Goal: Task Accomplishment & Management: Use online tool/utility

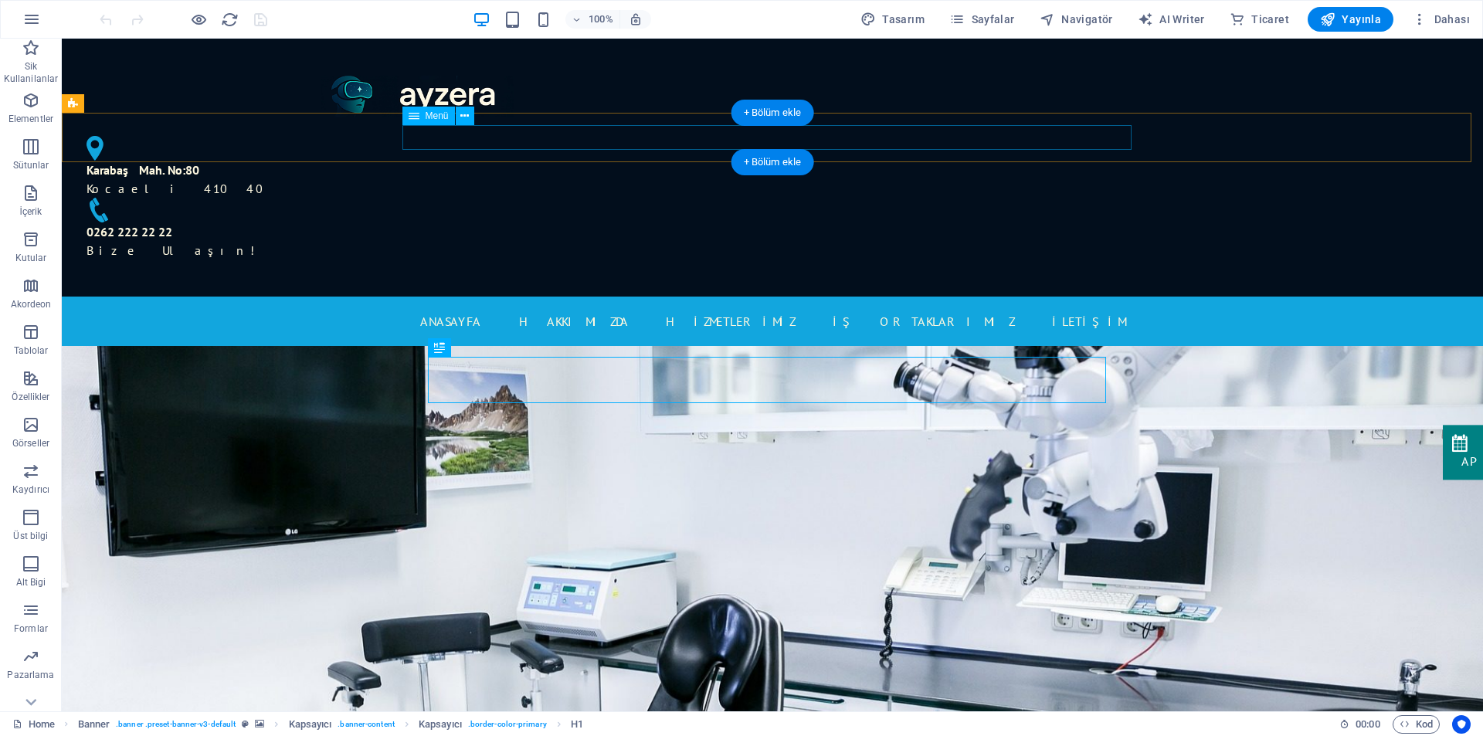
click at [480, 309] on nav "ANASAYFA Hakkımızda HİZMETLERİMİZ İŞ ORTAKLARIMIZ İLETİŞİM" at bounding box center [772, 321] width 729 height 25
click at [608, 309] on nav "ANASAYFA Hakkımızda HİZMETLERİMİZ İŞ ORTAKLARIMIZ İLETİŞİM" at bounding box center [772, 321] width 729 height 25
click at [762, 309] on nav "ANASAYFA Hakkımızda HİZMETLERİMİZ İŞ ORTAKLARIMIZ İLETİŞİM" at bounding box center [772, 321] width 729 height 25
click at [910, 309] on nav "ANASAYFA Hakkımızda HİZMETLERİMİZ İŞ ORTAKLARIMIZ İLETİŞİM" at bounding box center [772, 321] width 729 height 25
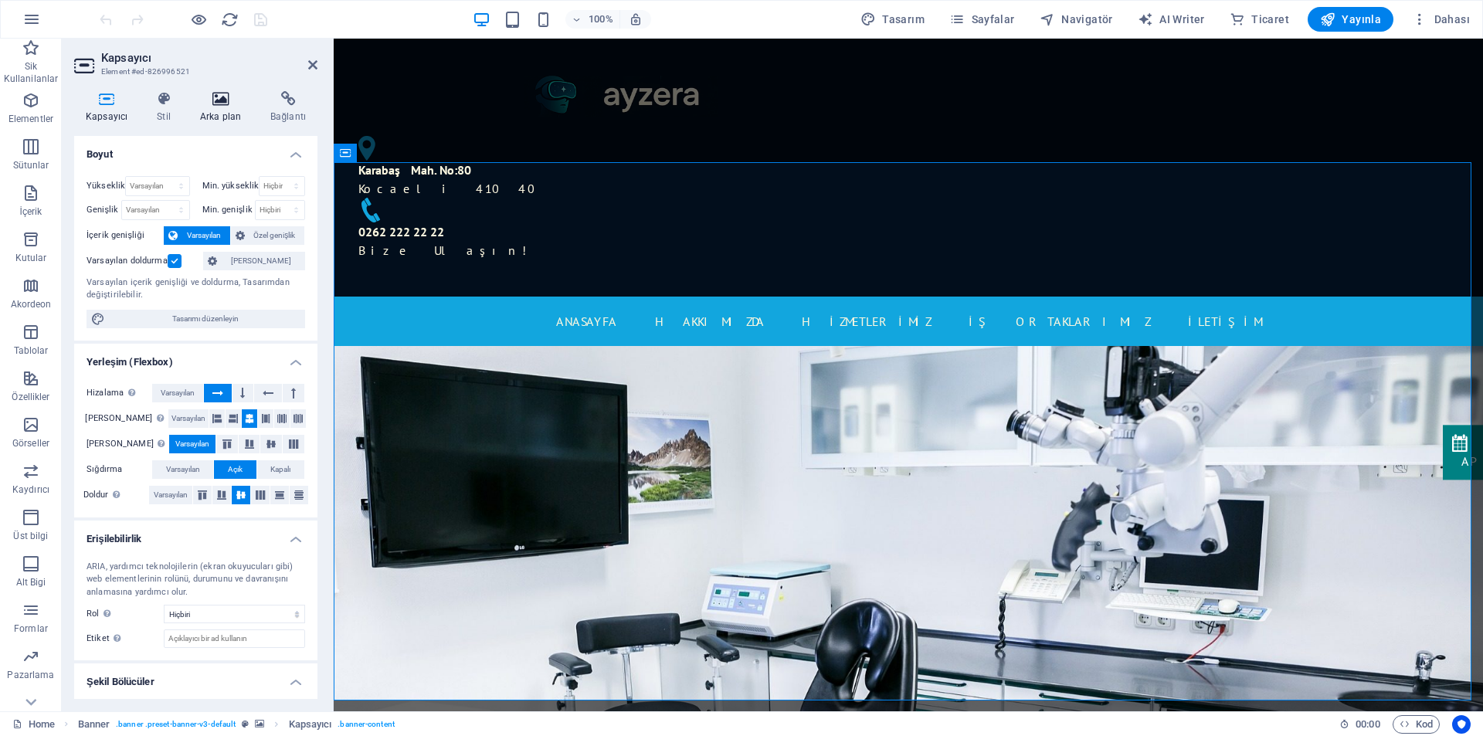
click at [212, 100] on icon at bounding box center [220, 98] width 64 height 15
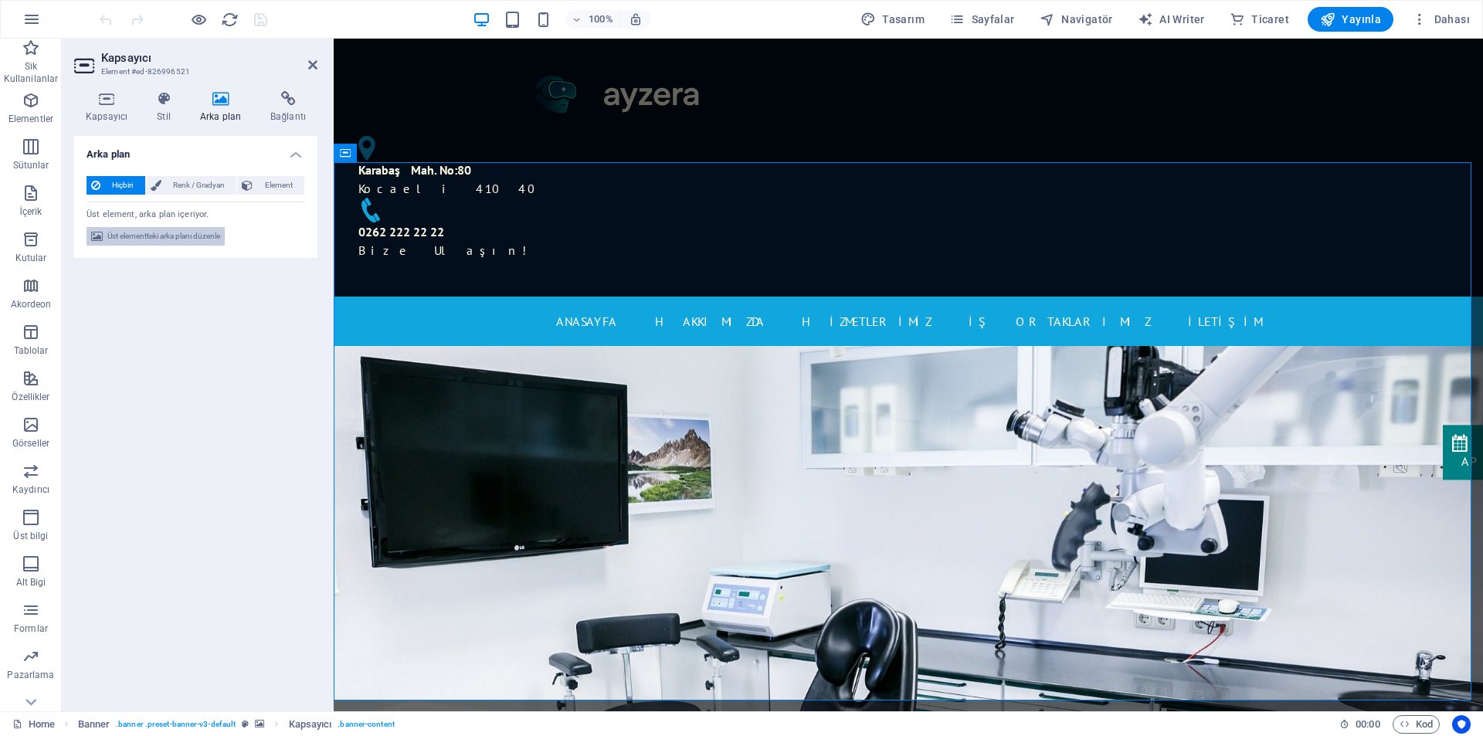
click at [126, 238] on span "Üst elementteki arka planı düzenle" at bounding box center [163, 236] width 113 height 19
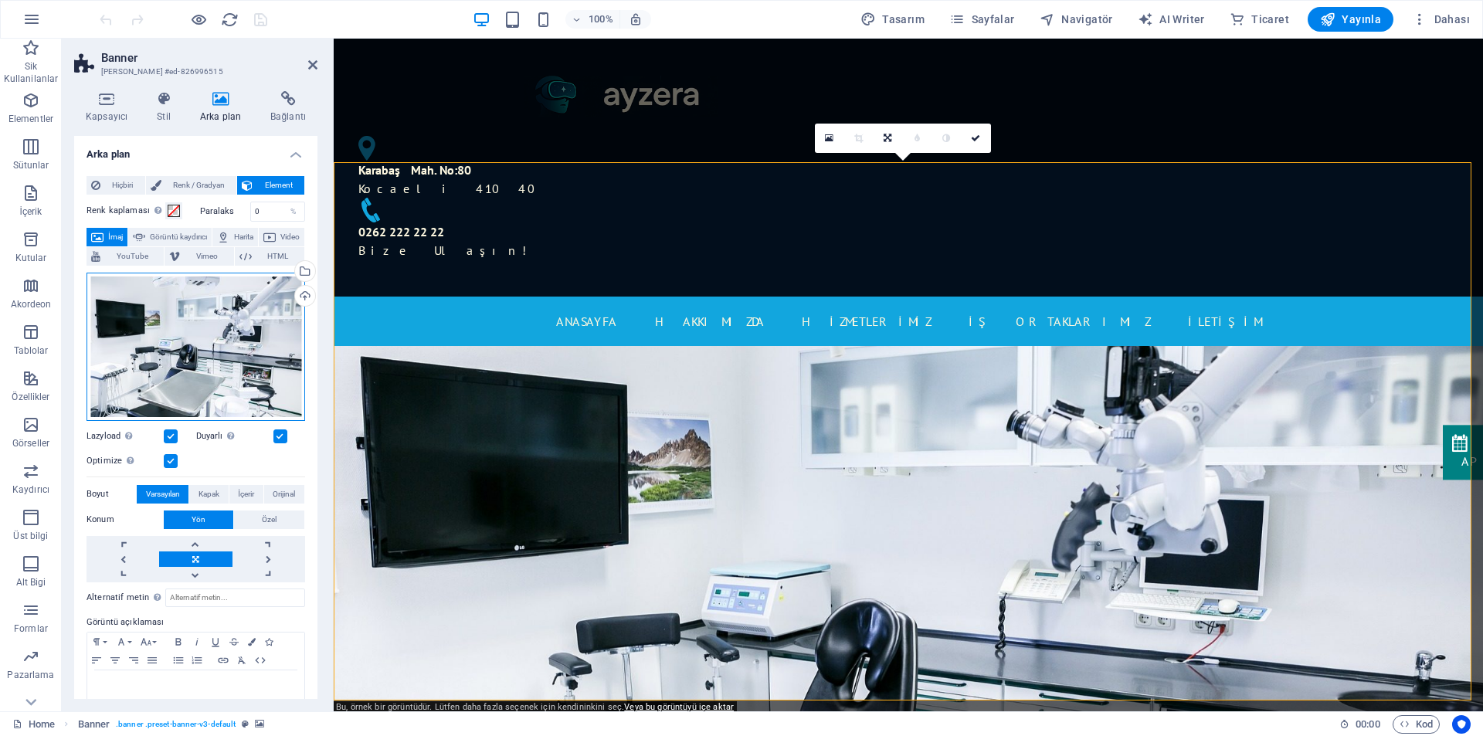
click at [229, 371] on div "Dosyaları buraya sürükleyin, dosyaları seçmek için tıklayın veya Dosyalardan ya…" at bounding box center [195, 347] width 219 height 148
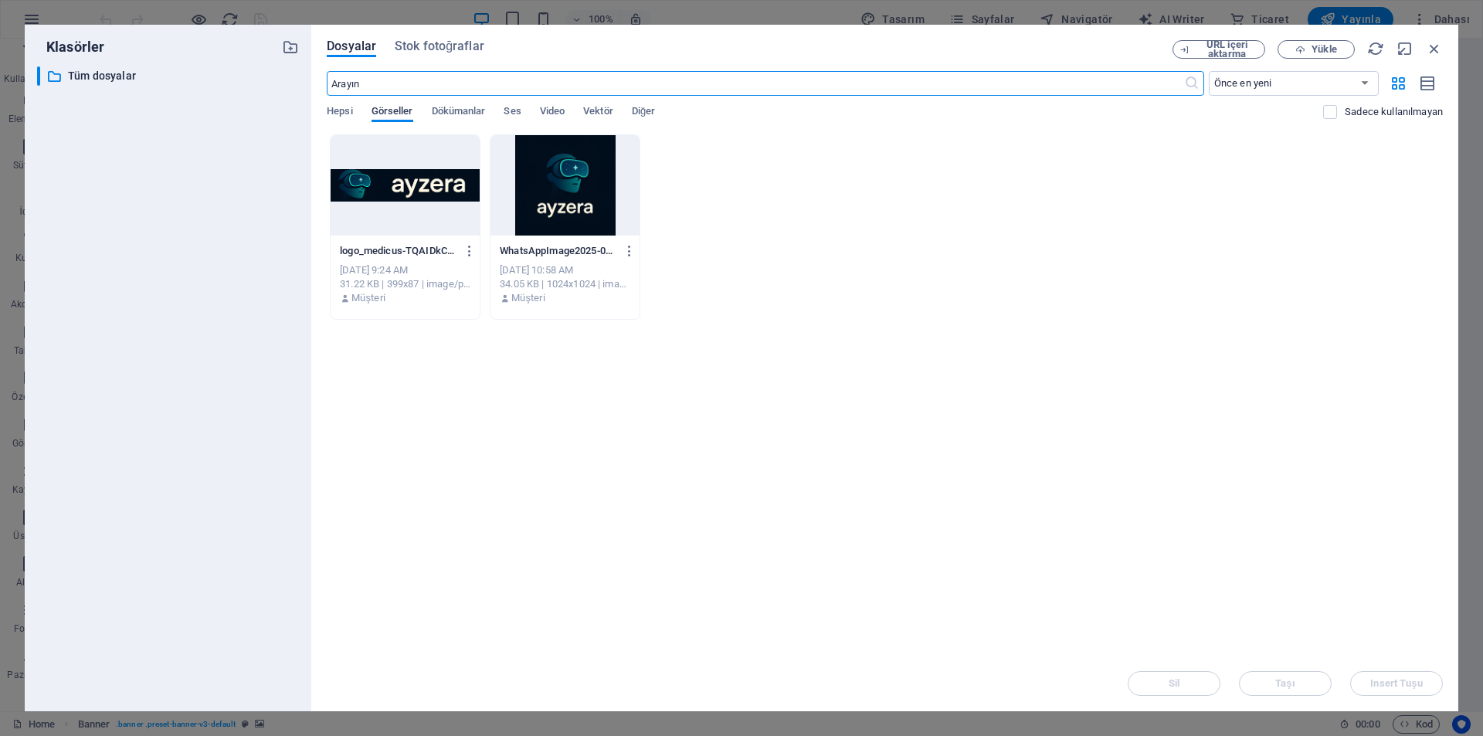
click at [395, 109] on span "Görseller" at bounding box center [392, 113] width 42 height 22
click at [842, 227] on div "logo_medicus-TQAIDkCVwdjeXh9kBg29yg.png logo_medicus-TQAIDkCVwdjeXh9kBg29yg.png…" at bounding box center [885, 226] width 1116 height 185
click at [1037, 208] on div "logo_medicus-TQAIDkCVwdjeXh9kBg29yg.png logo_medicus-TQAIDkCVwdjeXh9kBg29yg.png…" at bounding box center [885, 226] width 1116 height 185
click at [1320, 49] on span "Yükle" at bounding box center [1323, 49] width 25 height 9
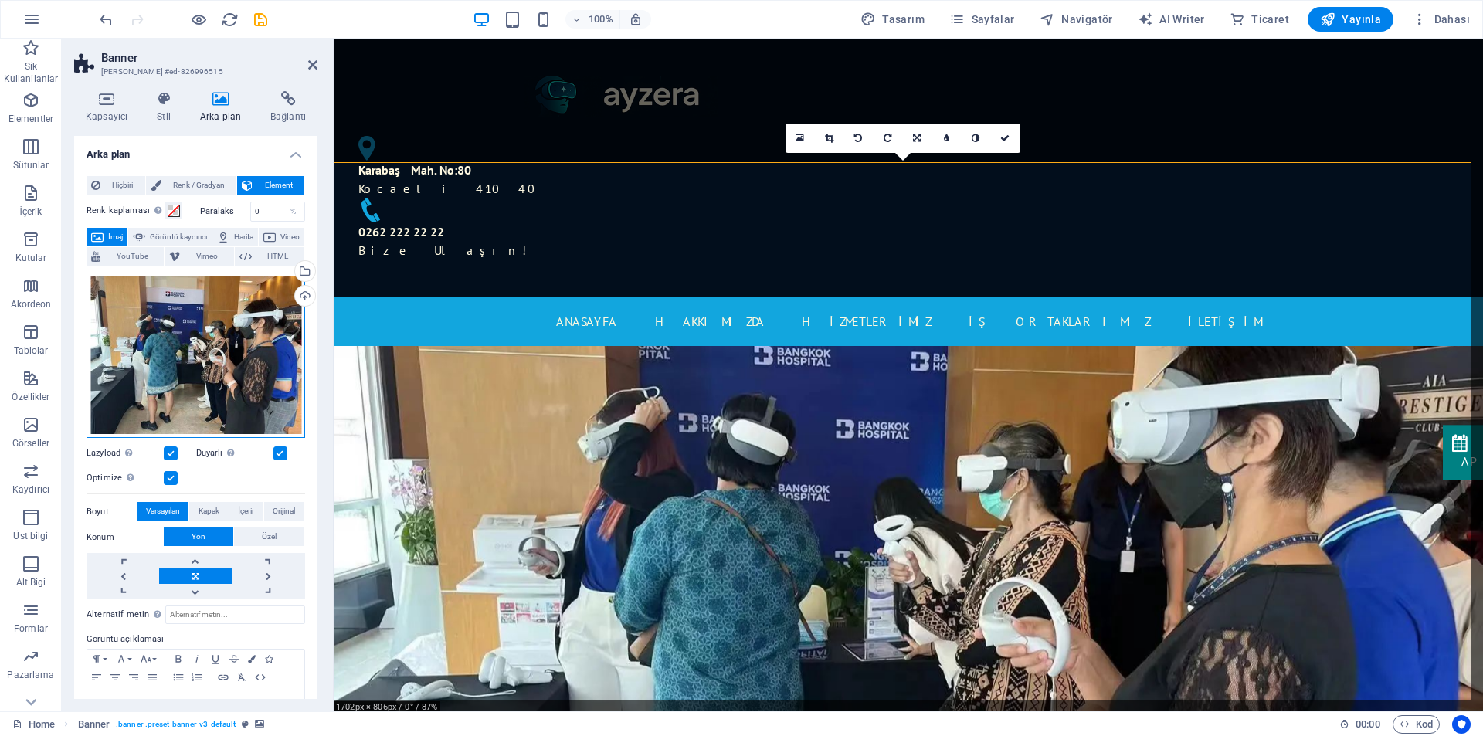
click at [250, 358] on div "Dosyaları buraya sürükleyin, dosyaları seçmek için tıklayın veya Dosyalardan ya…" at bounding box center [195, 356] width 219 height 166
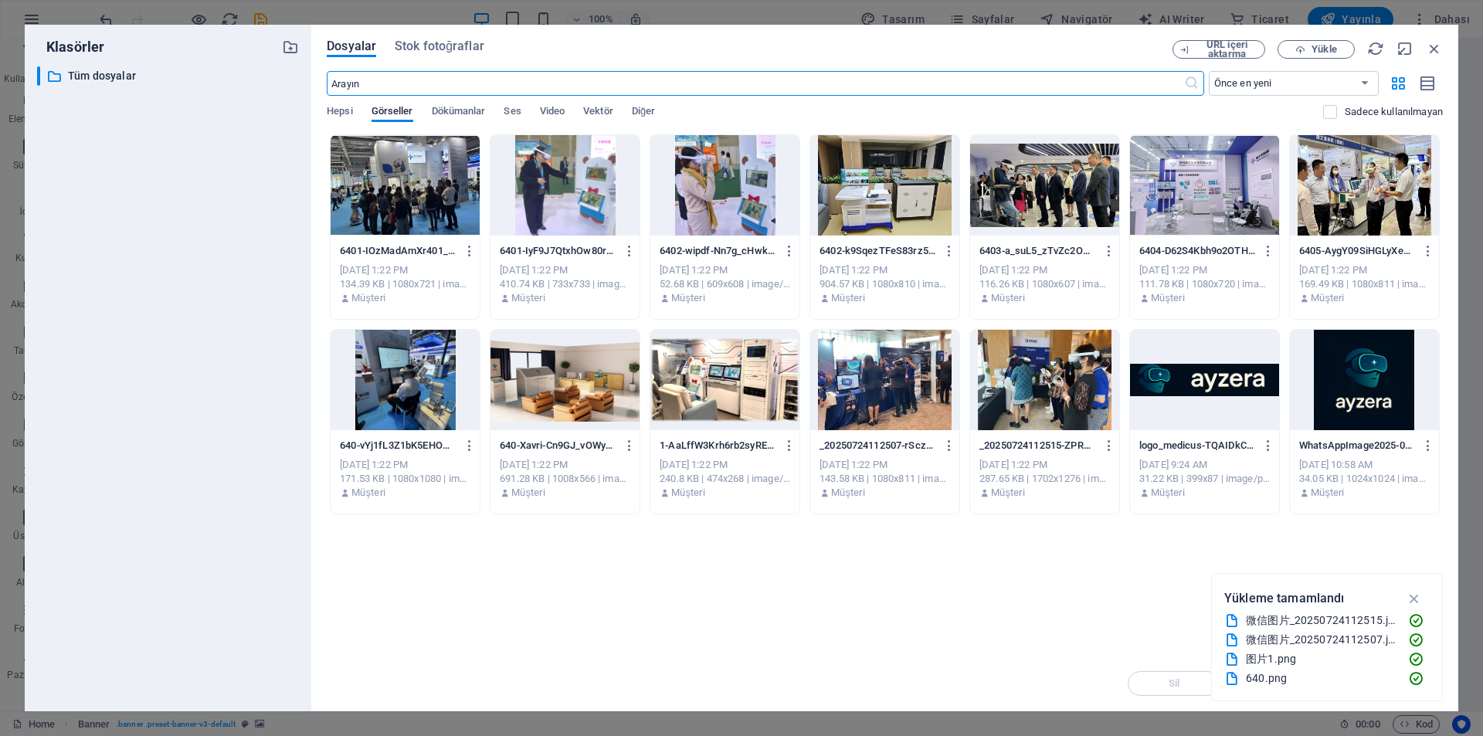
click at [250, 358] on div "​ Tüm dosyalar Tüm dosyalar" at bounding box center [168, 382] width 262 height 632
click at [1207, 212] on div at bounding box center [1204, 185] width 149 height 100
click at [1206, 212] on div "1" at bounding box center [1204, 185] width 149 height 100
click at [1206, 212] on div at bounding box center [1204, 185] width 149 height 100
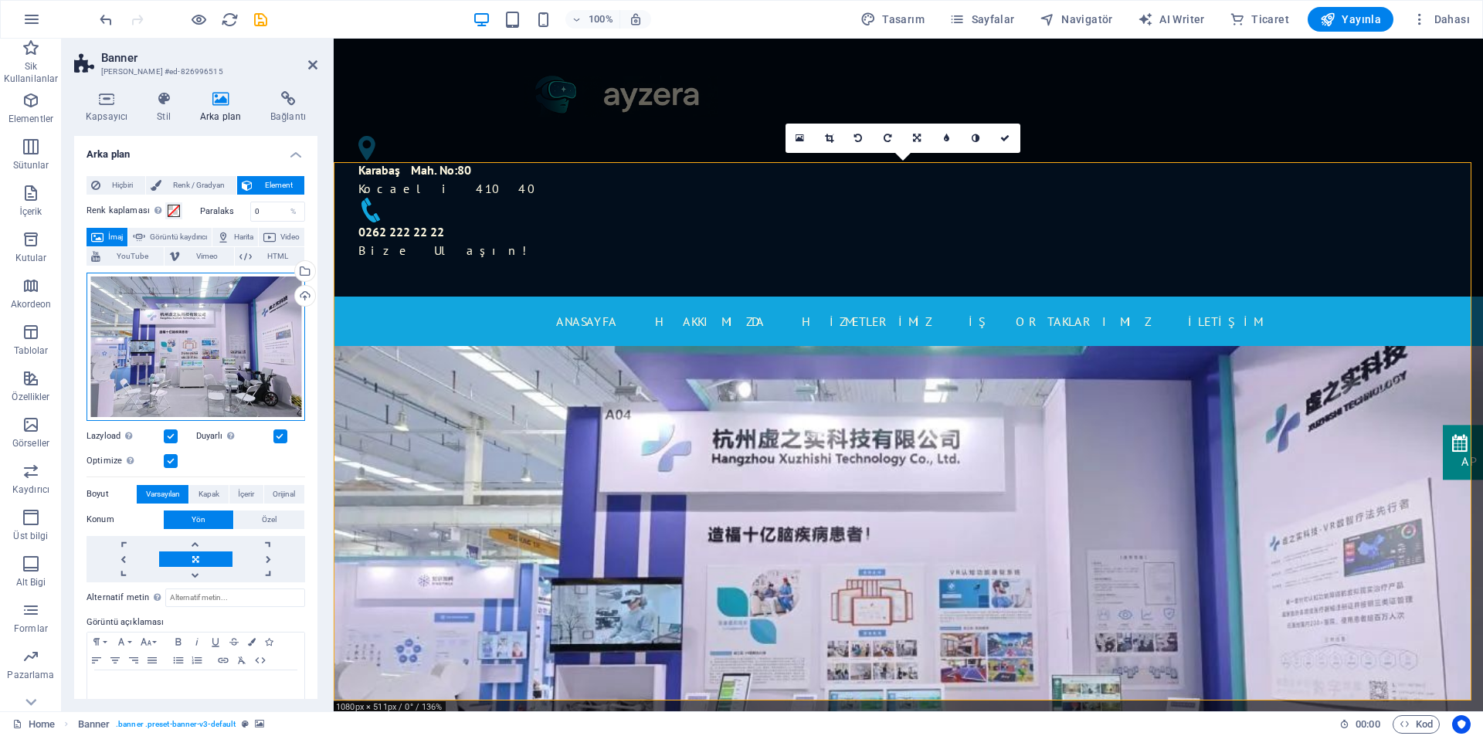
click at [222, 337] on div "Dosyaları buraya sürükleyin, dosyaları seçmek için tıklayın veya Dosyalardan ya…" at bounding box center [195, 347] width 219 height 148
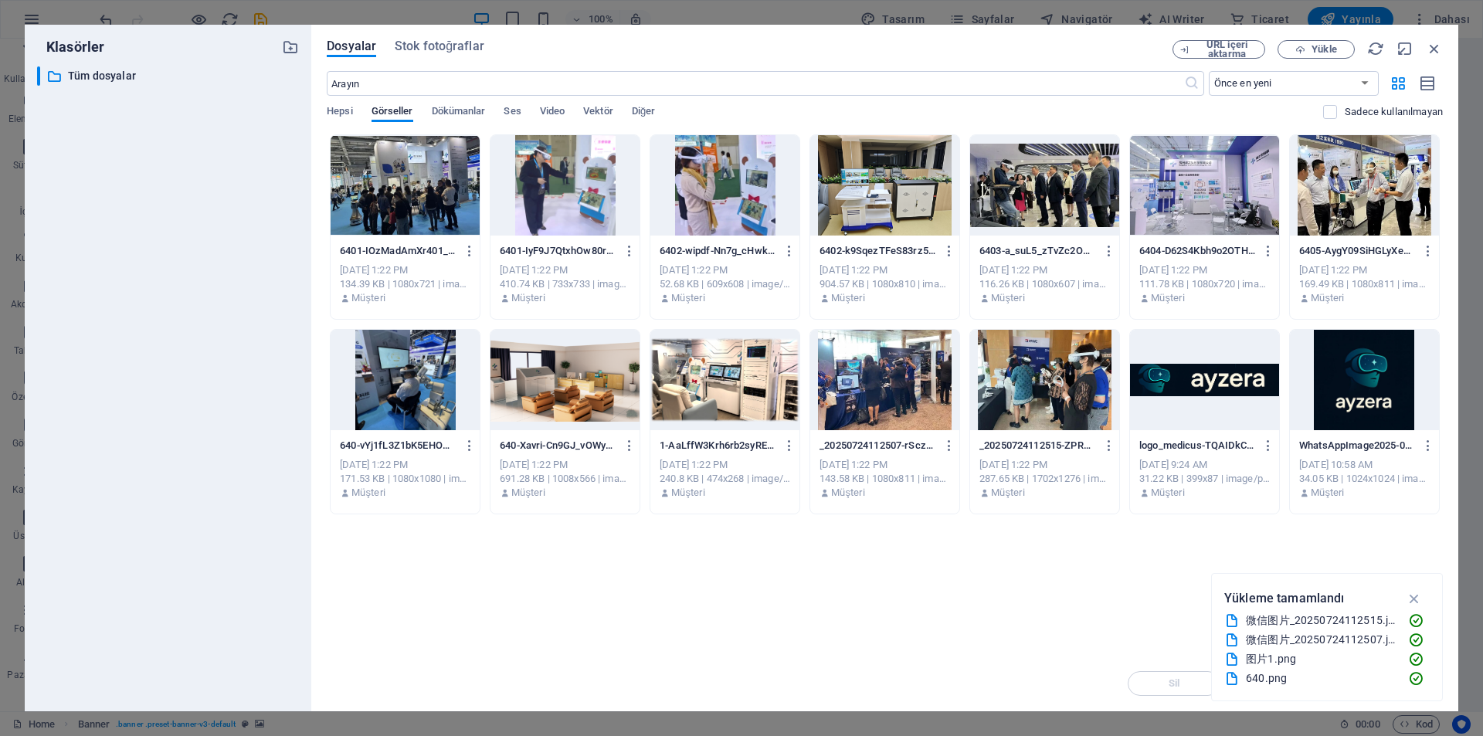
click at [222, 337] on div "​ Tüm dosyalar Tüm dosyalar" at bounding box center [168, 382] width 262 height 632
click at [1345, 202] on div at bounding box center [1364, 185] width 149 height 100
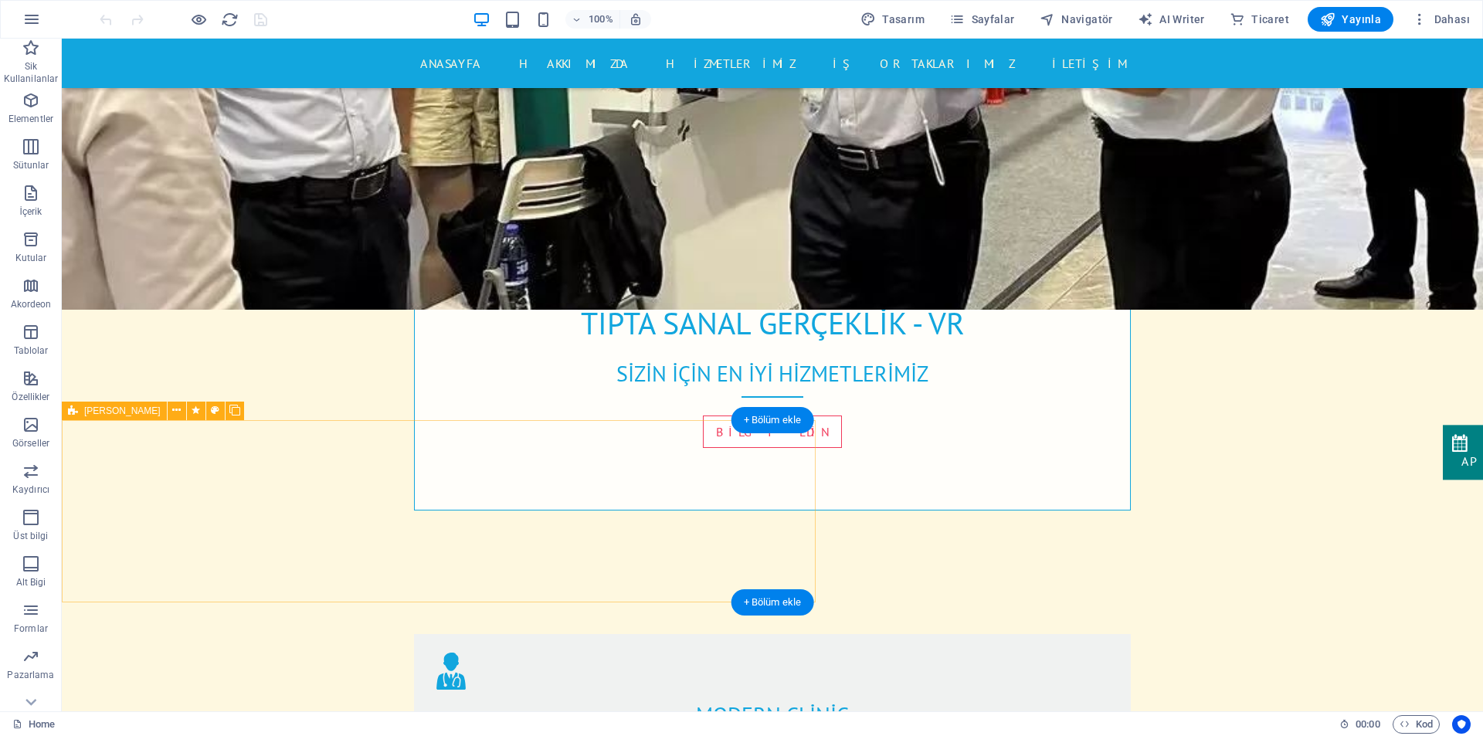
scroll to position [690, 0]
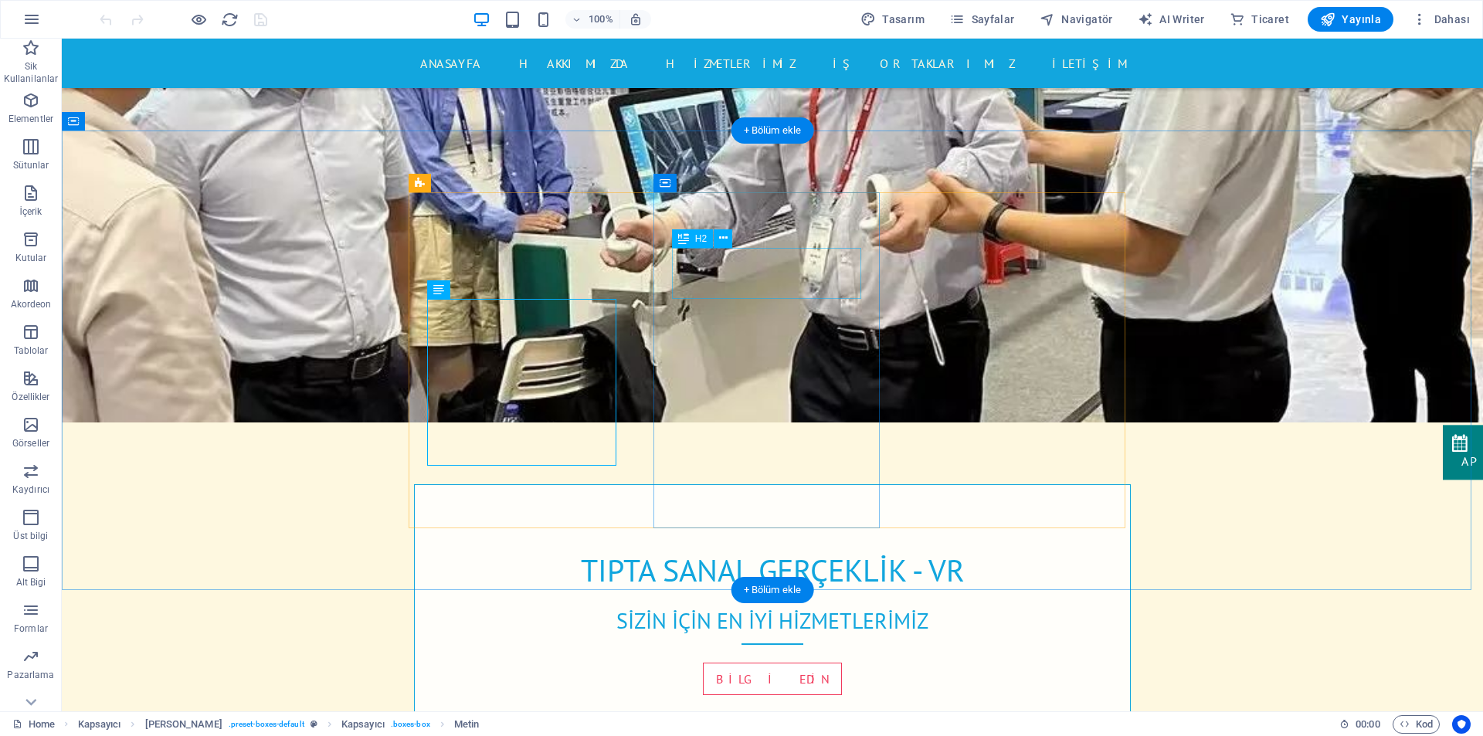
scroll to position [459, 0]
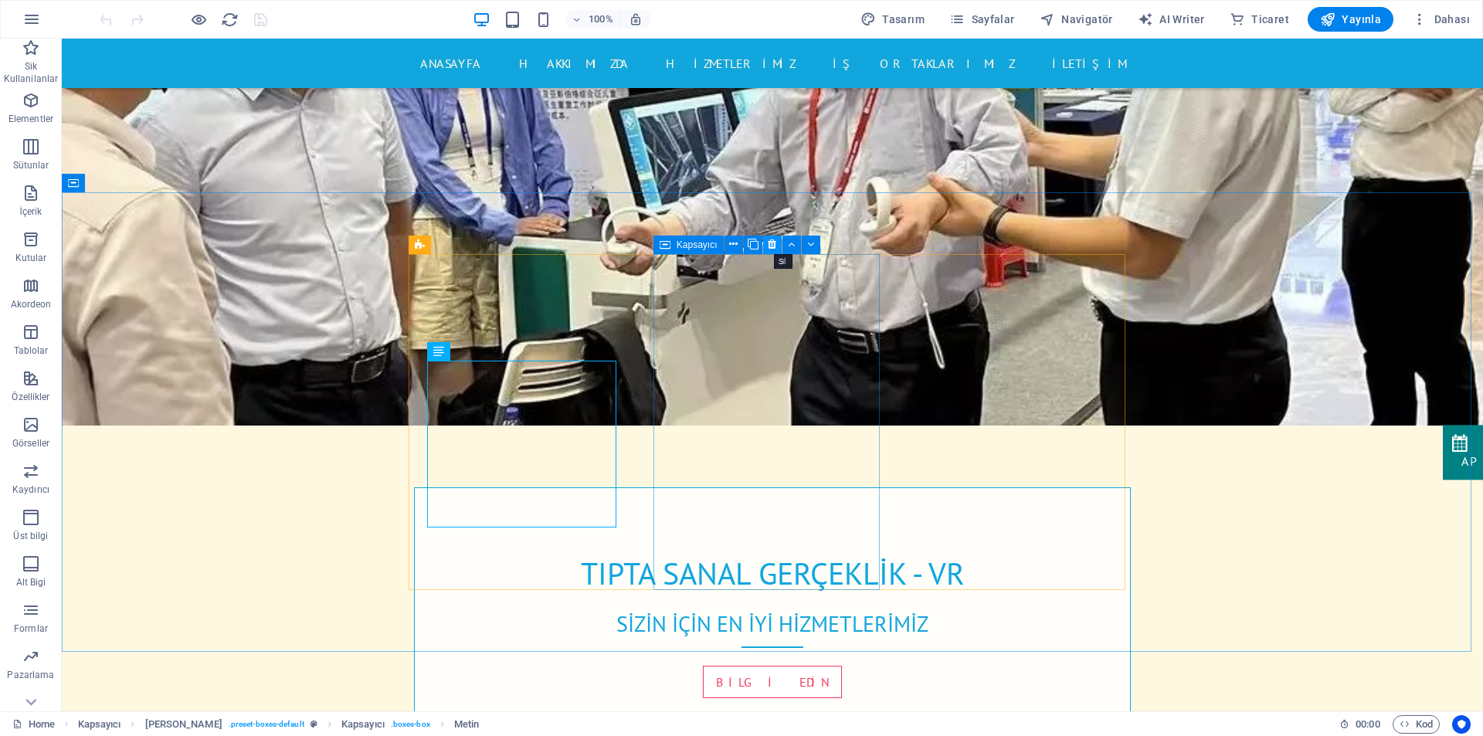
click at [776, 246] on icon at bounding box center [772, 244] width 8 height 16
click at [1018, 246] on icon at bounding box center [1016, 244] width 8 height 16
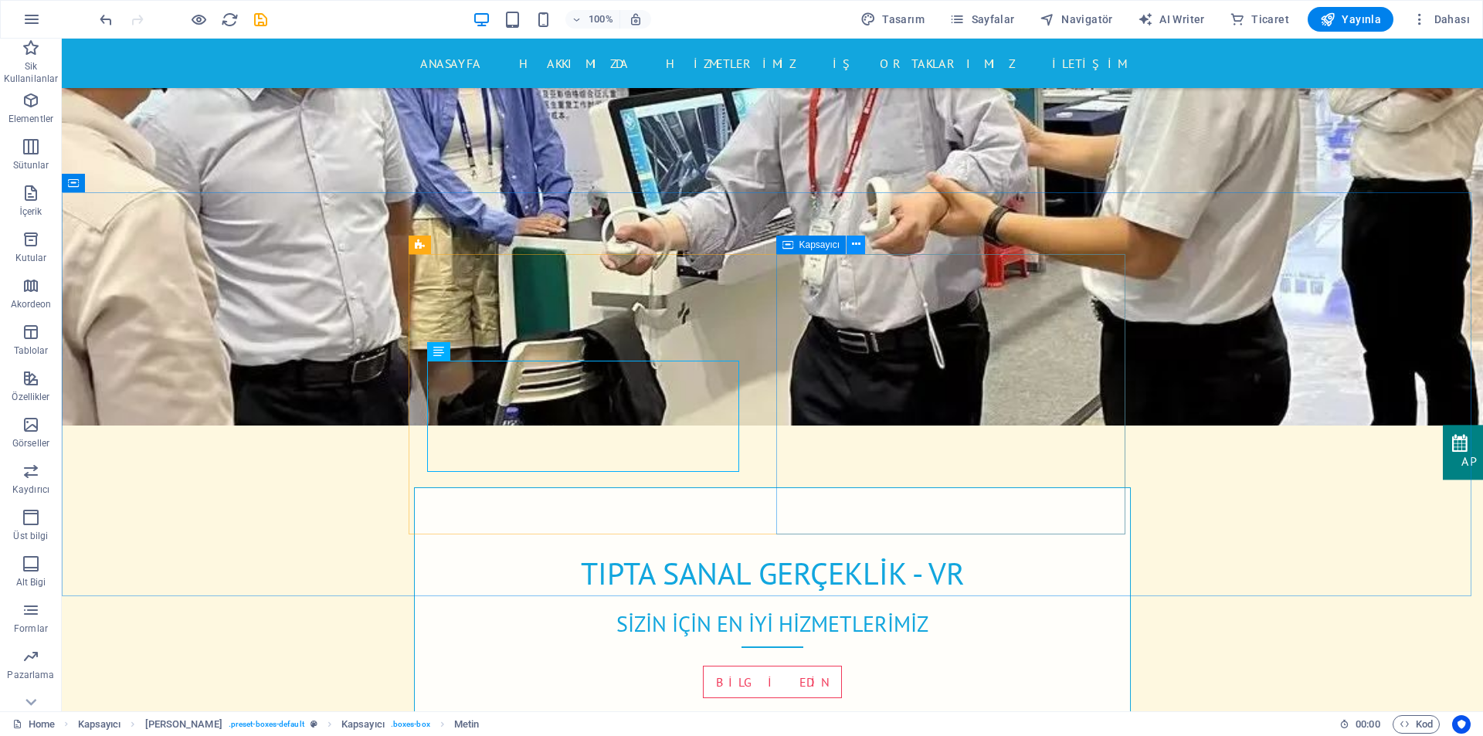
click at [853, 249] on icon at bounding box center [856, 244] width 8 height 16
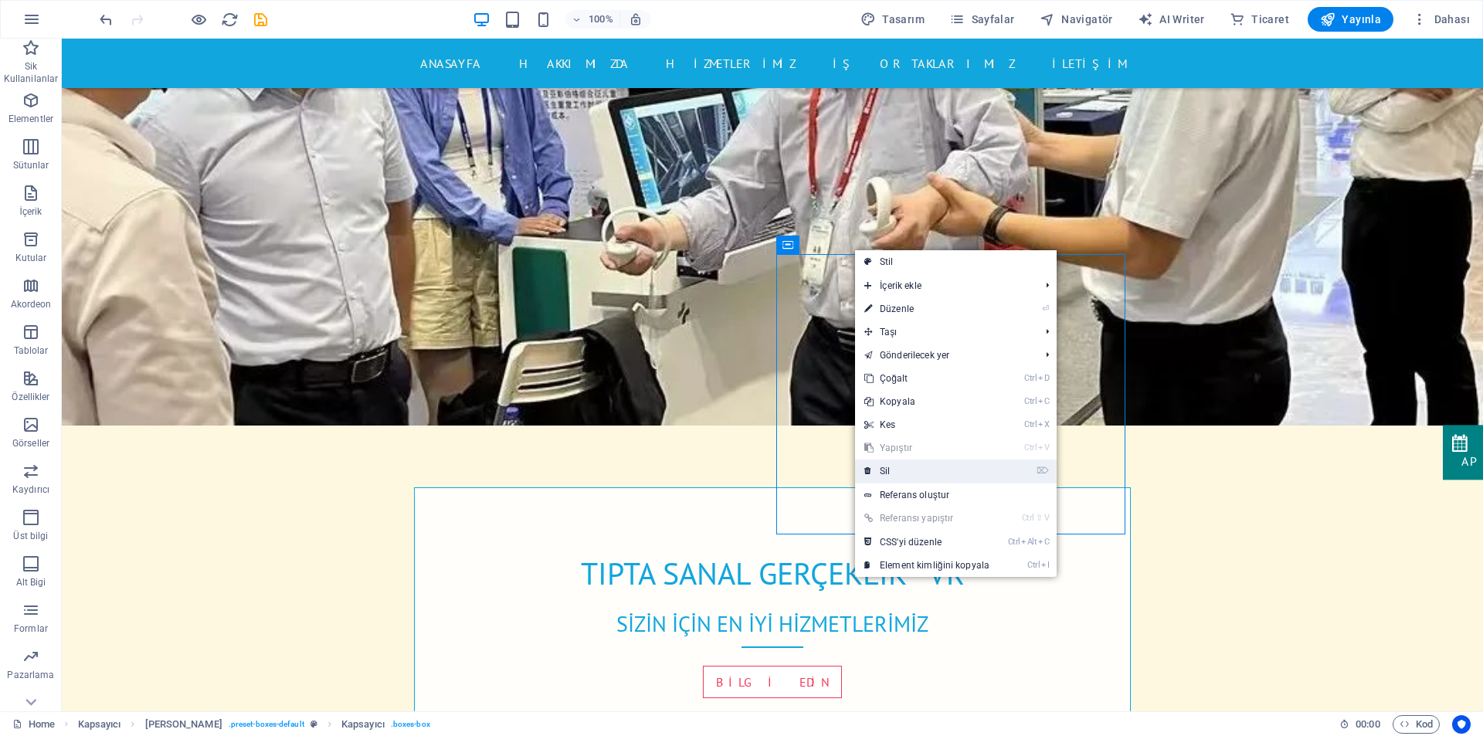
click at [910, 475] on link "⌦ Sil" at bounding box center [927, 470] width 144 height 23
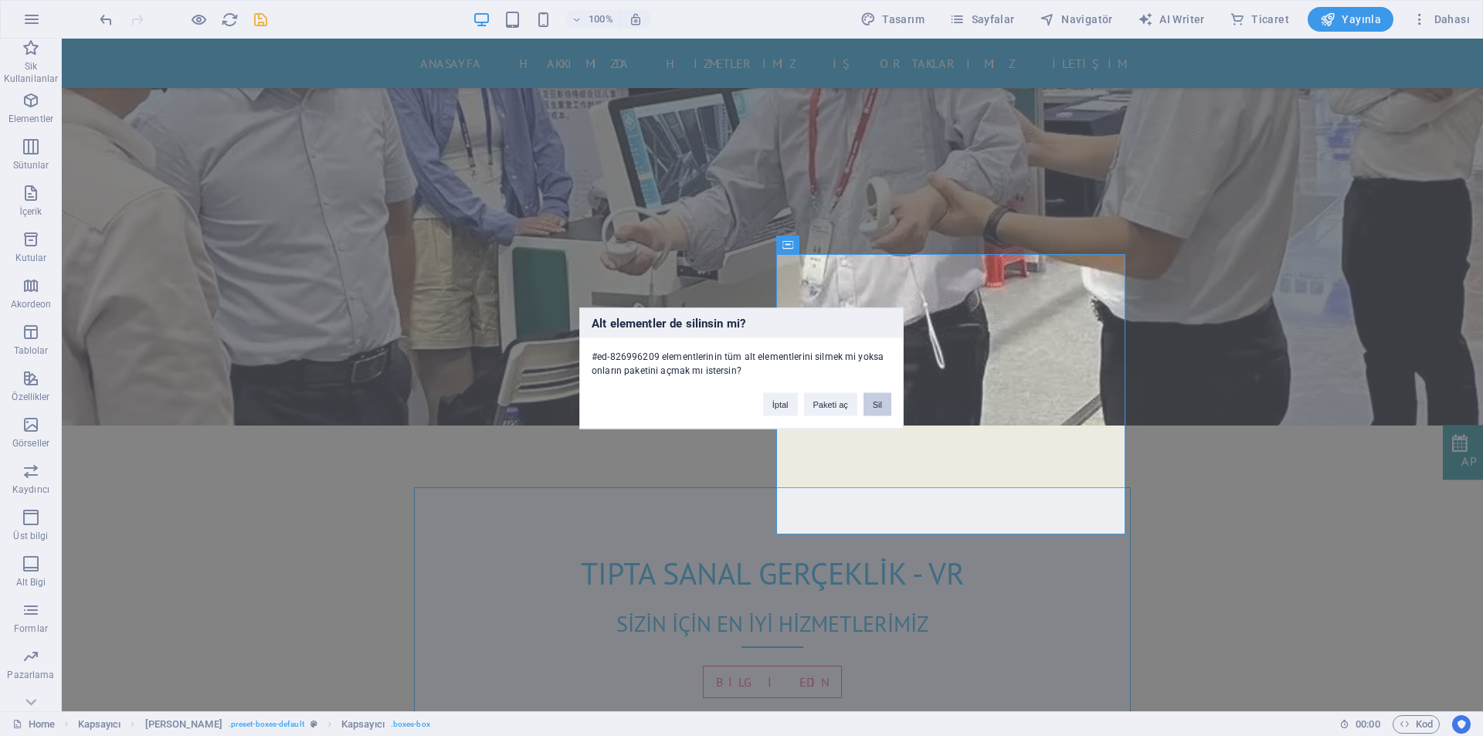
click at [876, 405] on button "Sil" at bounding box center [877, 403] width 28 height 23
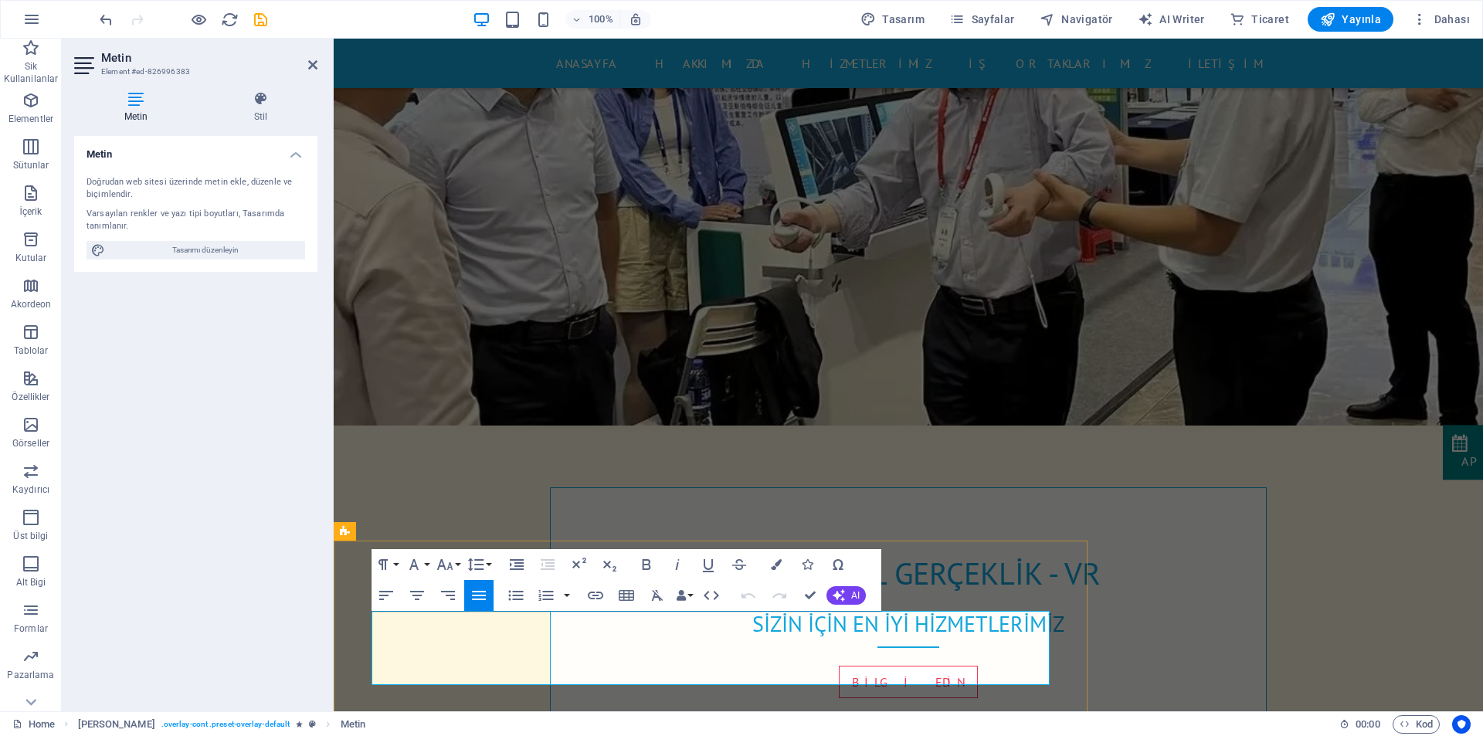
copy p "AYZERA markası olarak gelişen teknolojileri kullanarak insan hayatını kolaylaşt…"
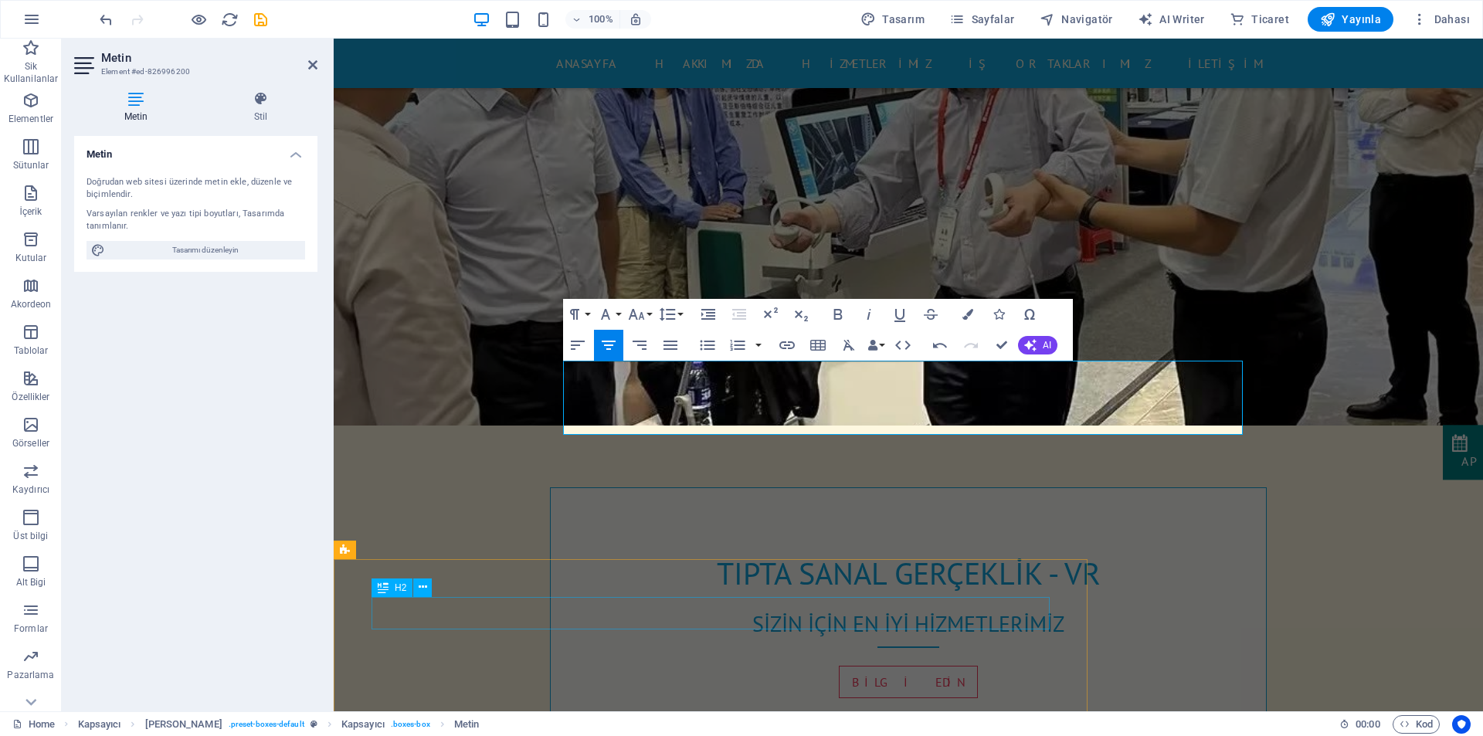
drag, startPoint x: 931, startPoint y: 610, endPoint x: 954, endPoint y: 609, distance: 23.2
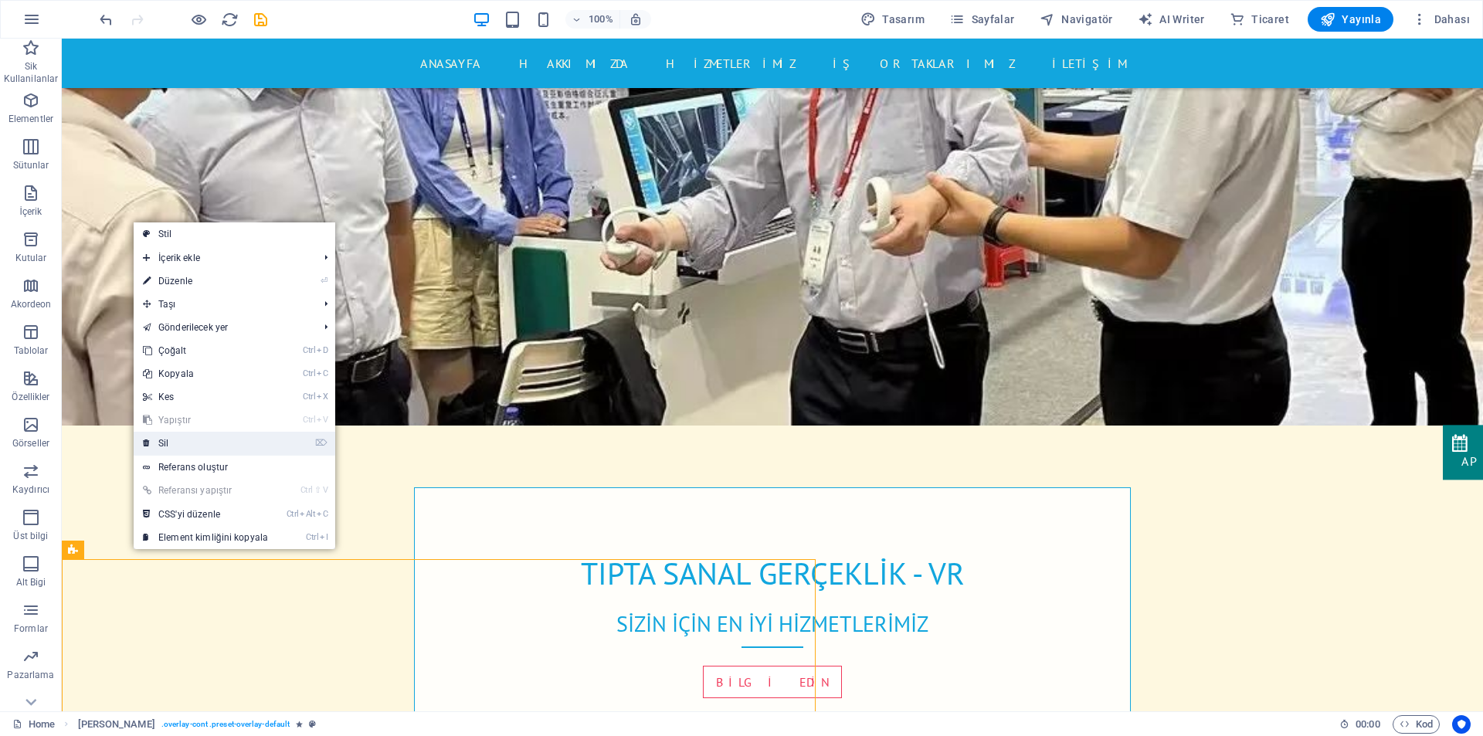
click at [187, 441] on link "⌦ Sil" at bounding box center [206, 443] width 144 height 23
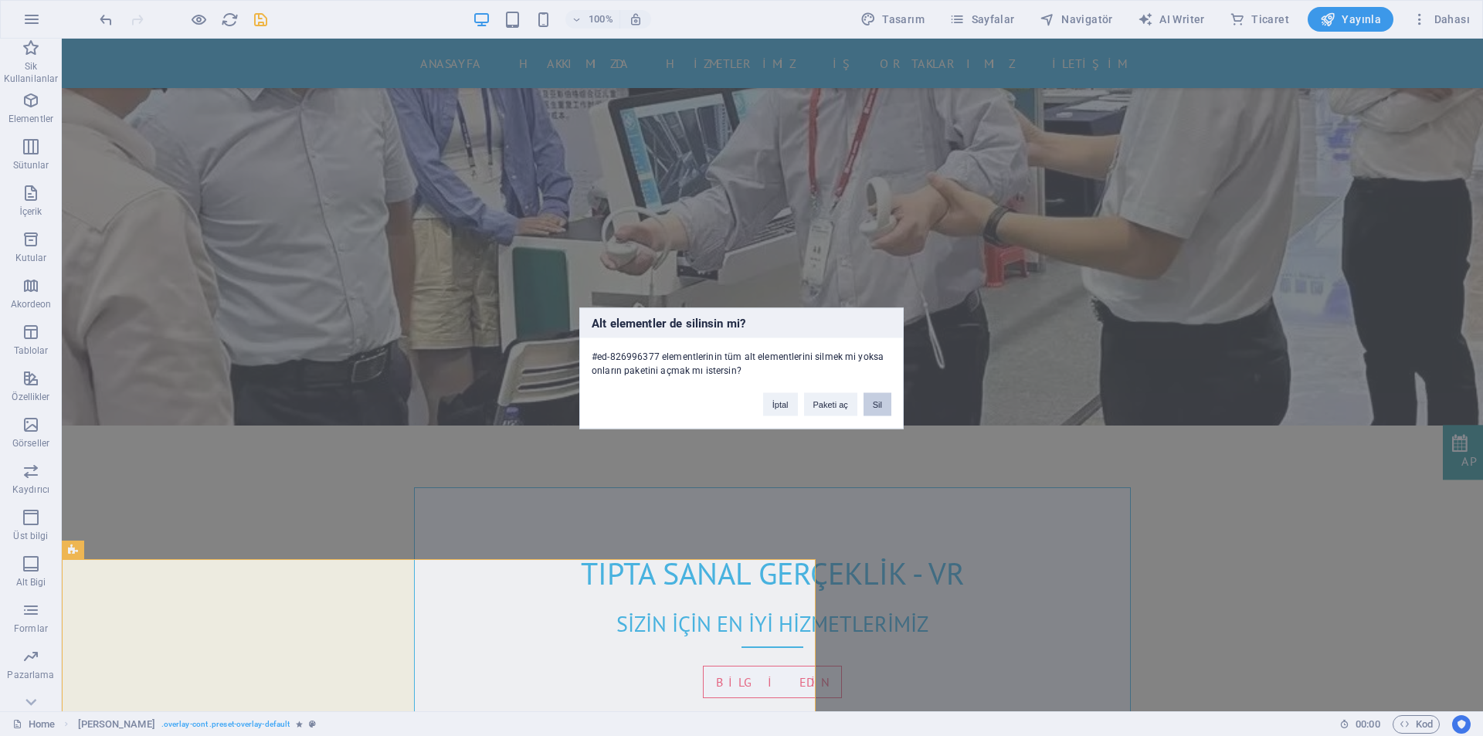
click at [871, 409] on button "Sil" at bounding box center [877, 403] width 28 height 23
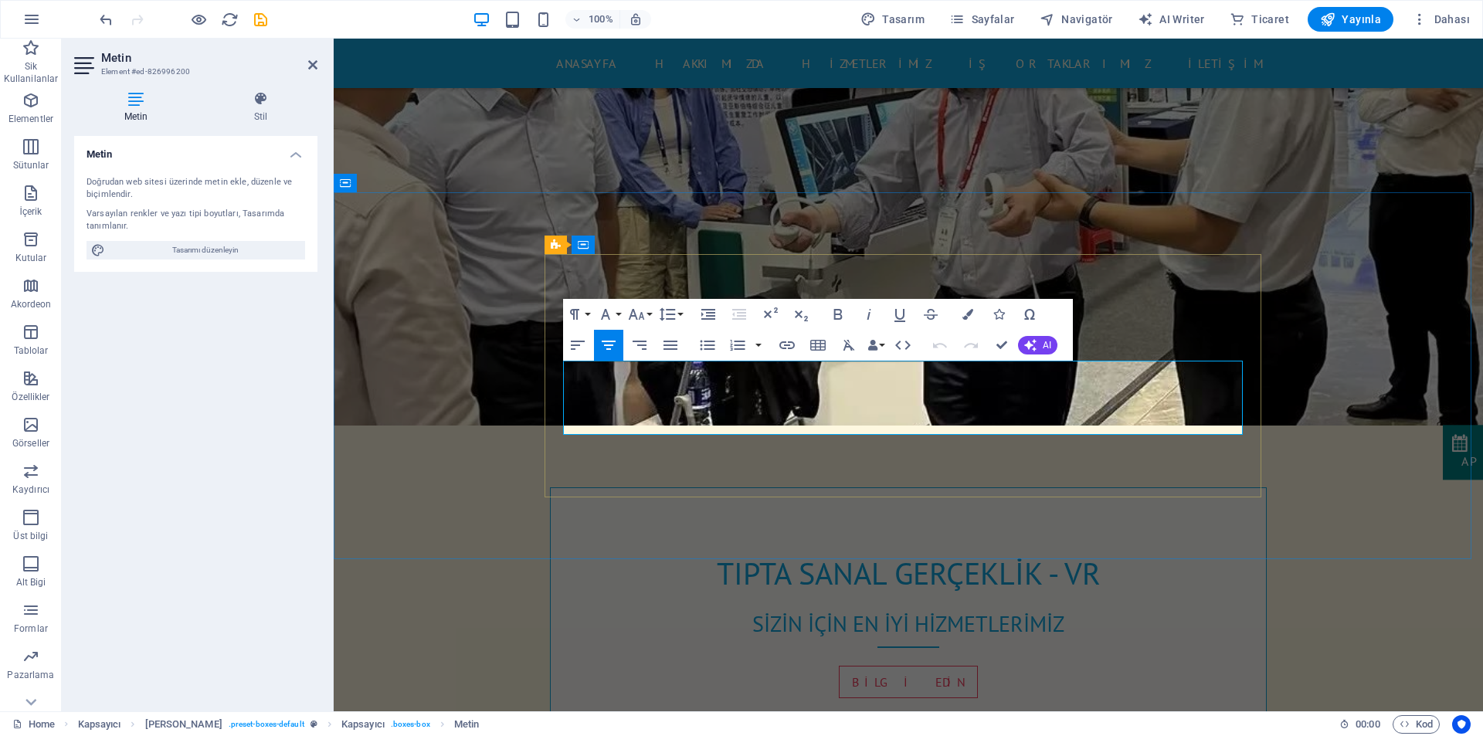
click at [878, 343] on button "Data Bindings" at bounding box center [876, 345] width 22 height 31
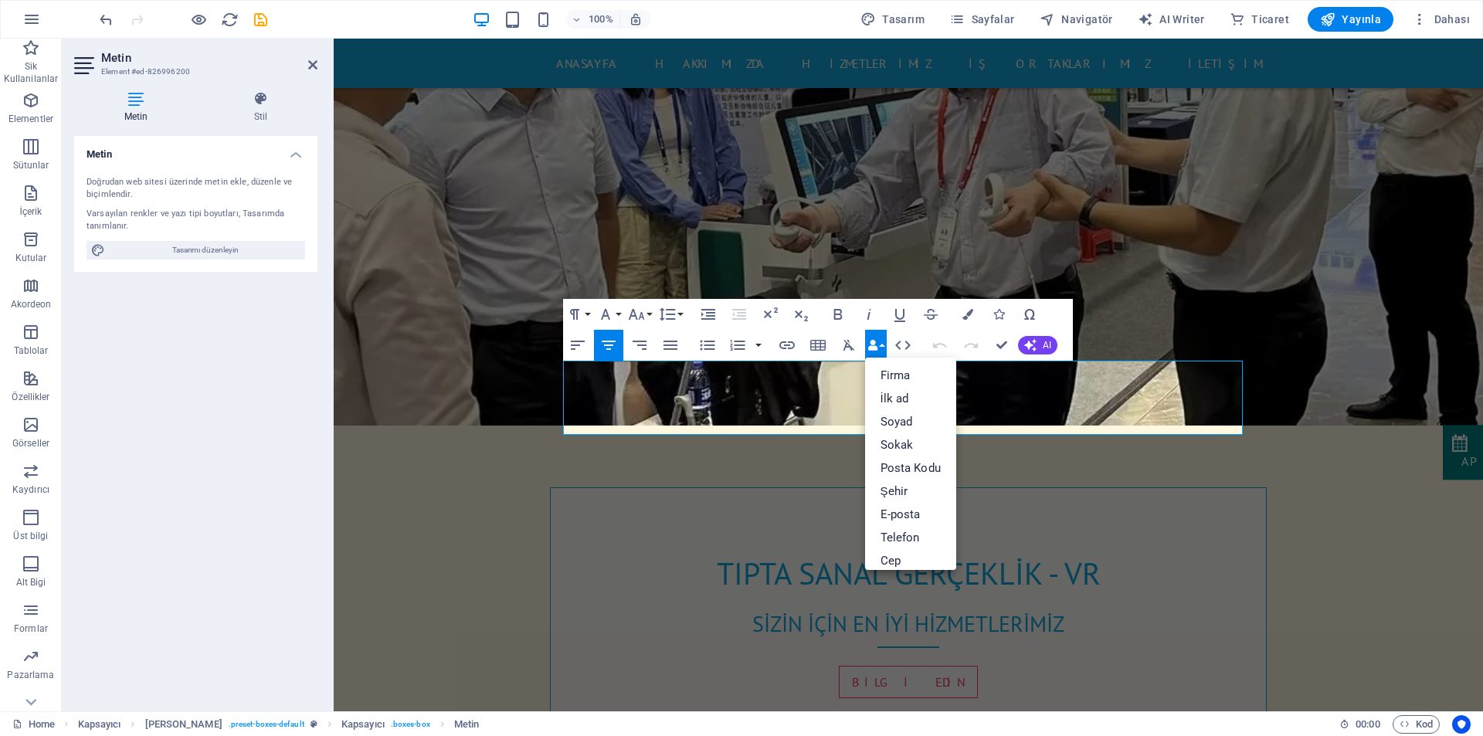
click at [885, 341] on button "Data Bindings" at bounding box center [876, 345] width 22 height 31
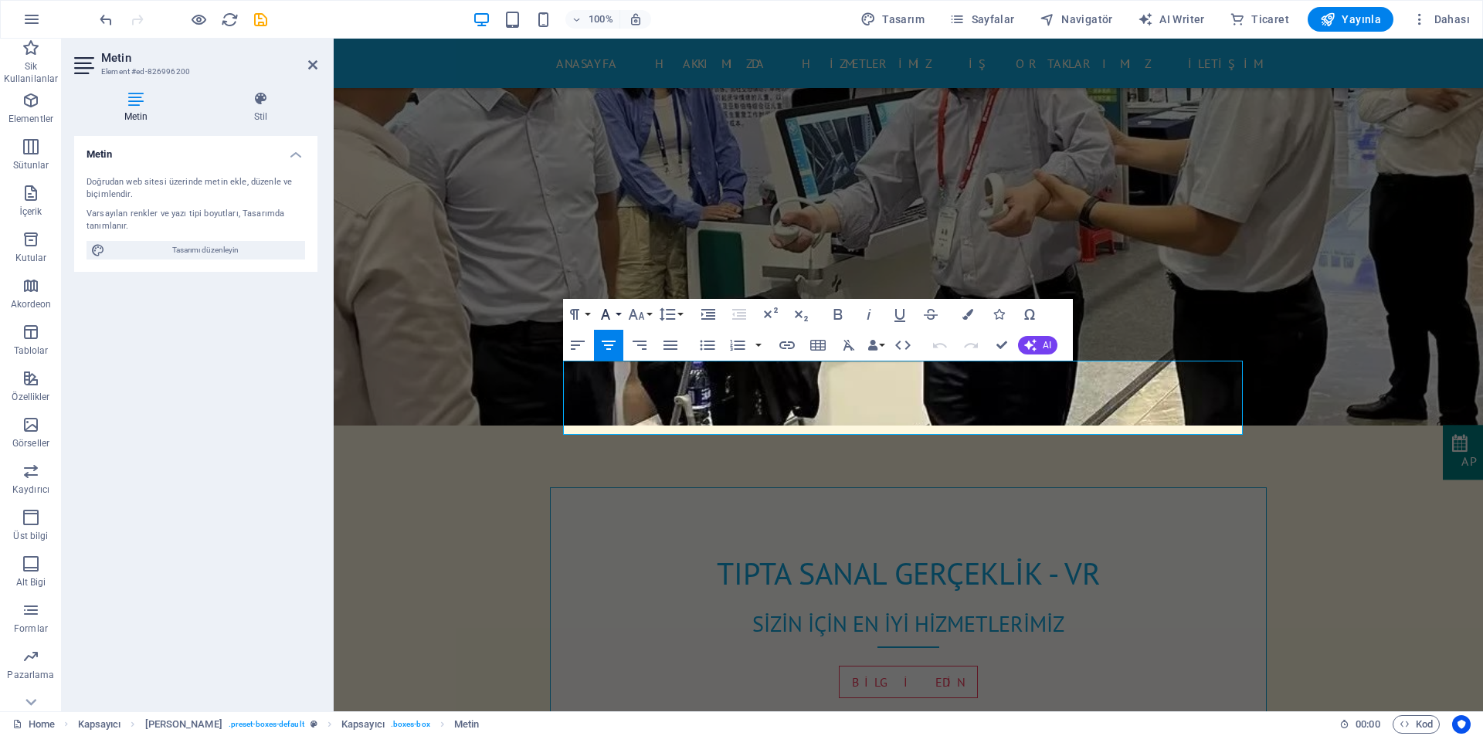
click at [618, 312] on button "Font Family" at bounding box center [608, 314] width 29 height 31
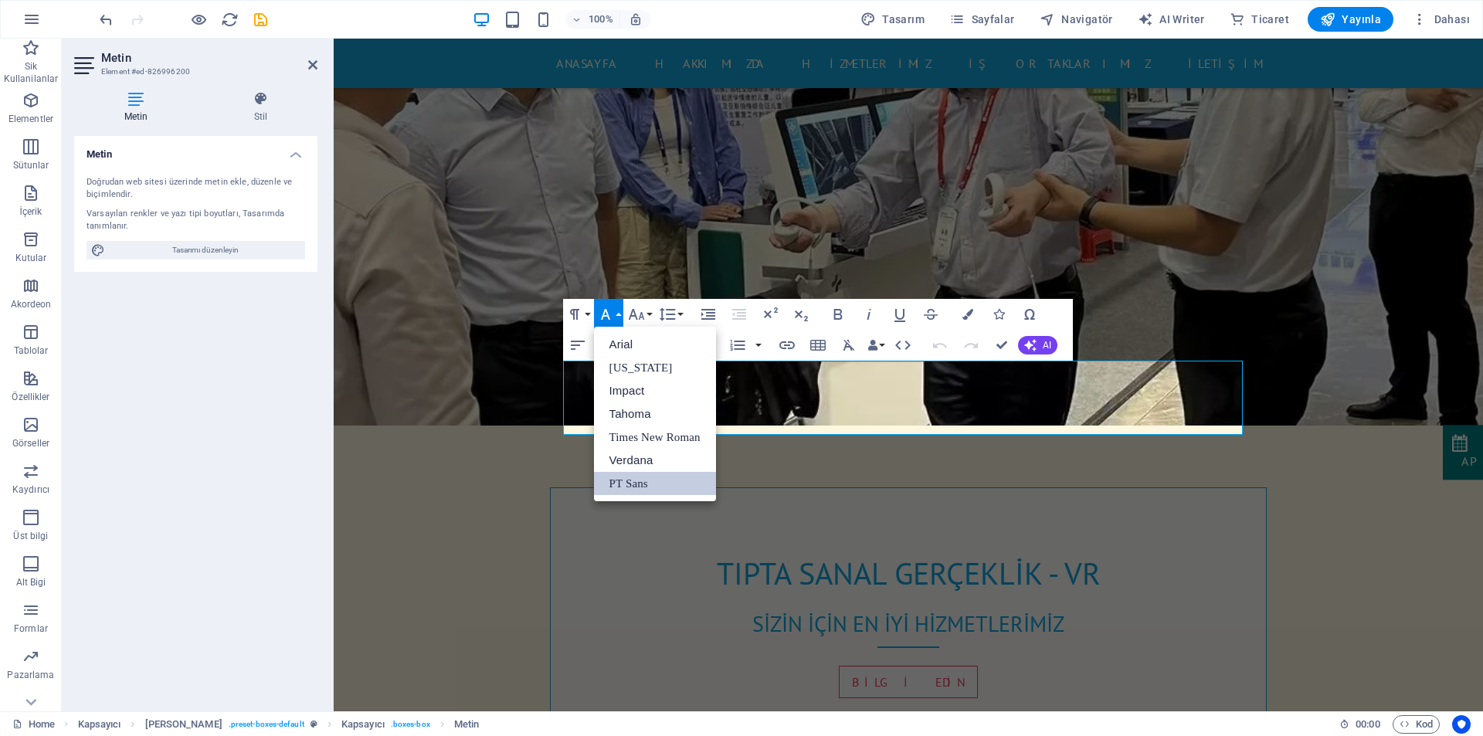
scroll to position [0, 0]
click at [618, 312] on button "Font Family" at bounding box center [608, 314] width 29 height 31
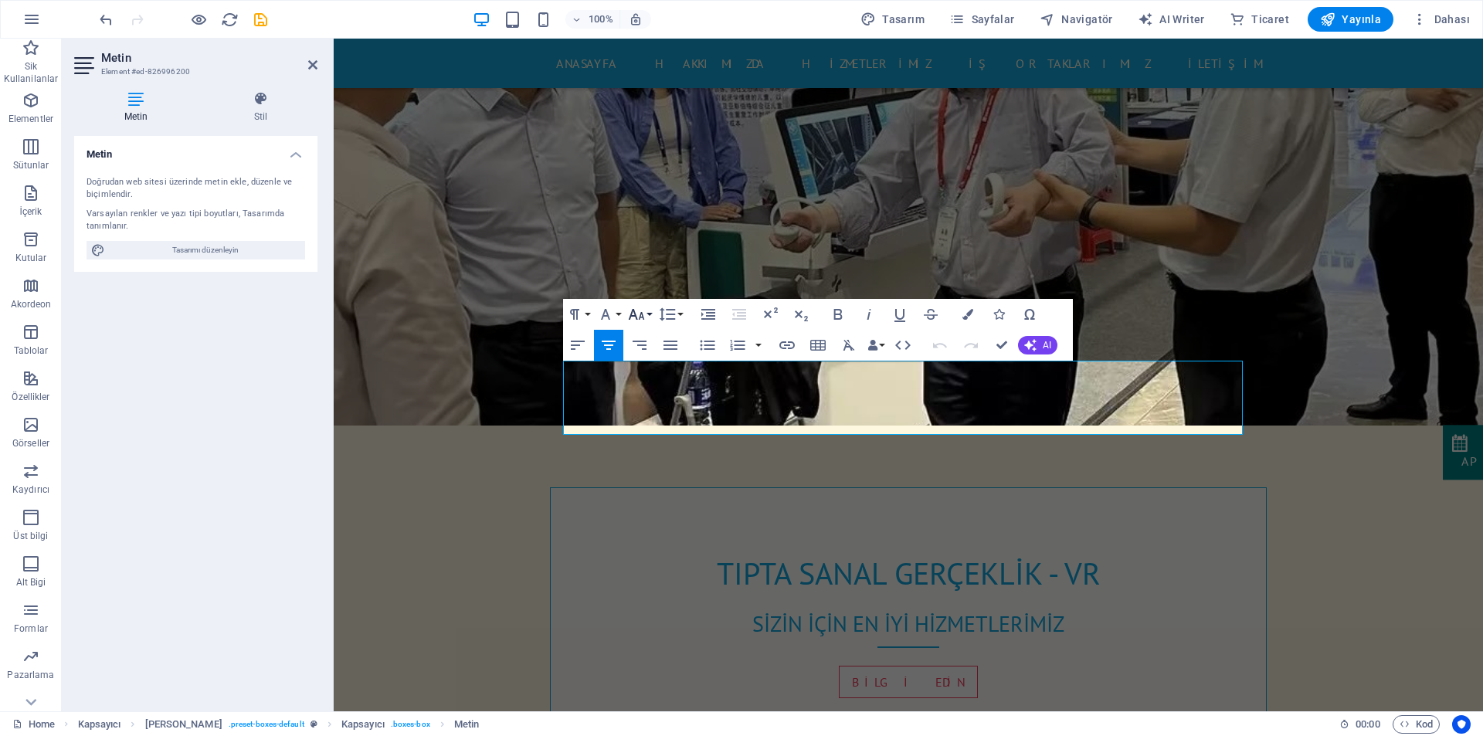
click at [650, 313] on button "Font Size" at bounding box center [639, 314] width 29 height 31
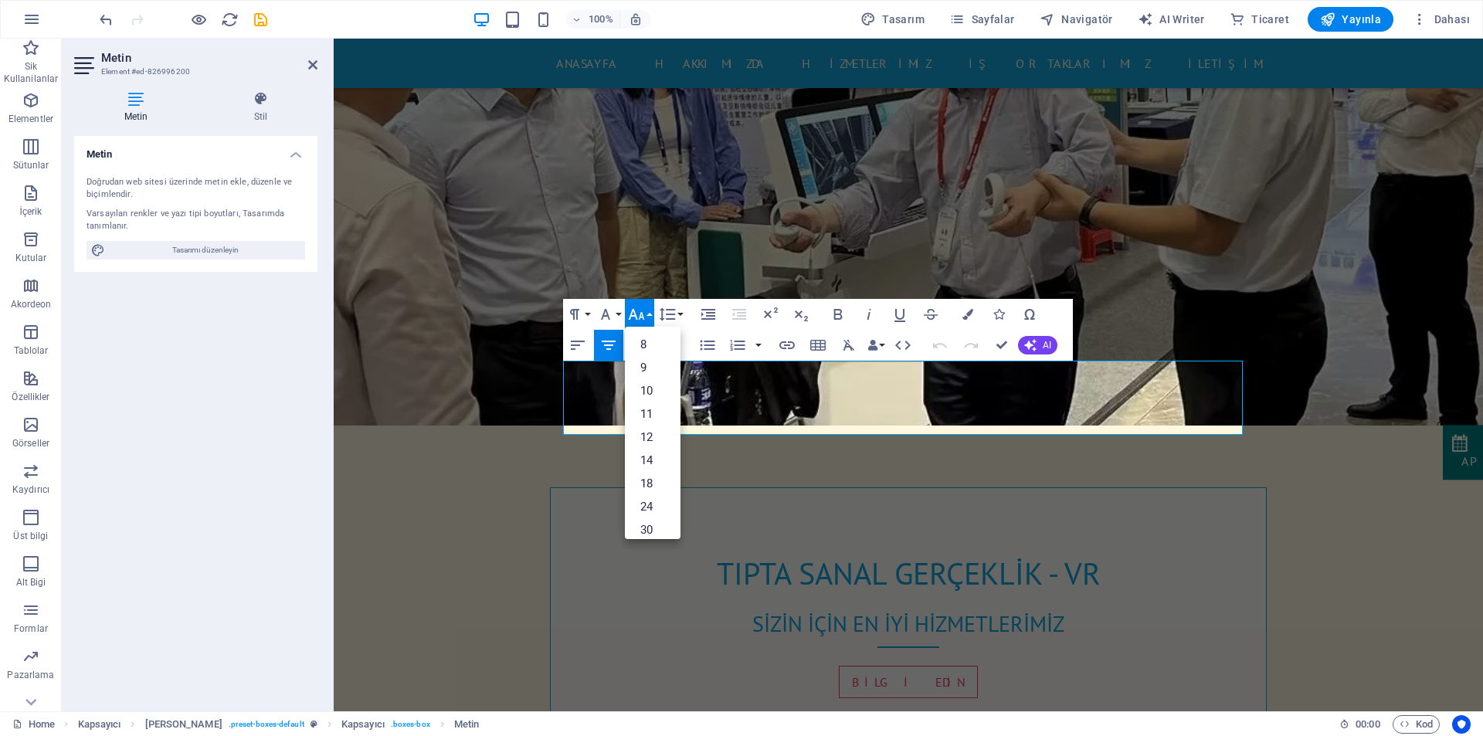
click at [650, 313] on button "Font Size" at bounding box center [639, 314] width 29 height 31
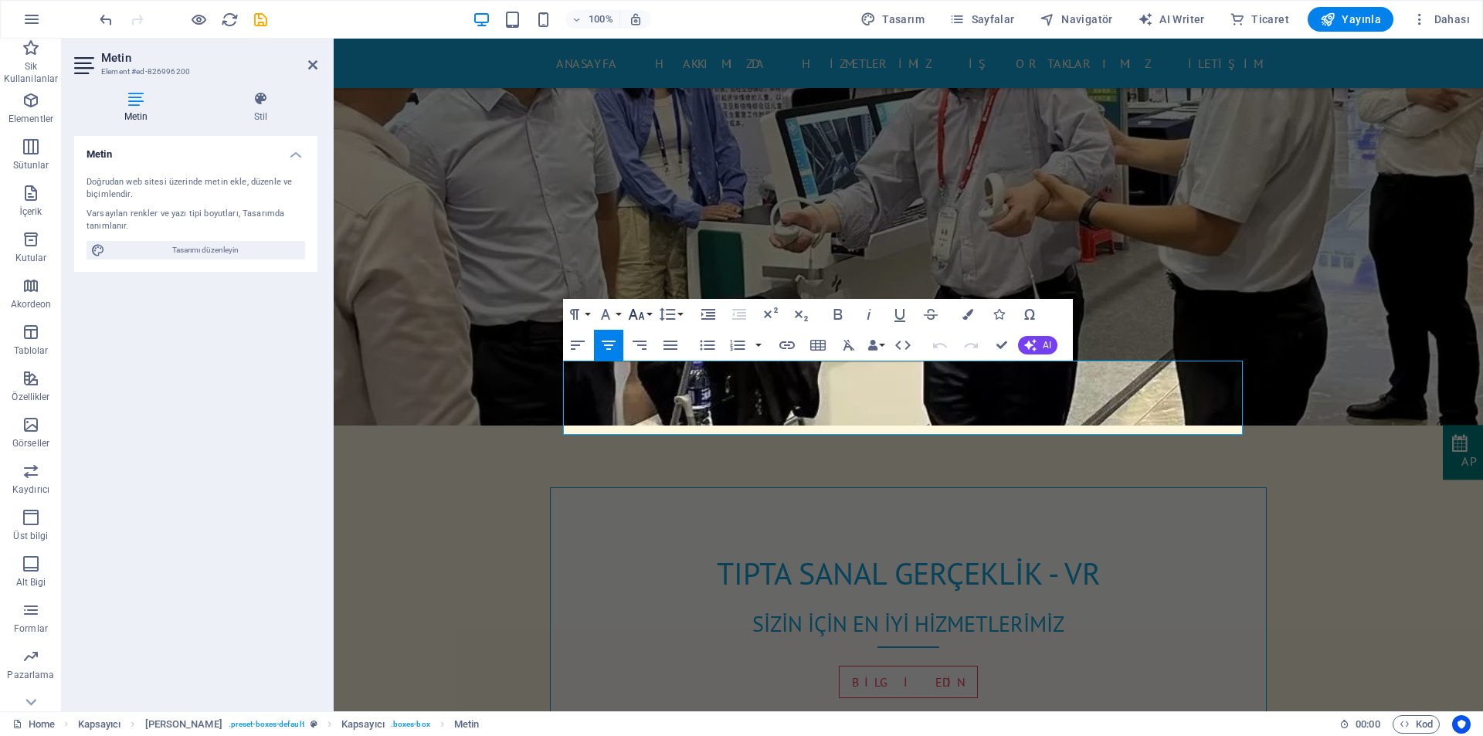
click at [650, 313] on button "Font Size" at bounding box center [639, 314] width 29 height 31
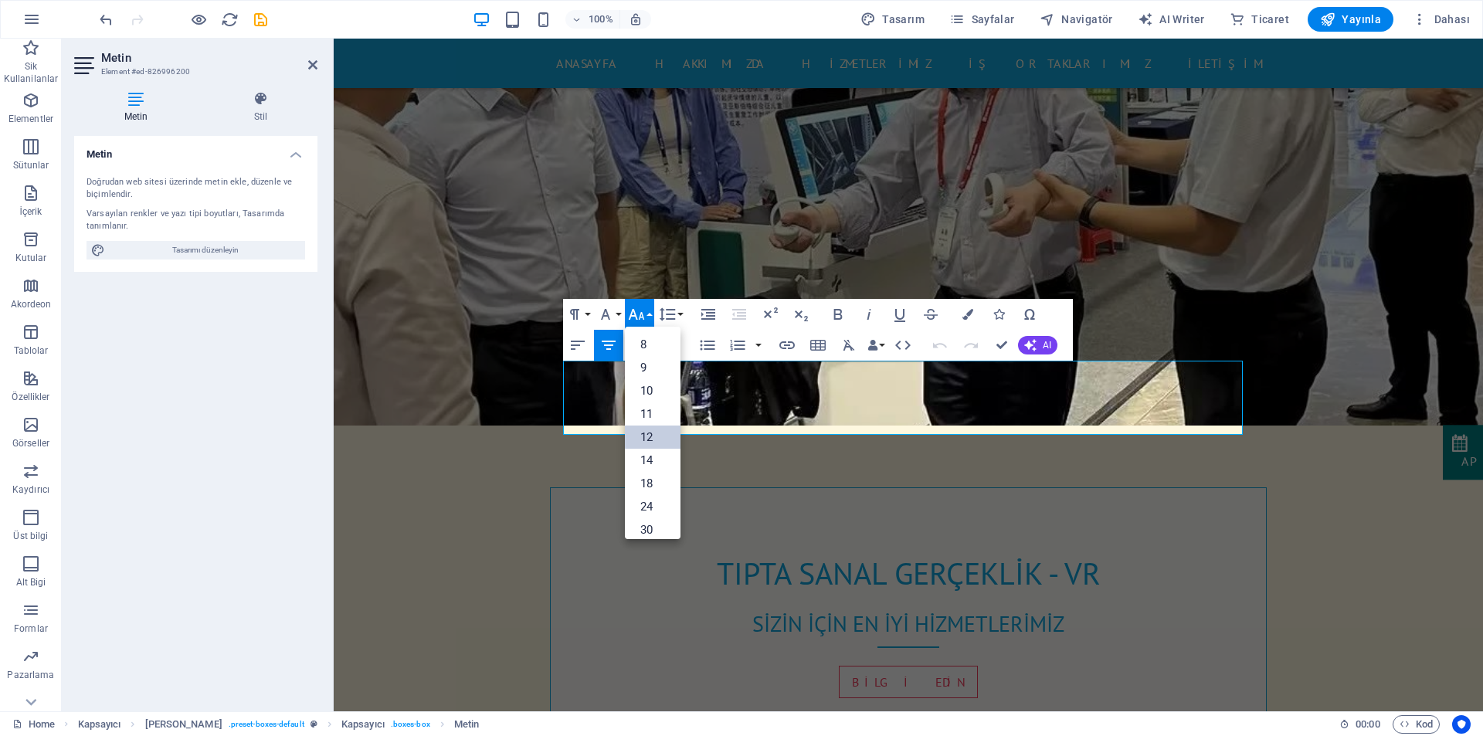
click at [651, 439] on link "12" at bounding box center [653, 436] width 56 height 23
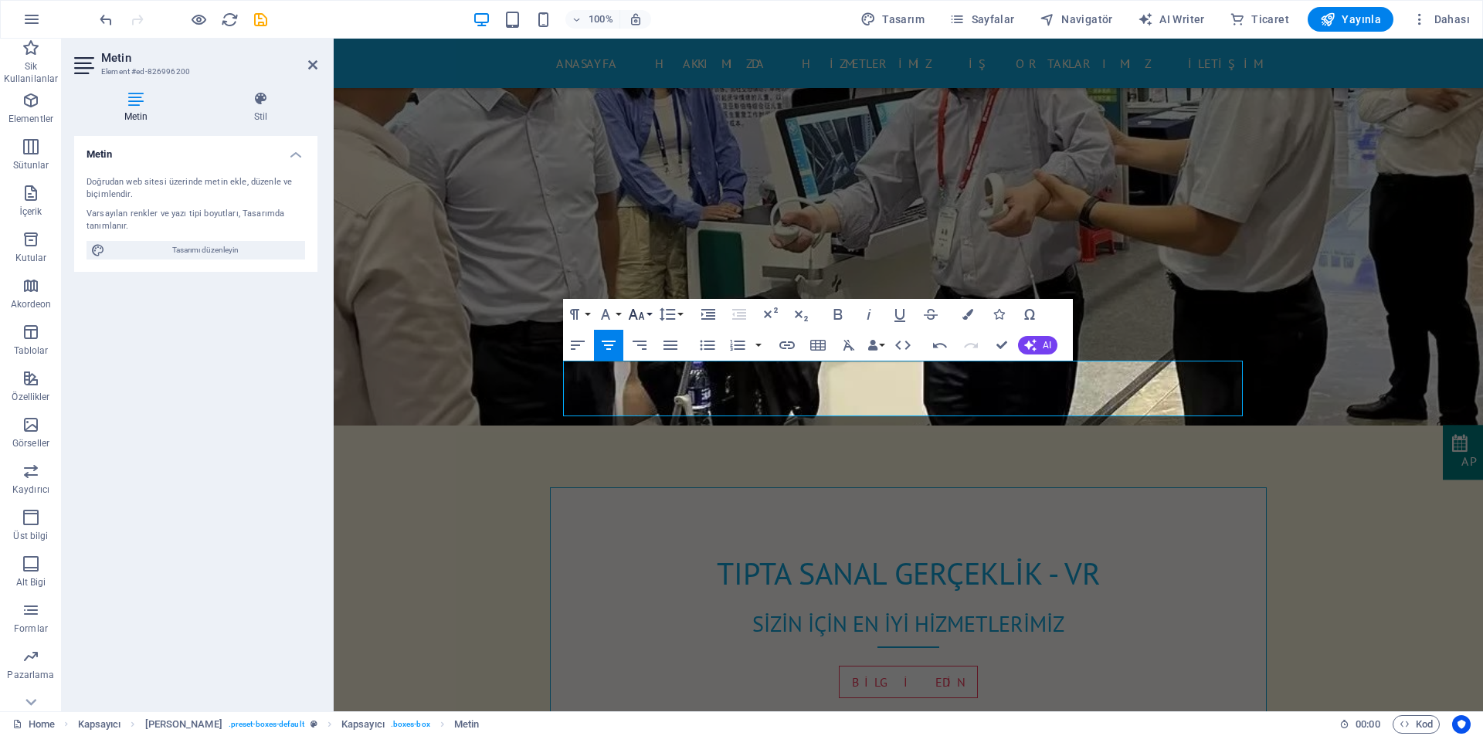
click at [646, 313] on button "Font Size" at bounding box center [639, 314] width 29 height 31
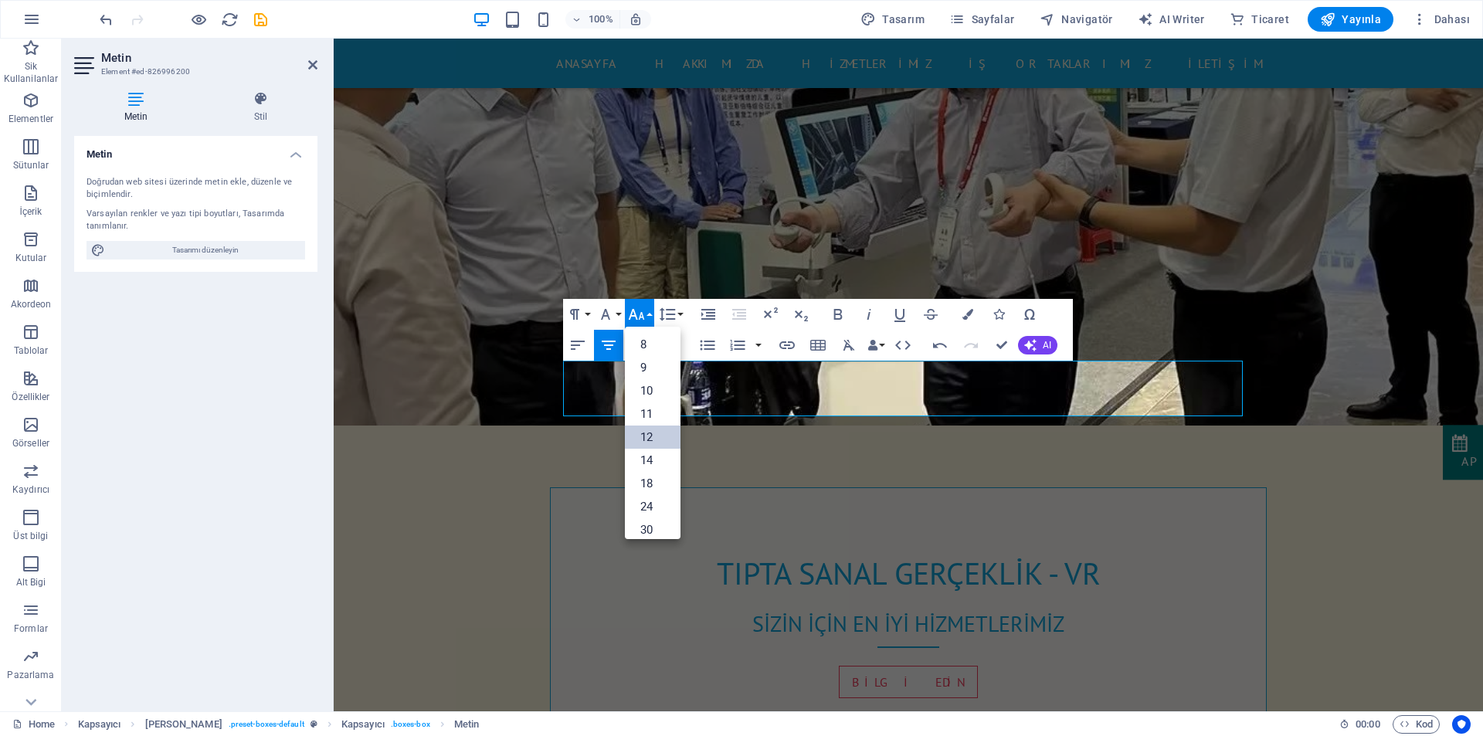
scroll to position [110, 0]
click at [647, 489] on link "60" at bounding box center [653, 488] width 56 height 23
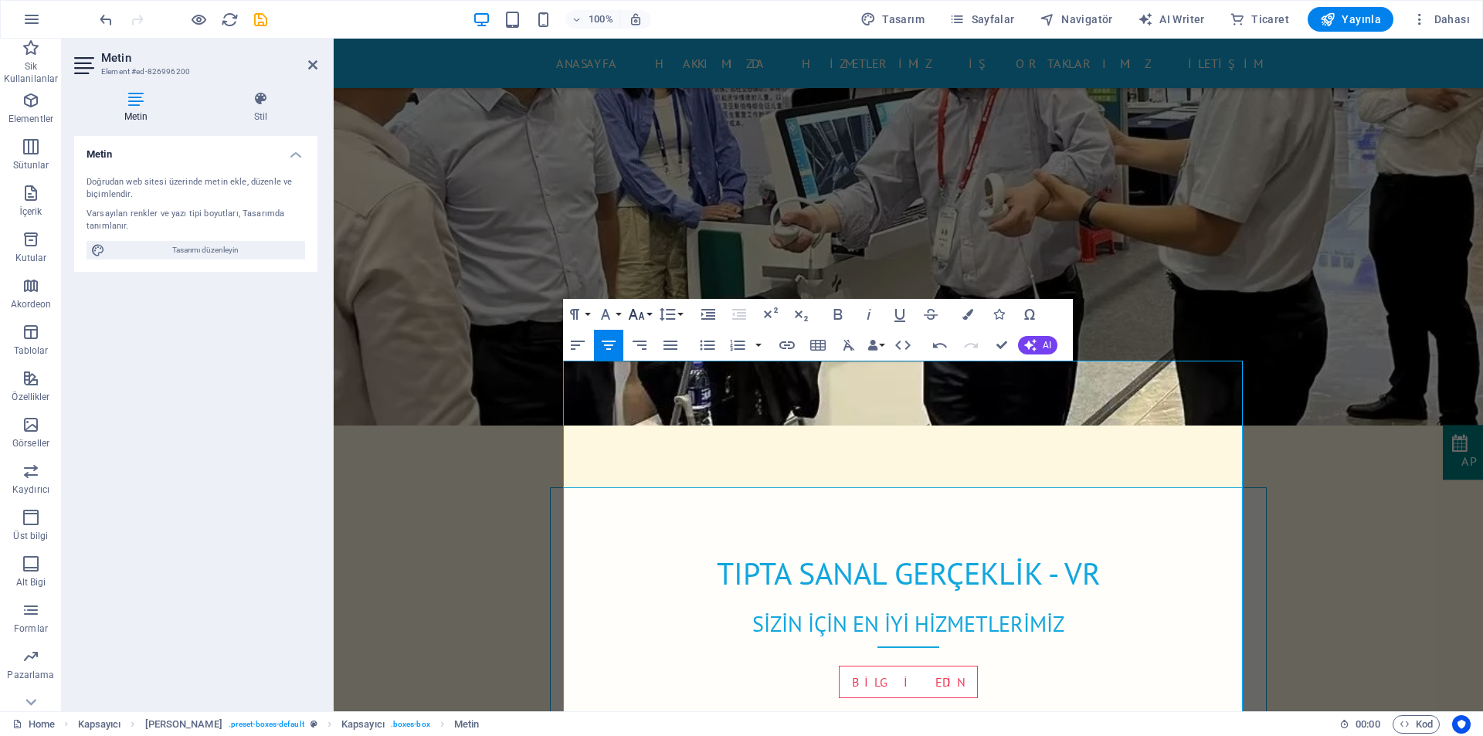
click at [641, 310] on icon "button" at bounding box center [636, 314] width 19 height 19
click at [654, 380] on link "24" at bounding box center [653, 382] width 56 height 23
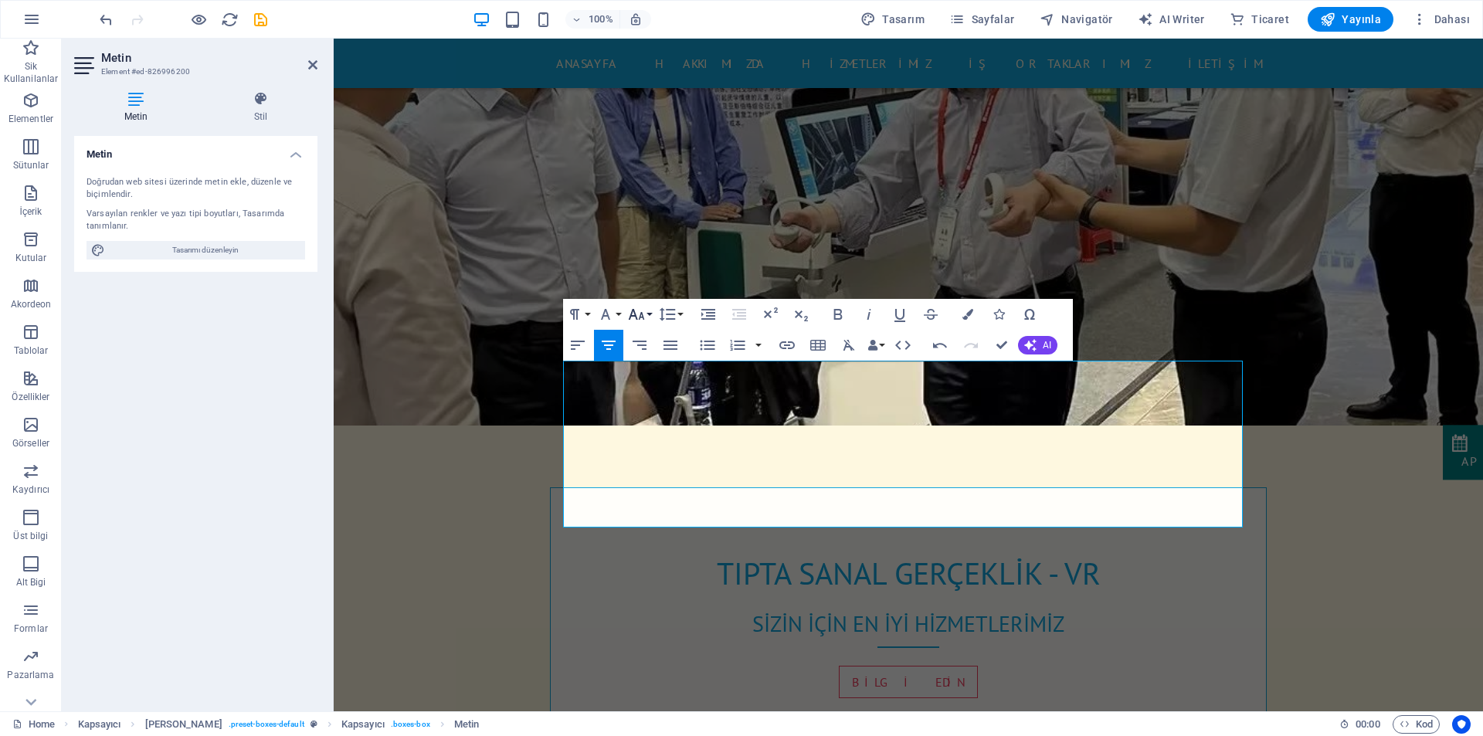
click at [634, 310] on icon "button" at bounding box center [636, 314] width 16 height 11
click at [654, 358] on link "18" at bounding box center [653, 358] width 56 height 23
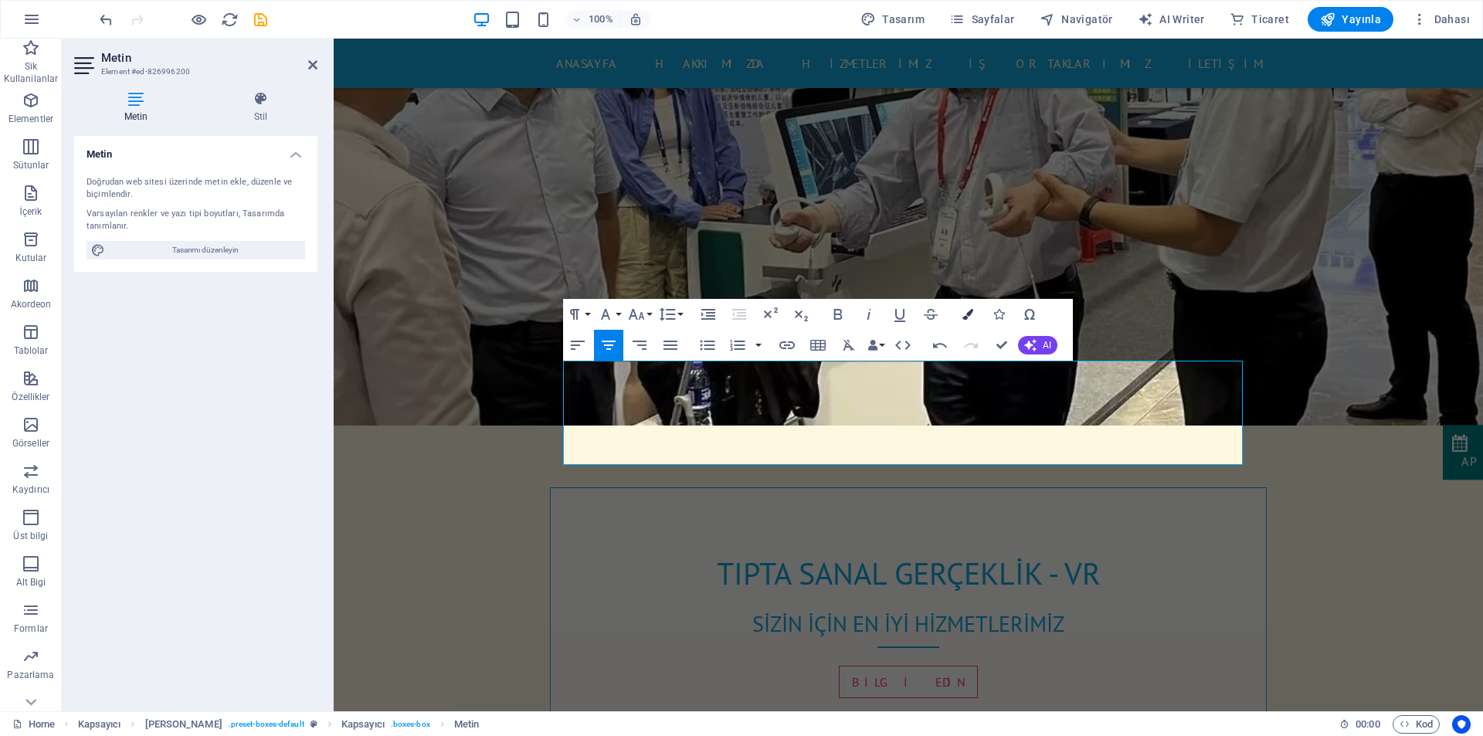
click at [971, 315] on icon "button" at bounding box center [967, 314] width 11 height 11
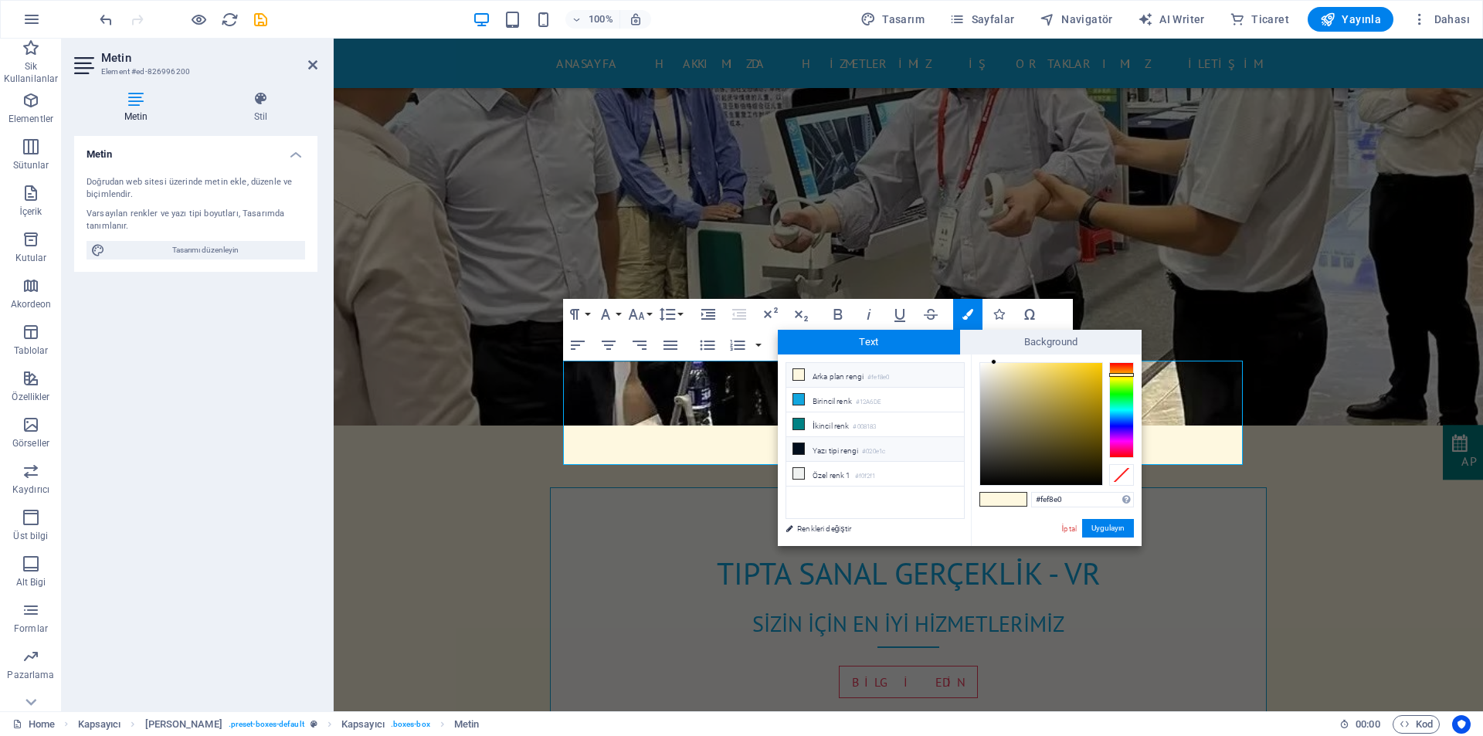
click at [856, 447] on li "Yazı tipi rengi #020e1c" at bounding box center [875, 449] width 178 height 25
type input "#020e1c"
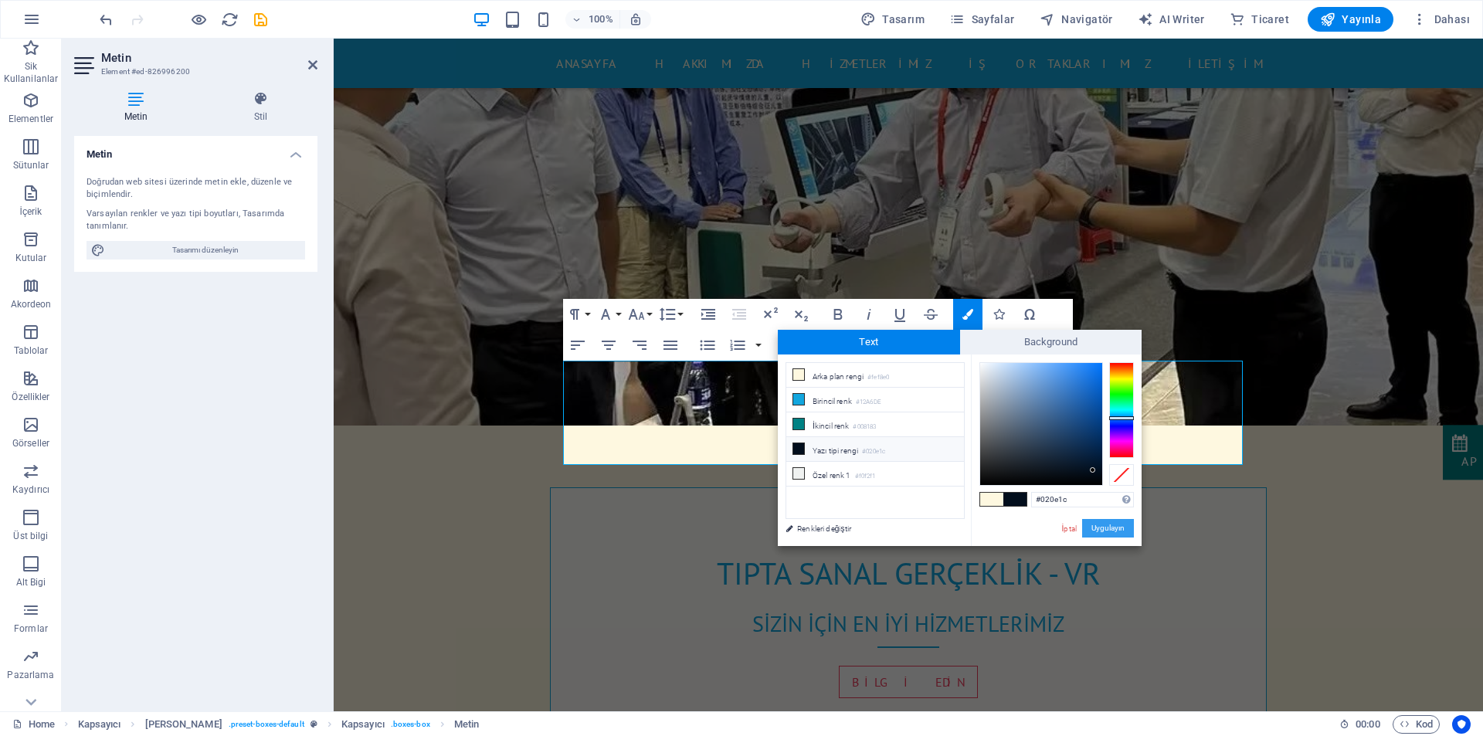
click at [1111, 530] on button "Uygulayın" at bounding box center [1108, 528] width 52 height 19
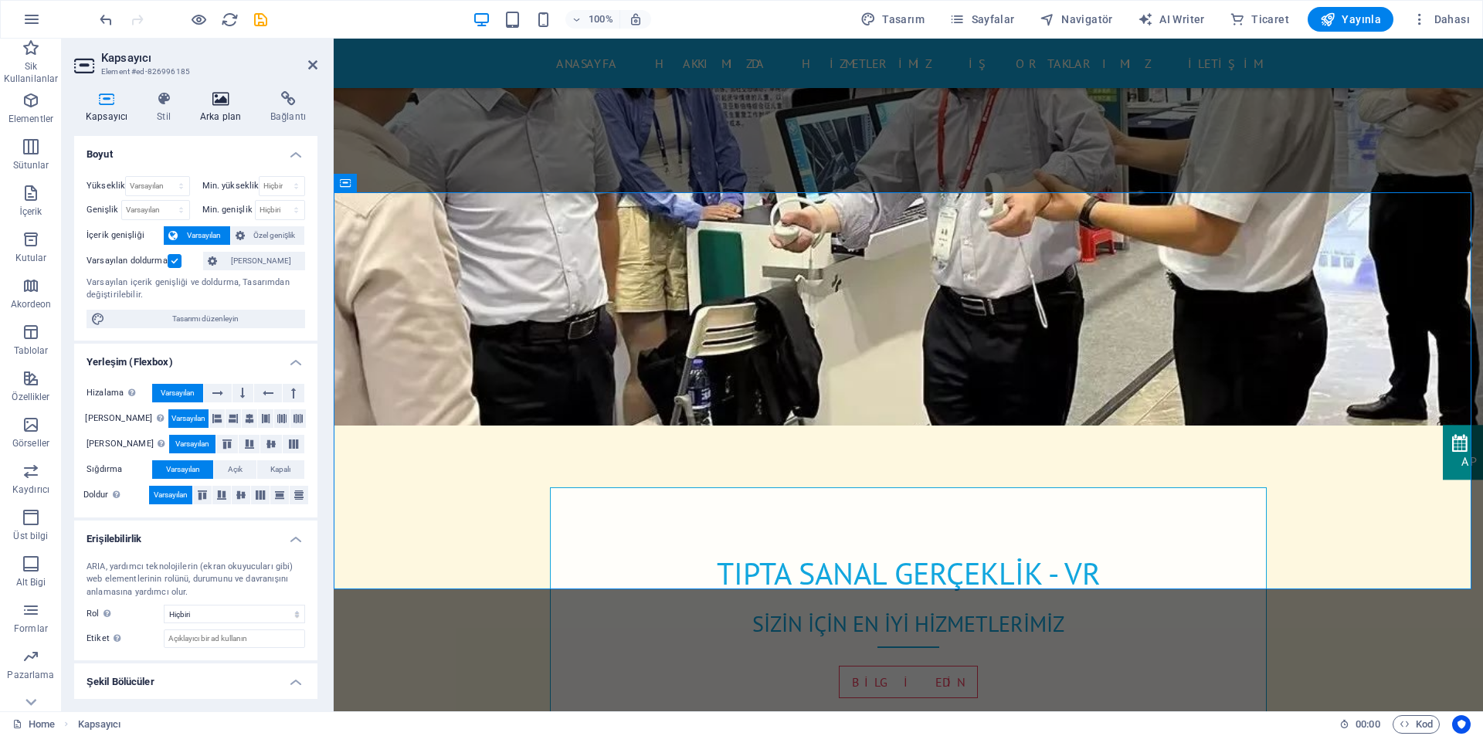
click at [212, 106] on icon at bounding box center [220, 98] width 64 height 15
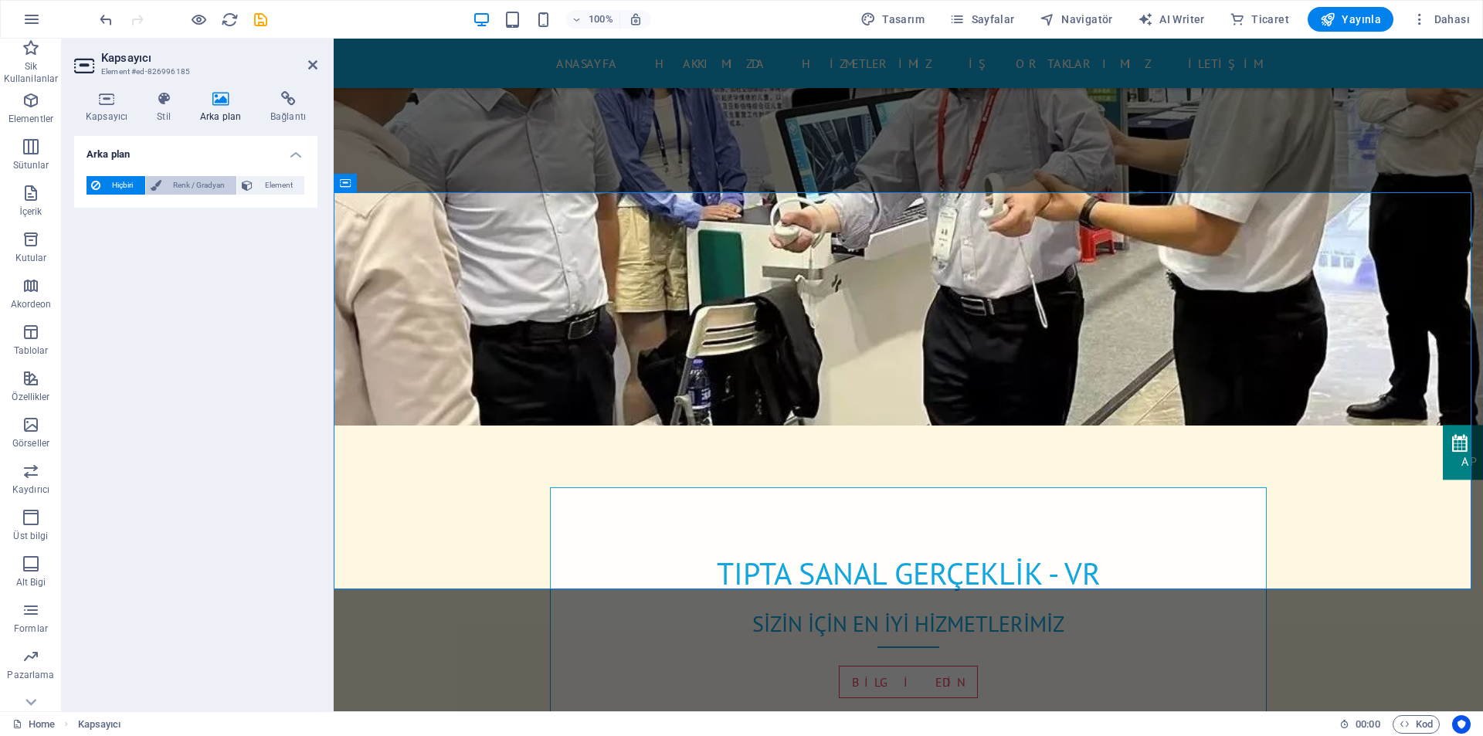
click at [188, 191] on span "Renk / Gradyan" at bounding box center [199, 185] width 66 height 19
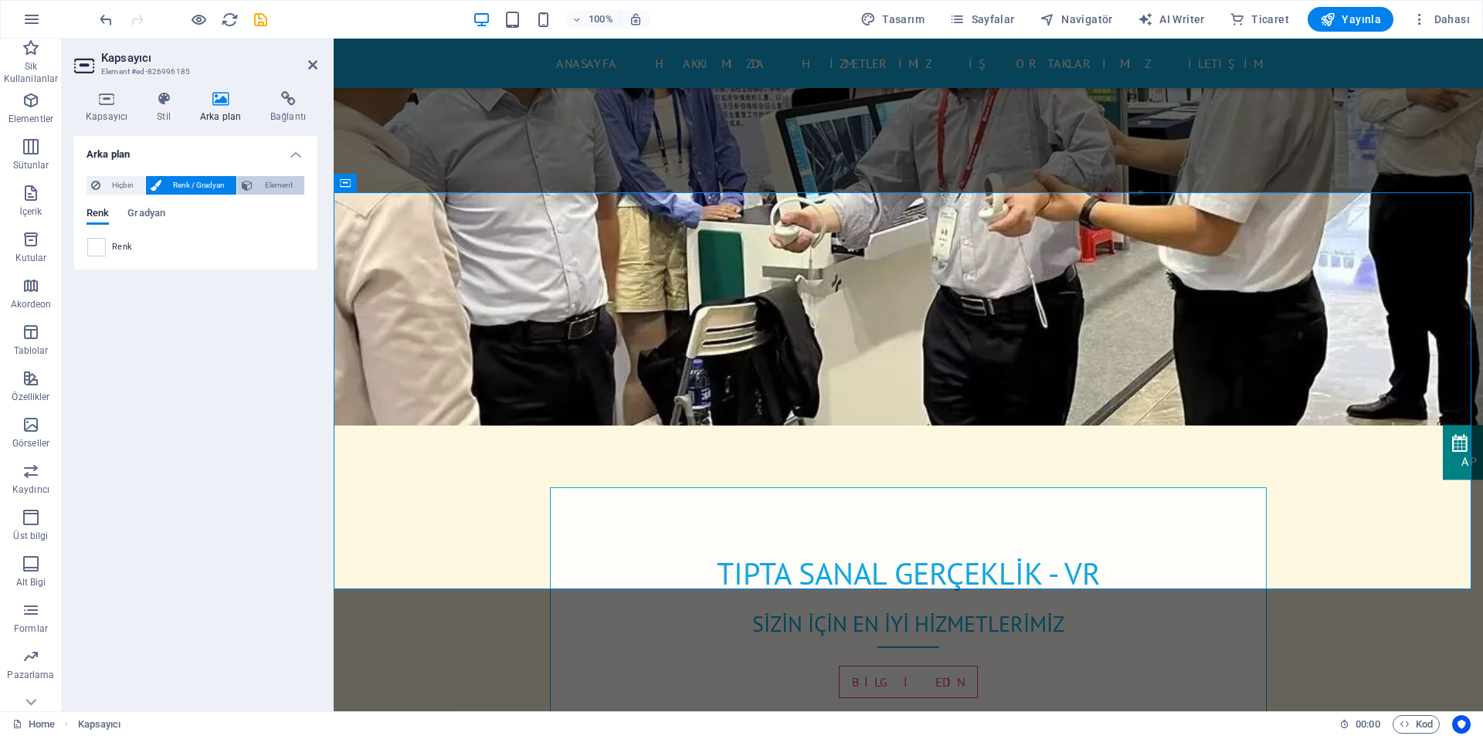
click at [268, 176] on span "Element" at bounding box center [278, 185] width 42 height 19
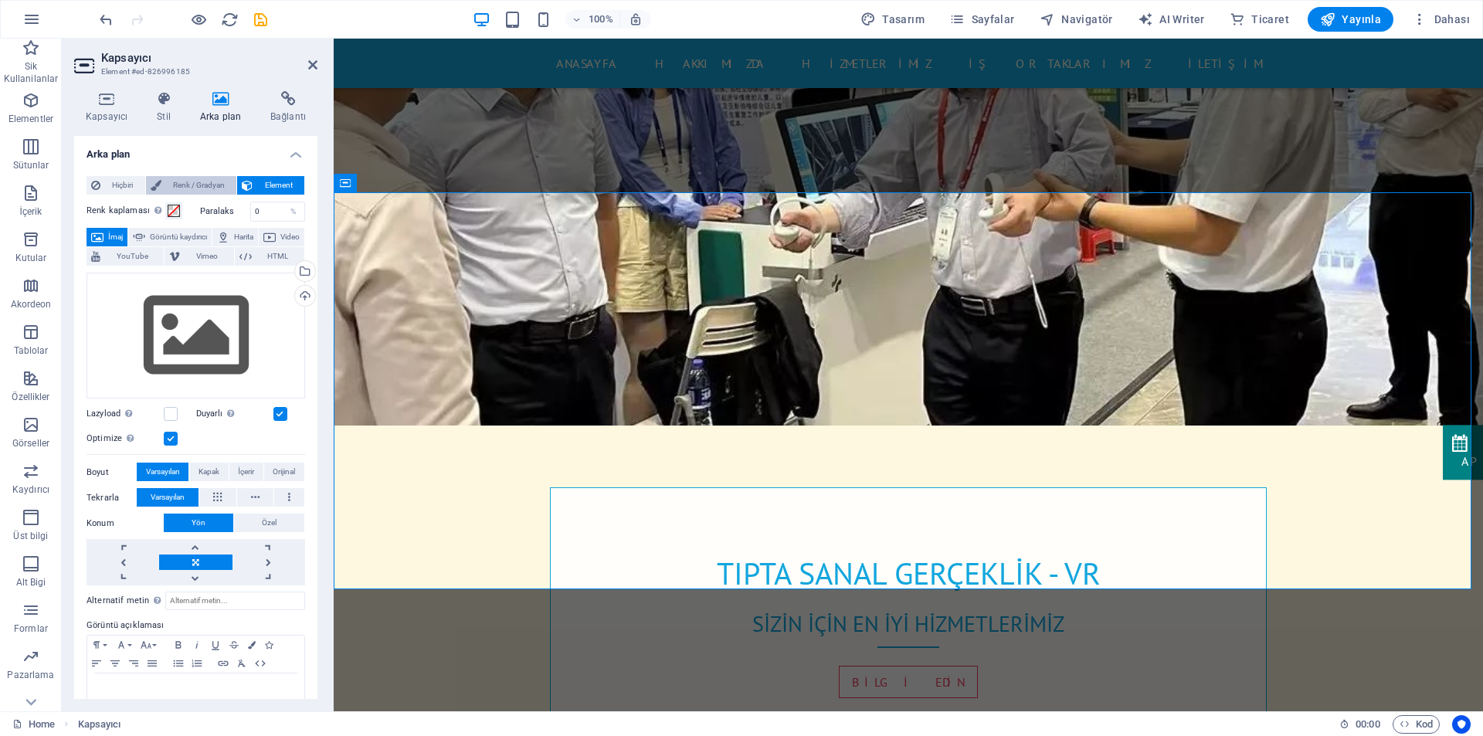
click at [206, 185] on span "Renk / Gradyan" at bounding box center [199, 185] width 66 height 19
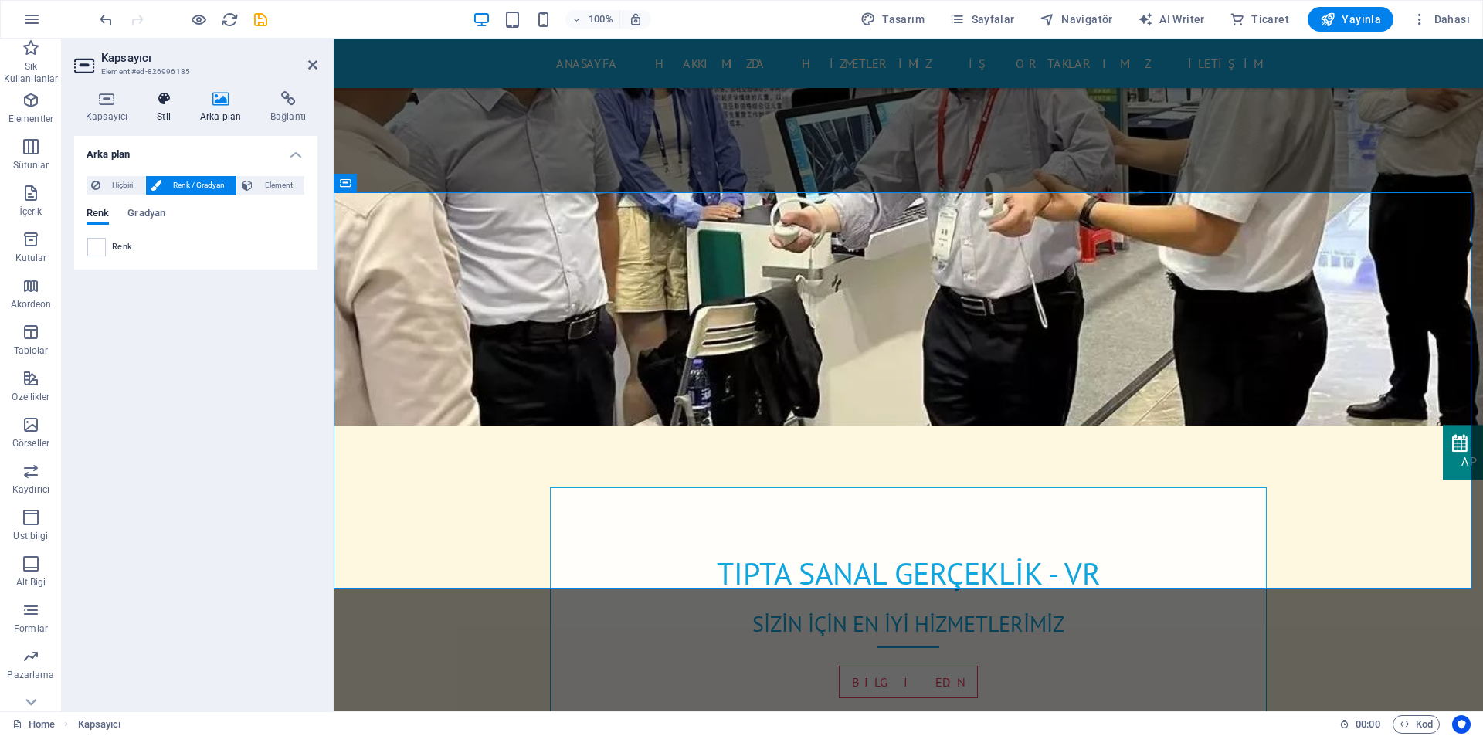
click at [168, 116] on h4 "Stil" at bounding box center [166, 107] width 43 height 32
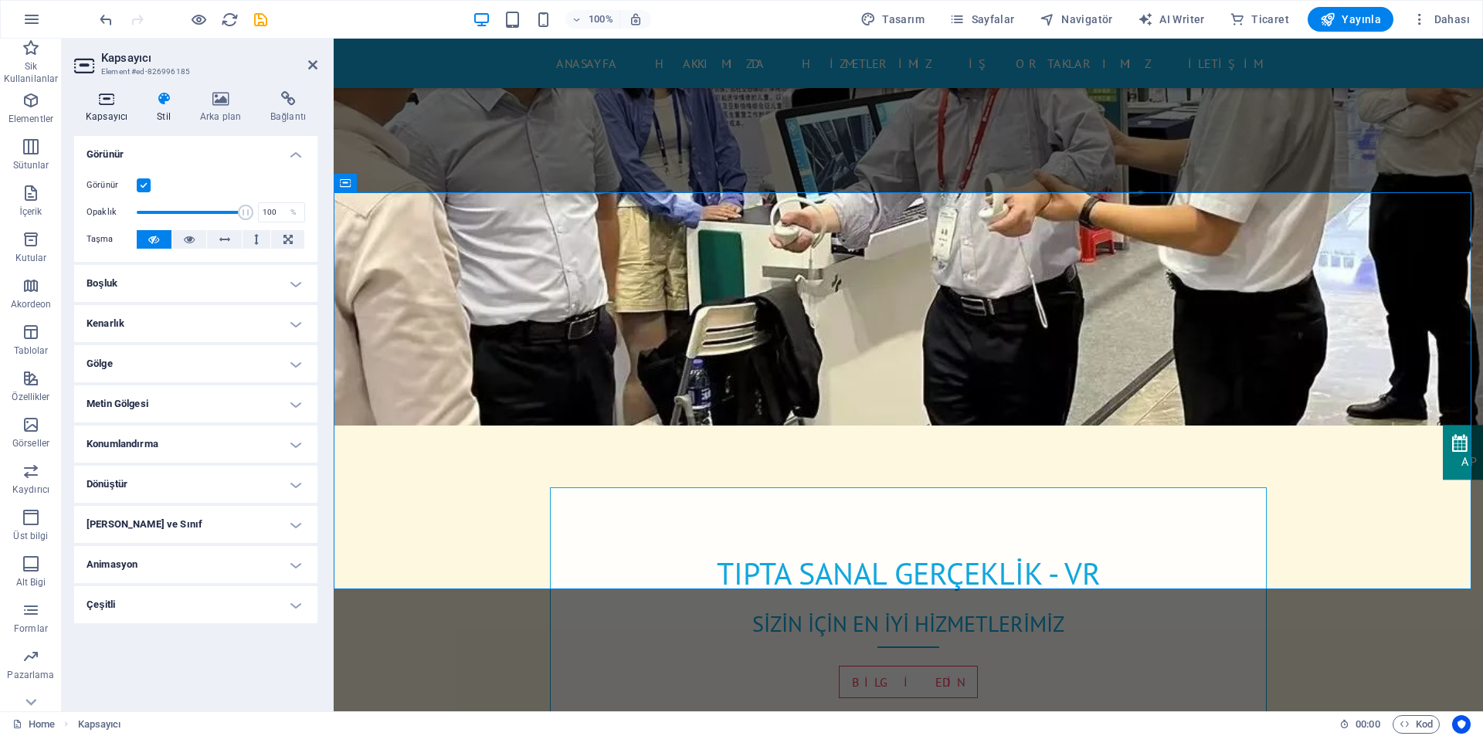
click at [129, 108] on h4 "Kapsayıcı" at bounding box center [109, 107] width 71 height 32
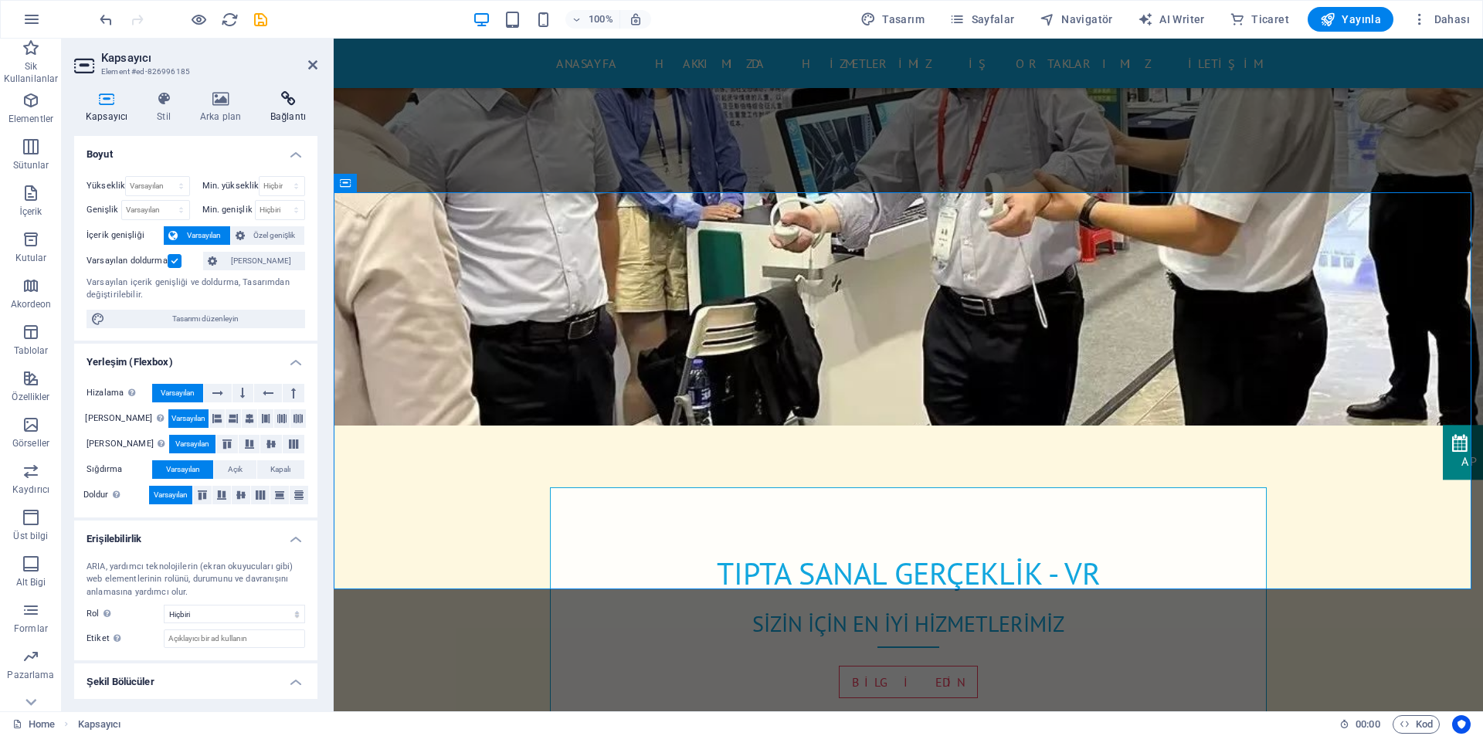
click at [309, 114] on h4 "Bağlantı" at bounding box center [288, 107] width 59 height 32
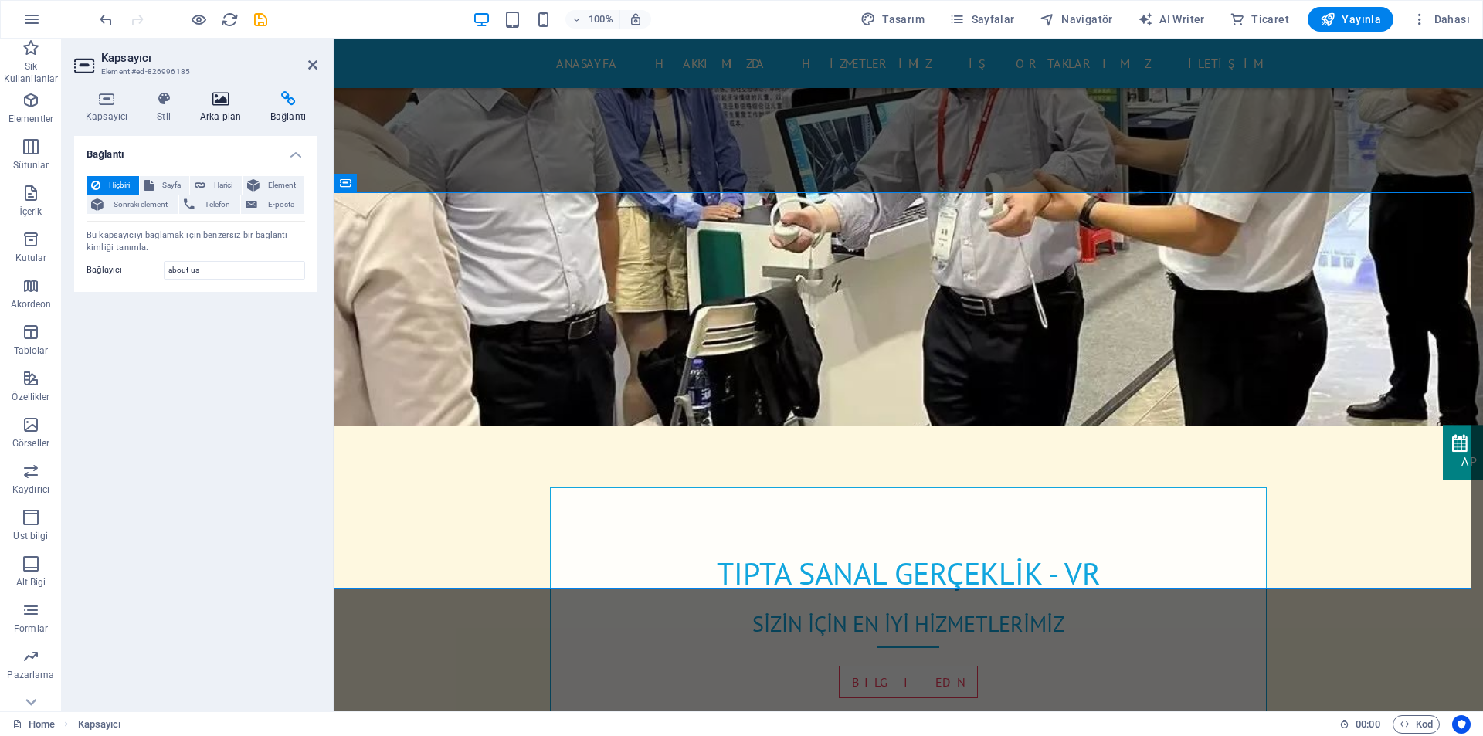
click at [204, 100] on icon at bounding box center [220, 98] width 64 height 15
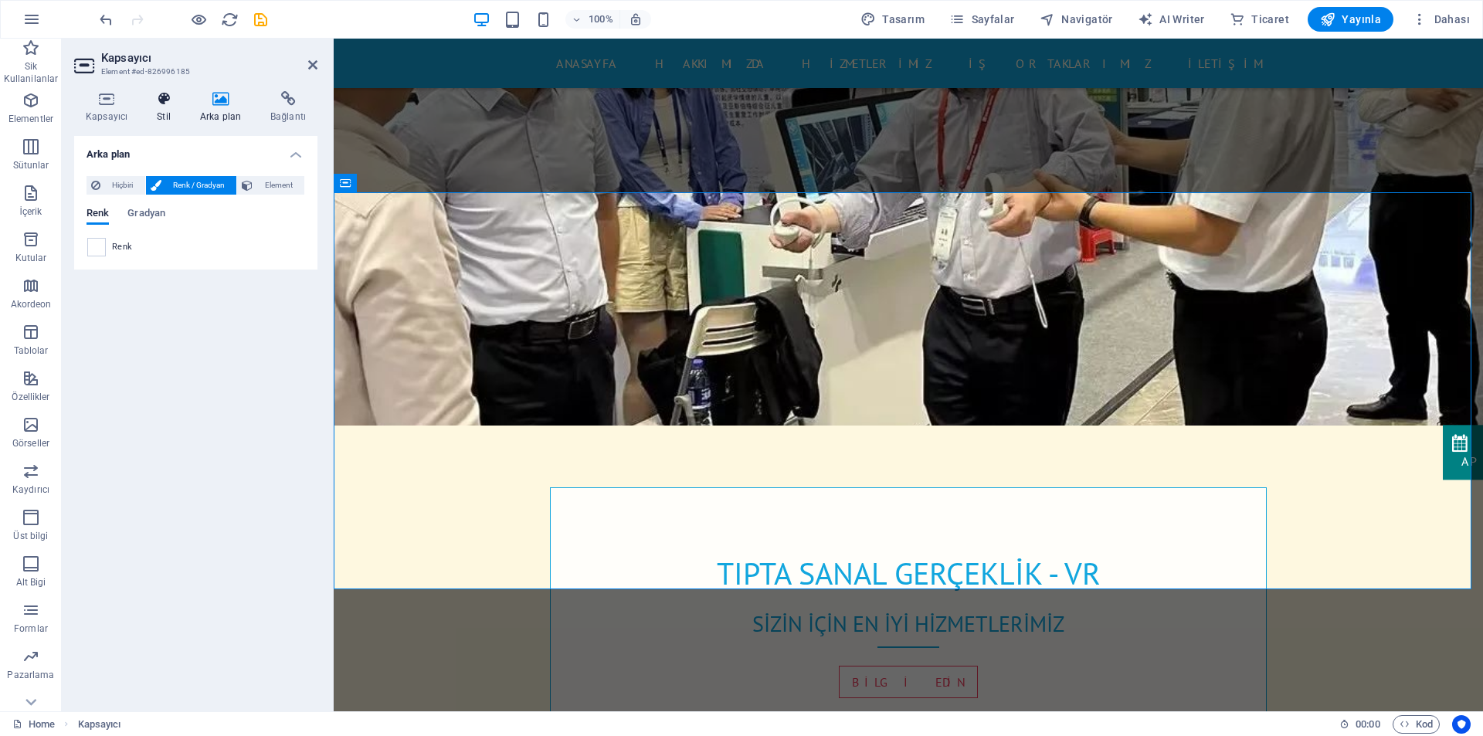
click at [170, 103] on icon at bounding box center [163, 98] width 37 height 15
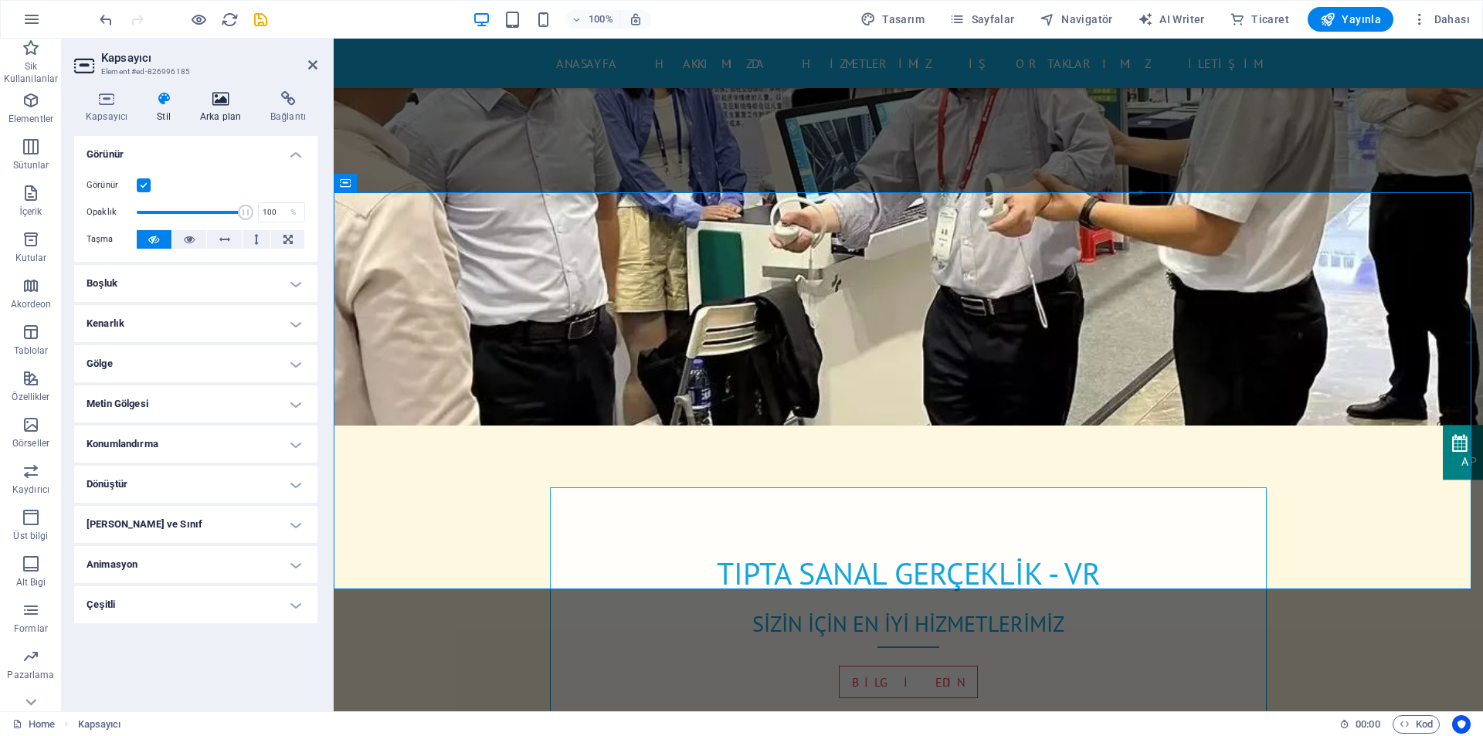
click at [206, 98] on icon at bounding box center [220, 98] width 64 height 15
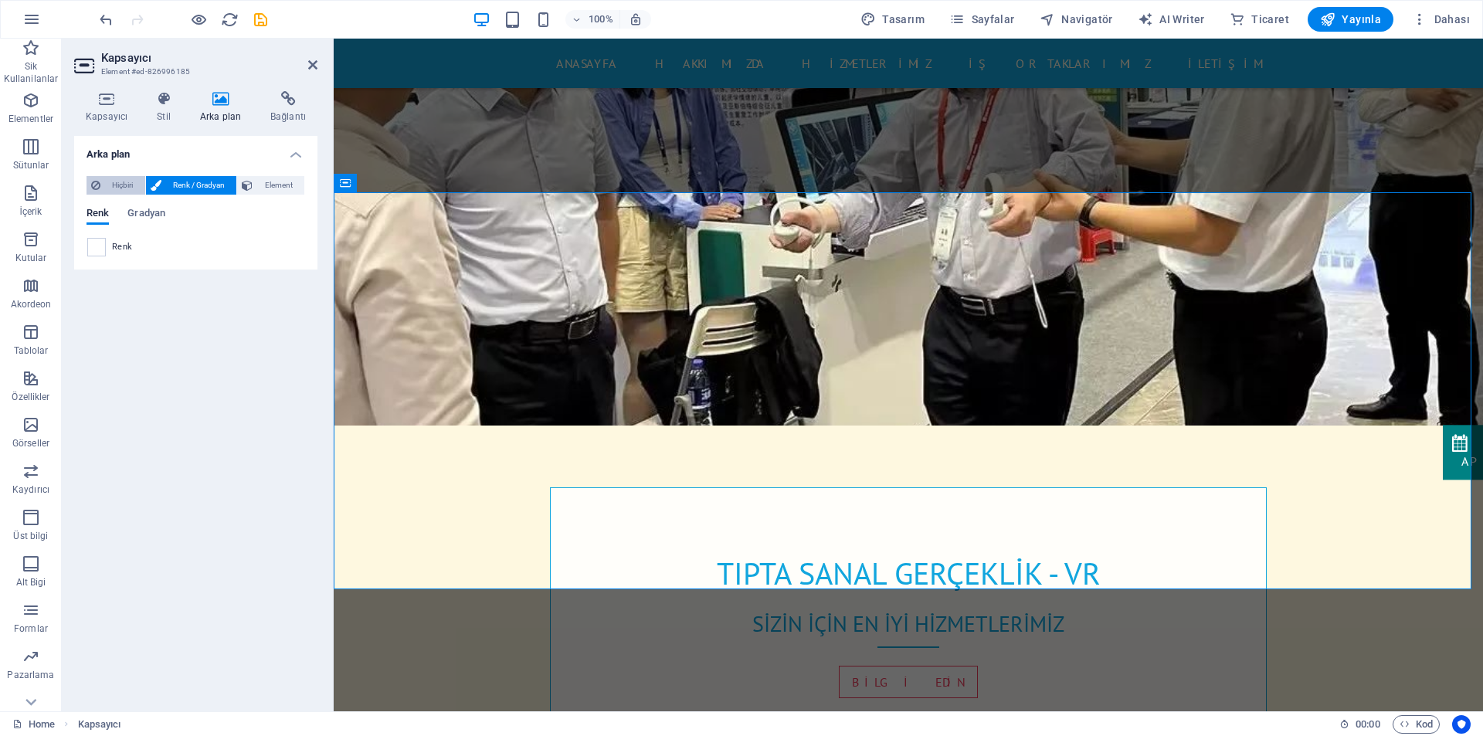
click at [114, 178] on span "Hiçbiri" at bounding box center [123, 185] width 36 height 19
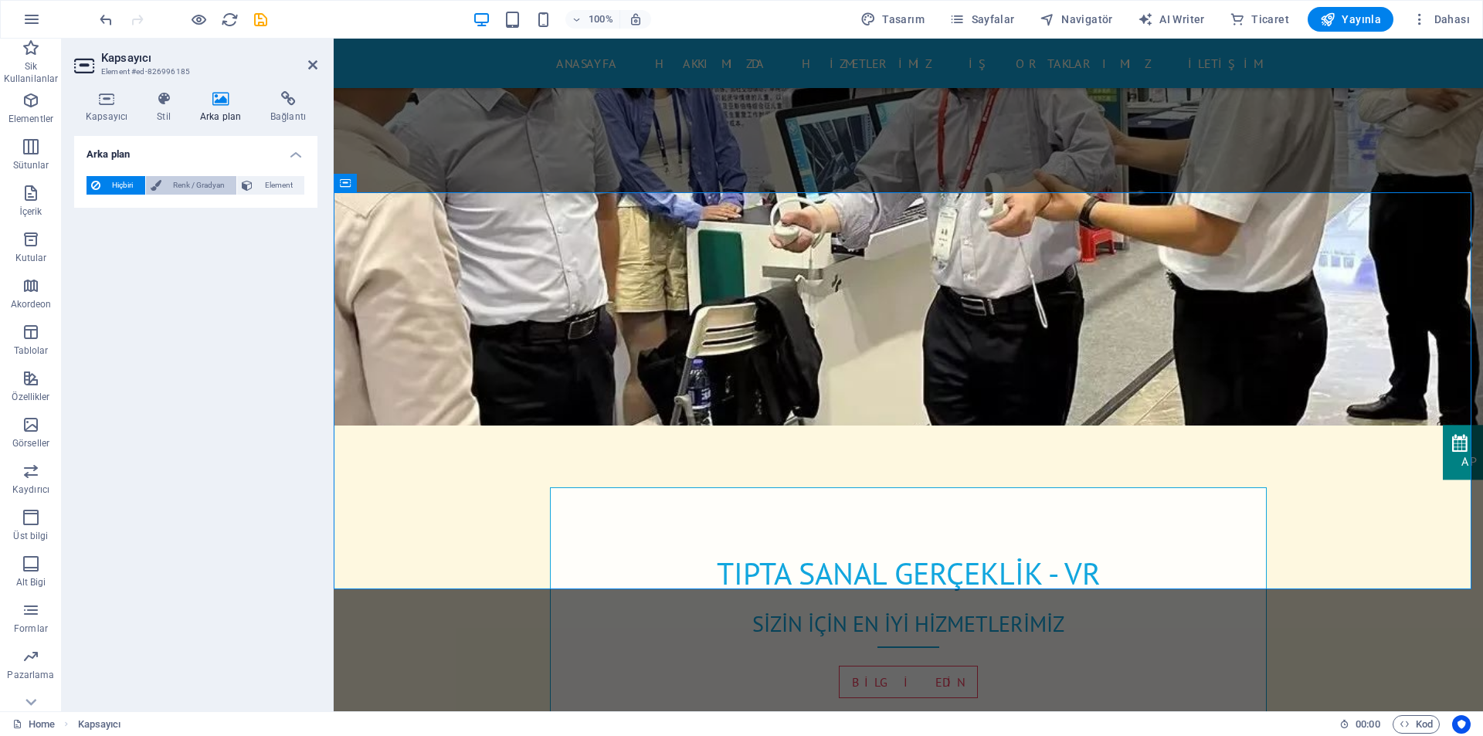
click at [180, 178] on span "Renk / Gradyan" at bounding box center [199, 185] width 66 height 19
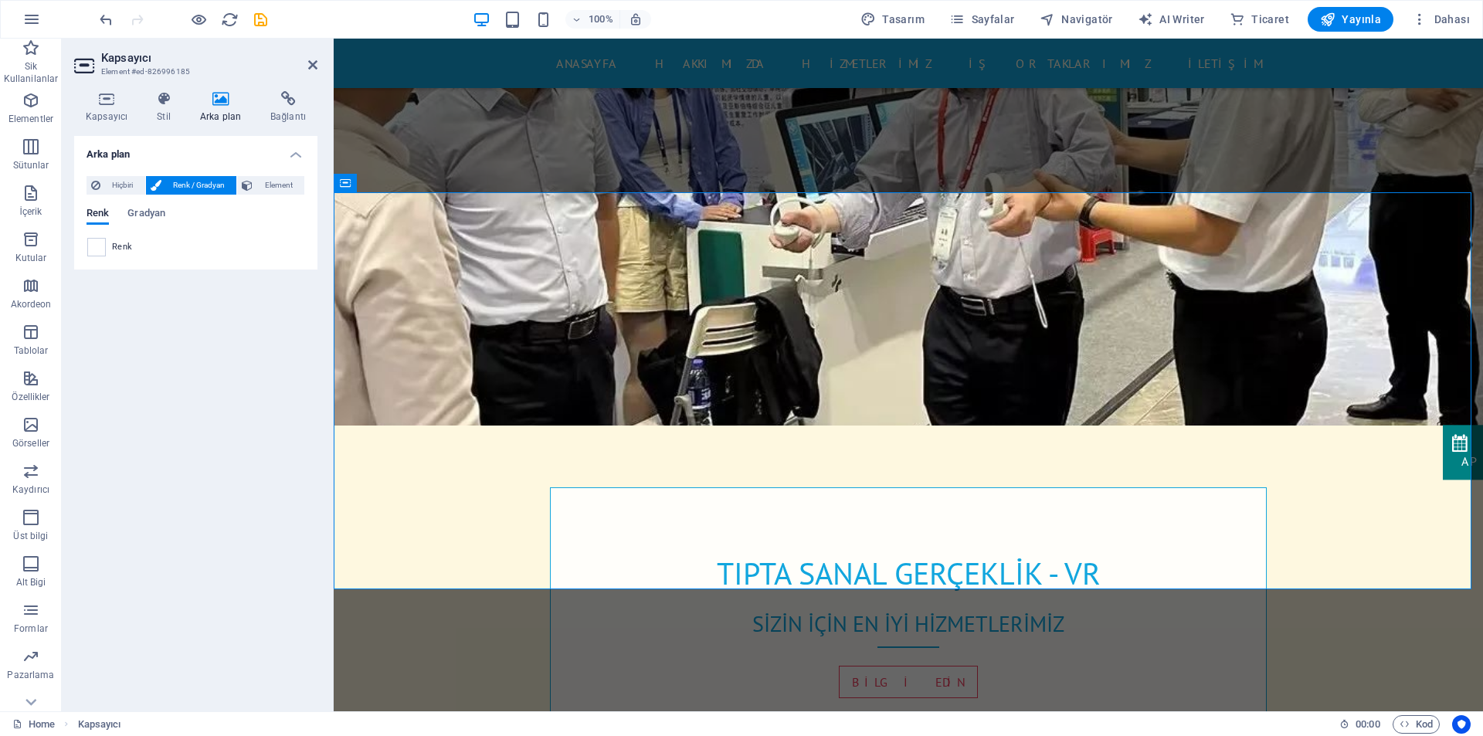
click at [110, 248] on div "Renk" at bounding box center [195, 247] width 217 height 19
click at [98, 248] on span at bounding box center [96, 247] width 17 height 17
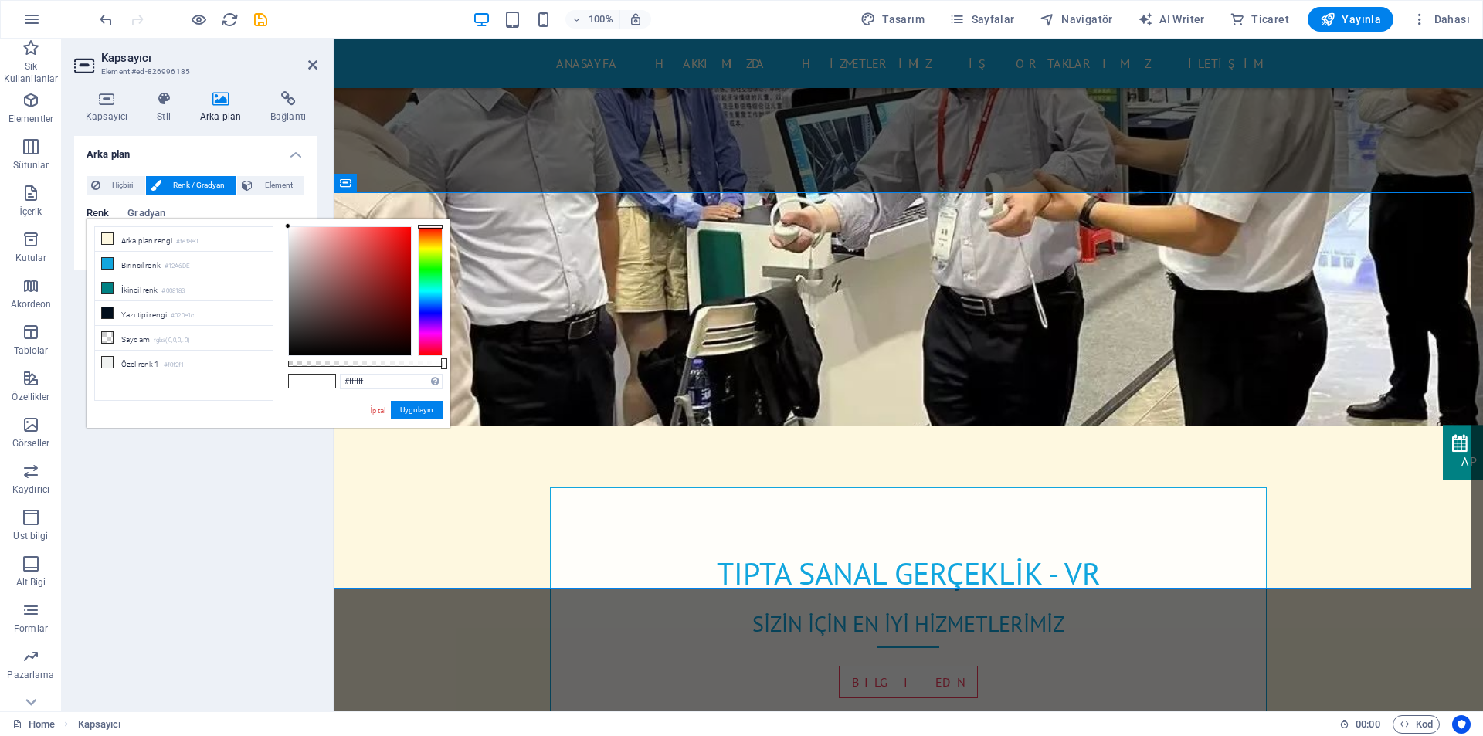
click at [98, 248] on li "Arka plan rengi #fef8e0" at bounding box center [184, 239] width 178 height 25
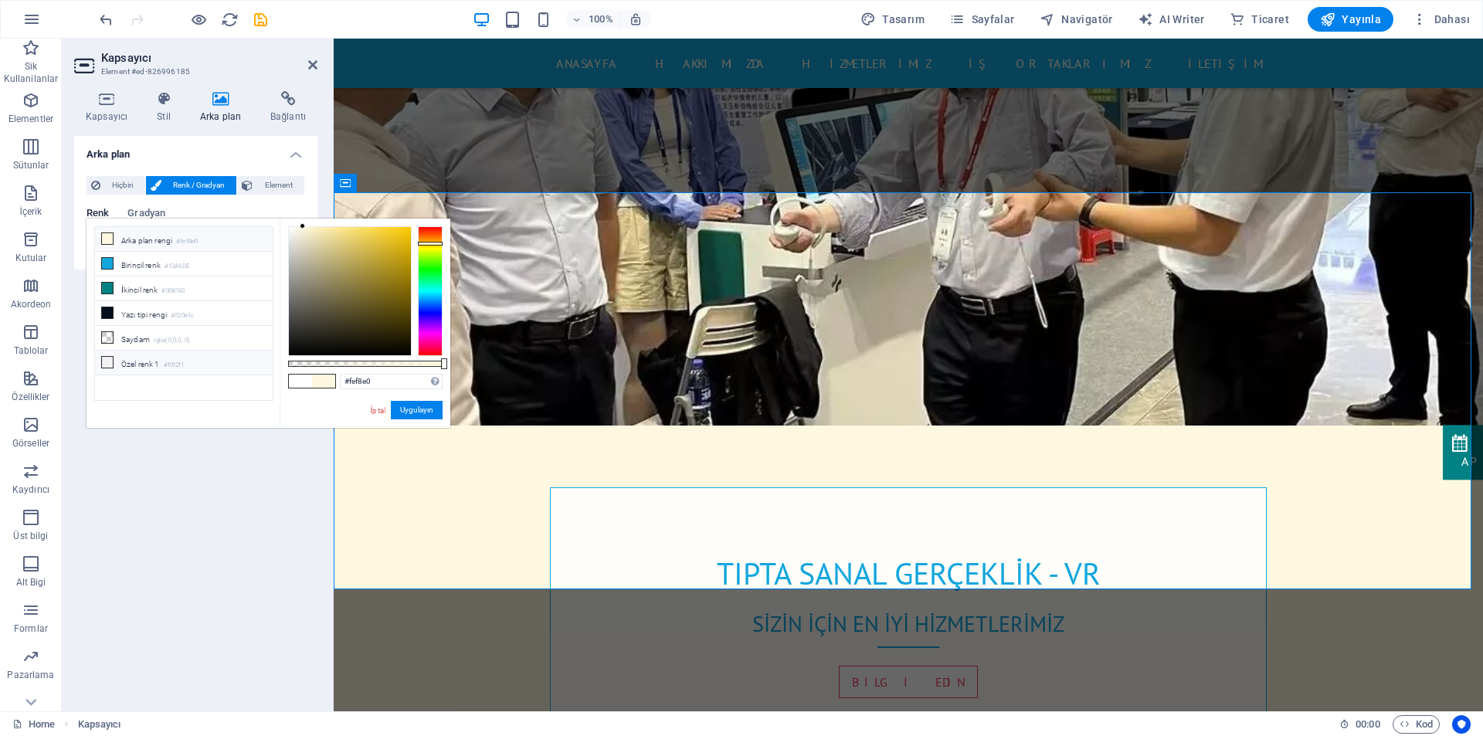
click at [154, 360] on li "Özel renk 1 #f0f2f1" at bounding box center [184, 363] width 178 height 25
type input "#f0f2f1"
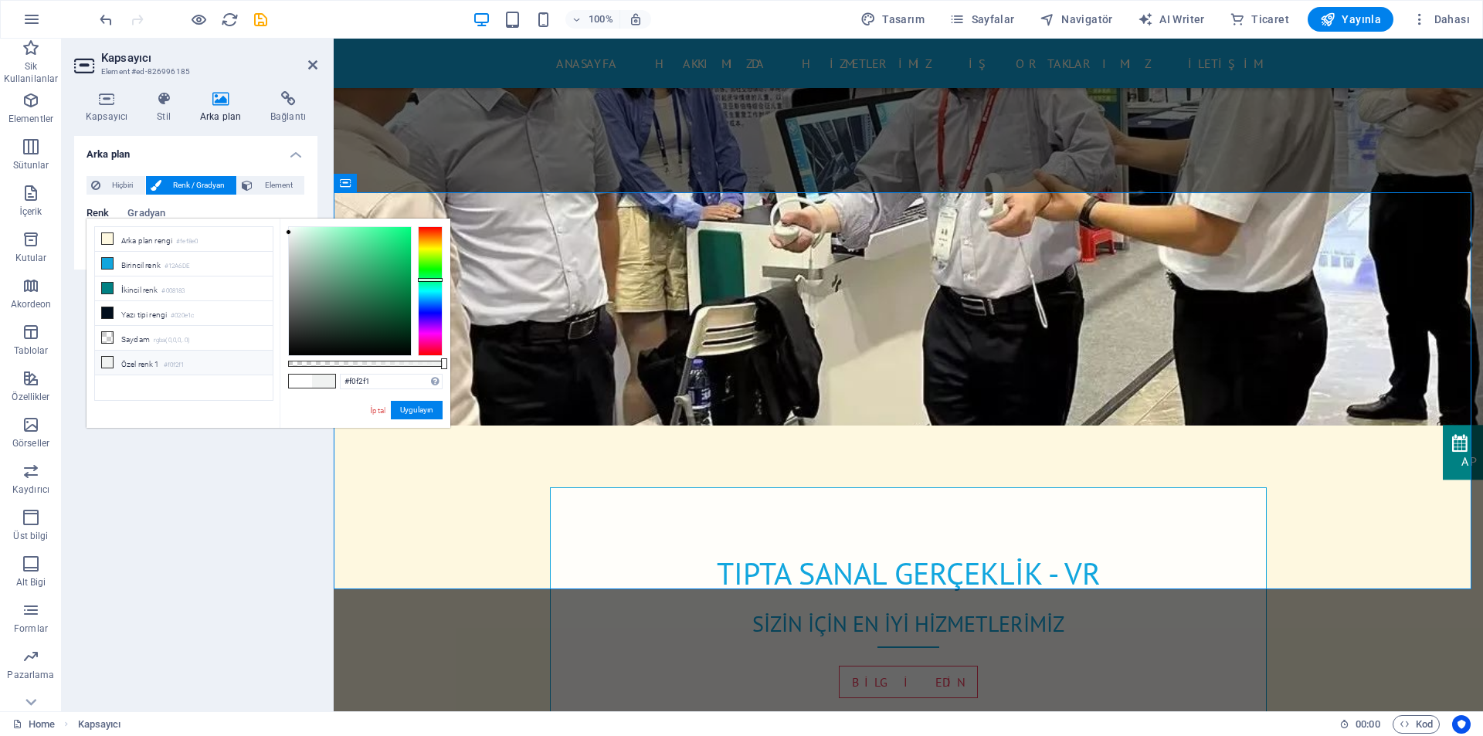
click at [154, 360] on li "Özel renk 1 #f0f2f1" at bounding box center [184, 363] width 178 height 25
click at [417, 412] on button "Uygulayın" at bounding box center [417, 410] width 52 height 19
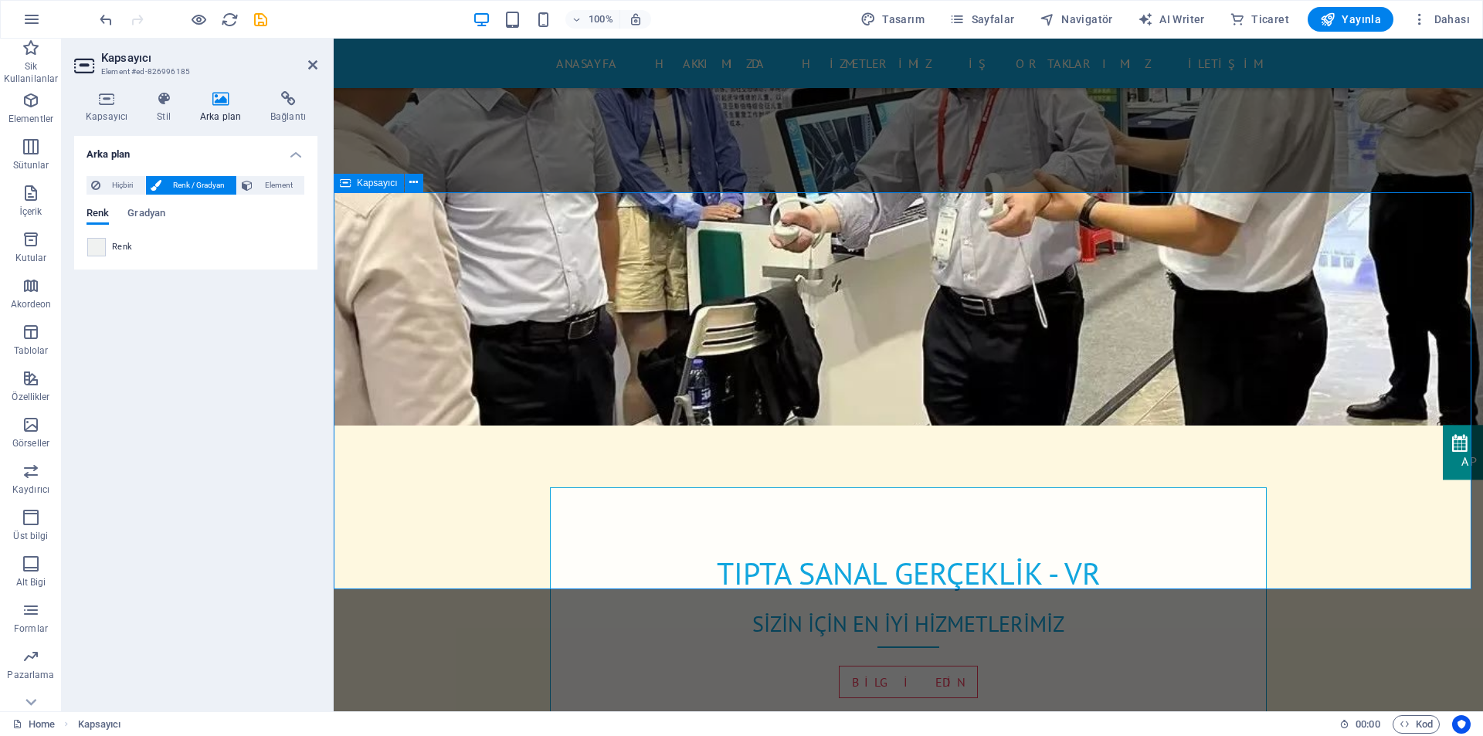
click at [910, 263] on span "Simge" at bounding box center [920, 263] width 26 height 9
click at [894, 259] on icon at bounding box center [895, 263] width 11 height 19
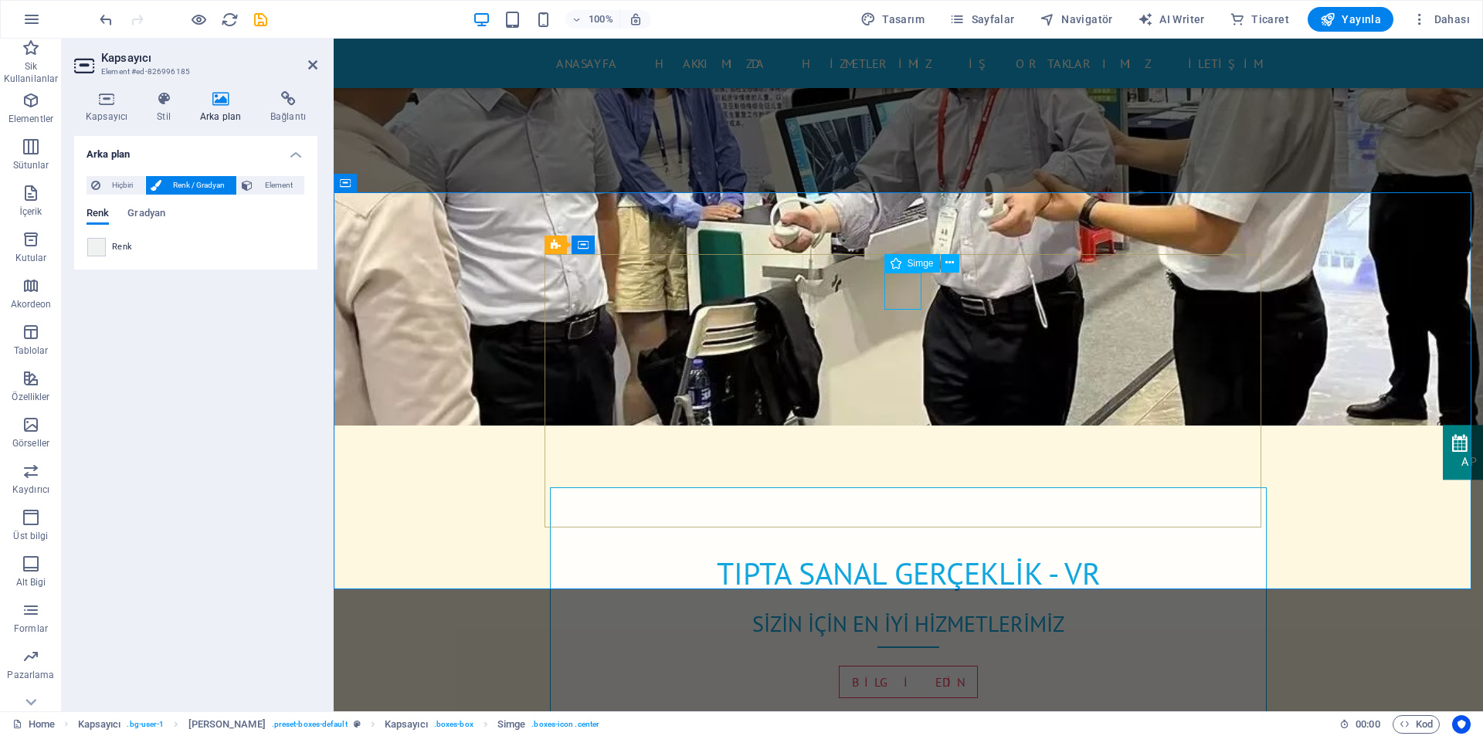
click at [894, 259] on icon at bounding box center [895, 263] width 11 height 19
select select "xMidYMid"
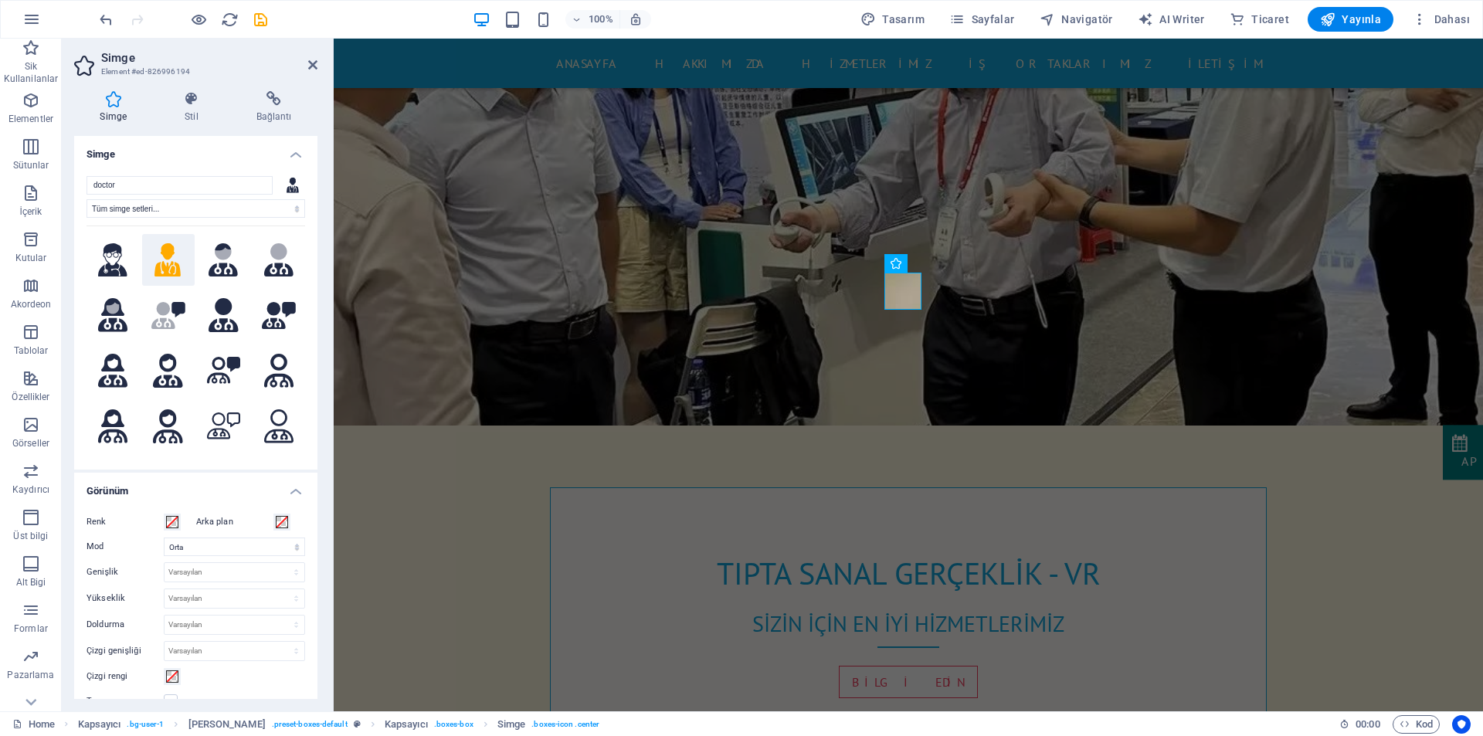
click at [168, 256] on icon at bounding box center [167, 260] width 26 height 34
click at [111, 262] on icon at bounding box center [112, 260] width 29 height 34
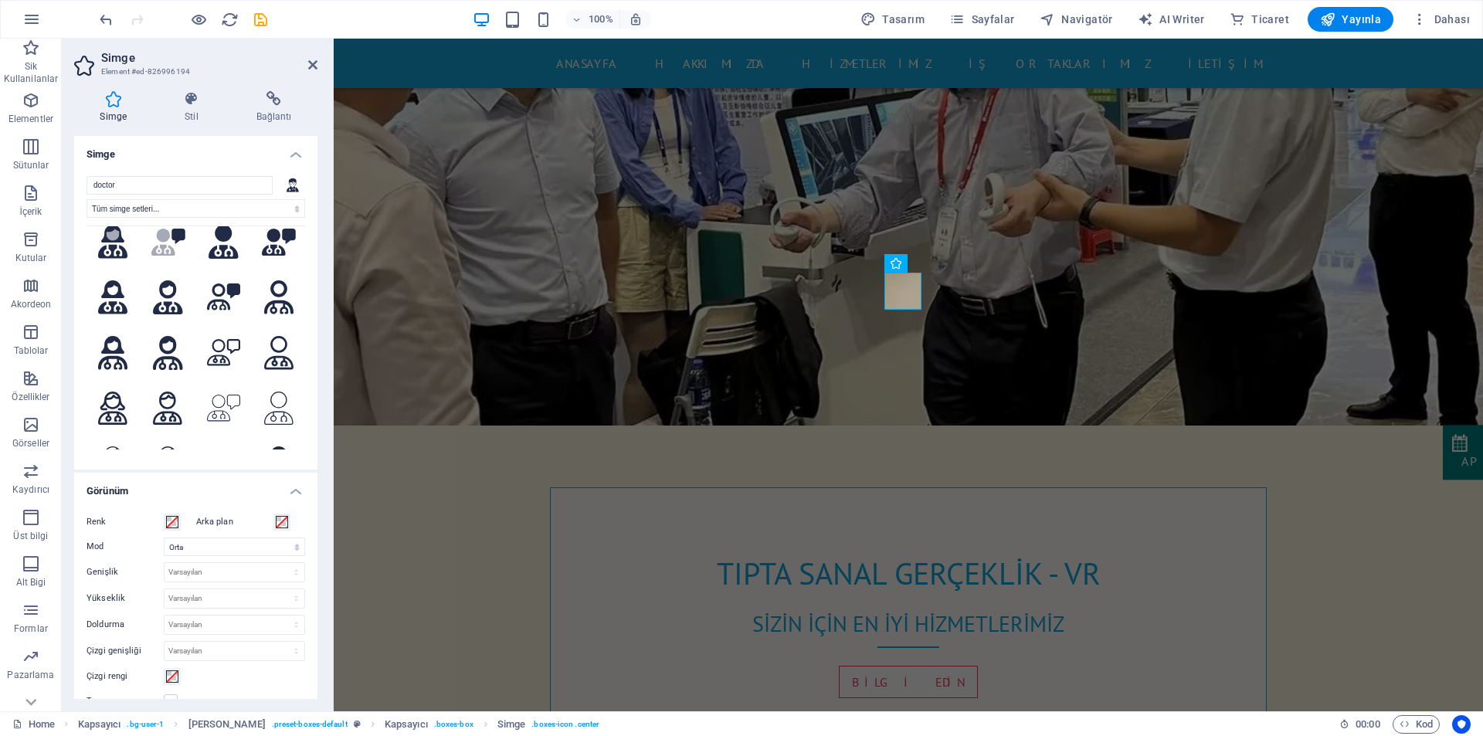
scroll to position [0, 0]
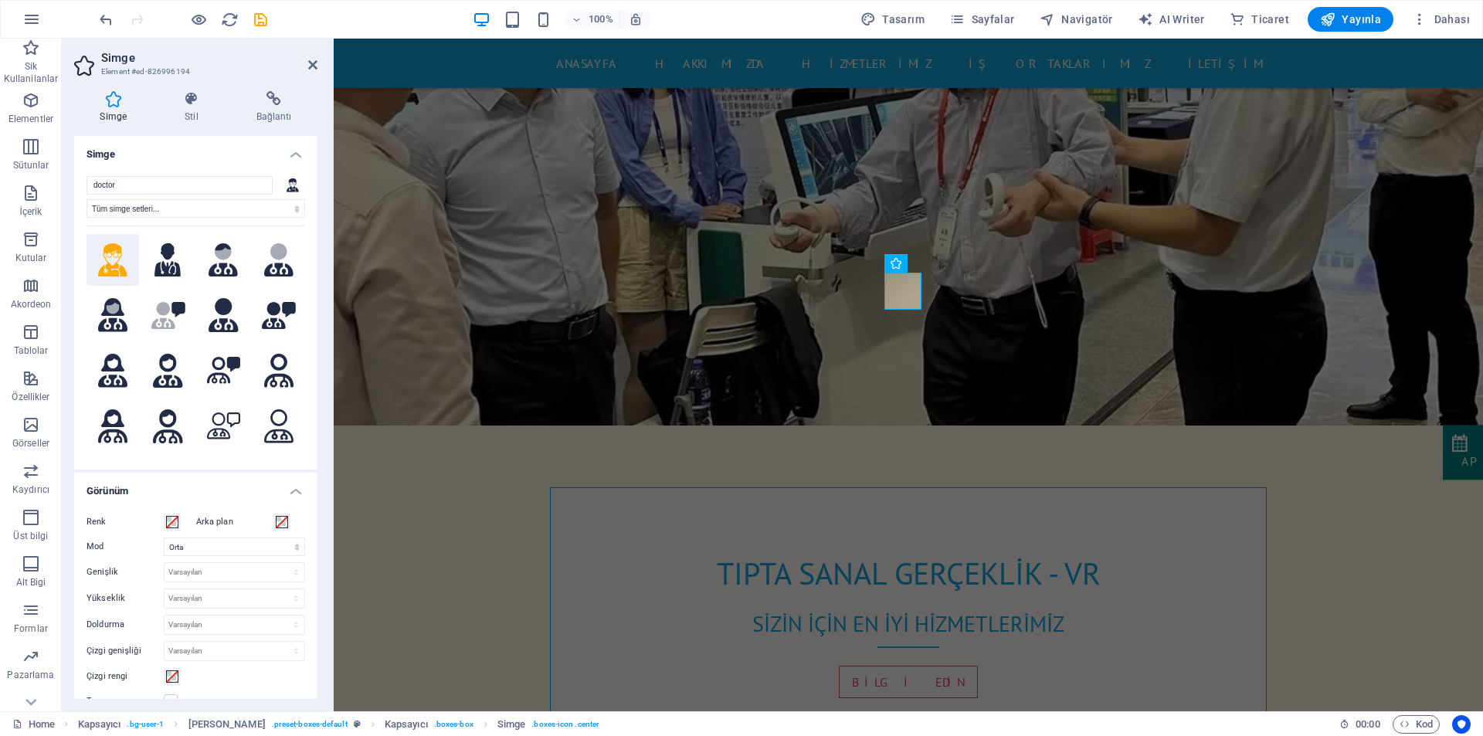
click at [119, 256] on icon at bounding box center [112, 260] width 29 height 34
click at [312, 63] on icon at bounding box center [312, 65] width 9 height 12
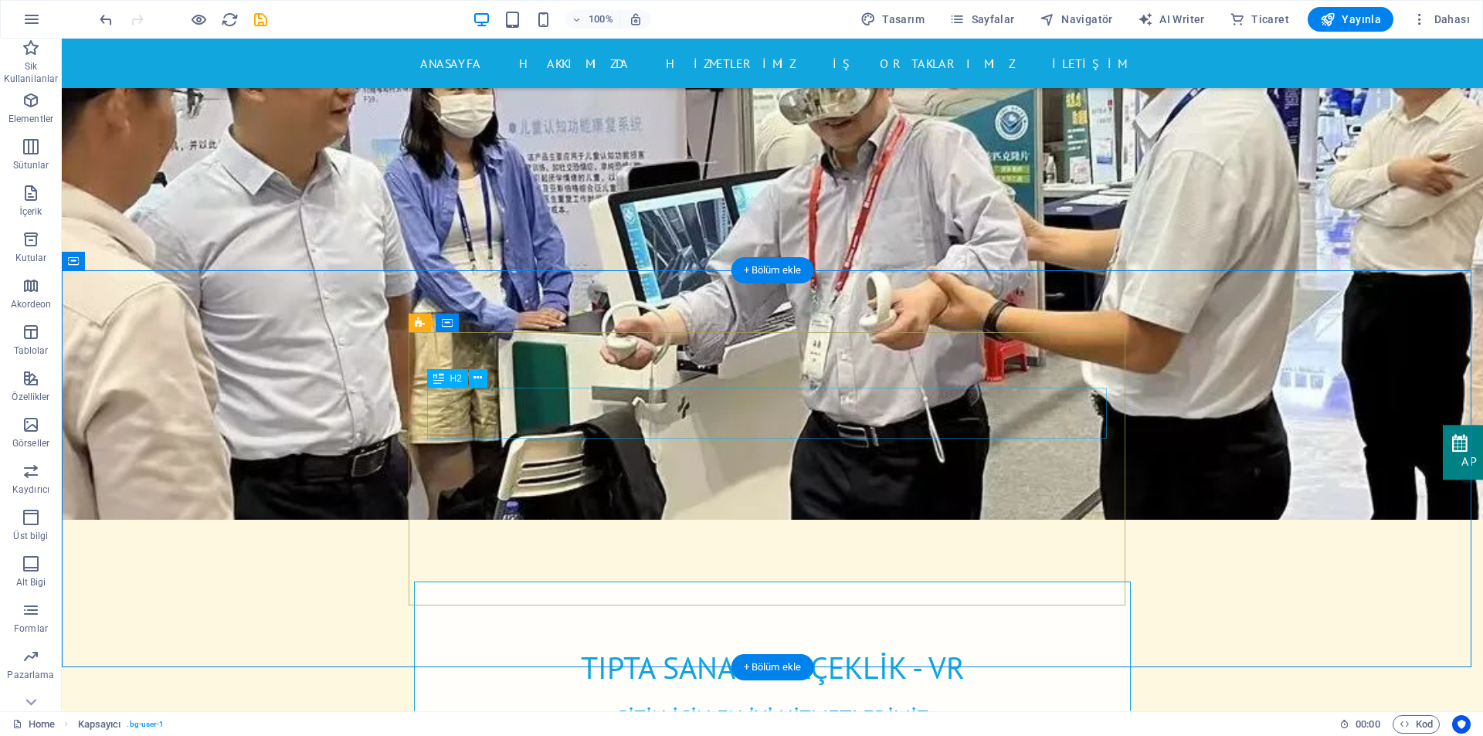
scroll to position [381, 0]
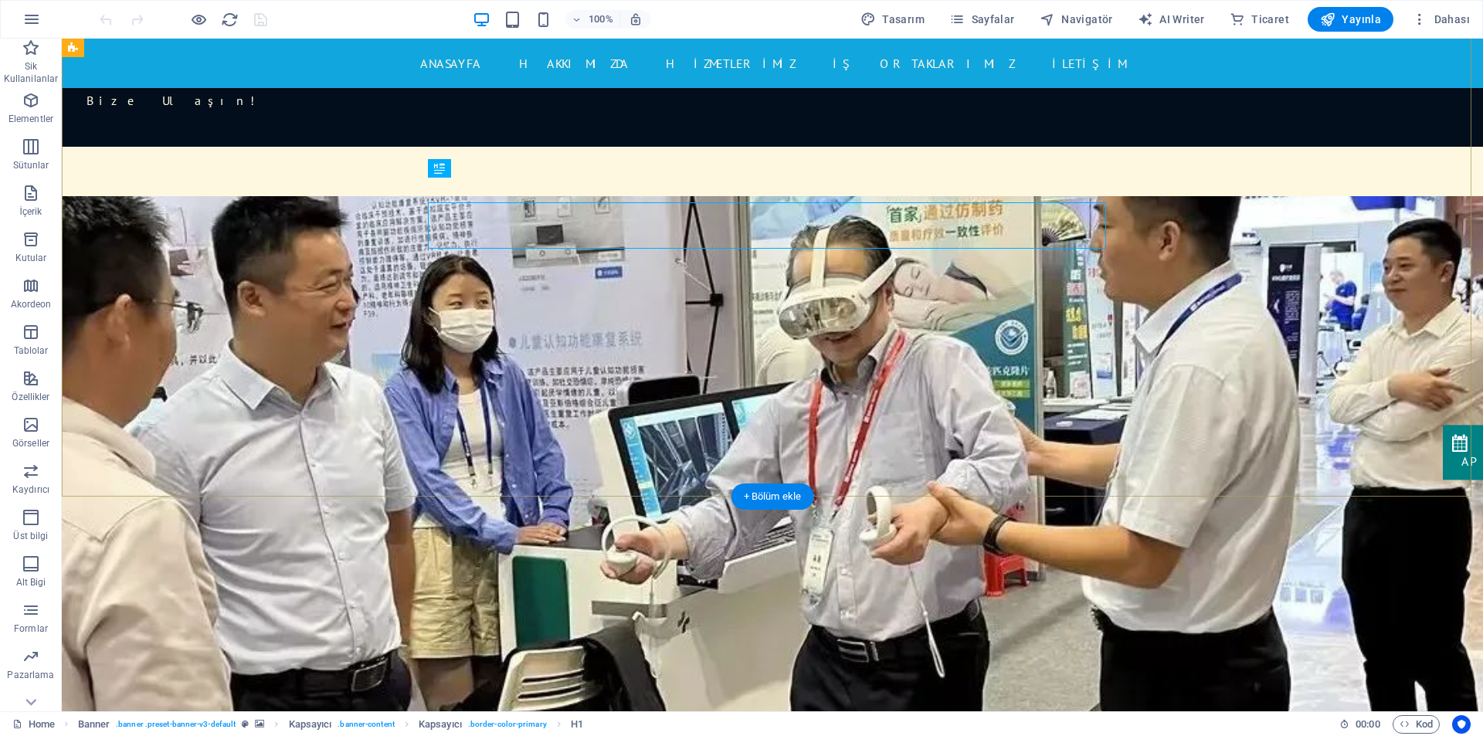
scroll to position [154, 0]
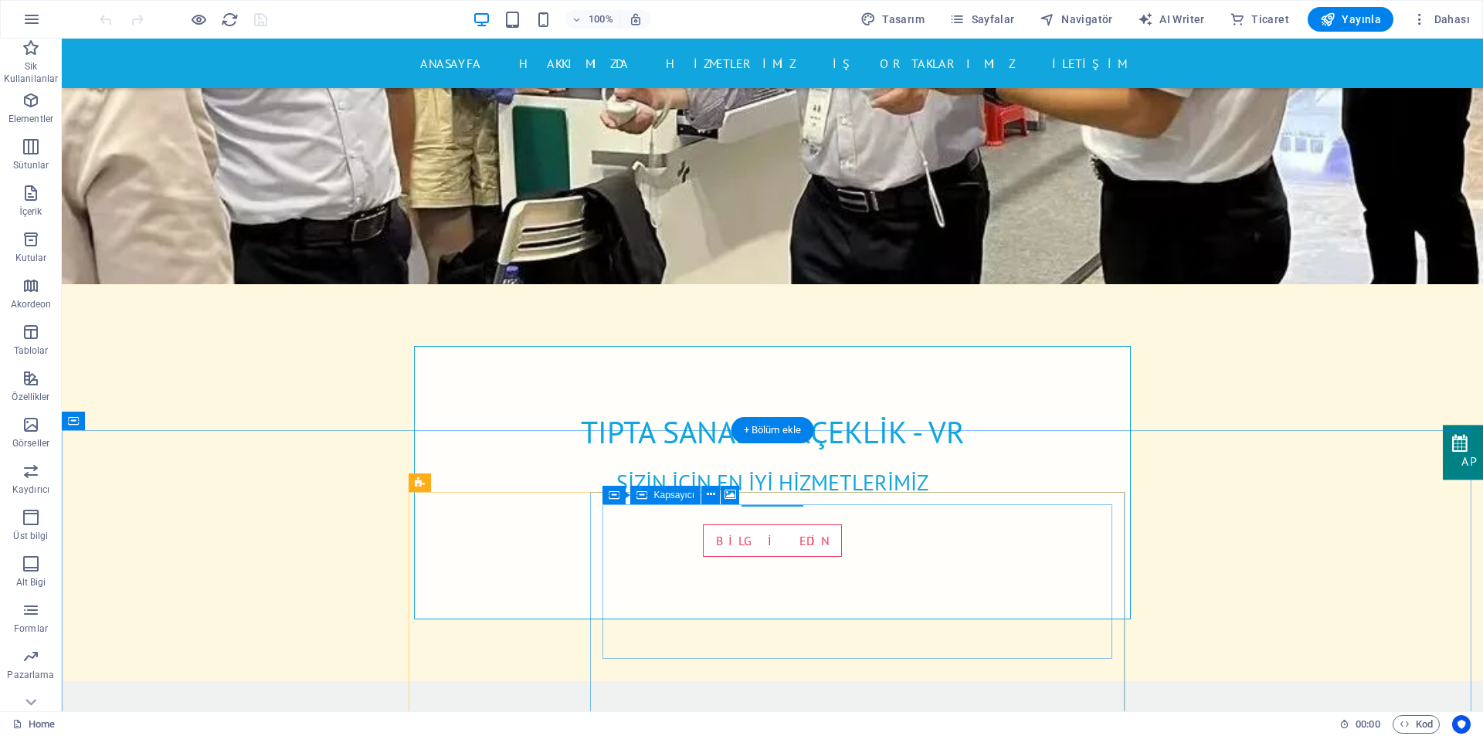
scroll to position [618, 0]
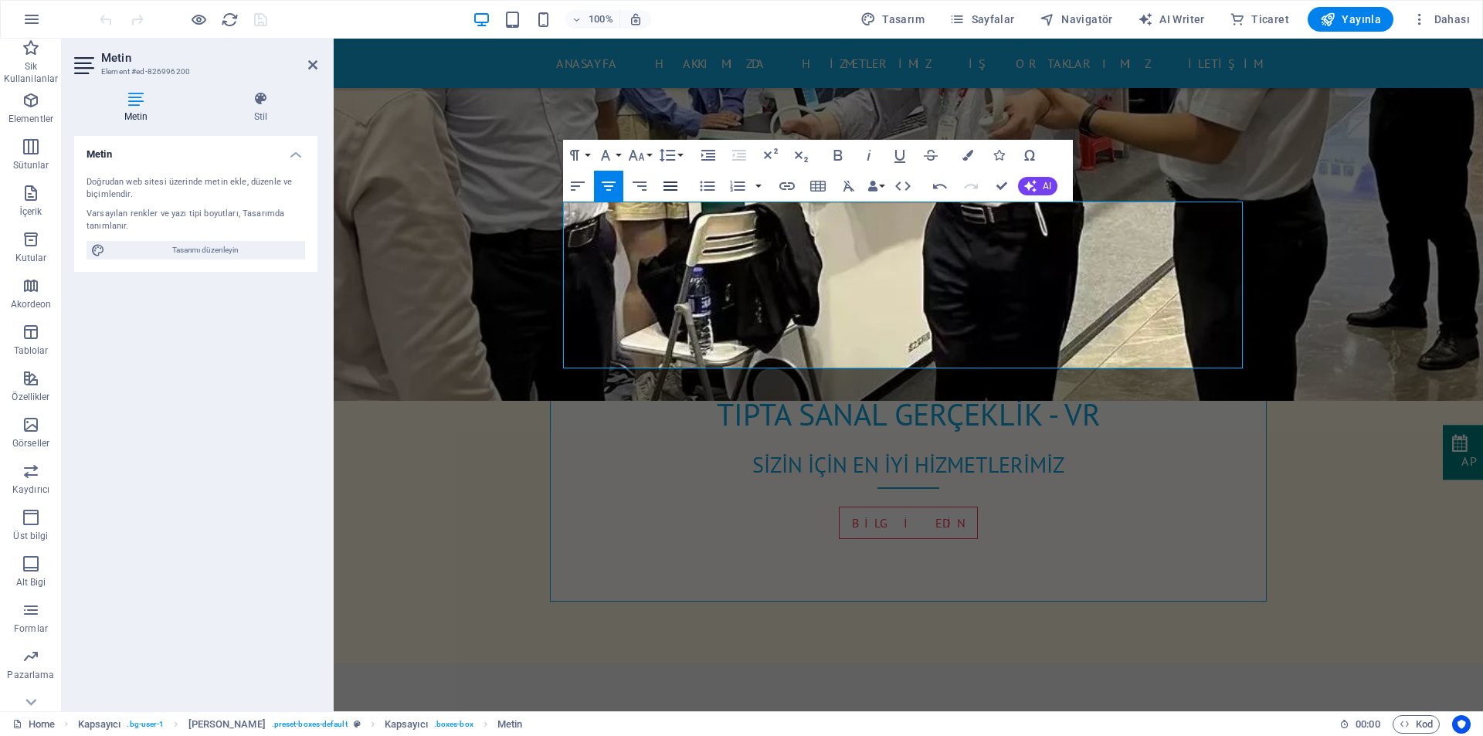
click at [676, 186] on icon "button" at bounding box center [670, 185] width 14 height 9
click at [971, 158] on icon "button" at bounding box center [967, 155] width 11 height 11
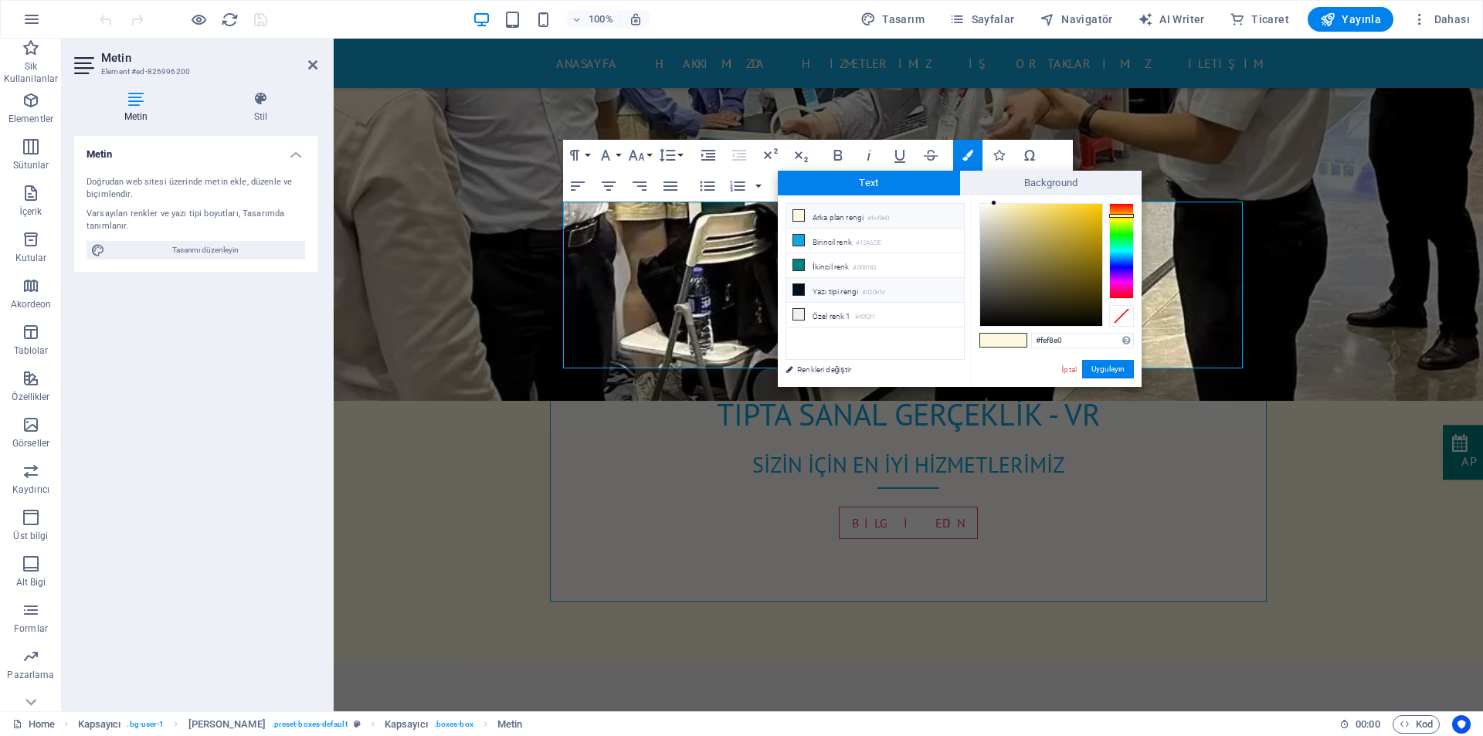
click at [830, 290] on li "Yazı tipi rengi #020e1c" at bounding box center [875, 290] width 178 height 25
type input "#020e1c"
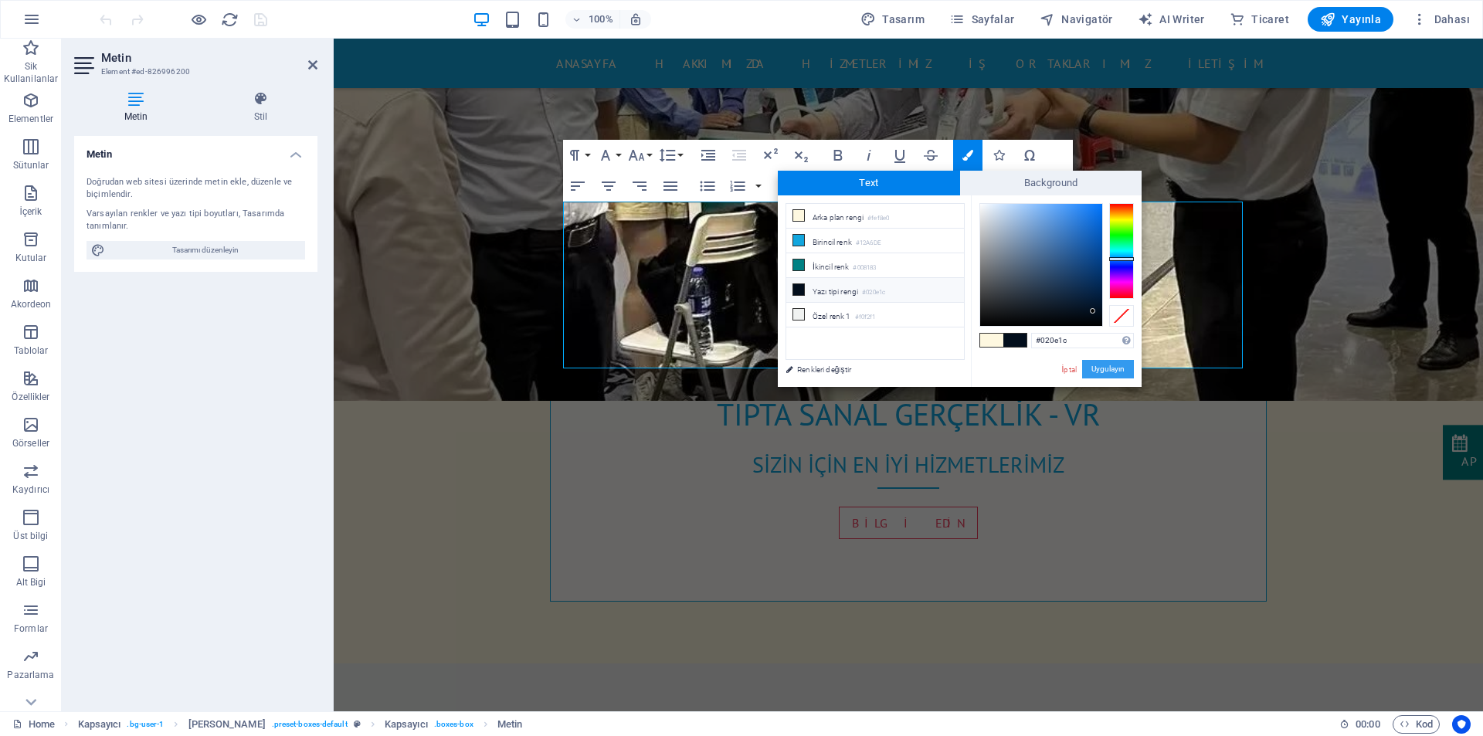
click at [1113, 368] on button "Uygulayın" at bounding box center [1108, 369] width 52 height 19
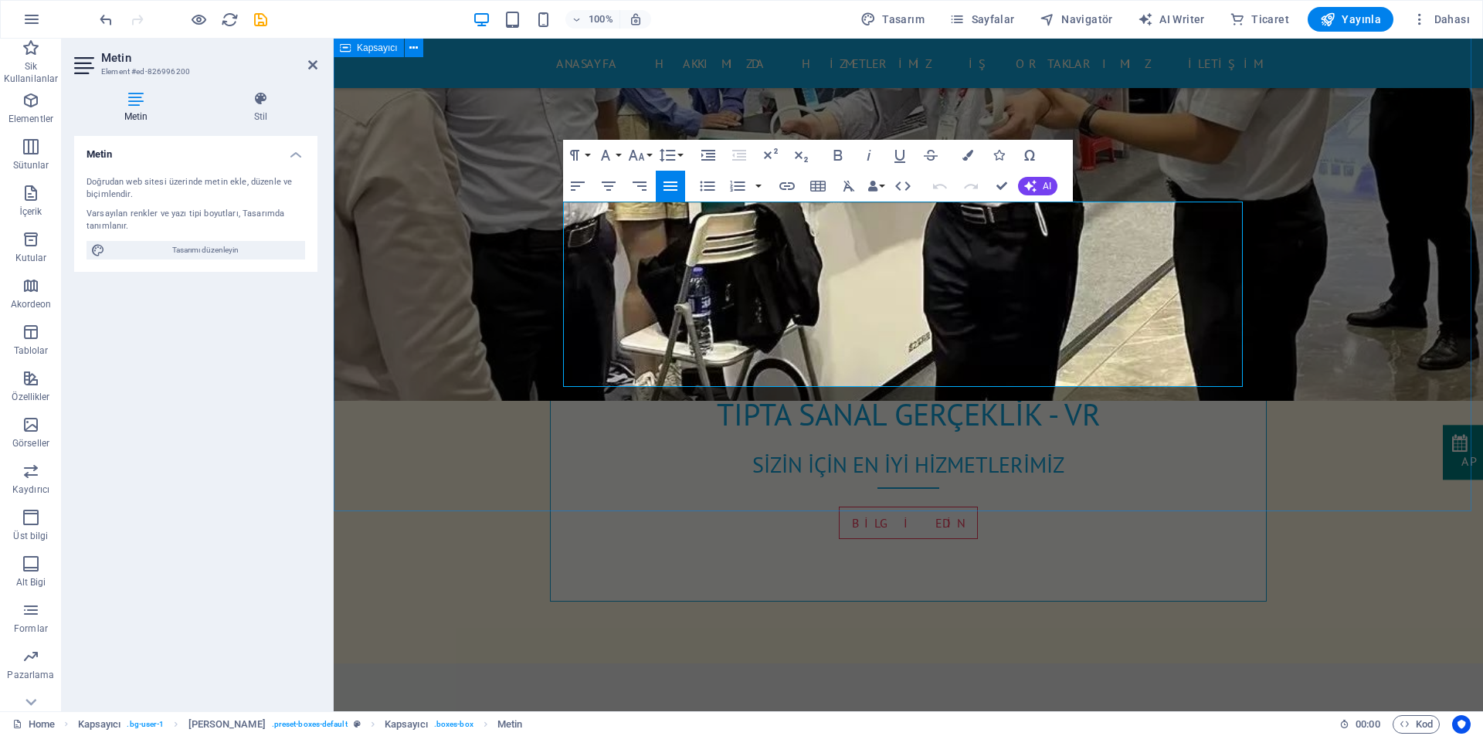
drag, startPoint x: 1374, startPoint y: 234, endPoint x: 1450, endPoint y: 256, distance: 78.7
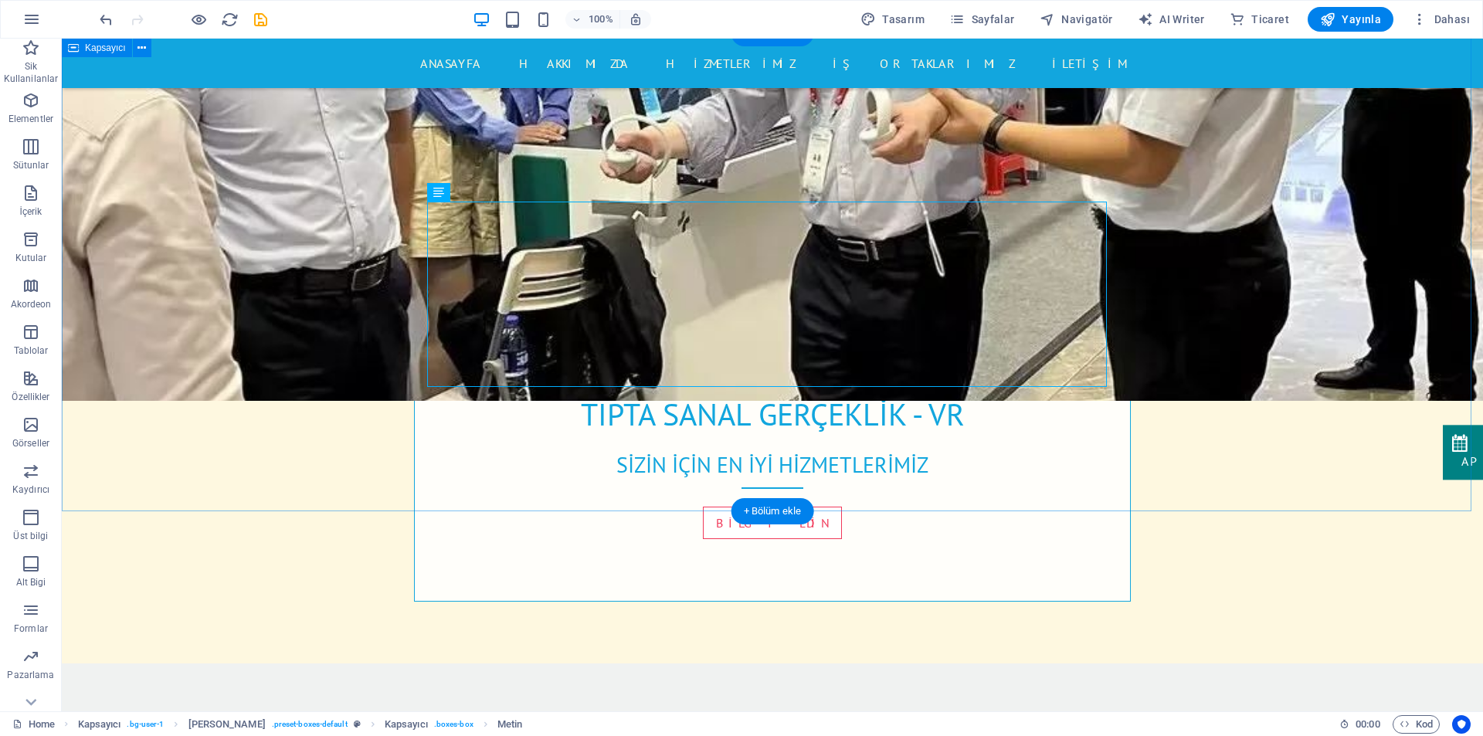
drag, startPoint x: 1104, startPoint y: 385, endPoint x: 1092, endPoint y: 377, distance: 14.6
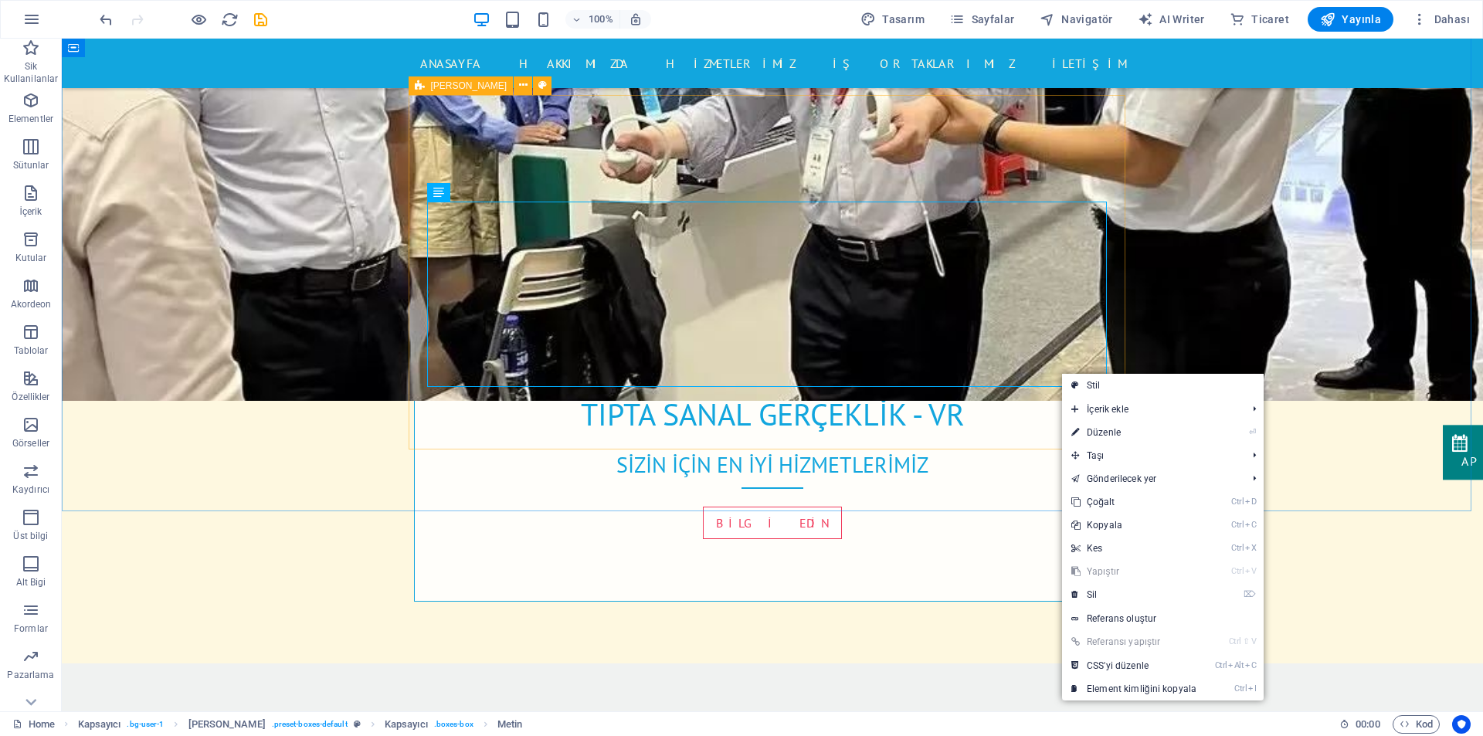
click at [448, 84] on span "[PERSON_NAME]" at bounding box center [469, 85] width 76 height 9
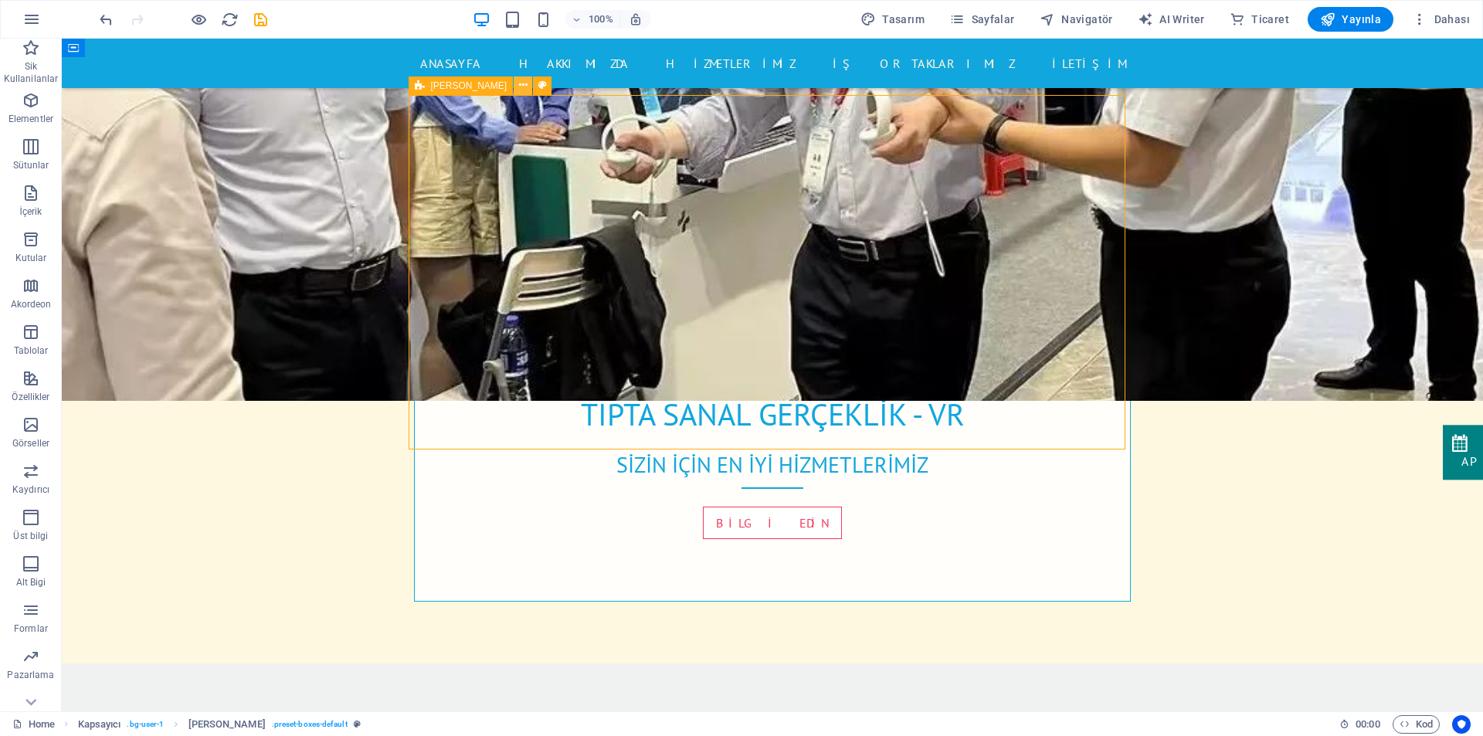
click at [0, 0] on icon at bounding box center [0, 0] width 0 height 0
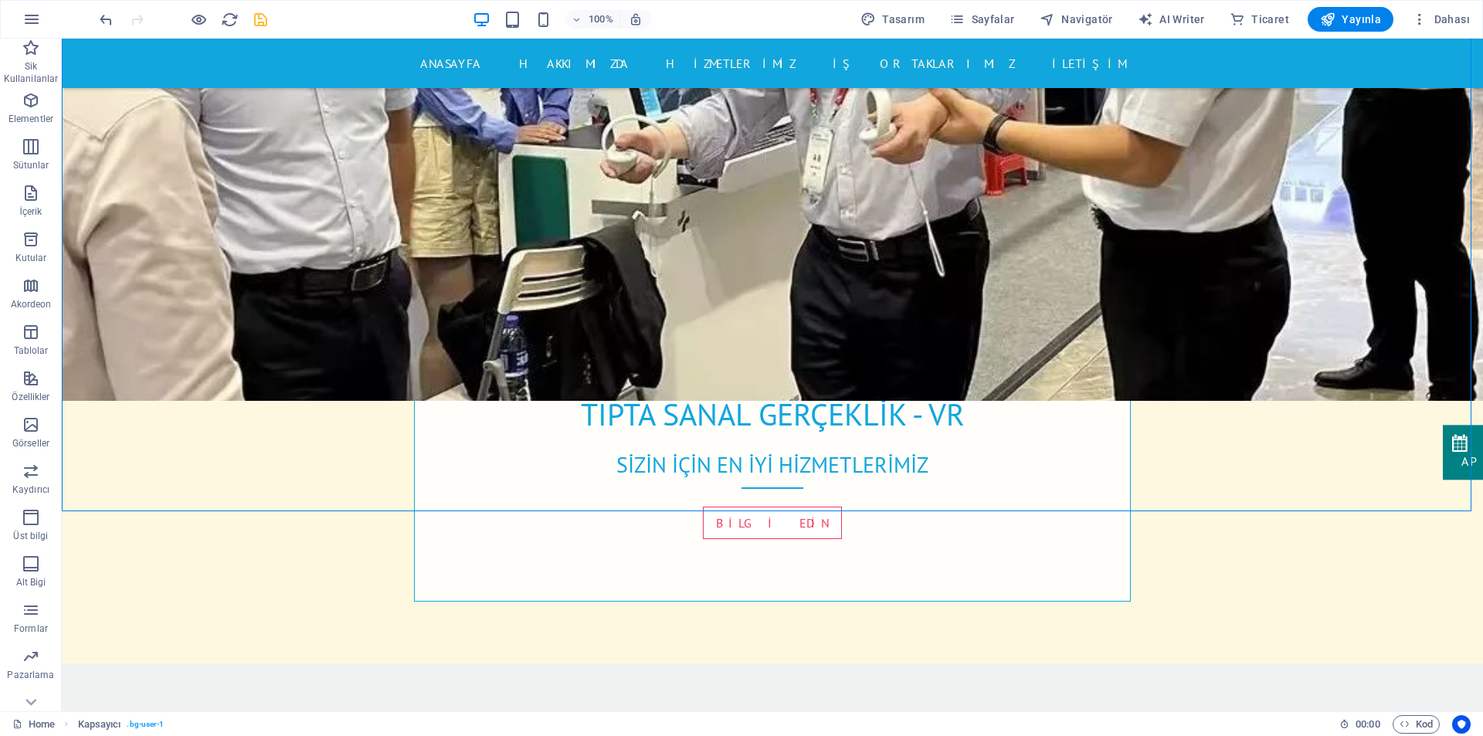
click at [265, 19] on icon "save" at bounding box center [261, 20] width 18 height 18
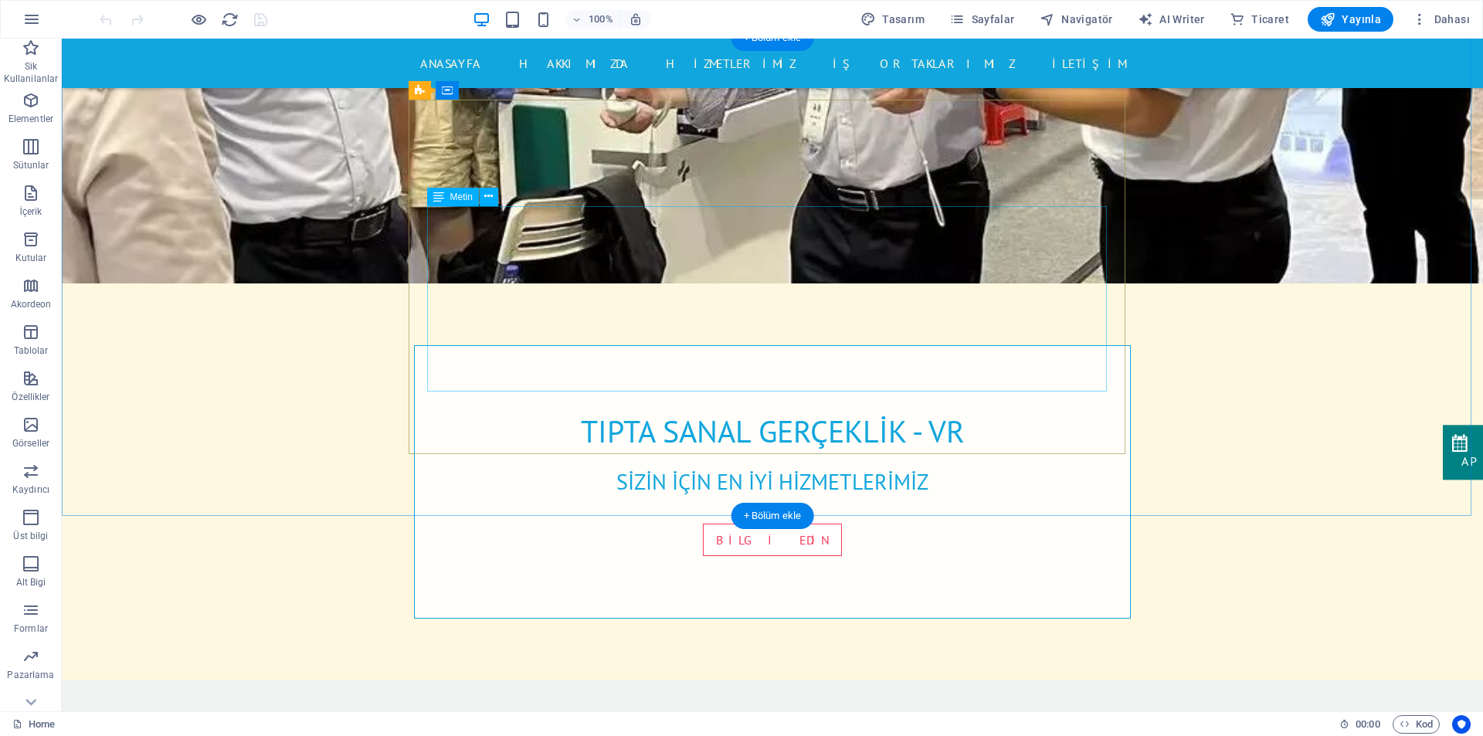
scroll to position [618, 0]
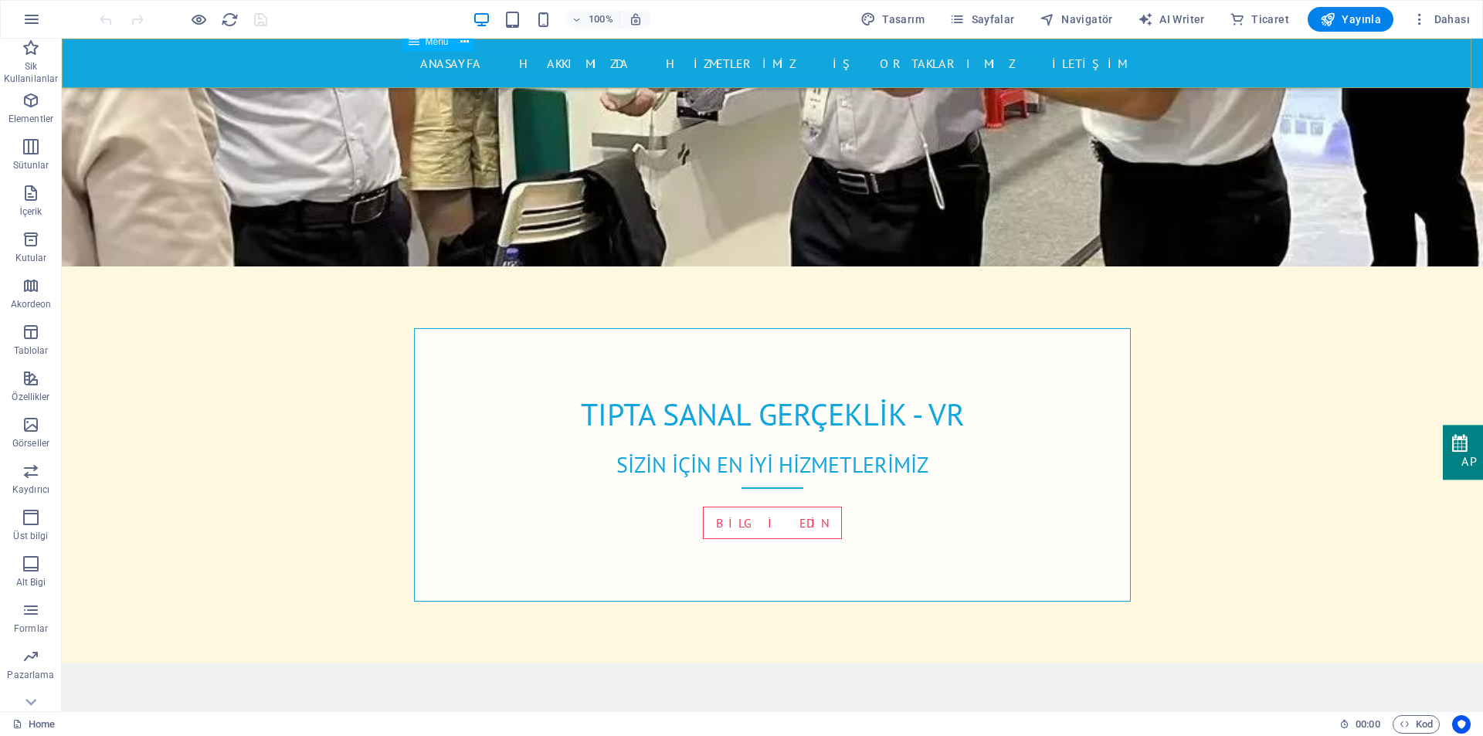
click at [615, 63] on nav "ANASAYFA Hakkımızda HİZMETLERİMİZ İŞ ORTAKLARIMIZ İLETİŞİM" at bounding box center [772, 63] width 729 height 25
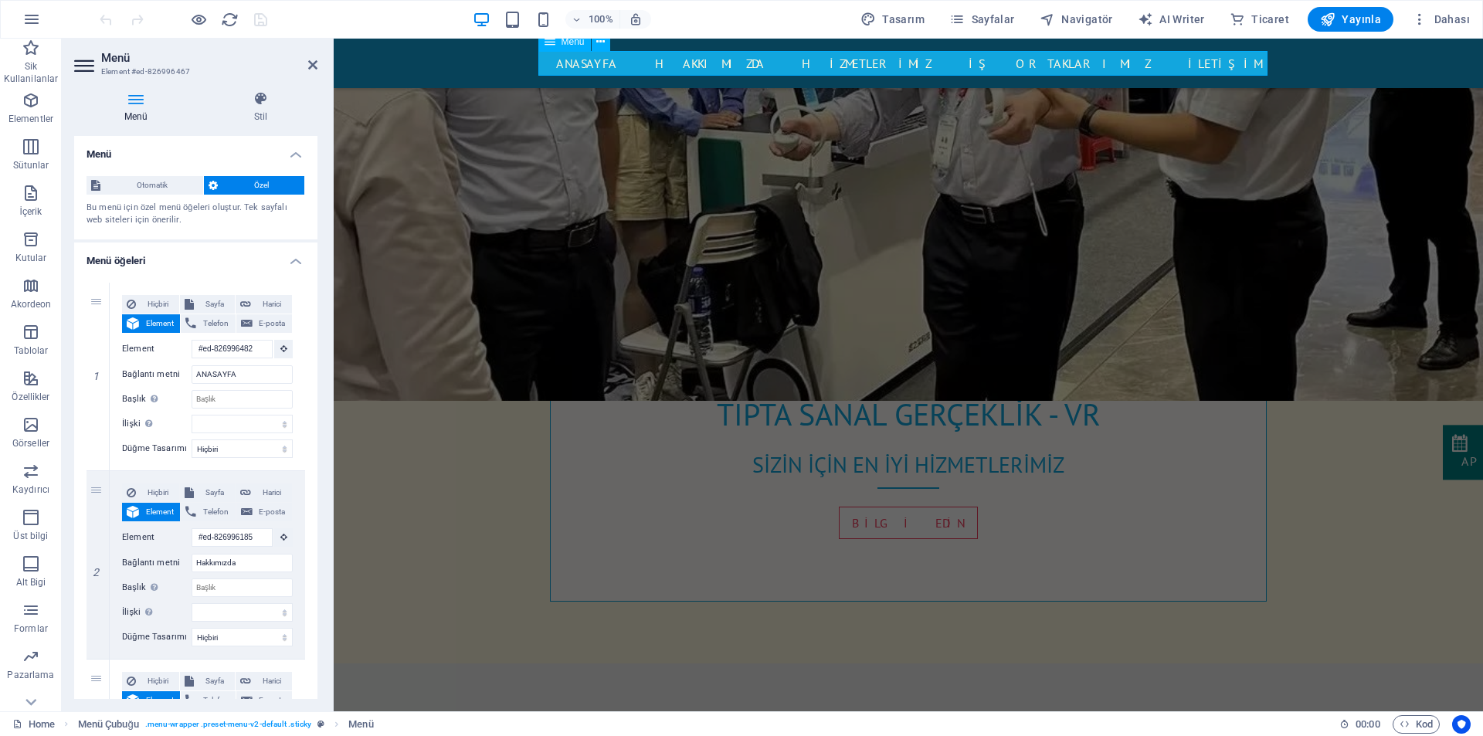
click at [743, 63] on nav "ANASAYFA Hakkımızda HİZMETLERİMİZ İŞ ORTAKLARIMIZ İLETİŞİM" at bounding box center [908, 63] width 729 height 25
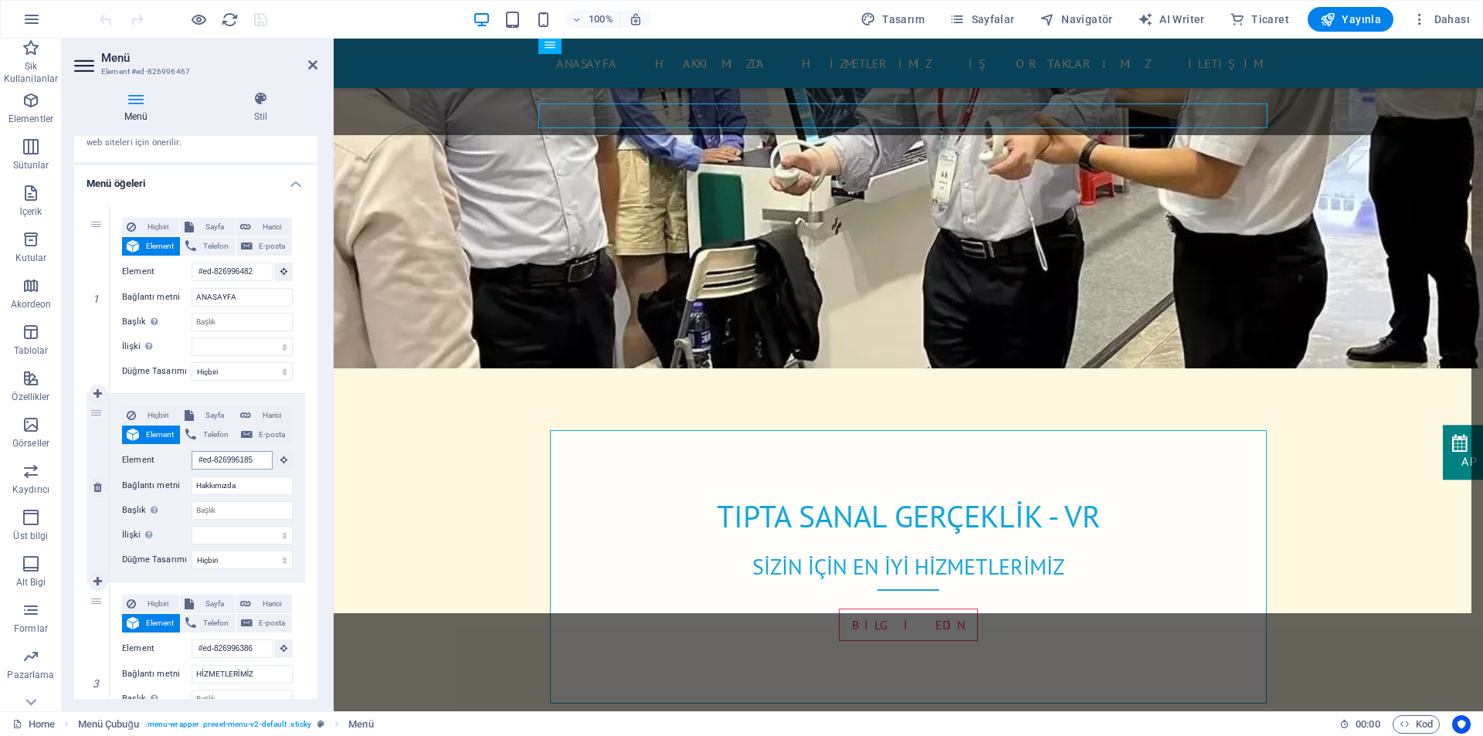
scroll to position [515, 0]
click at [238, 461] on input "#ed-826996185" at bounding box center [231, 460] width 81 height 19
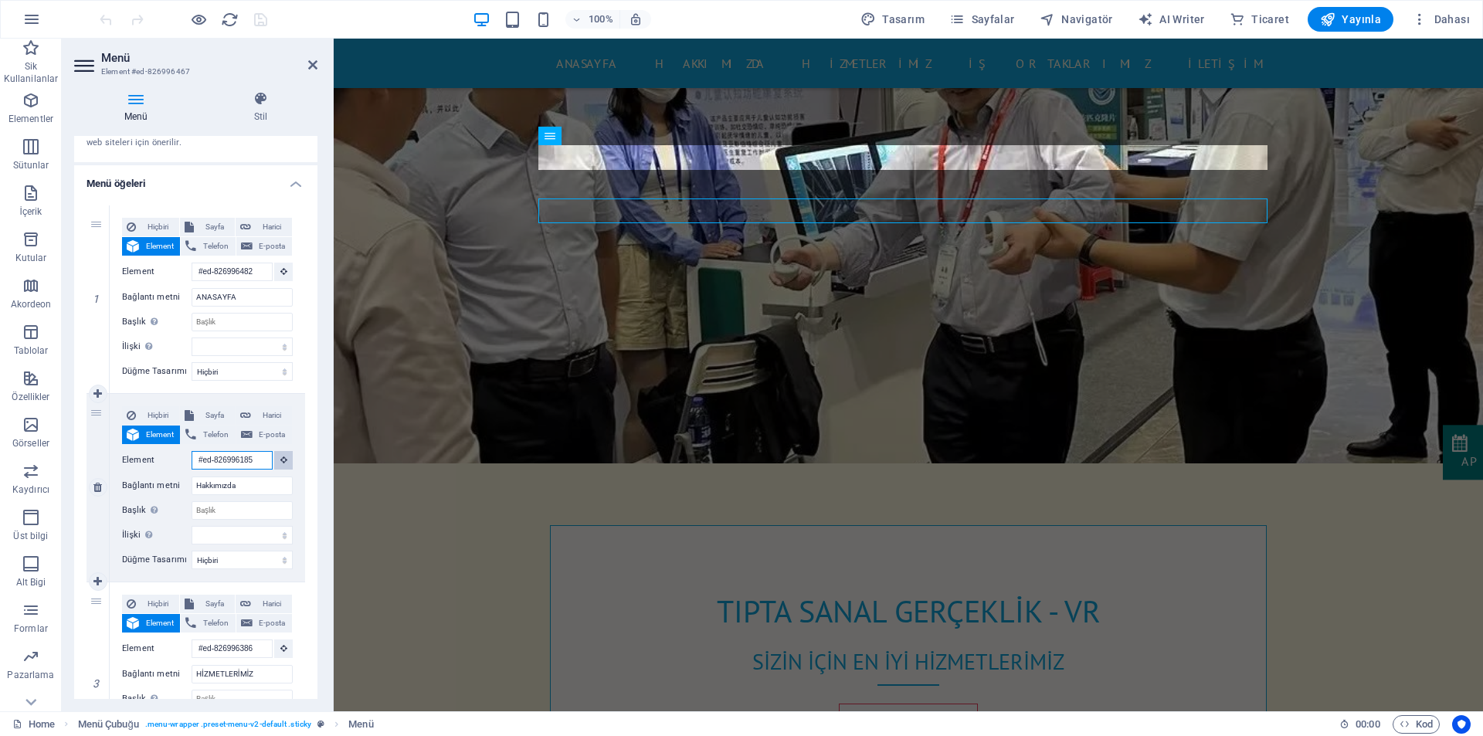
scroll to position [420, 0]
click at [284, 460] on button at bounding box center [283, 460] width 19 height 19
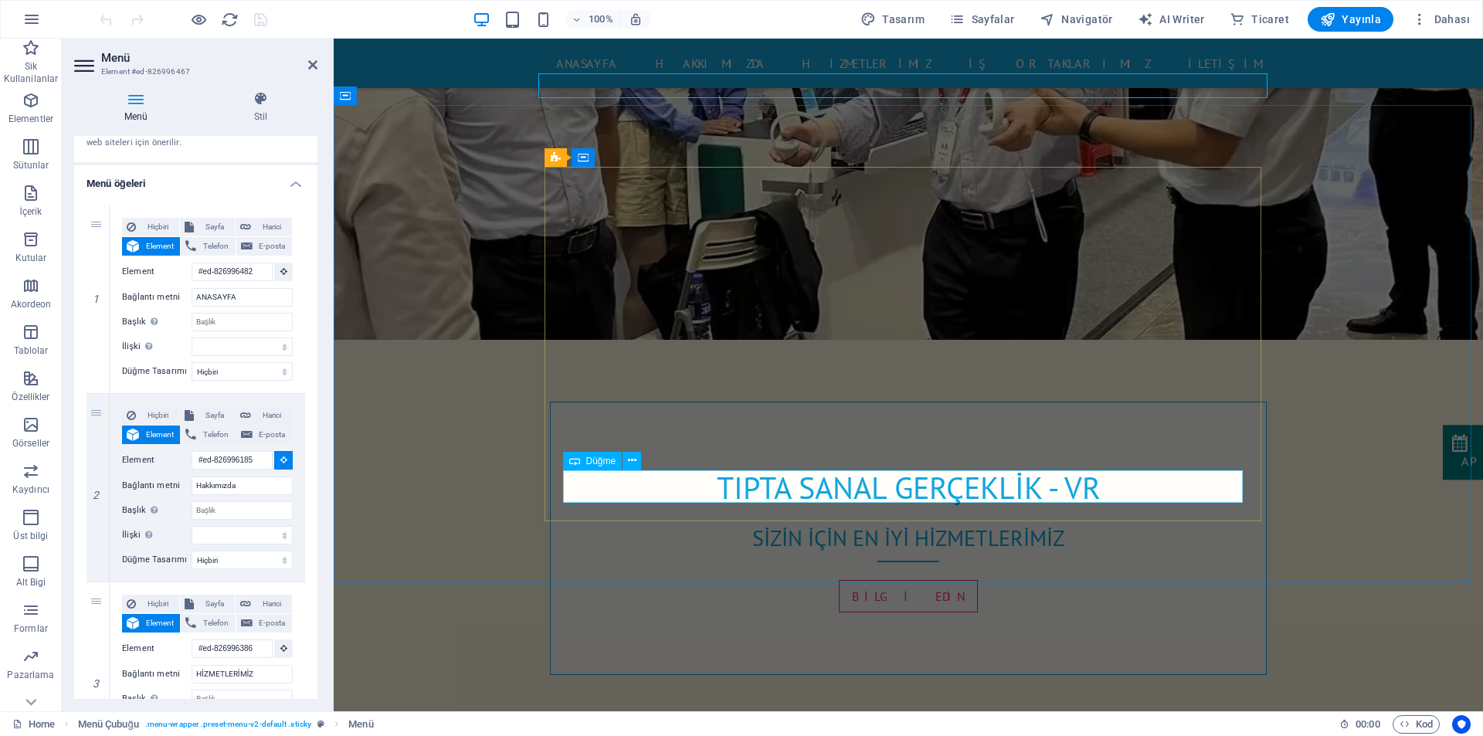
scroll to position [574, 0]
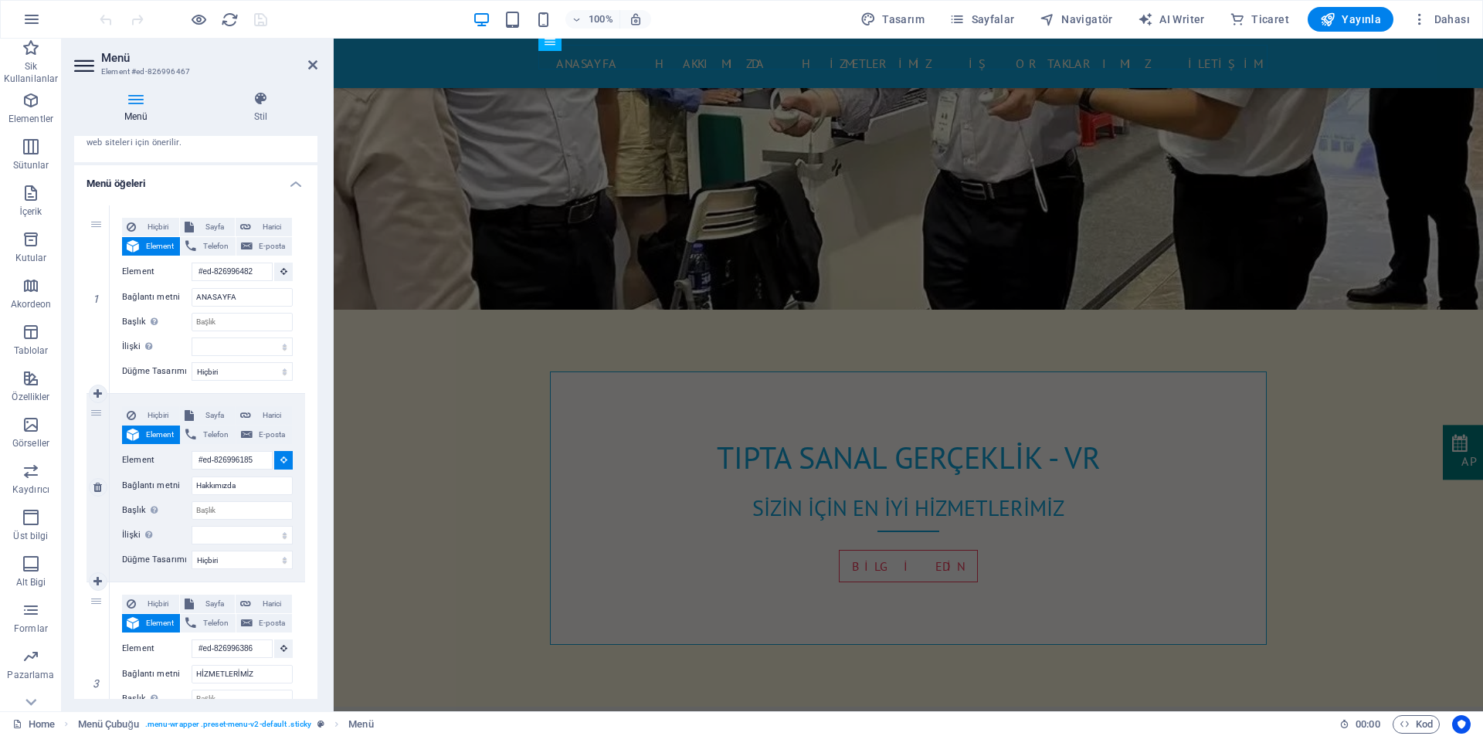
click at [280, 456] on icon at bounding box center [283, 460] width 7 height 8
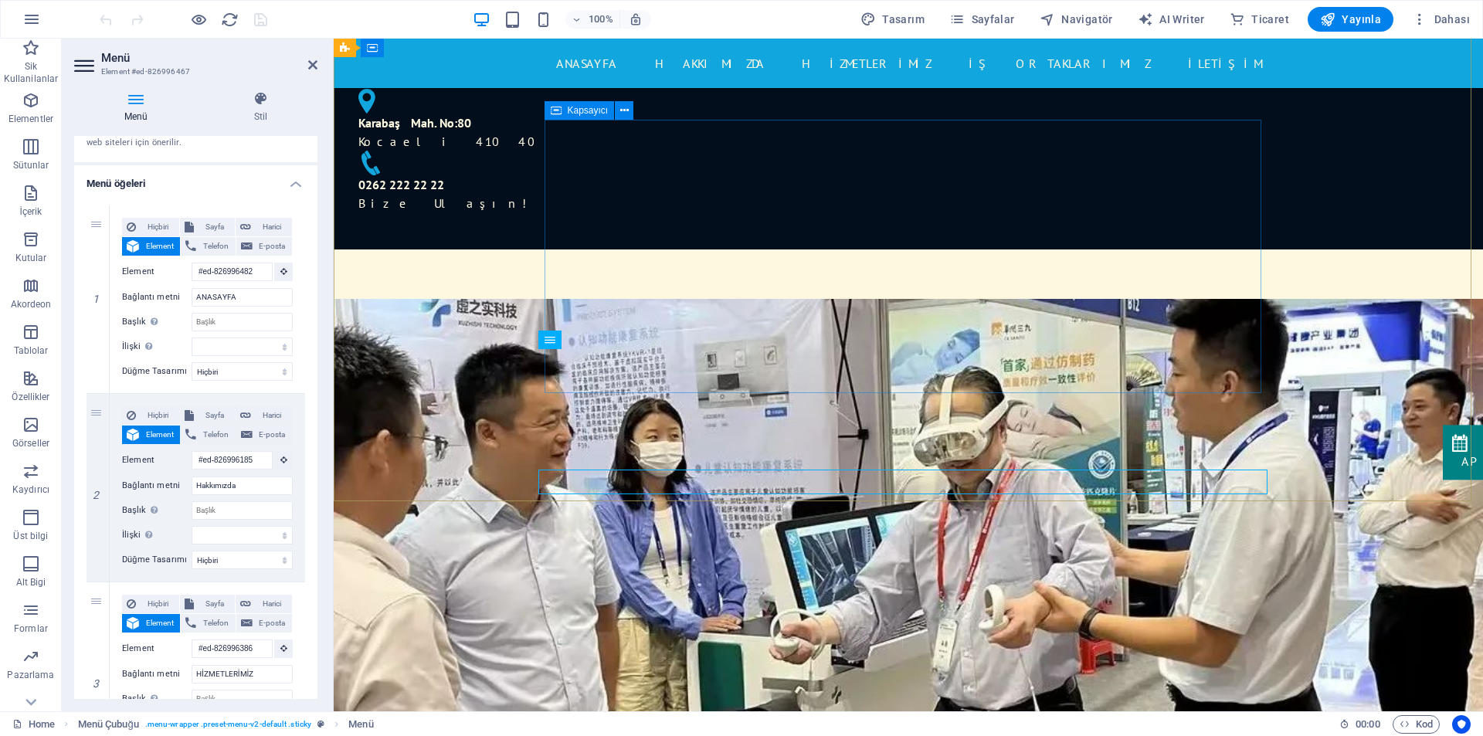
scroll to position [0, 0]
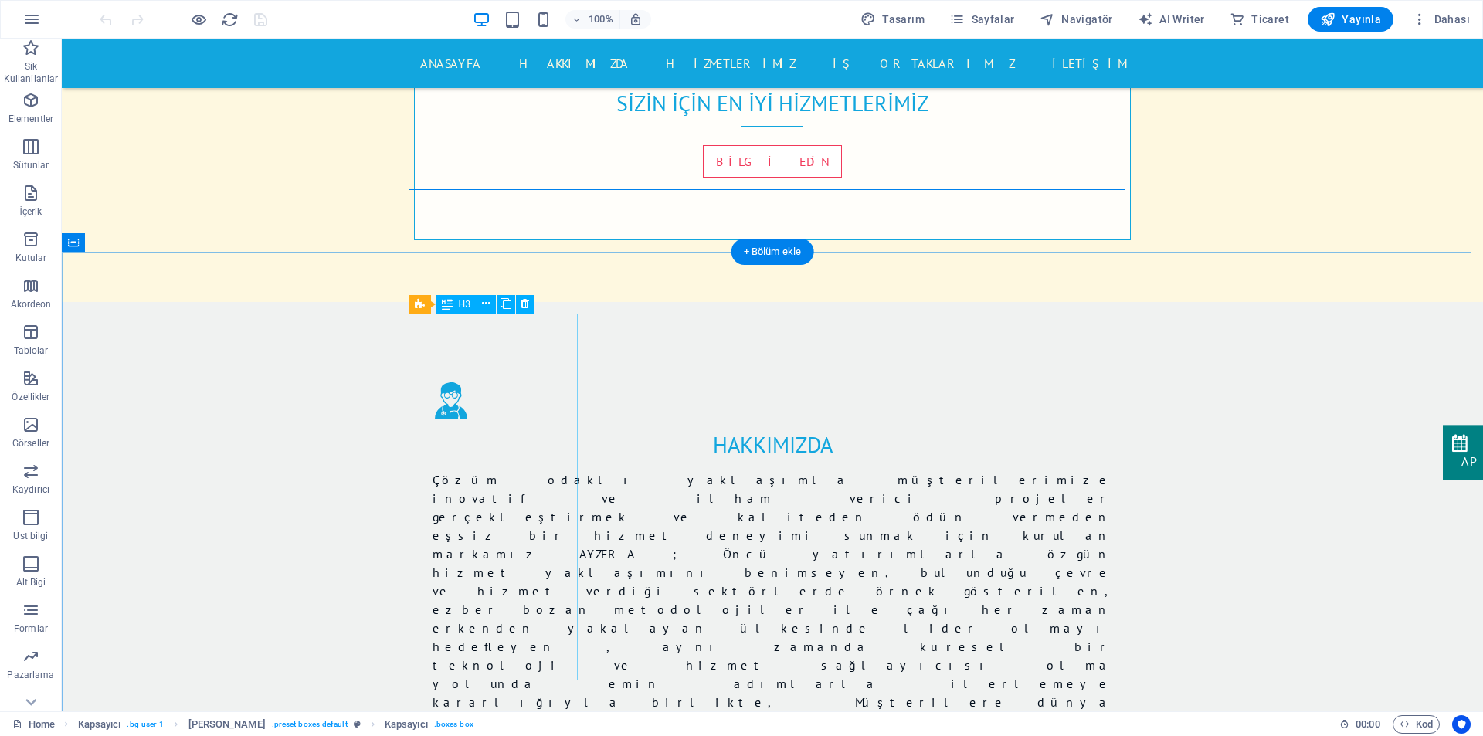
scroll to position [1004, 0]
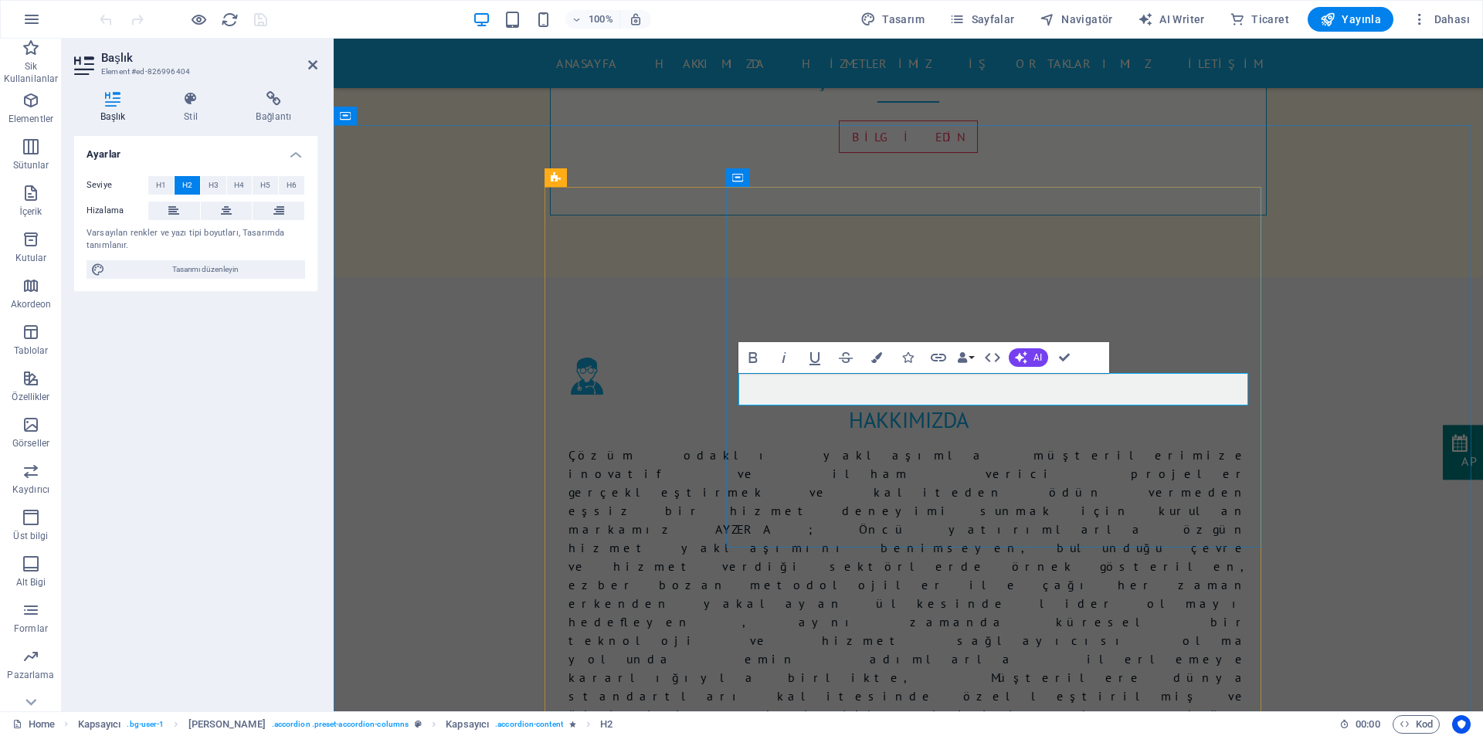
drag, startPoint x: 1046, startPoint y: 396, endPoint x: 1031, endPoint y: 395, distance: 14.8
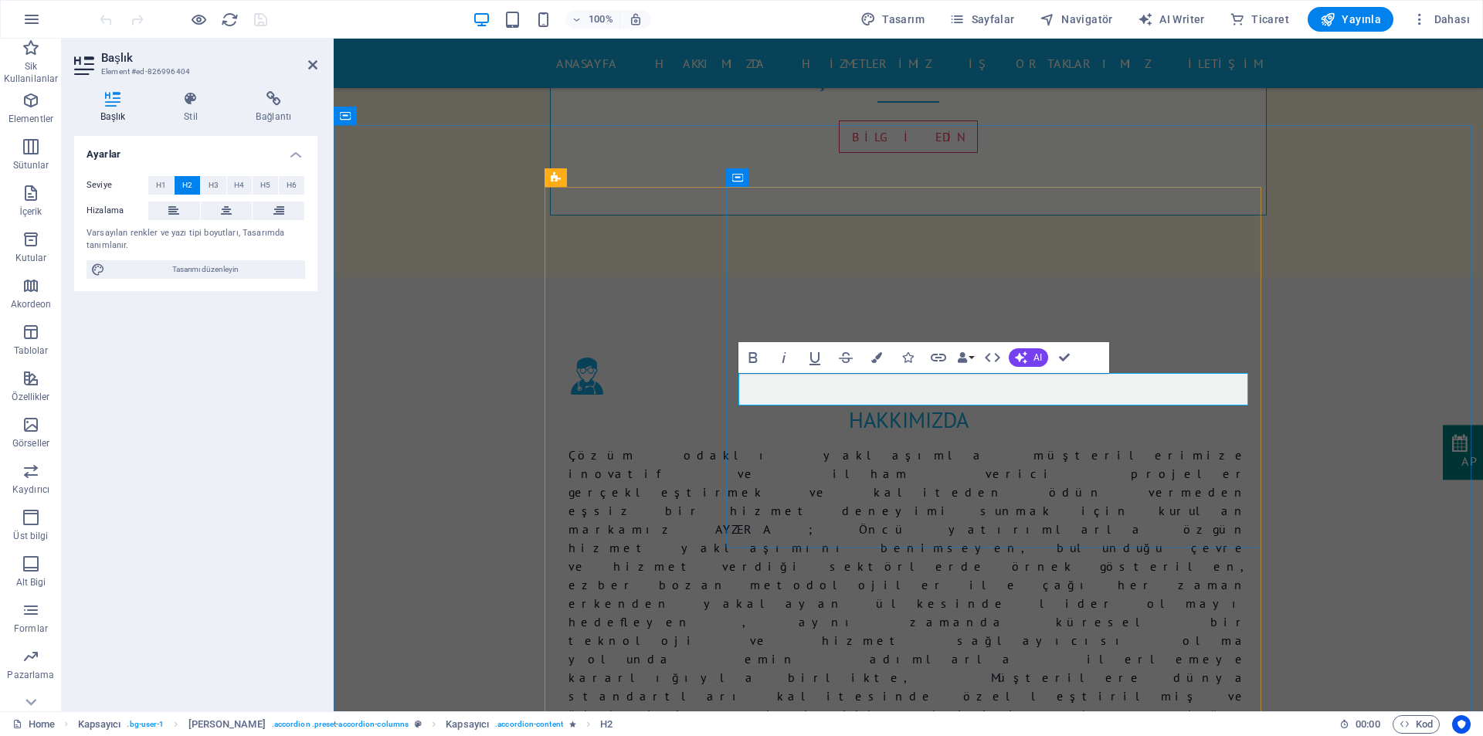
copy h2 "Health Care"
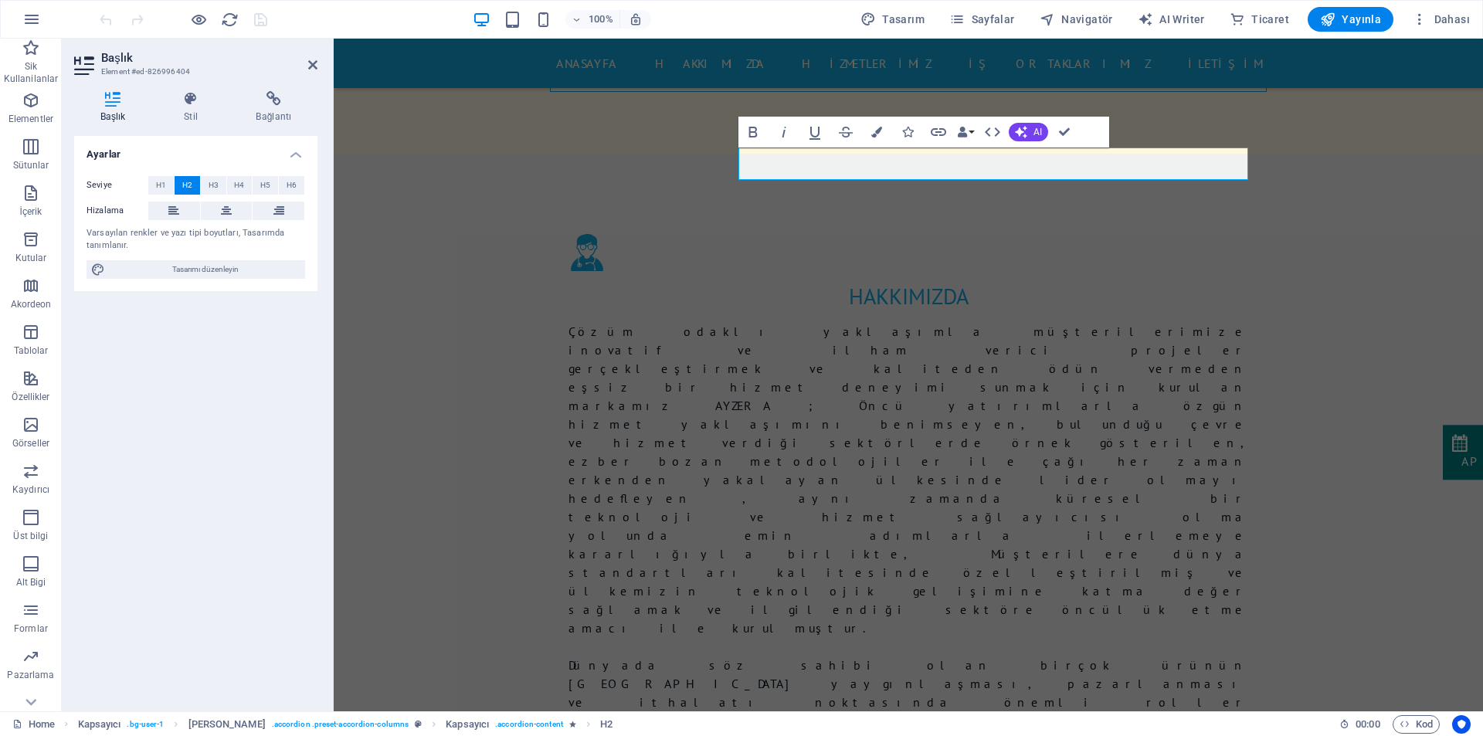
scroll to position [1059, 0]
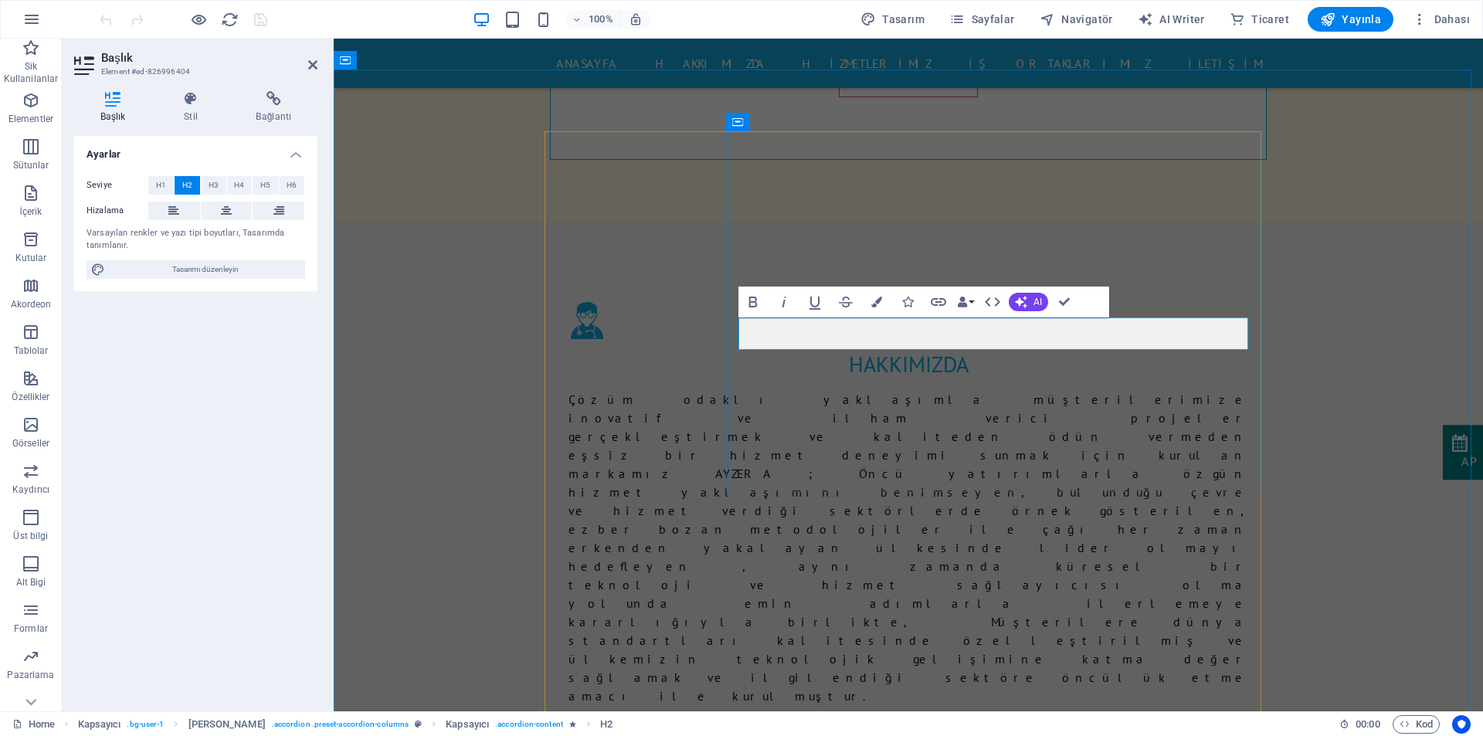
drag, startPoint x: 1067, startPoint y: 334, endPoint x: 930, endPoint y: 341, distance: 136.8
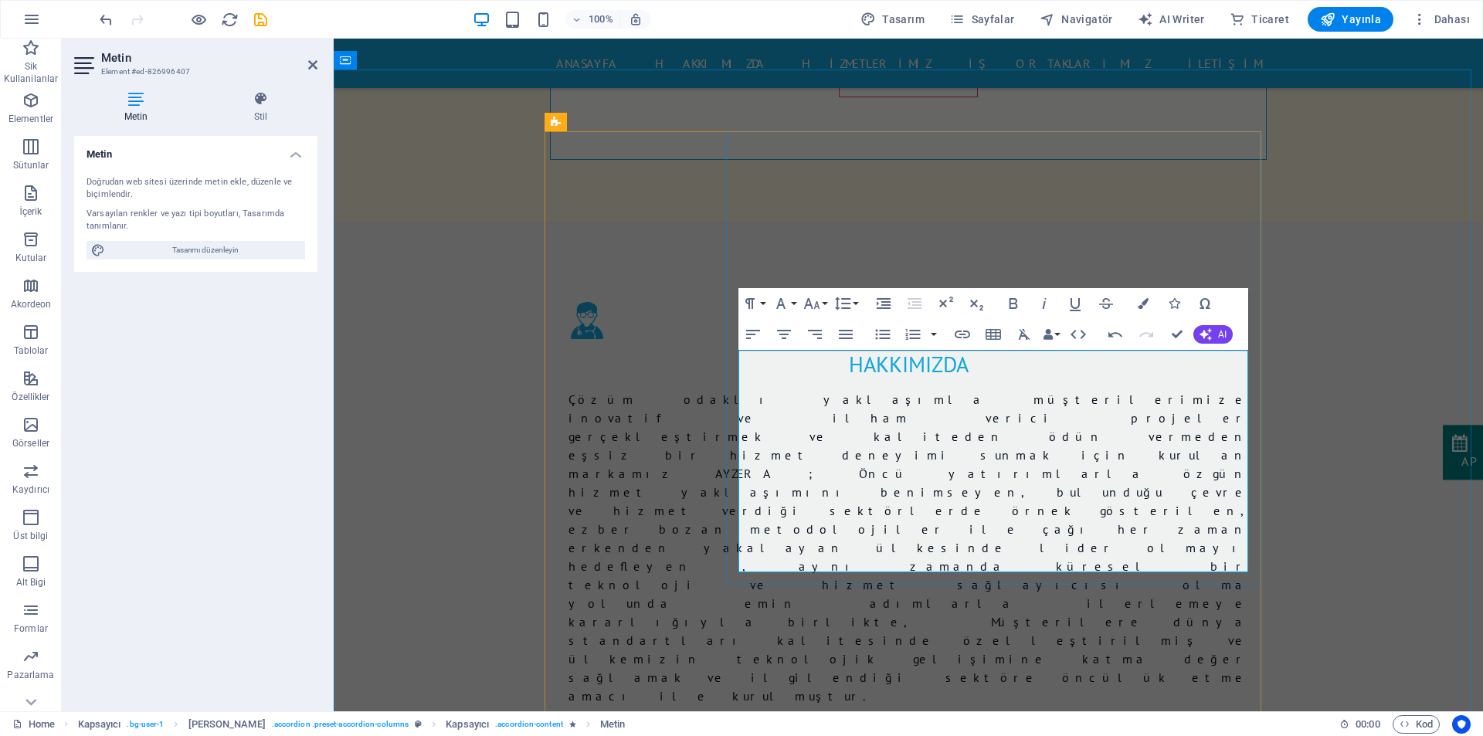
click at [1137, 300] on button "Colors" at bounding box center [1142, 303] width 29 height 31
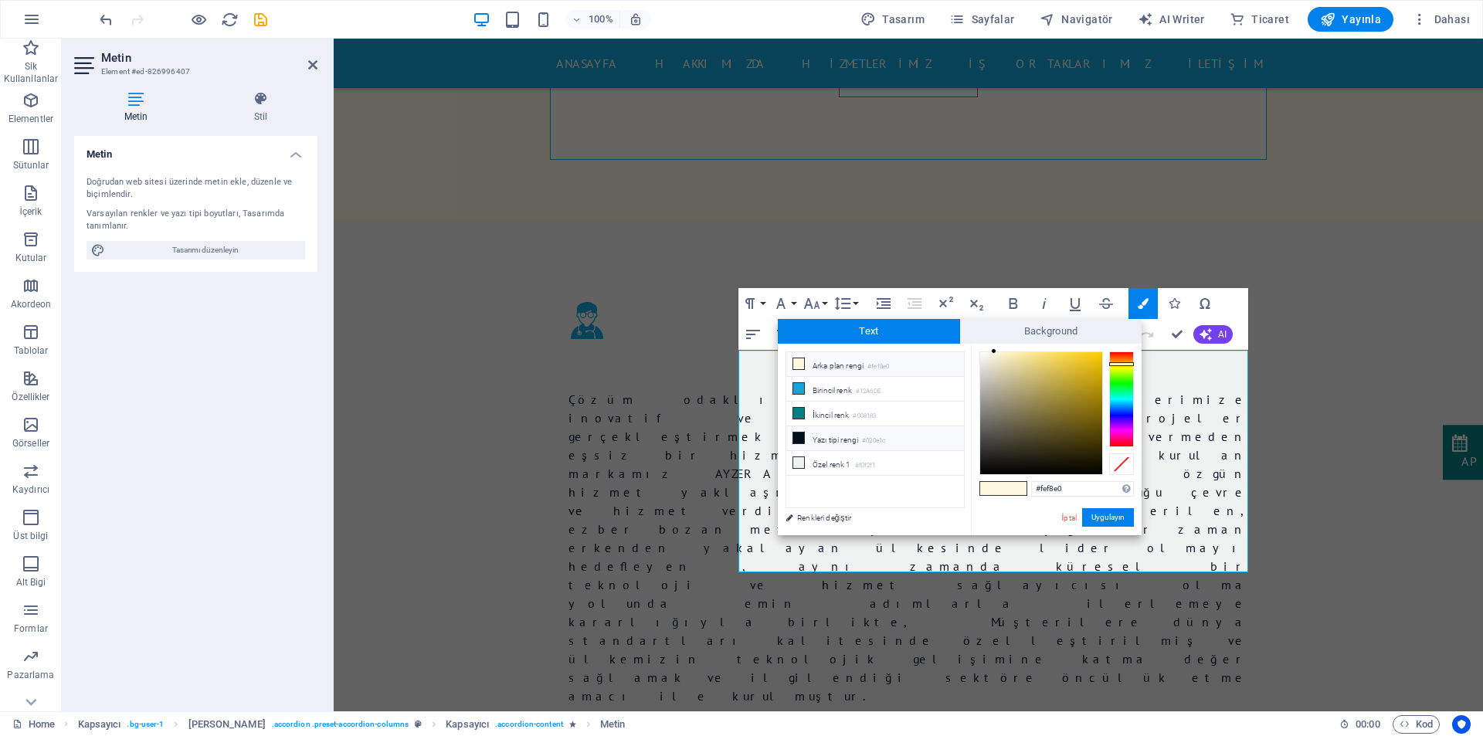
click at [855, 437] on li "Yazı tipi rengi #020e1c" at bounding box center [875, 438] width 178 height 25
type input "#020e1c"
click at [855, 437] on li "Yazı tipi rengi #020e1c" at bounding box center [875, 438] width 178 height 25
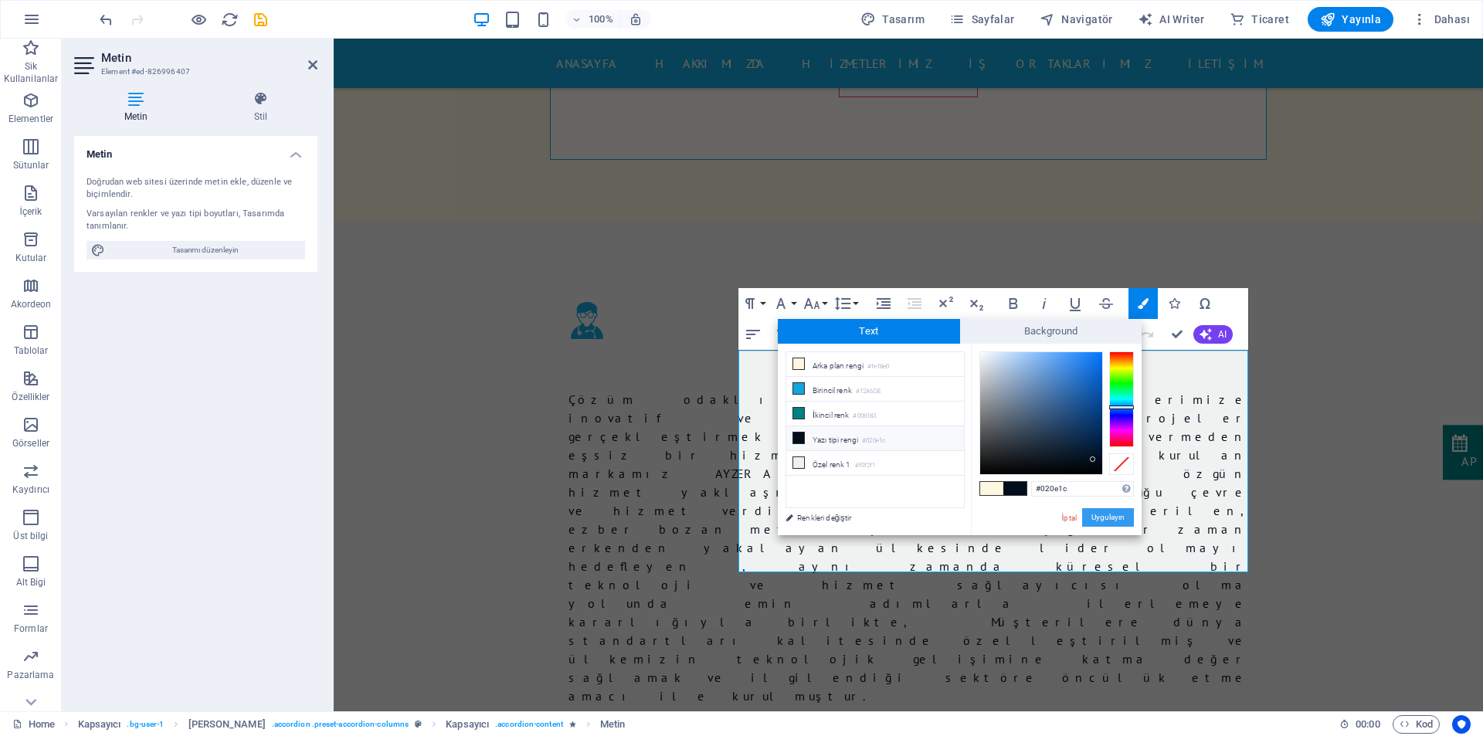
click at [1094, 519] on button "Uygulayın" at bounding box center [1108, 517] width 52 height 19
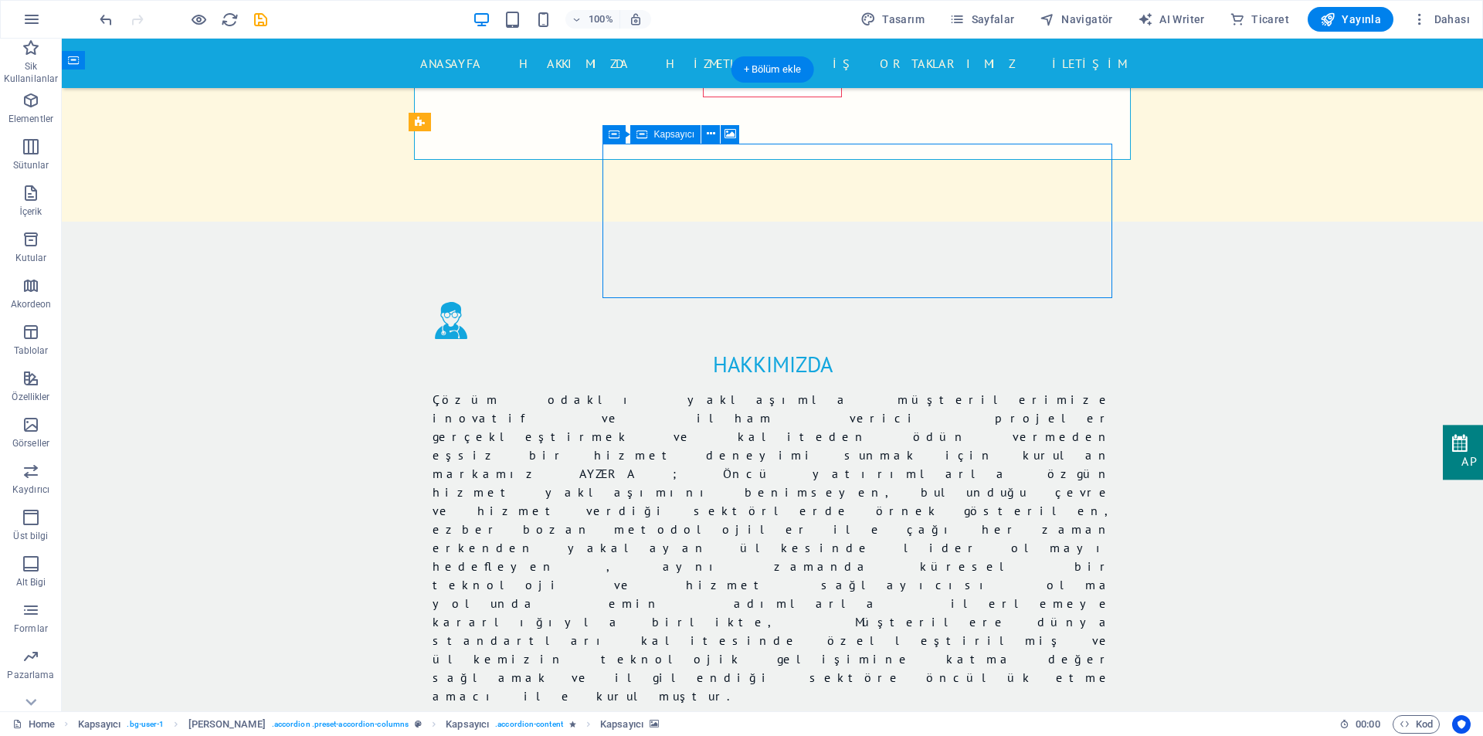
select select "px"
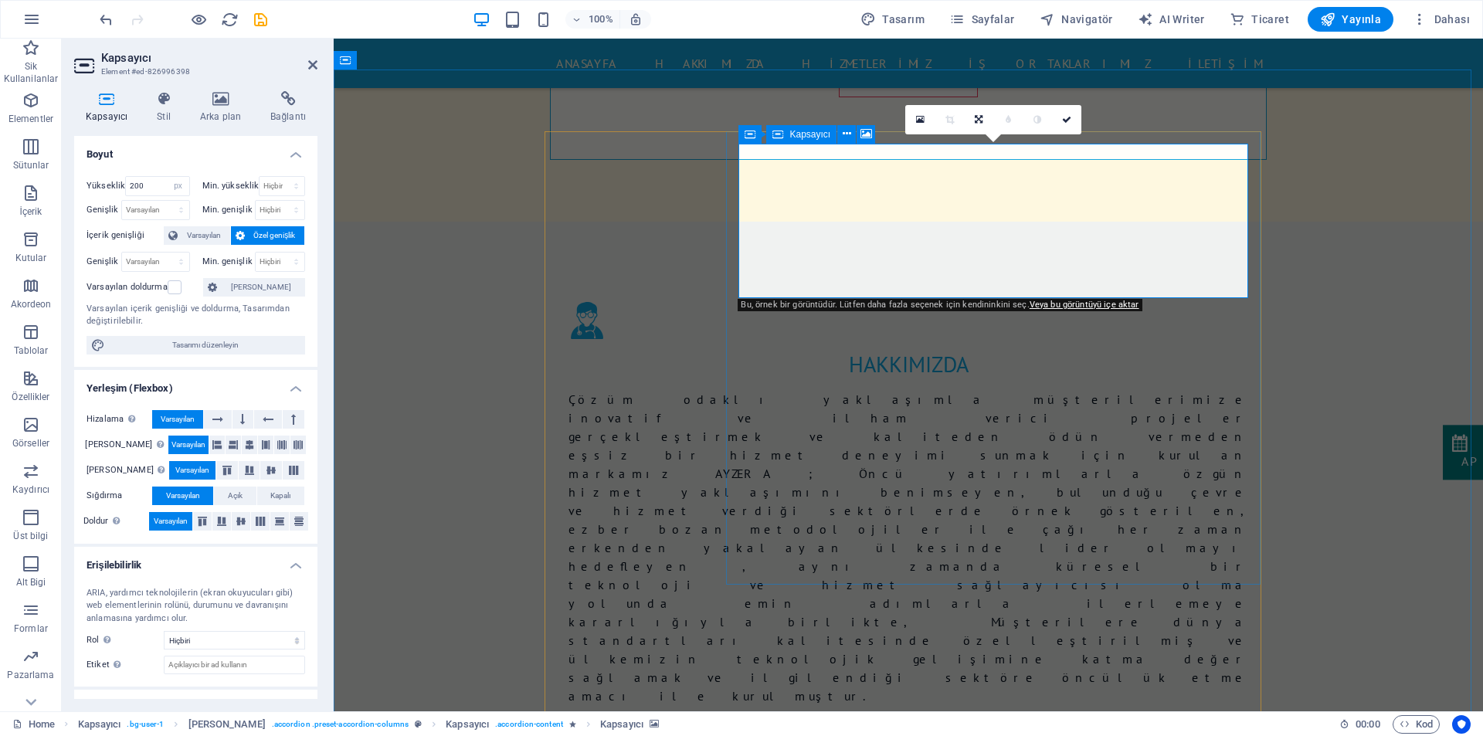
click at [212, 102] on icon at bounding box center [220, 98] width 64 height 15
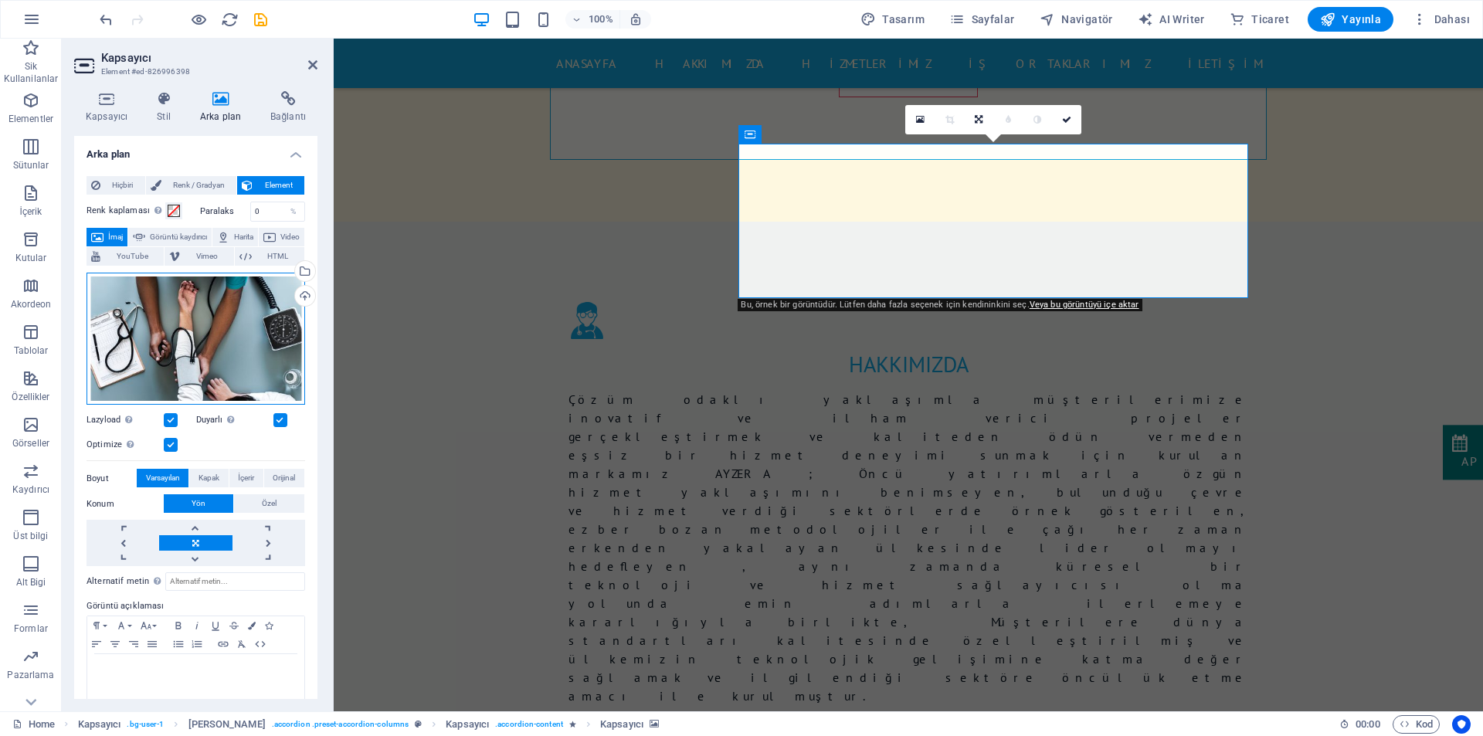
click at [198, 334] on div "Dosyaları buraya sürükleyin, dosyaları seçmek için tıklayın veya Dosyalardan ya…" at bounding box center [195, 339] width 219 height 132
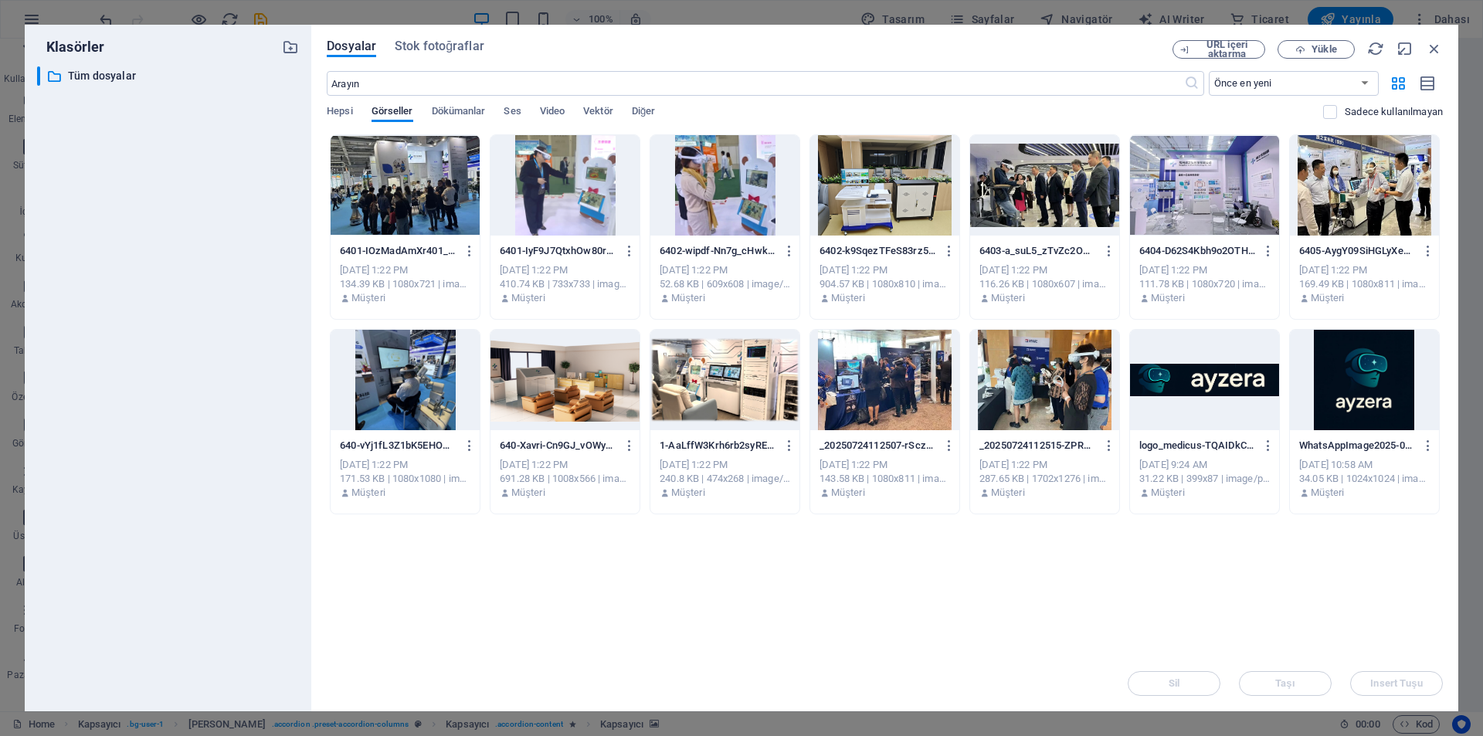
click at [198, 334] on div "​ Tüm dosyalar Tüm dosyalar" at bounding box center [168, 382] width 262 height 632
click at [703, 389] on div at bounding box center [724, 380] width 149 height 100
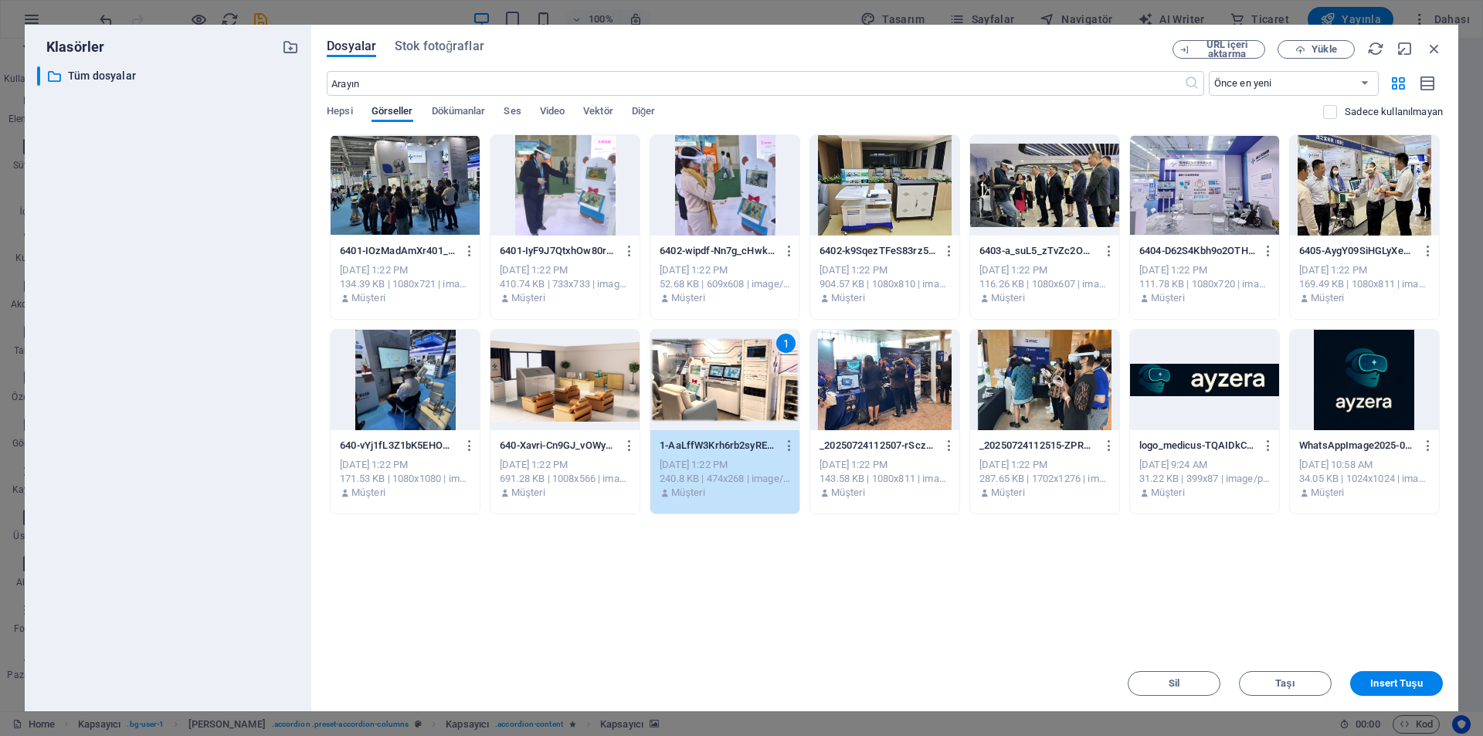
click at [703, 389] on div "1" at bounding box center [724, 380] width 149 height 100
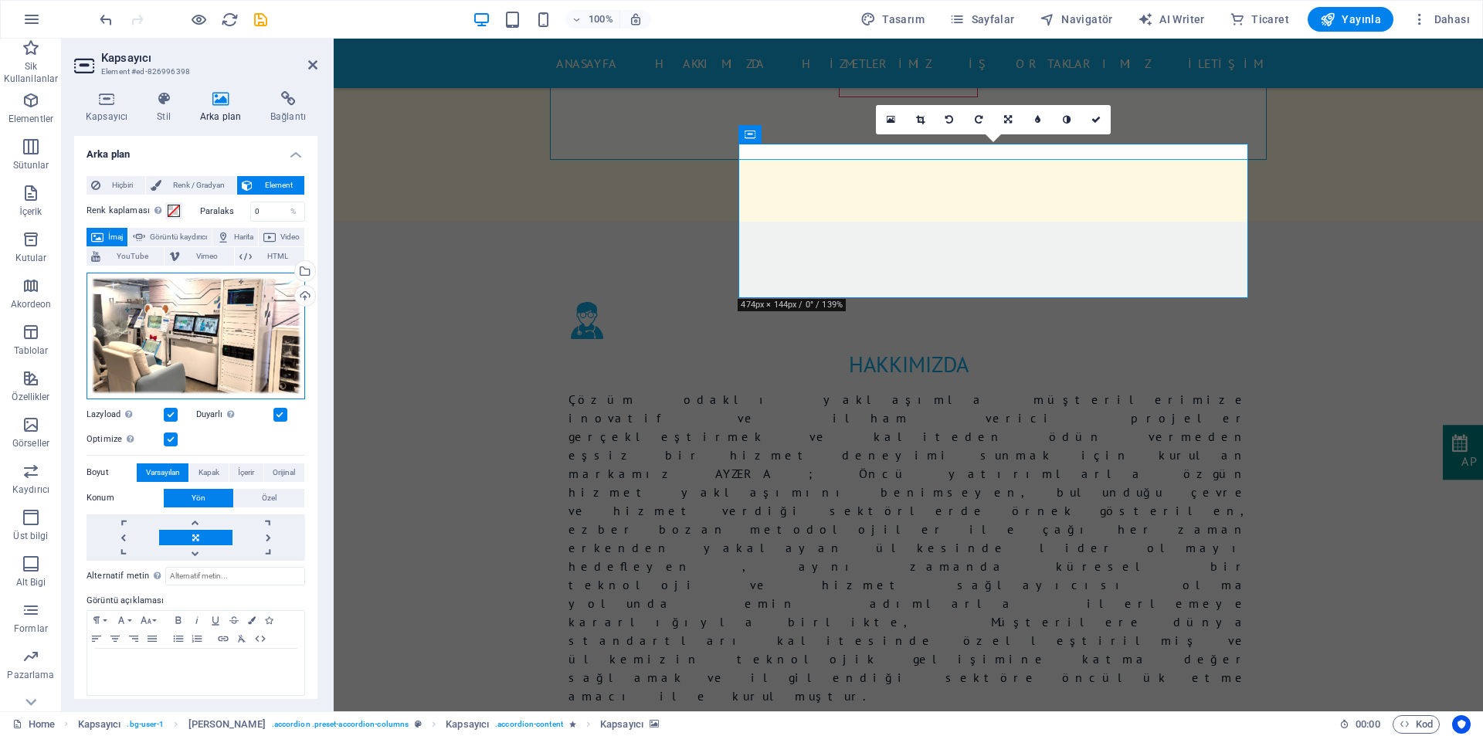
click at [147, 324] on div "Dosyaları buraya sürükleyin, dosyaları seçmek için tıklayın veya Dosyalardan ya…" at bounding box center [195, 336] width 219 height 127
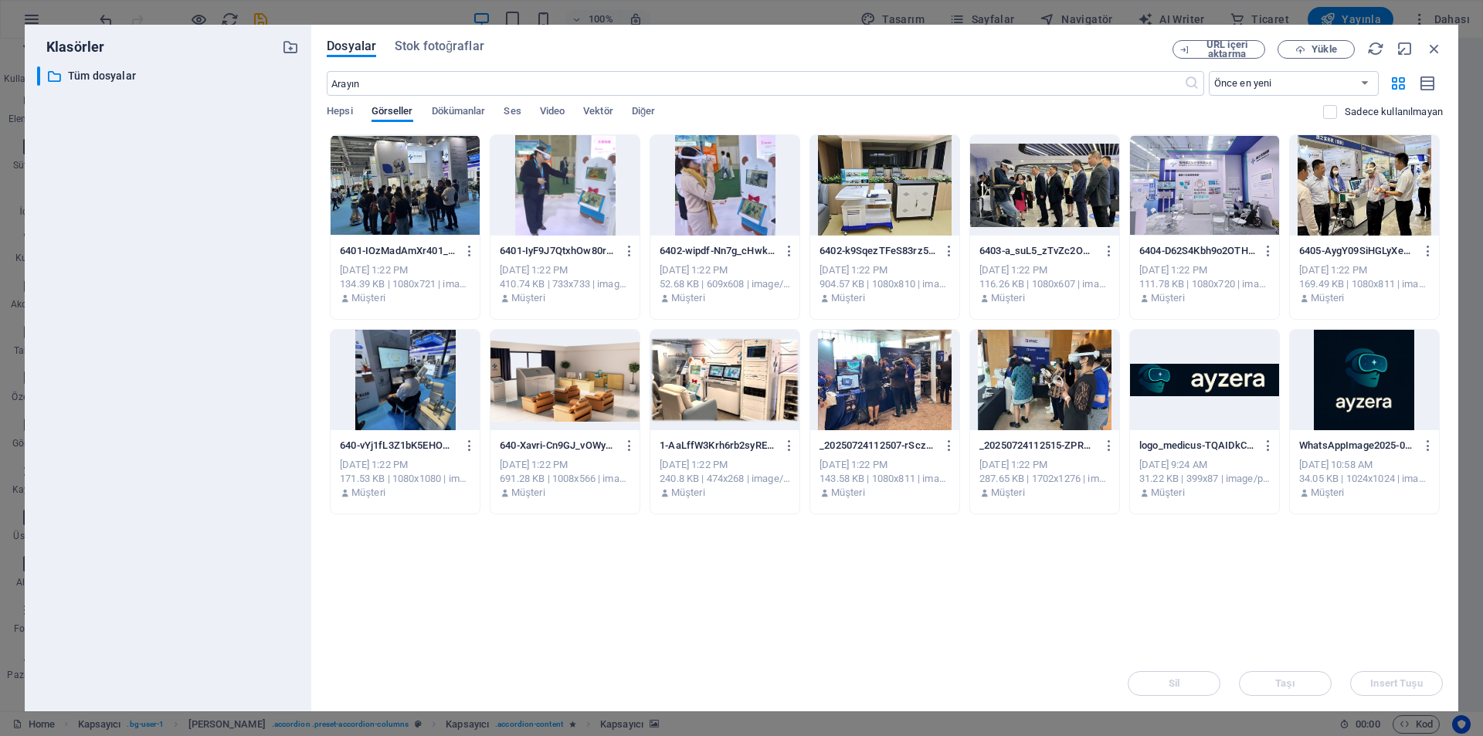
click at [147, 324] on div "​ Tüm dosyalar Tüm dosyalar" at bounding box center [168, 382] width 262 height 632
click at [591, 403] on div at bounding box center [564, 380] width 149 height 100
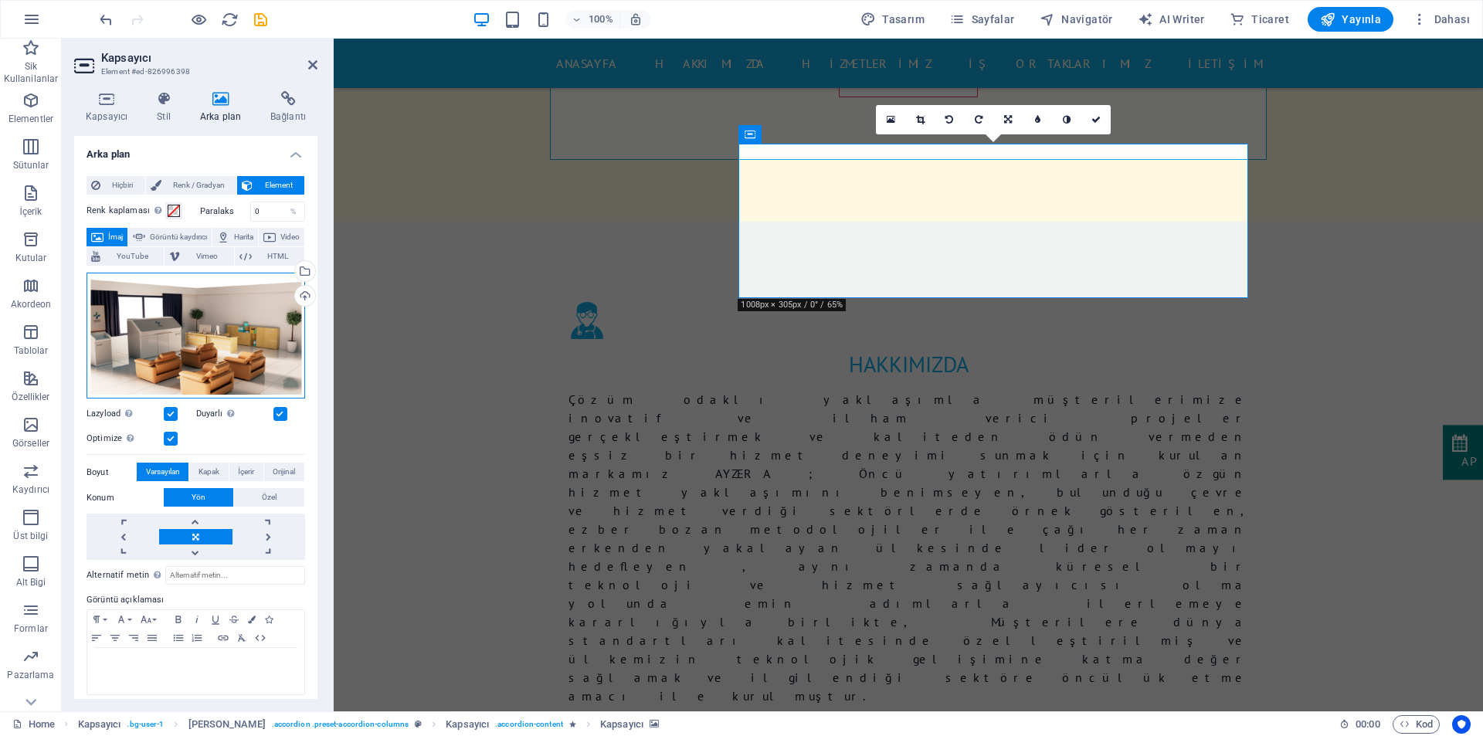
click at [172, 317] on div "Dosyaları buraya sürükleyin, dosyaları seçmek için tıklayın veya Dosyalardan ya…" at bounding box center [195, 336] width 219 height 127
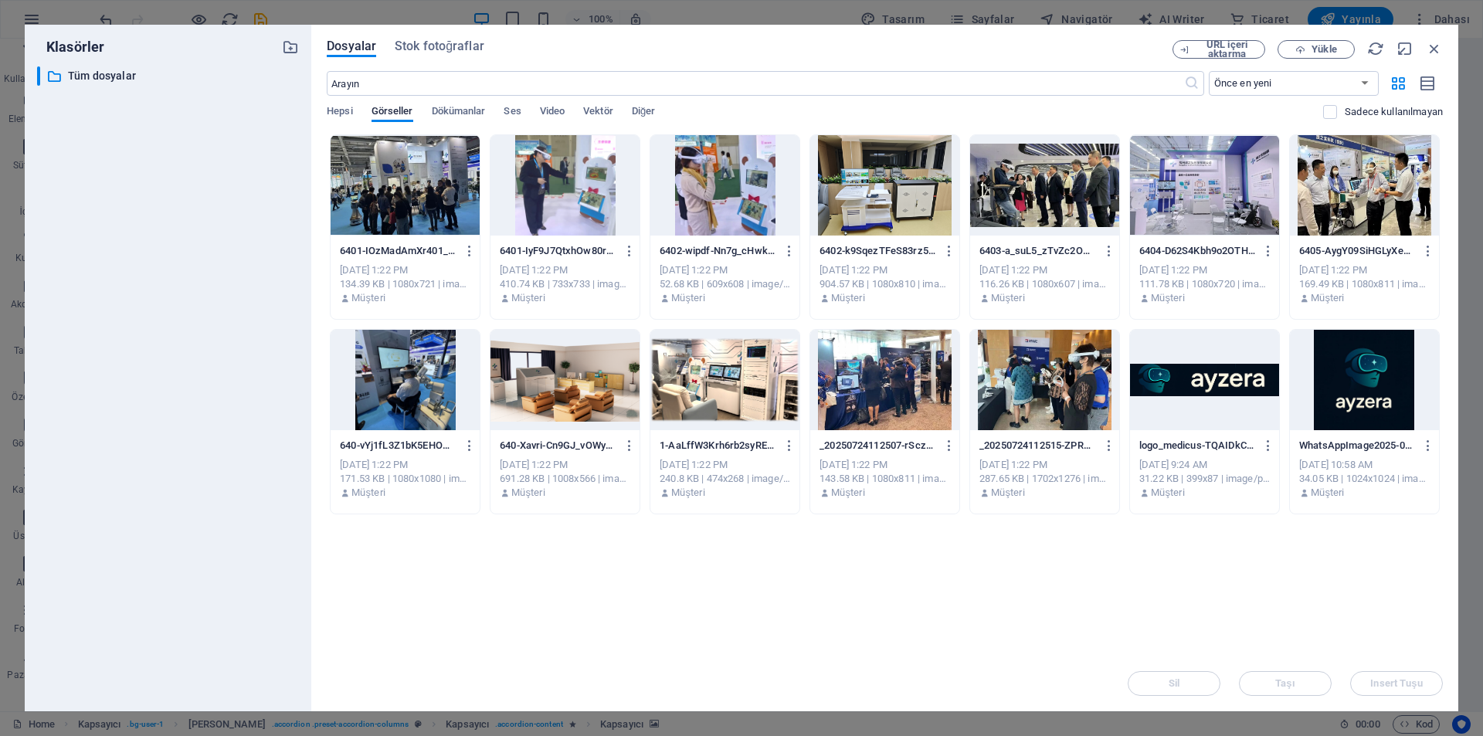
click at [171, 315] on div "​ Tüm dosyalar Tüm dosyalar" at bounding box center [168, 382] width 262 height 632
click at [741, 391] on div at bounding box center [724, 380] width 149 height 100
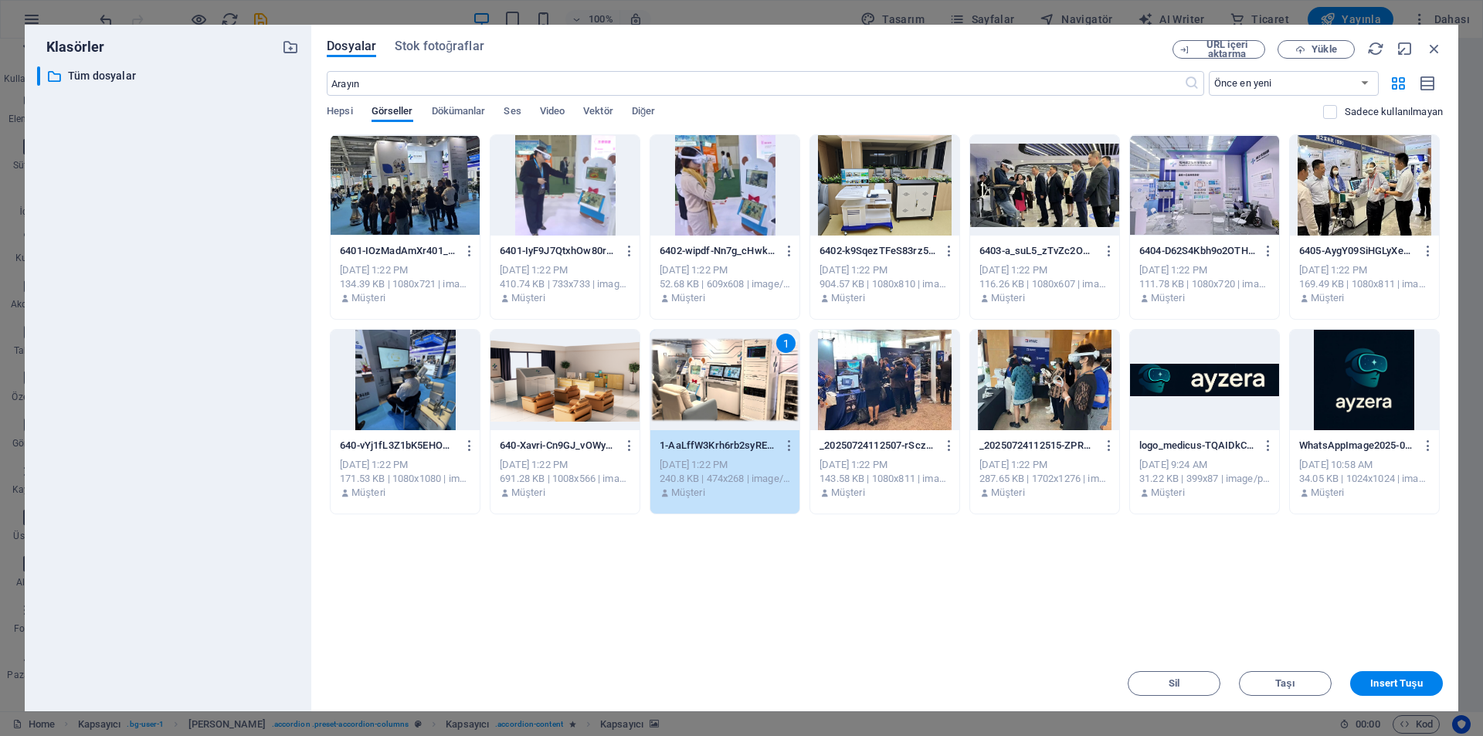
click at [741, 391] on div "1" at bounding box center [724, 380] width 149 height 100
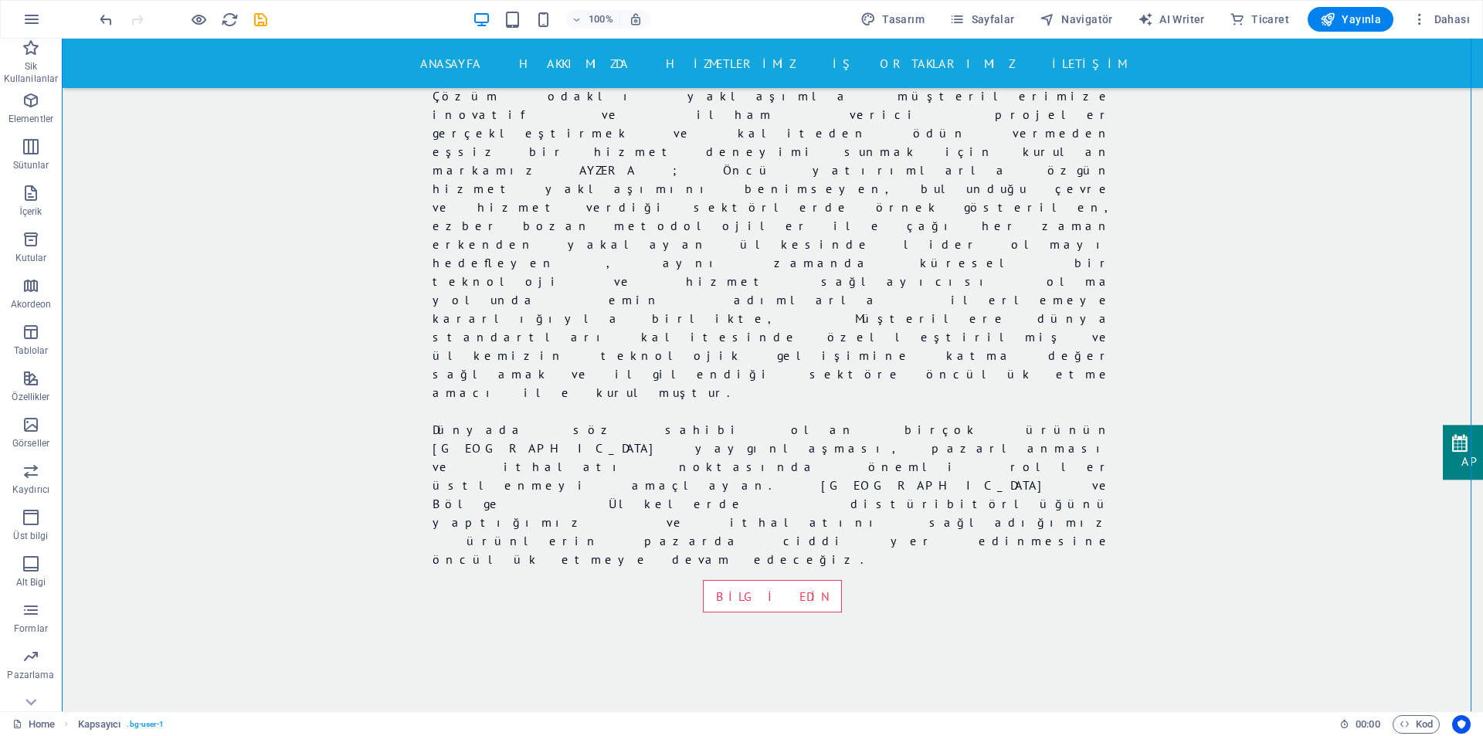
scroll to position [1368, 0]
click at [705, 294] on button at bounding box center [710, 291] width 19 height 19
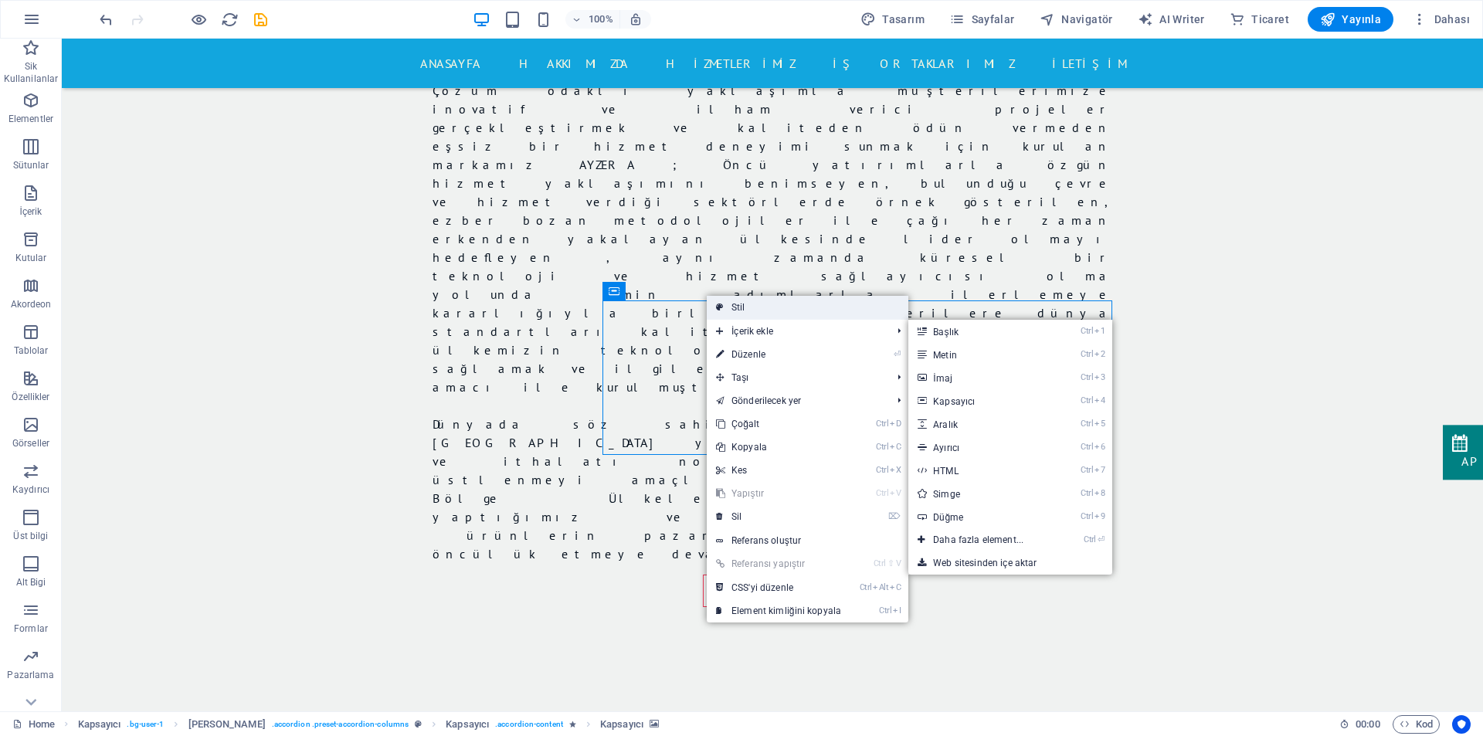
drag, startPoint x: 746, startPoint y: 305, endPoint x: 408, endPoint y: 286, distance: 338.0
click at [746, 305] on link "Stil" at bounding box center [808, 307] width 202 height 23
select select "columns"
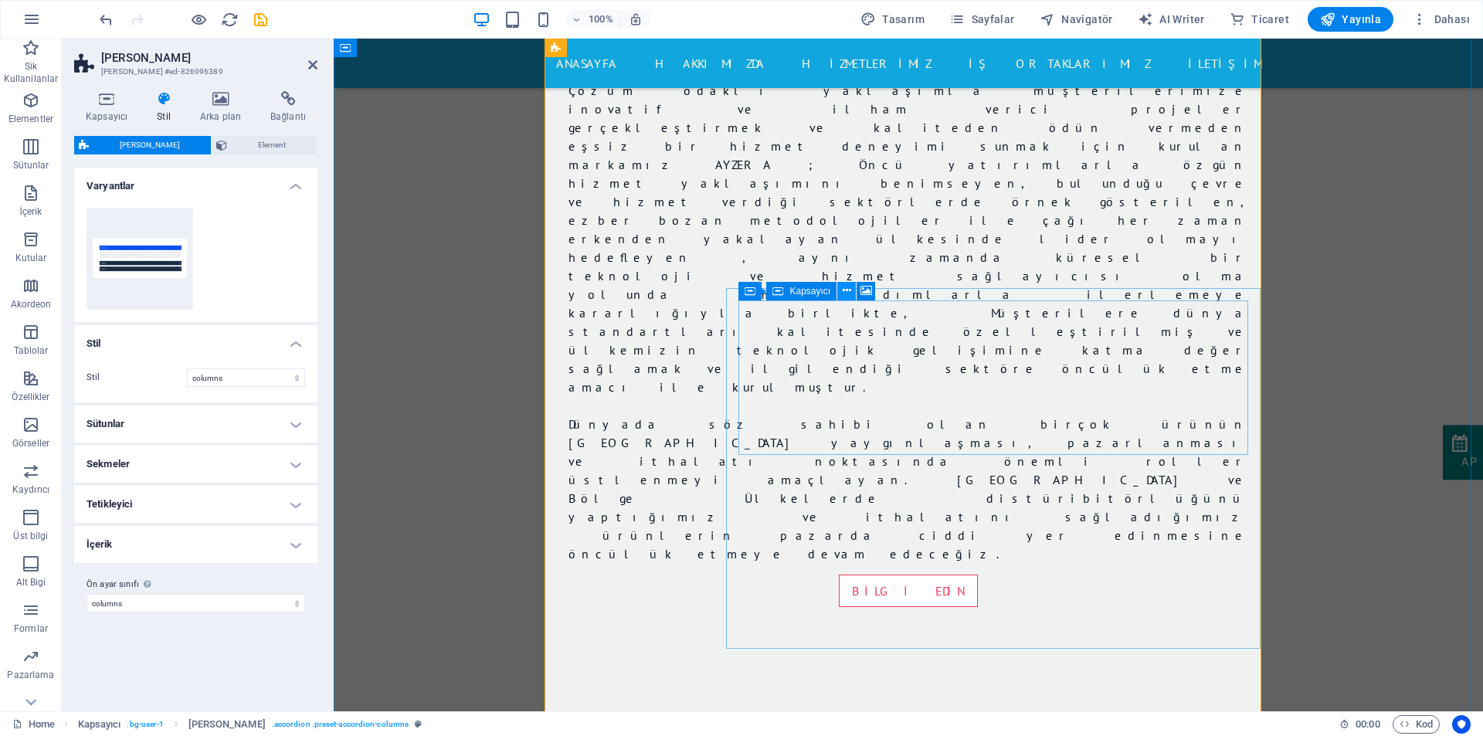
click at [846, 293] on icon at bounding box center [846, 291] width 8 height 16
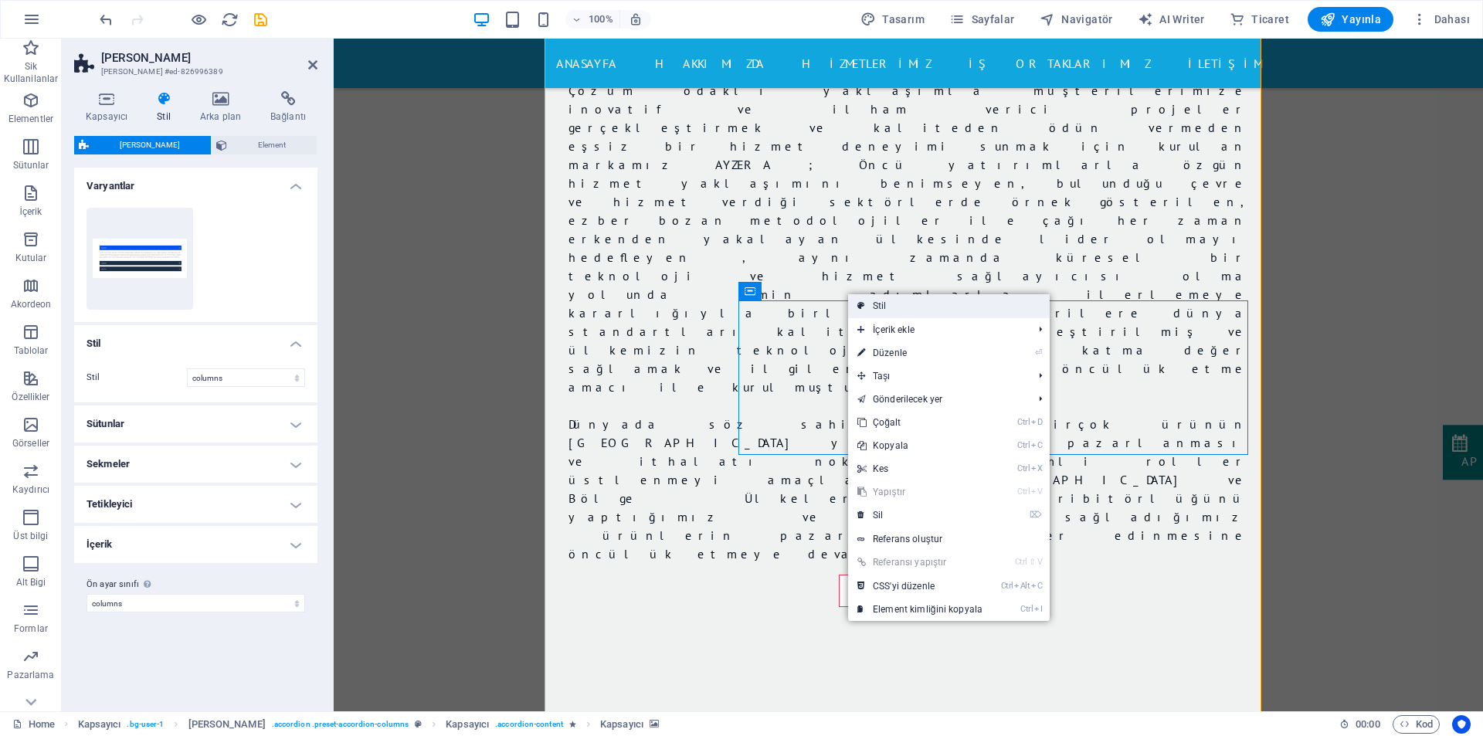
click at [874, 307] on link "Stil" at bounding box center [949, 305] width 202 height 23
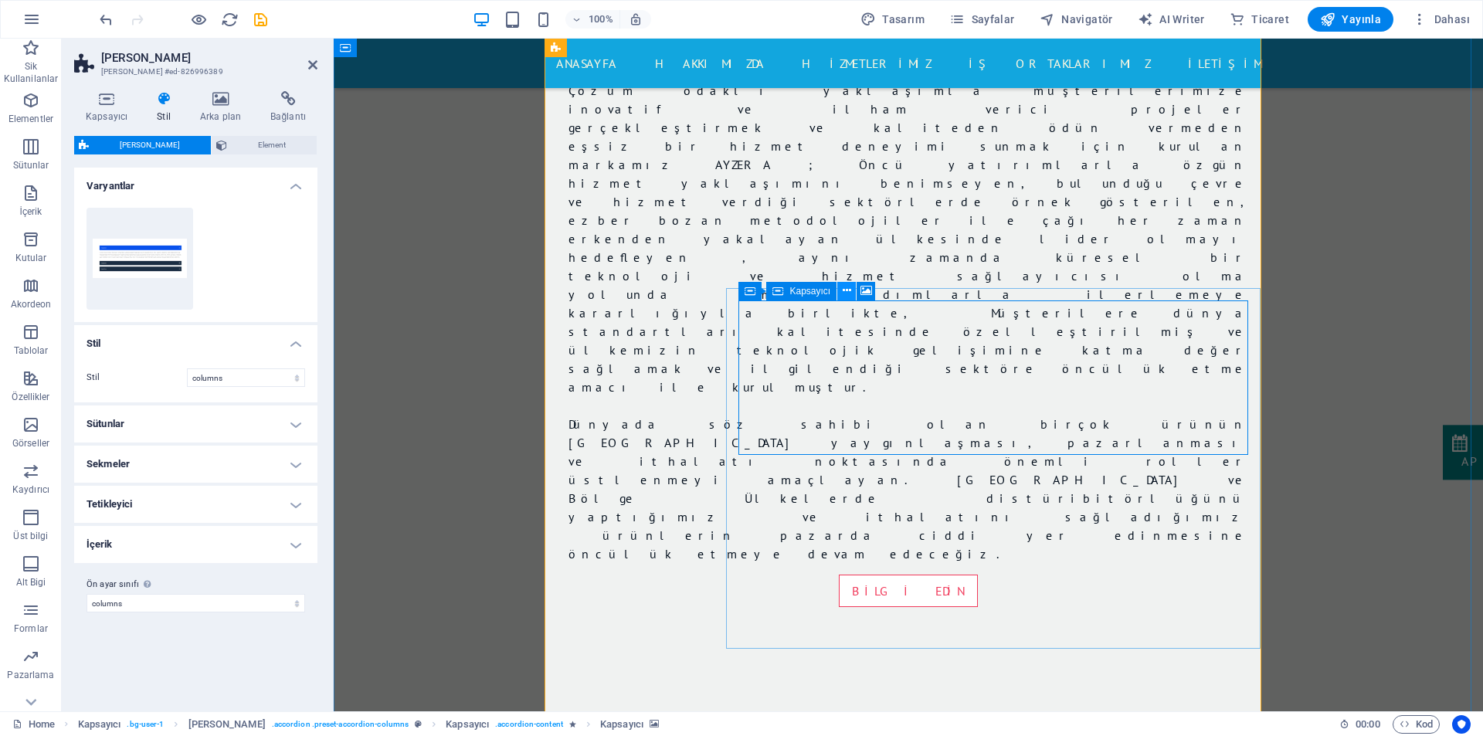
click at [848, 291] on icon at bounding box center [846, 291] width 8 height 16
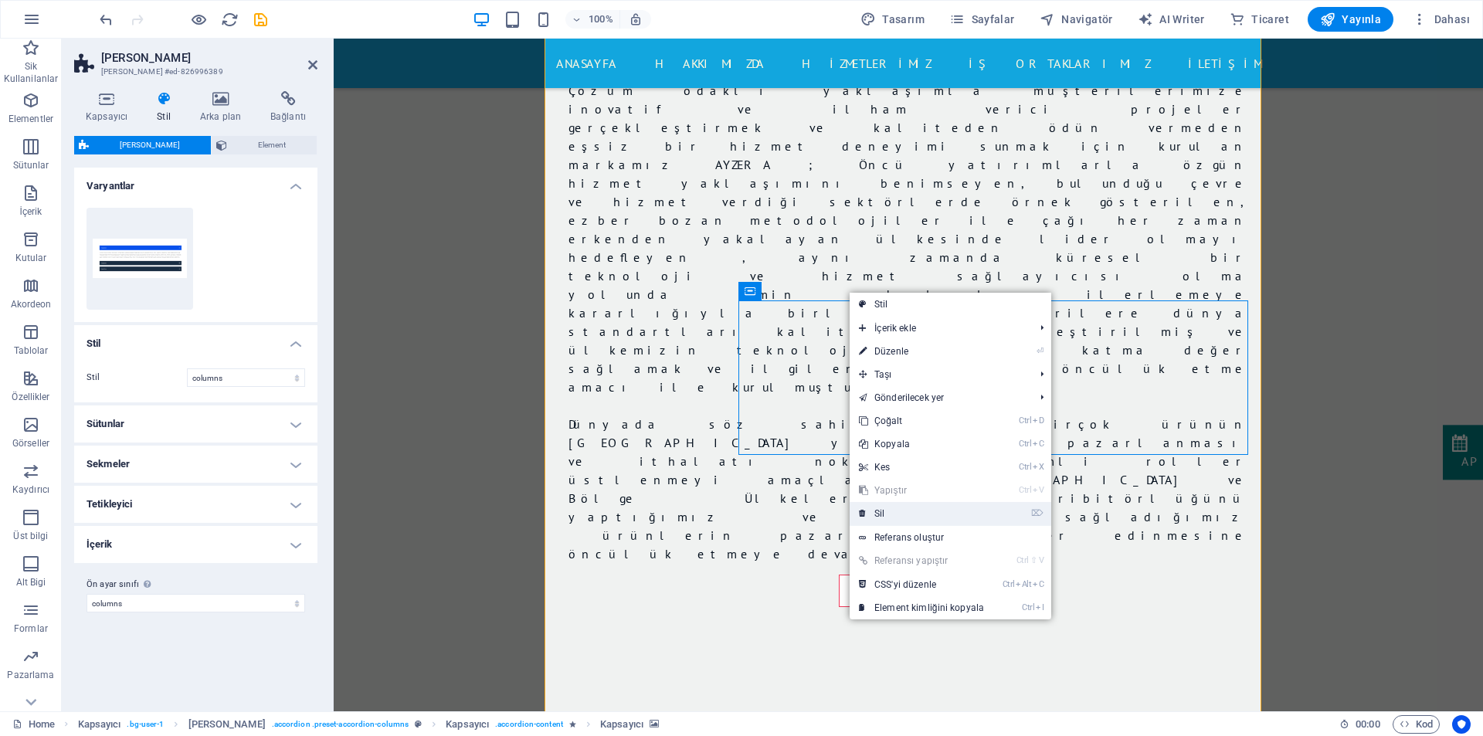
click at [879, 517] on link "⌦ Sil" at bounding box center [921, 513] width 144 height 23
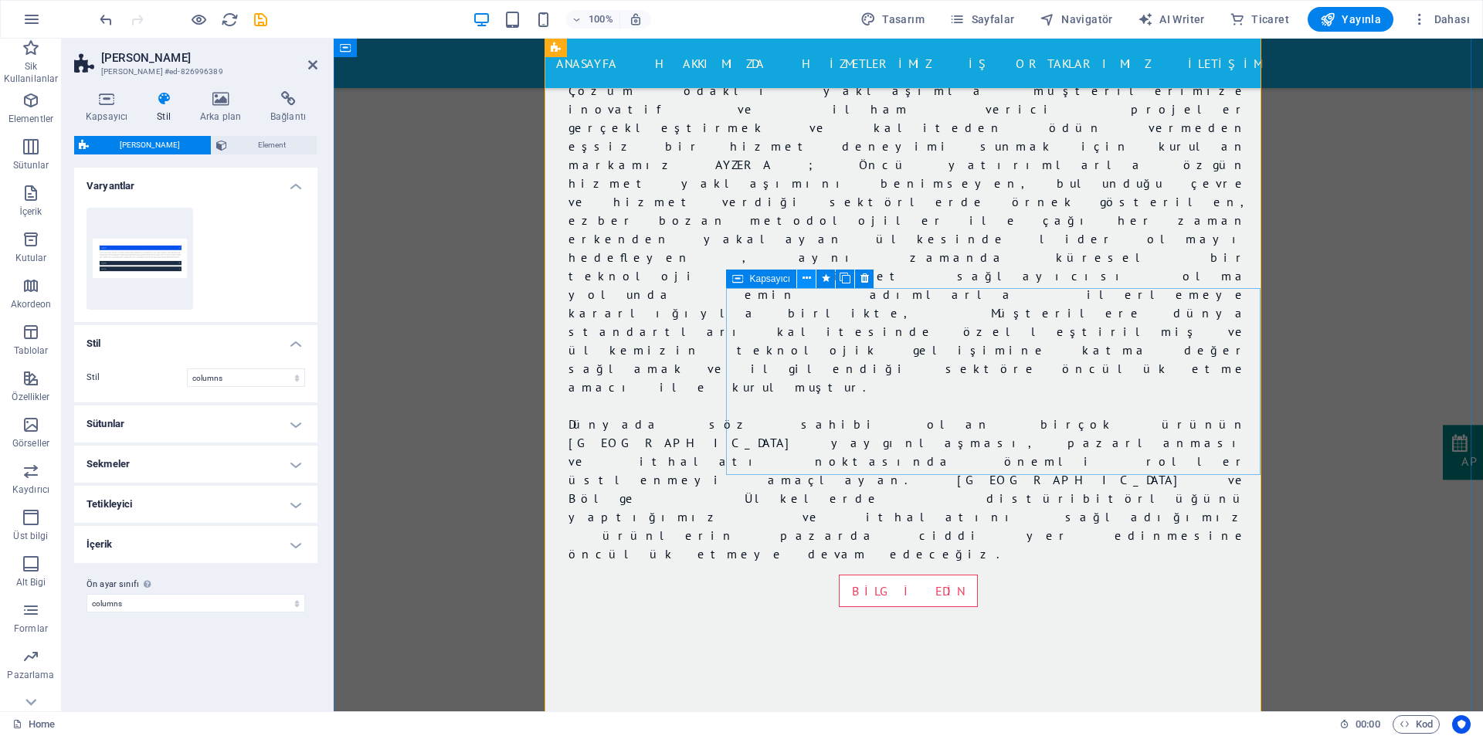
click at [810, 278] on icon at bounding box center [806, 278] width 8 height 16
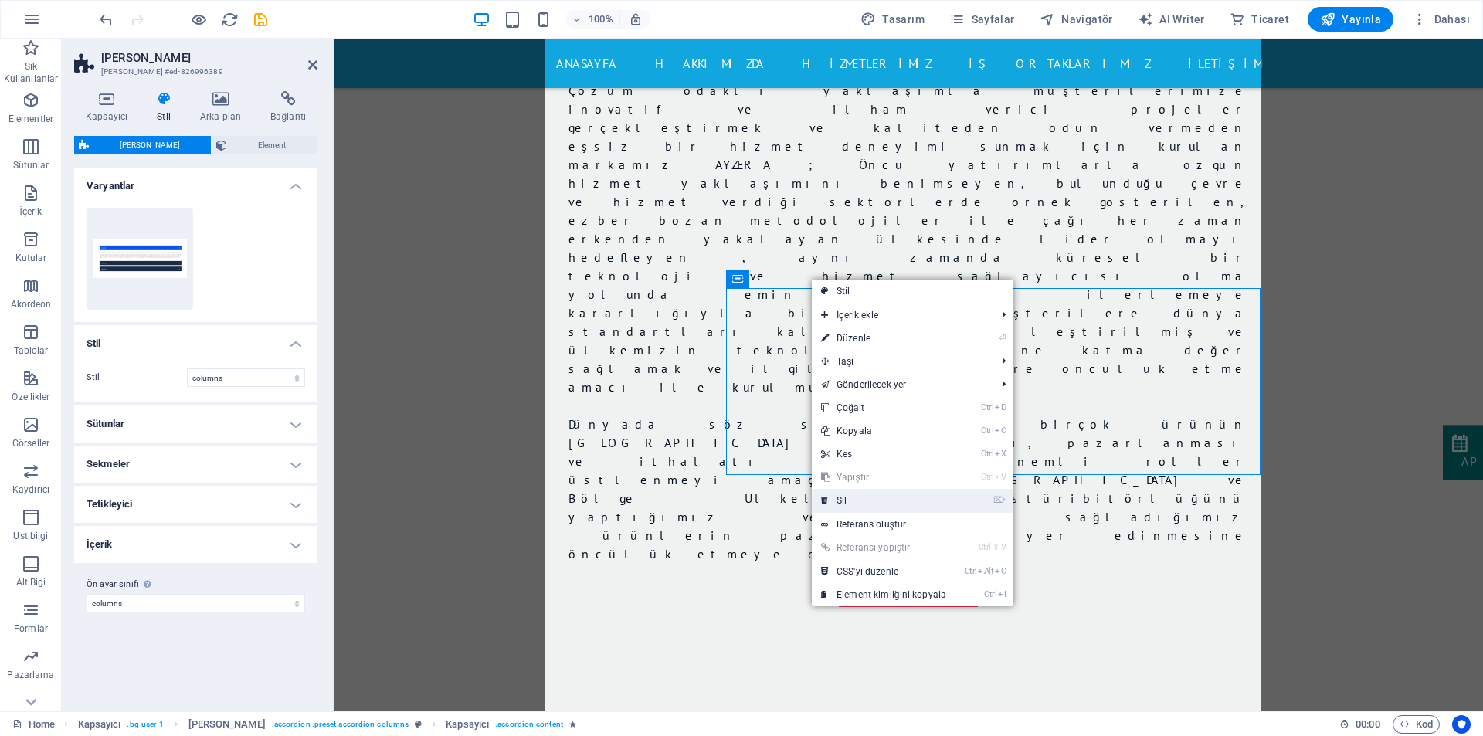
click at [844, 500] on link "⌦ Sil" at bounding box center [884, 500] width 144 height 23
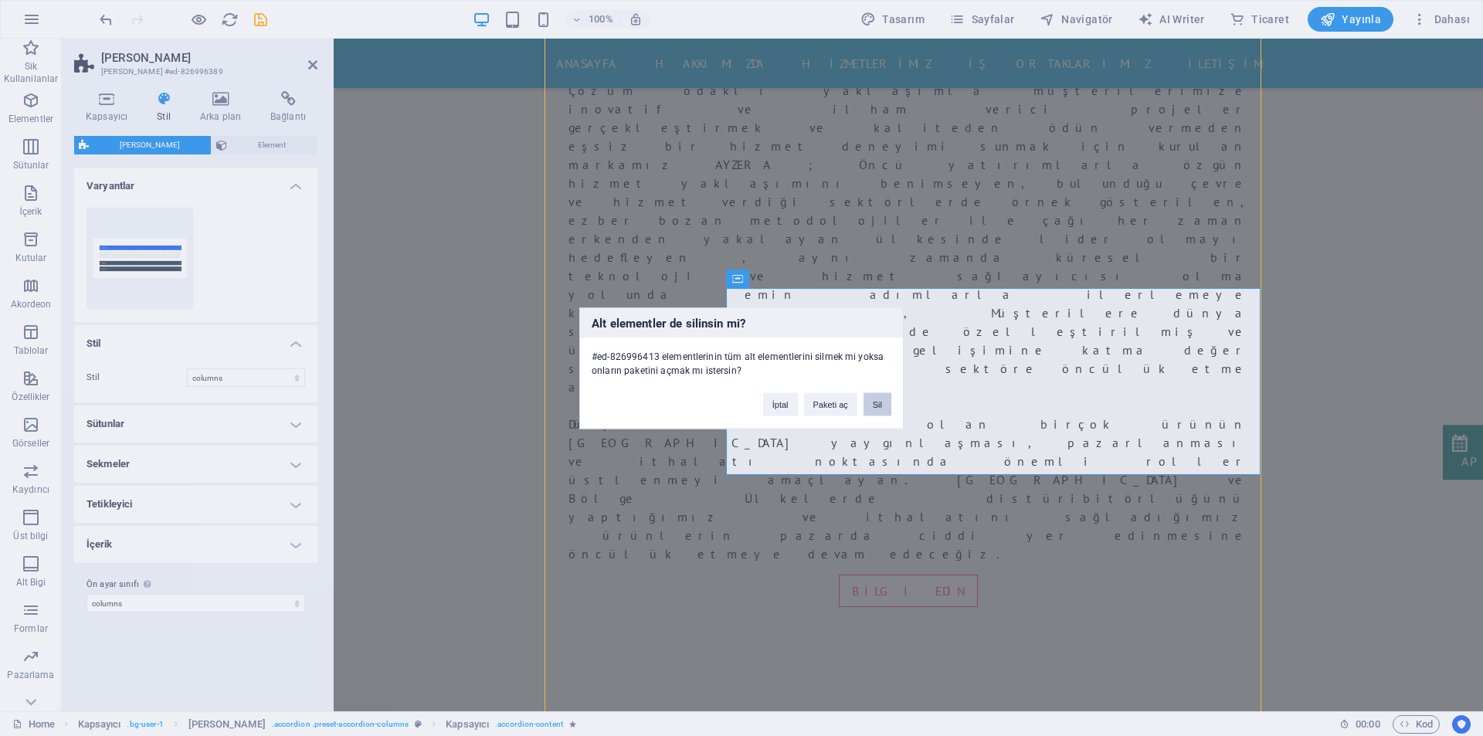
click at [872, 400] on button "Sil" at bounding box center [877, 403] width 28 height 23
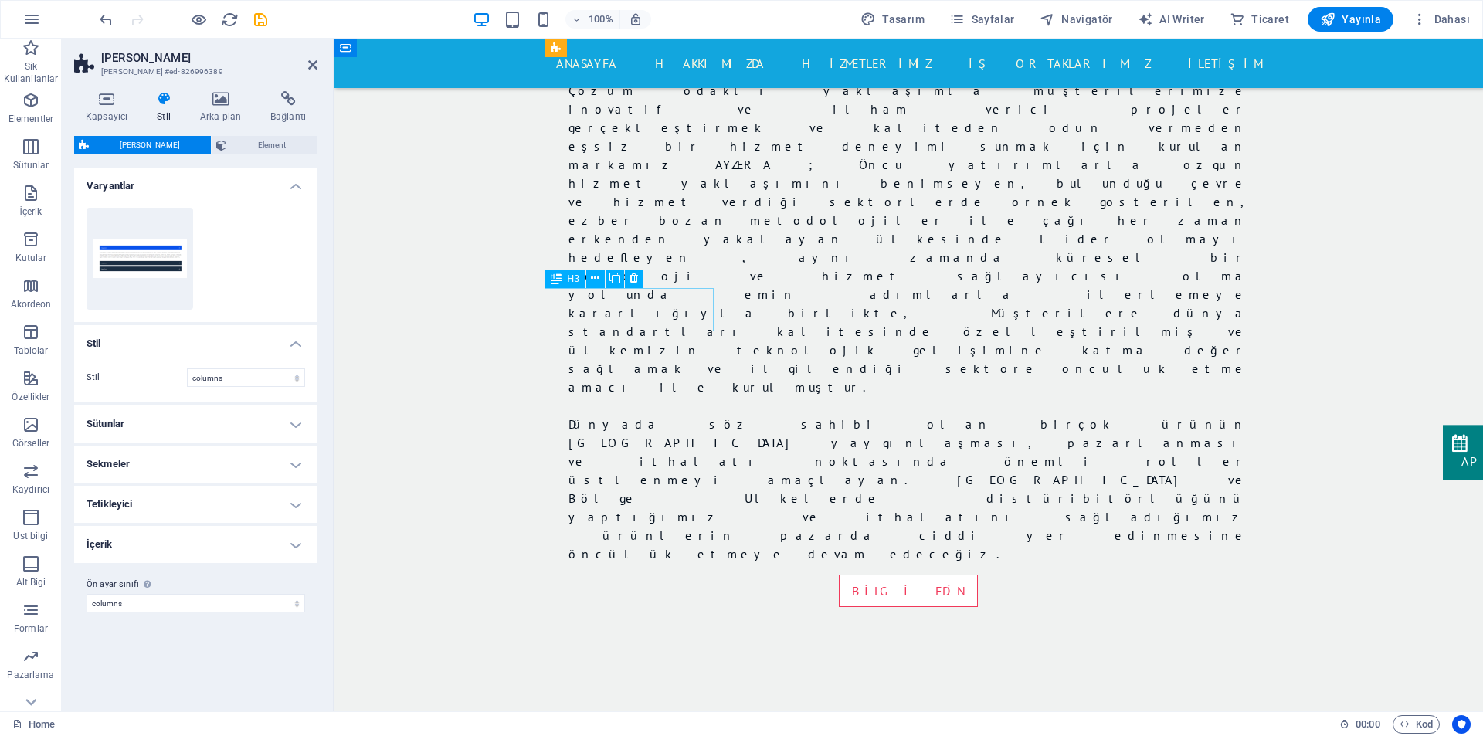
click at [633, 281] on icon at bounding box center [633, 278] width 8 height 16
click at [632, 283] on icon at bounding box center [633, 278] width 8 height 16
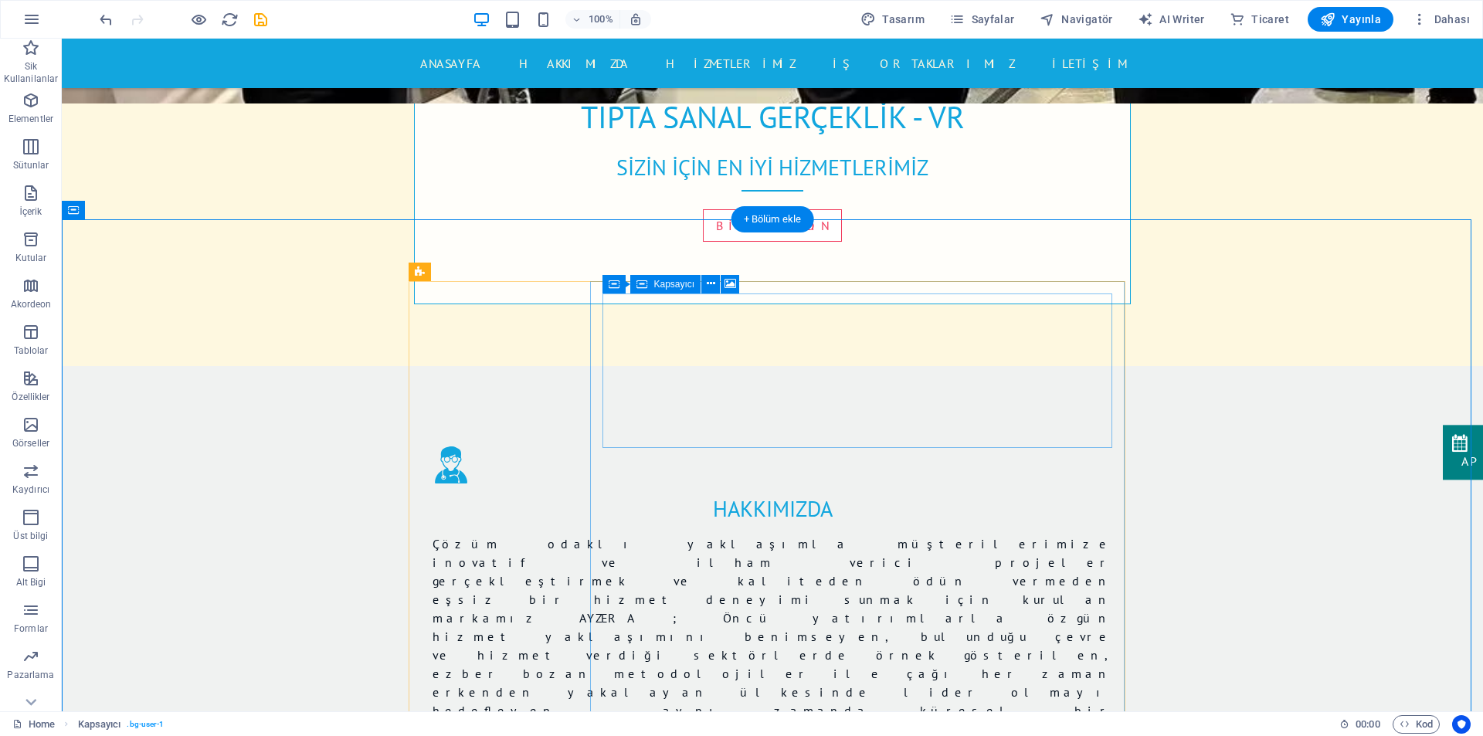
scroll to position [905, 0]
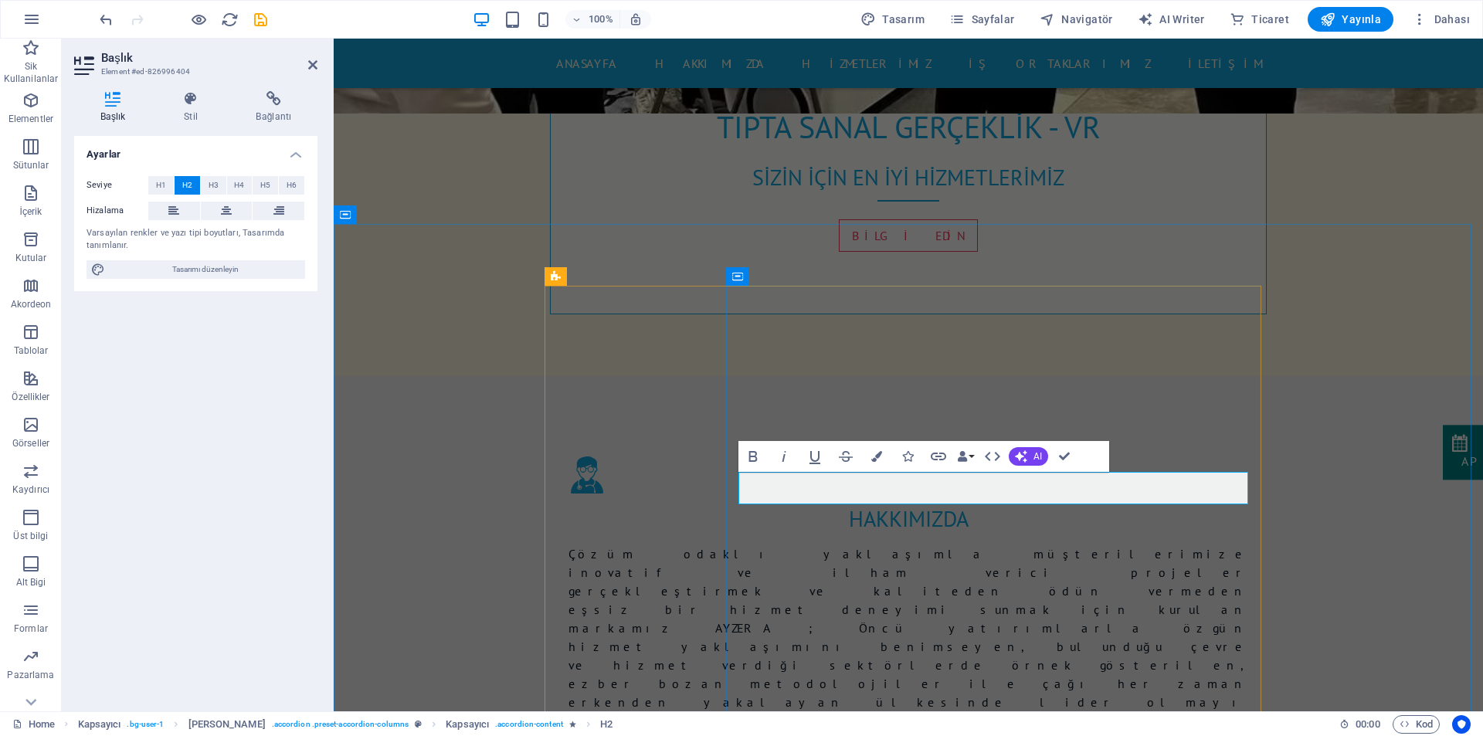
drag, startPoint x: 880, startPoint y: 487, endPoint x: 801, endPoint y: 484, distance: 79.6
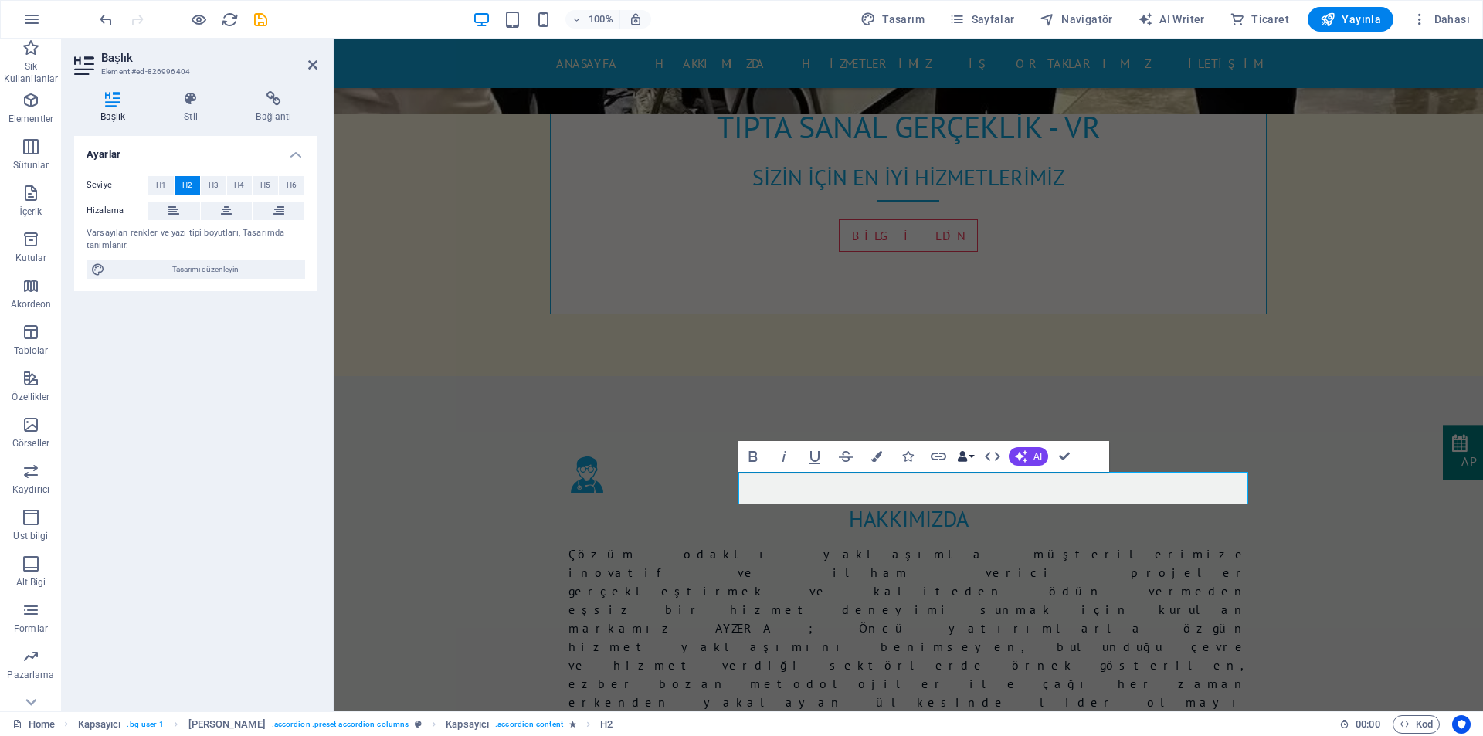
click at [974, 457] on button "Data Bindings" at bounding box center [965, 456] width 22 height 31
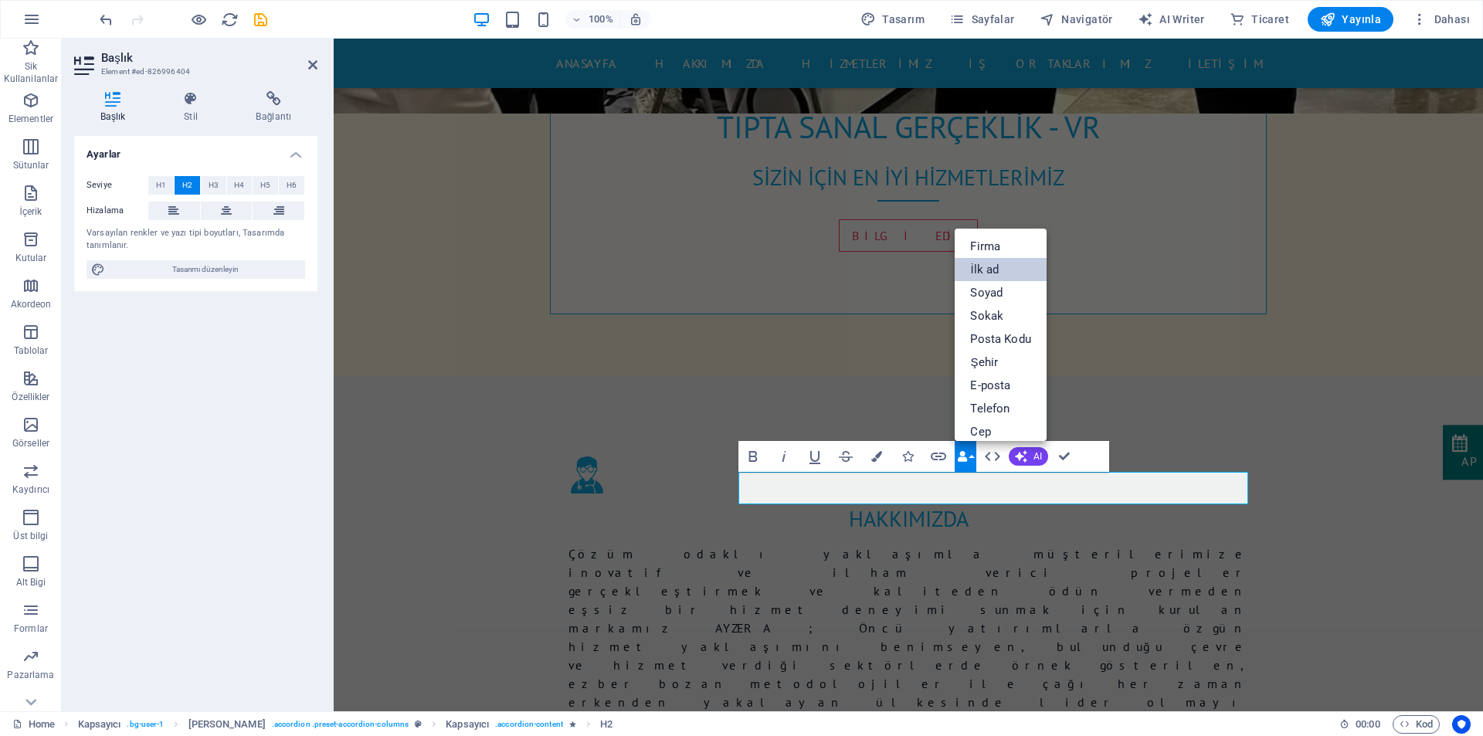
click at [995, 273] on link "İlk ad" at bounding box center [999, 269] width 91 height 23
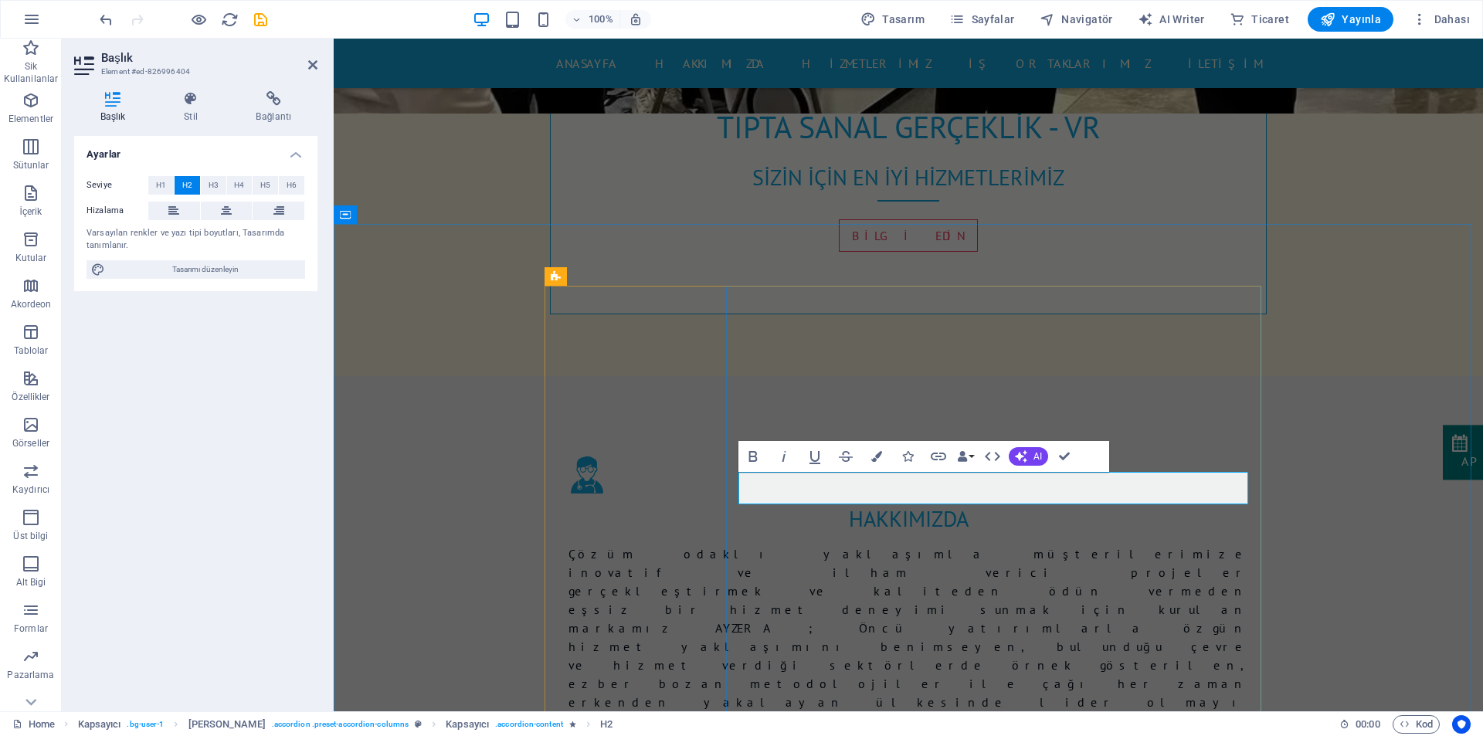
click at [783, 458] on icon "button" at bounding box center [783, 456] width 19 height 19
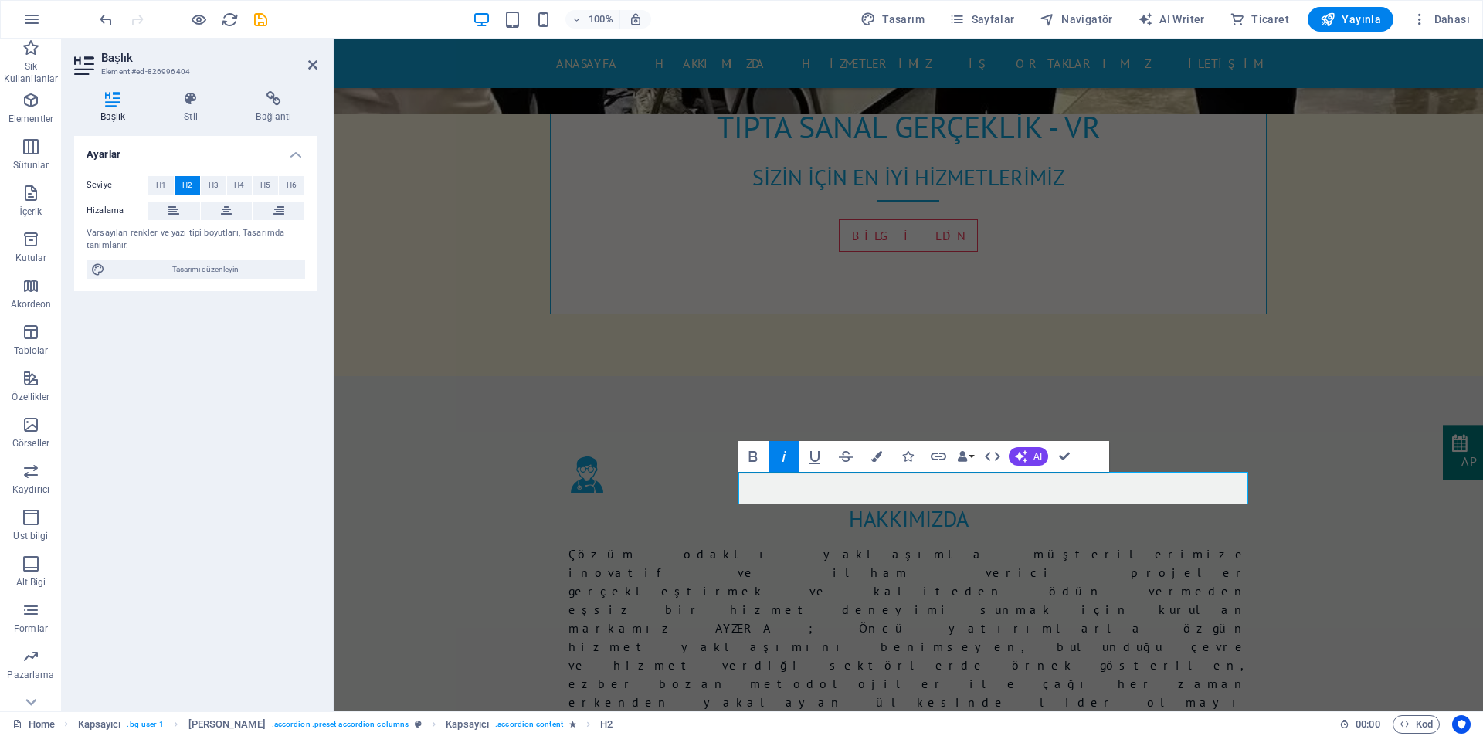
click at [783, 458] on icon "button" at bounding box center [783, 456] width 19 height 19
click at [757, 456] on icon "button" at bounding box center [753, 456] width 19 height 19
click at [773, 455] on button "Italic" at bounding box center [783, 456] width 29 height 31
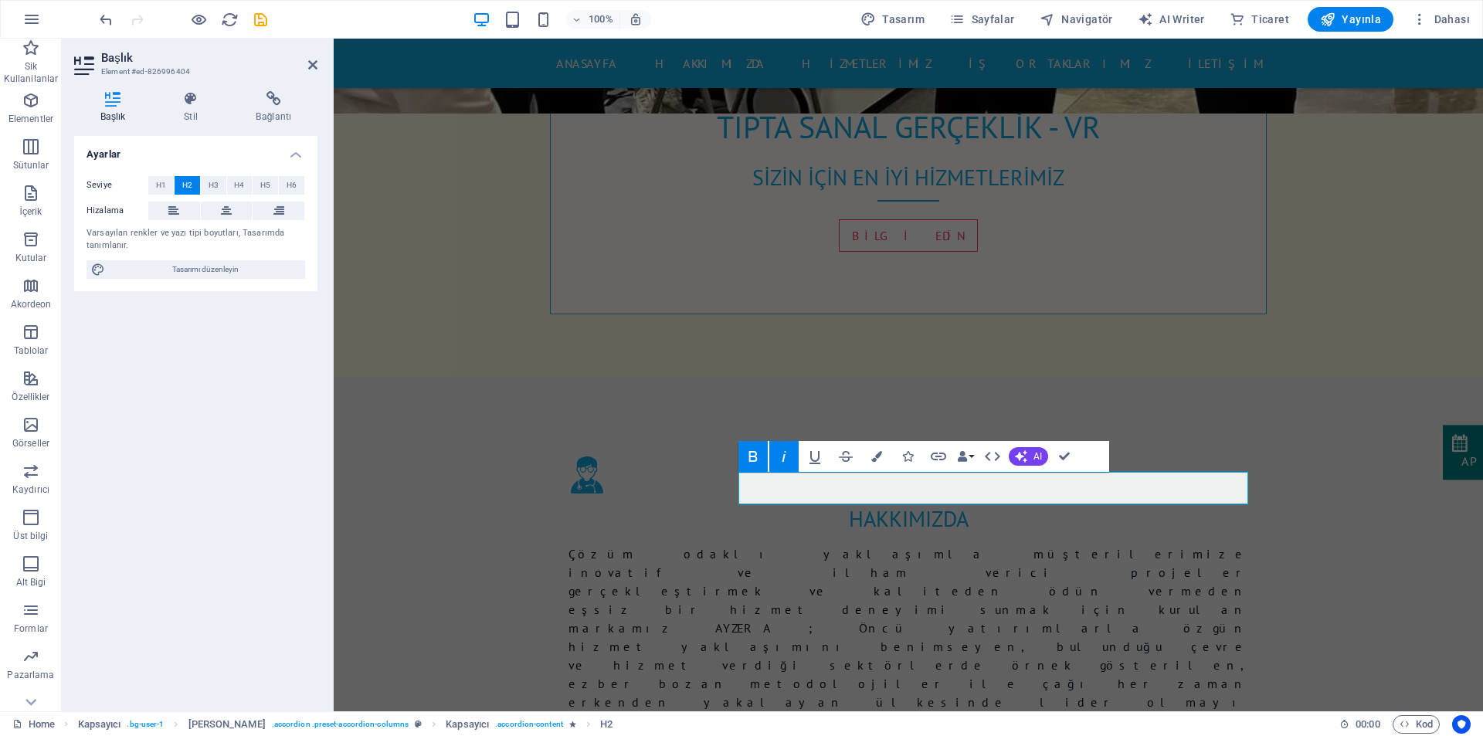
click at [785, 454] on icon "button" at bounding box center [784, 456] width 4 height 11
click at [812, 460] on icon "button" at bounding box center [814, 456] width 19 height 19
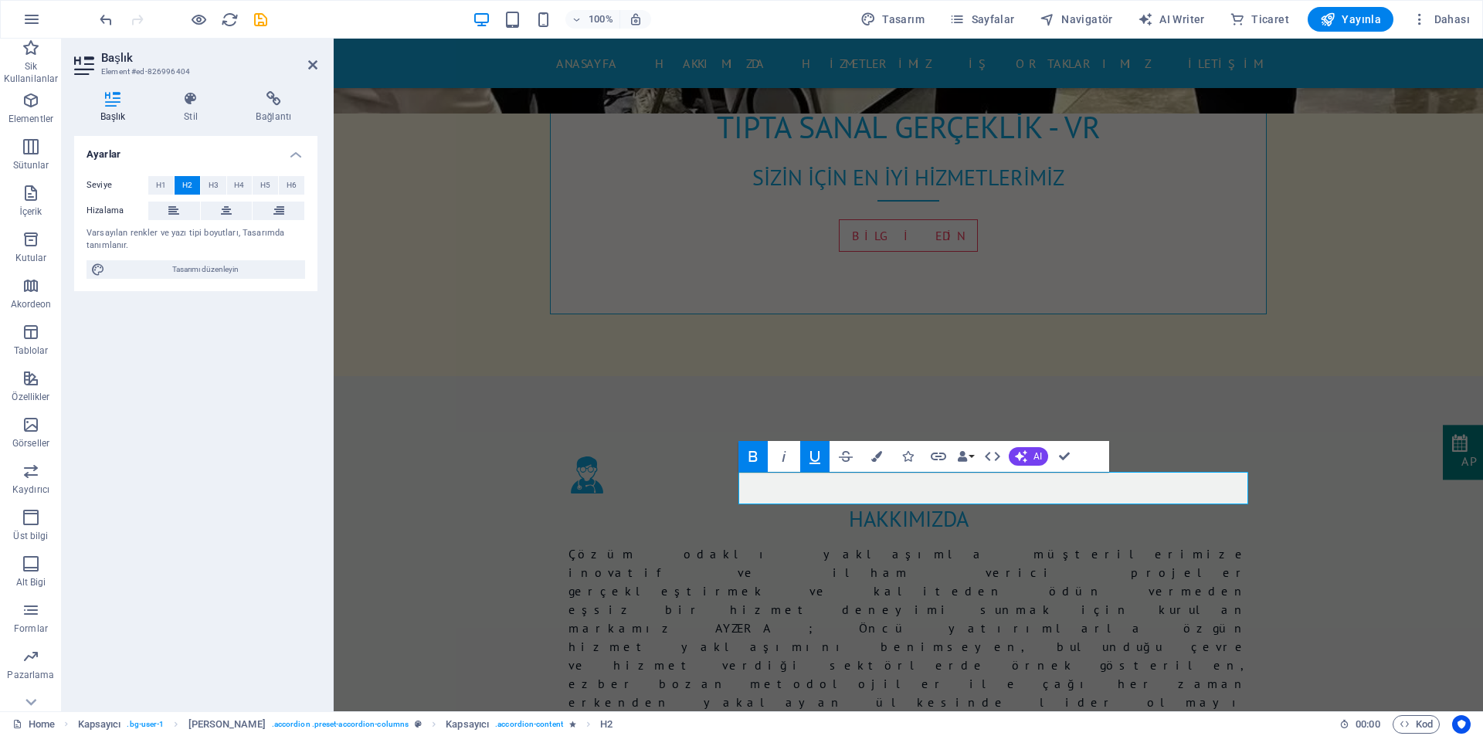
click at [818, 460] on icon "button" at bounding box center [814, 456] width 19 height 19
click at [881, 459] on icon "button" at bounding box center [876, 456] width 11 height 11
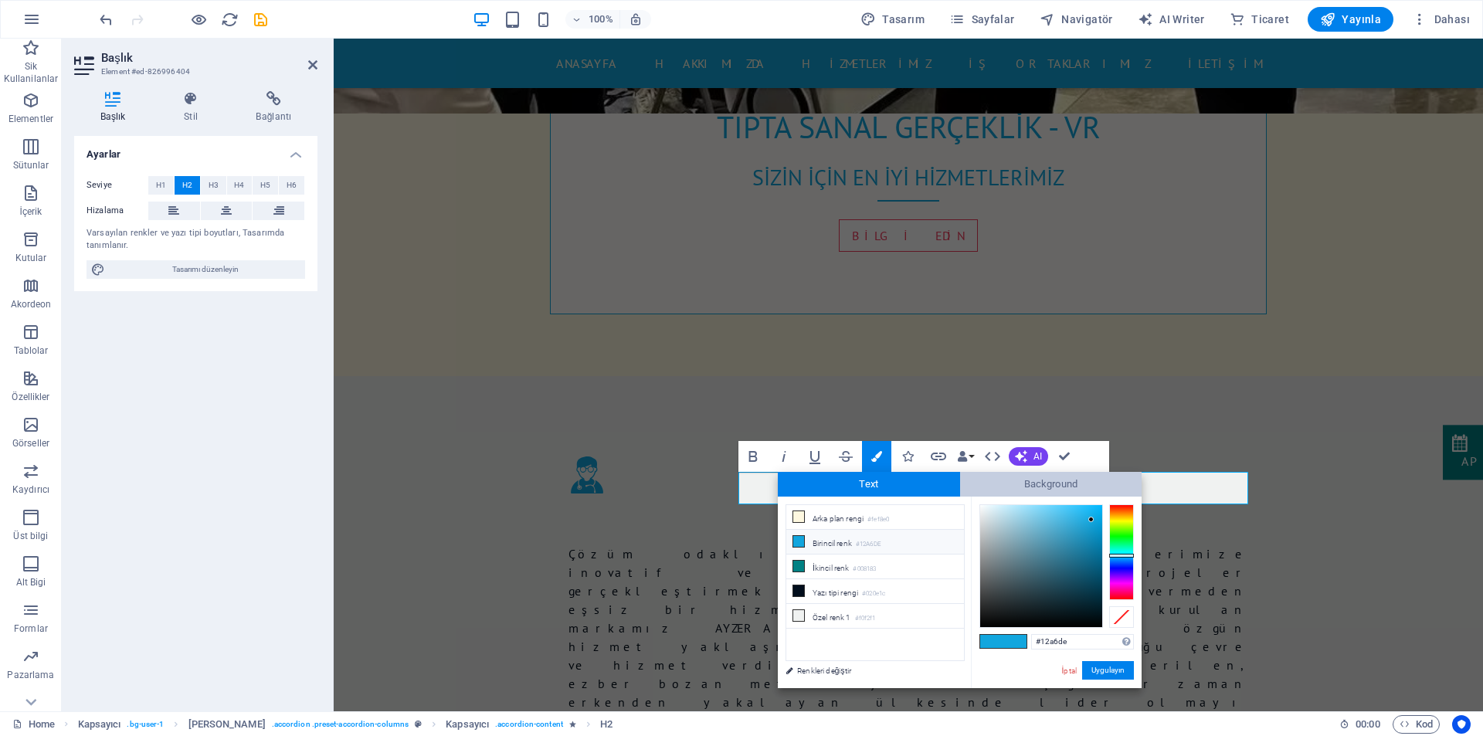
click at [1040, 480] on span "Background" at bounding box center [1051, 484] width 182 height 25
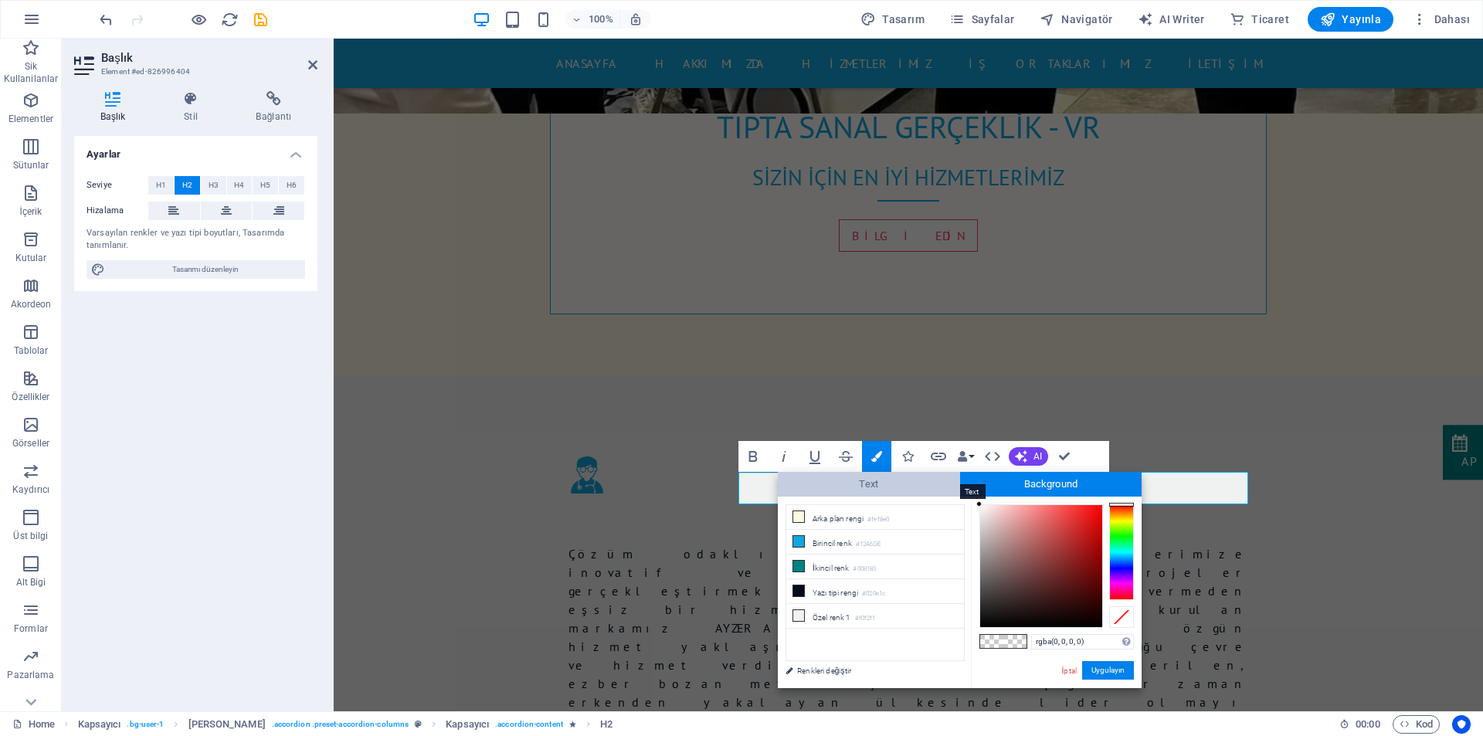
click at [917, 479] on span "Text" at bounding box center [869, 484] width 182 height 25
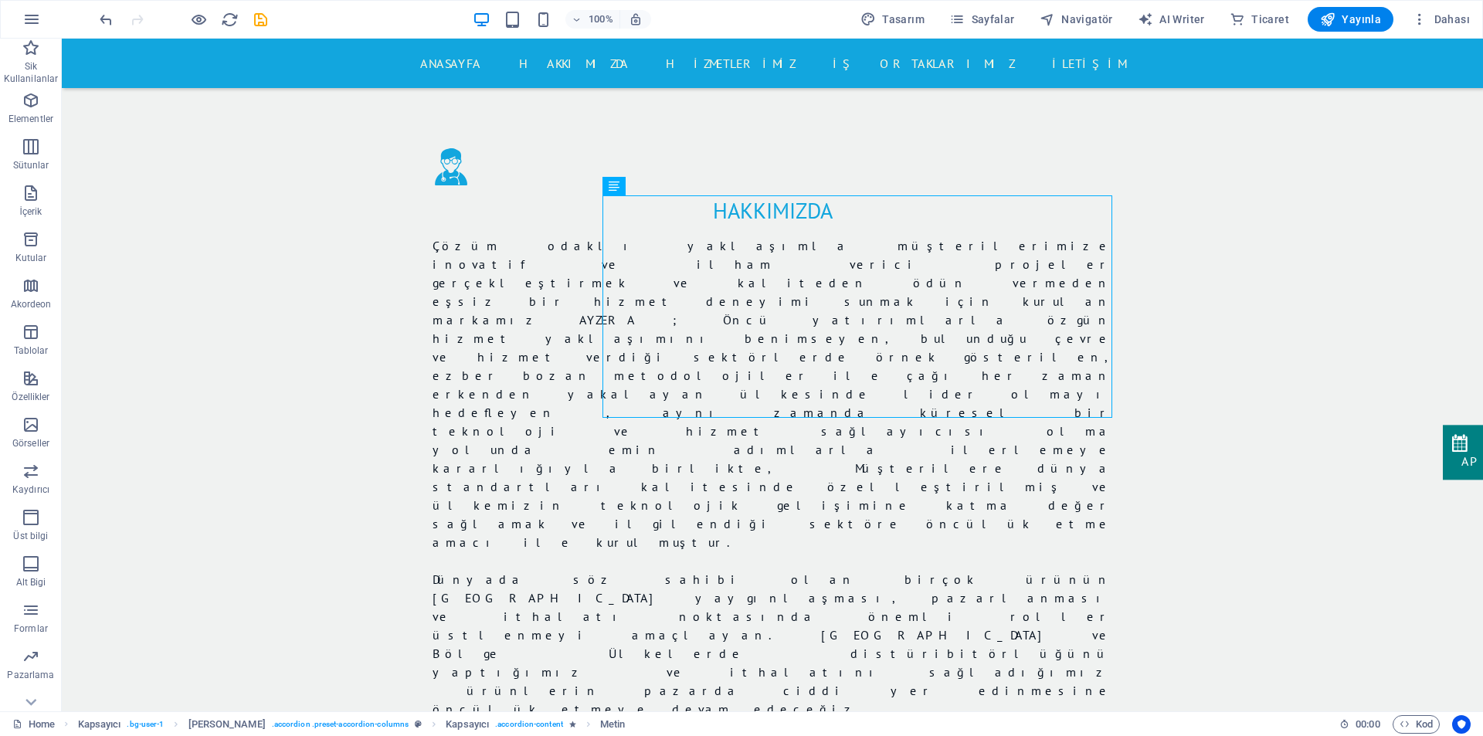
scroll to position [1214, 0]
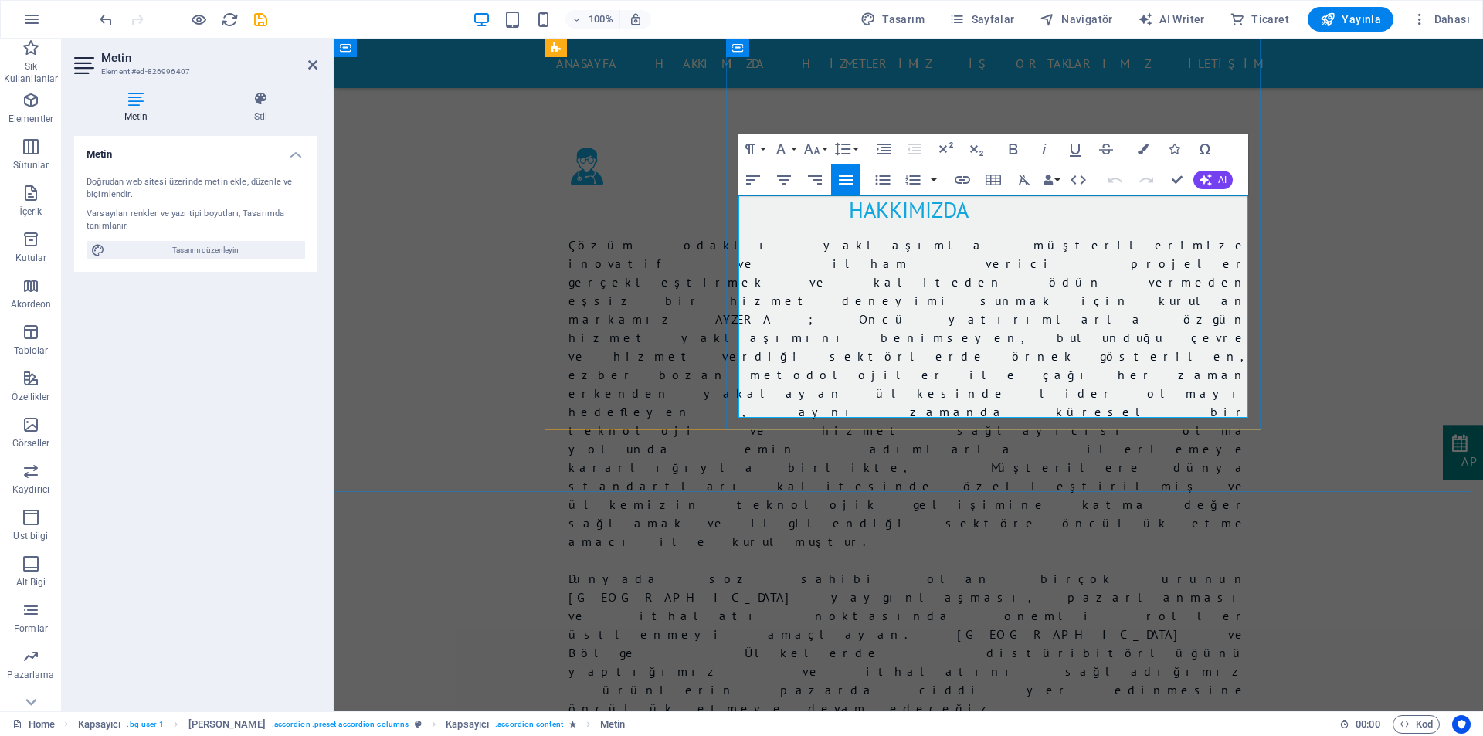
drag, startPoint x: 815, startPoint y: 406, endPoint x: 853, endPoint y: 368, distance: 54.1
drag, startPoint x: 802, startPoint y: 405, endPoint x: 738, endPoint y: 200, distance: 215.2
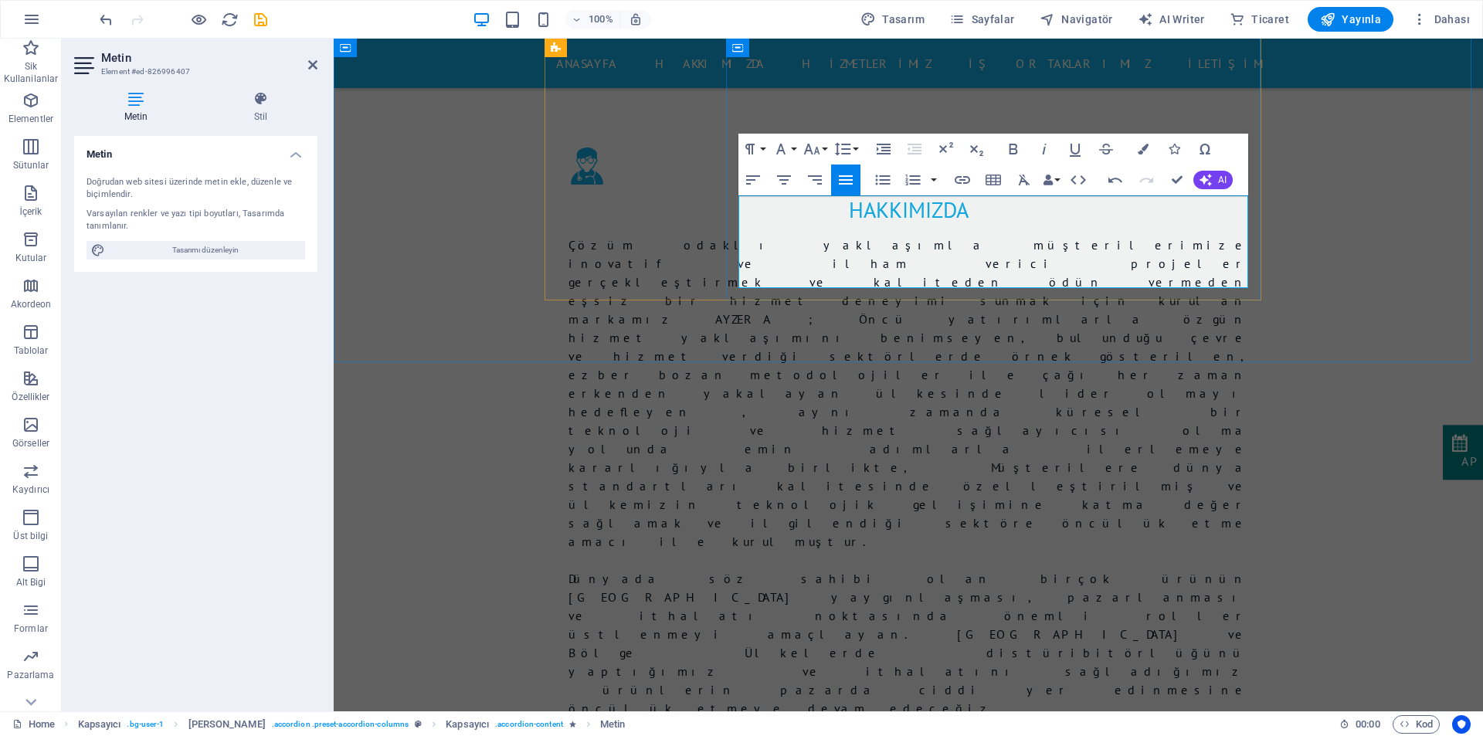
click at [1144, 147] on icon "button" at bounding box center [1142, 149] width 11 height 11
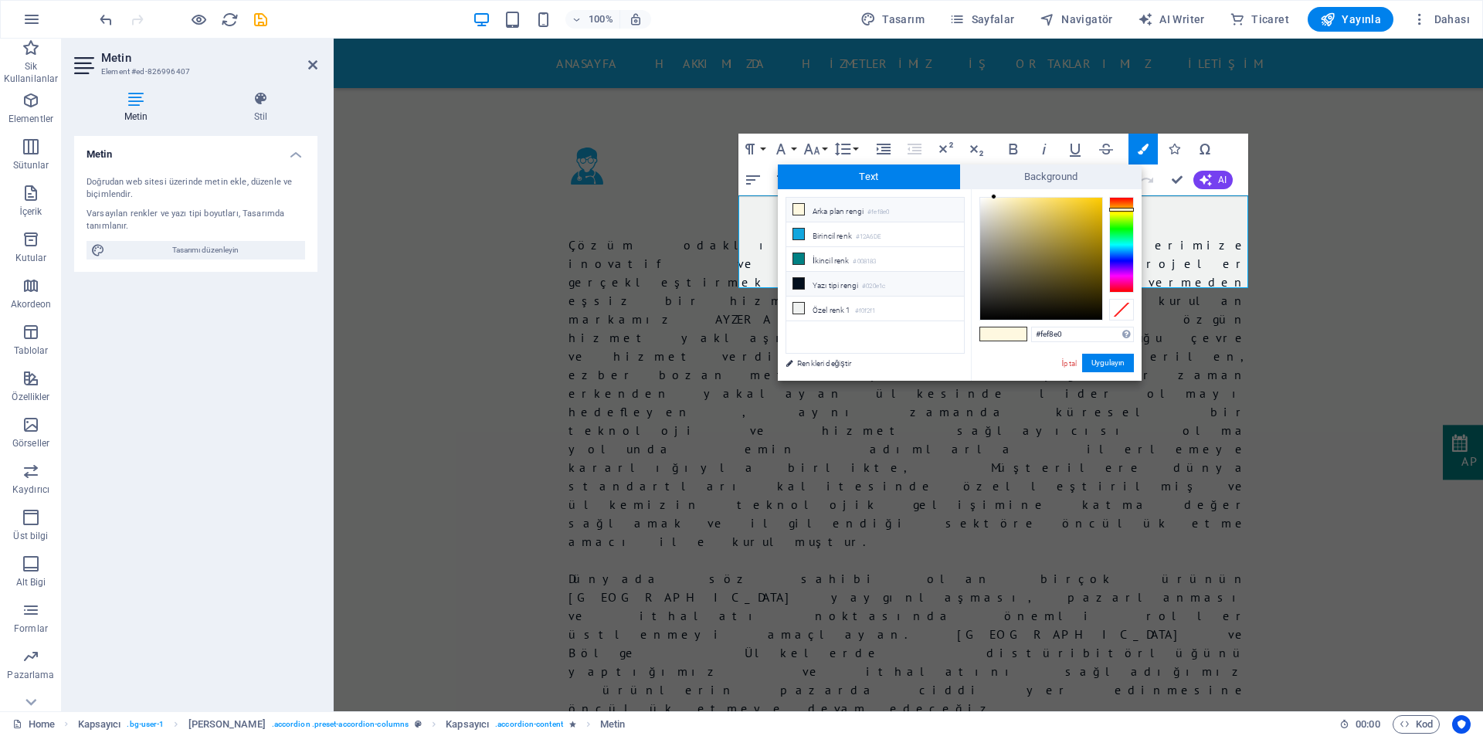
click at [865, 290] on li "Yazı tipi rengi #020e1c" at bounding box center [875, 284] width 178 height 25
type input "#020e1c"
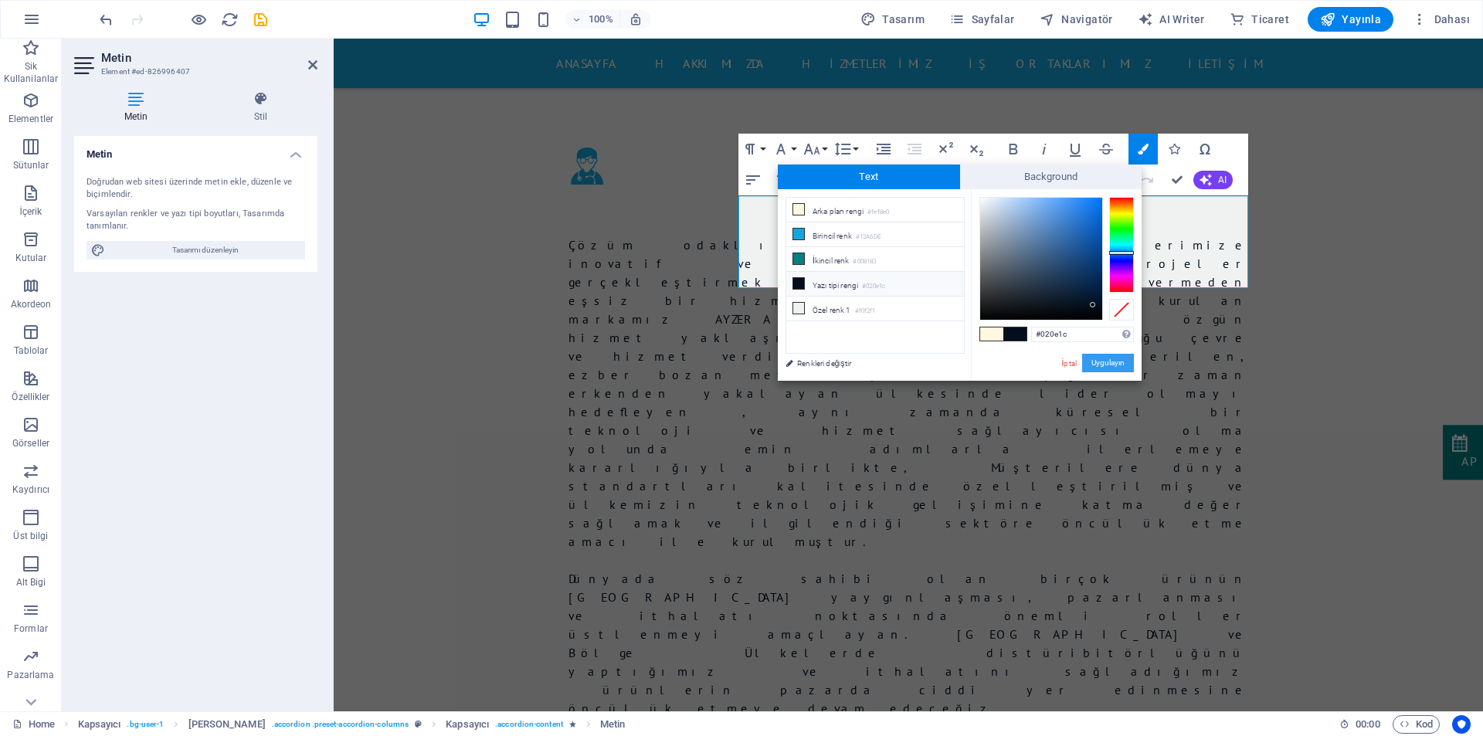
click at [1112, 368] on button "Uygulayın" at bounding box center [1108, 363] width 52 height 19
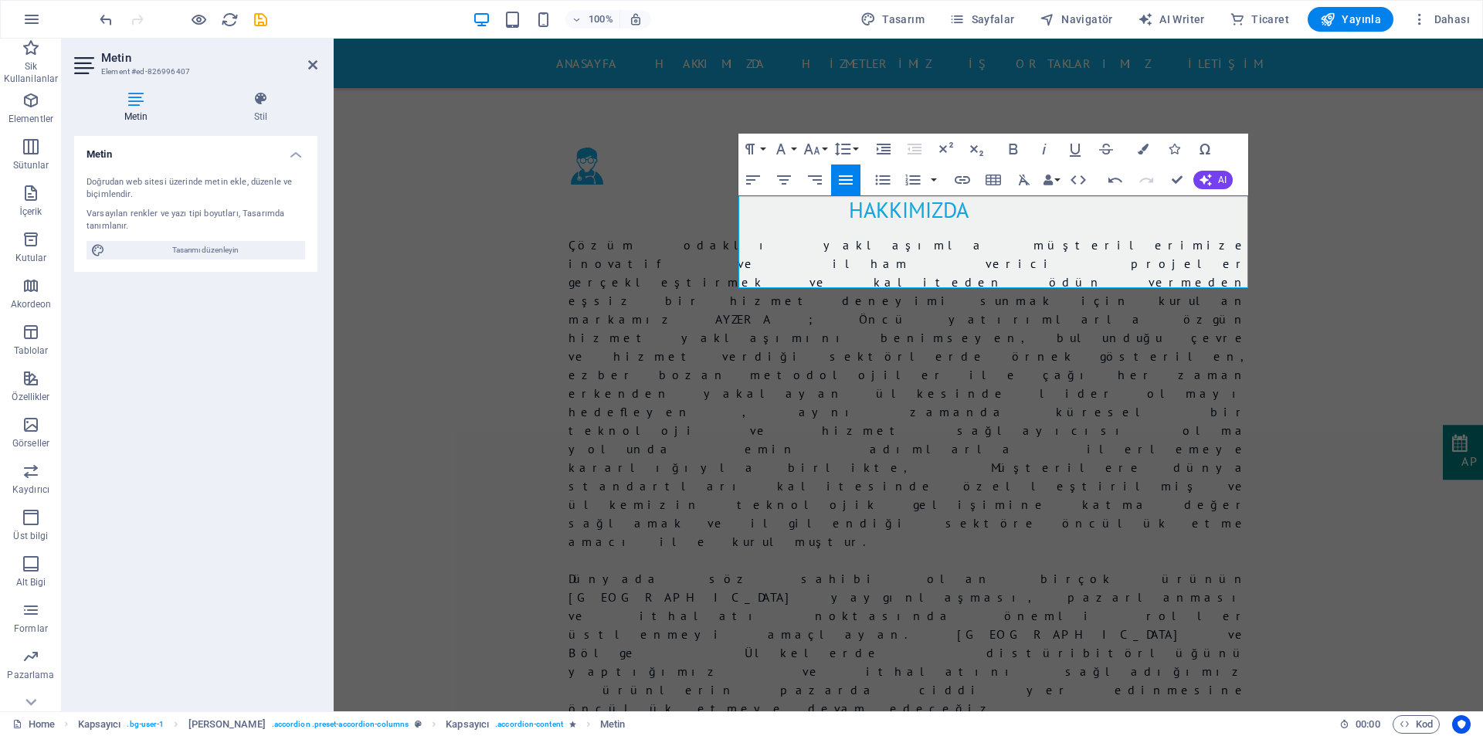
click at [851, 179] on icon "button" at bounding box center [846, 179] width 14 height 9
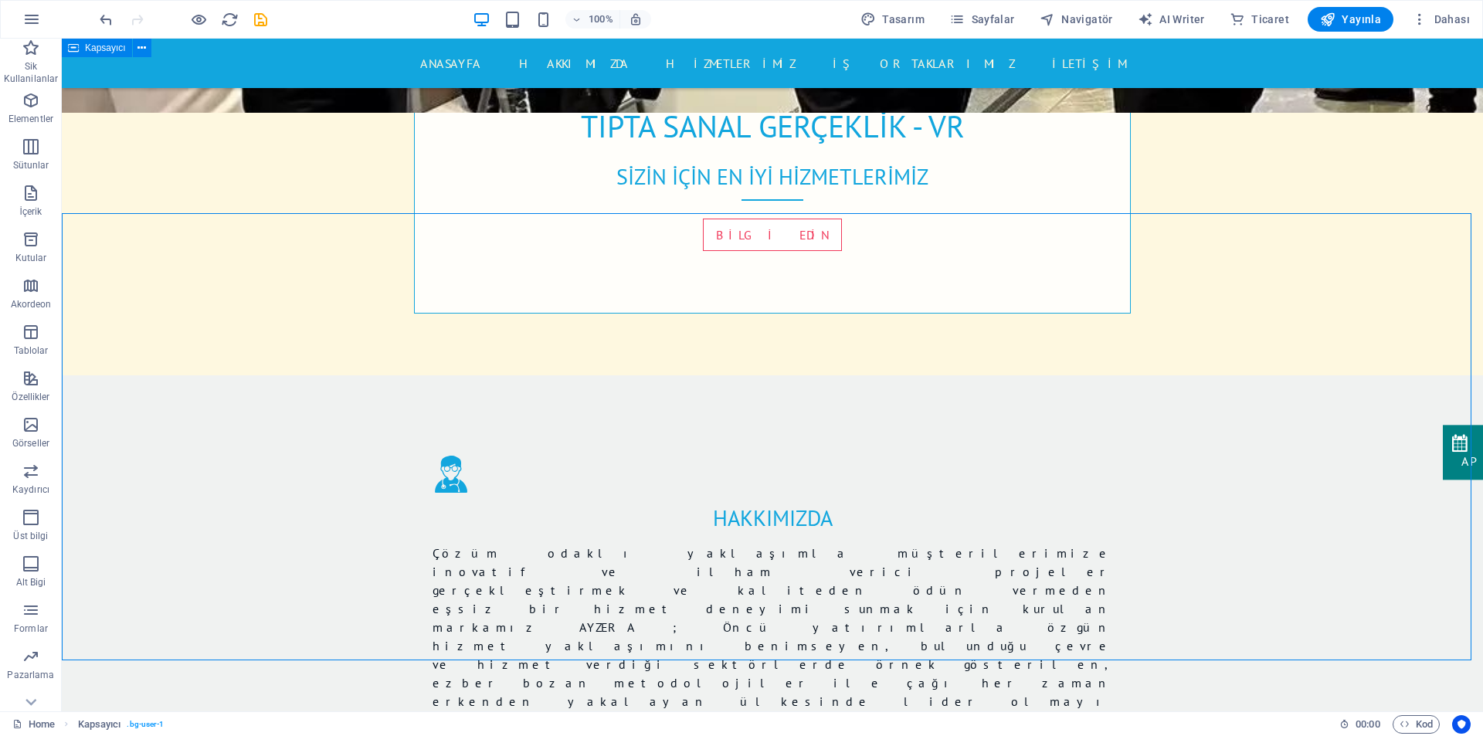
scroll to position [905, 0]
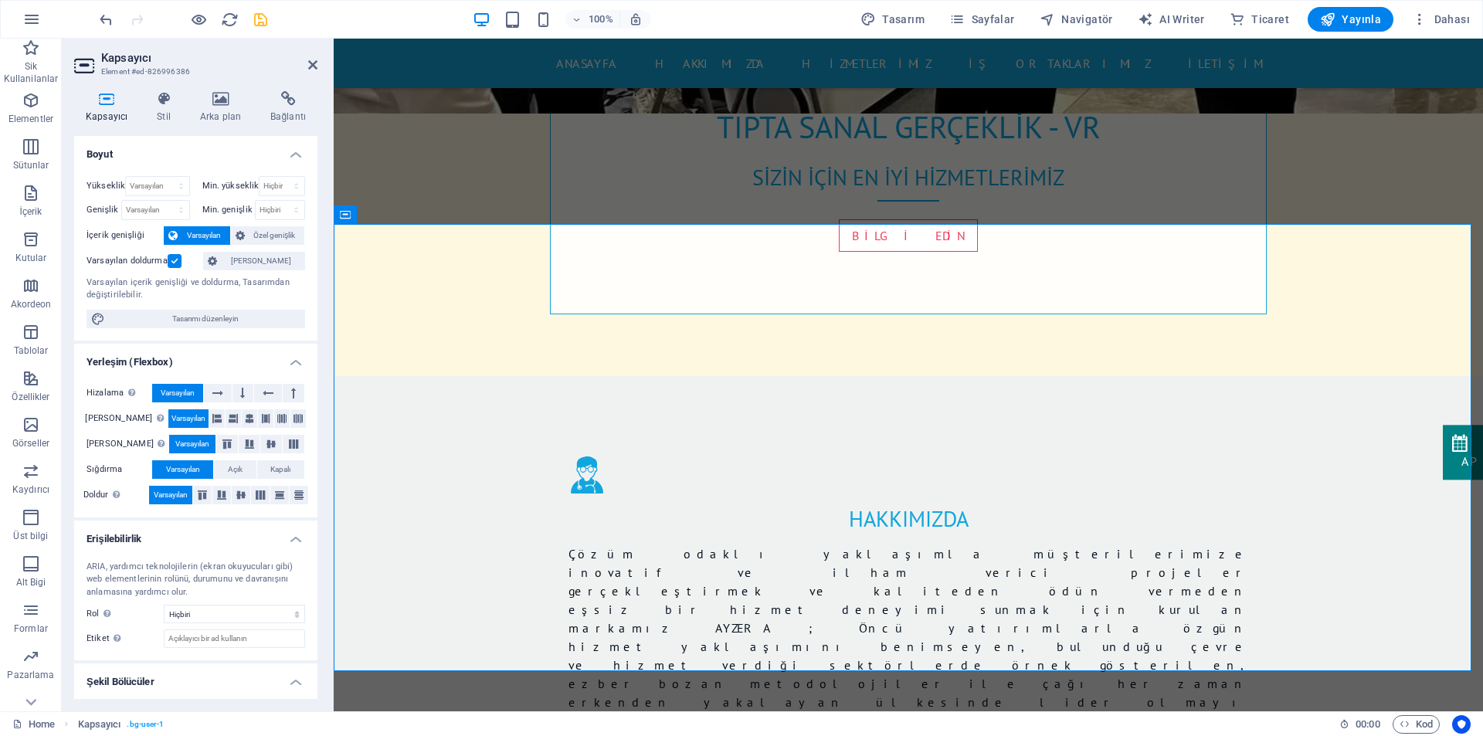
click at [263, 15] on icon "save" at bounding box center [261, 20] width 18 height 18
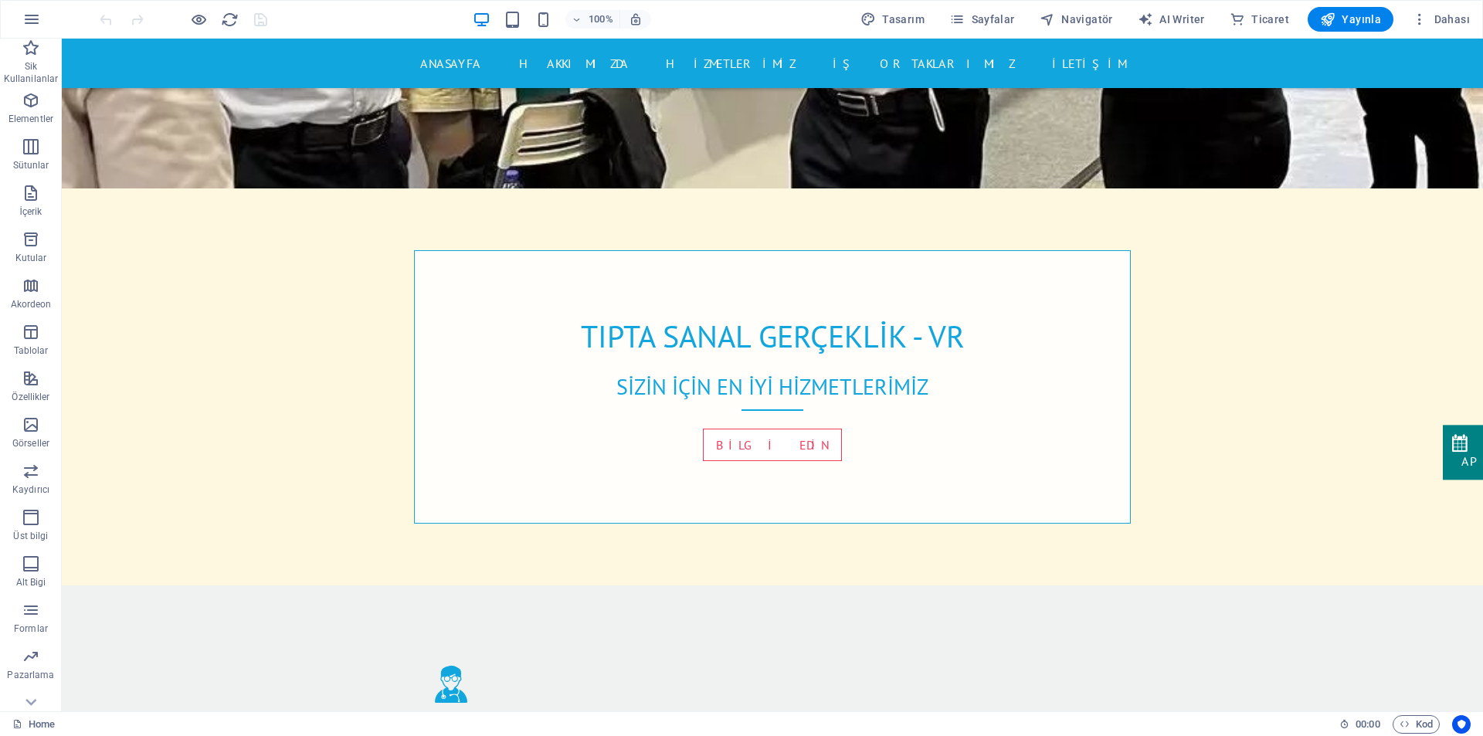
scroll to position [551, 0]
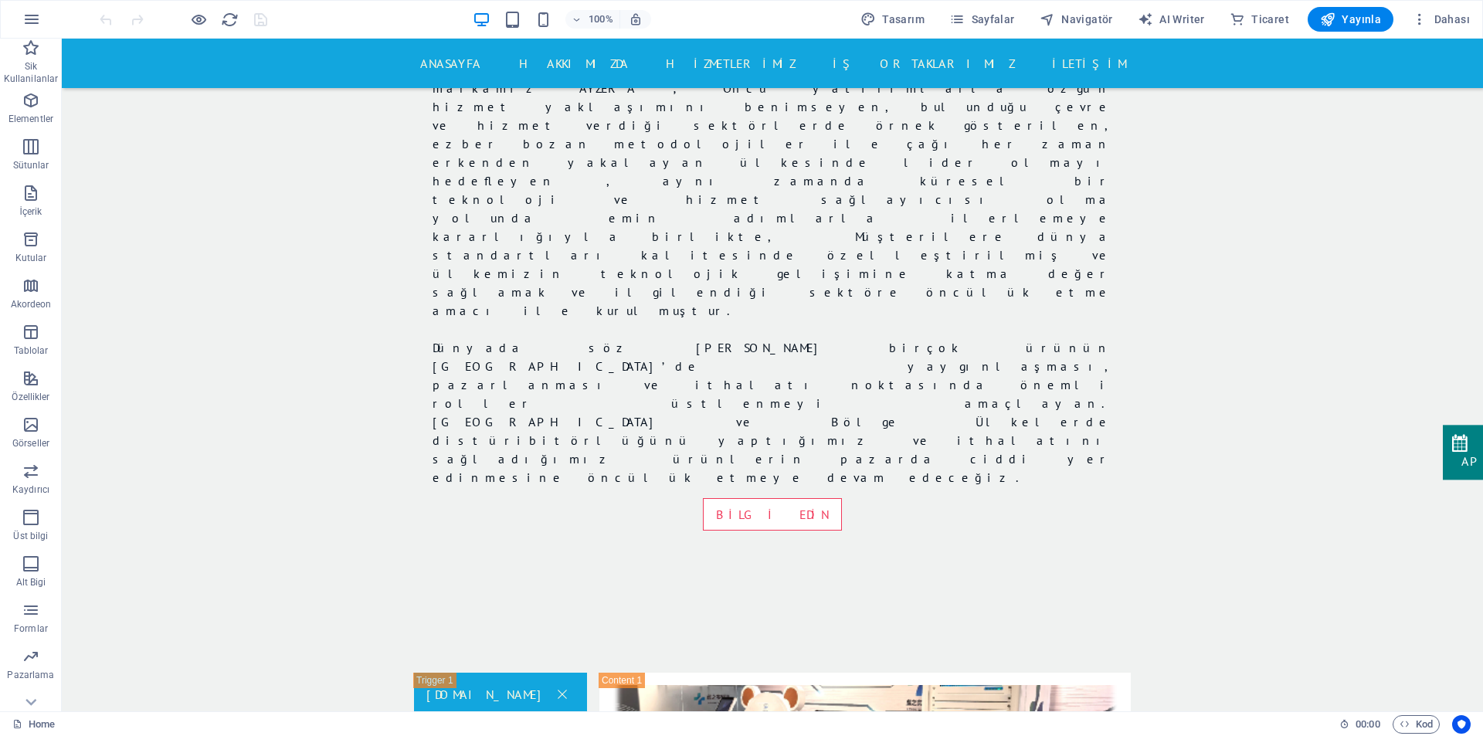
scroll to position [1459, 0]
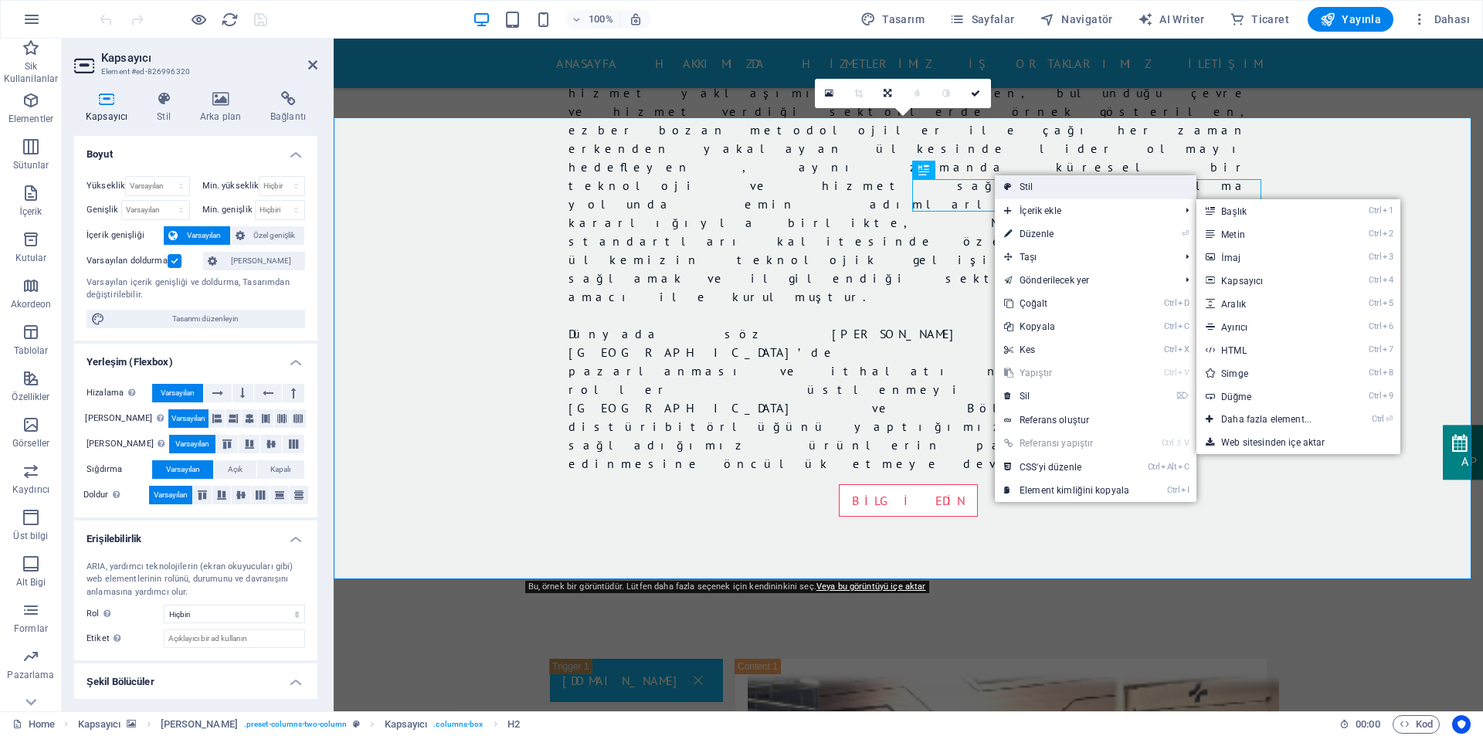
click at [1037, 191] on link "Stil" at bounding box center [1096, 186] width 202 height 23
select select "px"
select select "preset-columns-two-column"
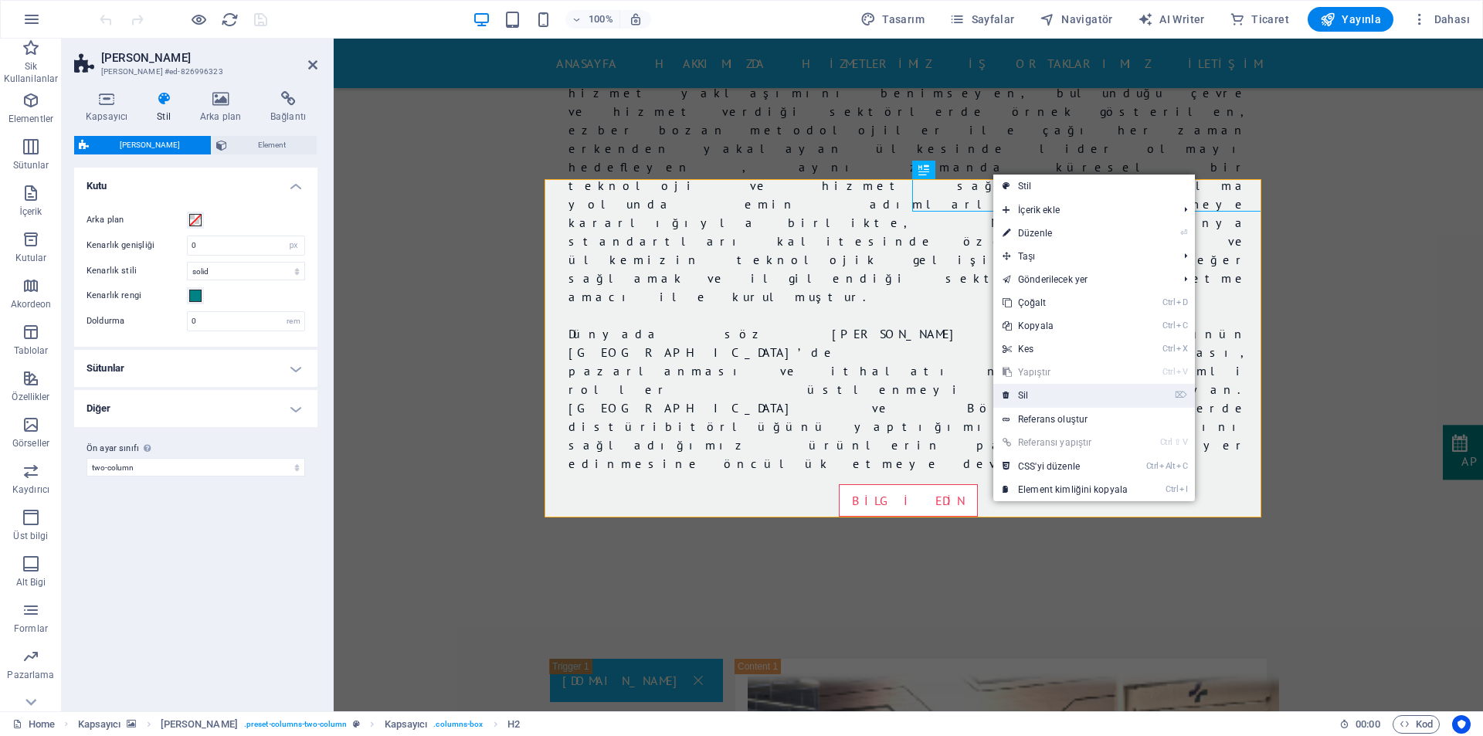
click at [1027, 401] on link "⌦ Sil" at bounding box center [1065, 395] width 144 height 23
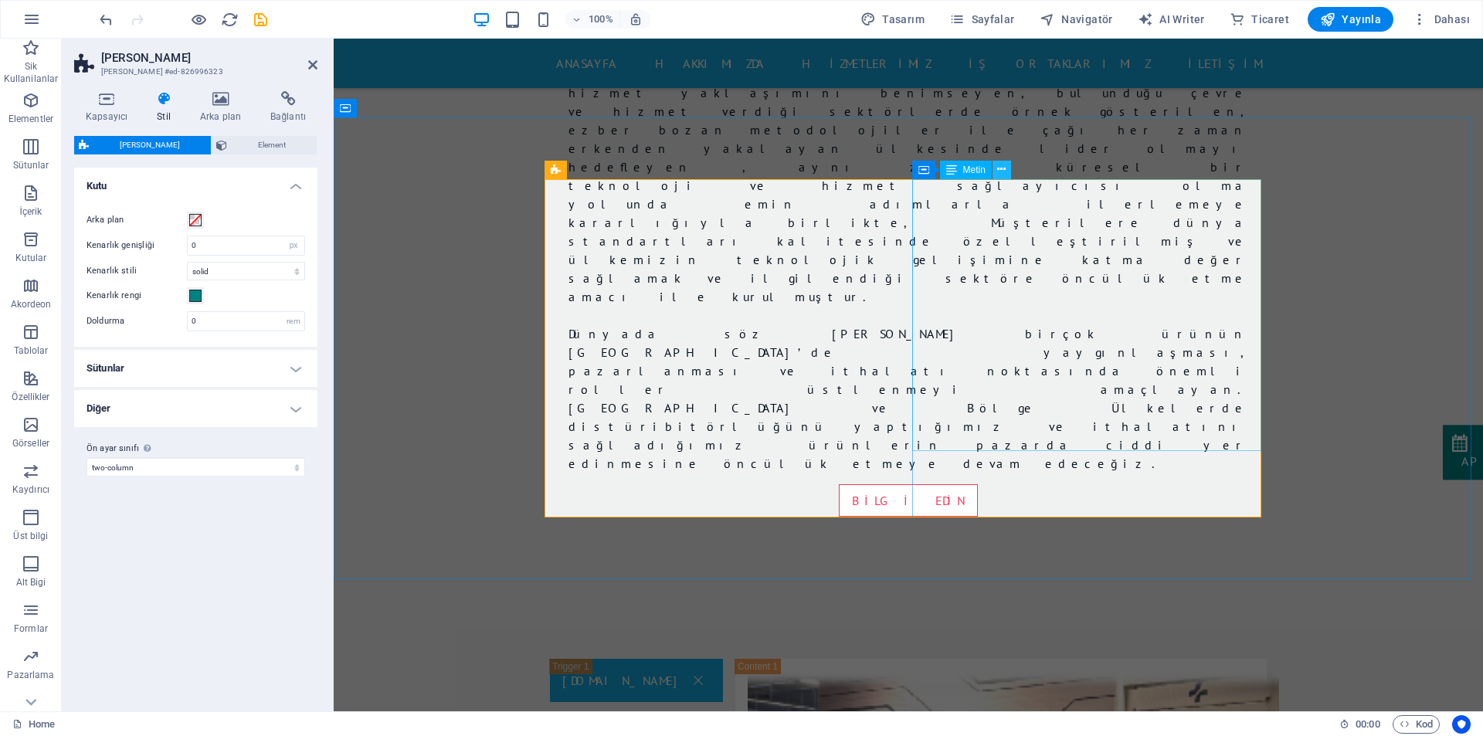
click at [1001, 168] on icon at bounding box center [1001, 169] width 8 height 16
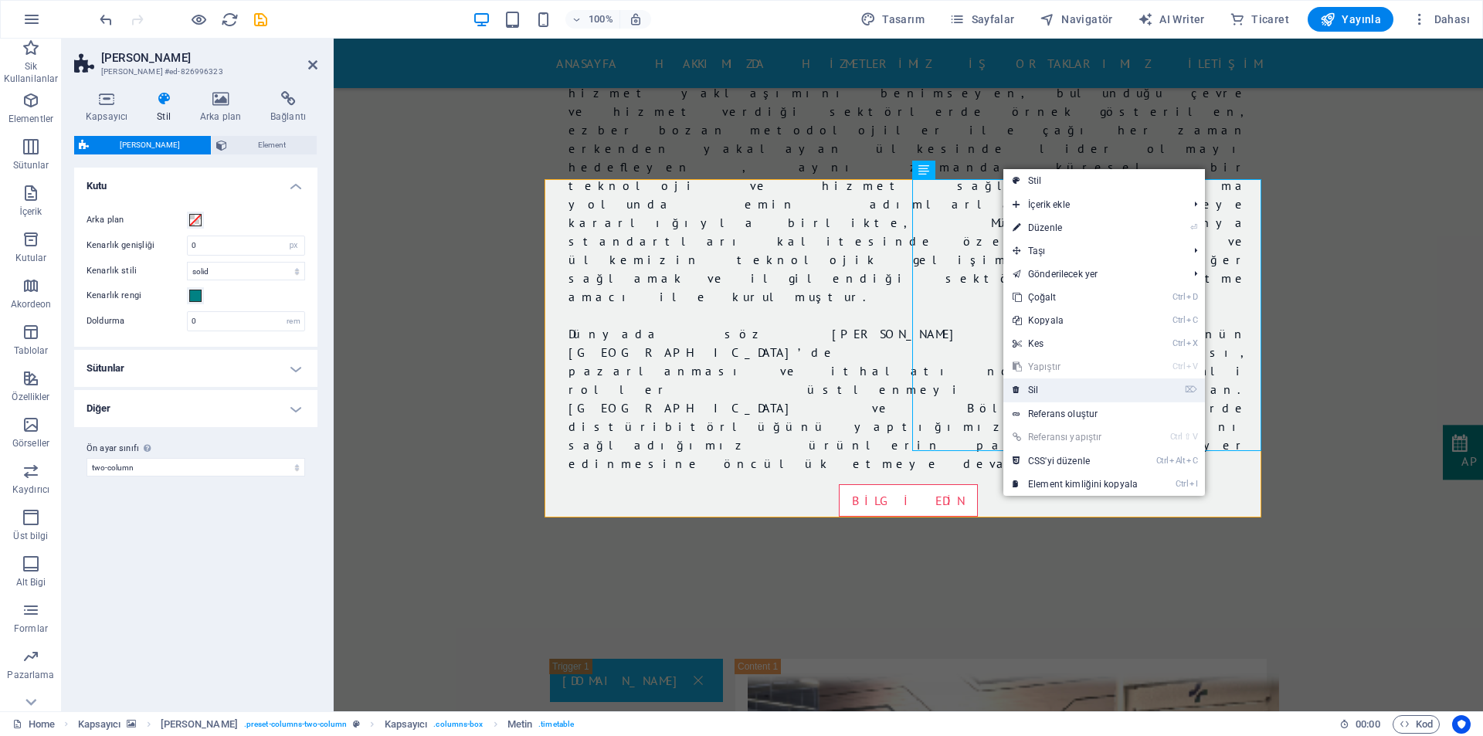
click at [1042, 393] on link "⌦ Sil" at bounding box center [1075, 389] width 144 height 23
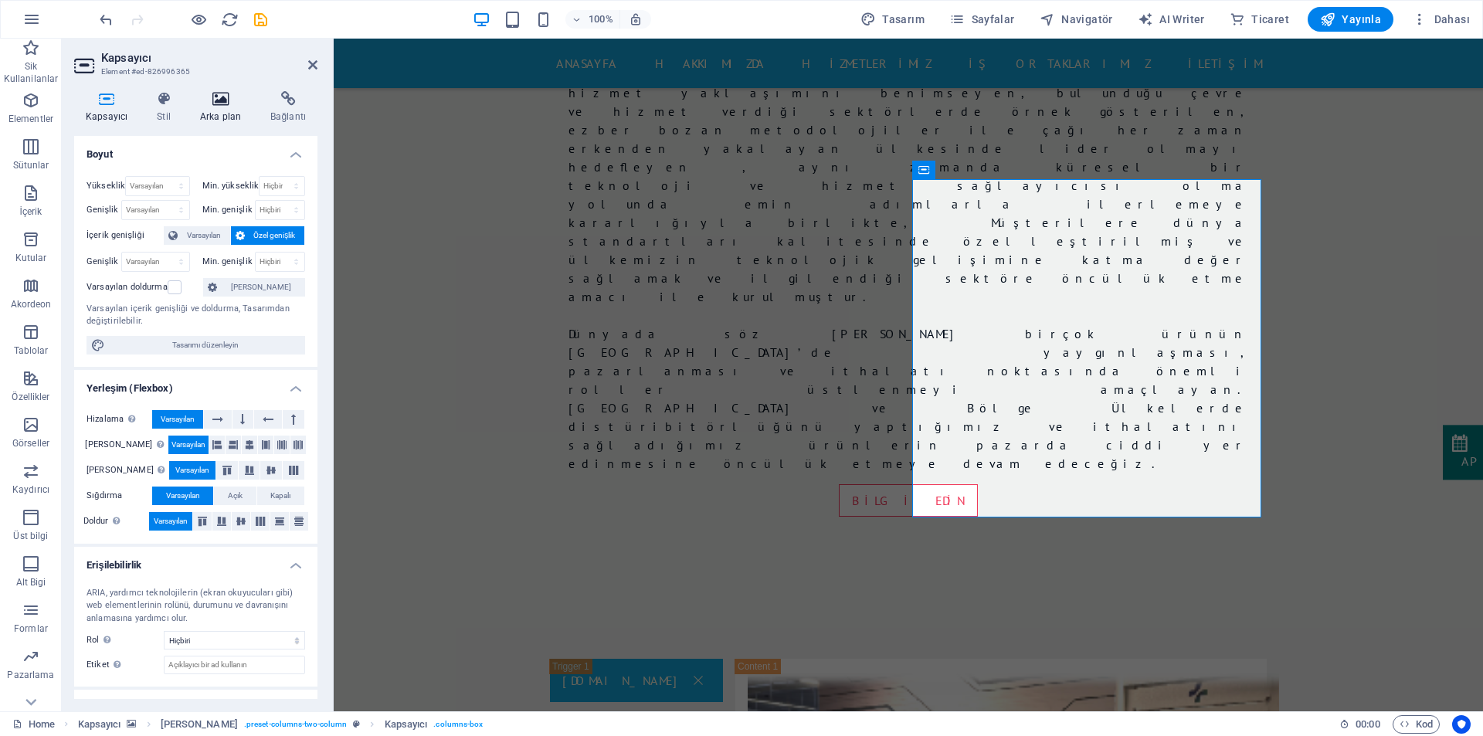
click at [209, 107] on h4 "Arka plan" at bounding box center [223, 107] width 70 height 32
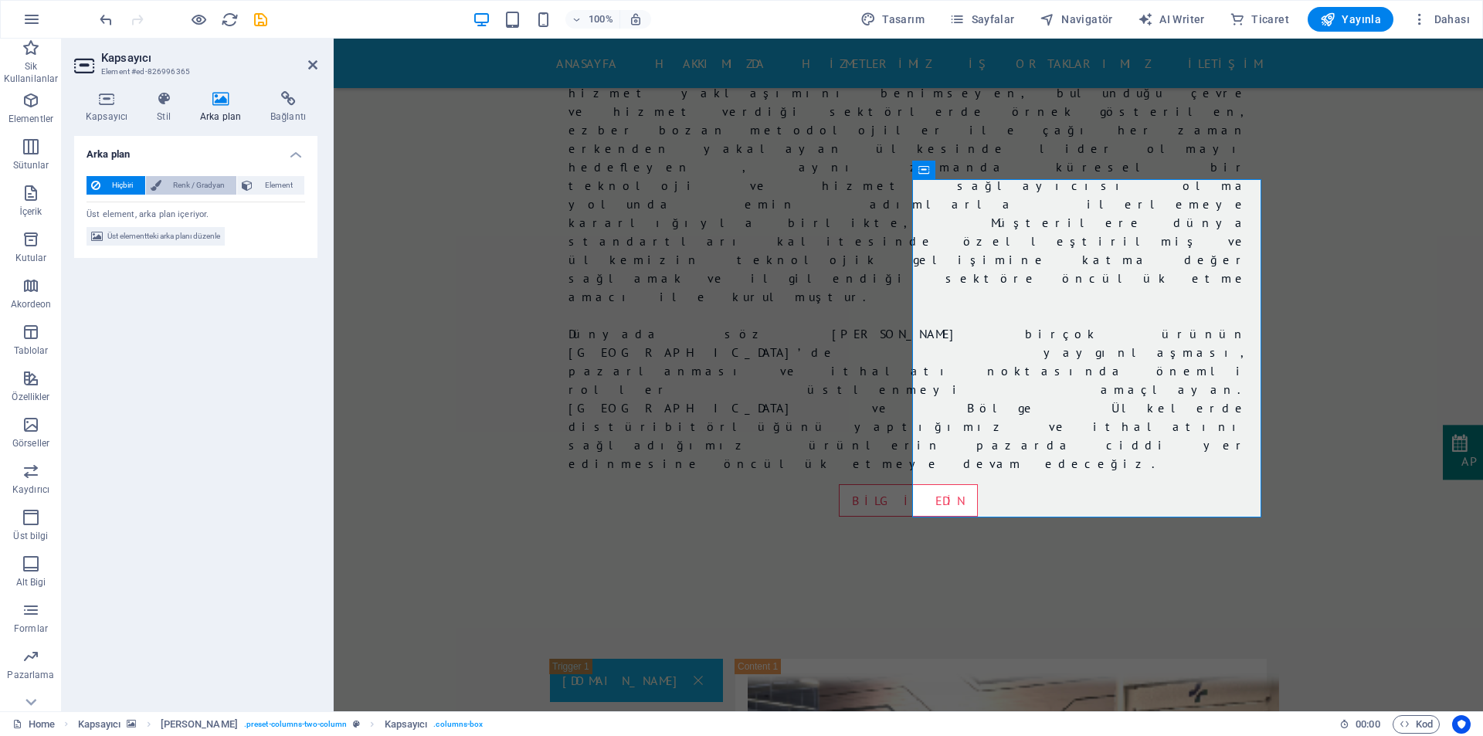
click at [195, 178] on span "Renk / Gradyan" at bounding box center [199, 185] width 66 height 19
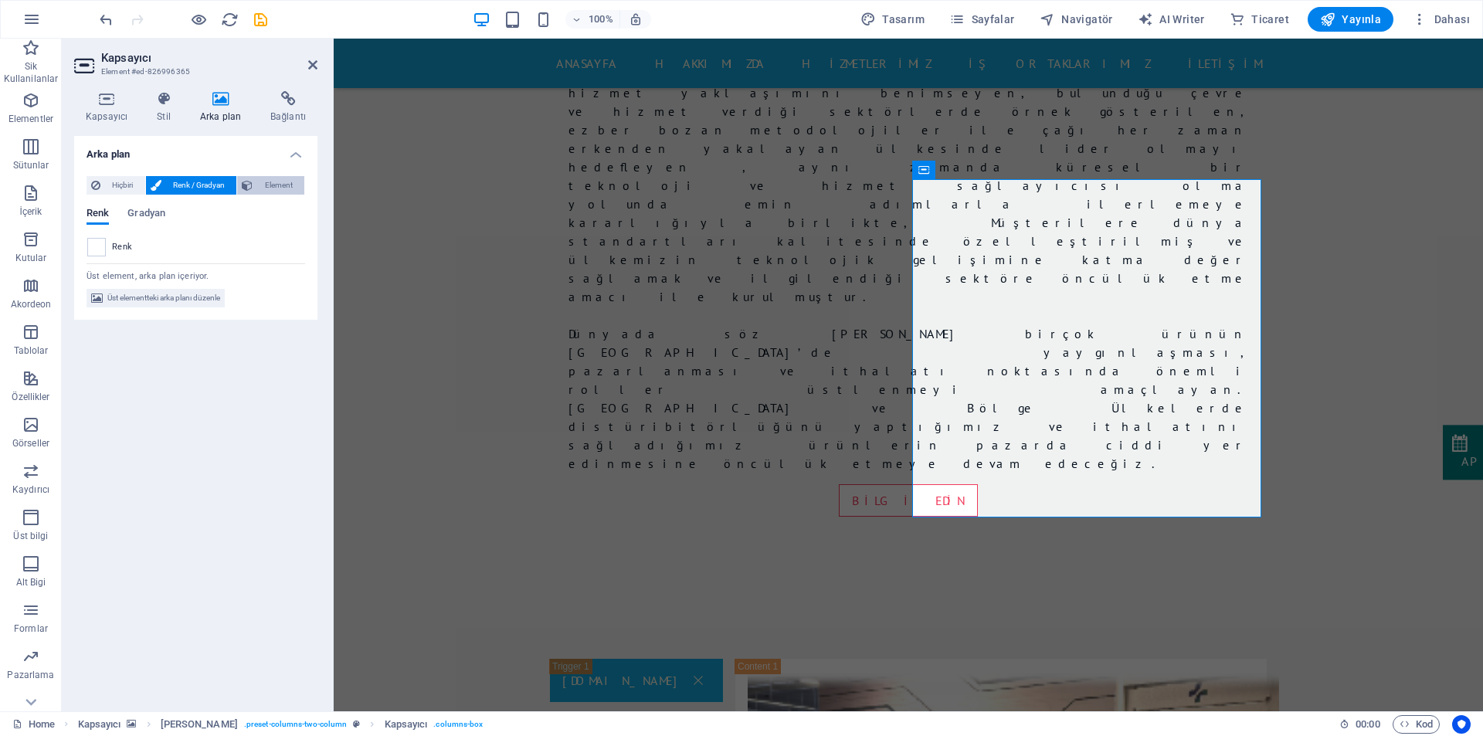
click at [247, 182] on icon at bounding box center [247, 185] width 11 height 19
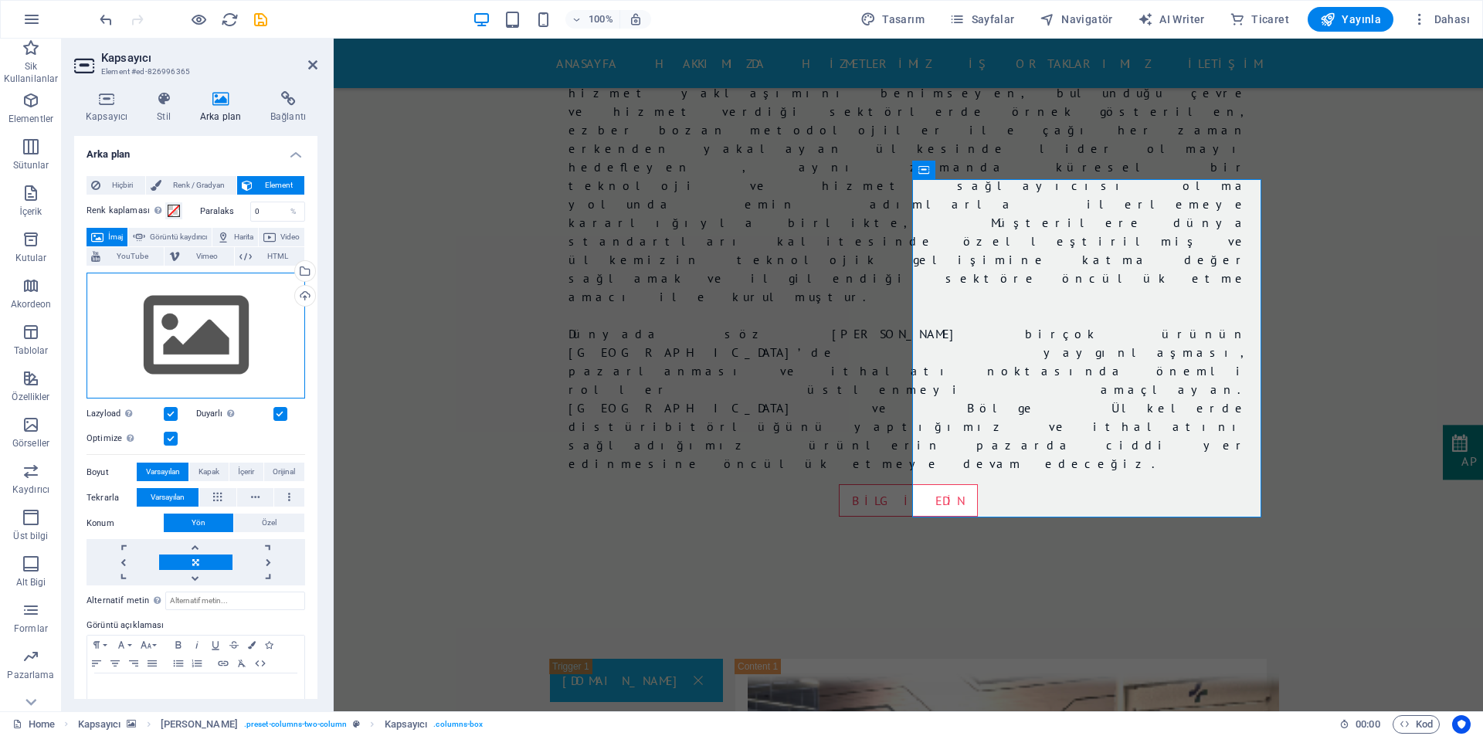
click at [182, 301] on div "Dosyaları buraya sürükleyin, dosyaları seçmek için tıklayın veya Dosyalardan ya…" at bounding box center [195, 336] width 219 height 127
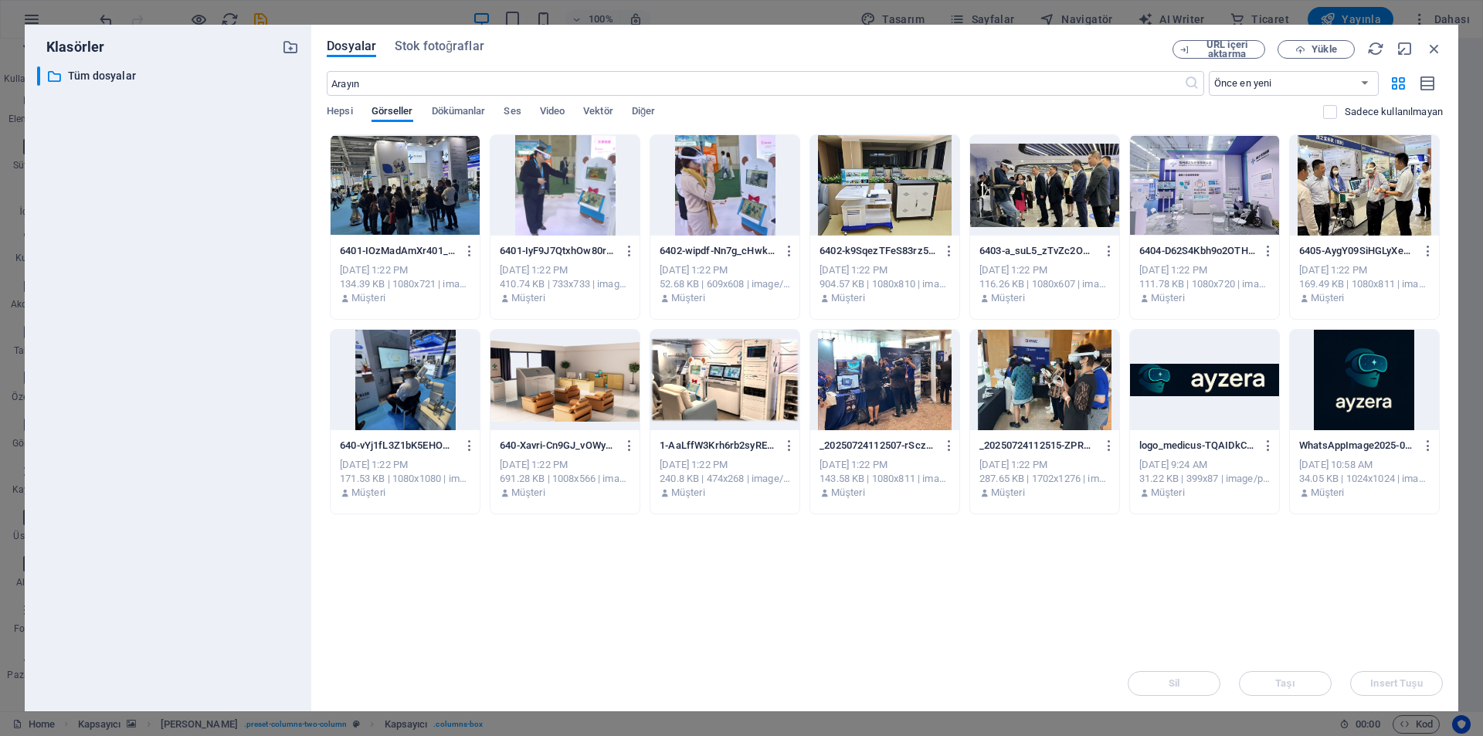
click at [182, 301] on div "​ Tüm dosyalar Tüm dosyalar" at bounding box center [168, 382] width 262 height 632
click at [1434, 46] on icon "button" at bounding box center [1433, 48] width 17 height 17
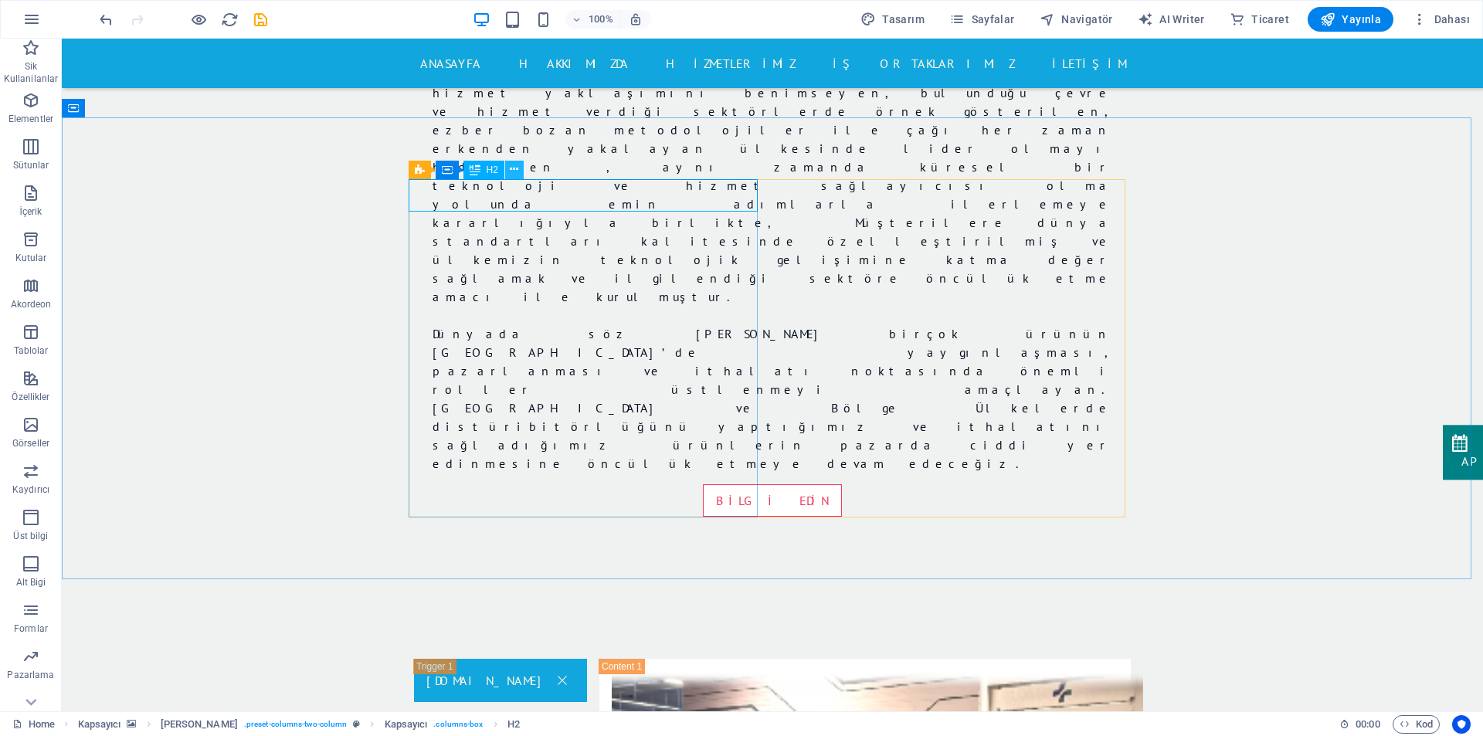
click at [517, 166] on icon at bounding box center [514, 169] width 8 height 16
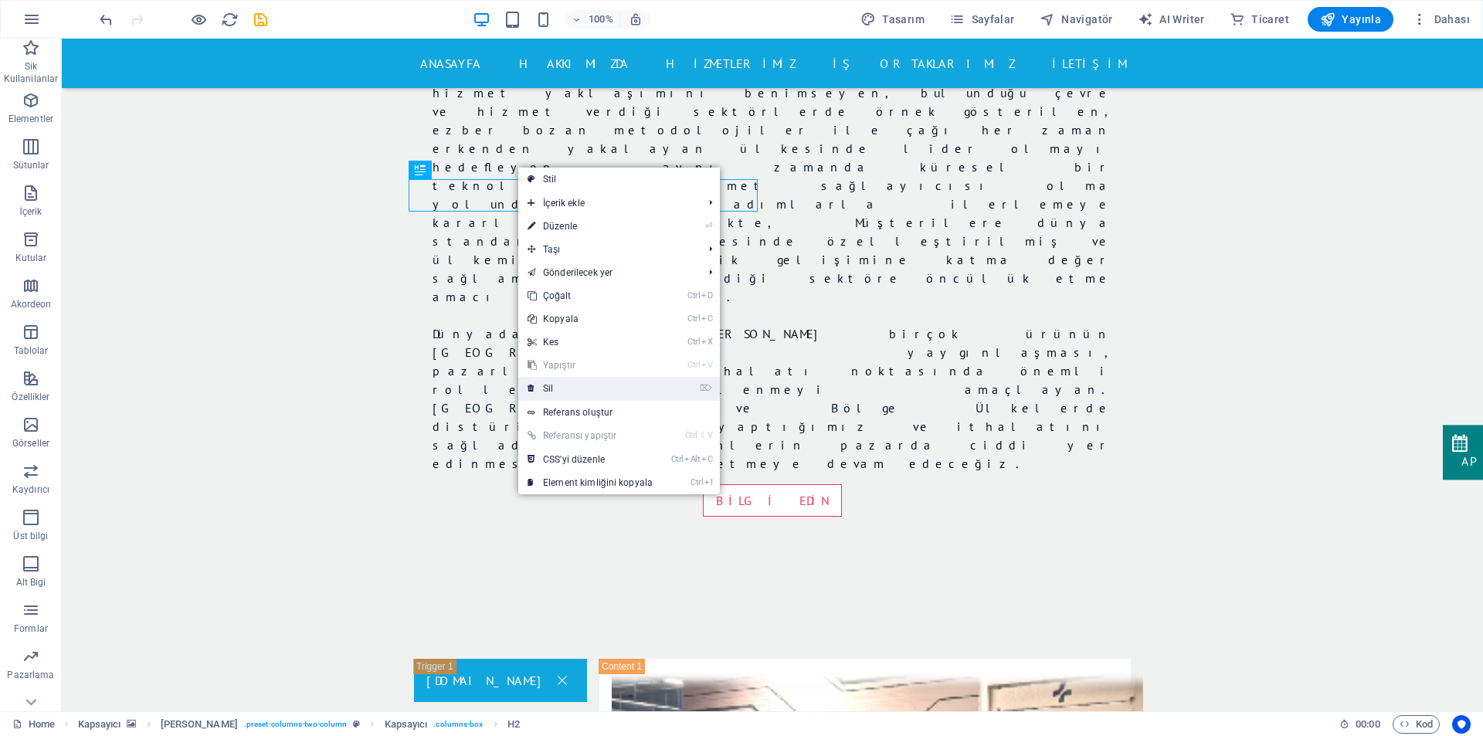
click at [559, 385] on link "⌦ Sil" at bounding box center [590, 388] width 144 height 23
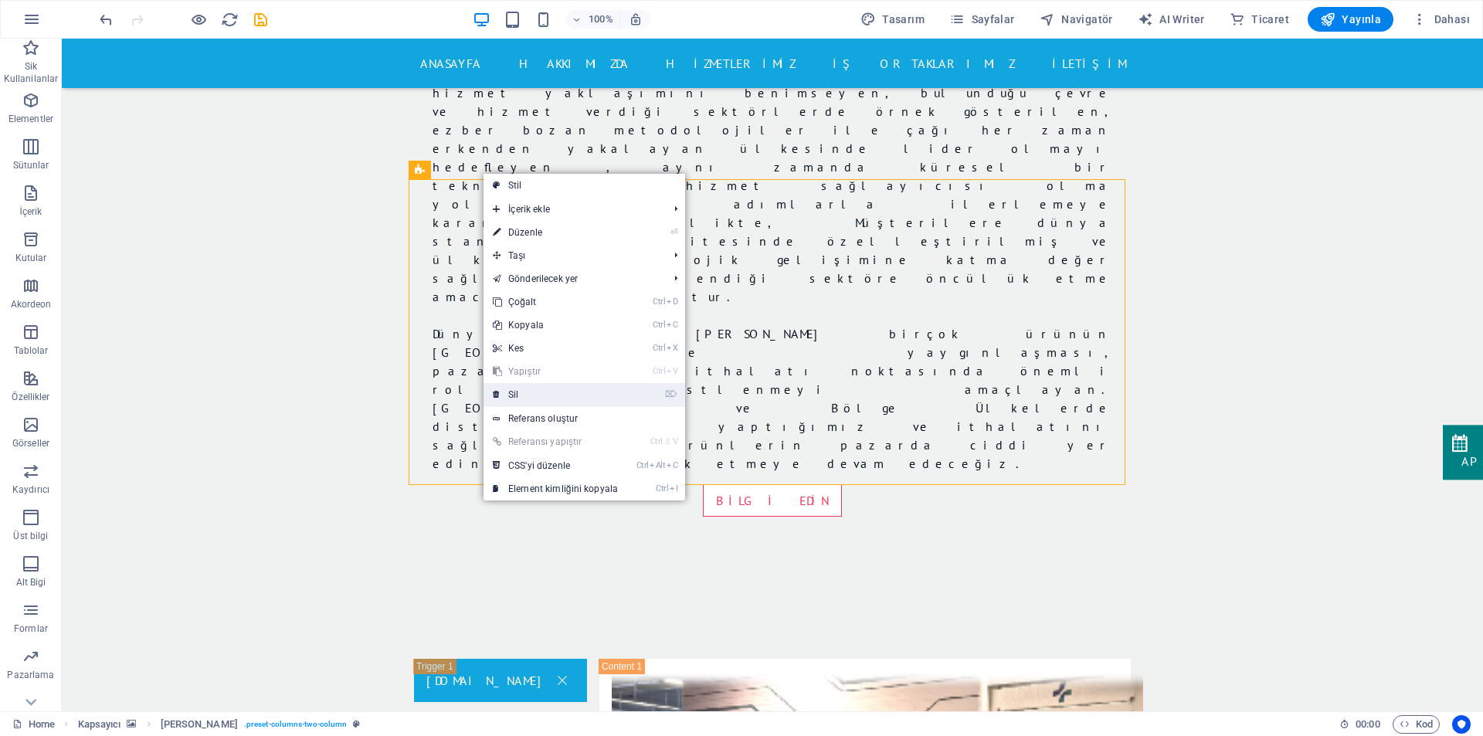
click at [520, 391] on link "⌦ Sil" at bounding box center [555, 394] width 144 height 23
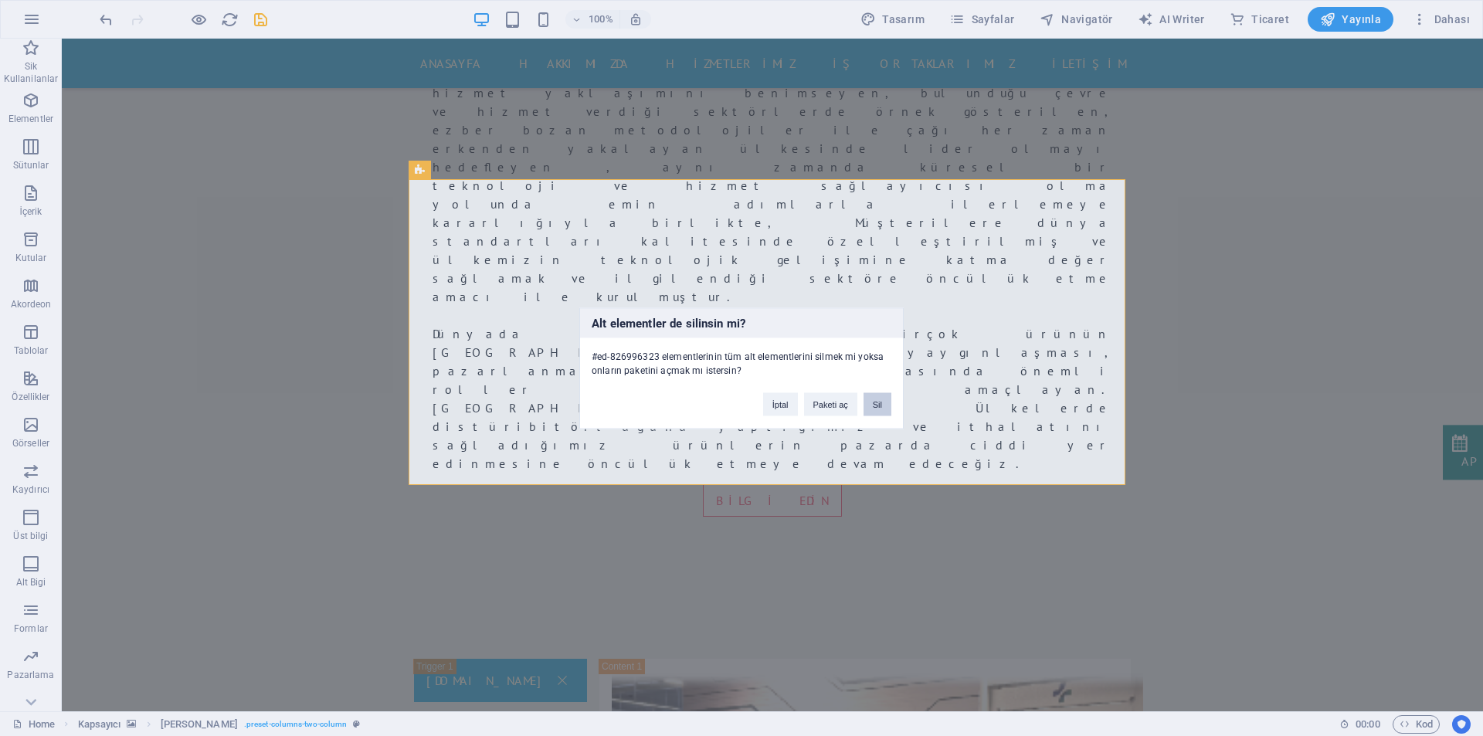
click at [869, 407] on button "Sil" at bounding box center [877, 403] width 28 height 23
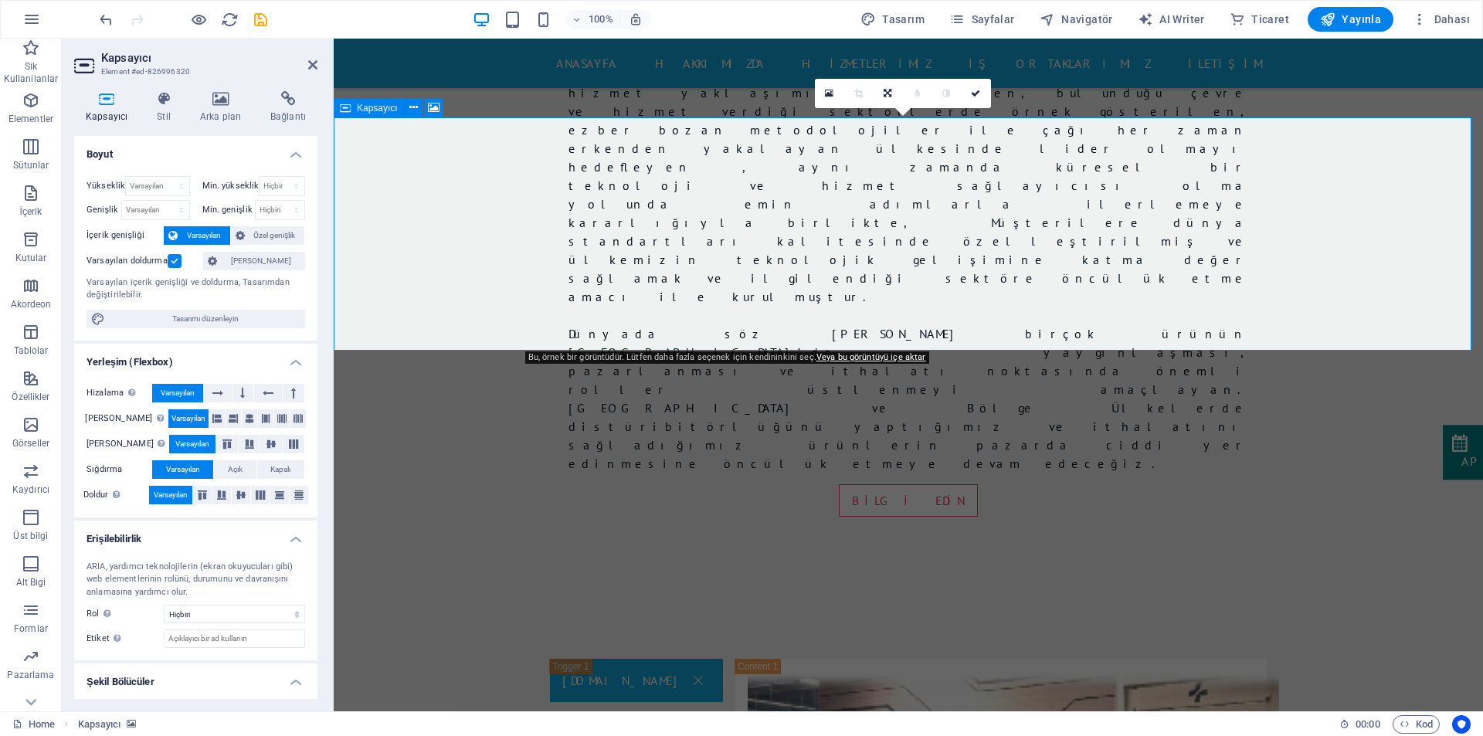
click at [212, 97] on icon at bounding box center [220, 98] width 64 height 15
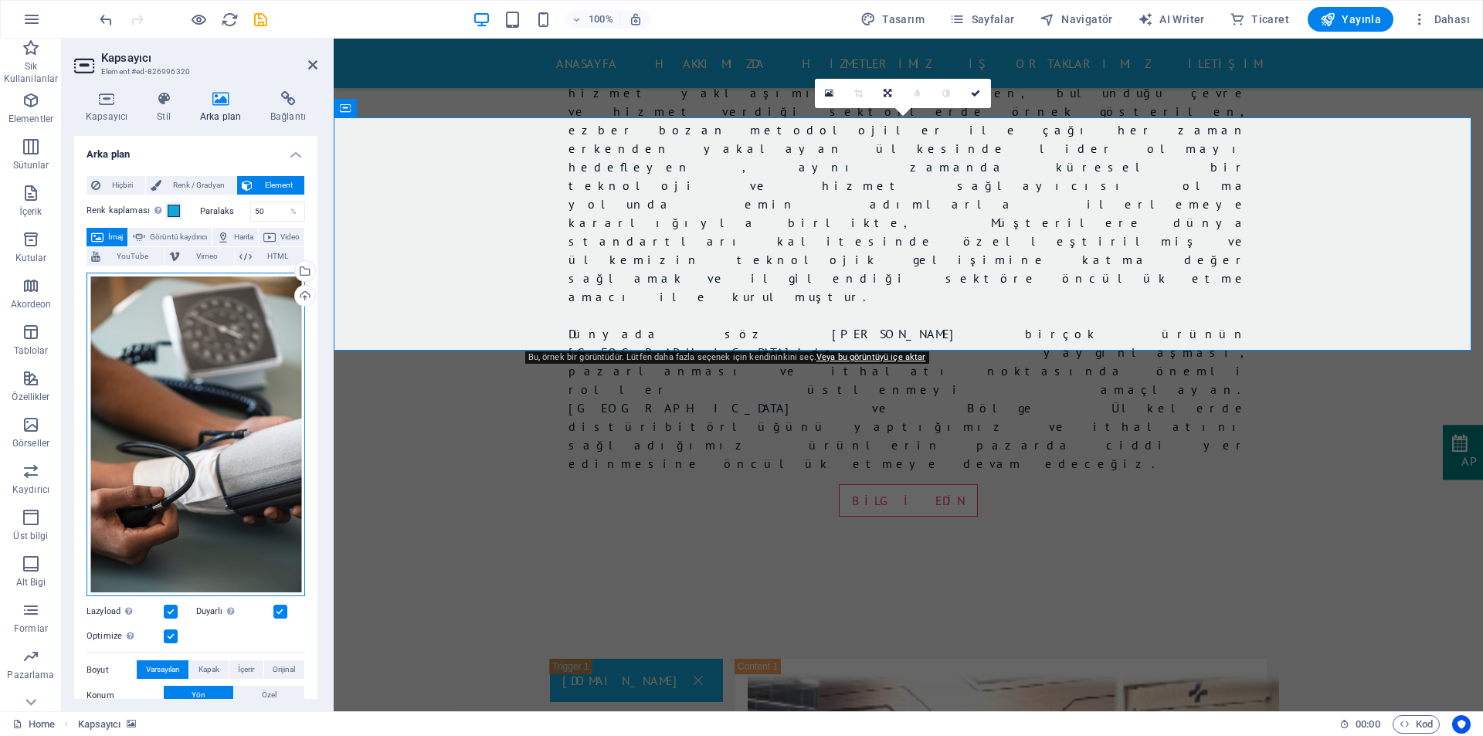
click at [198, 378] on div "Dosyaları buraya sürükleyin, dosyaları seçmek için tıklayın veya Dosyalardan ya…" at bounding box center [195, 435] width 219 height 324
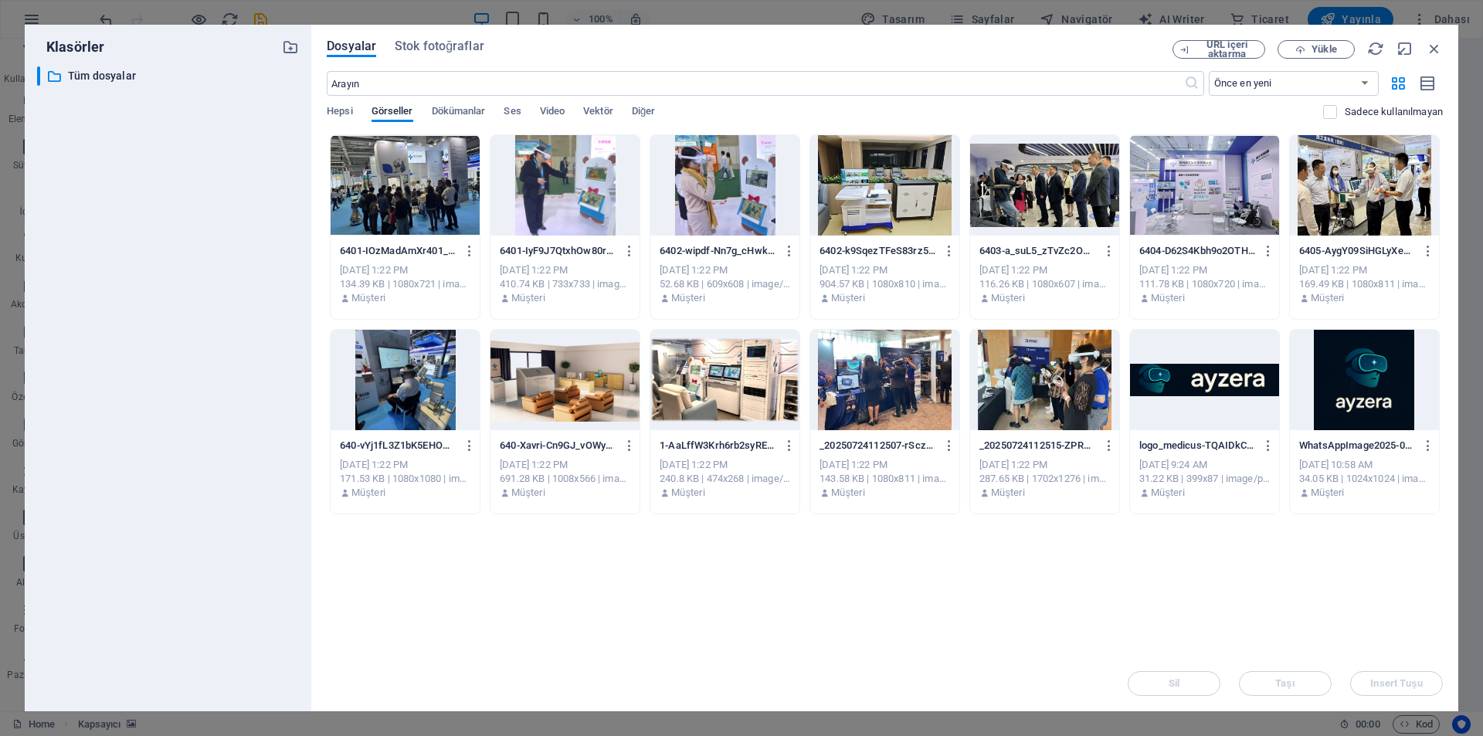
click at [198, 378] on div "​ Tüm dosyalar Tüm dosyalar" at bounding box center [168, 382] width 262 height 632
click at [1306, 51] on span "Yükle" at bounding box center [1315, 50] width 63 height 10
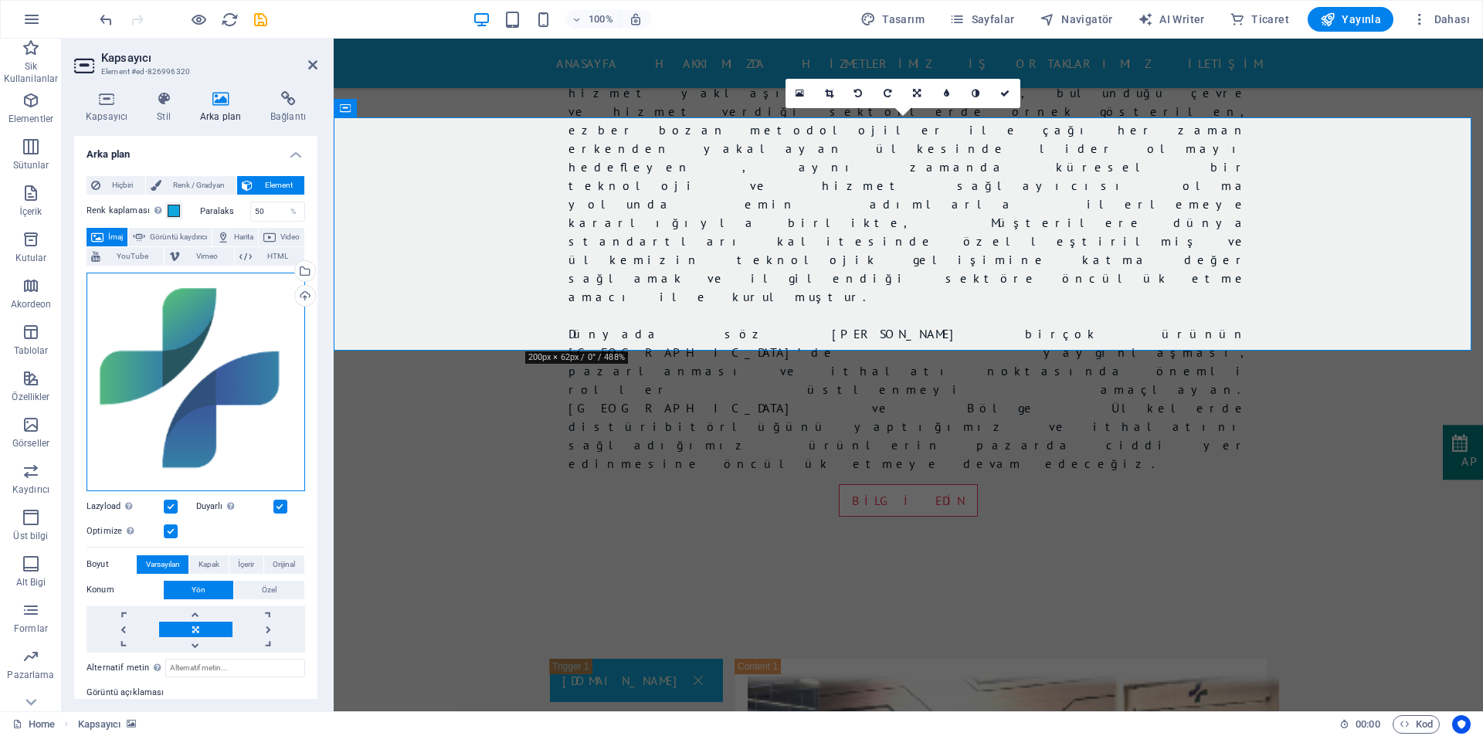
click at [198, 351] on div "Dosyaları buraya sürükleyin, dosyaları seçmek için tıklayın veya Dosyalardan ya…" at bounding box center [195, 382] width 219 height 219
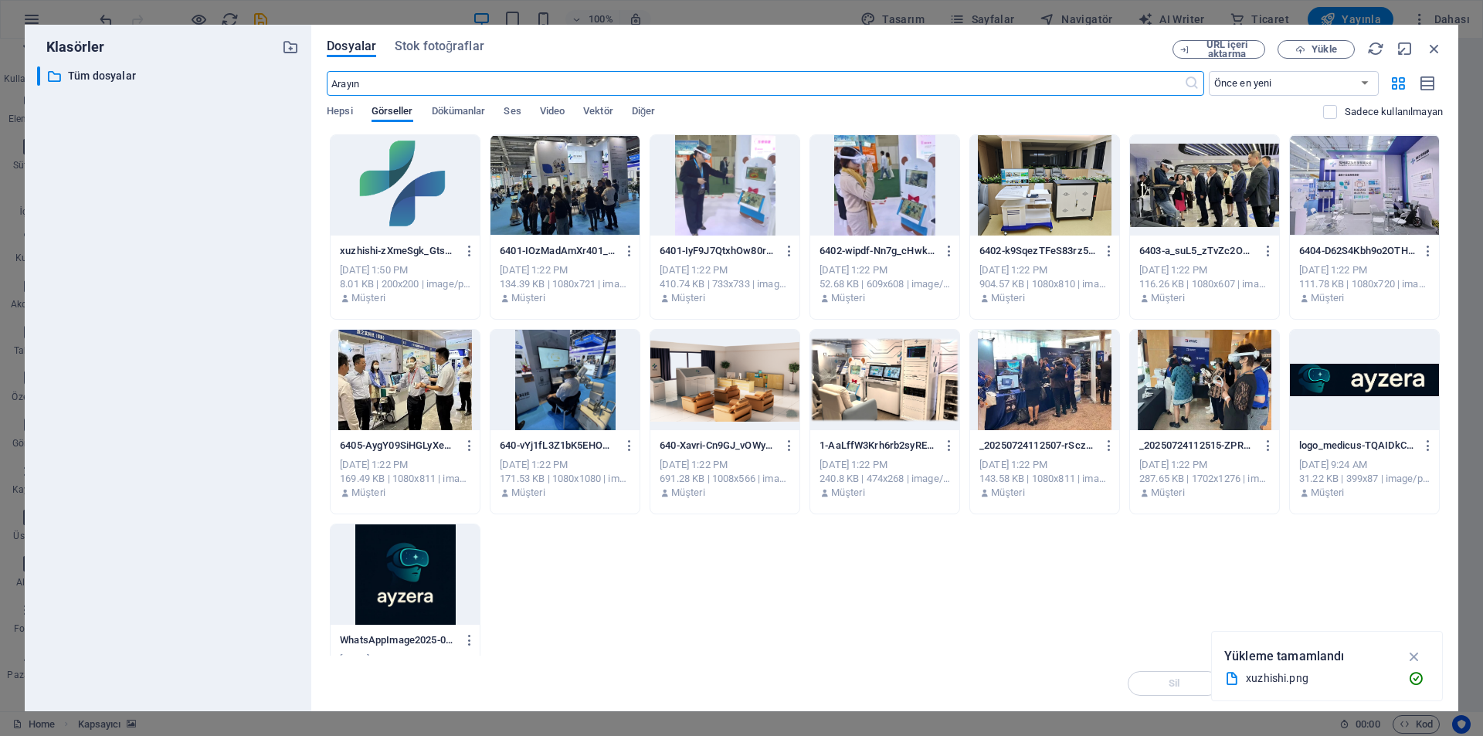
click at [405, 194] on div at bounding box center [404, 185] width 149 height 100
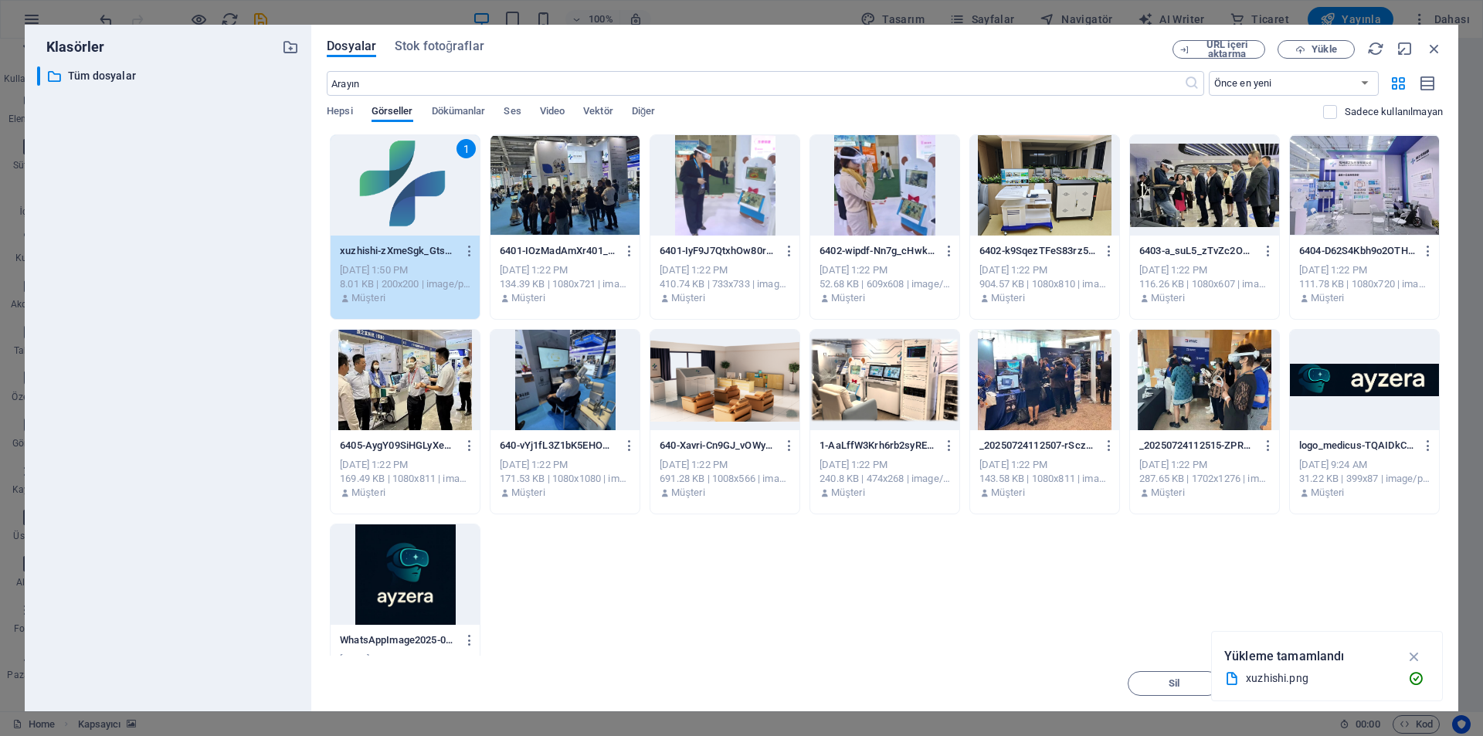
click at [405, 194] on div "1" at bounding box center [404, 185] width 149 height 100
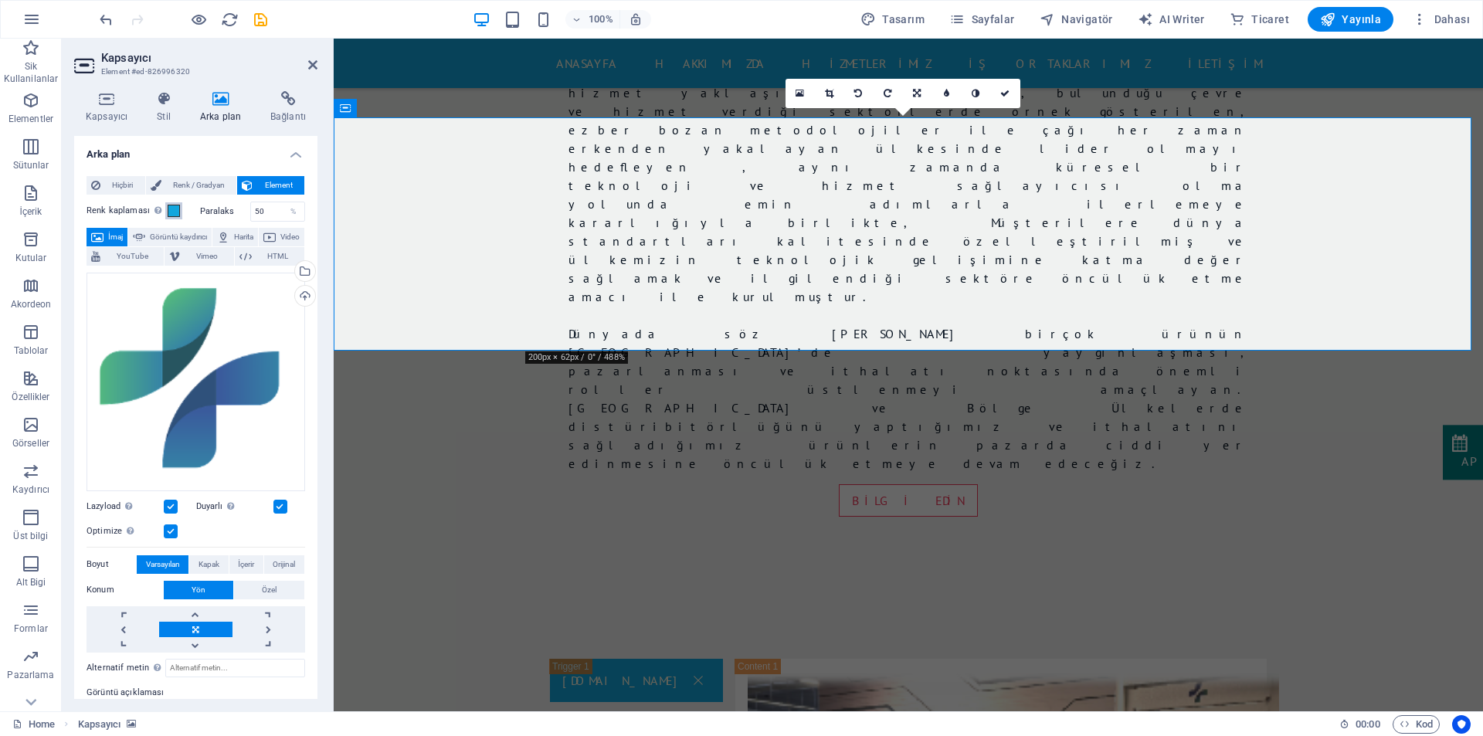
click at [173, 206] on span at bounding box center [174, 211] width 12 height 12
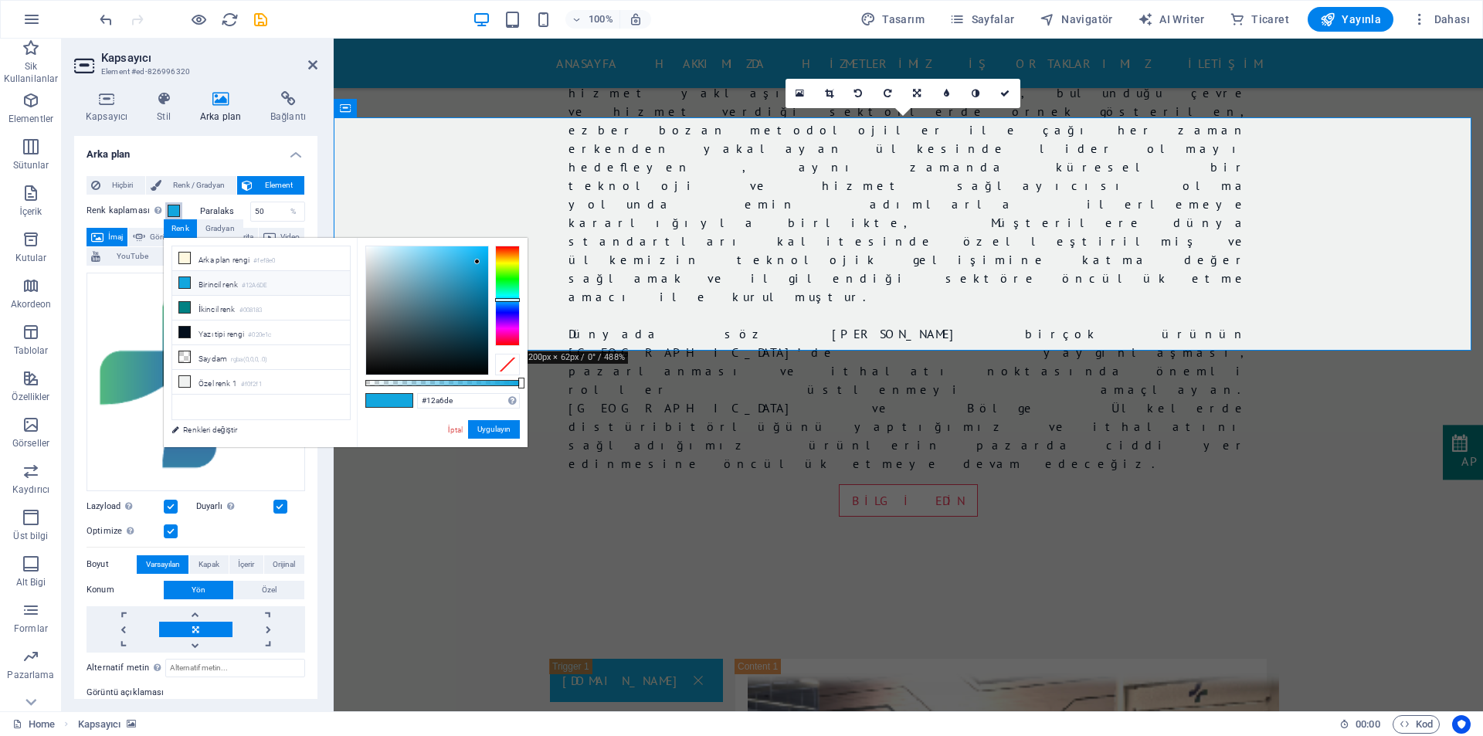
click at [173, 206] on span at bounding box center [174, 211] width 12 height 12
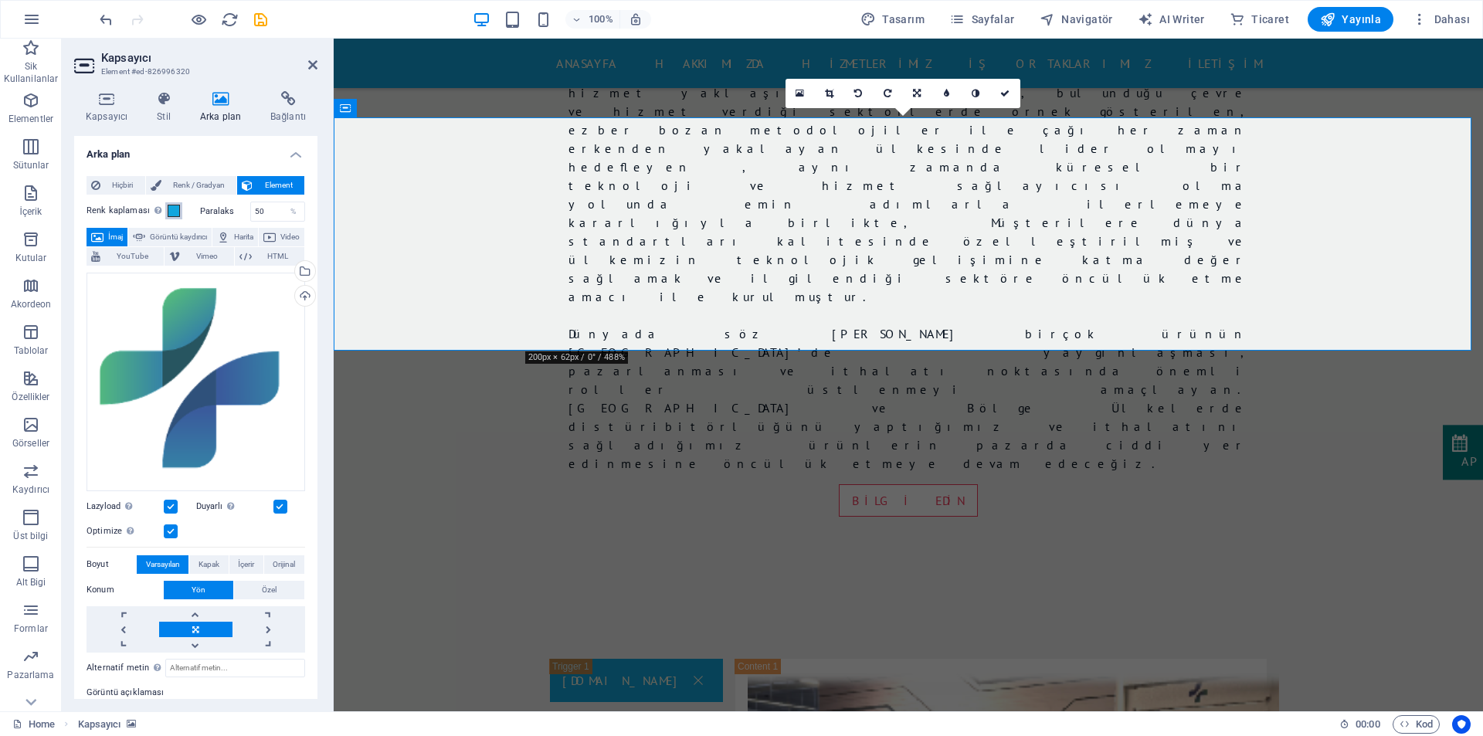
click at [173, 206] on span at bounding box center [174, 211] width 12 height 12
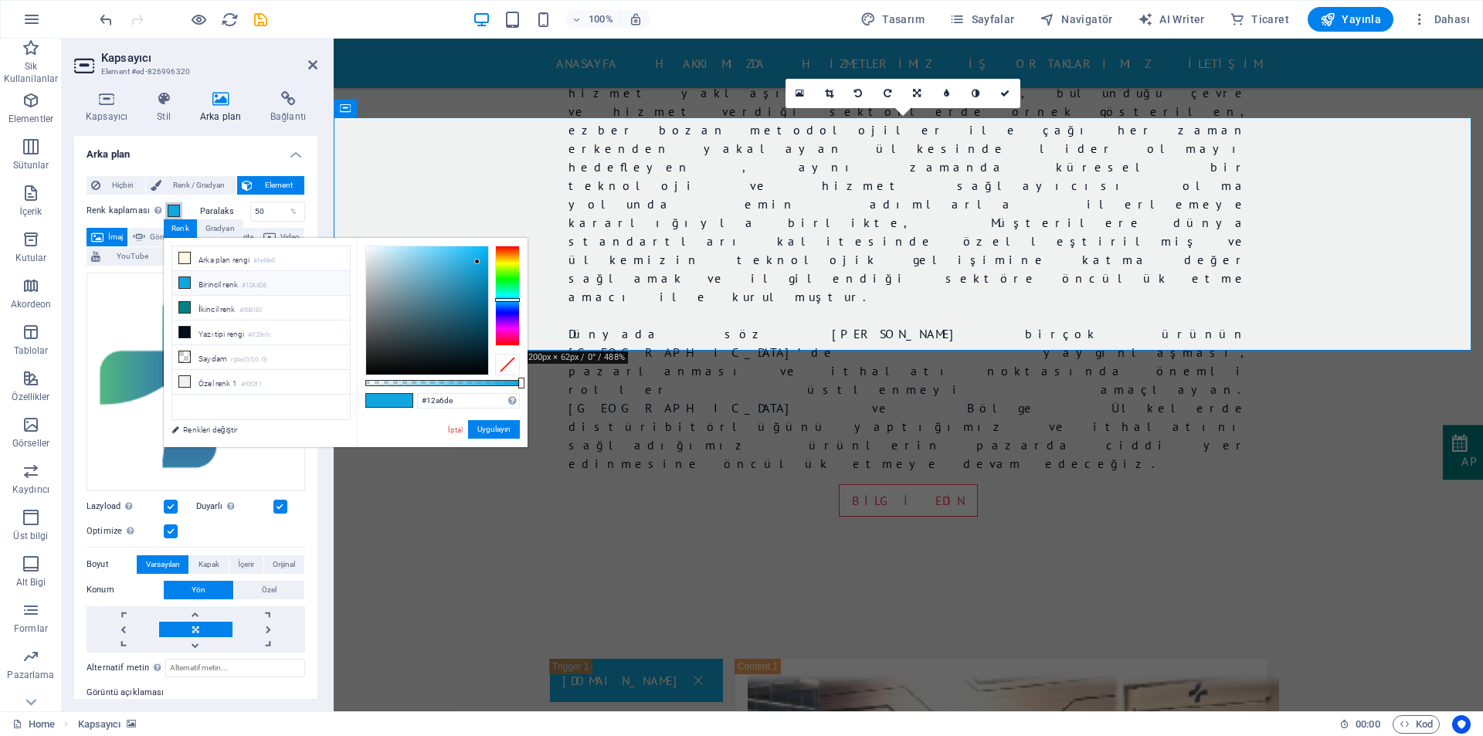
click at [173, 206] on span at bounding box center [174, 211] width 12 height 12
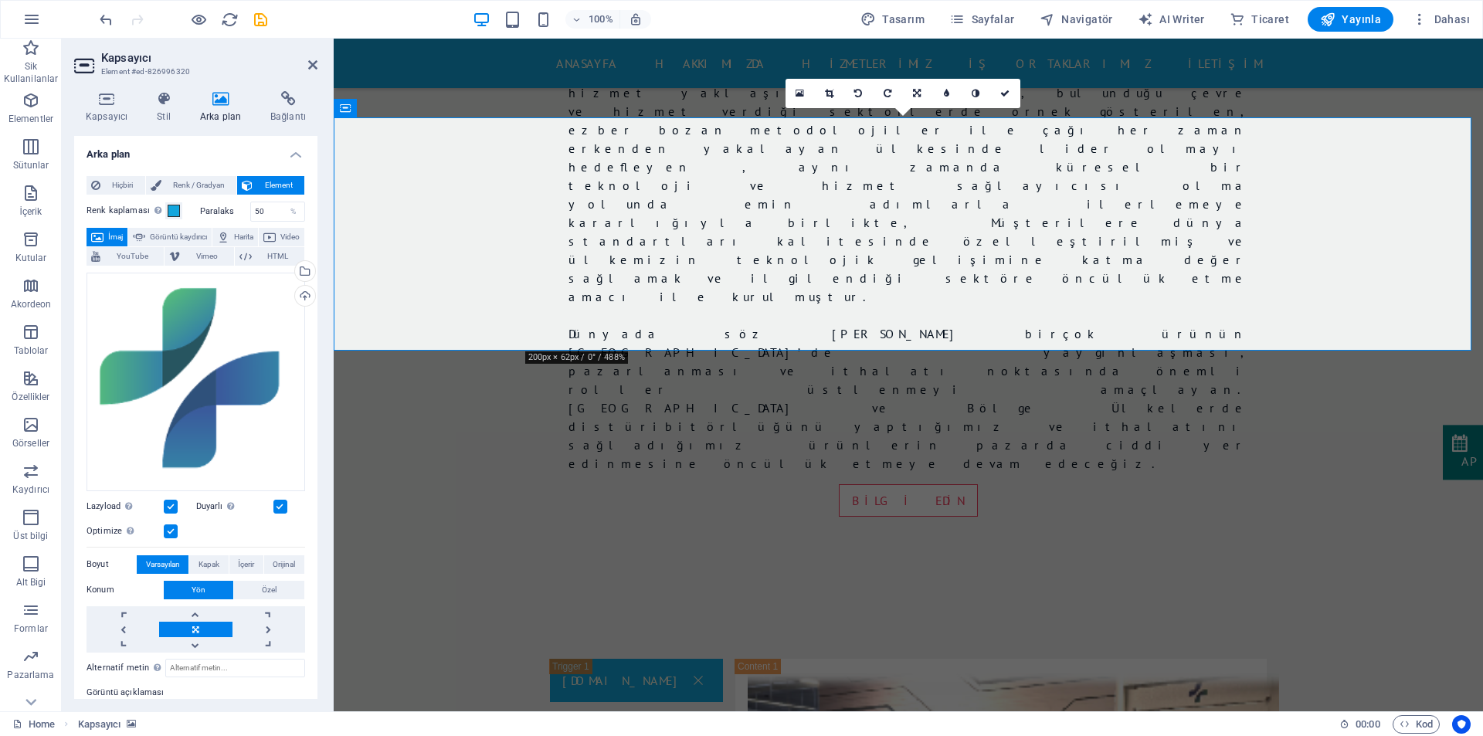
click at [209, 94] on icon at bounding box center [220, 98] width 64 height 15
click at [202, 181] on span "Renk / Gradyan" at bounding box center [199, 185] width 66 height 19
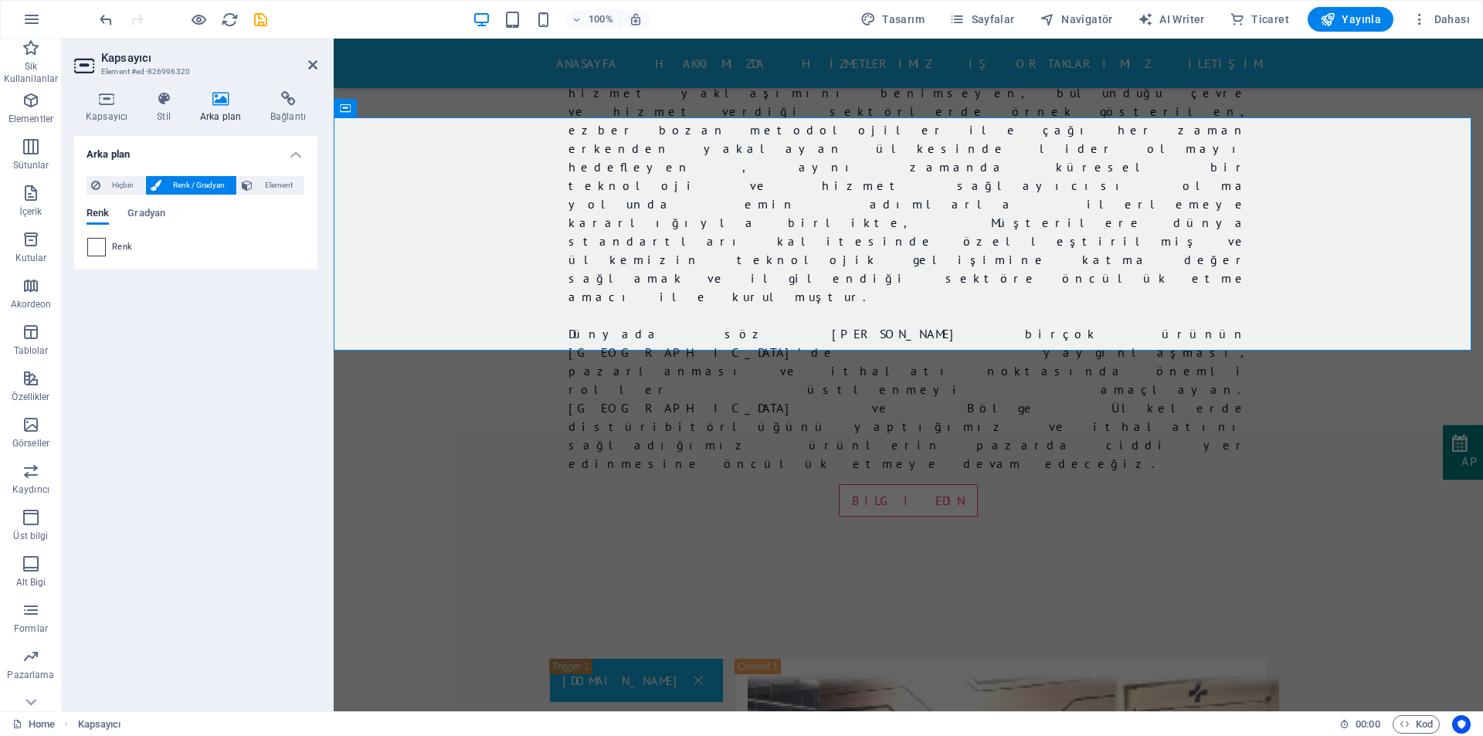
click at [97, 252] on span at bounding box center [96, 247] width 17 height 17
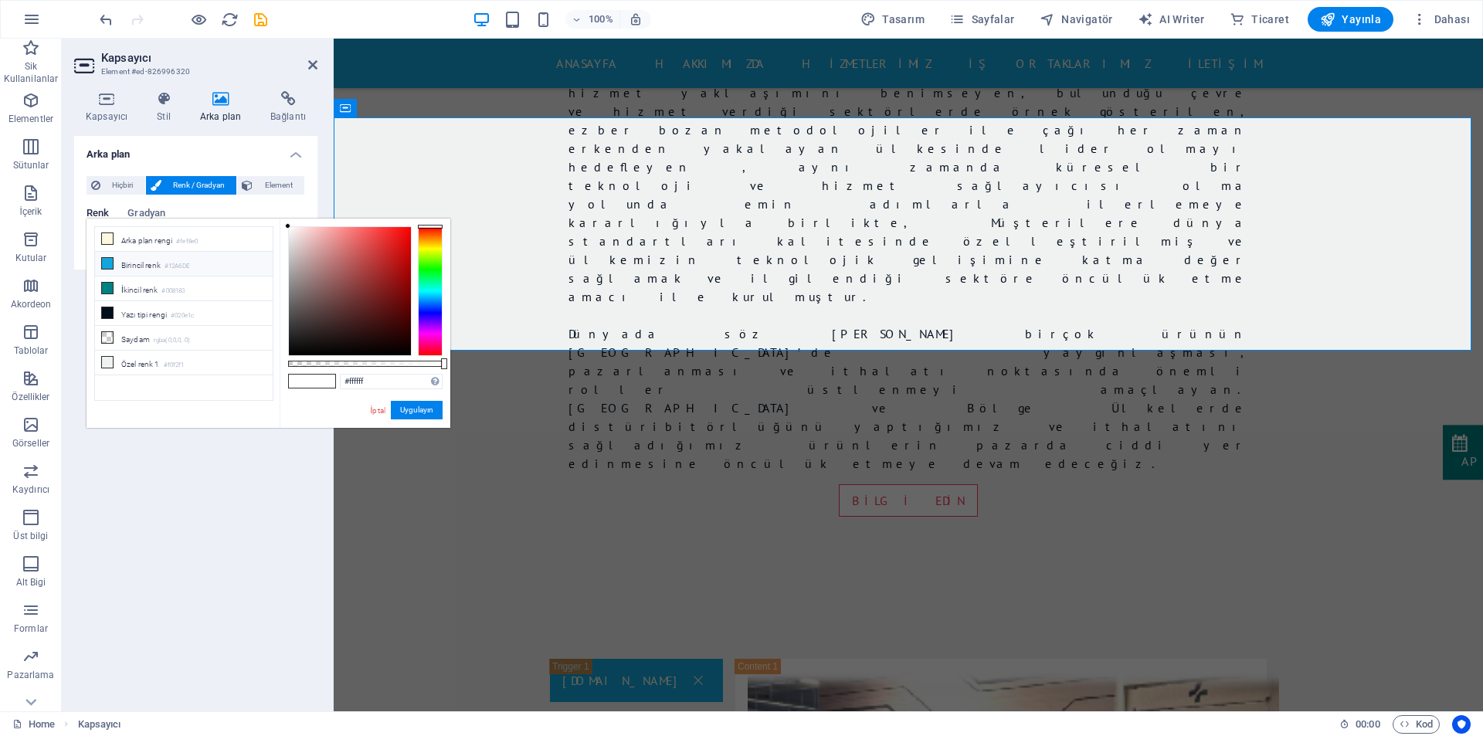
click at [131, 269] on li "Birincil renk #12A6DE" at bounding box center [184, 264] width 178 height 25
type input "#12a6de"
click at [131, 269] on li "Birincil renk #12A6DE" at bounding box center [184, 264] width 178 height 25
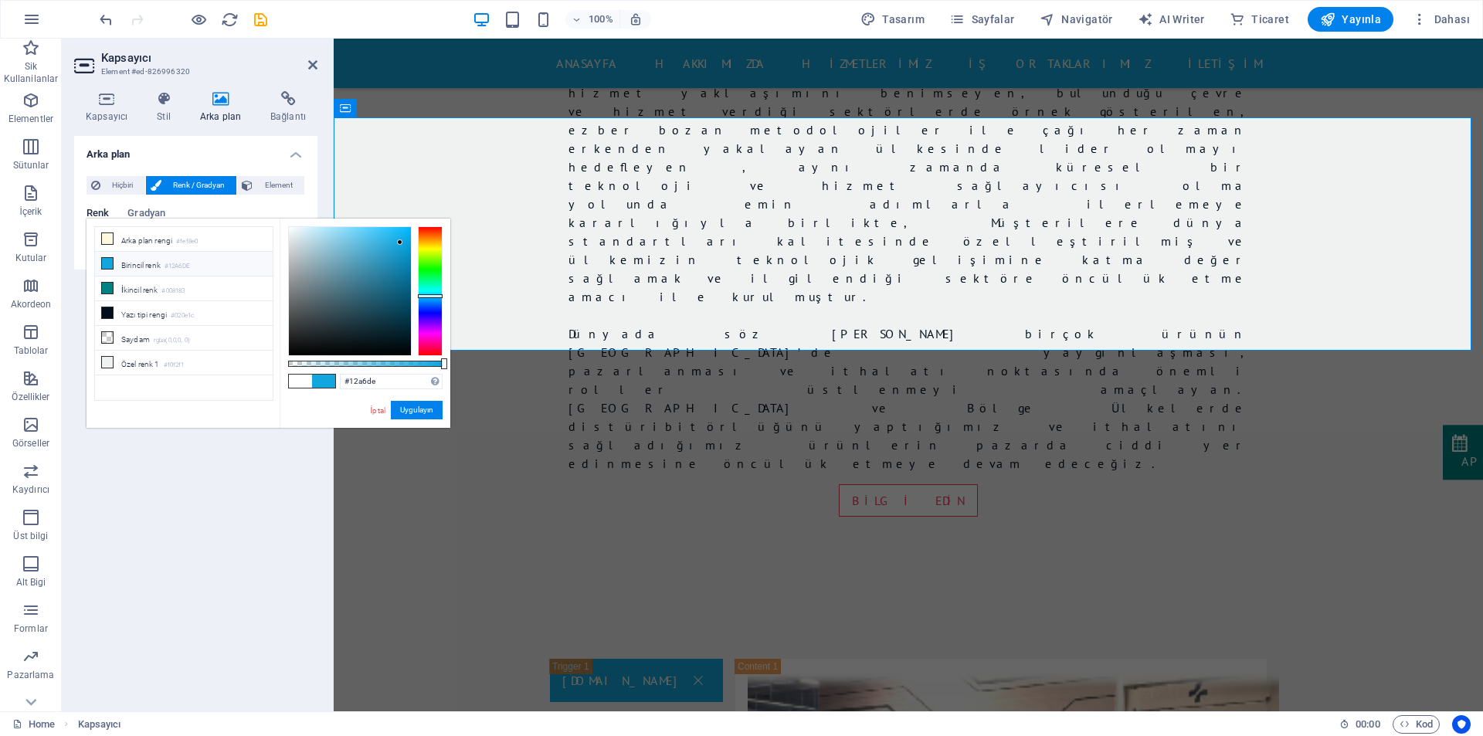
click at [206, 469] on div "Arka plan Hiçbiri Renk / Gradyan Element Arka planı tam genişliğe genişlet Renk…" at bounding box center [195, 417] width 243 height 563
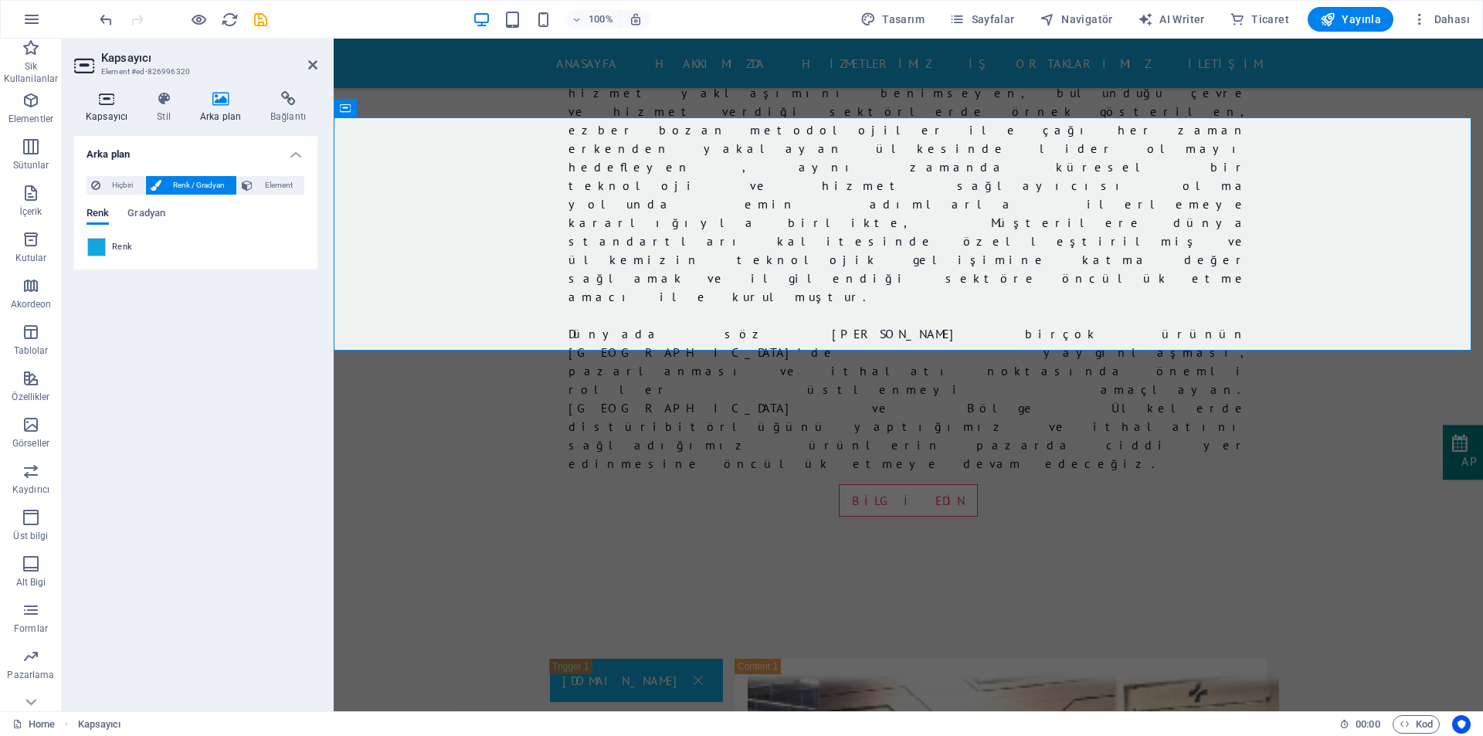
click at [107, 116] on h4 "Kapsayıcı" at bounding box center [109, 107] width 71 height 32
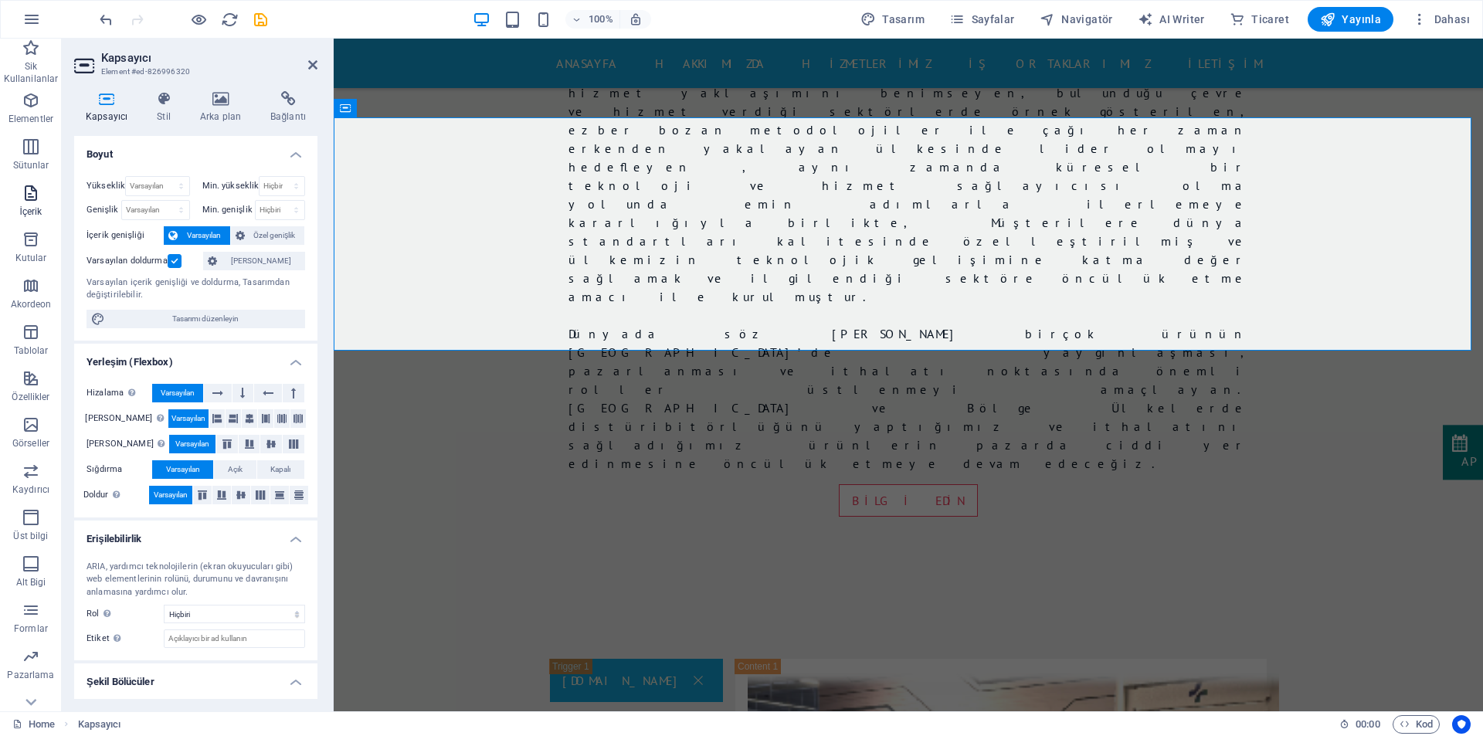
click at [25, 197] on icon "button" at bounding box center [31, 193] width 19 height 19
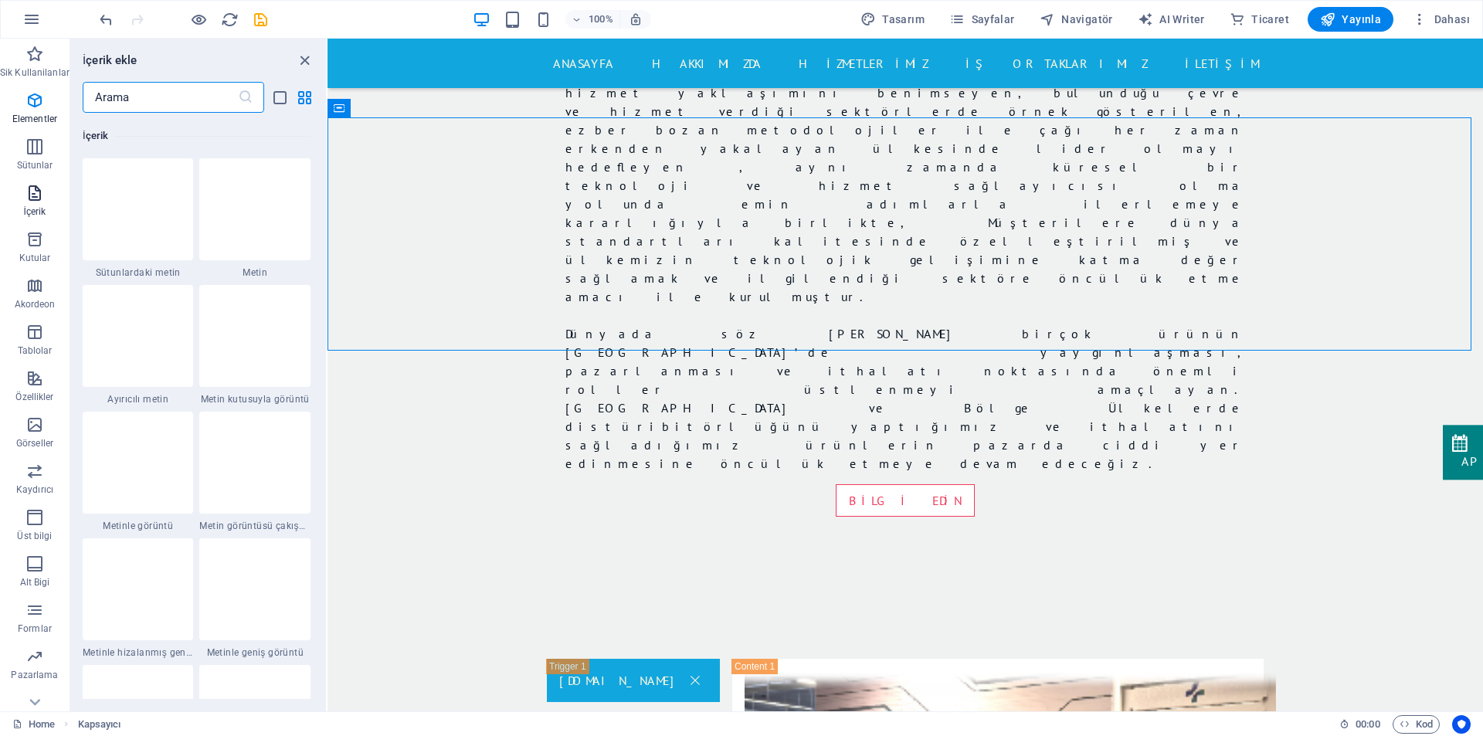
scroll to position [2702, 0]
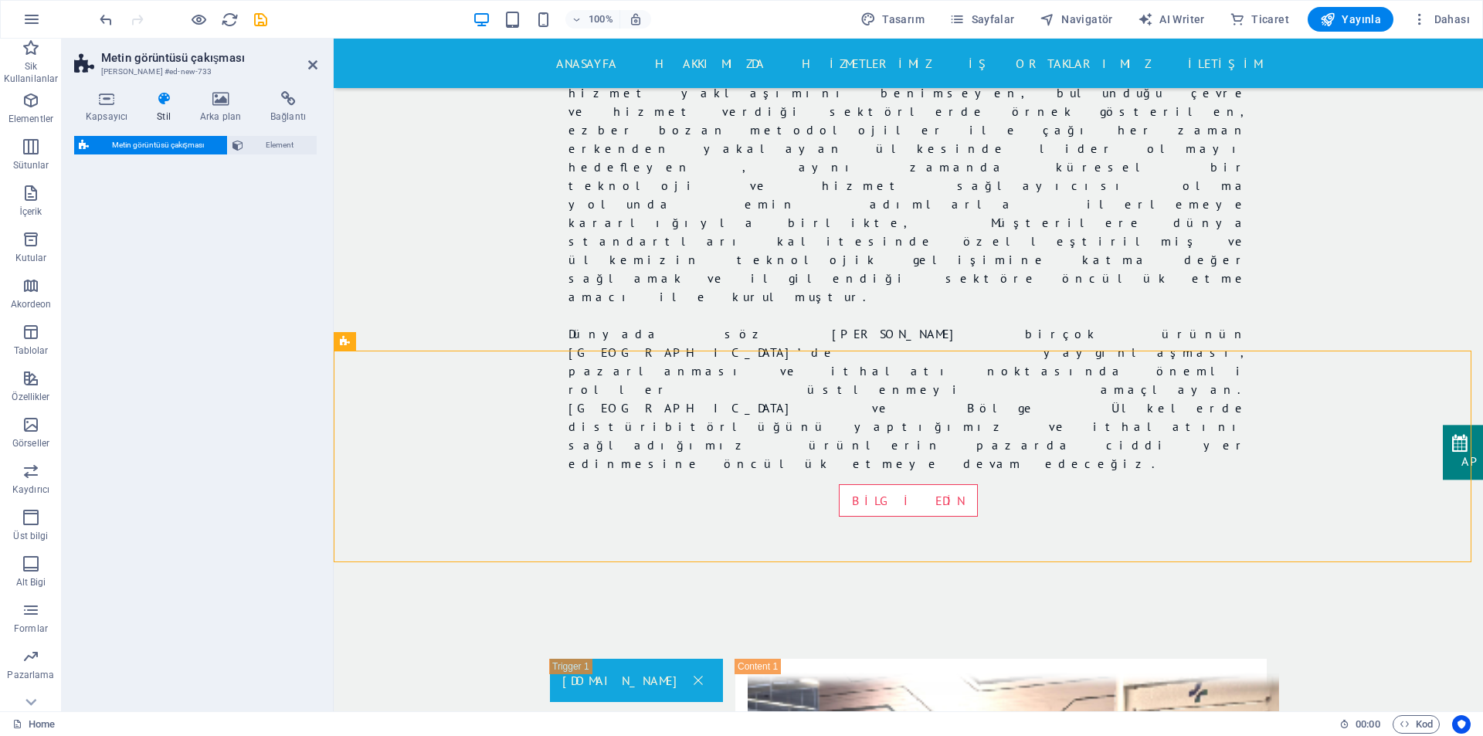
select select "rem"
select select "px"
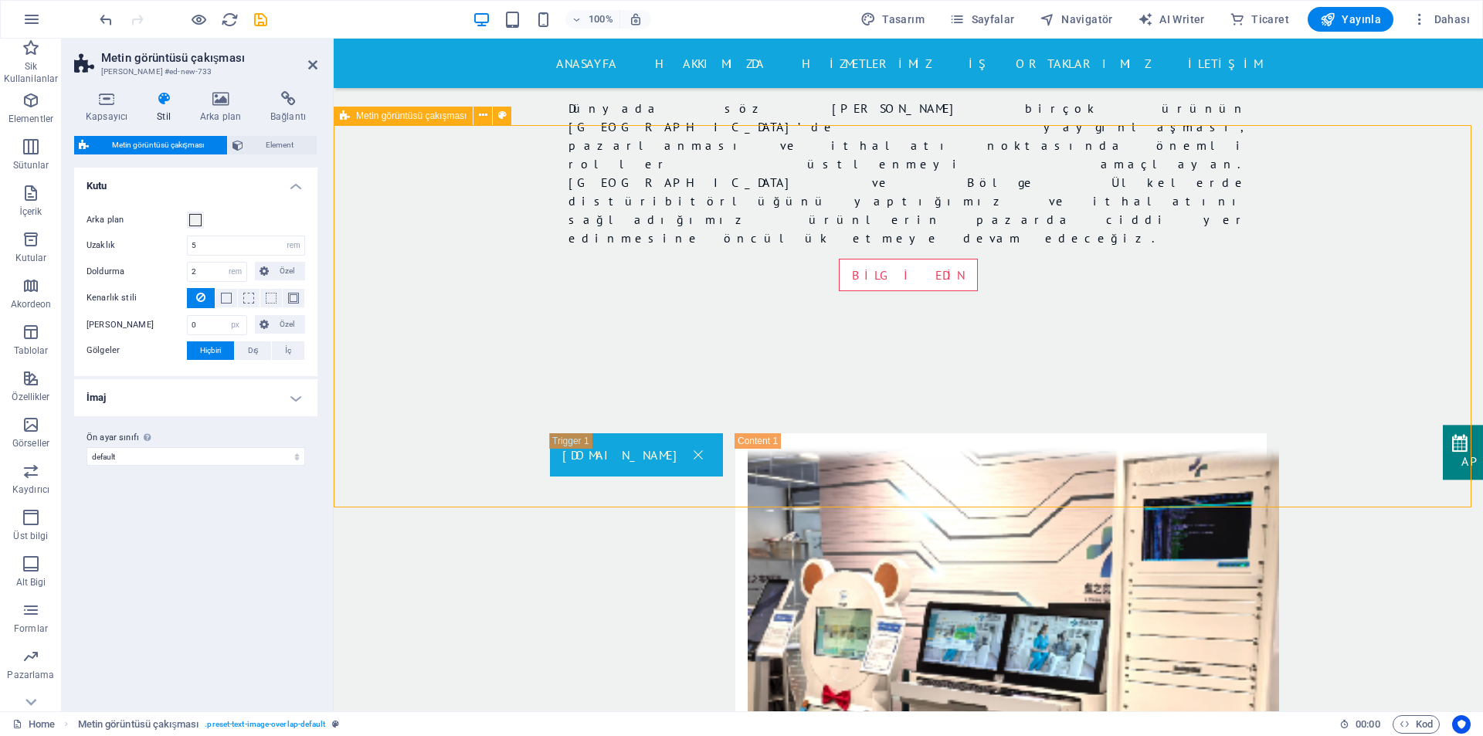
scroll to position [1690, 0]
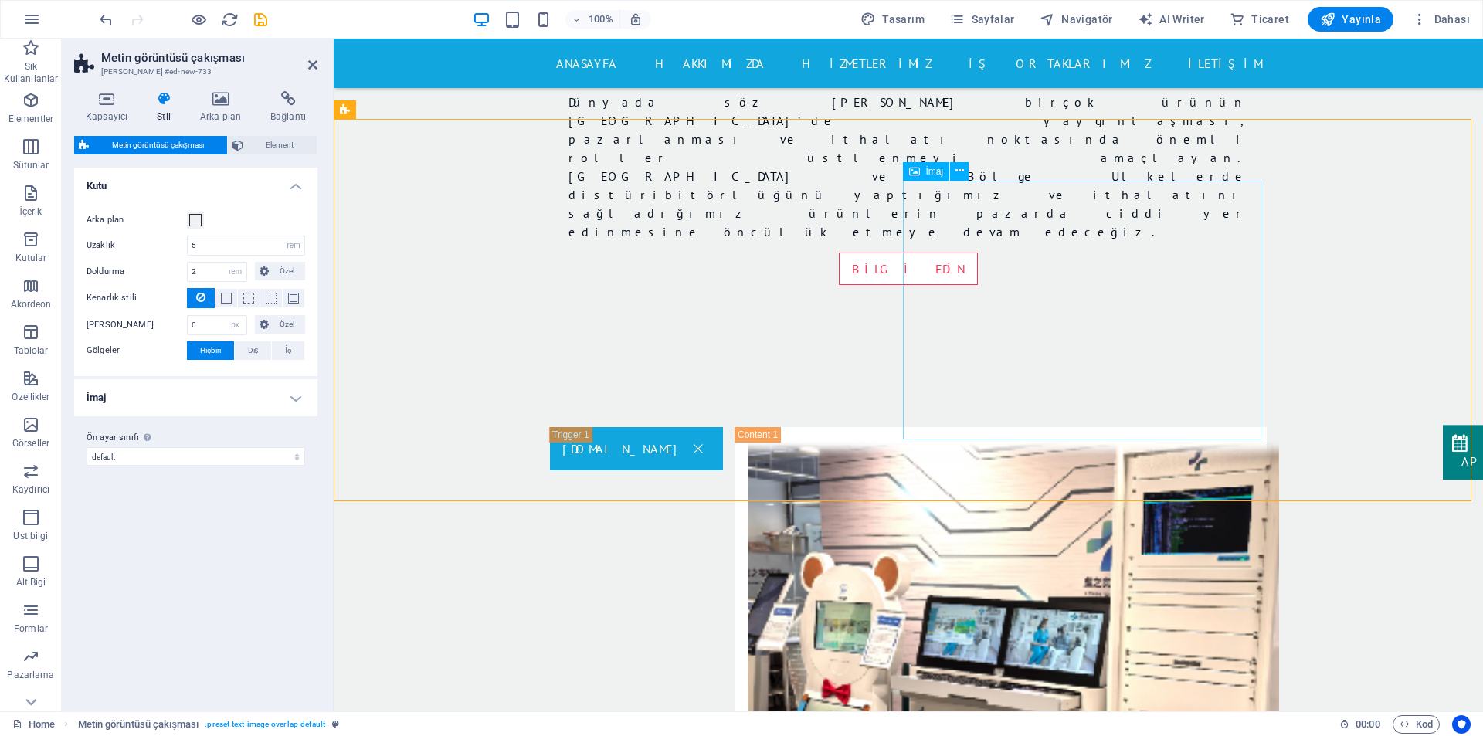
select select "%"
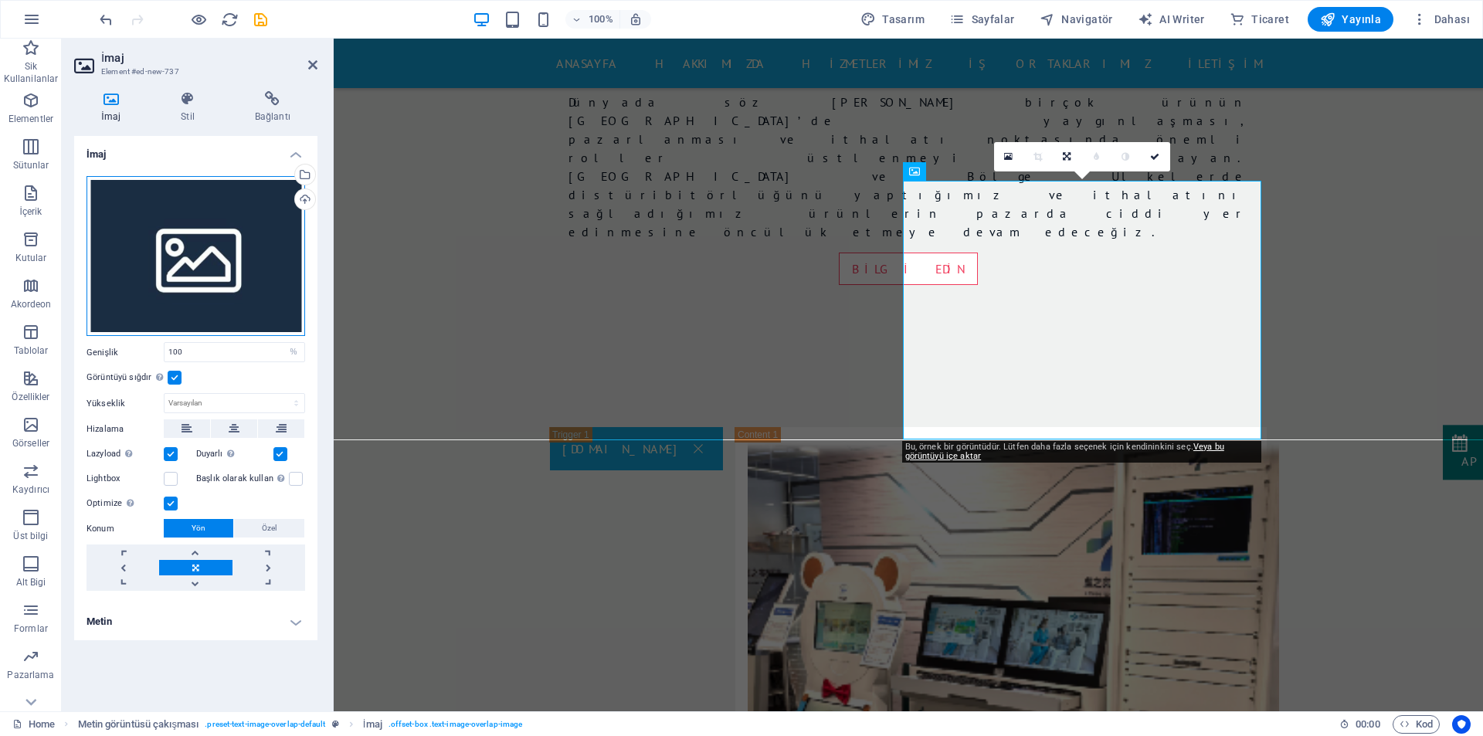
click at [205, 283] on div "Dosyaları buraya sürükleyin, dosyaları seçmek için tıklayın veya Dosyalardan ya…" at bounding box center [195, 256] width 219 height 161
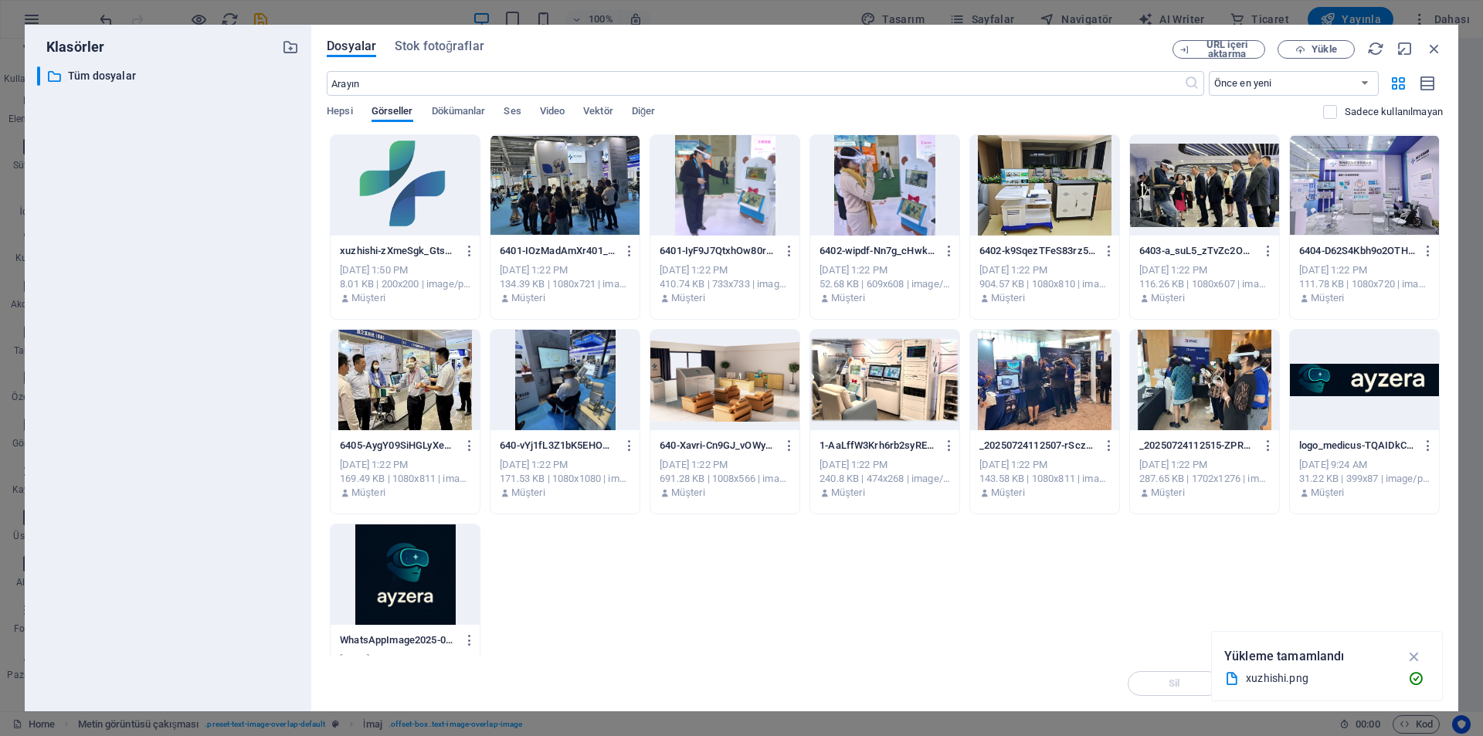
click at [378, 191] on div at bounding box center [404, 185] width 149 height 100
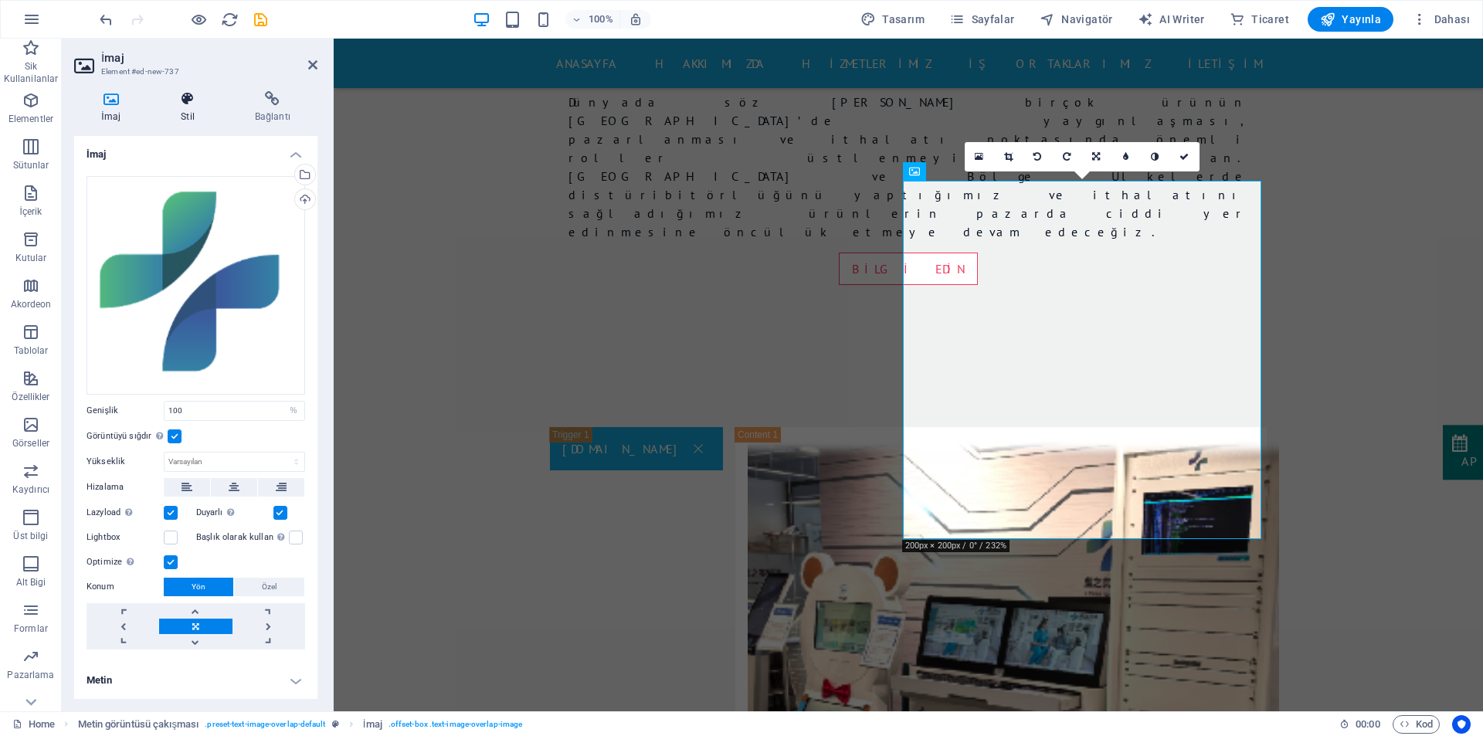
click at [190, 102] on icon at bounding box center [188, 98] width 68 height 15
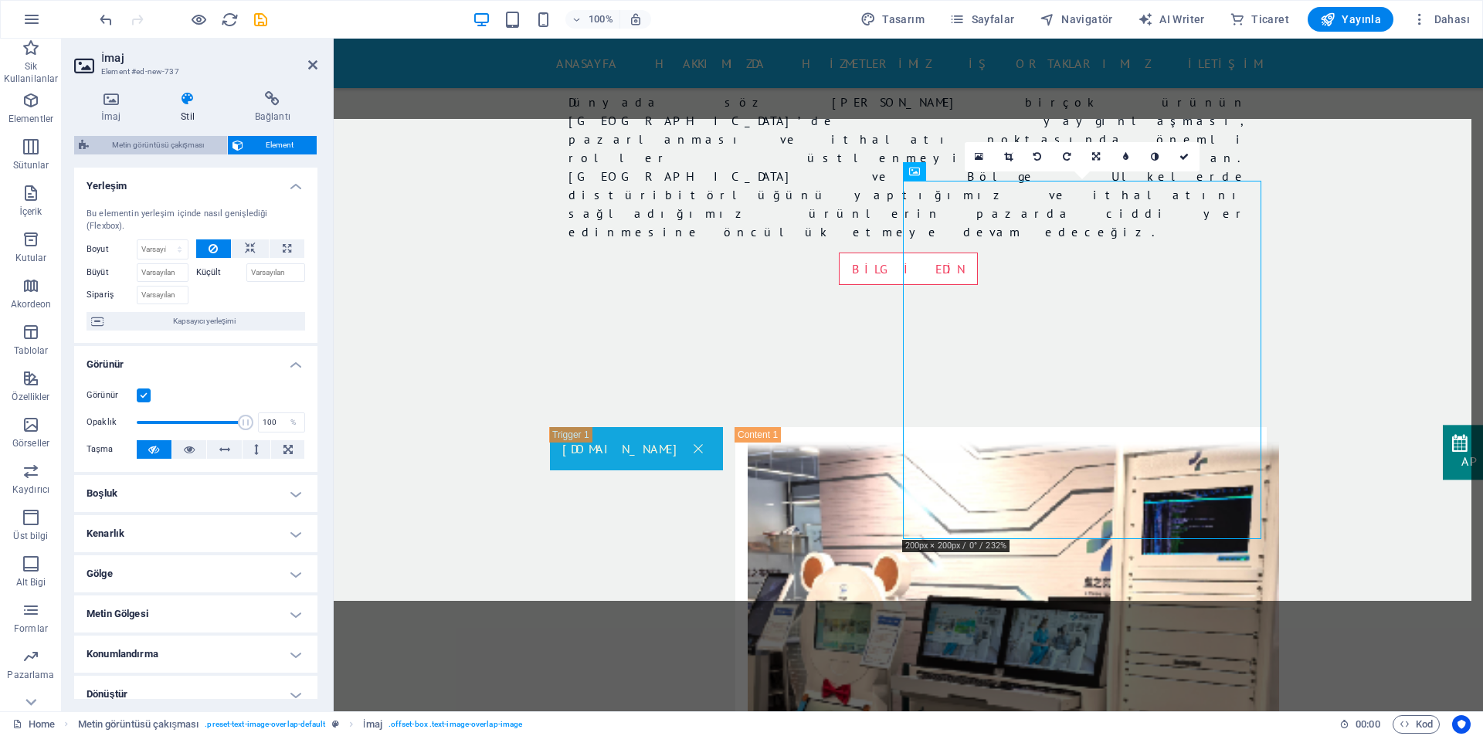
click at [114, 147] on span "Metin görüntüsü çakışması" at bounding box center [157, 145] width 129 height 19
select select "rem"
select select "px"
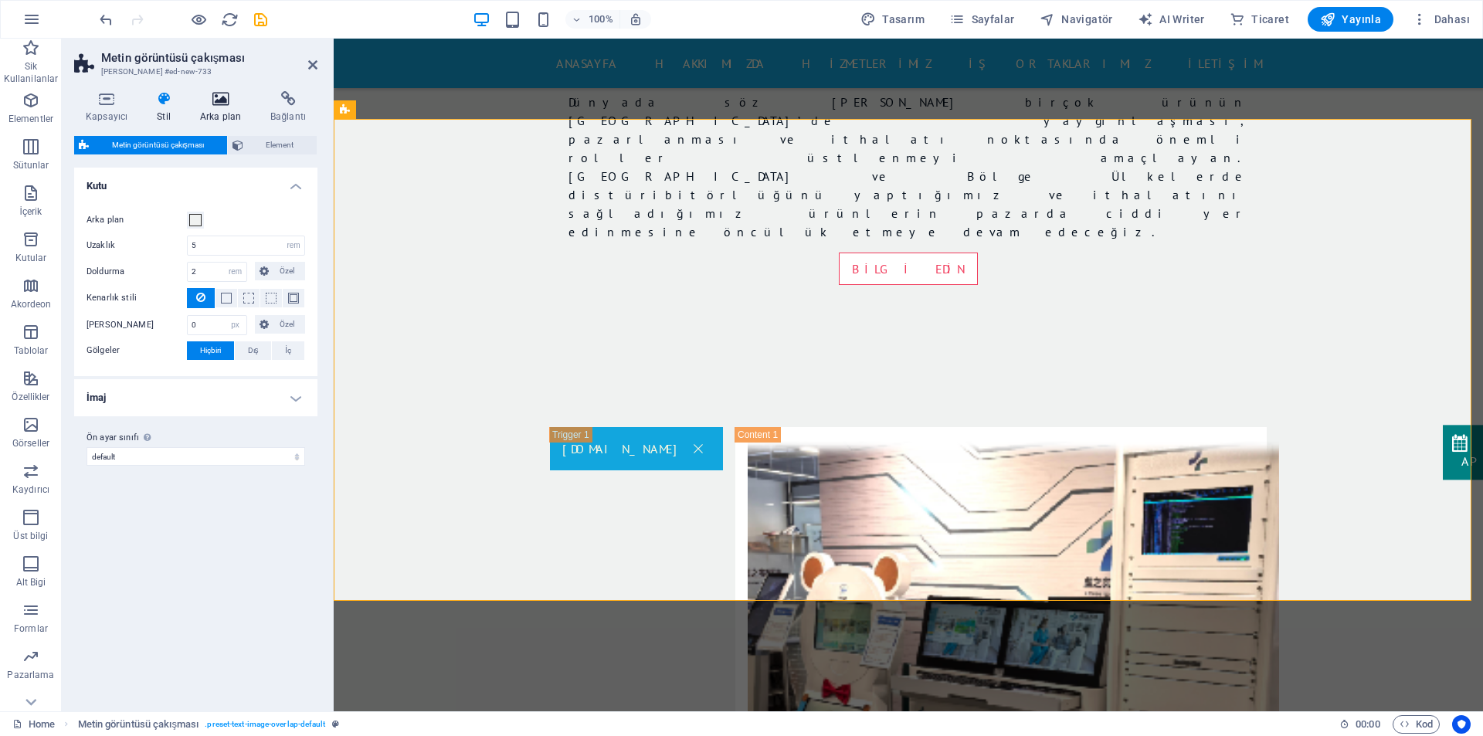
click at [214, 110] on h4 "Arka plan" at bounding box center [223, 107] width 70 height 32
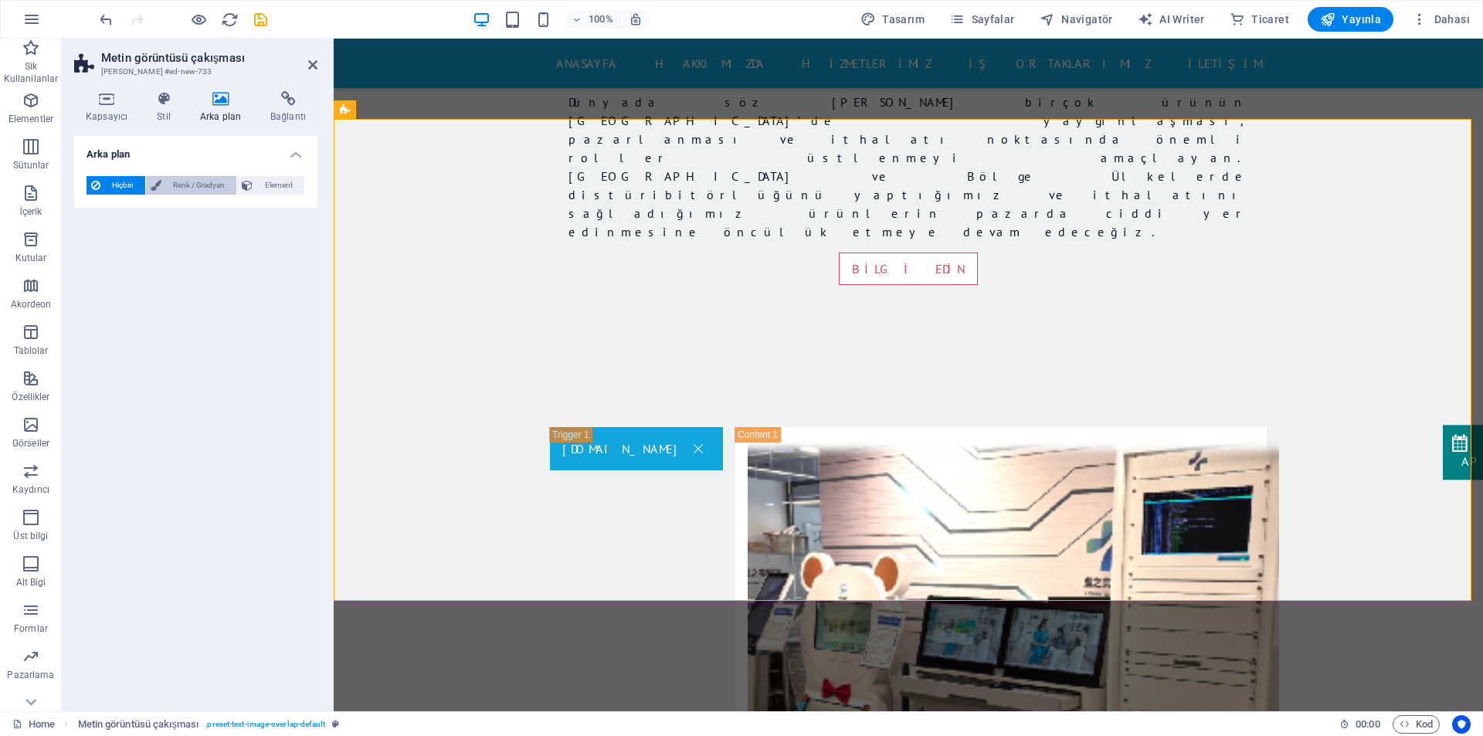
click at [154, 185] on icon at bounding box center [156, 185] width 11 height 19
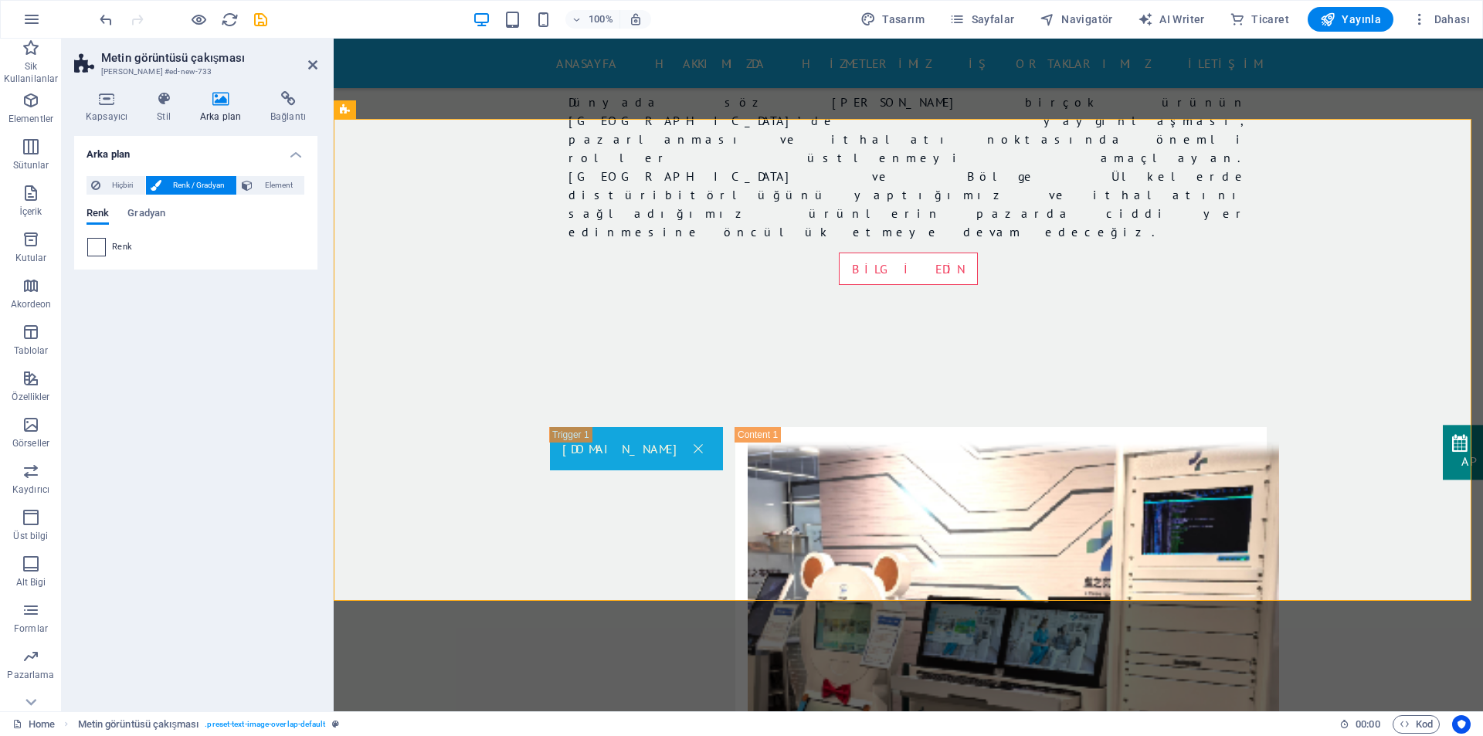
click at [100, 246] on span at bounding box center [96, 247] width 17 height 17
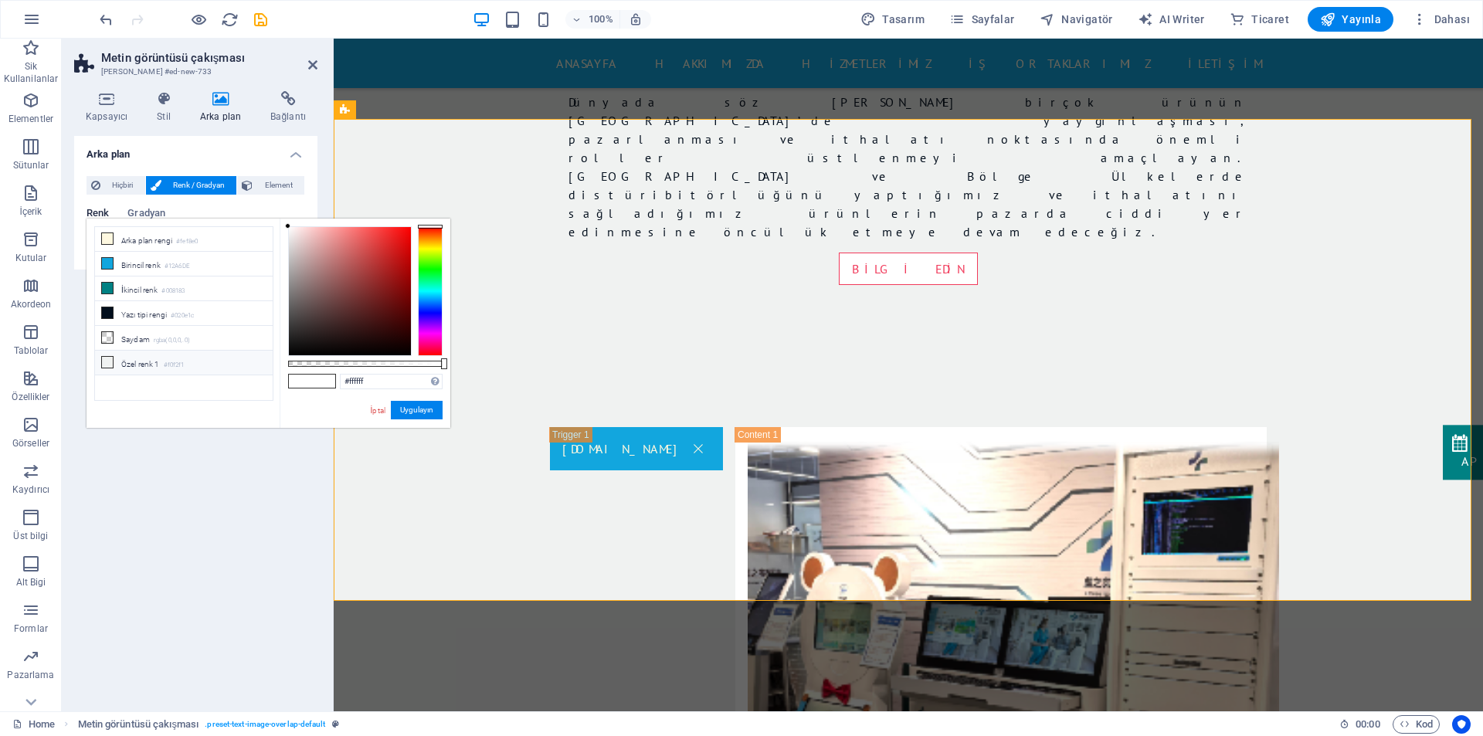
click at [151, 361] on li "Özel renk 1 #f0f2f1" at bounding box center [184, 363] width 178 height 25
type input "#f0f2f1"
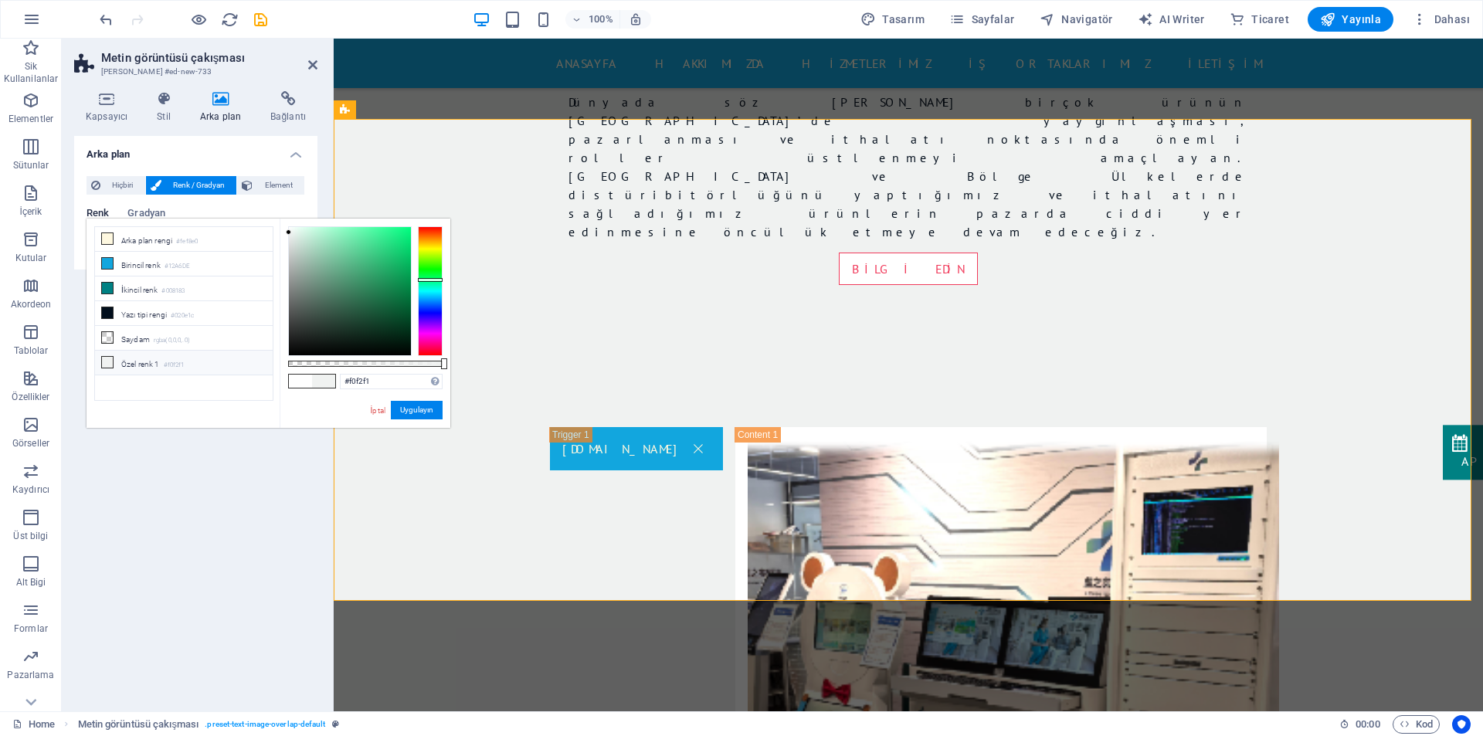
click at [151, 361] on li "Özel renk 1 #f0f2f1" at bounding box center [184, 363] width 178 height 25
click at [420, 418] on button "Uygulayın" at bounding box center [417, 410] width 52 height 19
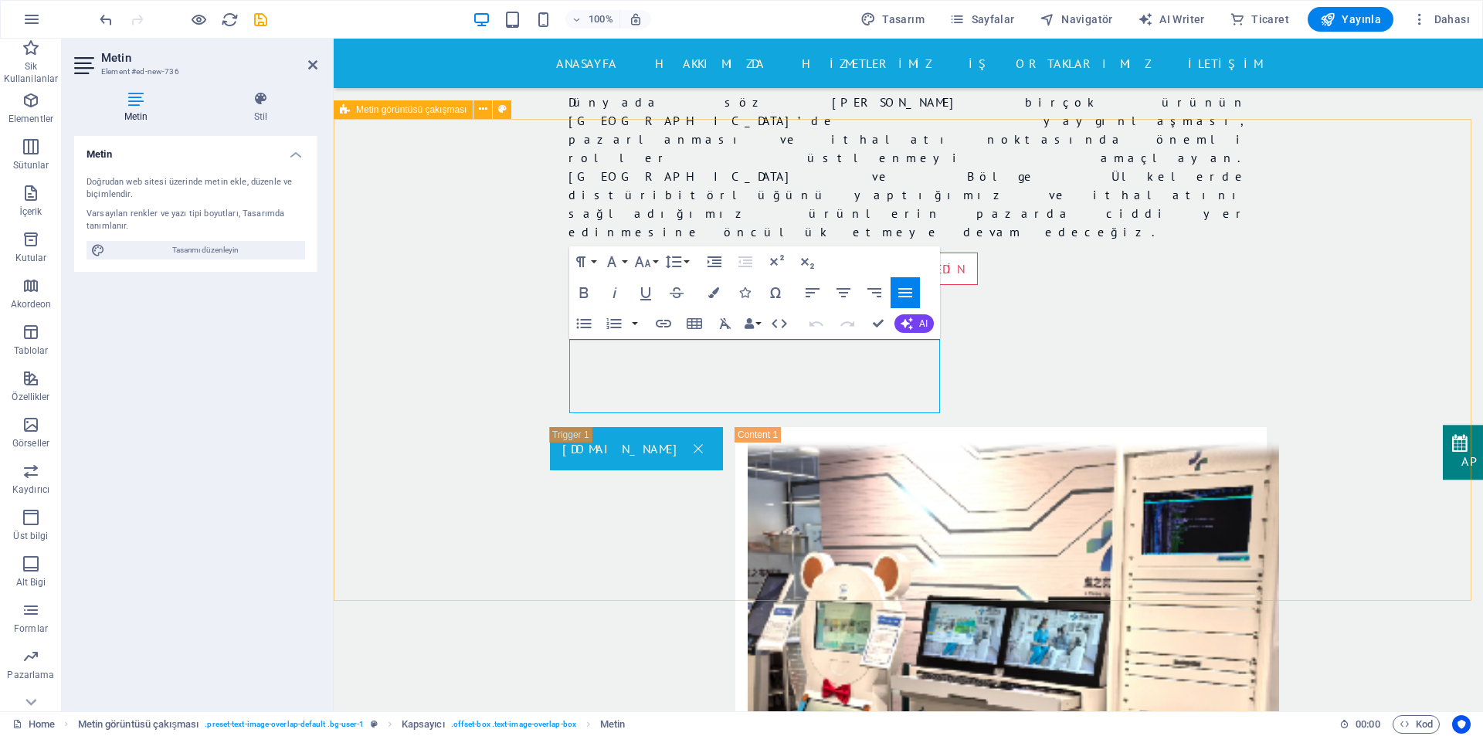
scroll to position [1718, 0]
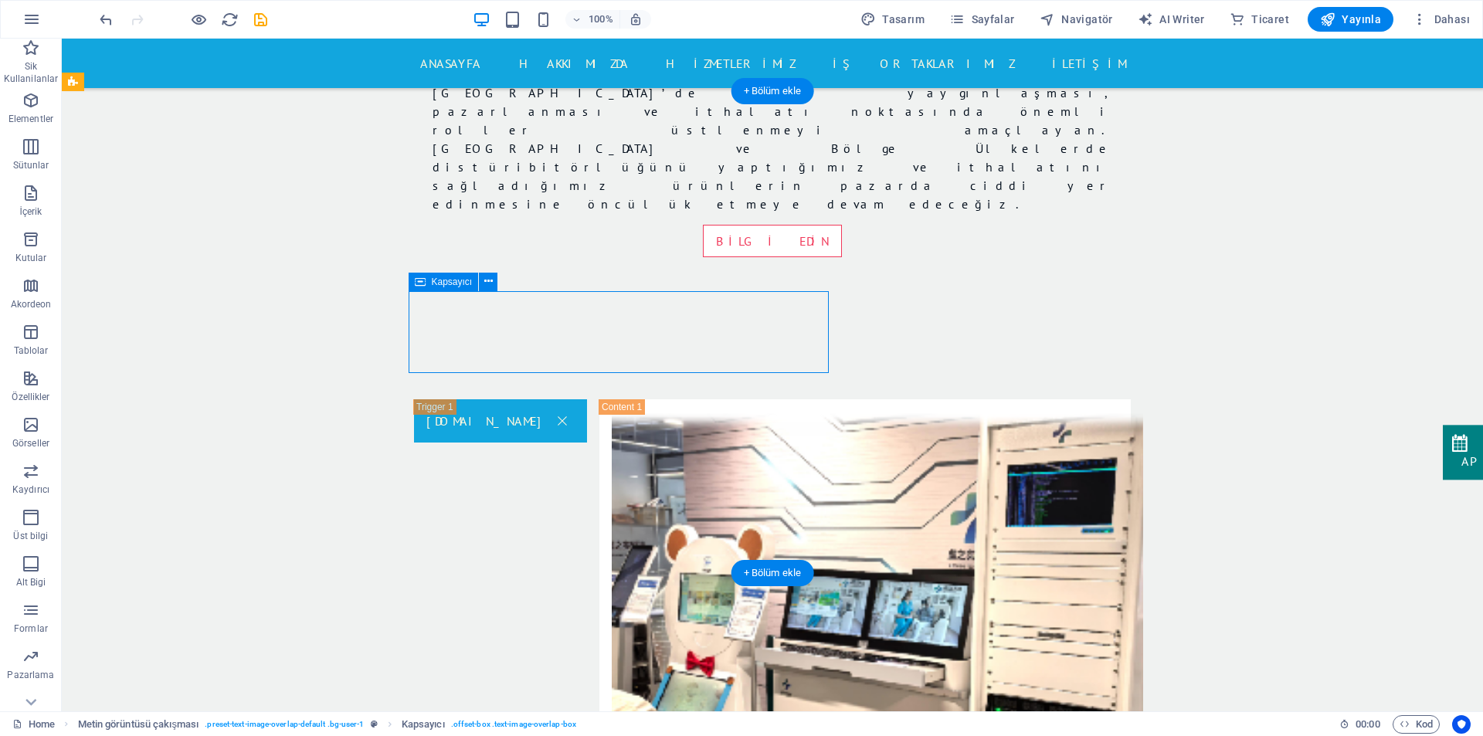
drag, startPoint x: 754, startPoint y: 290, endPoint x: 580, endPoint y: 295, distance: 174.6
click at [491, 283] on icon at bounding box center [488, 281] width 8 height 16
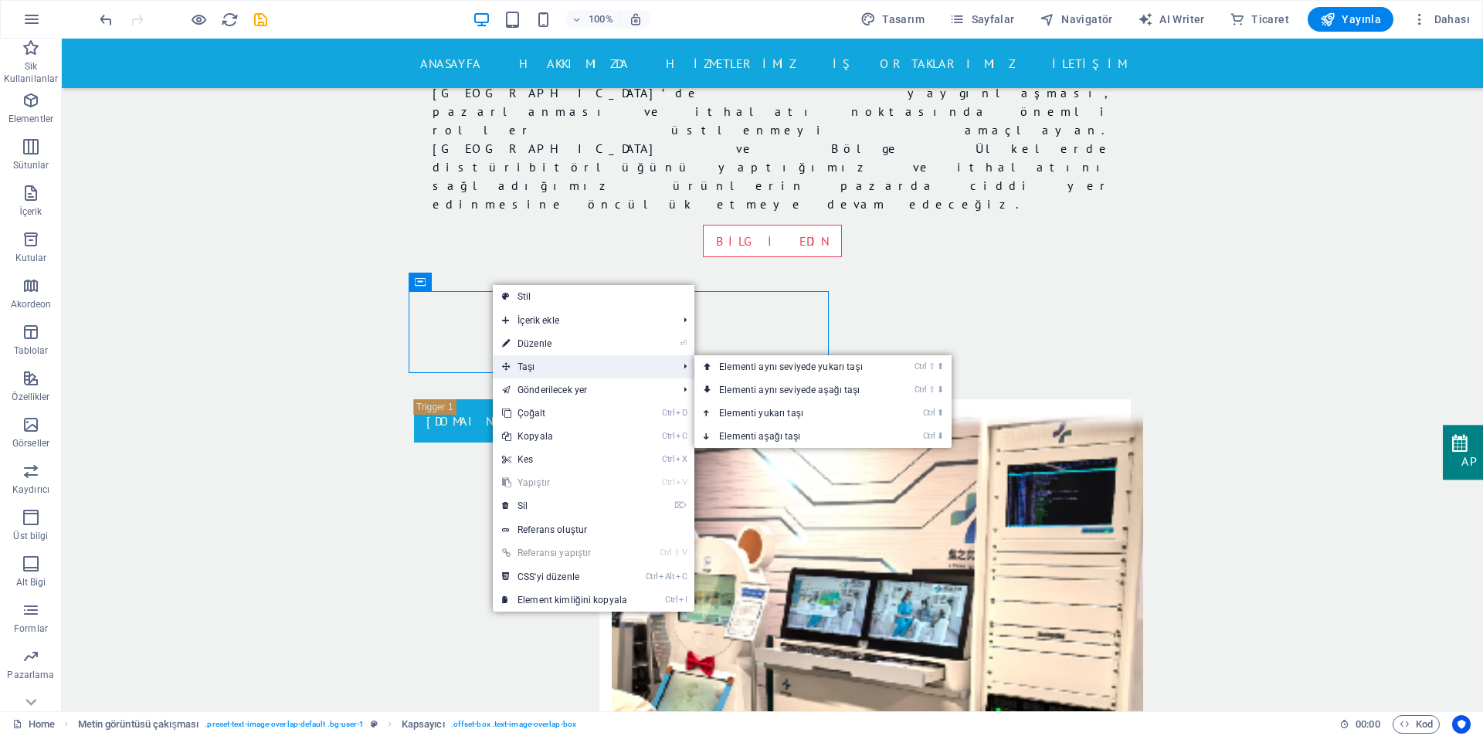
click at [534, 368] on span "Taşı" at bounding box center [582, 366] width 178 height 23
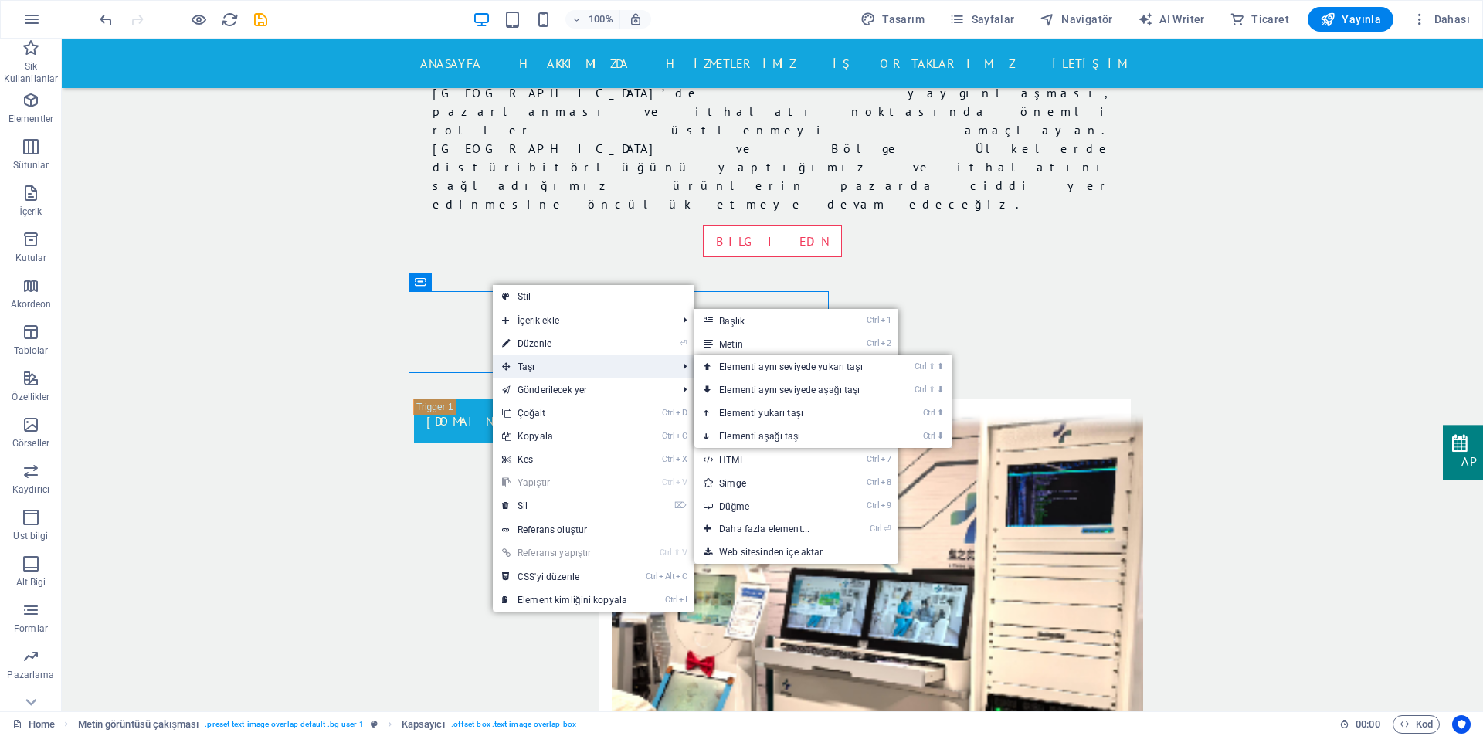
click at [548, 366] on span "Taşı" at bounding box center [582, 366] width 178 height 23
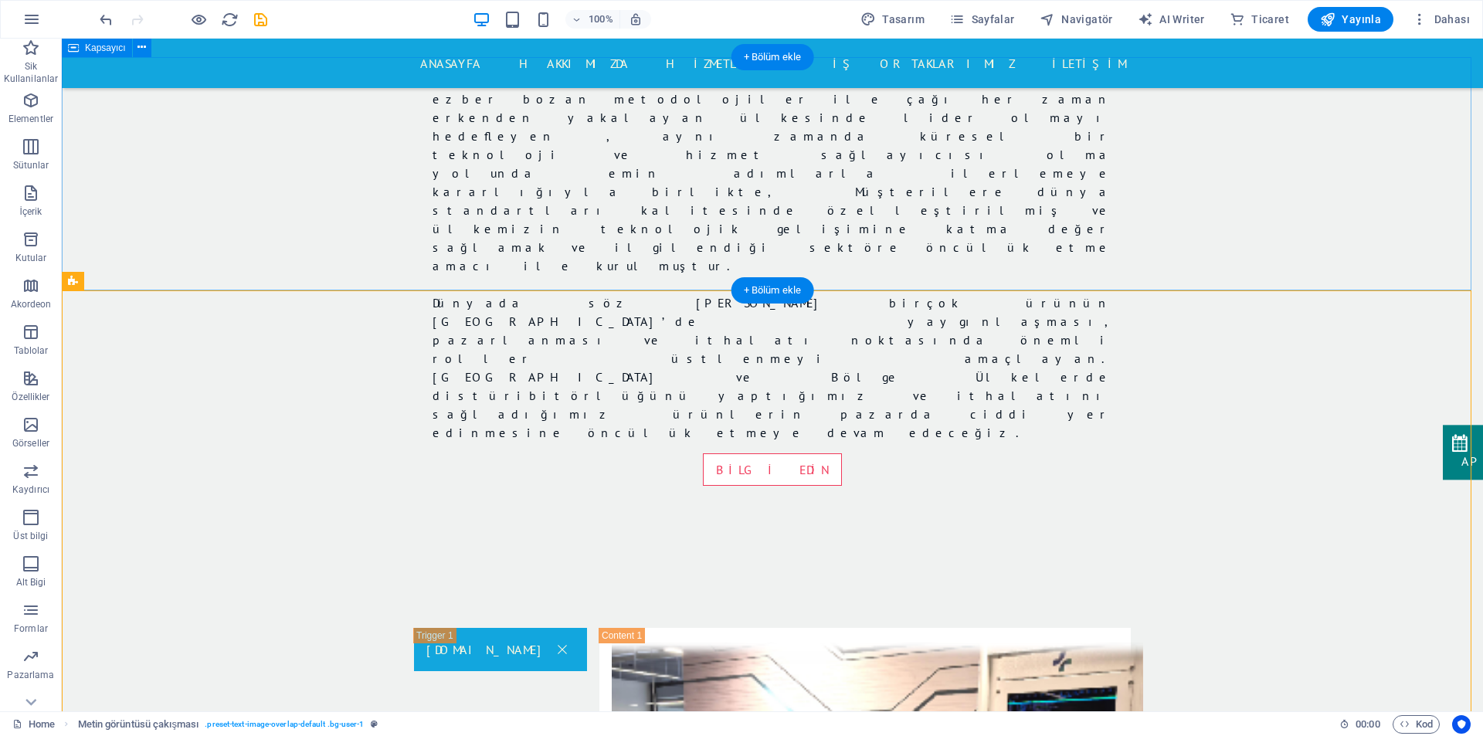
scroll to position [1486, 0]
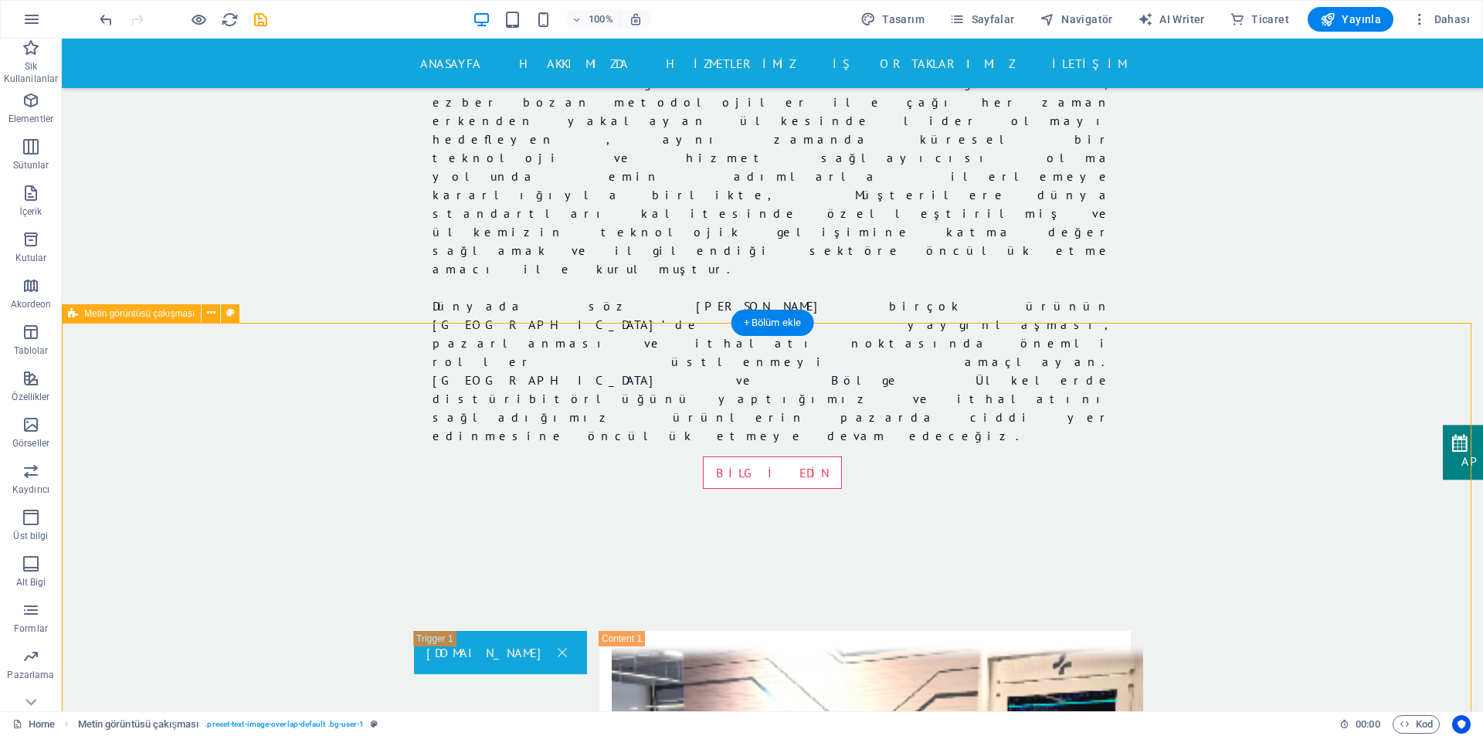
drag, startPoint x: 624, startPoint y: 423, endPoint x: 591, endPoint y: 409, distance: 36.0
click at [209, 314] on icon at bounding box center [211, 313] width 8 height 16
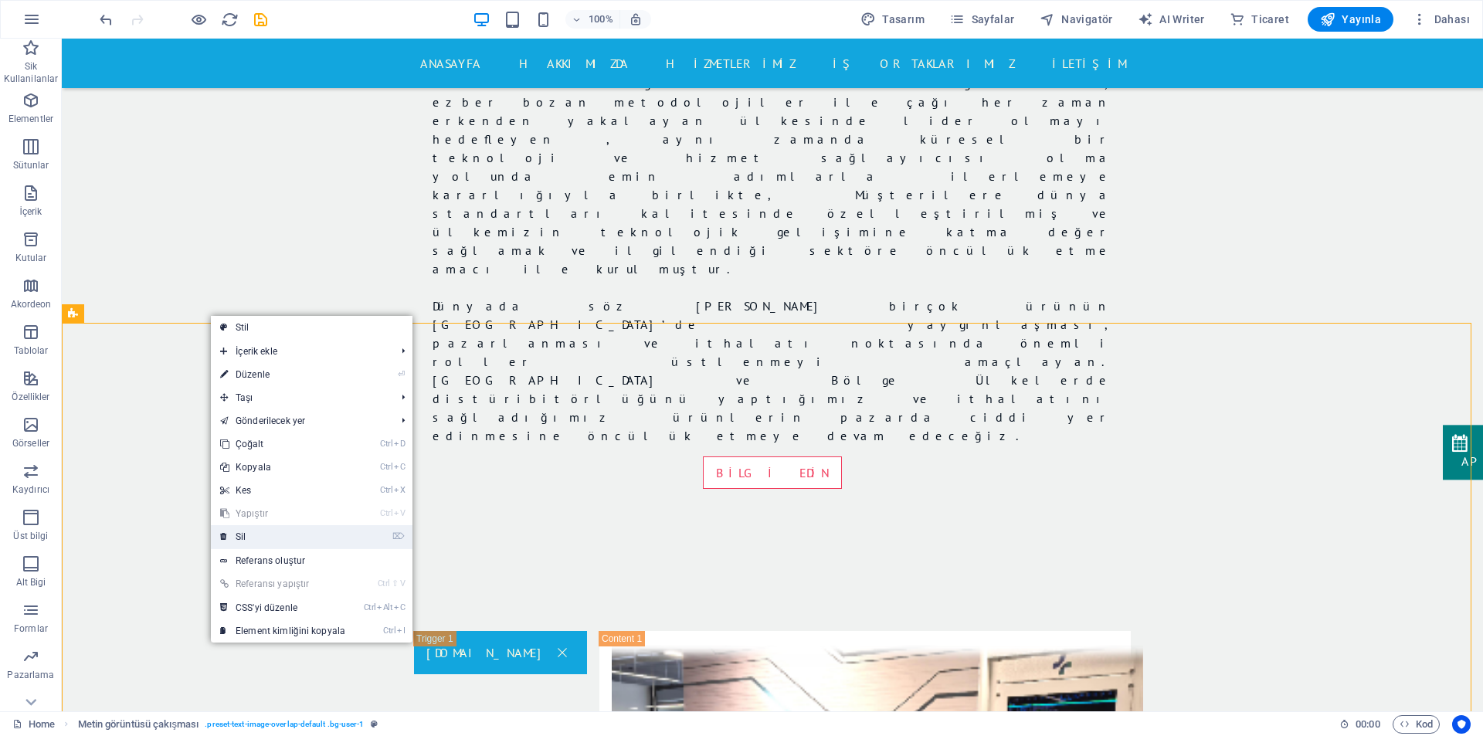
click at [281, 528] on link "⌦ Sil" at bounding box center [283, 536] width 144 height 23
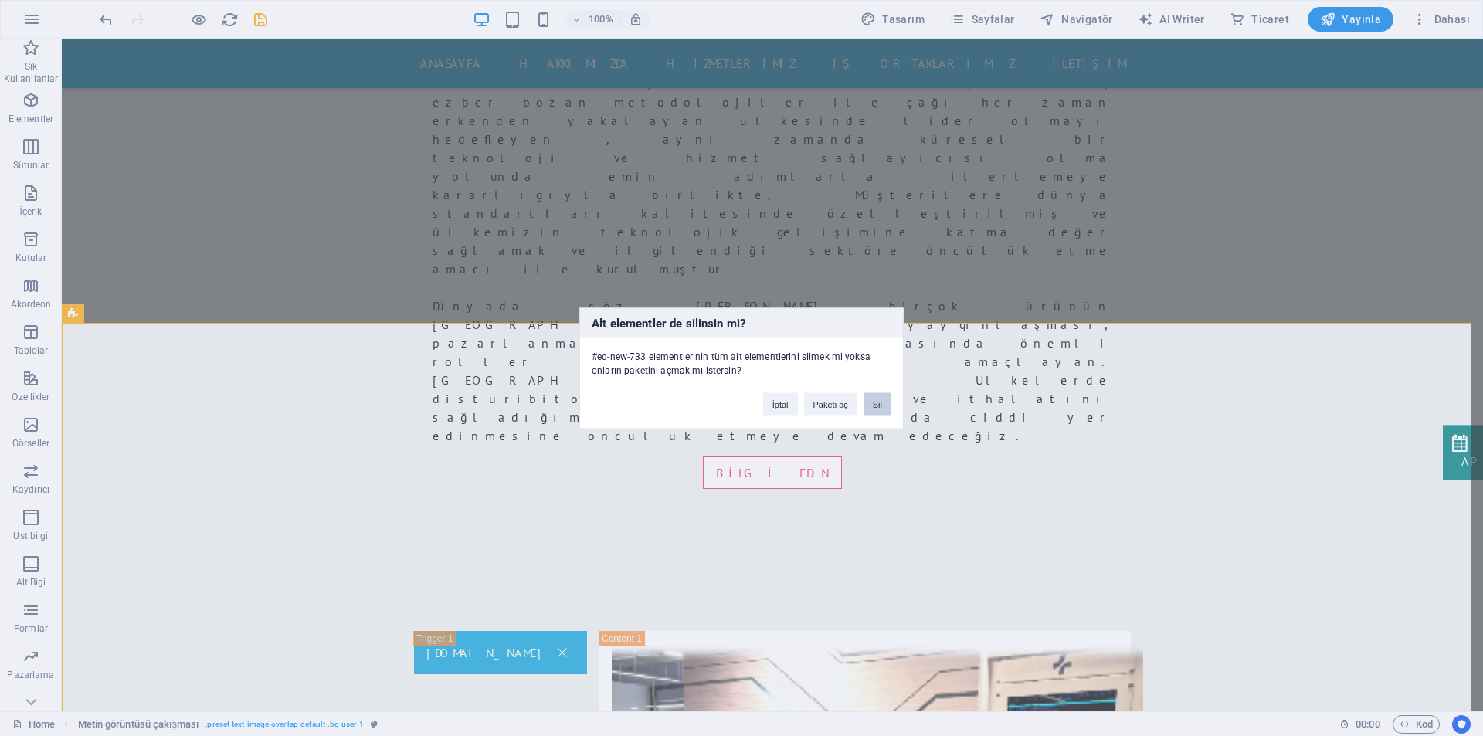
click at [866, 403] on button "Sil" at bounding box center [877, 403] width 28 height 23
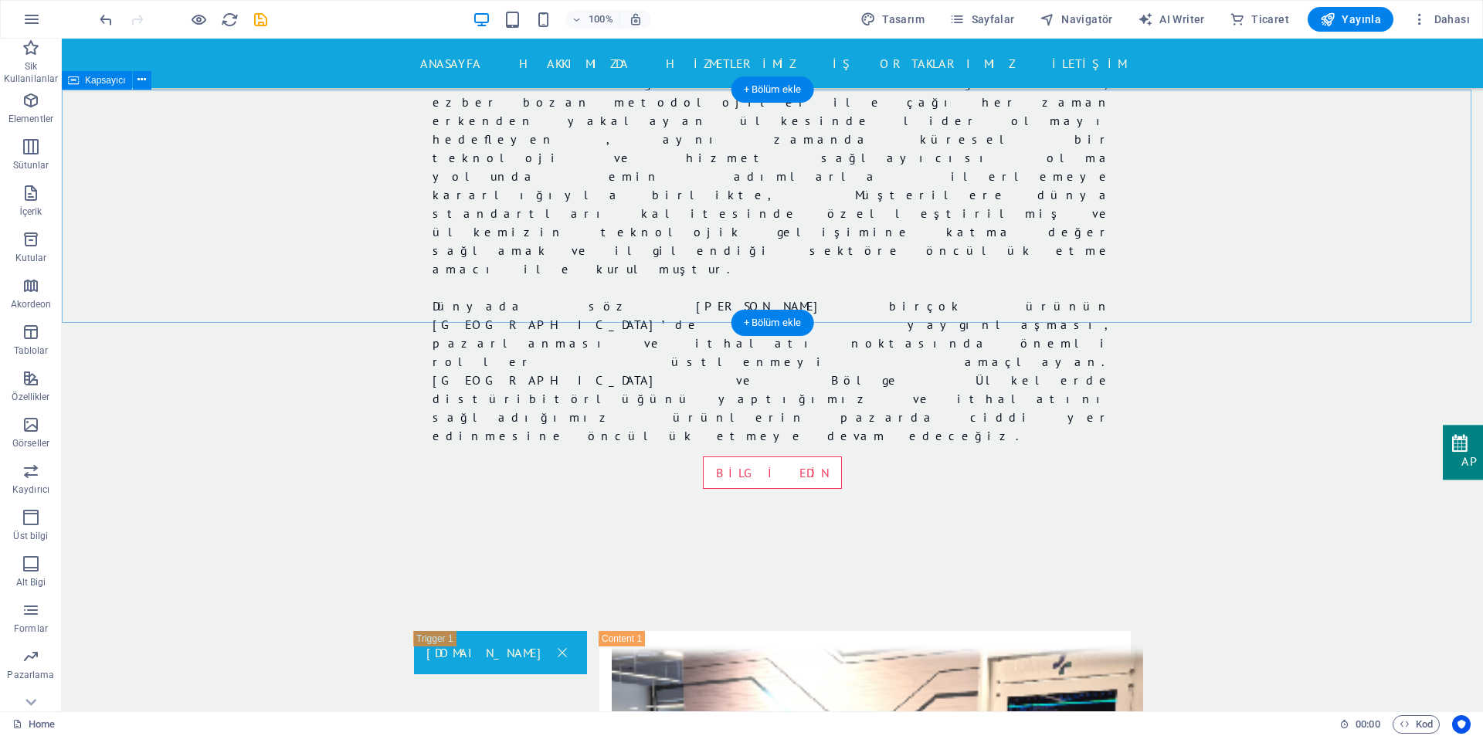
click at [30, 196] on icon "button" at bounding box center [31, 193] width 19 height 19
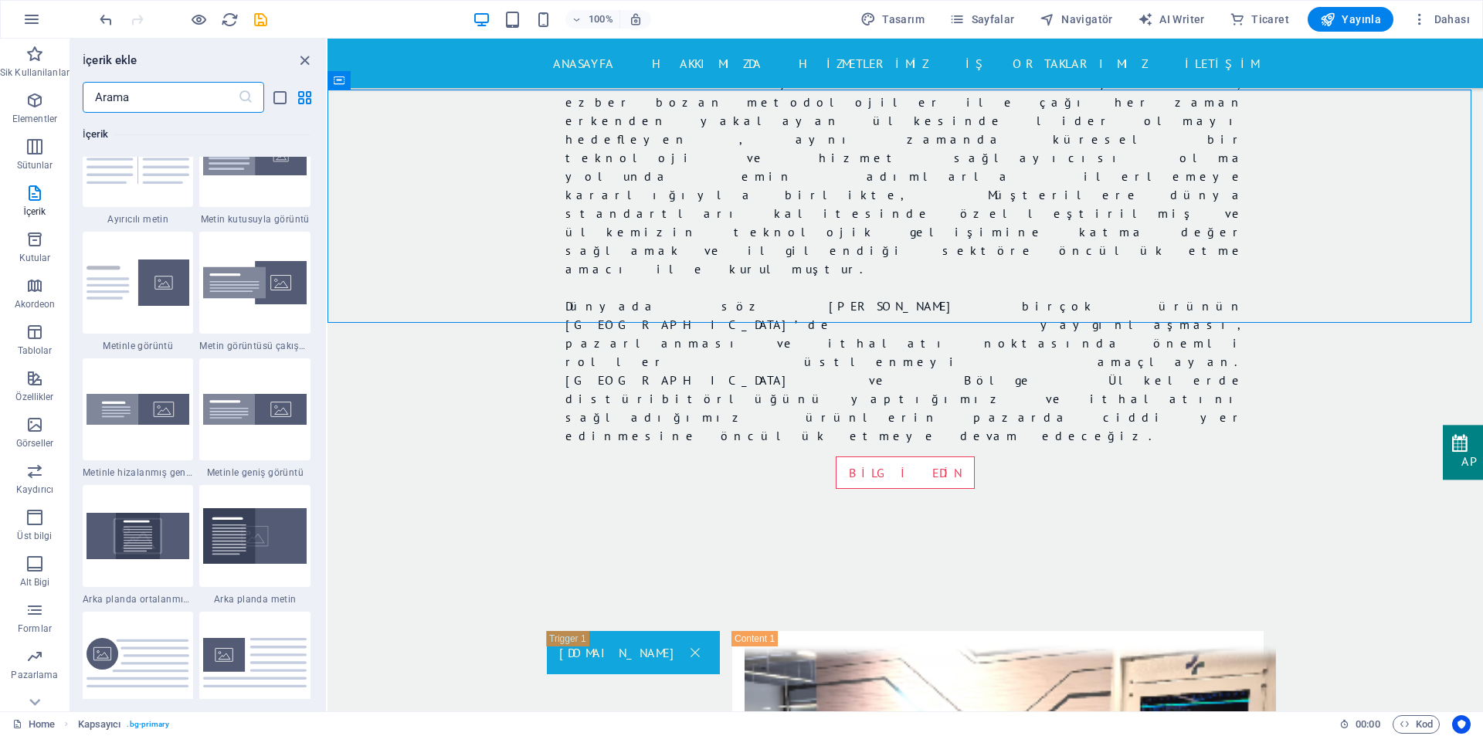
scroll to position [2941, 0]
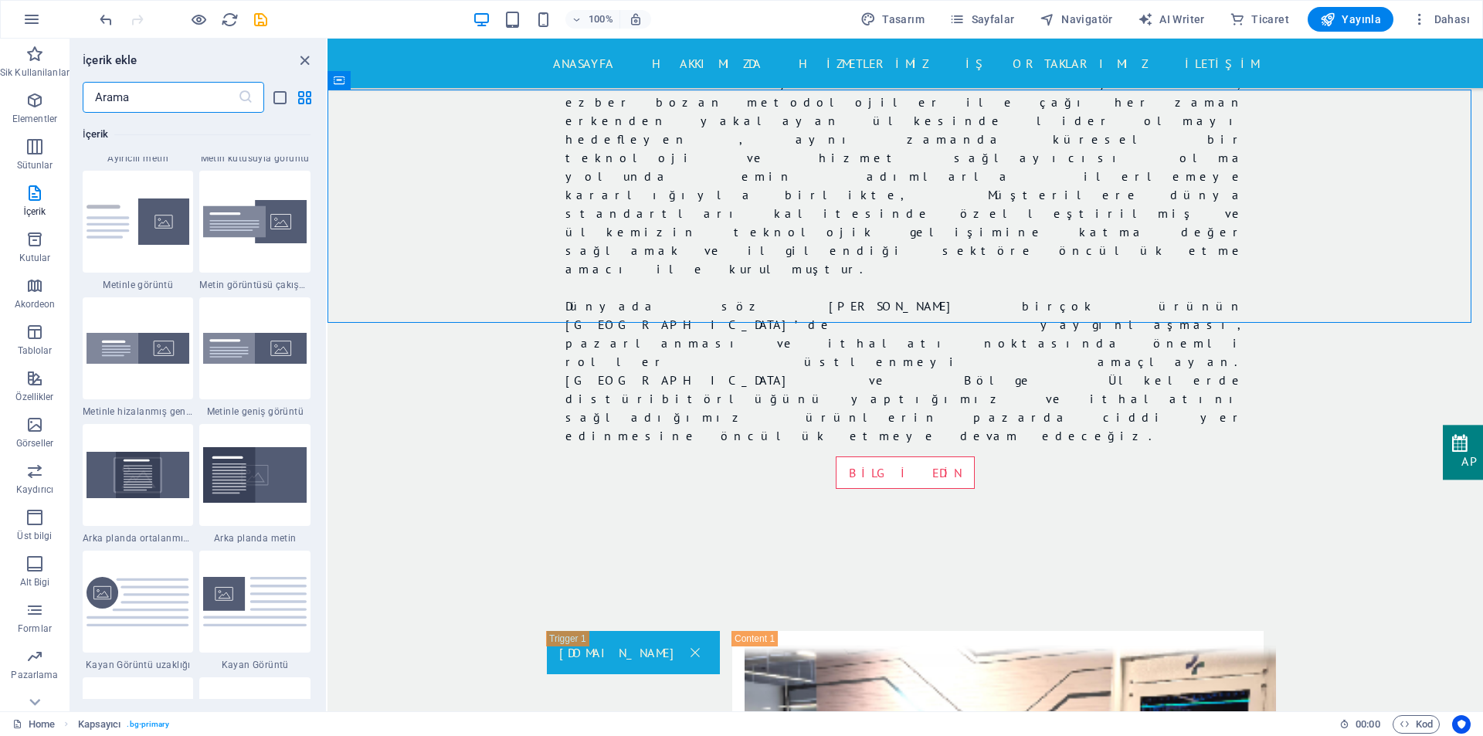
drag, startPoint x: 324, startPoint y: 156, endPoint x: 5, endPoint y: 192, distance: 321.7
click at [158, 231] on img at bounding box center [137, 221] width 103 height 46
click at [327, 231] on div "Mevcut içeriği değiştirmek için buraya sürükleyin. Yeni bir element oluşturmak …" at bounding box center [904, 375] width 1155 height 673
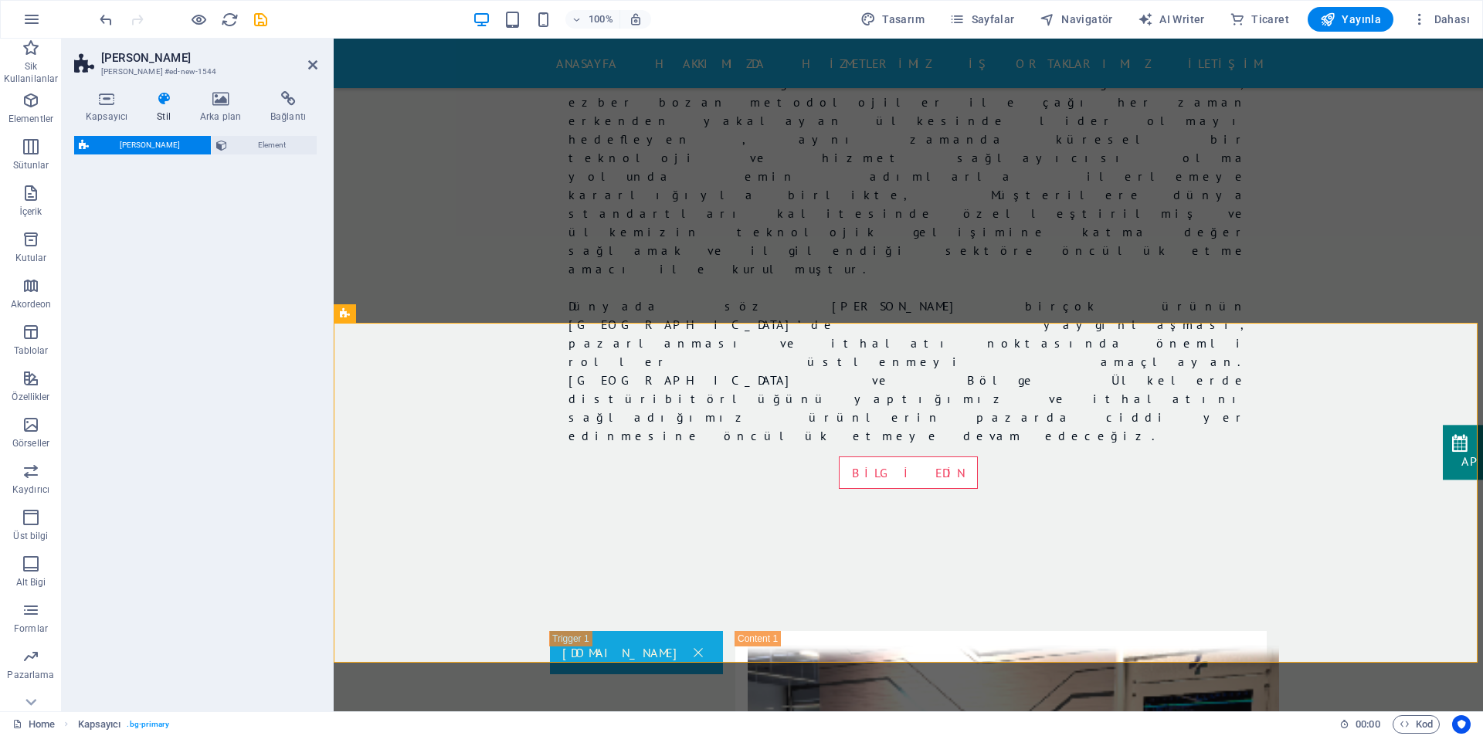
select select "rem"
select select "px"
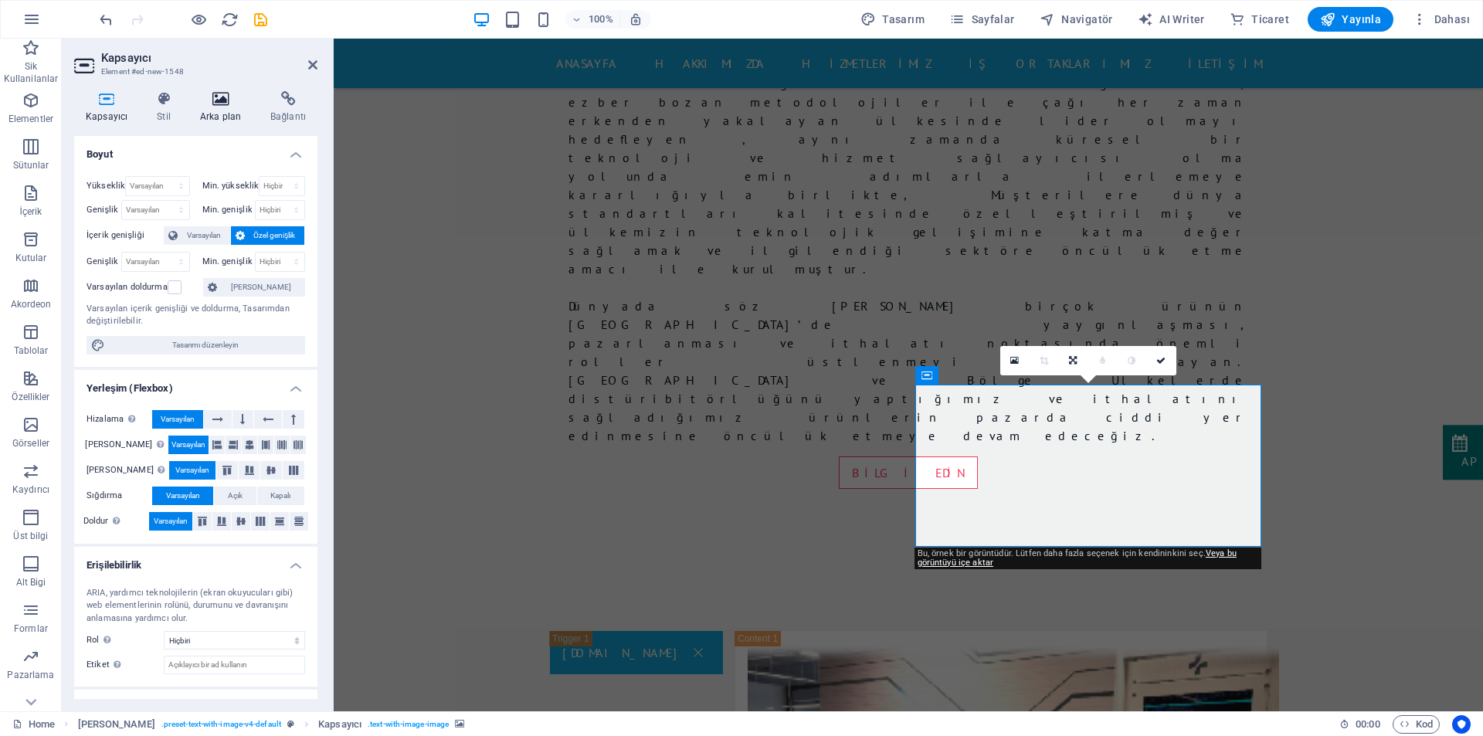
click at [206, 106] on icon at bounding box center [220, 98] width 64 height 15
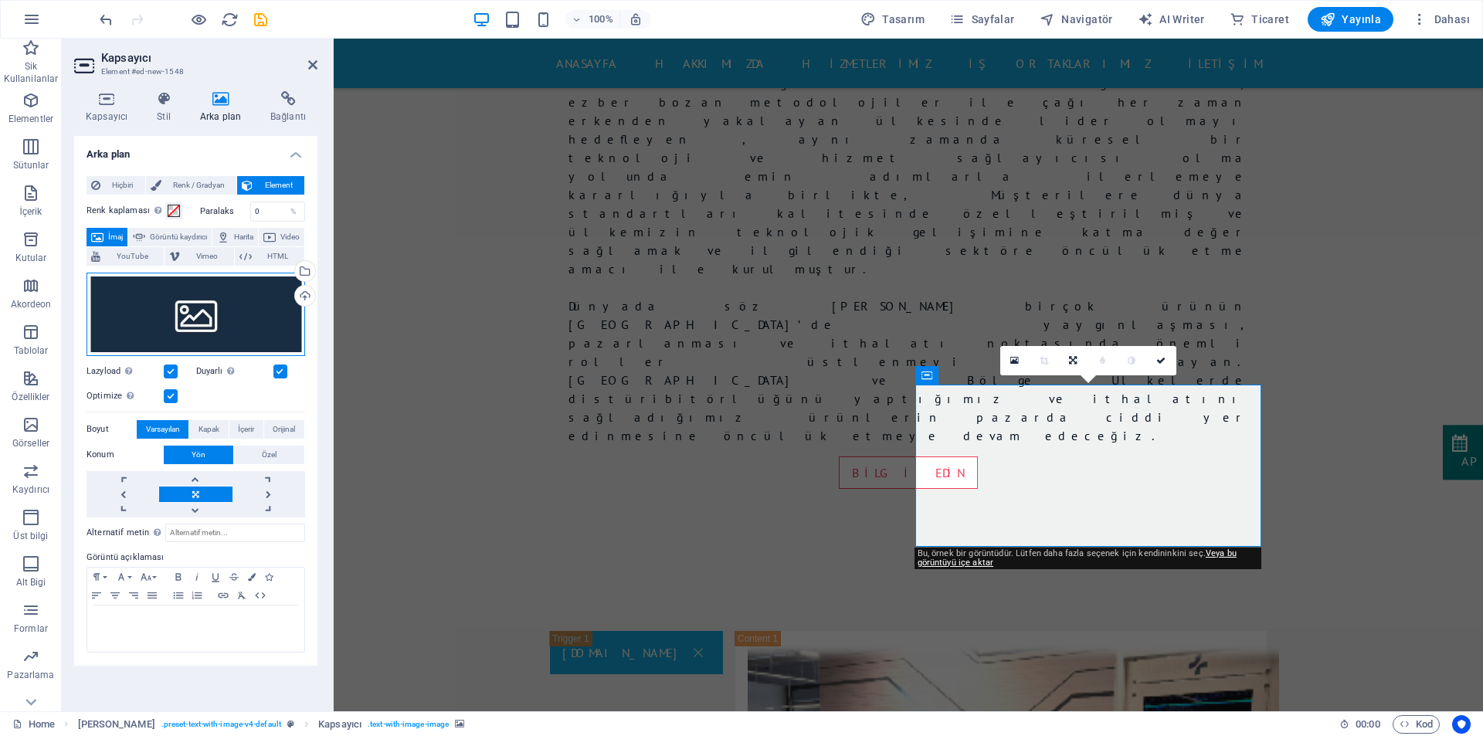
click at [185, 347] on div "Dosyaları buraya sürükleyin, dosyaları seçmek için tıklayın veya Dosyalardan ya…" at bounding box center [195, 314] width 219 height 83
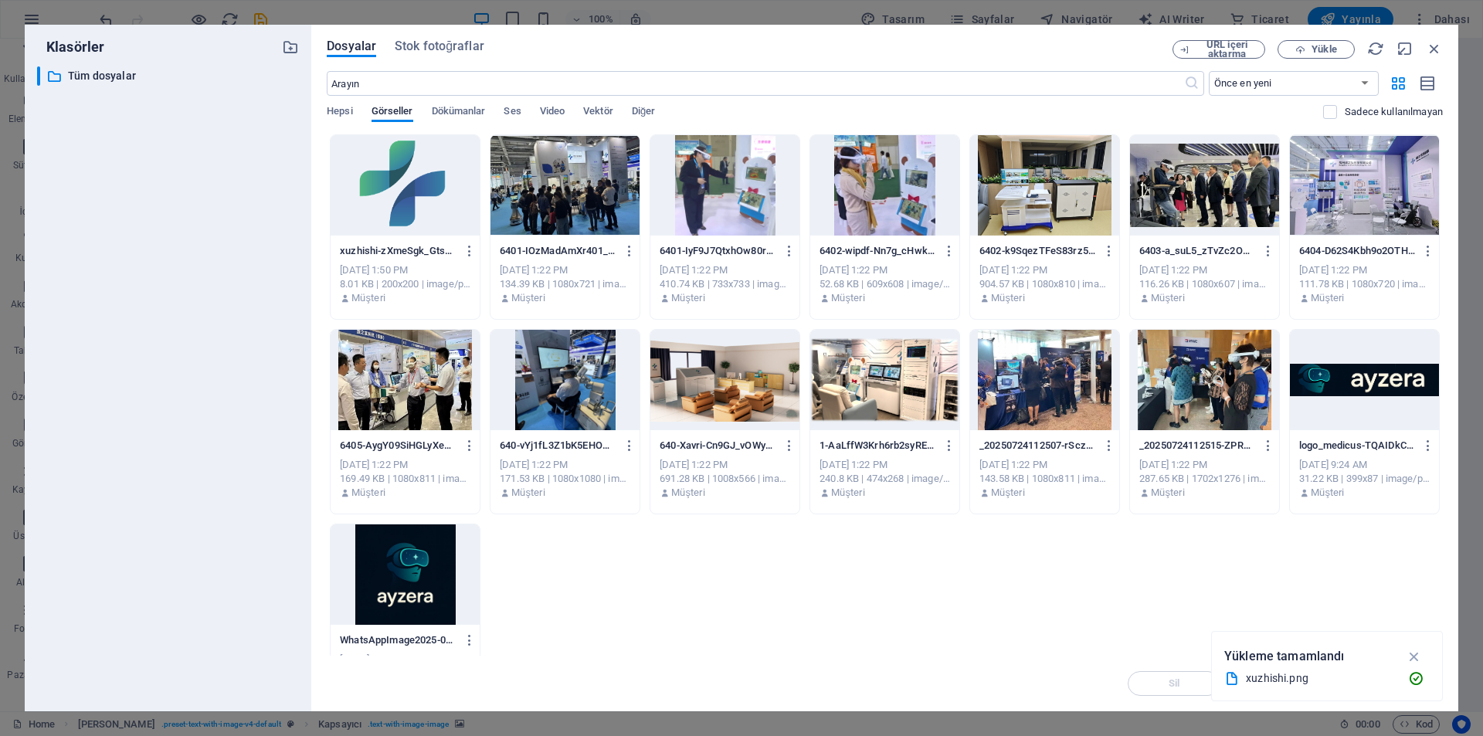
click at [402, 183] on div at bounding box center [404, 185] width 149 height 100
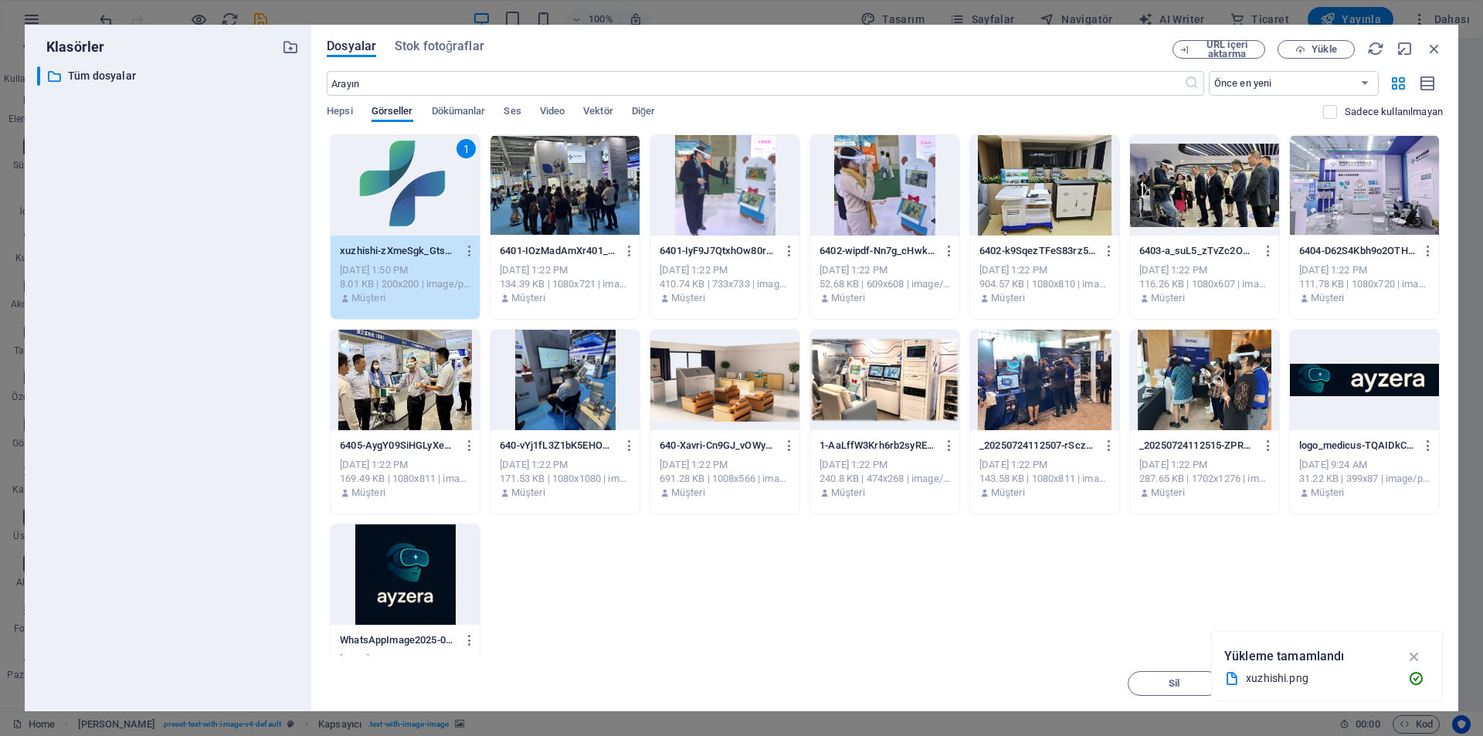
click at [387, 207] on div "1" at bounding box center [404, 185] width 149 height 100
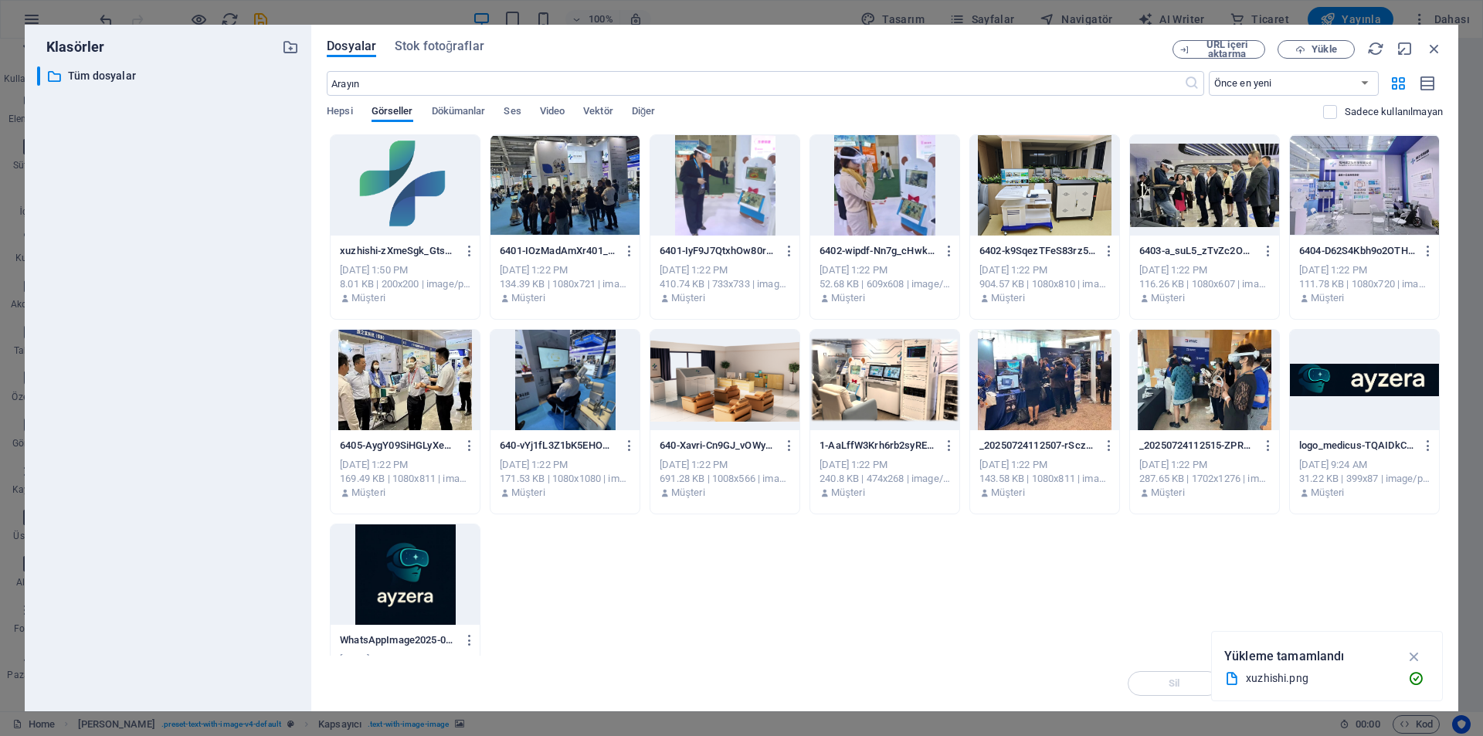
click at [387, 207] on div at bounding box center [404, 185] width 149 height 100
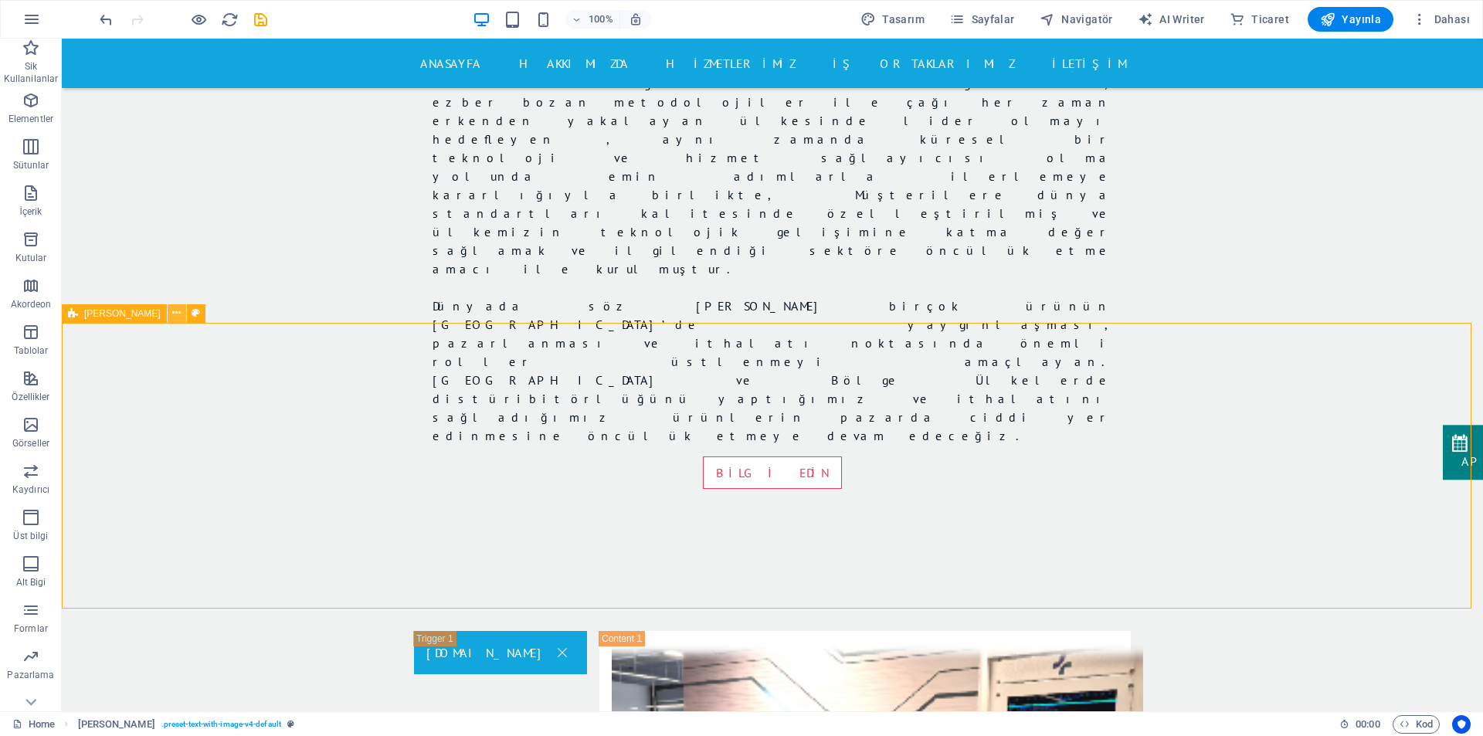
click at [172, 316] on icon at bounding box center [176, 313] width 8 height 16
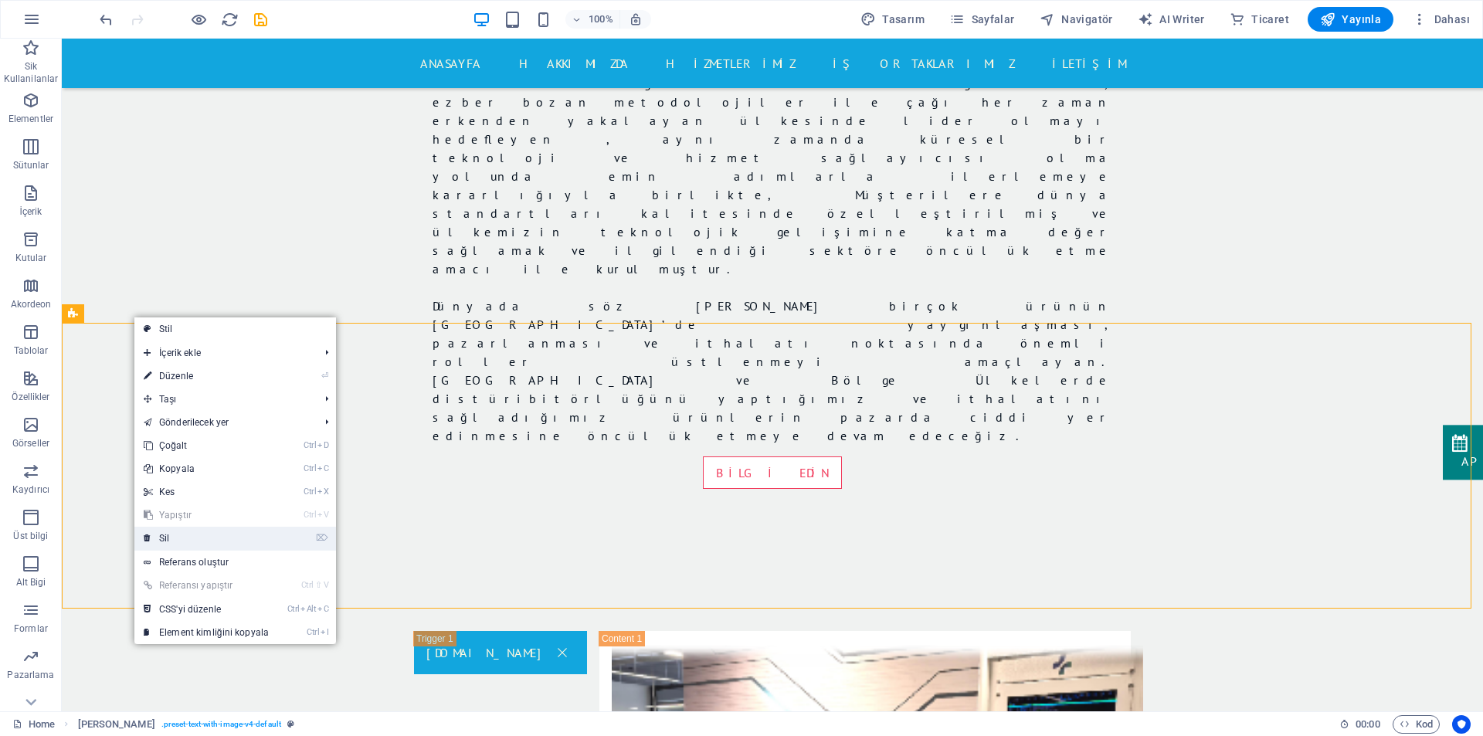
click at [188, 537] on link "⌦ Sil" at bounding box center [206, 538] width 144 height 23
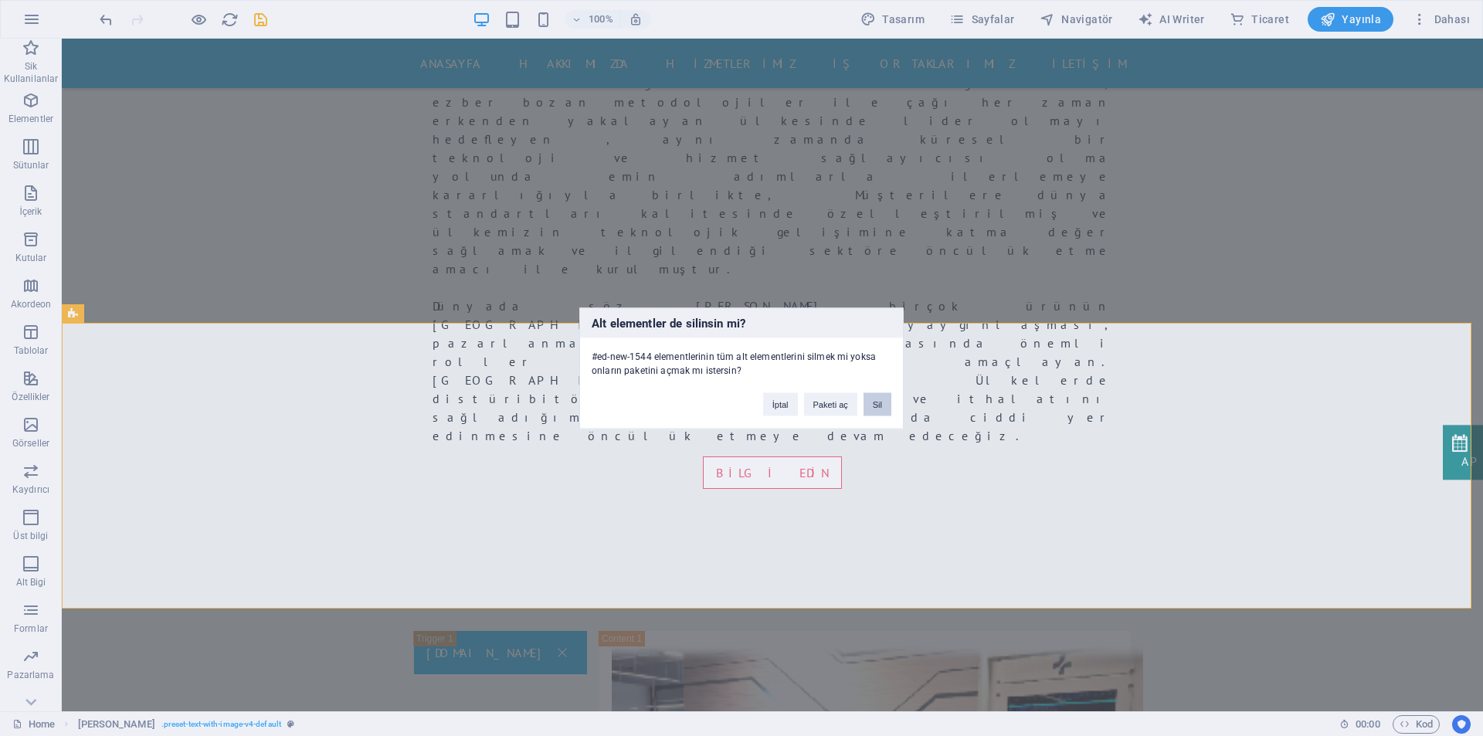
click at [875, 410] on button "Sil" at bounding box center [877, 403] width 28 height 23
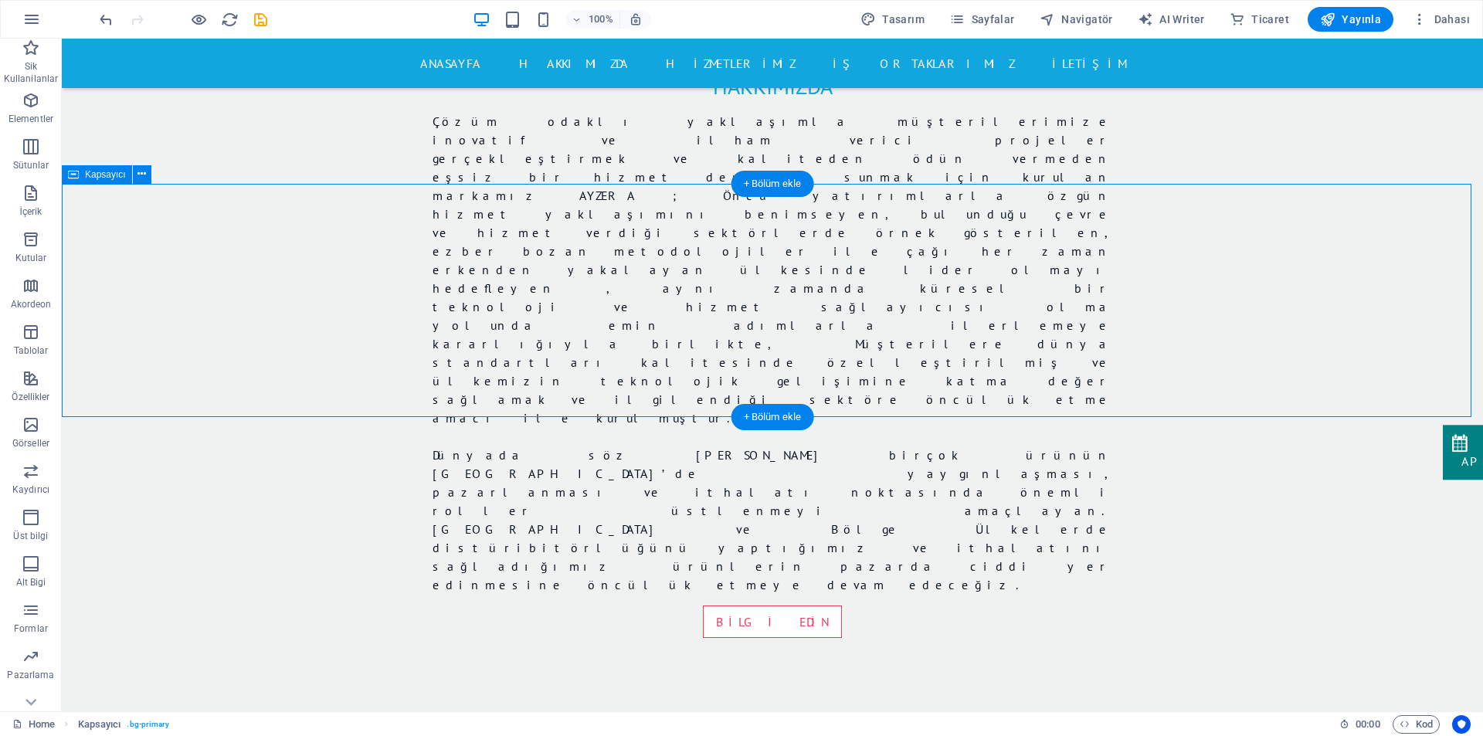
scroll to position [1332, 0]
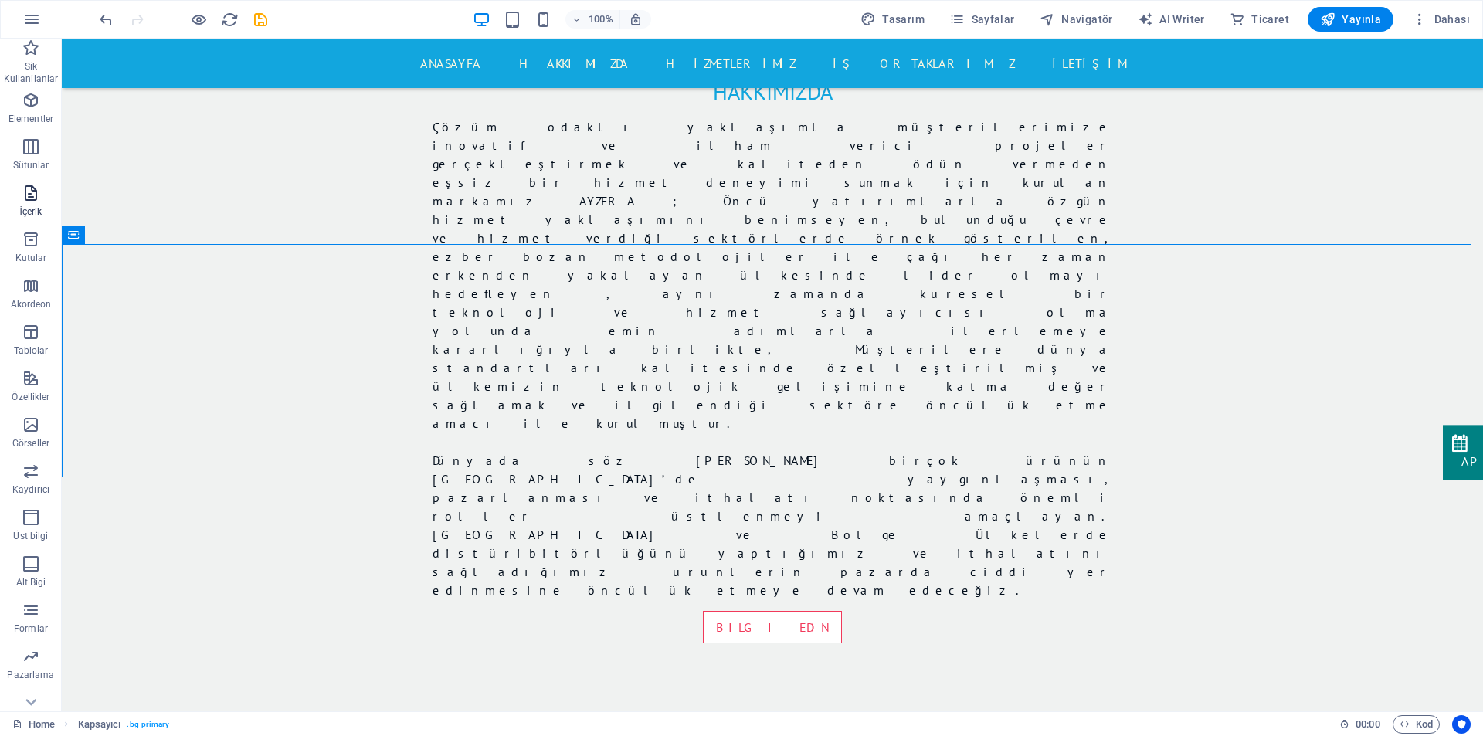
click at [25, 190] on icon "button" at bounding box center [31, 193] width 19 height 19
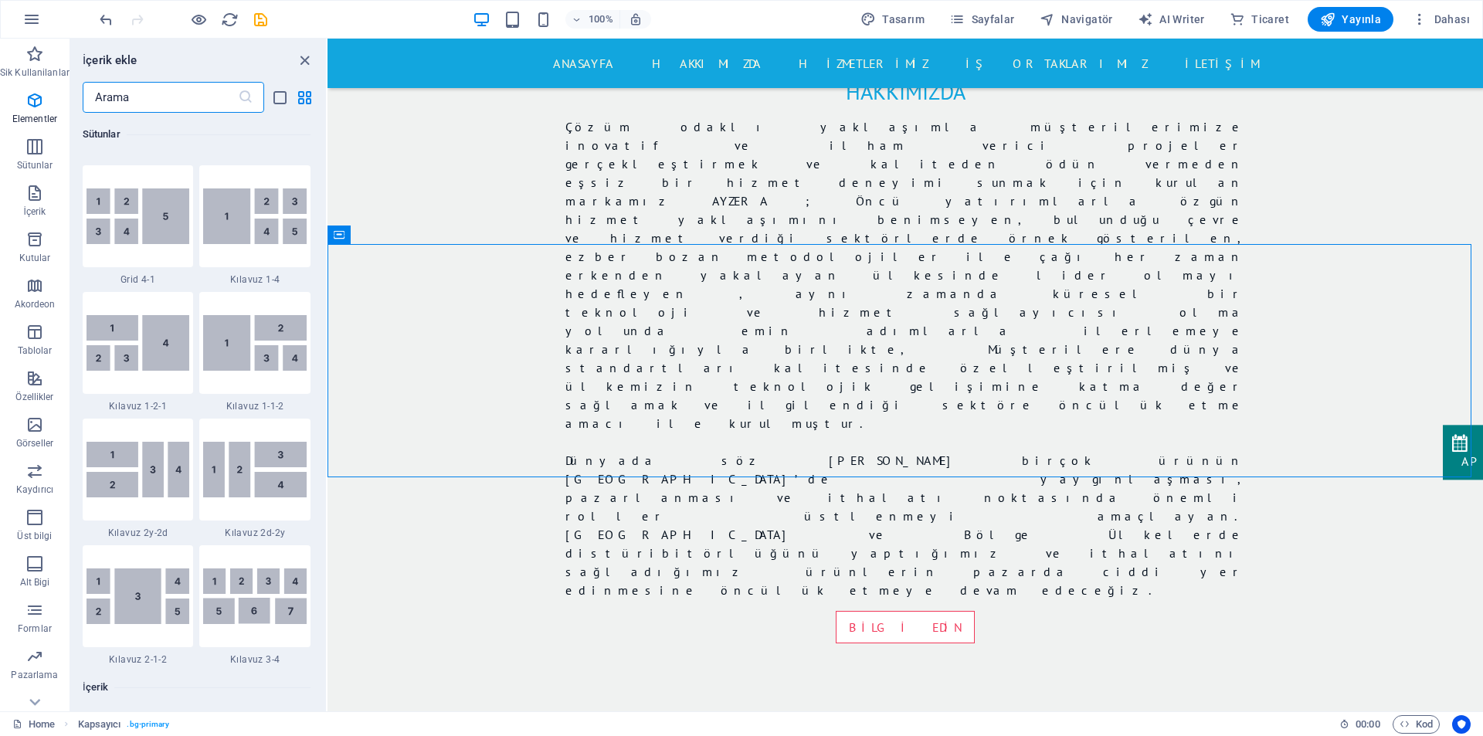
scroll to position [2702, 0]
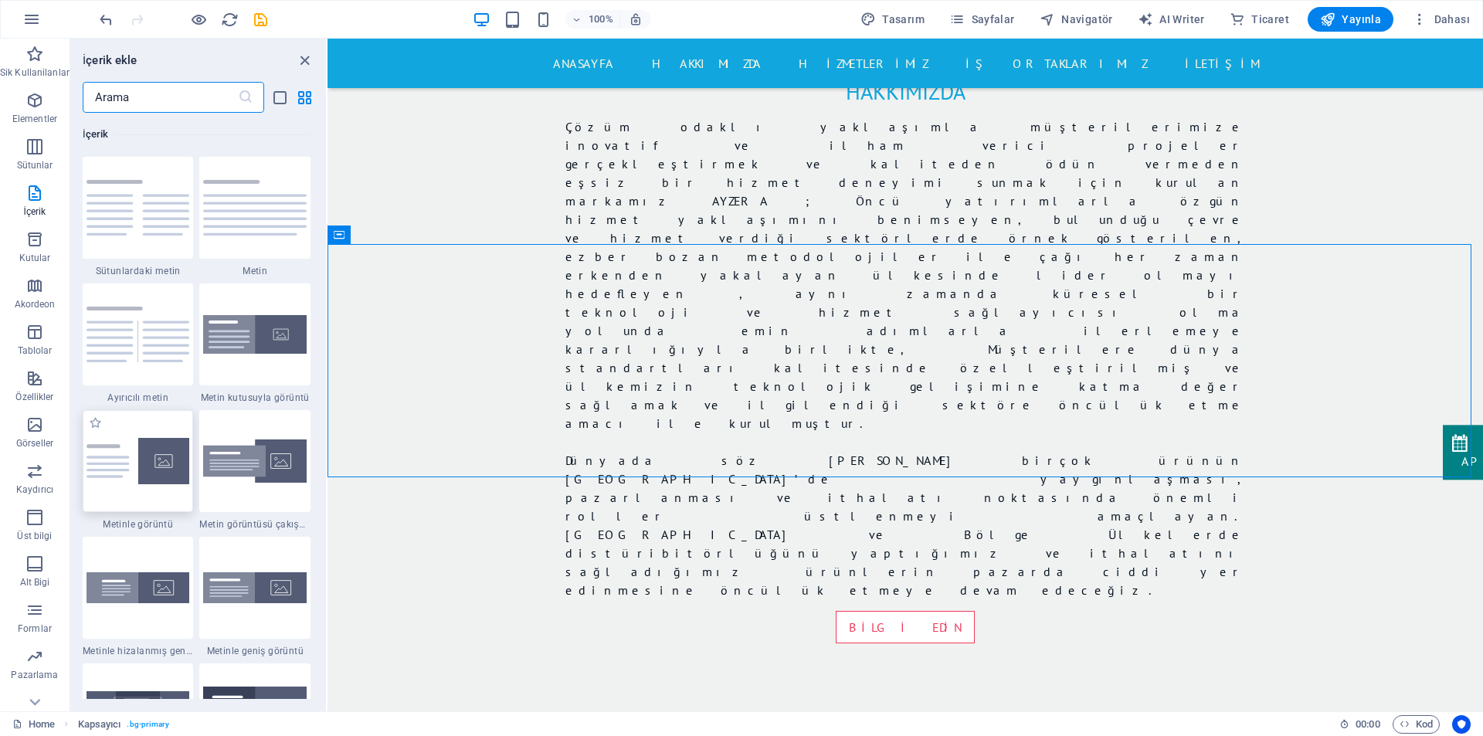
click at [139, 474] on img at bounding box center [137, 461] width 103 height 46
click at [327, 474] on div "Mevcut içeriği değiştirmek için buraya sürükleyin. Yeni bir element oluşturmak …" at bounding box center [904, 375] width 1155 height 673
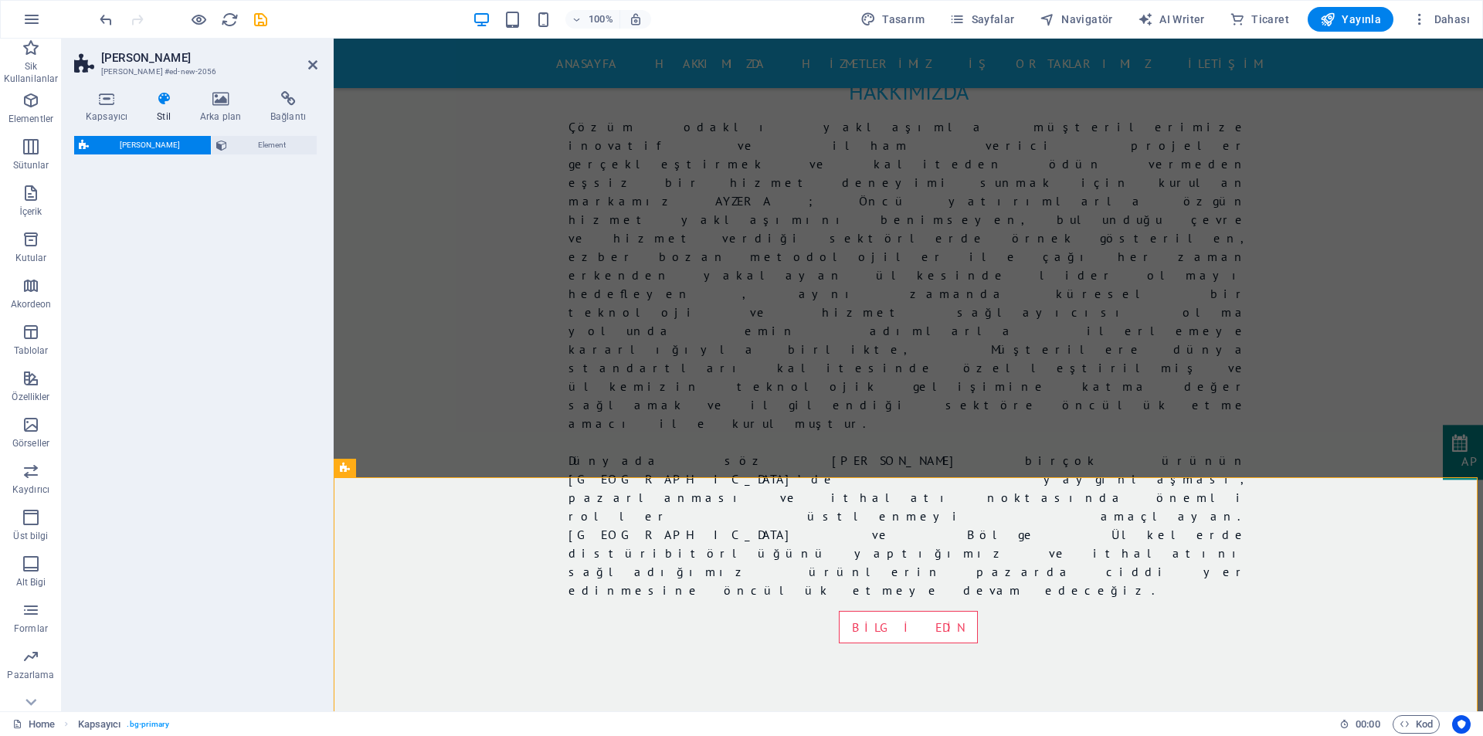
select select "rem"
select select "px"
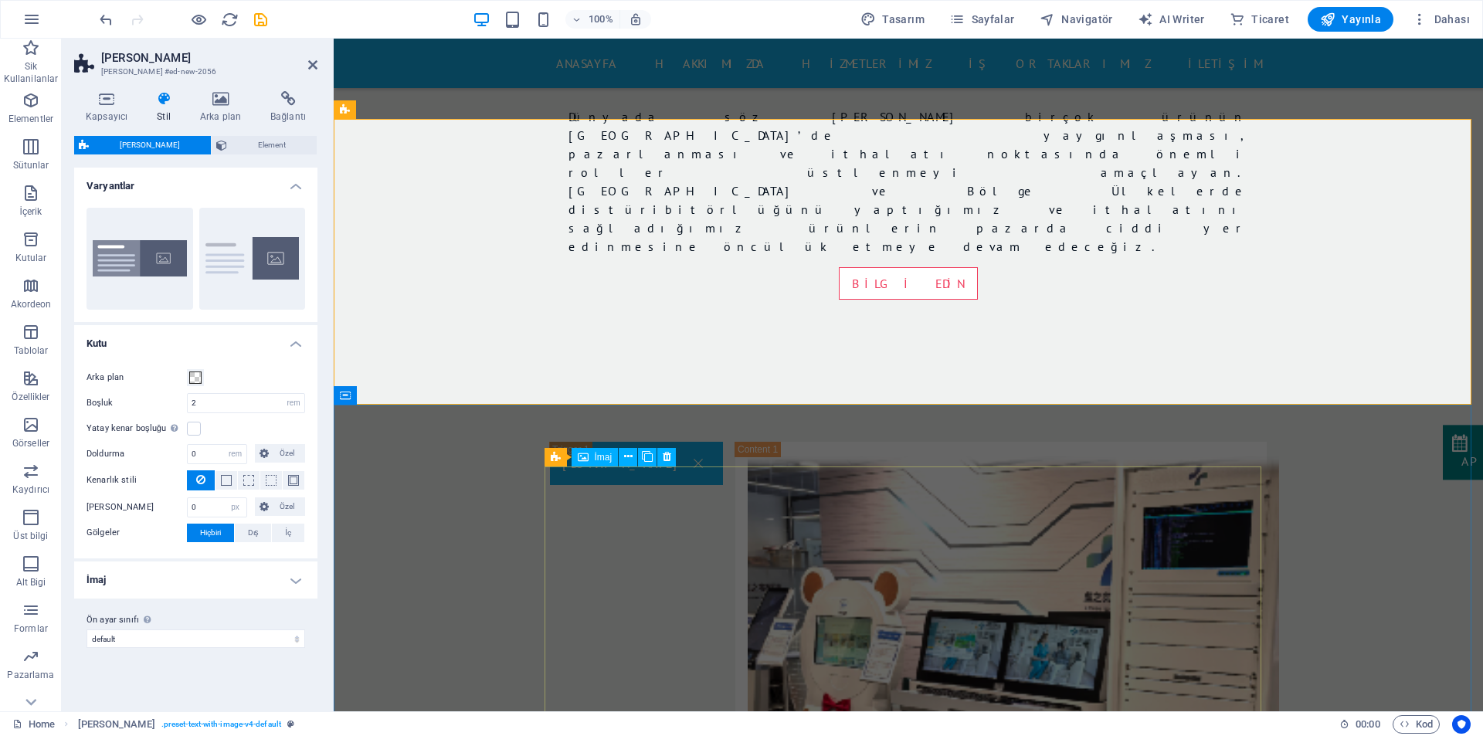
scroll to position [1641, 0]
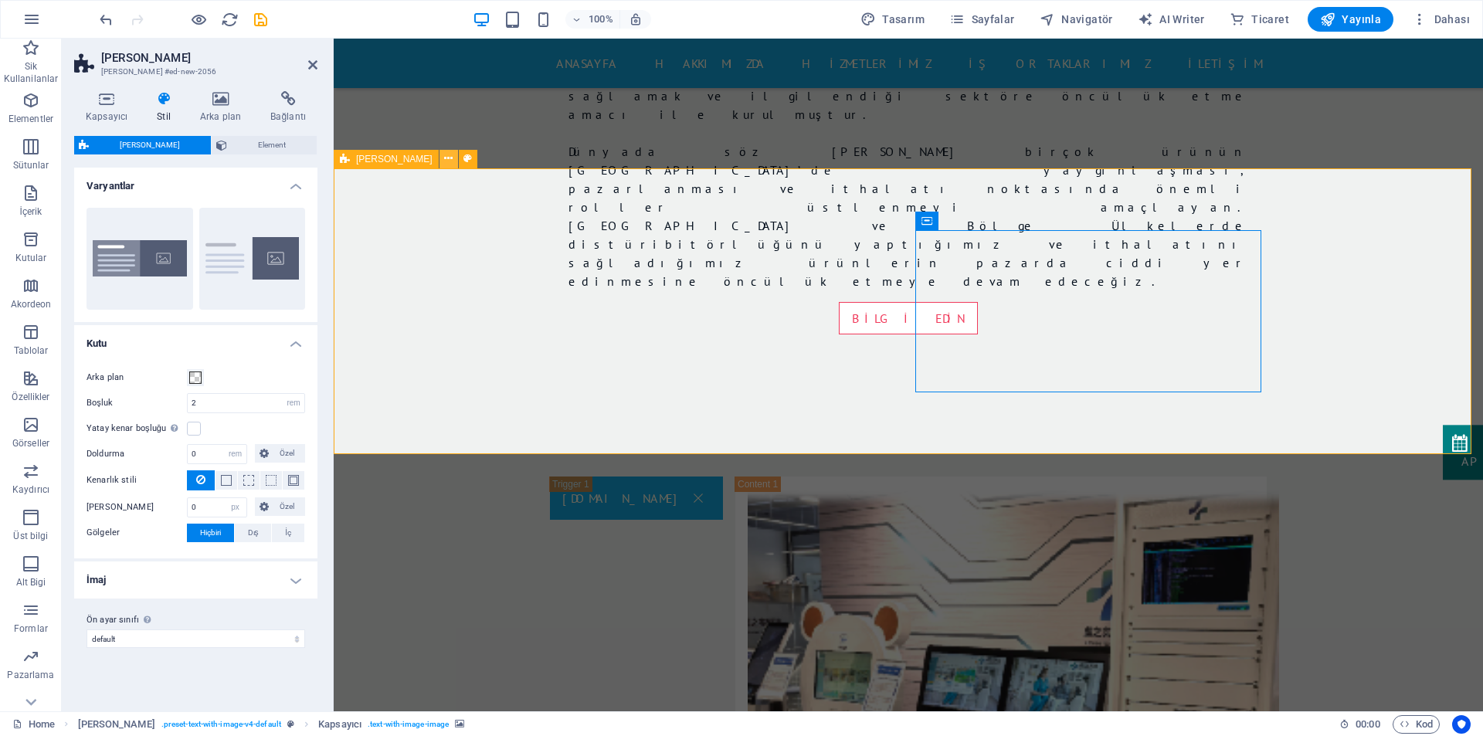
click at [444, 159] on icon at bounding box center [448, 159] width 8 height 16
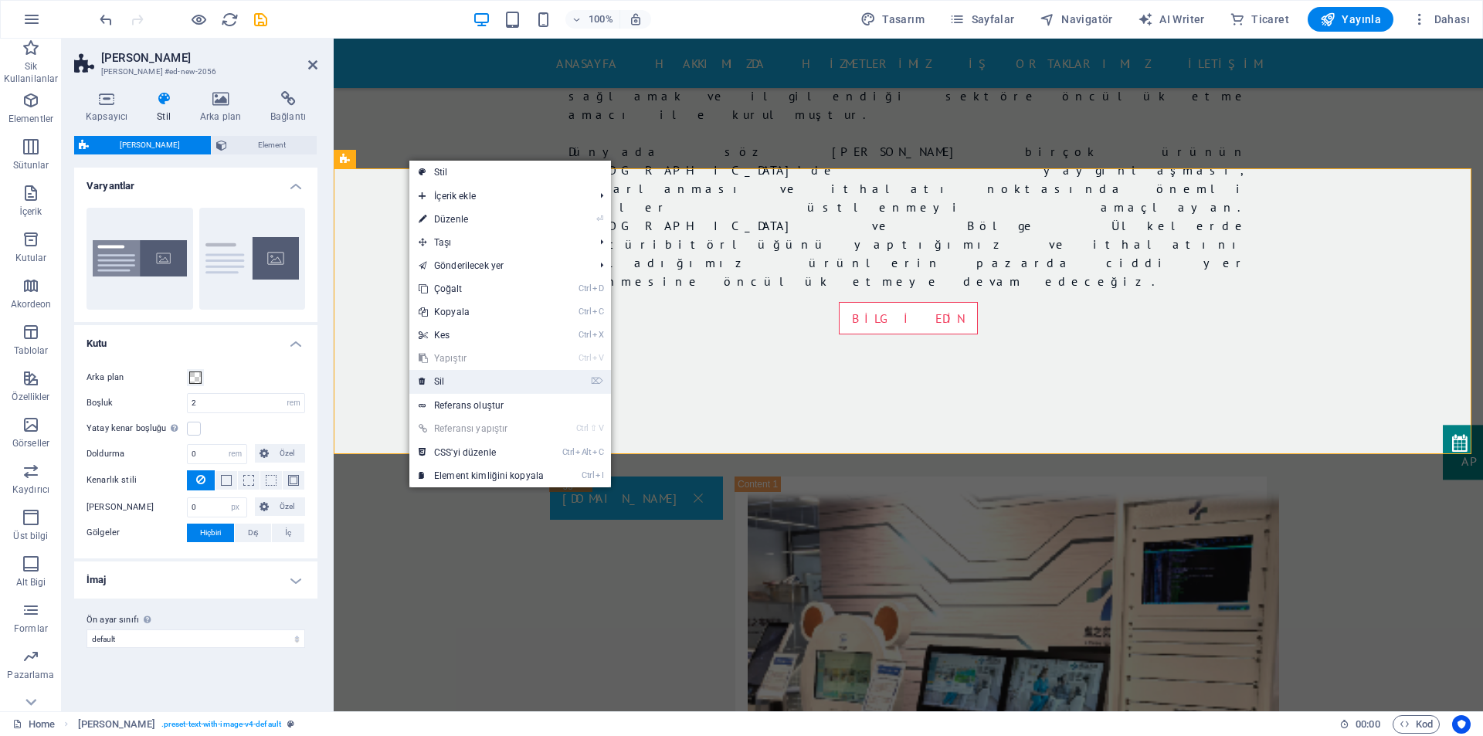
click at [458, 390] on link "⌦ Sil" at bounding box center [481, 381] width 144 height 23
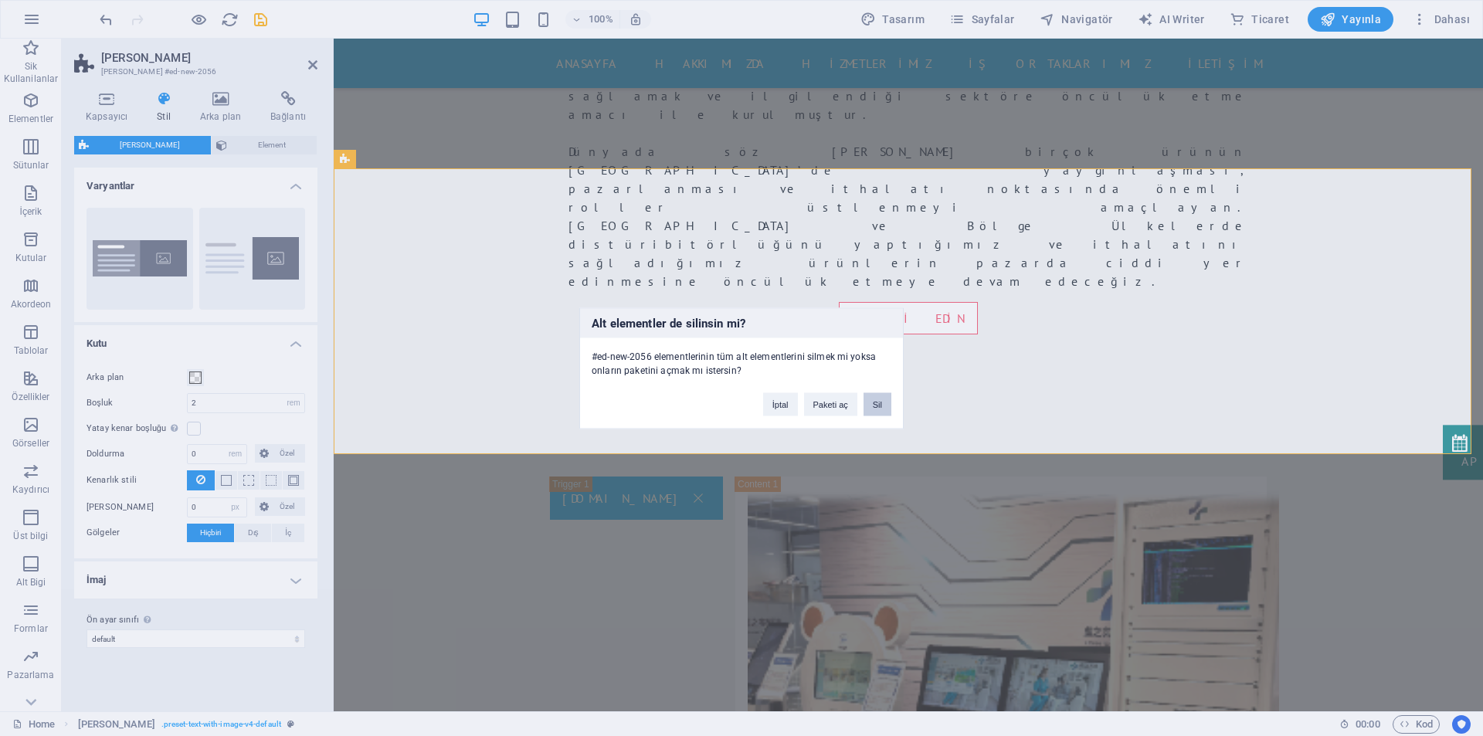
click at [879, 402] on button "Sil" at bounding box center [877, 403] width 28 height 23
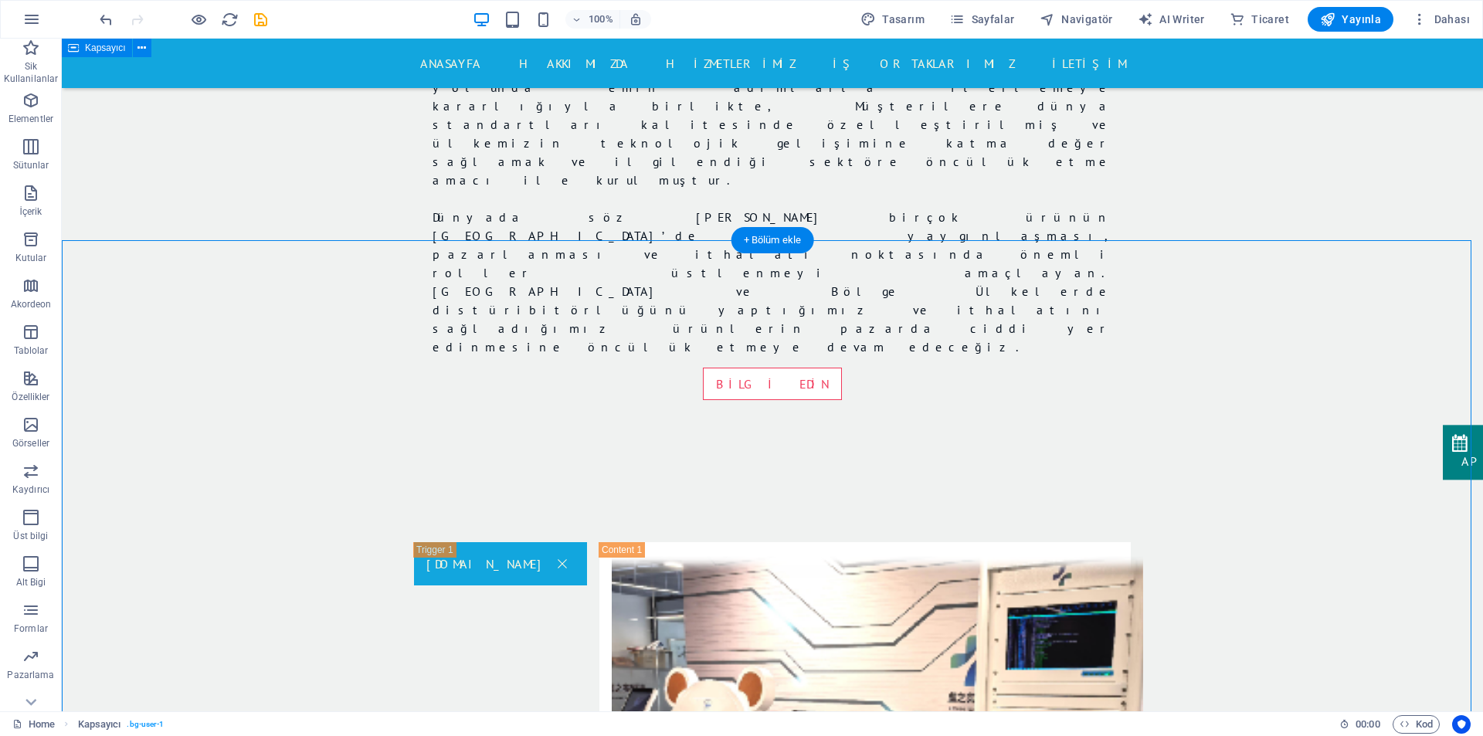
scroll to position [1564, 0]
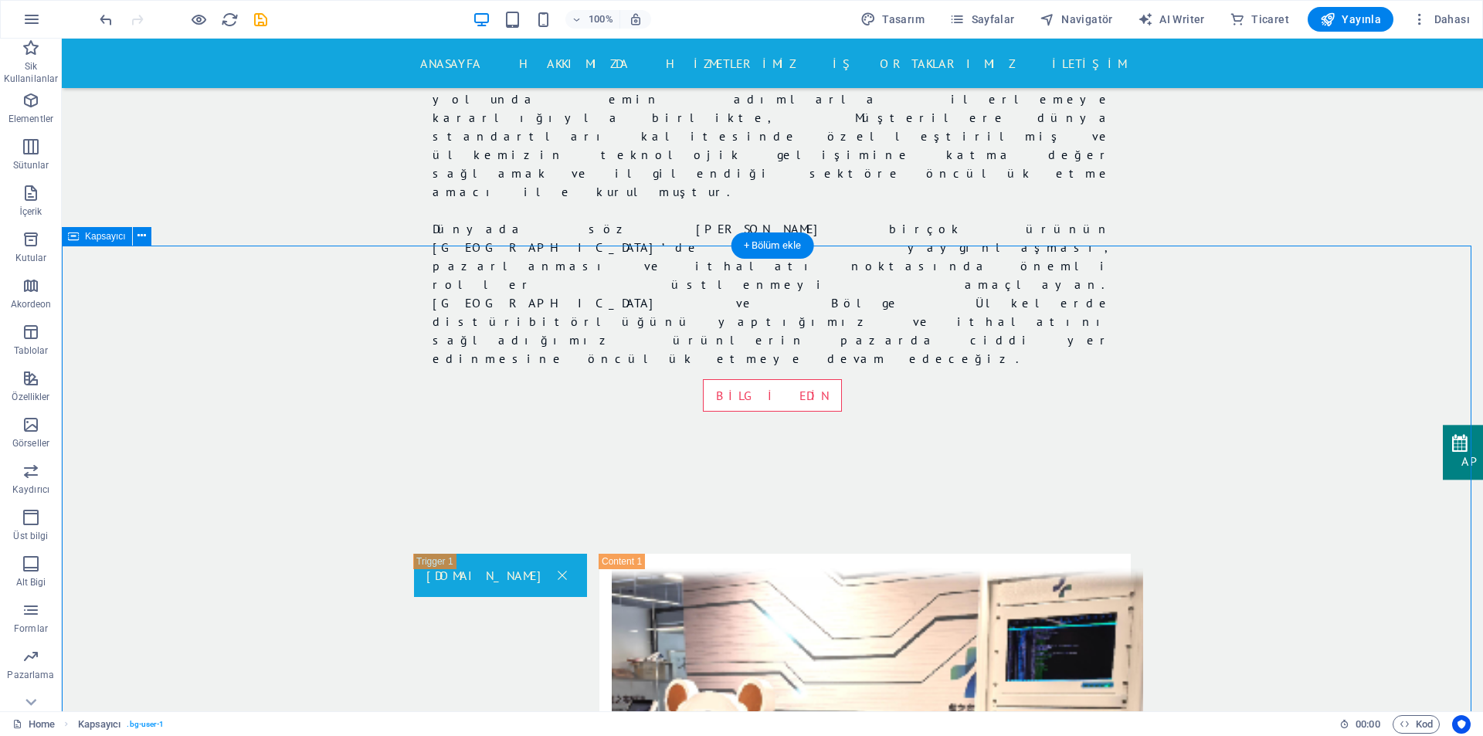
click at [137, 238] on icon at bounding box center [141, 236] width 8 height 16
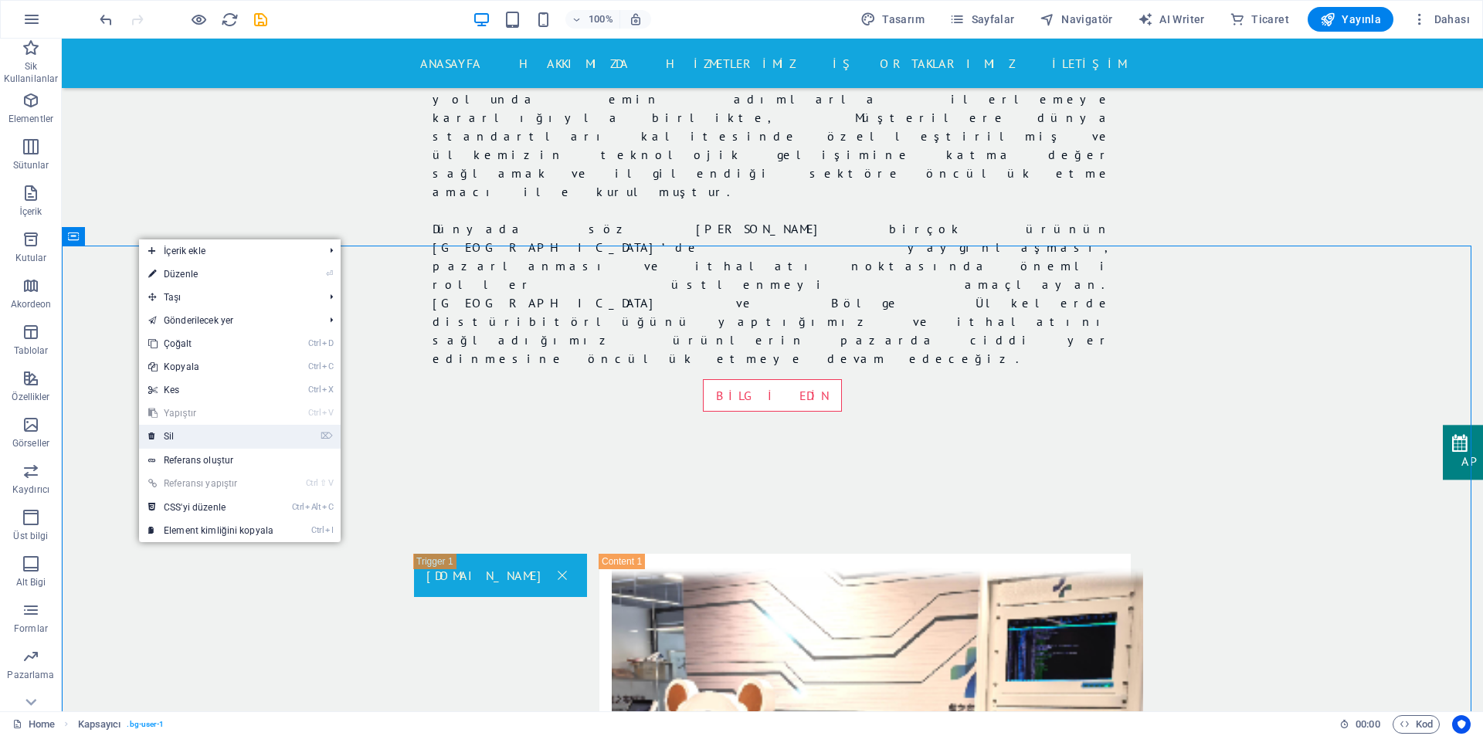
click at [206, 435] on link "⌦ Sil" at bounding box center [211, 436] width 144 height 23
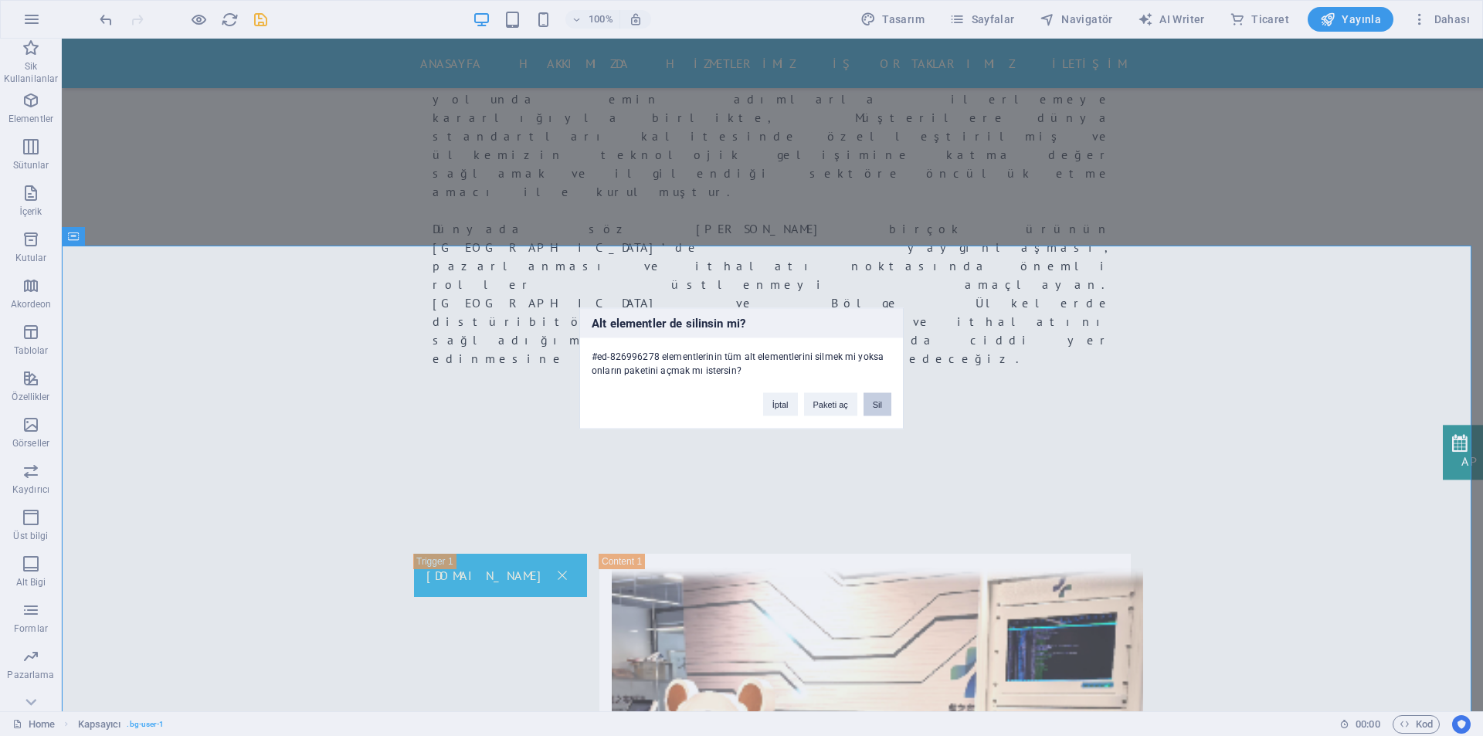
click at [869, 408] on button "Sil" at bounding box center [877, 403] width 28 height 23
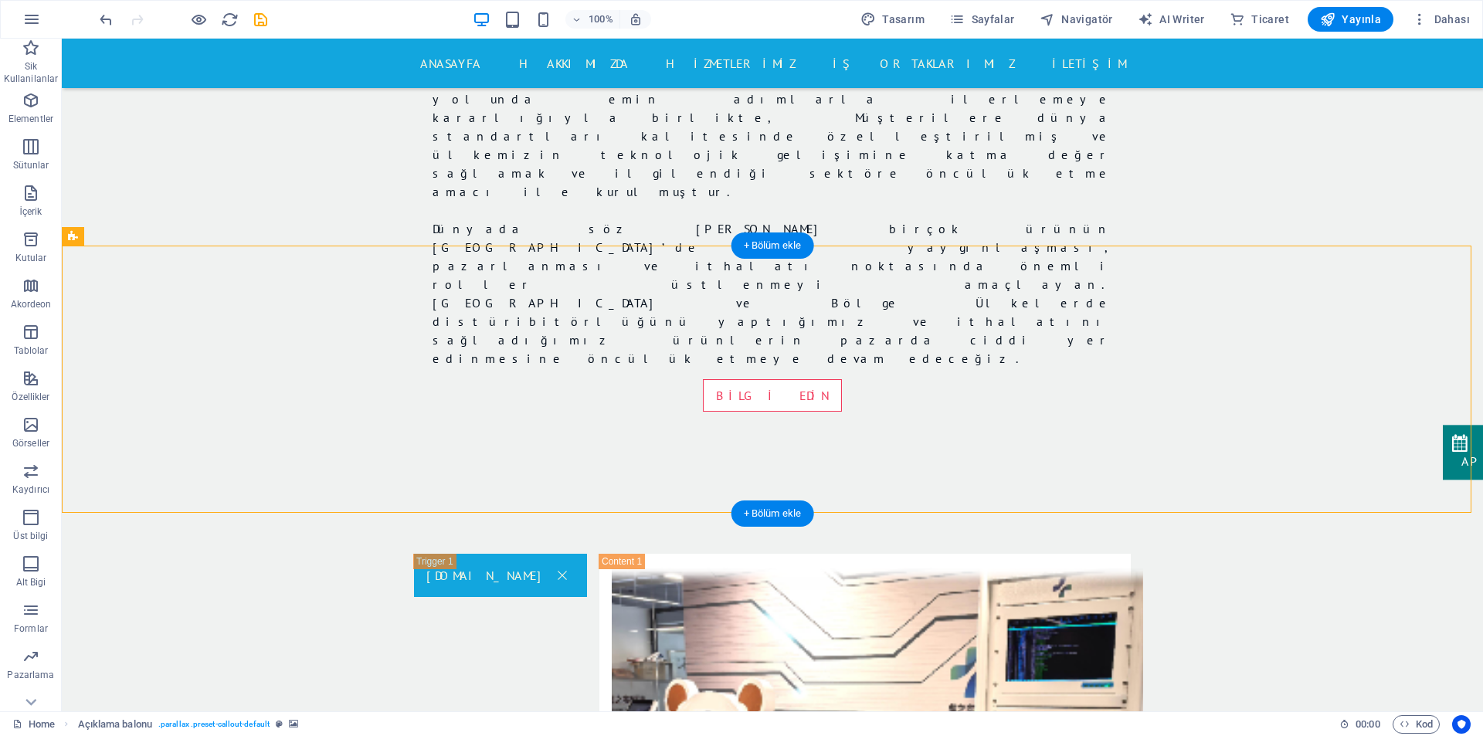
click at [168, 239] on icon at bounding box center [168, 236] width 8 height 16
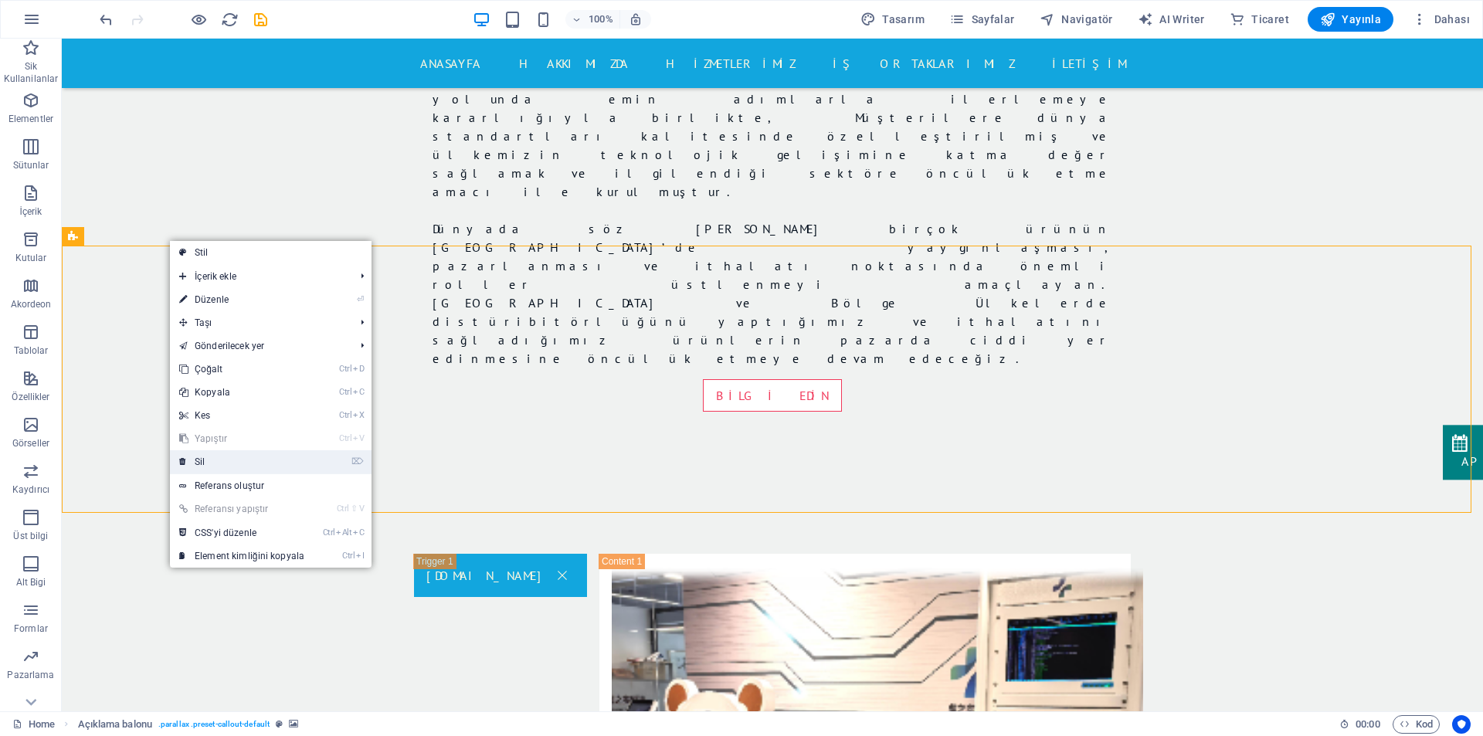
click at [212, 457] on link "⌦ Sil" at bounding box center [242, 461] width 144 height 23
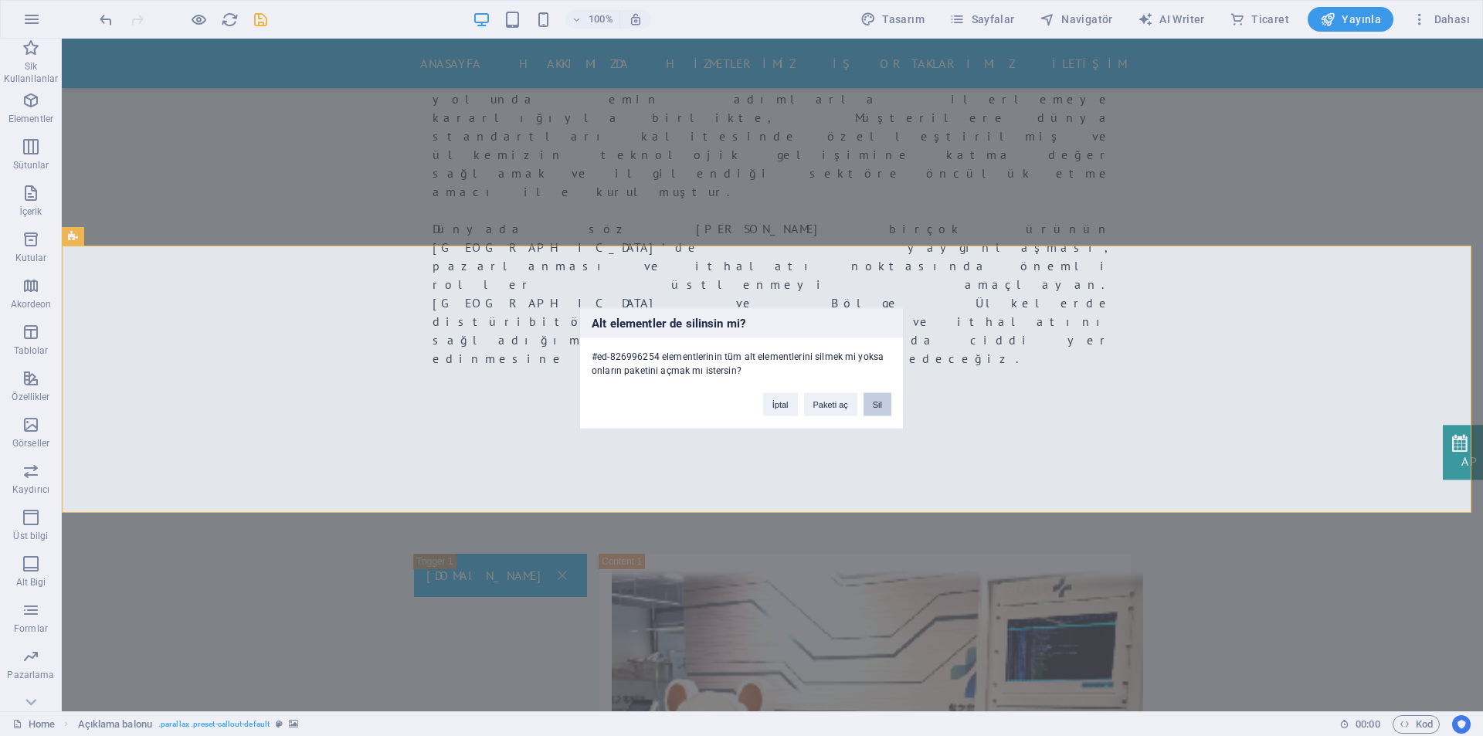
click at [874, 405] on button "Sil" at bounding box center [877, 403] width 28 height 23
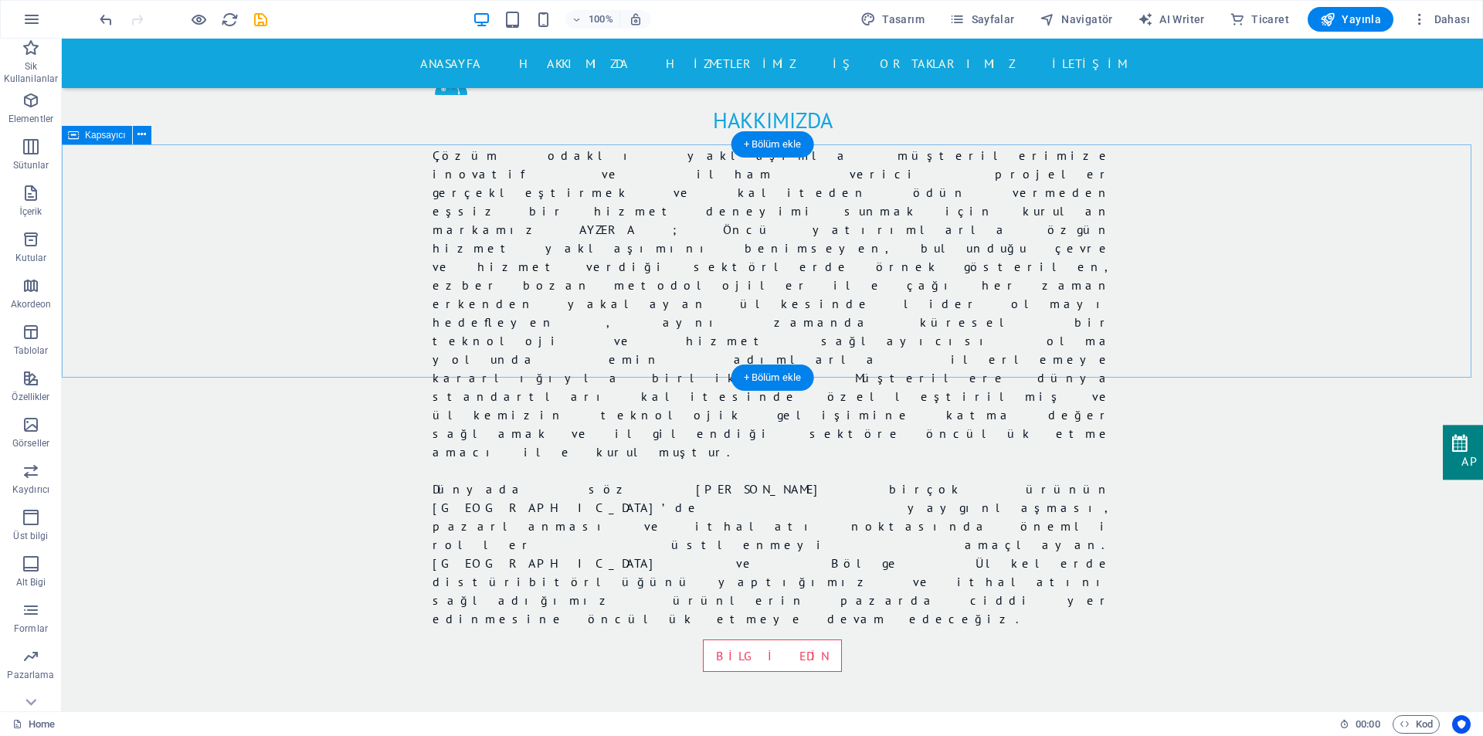
scroll to position [1255, 0]
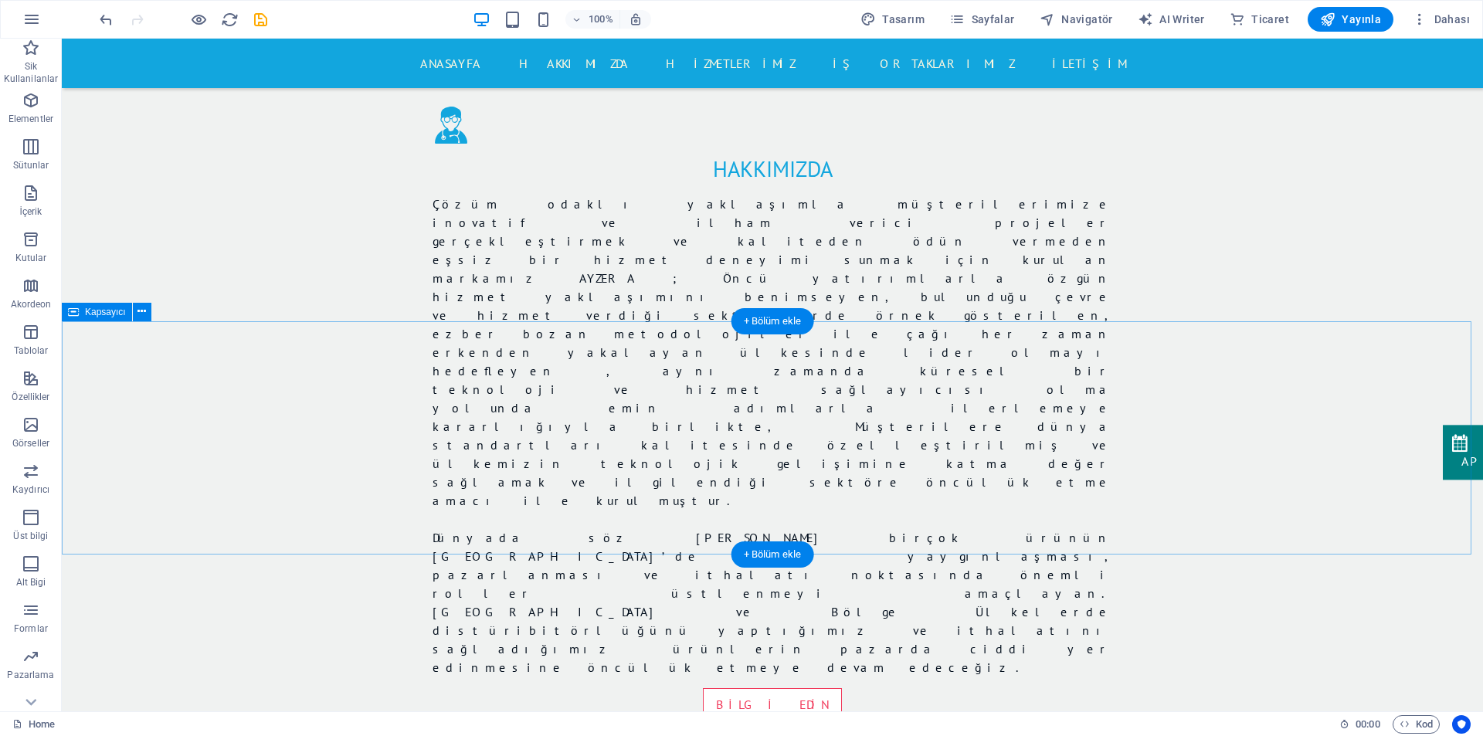
click at [31, 194] on icon "button" at bounding box center [31, 193] width 19 height 19
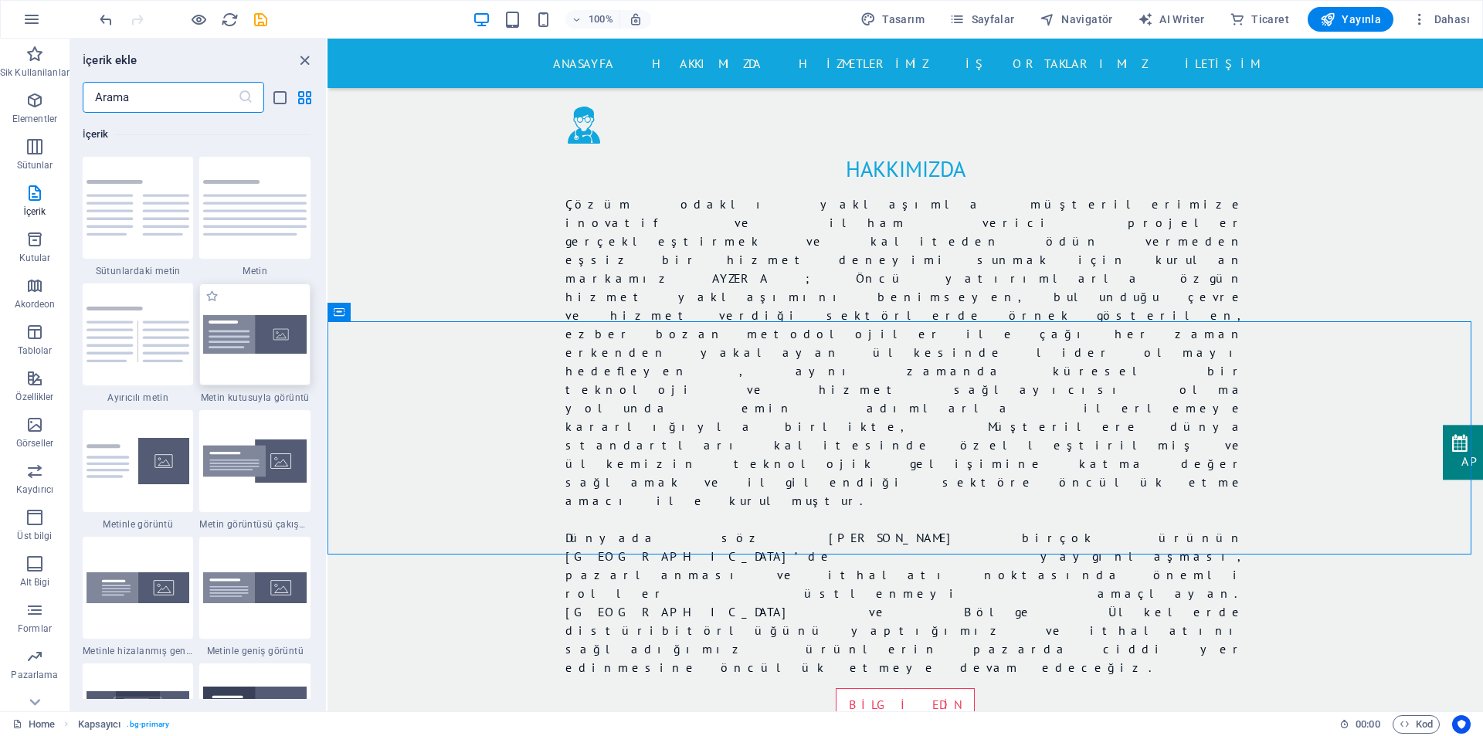
scroll to position [2779, 0]
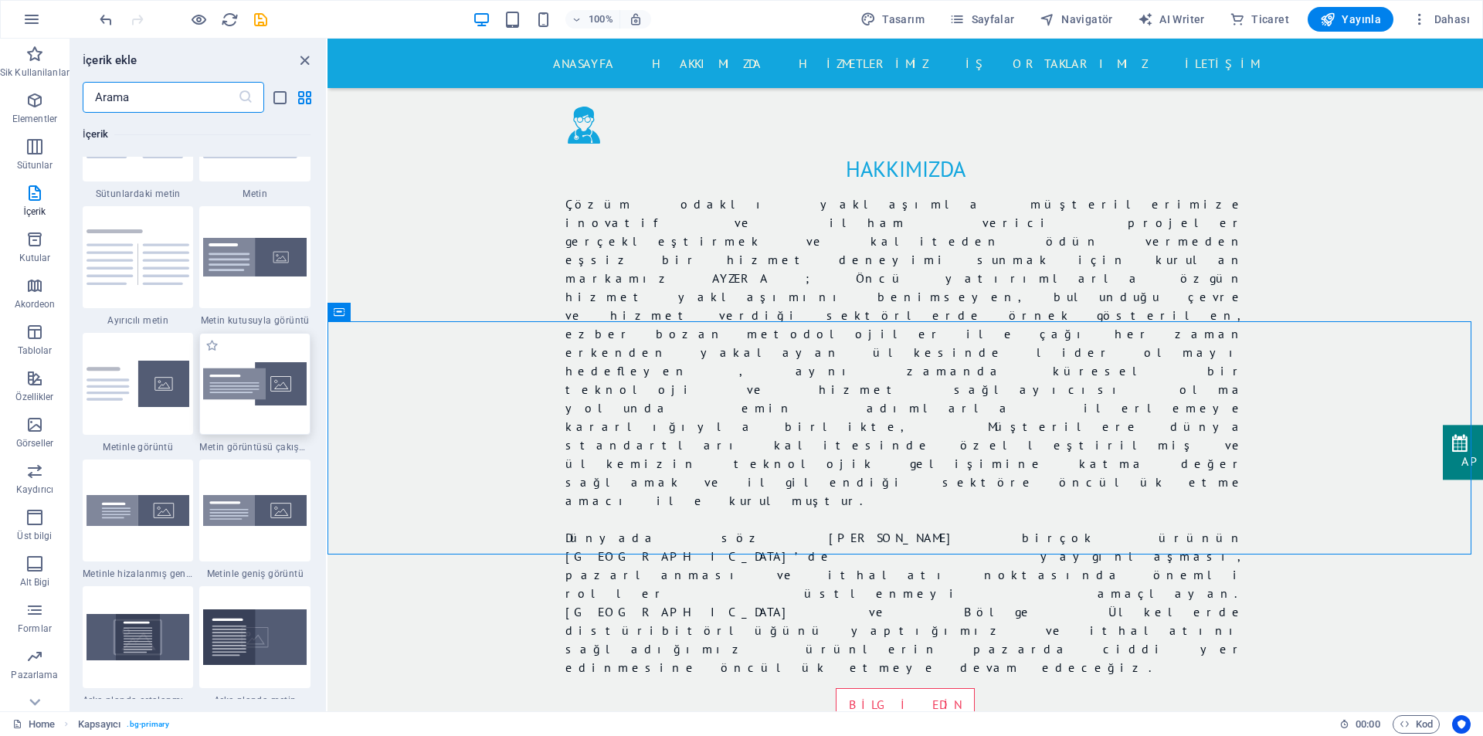
click at [266, 408] on div at bounding box center [254, 384] width 111 height 102
click at [327, 408] on div "Mevcut içeriği değiştirmek için buraya sürükleyin. Yeni bir element oluşturmak …" at bounding box center [904, 375] width 1155 height 673
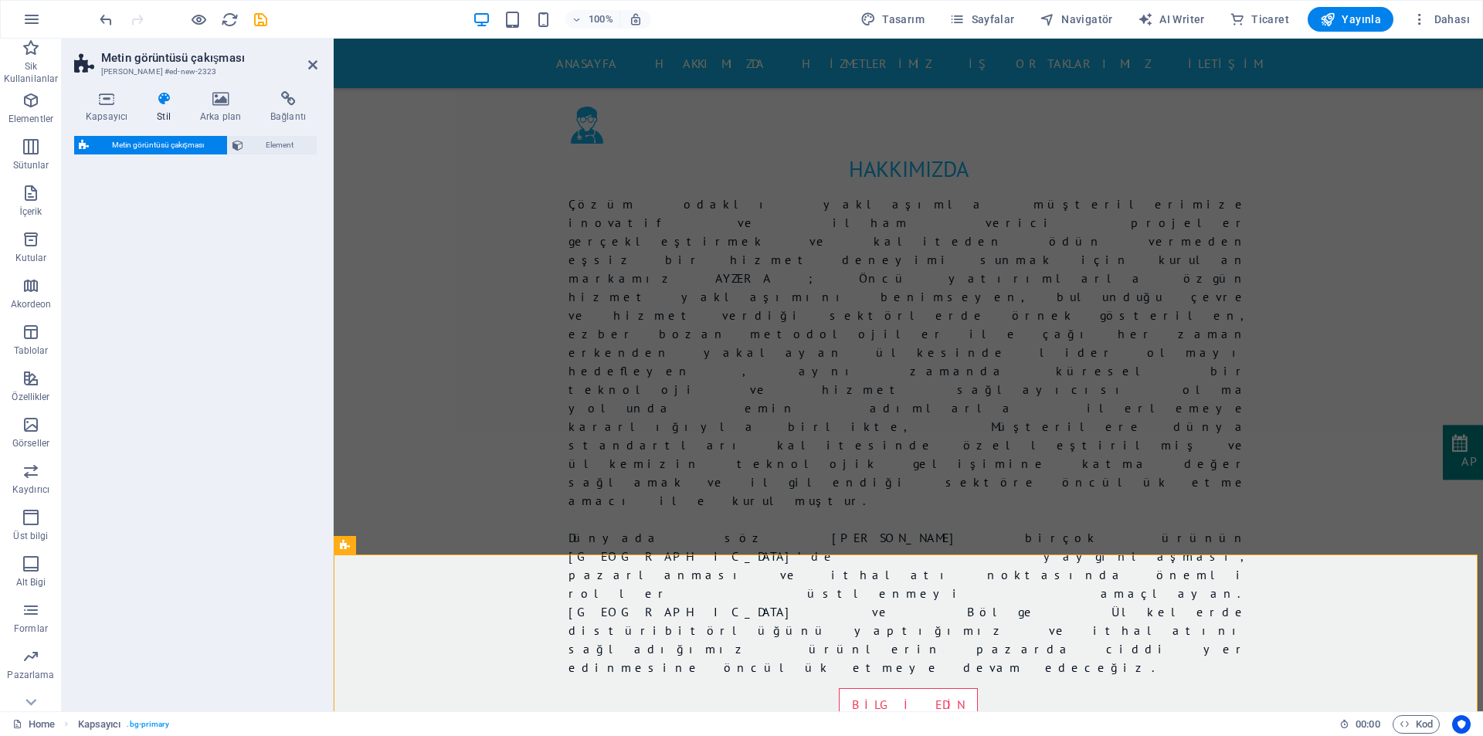
select select "rem"
select select "px"
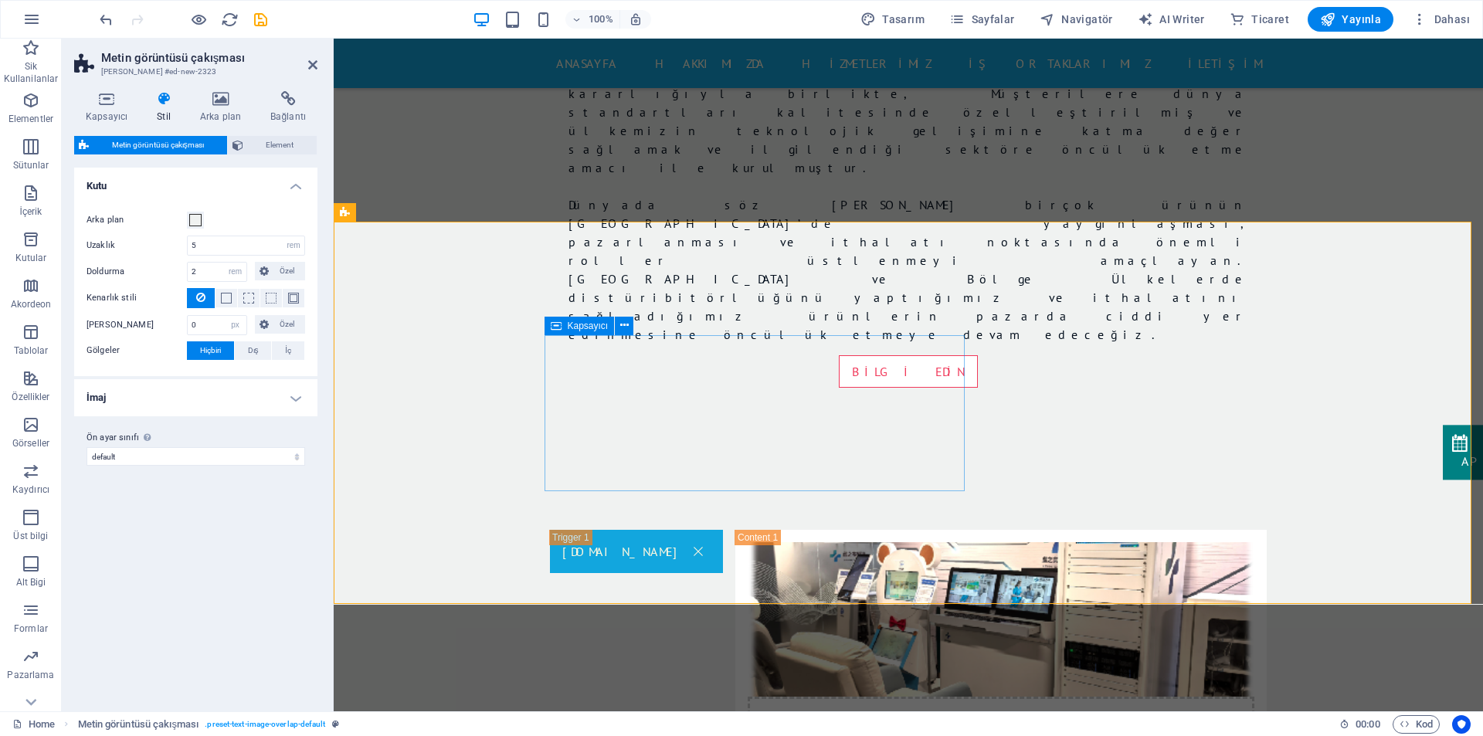
scroll to position [1641, 0]
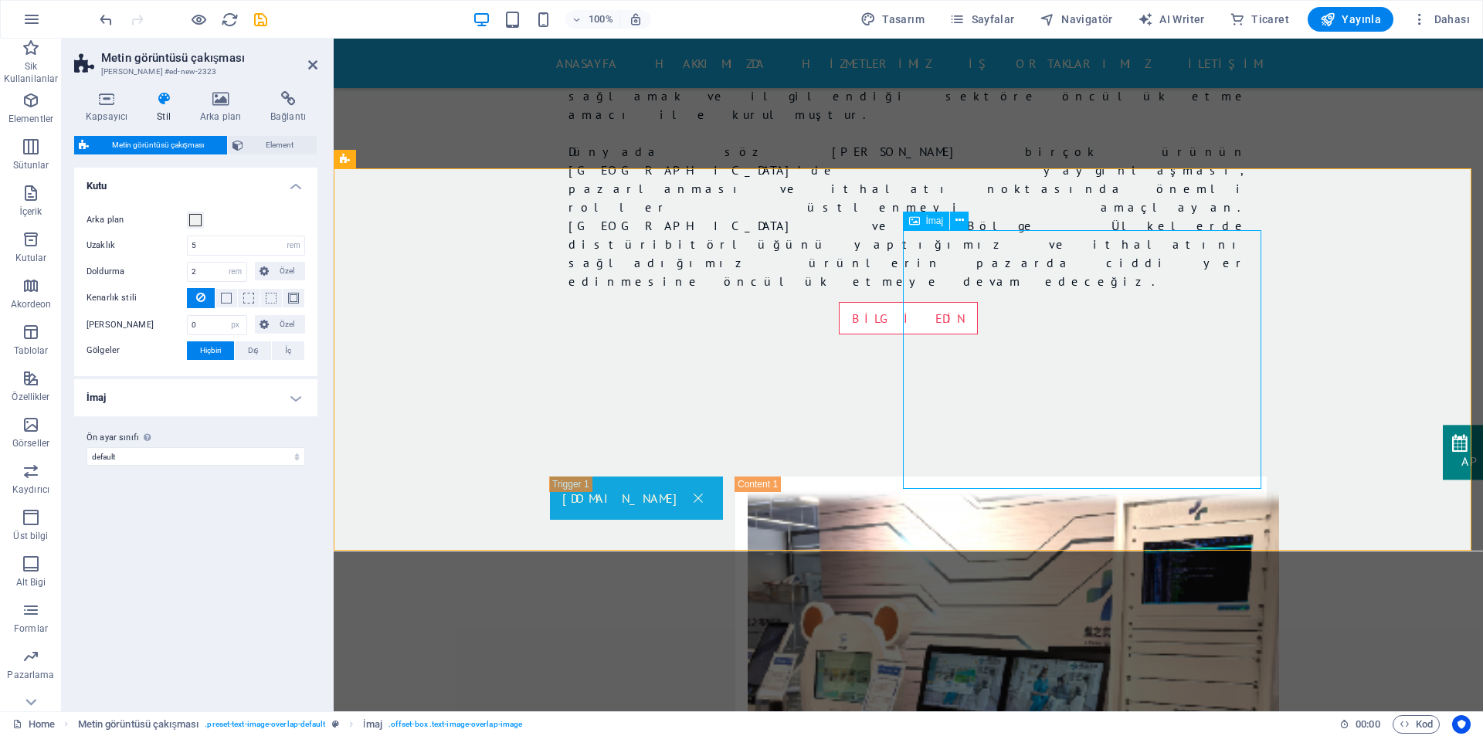
select select "%"
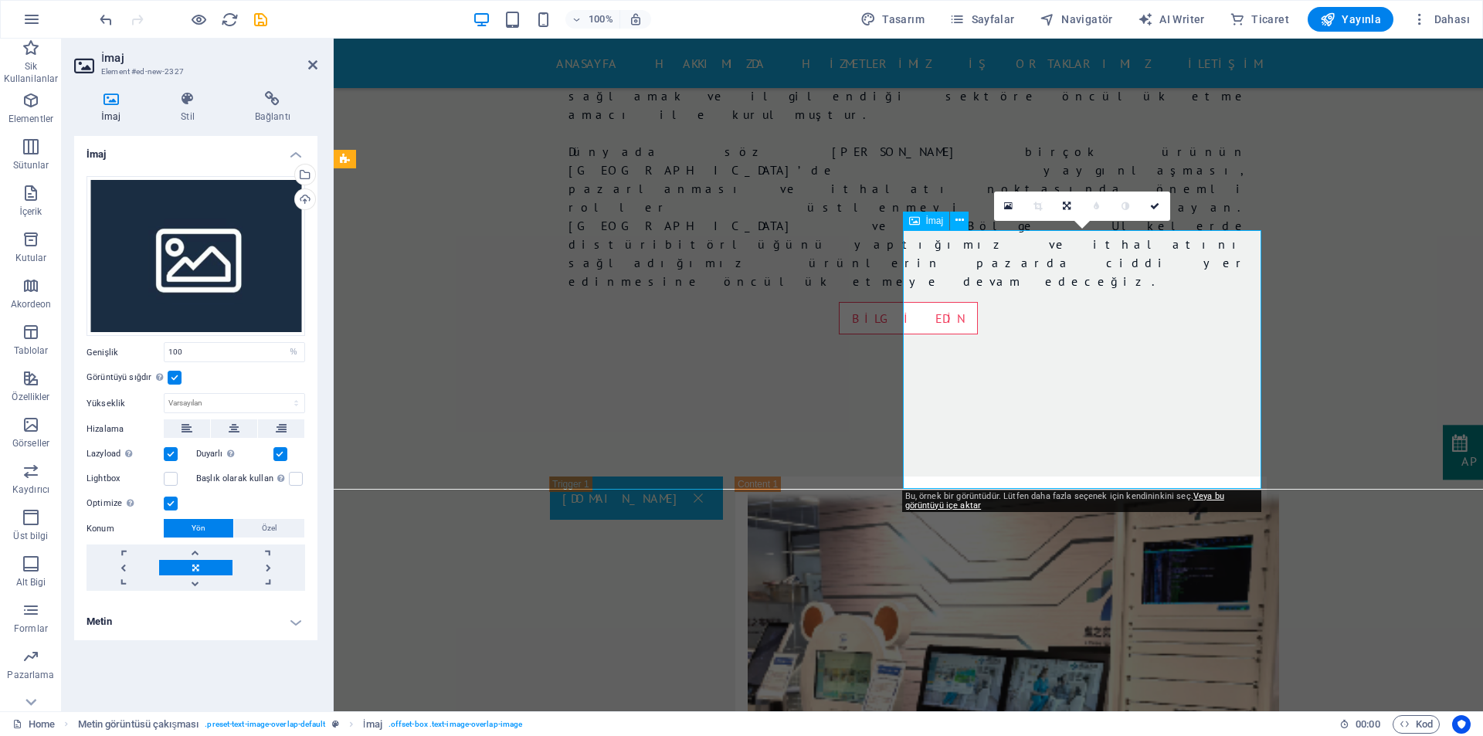
click at [208, 313] on div "Dosyaları buraya sürükleyin, dosyaları seçmek için tıklayın veya Dosyalardan ya…" at bounding box center [195, 256] width 219 height 161
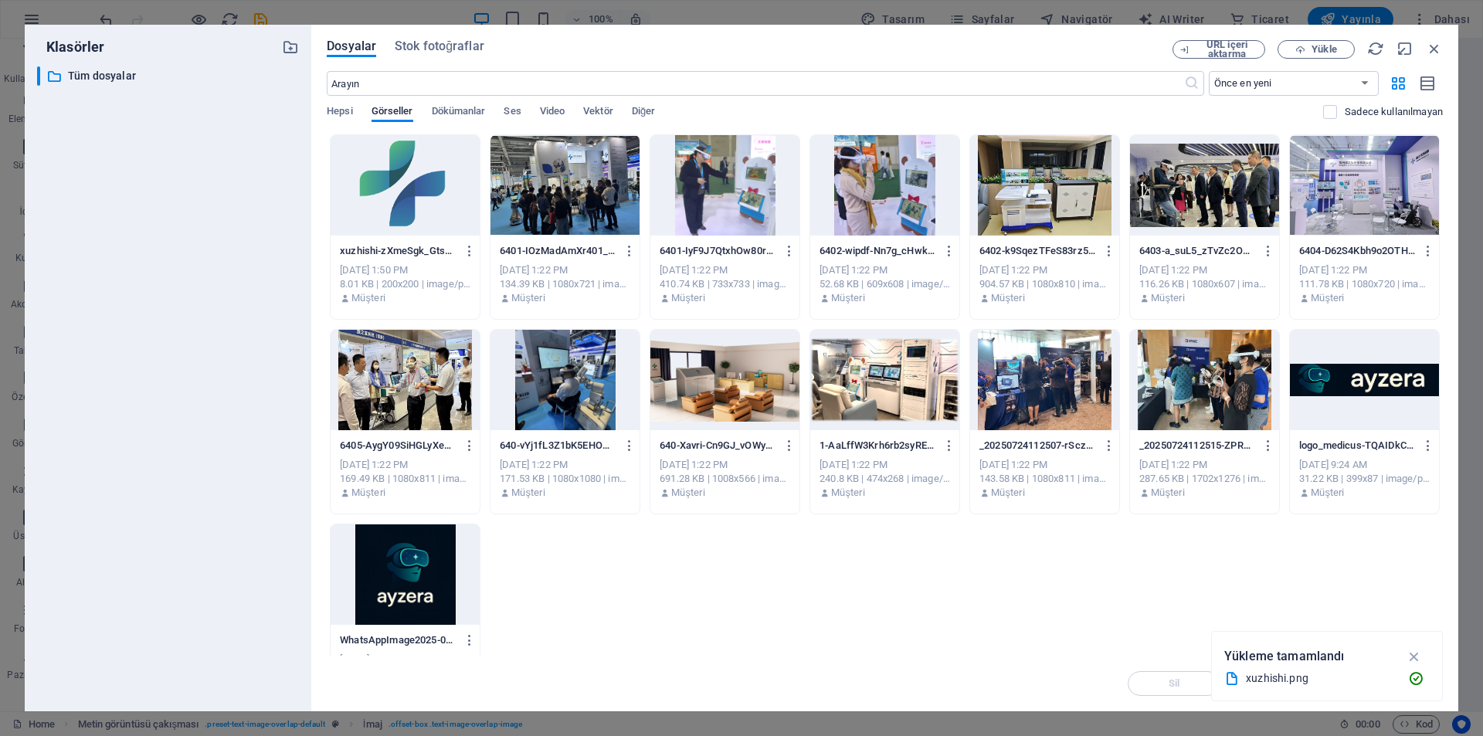
click at [208, 313] on div "​ Tüm dosyalar Tüm dosyalar" at bounding box center [168, 382] width 262 height 632
click at [423, 198] on div at bounding box center [404, 185] width 149 height 100
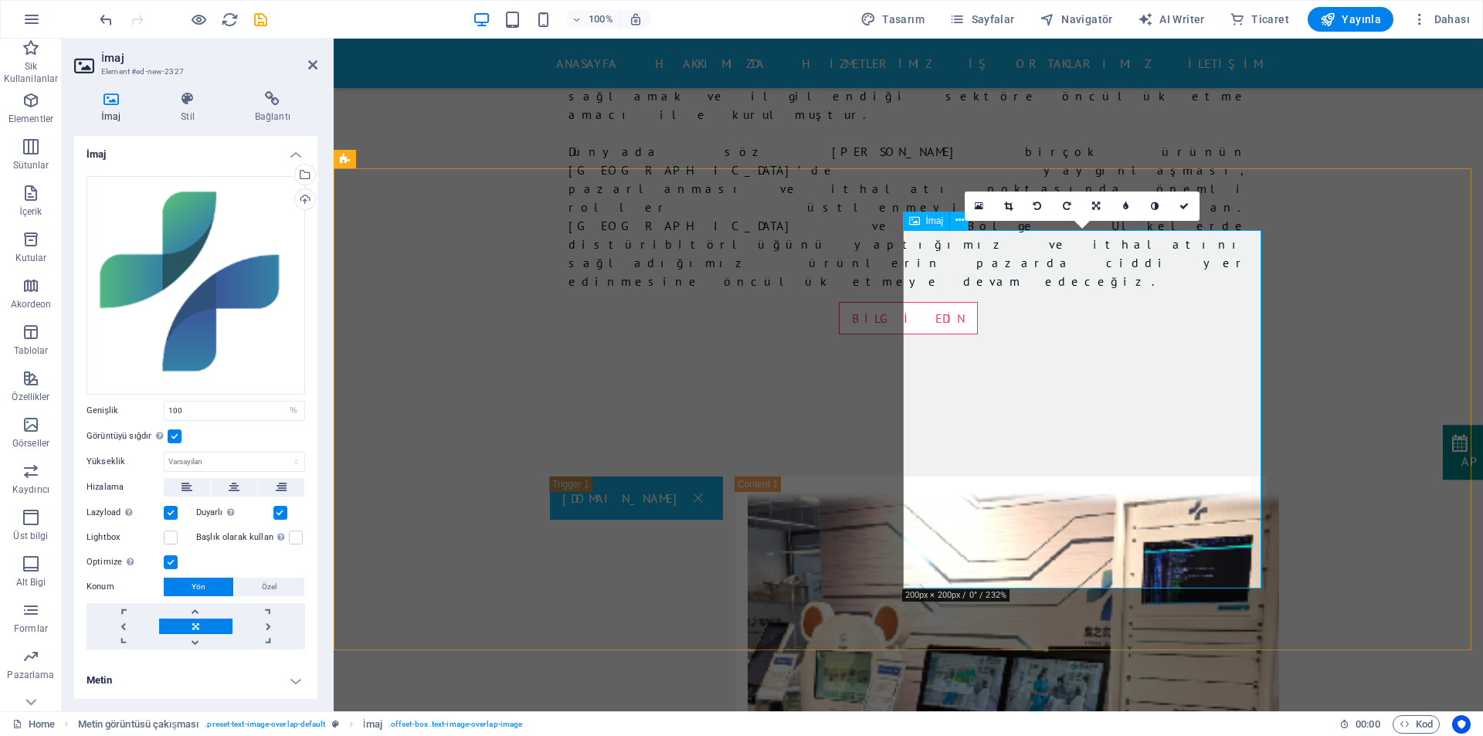
click at [215, 410] on input "100" at bounding box center [234, 411] width 140 height 19
drag, startPoint x: 214, startPoint y: 408, endPoint x: 151, endPoint y: 412, distance: 62.6
click at [151, 412] on div "Genişlik 100 Varsayılan otomatik px rem % em vh vw" at bounding box center [195, 411] width 219 height 20
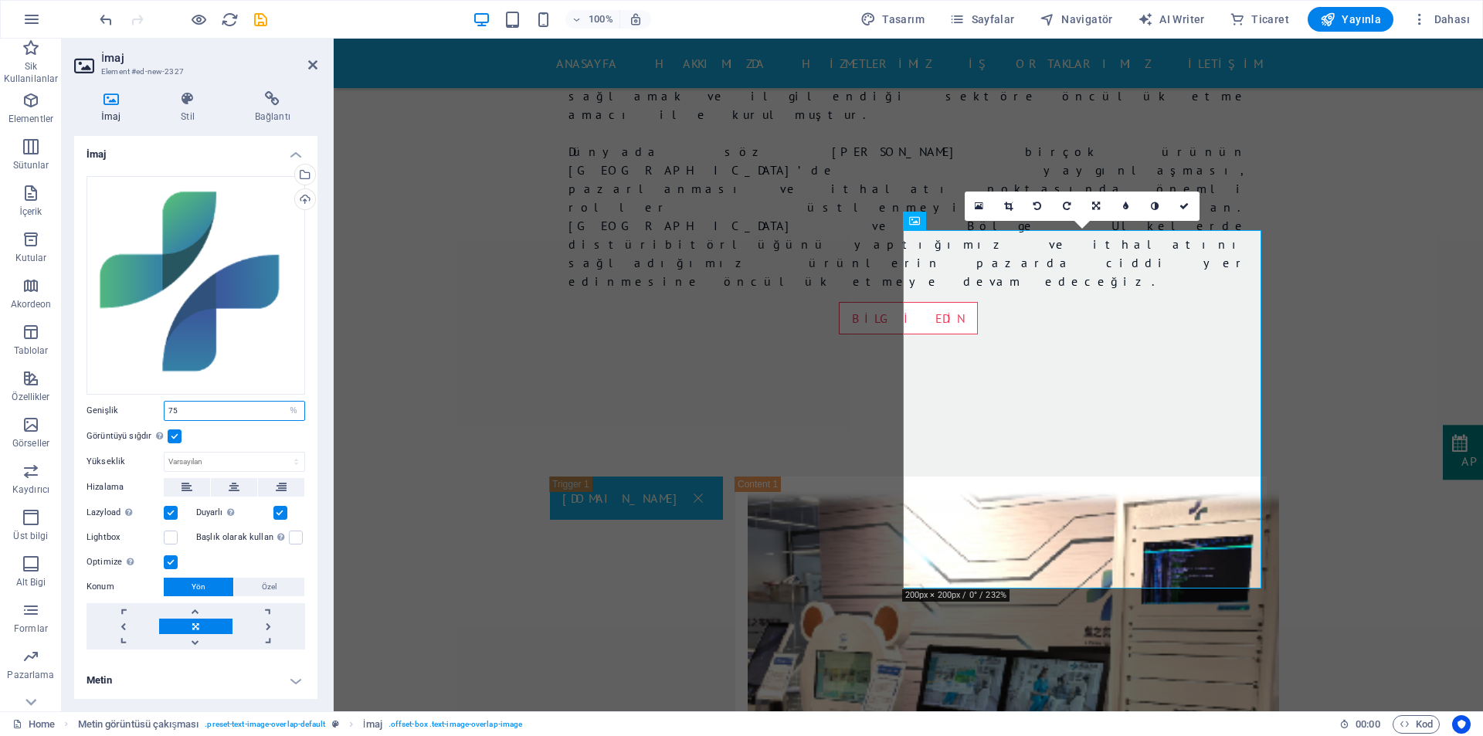
type input "75"
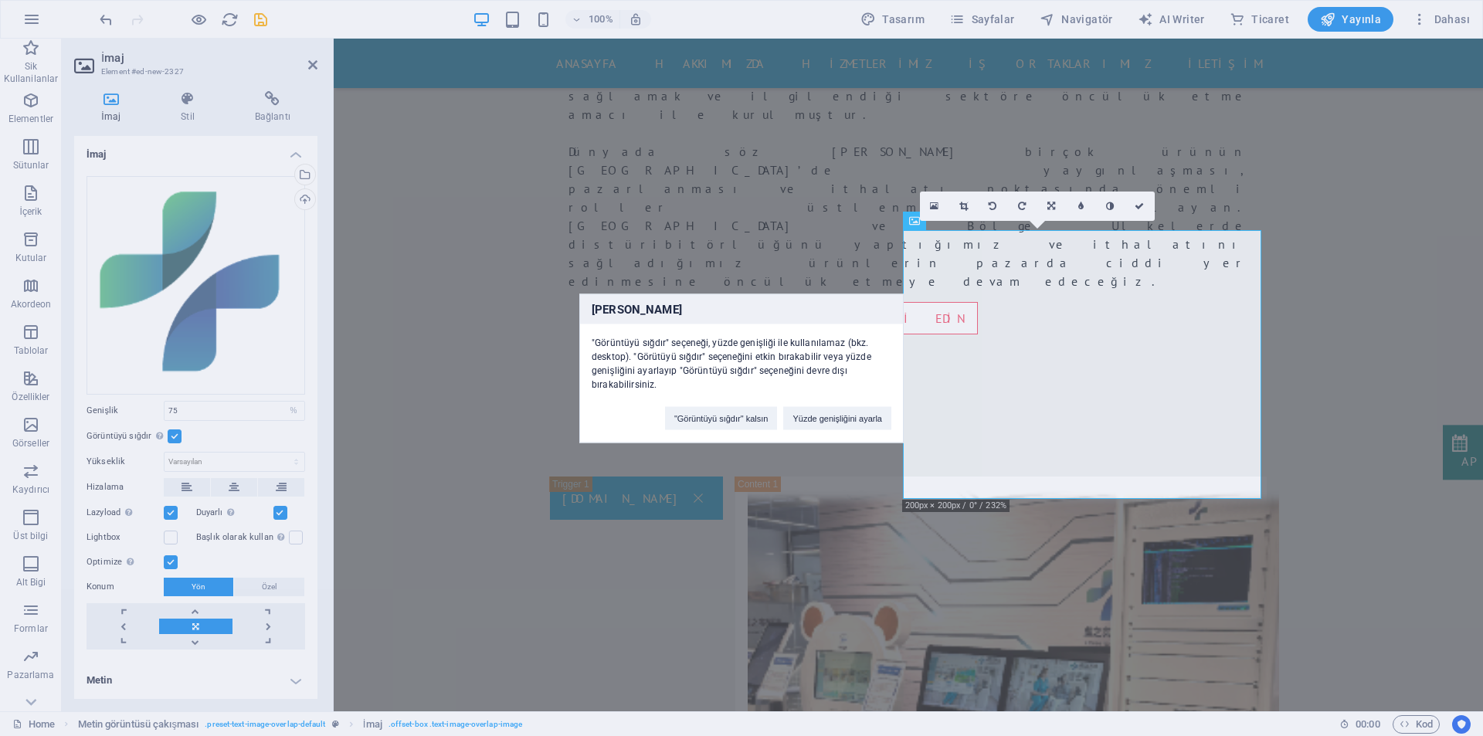
click at [225, 433] on div "Hata "Görüntüyü sığdır" seçeneği, yüzde genişliği ile kullanılamaz (bkz. deskto…" at bounding box center [741, 368] width 1483 height 736
click at [198, 411] on div "Hata "Görüntüyü sığdır" seçeneği, yüzde genişliği ile kullanılamaz (bkz. deskto…" at bounding box center [741, 368] width 1483 height 736
click at [730, 417] on button ""Görüntüyü sığdır" kalsın" at bounding box center [721, 417] width 113 height 23
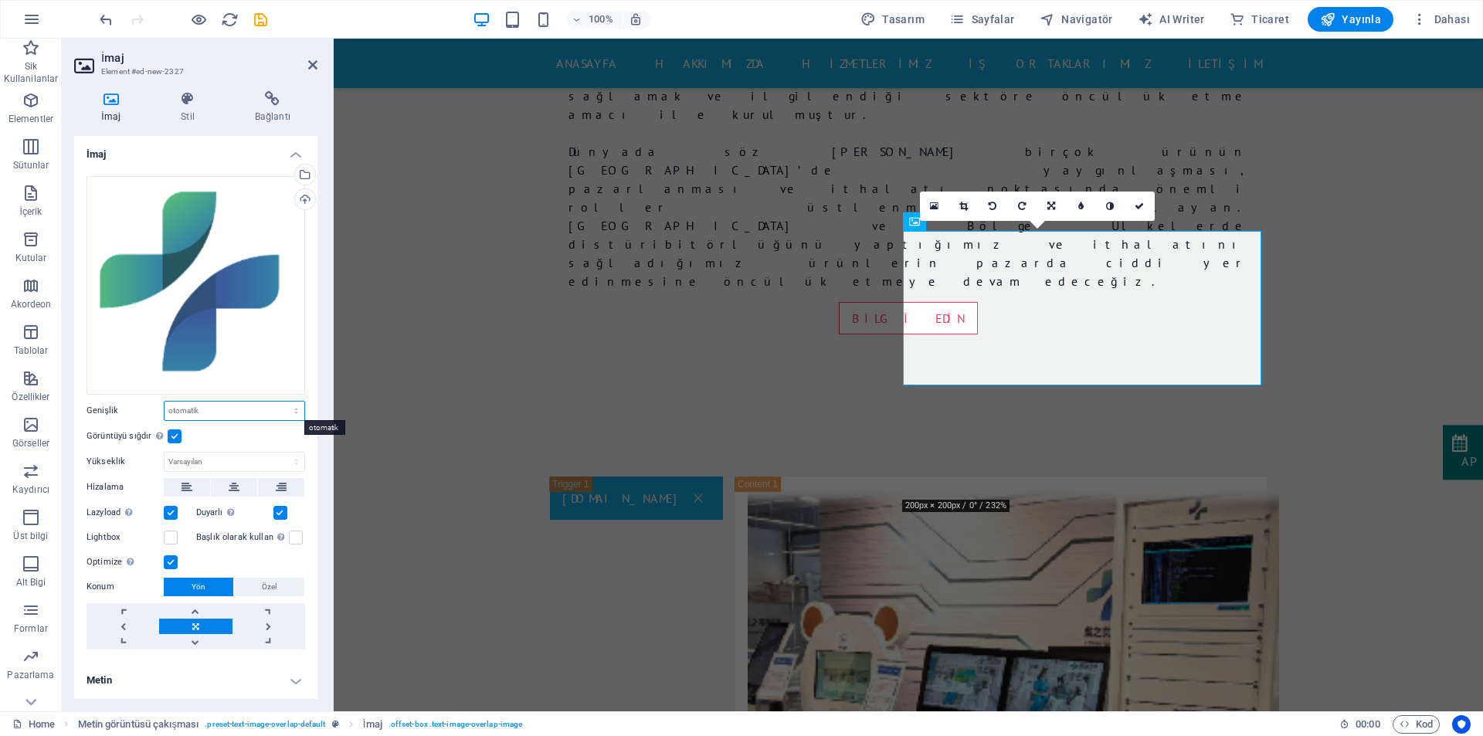
click at [211, 414] on select "Varsayılan otomatik px rem % em vh vw" at bounding box center [234, 411] width 140 height 19
select select "%"
click at [283, 402] on select "Varsayılan otomatik px rem % em vh vw" at bounding box center [234, 411] width 140 height 19
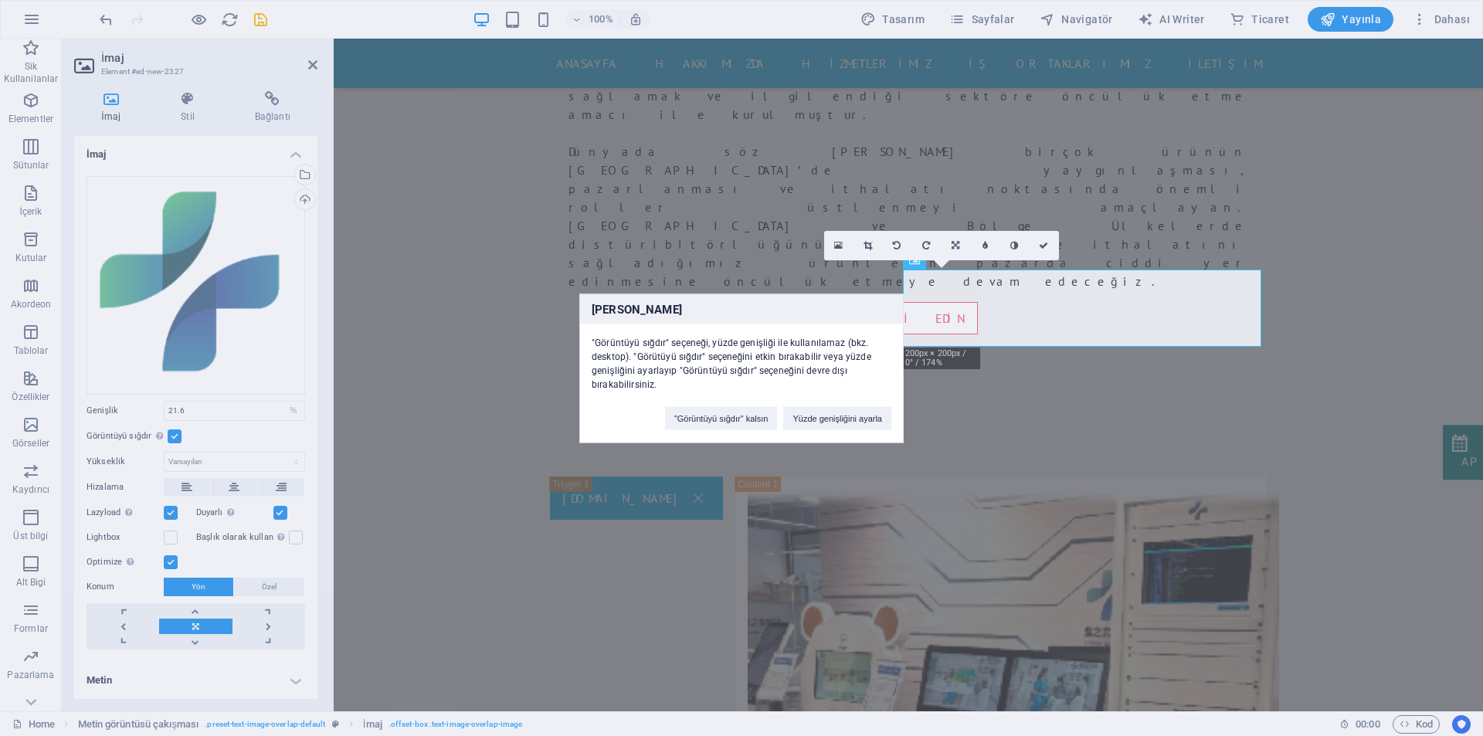
click at [194, 415] on div "Hata "Görüntüyü sığdır" seçeneği, yüzde genişliği ile kullanılamaz (bkz. deskto…" at bounding box center [741, 368] width 1483 height 736
click at [804, 422] on button "Yüzde genişliğini ayarla" at bounding box center [837, 417] width 108 height 23
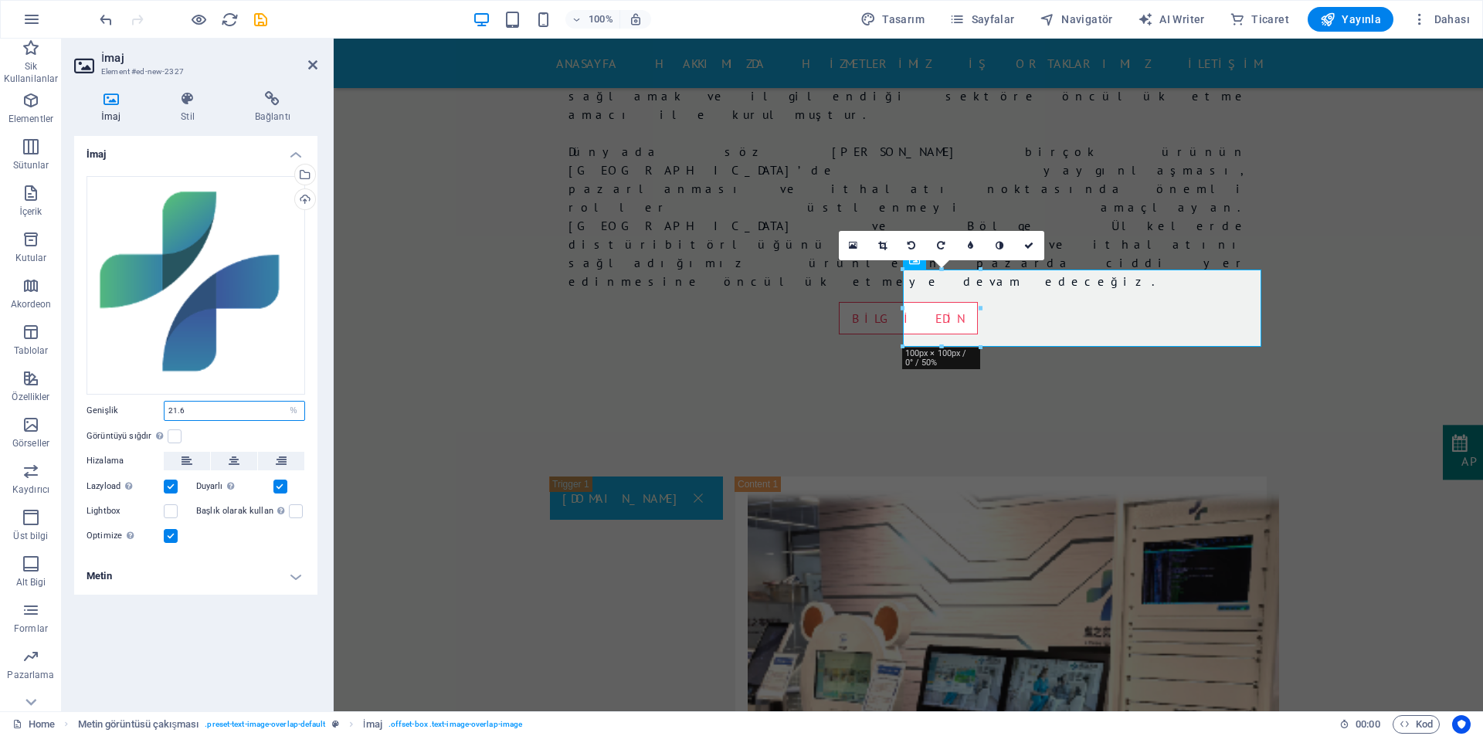
click at [203, 413] on input "21.6" at bounding box center [234, 411] width 140 height 19
drag, startPoint x: 217, startPoint y: 408, endPoint x: 120, endPoint y: 404, distance: 97.4
click at [120, 404] on div "Genişlik 21.6 Varsayılan otomatik px rem % em vh vw" at bounding box center [195, 411] width 219 height 20
type input "100"
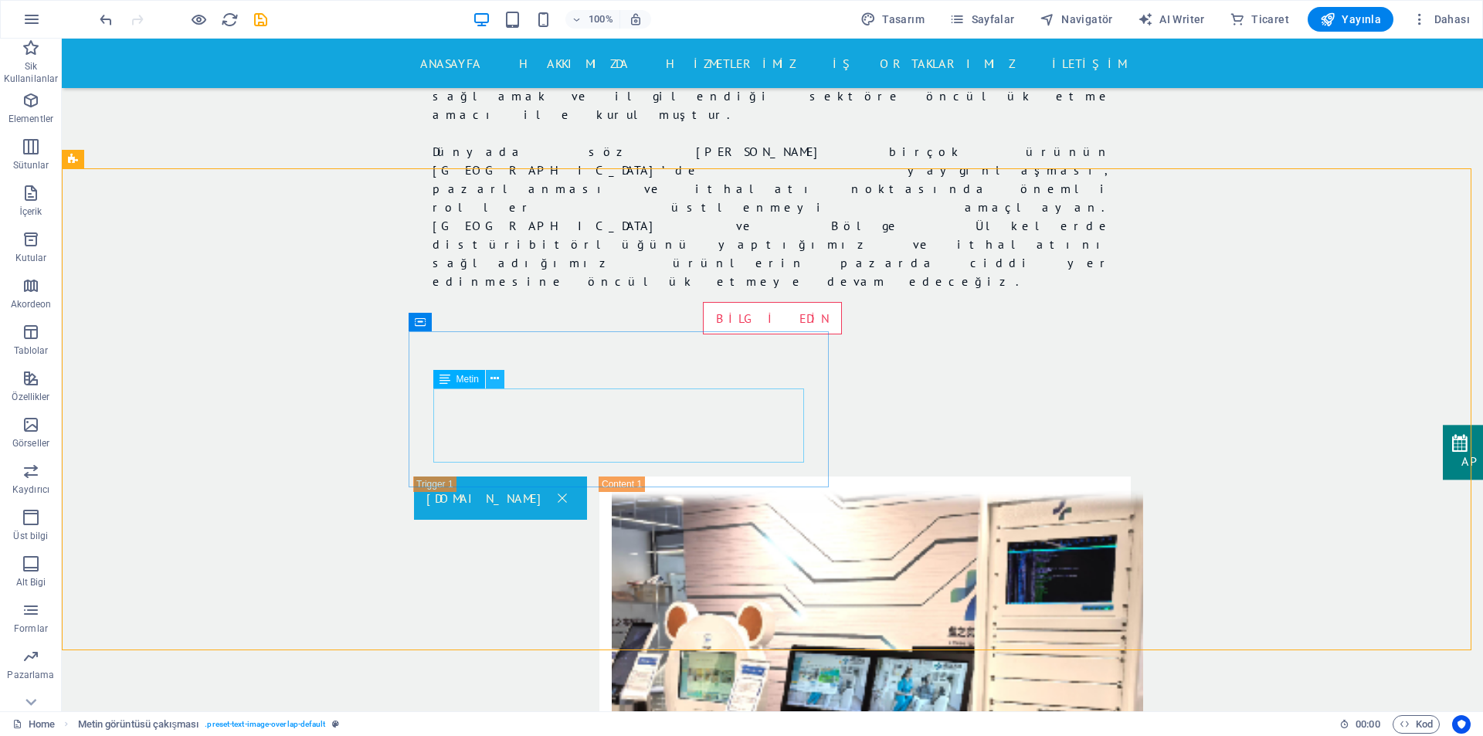
click at [496, 381] on icon at bounding box center [494, 379] width 8 height 16
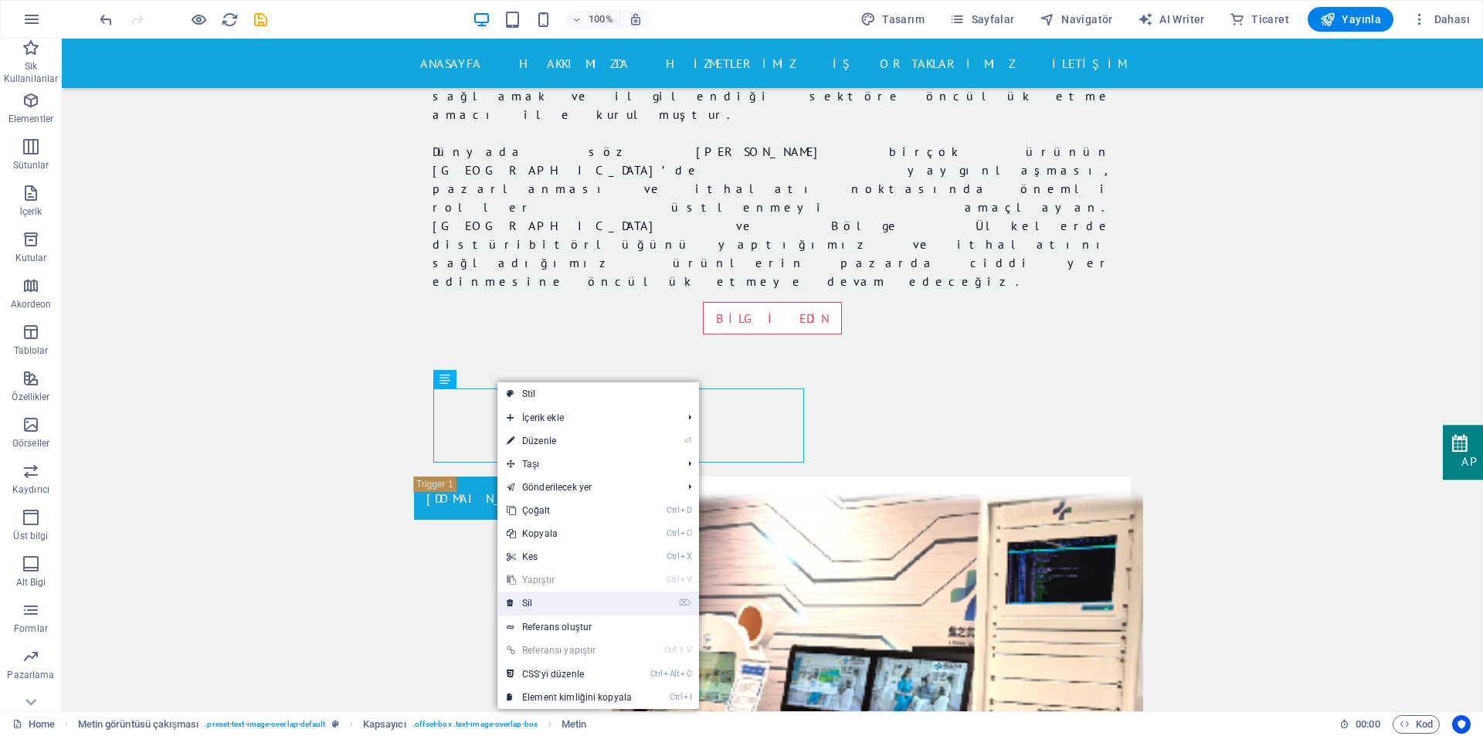
click at [537, 601] on link "⌦ Sil" at bounding box center [569, 602] width 144 height 23
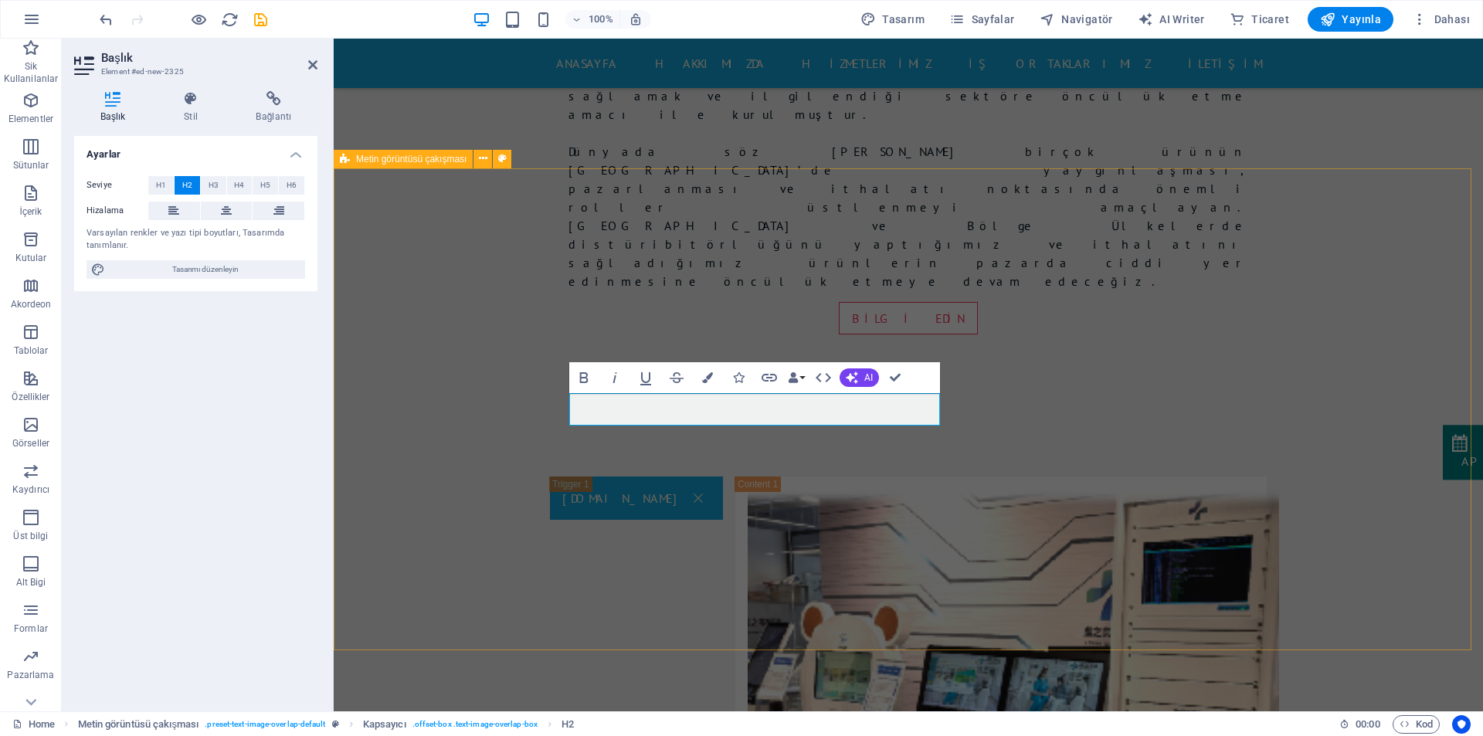
select select "rem"
select select "px"
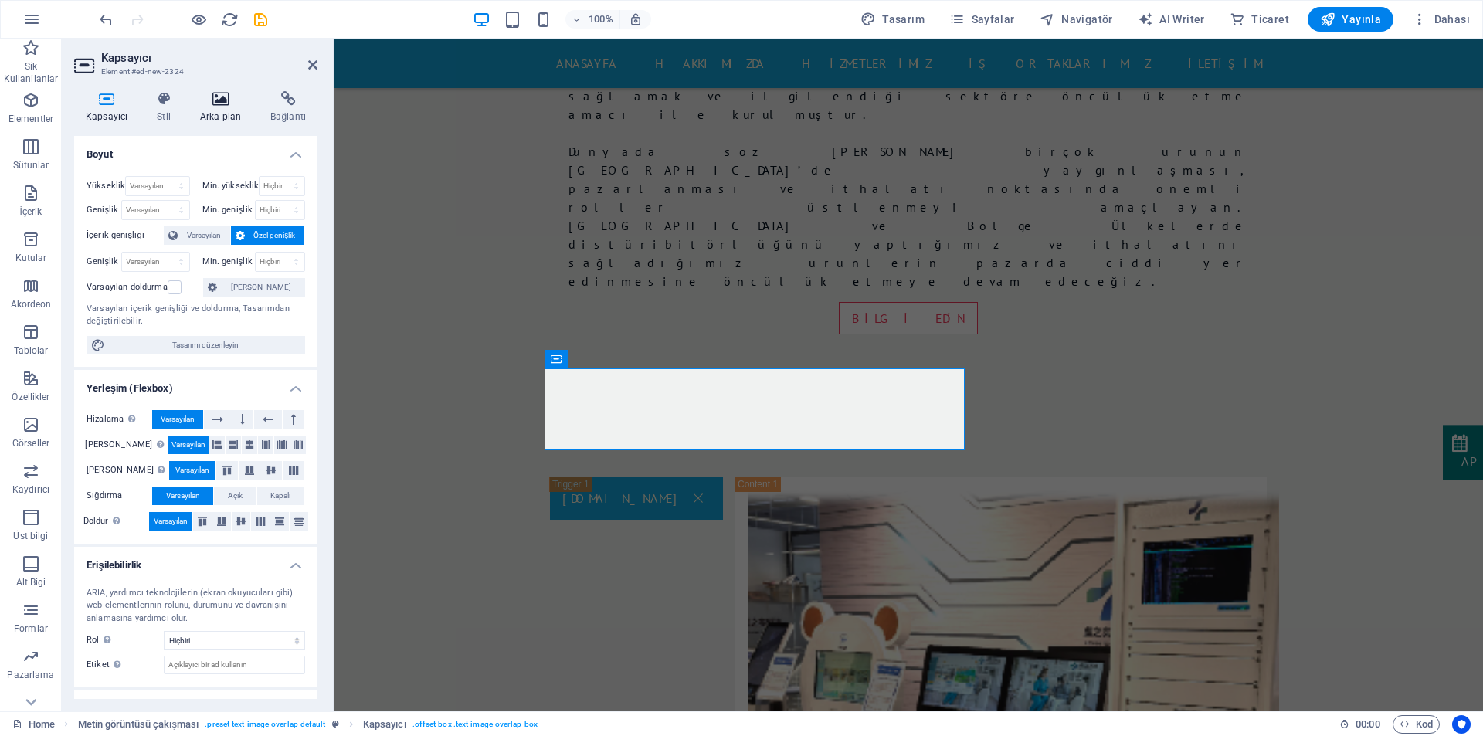
click at [217, 114] on h4 "Arka plan" at bounding box center [223, 107] width 70 height 32
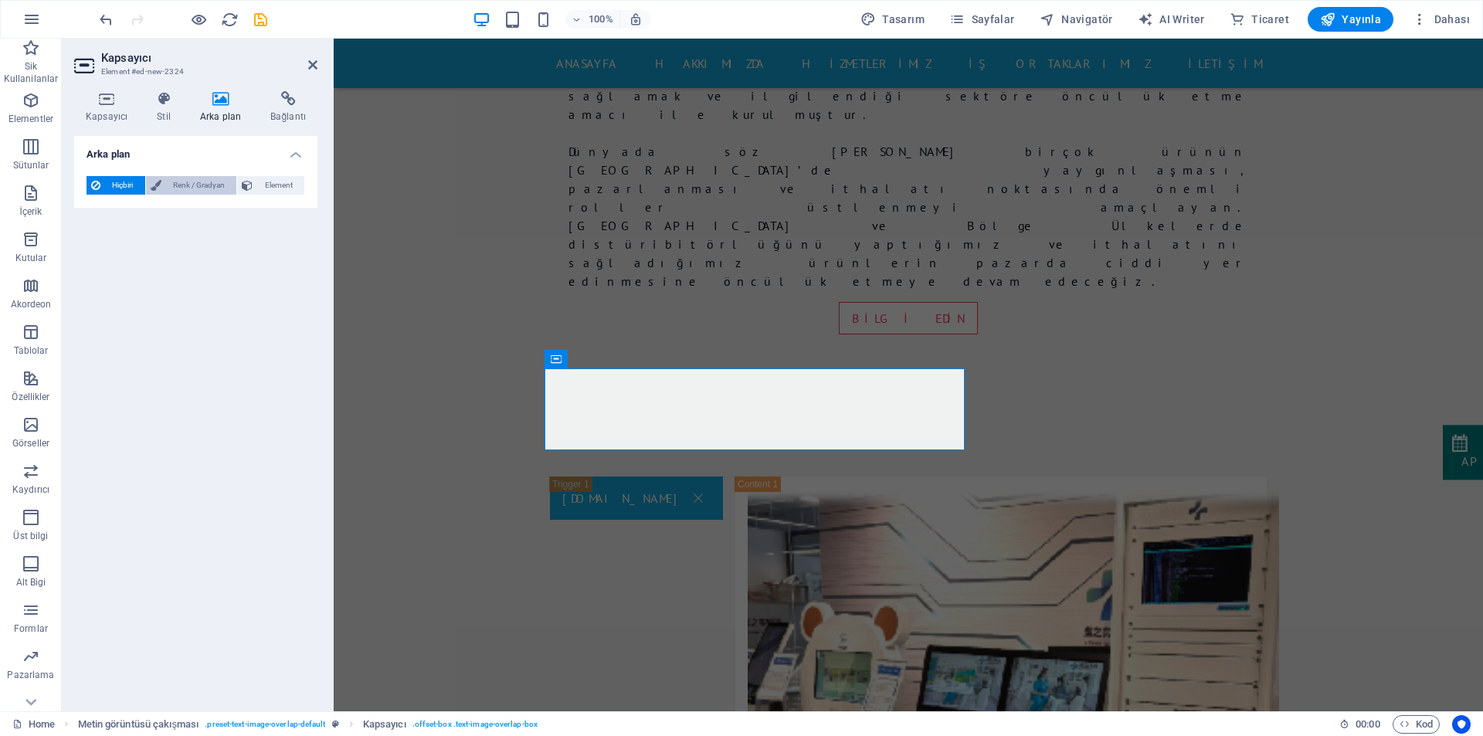
click at [179, 185] on span "Renk / Gradyan" at bounding box center [199, 185] width 66 height 19
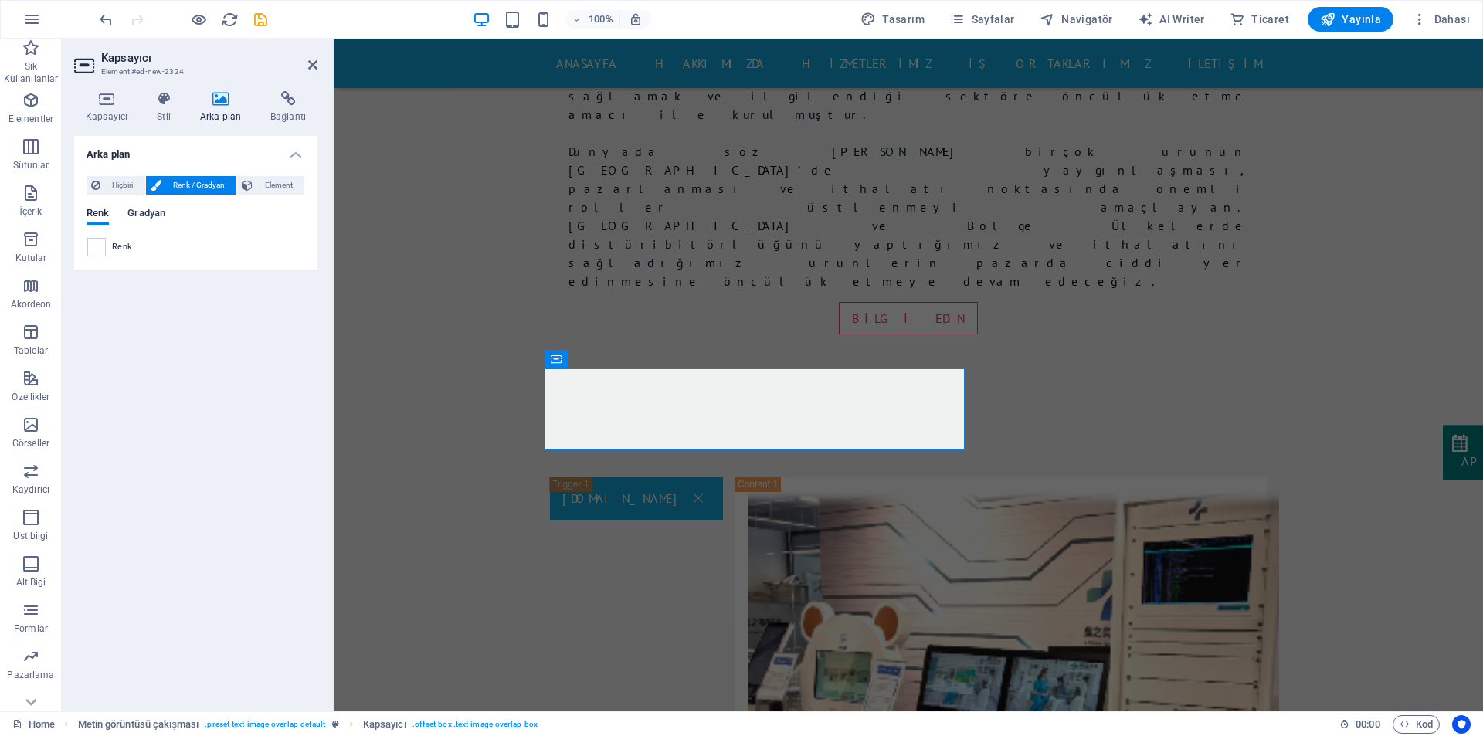
click at [136, 212] on span "Gradyan" at bounding box center [146, 215] width 38 height 22
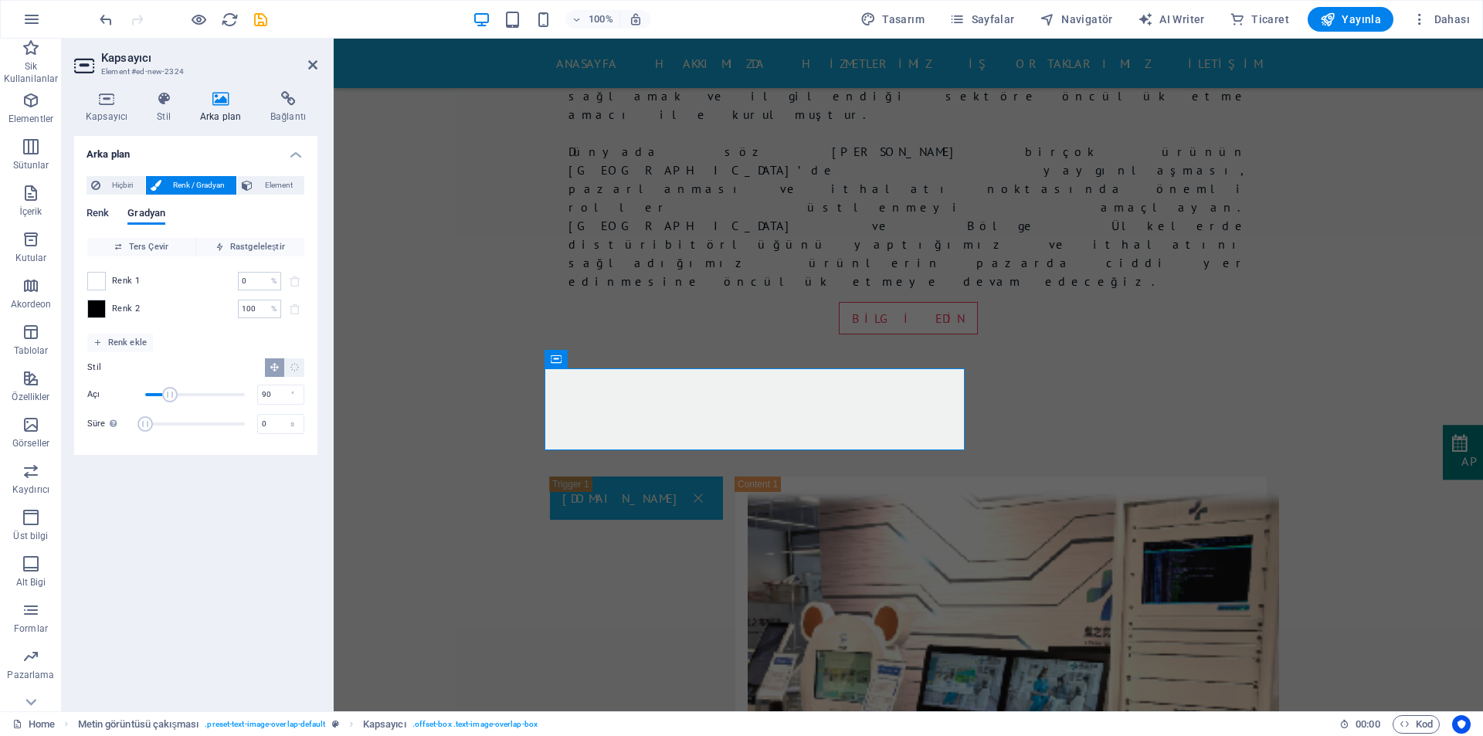
click at [106, 212] on span "Renk" at bounding box center [97, 215] width 22 height 22
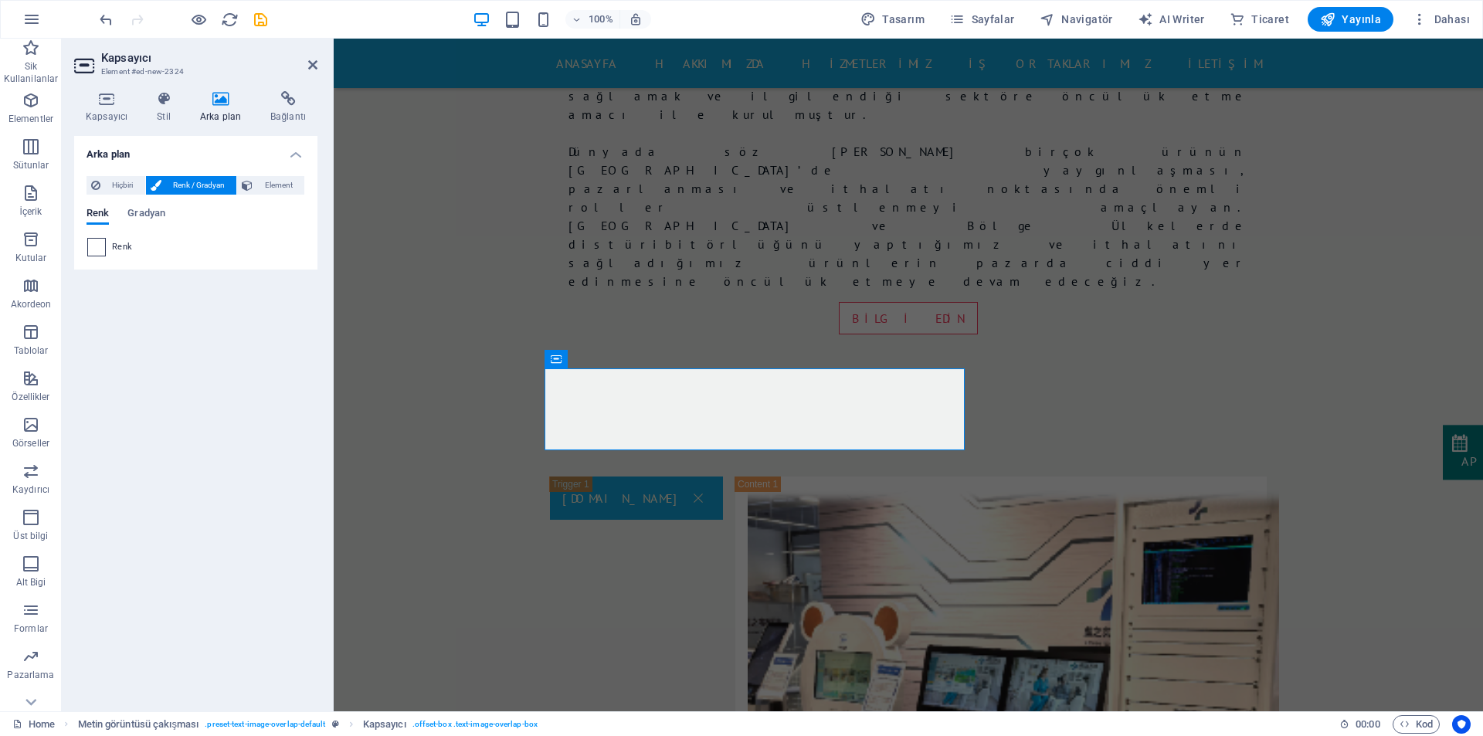
click at [94, 244] on span at bounding box center [96, 247] width 17 height 17
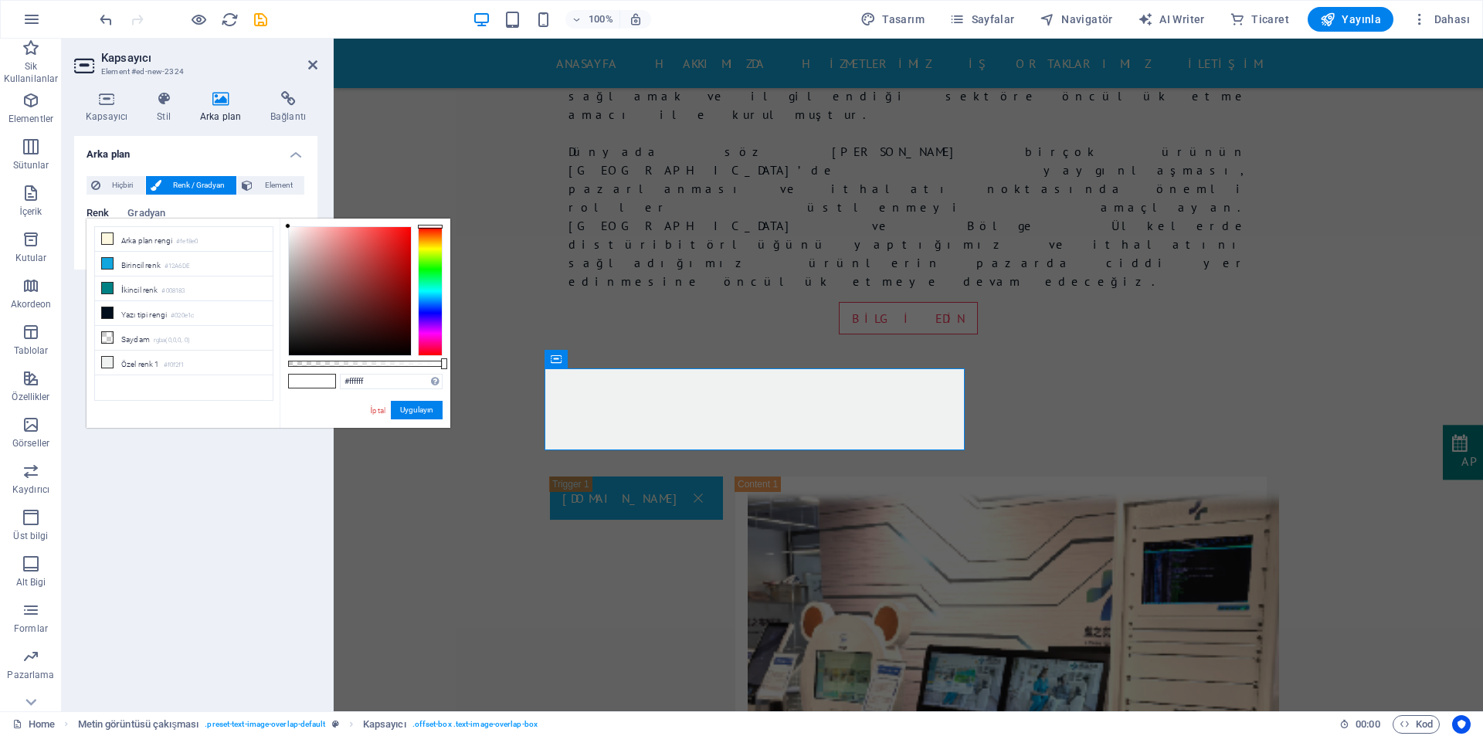
click at [94, 244] on ul "Arka plan rengi #fef8e0 Birincil renk #12A6DE İkincil renk #008183 Yazı tipi re…" at bounding box center [183, 313] width 179 height 175
click at [131, 337] on li "Saydam rgba(0,0,0,.0)" at bounding box center [184, 338] width 178 height 25
type input "rgba(0, 0, 0, 0)"
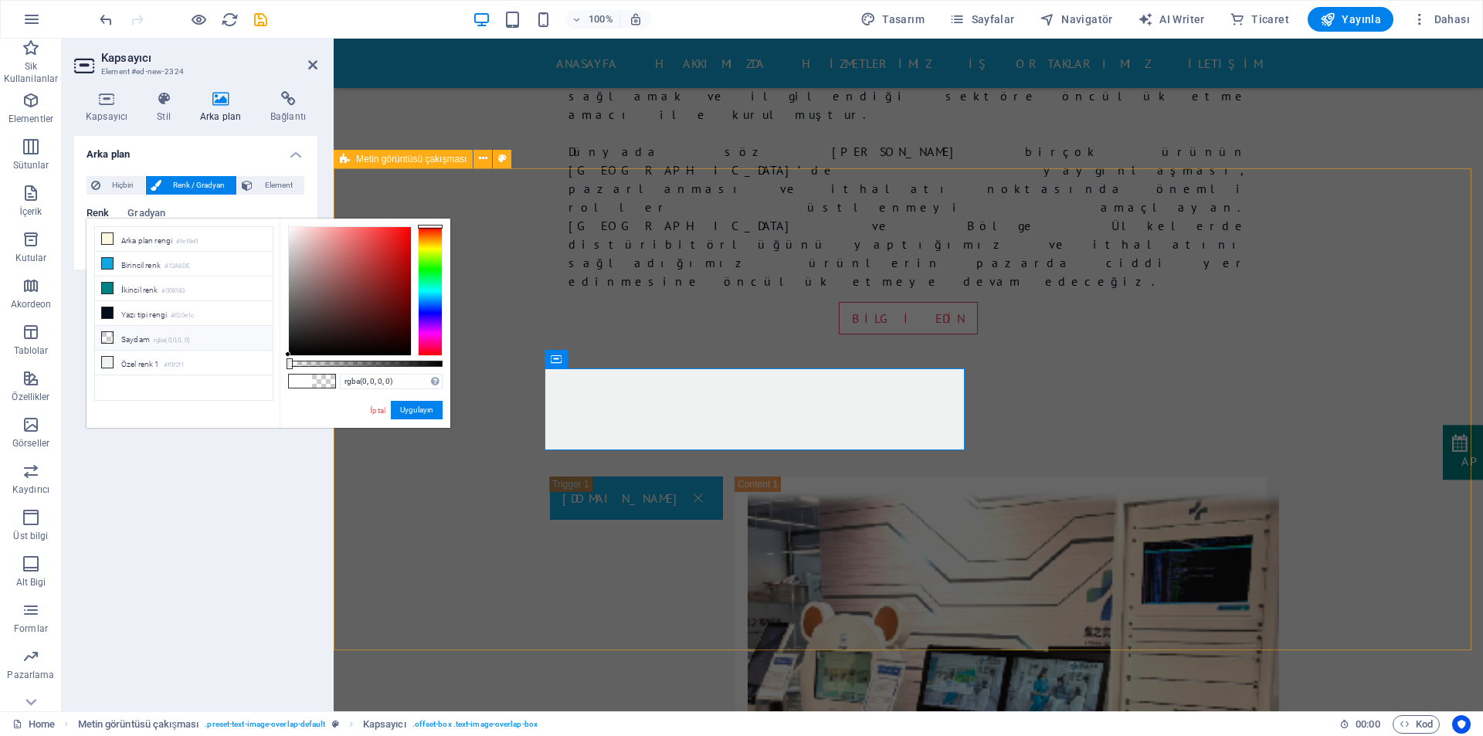
select select "rem"
select select "px"
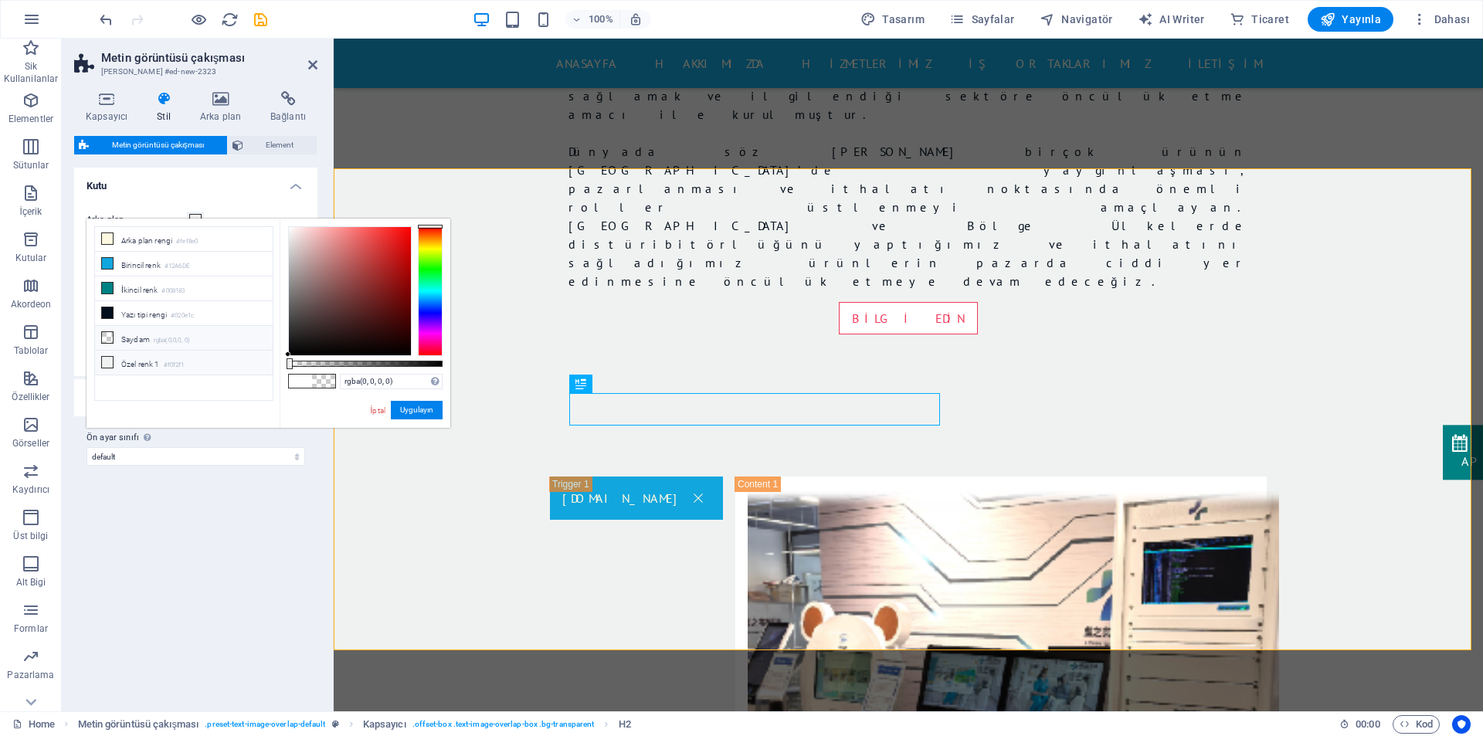
click at [158, 355] on li "Özel renk 1 #f0f2f1" at bounding box center [184, 363] width 178 height 25
type input "#f0f2f1"
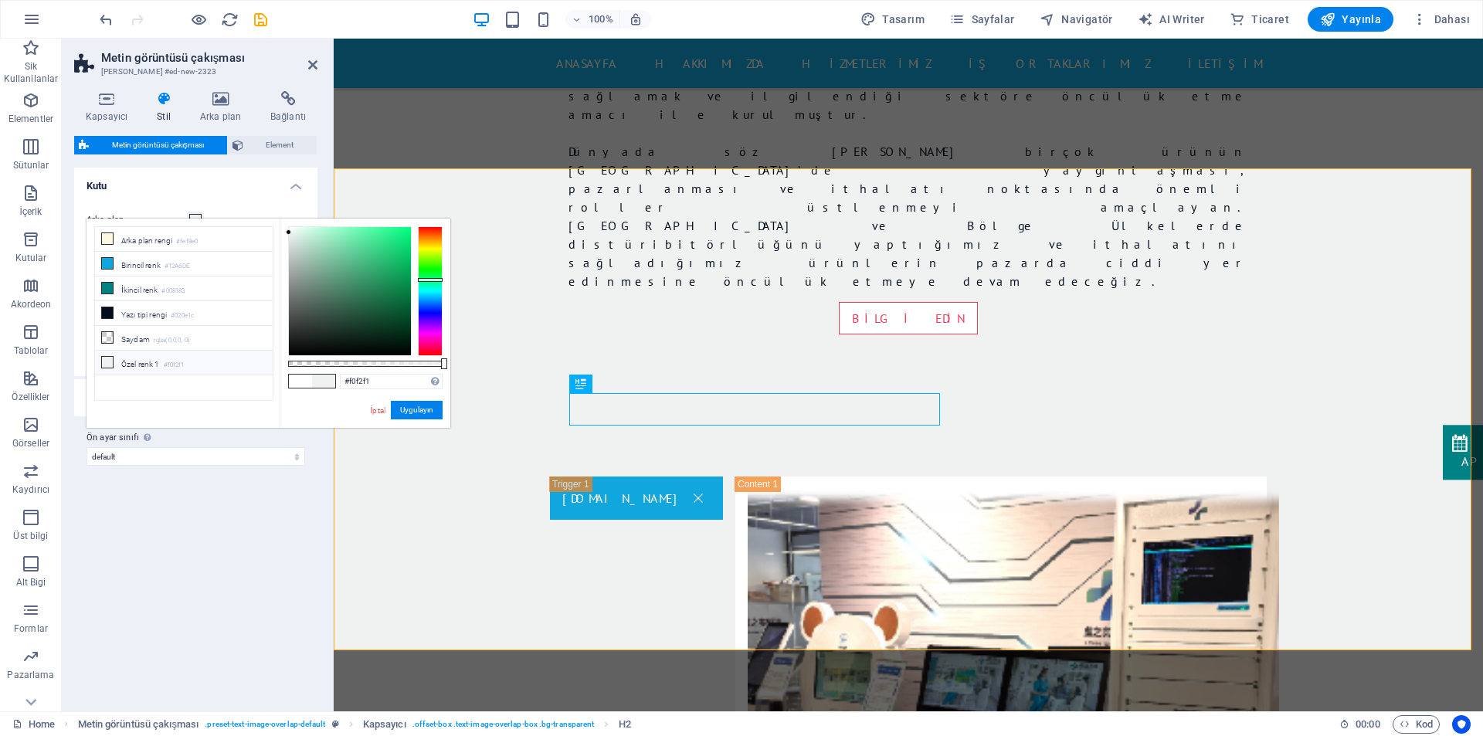
click at [158, 355] on li "Özel renk 1 #f0f2f1" at bounding box center [184, 363] width 178 height 25
click at [427, 405] on button "Uygulayın" at bounding box center [417, 410] width 52 height 19
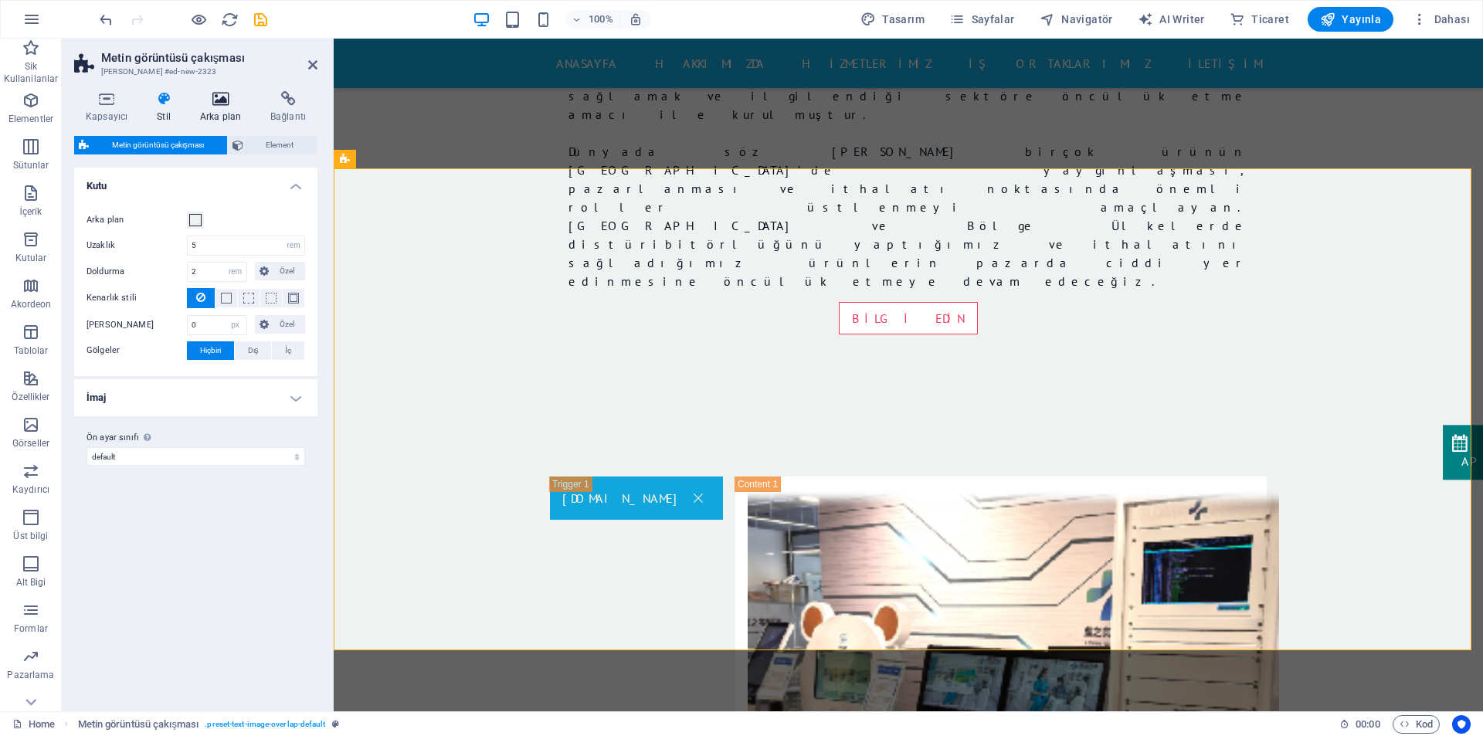
click at [211, 107] on h4 "Arka plan" at bounding box center [223, 107] width 70 height 32
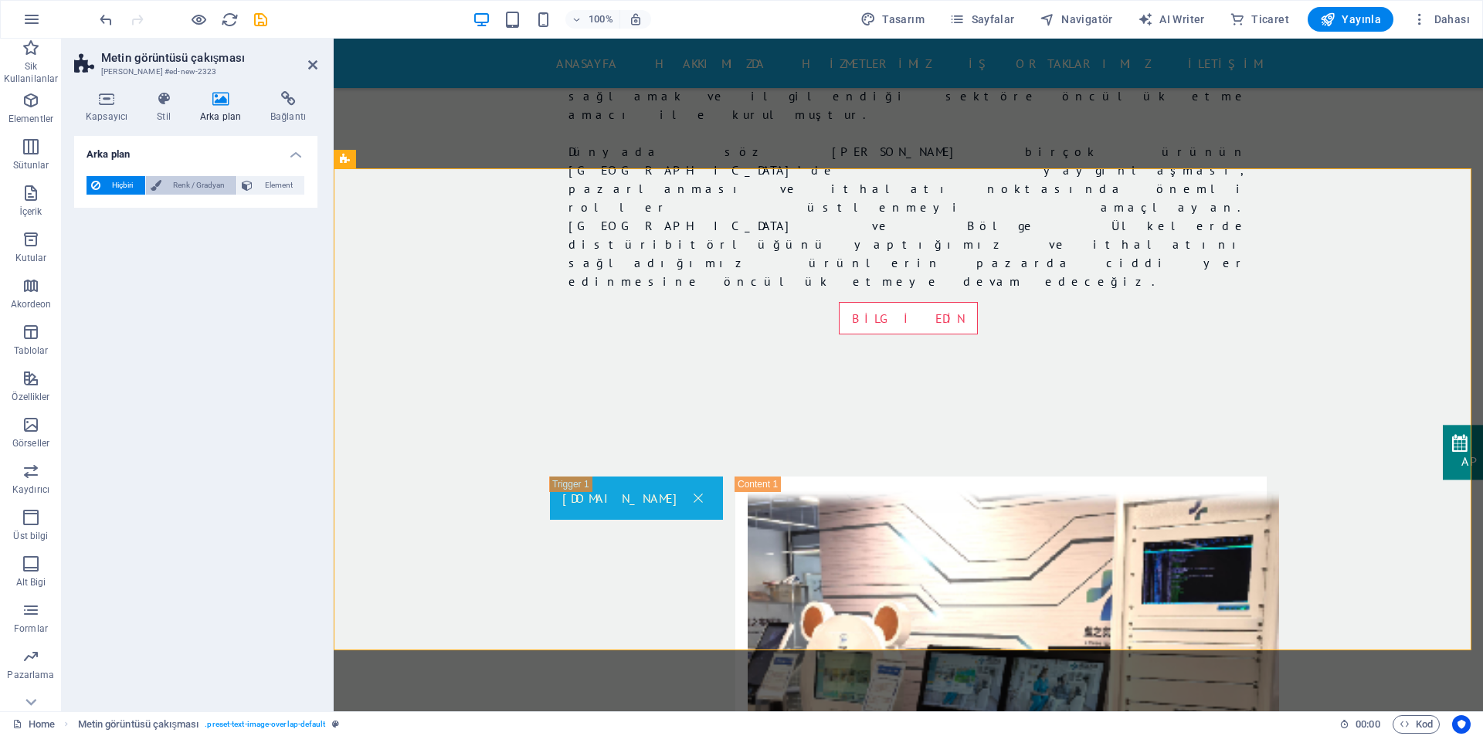
click at [179, 186] on span "Renk / Gradyan" at bounding box center [199, 185] width 66 height 19
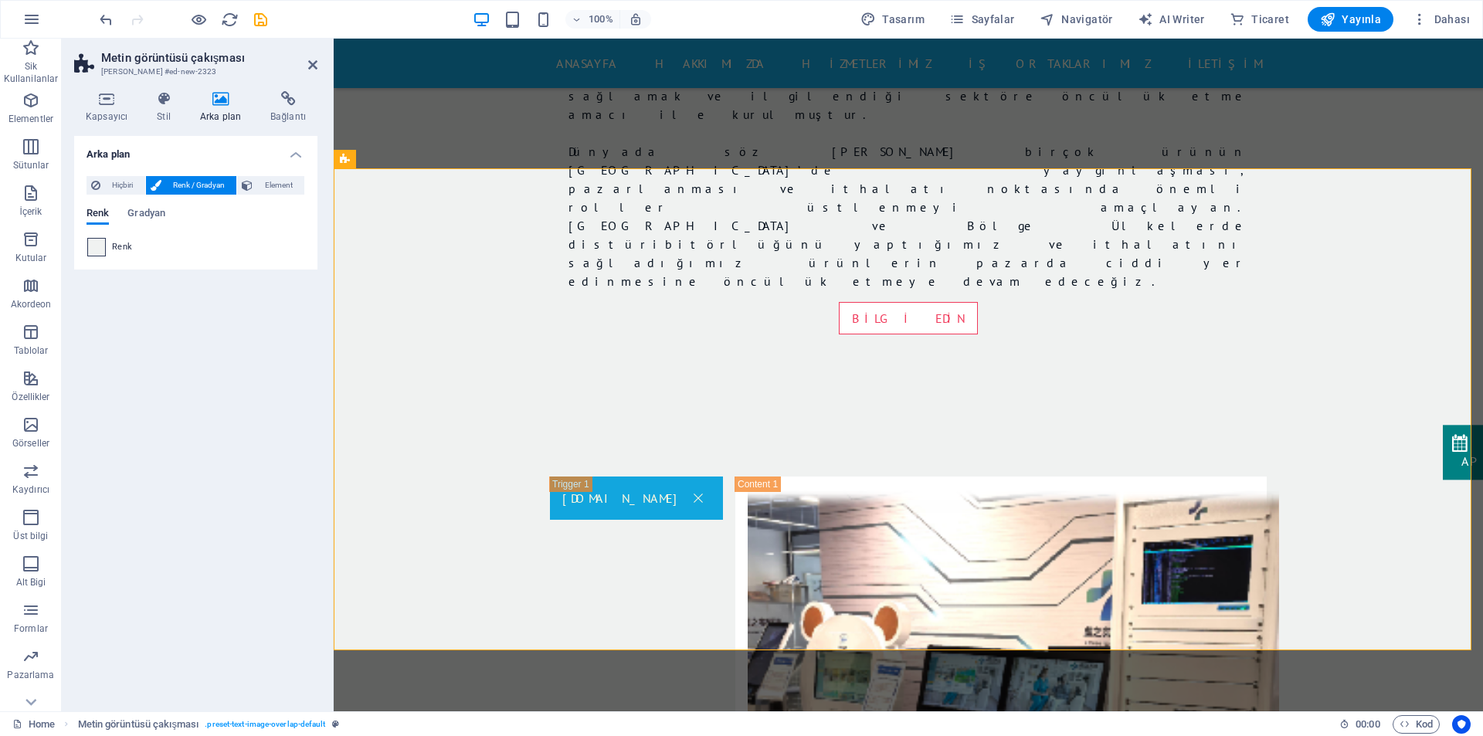
click at [101, 243] on span at bounding box center [96, 247] width 17 height 17
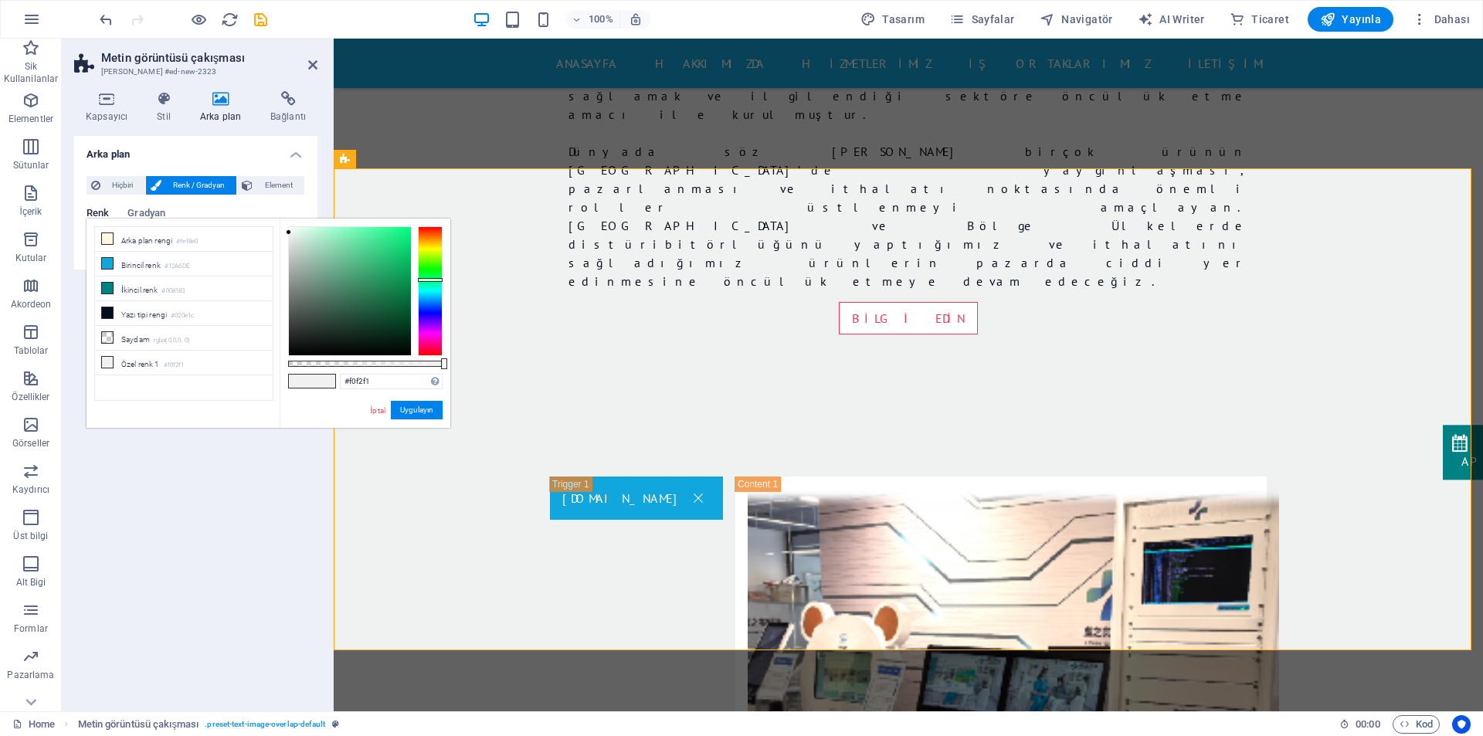
click at [101, 243] on span at bounding box center [107, 238] width 12 height 12
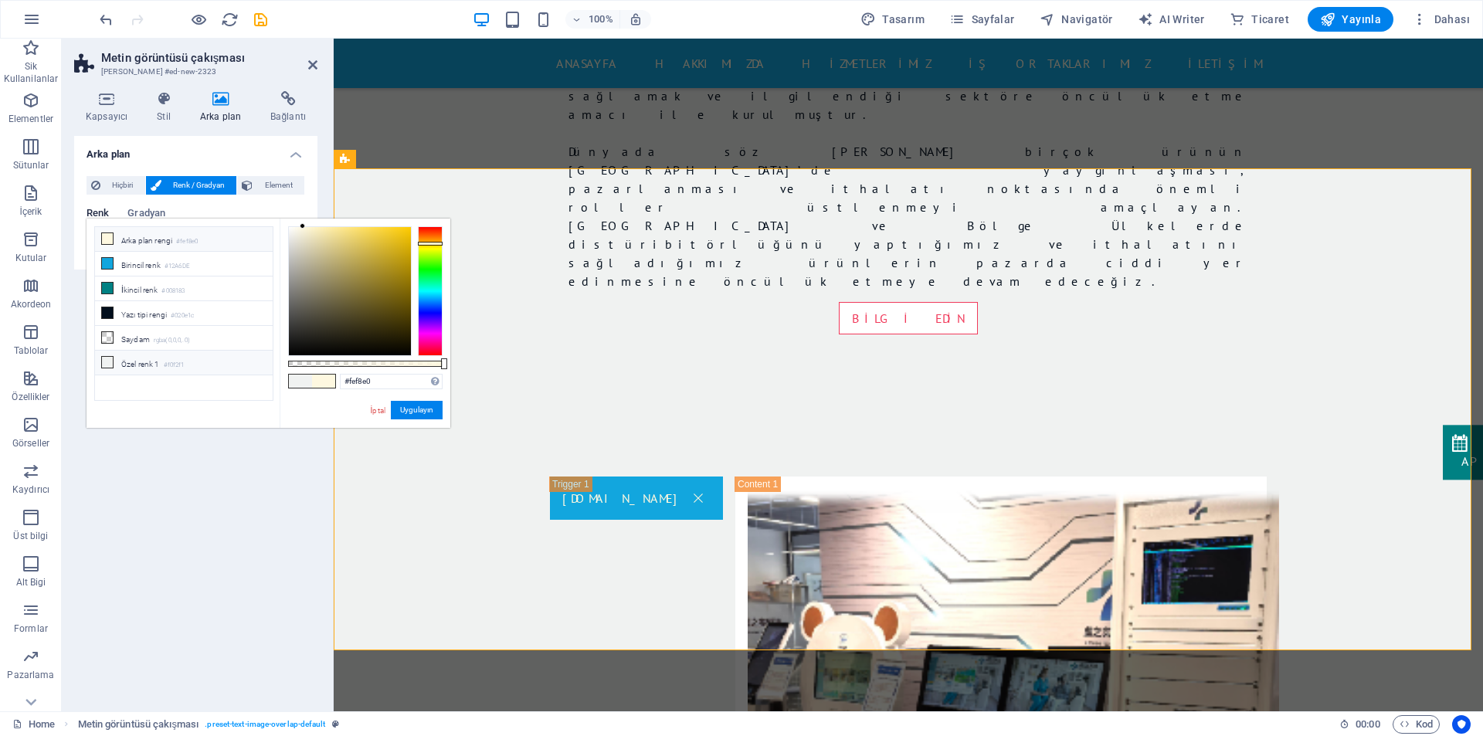
click at [149, 351] on li "Özel renk 1 #f0f2f1" at bounding box center [184, 363] width 178 height 25
type input "#f0f2f1"
click at [149, 351] on li "Özel renk 1 #f0f2f1" at bounding box center [184, 363] width 178 height 25
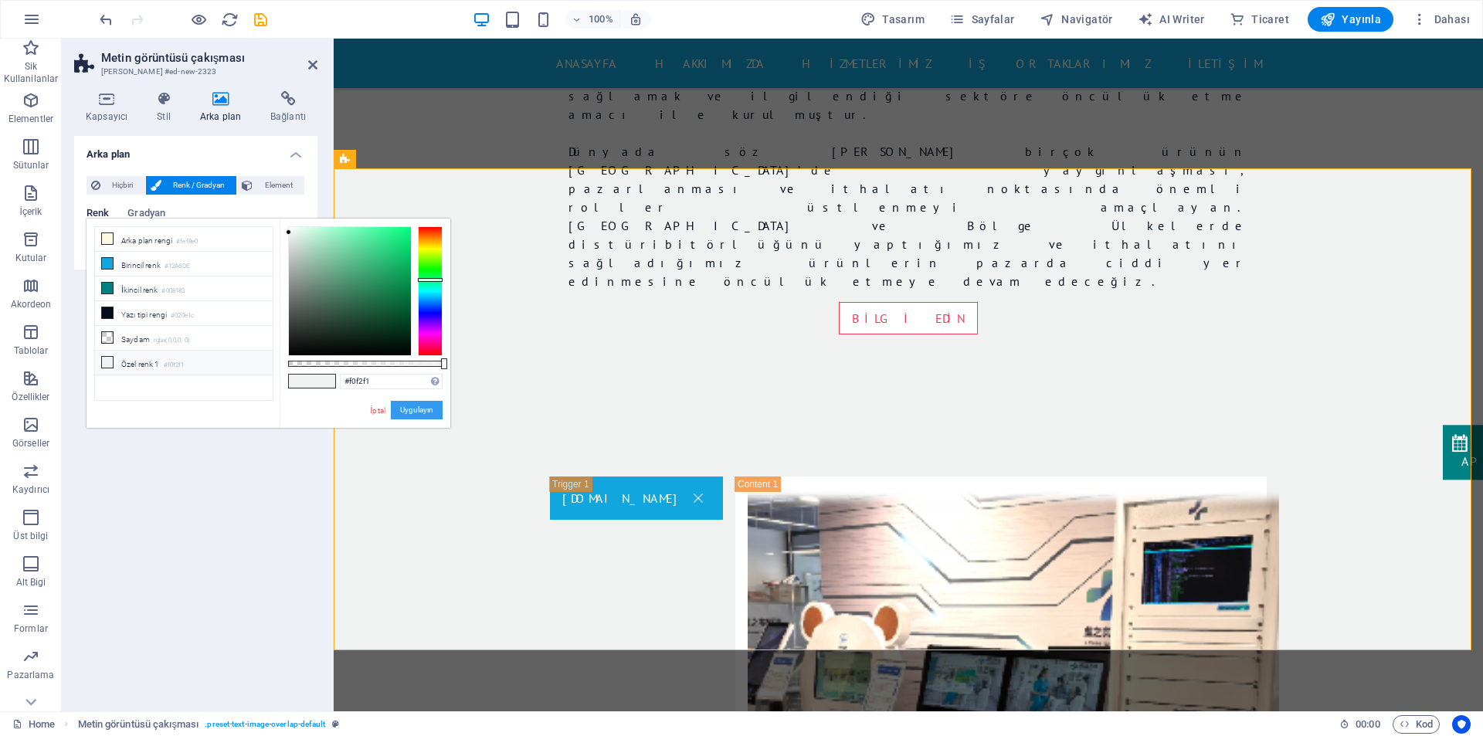
click at [426, 408] on button "Uygulayın" at bounding box center [417, 410] width 52 height 19
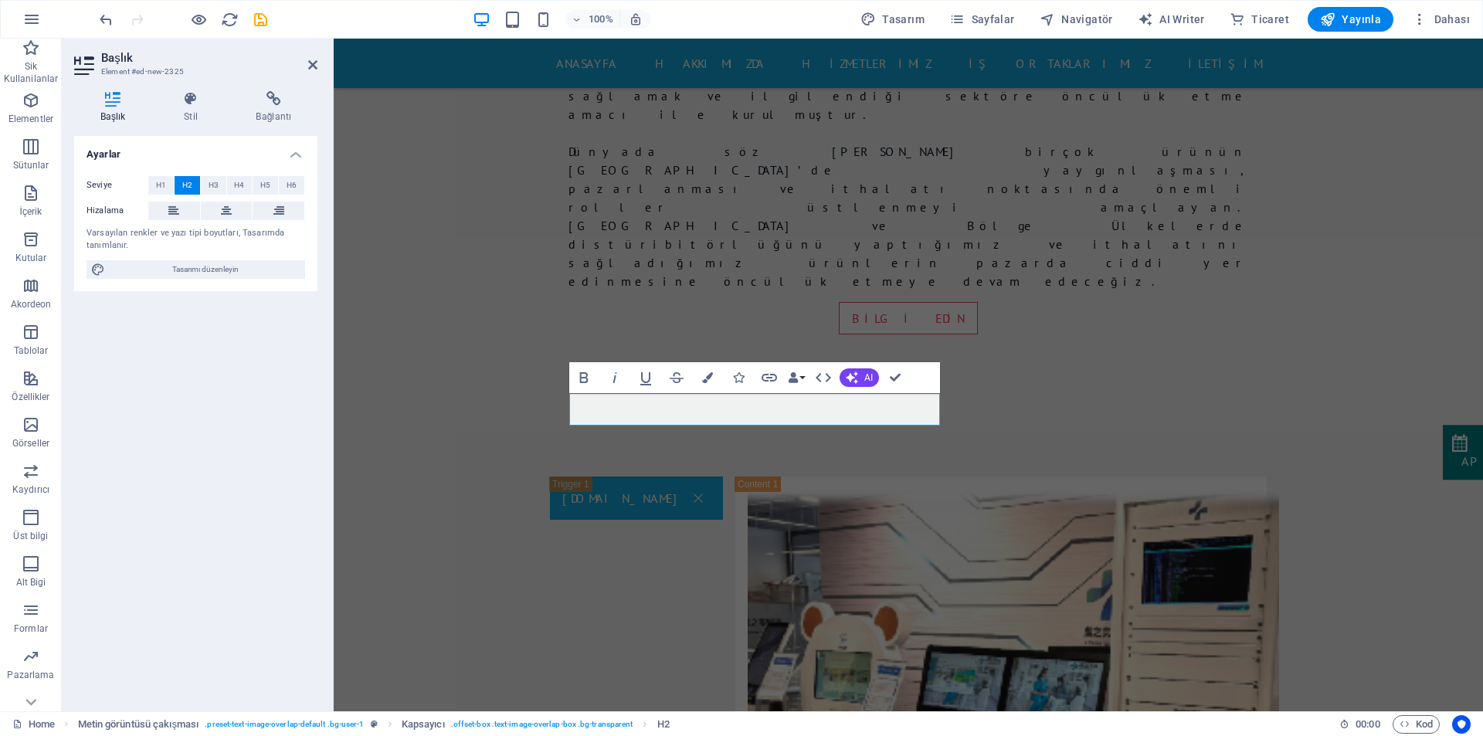
click at [116, 109] on h4 "Başlık" at bounding box center [115, 107] width 83 height 32
click at [263, 99] on icon at bounding box center [273, 98] width 87 height 15
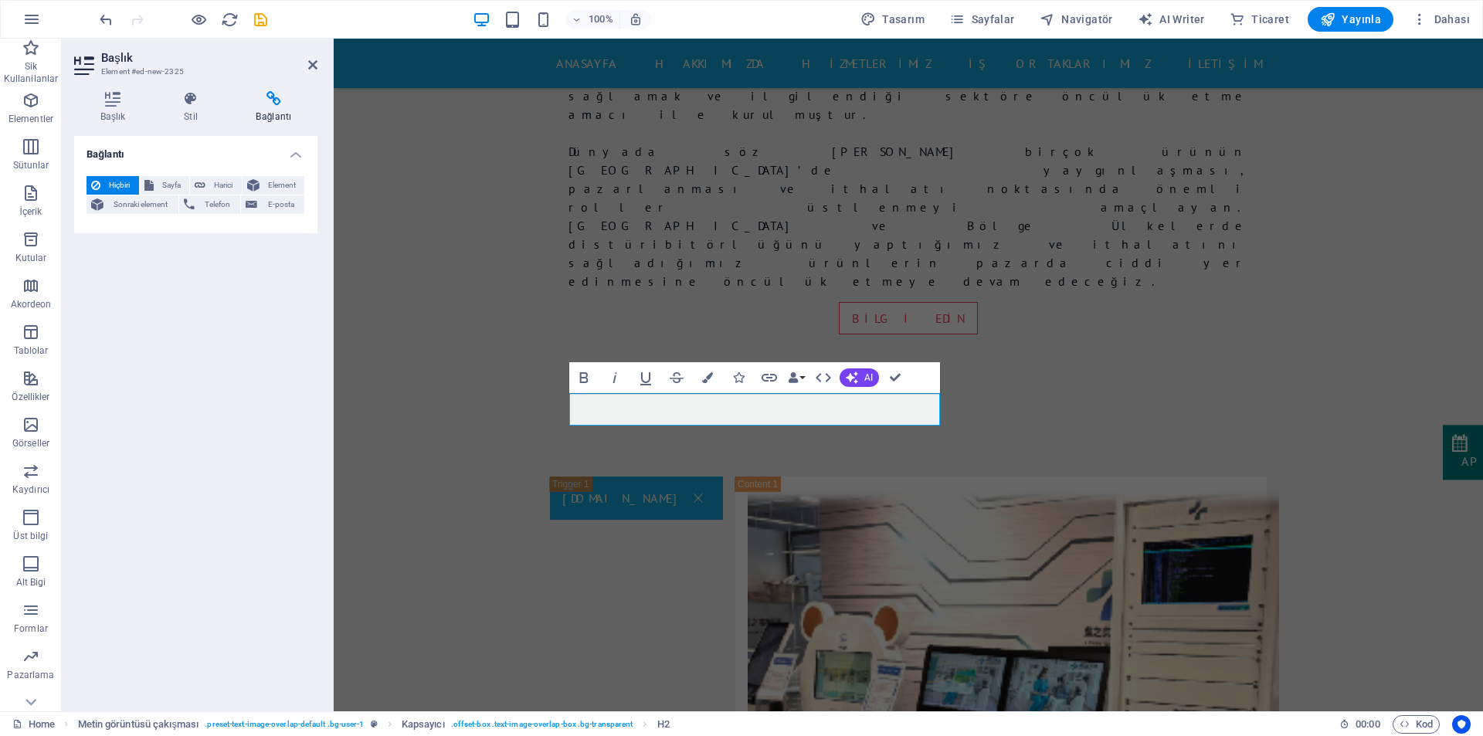
click at [112, 183] on span "Hiçbiri" at bounding box center [119, 185] width 29 height 19
click at [229, 183] on span "Harici" at bounding box center [223, 185] width 27 height 19
select select "blank"
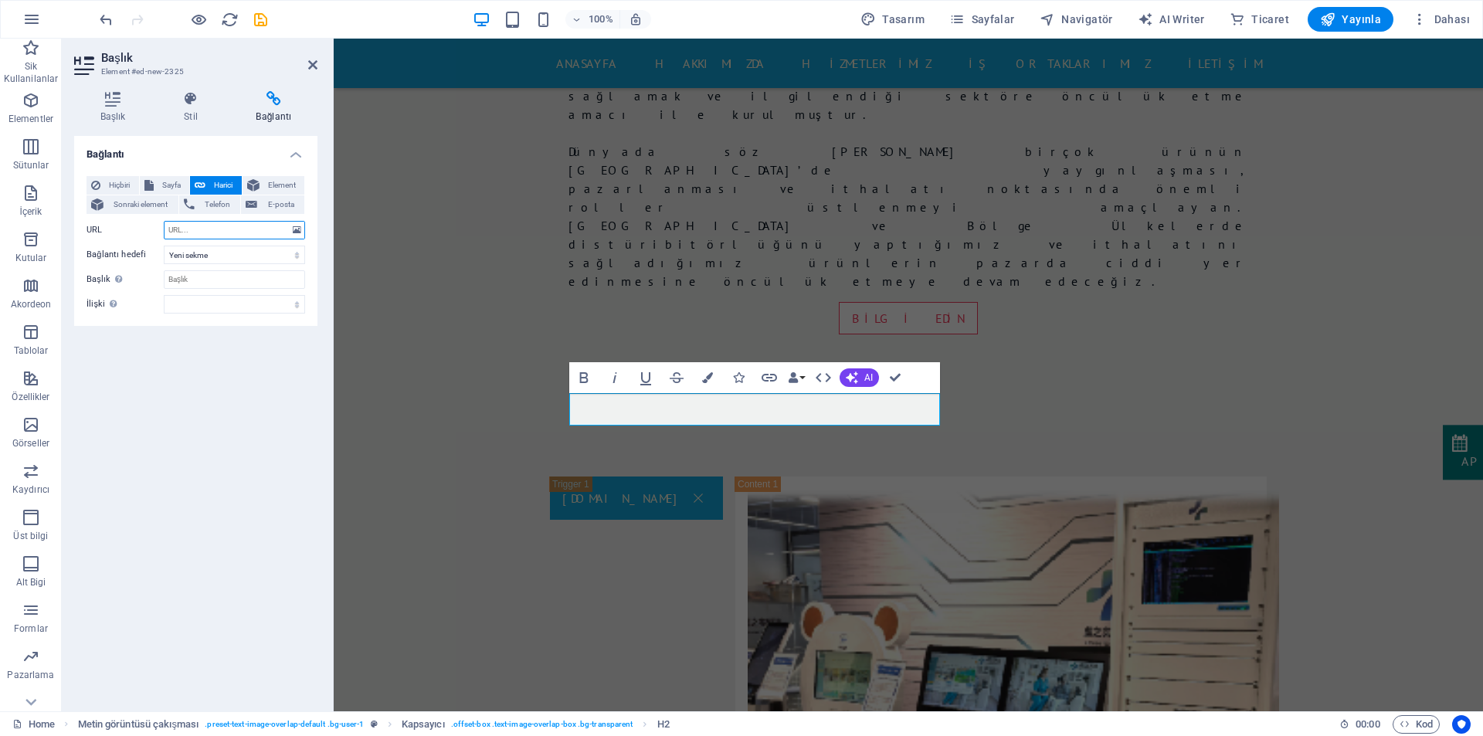
click at [192, 232] on input "URL" at bounding box center [234, 230] width 141 height 19
click at [185, 230] on input "URL" at bounding box center [234, 230] width 141 height 19
paste input "https://xuzhishi.com/"
type input "https://xuzhishi.com/"
click at [207, 255] on select "Yeni sekme Aynı sekme Kaplama" at bounding box center [234, 255] width 141 height 19
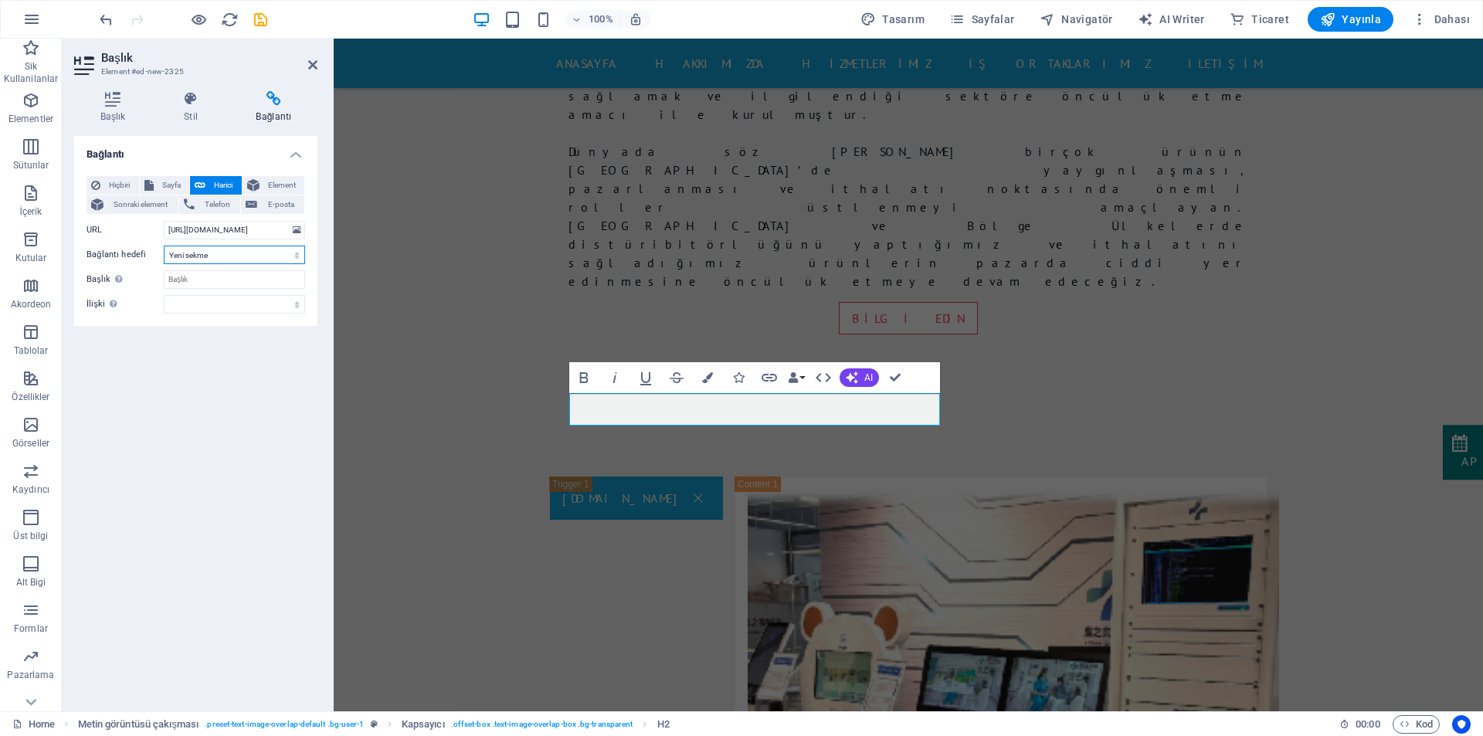
click at [164, 246] on select "Yeni sekme Aynı sekme Kaplama" at bounding box center [234, 255] width 141 height 19
click at [211, 281] on input "Başlık Ek bağlantı tanımının bağlantı metniyle aynı olmaması gerekir. Başlık, g…" at bounding box center [234, 279] width 141 height 19
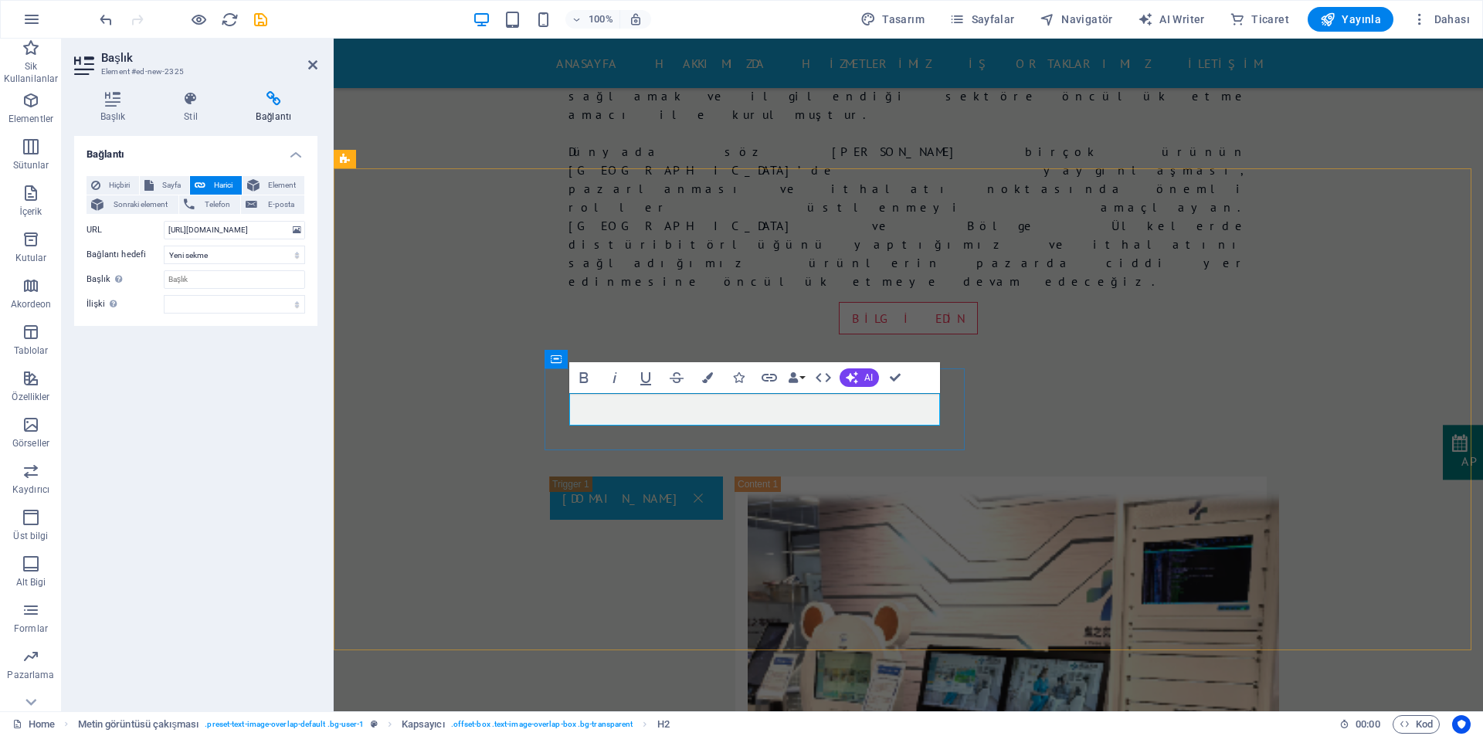
copy link "XUZHISHI TECHNOLOGY CO. LTD"
click at [211, 278] on input "Başlık Ek bağlantı tanımının bağlantı metniyle aynı olmaması gerekir. Başlık, g…" at bounding box center [234, 279] width 141 height 19
type input "XUZHISHI TECHNOLOGY CO. LTD"
click at [232, 344] on div "Bağlantı Hiçbiri Sayfa Harici Element Sonraki element Telefon E-posta Sayfa Hom…" at bounding box center [195, 417] width 243 height 563
click at [266, 22] on icon "save" at bounding box center [261, 20] width 18 height 18
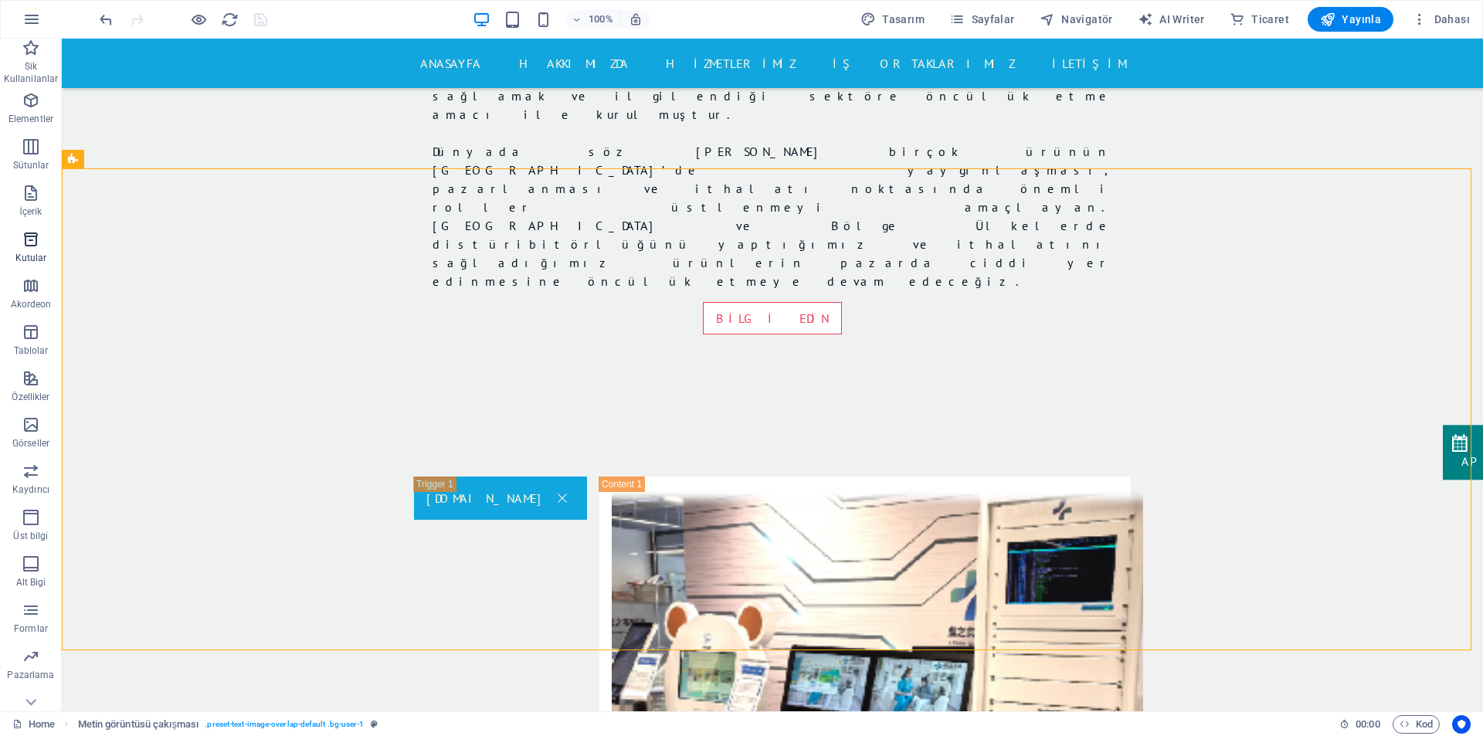
click at [39, 247] on icon "button" at bounding box center [31, 239] width 19 height 19
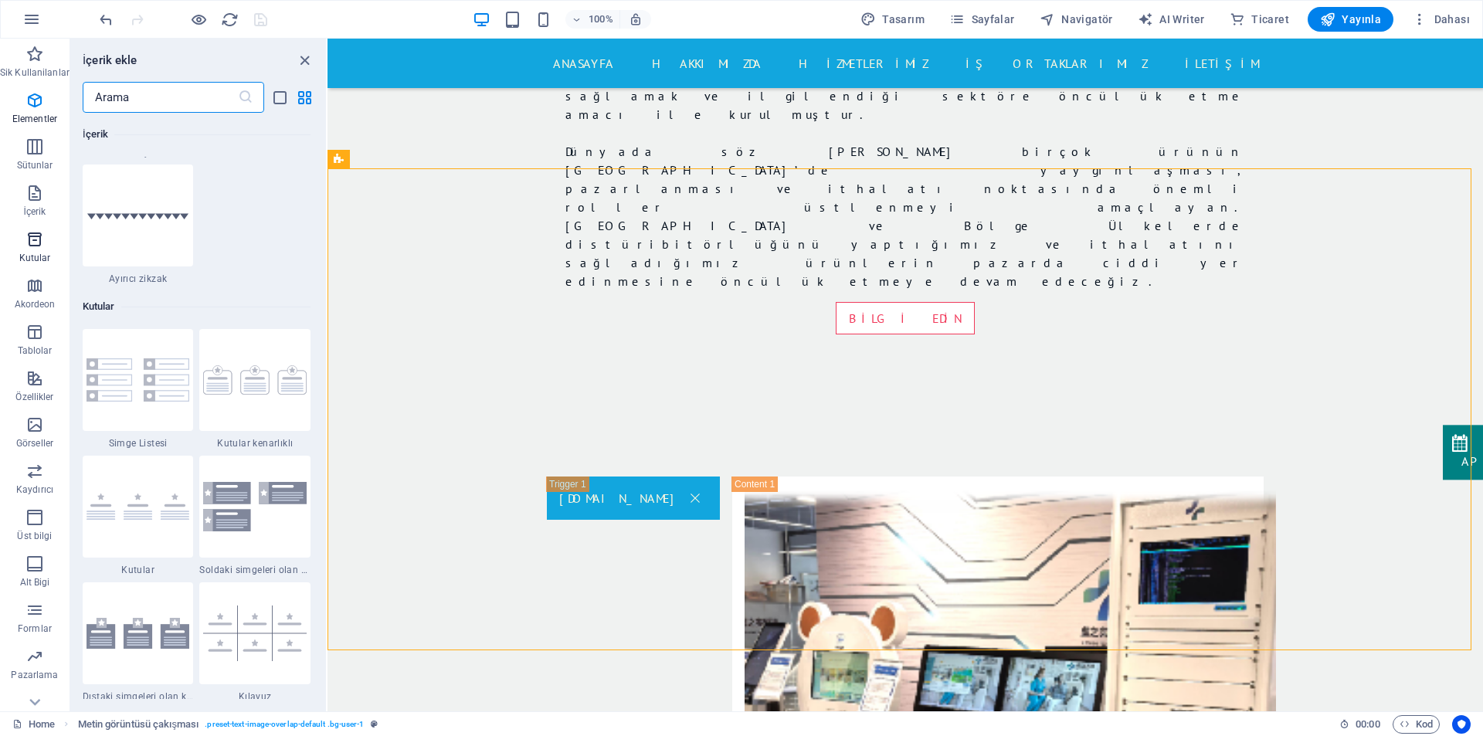
scroll to position [4259, 0]
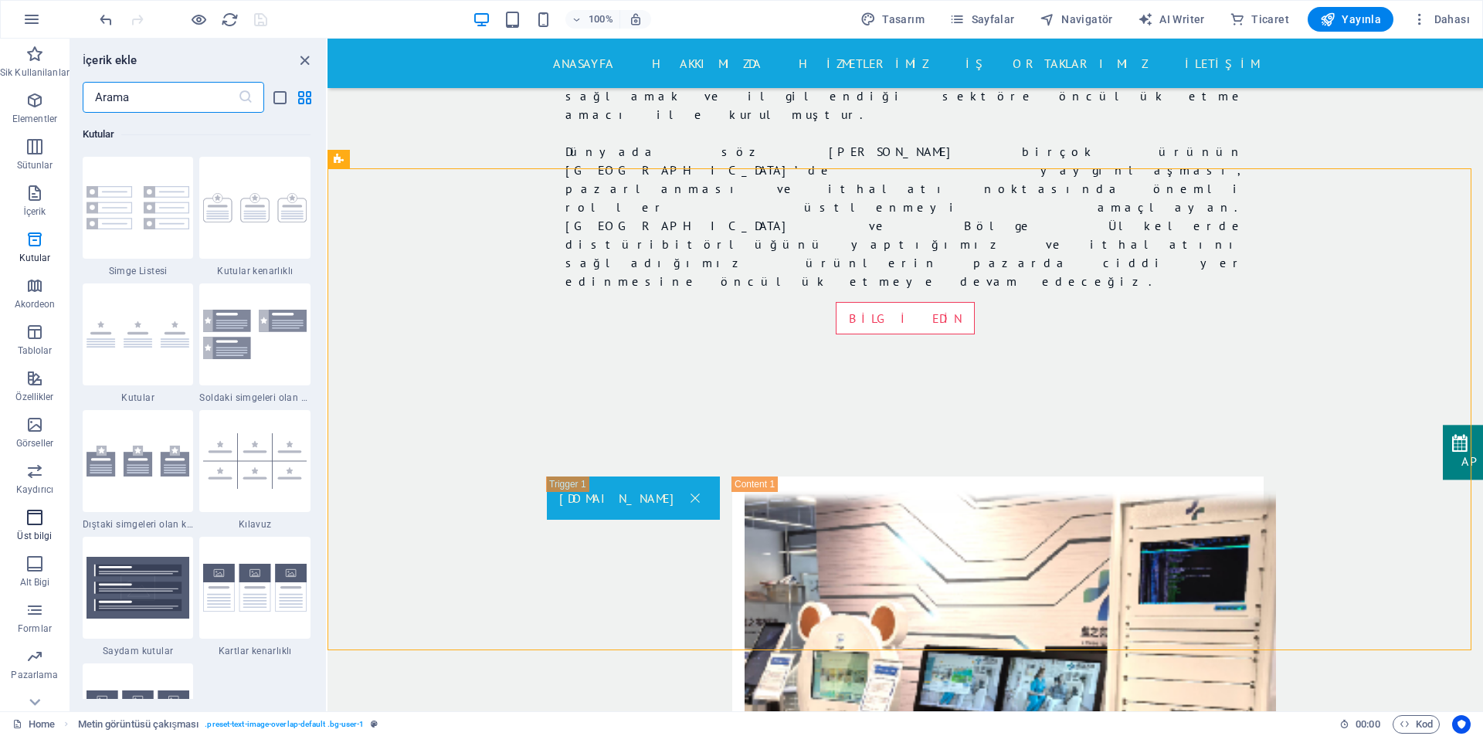
click at [32, 522] on icon "button" at bounding box center [34, 517] width 19 height 19
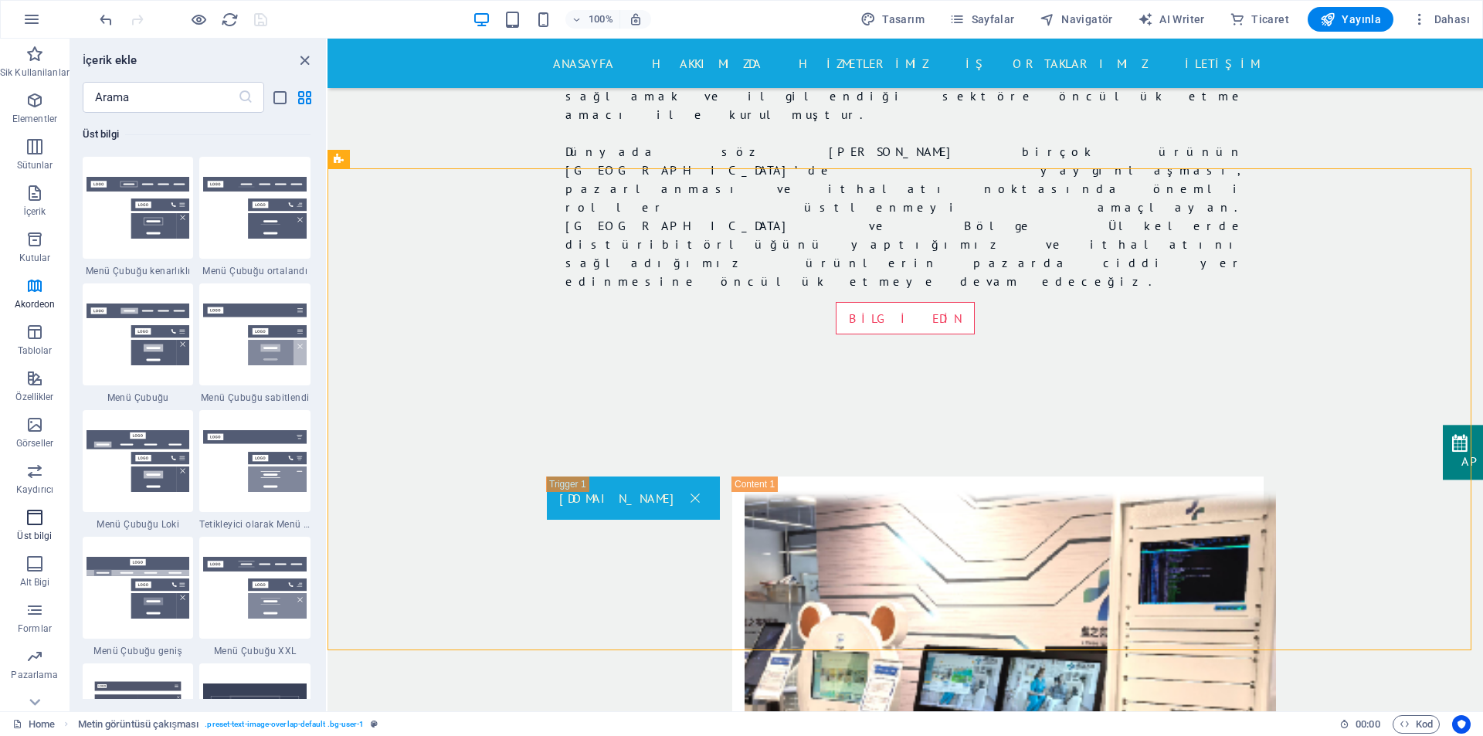
scroll to position [9298, 0]
drag, startPoint x: 238, startPoint y: 344, endPoint x: 277, endPoint y: 285, distance: 70.7
click at [238, 344] on img at bounding box center [254, 334] width 103 height 63
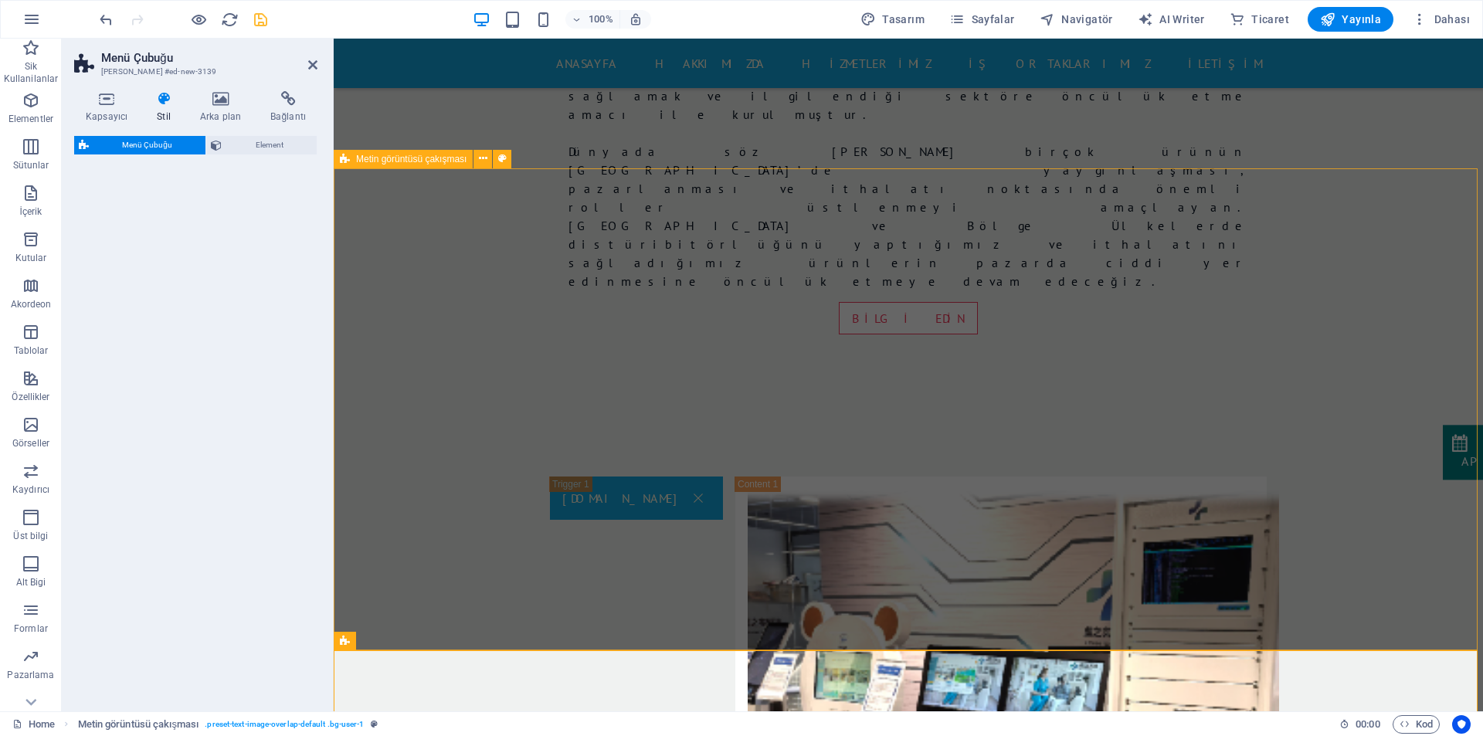
select select "rem"
select select "preset-menu-v2-fixed"
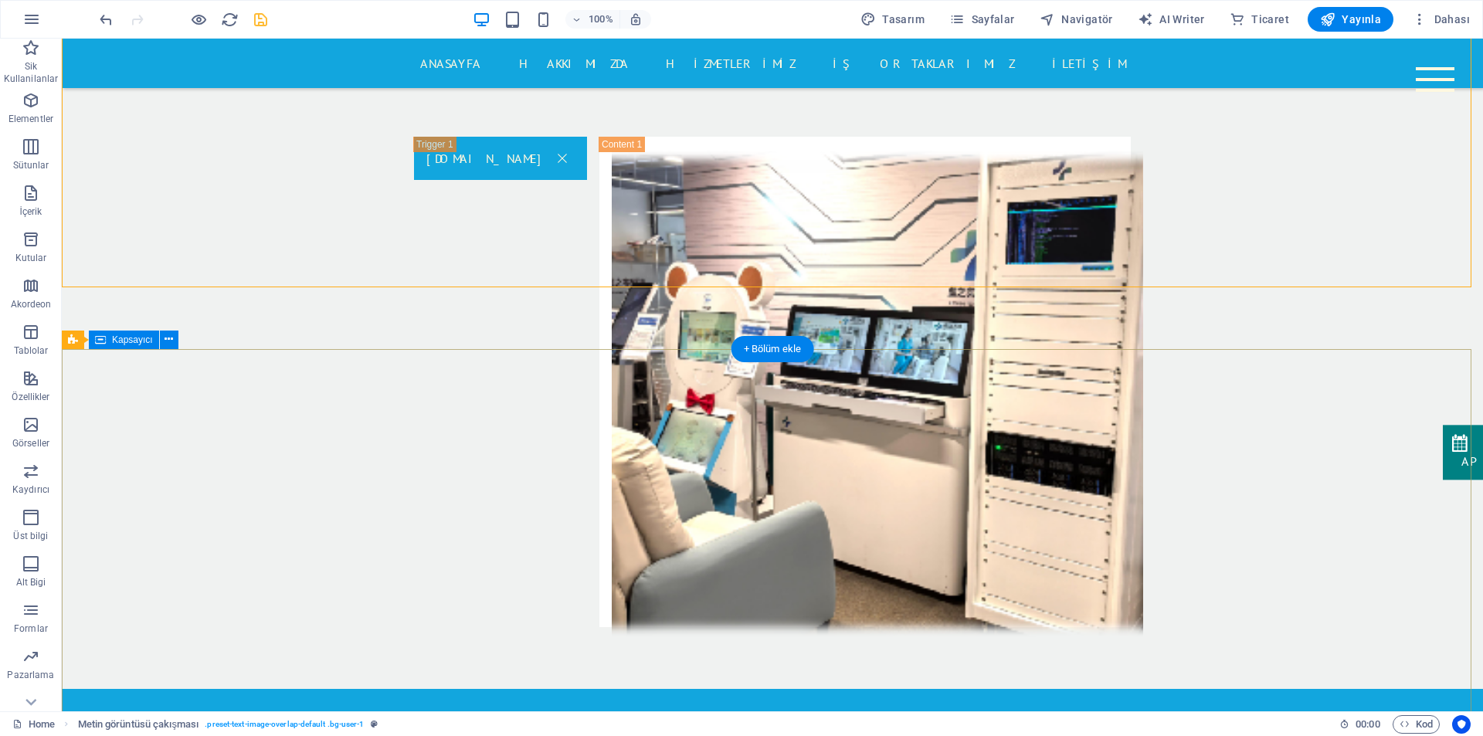
scroll to position [2027, 0]
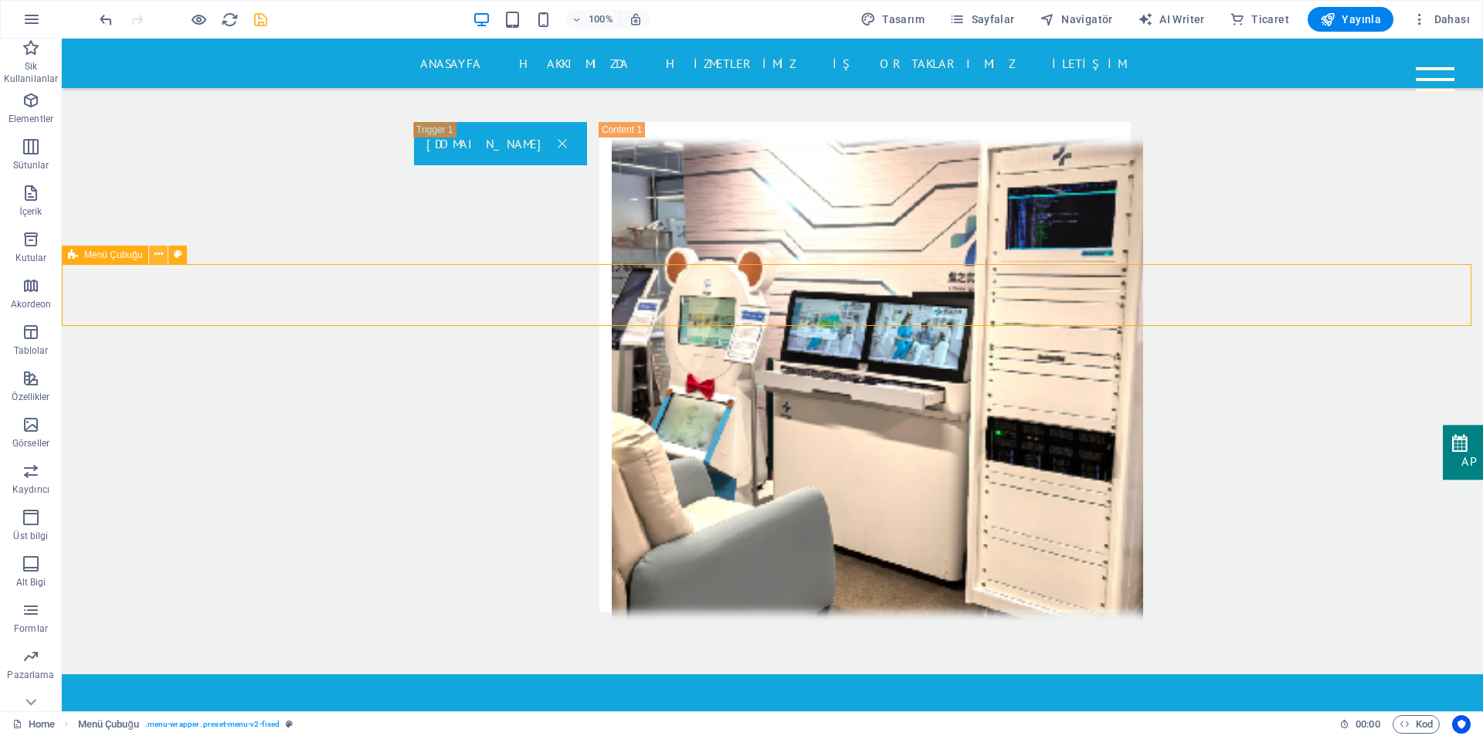
click at [159, 252] on icon at bounding box center [158, 254] width 8 height 16
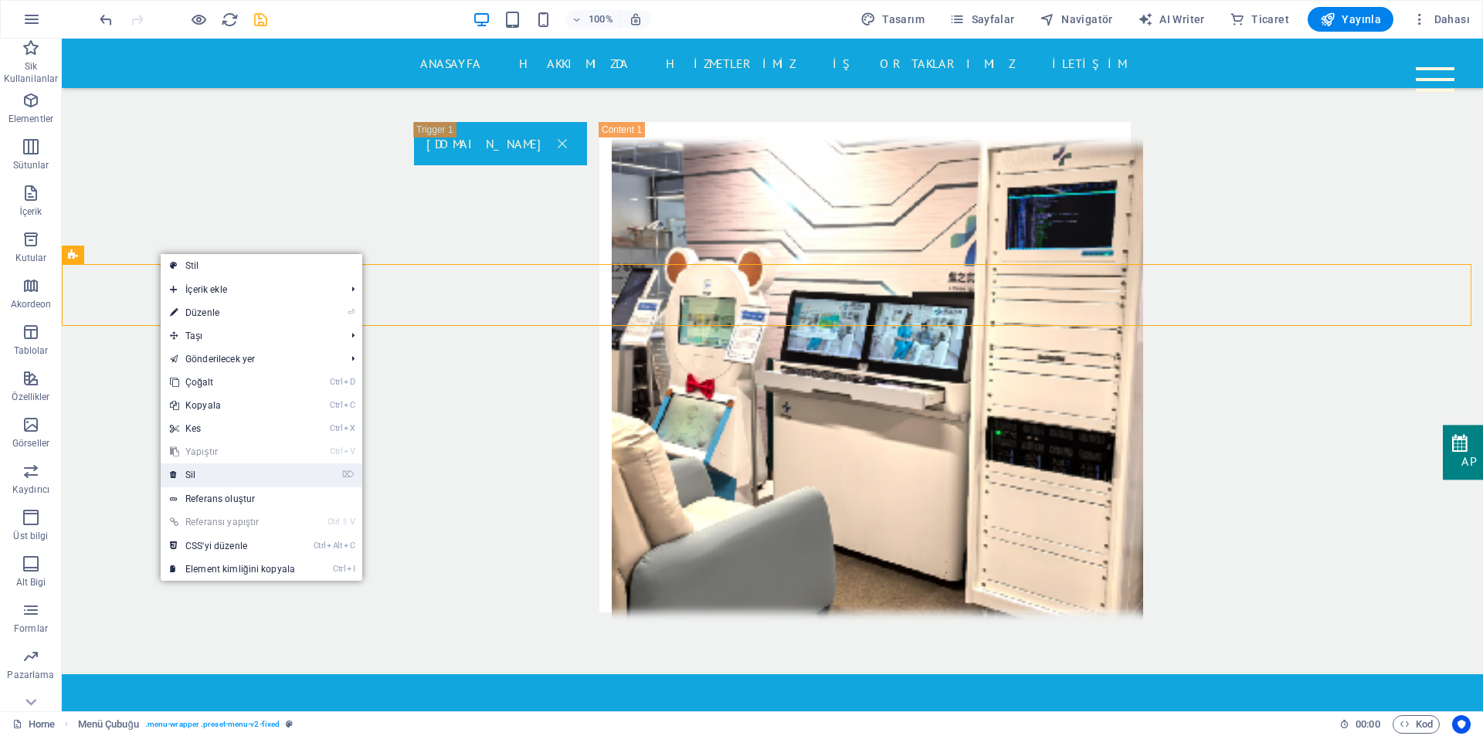
click at [198, 476] on link "⌦ Sil" at bounding box center [233, 474] width 144 height 23
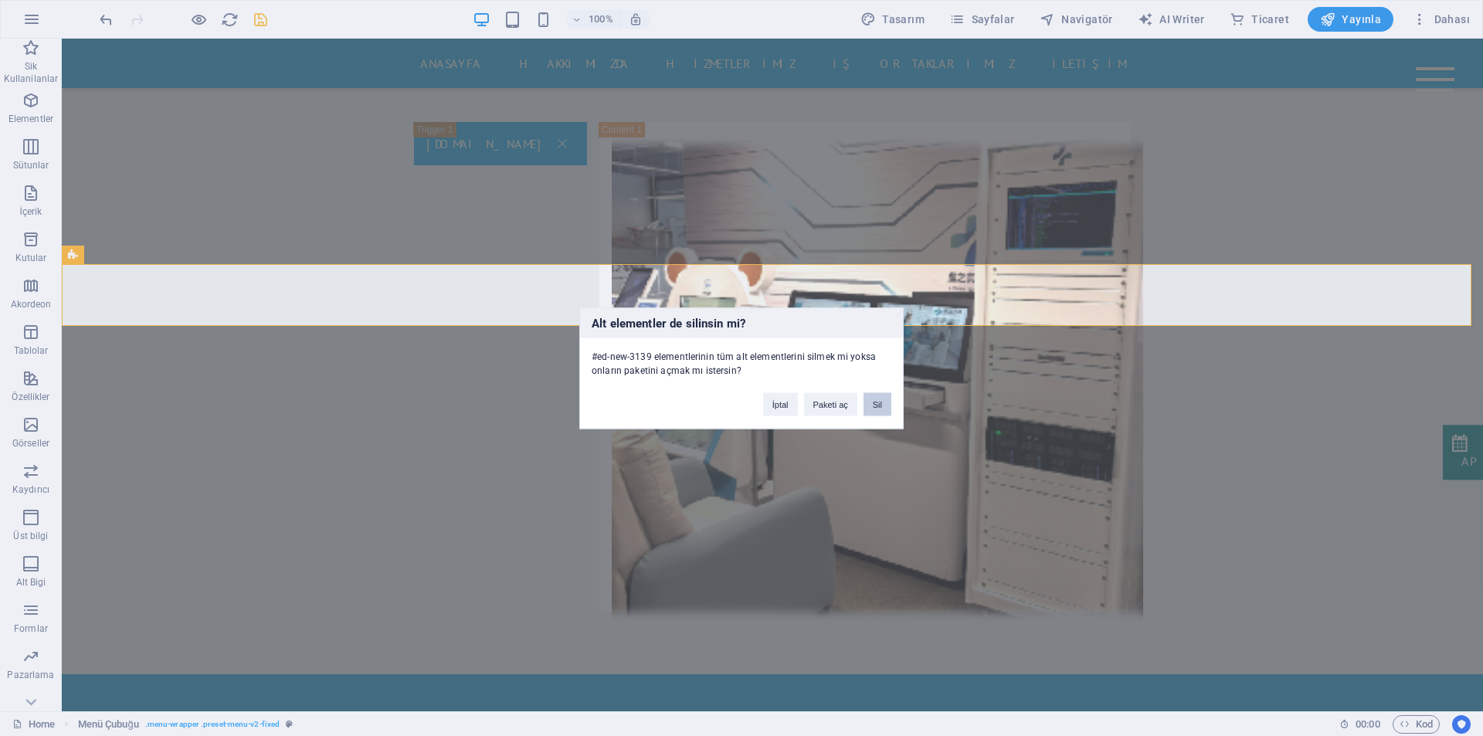
click at [872, 408] on button "Sil" at bounding box center [877, 403] width 28 height 23
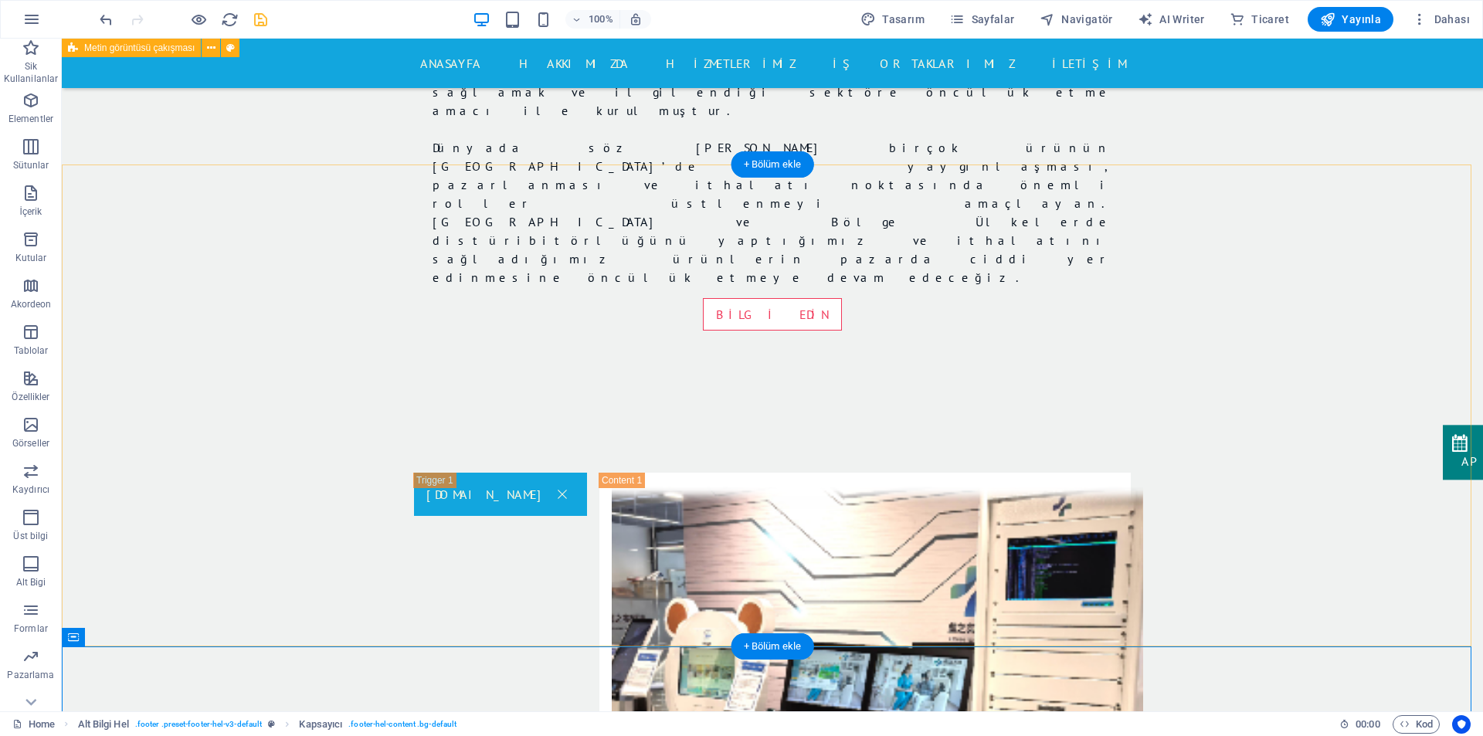
scroll to position [1641, 0]
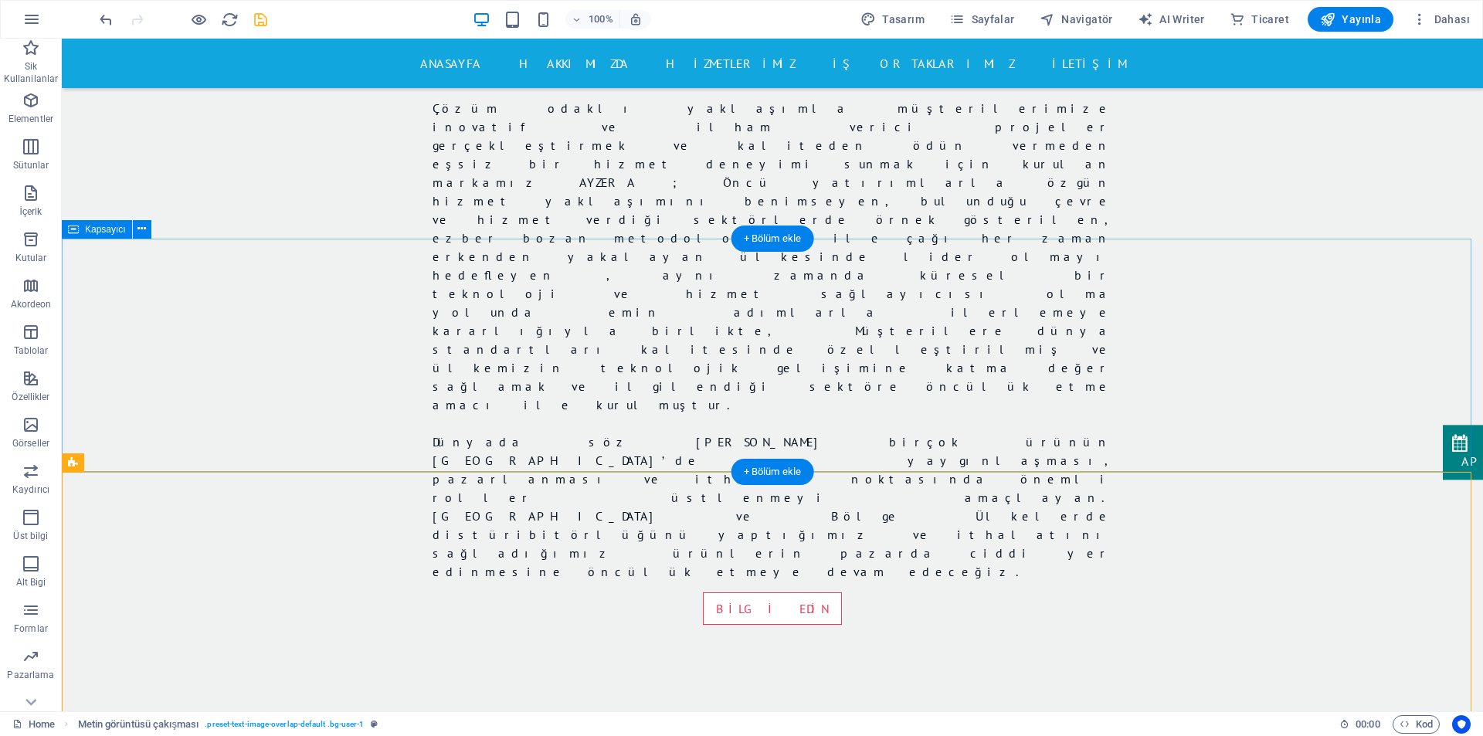
scroll to position [1332, 0]
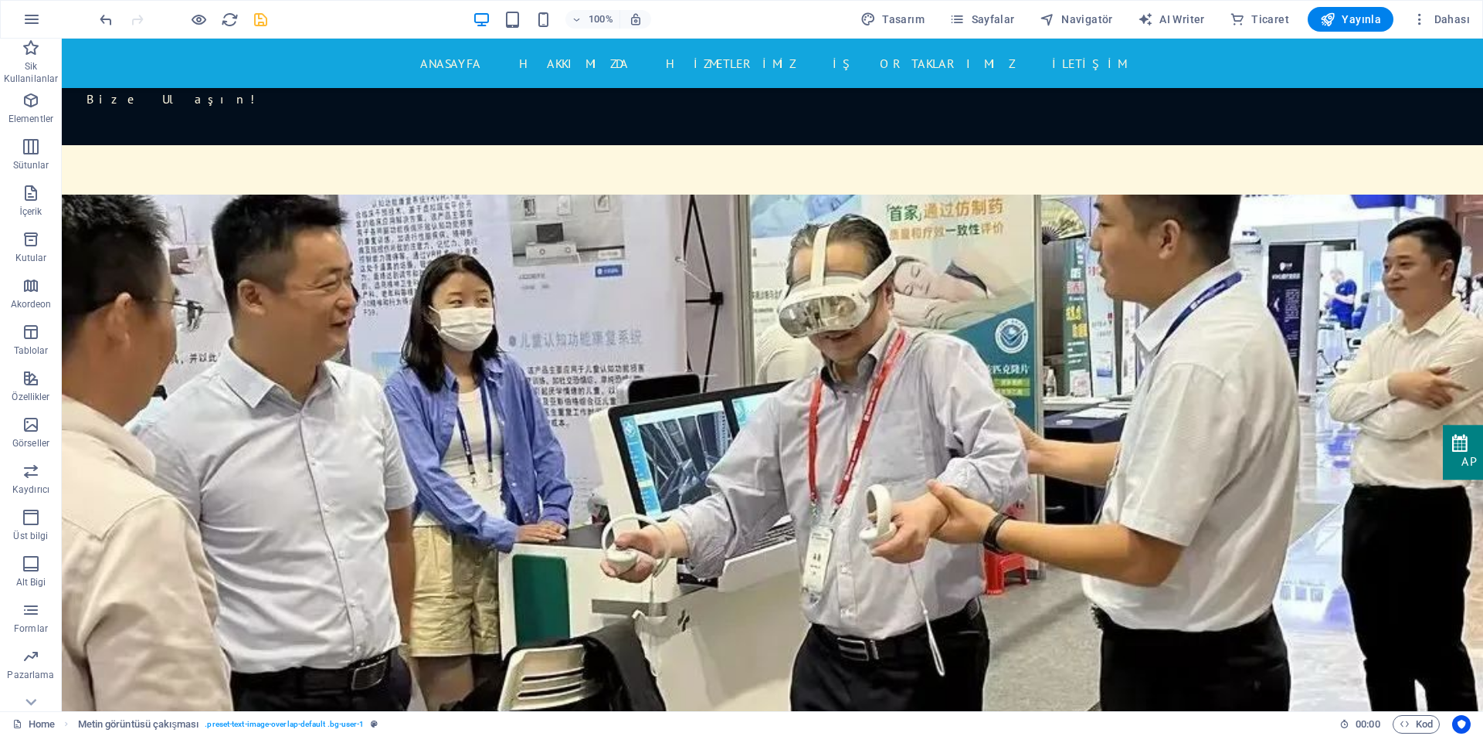
scroll to position [0, 0]
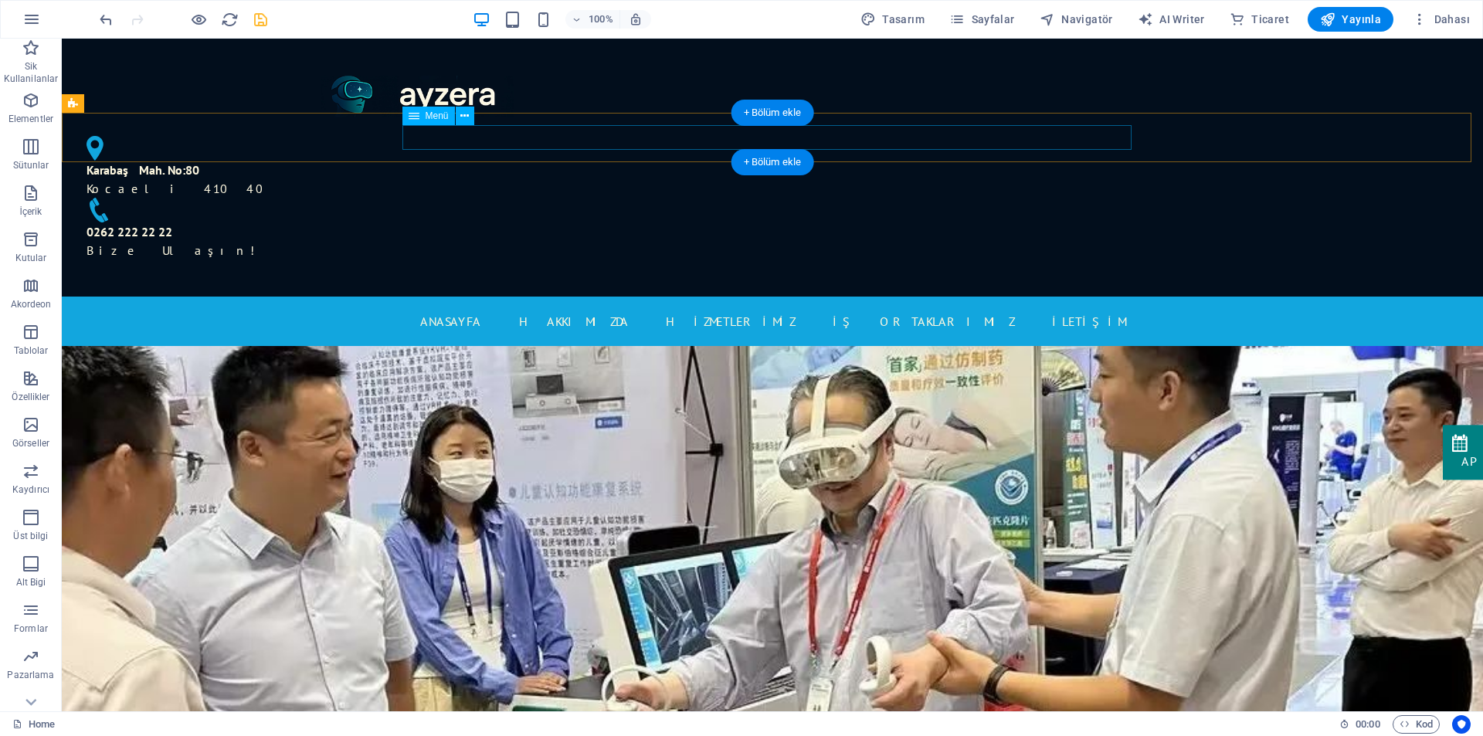
click at [918, 309] on nav "ANASAYFA Hakkımızda HİZMETLERİMİZ İŞ ORTAKLARIMIZ İLETİŞİM" at bounding box center [772, 321] width 729 height 25
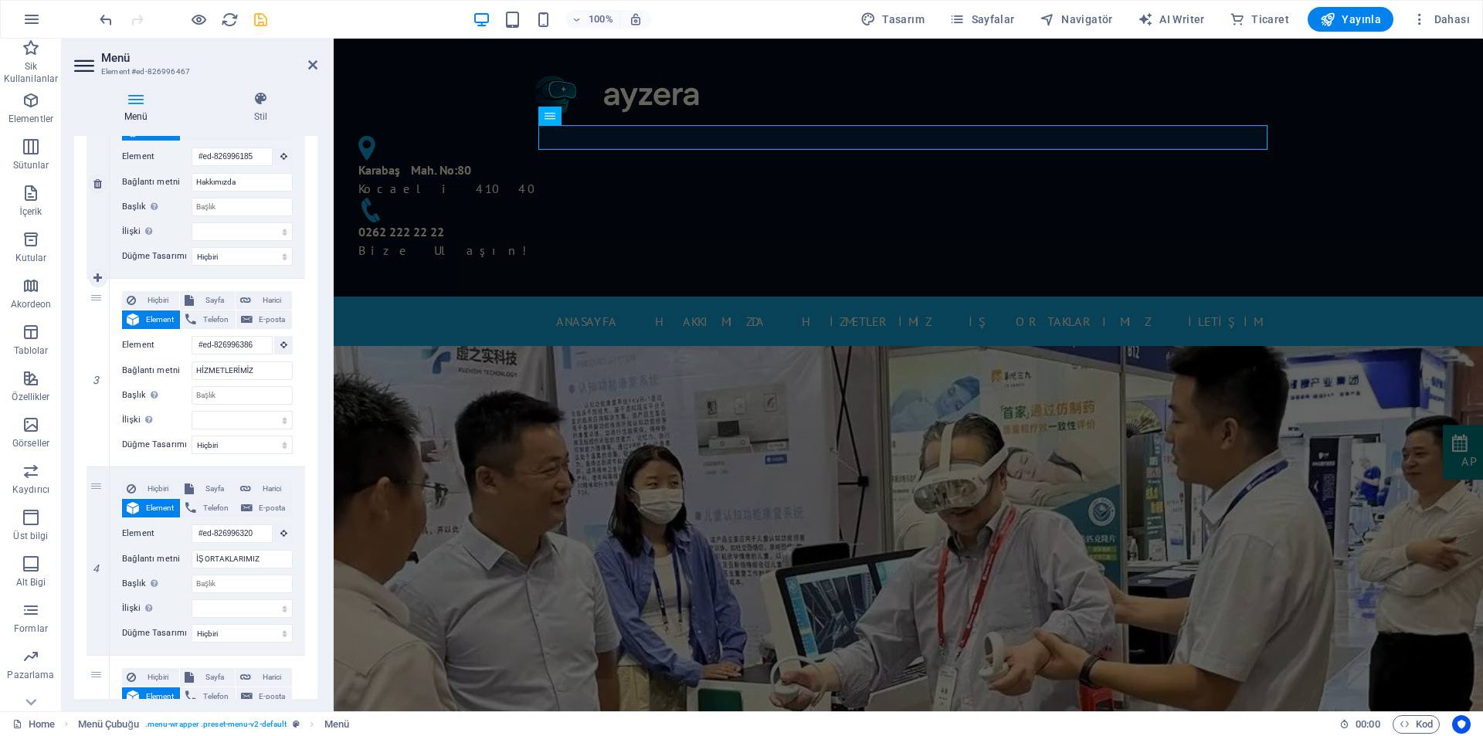
scroll to position [386, 0]
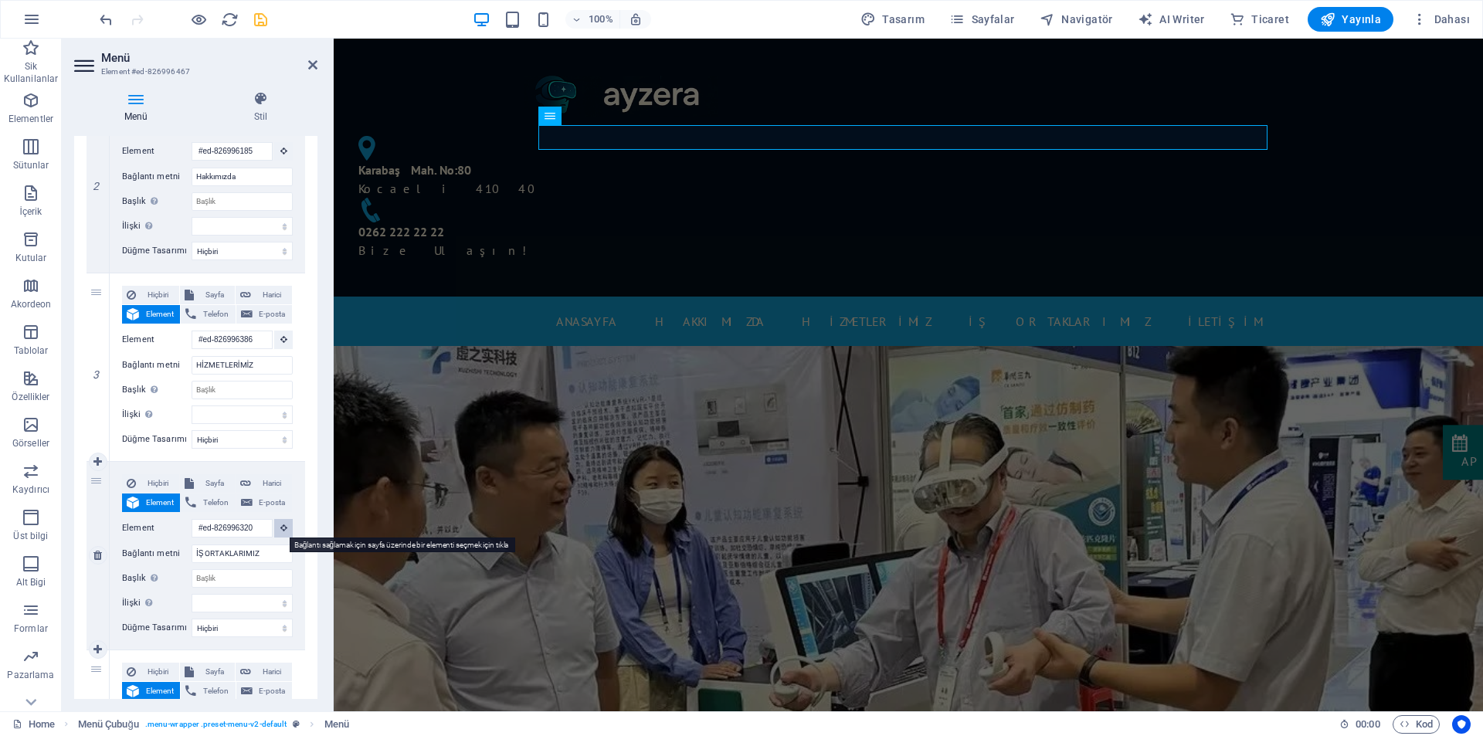
click at [280, 527] on icon at bounding box center [283, 528] width 7 height 8
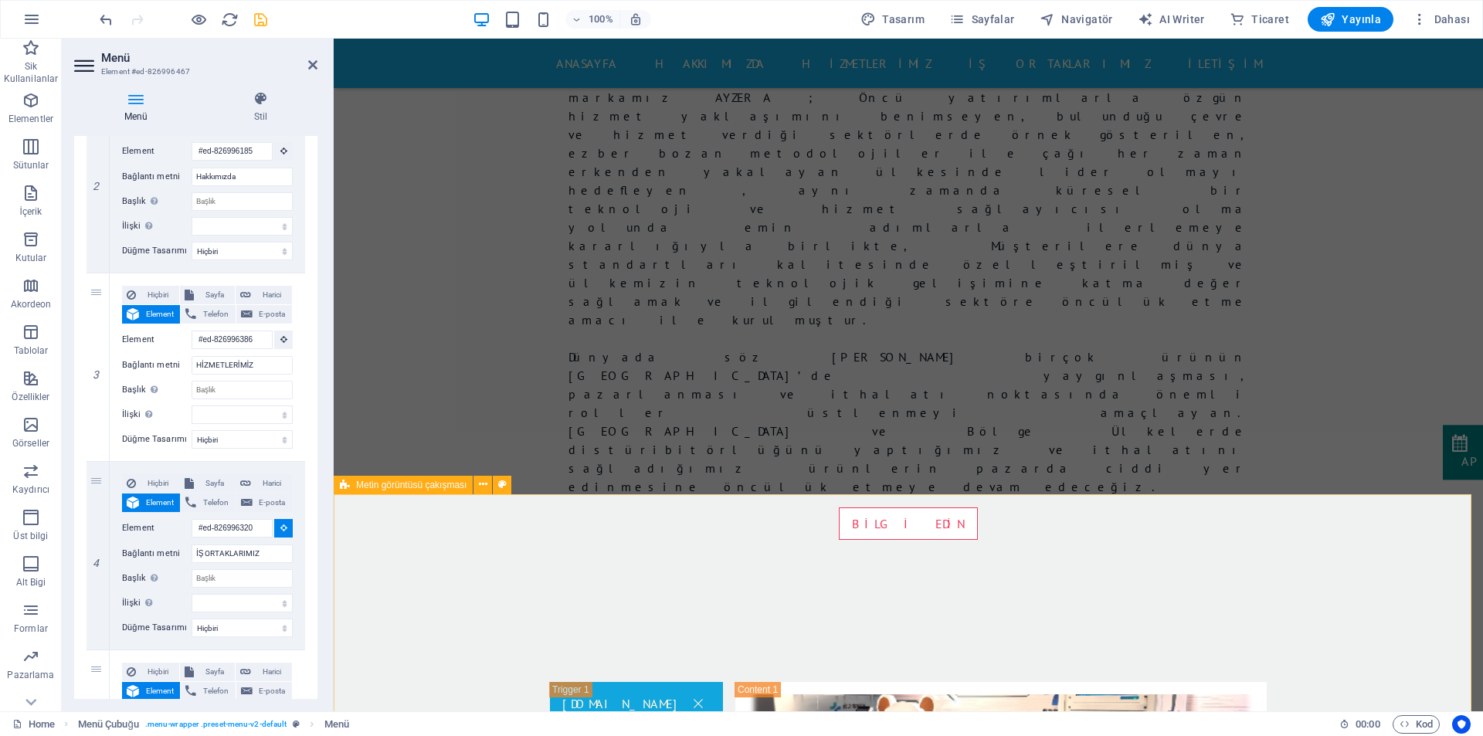
scroll to position [1467, 0]
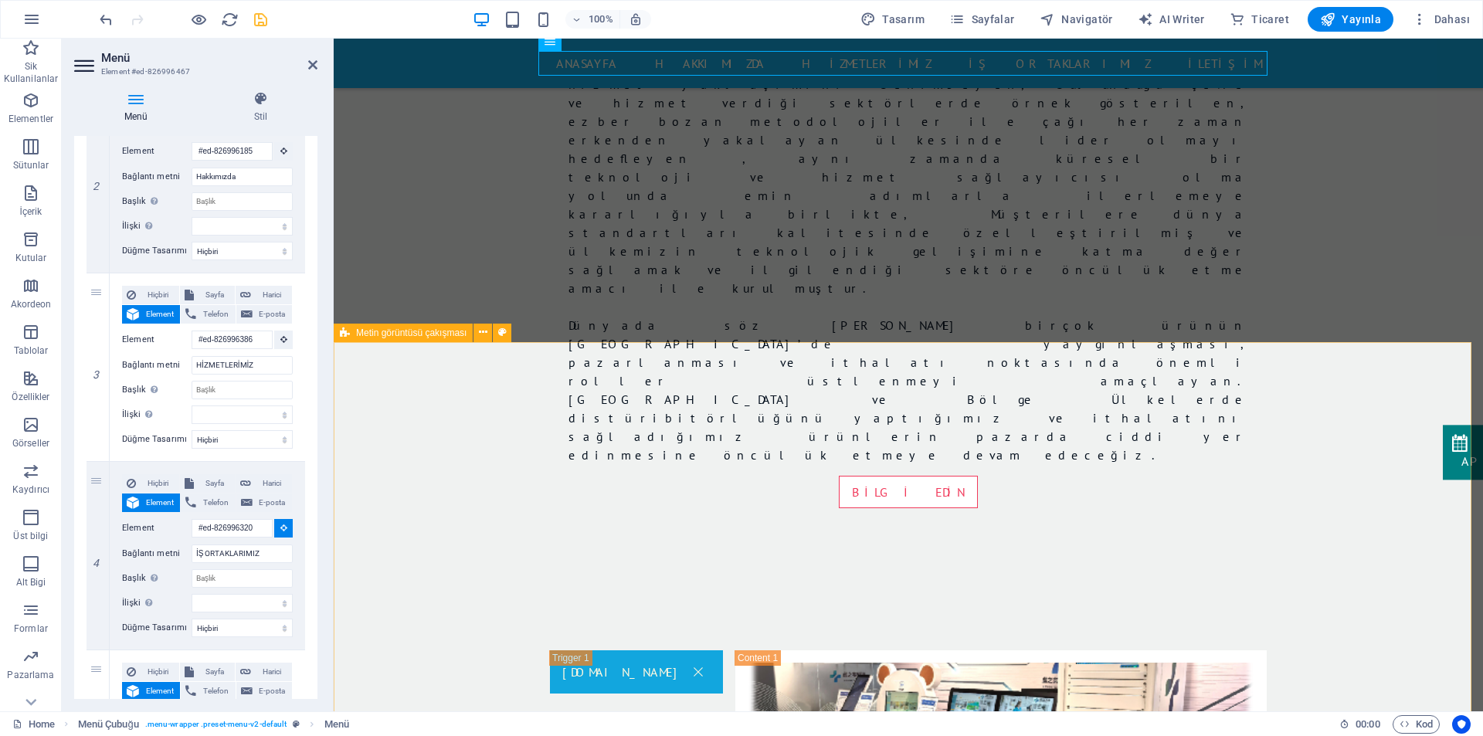
select select
type input "#ed-905611467"
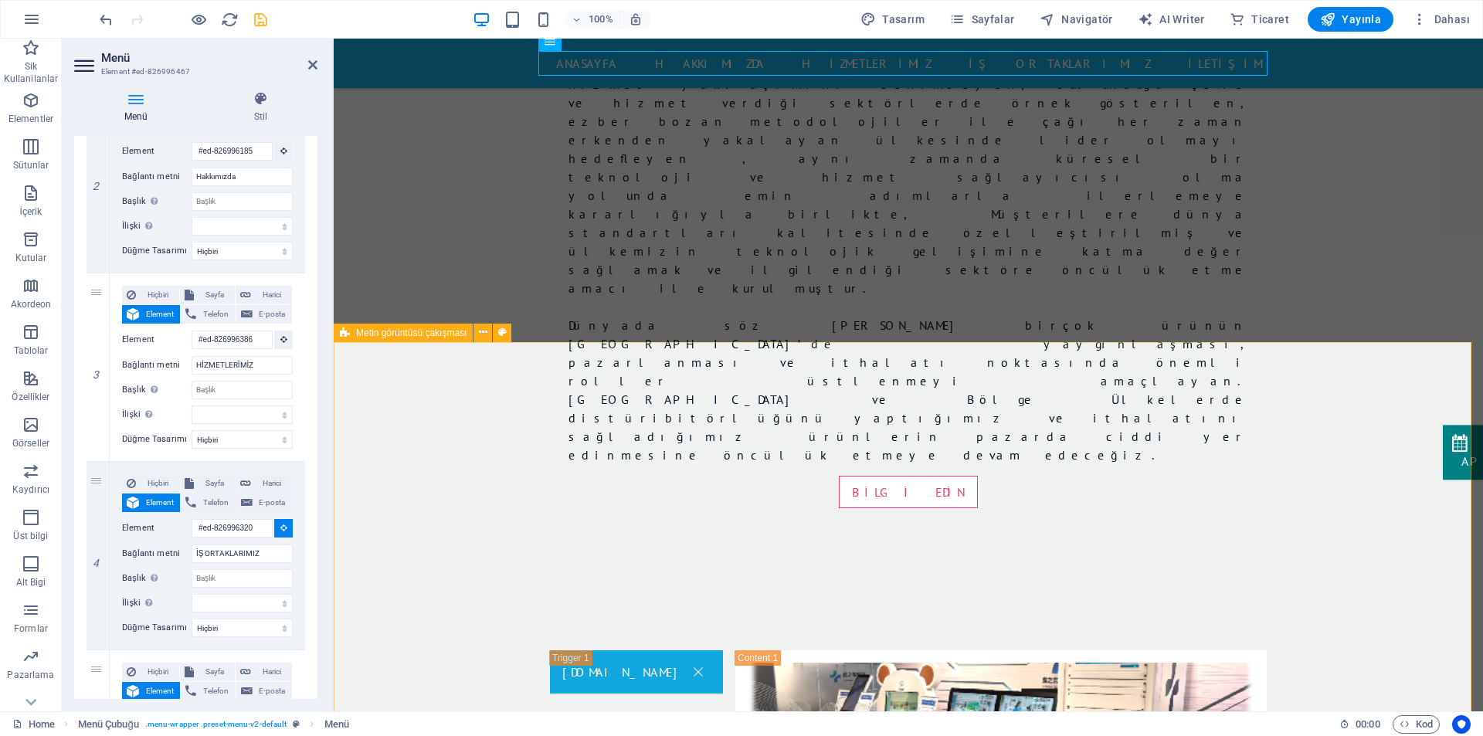
select select
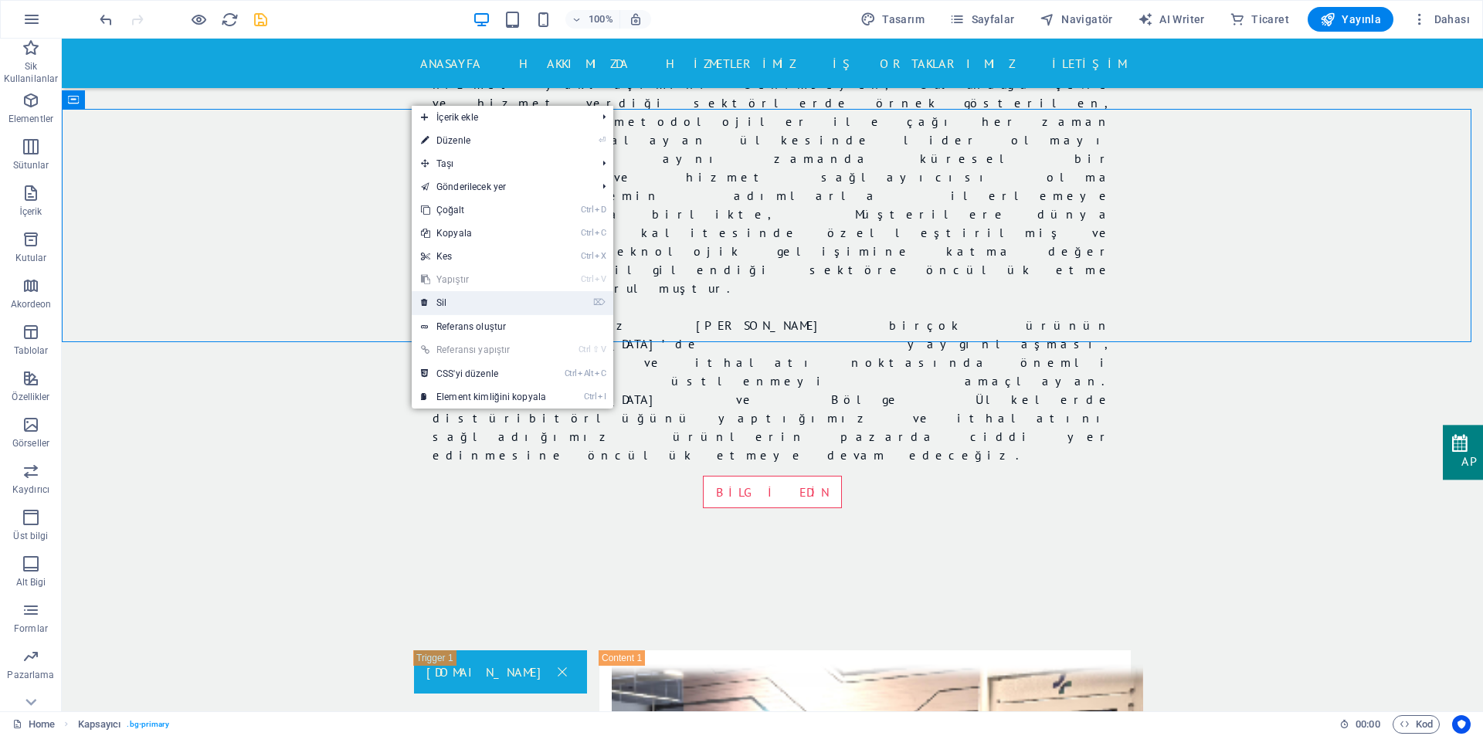
click at [456, 305] on link "⌦ Sil" at bounding box center [484, 302] width 144 height 23
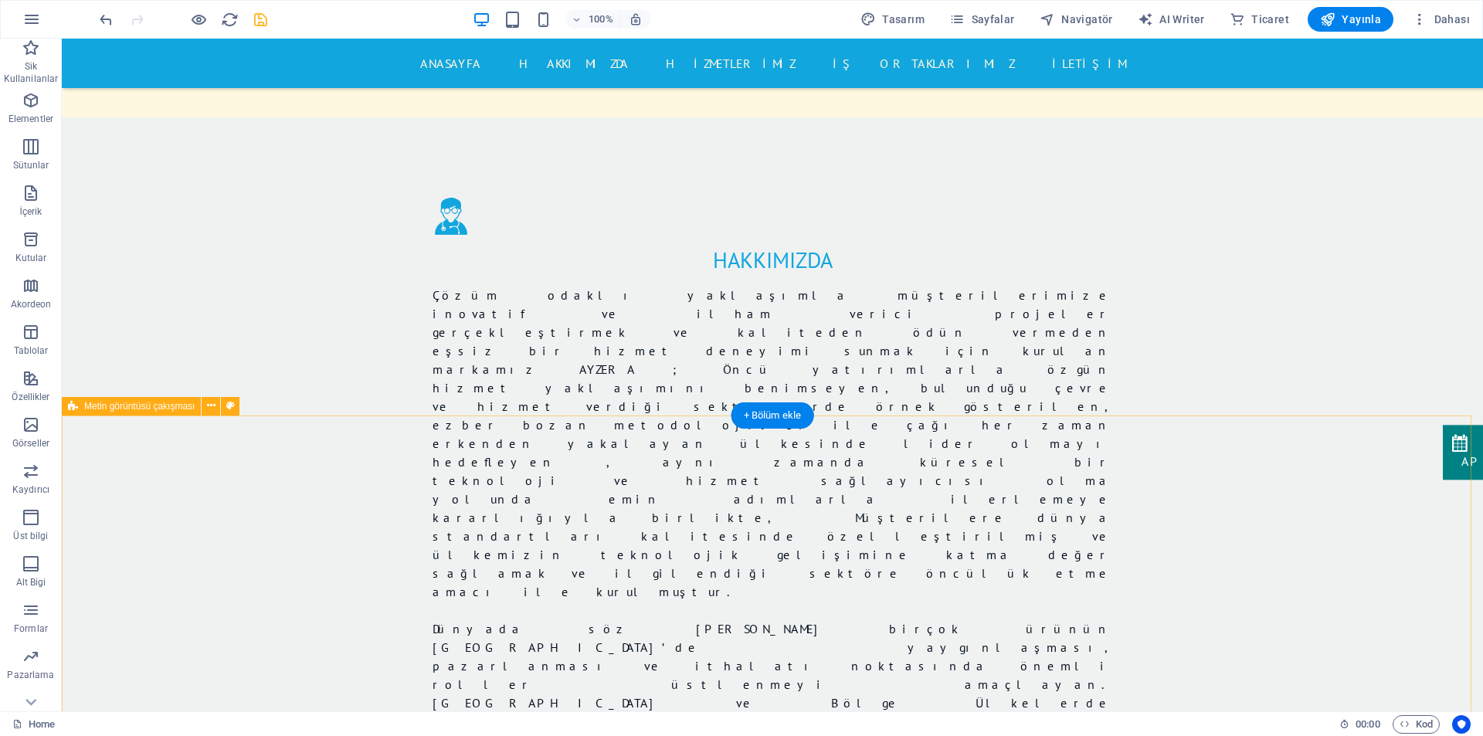
scroll to position [1158, 0]
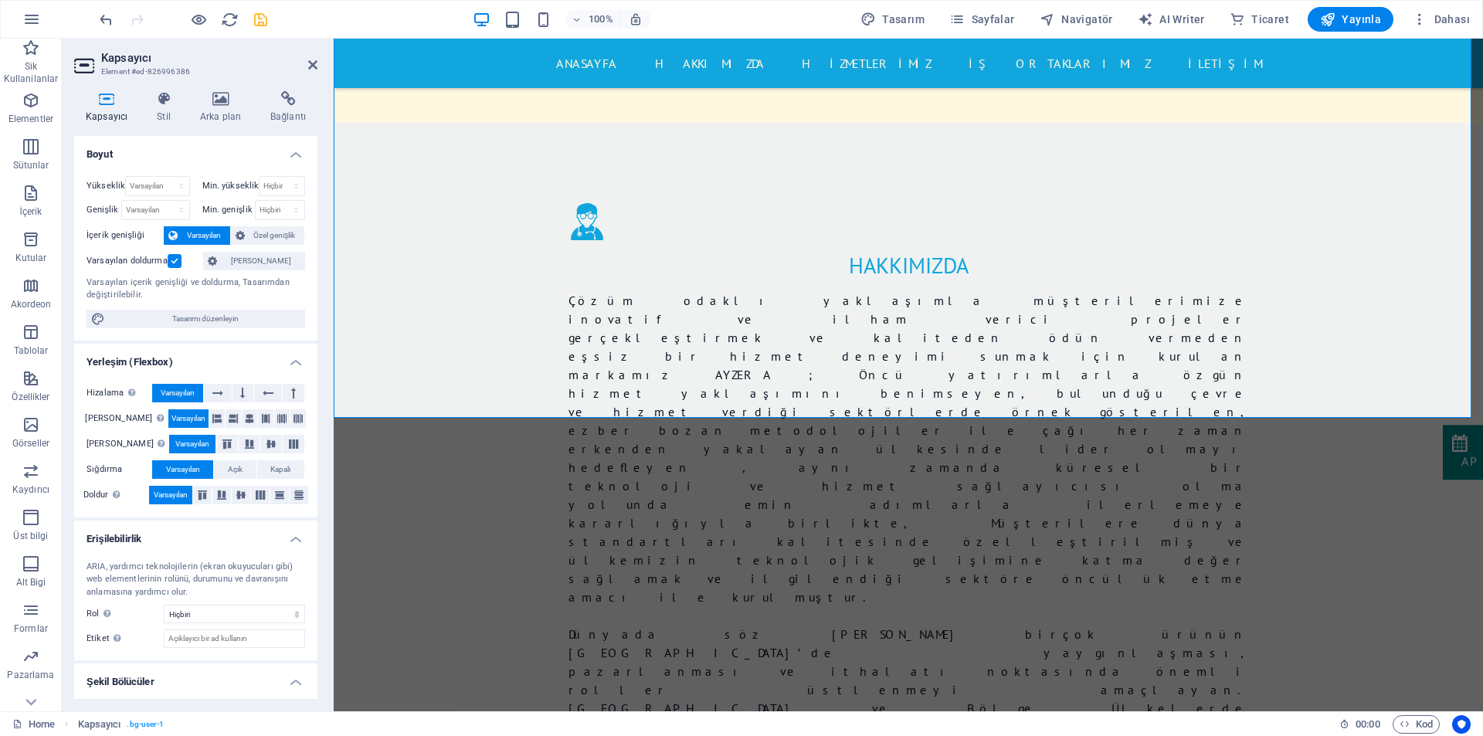
click at [222, 86] on div "Kapsayıcı Stil Arka plan Bağlantı Boyut Yükseklik Varsayılan px rem % vh vw Min…" at bounding box center [196, 395] width 268 height 632
click at [222, 103] on icon at bounding box center [220, 98] width 64 height 15
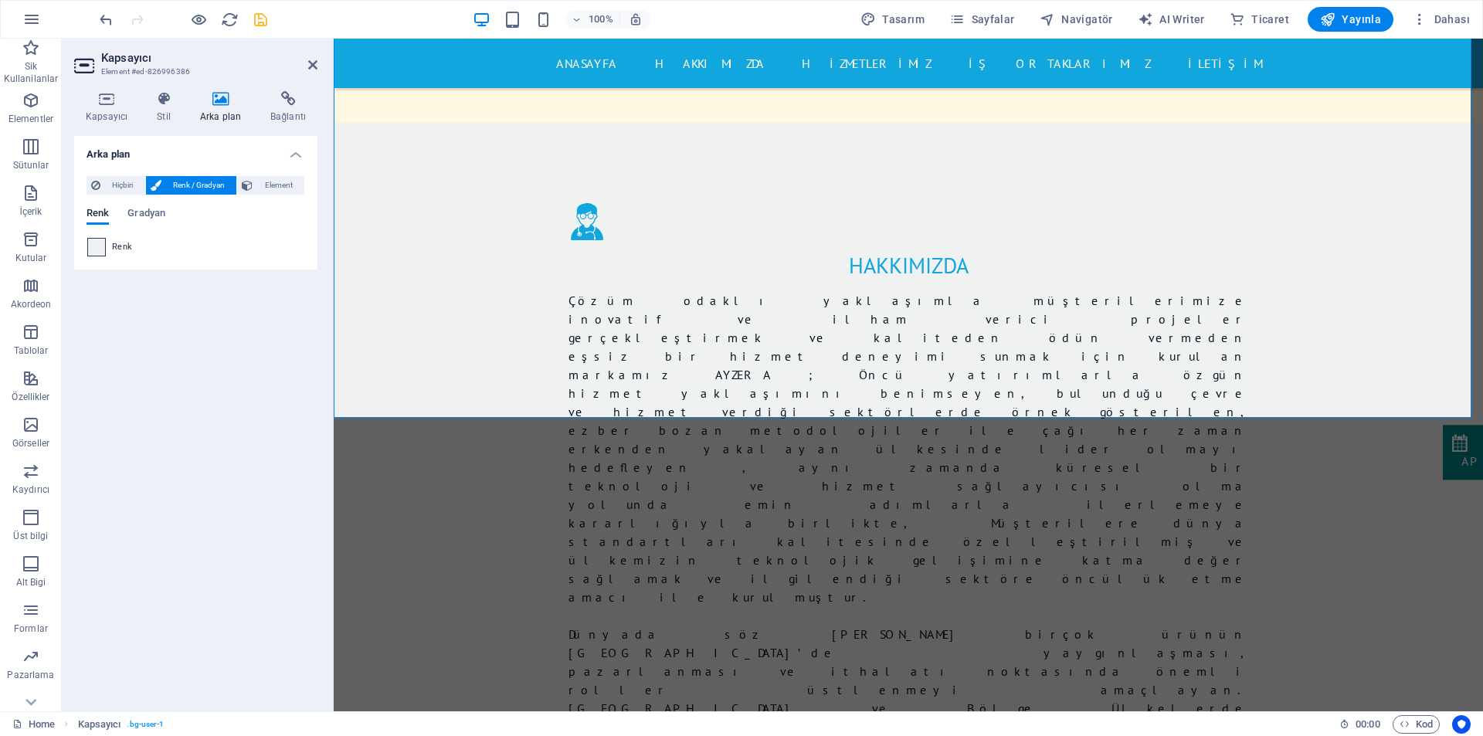
click at [96, 246] on span at bounding box center [96, 247] width 17 height 17
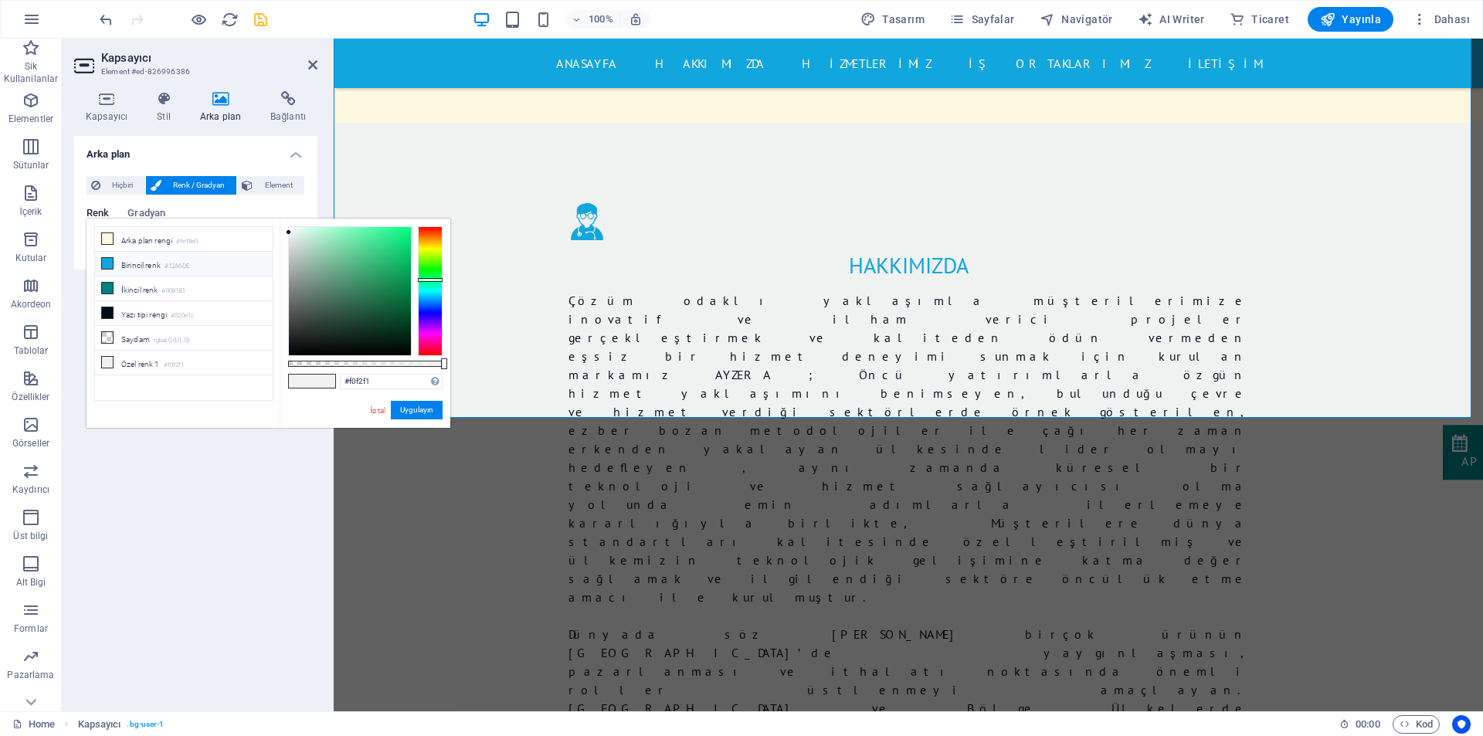
click at [135, 259] on li "Birincil renk #12A6DE" at bounding box center [184, 264] width 178 height 25
type input "#12a6de"
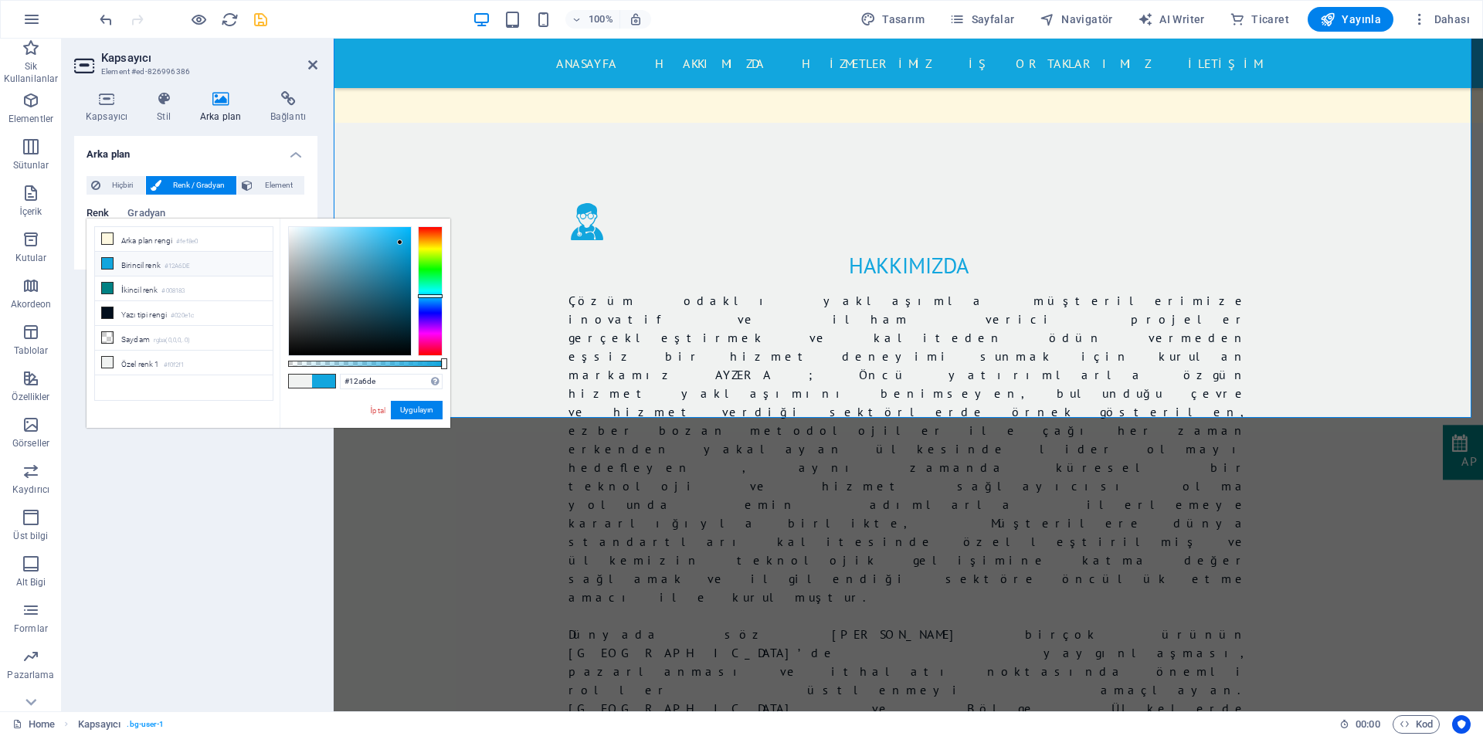
click at [135, 259] on li "Birincil renk #12A6DE" at bounding box center [184, 264] width 178 height 25
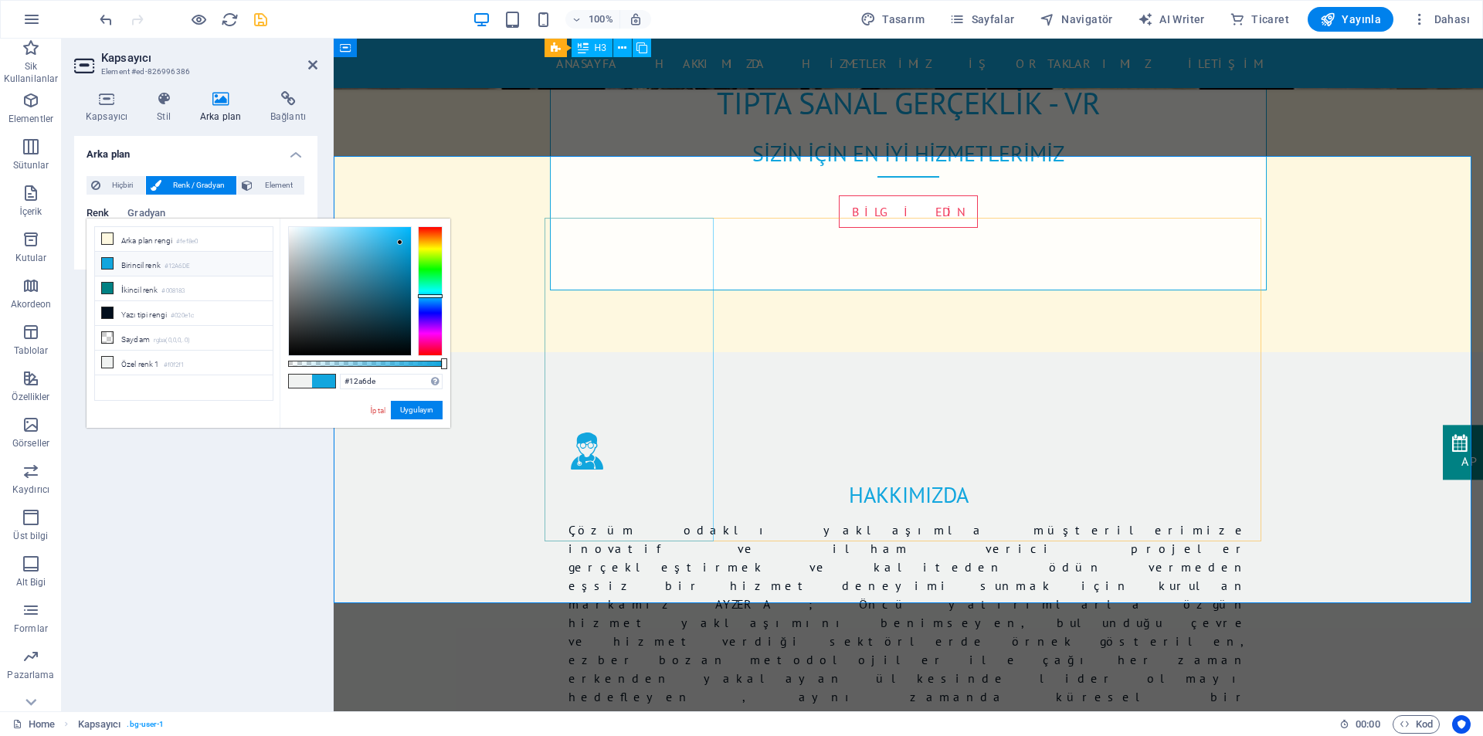
scroll to position [927, 0]
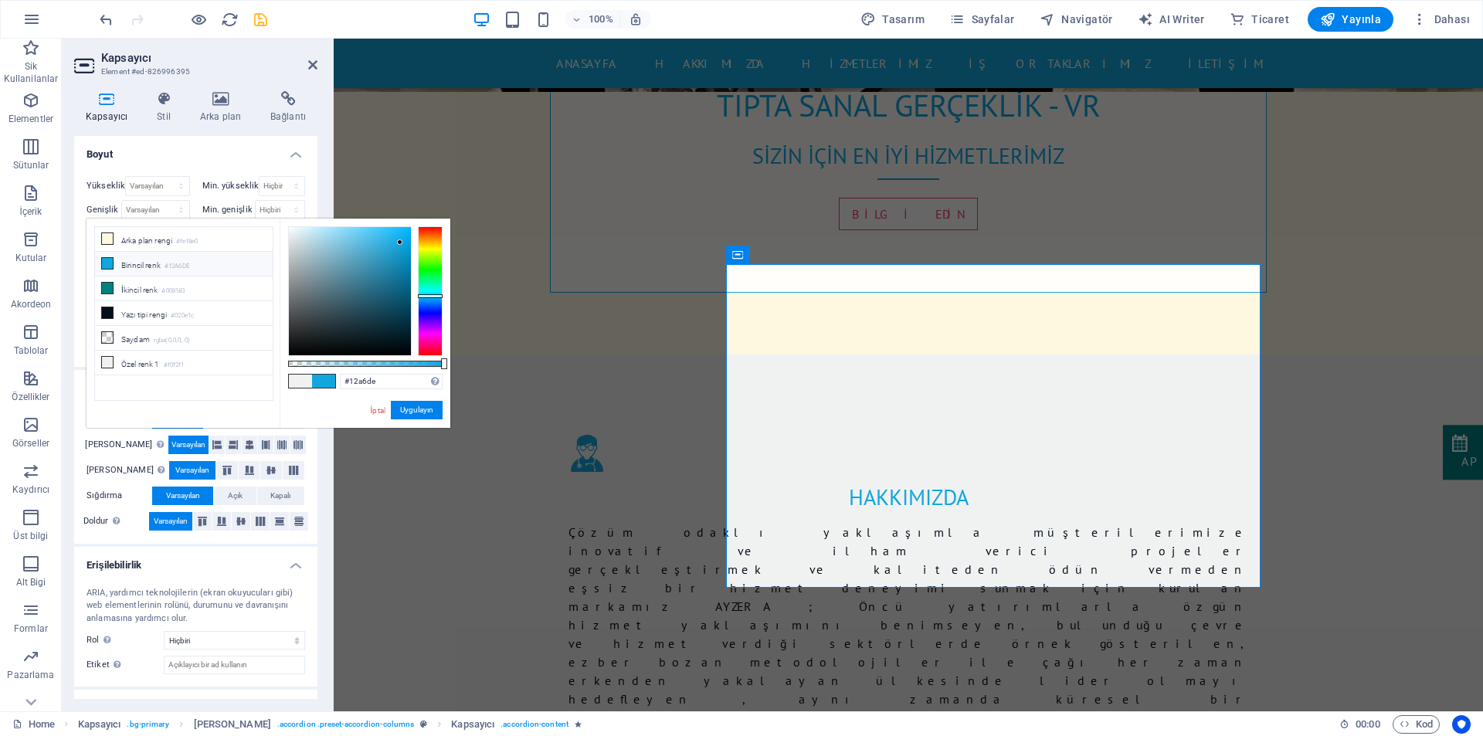
click at [151, 268] on li "Birincil renk #12A6DE" at bounding box center [184, 264] width 178 height 25
click at [425, 412] on button "Uygulayın" at bounding box center [417, 410] width 52 height 19
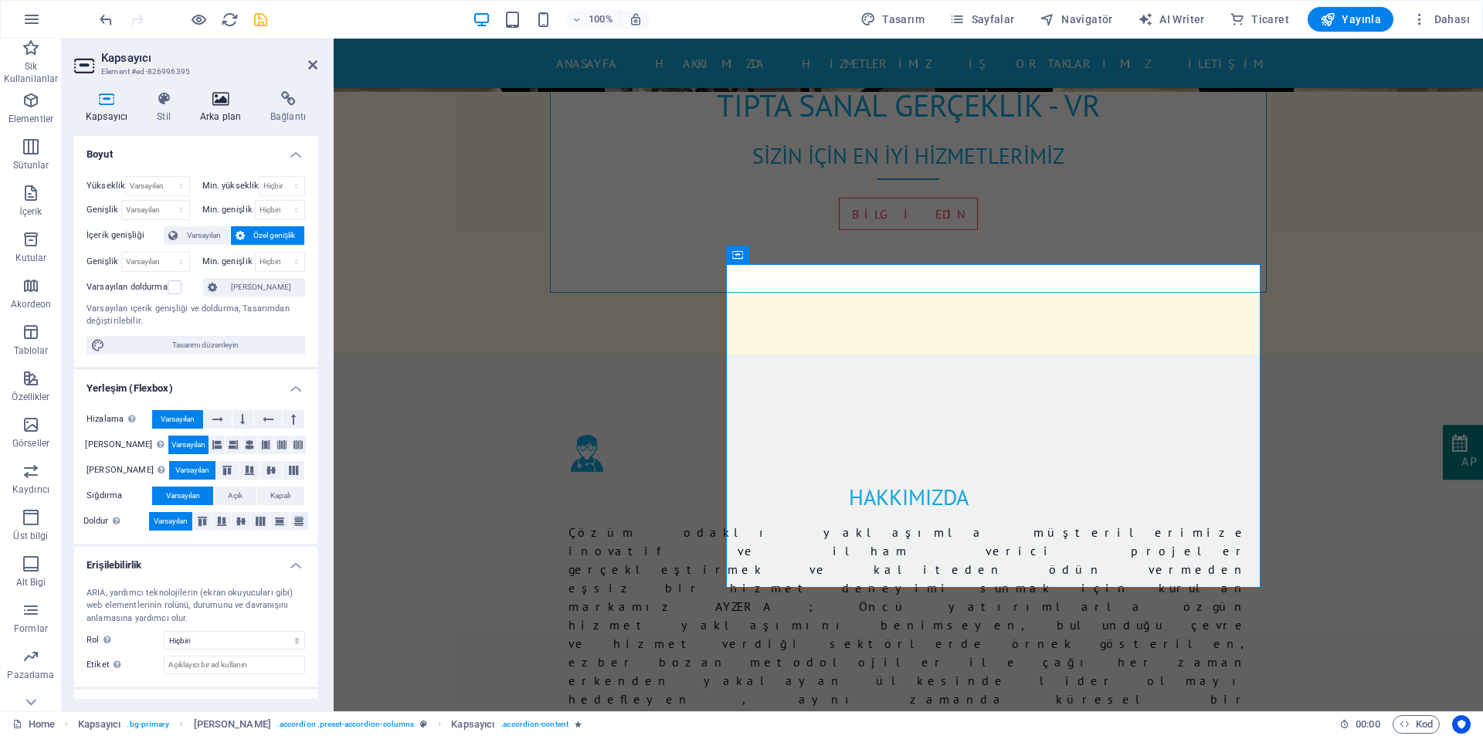
click at [218, 103] on icon at bounding box center [220, 98] width 64 height 15
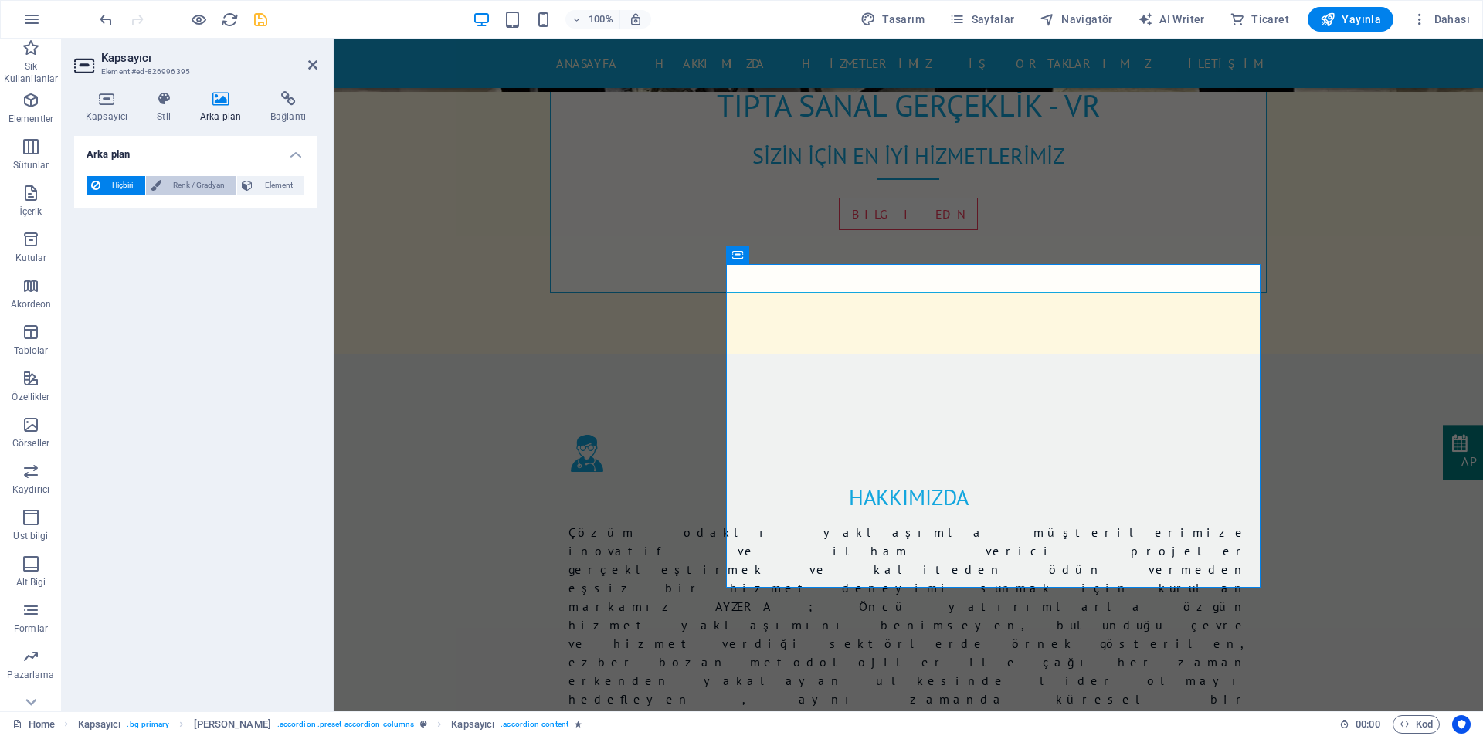
click at [154, 186] on icon at bounding box center [156, 185] width 11 height 19
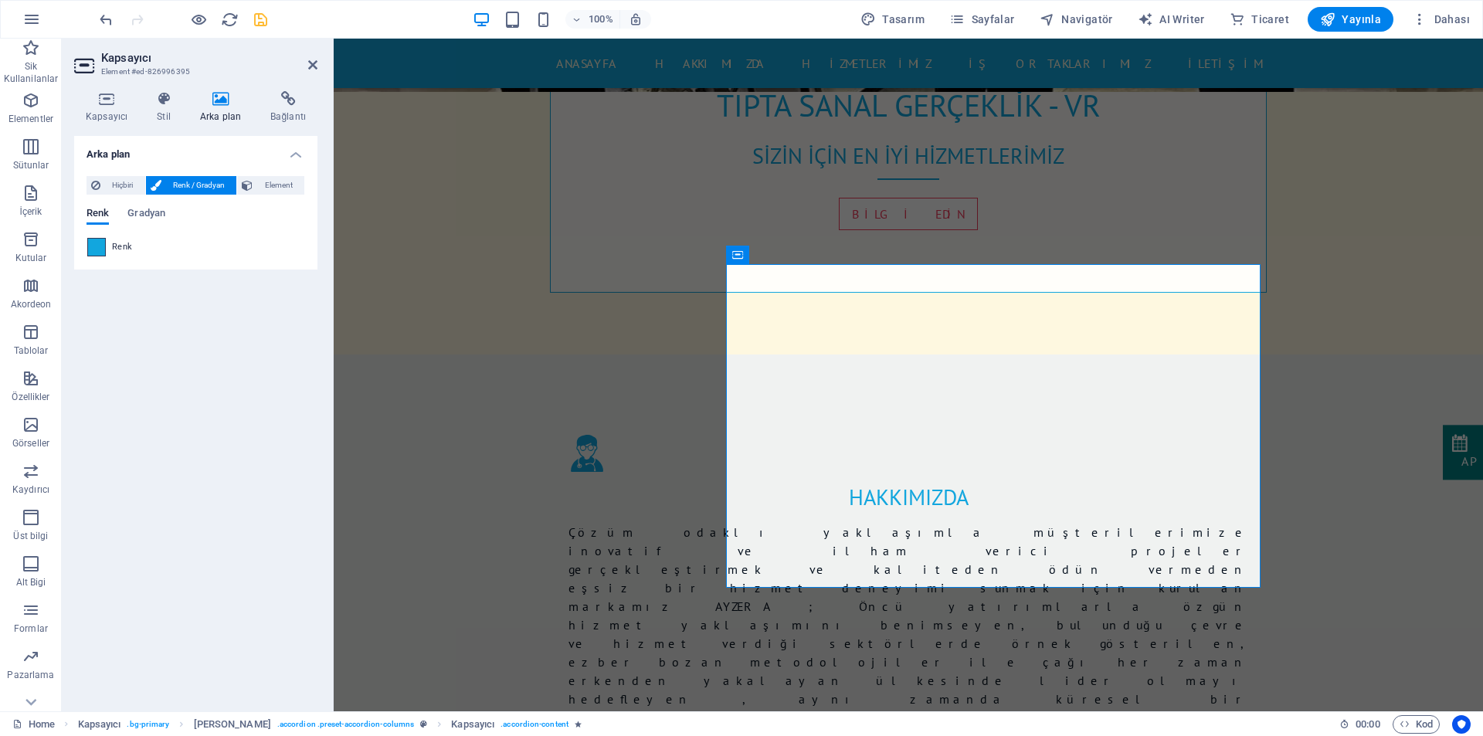
click at [97, 244] on span at bounding box center [96, 247] width 17 height 17
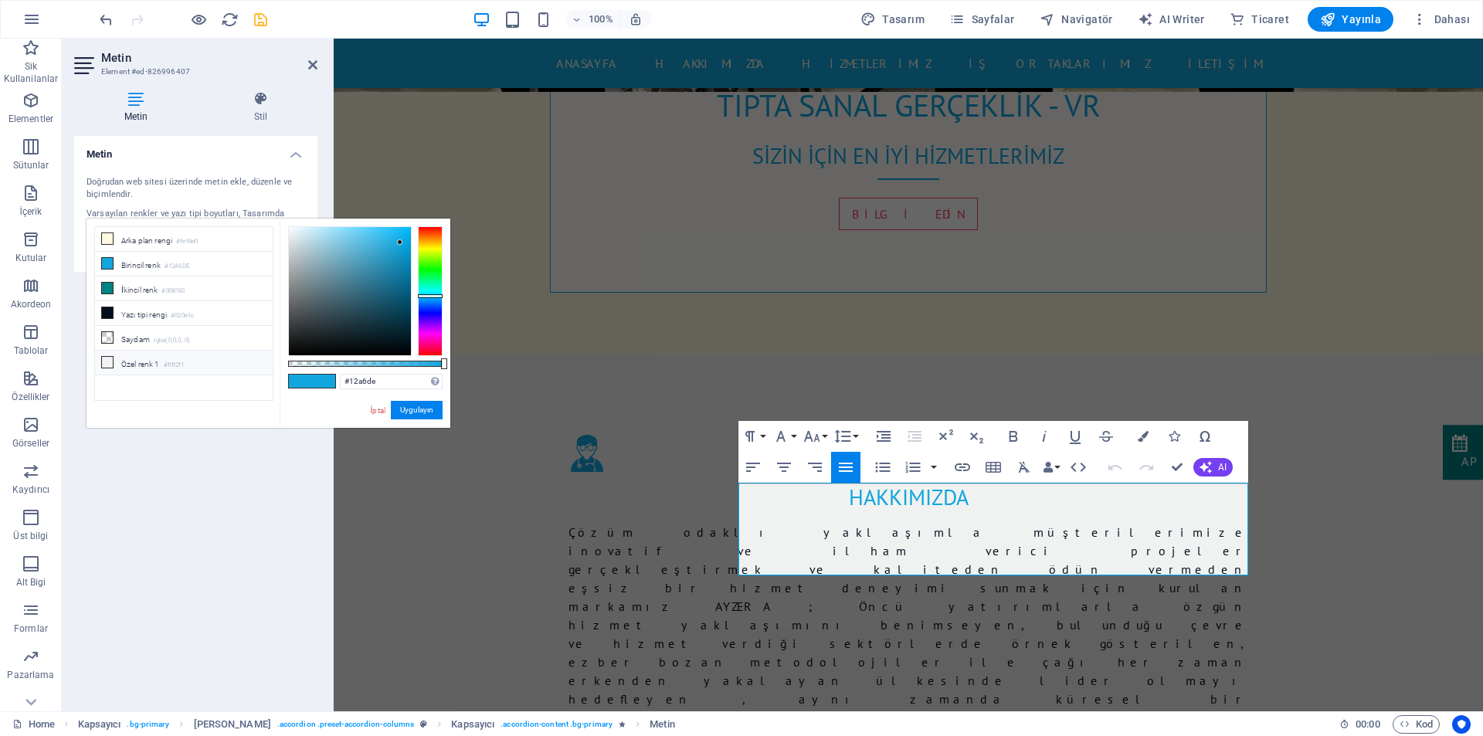
click at [144, 359] on li "Özel renk 1 #f0f2f1" at bounding box center [184, 363] width 178 height 25
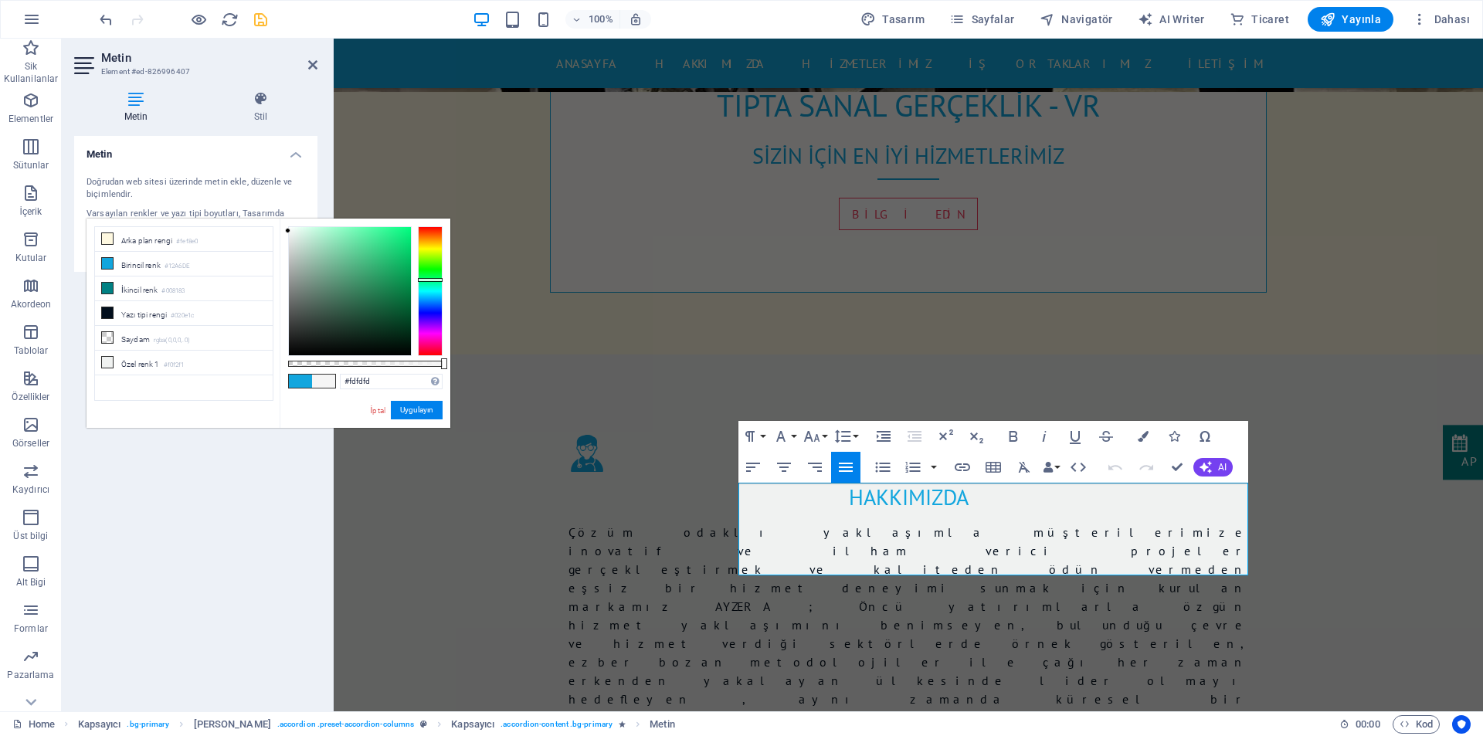
type input "#ffffff"
drag, startPoint x: 287, startPoint y: 231, endPoint x: 284, endPoint y: 221, distance: 10.5
click at [284, 221] on div "#ffffff Desteklenen biçimler #0852ed rgb(8, 82, 237) rgba(8, 82, 237, %90) hsv(…" at bounding box center [365, 435] width 171 height 433
click at [412, 409] on button "Uygulayın" at bounding box center [417, 410] width 52 height 19
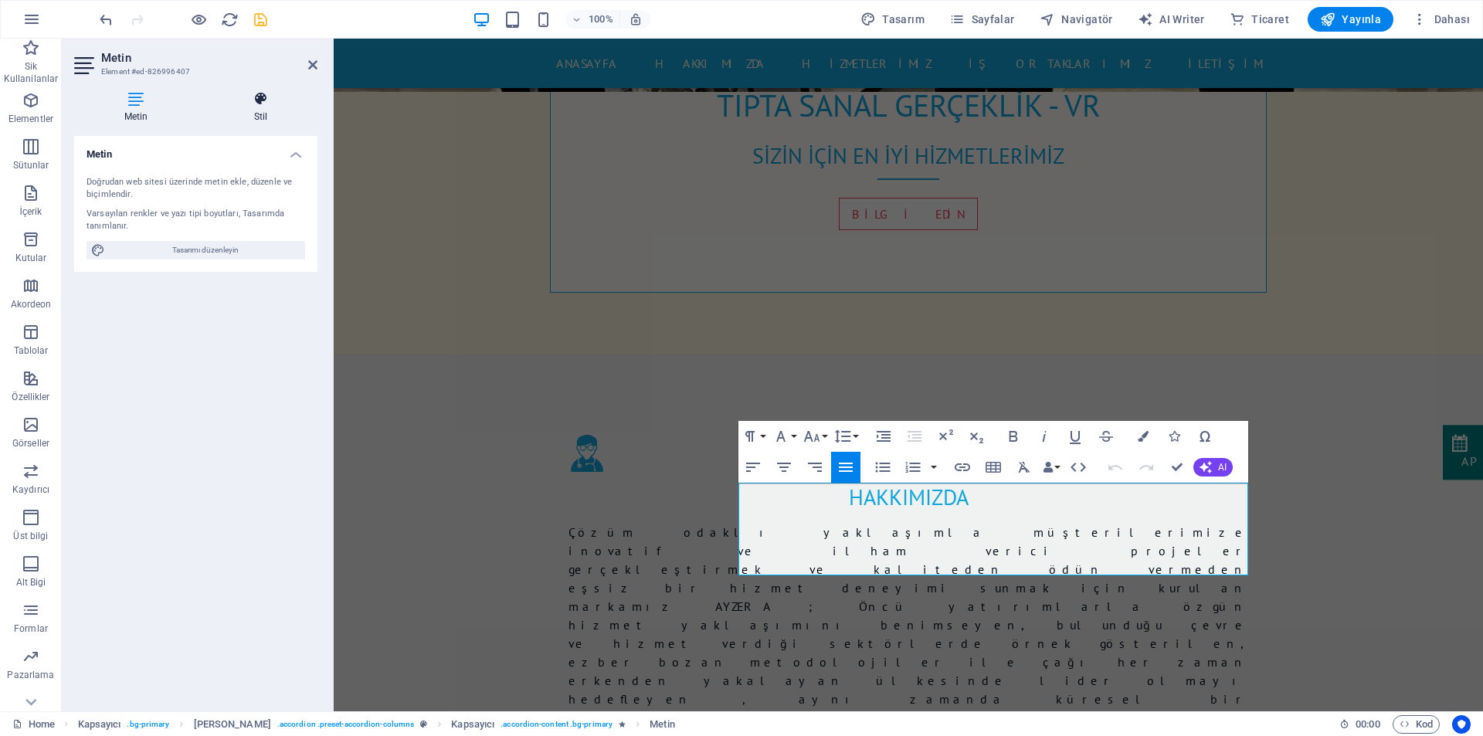
click at [258, 107] on h4 "Stil" at bounding box center [261, 107] width 114 height 32
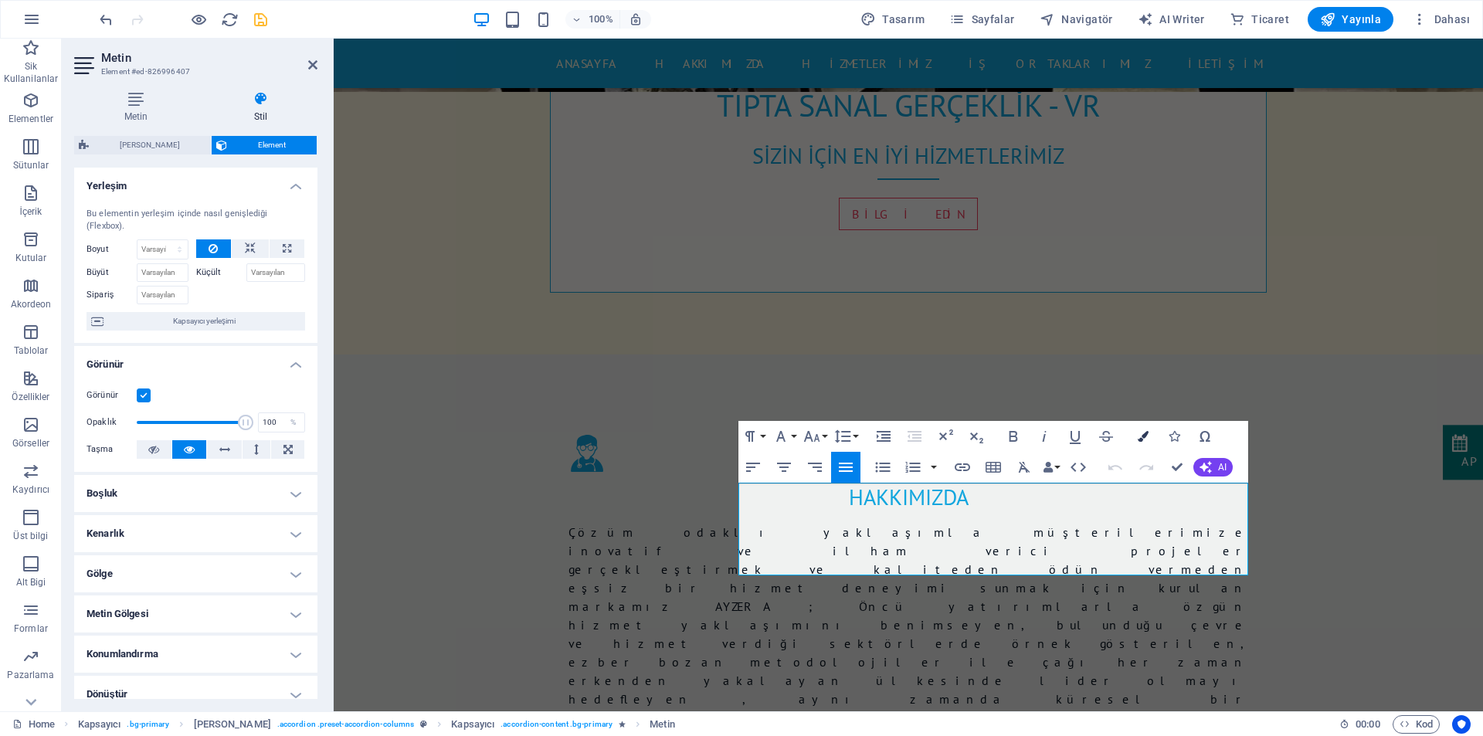
click at [1147, 438] on icon "button" at bounding box center [1142, 436] width 11 height 11
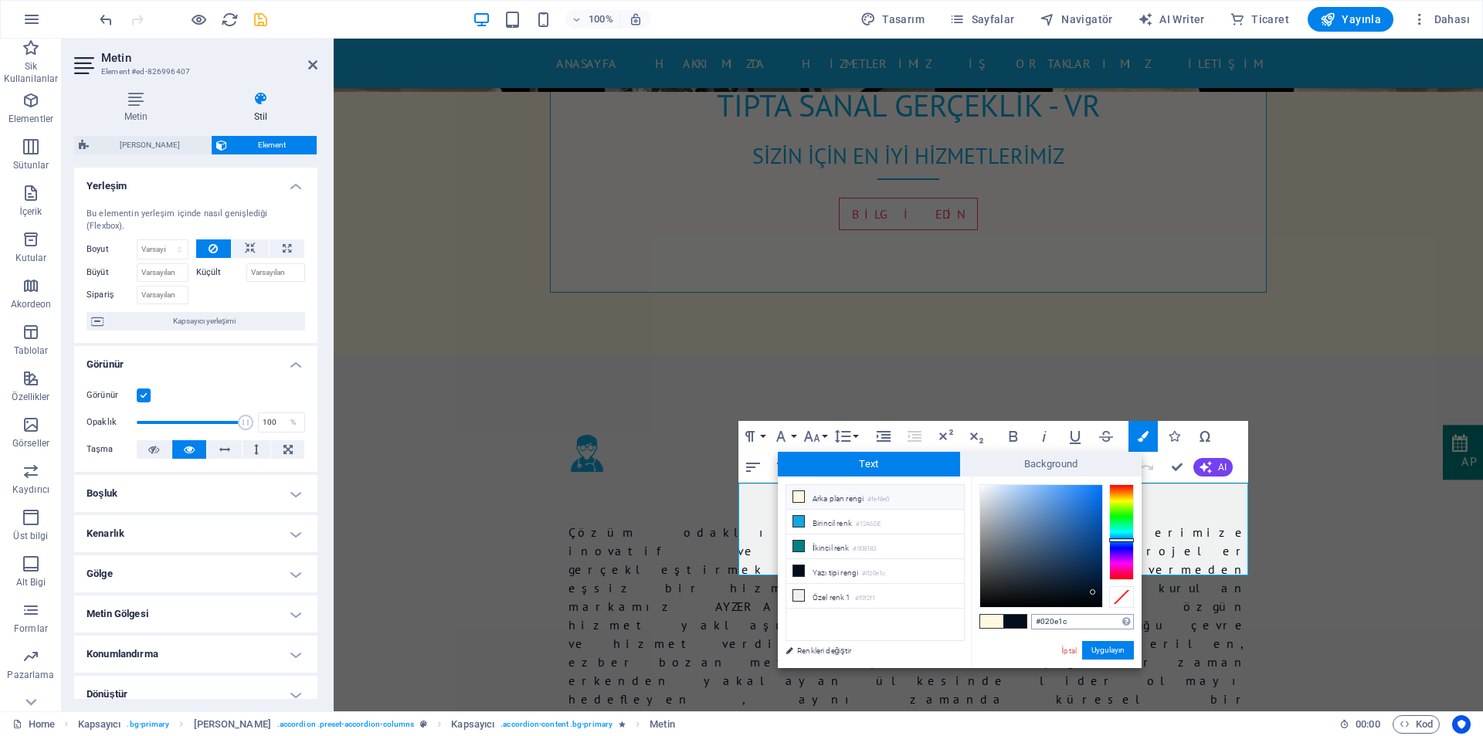
drag, startPoint x: 1069, startPoint y: 622, endPoint x: 1041, endPoint y: 619, distance: 28.7
click at [1041, 619] on input "#020e1c" at bounding box center [1082, 621] width 103 height 15
type input "#ffffff"
click at [1111, 652] on button "Uygulayın" at bounding box center [1108, 650] width 52 height 19
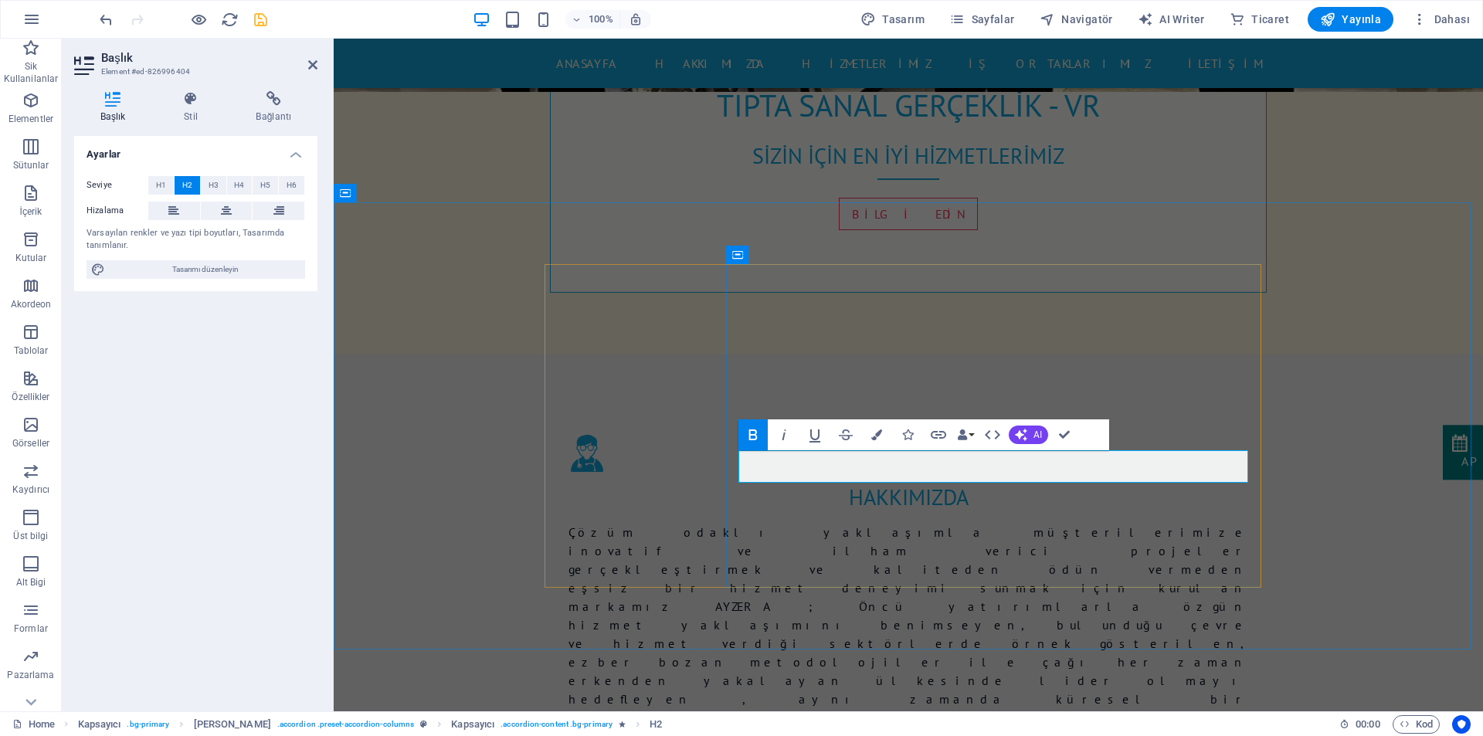
click at [193, 107] on h4 "Stil" at bounding box center [194, 107] width 72 height 32
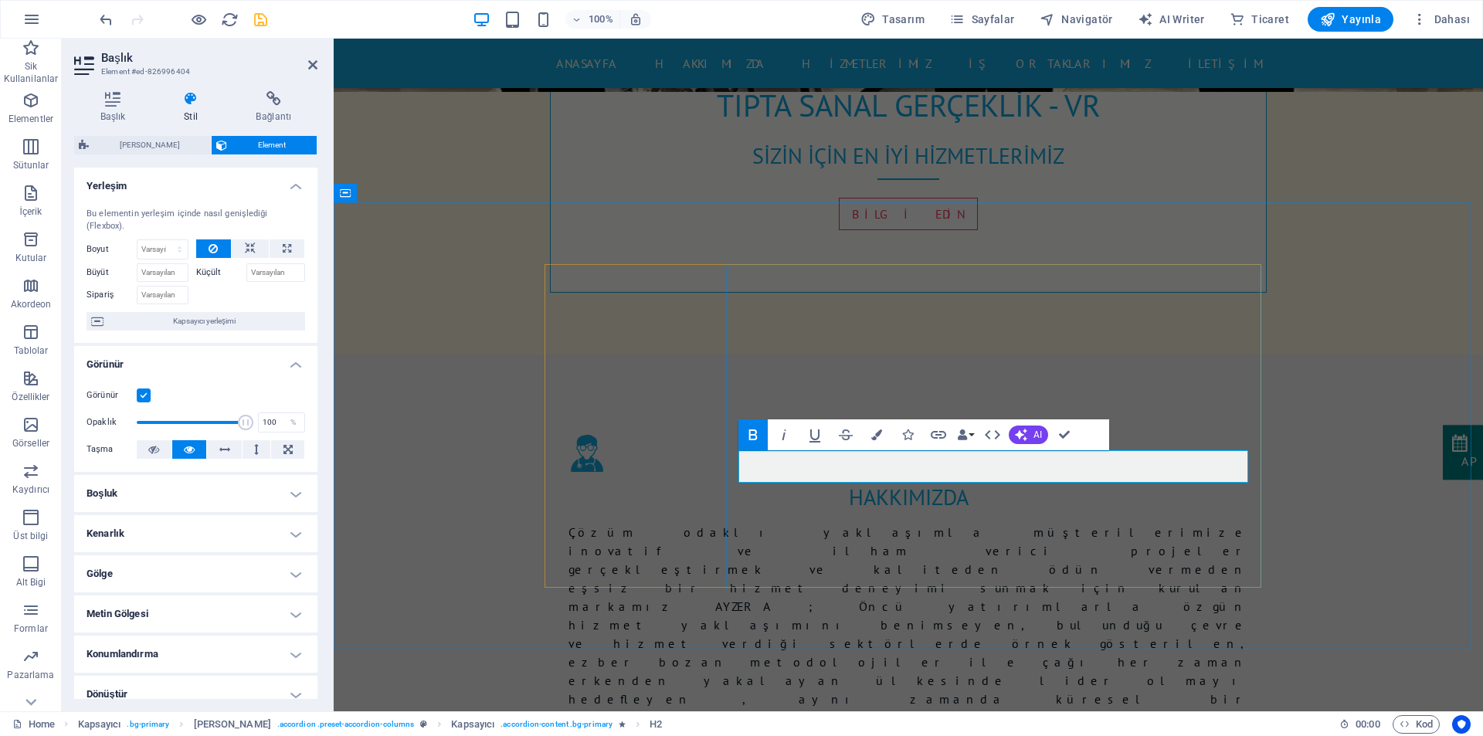
click at [879, 432] on icon "button" at bounding box center [876, 434] width 11 height 11
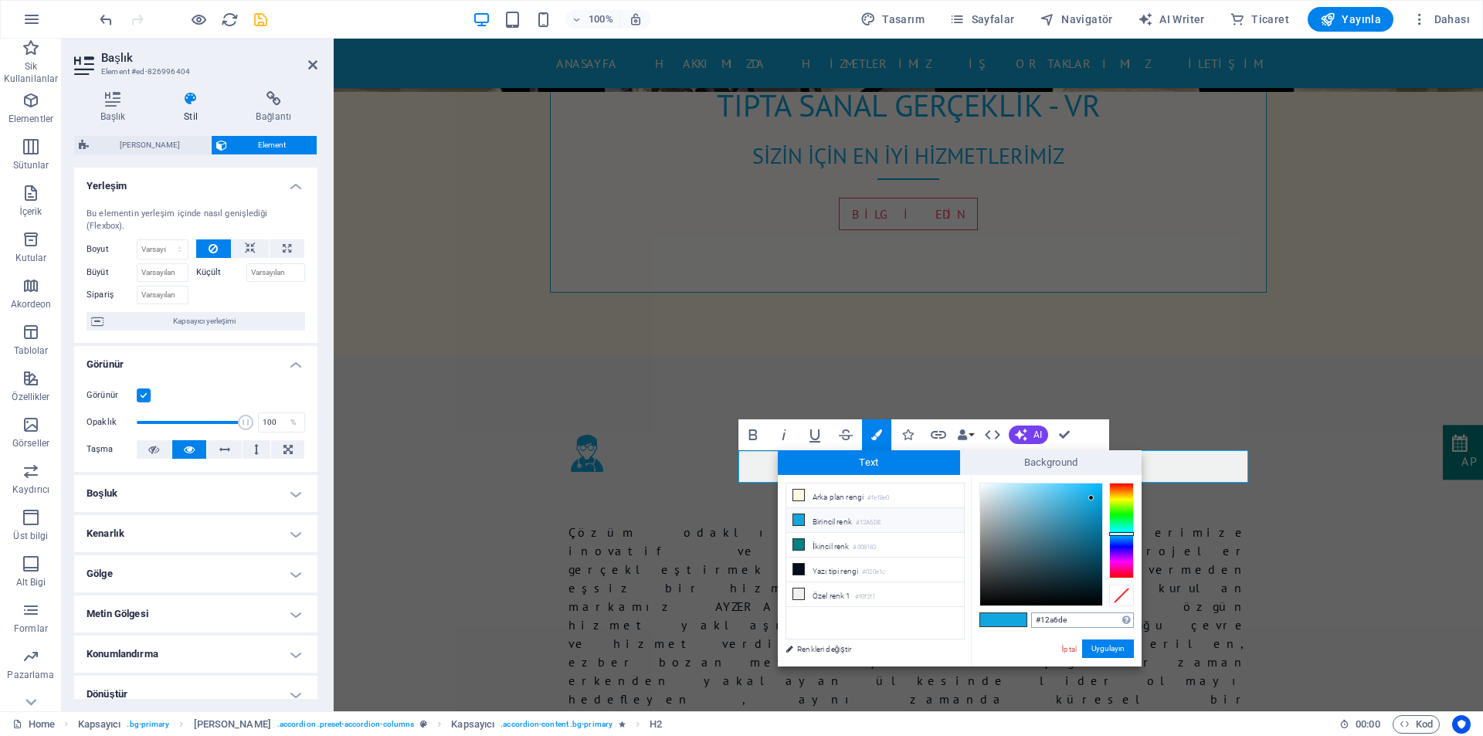
drag, startPoint x: 1064, startPoint y: 620, endPoint x: 1039, endPoint y: 619, distance: 24.8
click at [1039, 619] on input "#12a6de" at bounding box center [1082, 619] width 103 height 15
type input "#fffffff"
click at [1093, 647] on button "Uygulayın" at bounding box center [1108, 648] width 52 height 19
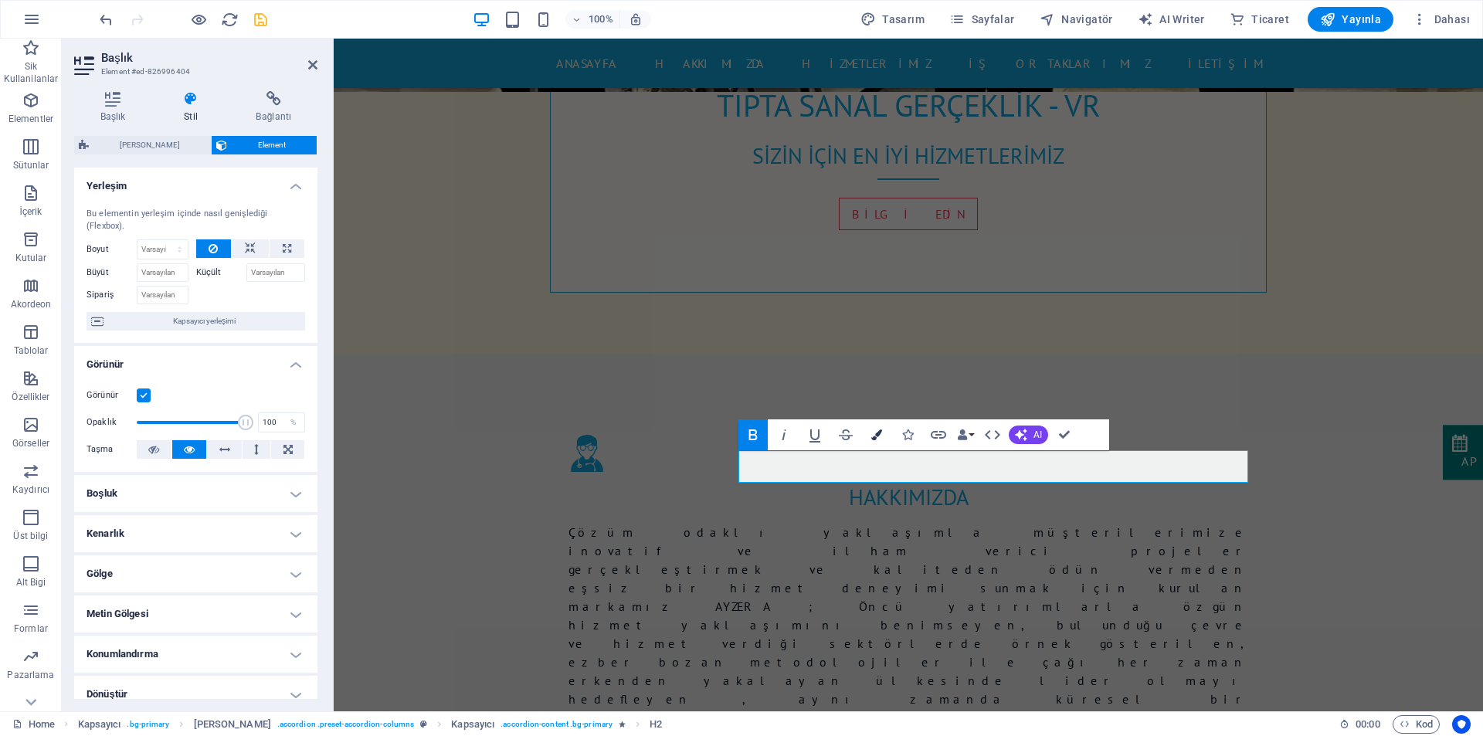
click at [880, 432] on icon "button" at bounding box center [876, 434] width 11 height 11
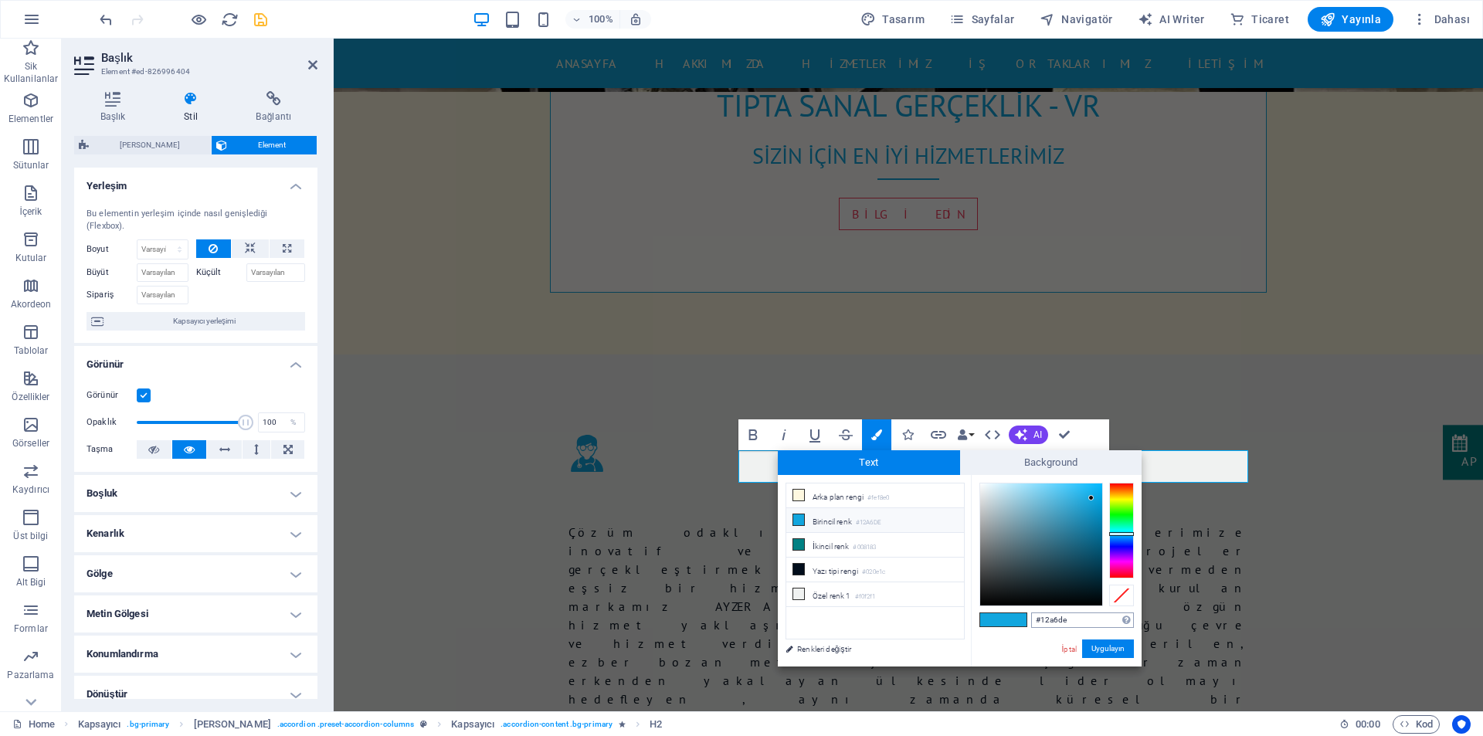
drag, startPoint x: 1067, startPoint y: 618, endPoint x: 1041, endPoint y: 618, distance: 26.3
click at [1041, 618] on input "#12a6de" at bounding box center [1082, 619] width 103 height 15
type input "#ffffff"
click at [1106, 648] on button "Uygulayın" at bounding box center [1108, 648] width 52 height 19
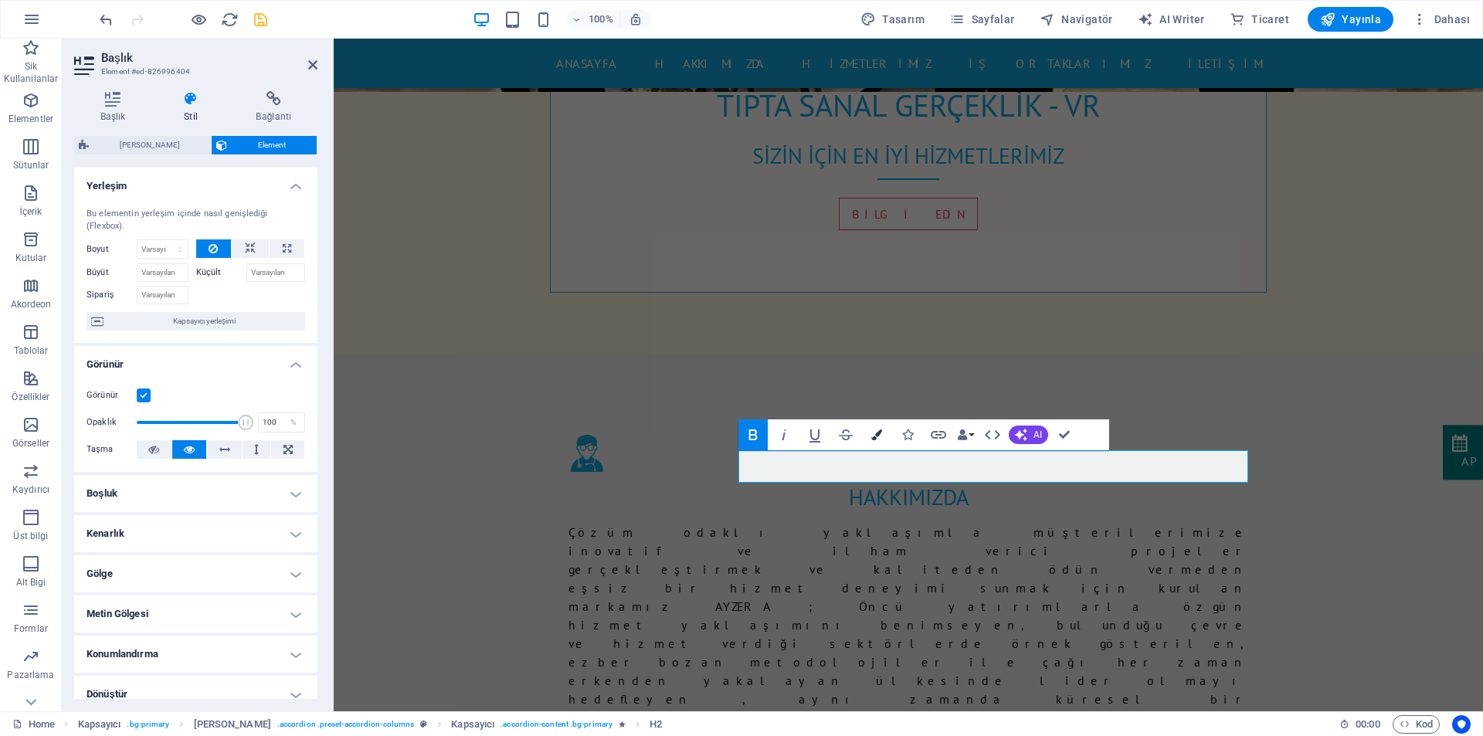
click at [877, 438] on icon "button" at bounding box center [876, 434] width 11 height 11
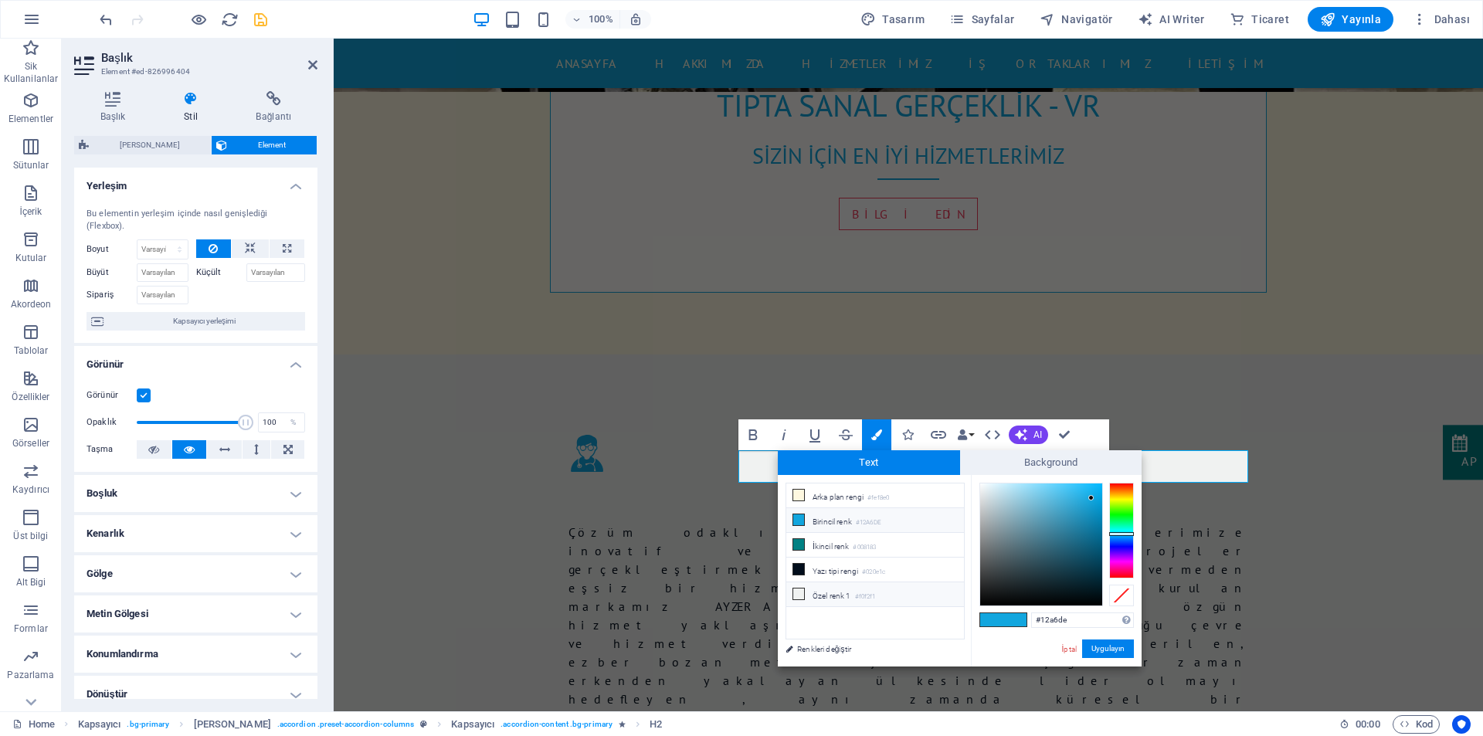
click at [851, 591] on li "Özel renk 1 #f0f2f1" at bounding box center [875, 594] width 178 height 25
drag, startPoint x: 1065, startPoint y: 619, endPoint x: 1040, endPoint y: 622, distance: 24.9
click at [1040, 622] on input "#f0f2f1" at bounding box center [1082, 619] width 103 height 15
type input "#ffffff"
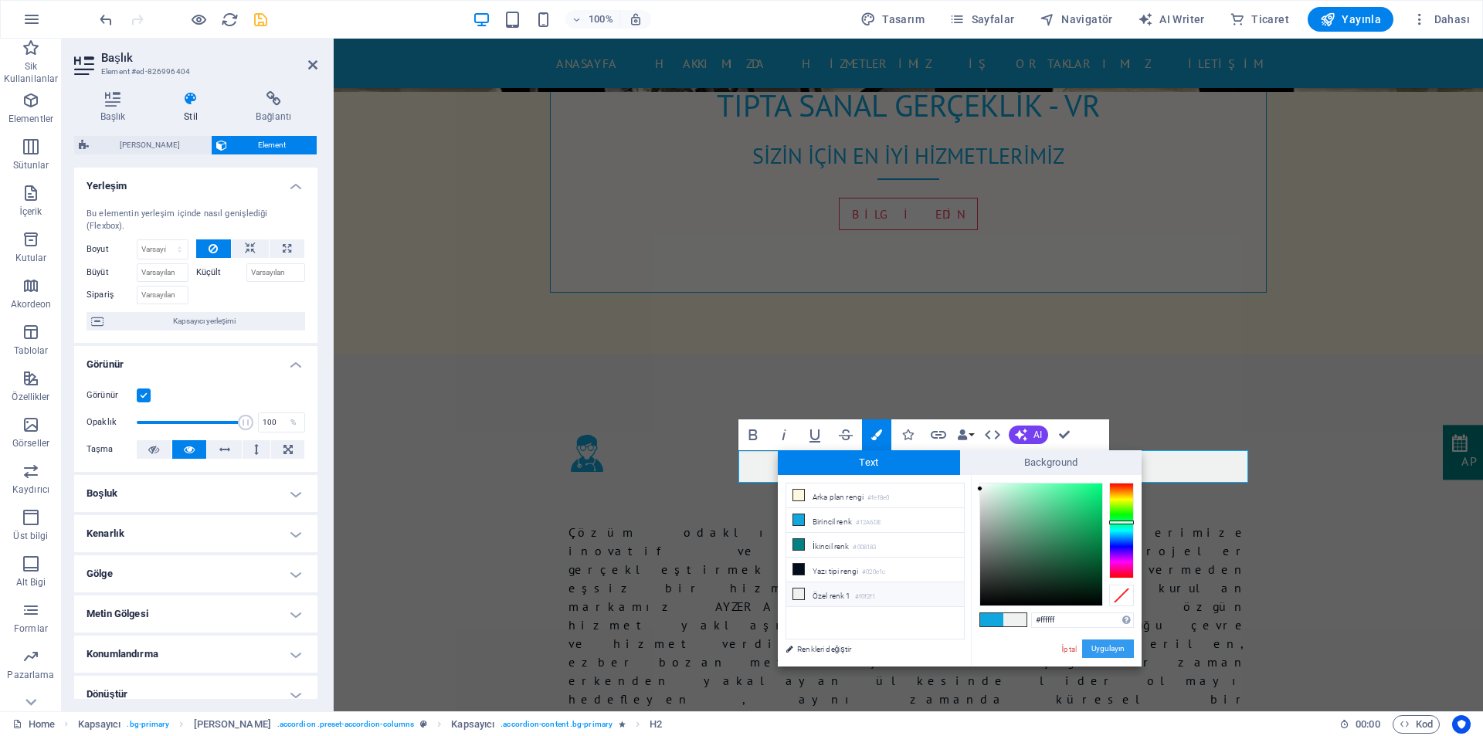
click at [1098, 646] on button "Uygulayın" at bounding box center [1108, 648] width 52 height 19
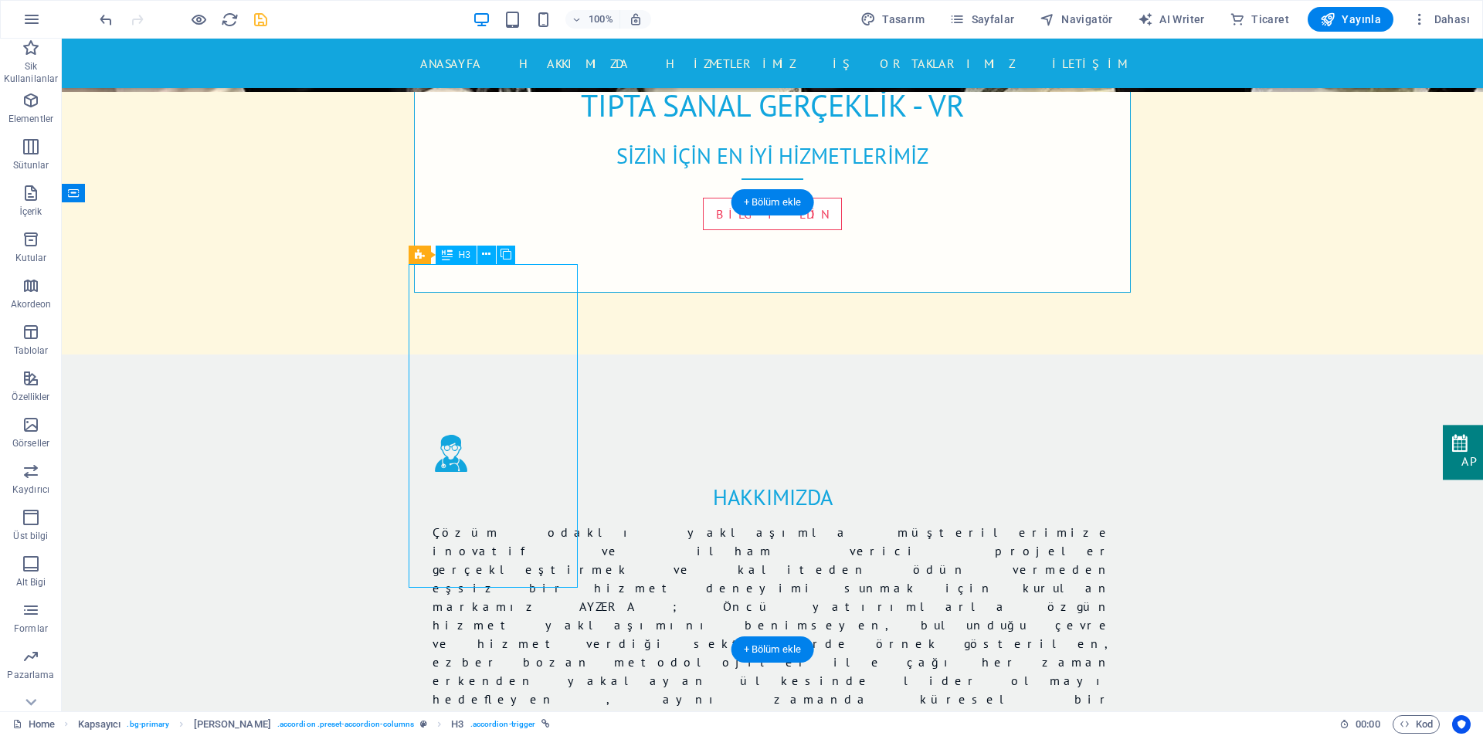
click at [483, 259] on icon at bounding box center [486, 254] width 8 height 16
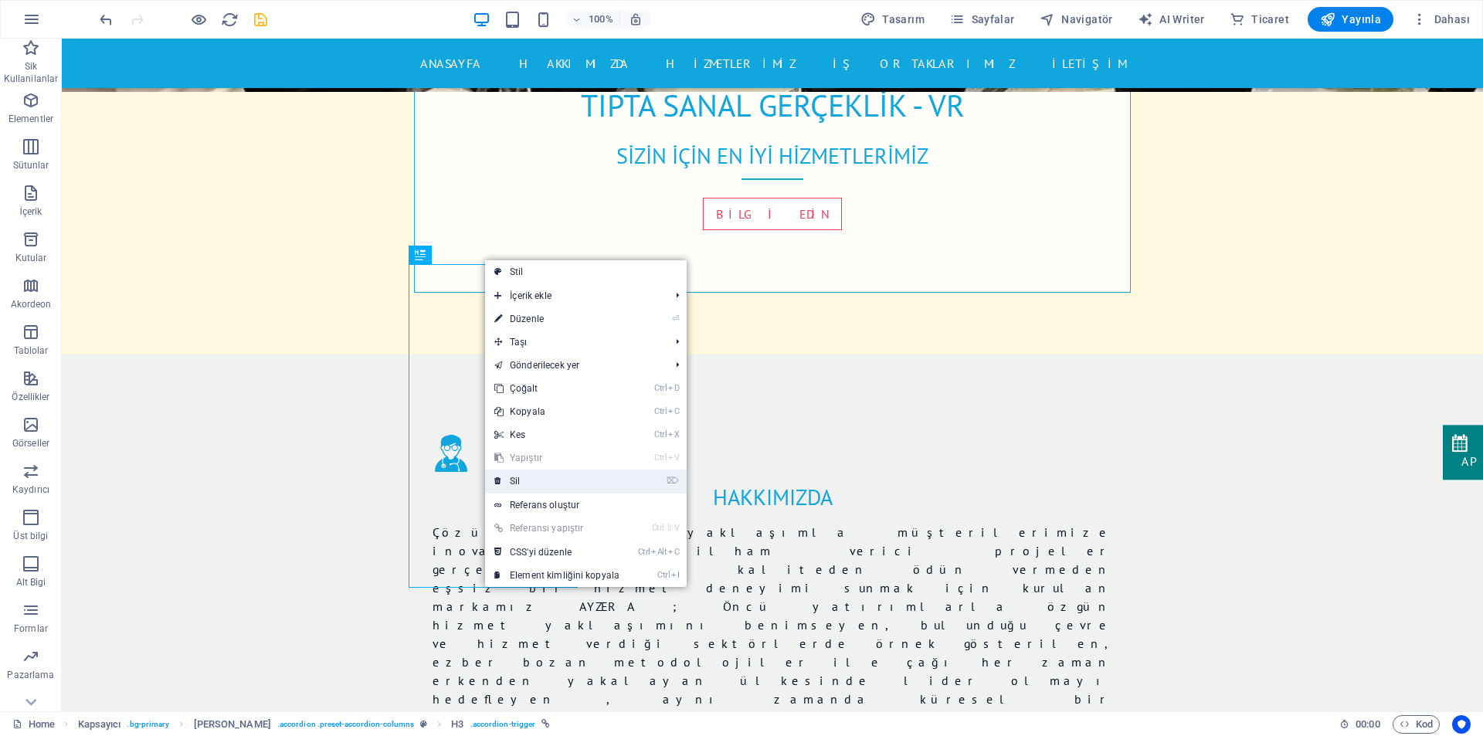
click at [539, 480] on link "⌦ Sil" at bounding box center [557, 480] width 144 height 23
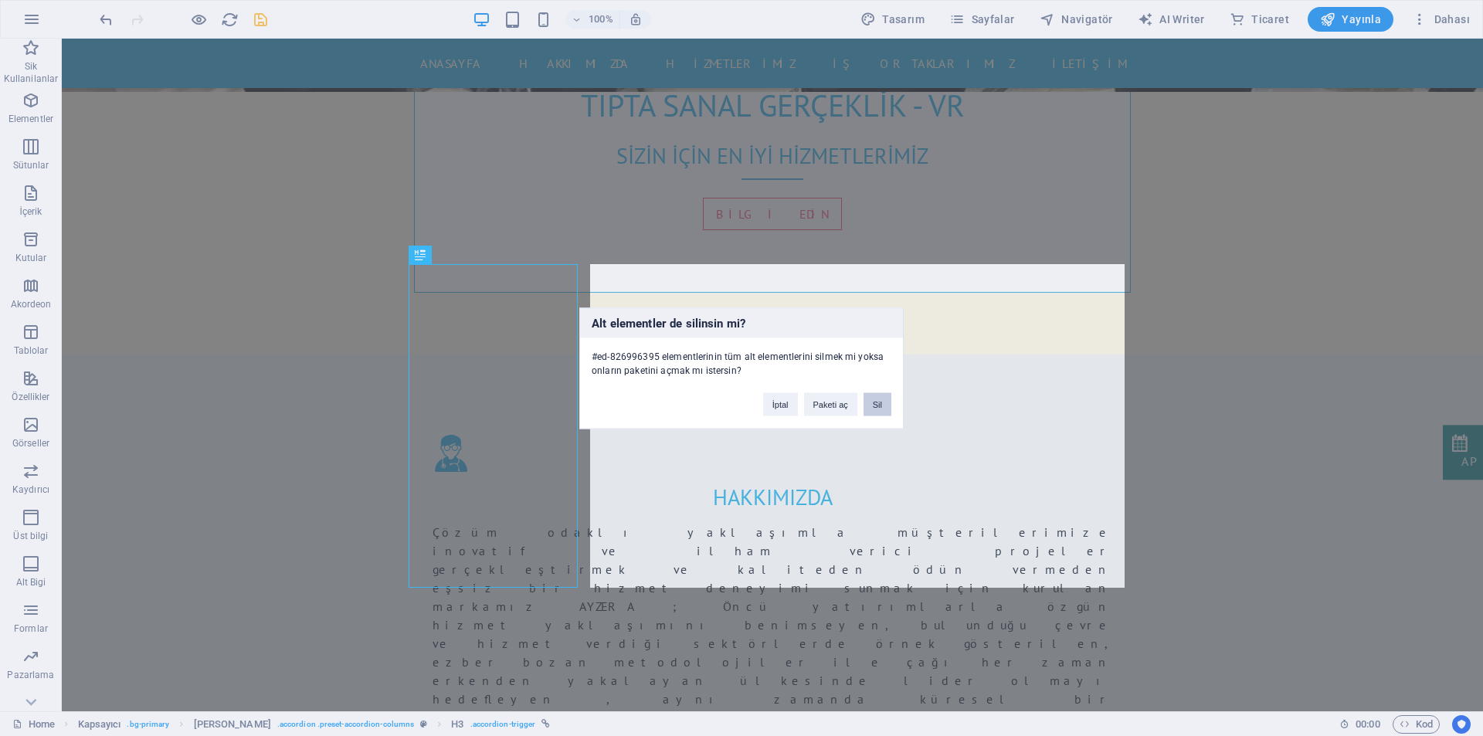
click at [875, 404] on button "Sil" at bounding box center [877, 403] width 28 height 23
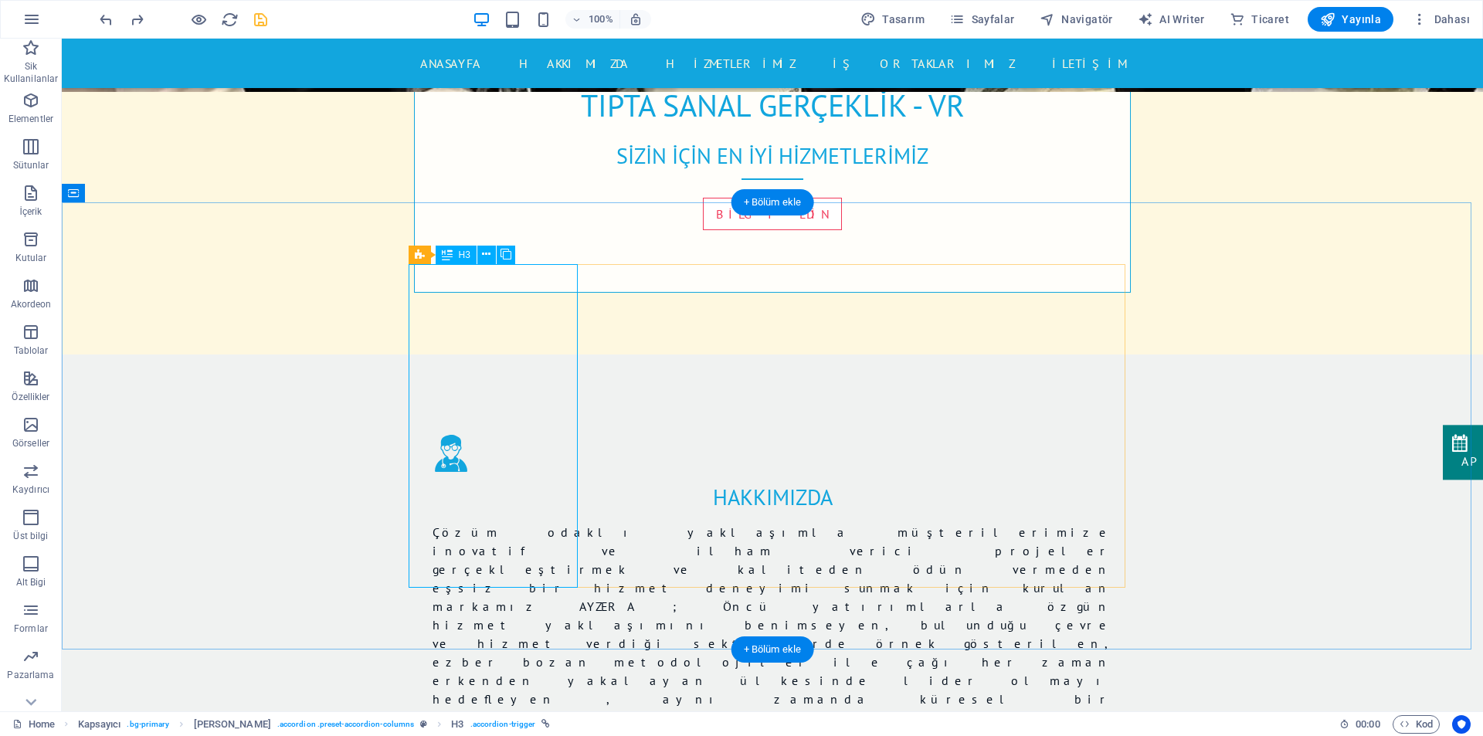
click at [483, 253] on icon at bounding box center [486, 254] width 8 height 16
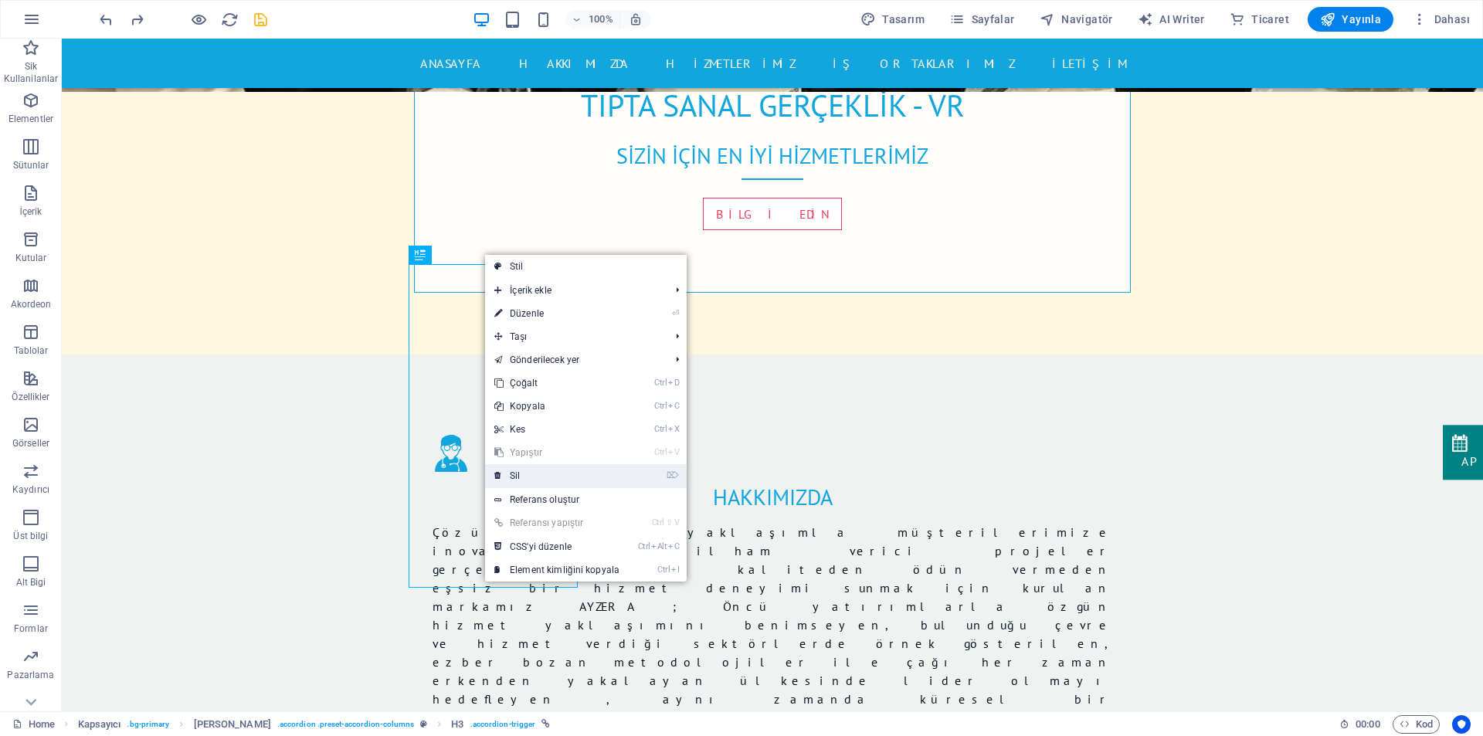
click at [538, 475] on link "⌦ Sil" at bounding box center [557, 475] width 144 height 23
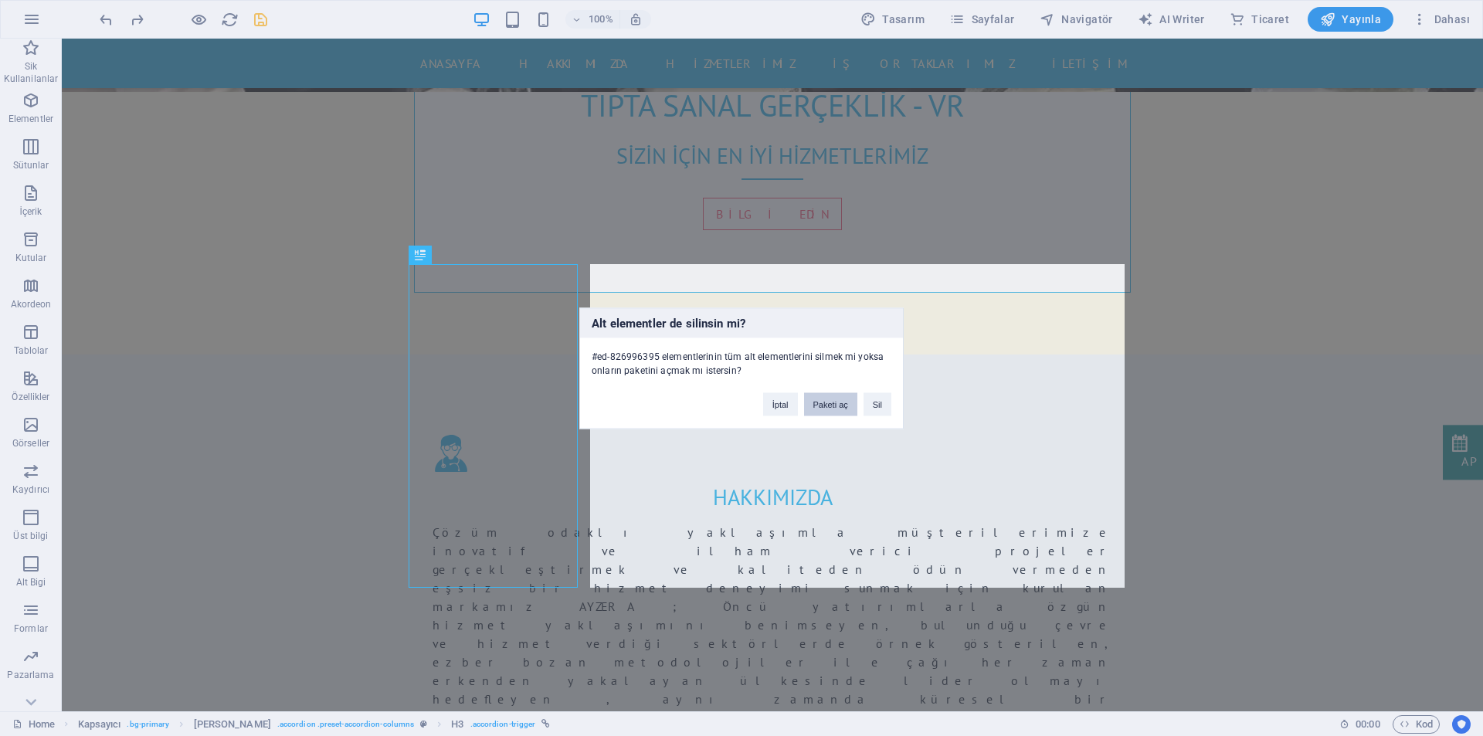
click at [829, 404] on button "Paketi aç" at bounding box center [830, 403] width 53 height 23
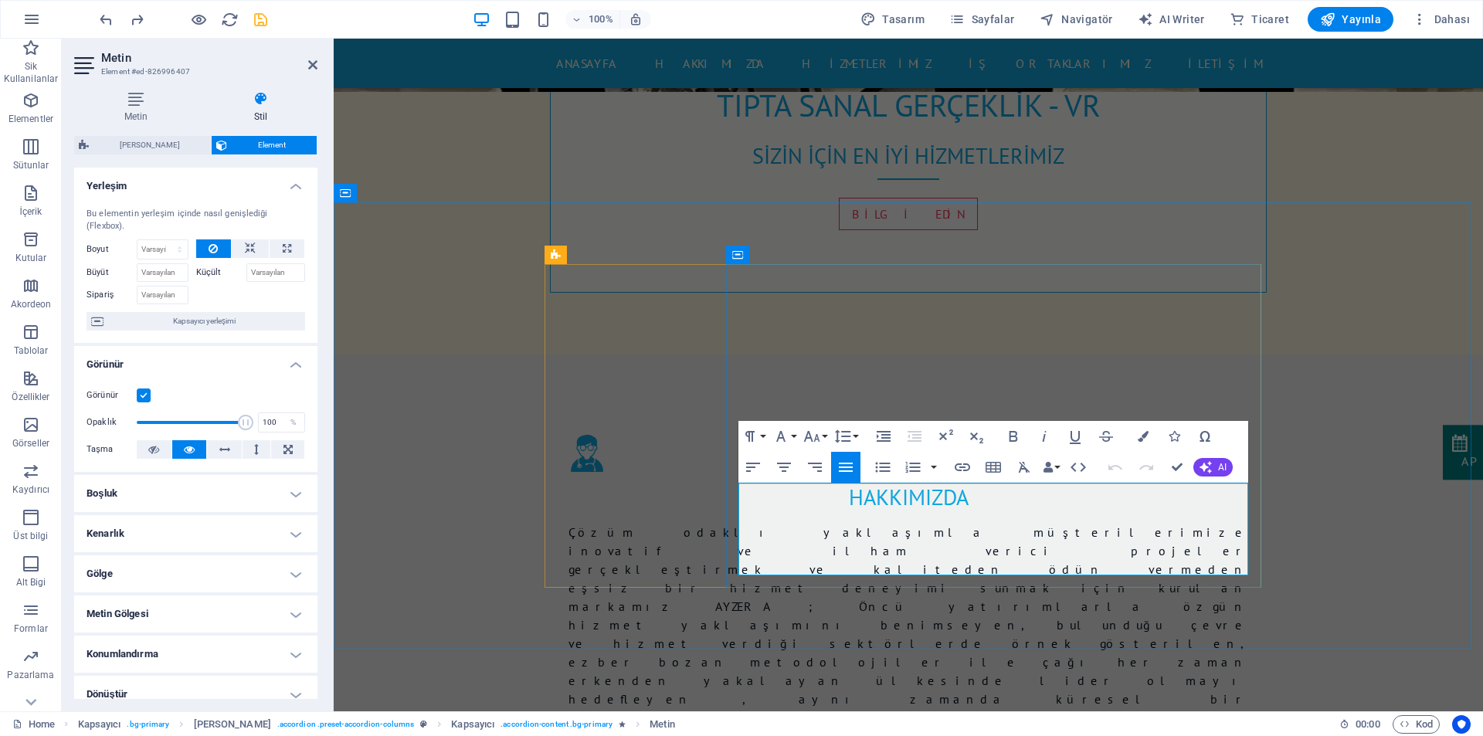
click at [820, 435] on icon "button" at bounding box center [811, 436] width 19 height 19
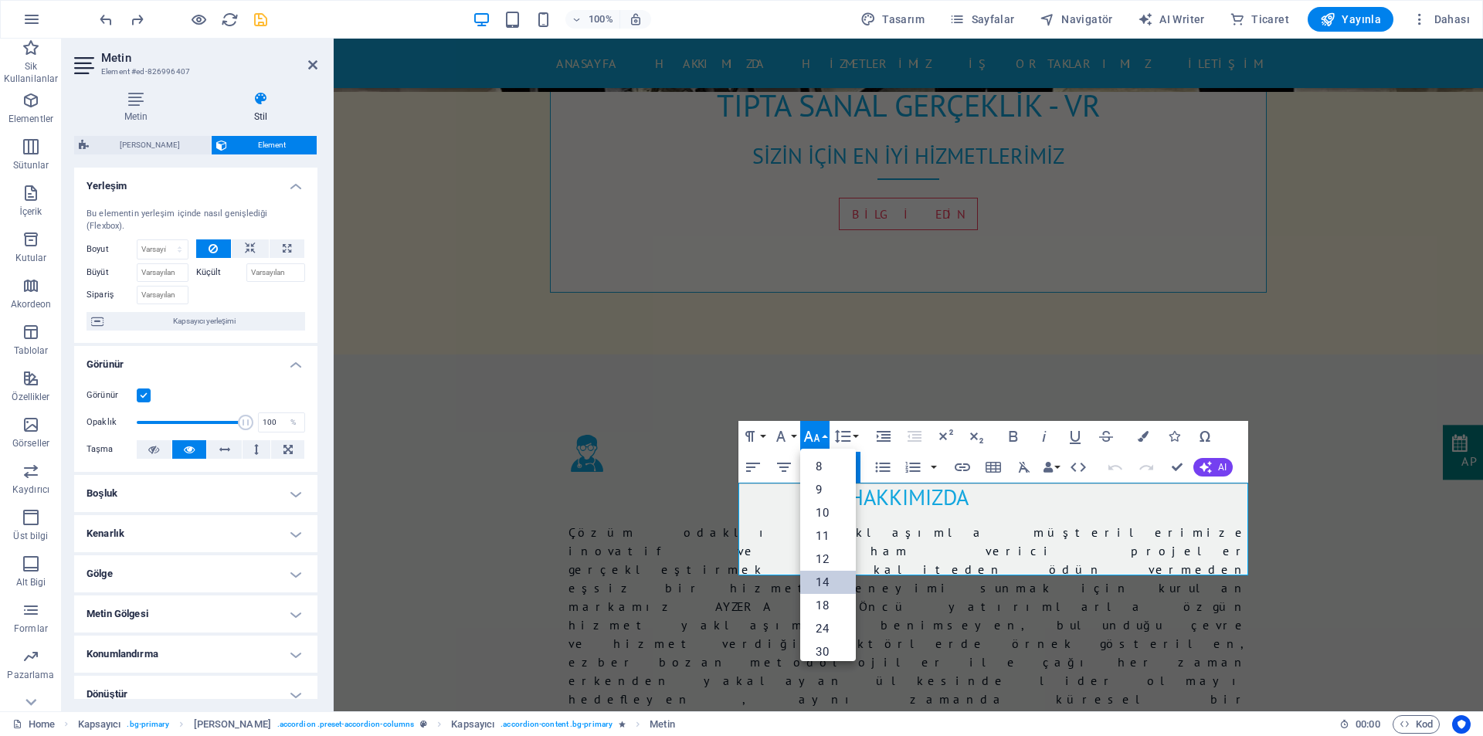
click at [821, 587] on link "14" at bounding box center [828, 582] width 56 height 23
click at [813, 433] on icon "button" at bounding box center [811, 436] width 19 height 19
click at [832, 484] on link "18" at bounding box center [828, 480] width 56 height 23
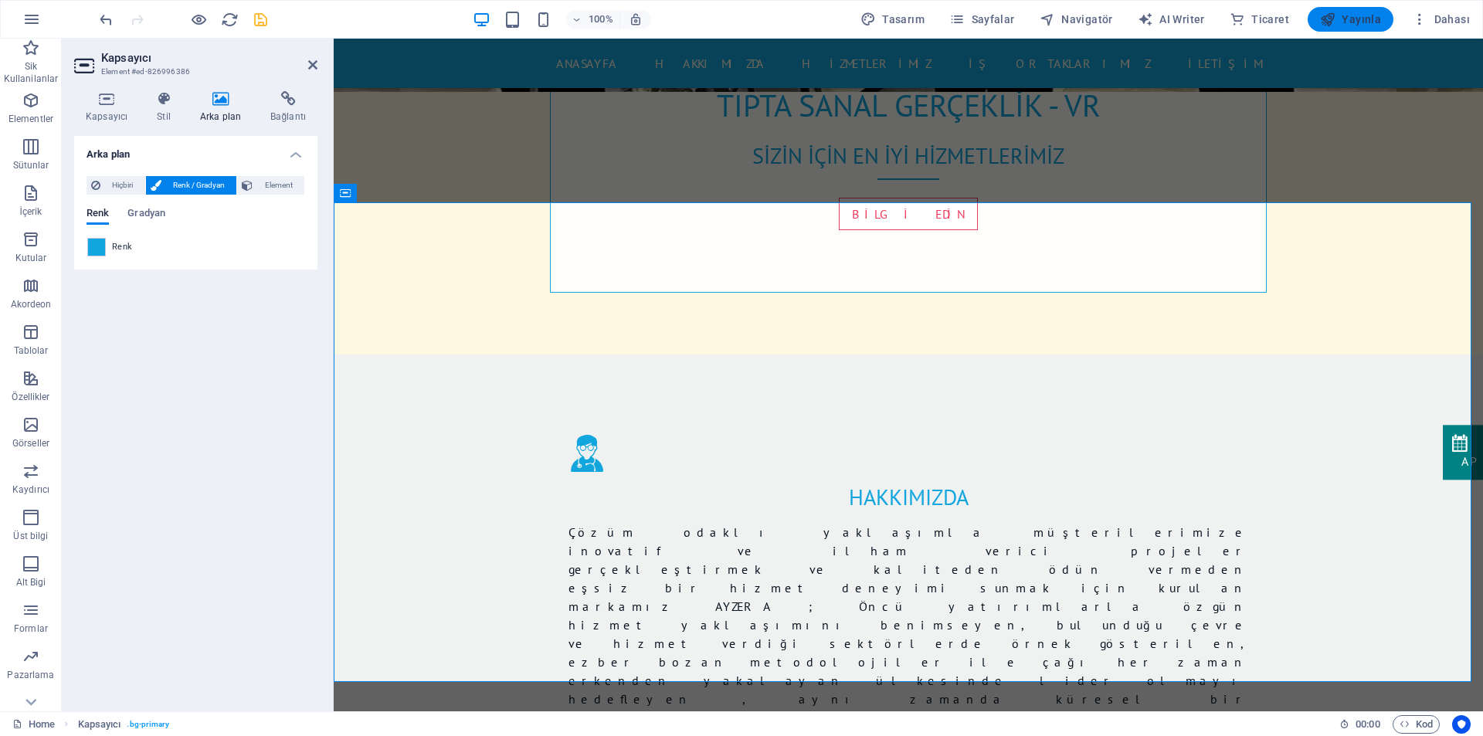
click at [1351, 24] on span "Yayınla" at bounding box center [1350, 19] width 61 height 15
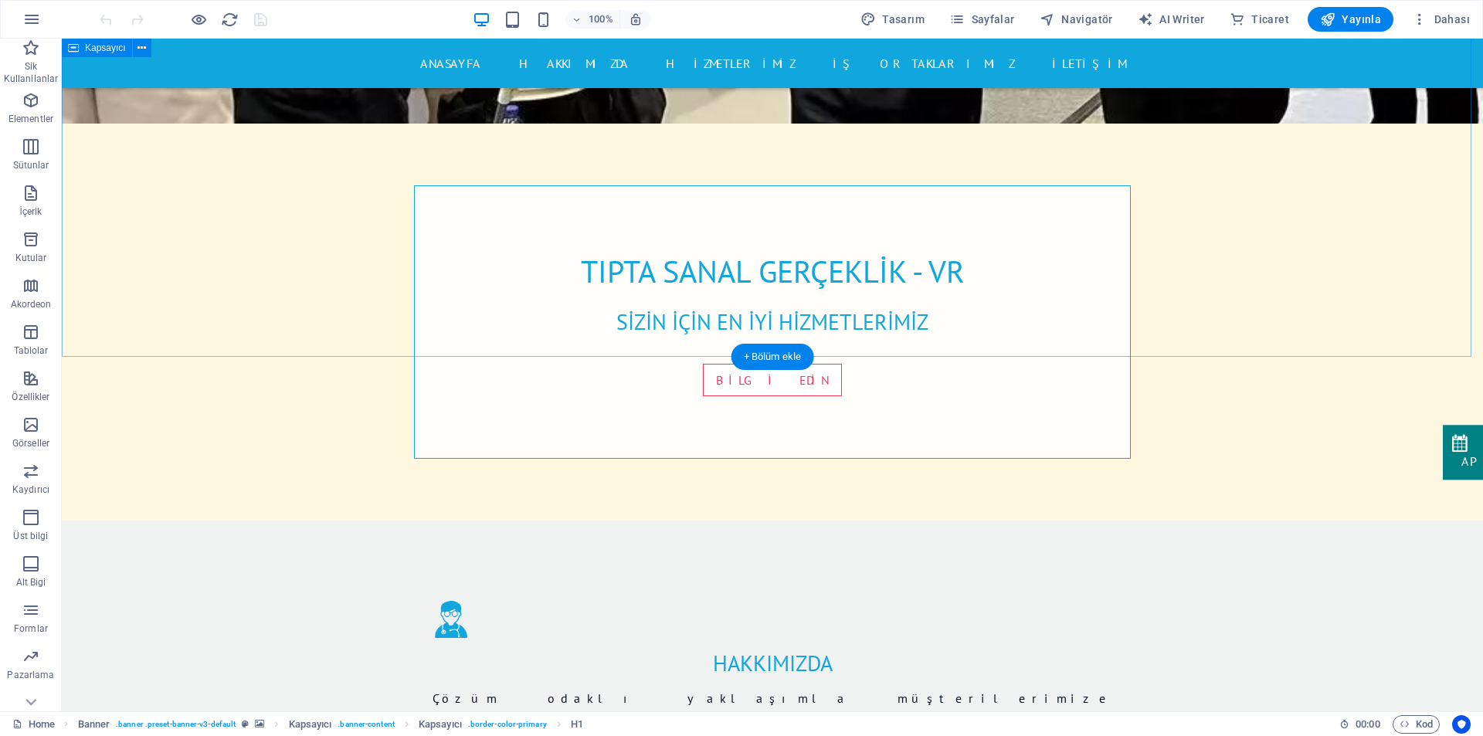
scroll to position [772, 0]
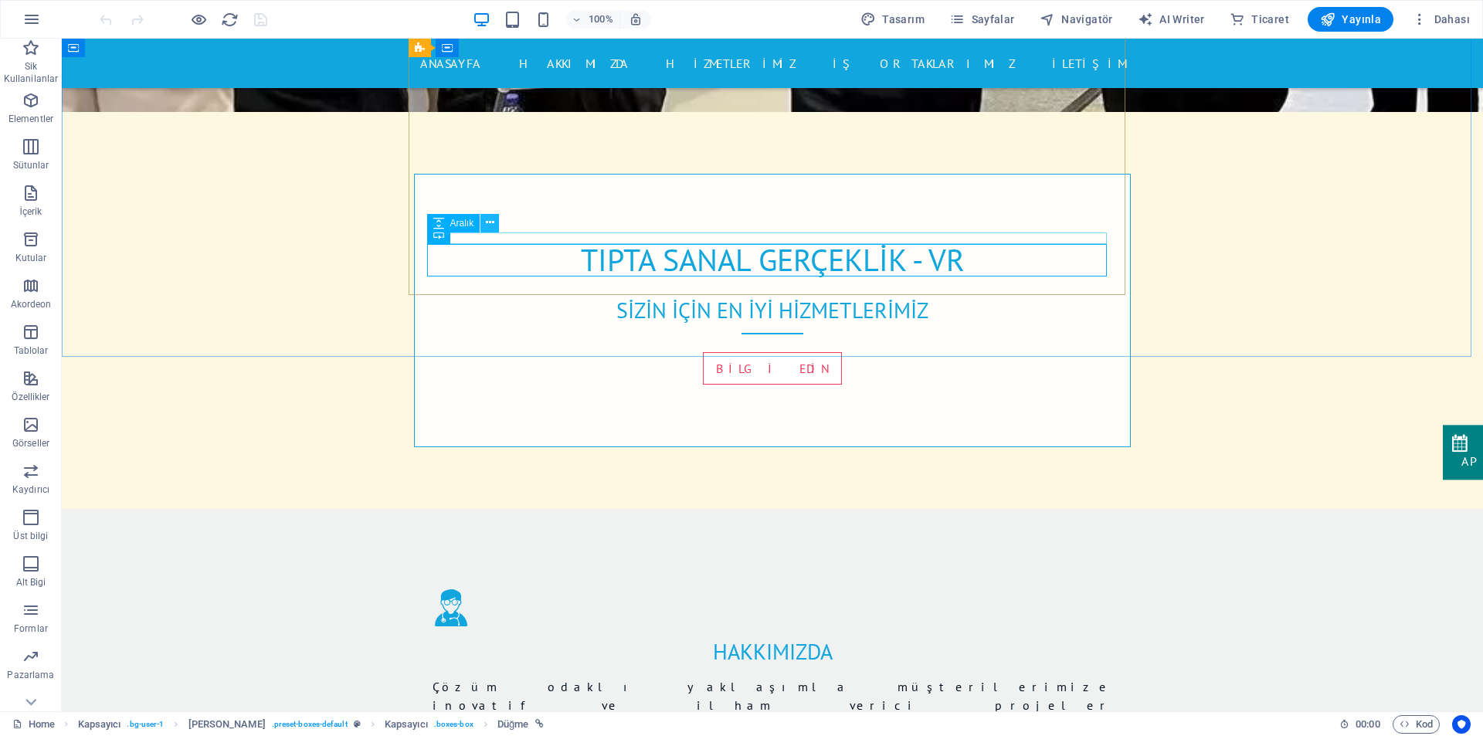
click at [493, 229] on icon at bounding box center [490, 223] width 8 height 16
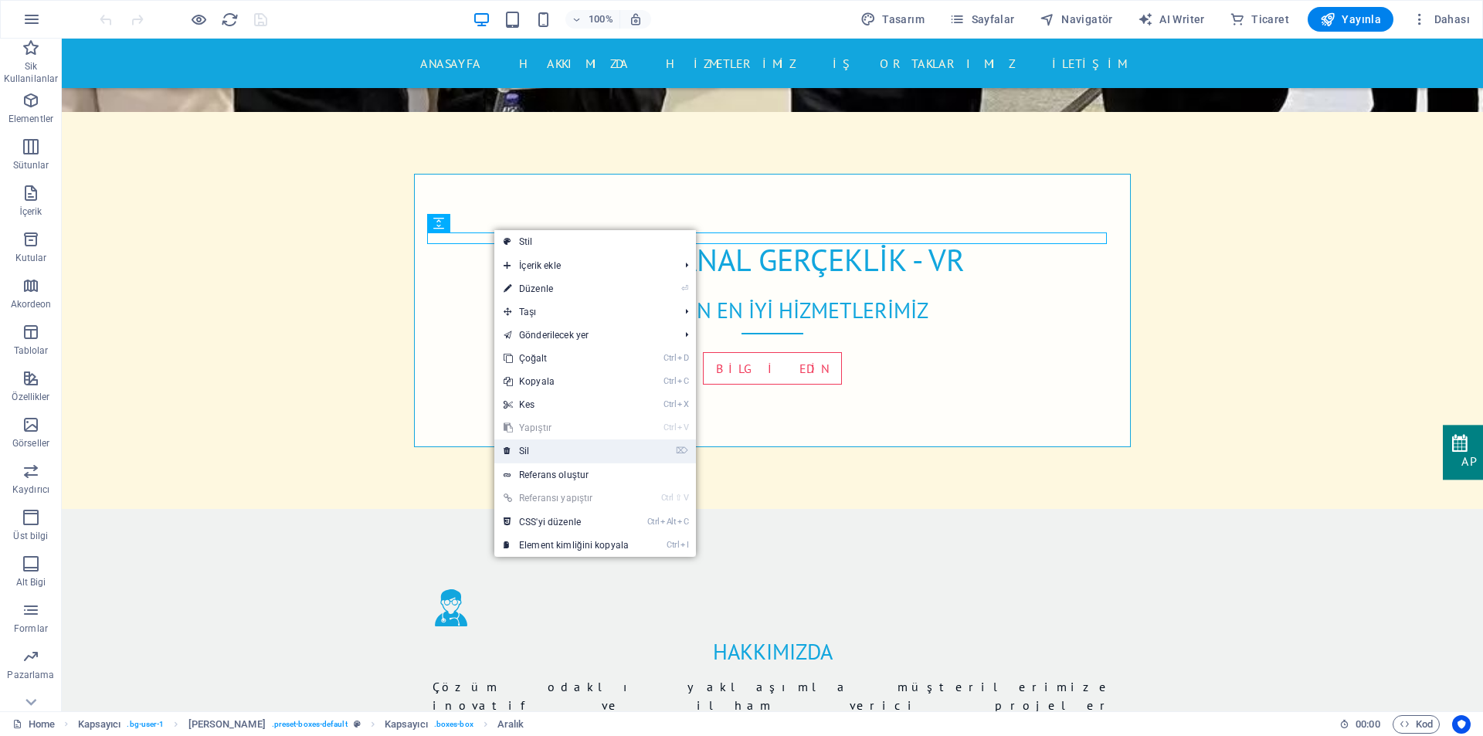
click at [543, 443] on link "⌦ Sil" at bounding box center [566, 450] width 144 height 23
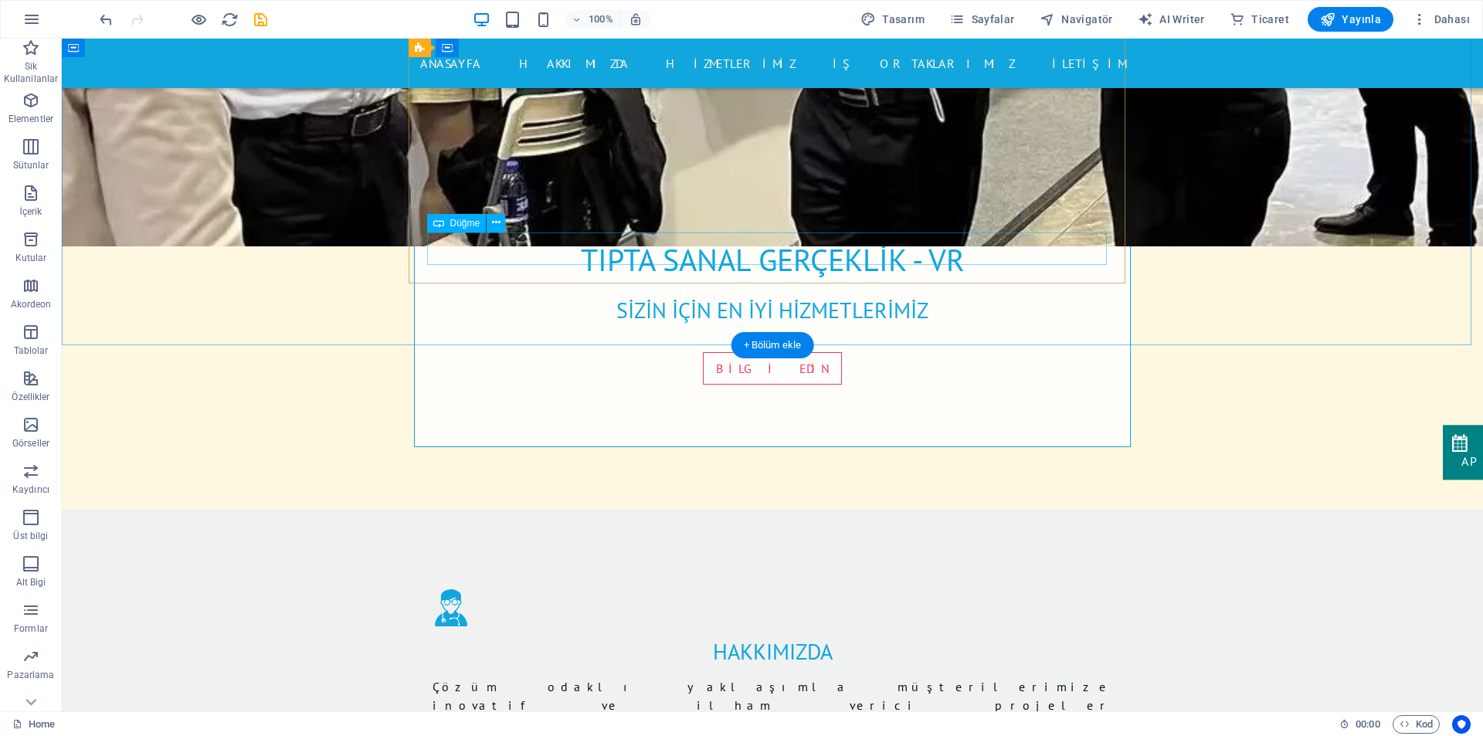
drag, startPoint x: 499, startPoint y: 225, endPoint x: 434, endPoint y: 196, distance: 70.9
click at [499, 225] on icon at bounding box center [496, 223] width 8 height 16
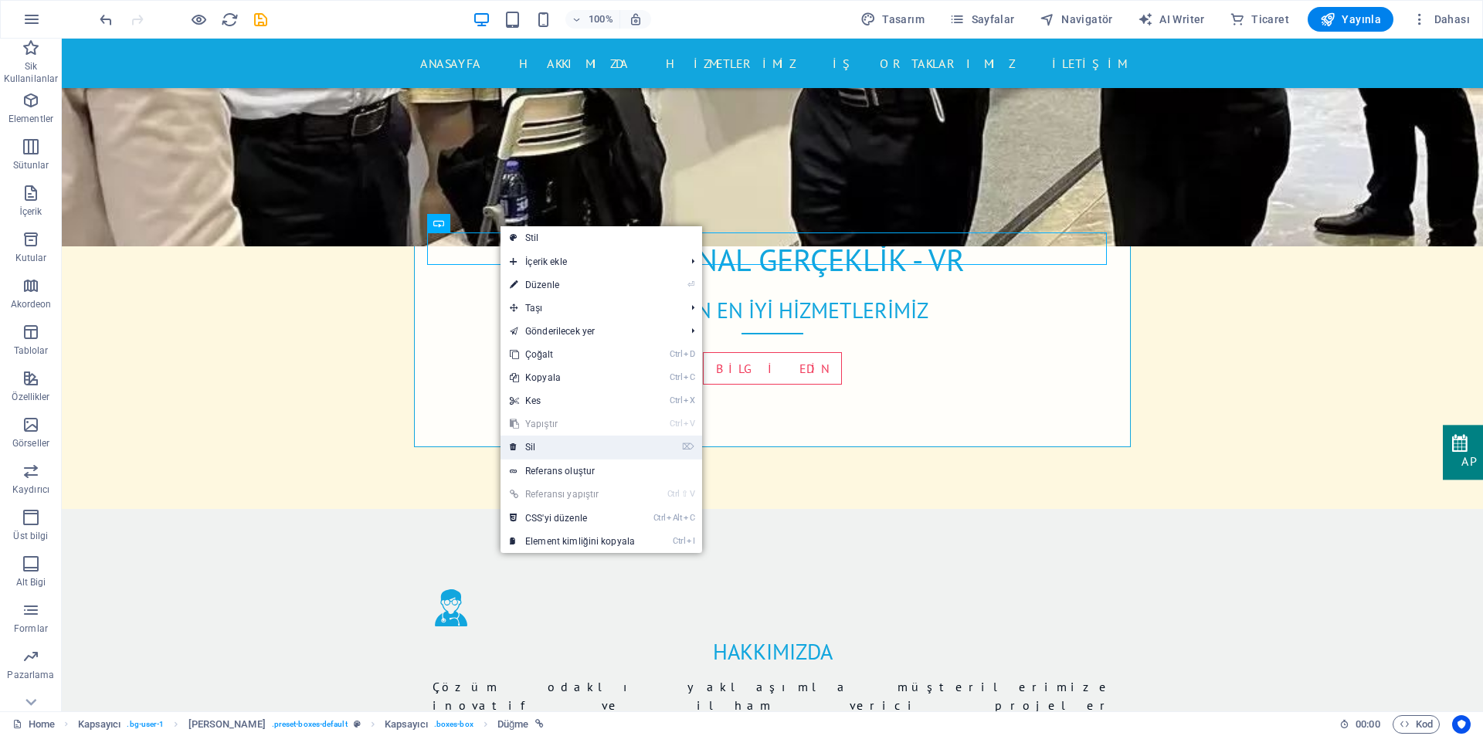
click at [541, 449] on link "⌦ Sil" at bounding box center [572, 446] width 144 height 23
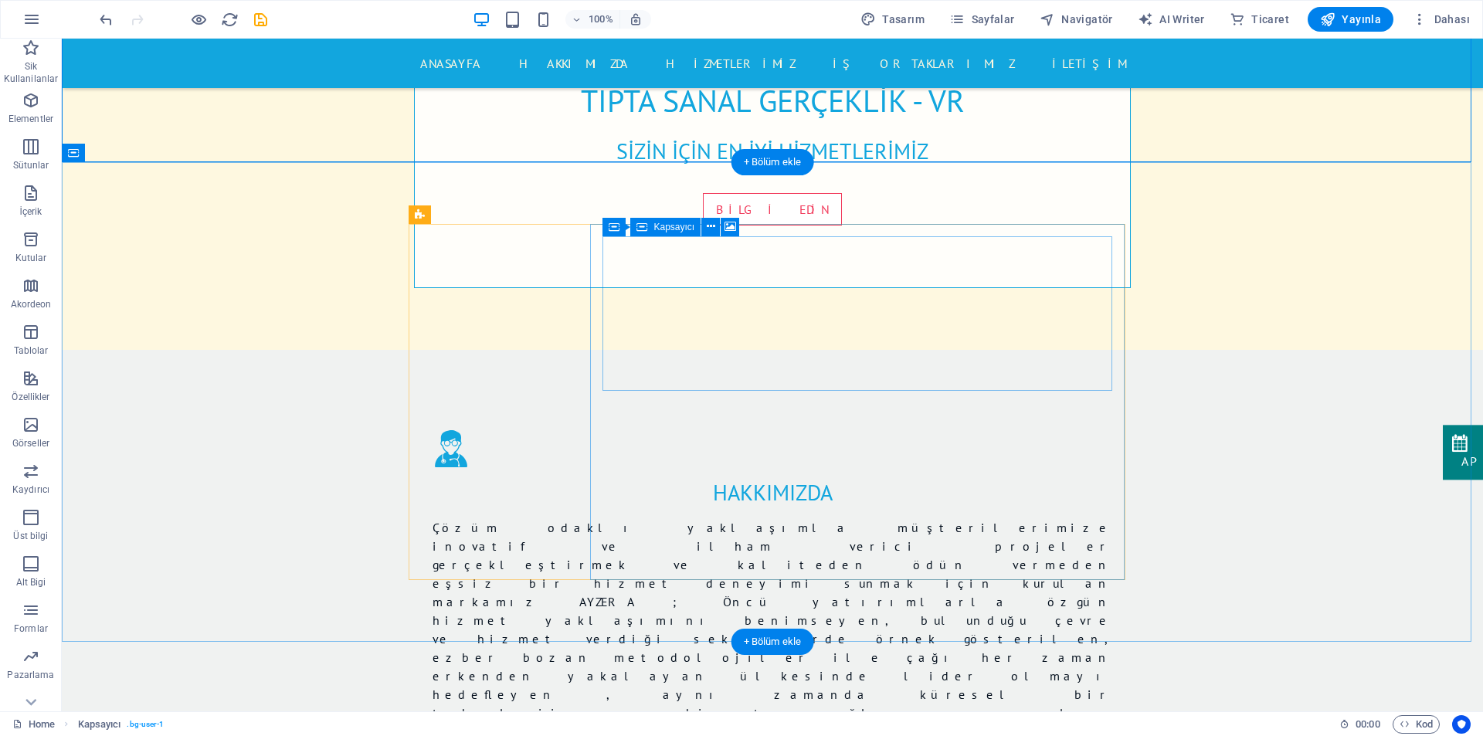
scroll to position [1004, 0]
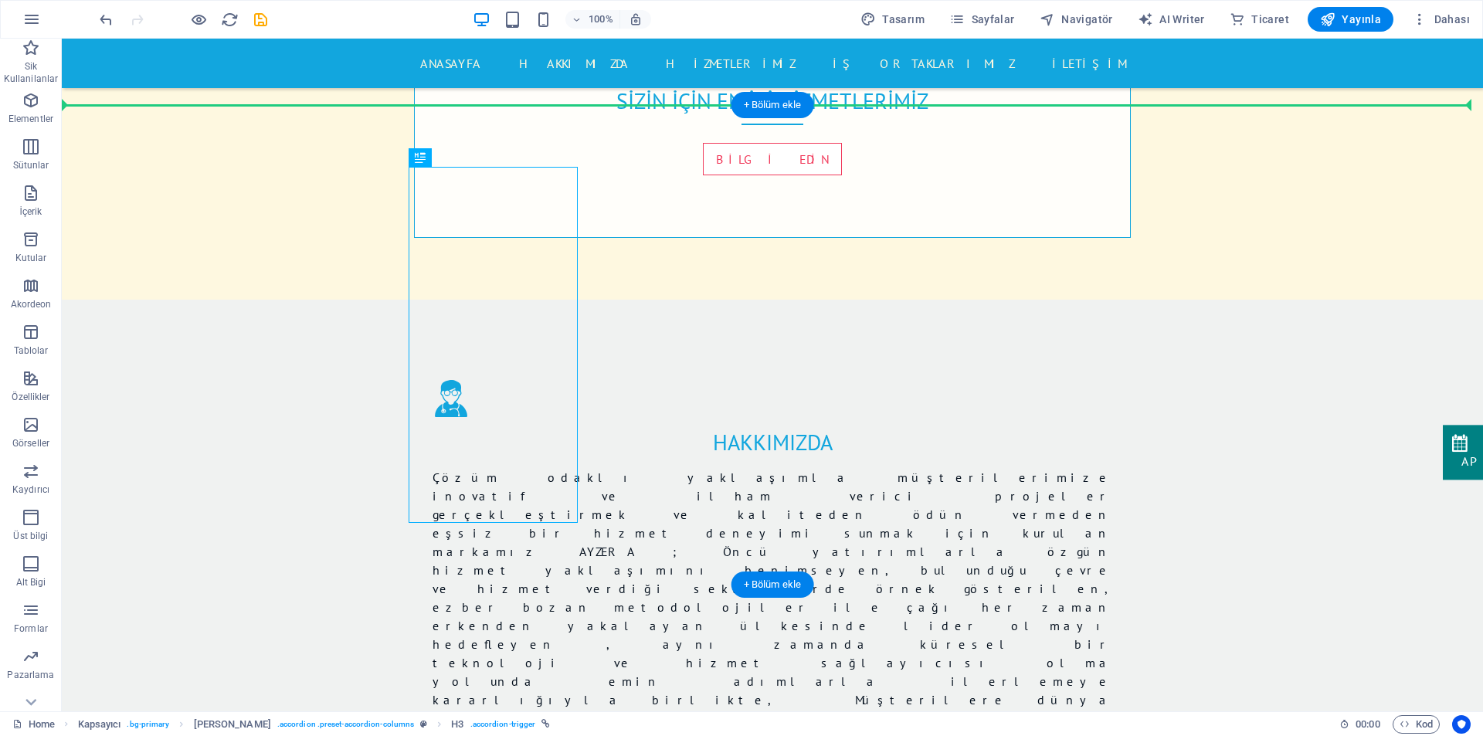
scroll to position [980, 0]
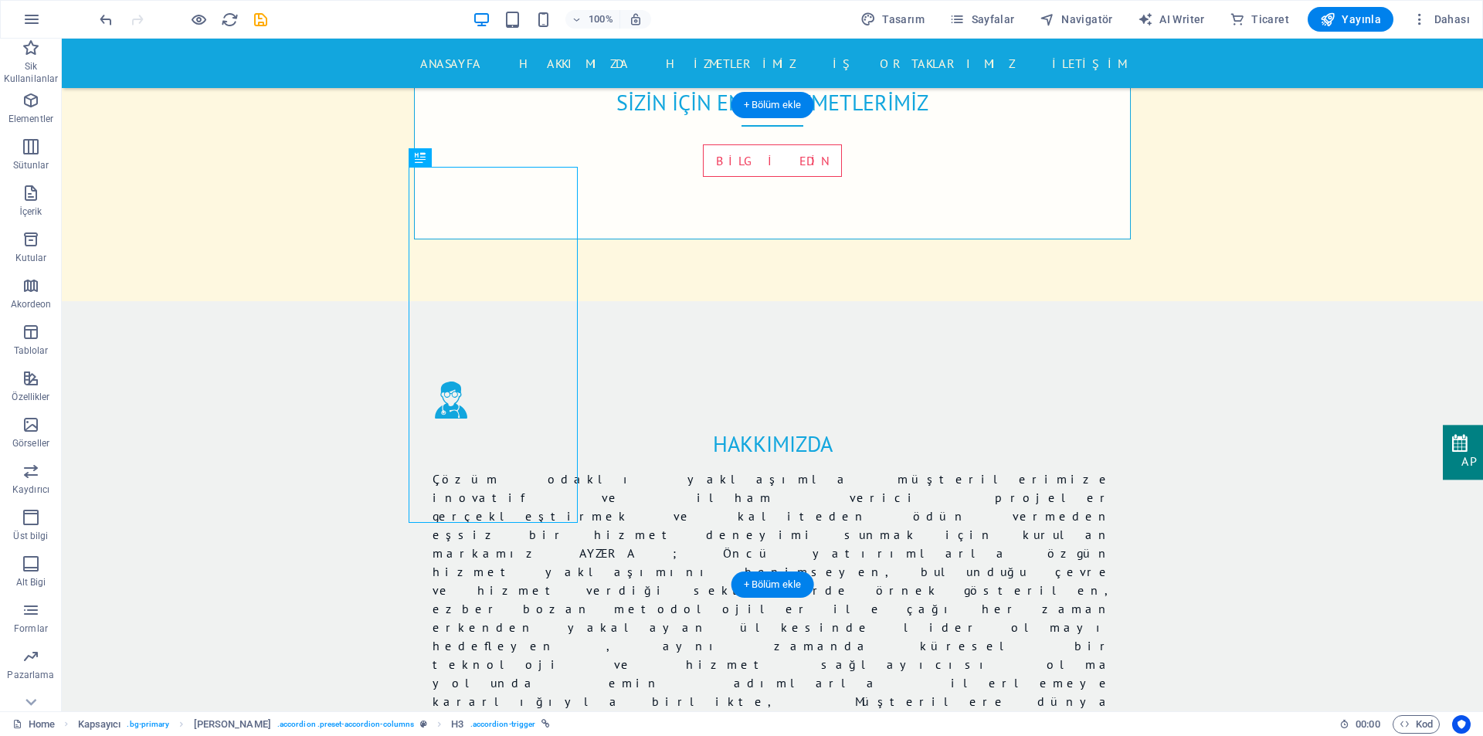
drag, startPoint x: 527, startPoint y: 151, endPoint x: 527, endPoint y: 210, distance: 58.7
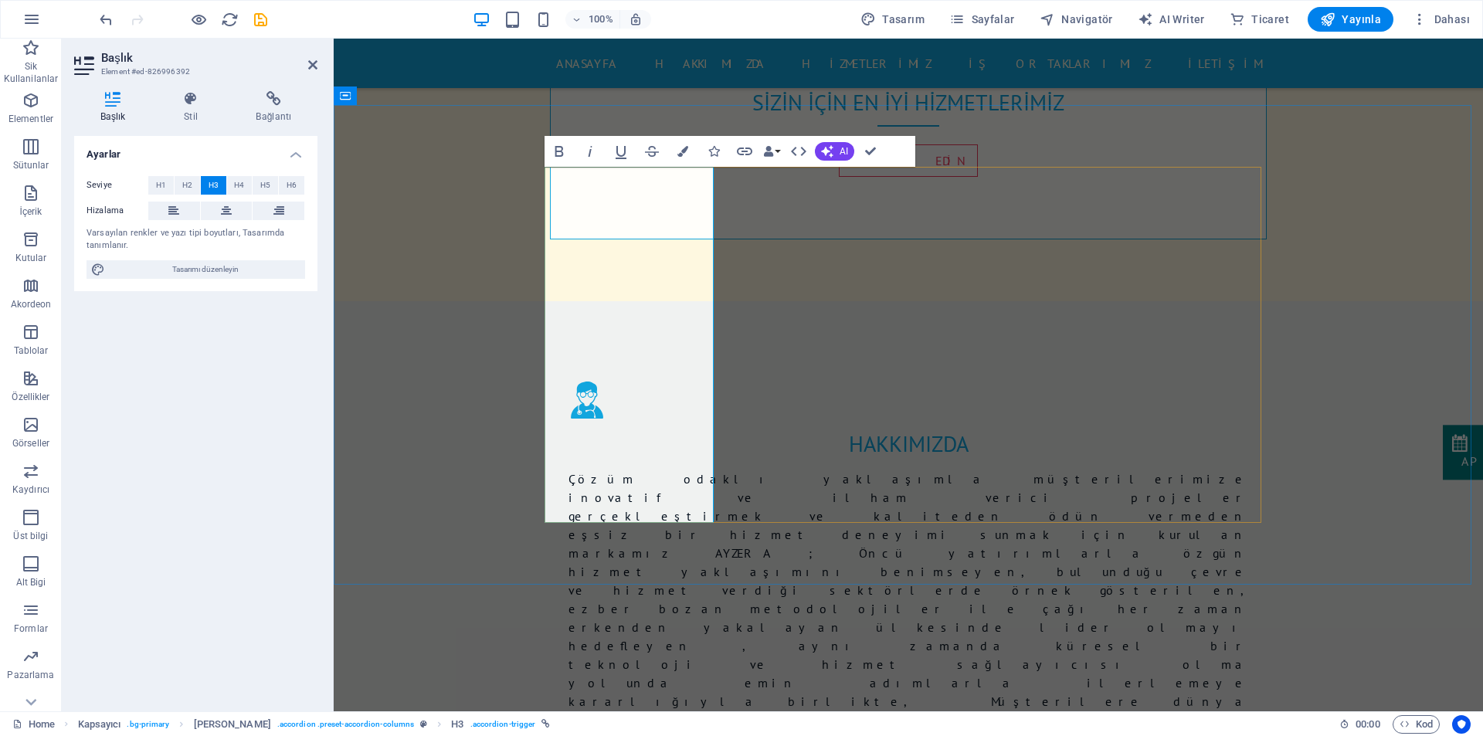
drag, startPoint x: 659, startPoint y: 187, endPoint x: 576, endPoint y: 191, distance: 83.5
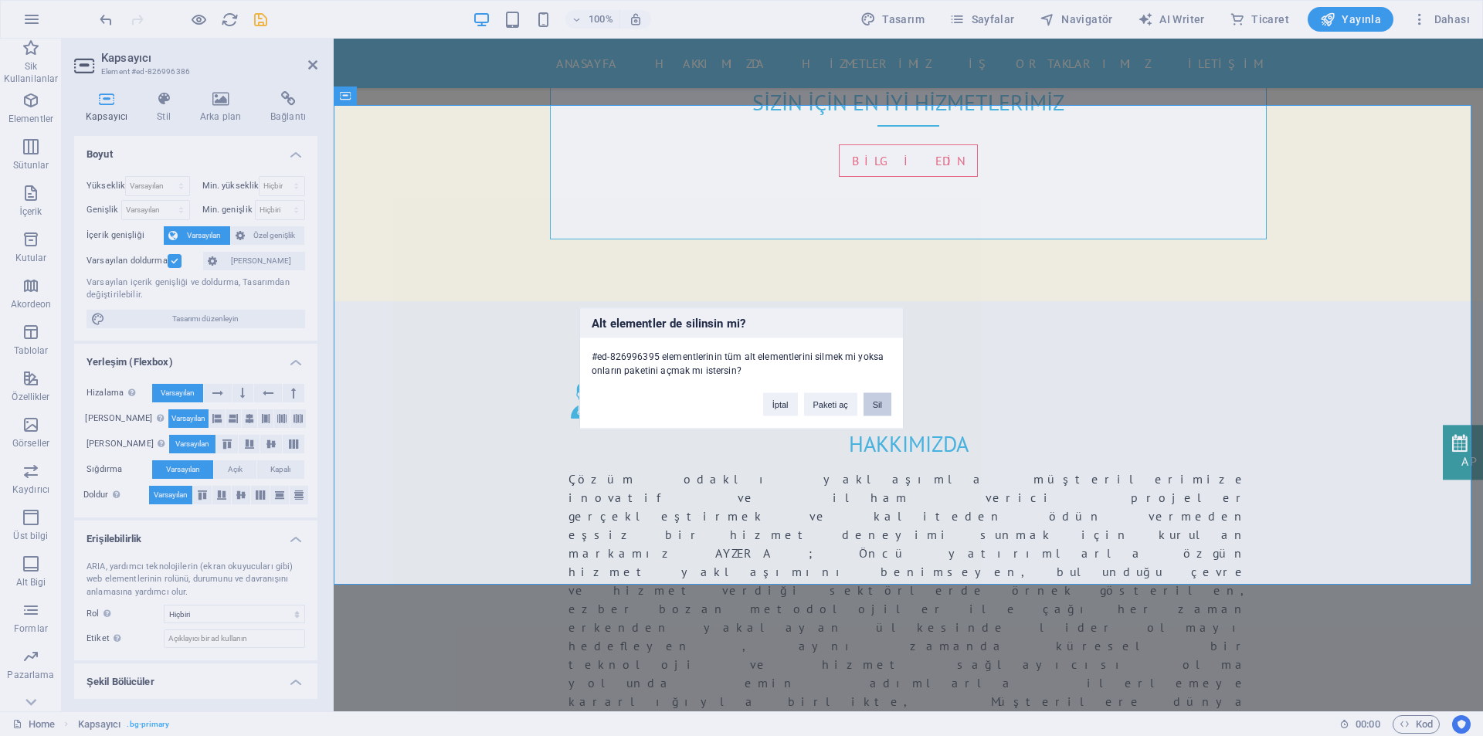
click at [879, 408] on button "Sil" at bounding box center [877, 403] width 28 height 23
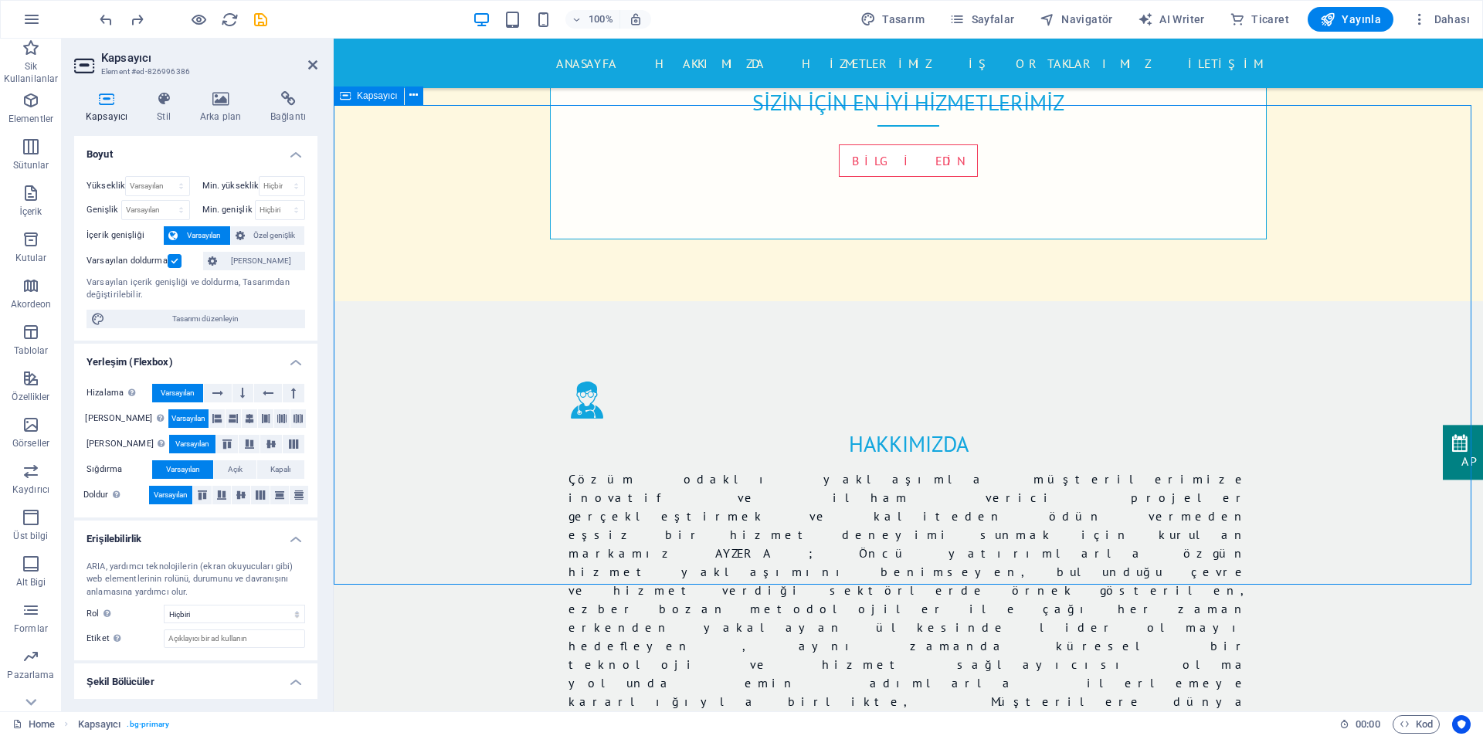
click at [317, 61] on icon at bounding box center [312, 65] width 9 height 12
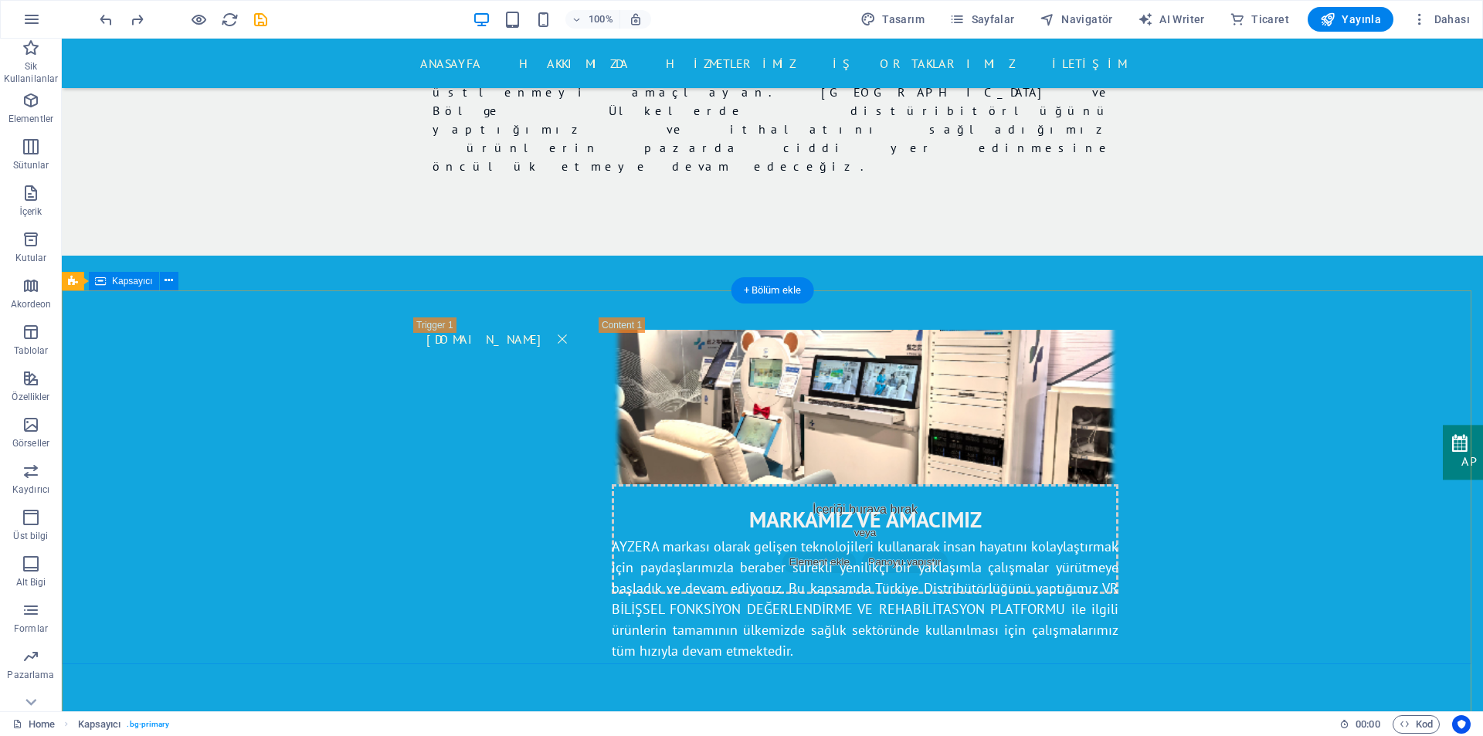
scroll to position [1829, 0]
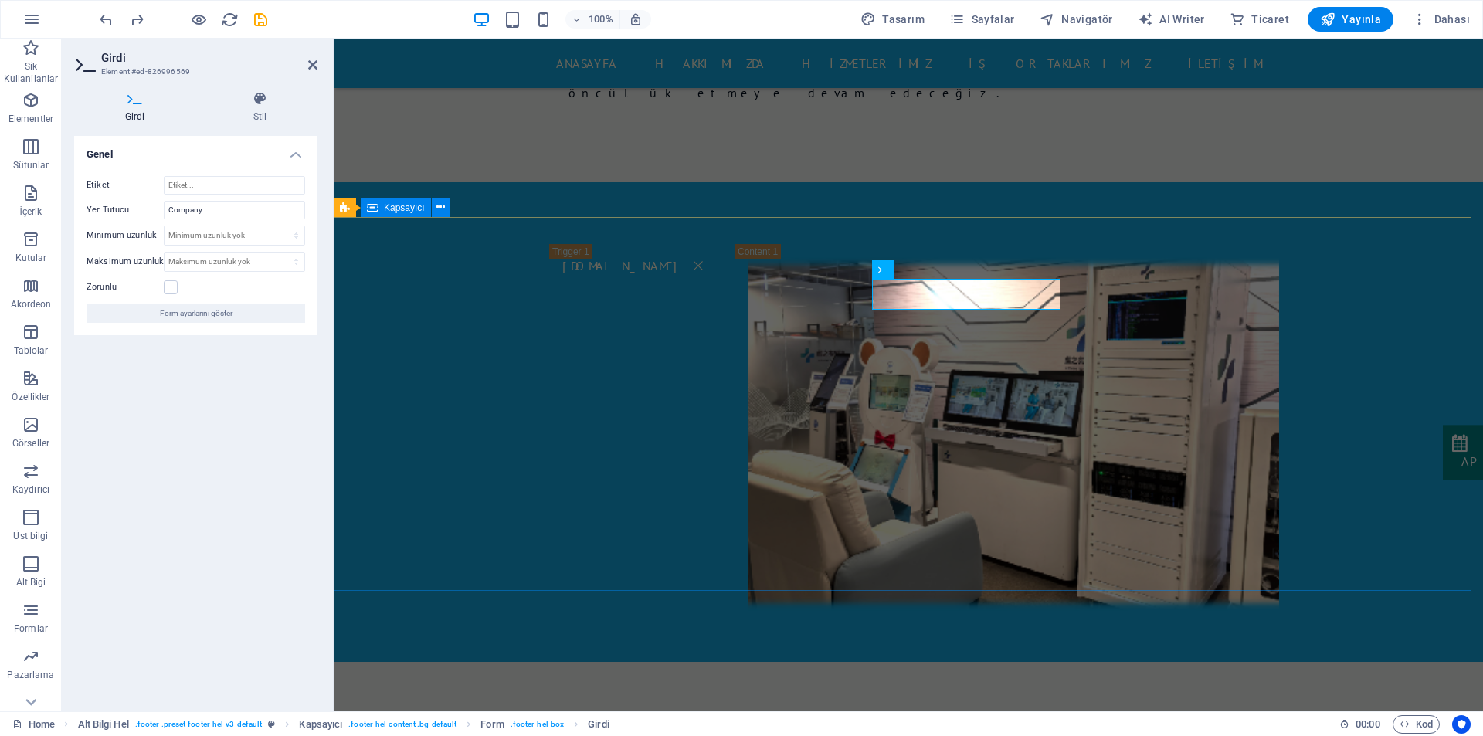
drag, startPoint x: 934, startPoint y: 293, endPoint x: 869, endPoint y: 297, distance: 64.3
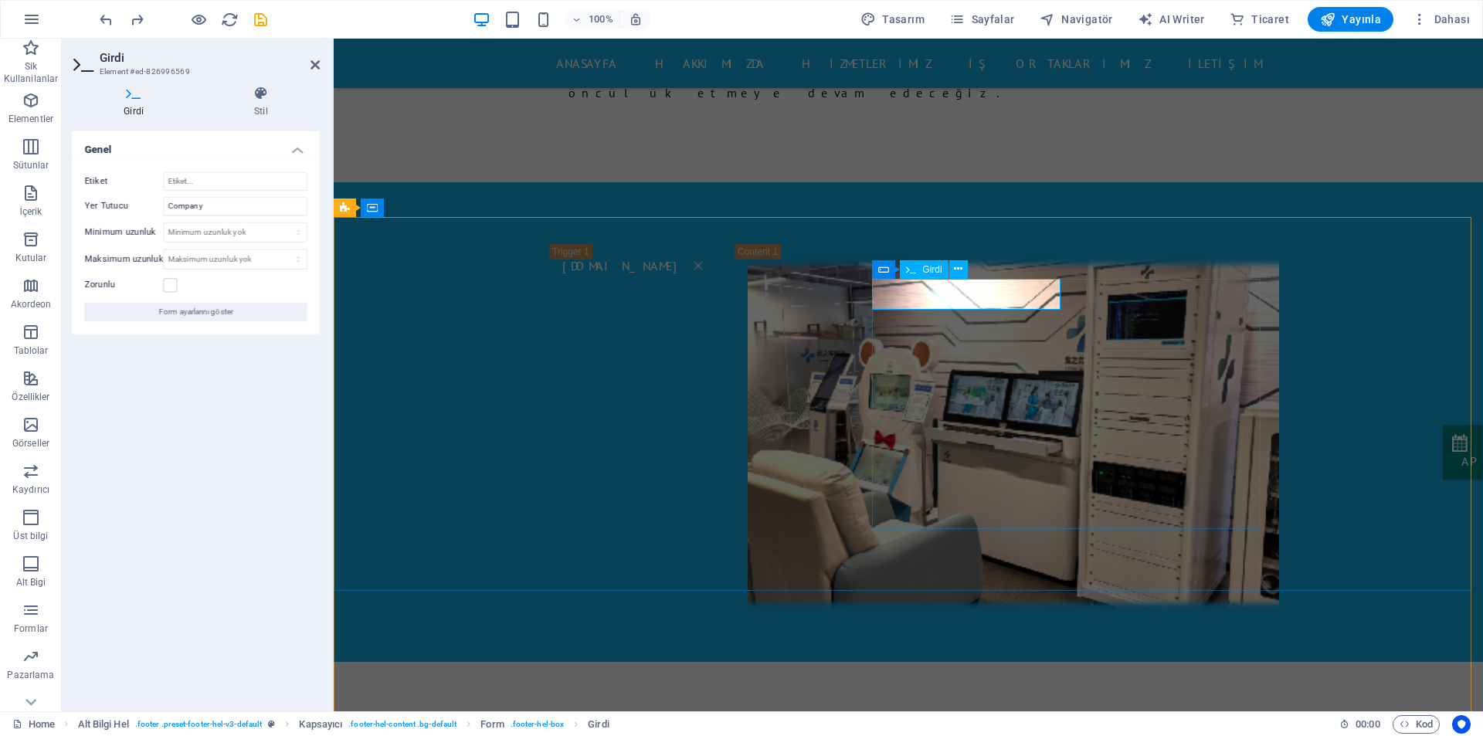
drag, startPoint x: 215, startPoint y: 211, endPoint x: 160, endPoint y: 207, distance: 55.7
click at [160, 207] on div "Yer Tutucu Company" at bounding box center [195, 210] width 219 height 19
drag, startPoint x: 937, startPoint y: 293, endPoint x: 892, endPoint y: 296, distance: 44.8
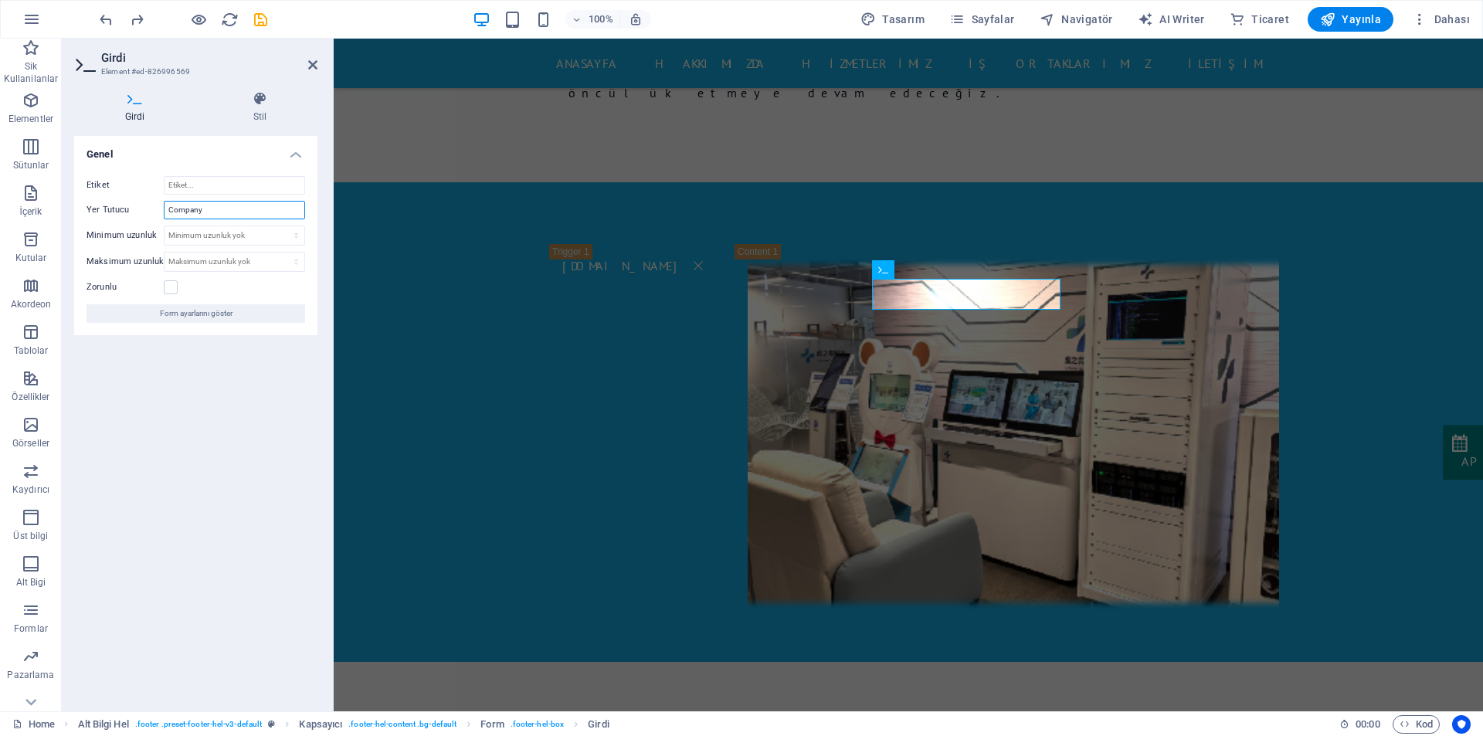
paste input "Şirket"
type input "Şirket"
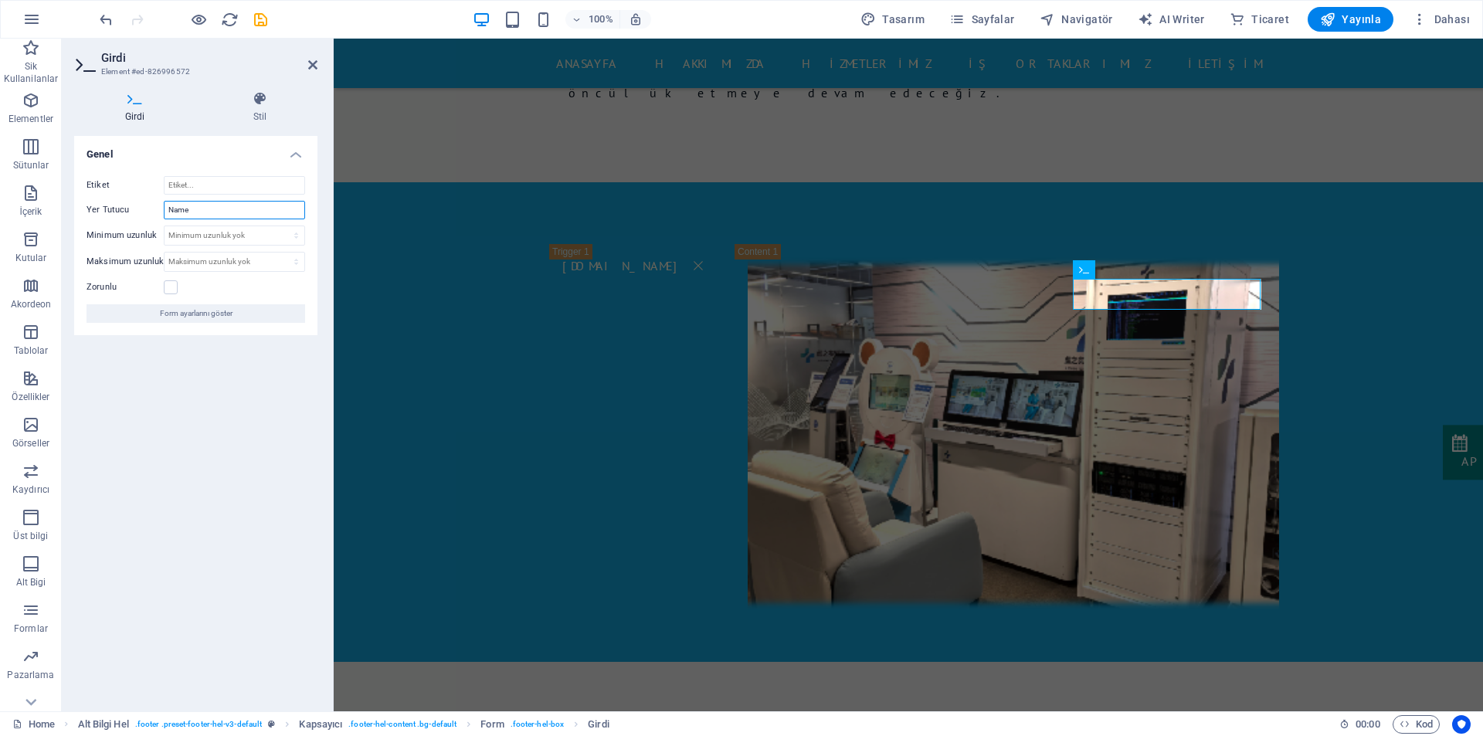
drag, startPoint x: 202, startPoint y: 212, endPoint x: 151, endPoint y: 205, distance: 51.5
click at [151, 205] on div "Yer Tutucu Name" at bounding box center [195, 210] width 219 height 19
paste input "İsim"
type input "İsim"
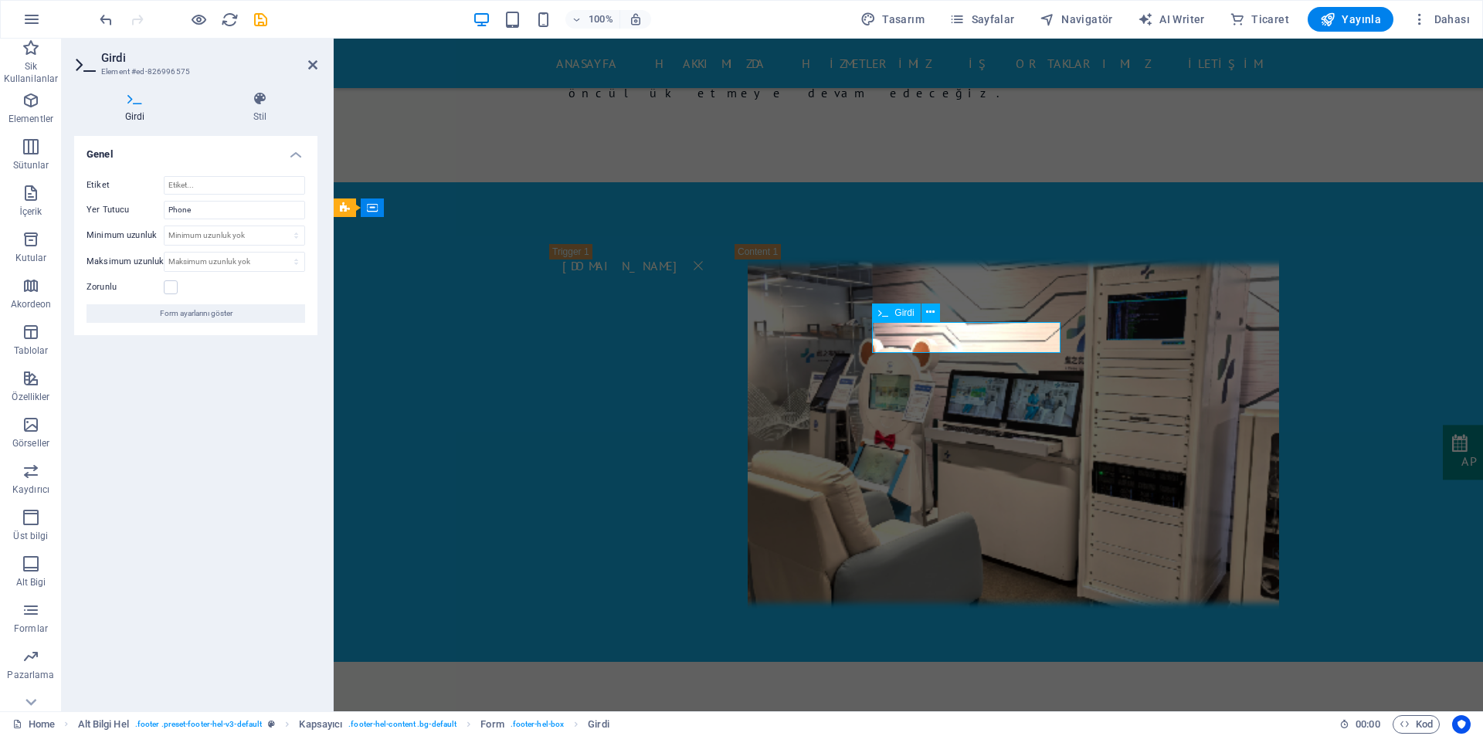
drag, startPoint x: 918, startPoint y: 336, endPoint x: 878, endPoint y: 334, distance: 40.2
drag, startPoint x: 201, startPoint y: 209, endPoint x: 148, endPoint y: 207, distance: 52.6
click at [149, 207] on div "Yer Tutucu Phone" at bounding box center [195, 210] width 219 height 19
click at [204, 212] on input "Phone" at bounding box center [234, 210] width 141 height 19
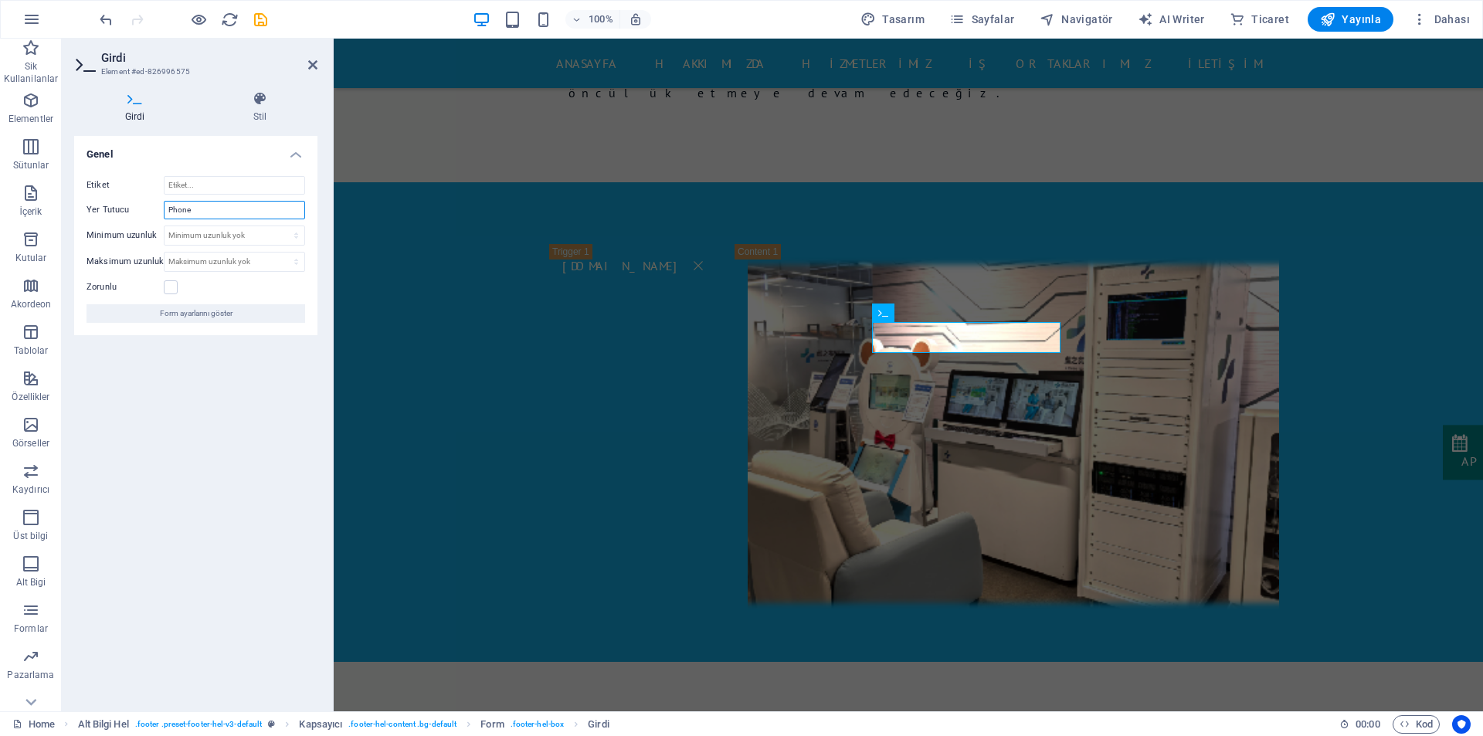
drag, startPoint x: 198, startPoint y: 212, endPoint x: 161, endPoint y: 215, distance: 37.2
click at [161, 215] on div "Yer Tutucu Phone" at bounding box center [195, 210] width 219 height 19
paste input "Telefon"
type input "Telefon"
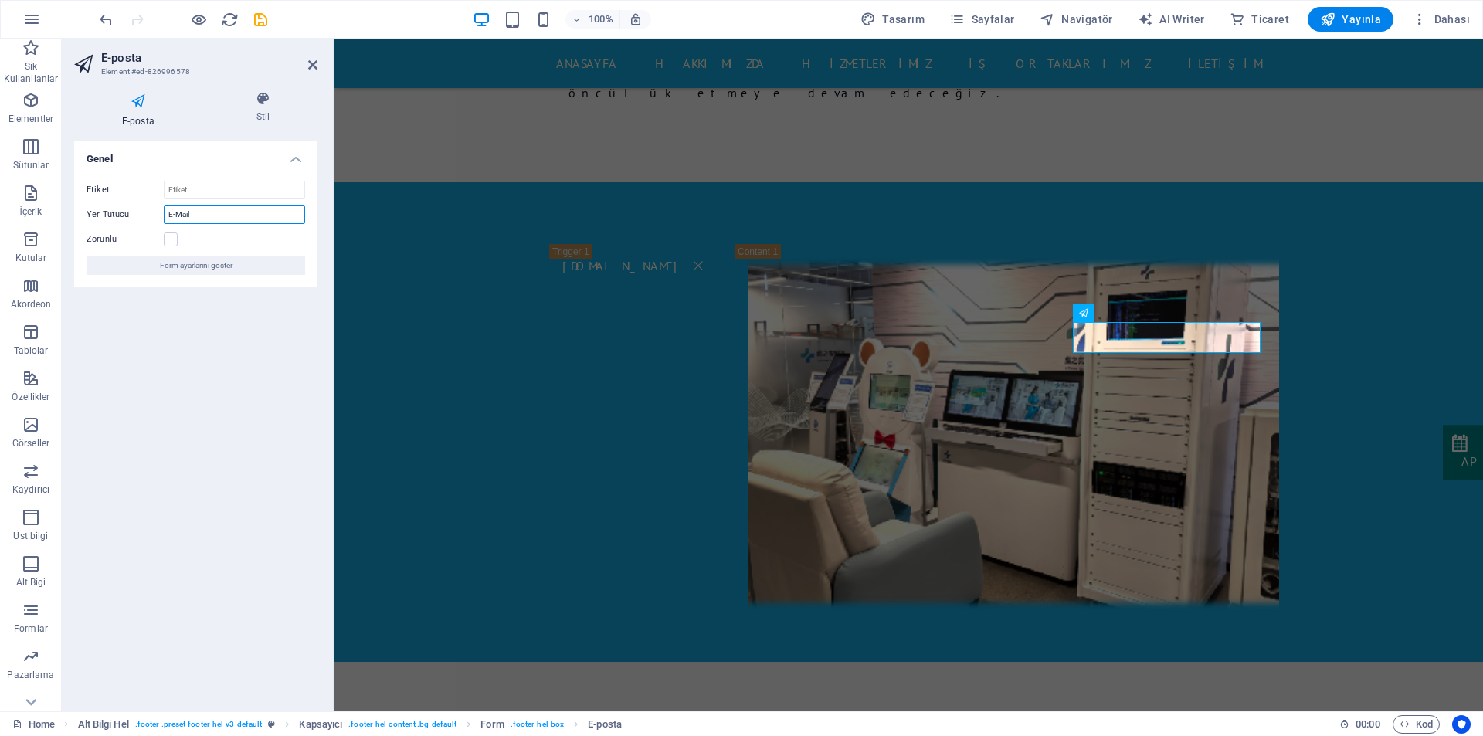
drag, startPoint x: 191, startPoint y: 212, endPoint x: 130, endPoint y: 212, distance: 61.8
click at [130, 212] on div "Yer Tutucu E-Mail" at bounding box center [195, 214] width 219 height 19
click at [191, 217] on input "E-Mail" at bounding box center [234, 214] width 141 height 19
drag, startPoint x: 191, startPoint y: 217, endPoint x: 154, endPoint y: 218, distance: 37.1
click at [154, 218] on div "Yer Tutucu E-Mail" at bounding box center [195, 214] width 219 height 19
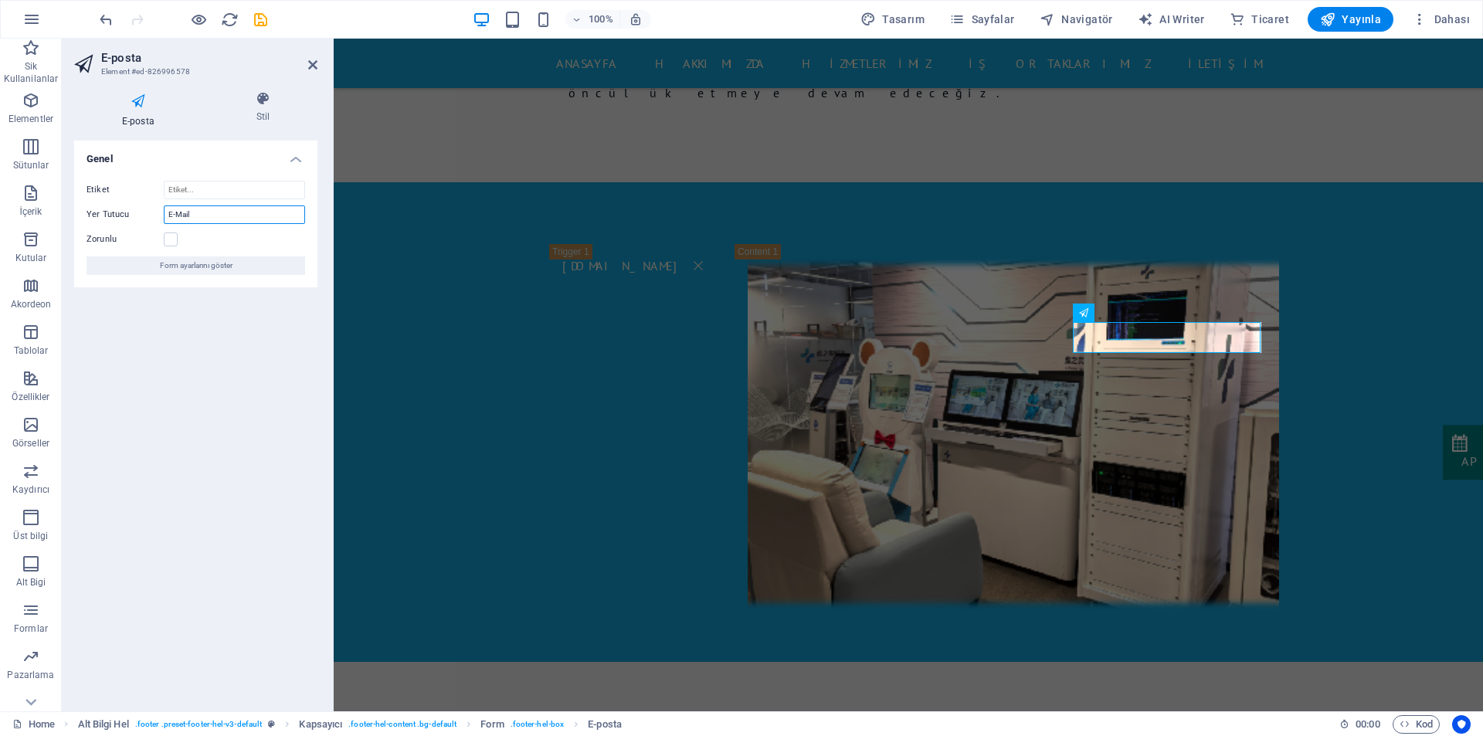
paste input "Posta"
type input "E-Posta"
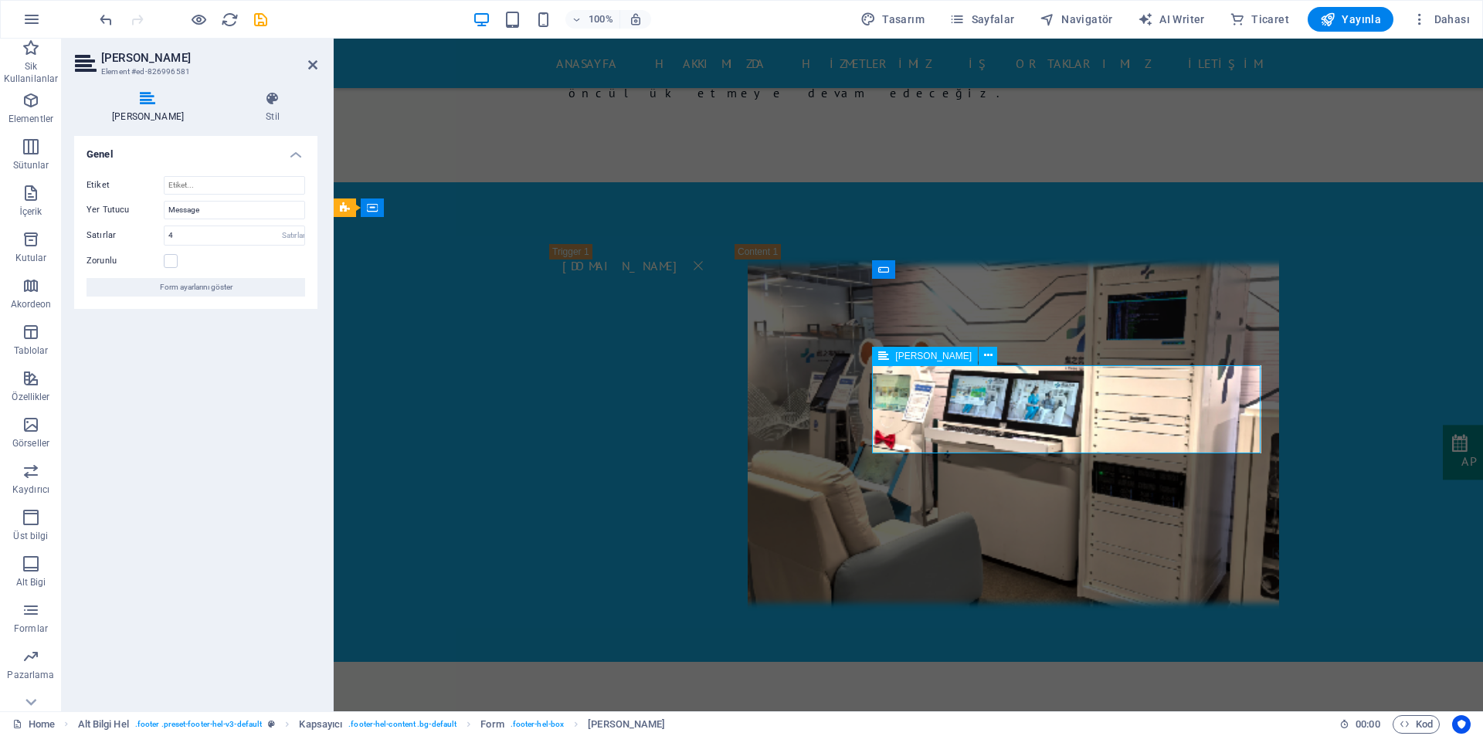
drag, startPoint x: 930, startPoint y: 384, endPoint x: 900, endPoint y: 379, distance: 29.7
drag, startPoint x: 154, startPoint y: 212, endPoint x: 143, endPoint y: 212, distance: 10.8
click at [143, 212] on div "Yer Tutucu Message" at bounding box center [195, 210] width 219 height 19
click at [204, 204] on input "Message" at bounding box center [234, 210] width 141 height 19
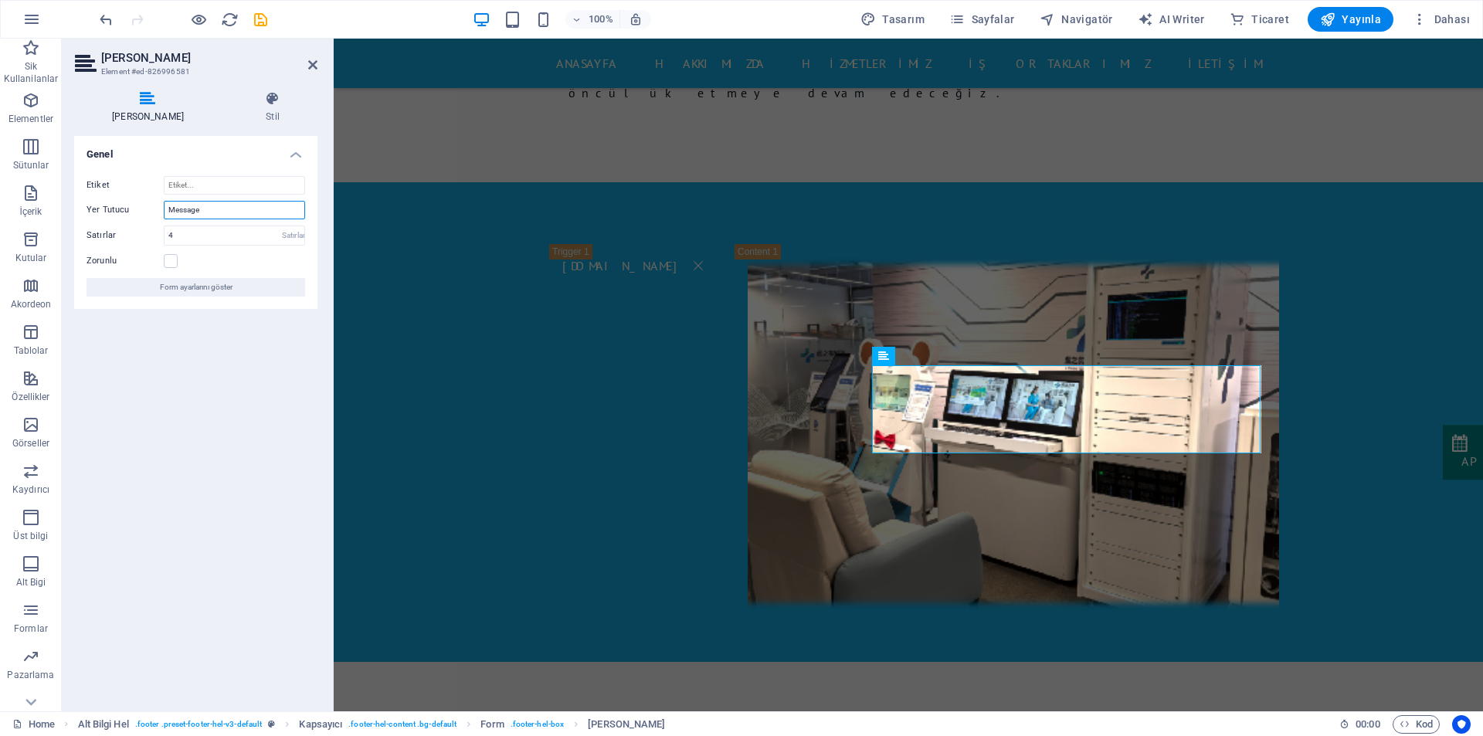
paste input "Mesaj"
drag, startPoint x: 223, startPoint y: 208, endPoint x: 139, endPoint y: 209, distance: 84.2
click at [139, 209] on div "Yer Tutucu MessageMesaj" at bounding box center [195, 210] width 219 height 19
paste input "text"
type input "Mesaj"
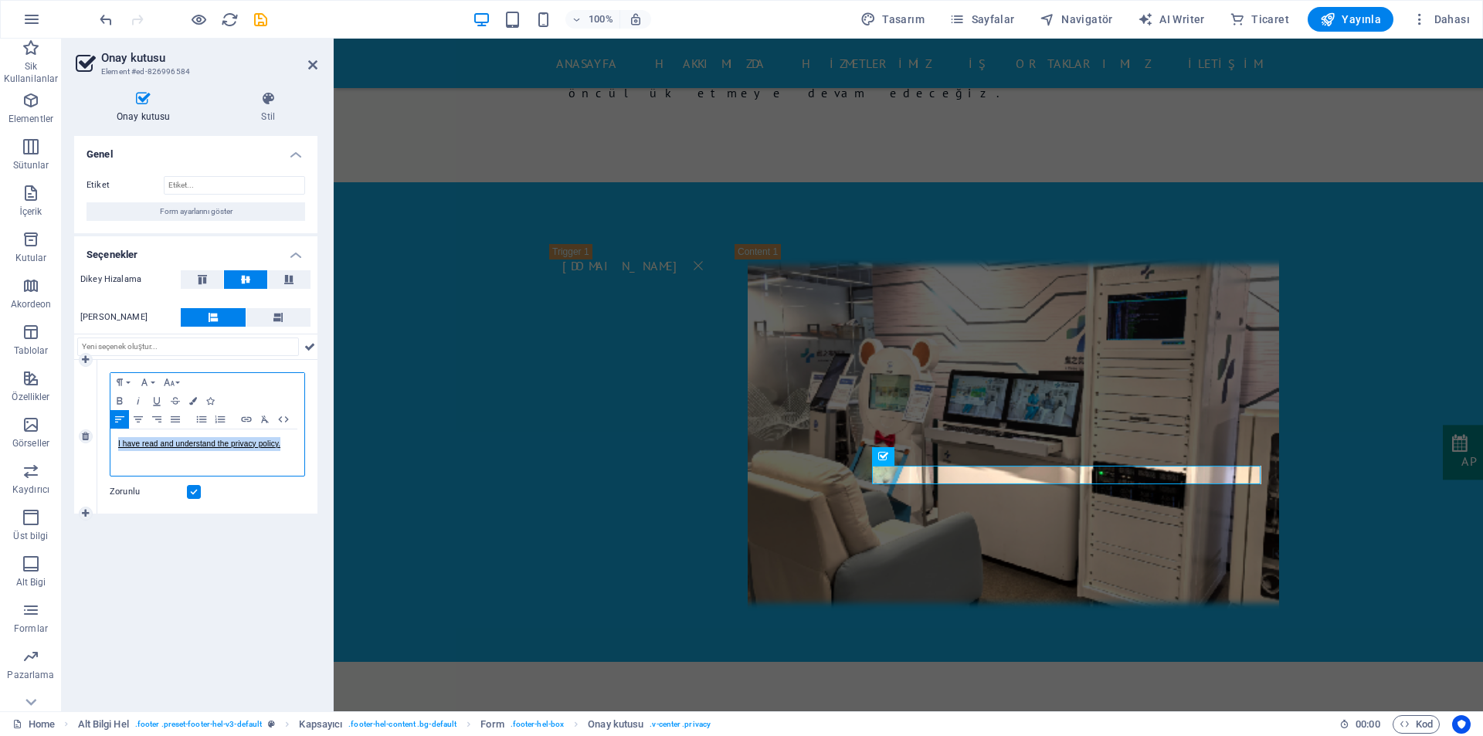
drag, startPoint x: 208, startPoint y: 437, endPoint x: 108, endPoint y: 436, distance: 99.6
click at [108, 436] on div "Paragraph Format Normal Heading 1 Heading 2 Heading 3 Heading 4 Heading 5 Headi…" at bounding box center [207, 437] width 220 height 154
copy link "I have read and understand the privacy policy."
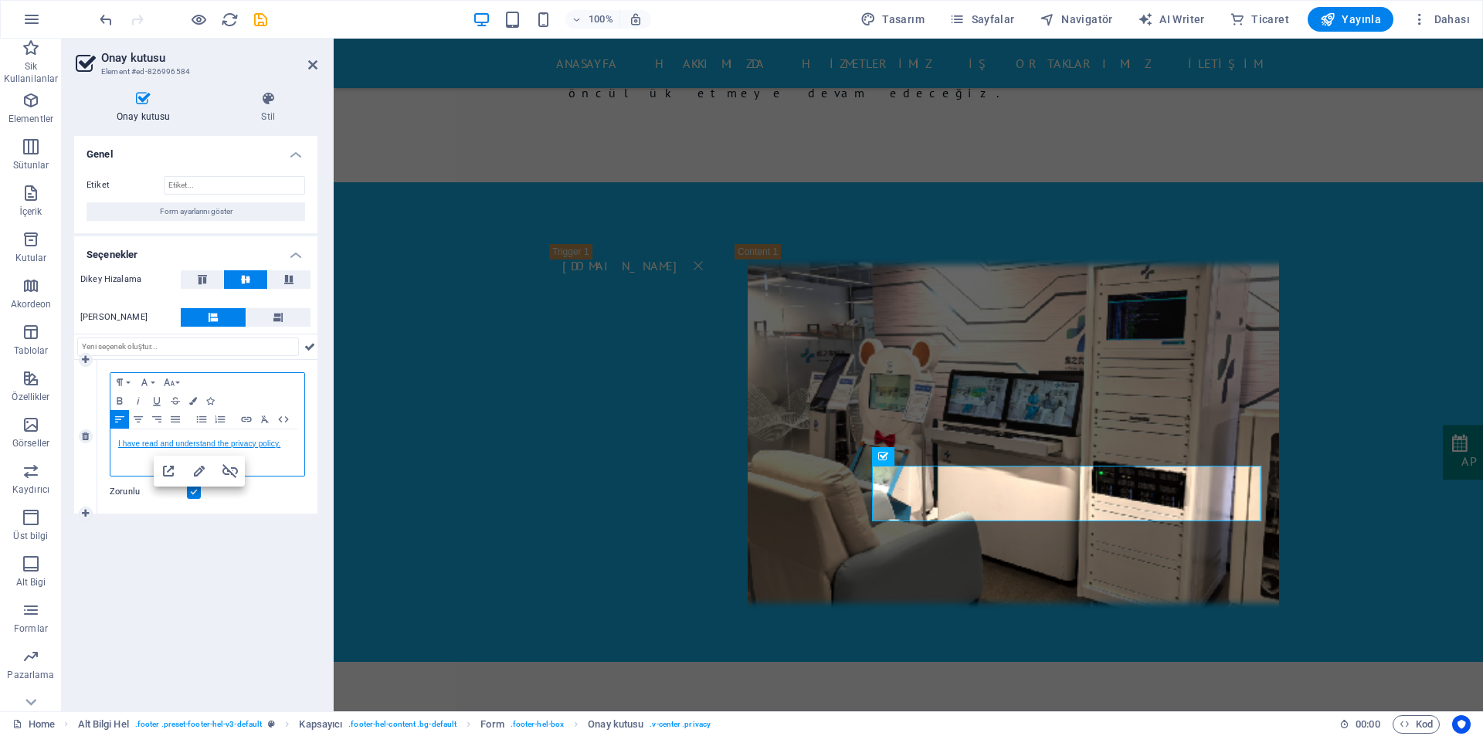
click at [215, 441] on link "I have read and understand the privacy policy." at bounding box center [199, 443] width 162 height 8
click at [153, 380] on icon "button" at bounding box center [144, 382] width 19 height 12
click at [171, 383] on icon "button" at bounding box center [169, 381] width 11 height 7
click at [195, 394] on link "10" at bounding box center [188, 389] width 56 height 23
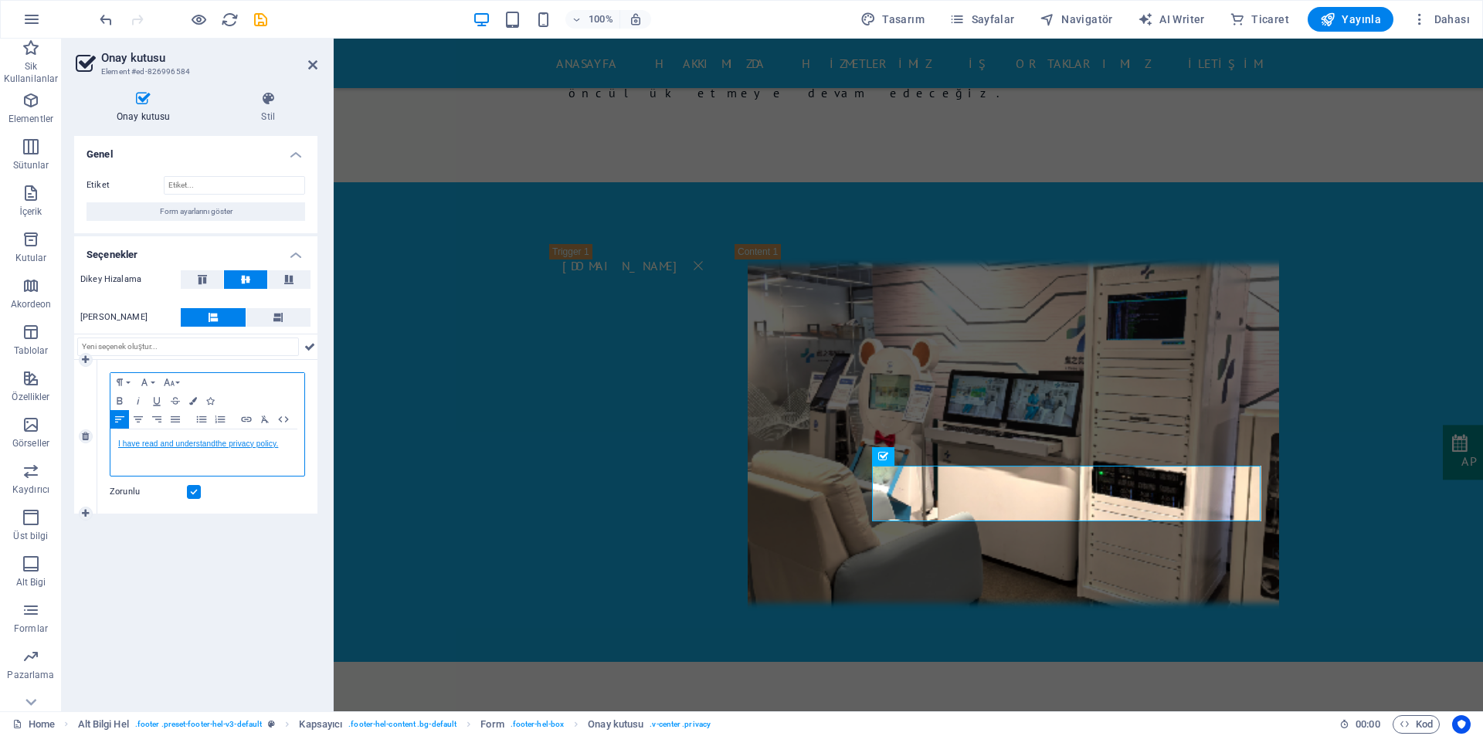
click at [261, 446] on link "I have read and understand ​ the privacy policy." at bounding box center [198, 443] width 160 height 8
click at [181, 382] on button "Font Size" at bounding box center [172, 382] width 25 height 19
click at [186, 397] on link "10" at bounding box center [188, 389] width 56 height 23
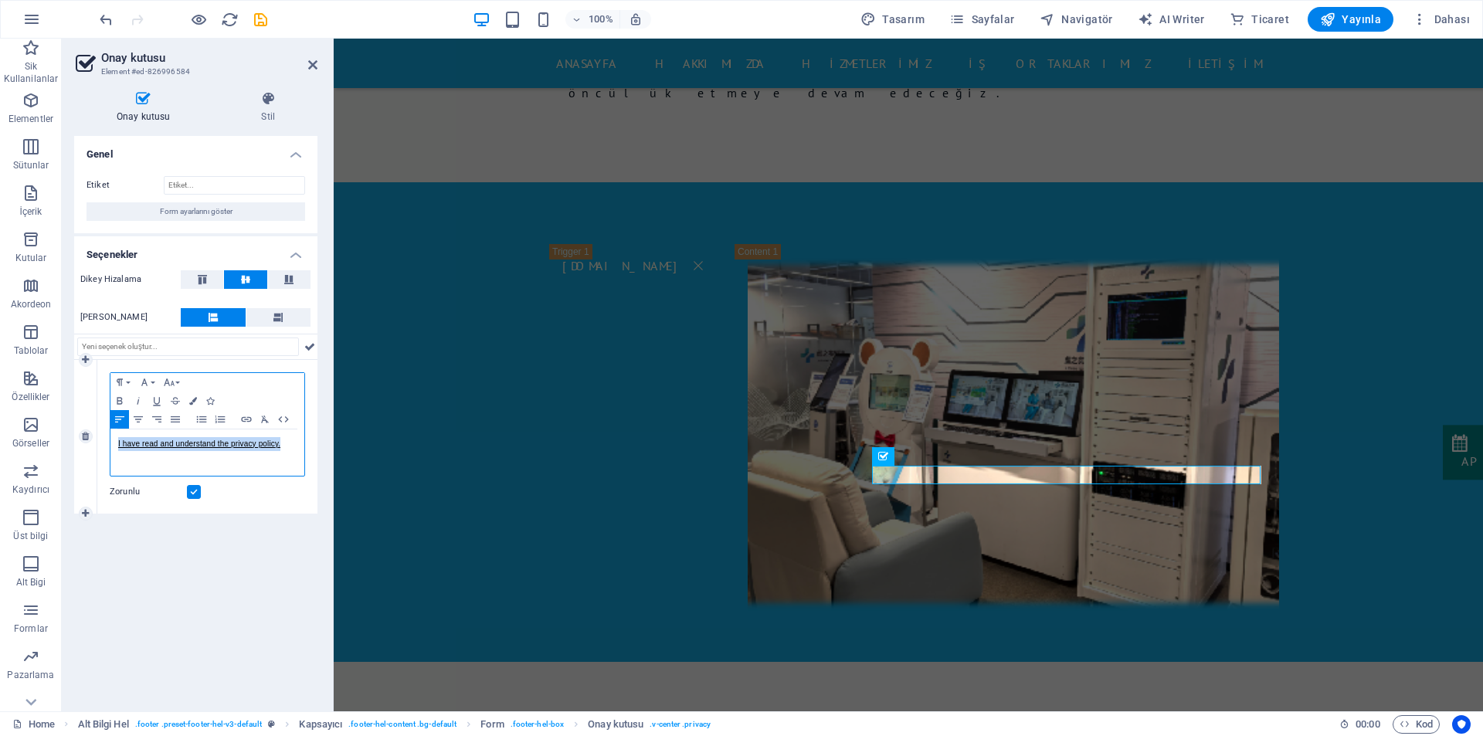
click at [199, 439] on span "I have read and understand​ the privacy policy." at bounding box center [199, 443] width 162 height 8
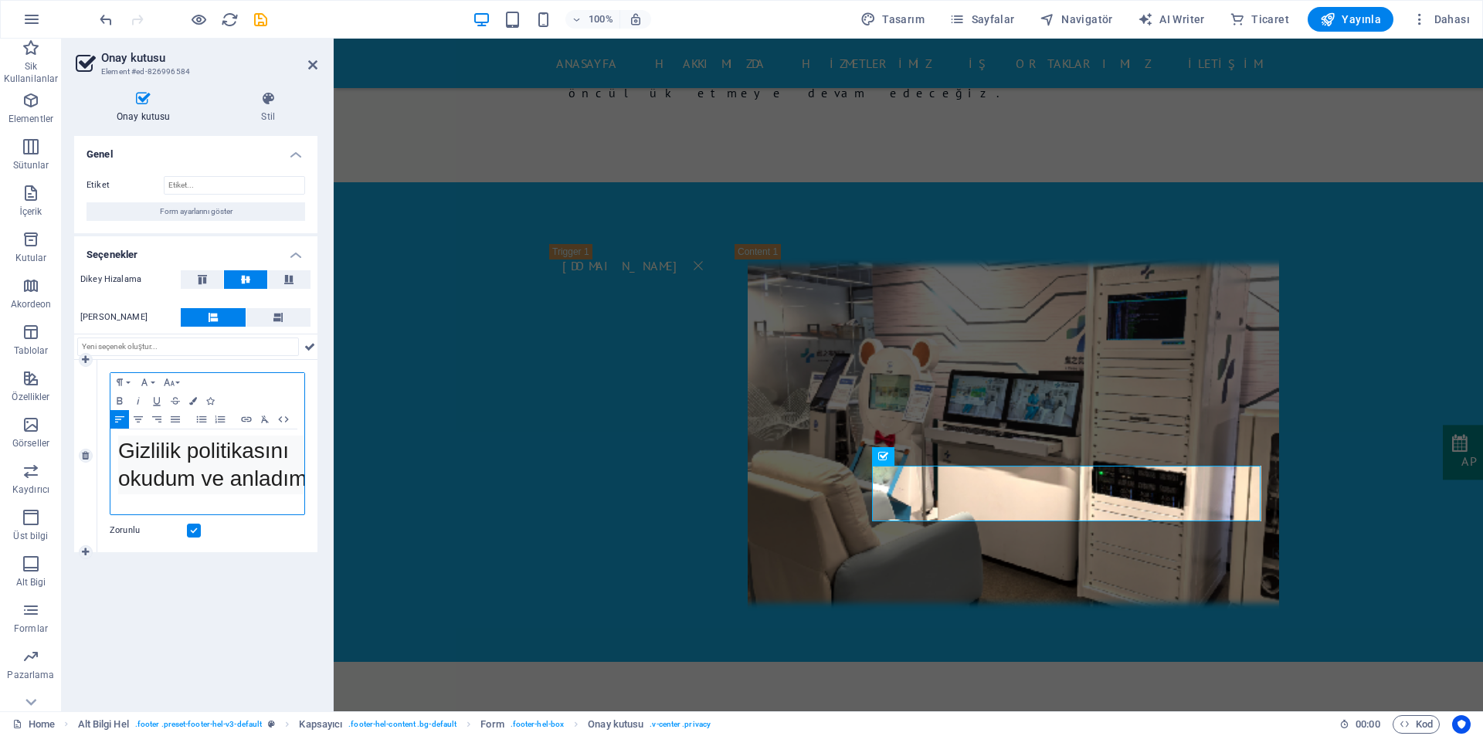
click at [193, 459] on span "Gizlilik politikasını okudum ve anladım." at bounding box center [215, 465] width 195 height 52
click at [175, 379] on icon "button" at bounding box center [169, 382] width 19 height 12
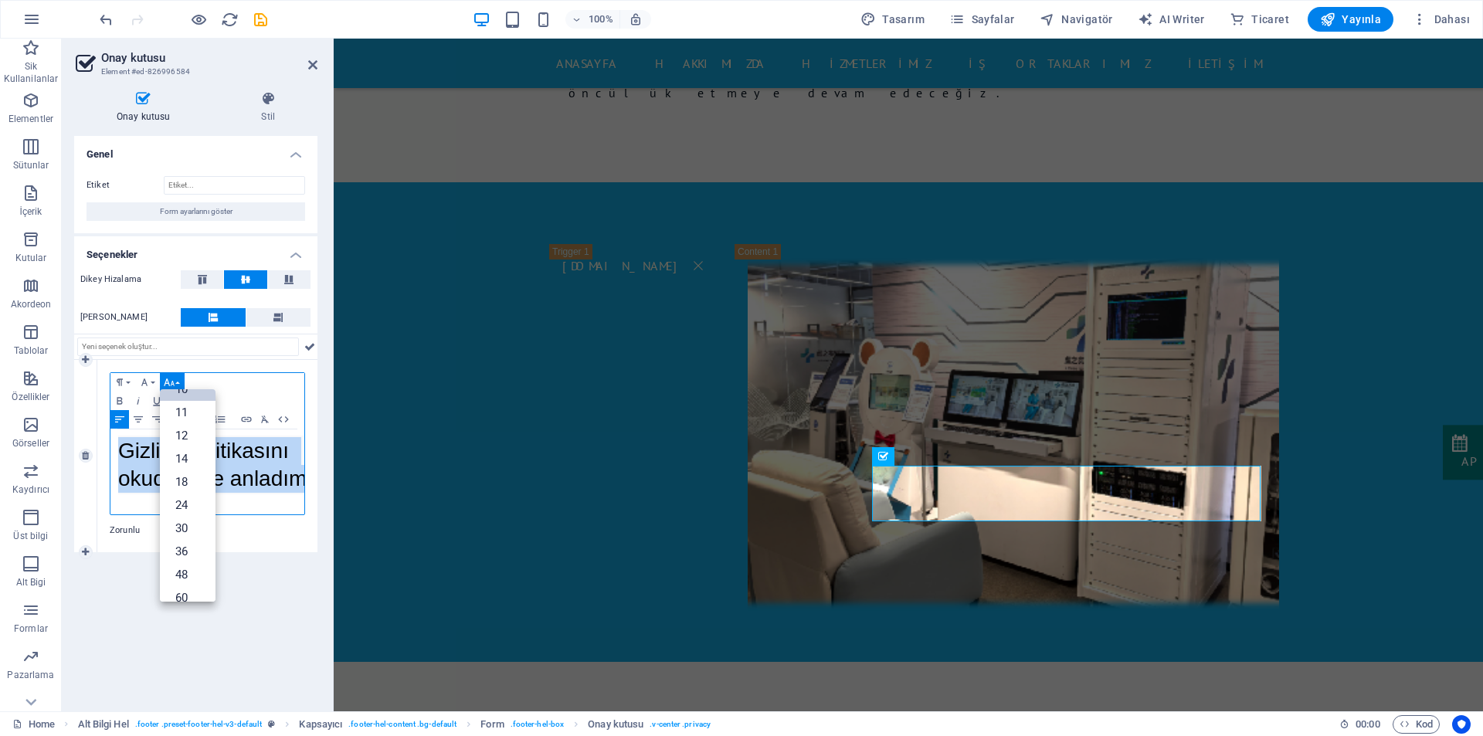
click at [191, 398] on link "10" at bounding box center [188, 389] width 56 height 23
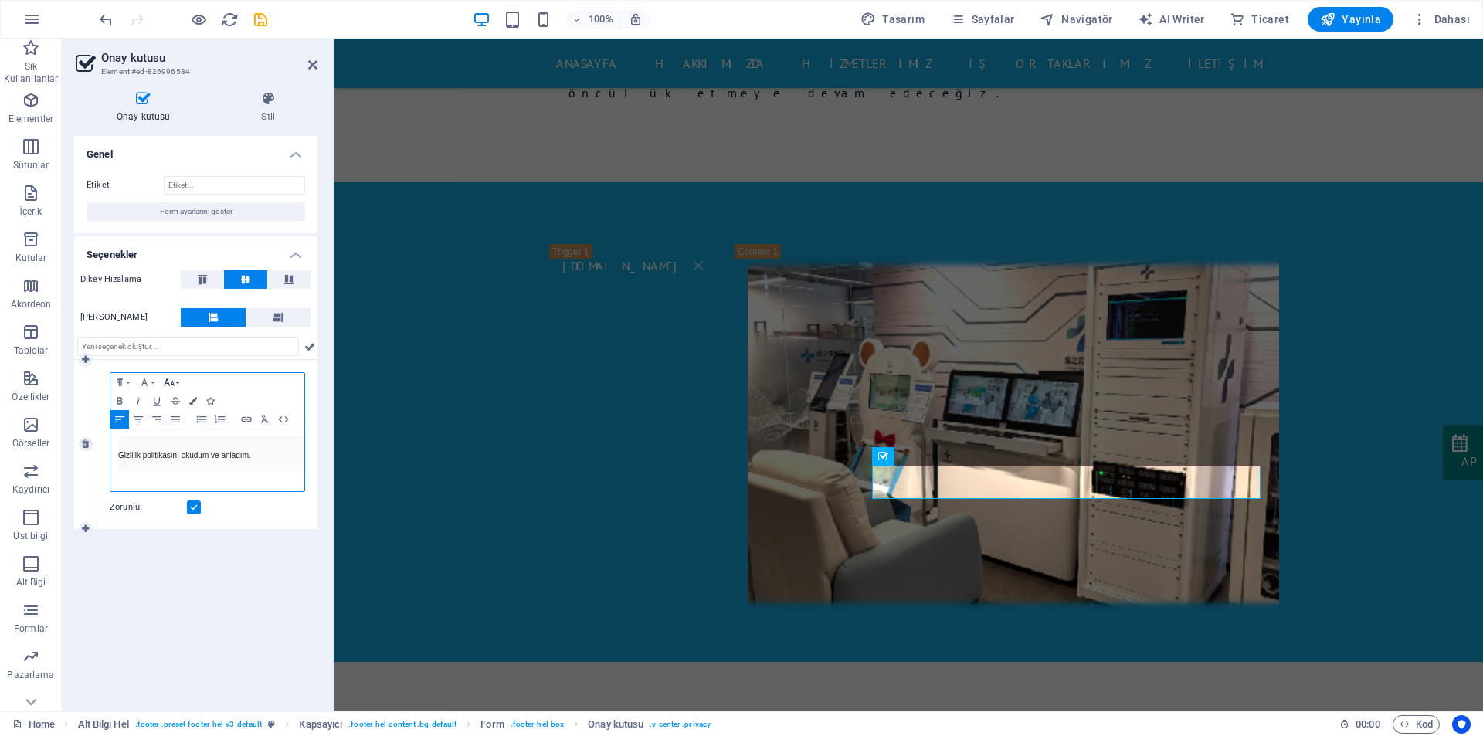
click at [177, 385] on icon "button" at bounding box center [169, 382] width 19 height 12
click at [187, 436] on link "12" at bounding box center [188, 435] width 56 height 23
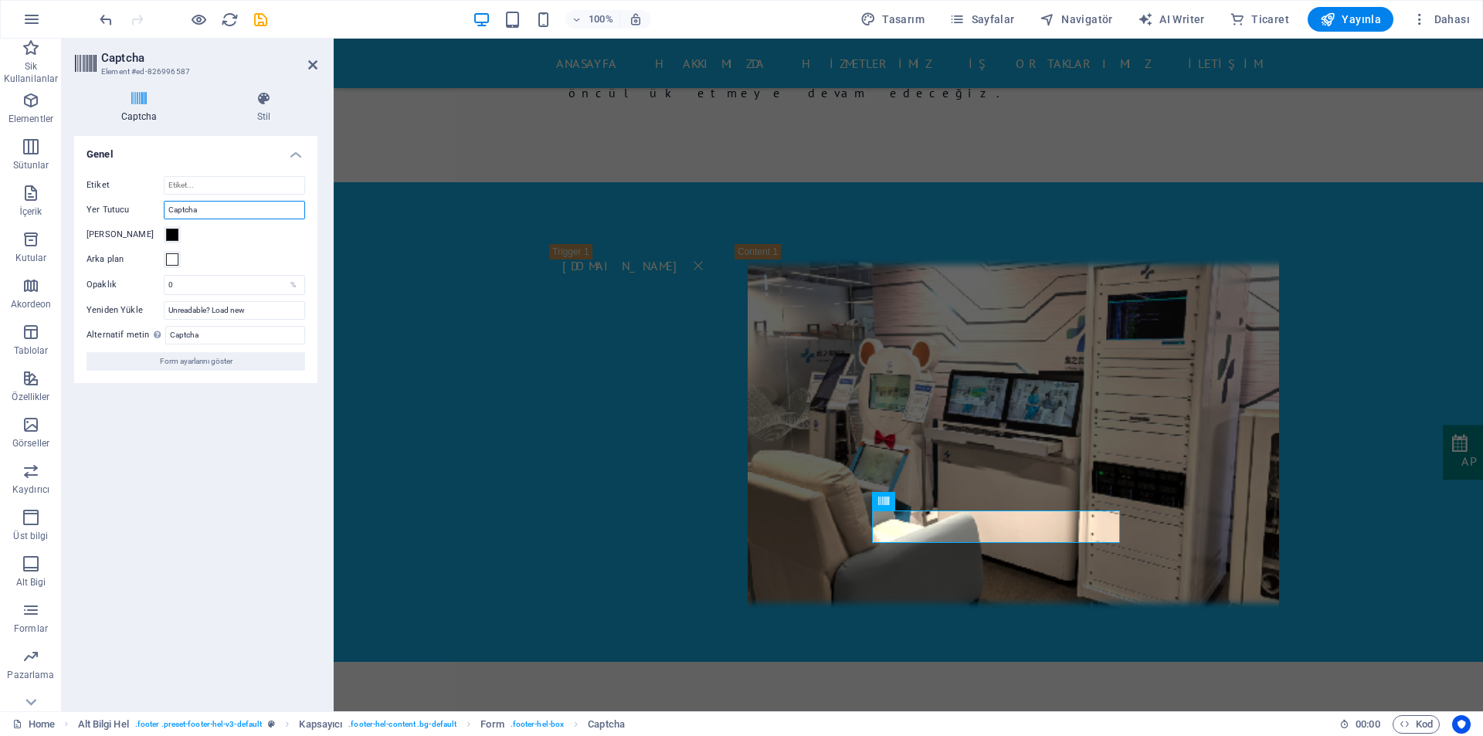
drag, startPoint x: 175, startPoint y: 209, endPoint x: 152, endPoint y: 212, distance: 22.6
click at [152, 212] on div "Yer Tutucu Captcha" at bounding box center [195, 210] width 219 height 19
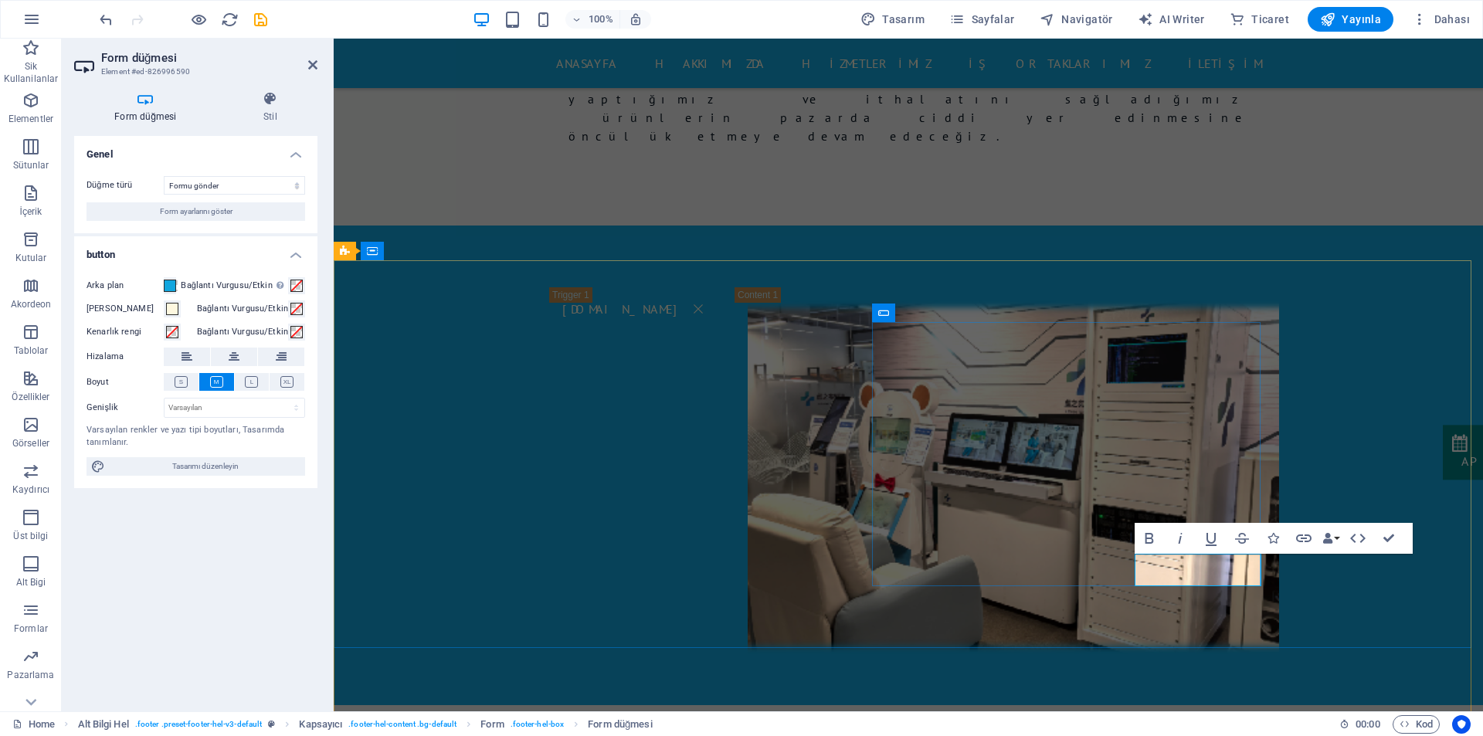
type button "Submit"
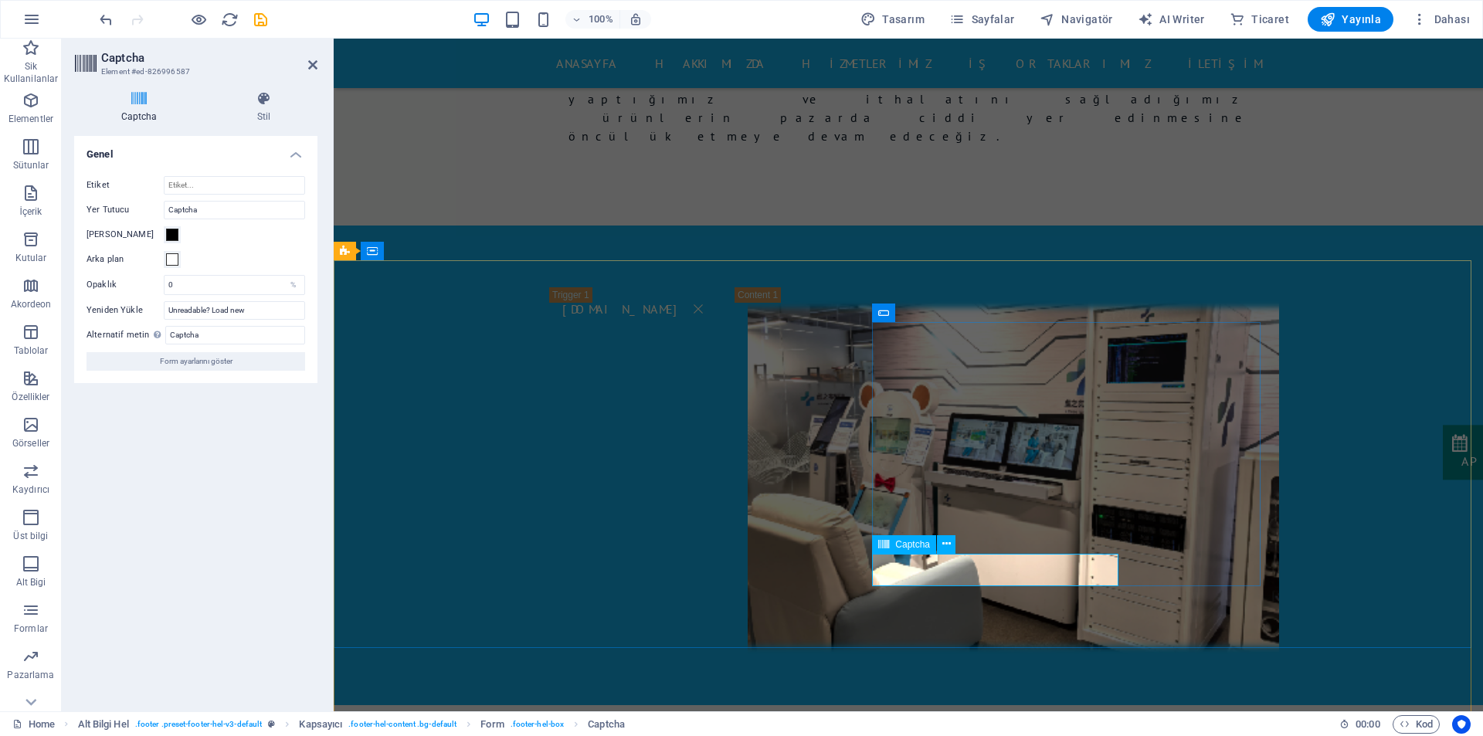
click at [176, 232] on span at bounding box center [172, 235] width 12 height 12
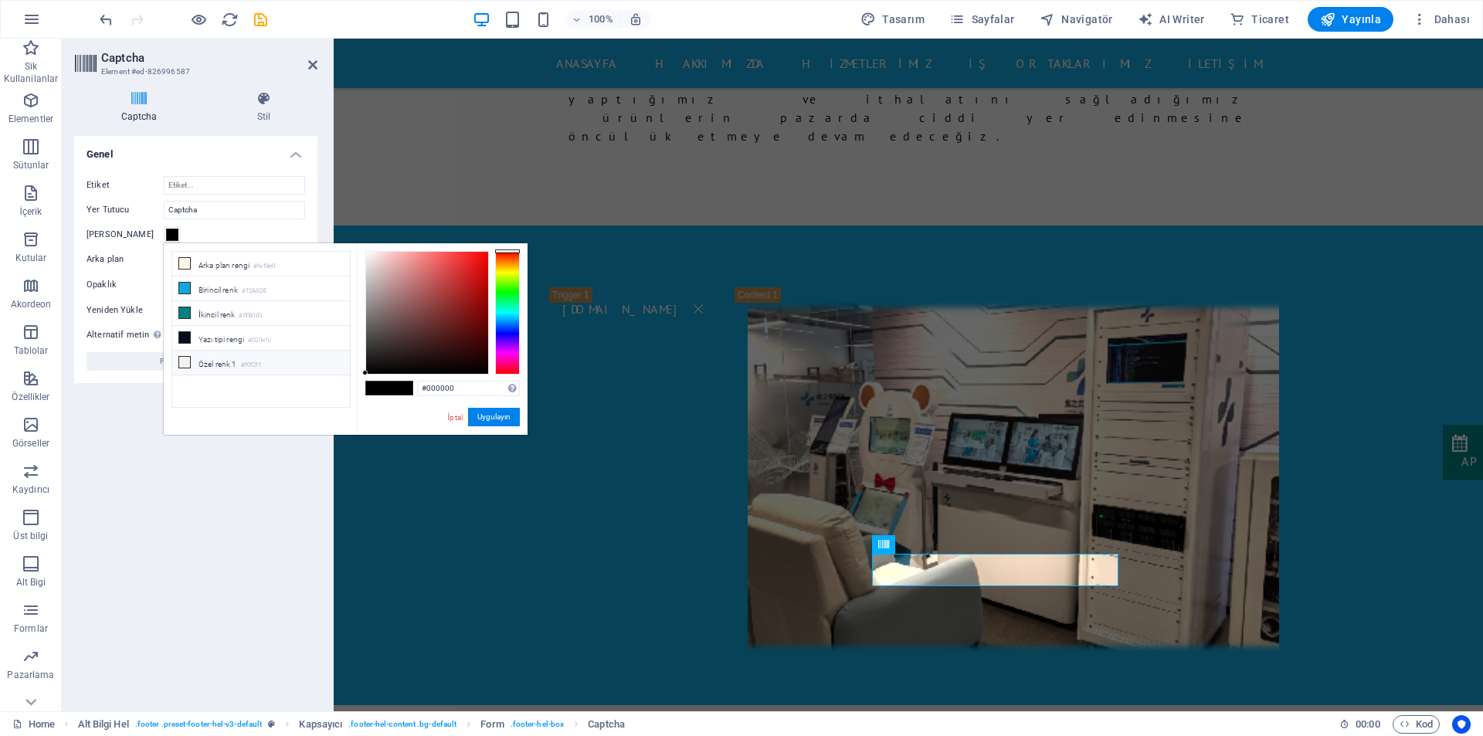
click at [191, 358] on li "Özel renk 1 #f0f2f1" at bounding box center [261, 363] width 178 height 25
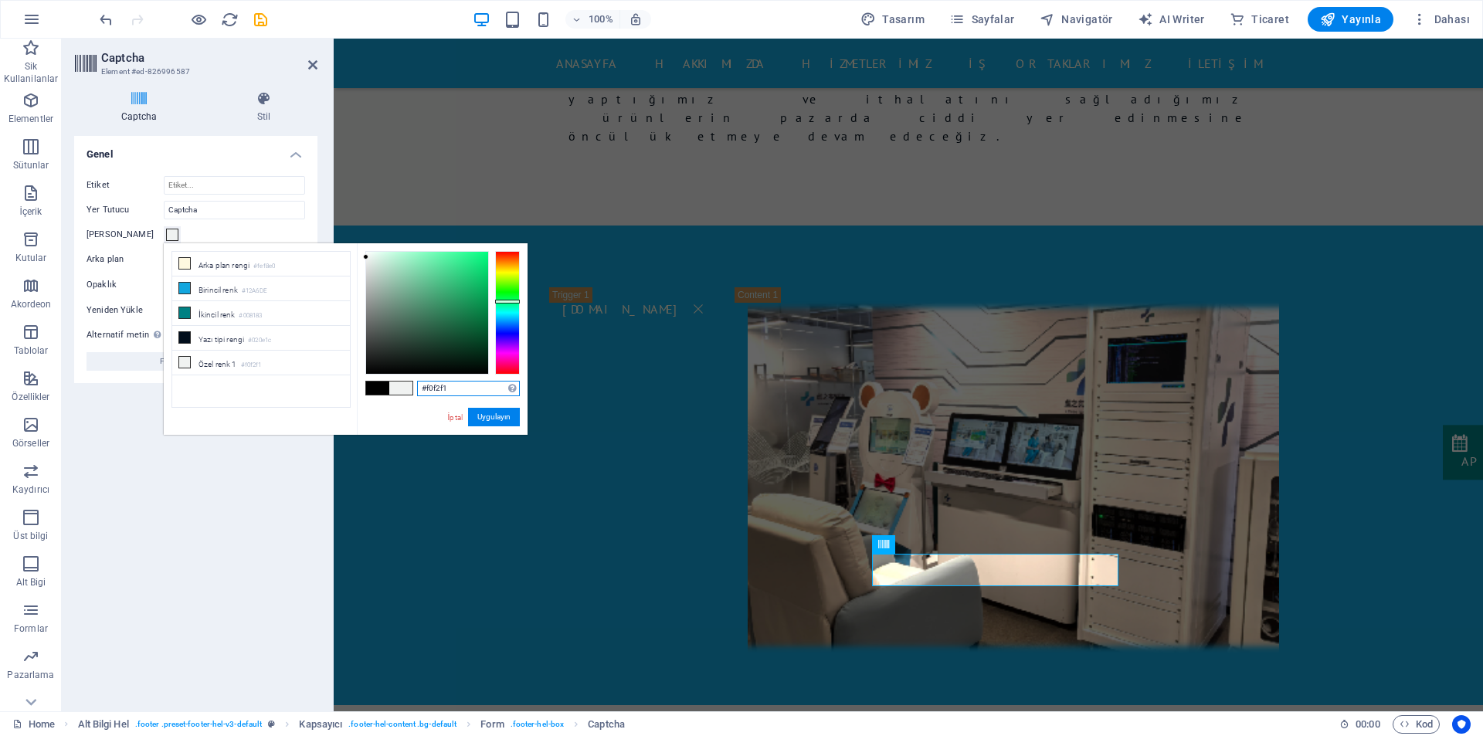
drag, startPoint x: 448, startPoint y: 382, endPoint x: 429, endPoint y: 384, distance: 18.6
click at [429, 384] on input "#f0f2f1" at bounding box center [468, 388] width 103 height 15
type input "#ffffff"
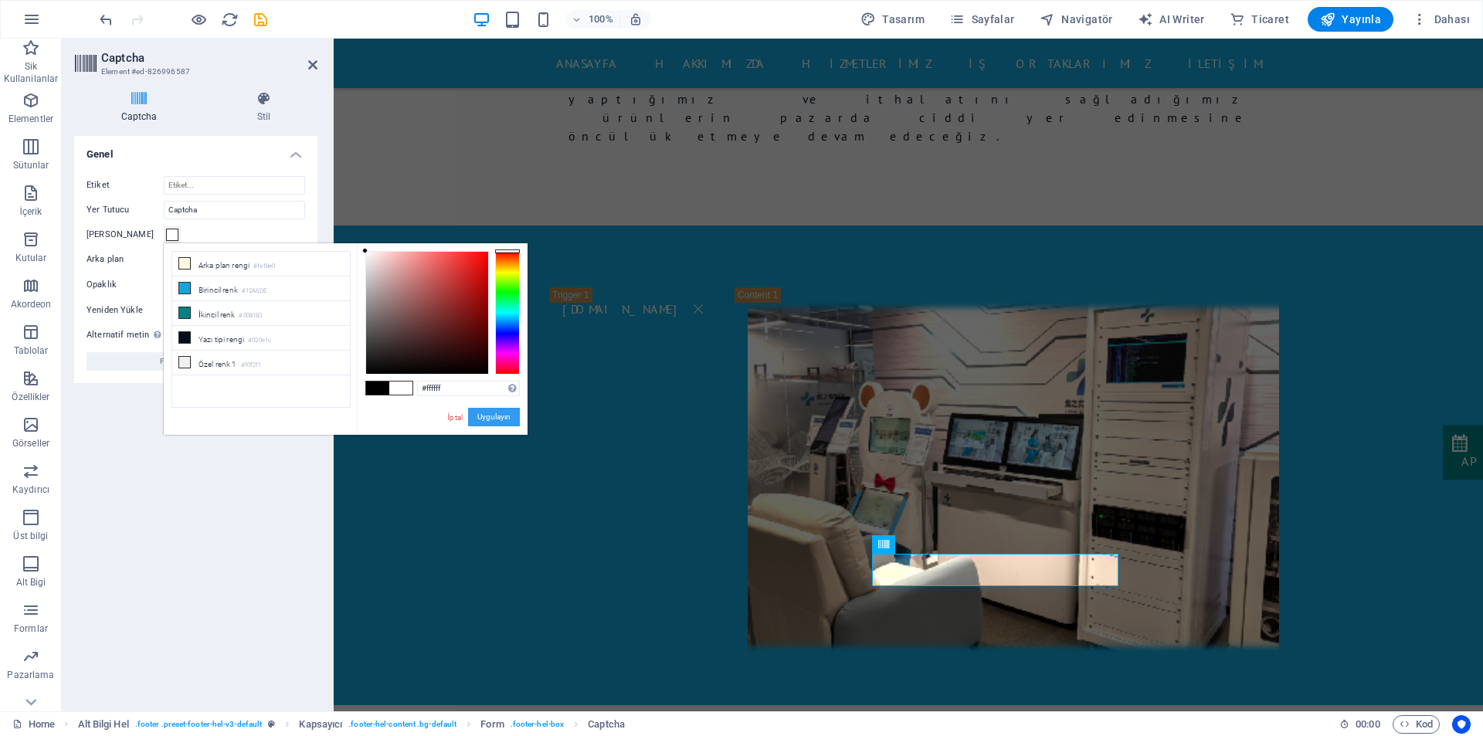
drag, startPoint x: 483, startPoint y: 415, endPoint x: 151, endPoint y: 377, distance: 335.0
click at [483, 415] on button "Uygulayın" at bounding box center [494, 417] width 52 height 19
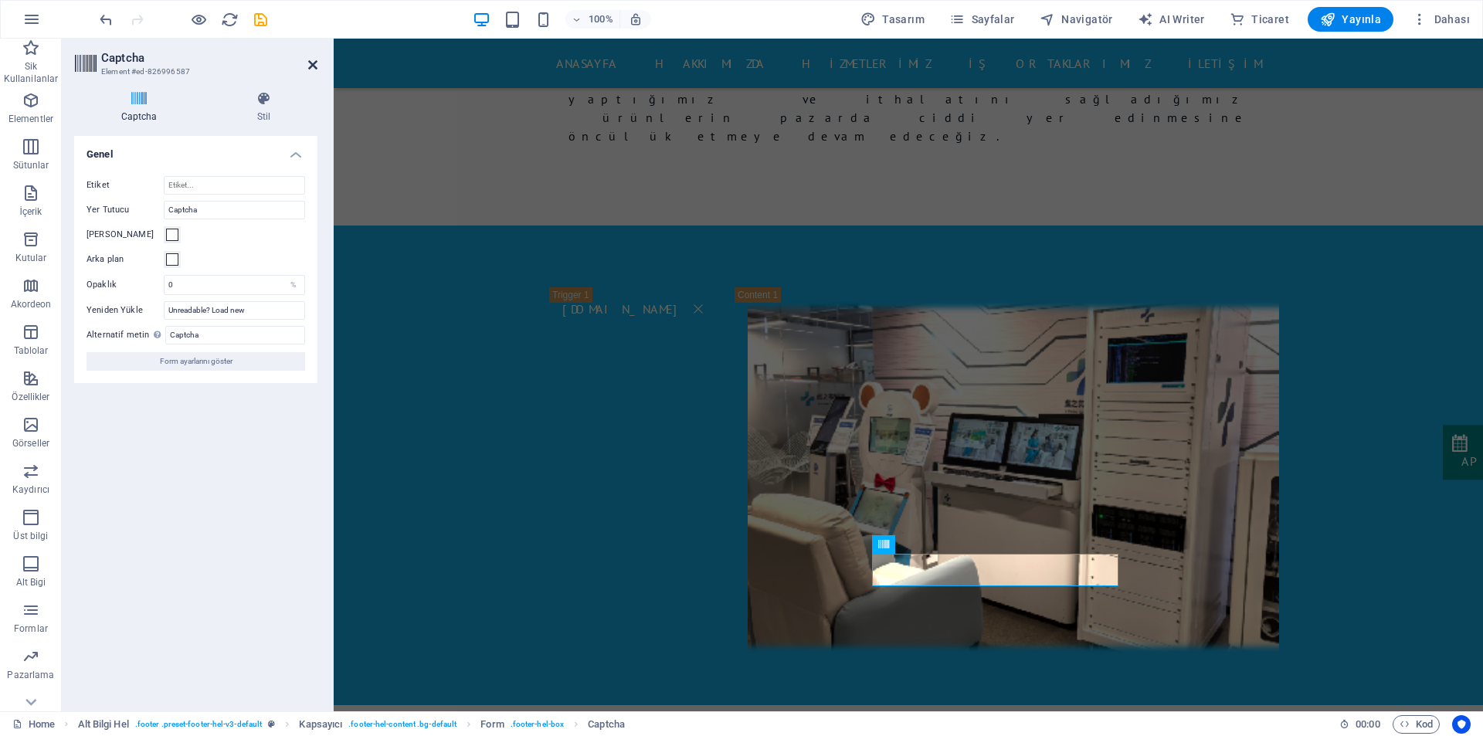
drag, startPoint x: 311, startPoint y: 67, endPoint x: 252, endPoint y: 33, distance: 68.5
click at [311, 67] on icon at bounding box center [312, 65] width 9 height 12
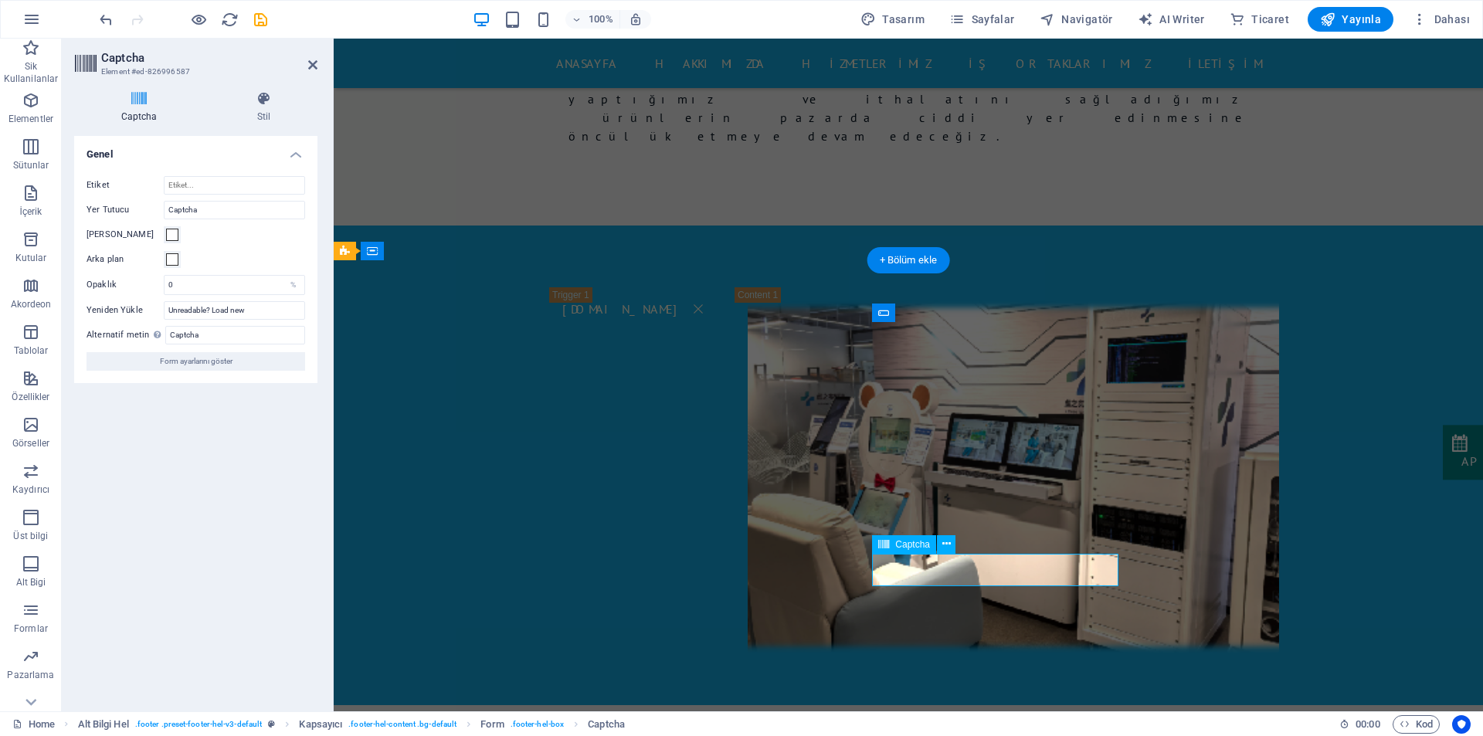
drag, startPoint x: 204, startPoint y: 209, endPoint x: 166, endPoint y: 209, distance: 37.8
click at [166, 209] on input "Captcha" at bounding box center [234, 210] width 141 height 19
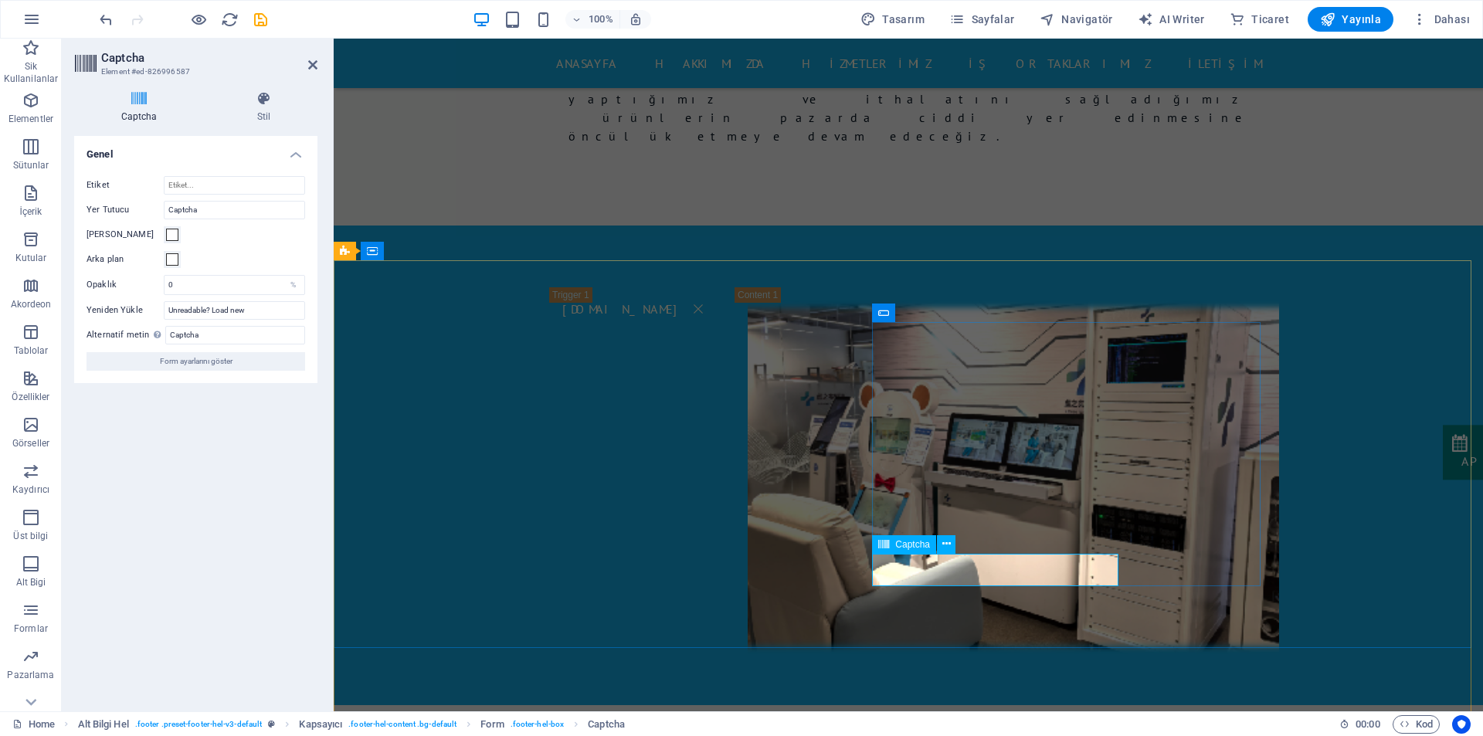
type input "Güvenlik Kodu"
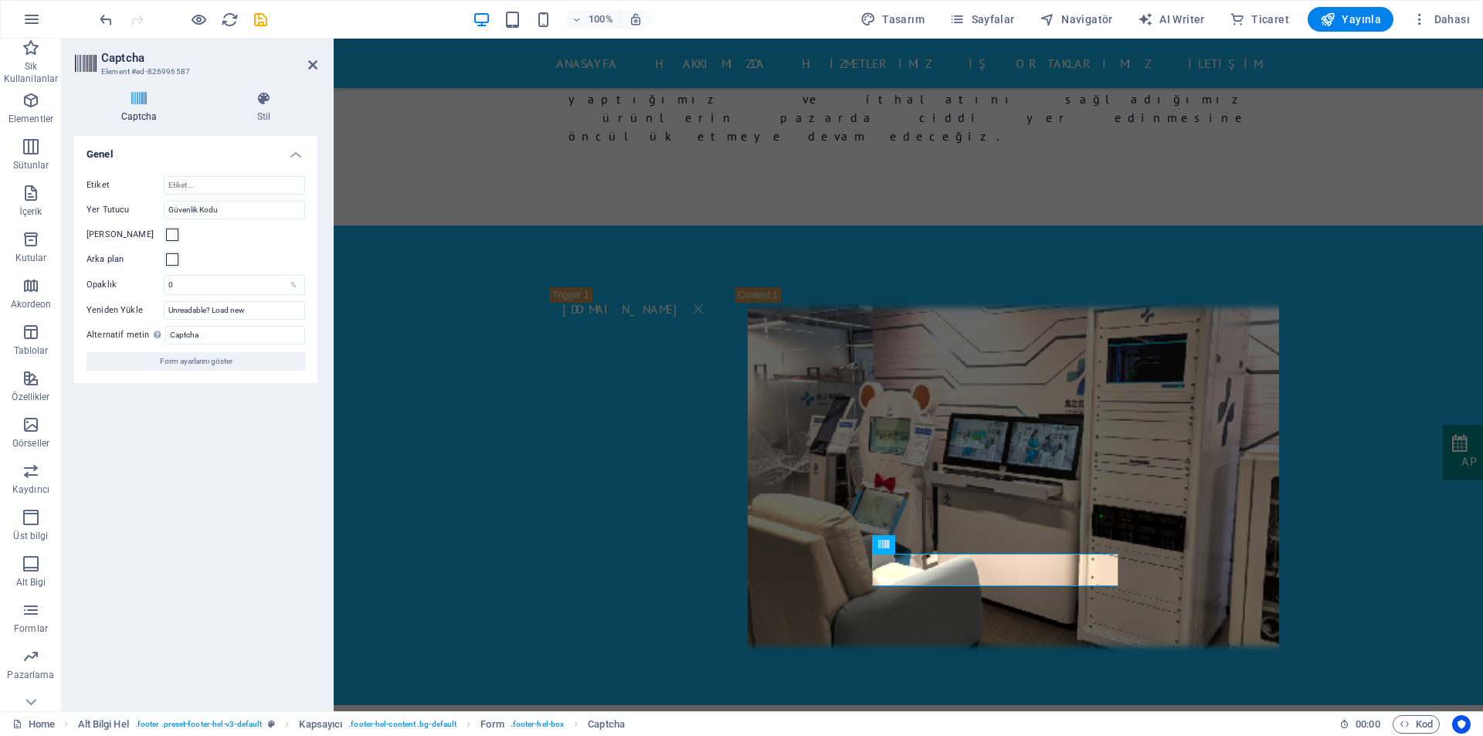
click at [213, 454] on div "Turnstile Cloudfare Turnstile, erişilebilir captcha sunan üçüncü taraf bir ente…" at bounding box center [195, 417] width 243 height 563
click at [171, 258] on span at bounding box center [172, 259] width 12 height 12
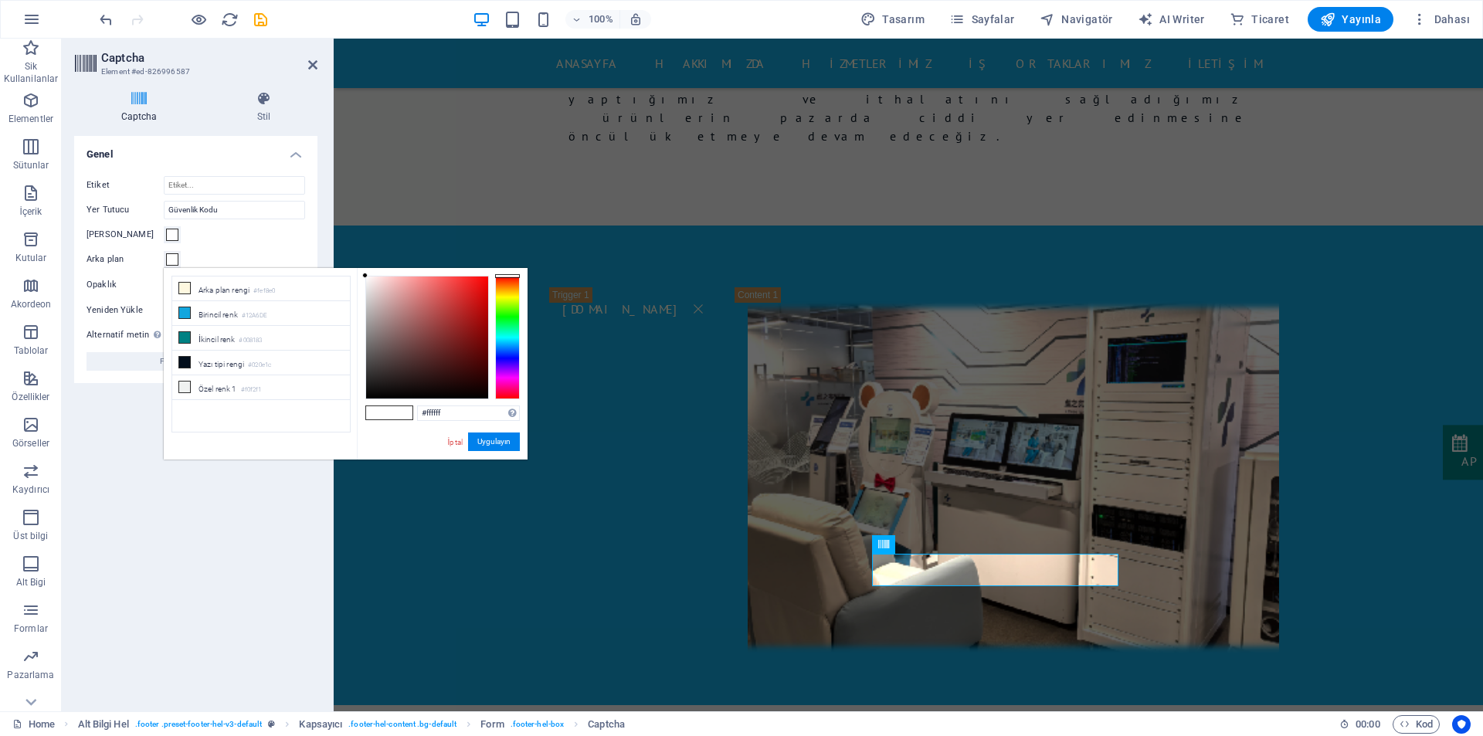
click at [171, 258] on span at bounding box center [172, 259] width 12 height 12
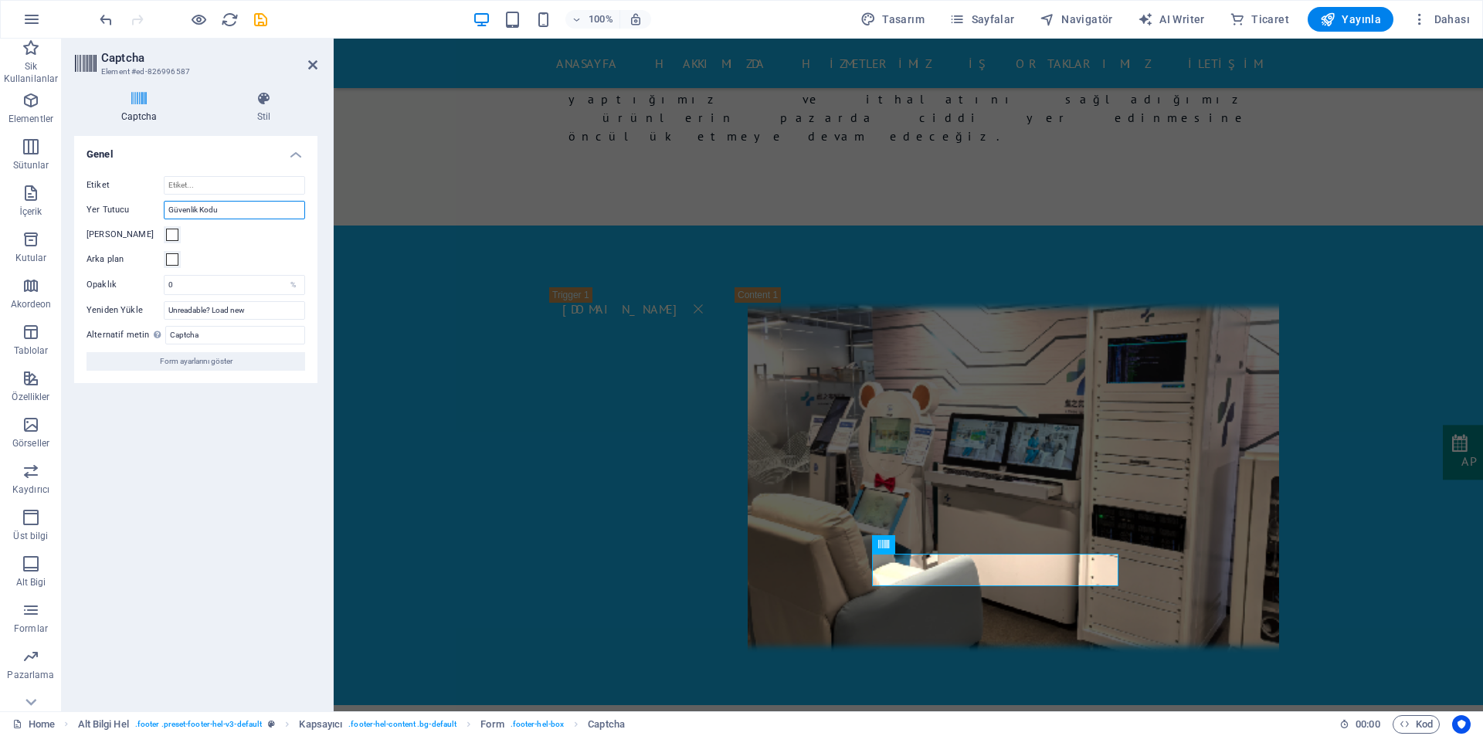
drag, startPoint x: 232, startPoint y: 211, endPoint x: 161, endPoint y: 214, distance: 70.3
click at [161, 214] on div "Yer Tutucu Güvenlik Kodu" at bounding box center [195, 210] width 219 height 19
drag, startPoint x: 226, startPoint y: 334, endPoint x: 137, endPoint y: 329, distance: 89.0
click at [137, 329] on div "Alternatif metin Alternatif metin, görselleri görüntüleyemeyen cihazlar tarafın…" at bounding box center [195, 335] width 219 height 19
paste input "Güvenlik Kodu"
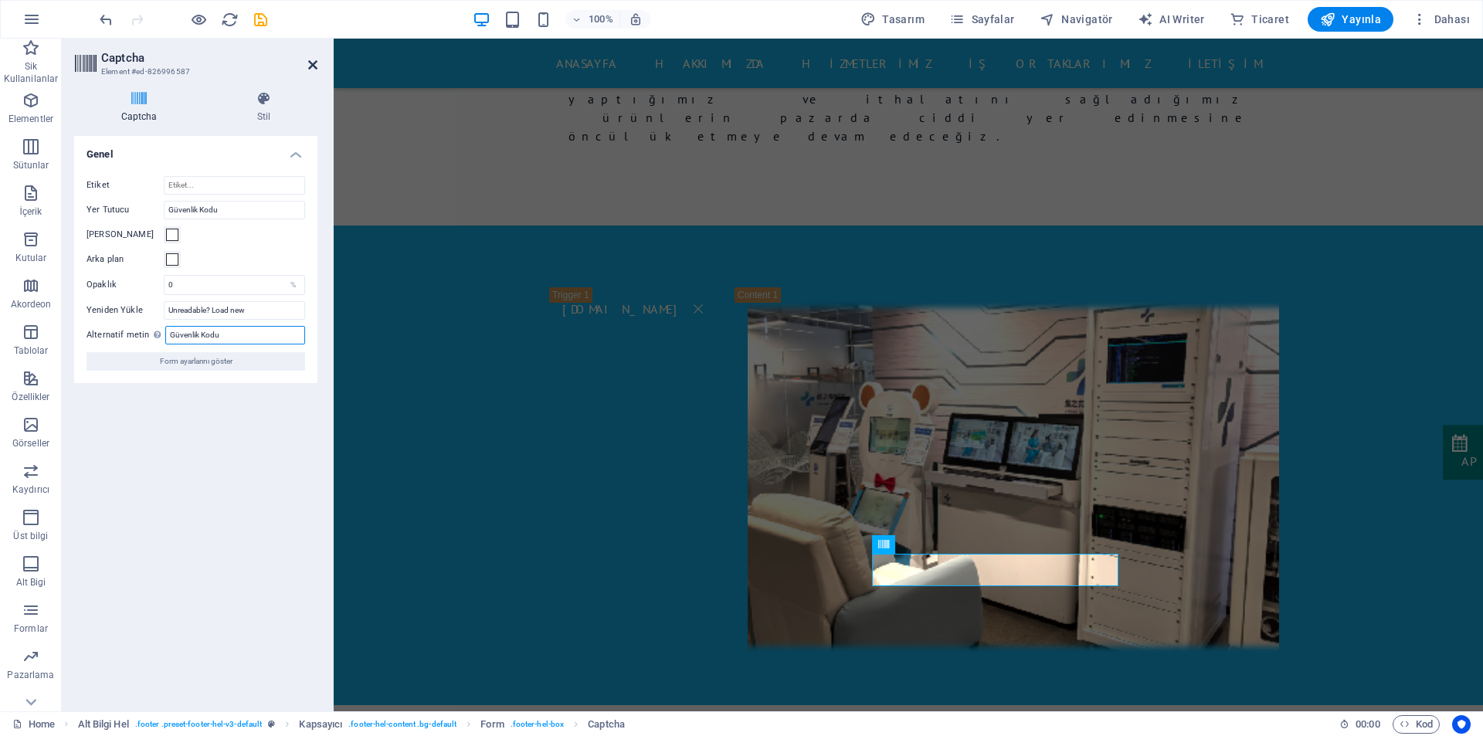
type input "Güvenlik Kodu"
click at [313, 66] on icon at bounding box center [312, 65] width 9 height 12
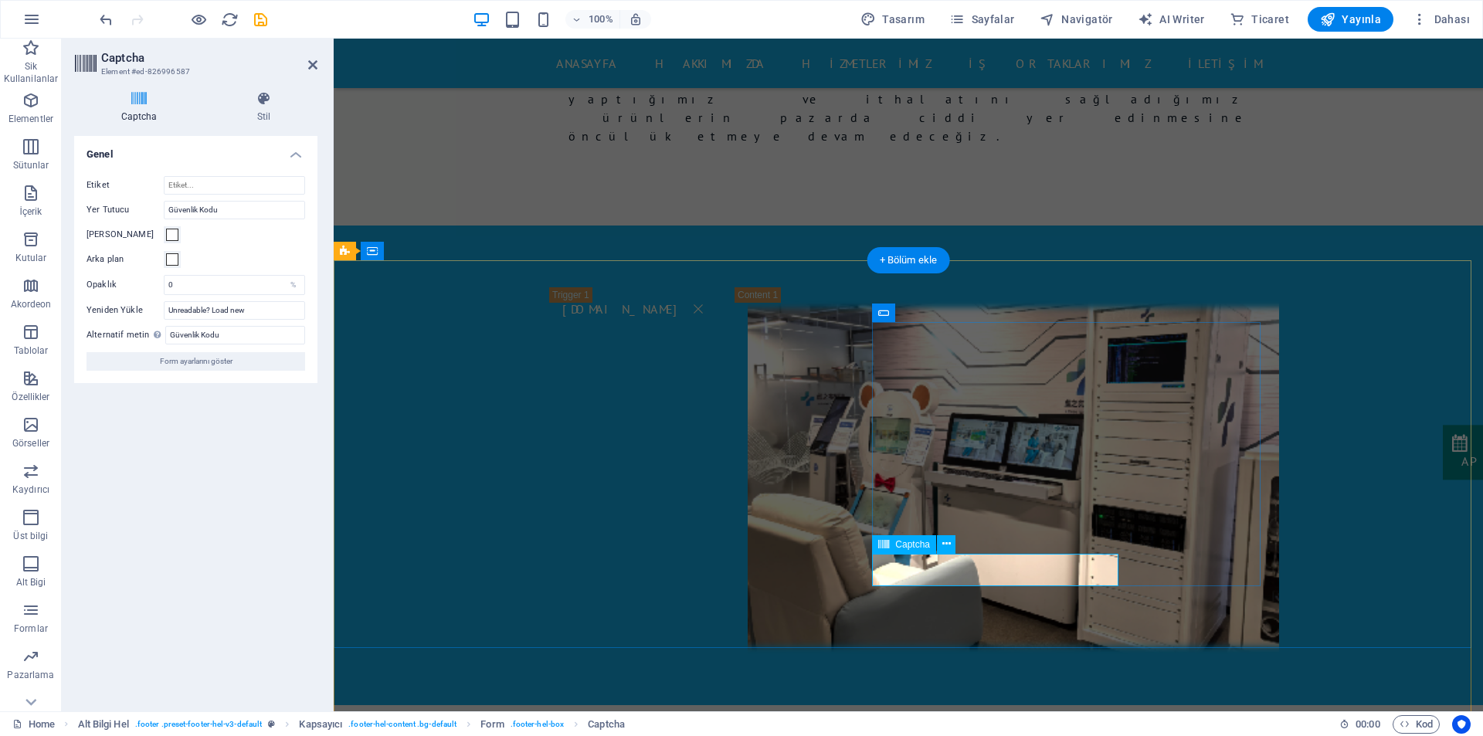
click at [220, 212] on input "Güvenlik Kodu" at bounding box center [234, 210] width 141 height 19
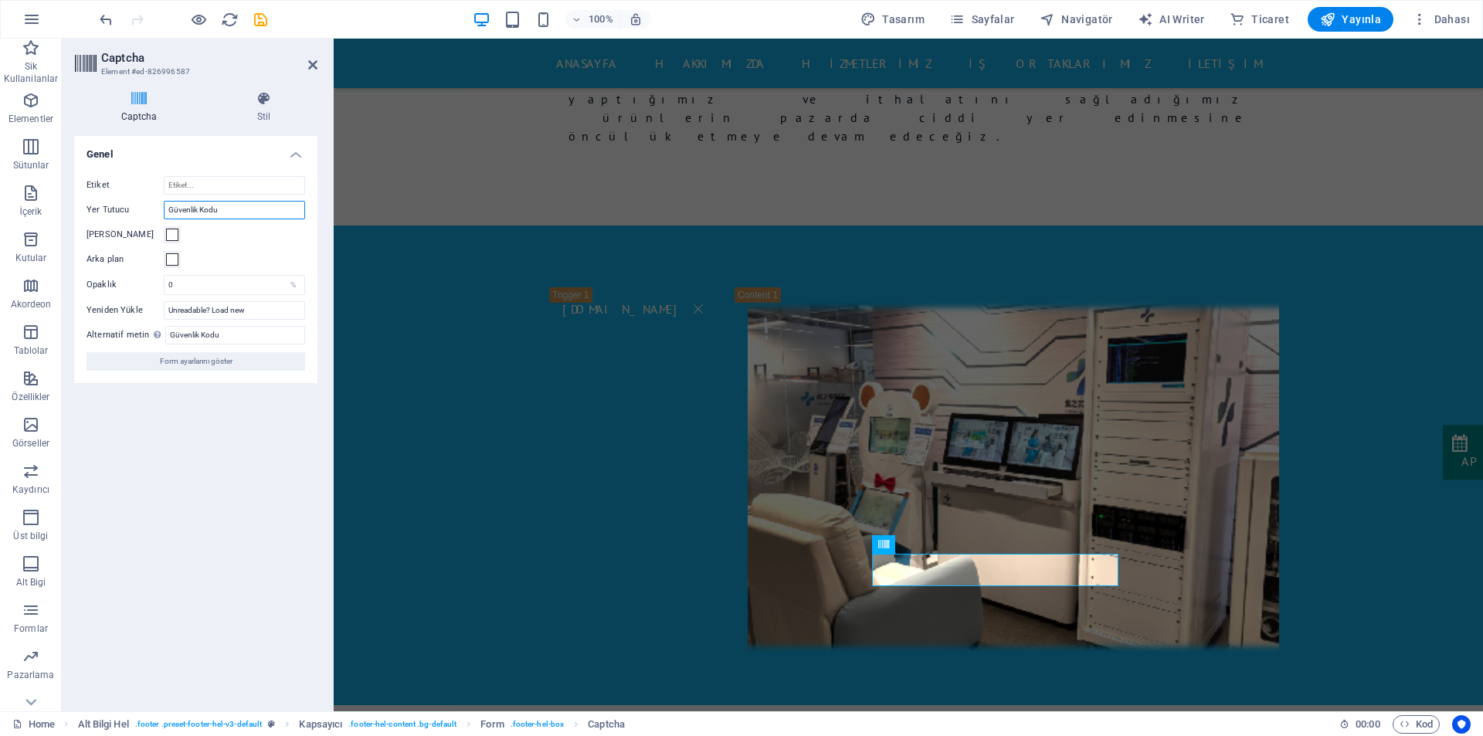
drag, startPoint x: 198, startPoint y: 206, endPoint x: 151, endPoint y: 207, distance: 47.1
click at [151, 207] on div "Yer Tutucu Güvenlik Kodu" at bounding box center [195, 210] width 219 height 19
type input "Kodu"
click at [226, 335] on input "Güvenlik Kodu" at bounding box center [235, 335] width 140 height 19
click at [197, 336] on input "Güvenlik Kodu" at bounding box center [235, 335] width 140 height 19
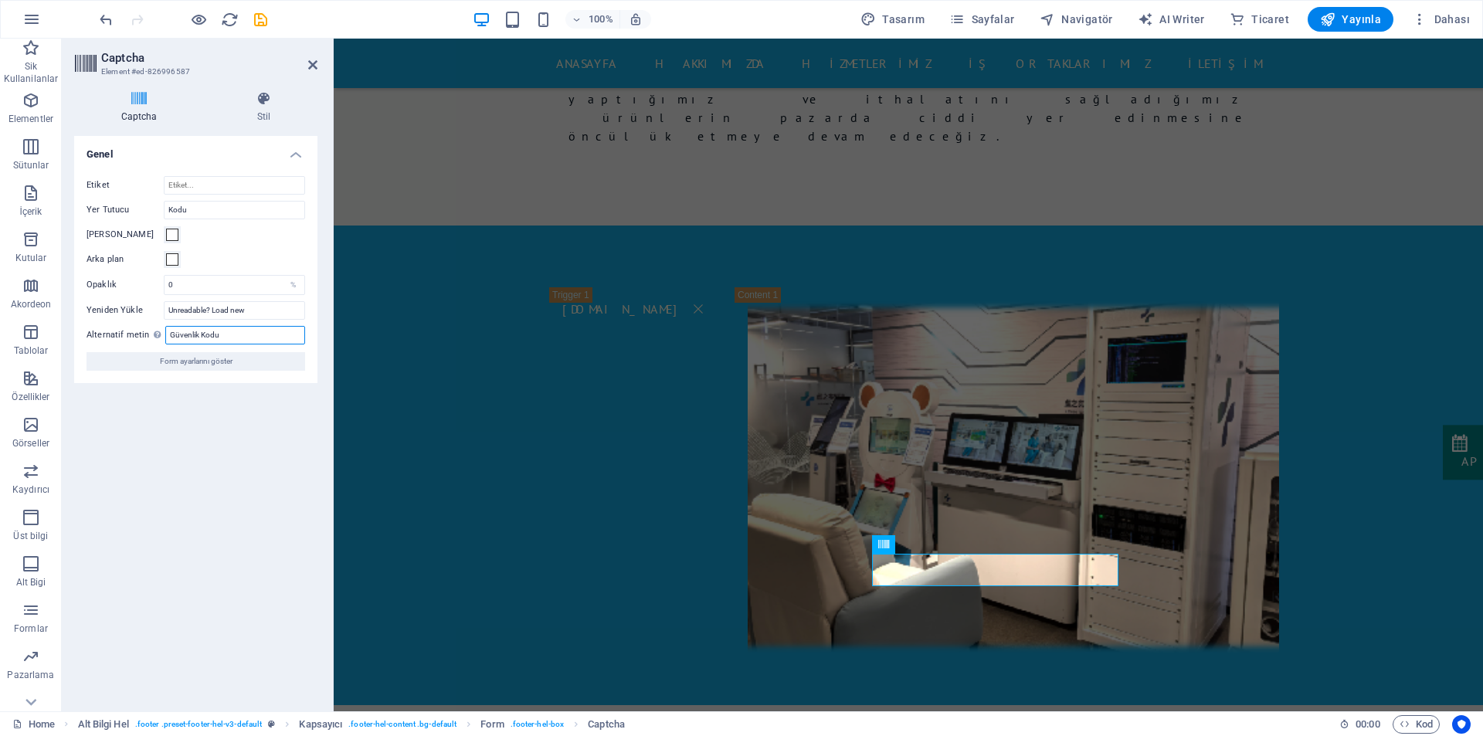
drag, startPoint x: 200, startPoint y: 336, endPoint x: 134, endPoint y: 332, distance: 66.5
click at [134, 332] on div "Alternatif metin Alternatif metin, görselleri görüntüleyemeyen cihazlar tarafın…" at bounding box center [195, 335] width 219 height 19
type input "Kodu"
click at [236, 362] on button "Form ayarlarını göster" at bounding box center [195, 361] width 219 height 19
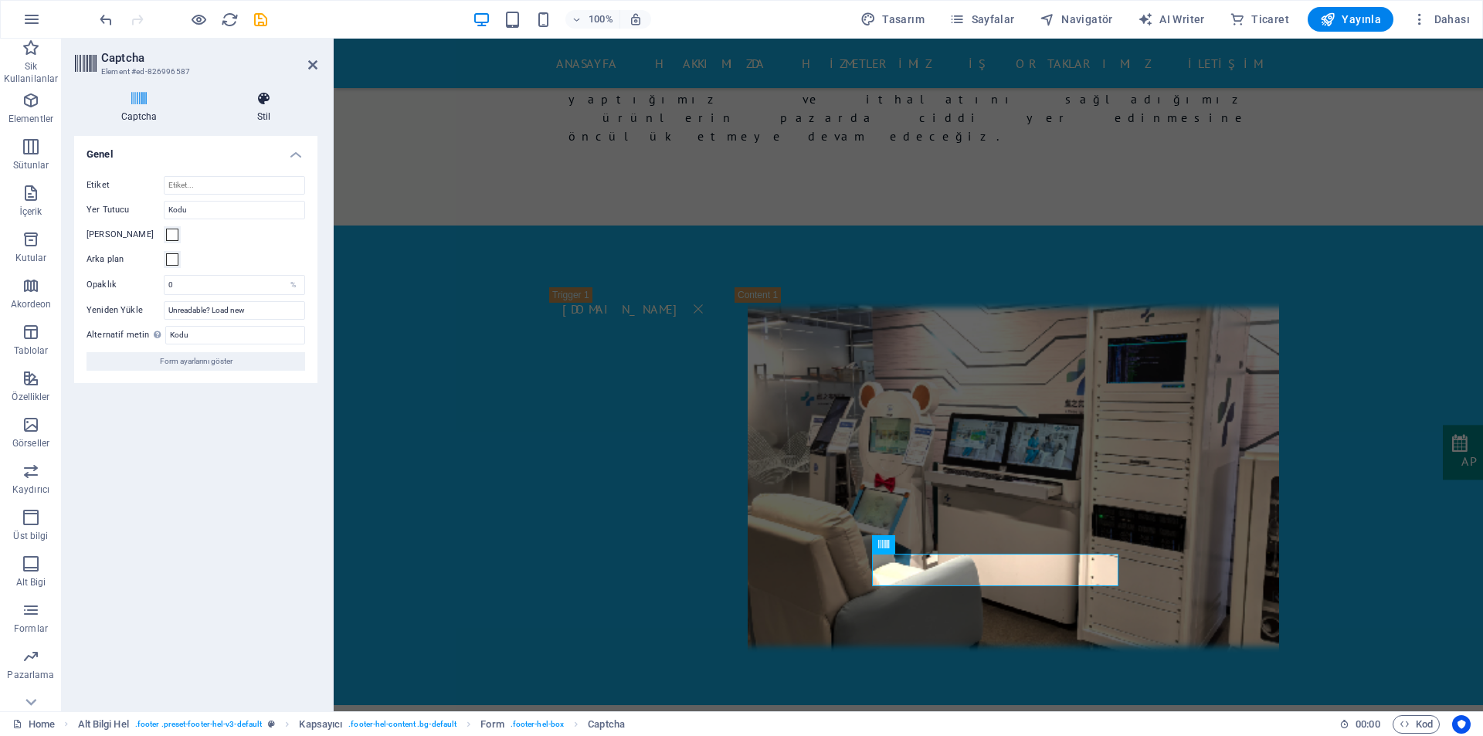
click at [275, 106] on icon at bounding box center [263, 98] width 107 height 15
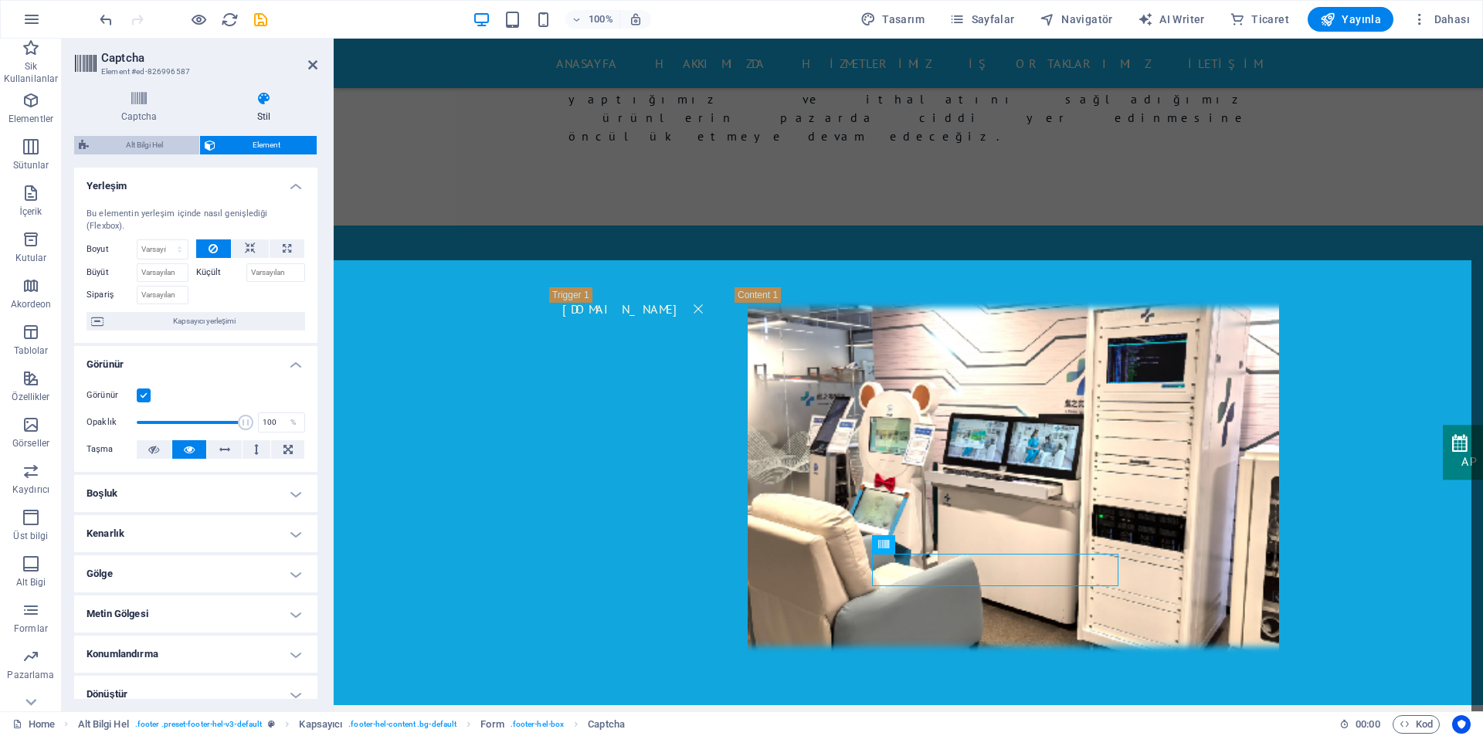
click at [158, 141] on span "Alt Bilgi Hel" at bounding box center [143, 145] width 101 height 19
select select "%"
select select "rem"
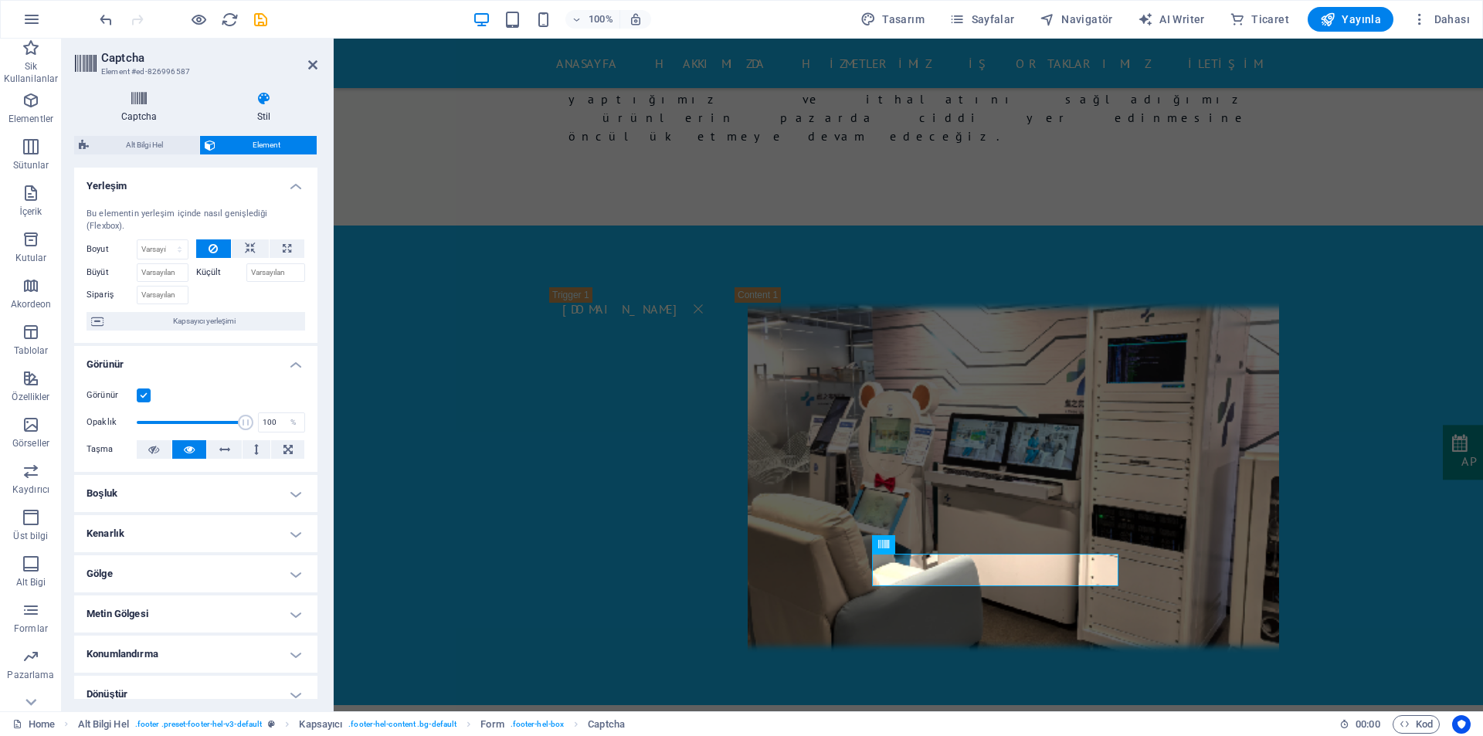
click at [143, 107] on h4 "Captcha" at bounding box center [142, 107] width 136 height 32
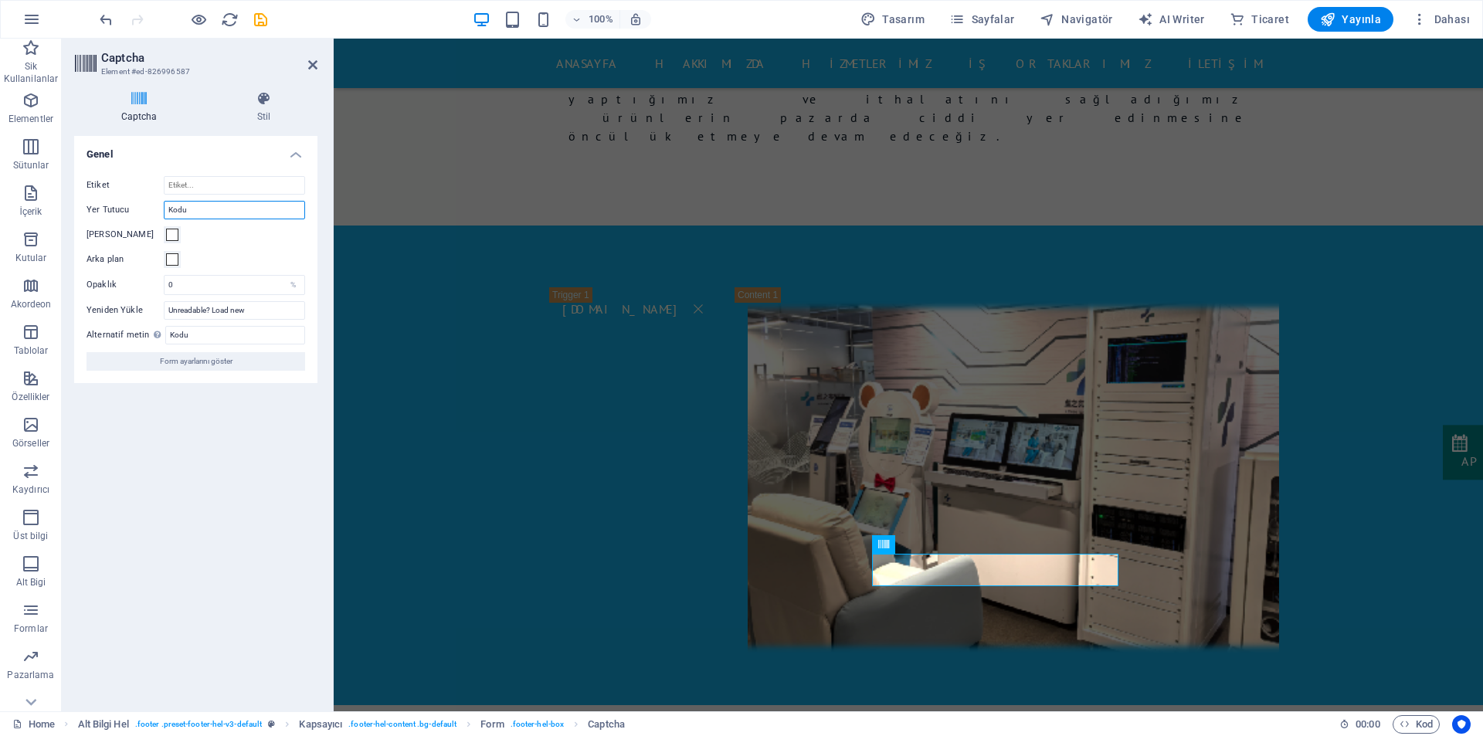
click at [215, 212] on input "Kodu" at bounding box center [234, 210] width 141 height 19
click at [209, 478] on div "Turnstile Cloudfare Turnstile, erişilebilir captcha sunan üçüncü taraf bir ente…" at bounding box center [195, 417] width 243 height 563
click at [203, 210] on input "Kod?" at bounding box center [234, 210] width 141 height 19
type input "Kod"
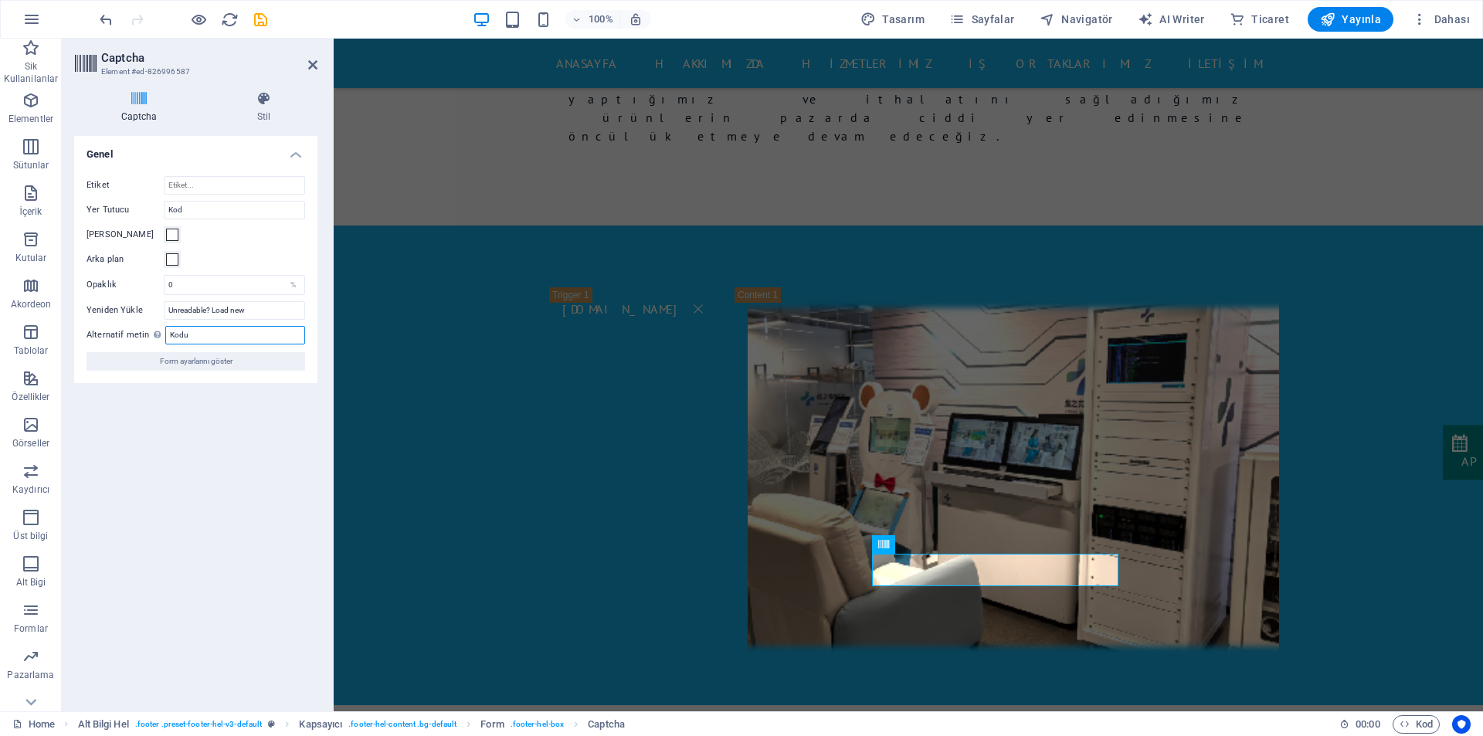
click at [199, 333] on input "Kodu" at bounding box center [235, 335] width 140 height 19
type input "Kod"
click at [187, 434] on div "Turnstile Cloudfare Turnstile, erişilebilir captcha sunan üçüncü taraf bir ente…" at bounding box center [195, 417] width 243 height 563
click at [192, 212] on input "Kod" at bounding box center [234, 210] width 141 height 19
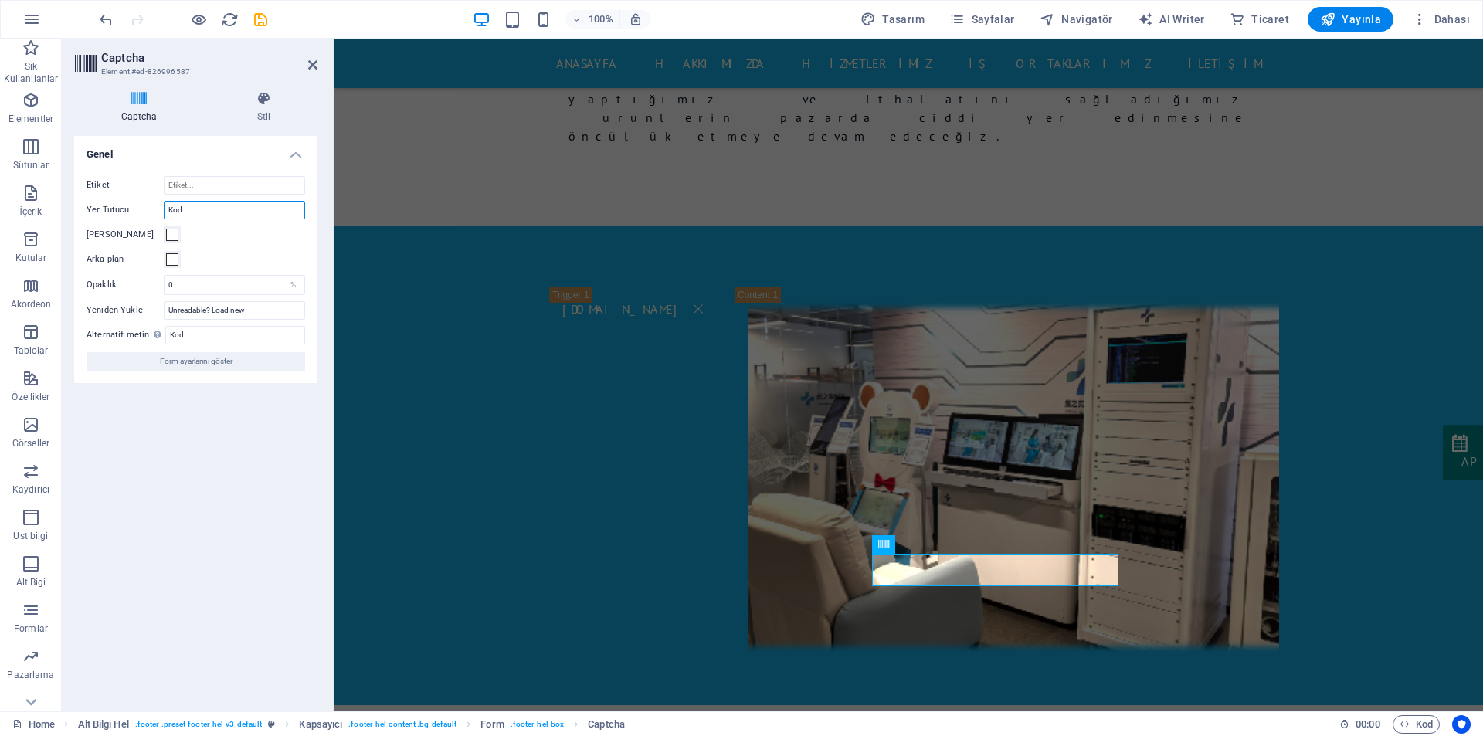
drag, startPoint x: 189, startPoint y: 211, endPoint x: 157, endPoint y: 212, distance: 32.4
click at [157, 212] on div "Yer Tutucu Kod" at bounding box center [195, 210] width 219 height 19
drag, startPoint x: 212, startPoint y: 205, endPoint x: 130, endPoint y: 213, distance: 81.4
click at [130, 213] on div "Yer Tutucu Seri No" at bounding box center [195, 210] width 219 height 19
type input "Güvenlik Kodu"
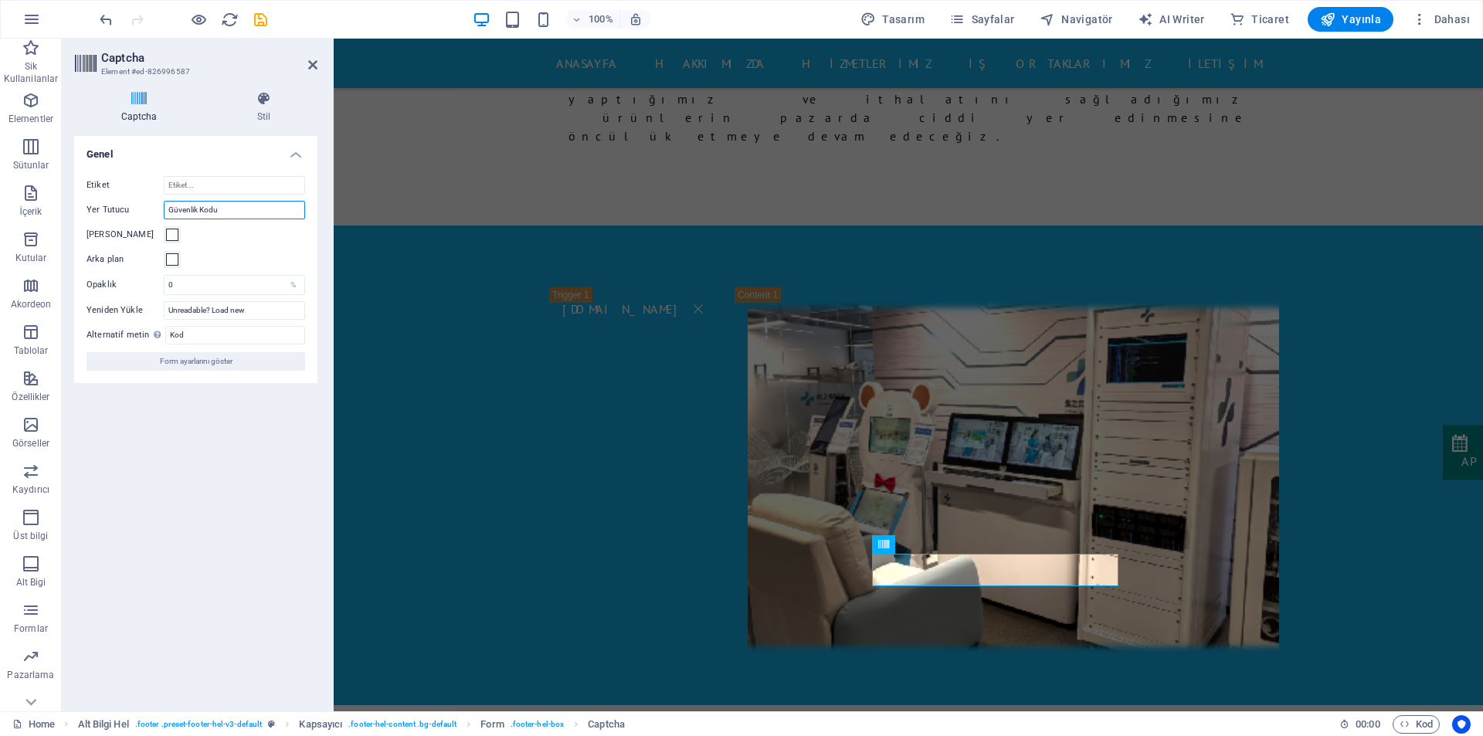
drag, startPoint x: 232, startPoint y: 214, endPoint x: 137, endPoint y: 208, distance: 95.2
click at [137, 208] on div "Yer Tutucu Güvenlik Kodu" at bounding box center [195, 210] width 219 height 19
click at [202, 335] on input "Kod" at bounding box center [235, 335] width 140 height 19
paste input "Güvenlik Kodu"
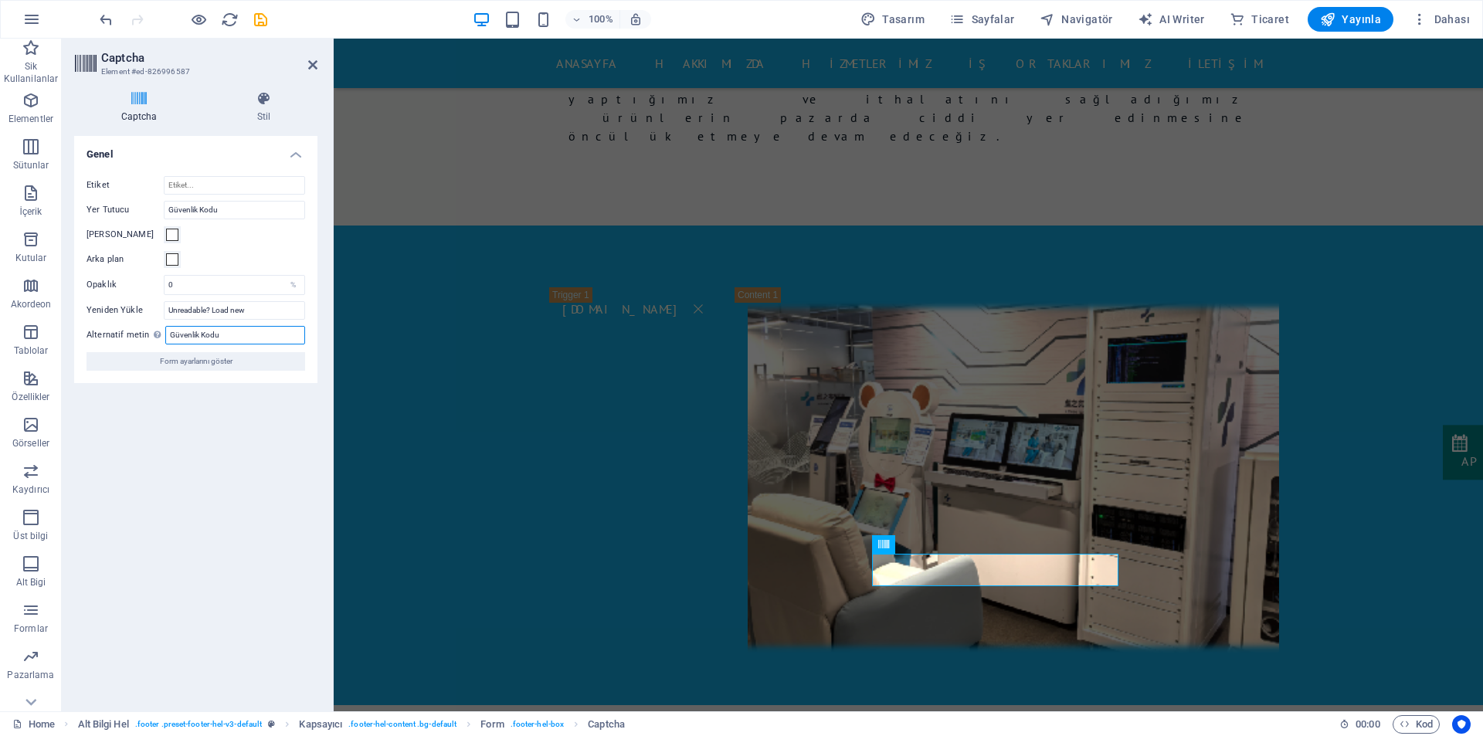
type input "Güvenlik Kodu"
click at [192, 446] on div "Turnstile Cloudfare Turnstile, erişilebilir captcha sunan üçüncü taraf bir ente…" at bounding box center [195, 417] width 243 height 563
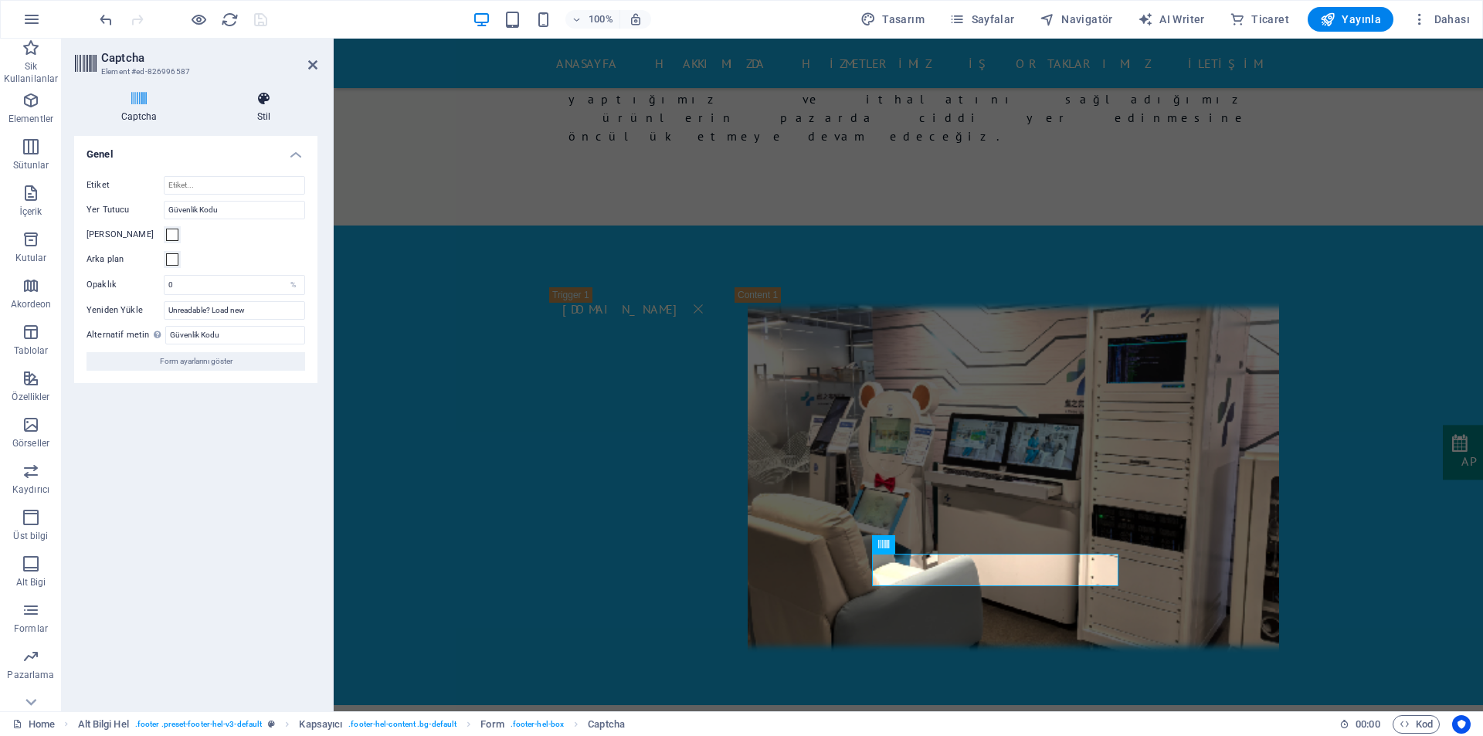
click at [258, 100] on icon at bounding box center [263, 98] width 107 height 15
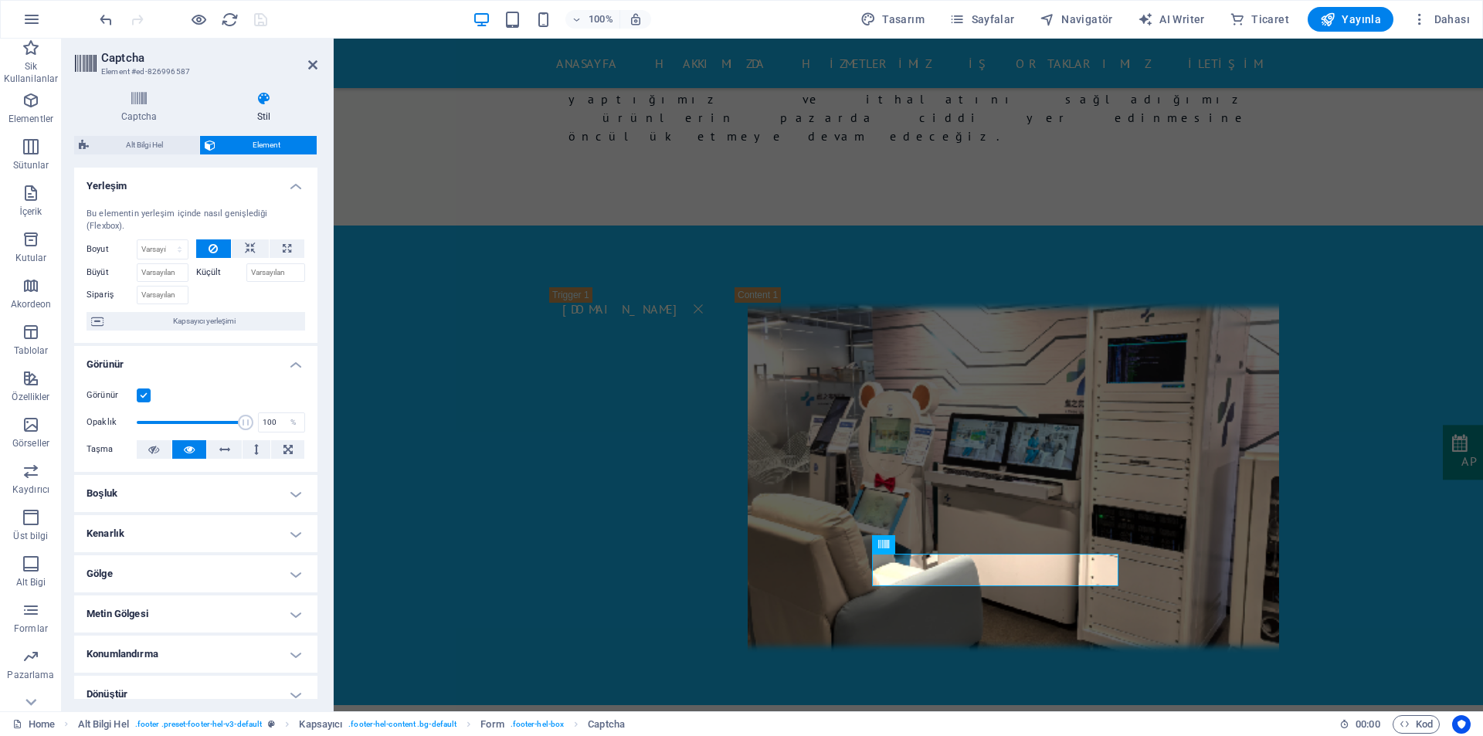
click at [211, 270] on label "Küçült" at bounding box center [221, 272] width 50 height 19
click at [246, 270] on input "Küçült" at bounding box center [275, 272] width 59 height 19
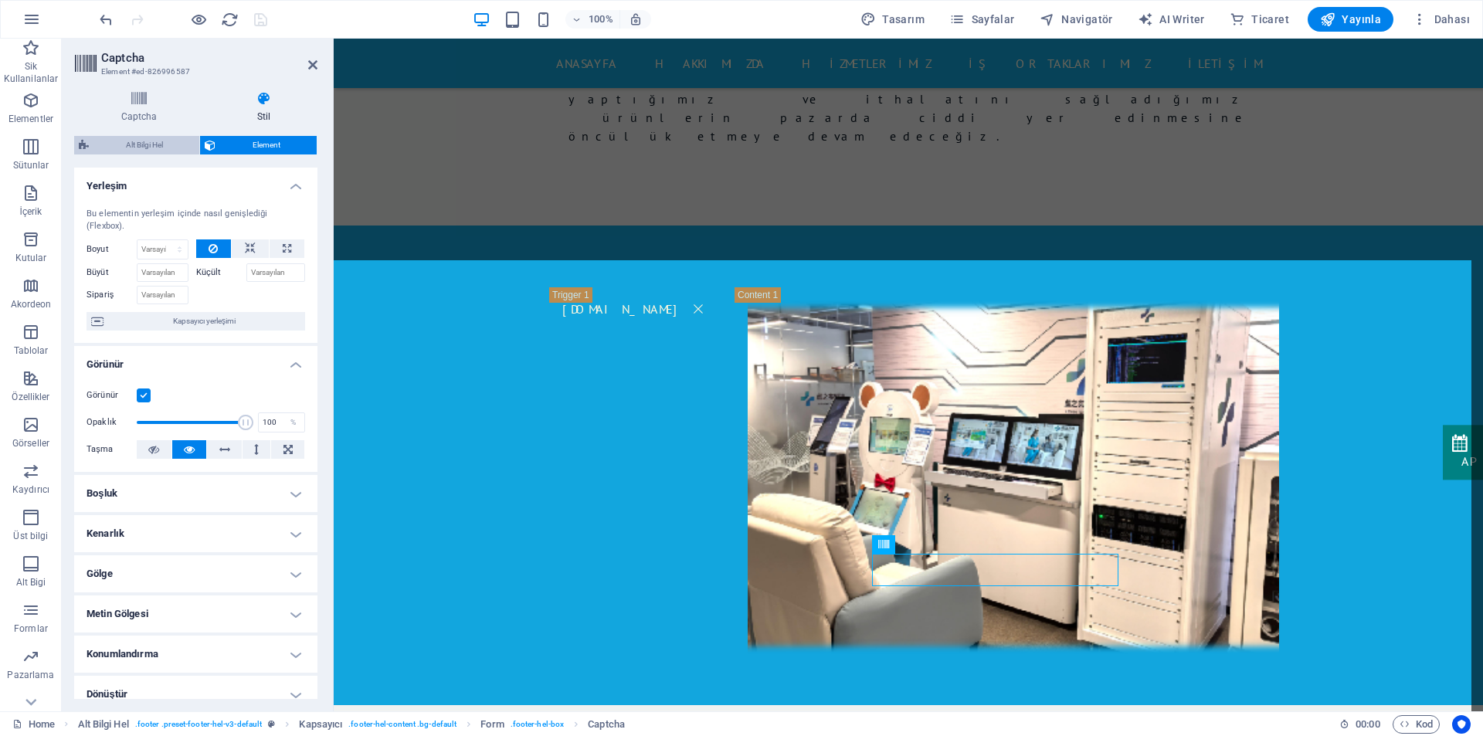
click at [150, 146] on span "Alt Bilgi Hel" at bounding box center [143, 145] width 101 height 19
select select "%"
select select "rem"
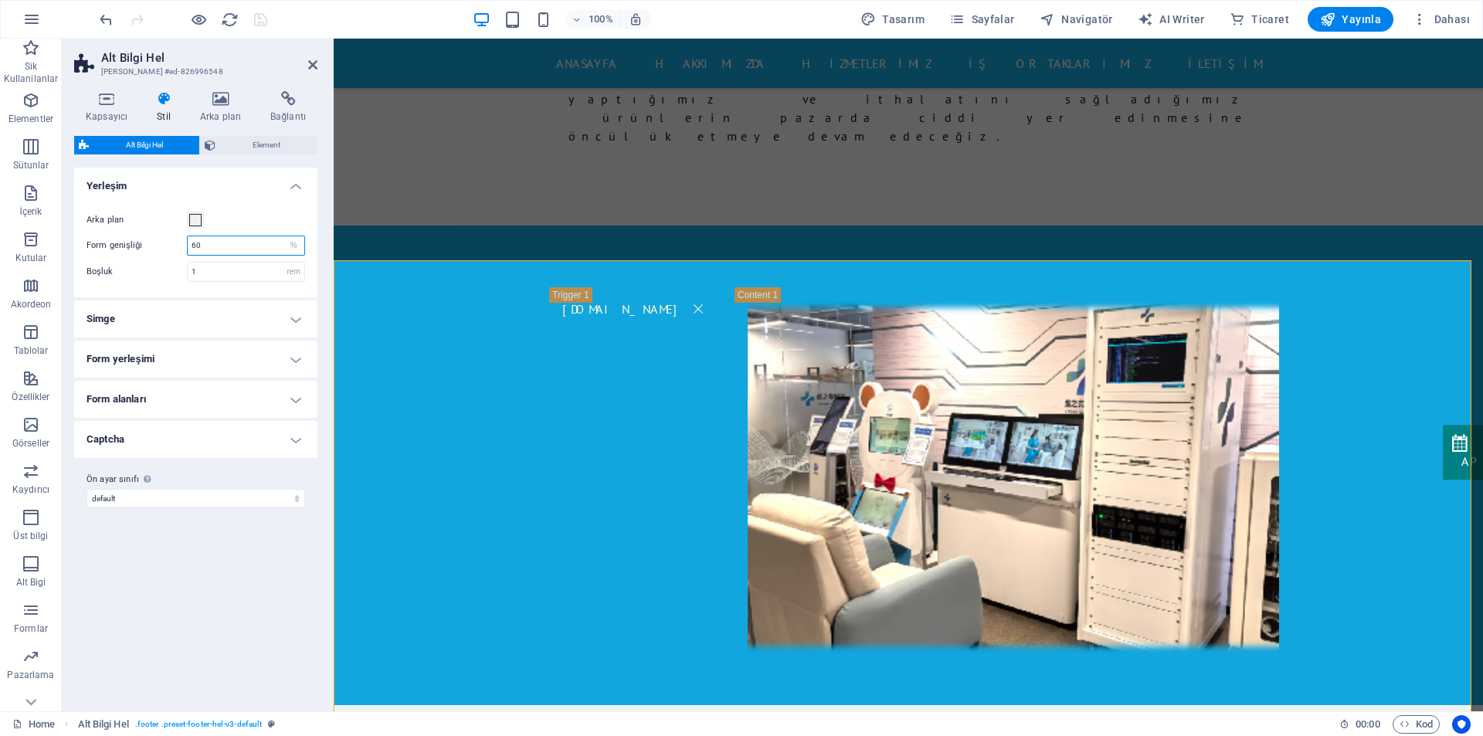
click at [195, 250] on input "60" at bounding box center [246, 245] width 117 height 19
drag, startPoint x: 204, startPoint y: 248, endPoint x: 189, endPoint y: 248, distance: 14.7
click at [189, 248] on input "60" at bounding box center [246, 245] width 117 height 19
drag, startPoint x: 203, startPoint y: 245, endPoint x: 179, endPoint y: 246, distance: 24.0
click at [179, 246] on div "Form genişliği 40 px rem % vh vw" at bounding box center [195, 246] width 219 height 20
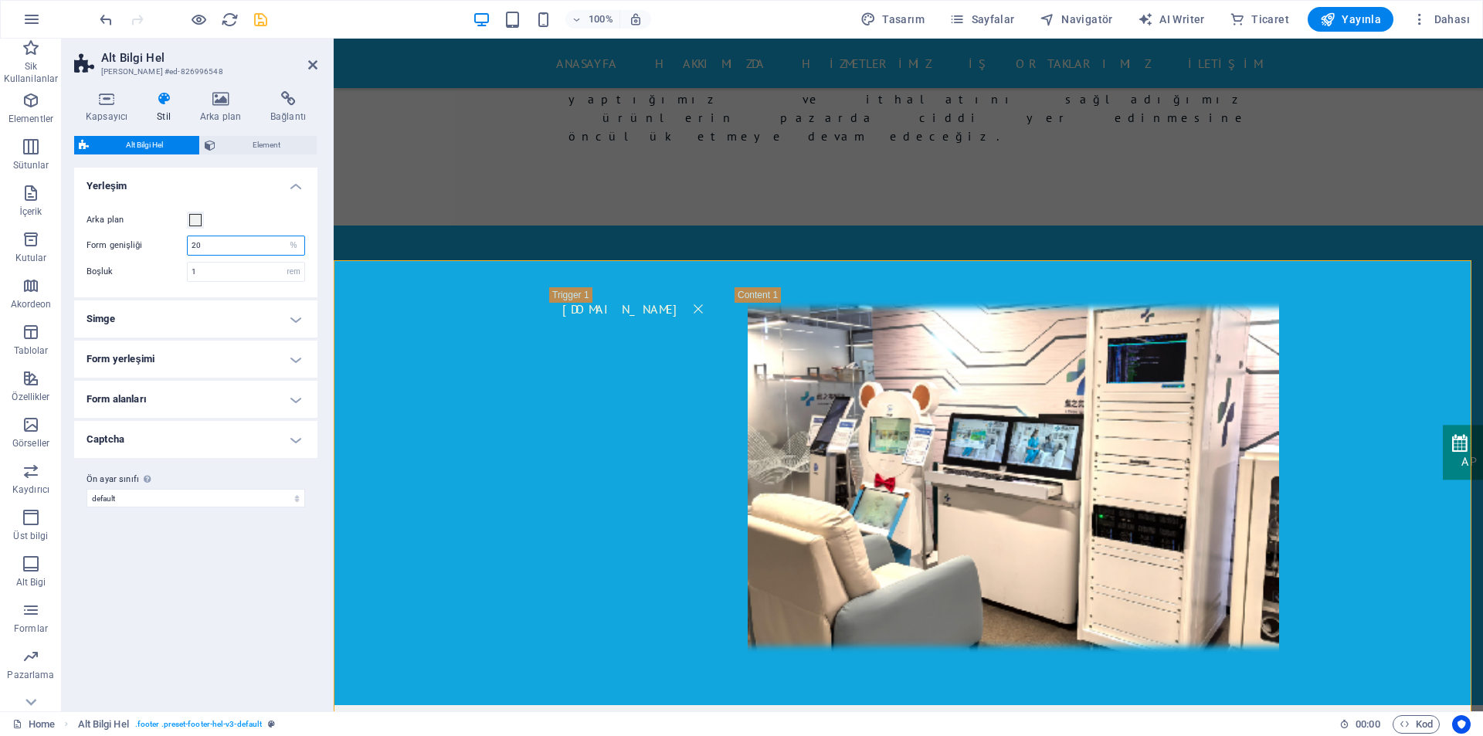
drag, startPoint x: 205, startPoint y: 243, endPoint x: 181, endPoint y: 246, distance: 24.0
click at [181, 246] on div "Form genişliği 20 px rem % vh vw" at bounding box center [195, 246] width 219 height 20
type input "60"
click at [178, 358] on h4 "Form yerleşimi" at bounding box center [195, 359] width 243 height 37
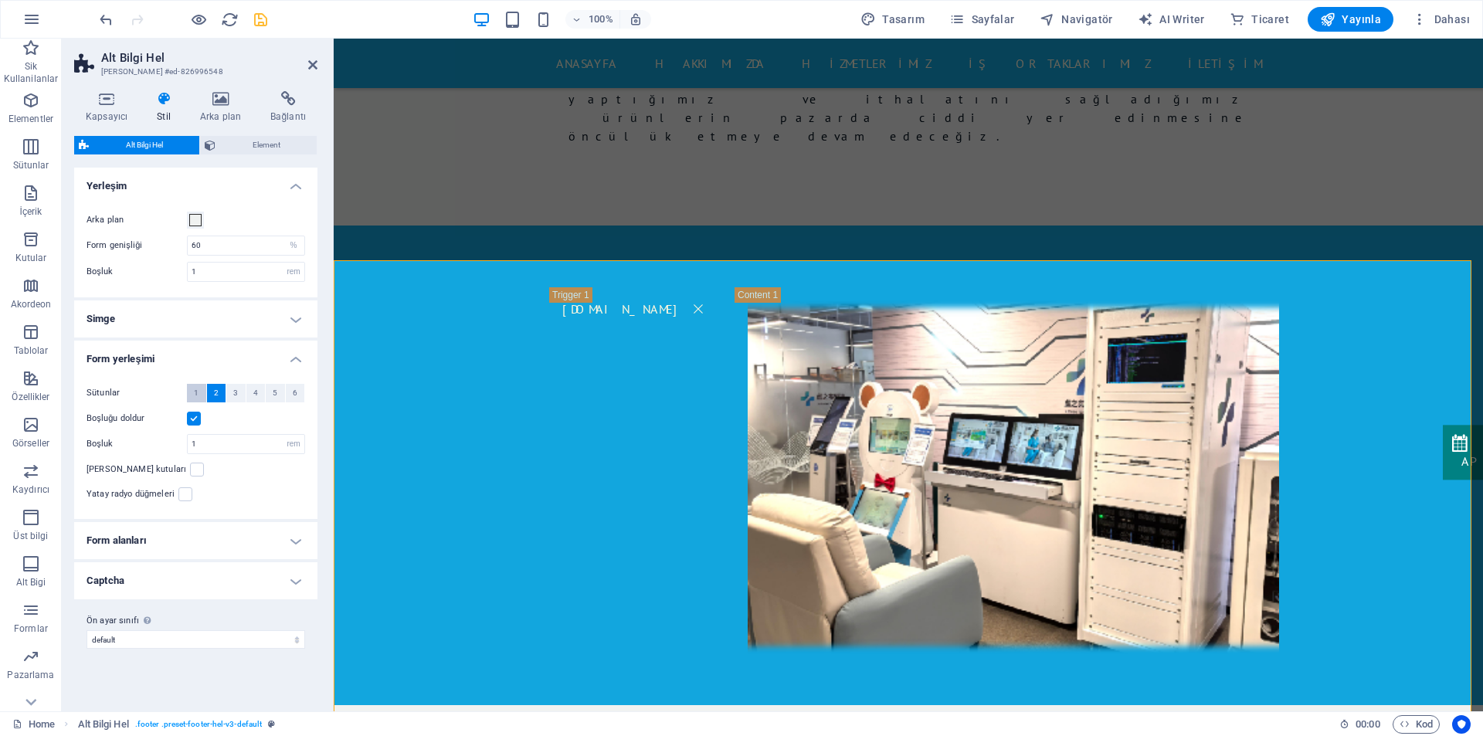
click at [198, 393] on span "1" at bounding box center [196, 393] width 5 height 19
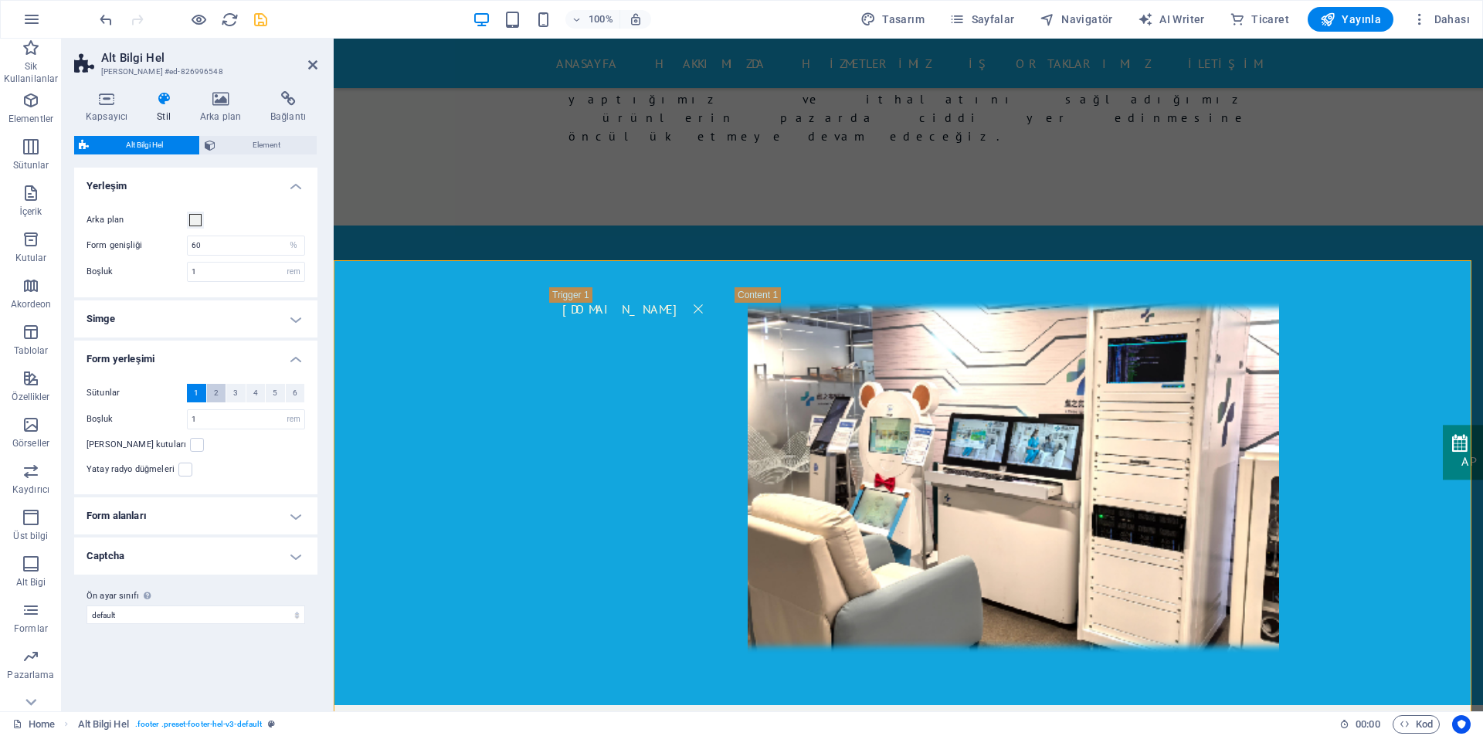
click at [219, 392] on button "2" at bounding box center [216, 393] width 19 height 19
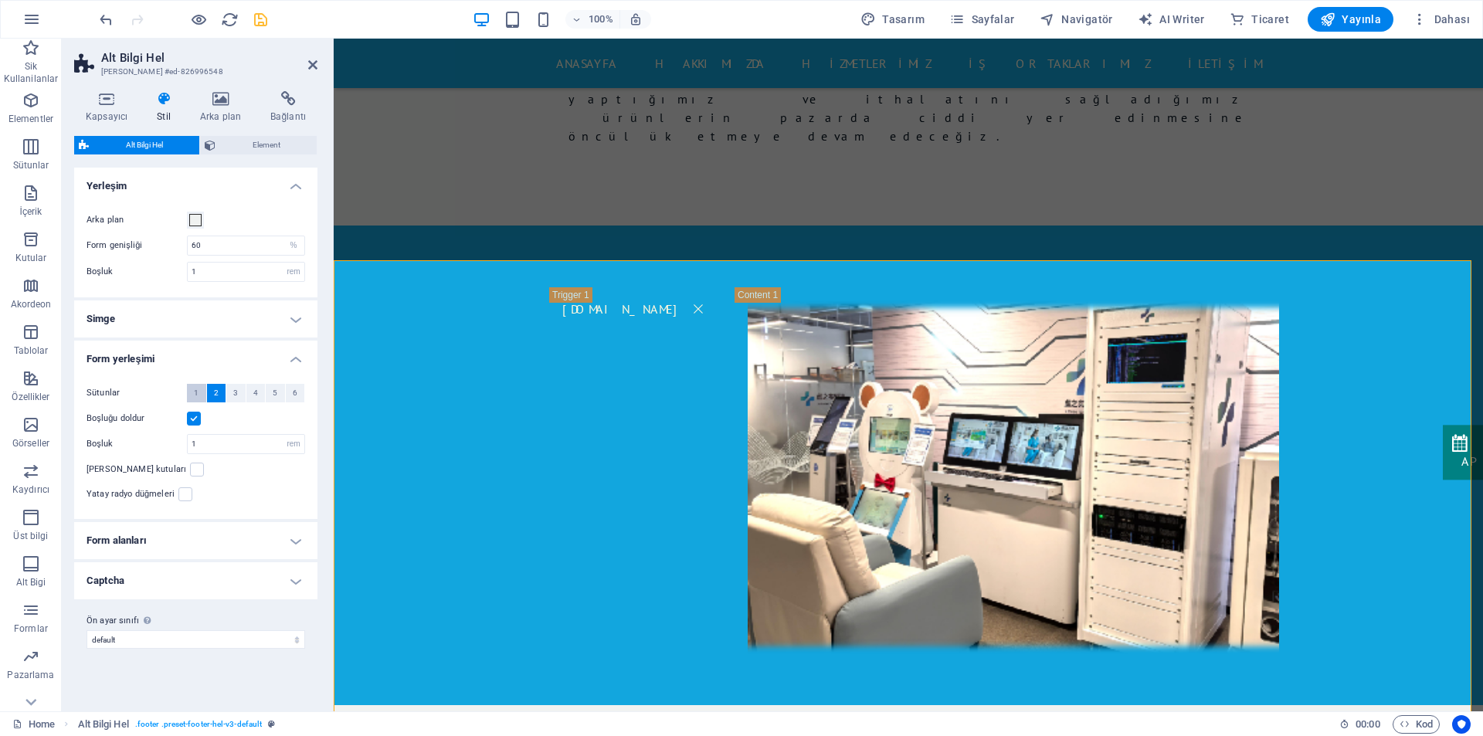
click at [197, 391] on span "1" at bounding box center [196, 393] width 5 height 19
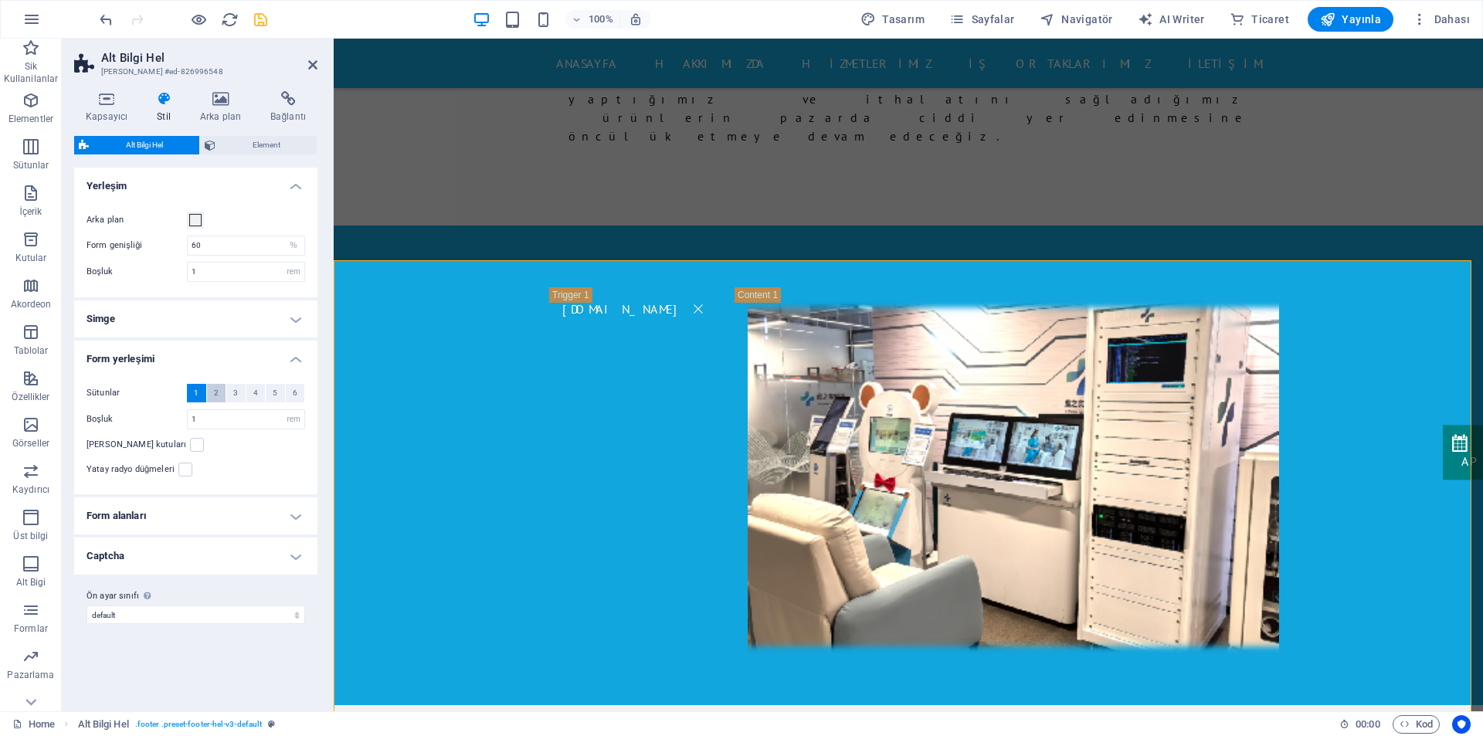
click at [218, 395] on span "2" at bounding box center [216, 393] width 5 height 19
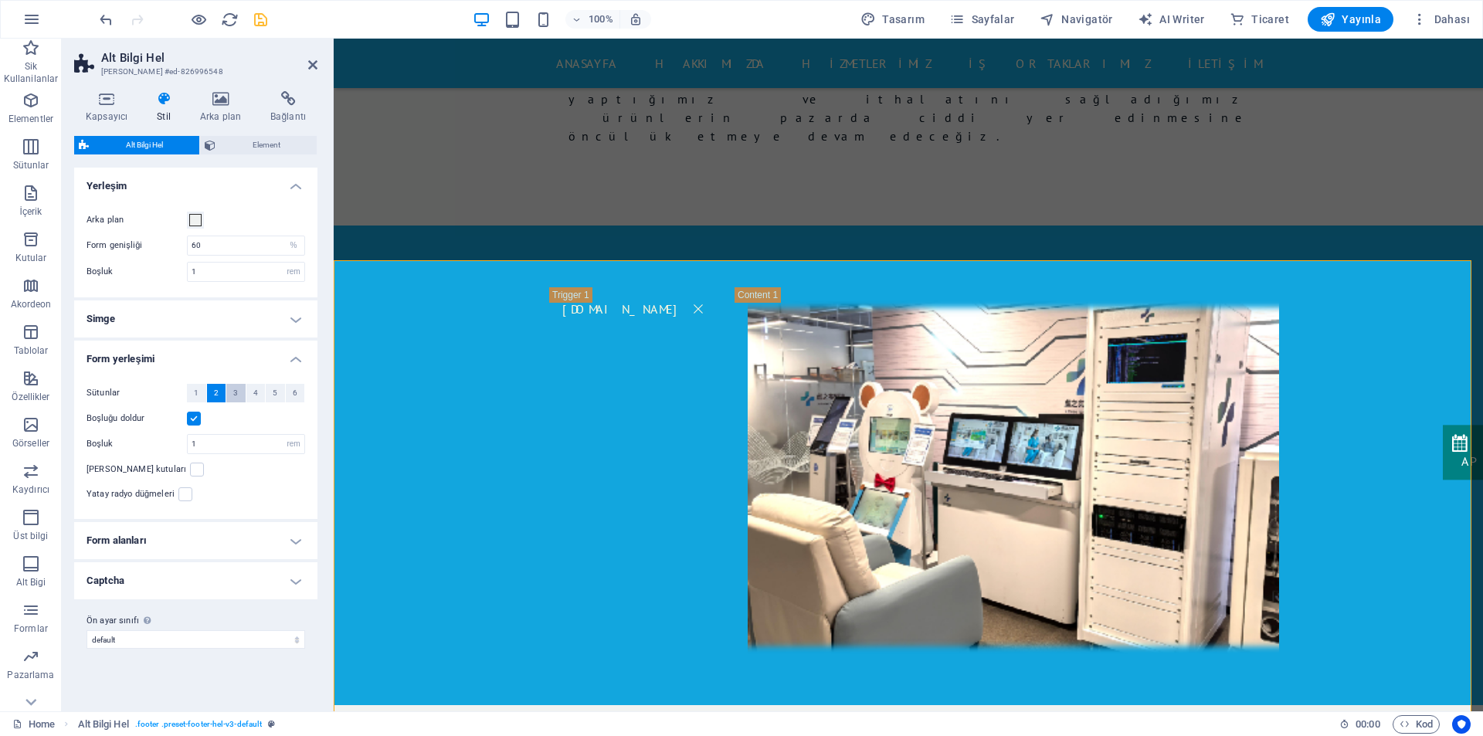
click at [233, 395] on span "3" at bounding box center [235, 393] width 5 height 19
click at [200, 391] on button "1" at bounding box center [196, 393] width 19 height 19
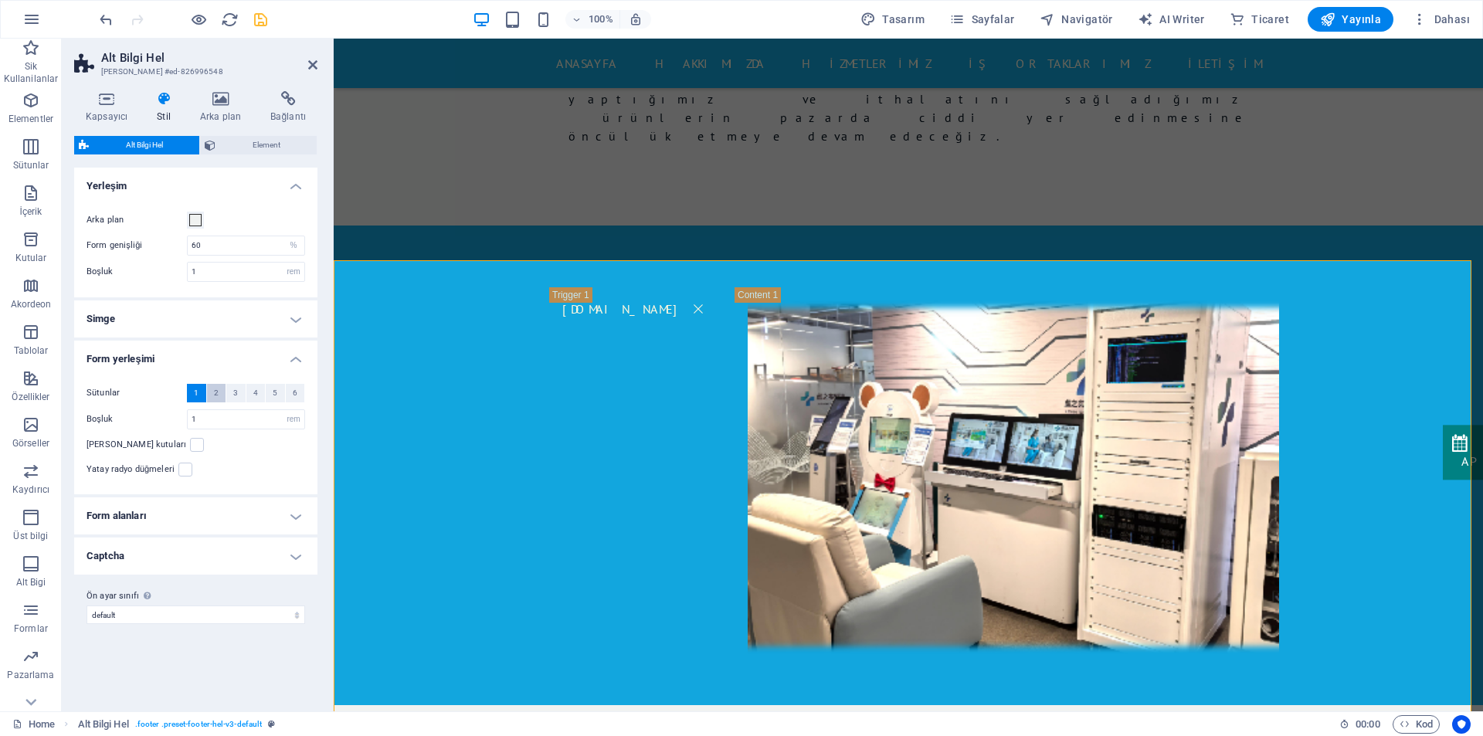
click at [215, 390] on span "2" at bounding box center [216, 393] width 5 height 19
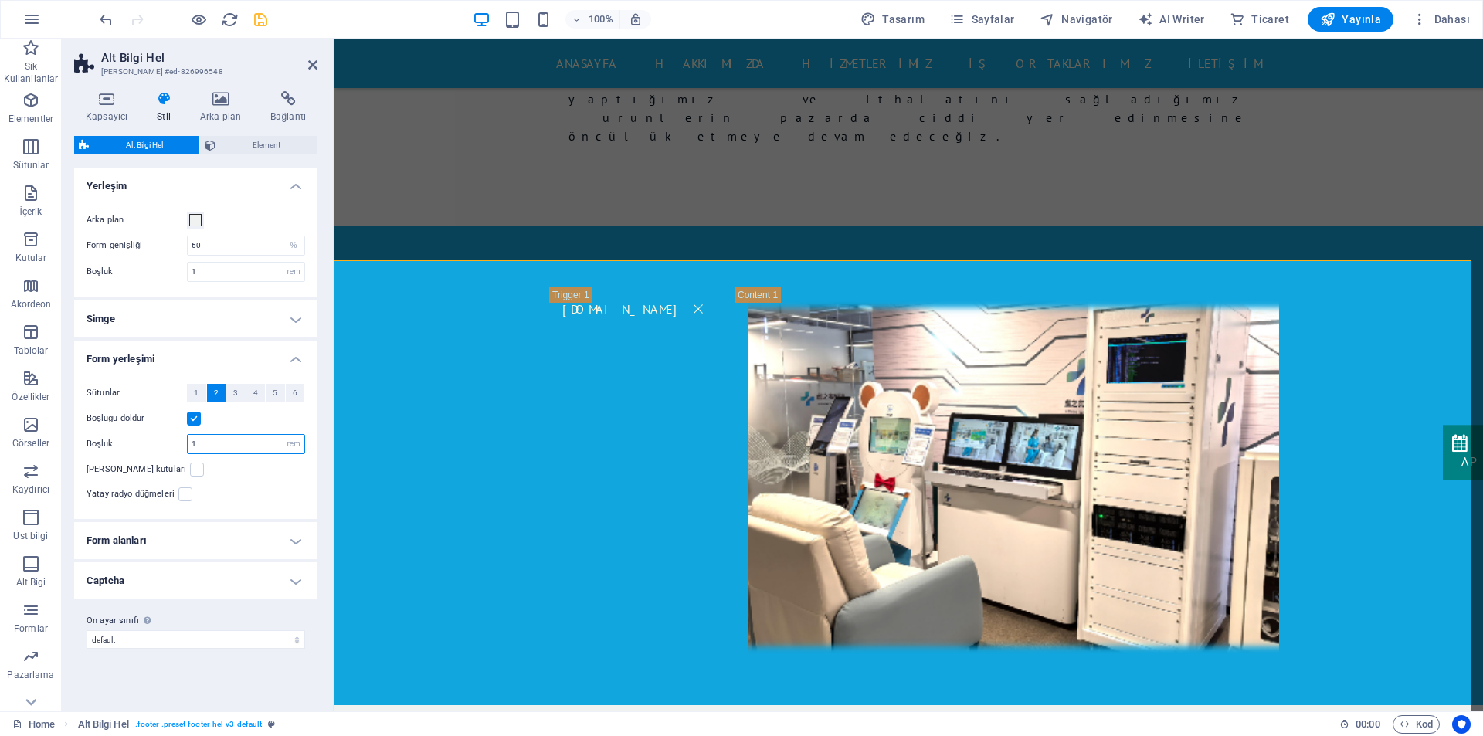
click at [201, 446] on input "1" at bounding box center [246, 444] width 117 height 19
drag, startPoint x: 199, startPoint y: 443, endPoint x: 187, endPoint y: 445, distance: 12.5
click at [187, 445] on div "5 px rem % vh vw" at bounding box center [246, 444] width 118 height 20
type input "1"
click at [229, 355] on h4 "Form yerleşimi" at bounding box center [195, 355] width 243 height 28
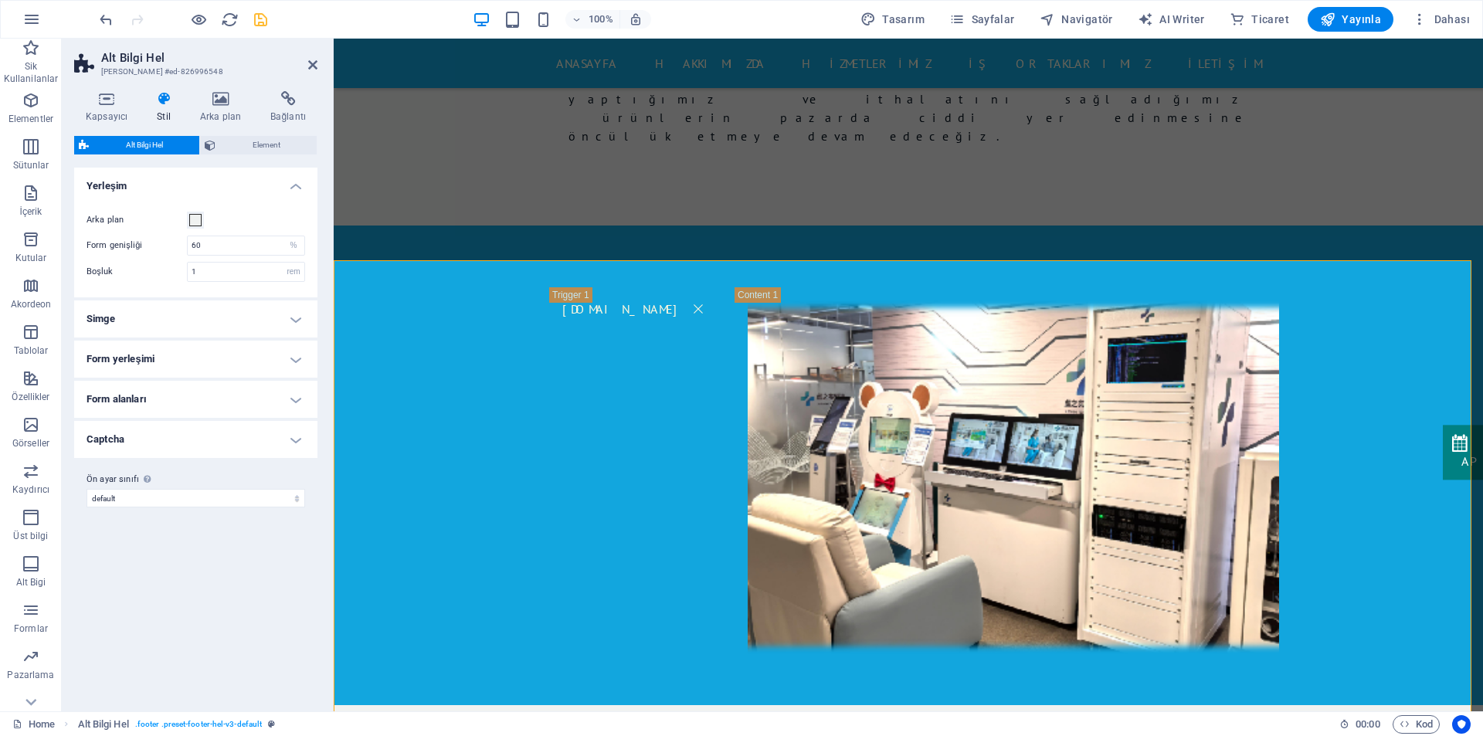
click at [208, 399] on h4 "Form alanları" at bounding box center [195, 399] width 243 height 37
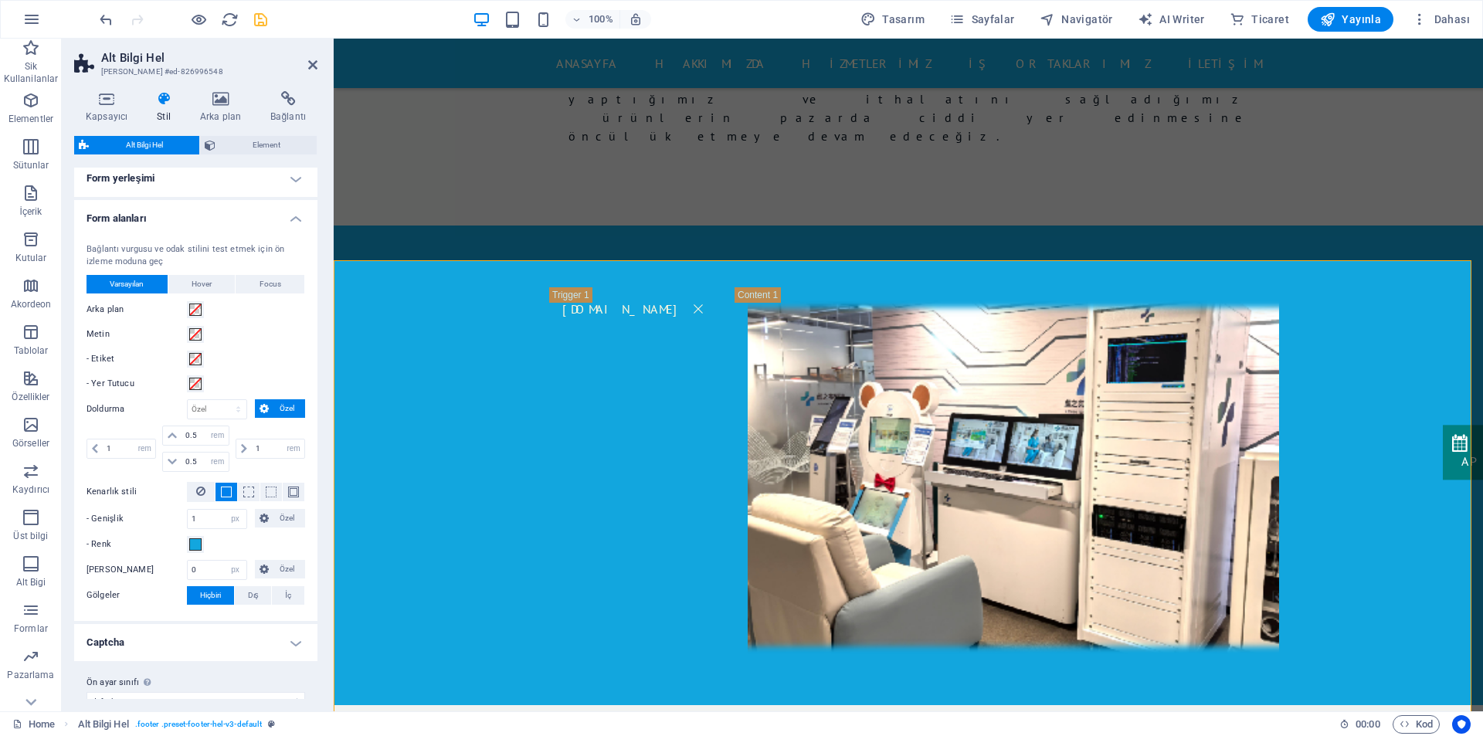
scroll to position [205, 0]
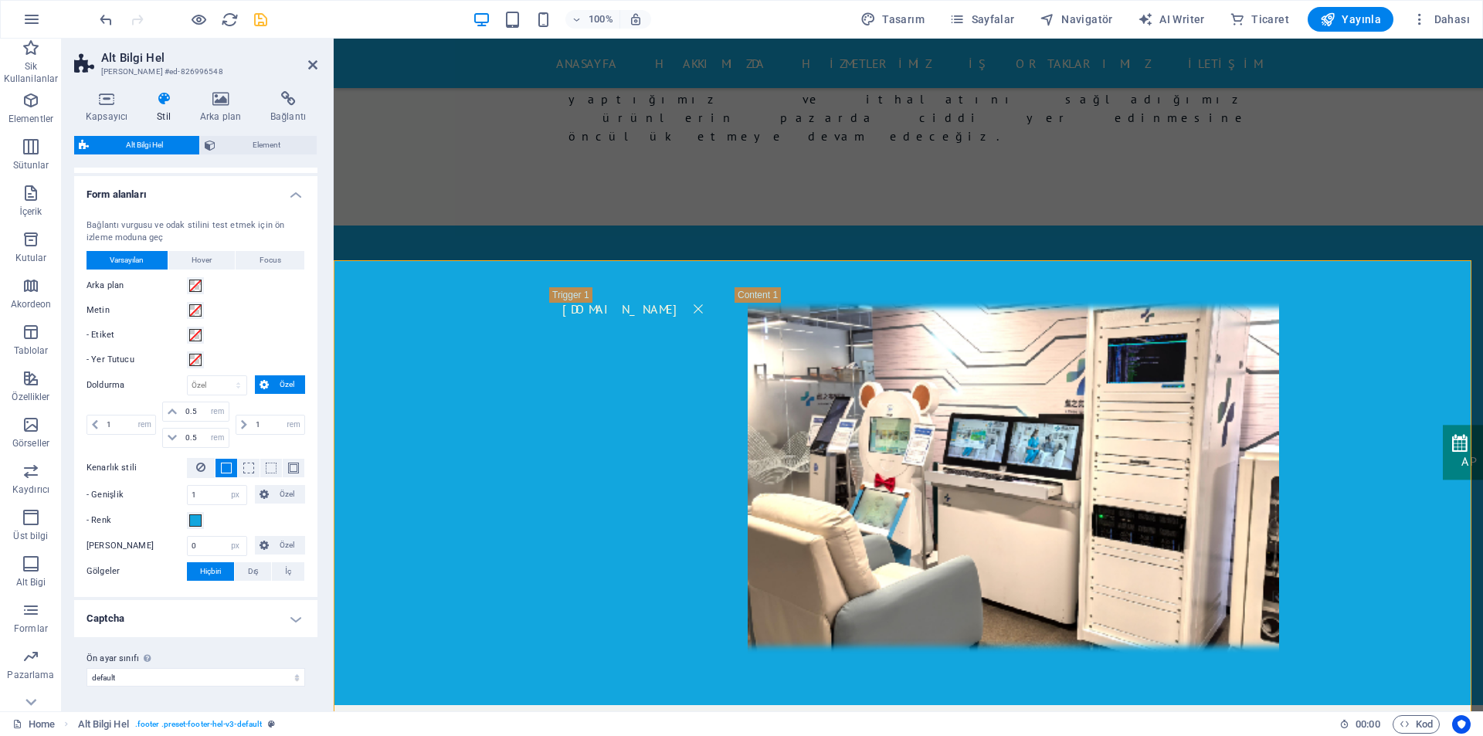
click at [139, 259] on span "Varsayılan" at bounding box center [127, 260] width 34 height 19
click at [181, 623] on h4 "Captcha" at bounding box center [195, 618] width 243 height 37
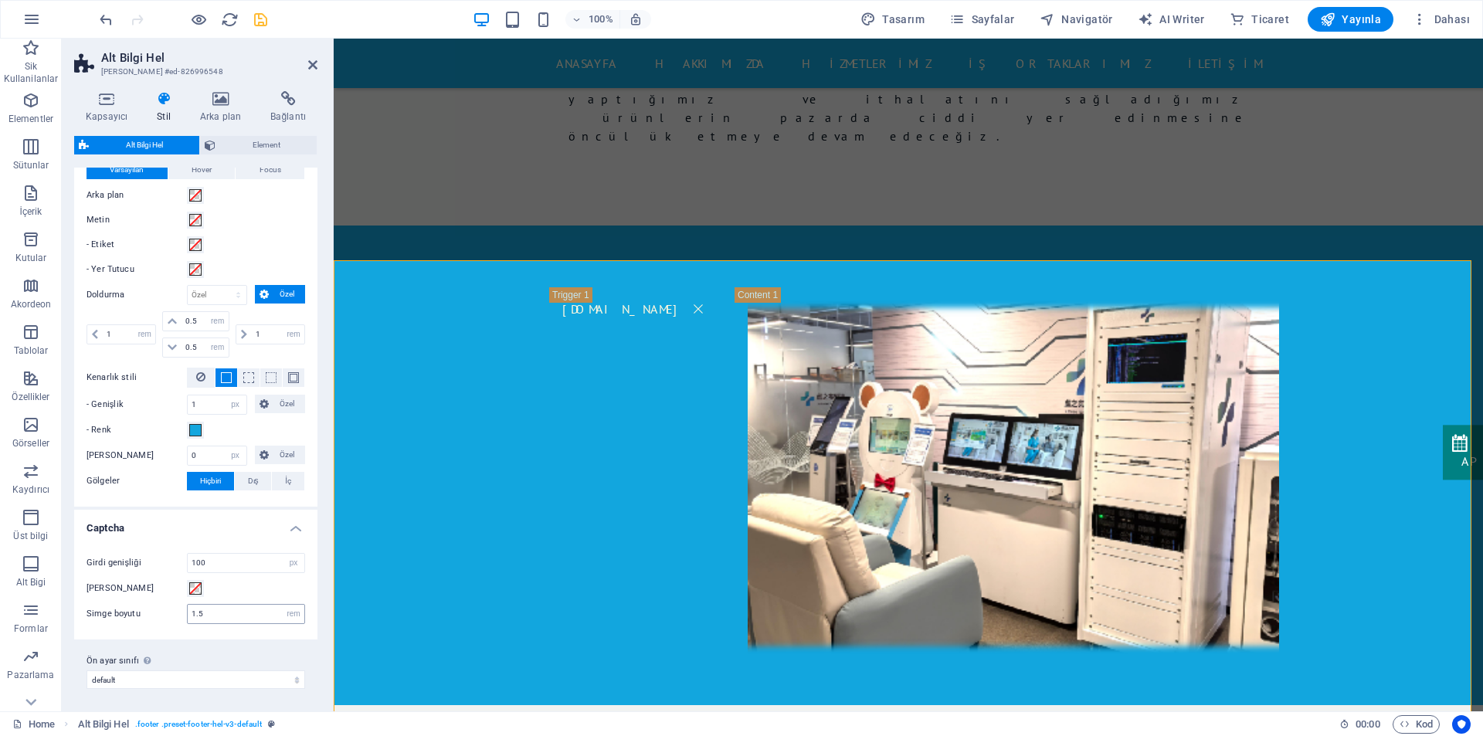
scroll to position [297, 0]
click at [204, 612] on input "1.5" at bounding box center [246, 611] width 117 height 19
drag, startPoint x: 205, startPoint y: 612, endPoint x: 190, endPoint y: 610, distance: 15.5
click at [190, 610] on input "1.5" at bounding box center [246, 611] width 117 height 19
type input "1.5"
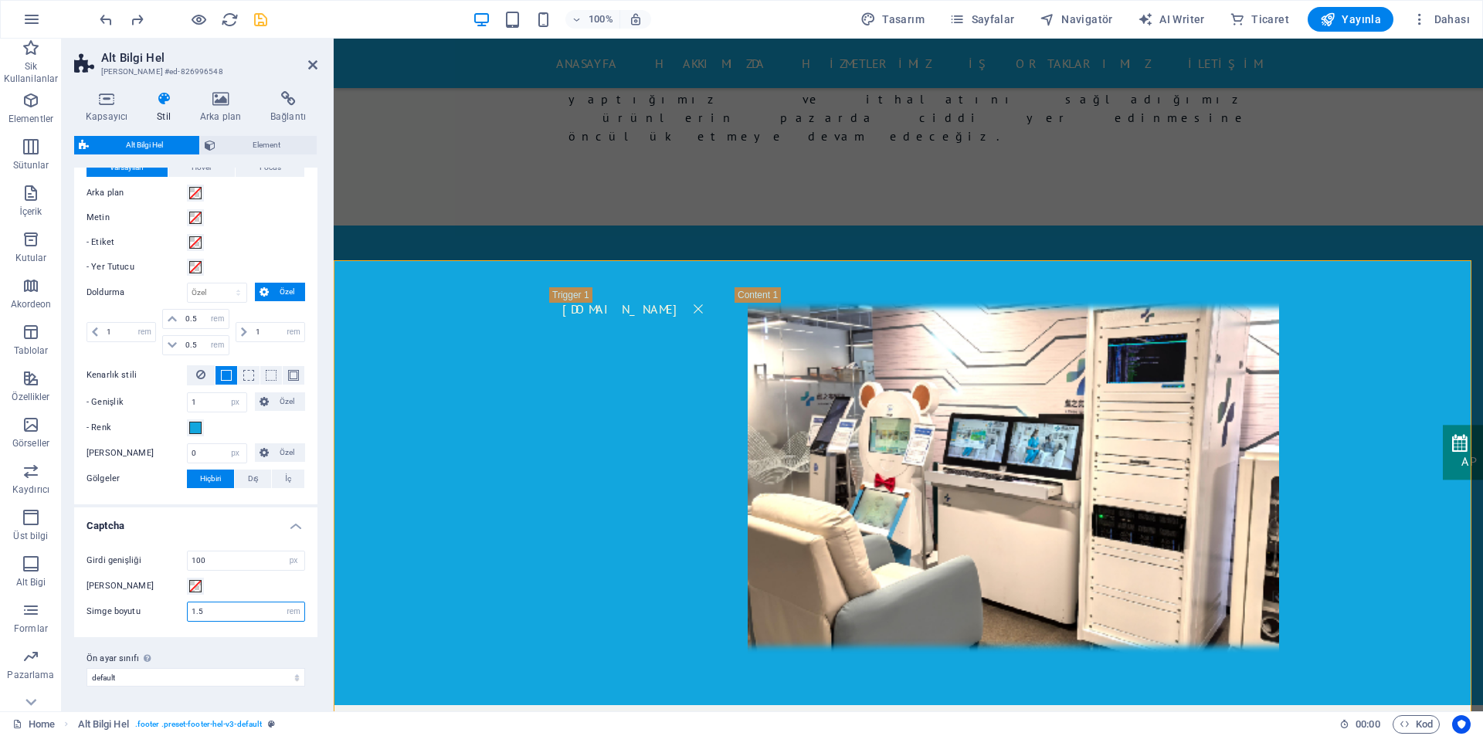
drag, startPoint x: 206, startPoint y: 612, endPoint x: 186, endPoint y: 613, distance: 20.1
click at [186, 613] on div "Simge boyutu 1.5 rem px" at bounding box center [195, 612] width 219 height 20
click at [213, 530] on h4 "Captcha" at bounding box center [195, 521] width 243 height 28
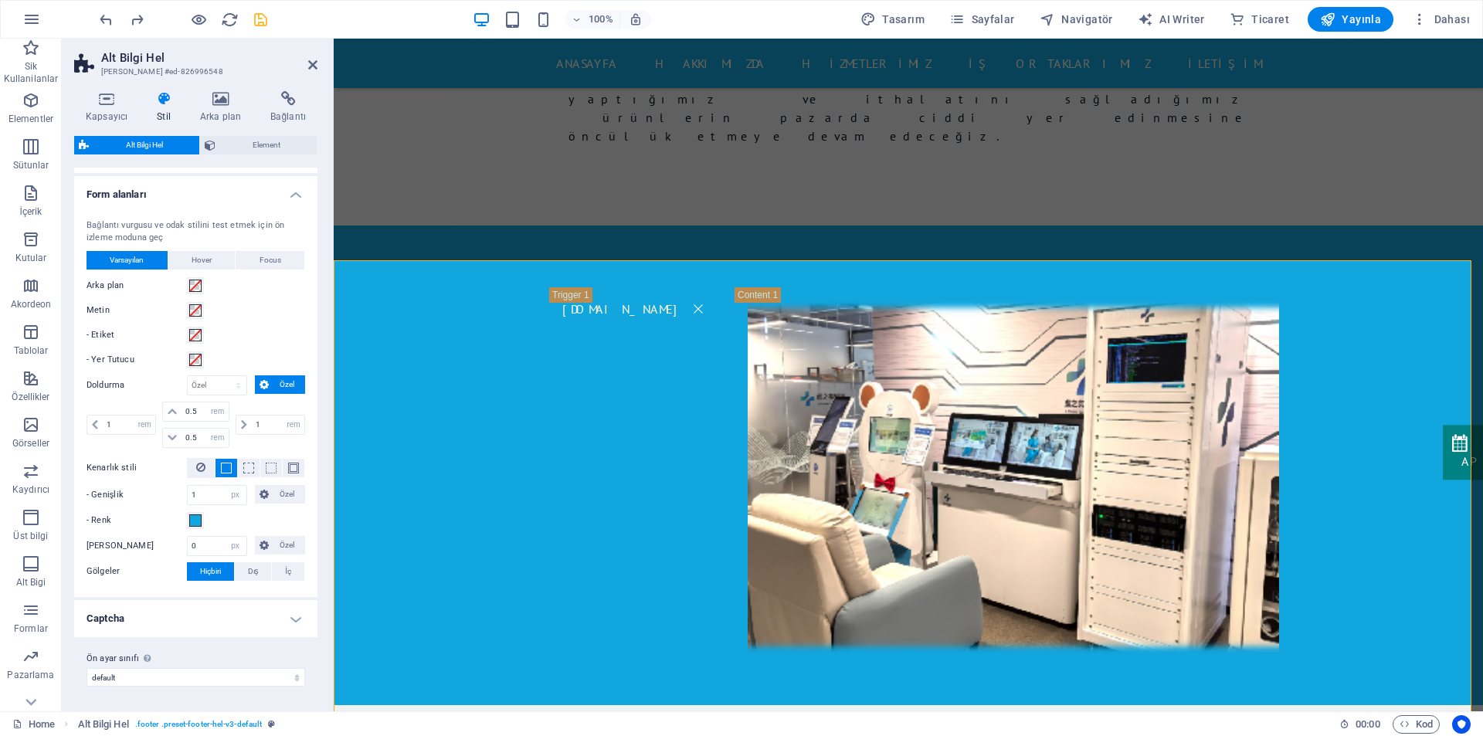
scroll to position [205, 0]
click at [195, 362] on span at bounding box center [195, 360] width 12 height 12
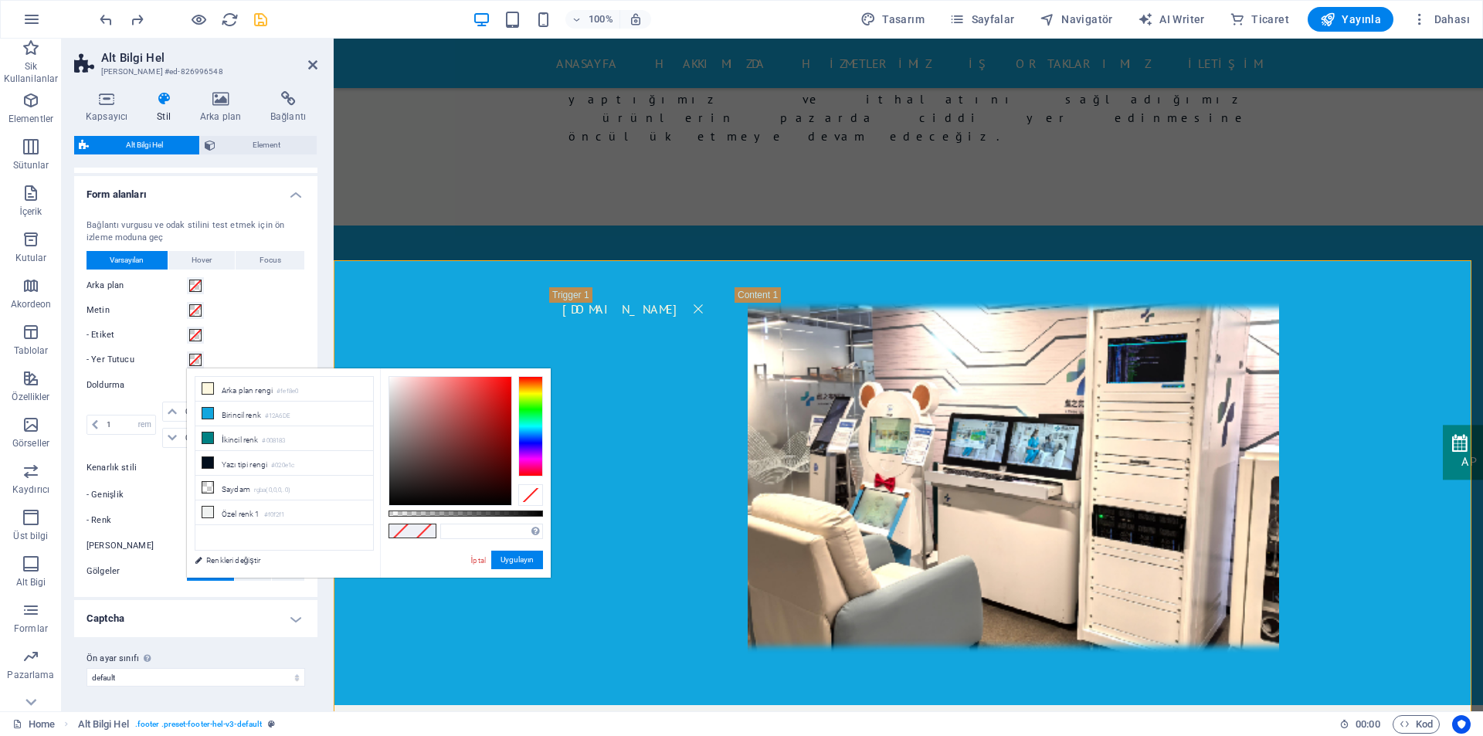
click at [195, 362] on span at bounding box center [195, 360] width 12 height 12
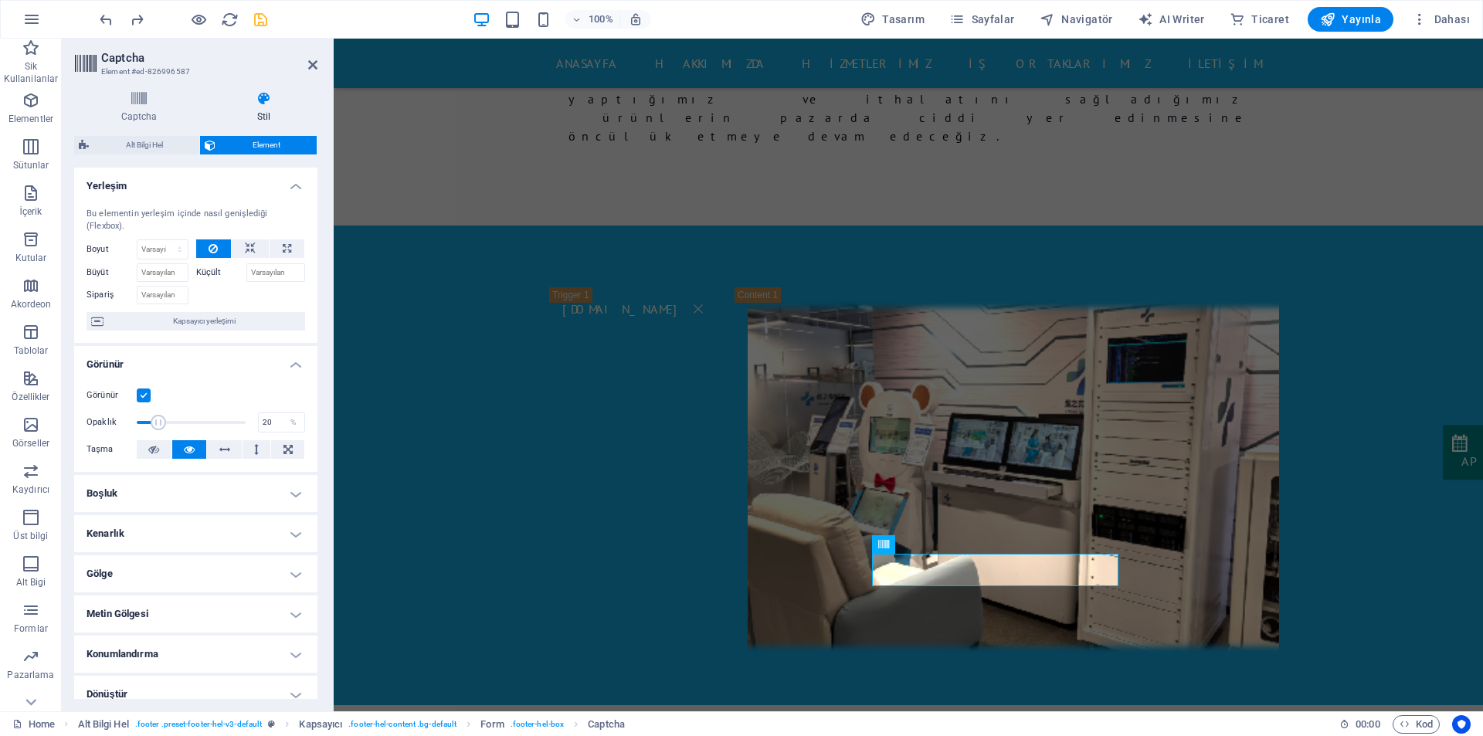
drag, startPoint x: 242, startPoint y: 426, endPoint x: 157, endPoint y: 424, distance: 85.7
click at [157, 424] on span at bounding box center [158, 422] width 15 height 15
type input "100"
drag, startPoint x: 157, startPoint y: 424, endPoint x: 254, endPoint y: 425, distance: 97.3
click at [254, 425] on div "Opaklık 100 %" at bounding box center [195, 422] width 219 height 23
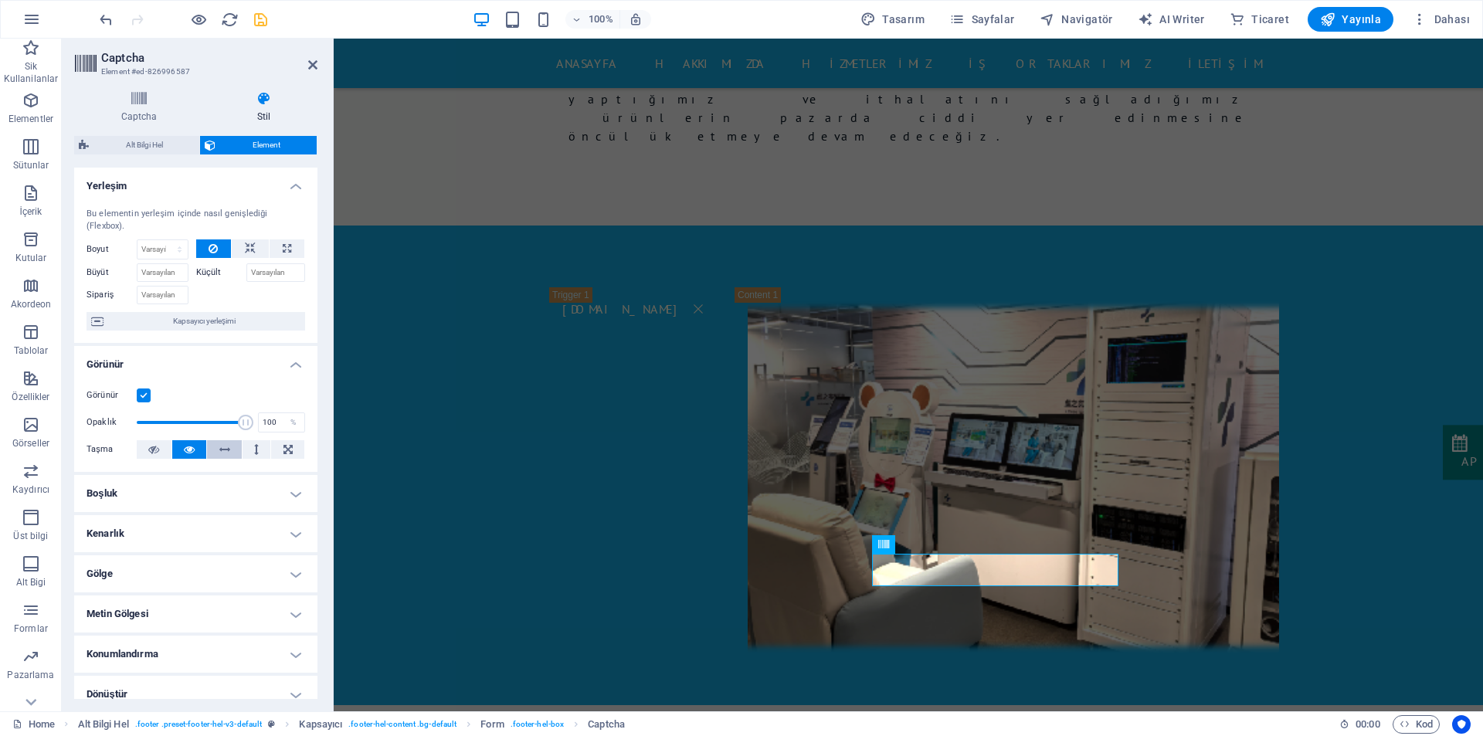
click at [222, 452] on icon at bounding box center [224, 449] width 11 height 19
click at [196, 447] on button at bounding box center [189, 449] width 35 height 19
click at [216, 447] on button at bounding box center [224, 449] width 35 height 19
click at [190, 448] on icon at bounding box center [189, 449] width 11 height 19
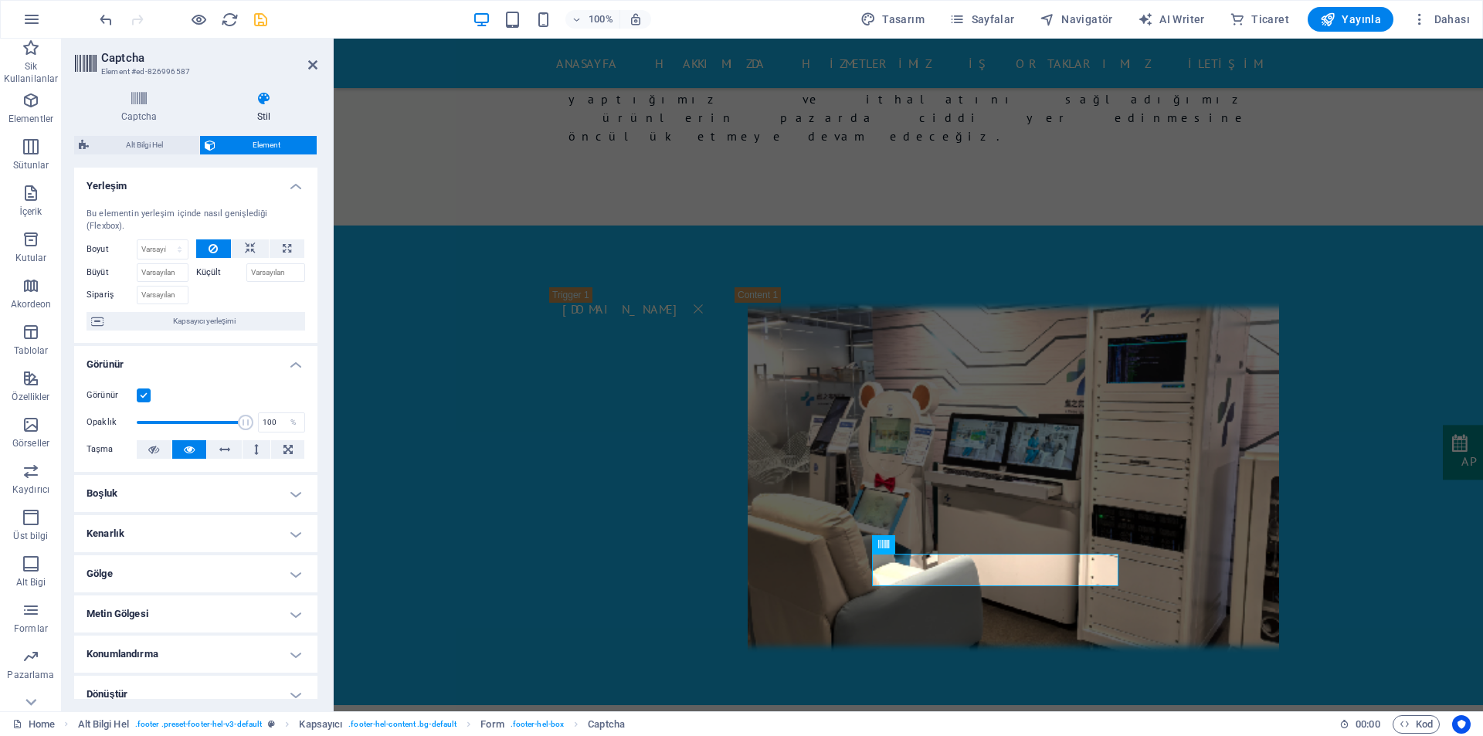
click at [143, 396] on label at bounding box center [144, 395] width 14 height 14
click at [0, 0] on input "Görünür" at bounding box center [0, 0] width 0 height 0
click at [143, 396] on label at bounding box center [144, 395] width 14 height 14
click at [0, 0] on input "Görünür" at bounding box center [0, 0] width 0 height 0
click at [143, 396] on label at bounding box center [144, 395] width 14 height 14
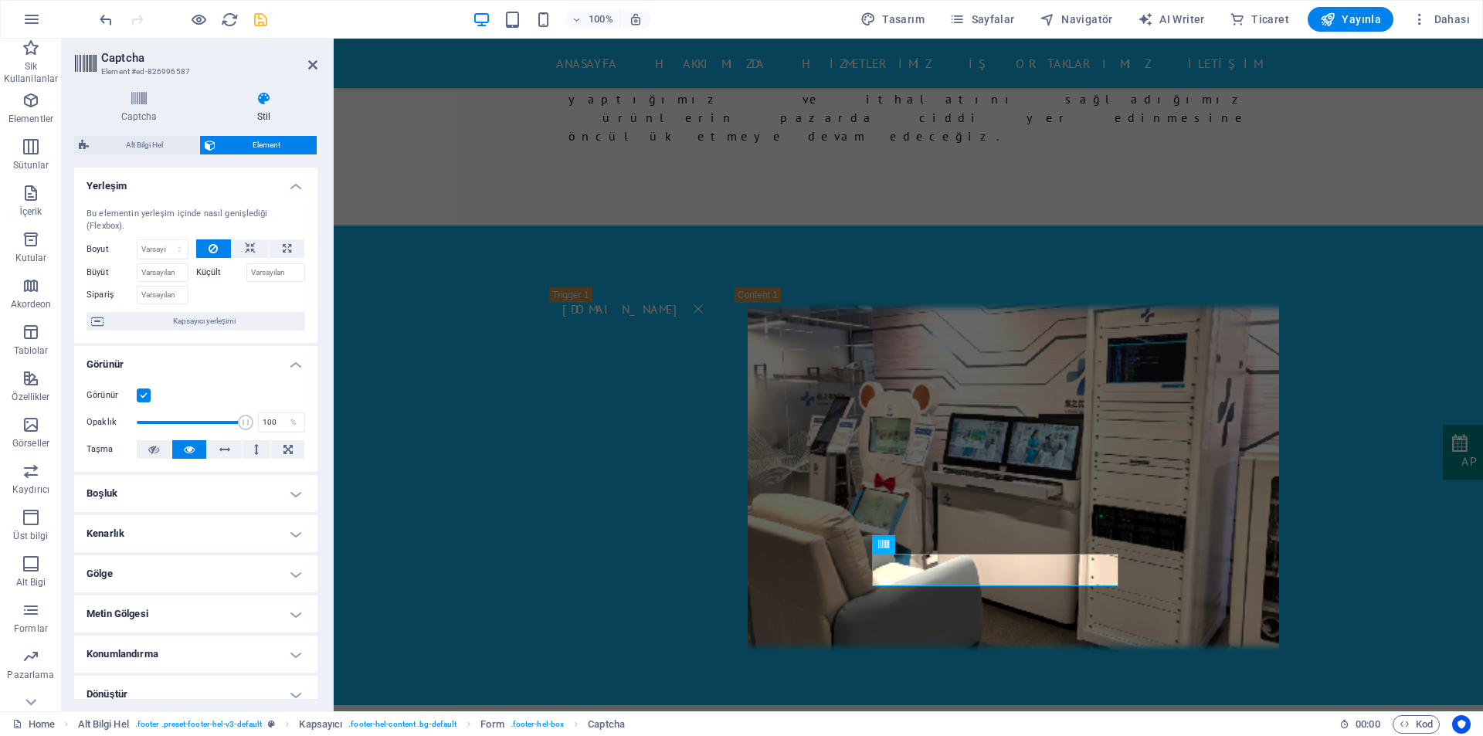
click at [0, 0] on input "Görünür" at bounding box center [0, 0] width 0 height 0
click at [143, 396] on label at bounding box center [144, 395] width 14 height 14
click at [0, 0] on input "Görünür" at bounding box center [0, 0] width 0 height 0
click at [143, 396] on label at bounding box center [144, 395] width 14 height 14
click at [0, 0] on input "Görünür" at bounding box center [0, 0] width 0 height 0
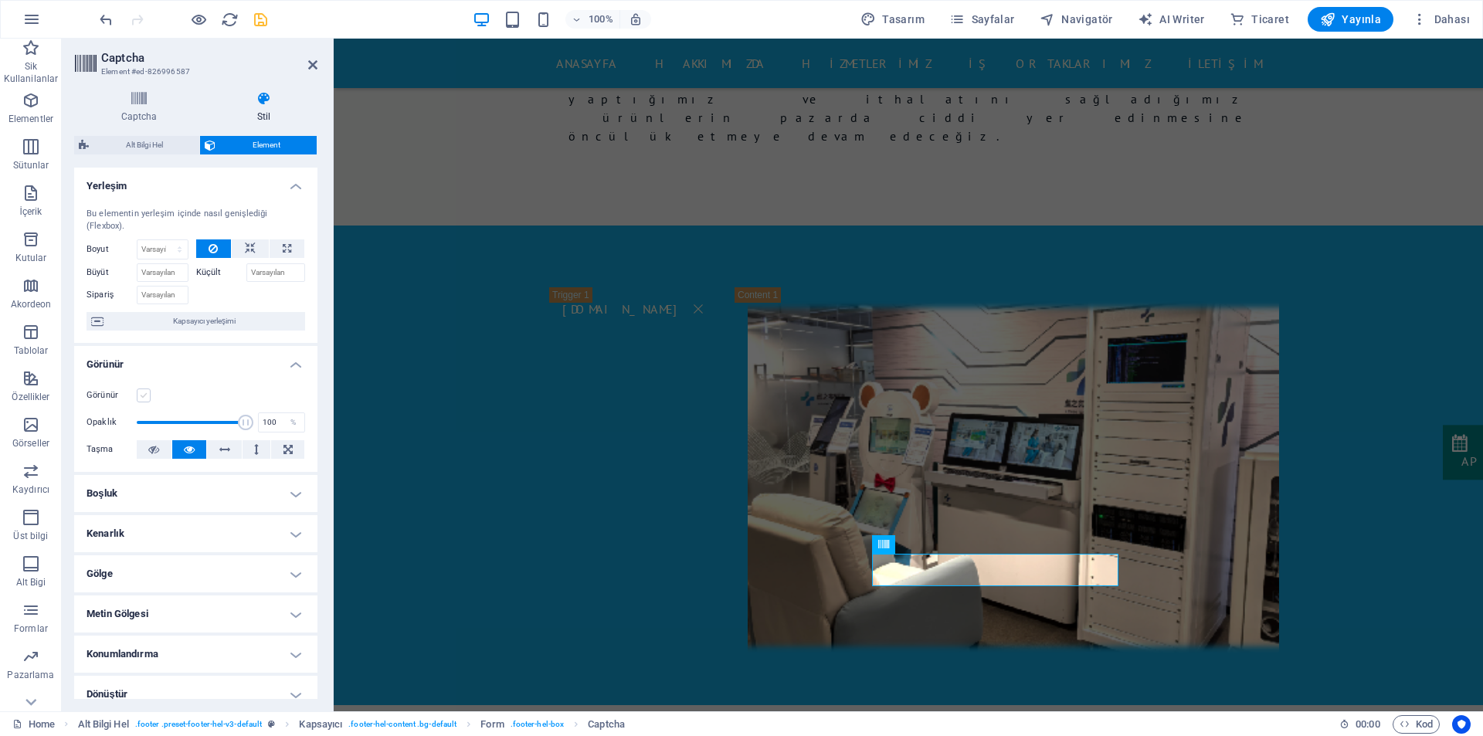
click at [143, 396] on label at bounding box center [144, 395] width 14 height 14
click at [0, 0] on input "Görünür" at bounding box center [0, 0] width 0 height 0
click at [203, 486] on h4 "Boşluk" at bounding box center [195, 493] width 243 height 37
click at [203, 486] on h4 "Boşluk" at bounding box center [195, 489] width 243 height 28
click at [202, 530] on h4 "Kenarlık" at bounding box center [195, 533] width 243 height 37
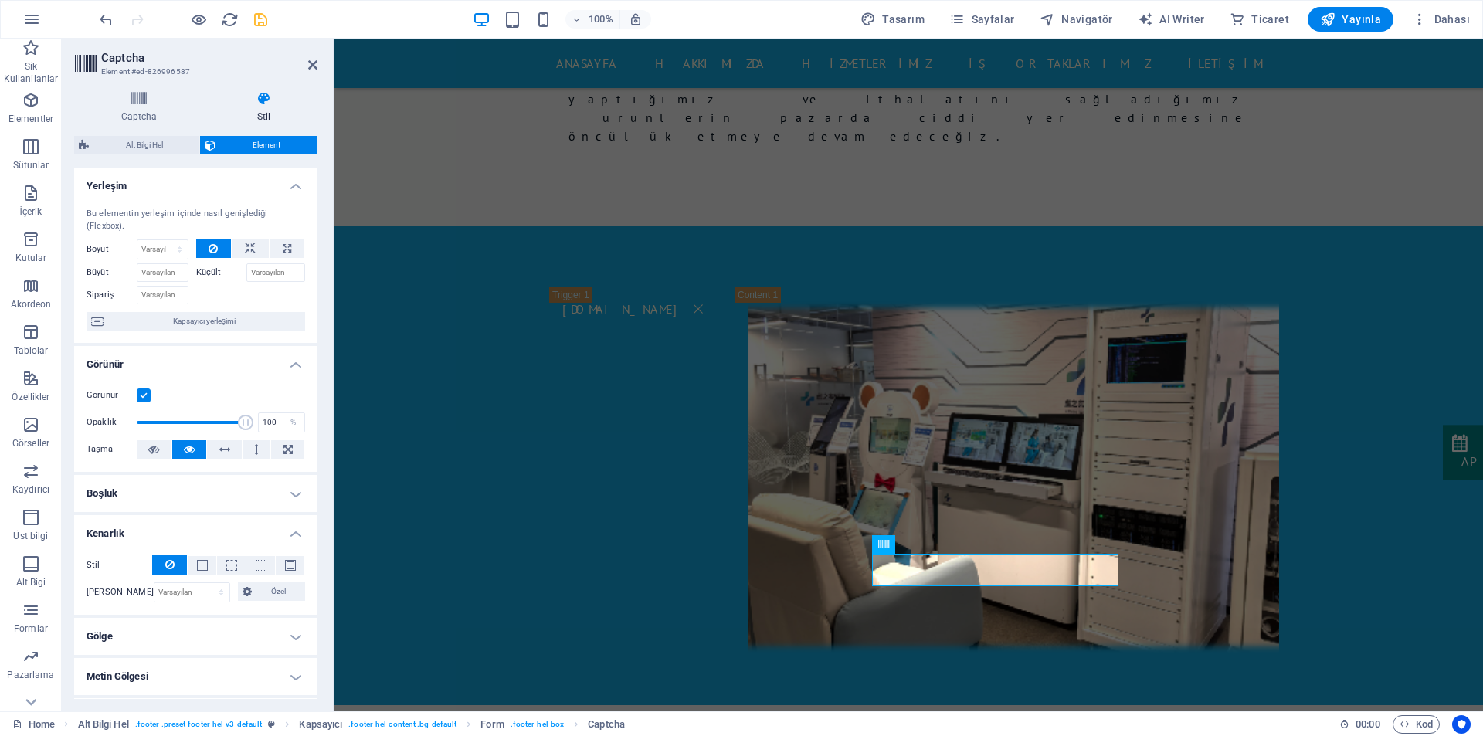
click at [202, 530] on h4 "Kenarlık" at bounding box center [195, 529] width 243 height 28
click at [200, 574] on h4 "Gölge" at bounding box center [195, 573] width 243 height 37
click at [200, 574] on h4 "Gölge" at bounding box center [195, 569] width 243 height 28
click at [192, 613] on h4 "Metin Gölgesi" at bounding box center [195, 613] width 243 height 37
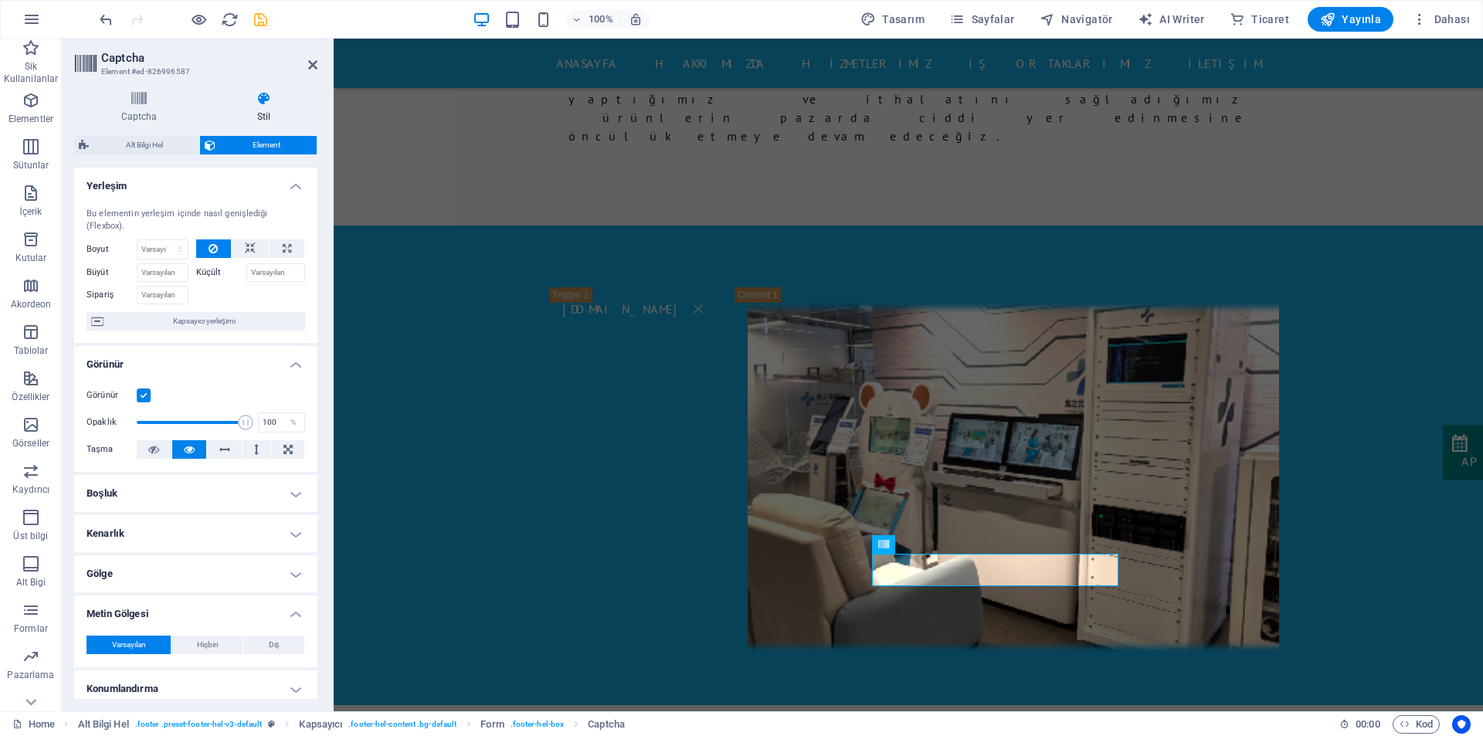
click at [192, 613] on h4 "Metin Gölgesi" at bounding box center [195, 609] width 243 height 28
click at [188, 647] on h4 "Konumlandırma" at bounding box center [195, 653] width 243 height 37
click at [188, 647] on h4 "Konumlandırma" at bounding box center [195, 649] width 243 height 28
click at [188, 647] on h4 "Konumlandırma" at bounding box center [195, 653] width 243 height 37
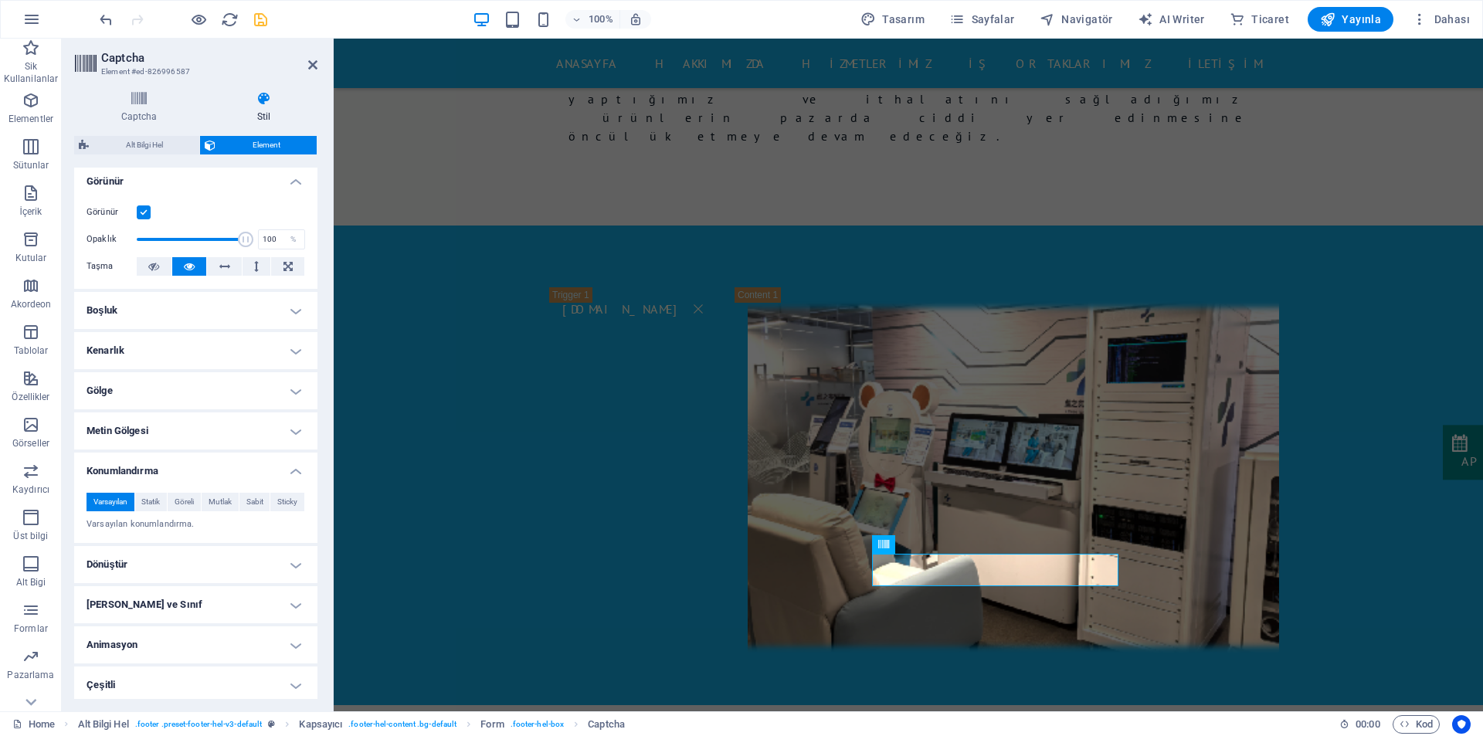
scroll to position [188, 0]
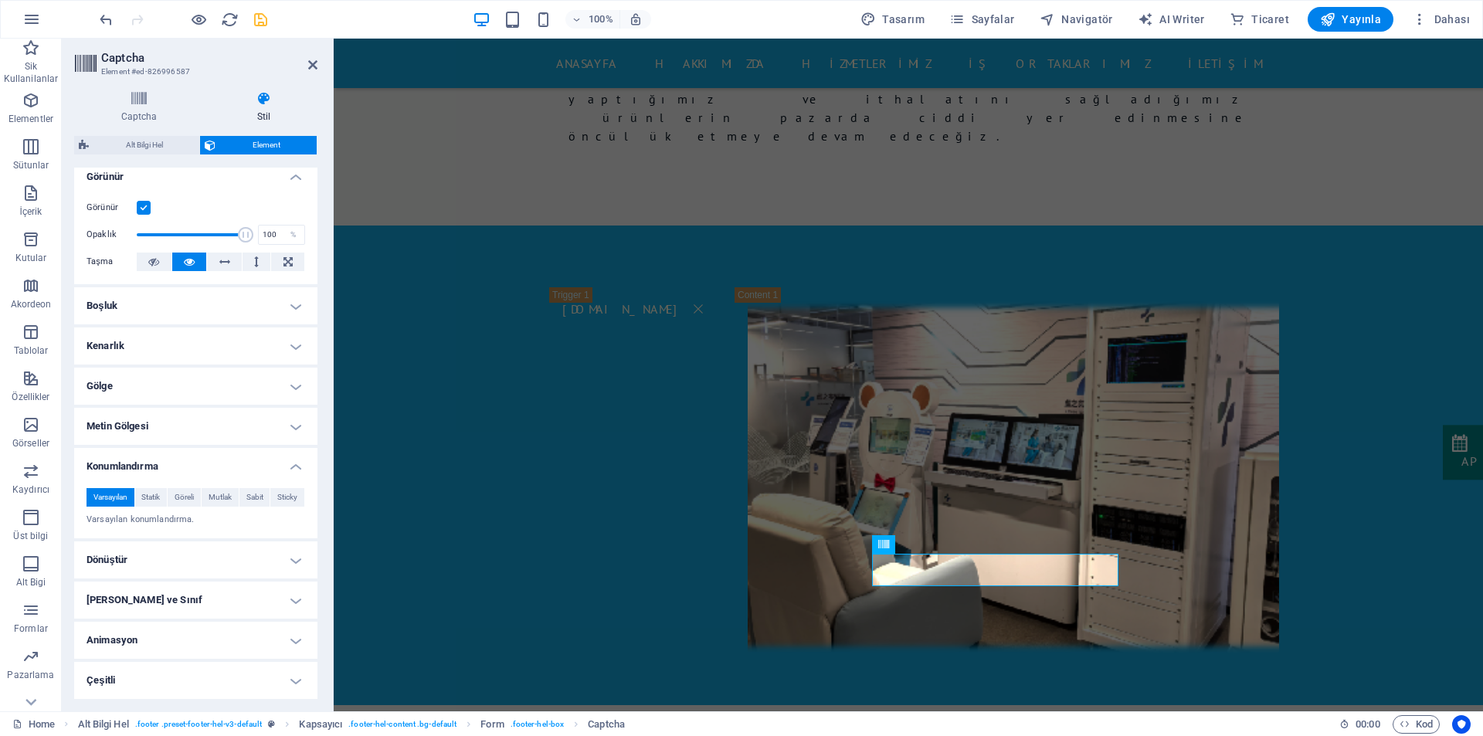
click at [201, 476] on div "Varsayılan Statik Göreli Mutlak Sabit Sticky Z-Dizini Element sırasını arkadan …" at bounding box center [195, 507] width 243 height 63
click at [201, 463] on h4 "Konumlandırma" at bounding box center [195, 462] width 243 height 28
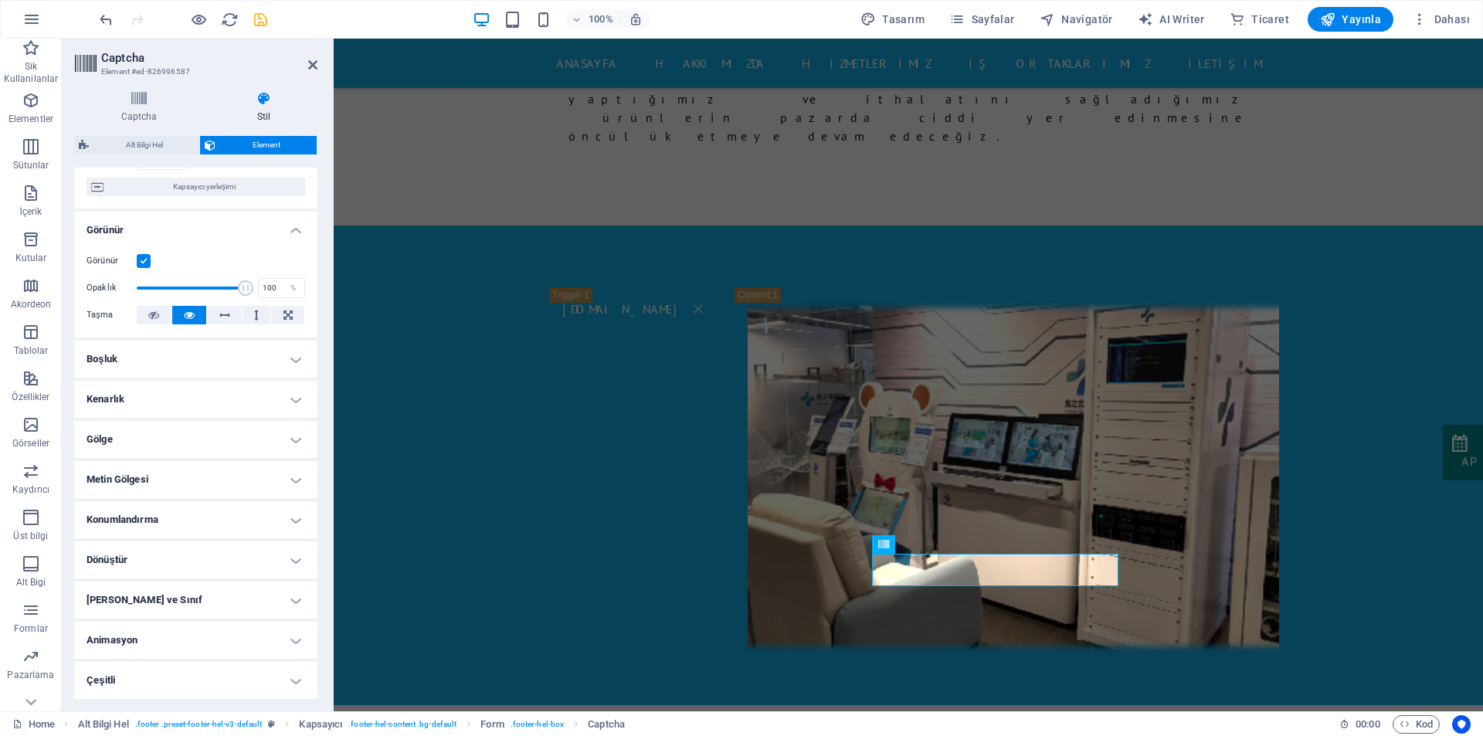
scroll to position [134, 0]
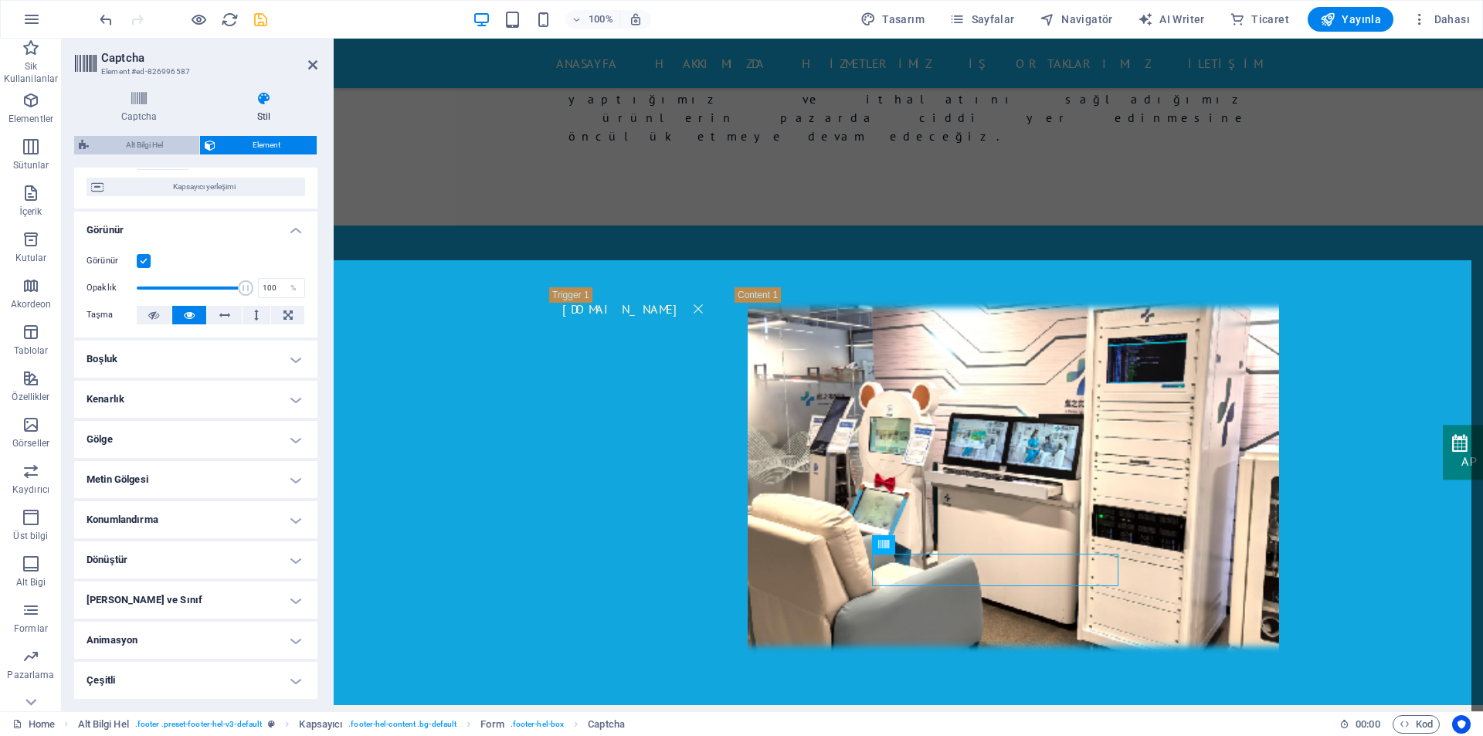
click at [175, 141] on span "Alt Bilgi Hel" at bounding box center [143, 145] width 101 height 19
select select "%"
select select "rem"
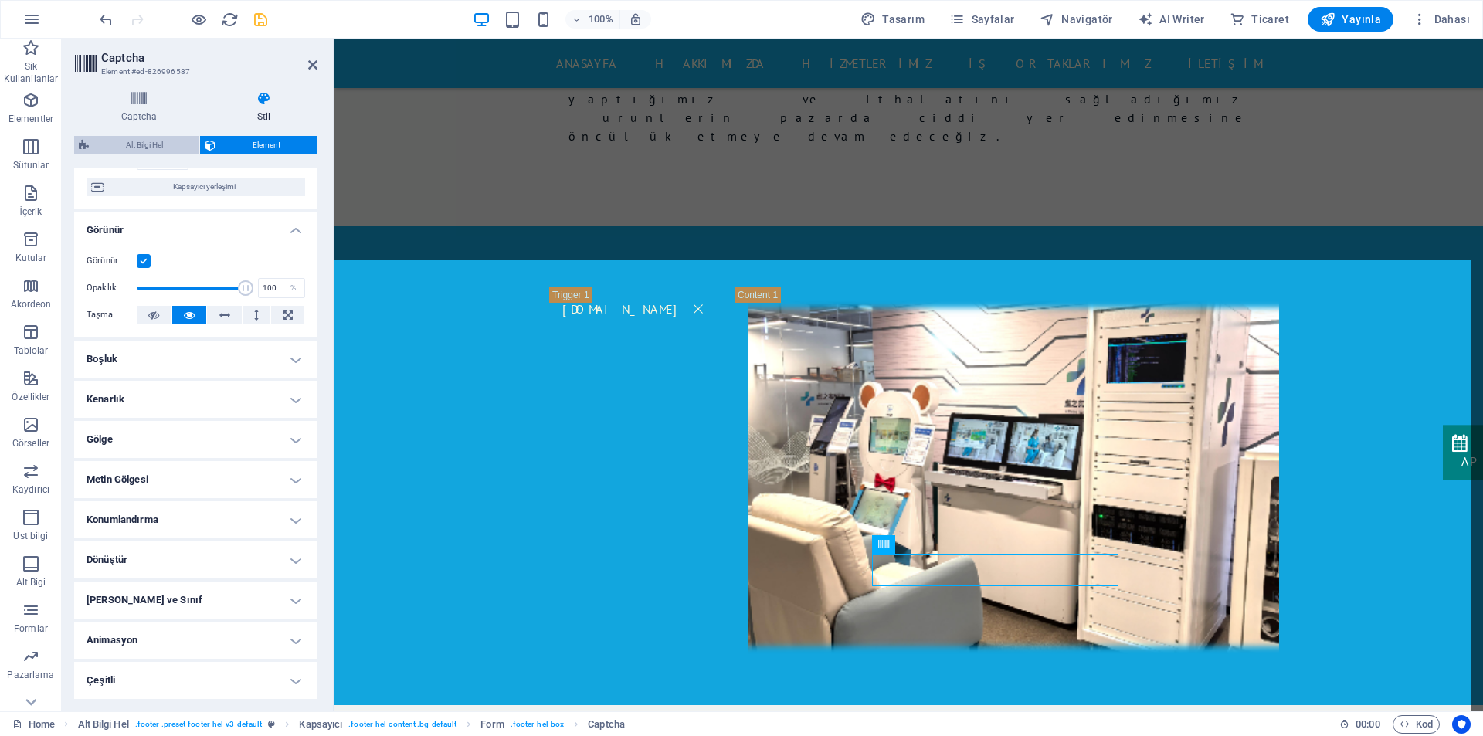
select select "rem"
select select "px"
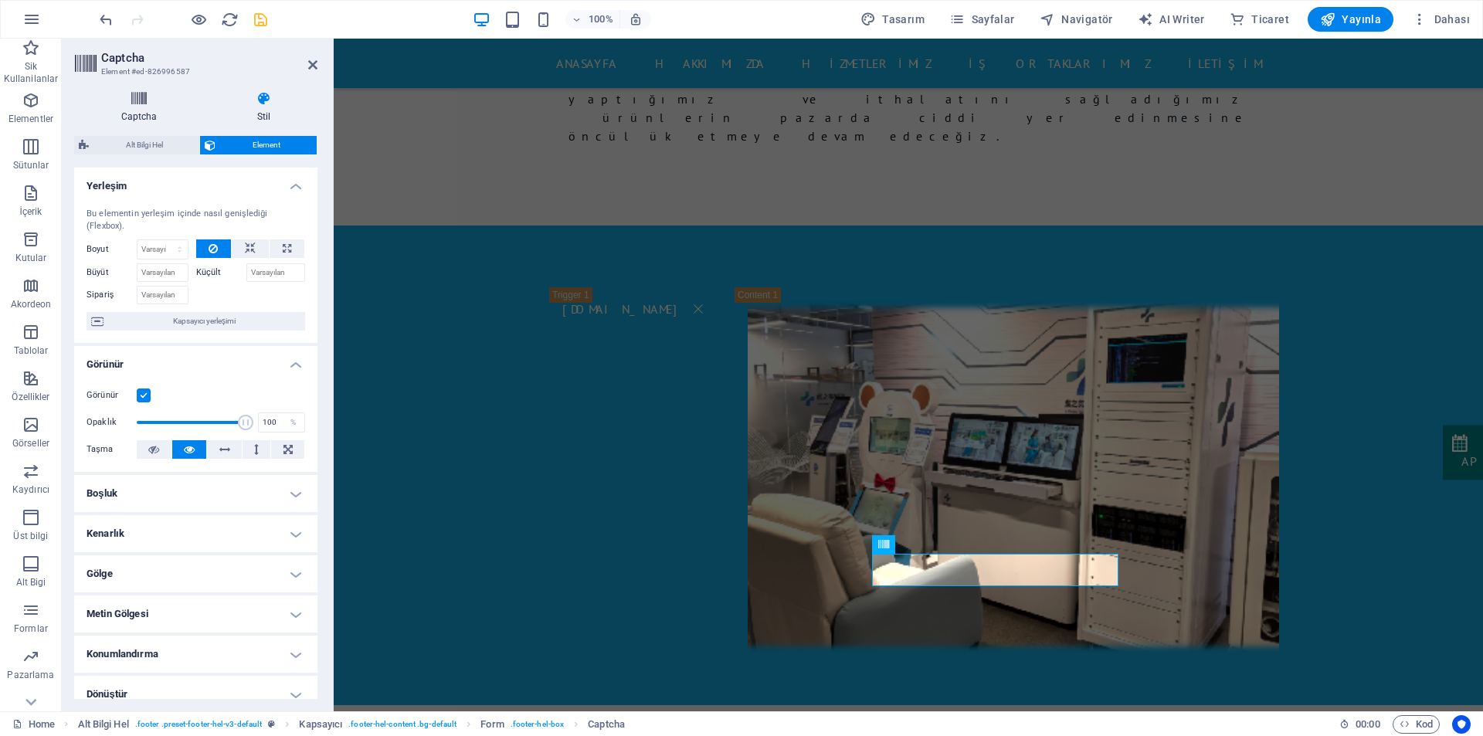
click at [127, 107] on h4 "Captcha" at bounding box center [142, 107] width 136 height 32
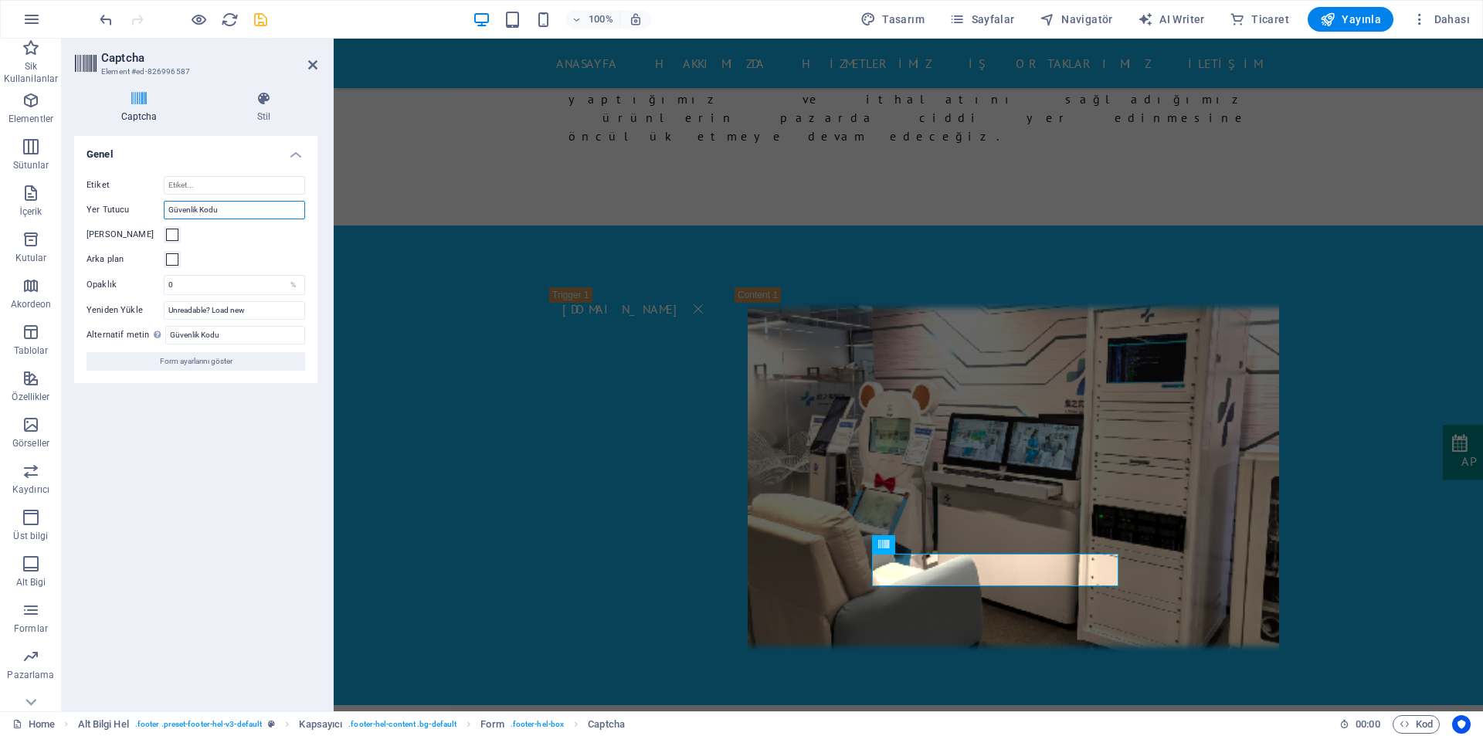
click at [215, 209] on input "Güvenlik Kodu" at bounding box center [234, 210] width 141 height 19
type input "Güvenlik"
click at [229, 334] on input "Güvenlik Kodu" at bounding box center [235, 335] width 140 height 19
type input "Güvenlik"
click at [207, 471] on div "Turnstile Cloudfare Turnstile, erişilebilir captcha sunan üçüncü taraf bir ente…" at bounding box center [195, 417] width 243 height 563
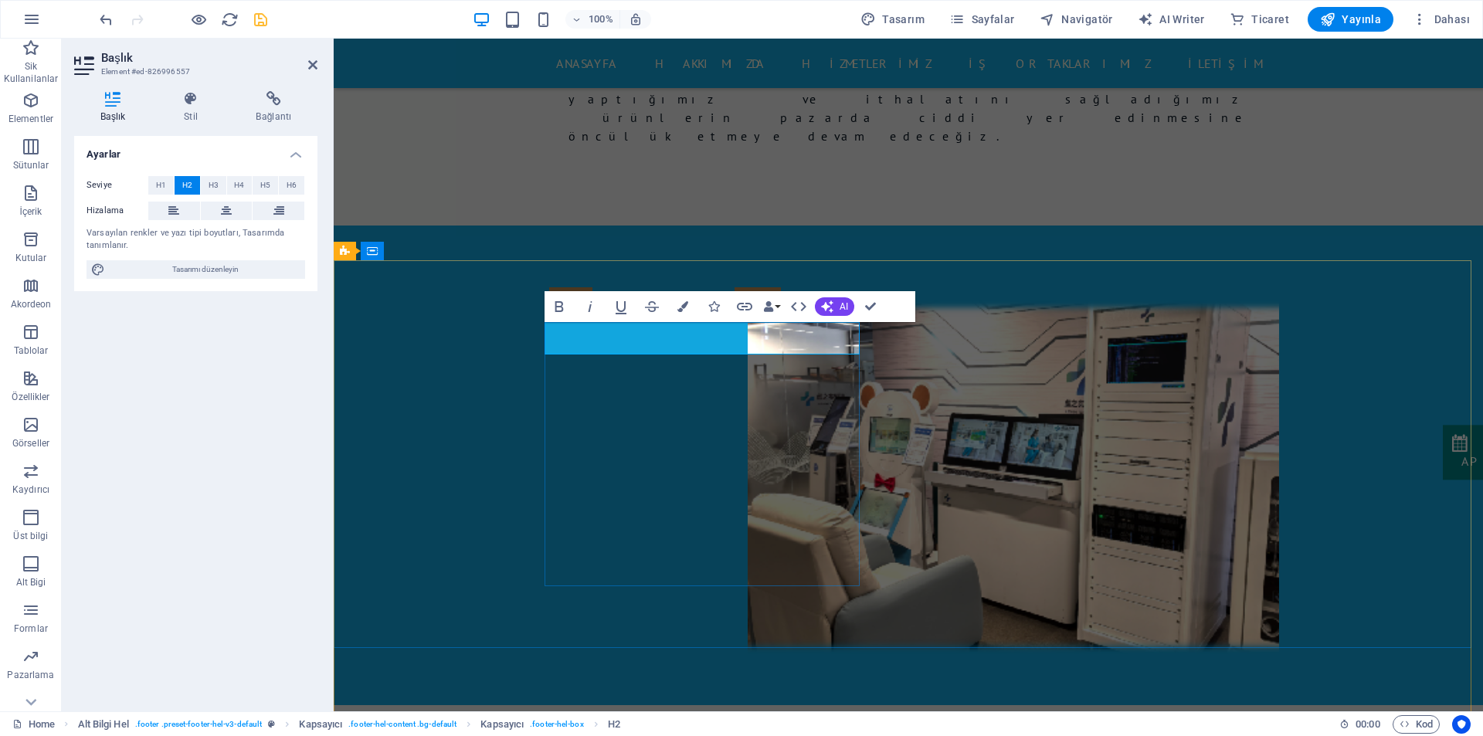
drag, startPoint x: 663, startPoint y: 337, endPoint x: 550, endPoint y: 333, distance: 113.6
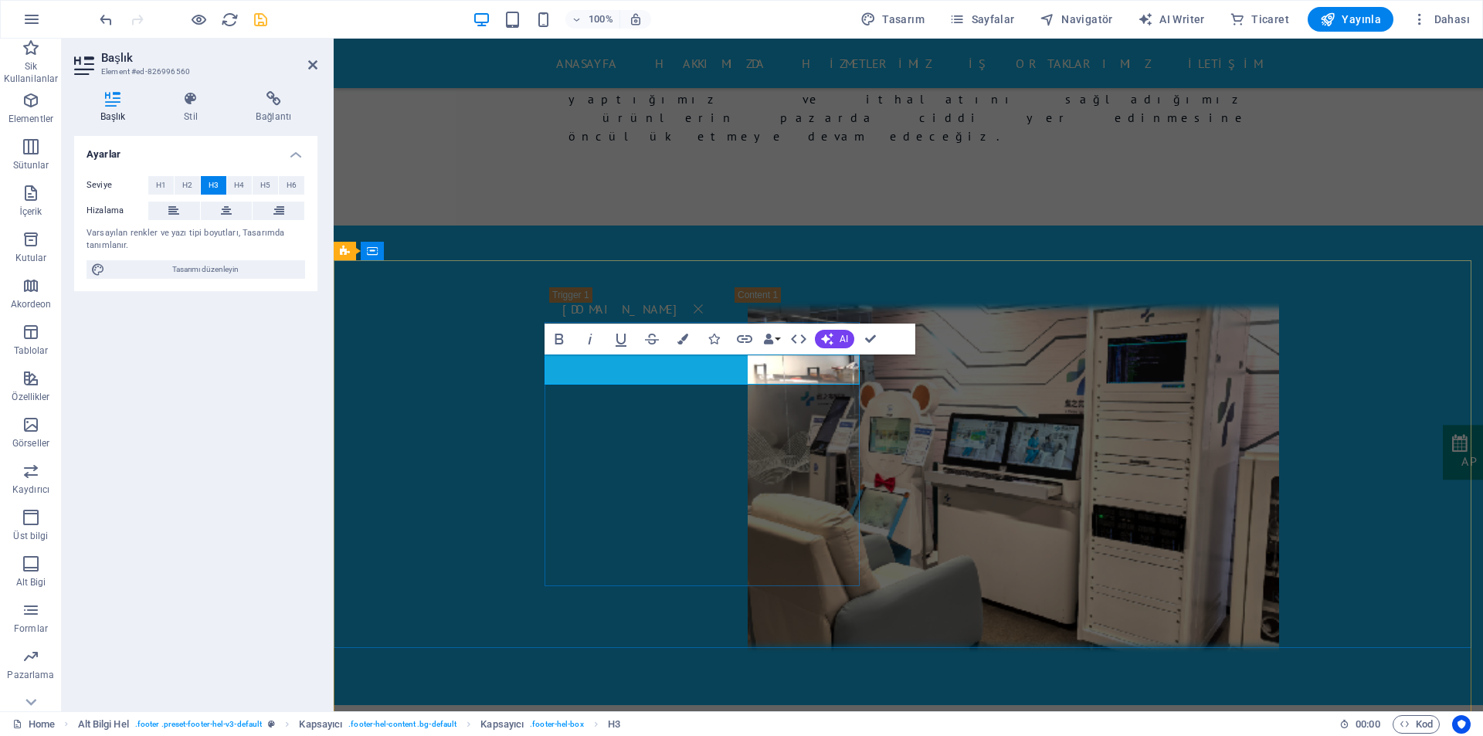
drag, startPoint x: 644, startPoint y: 364, endPoint x: 536, endPoint y: 364, distance: 108.1
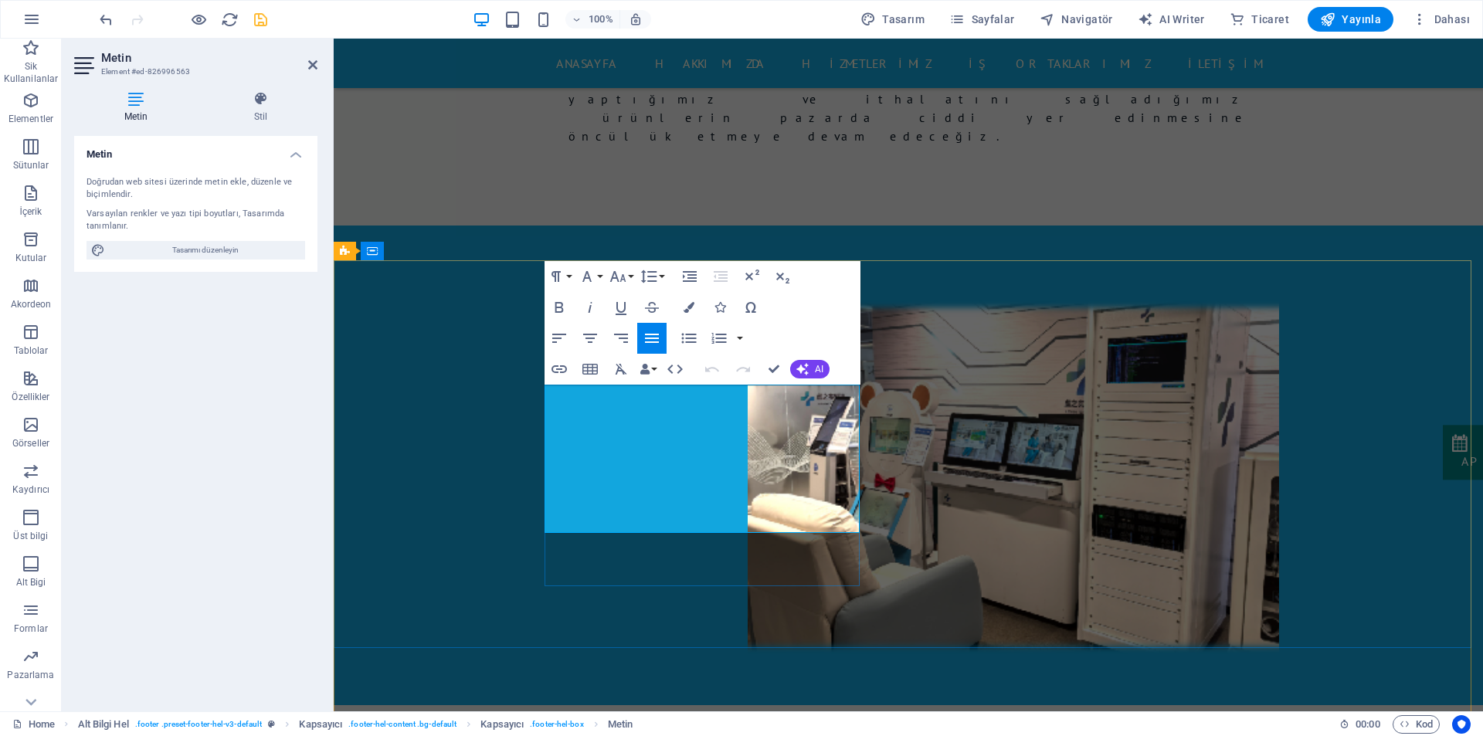
drag, startPoint x: 739, startPoint y: 469, endPoint x: 544, endPoint y: 470, distance: 195.4
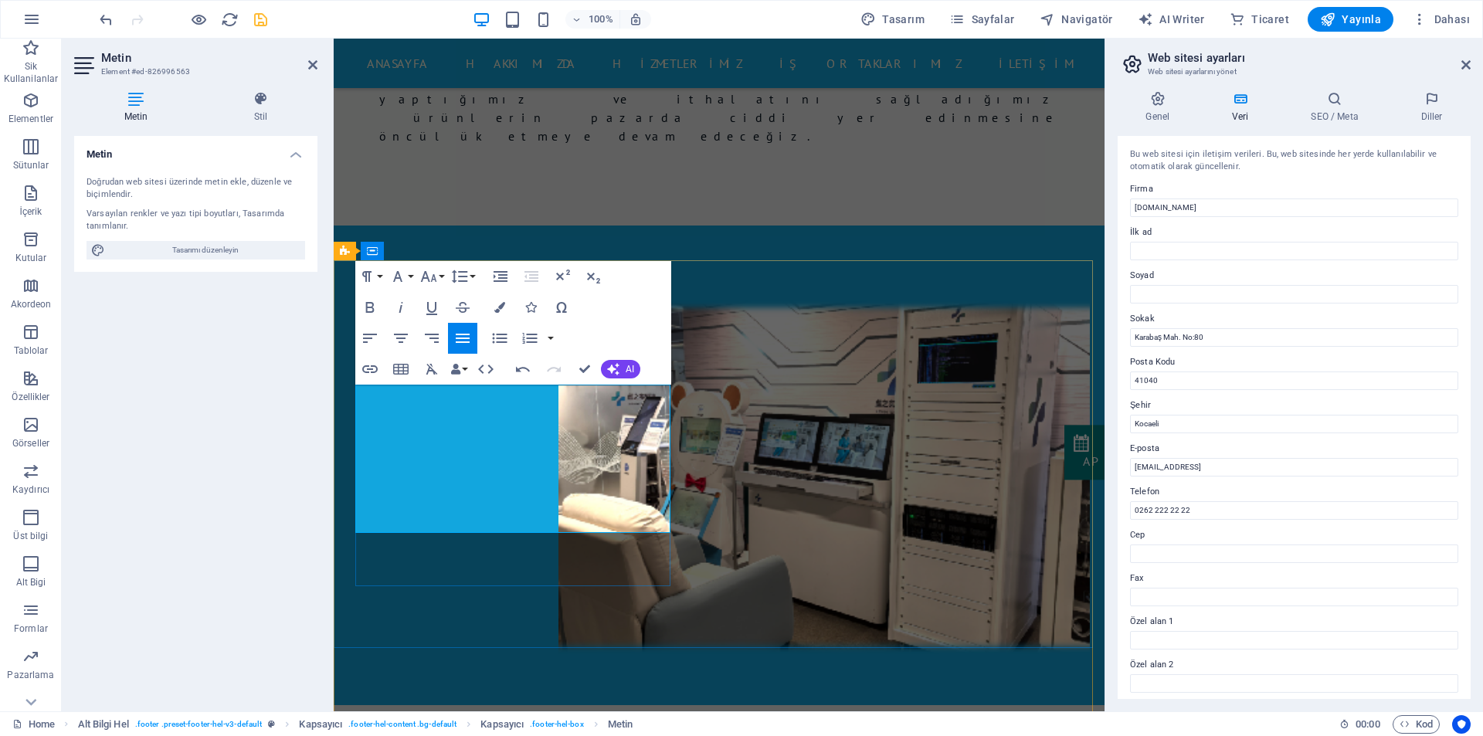
drag, startPoint x: 471, startPoint y: 526, endPoint x: 362, endPoint y: 527, distance: 108.9
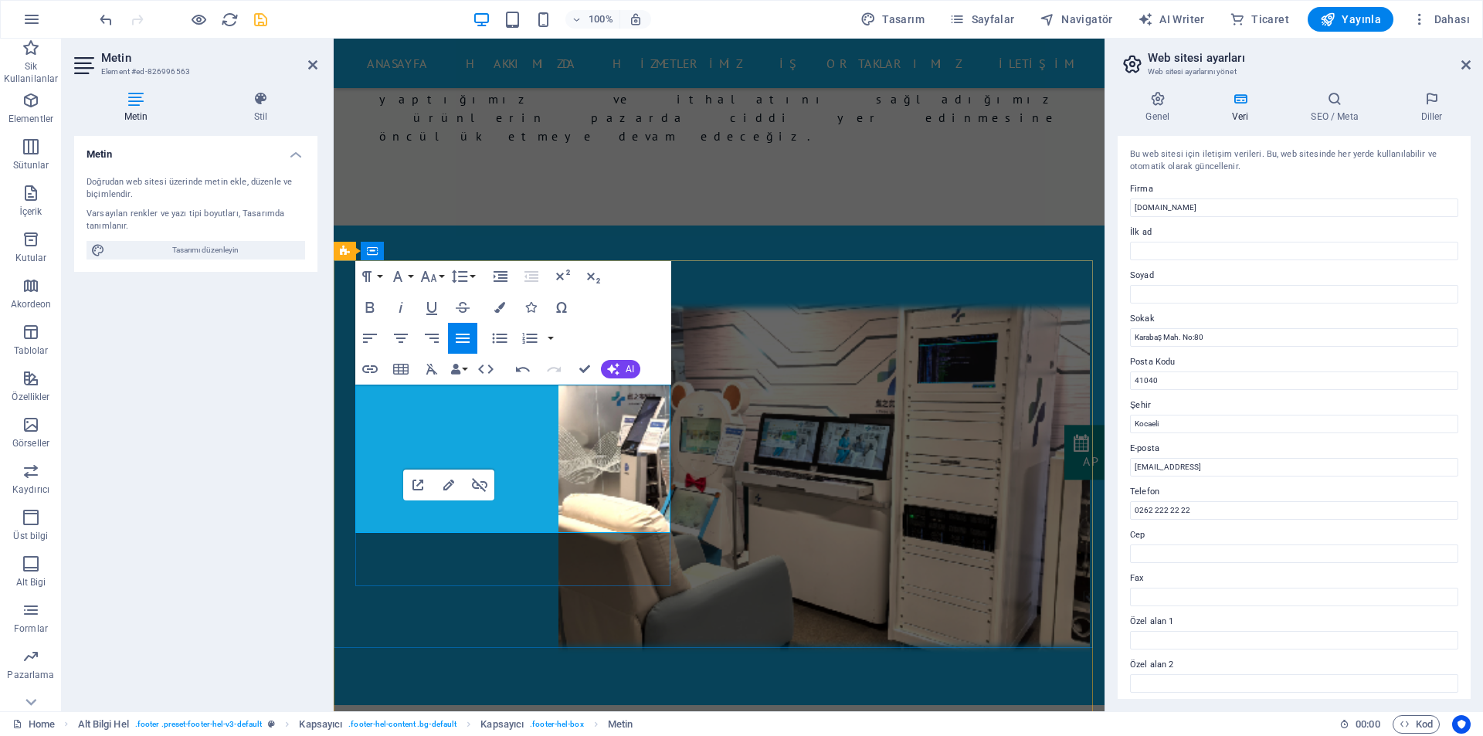
copy p "Legal Notice | Privacy"
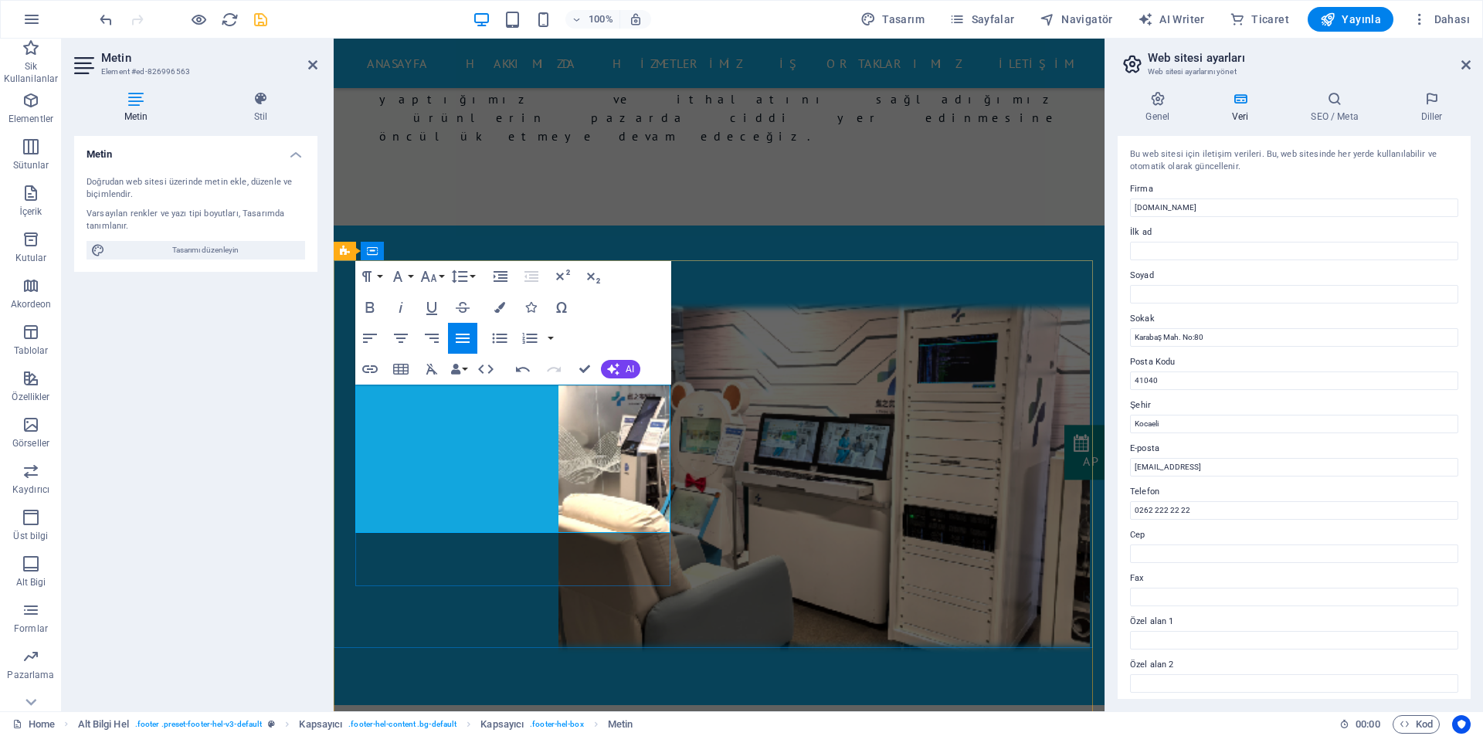
drag, startPoint x: 372, startPoint y: 507, endPoint x: 462, endPoint y: 507, distance: 89.6
copy p "Mo - Sat: 7am - 8pm"
drag, startPoint x: 458, startPoint y: 507, endPoint x: 355, endPoint y: 507, distance: 102.7
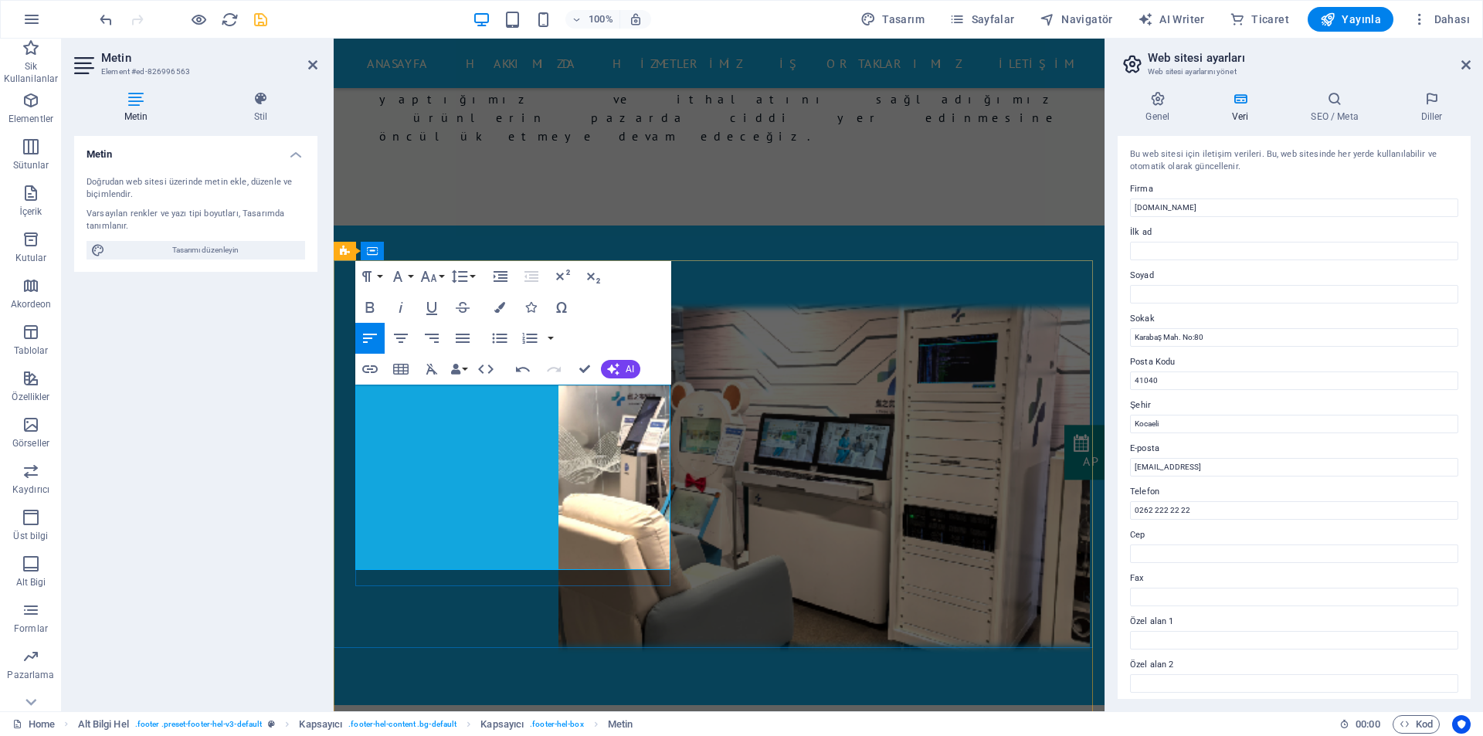
drag, startPoint x: 476, startPoint y: 534, endPoint x: 357, endPoint y: 508, distance: 122.5
click at [430, 273] on icon "button" at bounding box center [428, 276] width 19 height 19
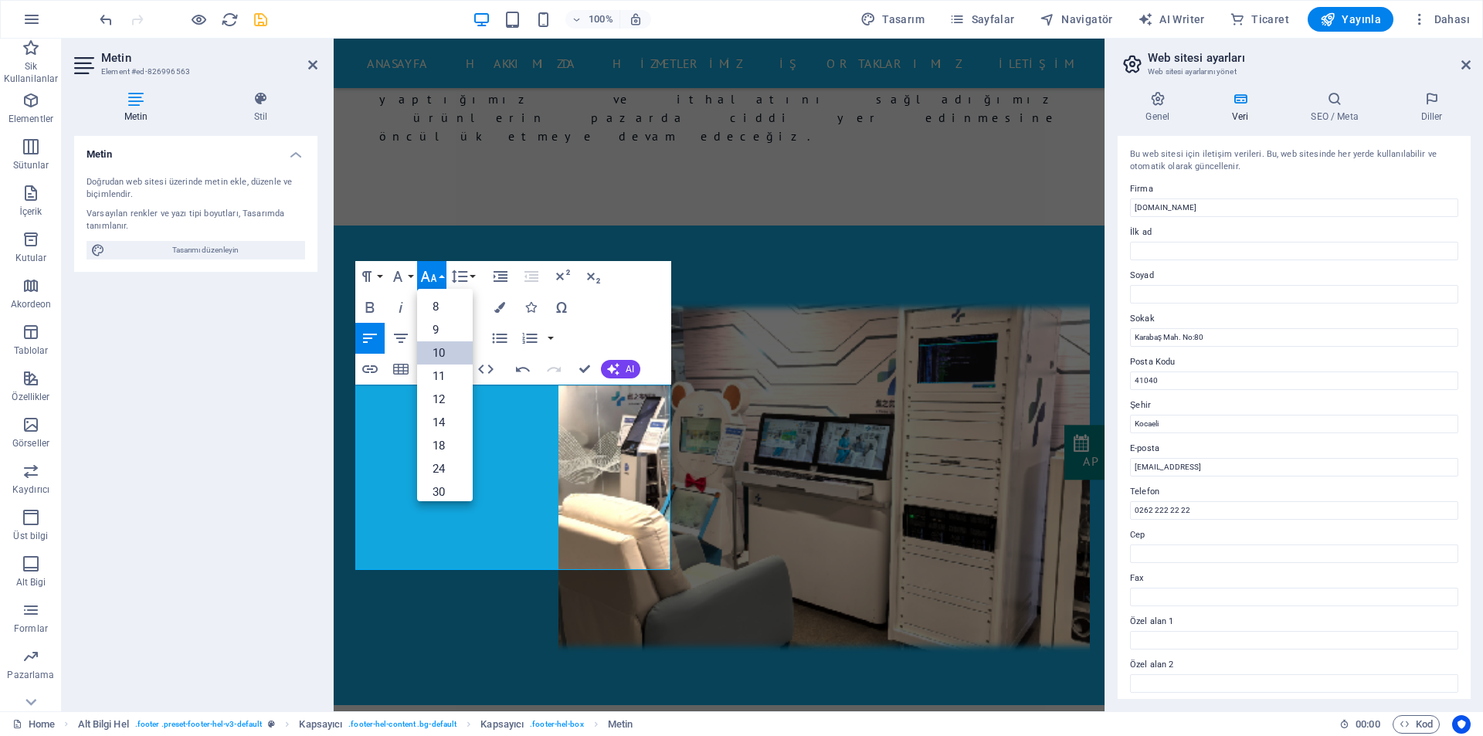
click at [432, 347] on link "10" at bounding box center [445, 352] width 56 height 23
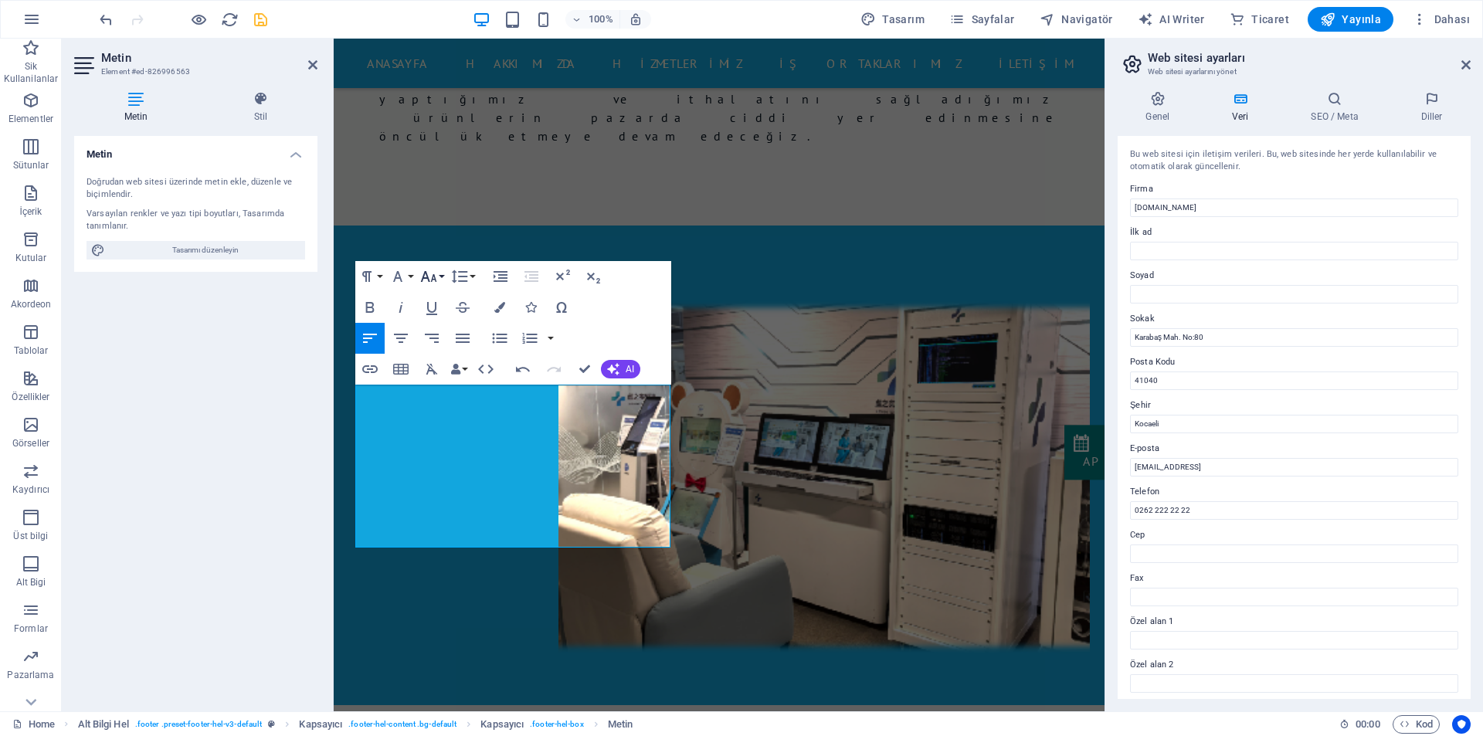
click at [432, 276] on icon "button" at bounding box center [428, 276] width 16 height 11
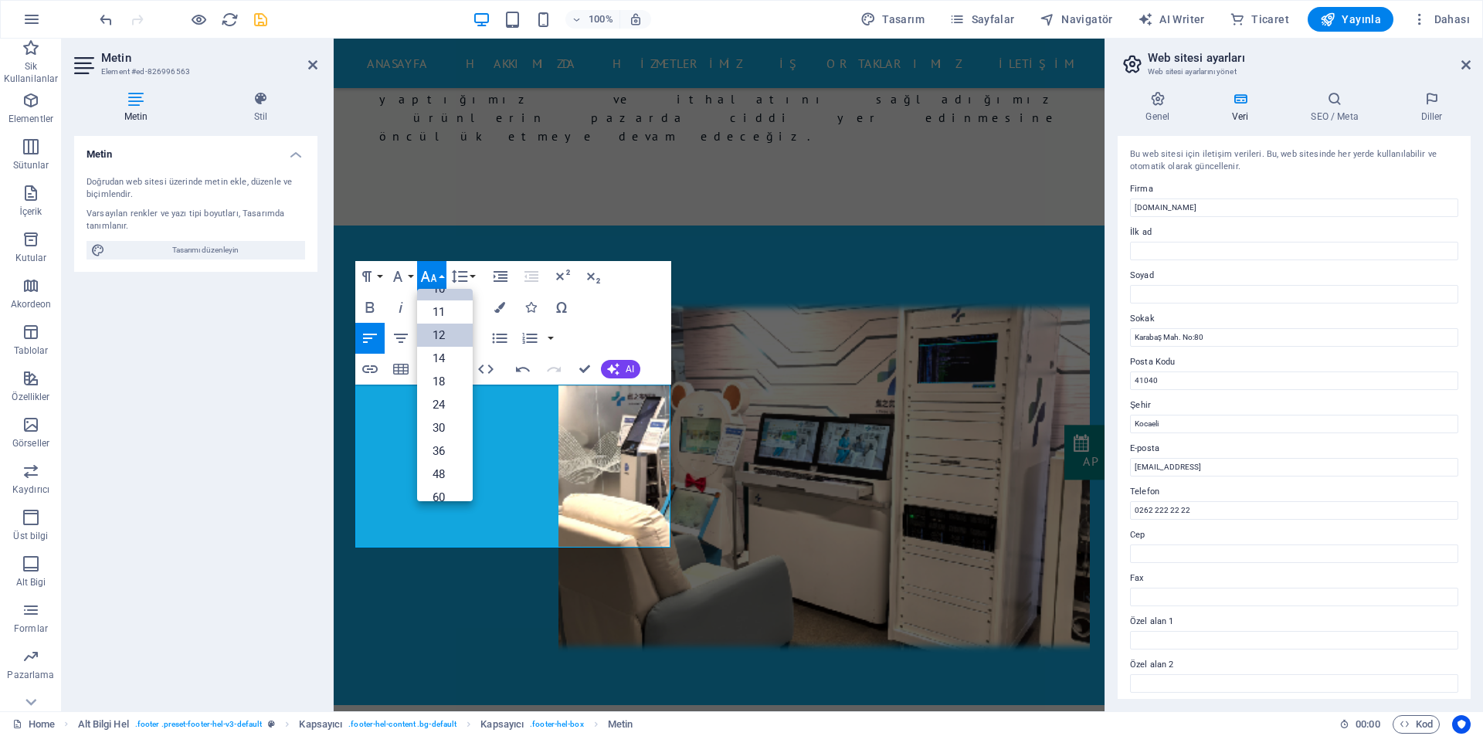
click at [435, 330] on link "12" at bounding box center [445, 335] width 56 height 23
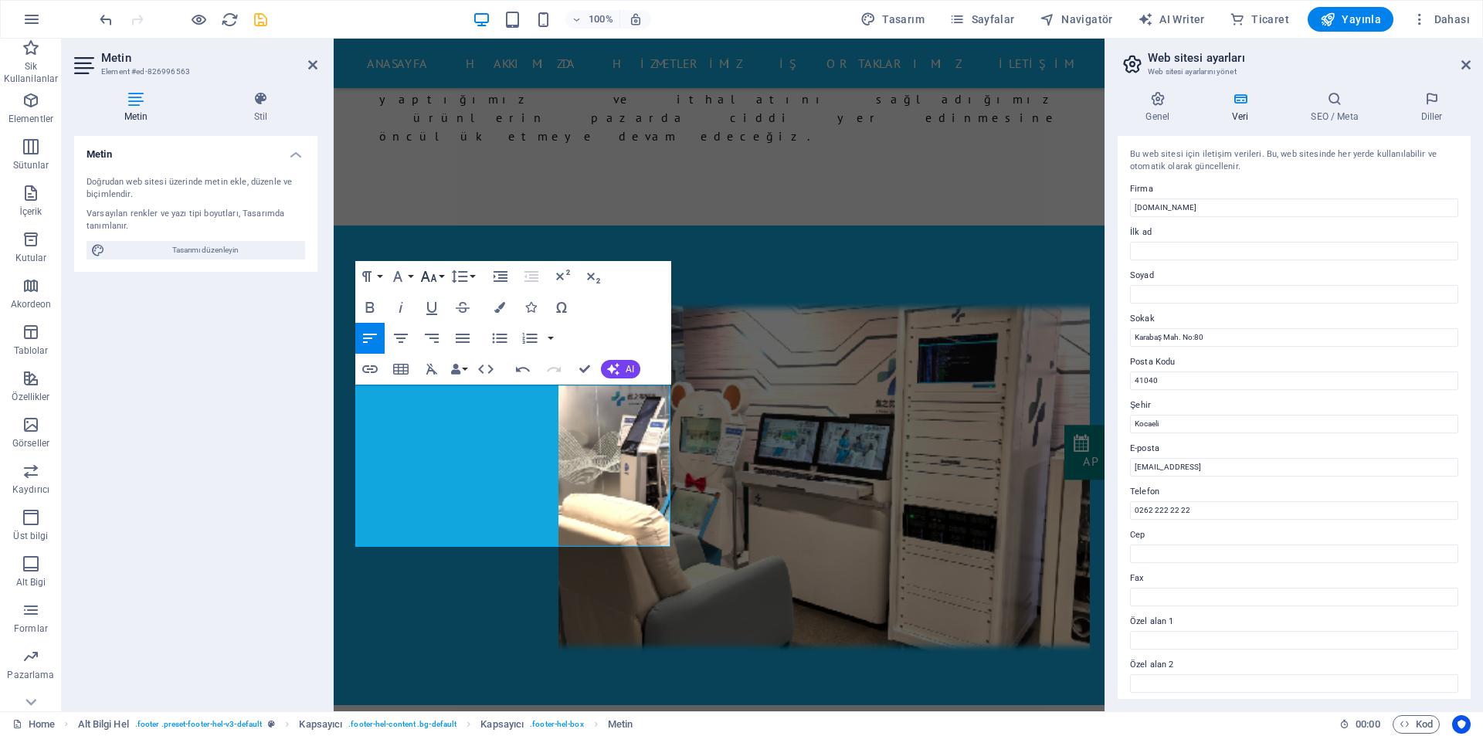
click at [434, 276] on icon "button" at bounding box center [428, 276] width 16 height 11
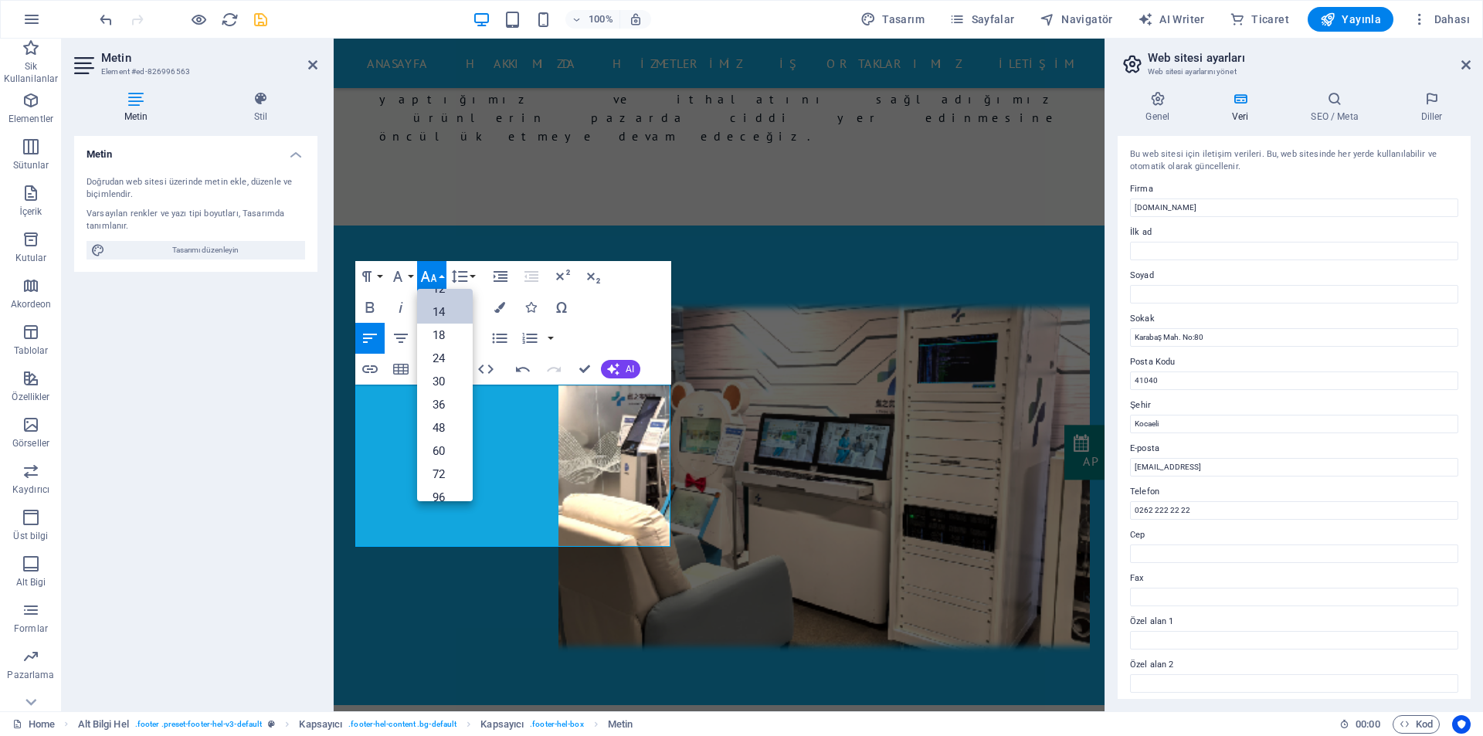
click at [434, 313] on link "14" at bounding box center [445, 311] width 56 height 23
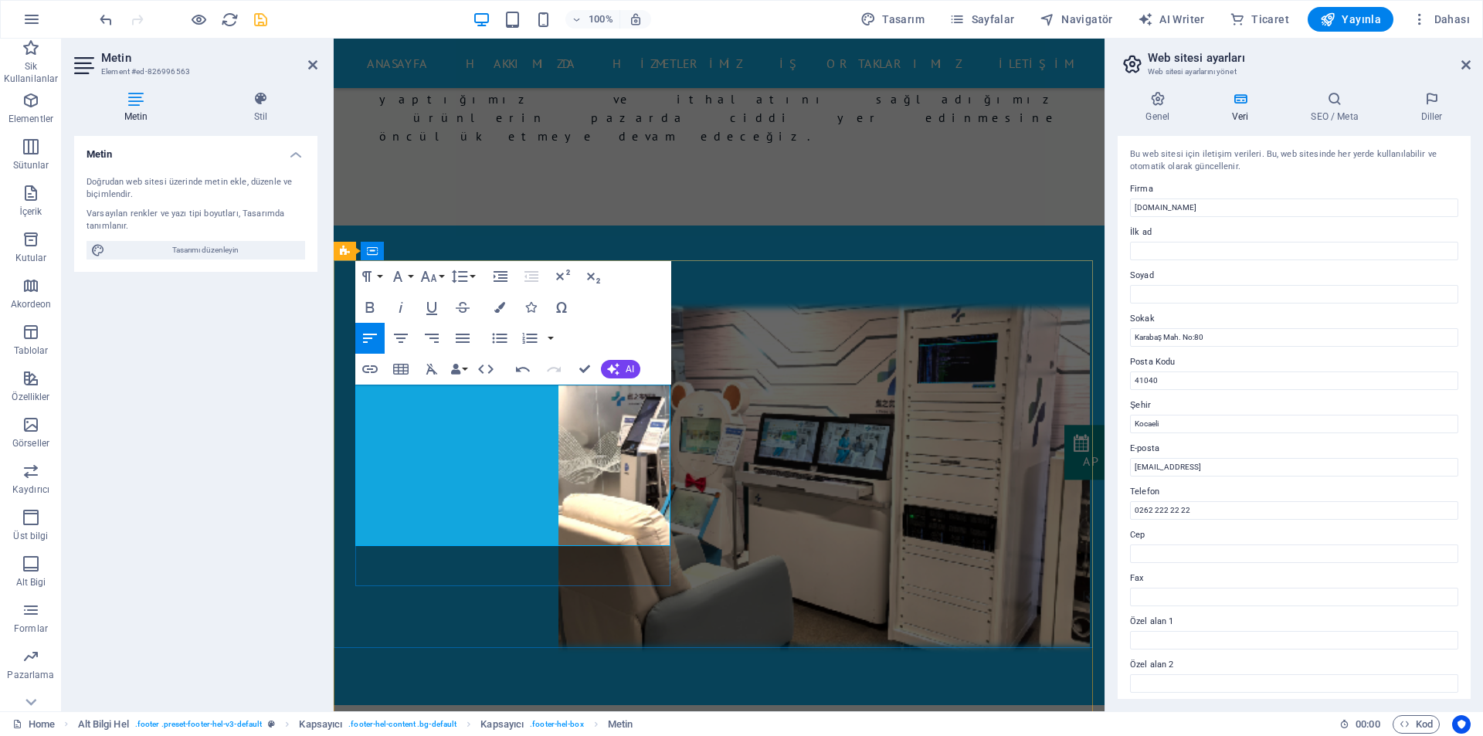
drag, startPoint x: 491, startPoint y: 511, endPoint x: 515, endPoint y: 511, distance: 23.9
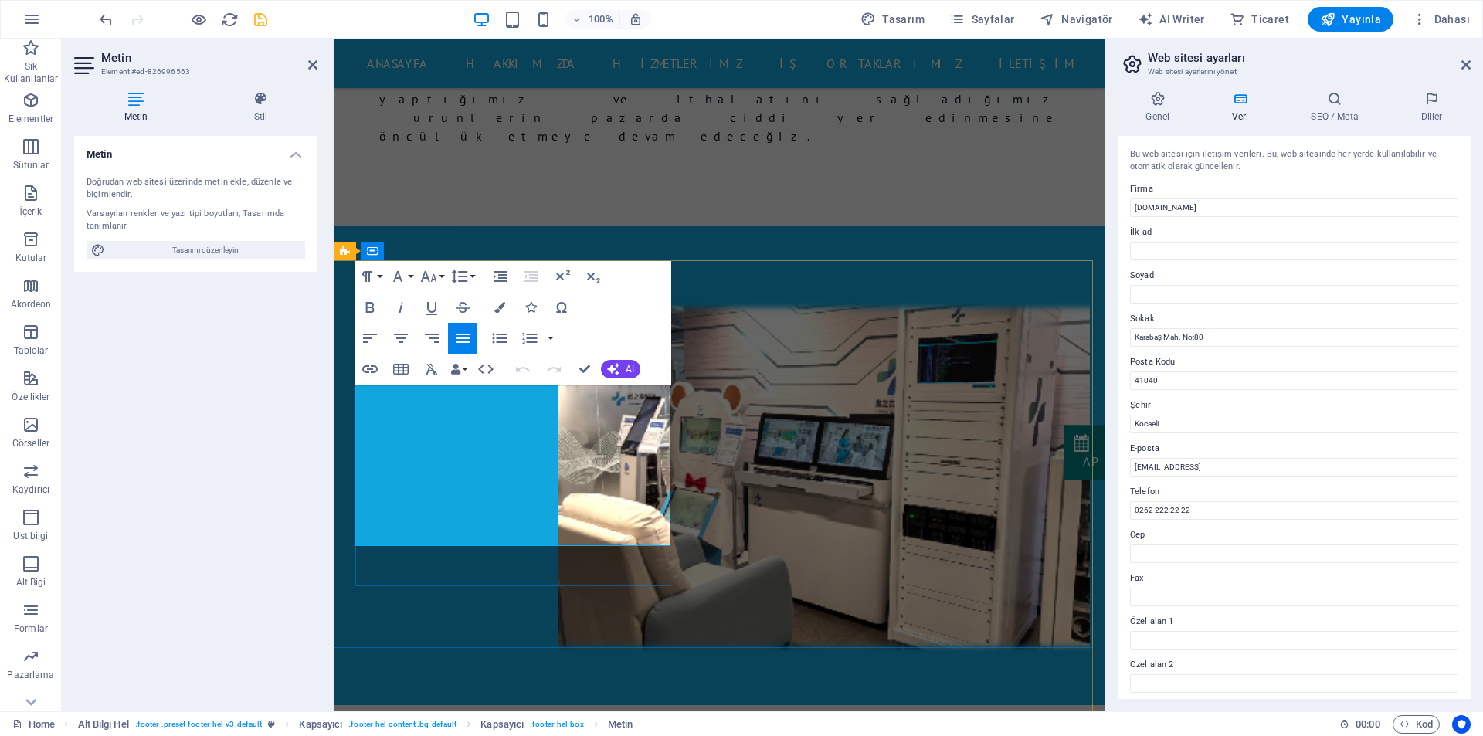
drag, startPoint x: 469, startPoint y: 537, endPoint x: 357, endPoint y: 536, distance: 112.0
copy p "Legal Notice | Privacy"
drag, startPoint x: 473, startPoint y: 538, endPoint x: 344, endPoint y: 541, distance: 128.2
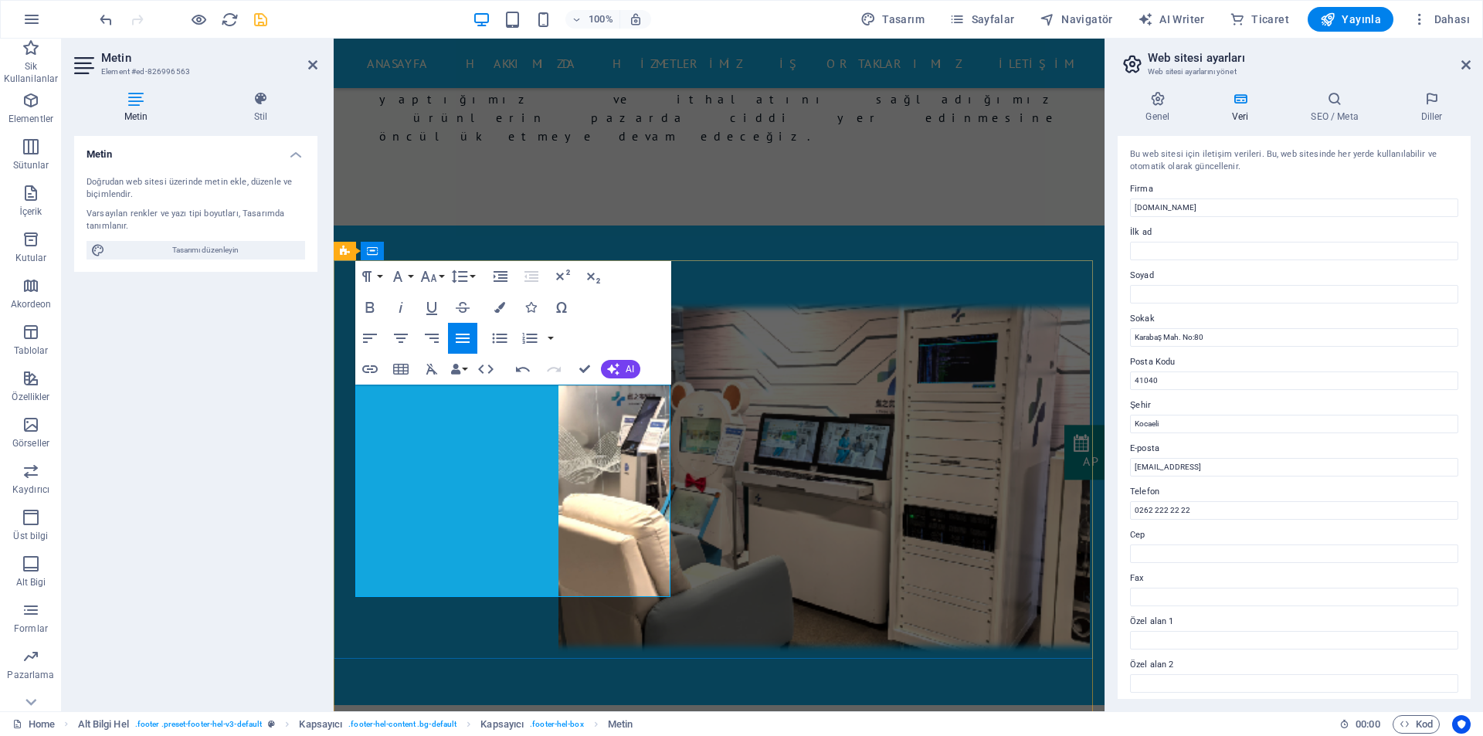
drag, startPoint x: 435, startPoint y: 577, endPoint x: 358, endPoint y: 551, distance: 81.6
click at [429, 280] on icon "button" at bounding box center [428, 276] width 19 height 19
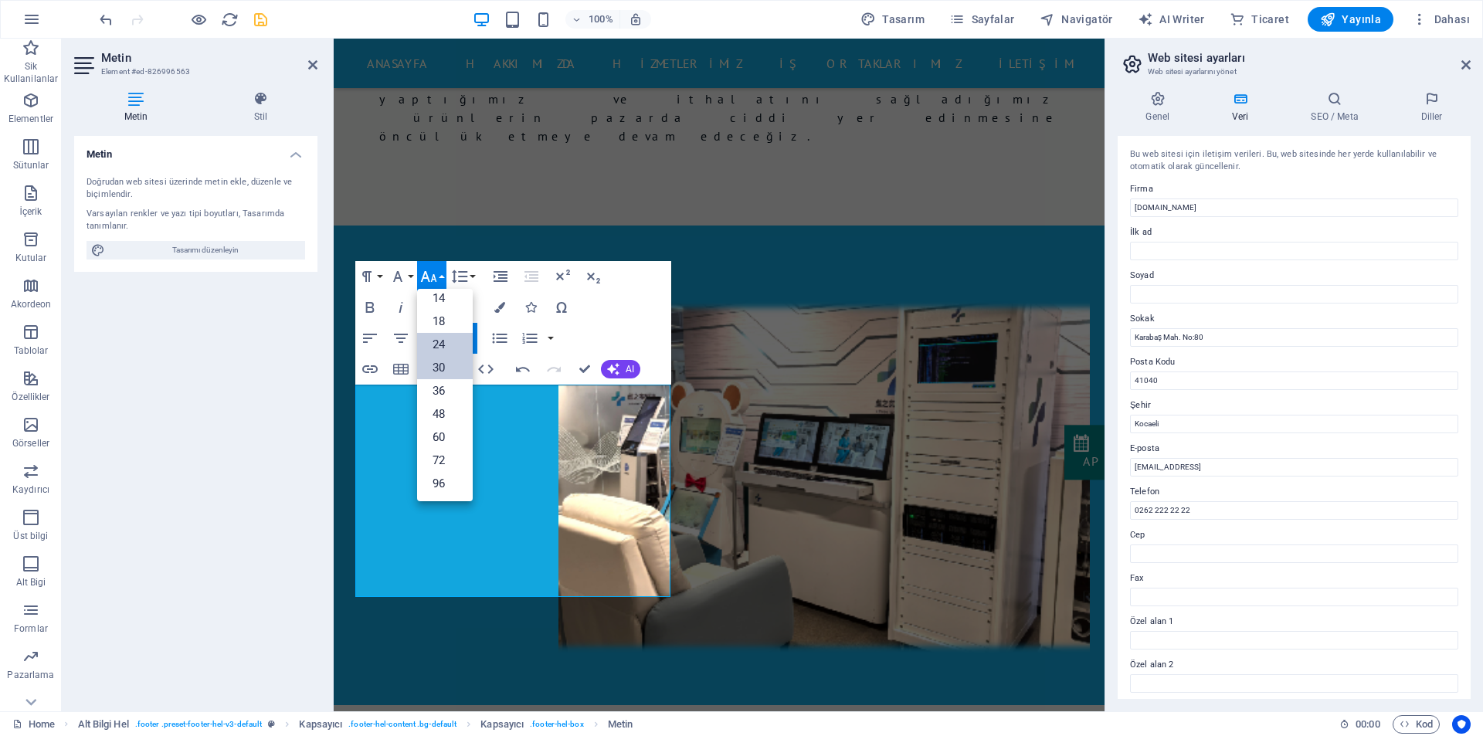
scroll to position [124, 0]
click at [448, 300] on link "14" at bounding box center [445, 297] width 56 height 23
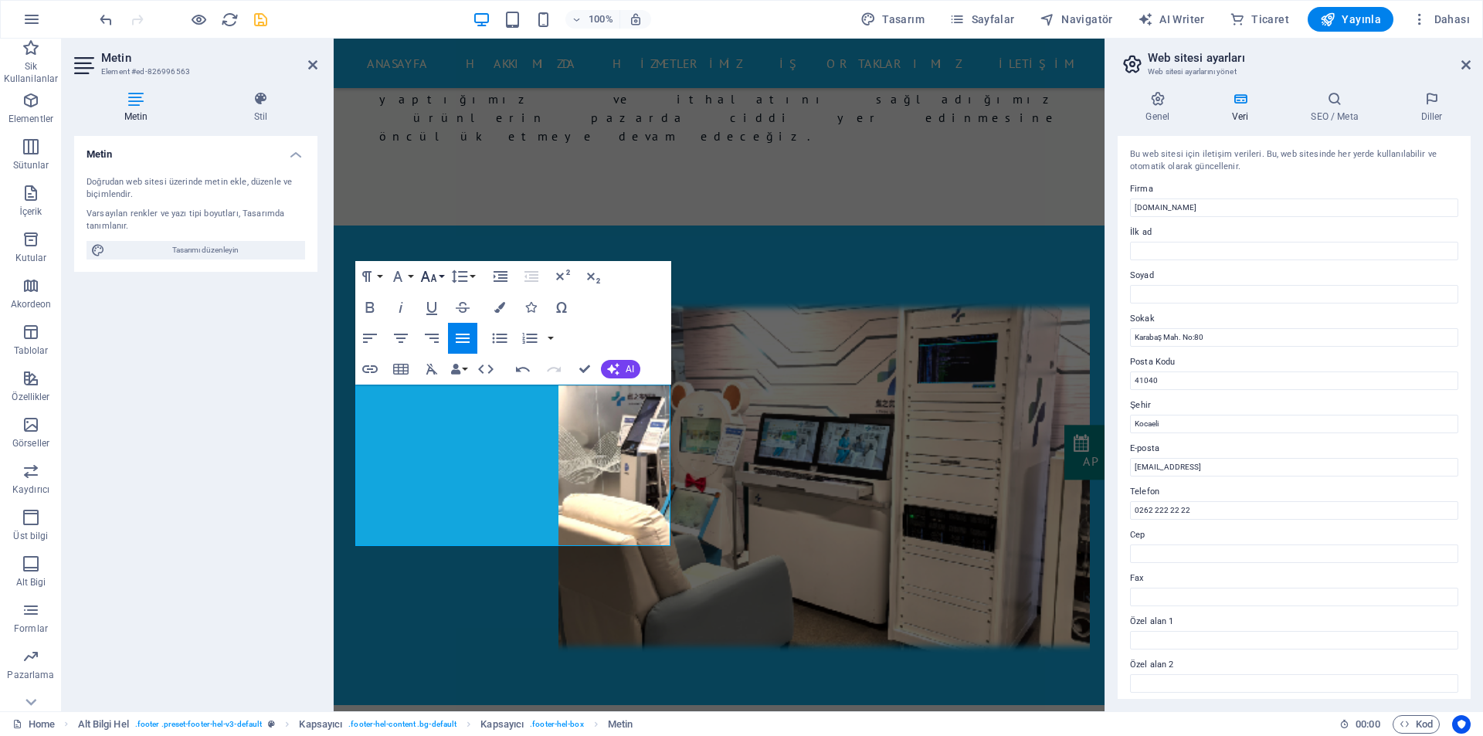
click at [438, 282] on button "Font Size" at bounding box center [431, 276] width 29 height 31
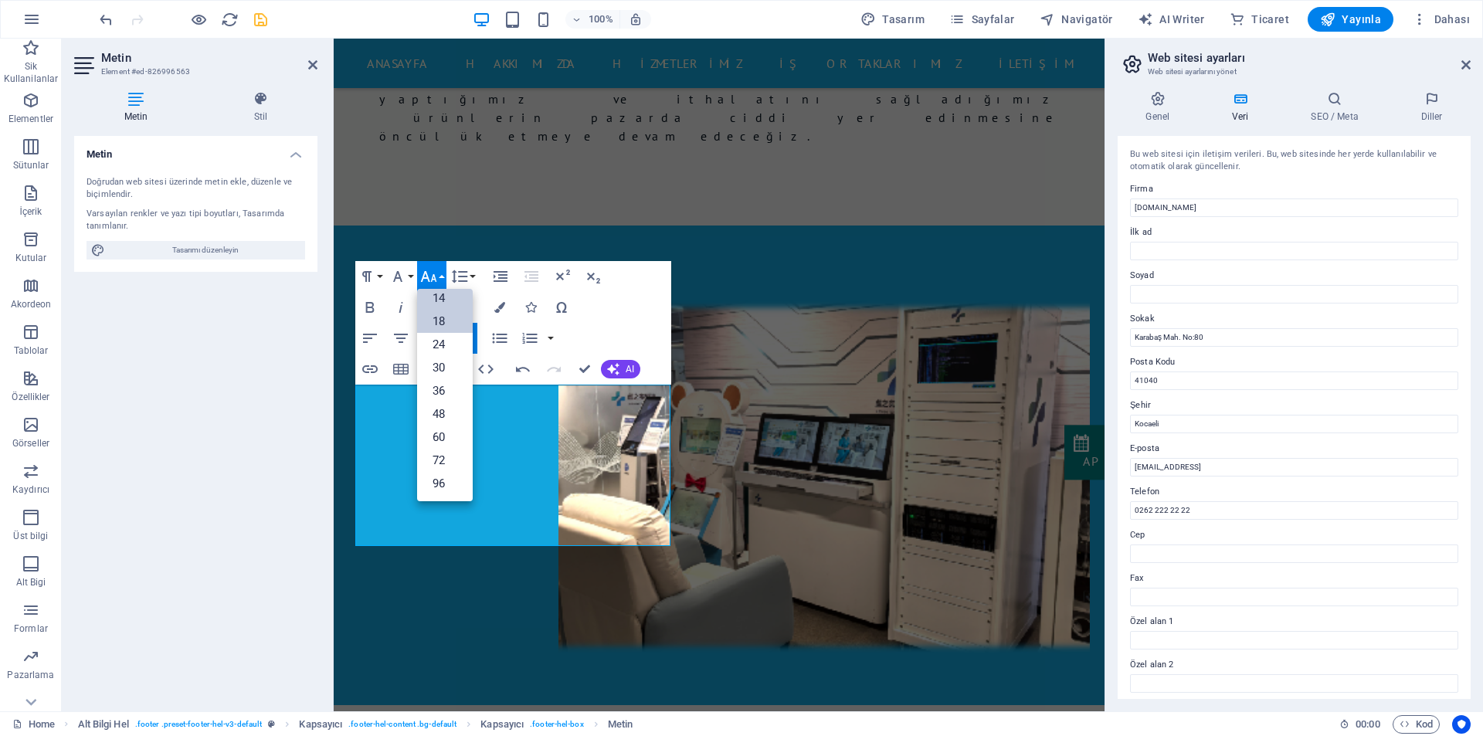
click at [441, 314] on link "18" at bounding box center [445, 321] width 56 height 23
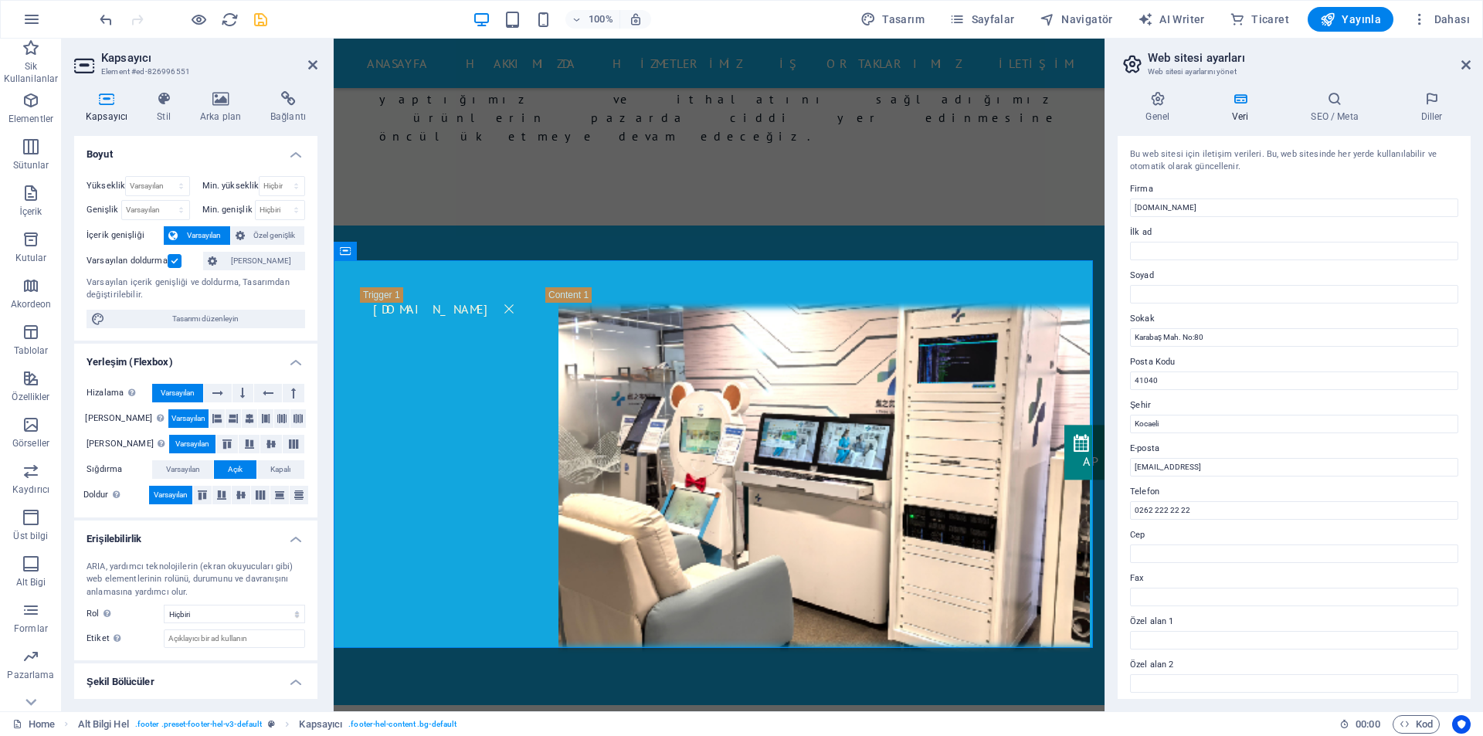
click at [208, 594] on div "ARIA, yardımcı teknolojilerin (ekran okuyucuları gibi) web elementlerinin rolün…" at bounding box center [195, 580] width 219 height 39
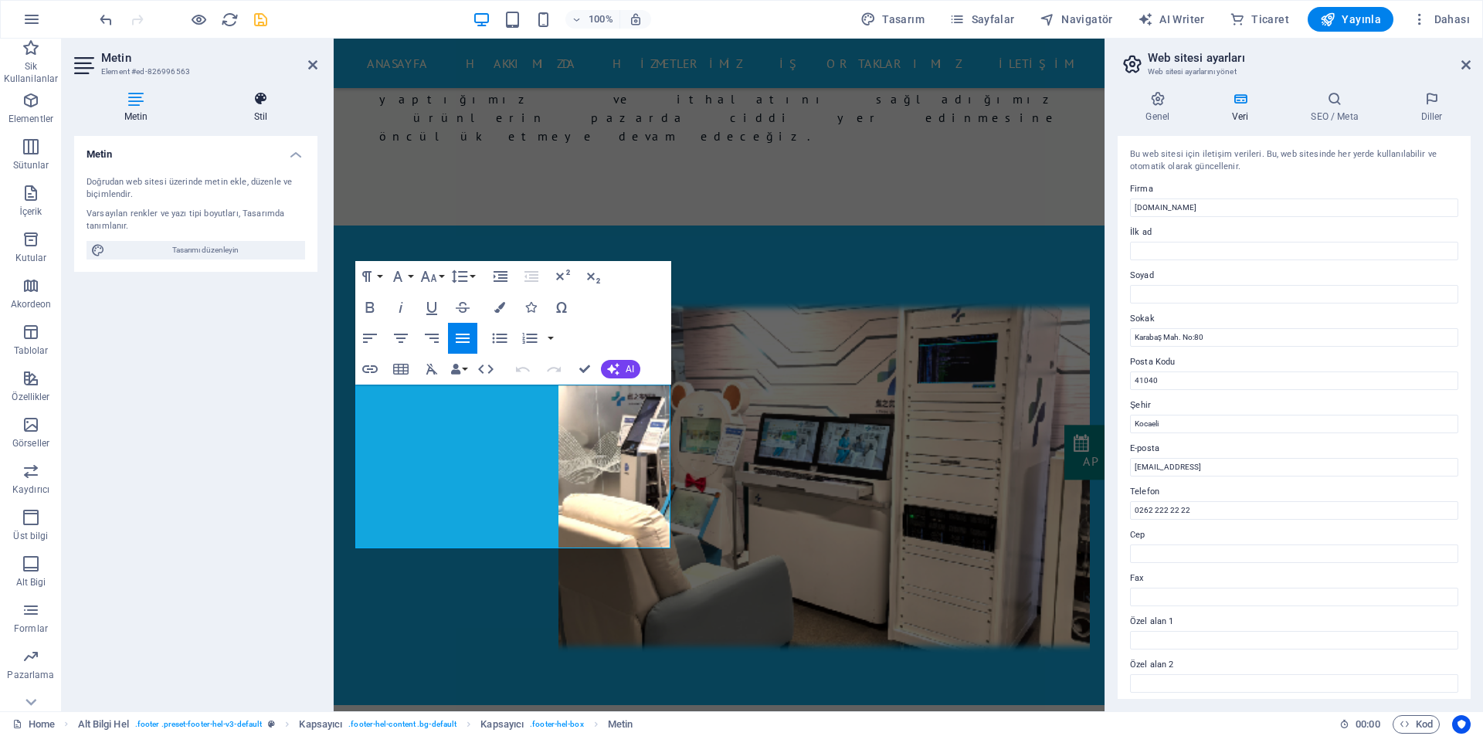
click at [269, 105] on icon at bounding box center [261, 98] width 114 height 15
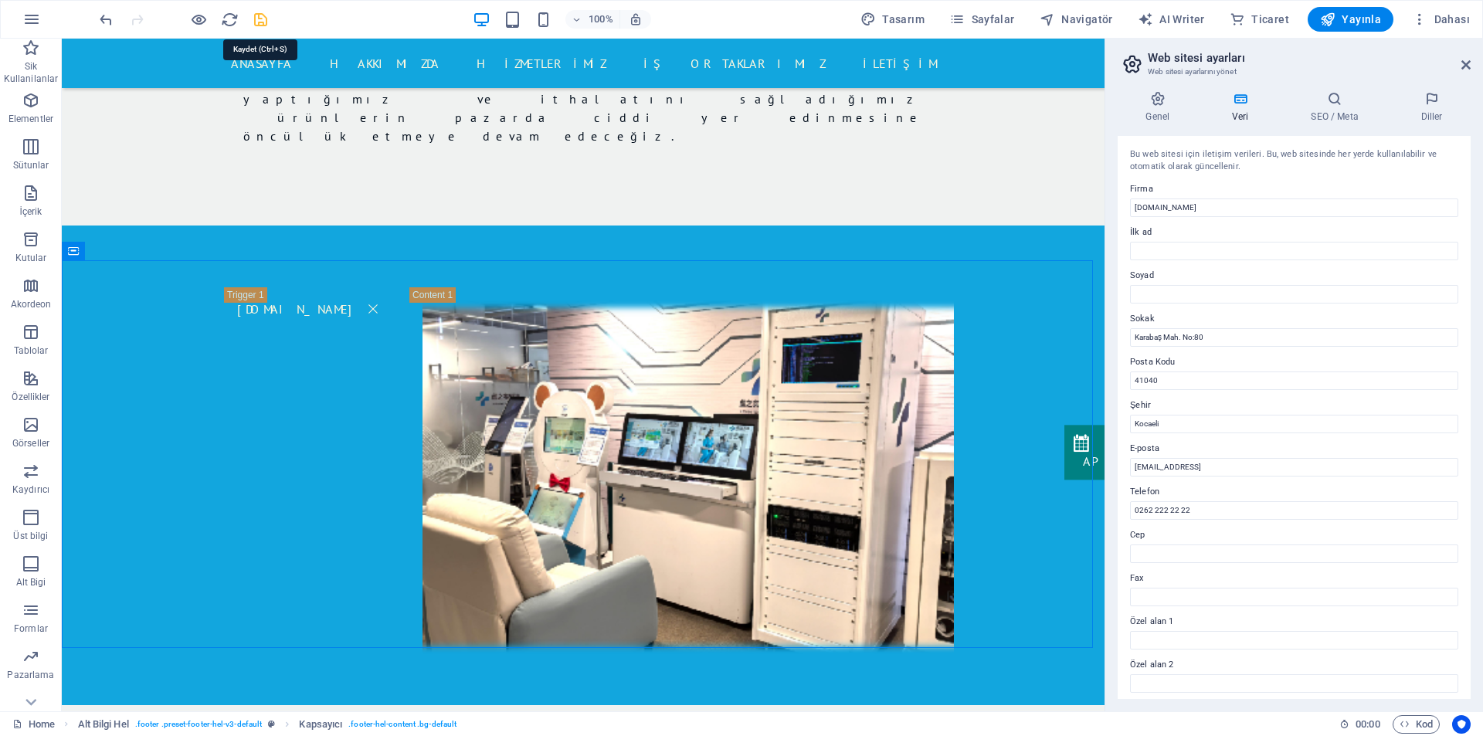
click at [266, 25] on icon "save" at bounding box center [261, 20] width 18 height 18
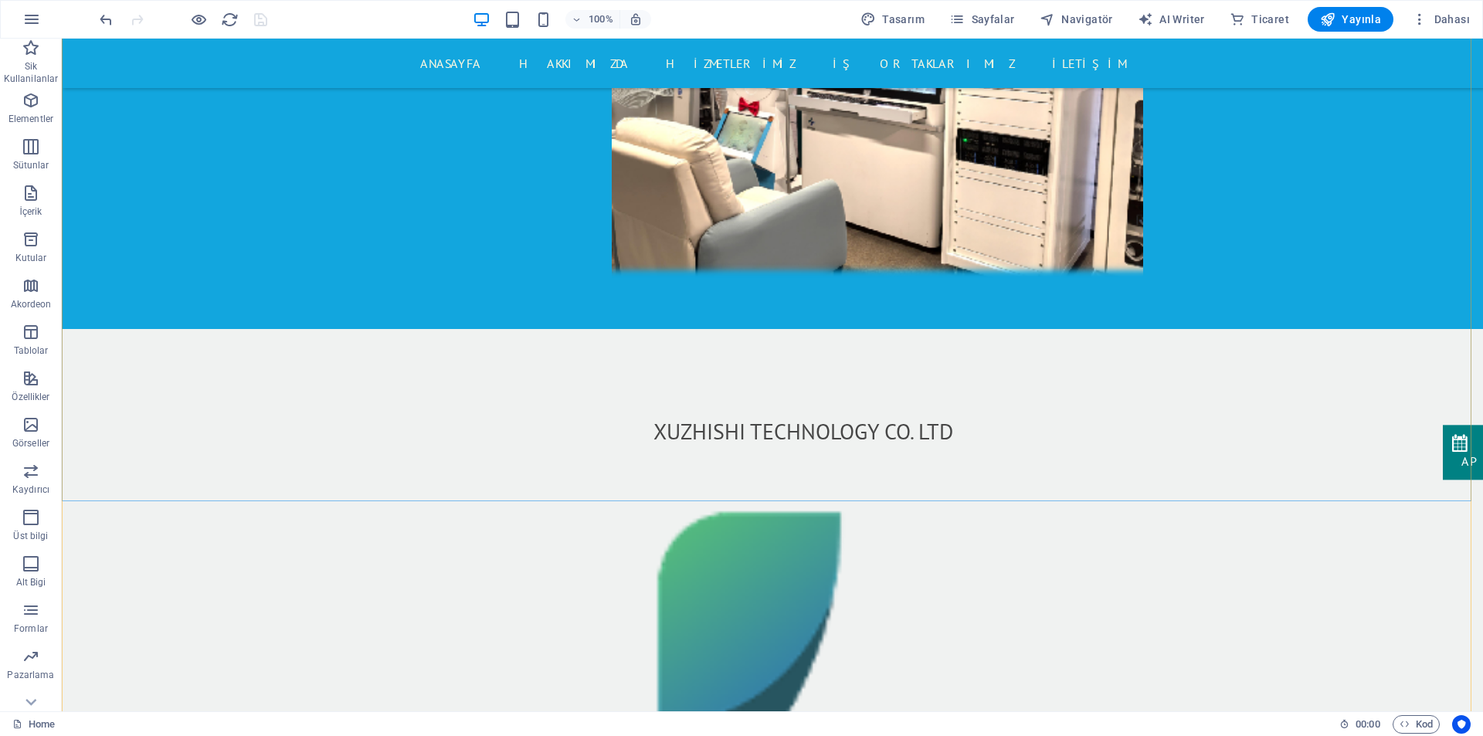
scroll to position [2172, 0]
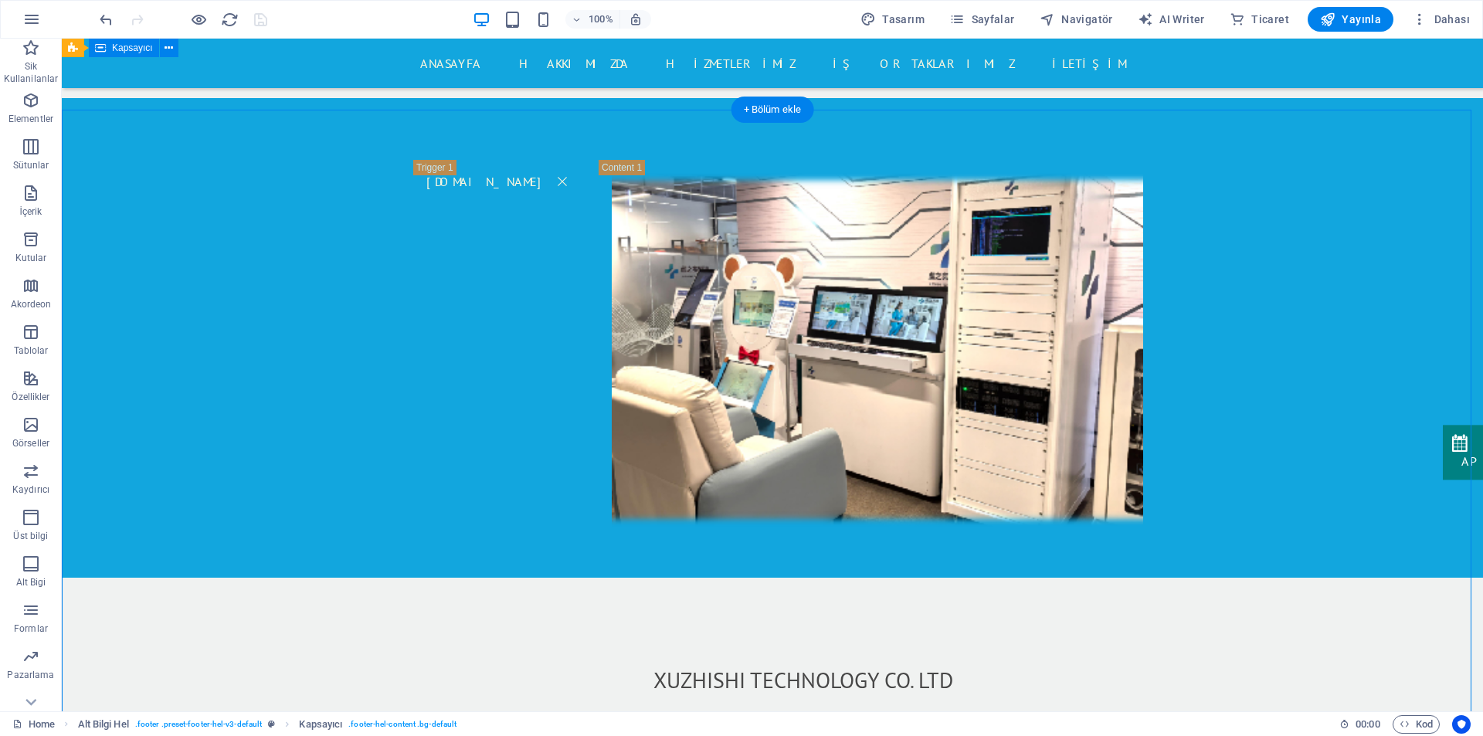
scroll to position [1863, 0]
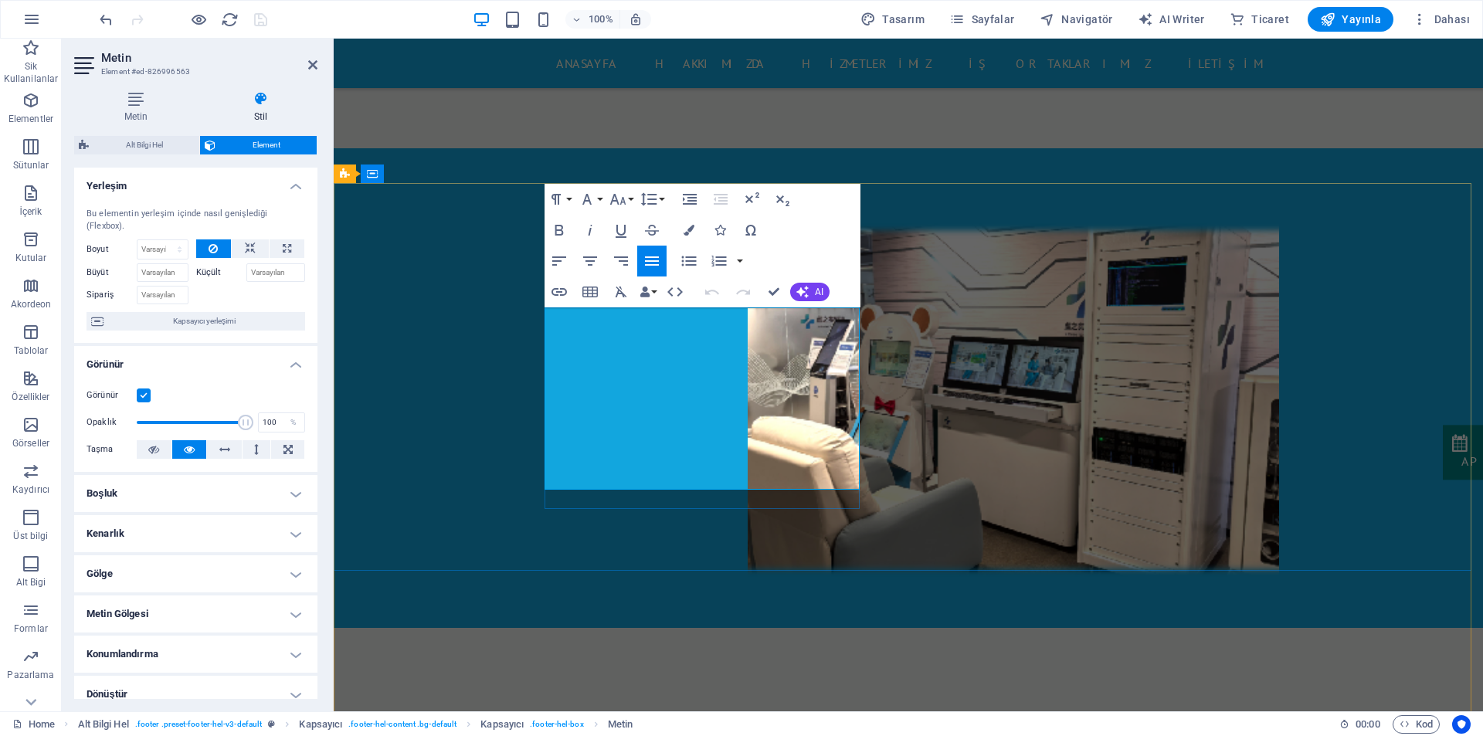
drag, startPoint x: 578, startPoint y: 395, endPoint x: 838, endPoint y: 391, distance: 260.2
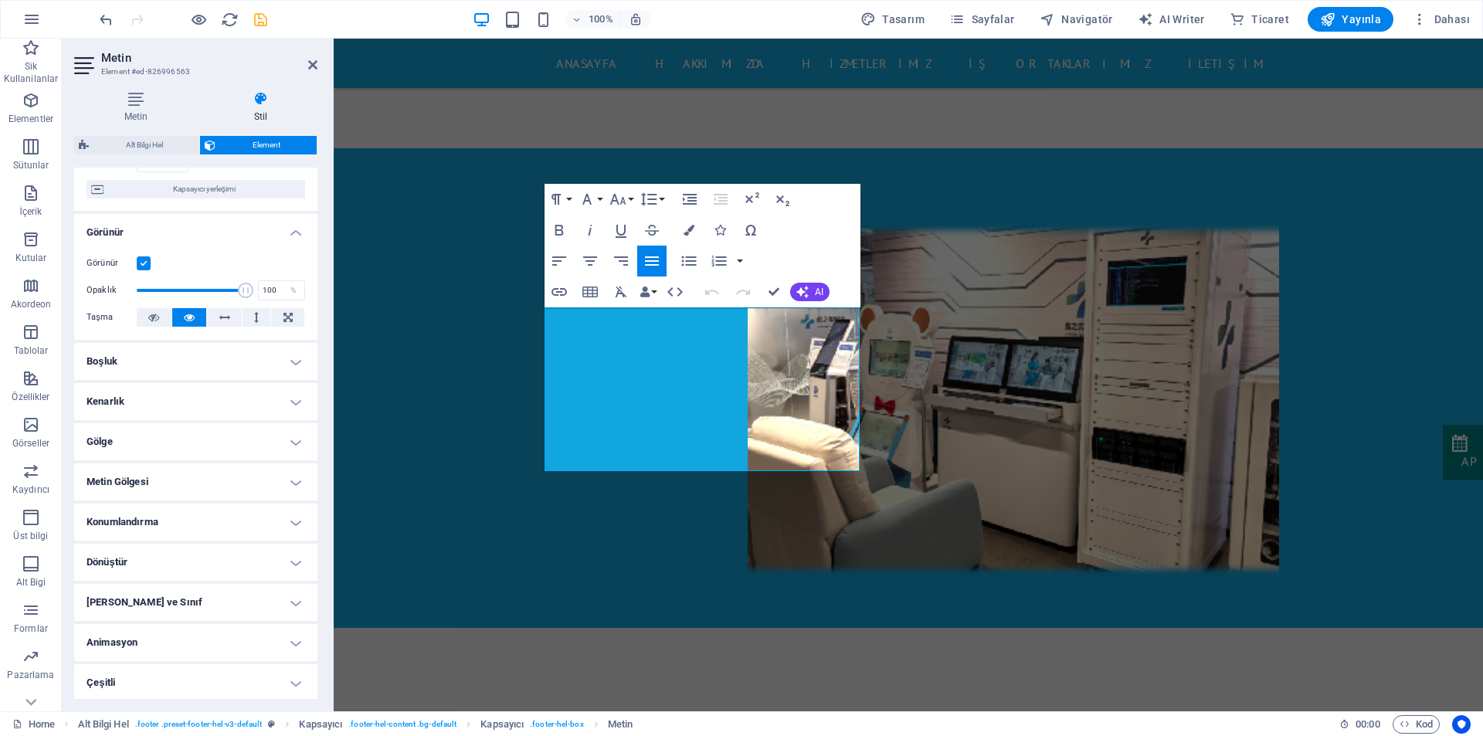
scroll to position [134, 0]
click at [138, 359] on h4 "Boşluk" at bounding box center [195, 359] width 243 height 37
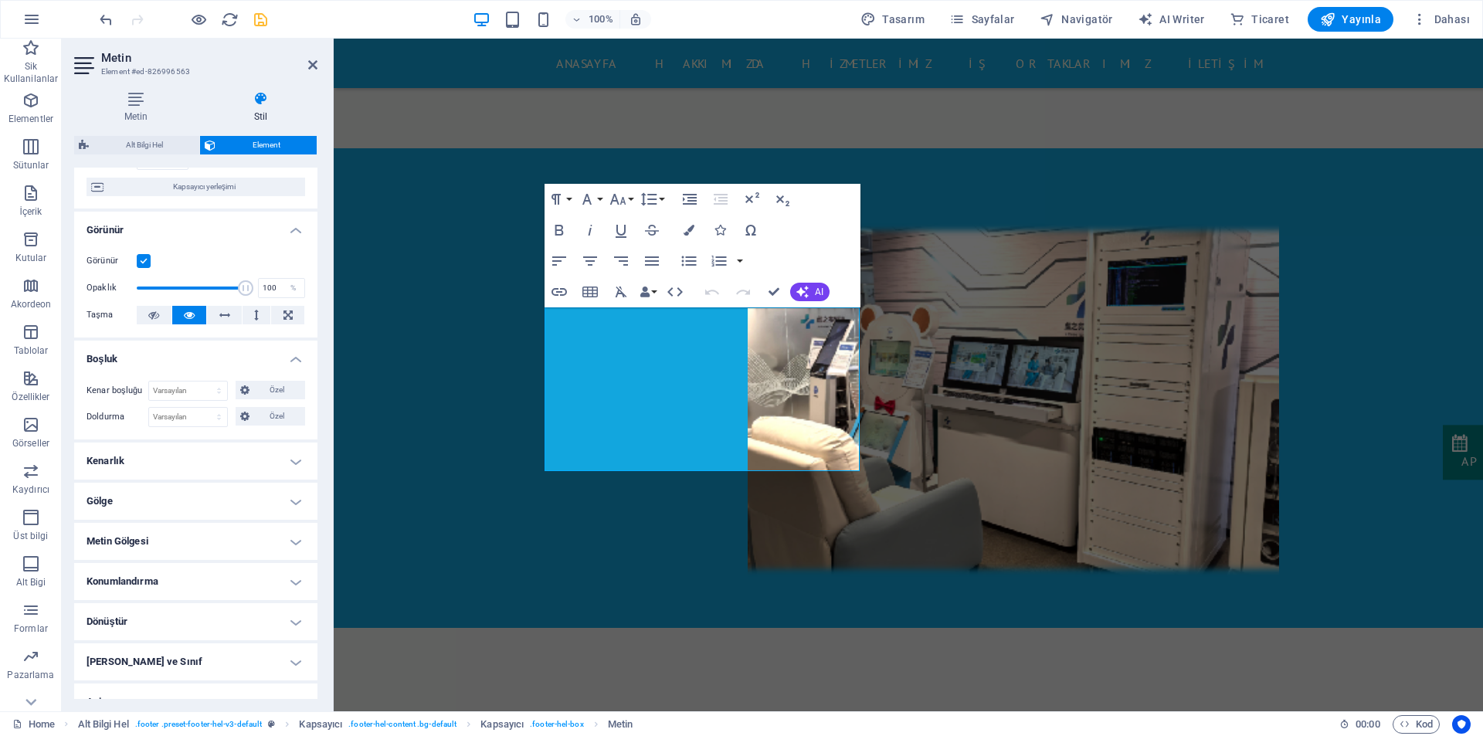
click at [144, 435] on div "Kenar boşluğu Varsayılan otomatik px % rem vw vh Özel Özel otomatik px % rem vw…" at bounding box center [195, 403] width 243 height 71
click at [142, 484] on h4 "Gölge" at bounding box center [195, 501] width 243 height 37
click at [168, 594] on h4 "Metin Gölgesi" at bounding box center [195, 576] width 243 height 37
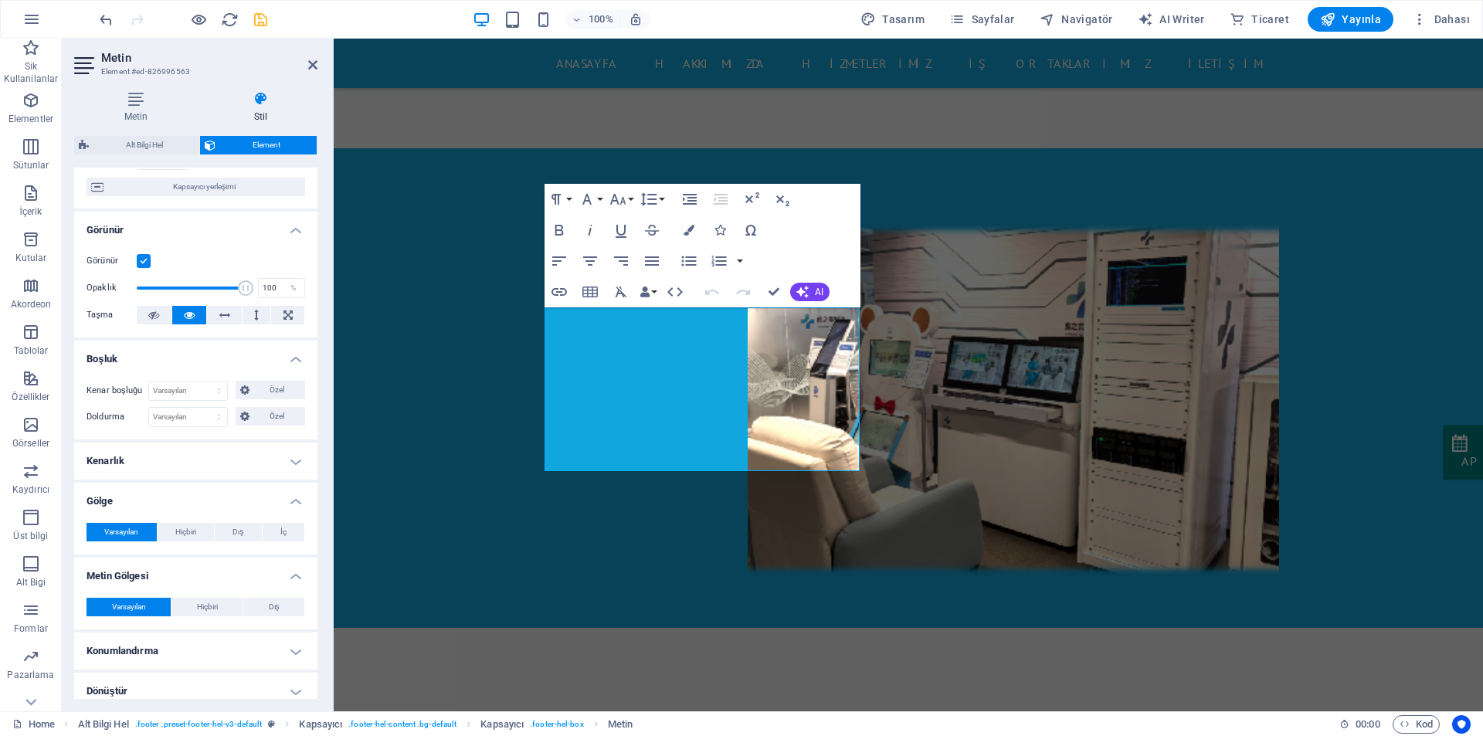
click at [188, 675] on h4 "Dönüştür" at bounding box center [195, 691] width 243 height 37
drag, startPoint x: 313, startPoint y: 62, endPoint x: 208, endPoint y: 0, distance: 121.8
click at [313, 62] on icon at bounding box center [312, 65] width 9 height 12
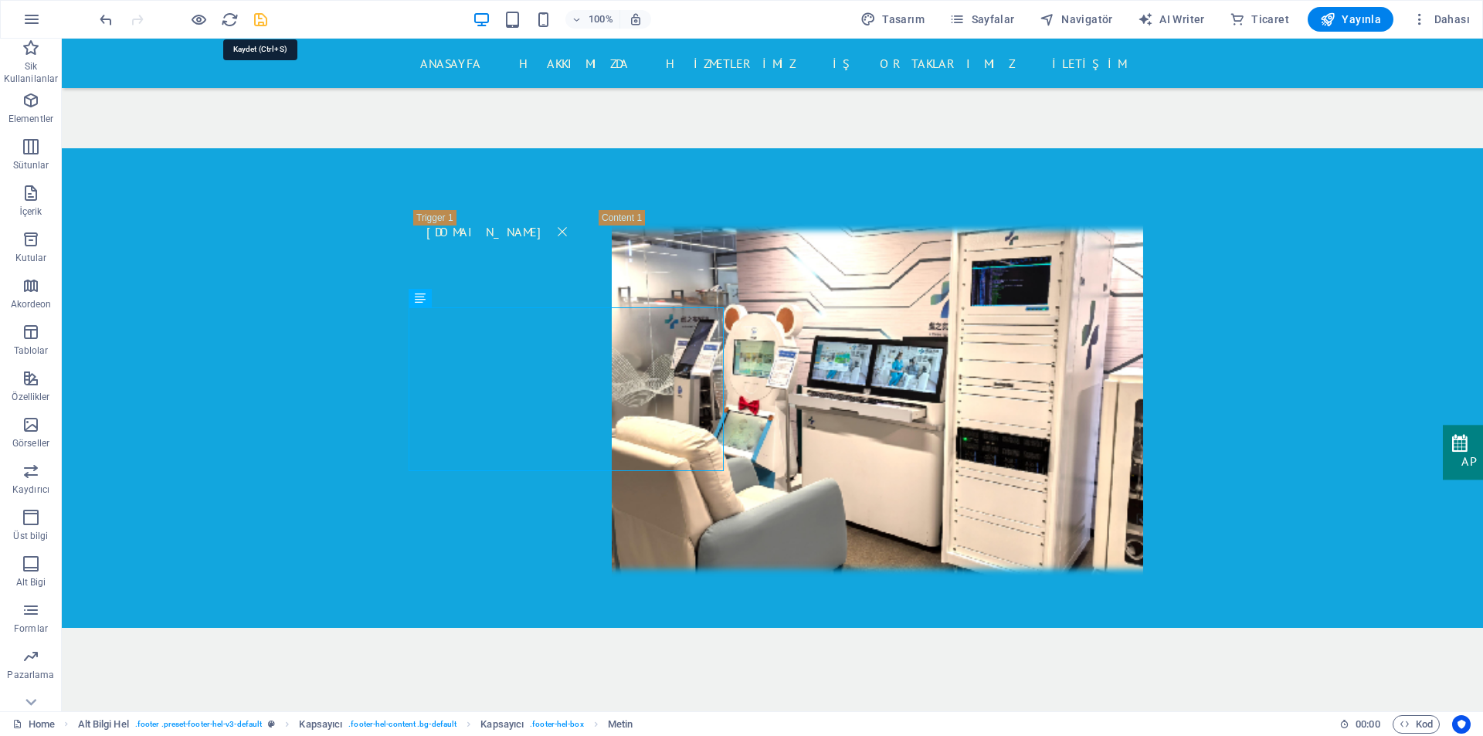
click at [259, 20] on icon "save" at bounding box center [261, 20] width 18 height 18
click at [1347, 19] on span "Yayınla" at bounding box center [1350, 19] width 61 height 15
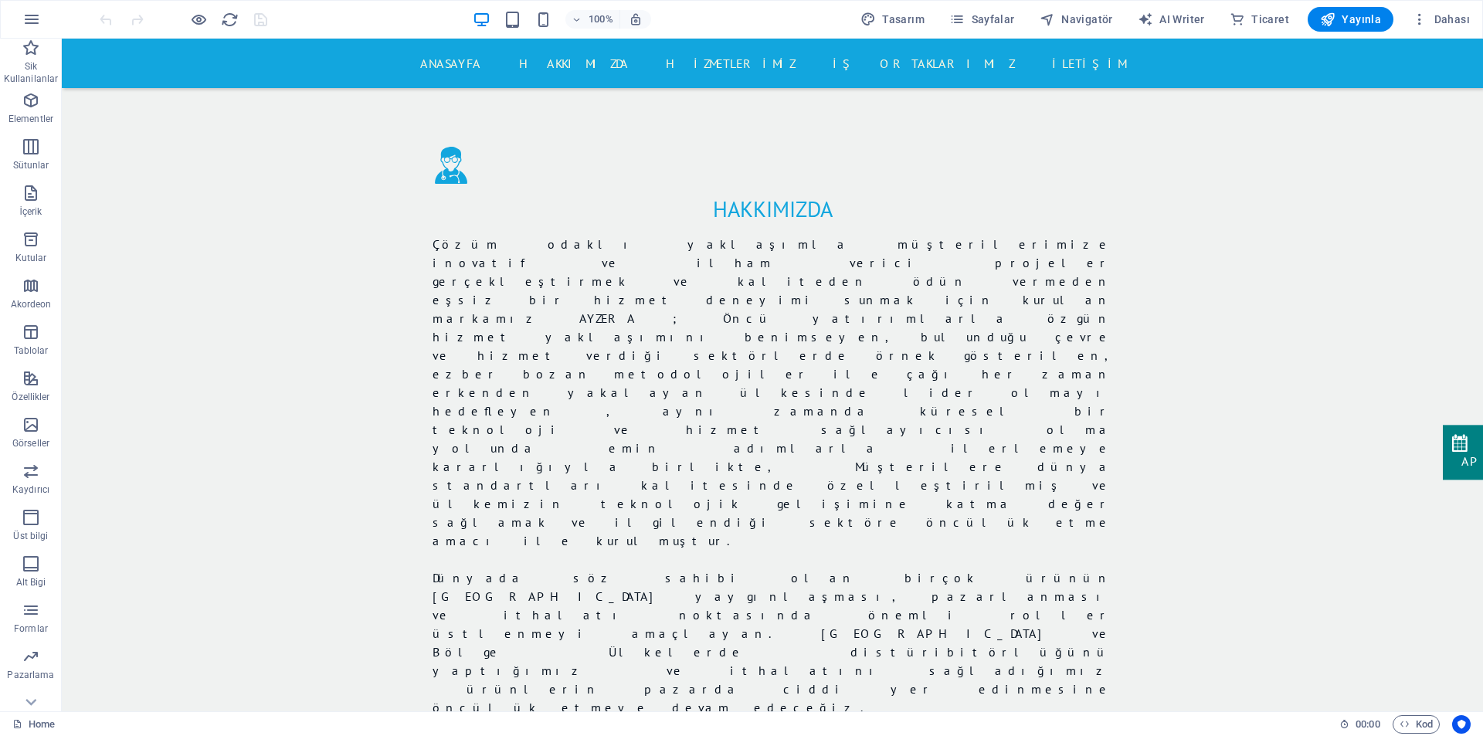
scroll to position [1212, 0]
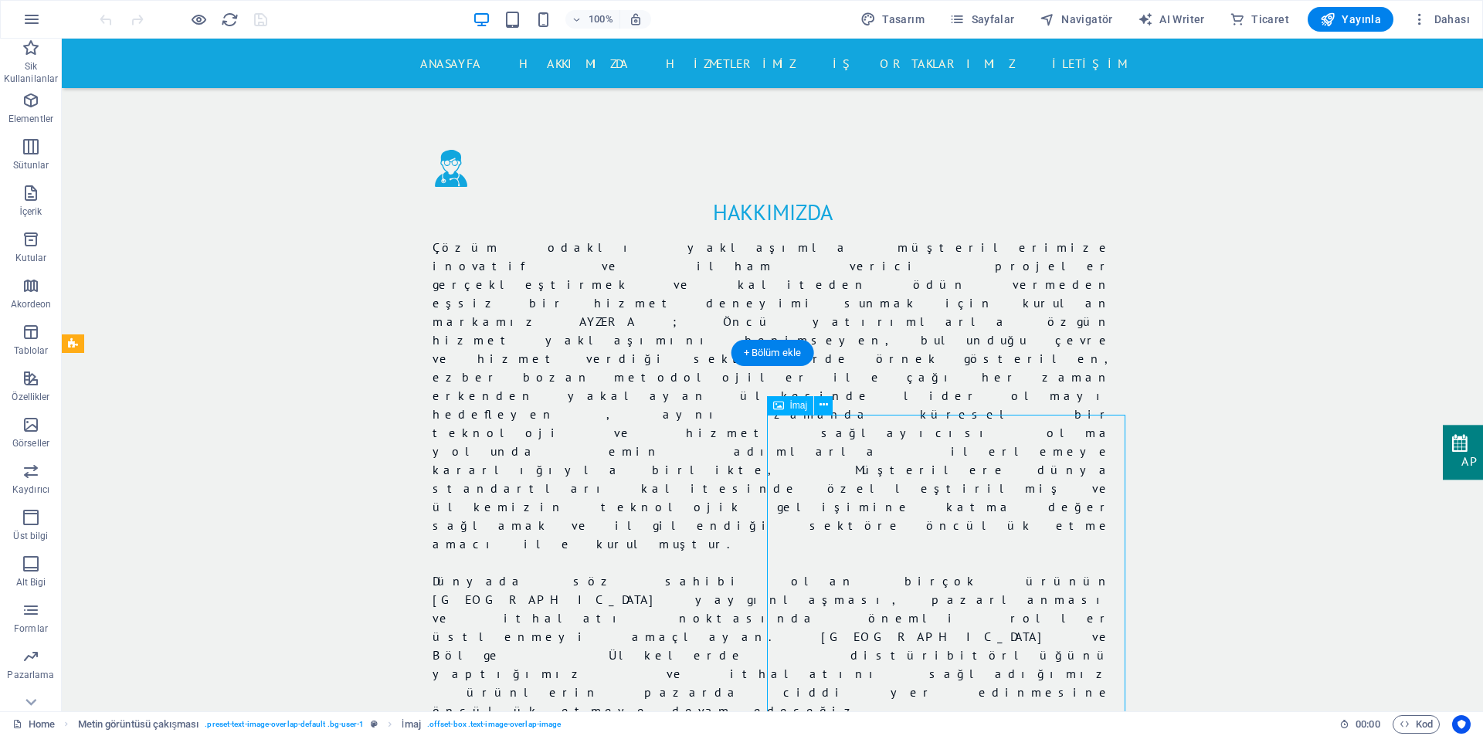
select select "%"
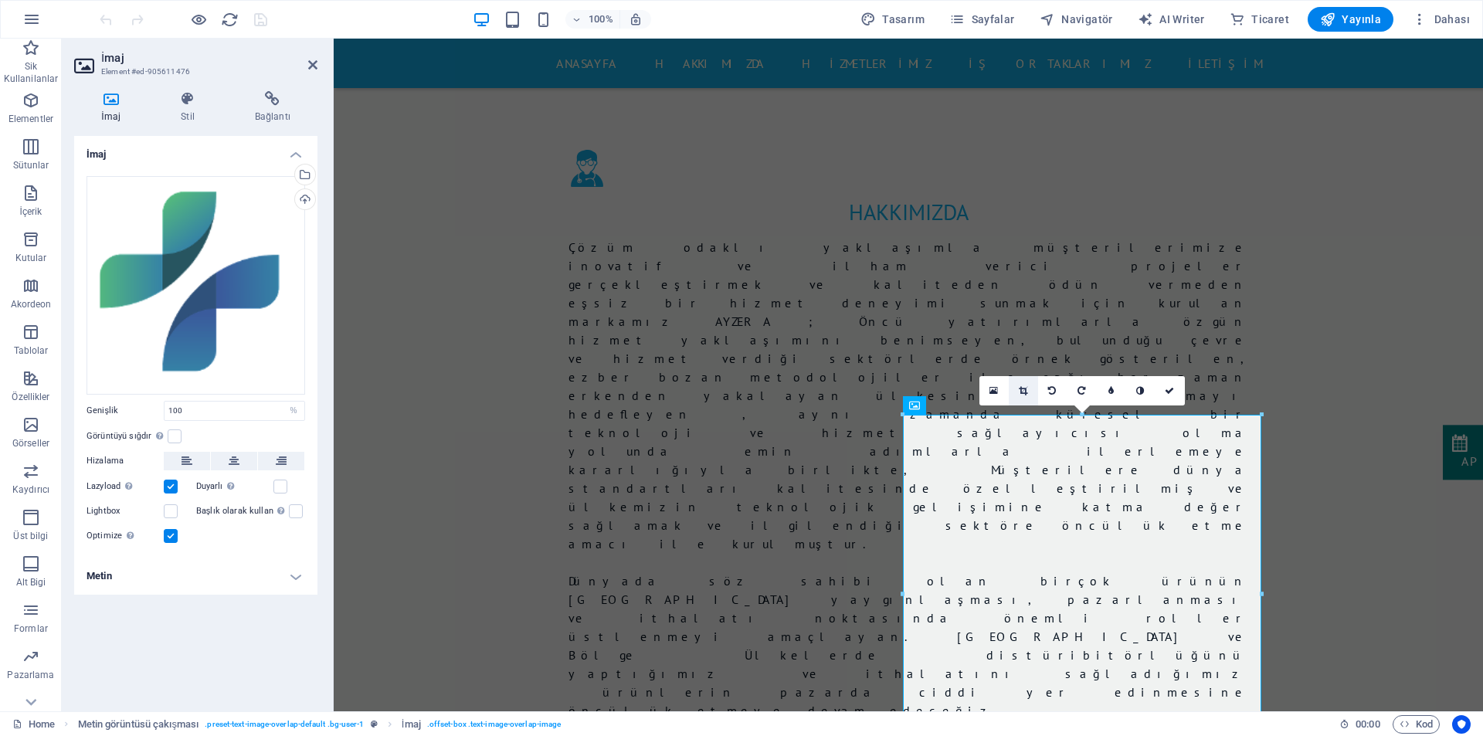
click at [1025, 390] on icon at bounding box center [1022, 390] width 8 height 9
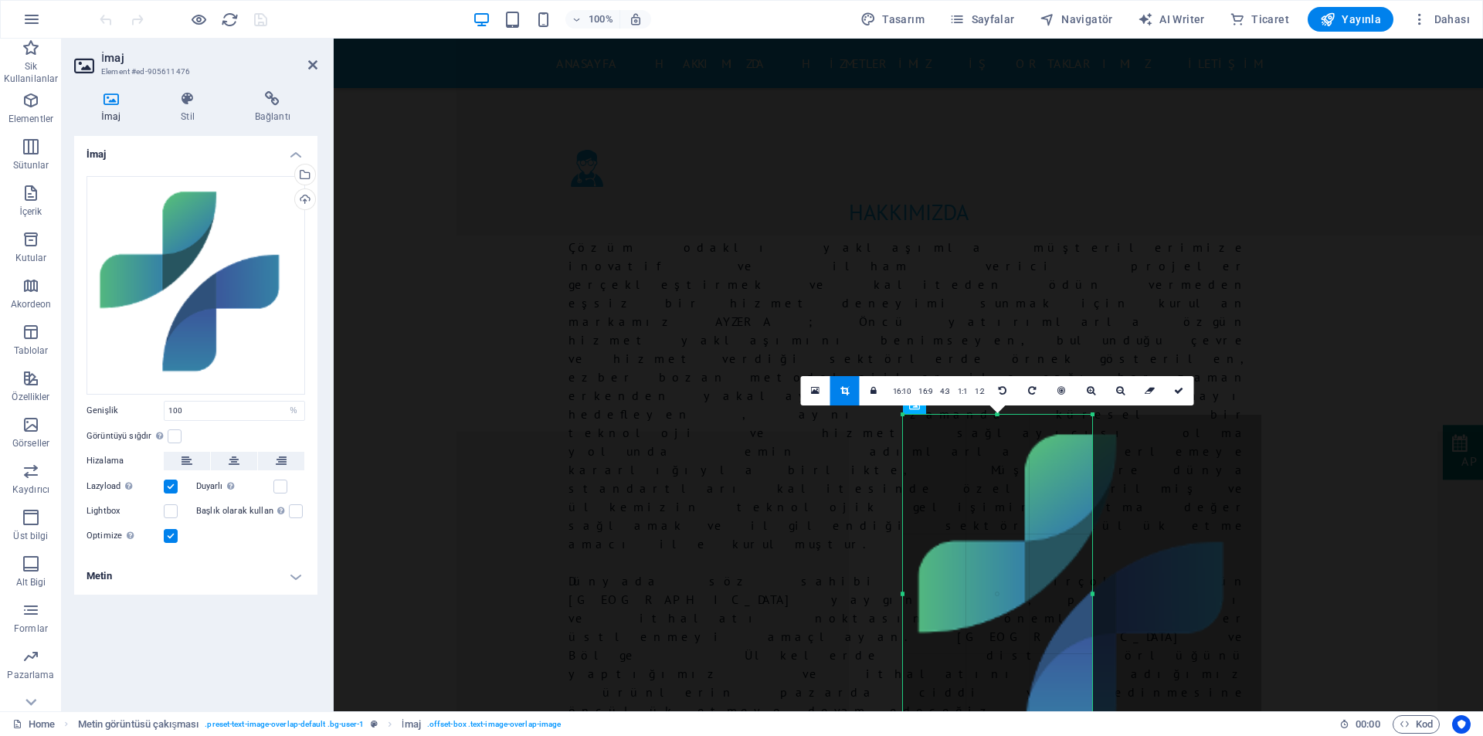
drag, startPoint x: 1262, startPoint y: 418, endPoint x: 1093, endPoint y: 516, distance: 195.5
click at [1092, 516] on div "180 170 160 150 140 130 120 110 100 90 80 70 60 50 40 30 20 10 0 -10 -20 -30 -4…" at bounding box center [997, 594] width 189 height 358
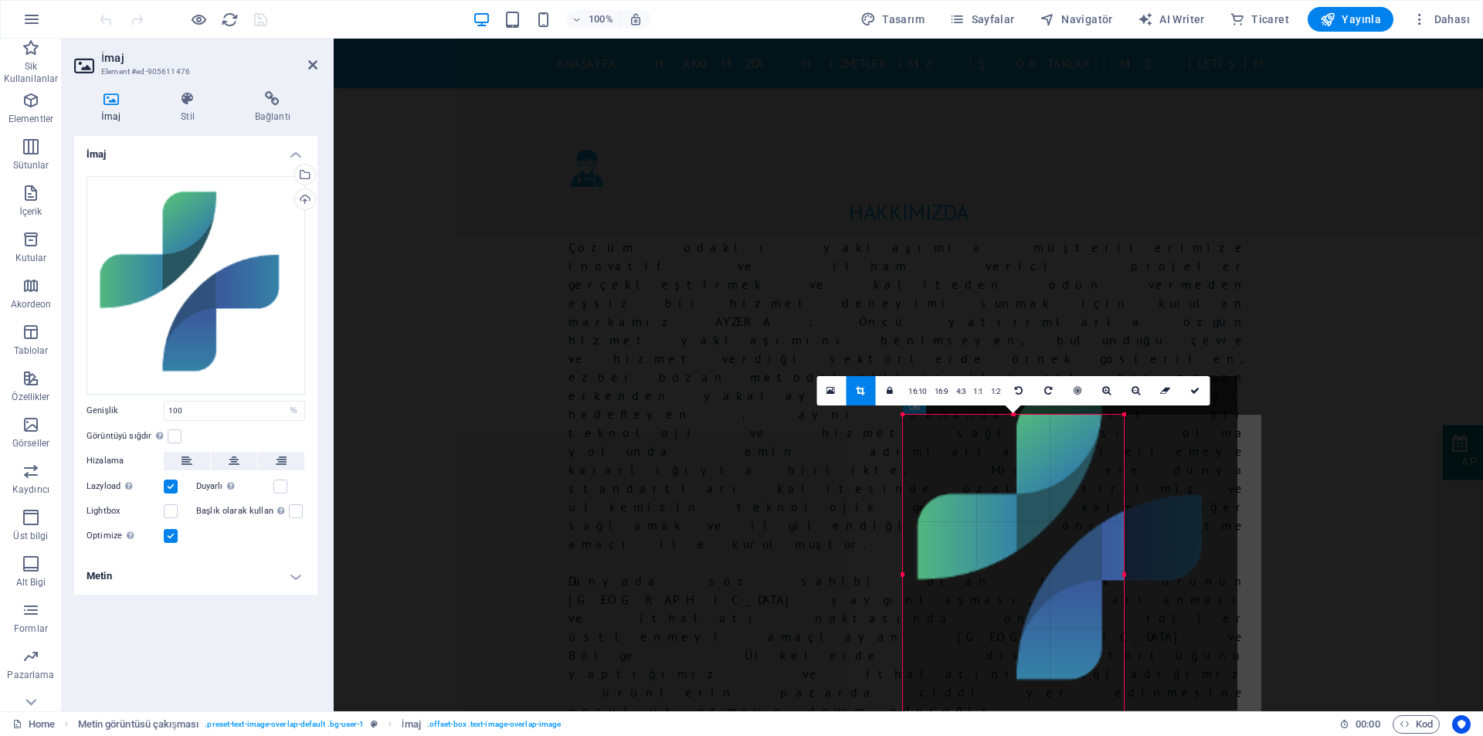
drag, startPoint x: 1093, startPoint y: 415, endPoint x: 1125, endPoint y: 453, distance: 49.9
click at [1123, 453] on div "180 170 160 150 140 130 120 110 100 90 80 70 60 50 40 30 20 10 0 -10 -20 -30 -4…" at bounding box center [1013, 575] width 221 height 320
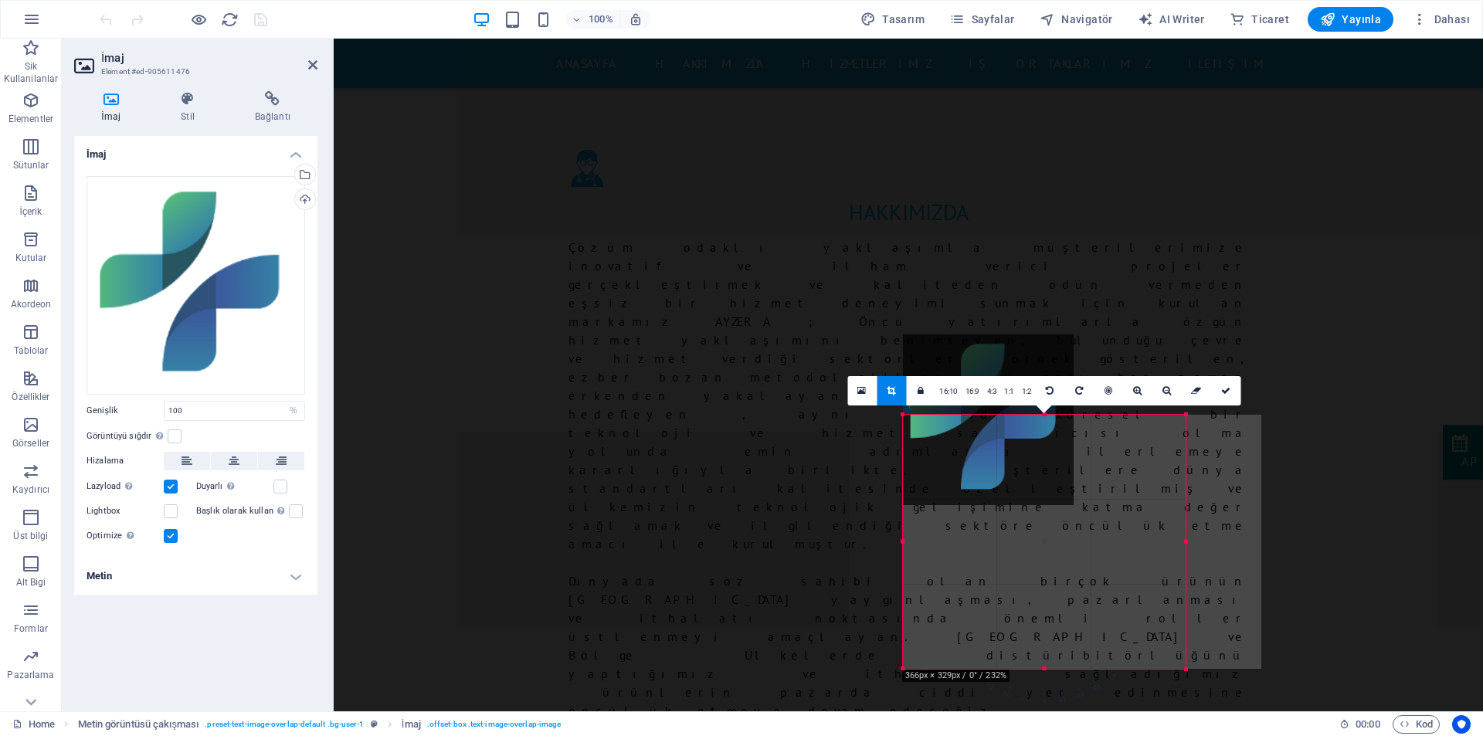
drag, startPoint x: 1123, startPoint y: 412, endPoint x: 852, endPoint y: 415, distance: 271.8
click at [1185, 453] on div "180 170 160 150 140 130 120 110 100 90 80 70 60 50 40 30 20 10 0 -10 -20 -30 -4…" at bounding box center [1044, 542] width 283 height 254
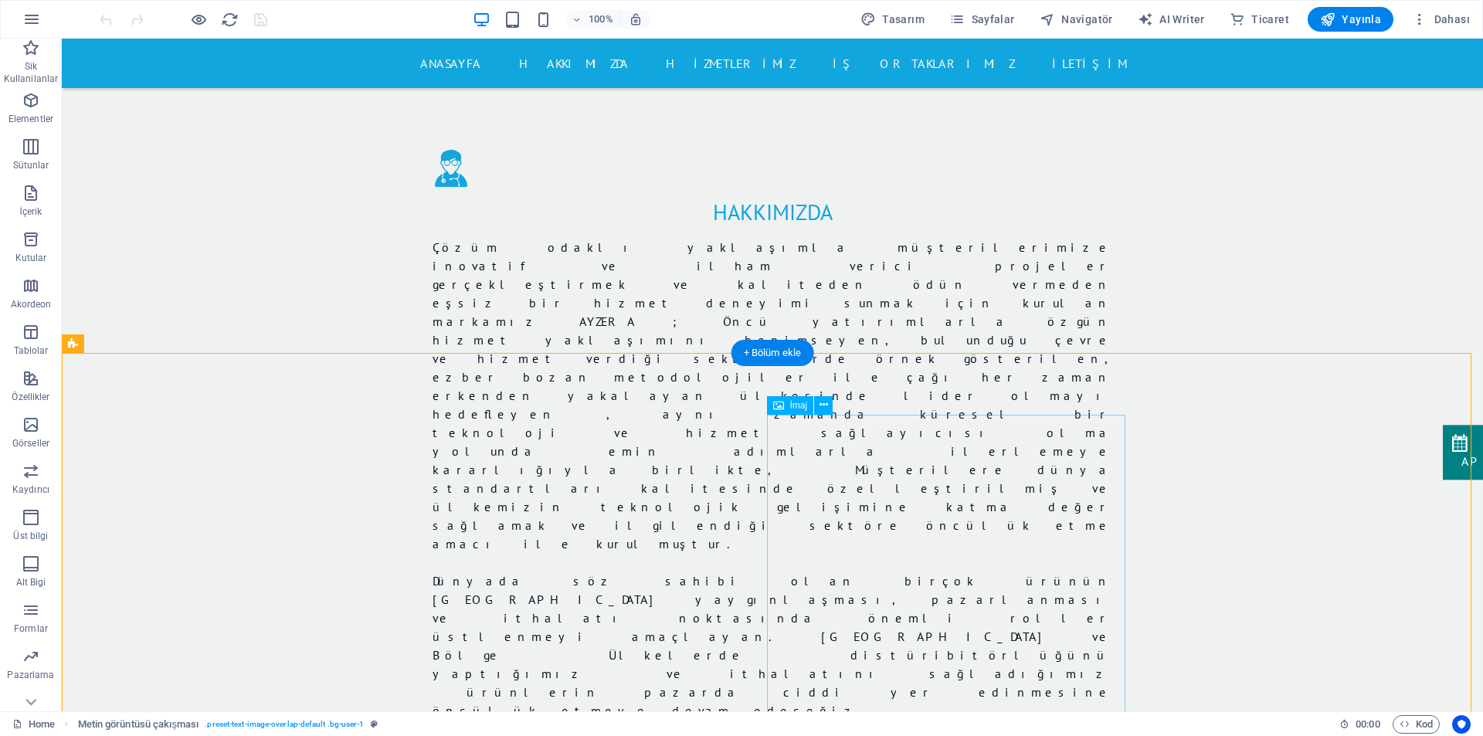
select select "%"
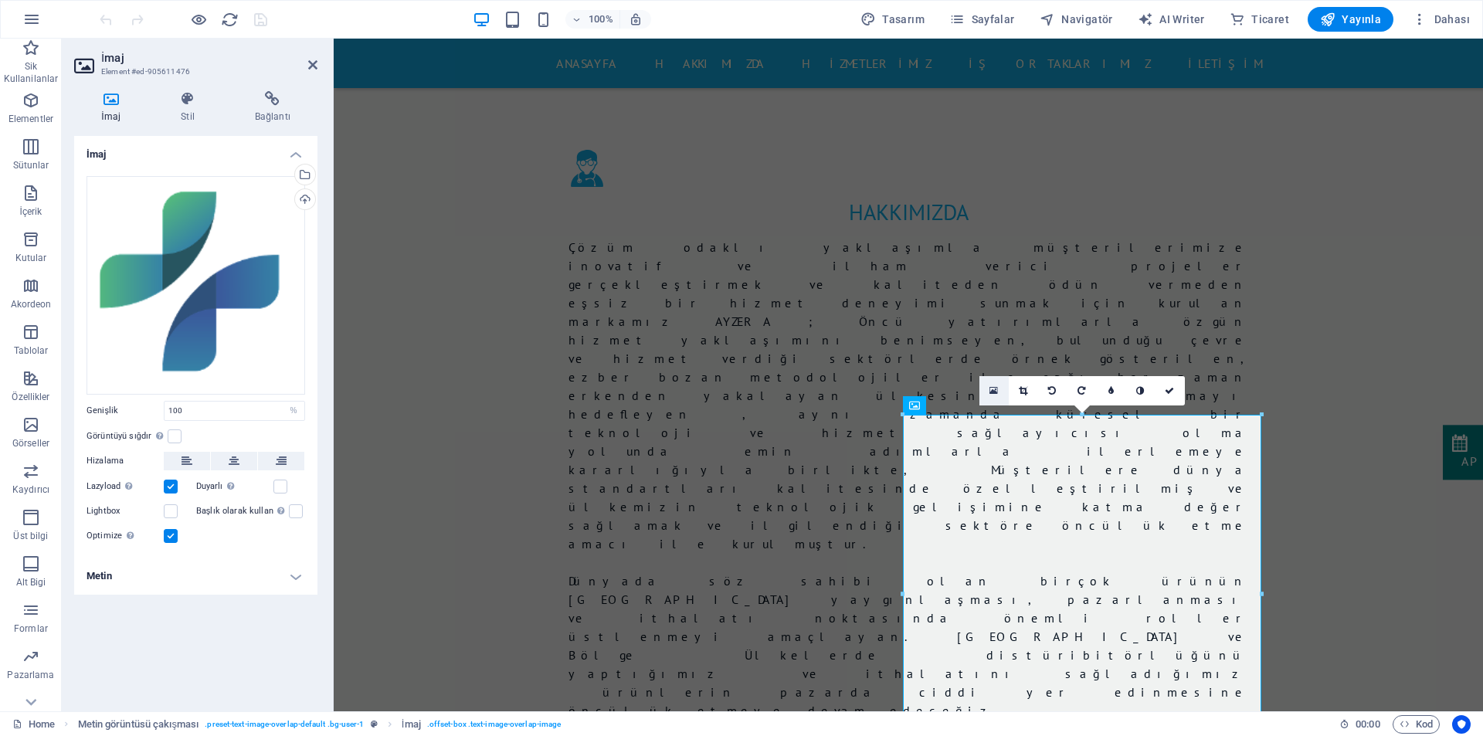
click at [994, 391] on icon at bounding box center [993, 390] width 8 height 11
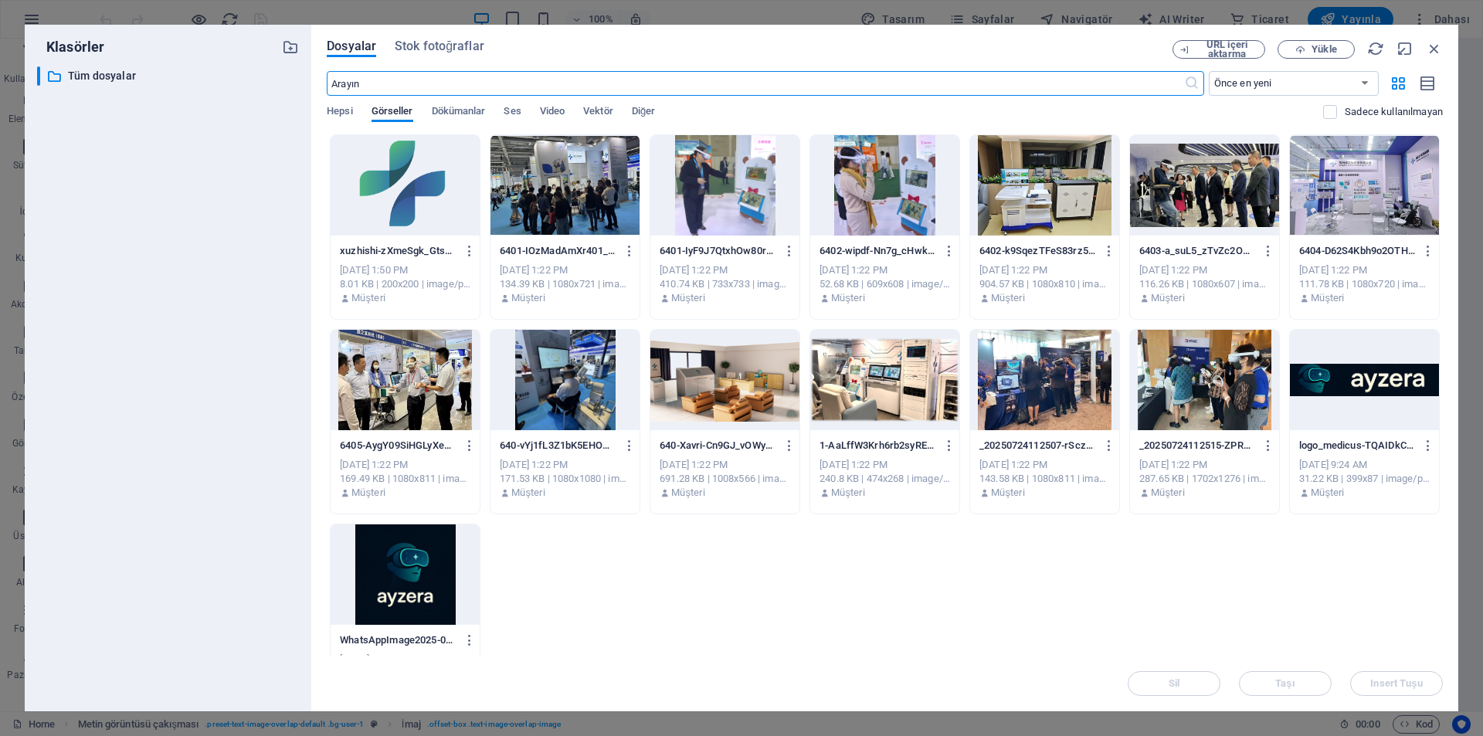
click at [384, 202] on div at bounding box center [404, 185] width 149 height 100
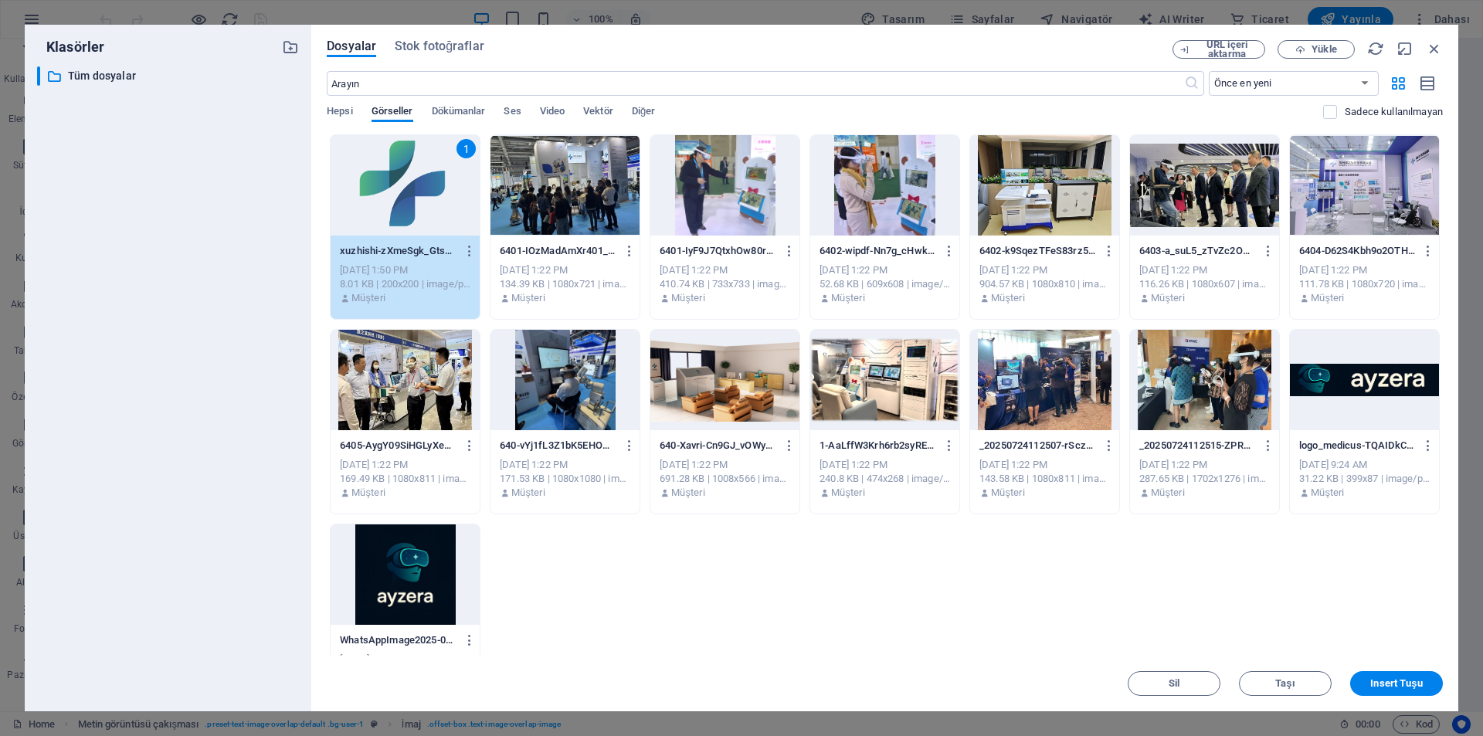
click at [384, 202] on div "1" at bounding box center [404, 185] width 149 height 100
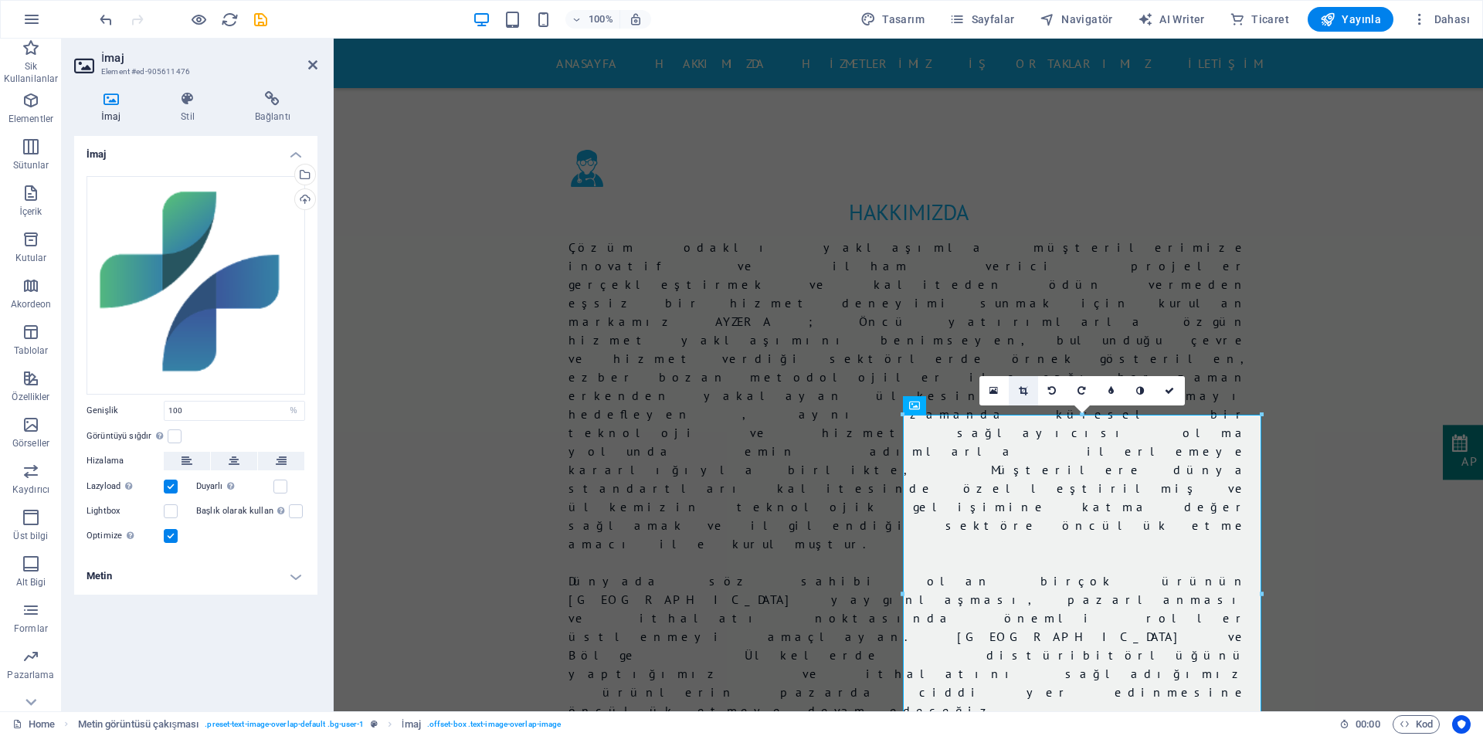
click at [1029, 392] on link at bounding box center [1022, 390] width 29 height 29
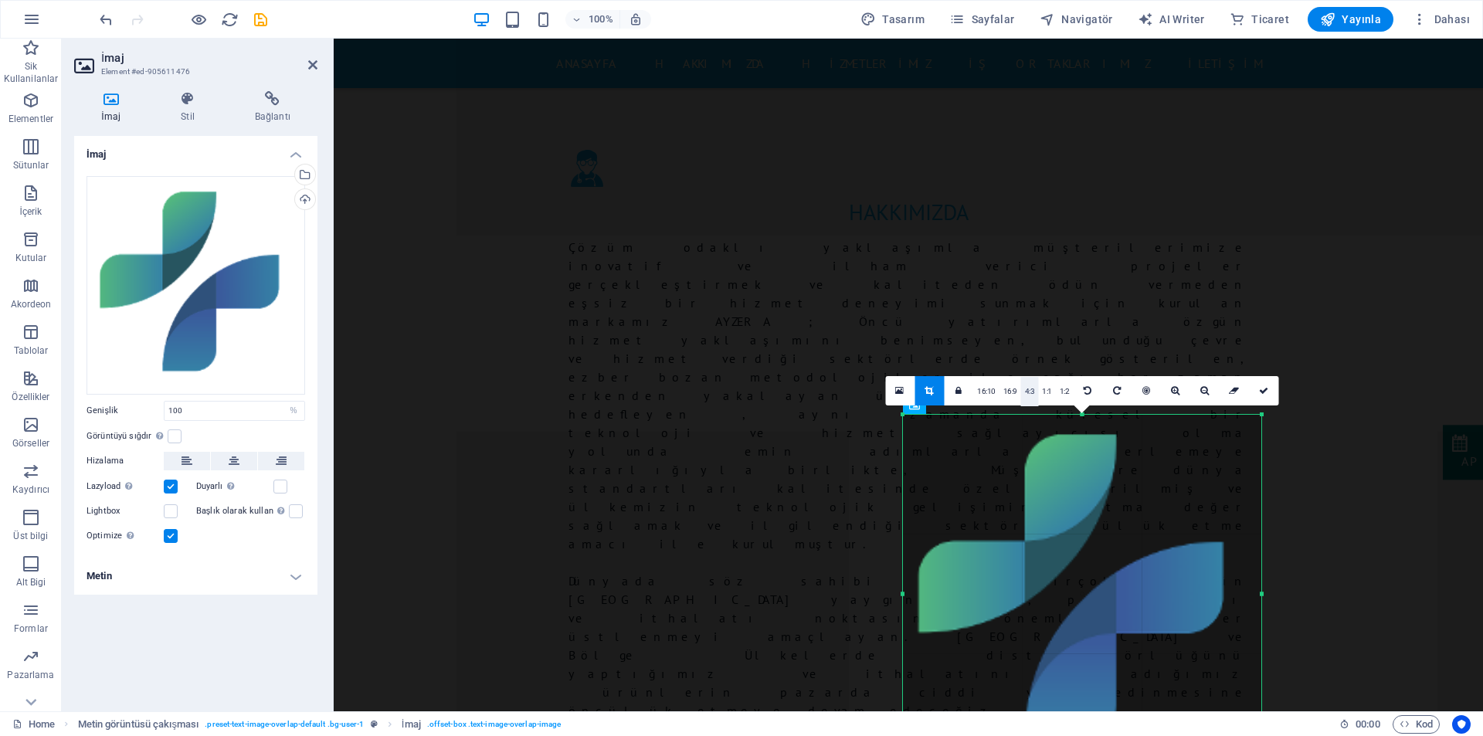
click at [1035, 391] on link "4:3" at bounding box center [1030, 391] width 18 height 29
click at [1009, 393] on link "16:9" at bounding box center [1010, 391] width 22 height 29
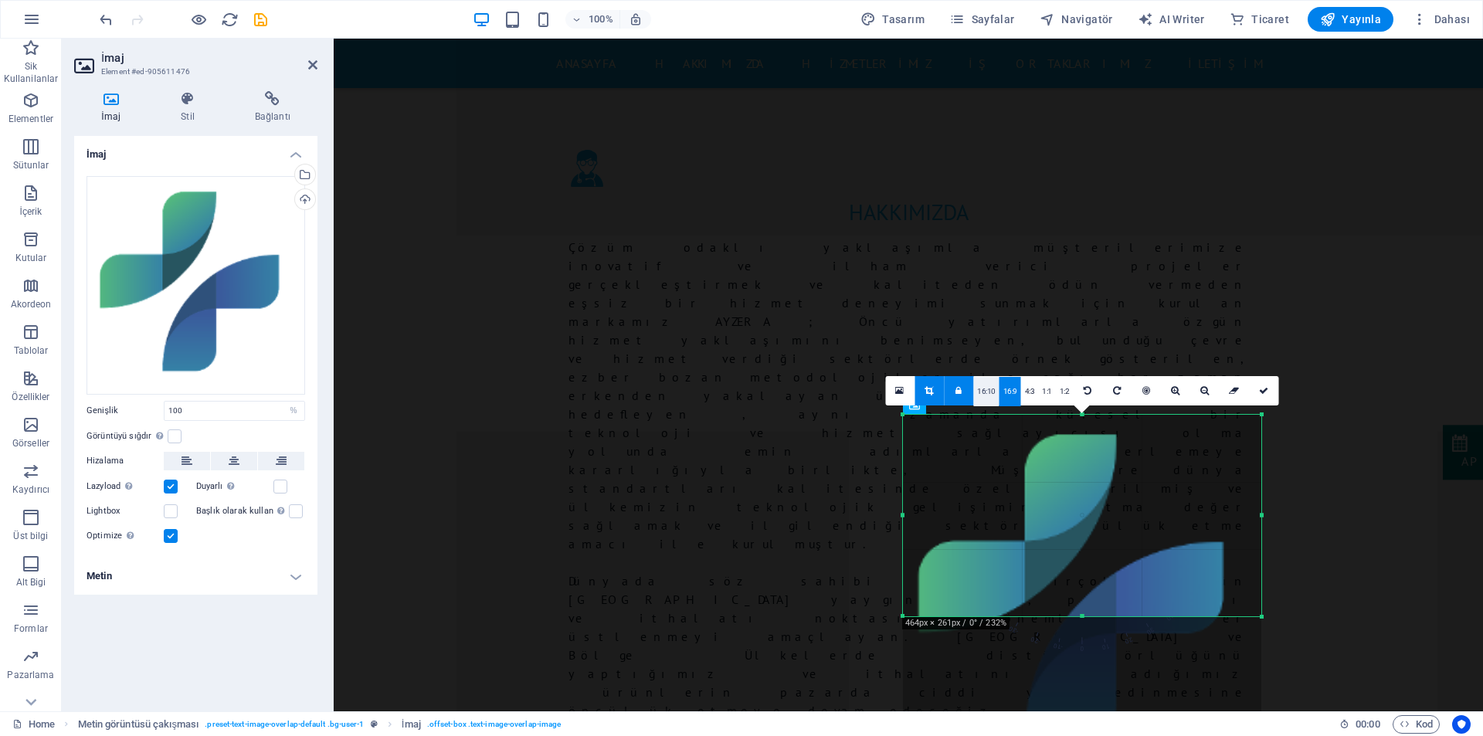
click at [991, 397] on link "16:10" at bounding box center [986, 391] width 26 height 29
click at [1047, 395] on link "1:1" at bounding box center [1047, 391] width 18 height 29
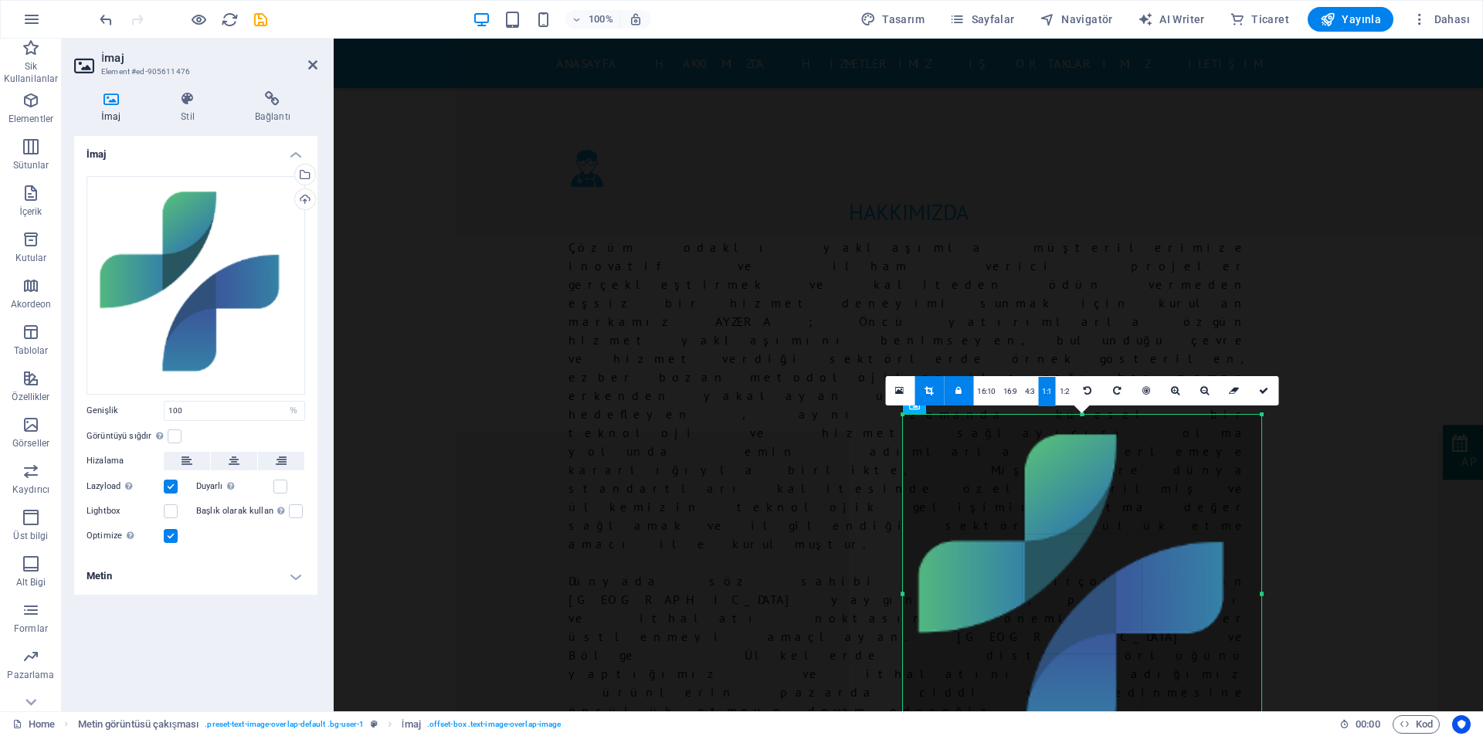
click at [1049, 393] on link "1:1" at bounding box center [1047, 391] width 18 height 29
click at [1171, 550] on div at bounding box center [1082, 594] width 358 height 358
click at [1197, 593] on div at bounding box center [1082, 594] width 358 height 358
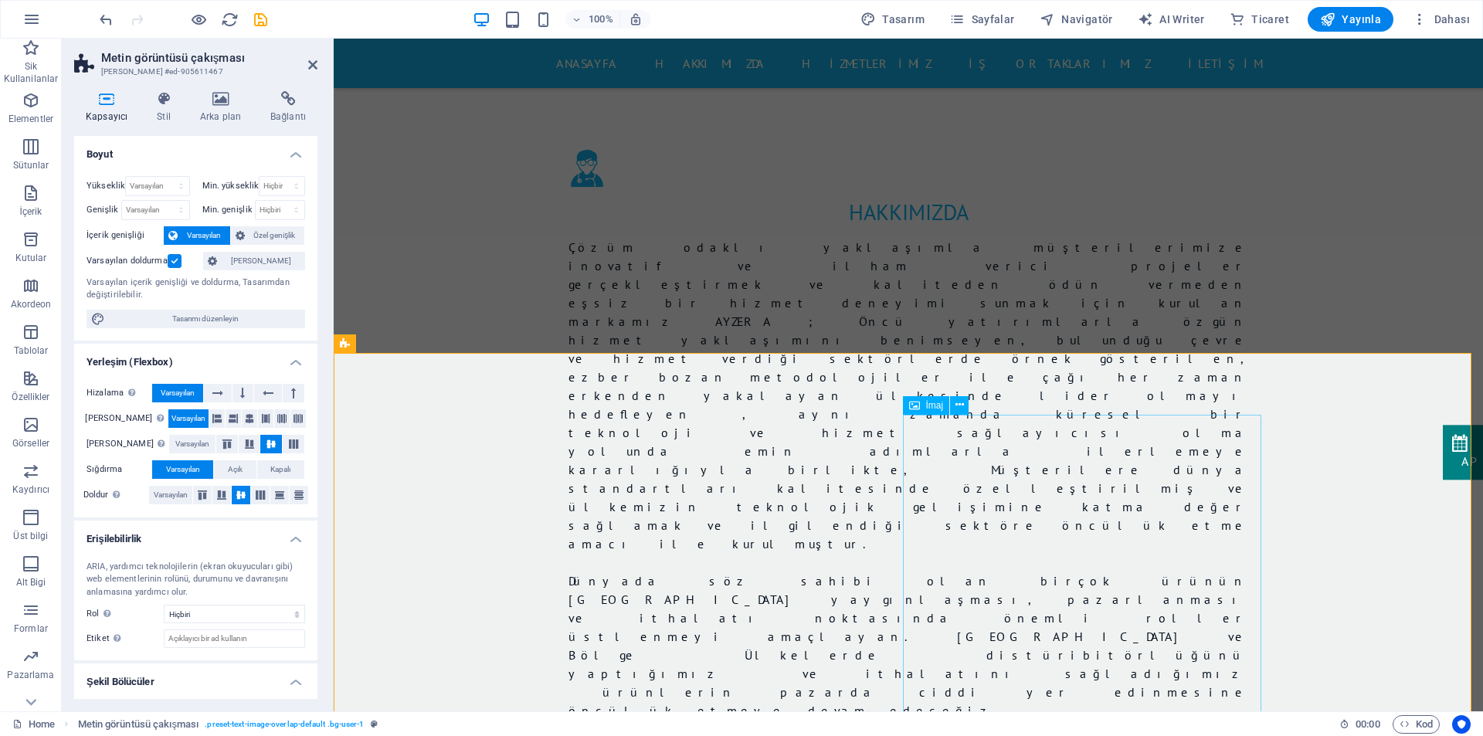
select select "%"
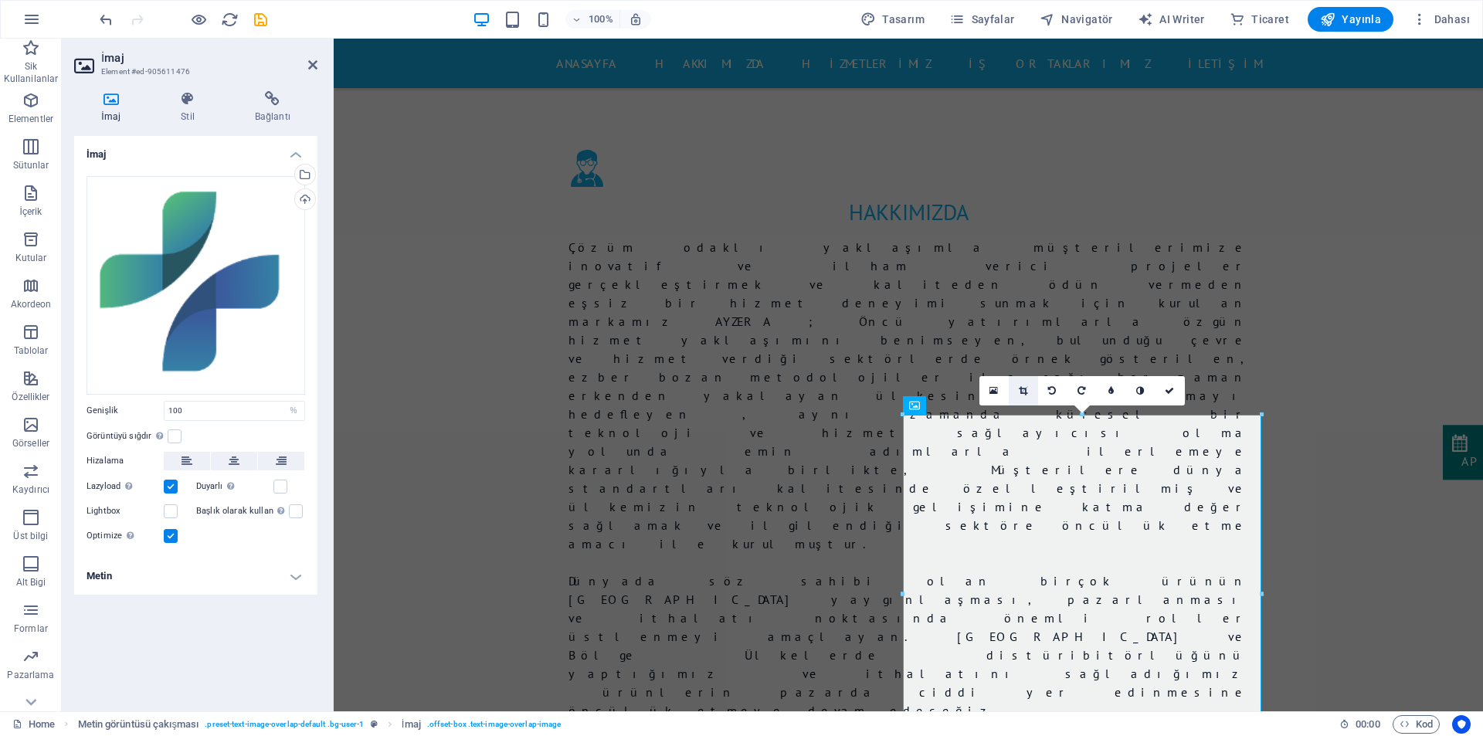
click at [1020, 393] on icon at bounding box center [1022, 390] width 8 height 9
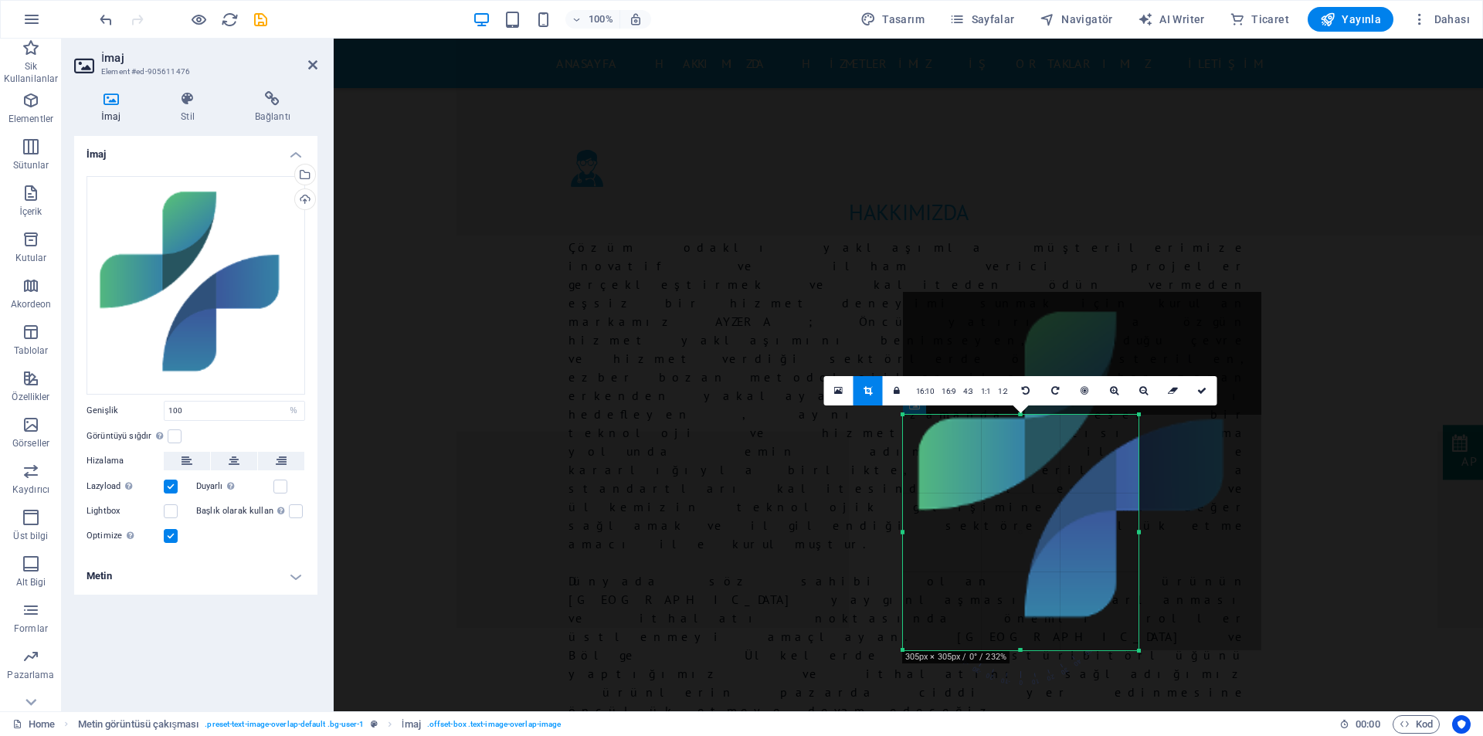
drag, startPoint x: 1261, startPoint y: 416, endPoint x: 1138, endPoint y: 539, distance: 173.6
click at [1138, 539] on div "180 170 160 150 140 130 120 110 100 90 80 70 60 50 40 30 20 10 0 -10 -20 -30 -4…" at bounding box center [1021, 533] width 236 height 236
type input "305"
select select "px"
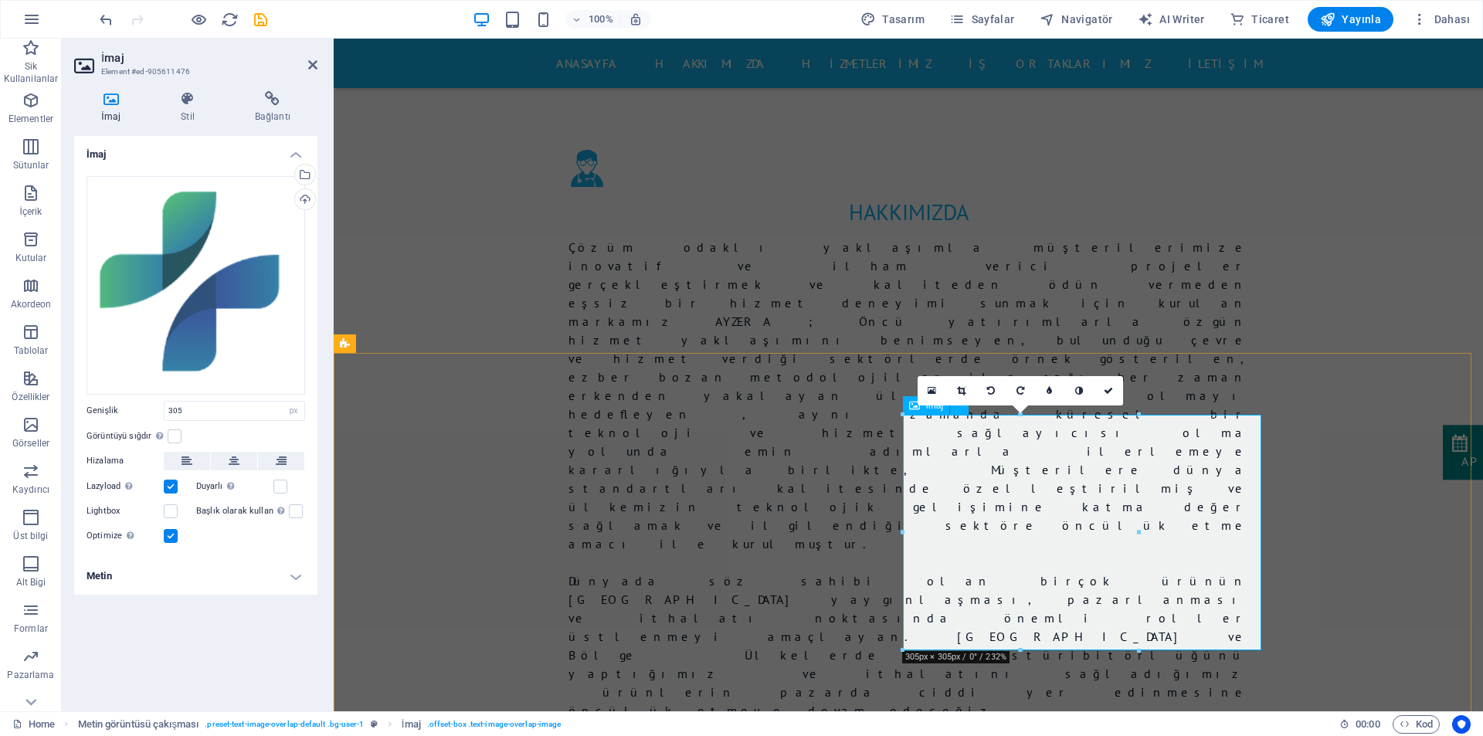
click at [201, 327] on div "Dosyaları buraya sürükleyin, dosyaları seçmek için tıklayın veya Dosyalardan ya…" at bounding box center [195, 285] width 219 height 219
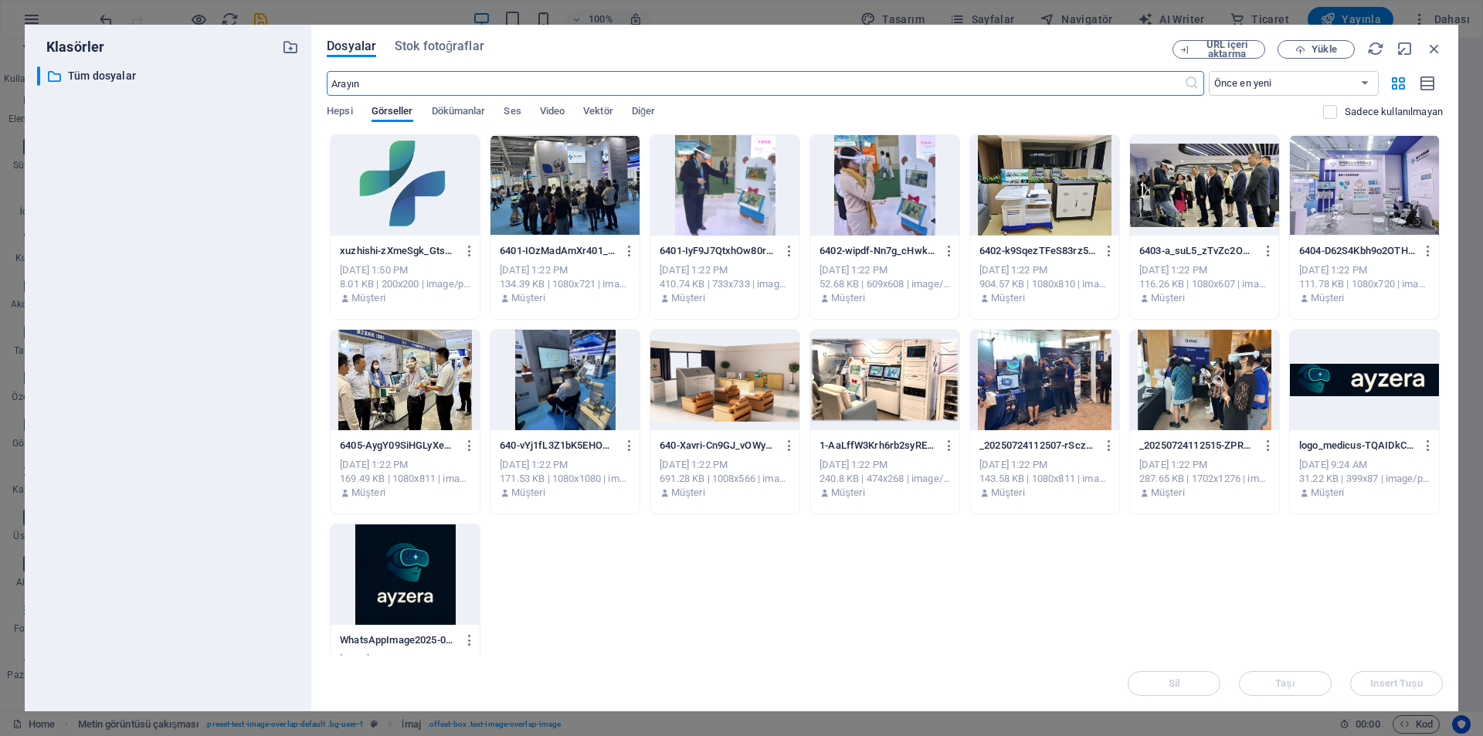
click at [201, 327] on div "​ Tüm dosyalar Tüm dosyalar" at bounding box center [168, 382] width 262 height 632
click at [360, 191] on div at bounding box center [404, 185] width 149 height 100
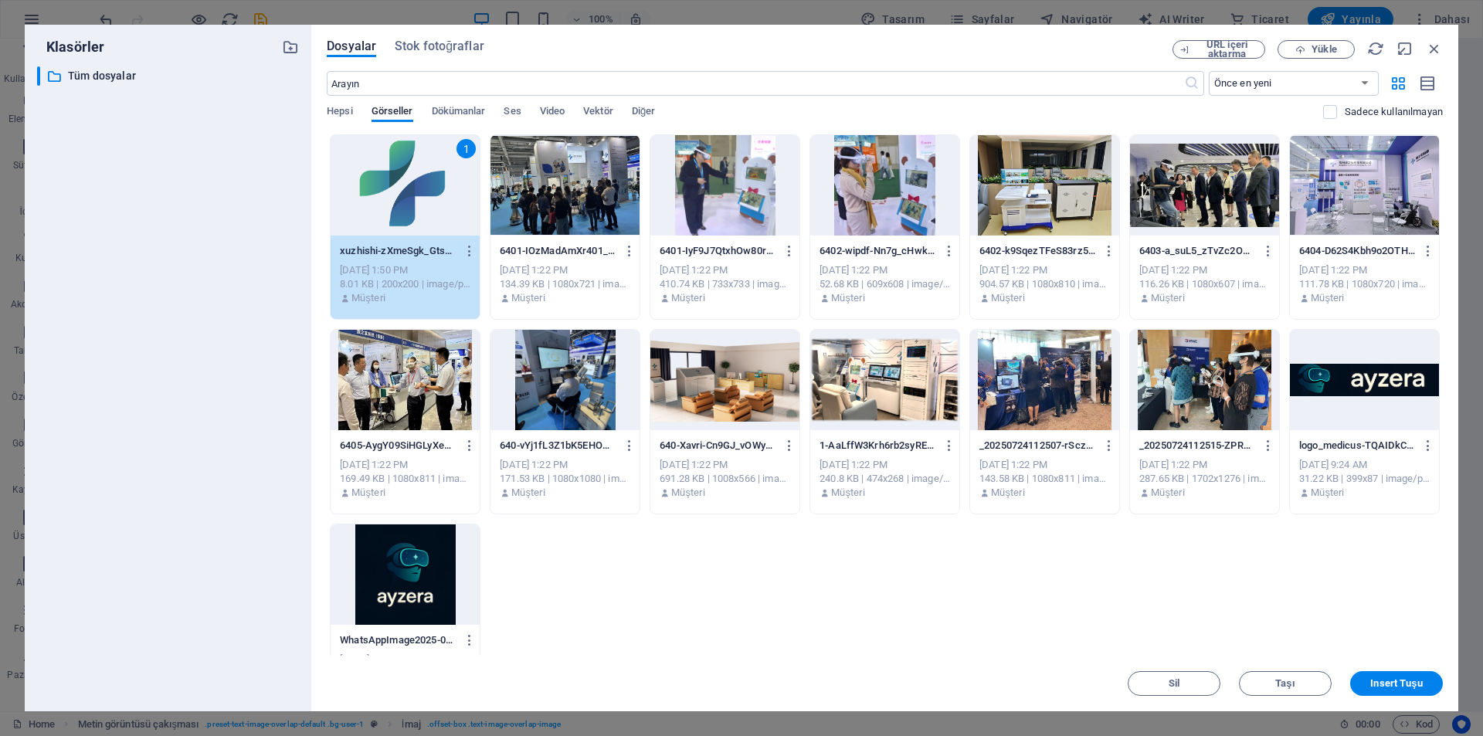
click at [360, 191] on div "1" at bounding box center [404, 185] width 149 height 100
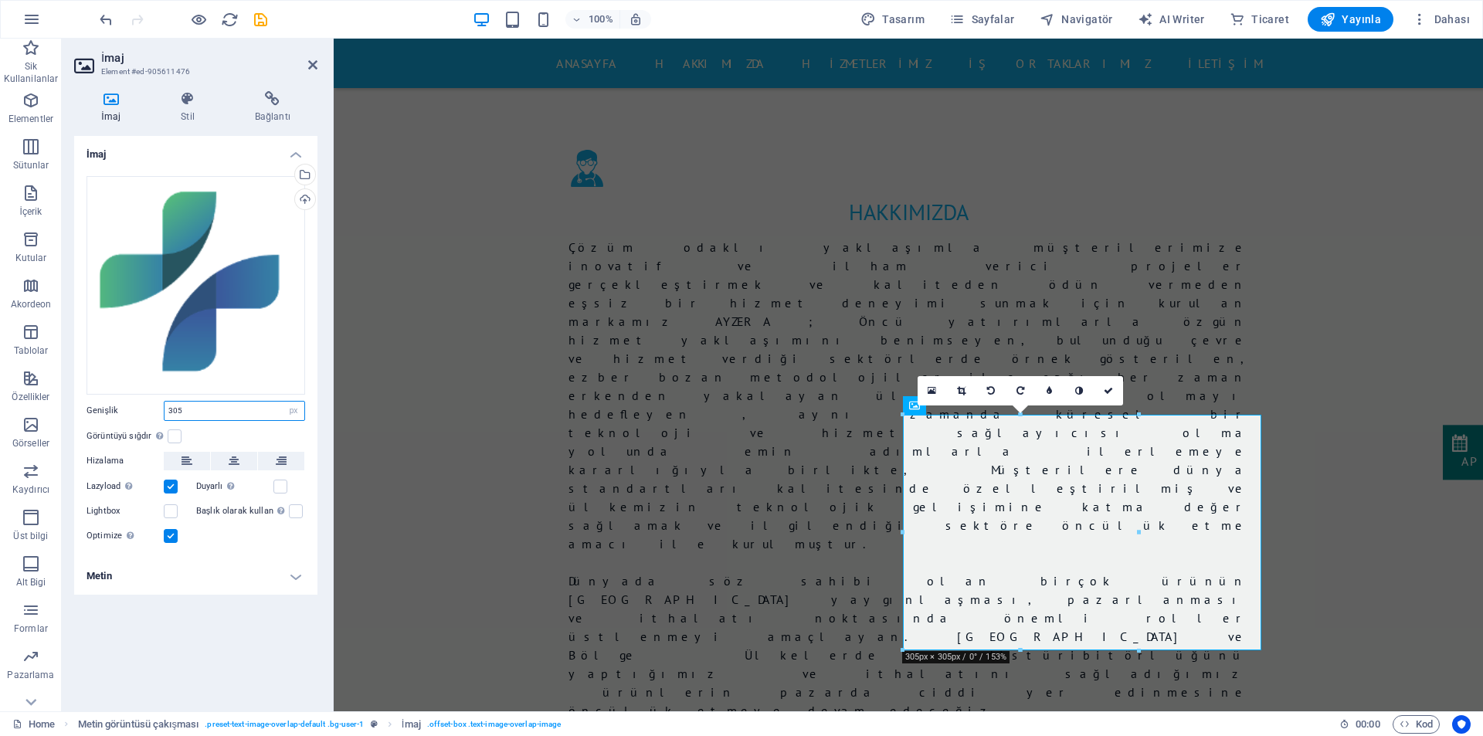
click at [188, 412] on input "305" at bounding box center [234, 411] width 140 height 19
click at [169, 437] on label at bounding box center [175, 436] width 14 height 14
click at [0, 0] on input "Görüntüyü sığdır Görüntüyü otomatik olarak sabit bir genişliğe ve yüksekliğe sı…" at bounding box center [0, 0] width 0 height 0
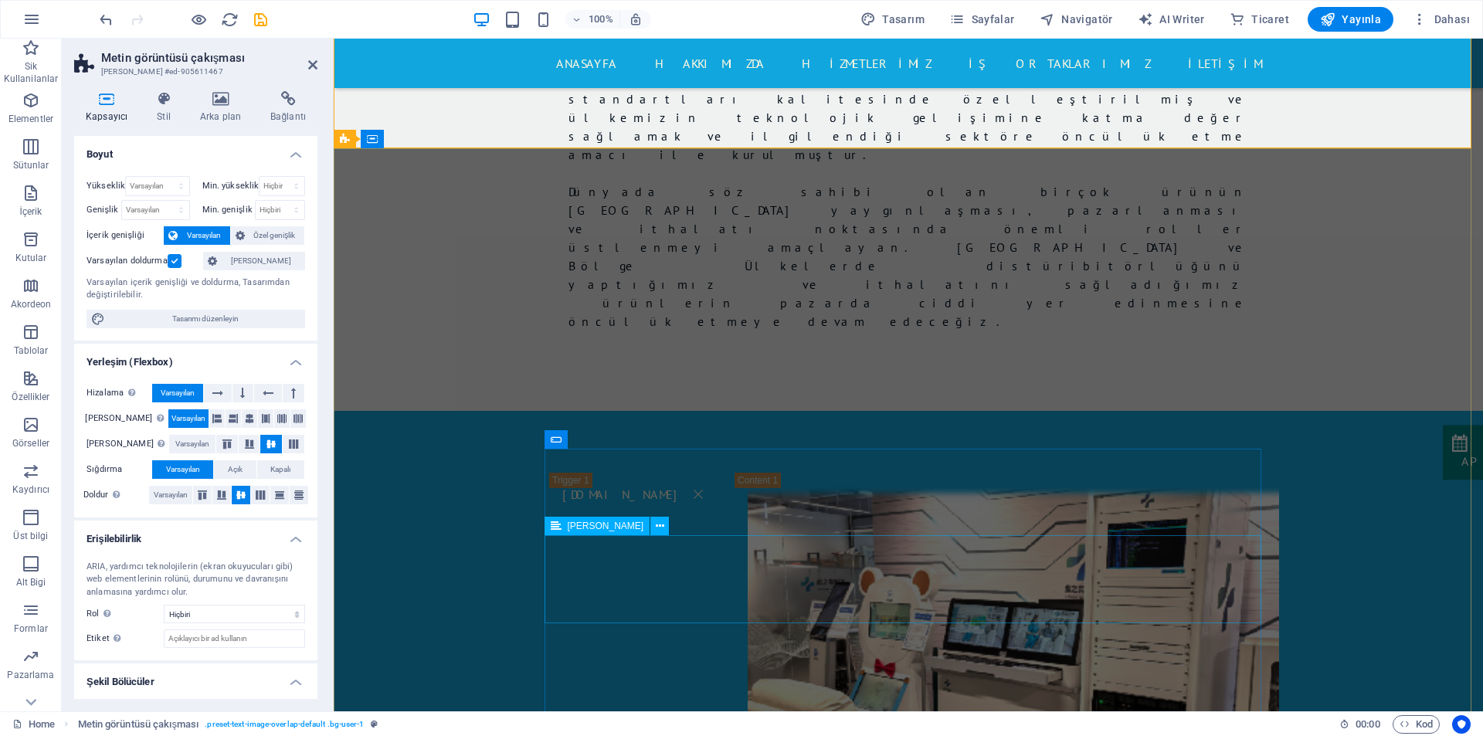
scroll to position [1829, 0]
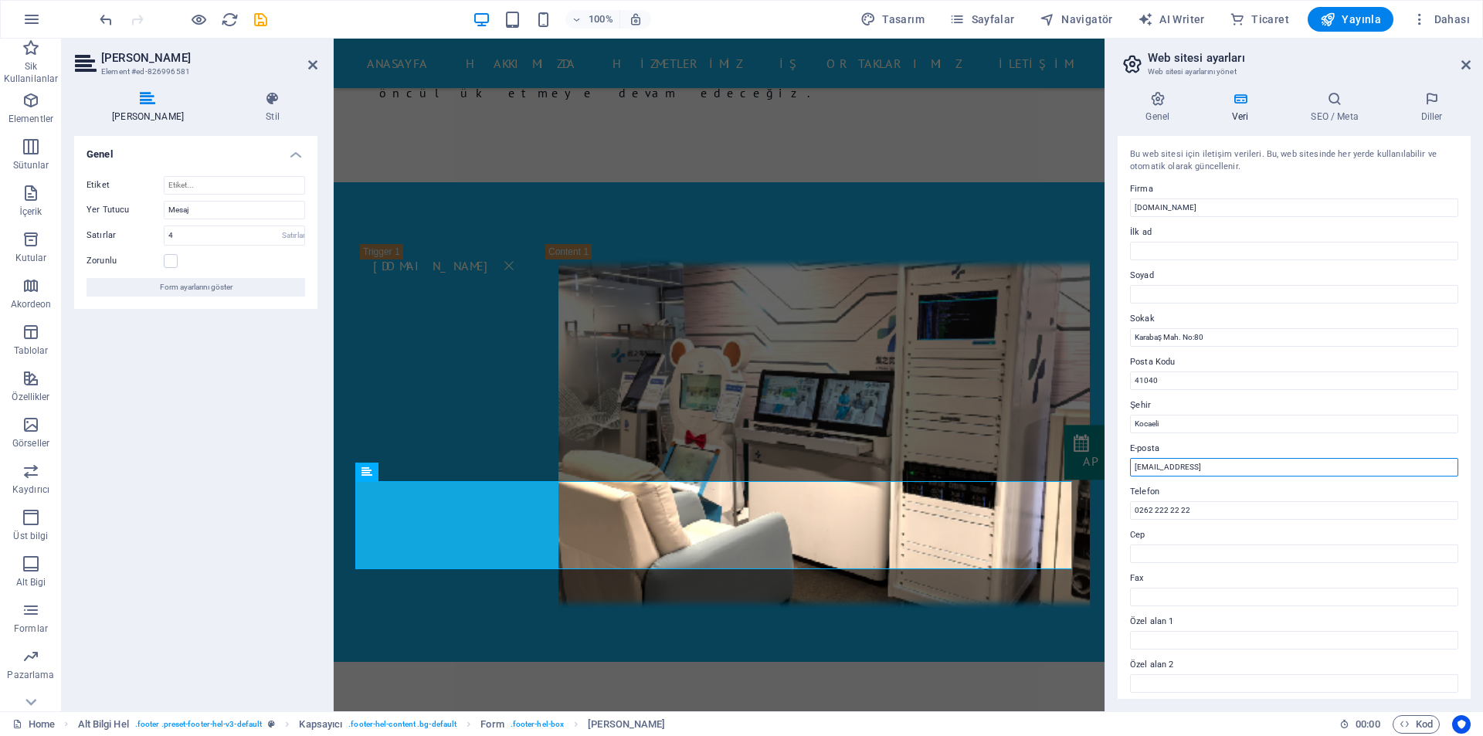
drag, startPoint x: 1325, startPoint y: 469, endPoint x: 1105, endPoint y: 459, distance: 220.3
click at [1105, 459] on aside "Web sitesi ayarları Web sitesi ayarlarını yönet Genel Veri SEO / Meta Diller We…" at bounding box center [1293, 375] width 378 height 673
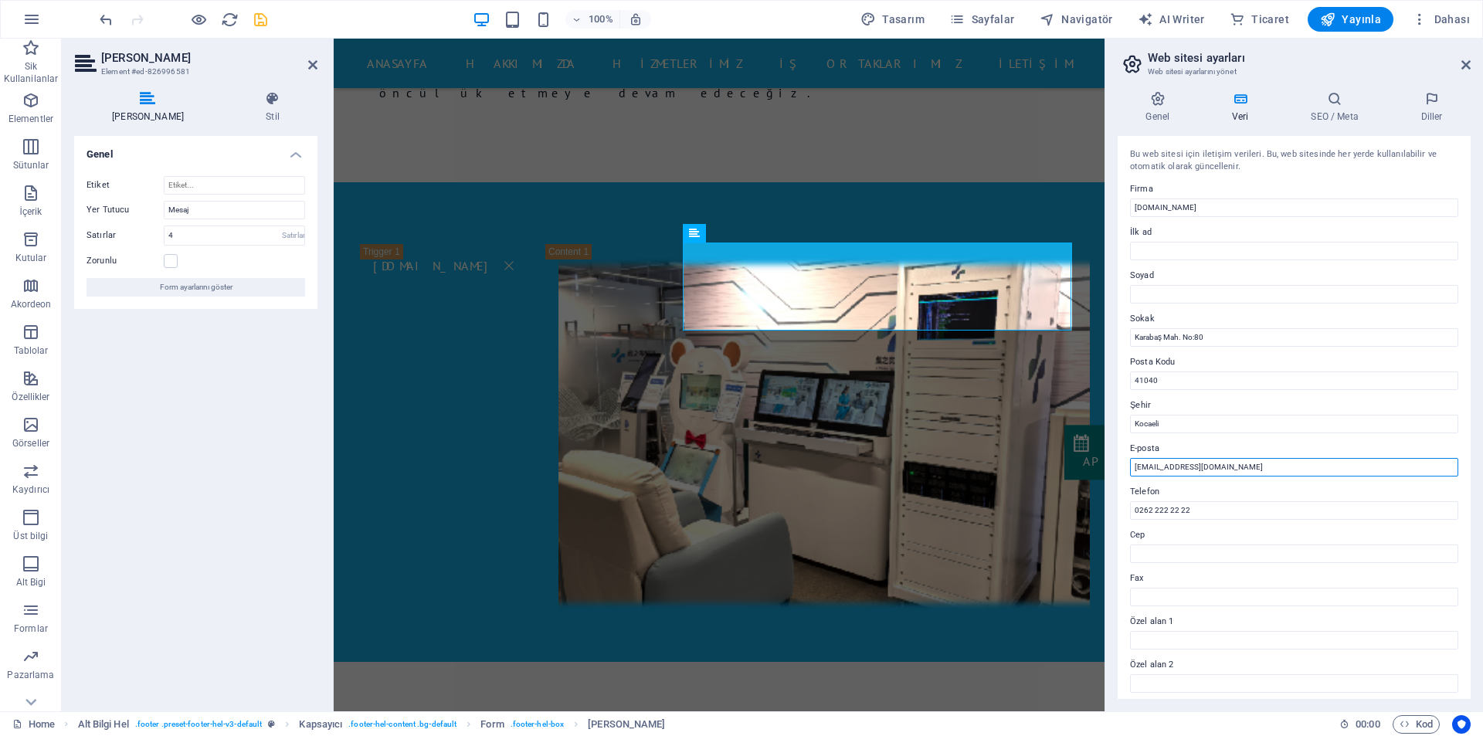
type input "[EMAIL_ADDRESS][DOMAIN_NAME]"
click at [0, 0] on icon "save" at bounding box center [0, 0] width 0 height 0
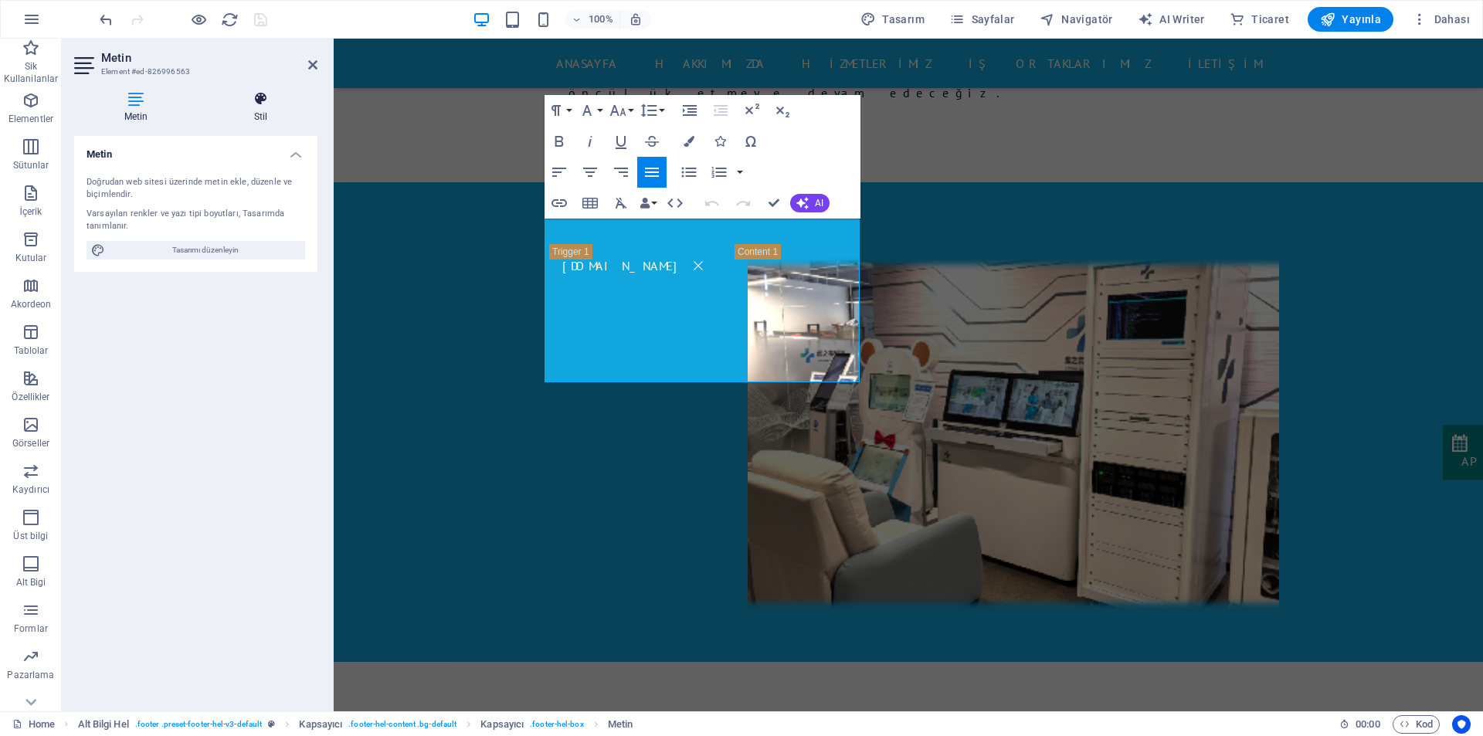
click at [245, 114] on h4 "Stil" at bounding box center [261, 107] width 114 height 32
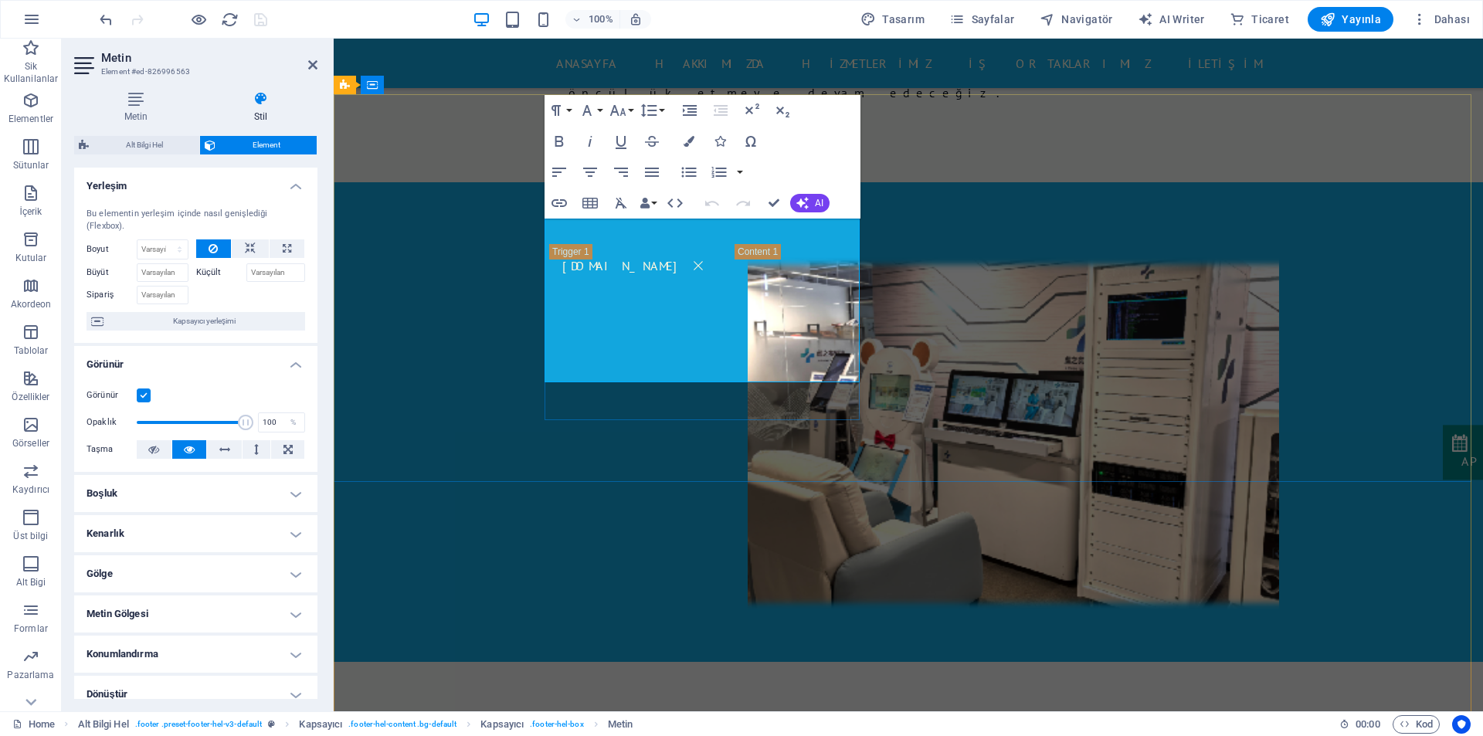
click at [687, 141] on icon "button" at bounding box center [688, 141] width 11 height 11
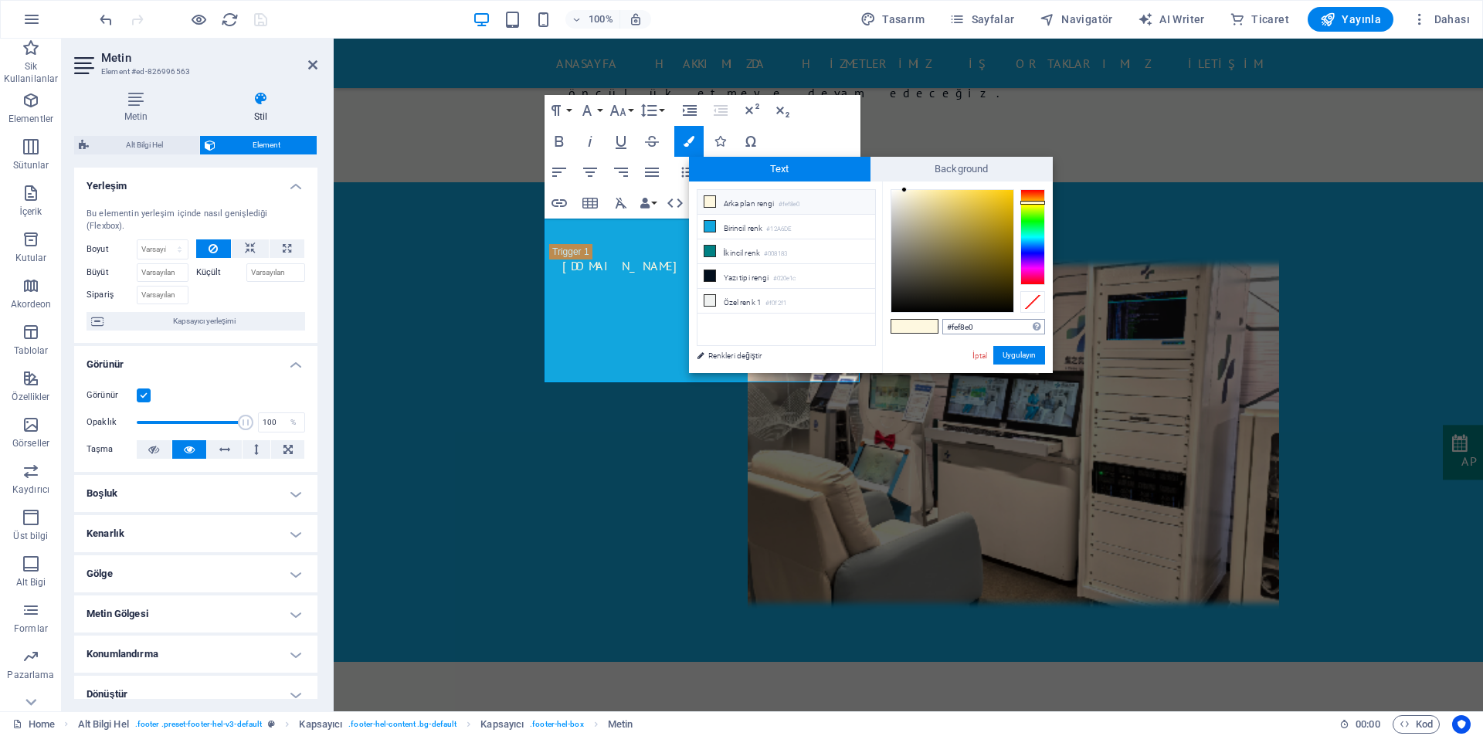
drag, startPoint x: 978, startPoint y: 327, endPoint x: 955, endPoint y: 327, distance: 23.2
click at [955, 327] on input "#fef8e0" at bounding box center [993, 326] width 103 height 15
type input "#ffffff"
click at [1004, 353] on button "Uygulayın" at bounding box center [1019, 355] width 52 height 19
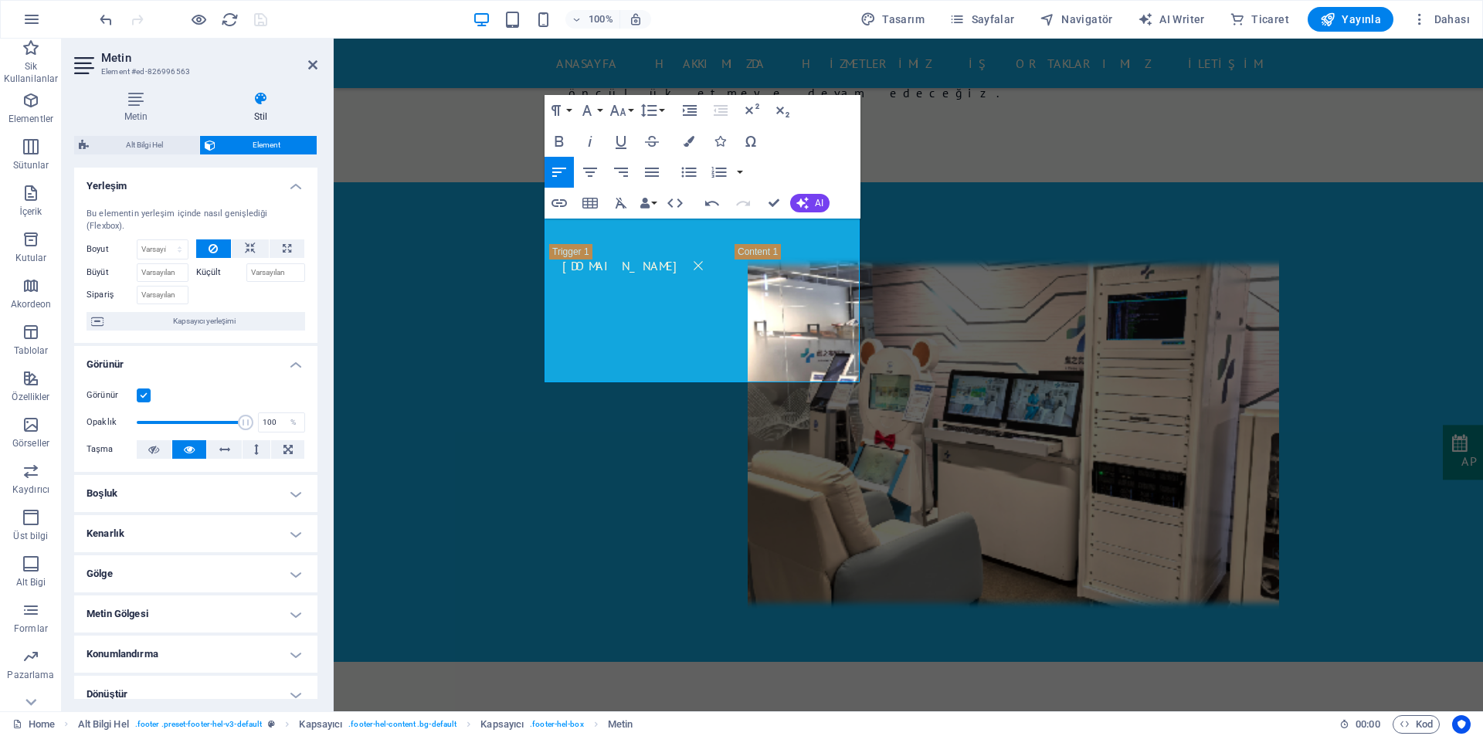
click at [255, 100] on icon at bounding box center [261, 98] width 114 height 15
click at [134, 114] on h4 "Metin" at bounding box center [139, 107] width 130 height 32
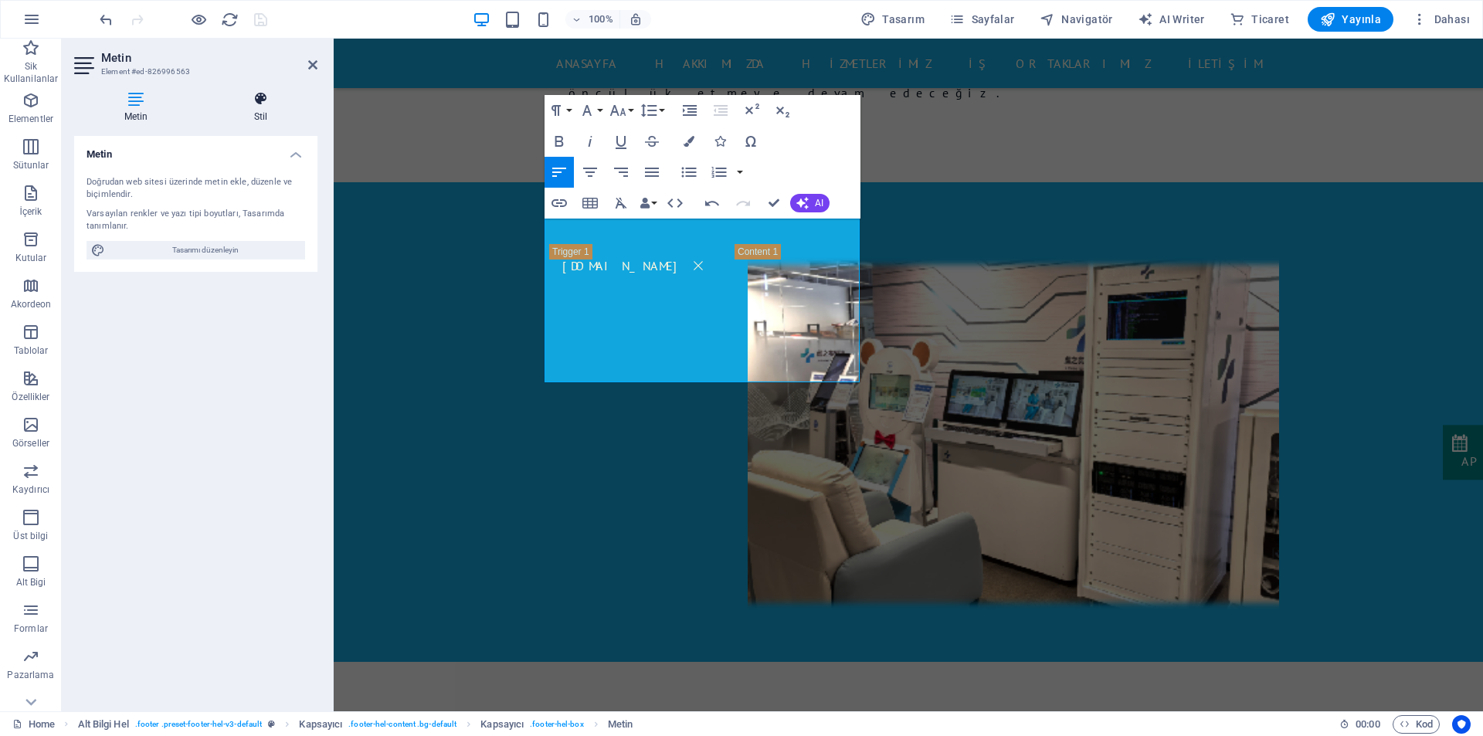
click at [264, 102] on icon at bounding box center [261, 98] width 114 height 15
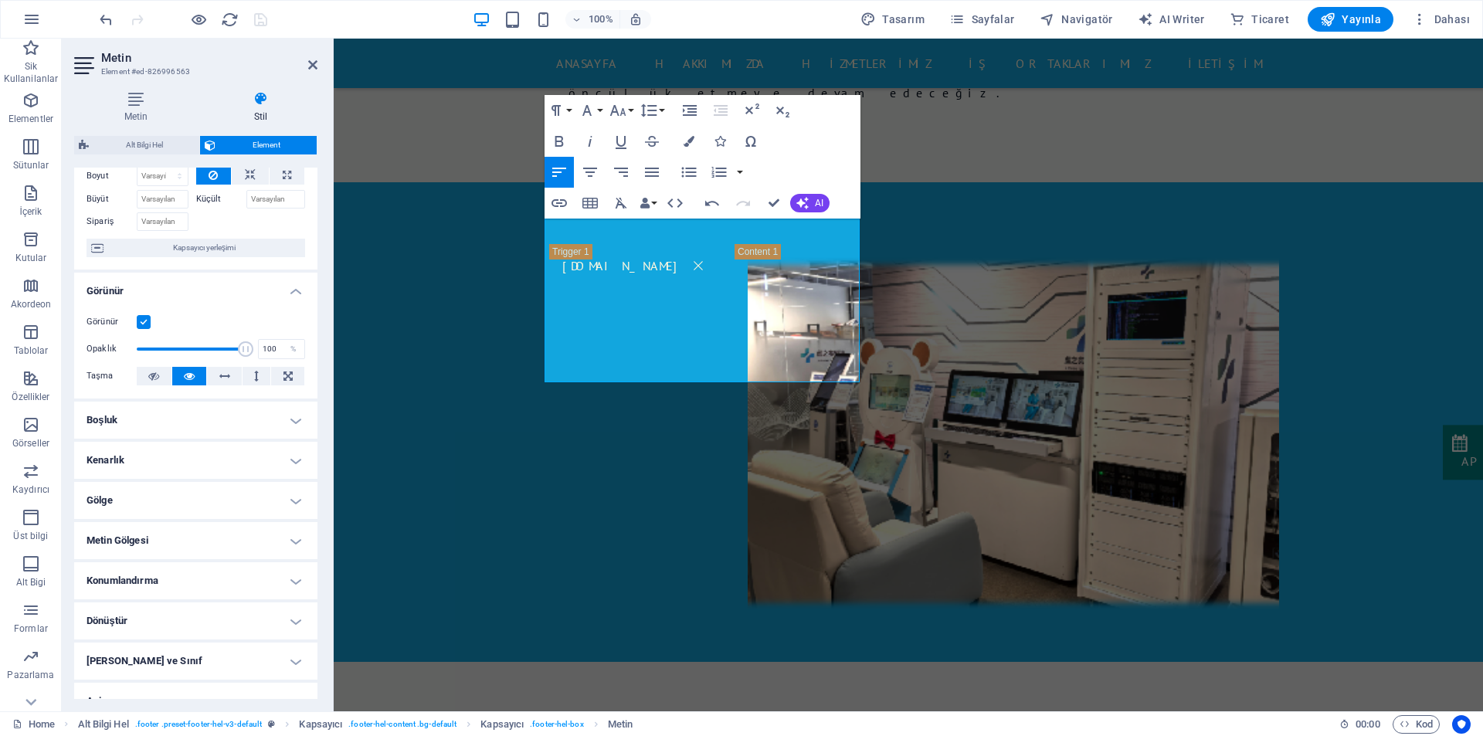
scroll to position [0, 0]
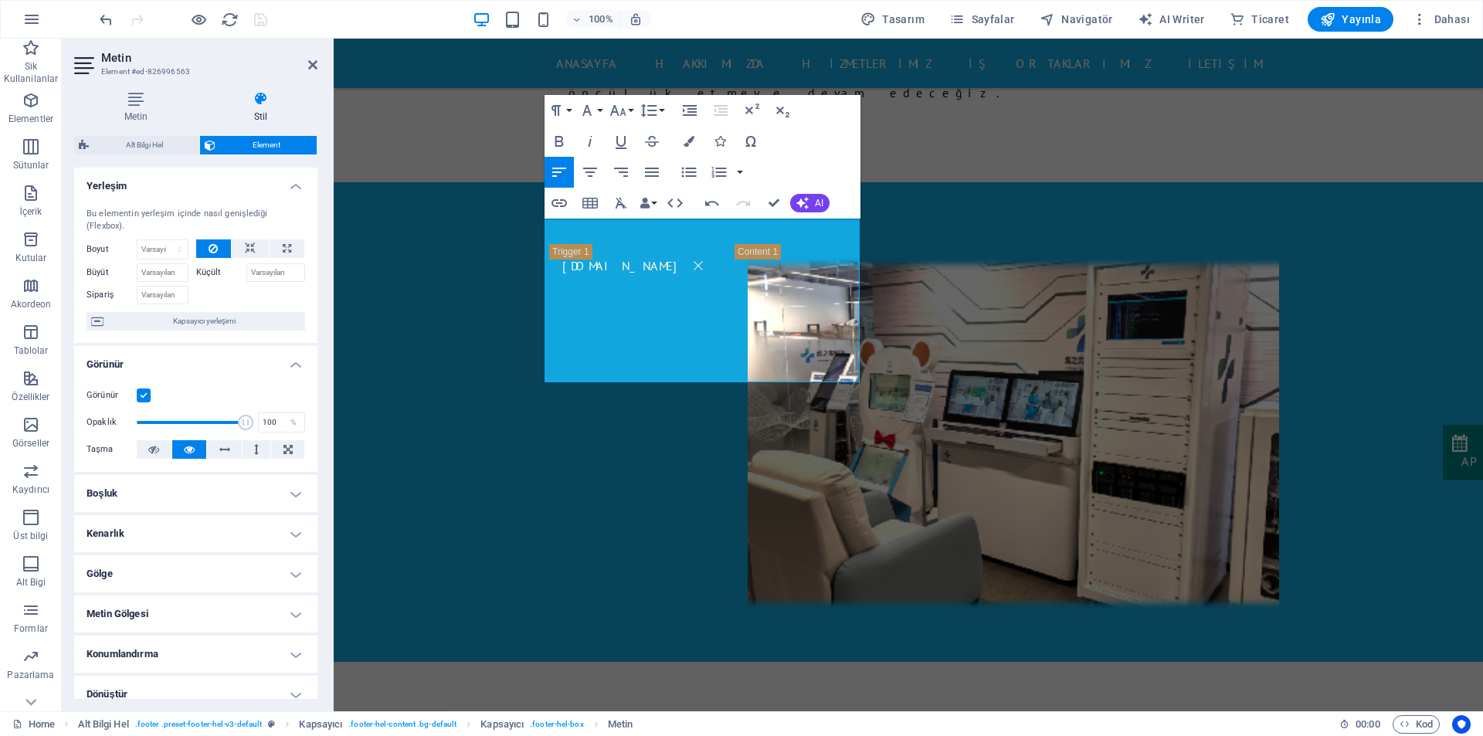
click at [143, 396] on label at bounding box center [144, 395] width 14 height 14
click at [0, 0] on input "Görünür" at bounding box center [0, 0] width 0 height 0
click at [143, 396] on label at bounding box center [144, 395] width 14 height 14
click at [0, 0] on input "Görünür" at bounding box center [0, 0] width 0 height 0
click at [143, 396] on label at bounding box center [144, 395] width 14 height 14
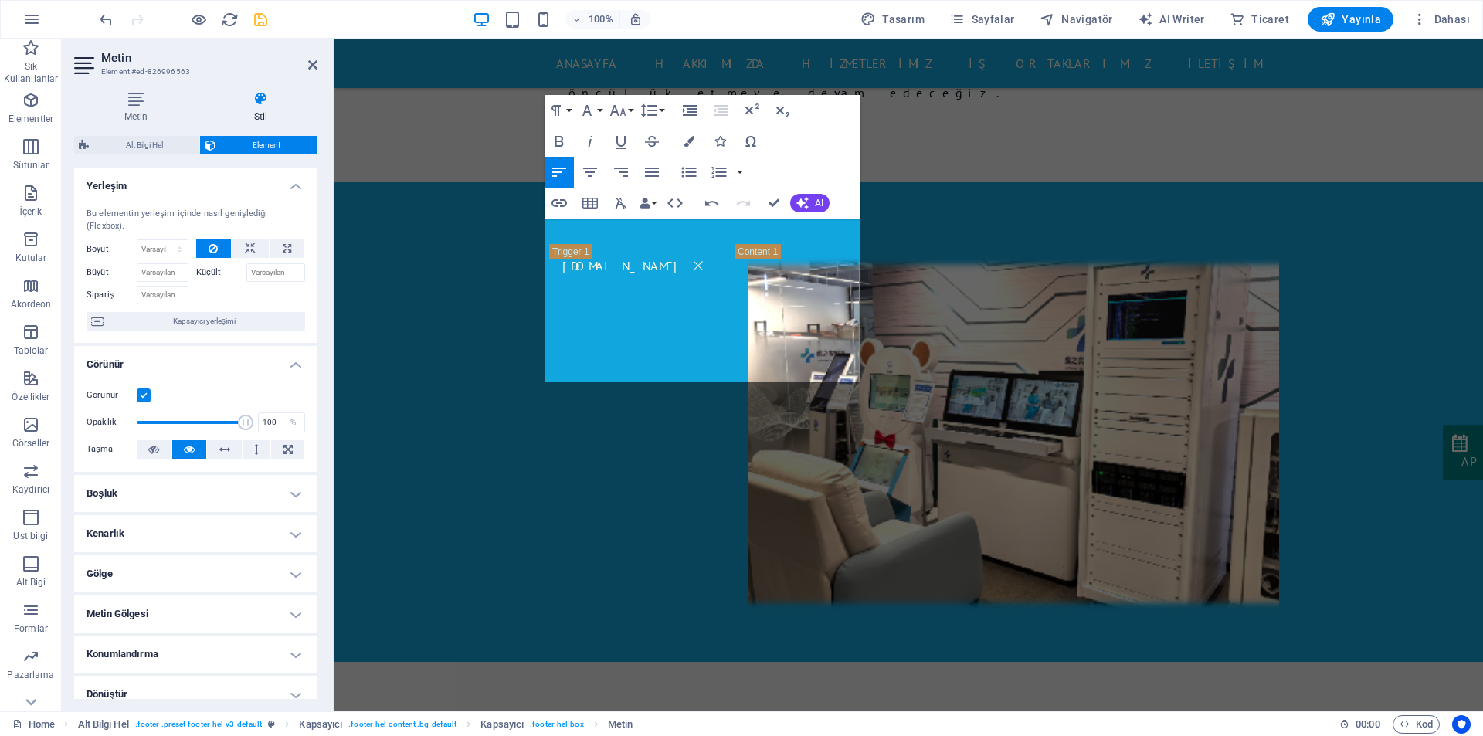
click at [0, 0] on input "Görünür" at bounding box center [0, 0] width 0 height 0
click at [143, 396] on label at bounding box center [144, 395] width 14 height 14
click at [0, 0] on input "Görünür" at bounding box center [0, 0] width 0 height 0
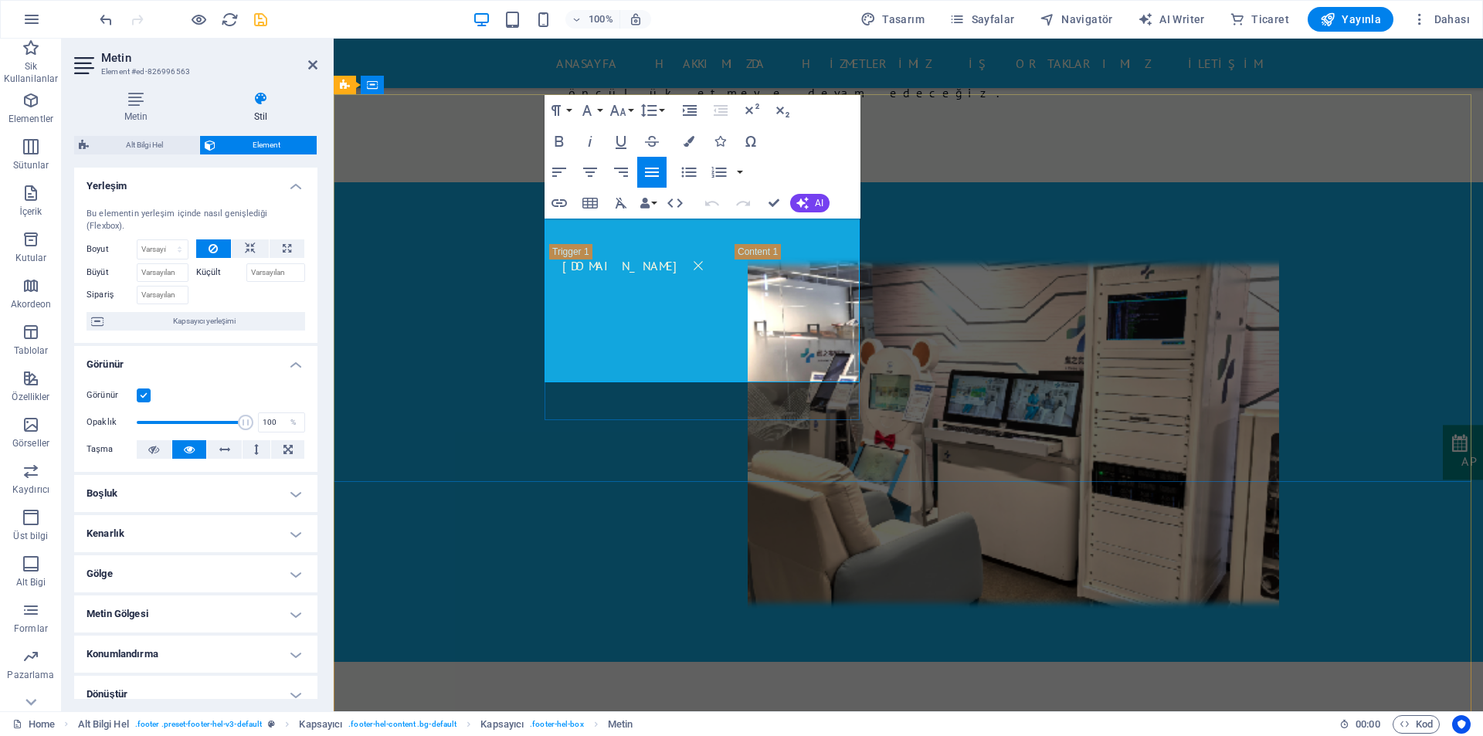
drag, startPoint x: 761, startPoint y: 301, endPoint x: 683, endPoint y: 303, distance: 78.8
drag, startPoint x: 579, startPoint y: 305, endPoint x: 504, endPoint y: 305, distance: 74.9
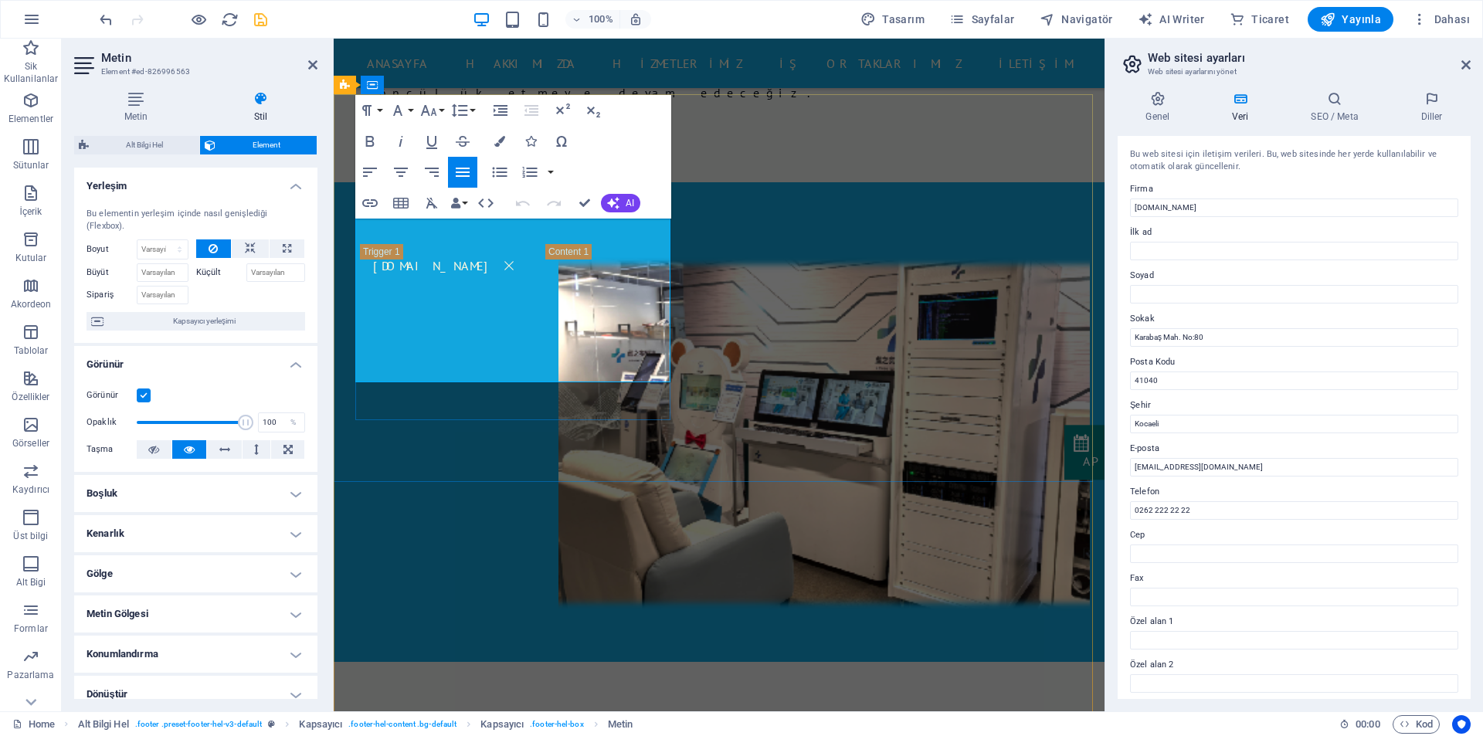
click at [1184, 208] on input "ayzeram.com" at bounding box center [1294, 207] width 328 height 19
drag, startPoint x: 1180, startPoint y: 206, endPoint x: 1165, endPoint y: 206, distance: 14.7
click at [1165, 206] on input "ayzeram.com" at bounding box center [1294, 207] width 328 height 19
type input "ayzeram"
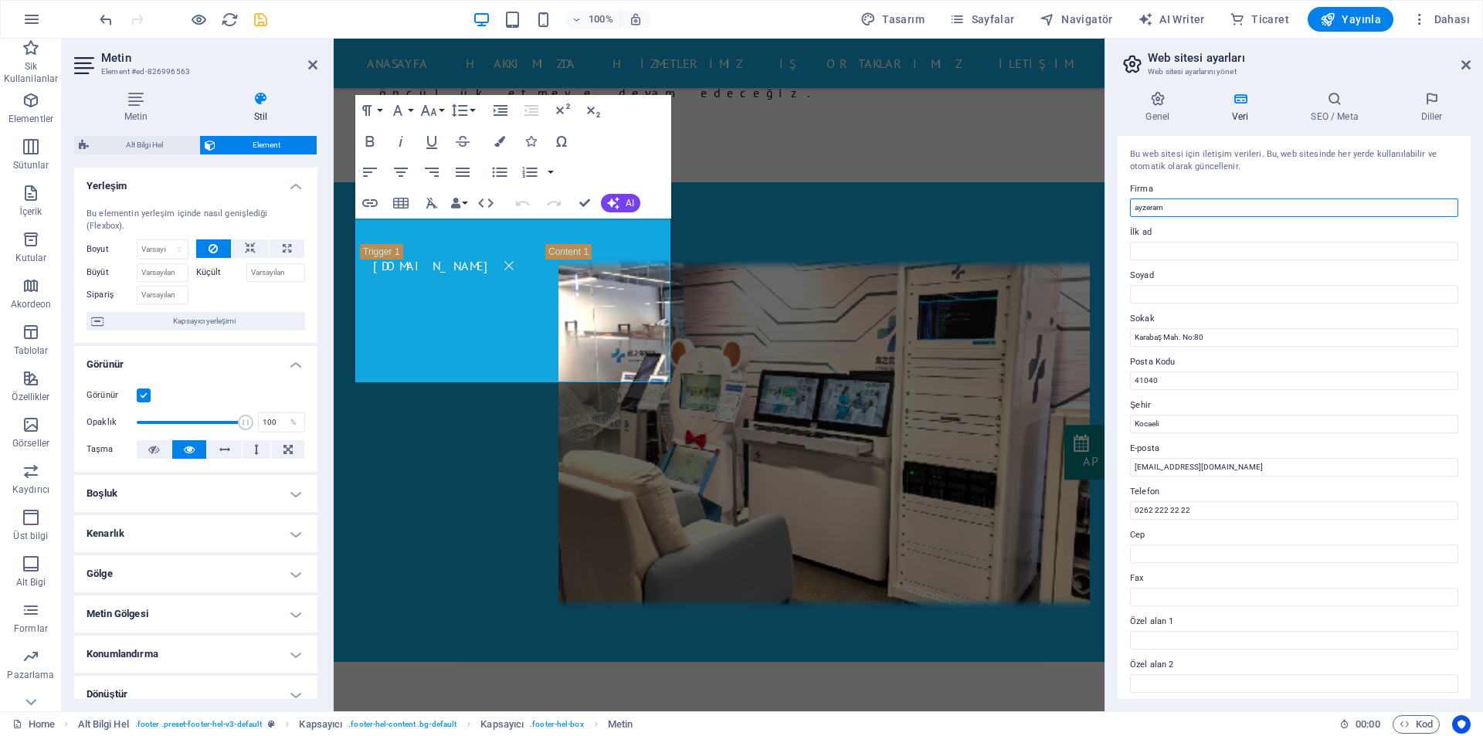
drag, startPoint x: 1167, startPoint y: 208, endPoint x: 1117, endPoint y: 211, distance: 50.2
click at [1117, 211] on div "Genel Veri SEO / Meta Diller Web Sitesi Adı ayzeram.com Logo Dosyaları buraya s…" at bounding box center [1294, 395] width 378 height 632
click at [1151, 210] on input "Firma" at bounding box center [1294, 207] width 328 height 19
paste input "UDUN DANIŞMANLIK İTHALAT VE İHRACAT SANAYİ VE TİCARET LİMİTED ŞİRKETİ"
type input "UDUN DANIŞMANLIK İTHALAT VE İHRACAT SANAYİ VE TİCARET LİMİTED ŞİRKETİ"
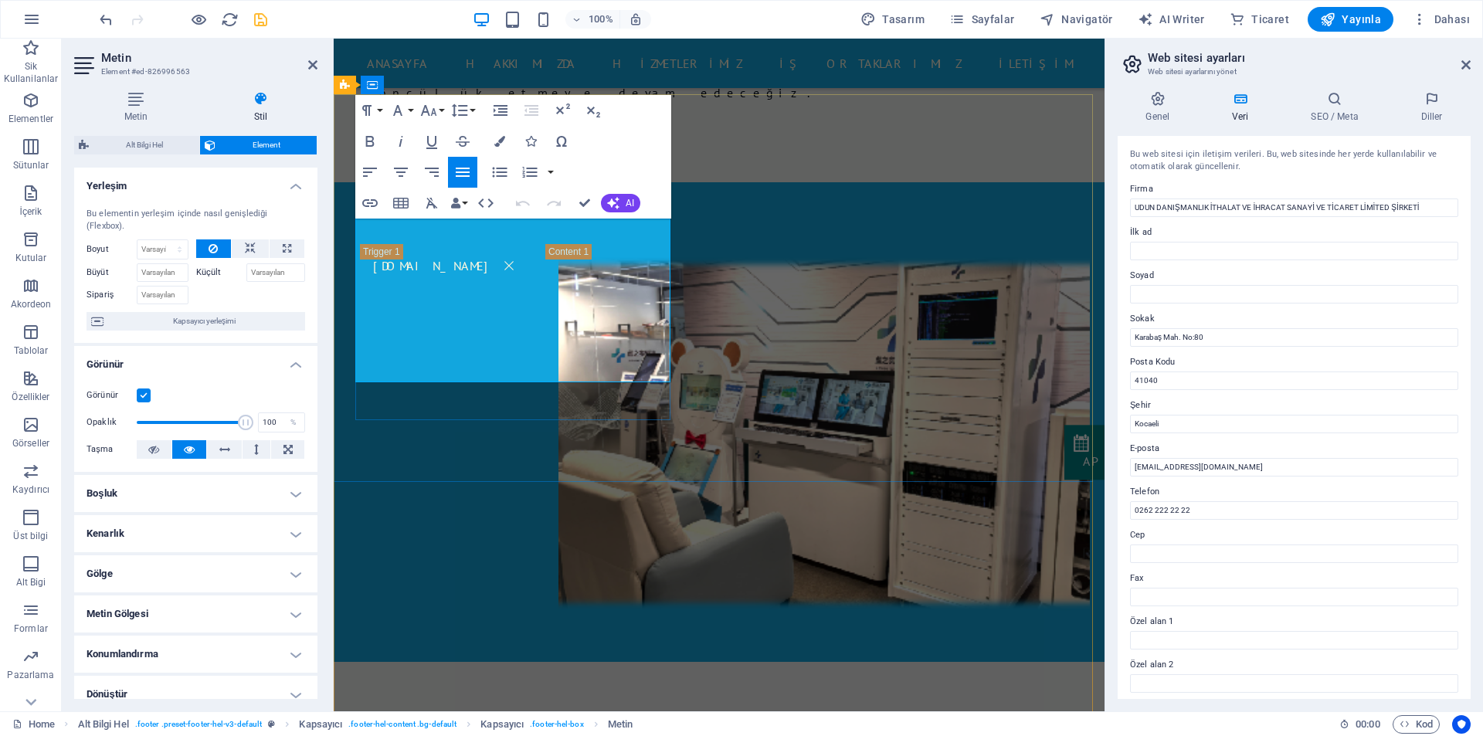
drag, startPoint x: 493, startPoint y: 243, endPoint x: 358, endPoint y: 227, distance: 136.1
click at [359, 167] on button "Align Left" at bounding box center [369, 172] width 29 height 31
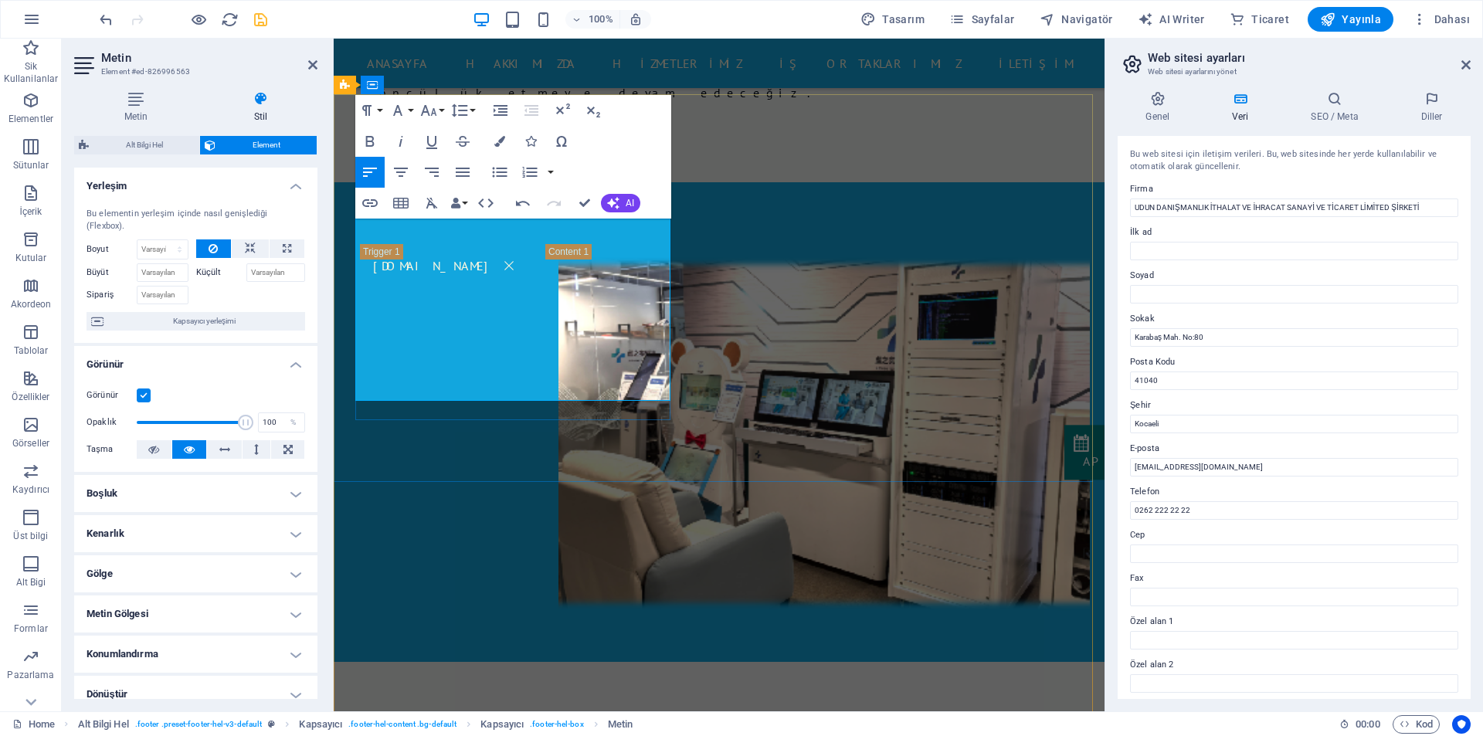
click at [1198, 337] on input "Karabaş Mah. No:80" at bounding box center [1294, 337] width 328 height 19
click at [1186, 381] on input "41040" at bounding box center [1294, 380] width 328 height 19
click at [1168, 422] on input "Kocaeli" at bounding box center [1294, 424] width 328 height 19
drag, startPoint x: 1168, startPoint y: 422, endPoint x: 1109, endPoint y: 421, distance: 58.7
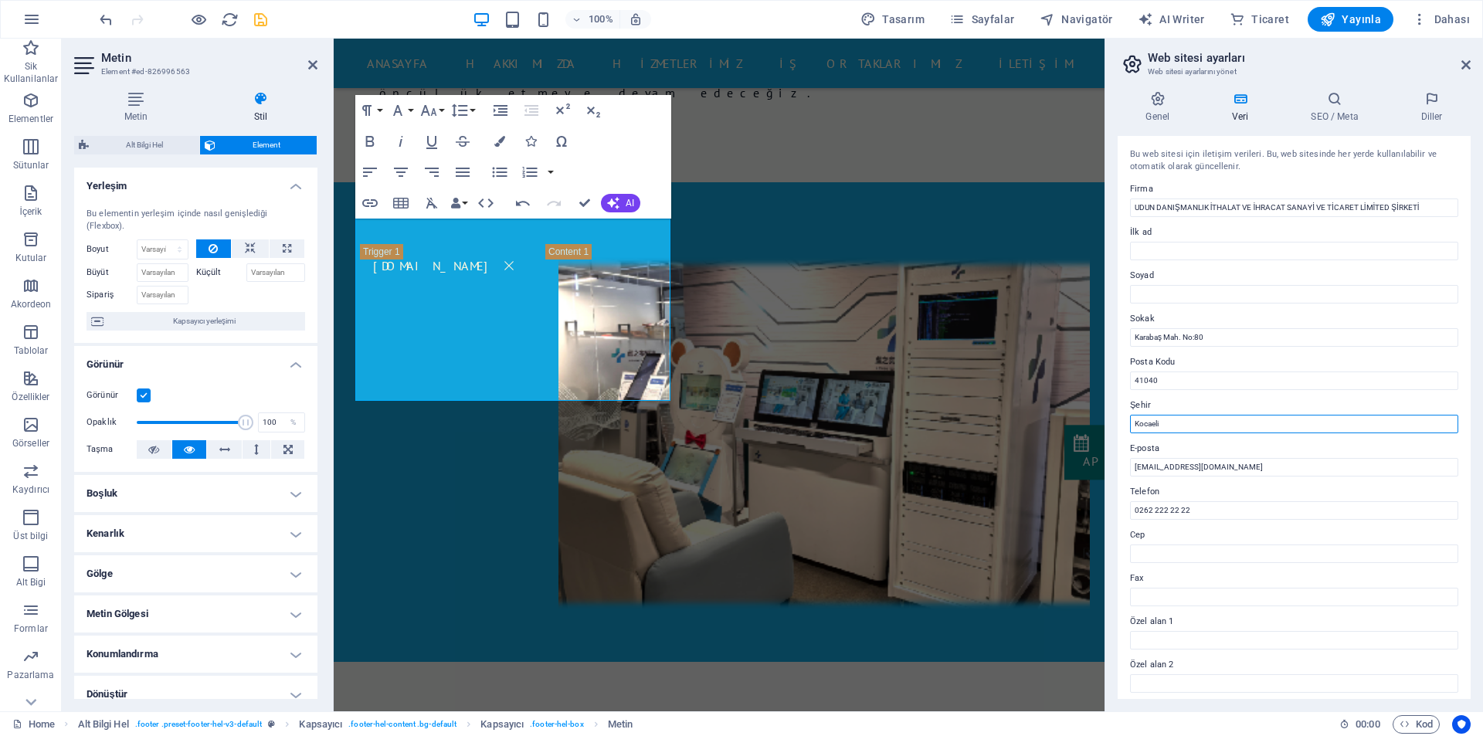
click at [1109, 421] on div "Genel Veri SEO / Meta Diller Web Sitesi Adı ayzeram.com Logo Dosyaları buraya s…" at bounding box center [1294, 395] width 378 height 632
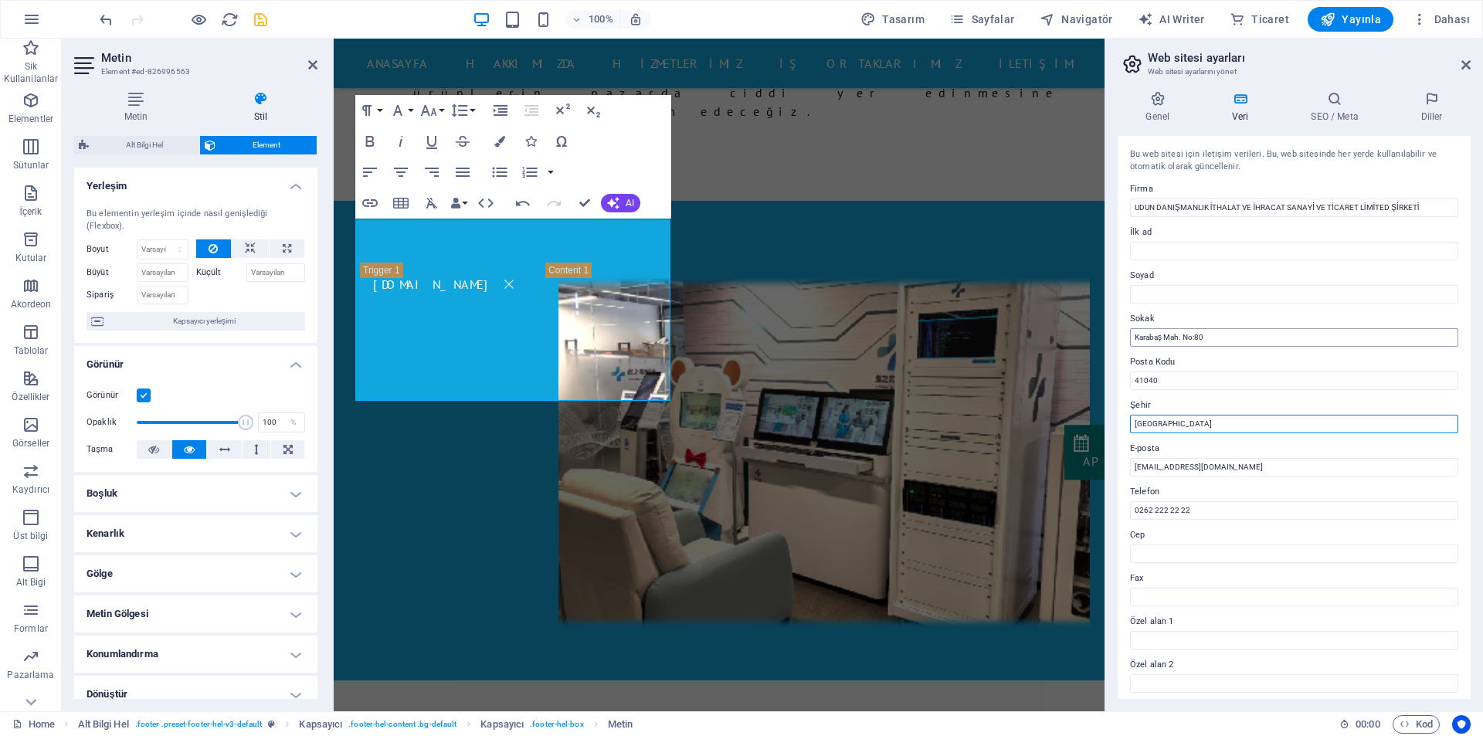
type input "[GEOGRAPHIC_DATA]"
drag, startPoint x: 1540, startPoint y: 372, endPoint x: 1056, endPoint y: 331, distance: 485.9
click at [1210, 336] on input "Karabaş Mah. No:80" at bounding box center [1294, 337] width 328 height 19
click at [1175, 424] on input "[GEOGRAPHIC_DATA]" at bounding box center [1294, 424] width 328 height 19
drag, startPoint x: 1482, startPoint y: 375, endPoint x: 1076, endPoint y: 336, distance: 407.3
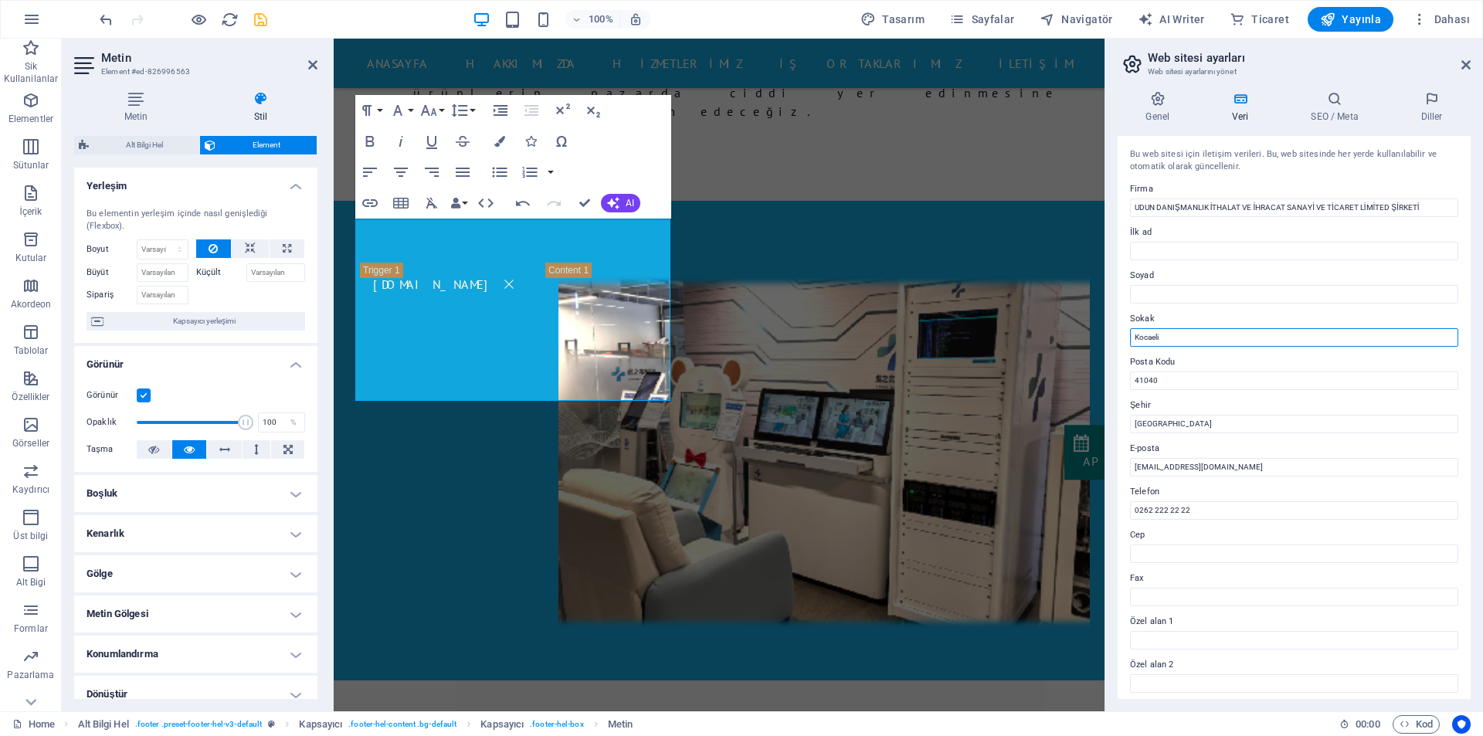
type input "Kocaeli"
click at [264, 21] on icon "save" at bounding box center [261, 20] width 18 height 18
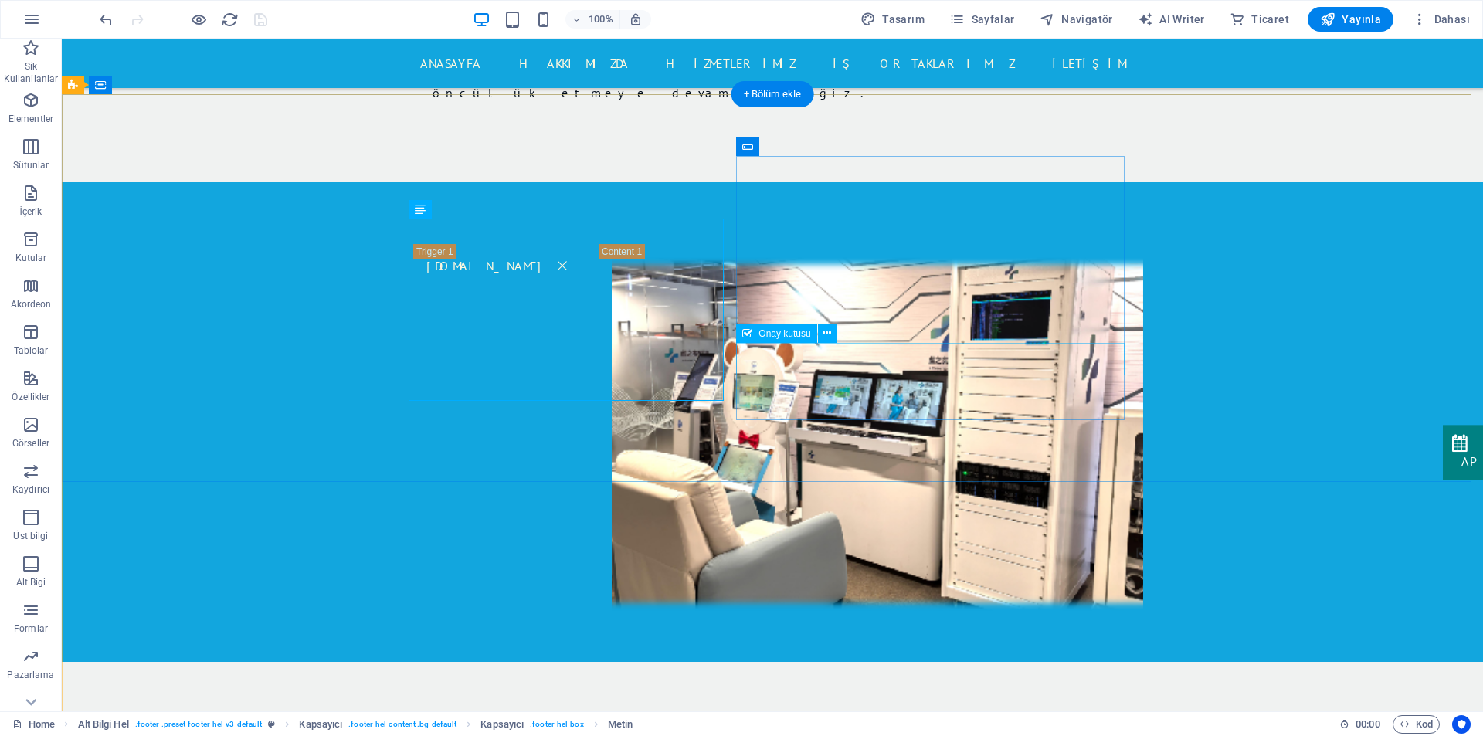
select select "%"
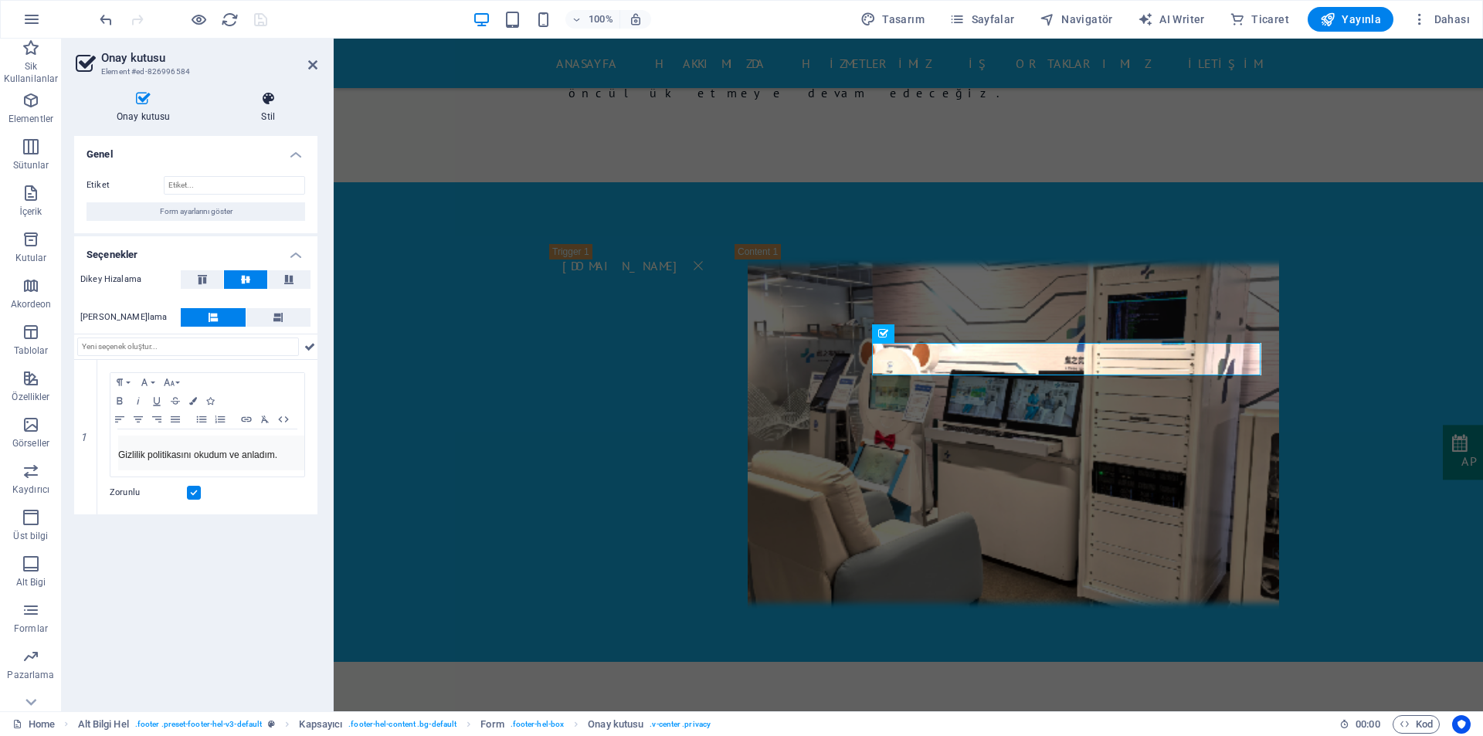
click at [257, 103] on icon at bounding box center [268, 98] width 99 height 15
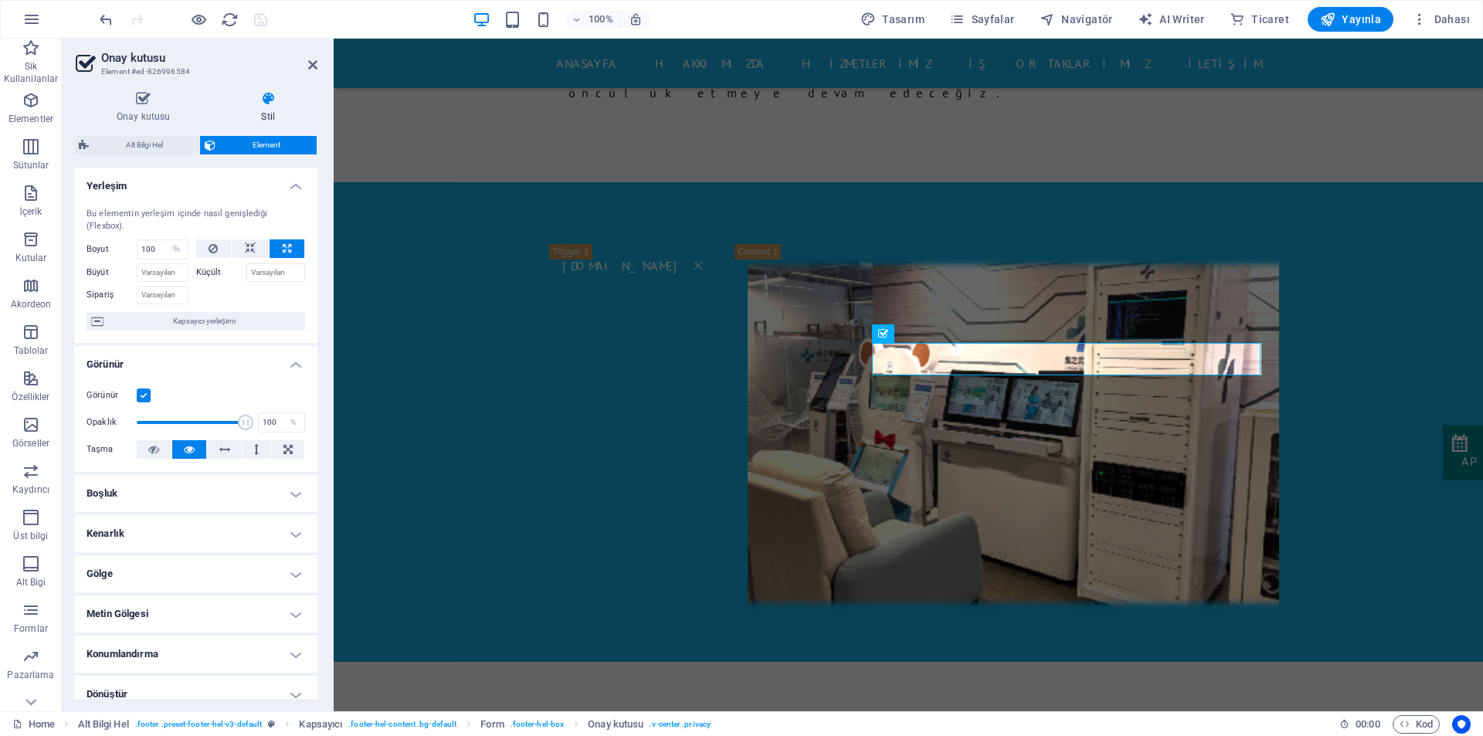
click at [144, 395] on label at bounding box center [144, 395] width 14 height 14
click at [0, 0] on input "Görünür" at bounding box center [0, 0] width 0 height 0
click at [144, 395] on label at bounding box center [144, 395] width 14 height 14
click at [0, 0] on input "Görünür" at bounding box center [0, 0] width 0 height 0
click at [245, 247] on icon at bounding box center [250, 248] width 11 height 19
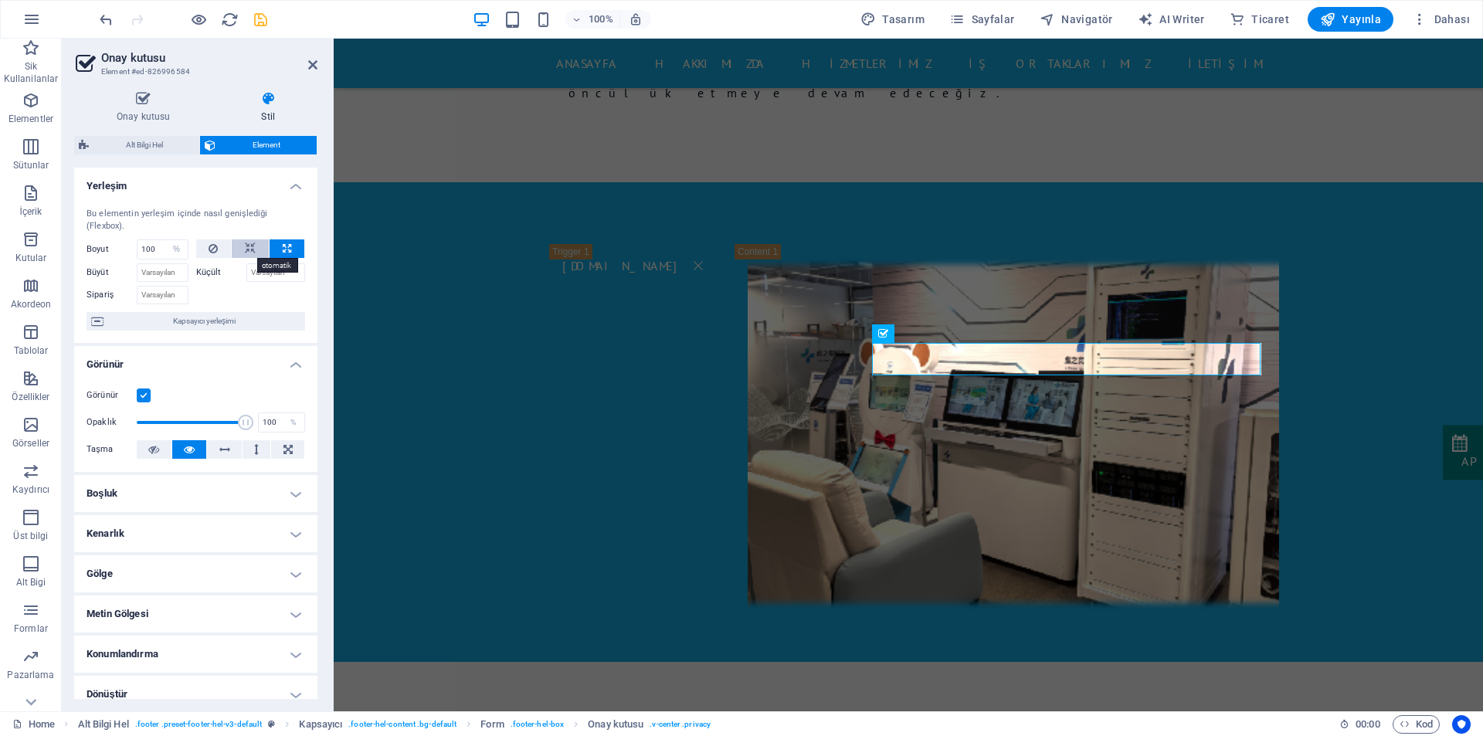
select select "DISABLED_OPTION_VALUE"
click at [211, 250] on icon at bounding box center [212, 248] width 9 height 19
click at [285, 250] on icon at bounding box center [287, 248] width 8 height 19
type input "100"
select select "%"
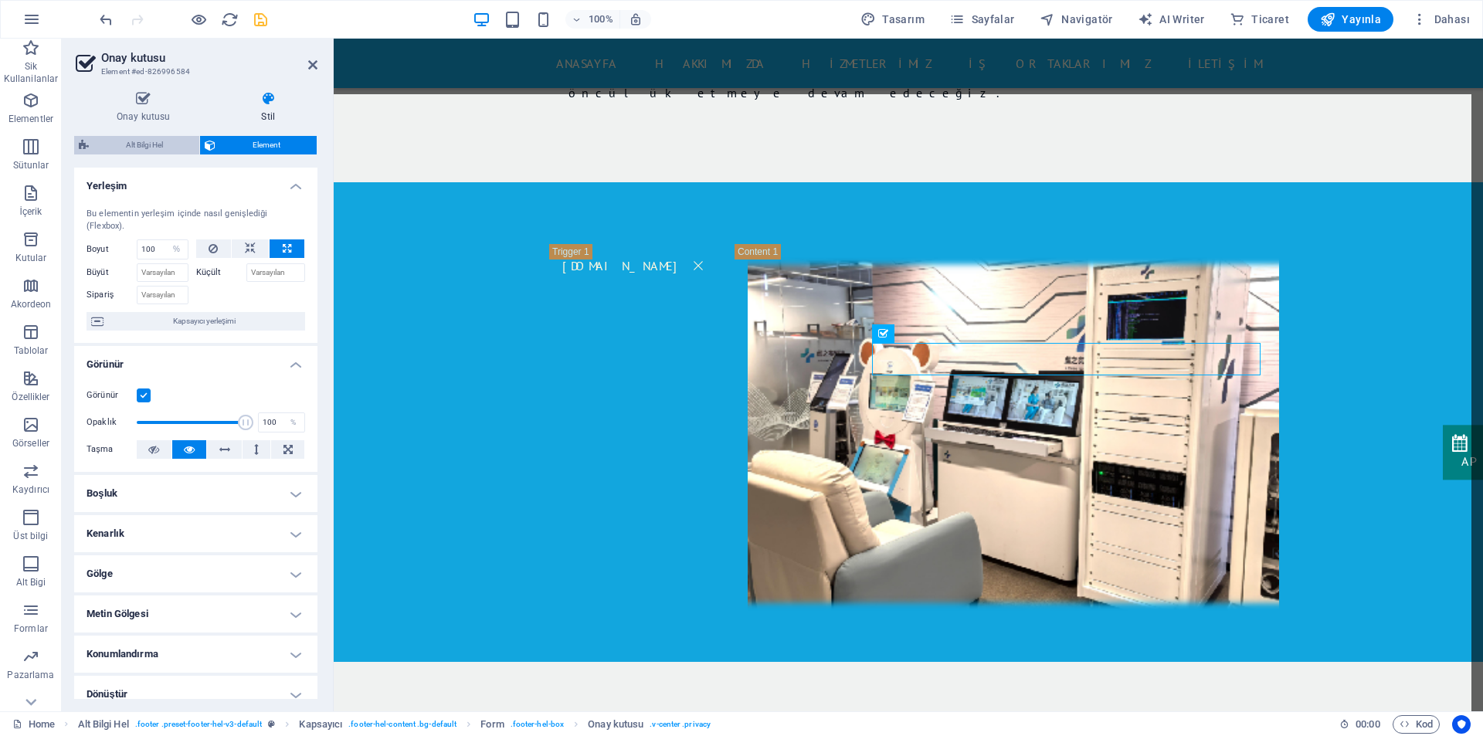
click at [184, 152] on span "Alt Bilgi Hel" at bounding box center [143, 145] width 101 height 19
select select "%"
select select "rem"
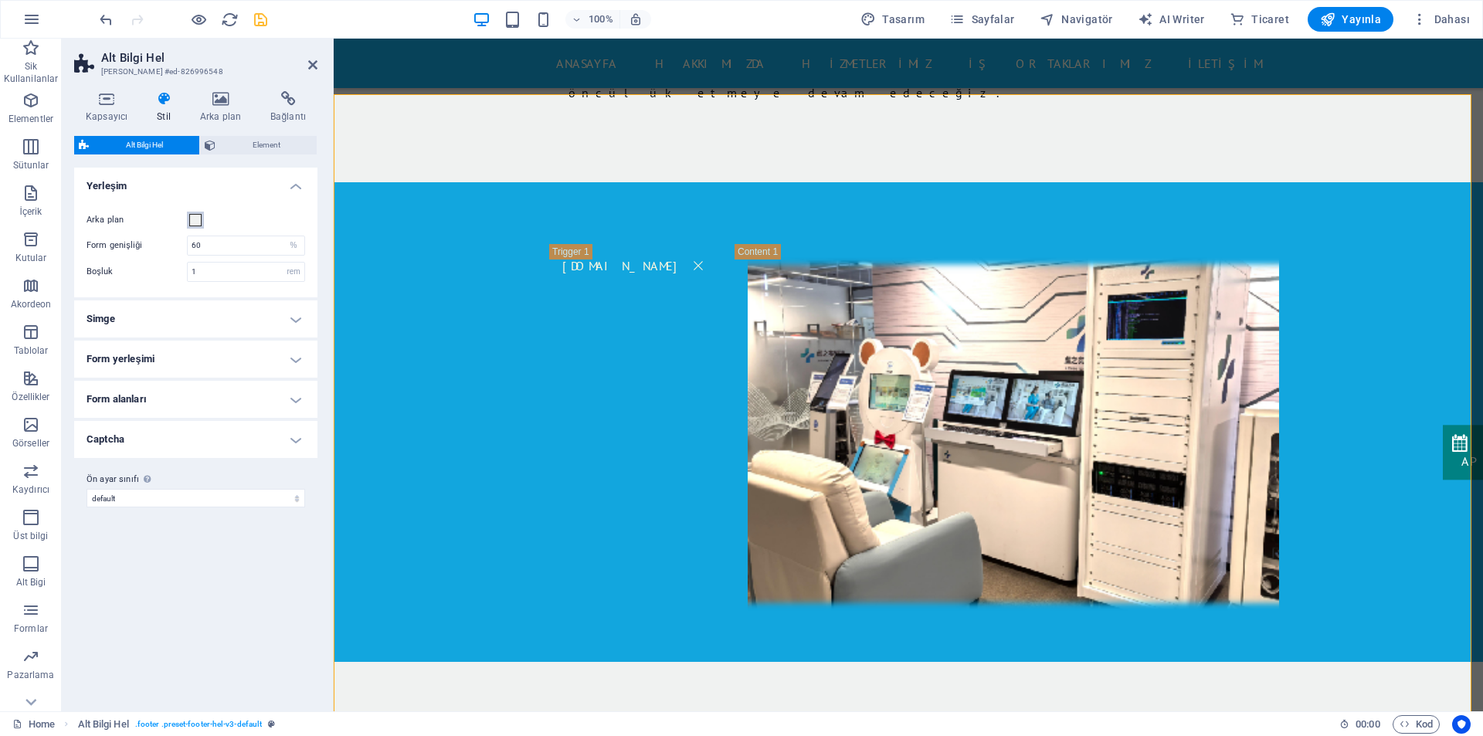
click at [195, 224] on span at bounding box center [195, 220] width 12 height 12
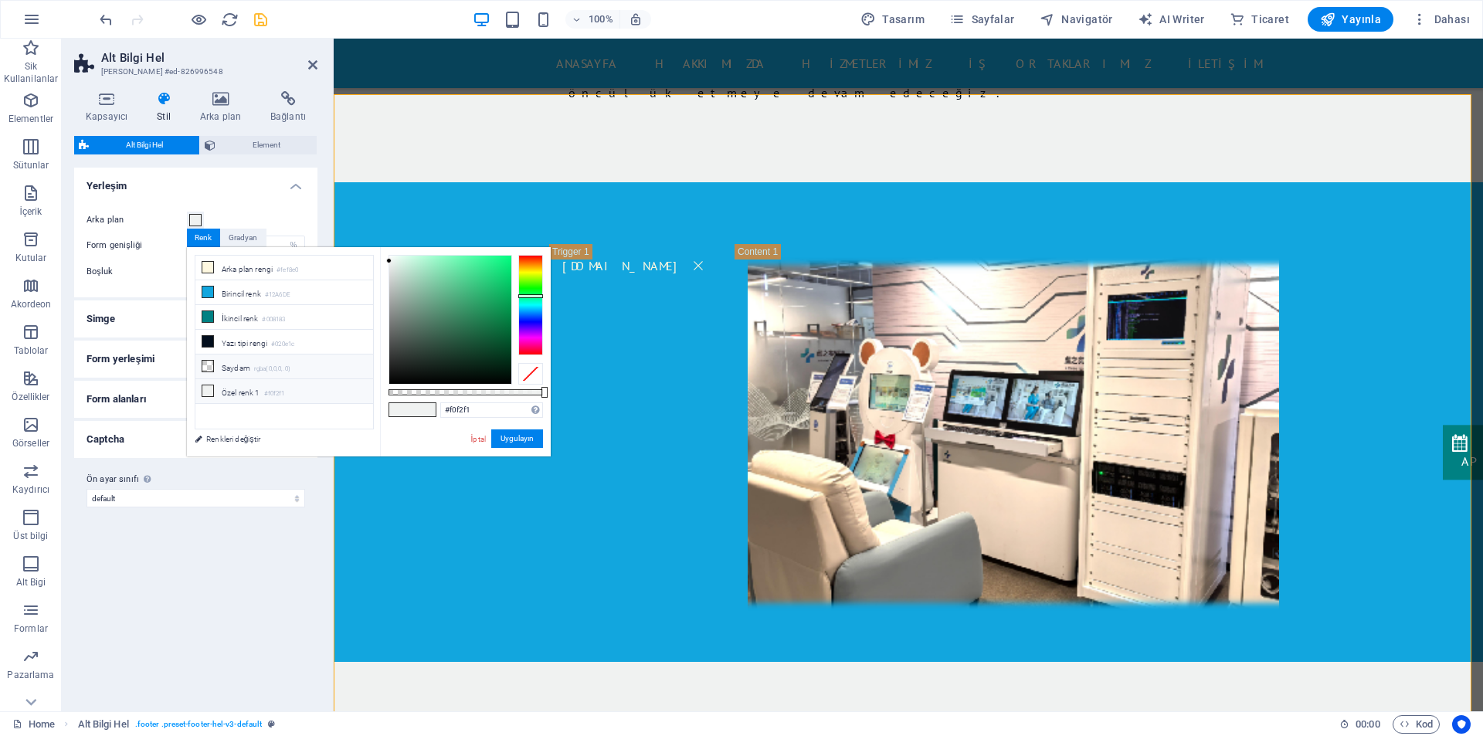
click at [228, 363] on li "Saydam rgba(0,0,0,.0)" at bounding box center [284, 366] width 178 height 25
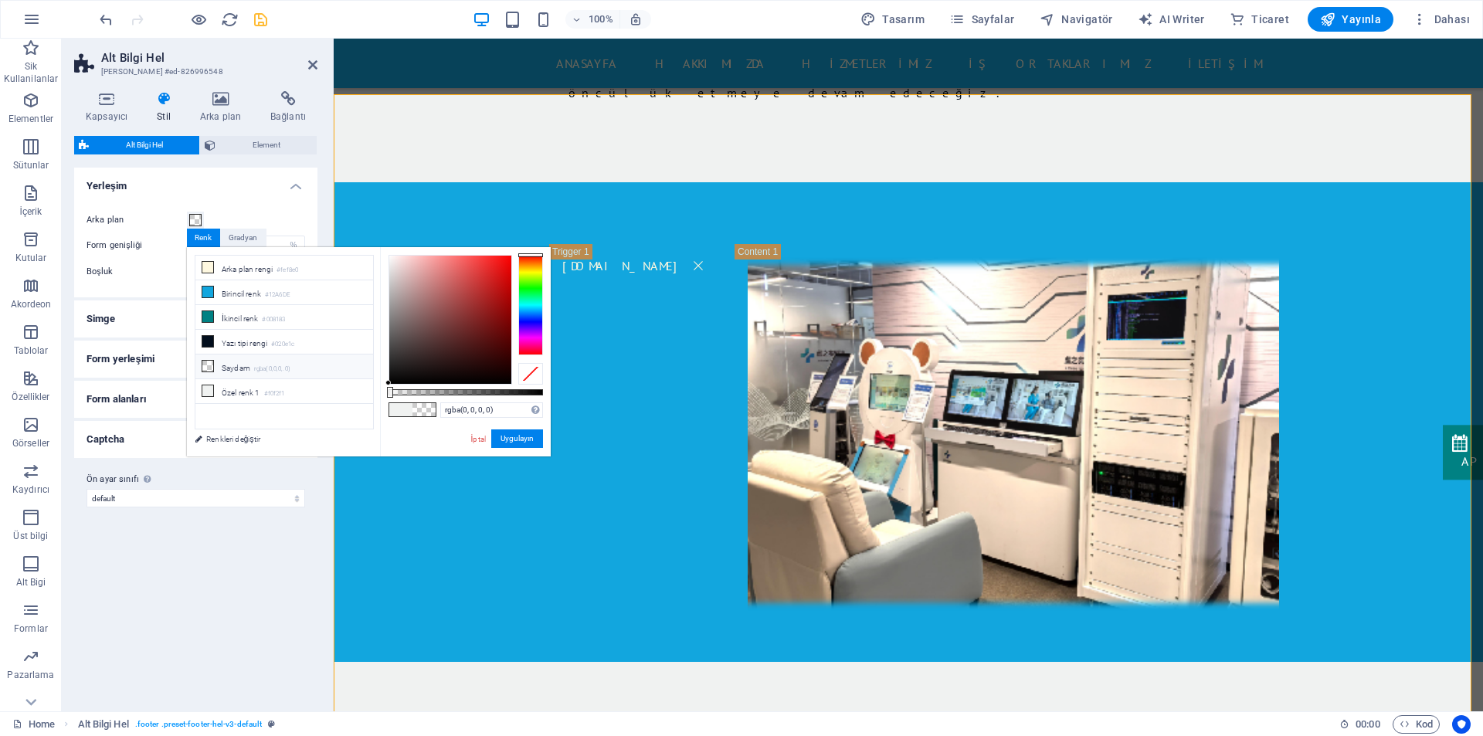
click at [228, 363] on li "Saydam rgba(0,0,0,.0)" at bounding box center [284, 366] width 178 height 25
click at [510, 442] on button "Uygulayın" at bounding box center [517, 438] width 52 height 19
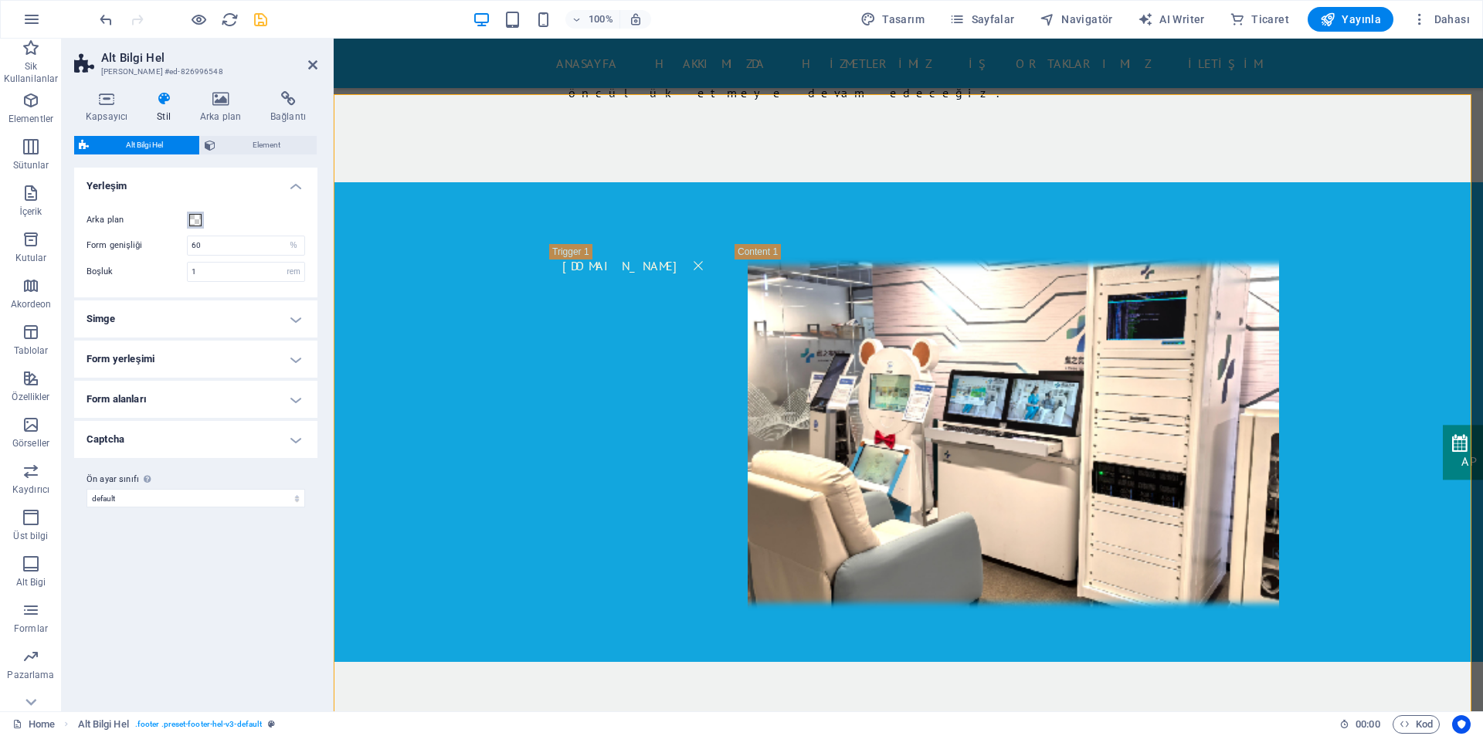
click at [198, 222] on span at bounding box center [195, 220] width 12 height 12
click at [191, 219] on span at bounding box center [195, 220] width 12 height 12
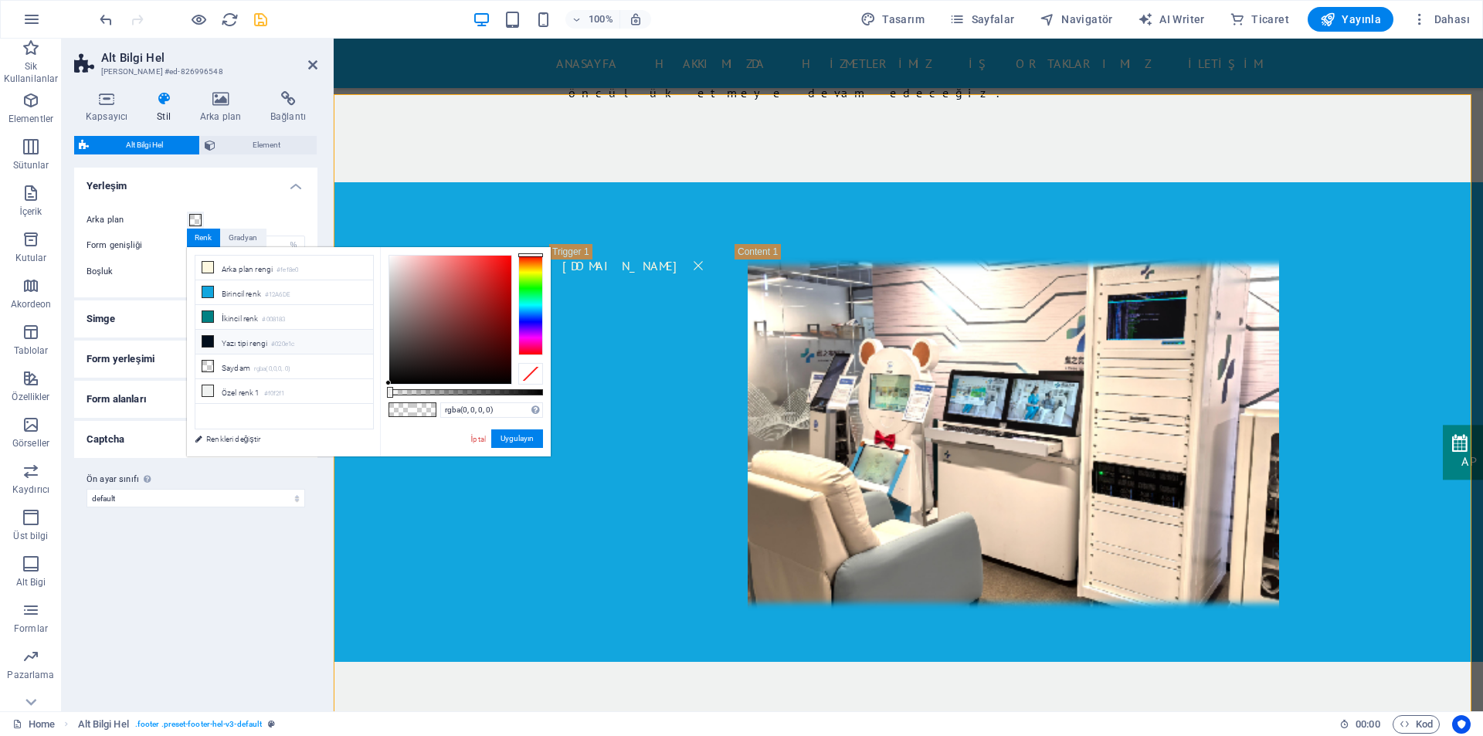
click at [226, 344] on li "Yazı tipi rengi #020e1c" at bounding box center [284, 342] width 178 height 25
type input "#020e1c"
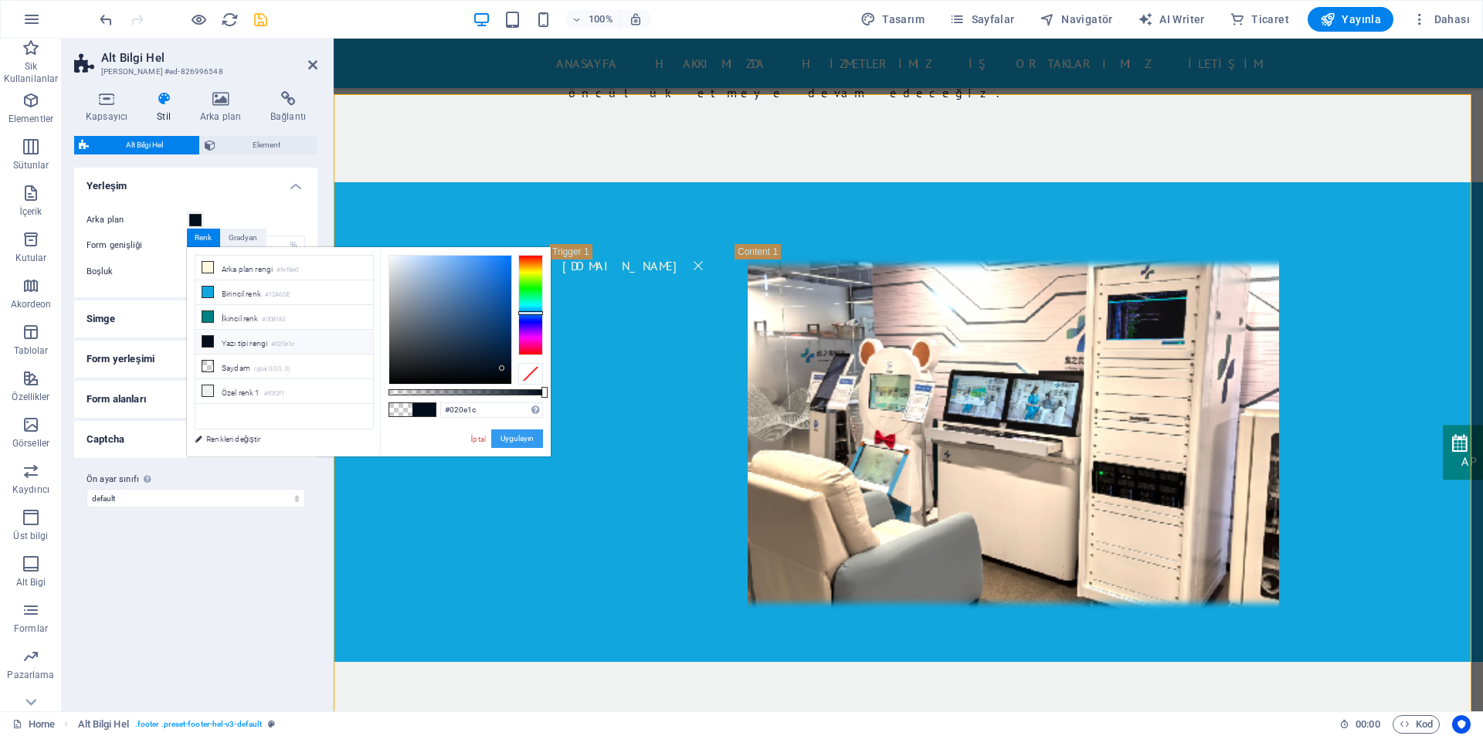
click at [510, 437] on button "Uygulayın" at bounding box center [517, 438] width 52 height 19
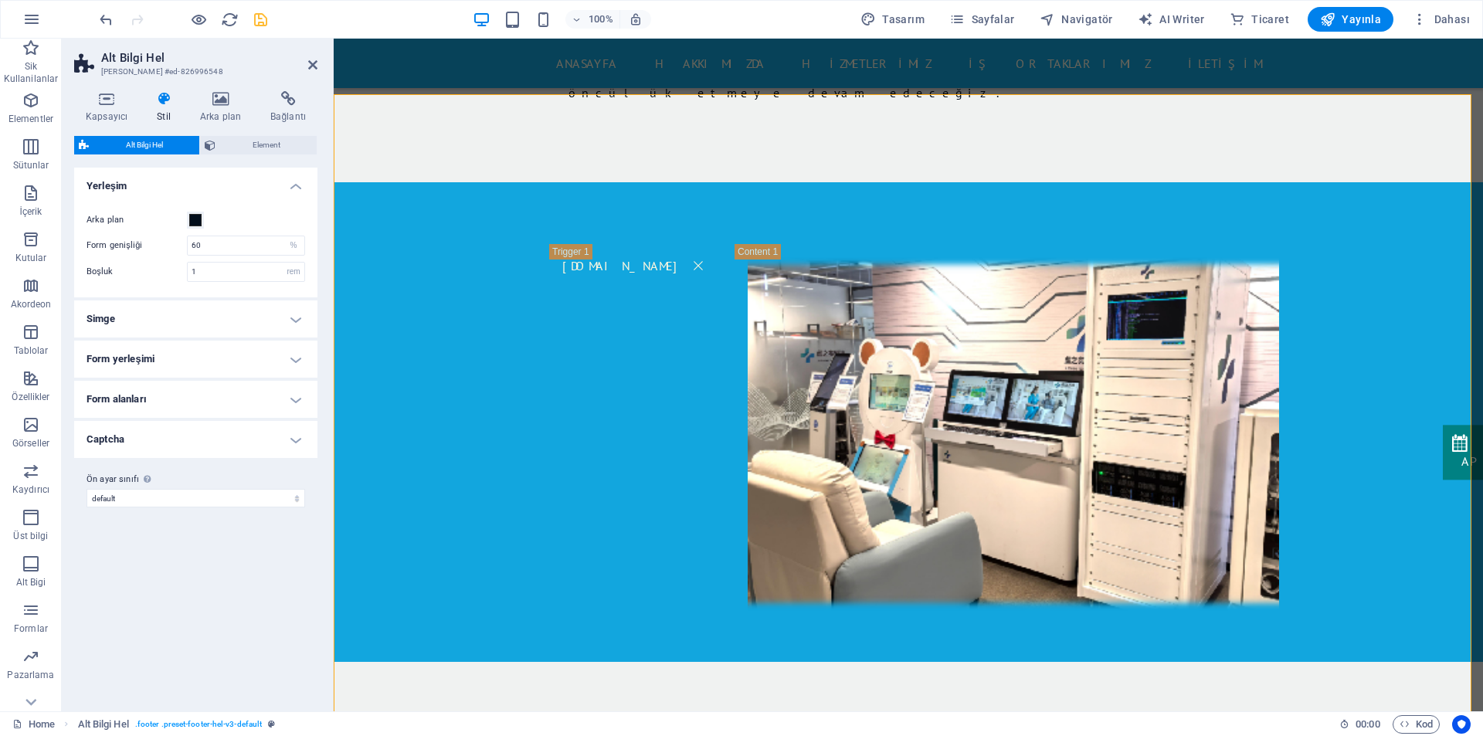
click at [191, 319] on h4 "Simge" at bounding box center [195, 318] width 243 height 37
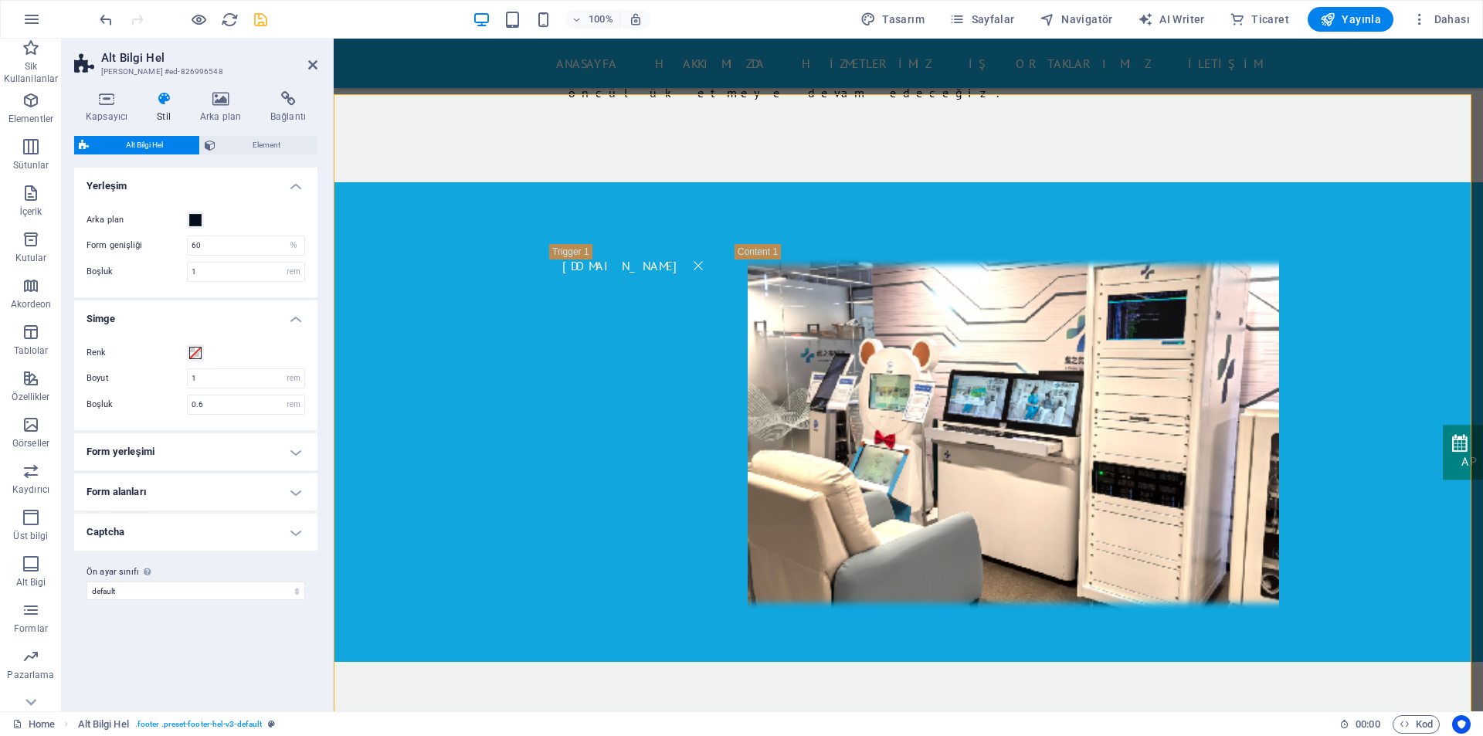
click at [191, 319] on h4 "Simge" at bounding box center [195, 314] width 243 height 28
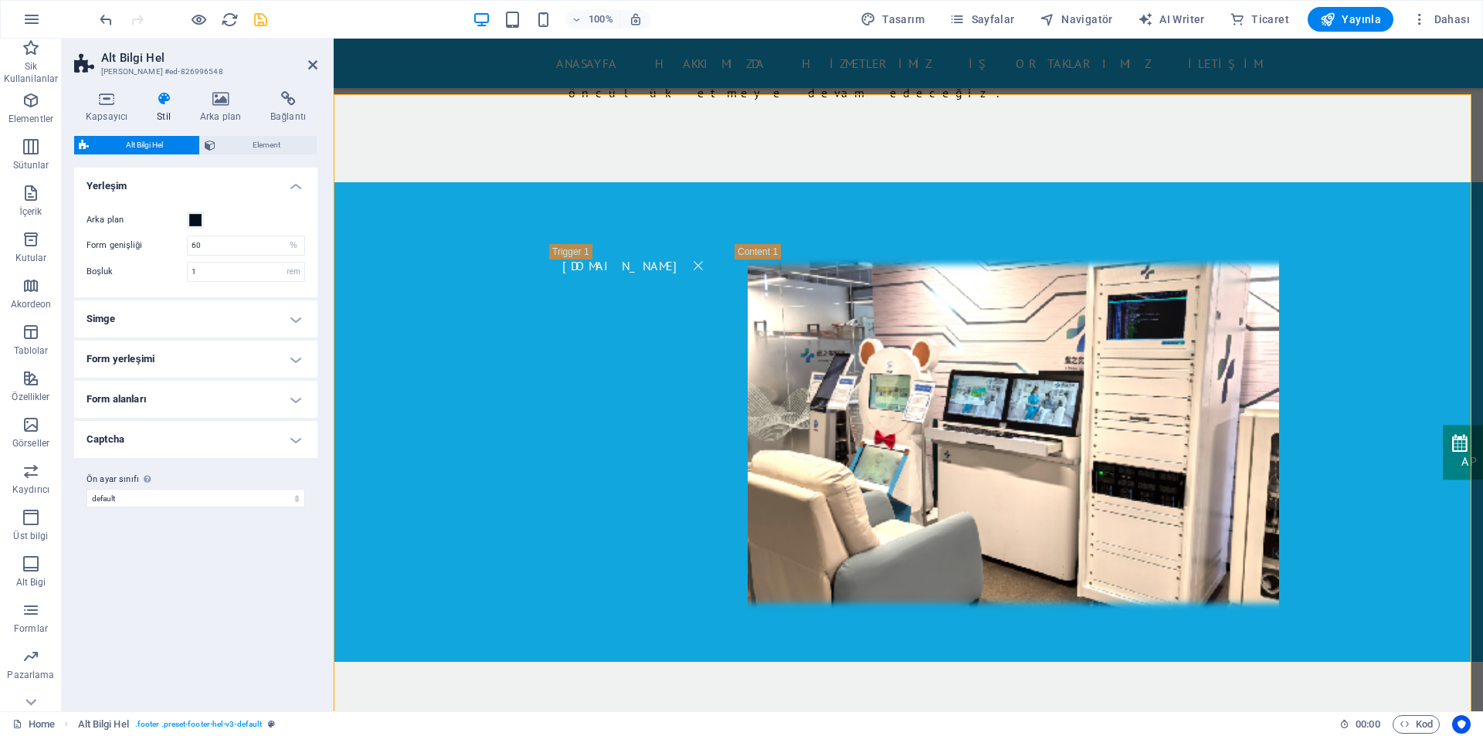
click at [191, 355] on h4 "Form yerleşimi" at bounding box center [195, 359] width 243 height 37
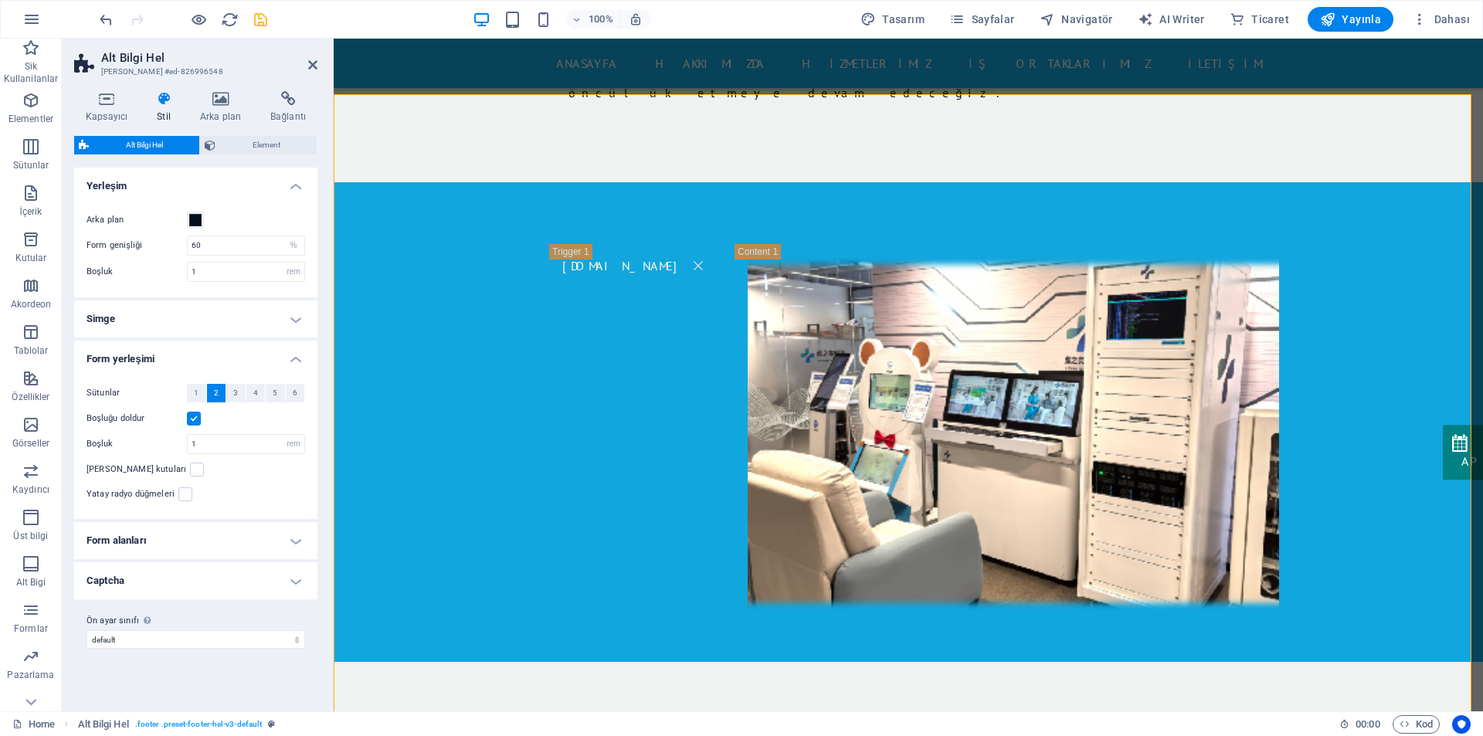
click at [191, 355] on h4 "Form yerleşimi" at bounding box center [195, 355] width 243 height 28
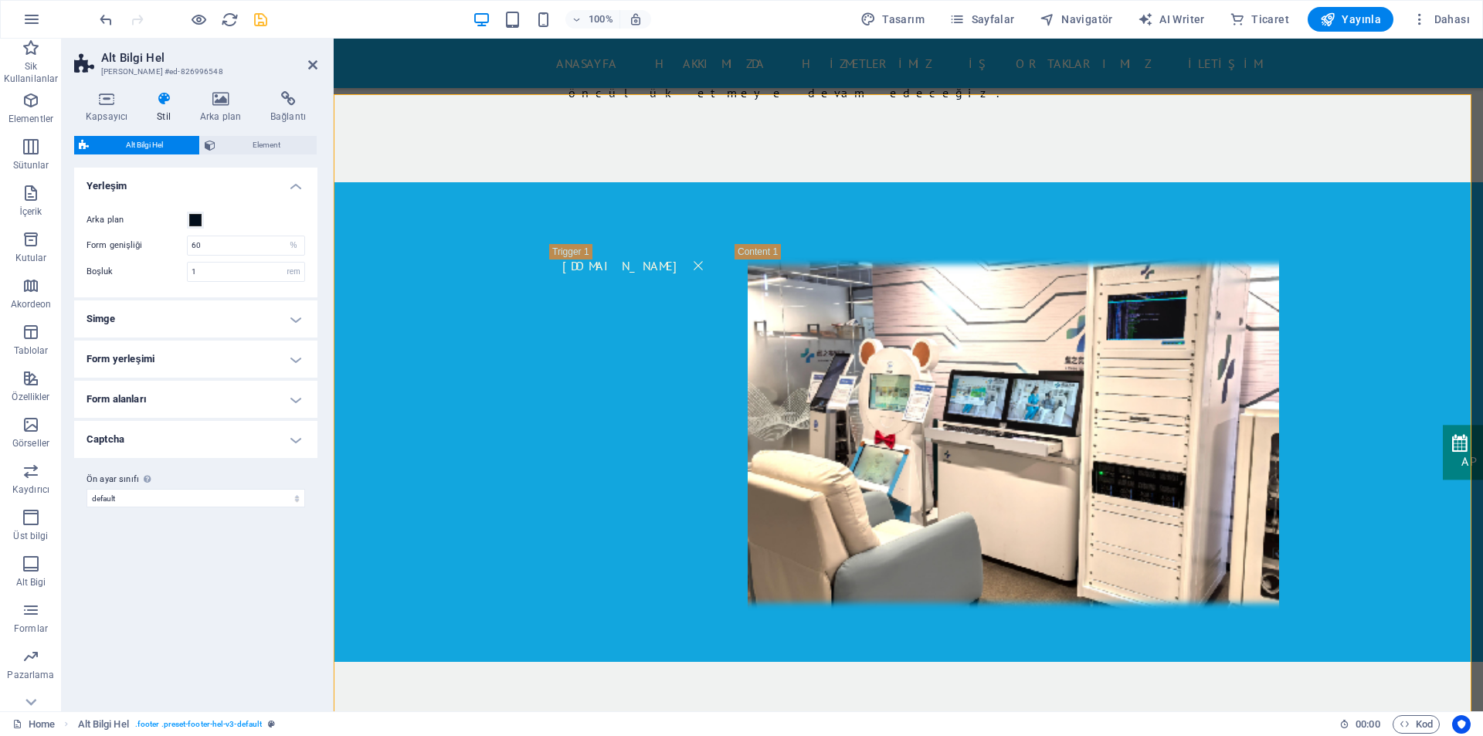
click at [189, 392] on h4 "Form alanları" at bounding box center [195, 399] width 243 height 37
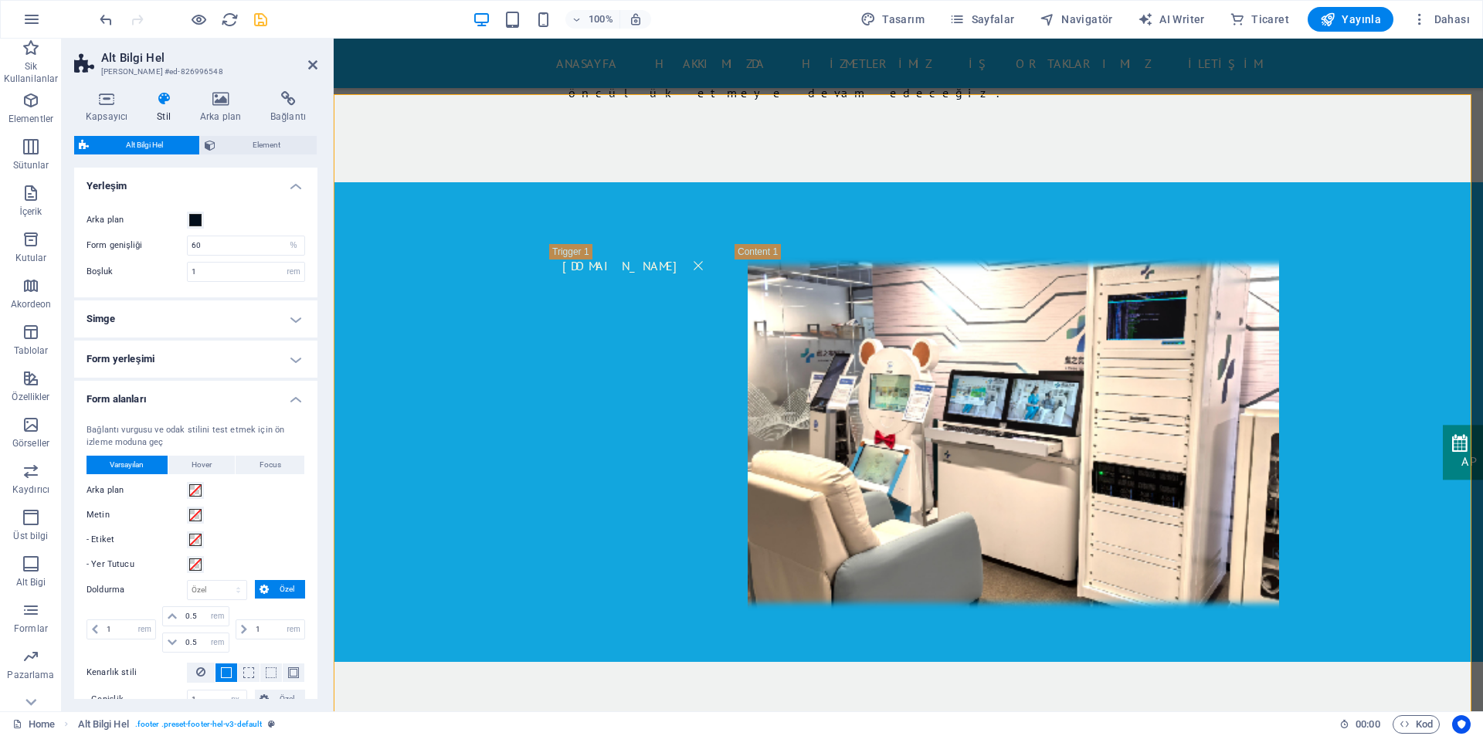
click at [189, 392] on h4 "Form alanları" at bounding box center [195, 395] width 243 height 28
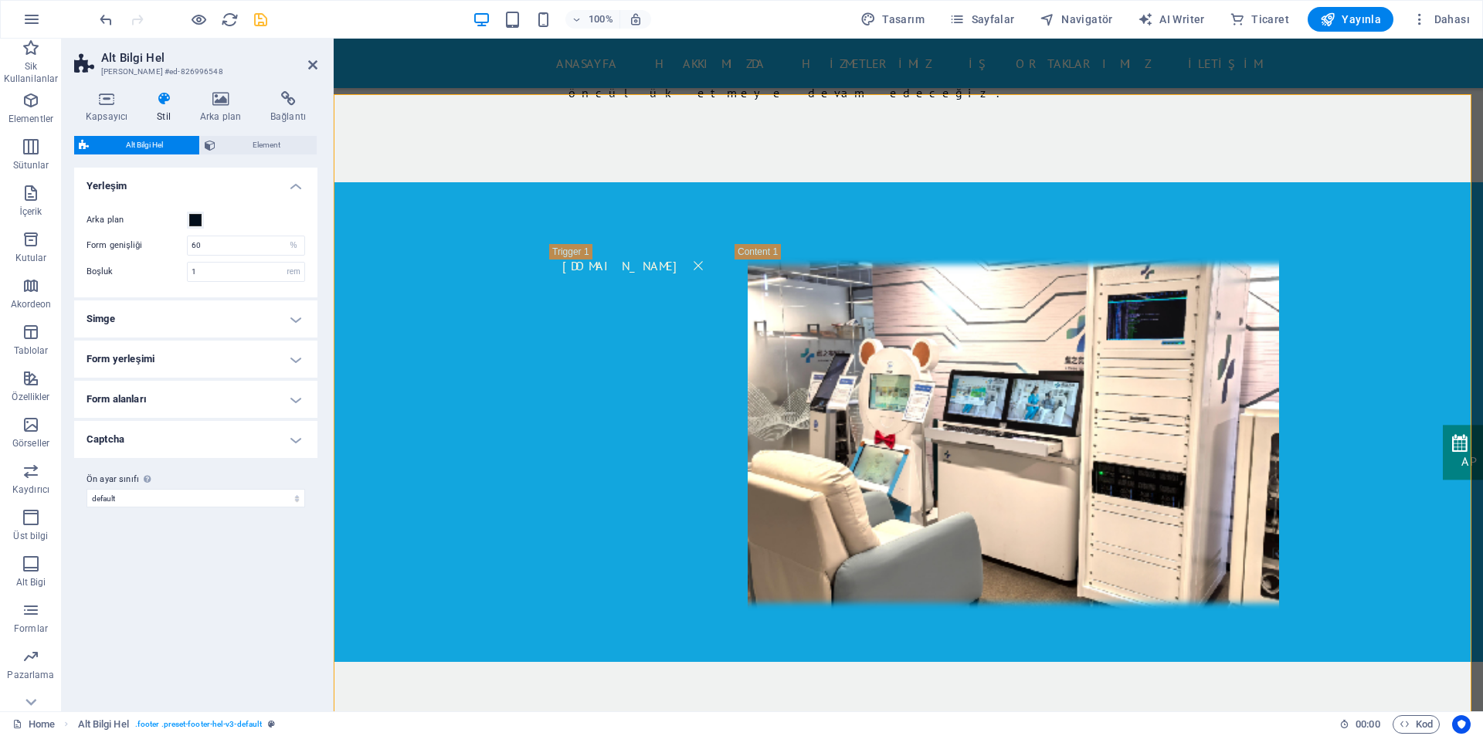
click at [184, 439] on h4 "Captcha" at bounding box center [195, 439] width 243 height 37
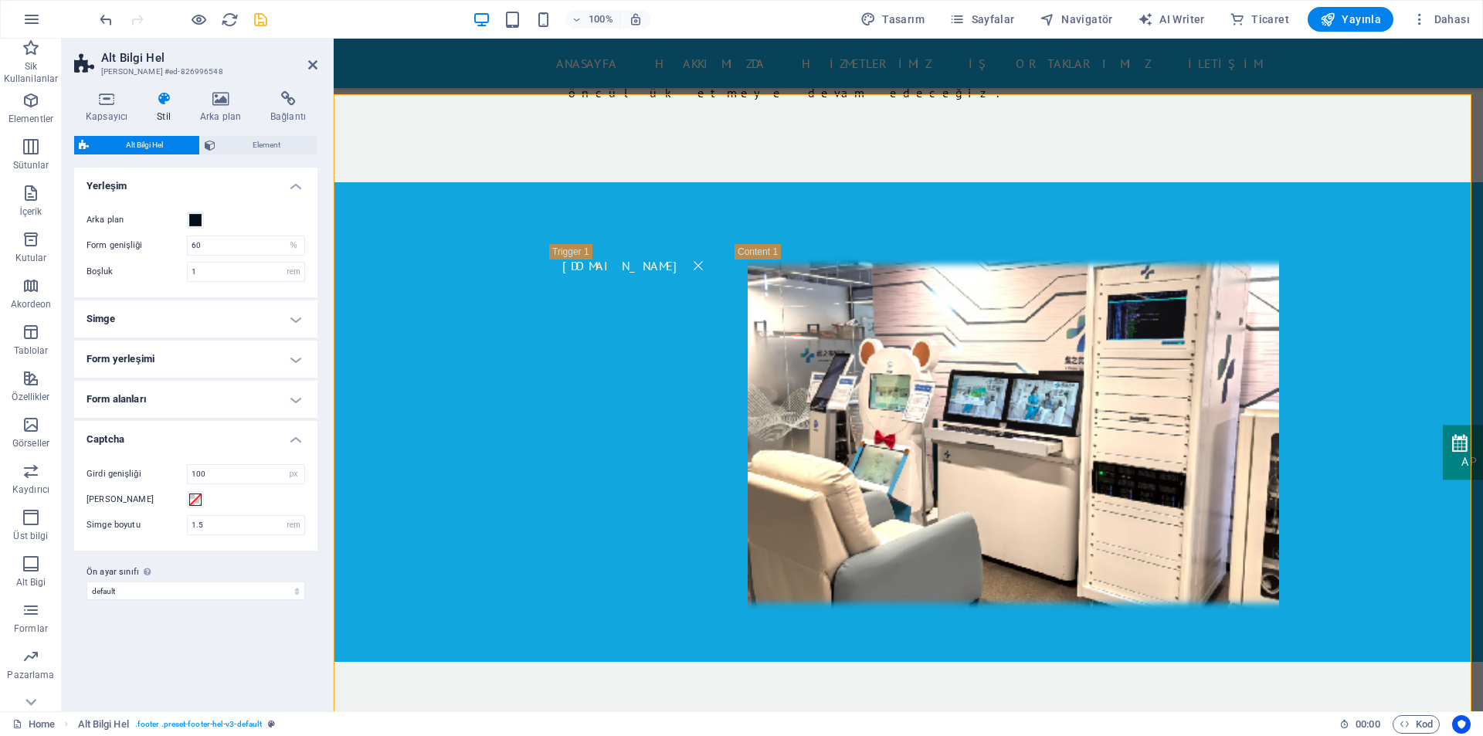
click at [184, 439] on h4 "Captcha" at bounding box center [195, 435] width 243 height 28
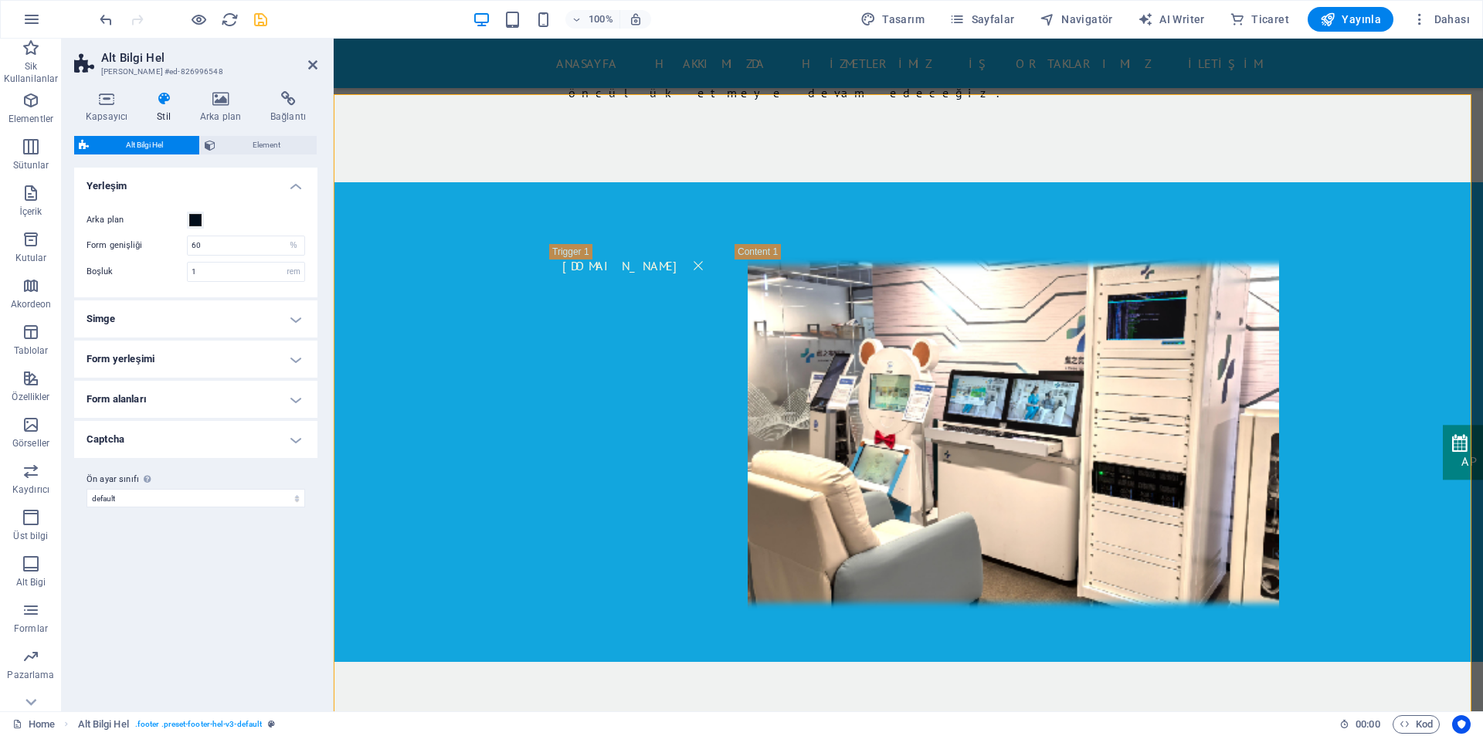
click at [220, 180] on h4 "Yerleşim" at bounding box center [195, 182] width 243 height 28
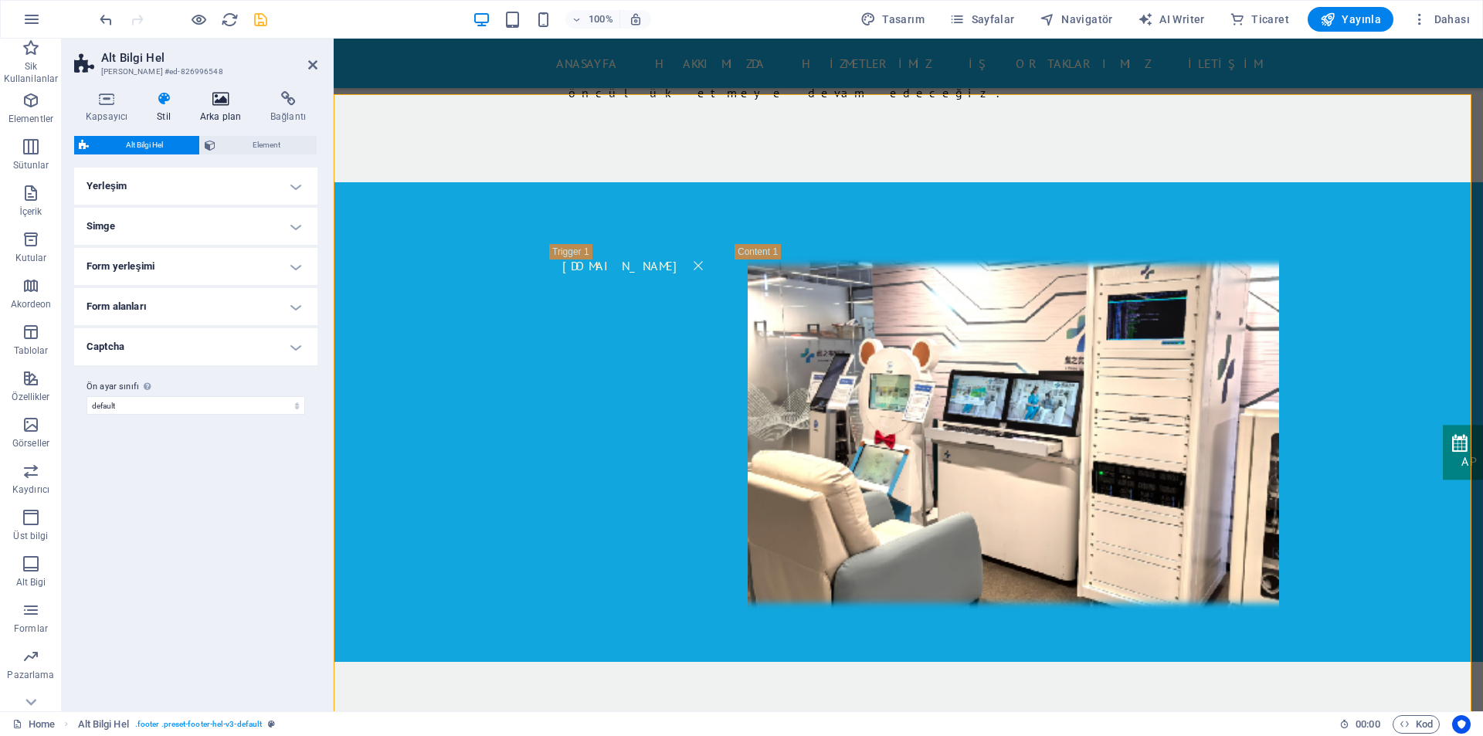
click at [212, 106] on icon at bounding box center [220, 98] width 64 height 15
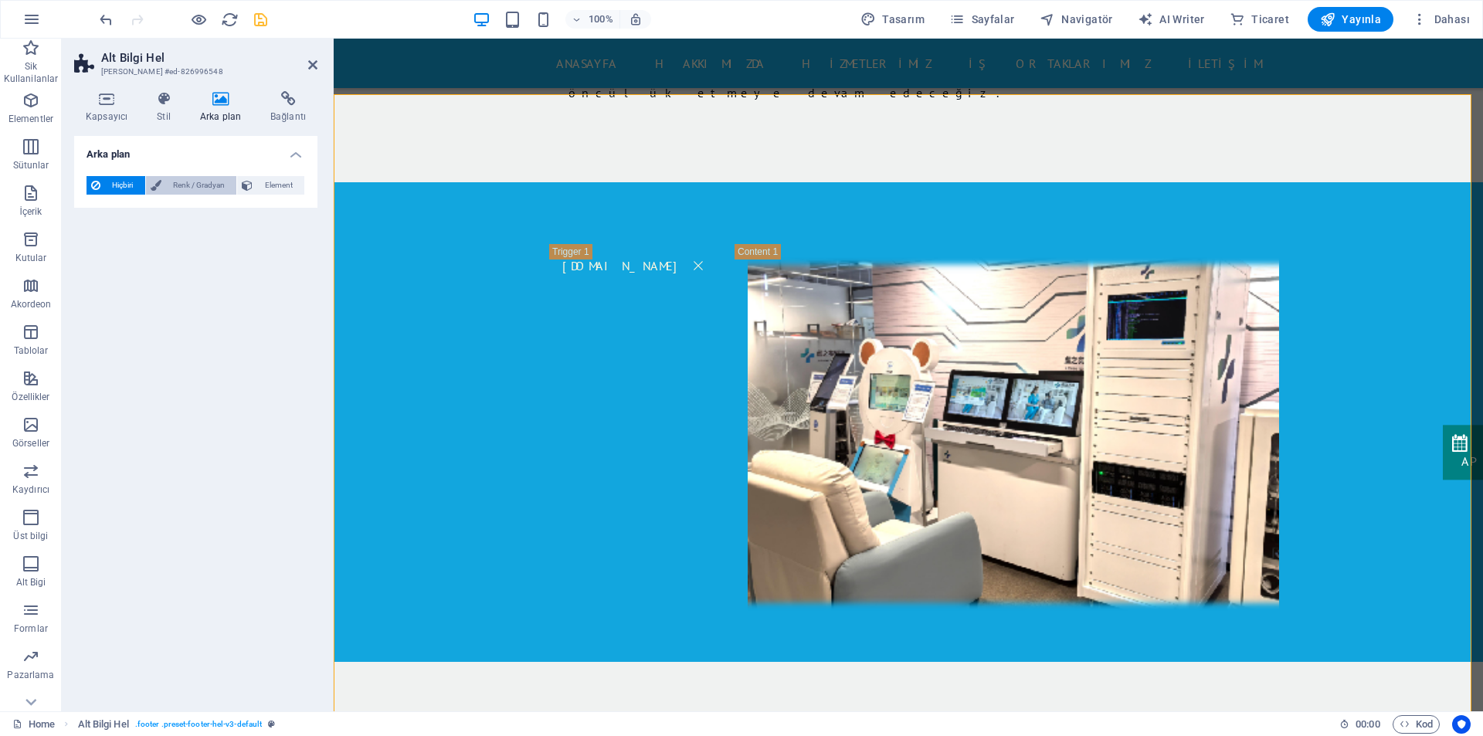
click at [187, 188] on span "Renk / Gradyan" at bounding box center [199, 185] width 66 height 19
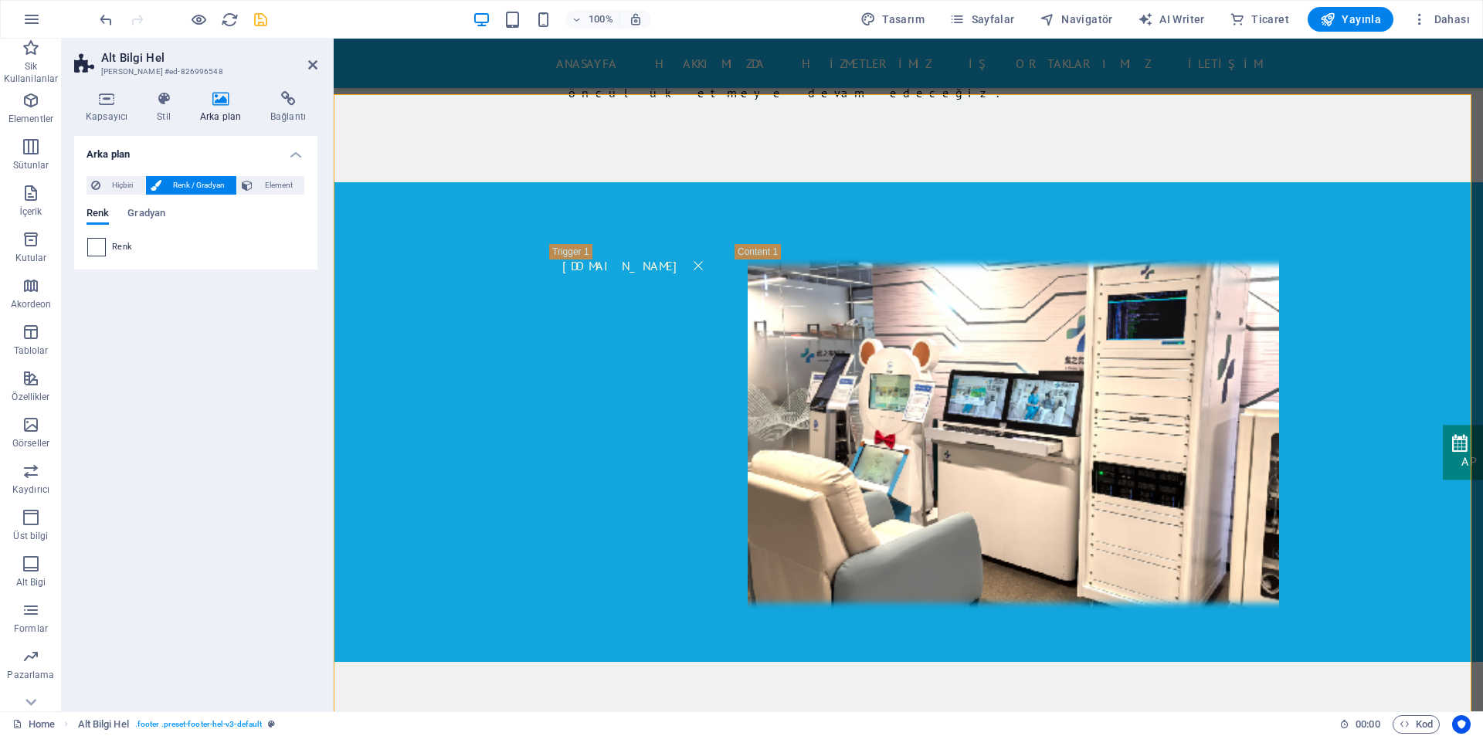
click at [87, 253] on div at bounding box center [96, 247] width 19 height 19
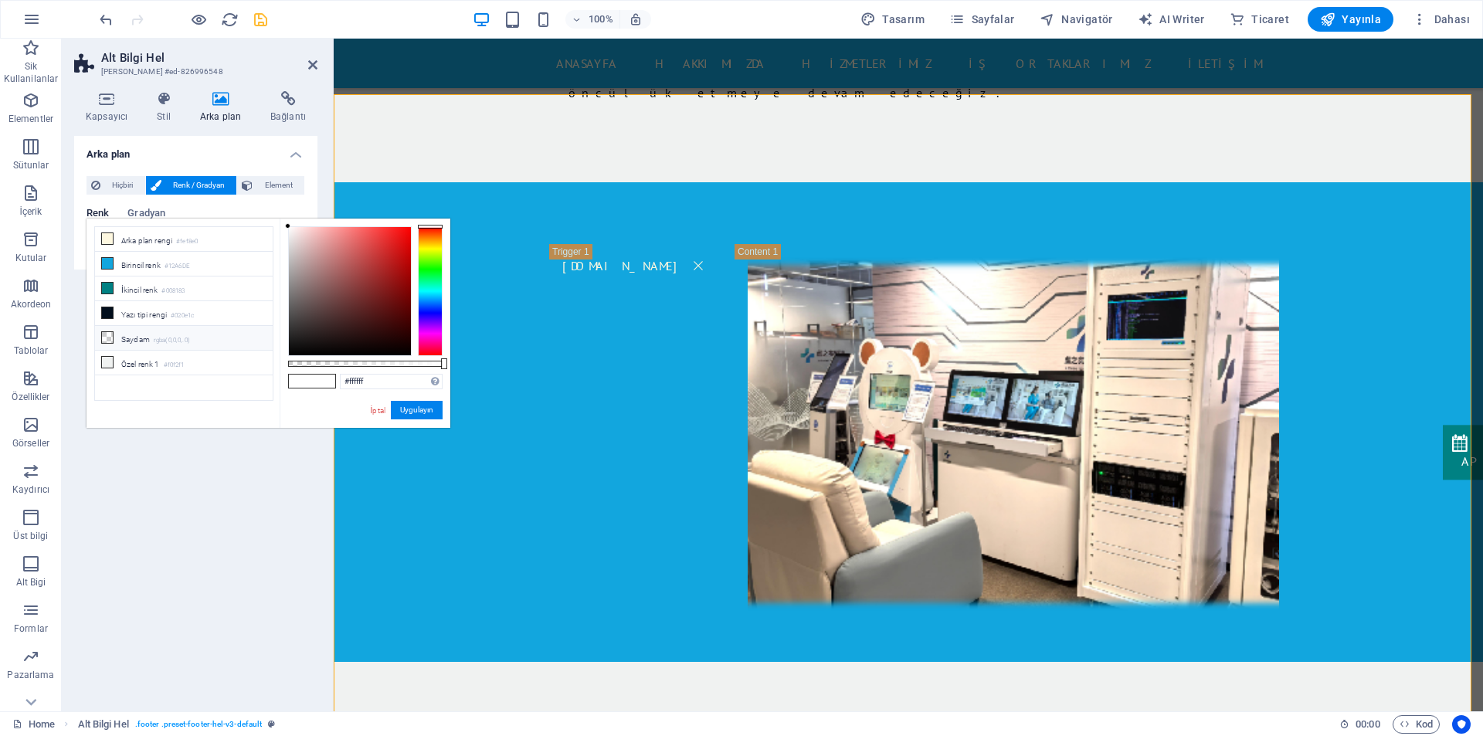
click at [127, 335] on li "Saydam rgba(0,0,0,.0)" at bounding box center [184, 338] width 178 height 25
type input "rgba(0, 0, 0, 0)"
click at [127, 335] on li "Saydam rgba(0,0,0,.0)" at bounding box center [184, 338] width 178 height 25
click at [408, 409] on button "Uygulayın" at bounding box center [417, 410] width 52 height 19
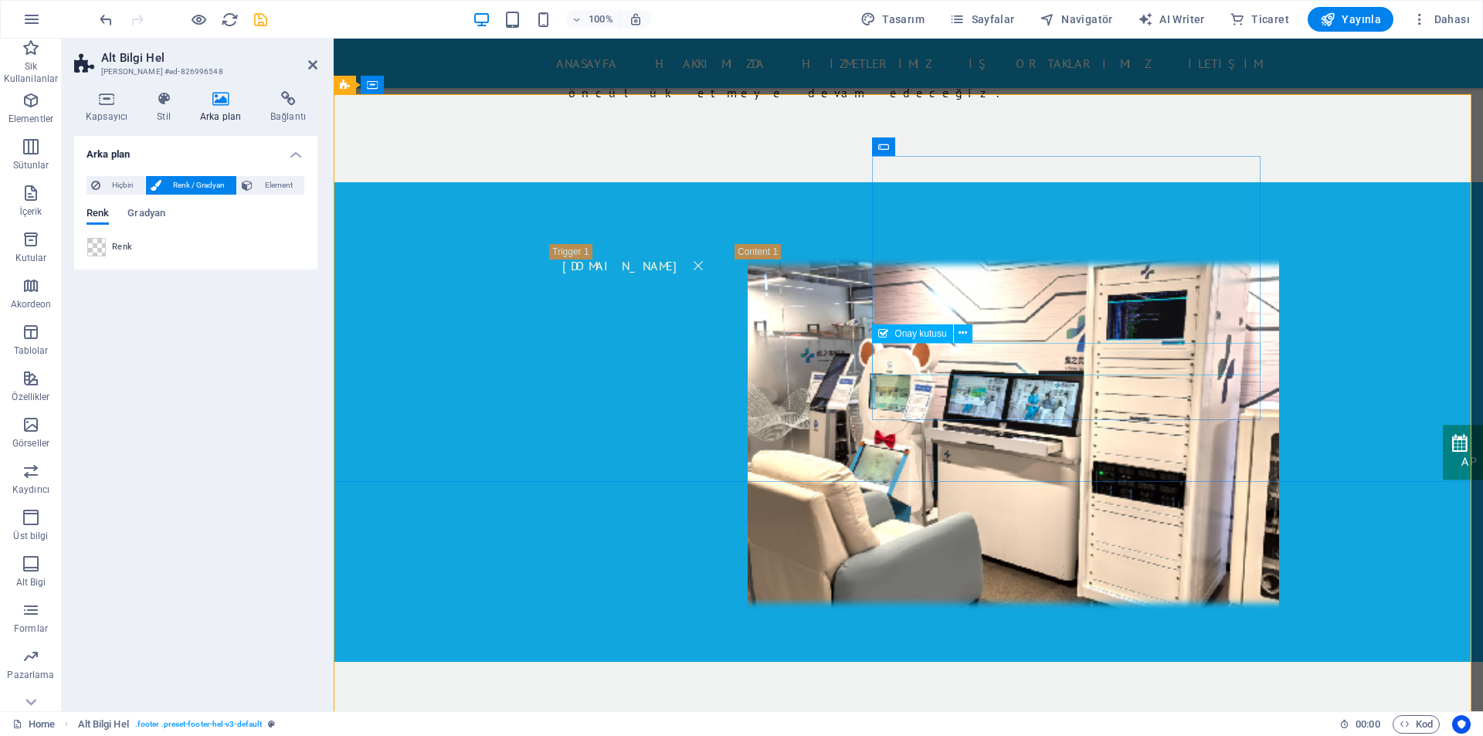
select select "%"
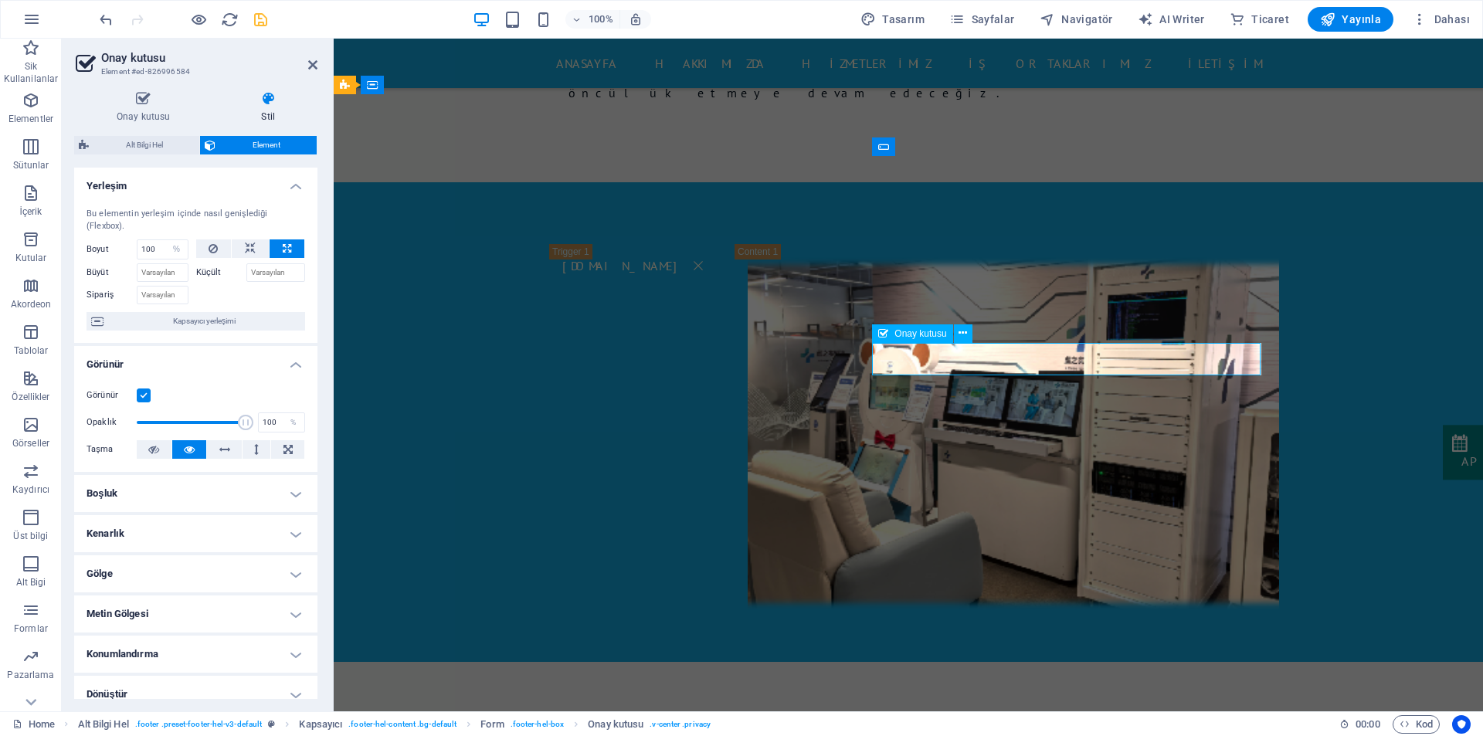
click at [276, 109] on h4 "Stil" at bounding box center [268, 107] width 99 height 32
click at [274, 184] on h4 "Yerleşim" at bounding box center [195, 182] width 243 height 28
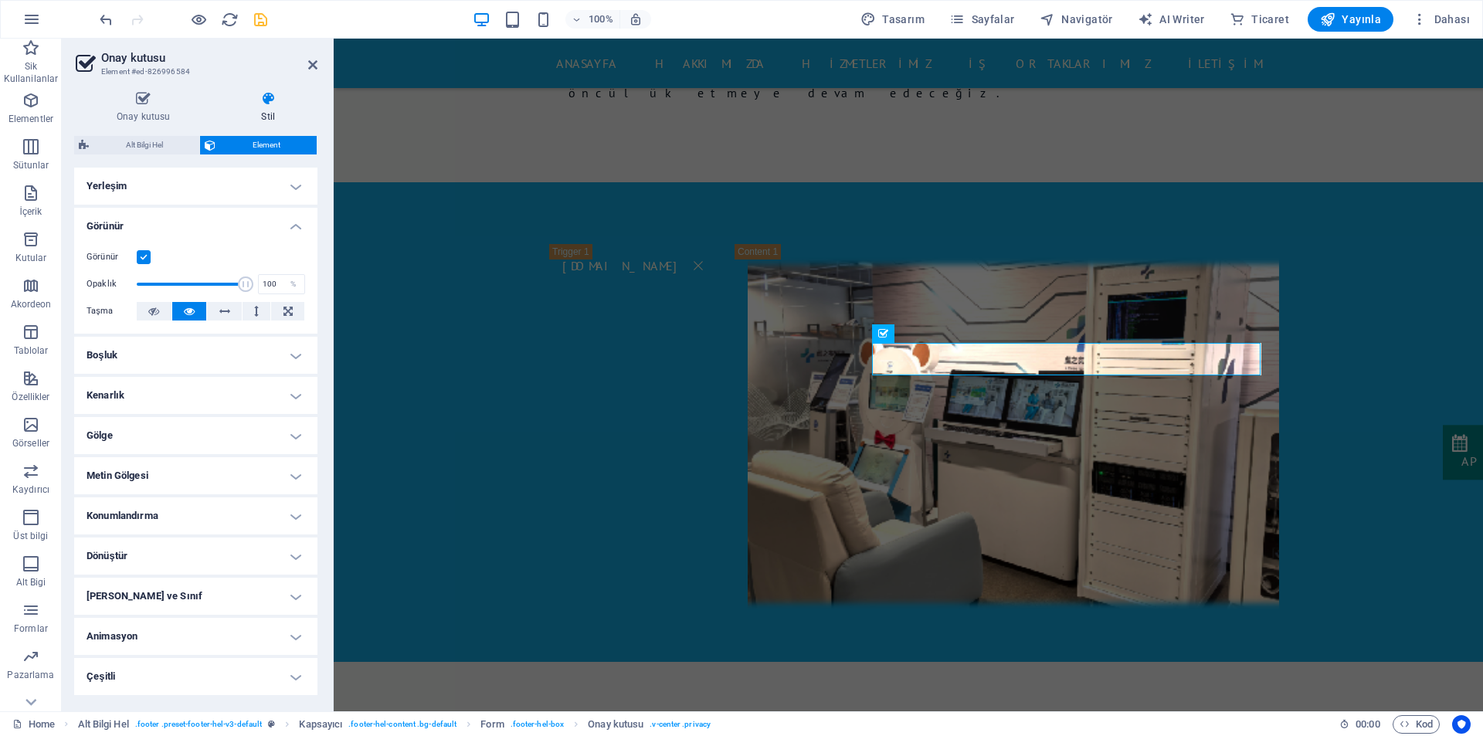
click at [273, 219] on h4 "Görünür" at bounding box center [195, 222] width 243 height 28
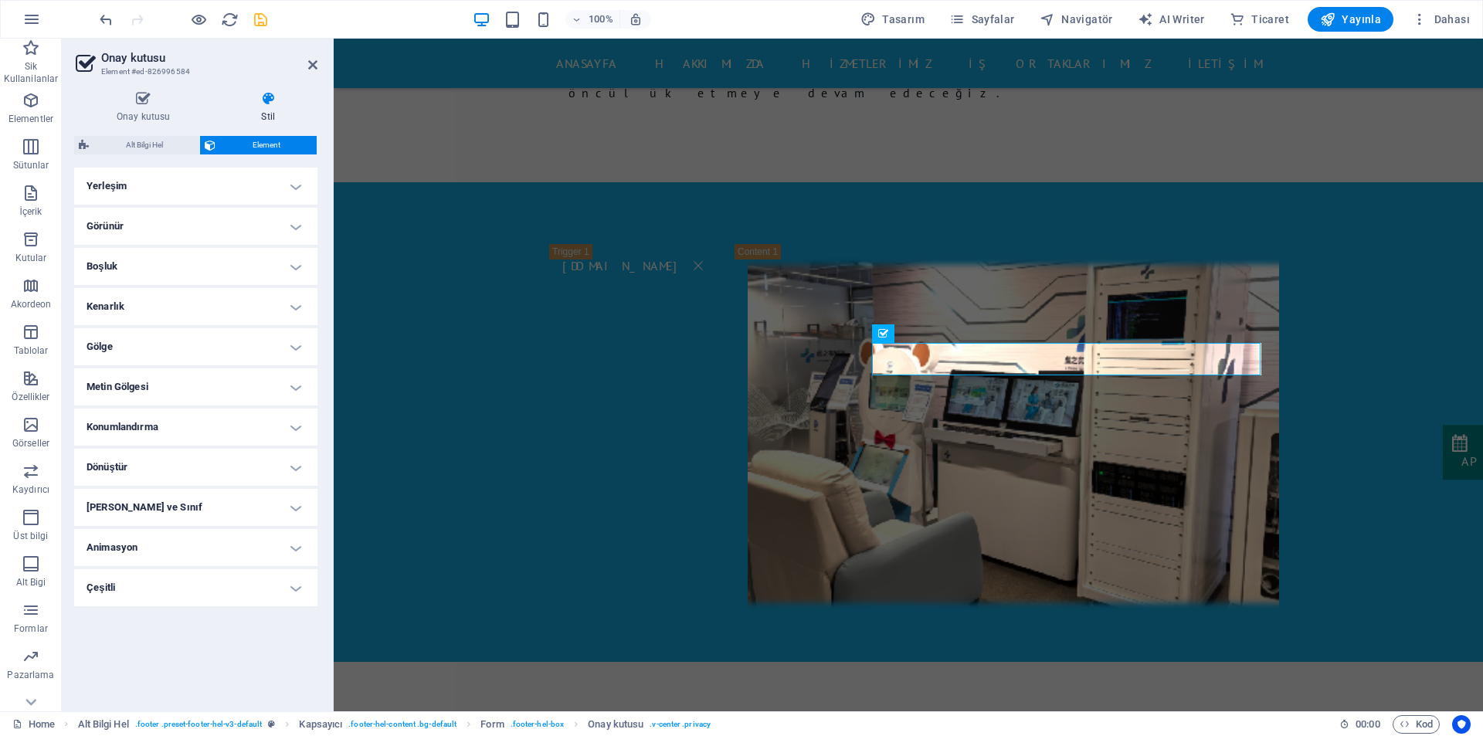
click at [250, 149] on span "Element" at bounding box center [266, 145] width 92 height 19
click at [244, 180] on h4 "Yerleşim" at bounding box center [195, 186] width 243 height 37
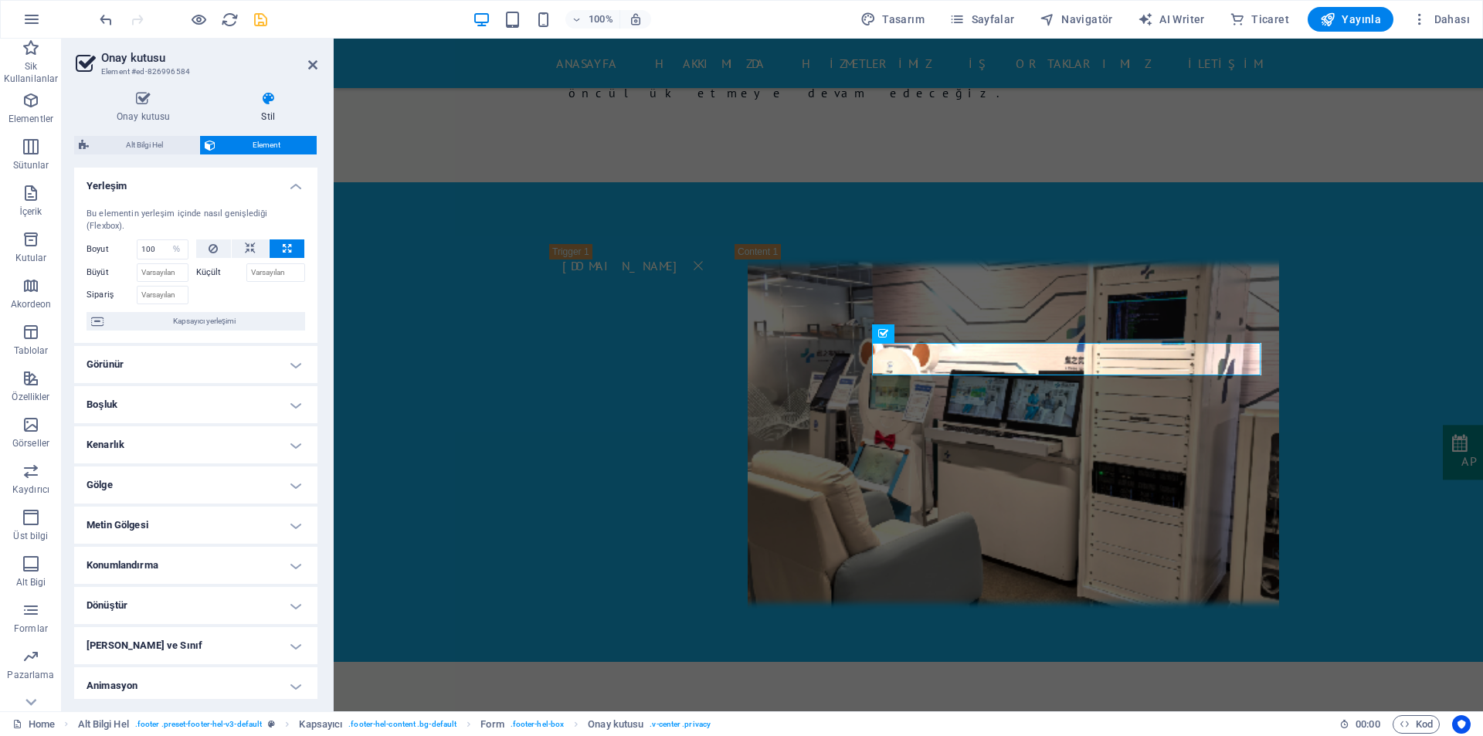
click at [244, 180] on h4 "Yerleşim" at bounding box center [195, 182] width 243 height 28
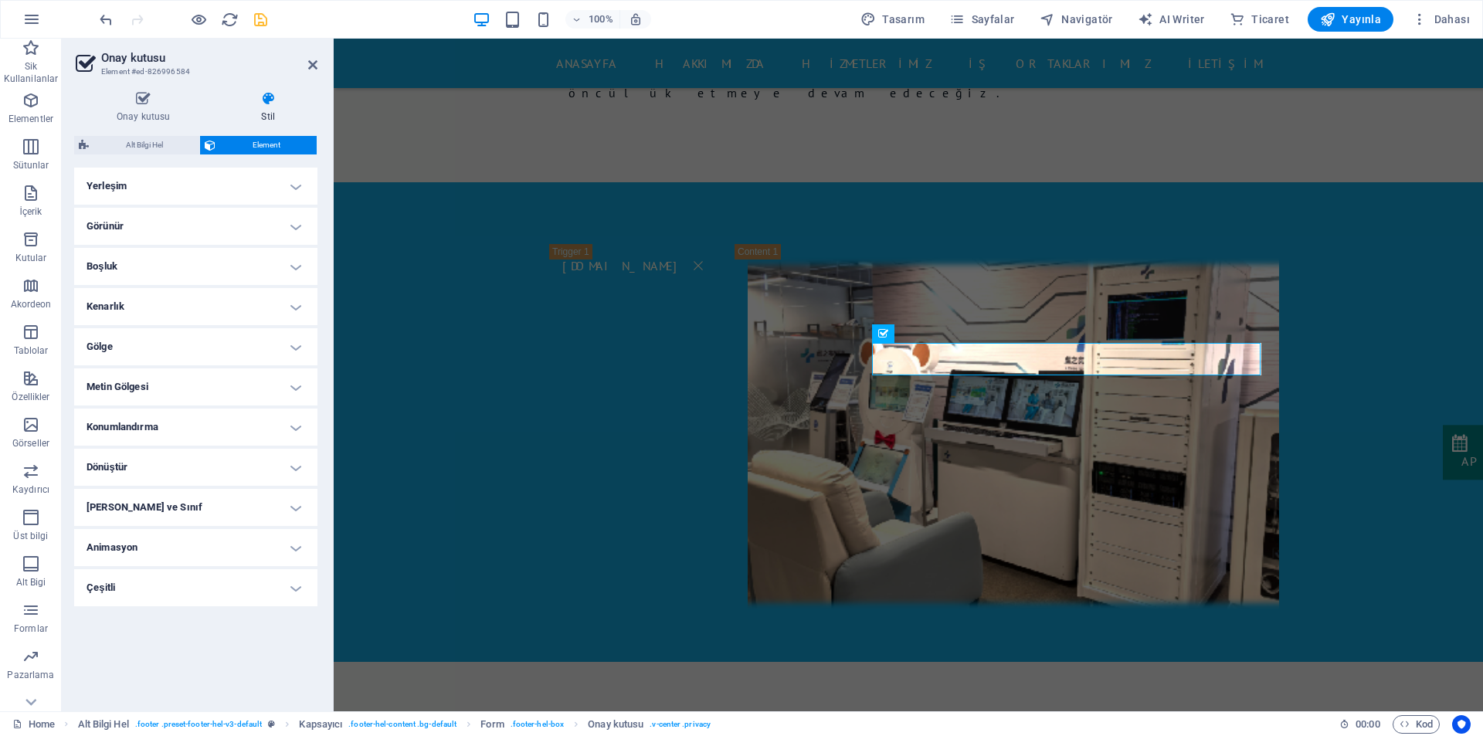
click at [198, 309] on h4 "Kenarlık" at bounding box center [195, 306] width 243 height 37
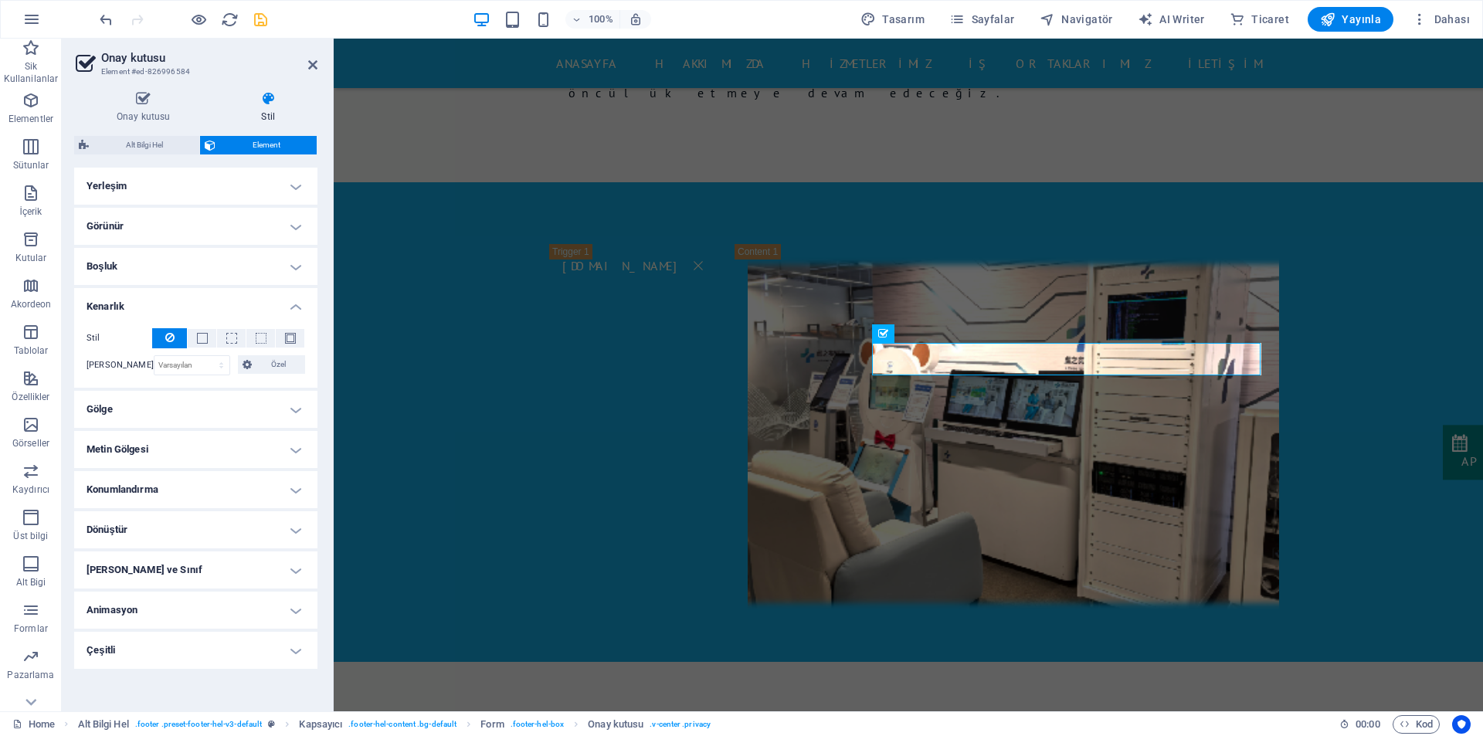
click at [198, 309] on h4 "Kenarlık" at bounding box center [195, 302] width 243 height 28
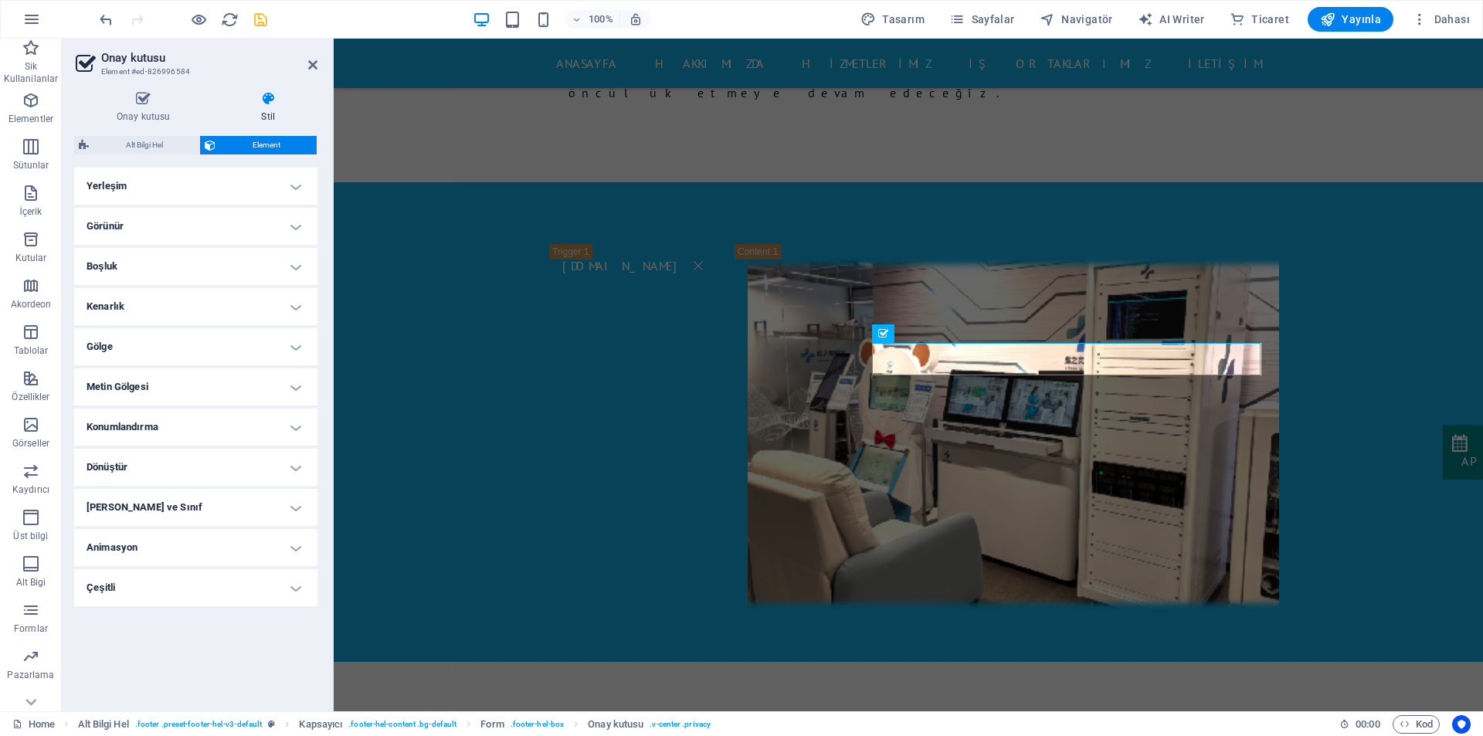
click at [190, 347] on h4 "Gölge" at bounding box center [195, 346] width 243 height 37
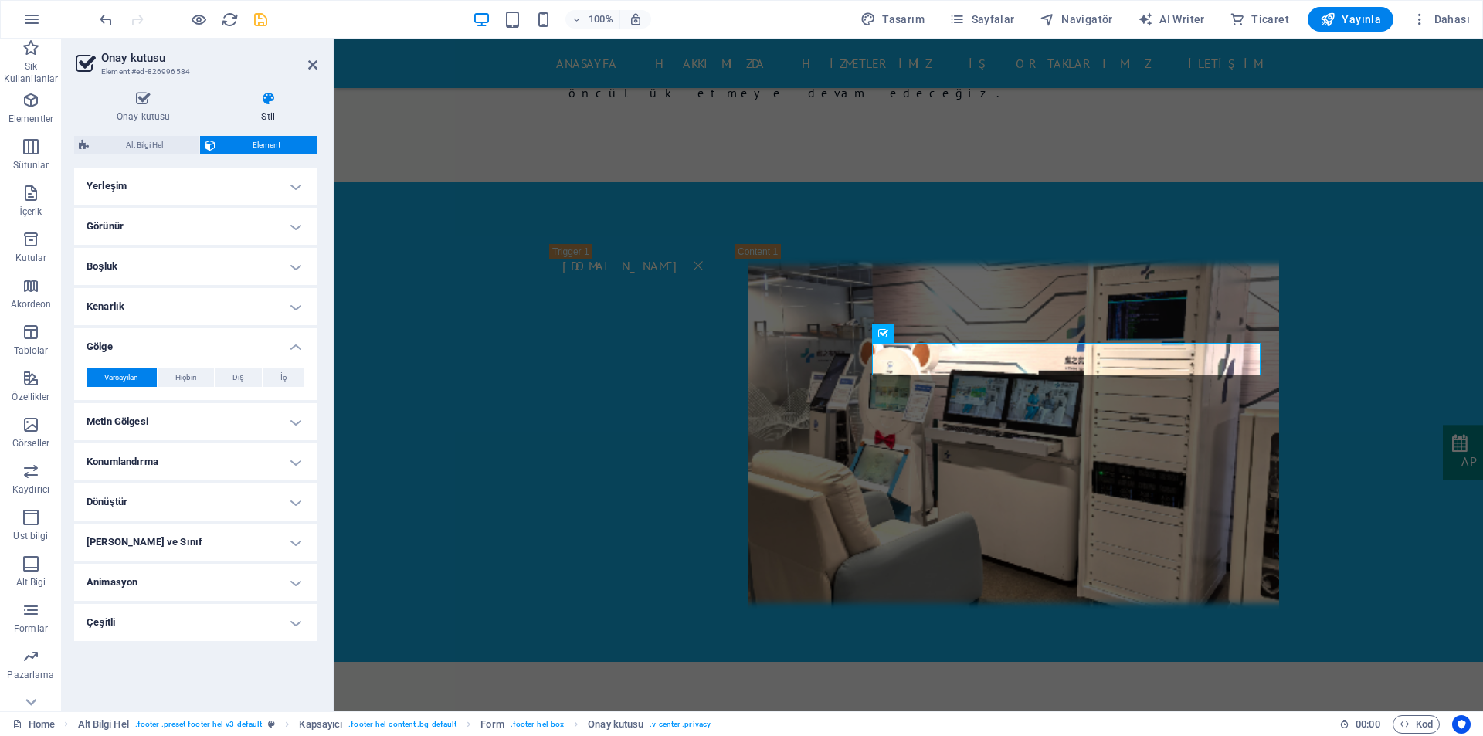
click at [190, 347] on h4 "Gölge" at bounding box center [195, 342] width 243 height 28
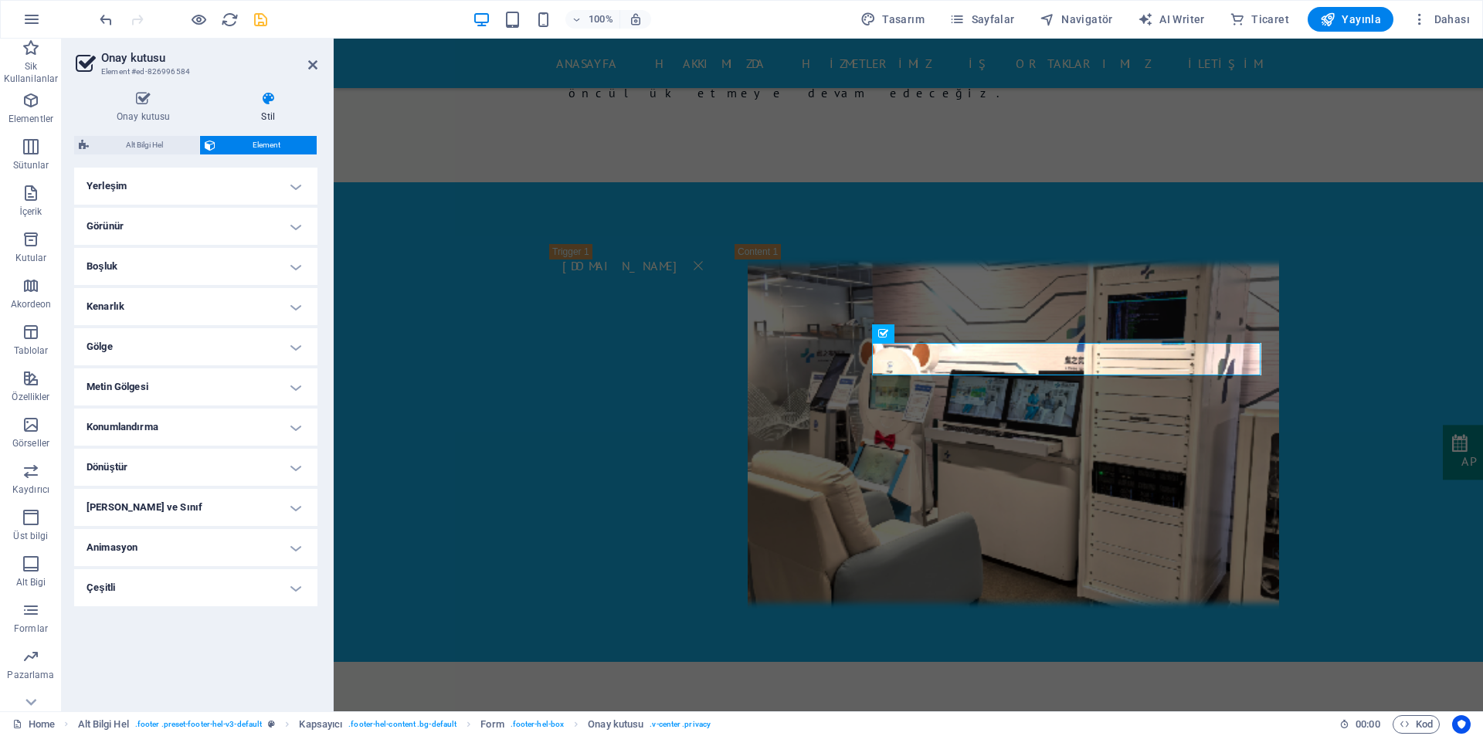
click at [182, 391] on h4 "Metin Gölgesi" at bounding box center [195, 386] width 243 height 37
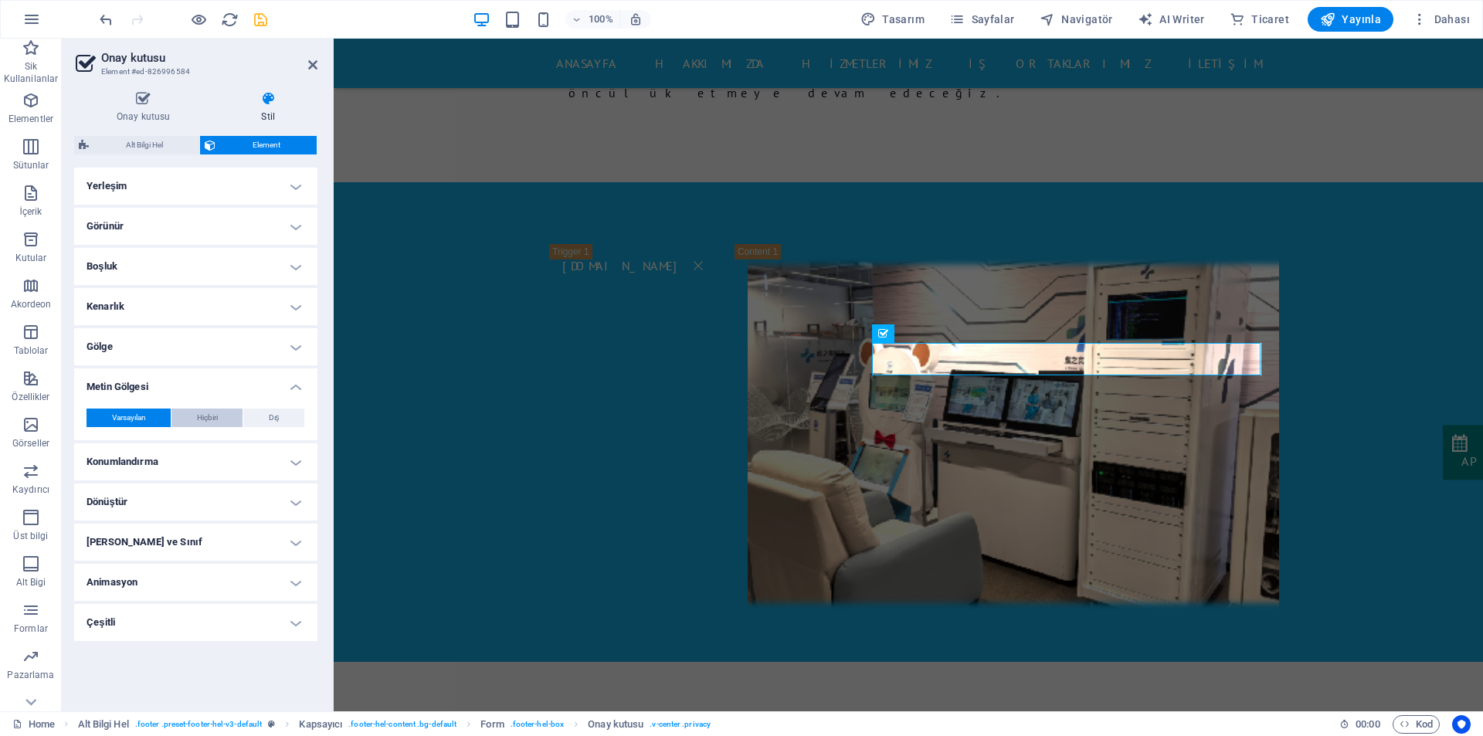
click at [188, 415] on button "Hiçbiri" at bounding box center [206, 417] width 71 height 19
click at [148, 413] on button "Varsayılan" at bounding box center [128, 417] width 84 height 19
click at [200, 414] on span "Hiçbiri" at bounding box center [207, 417] width 21 height 19
click at [211, 416] on span "Hiçbiri" at bounding box center [207, 417] width 21 height 19
click at [140, 414] on span "Varsayılan" at bounding box center [129, 417] width 34 height 19
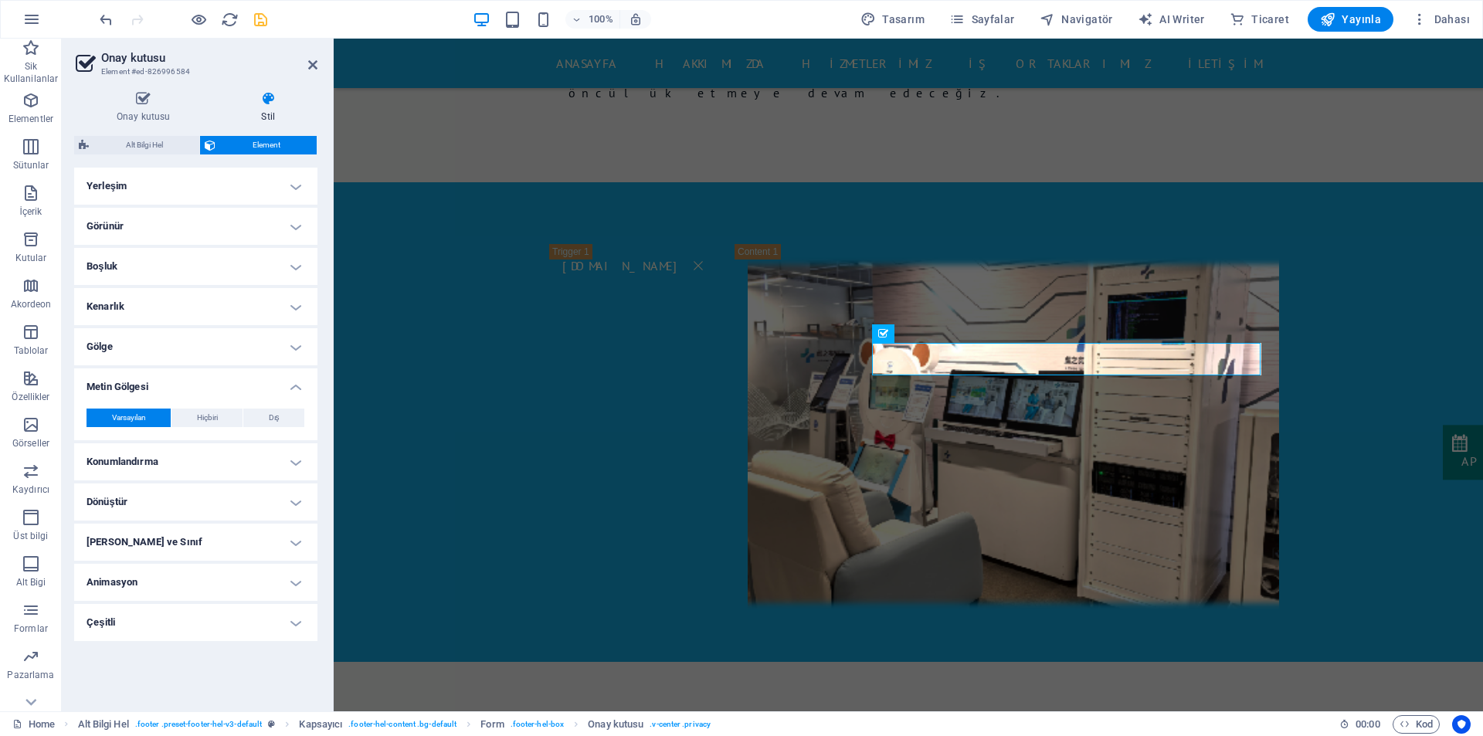
click at [147, 449] on h4 "Konumlandırma" at bounding box center [195, 461] width 243 height 37
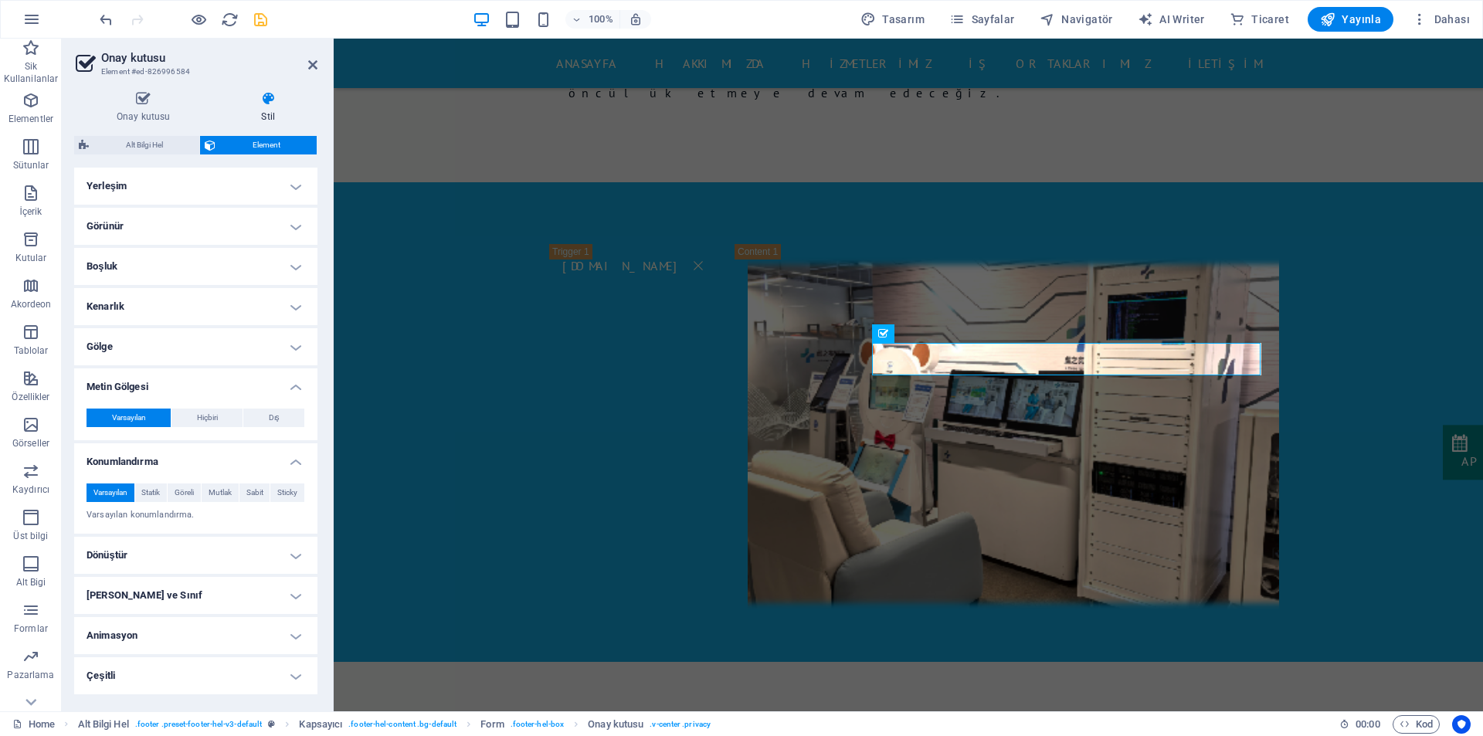
click at [152, 534] on div "Varsayılan Statik Göreli Mutlak Sabit Sticky Z-Dizini Element sırasını arkadan …" at bounding box center [195, 502] width 243 height 63
click at [154, 555] on h4 "Dönüştür" at bounding box center [195, 555] width 243 height 37
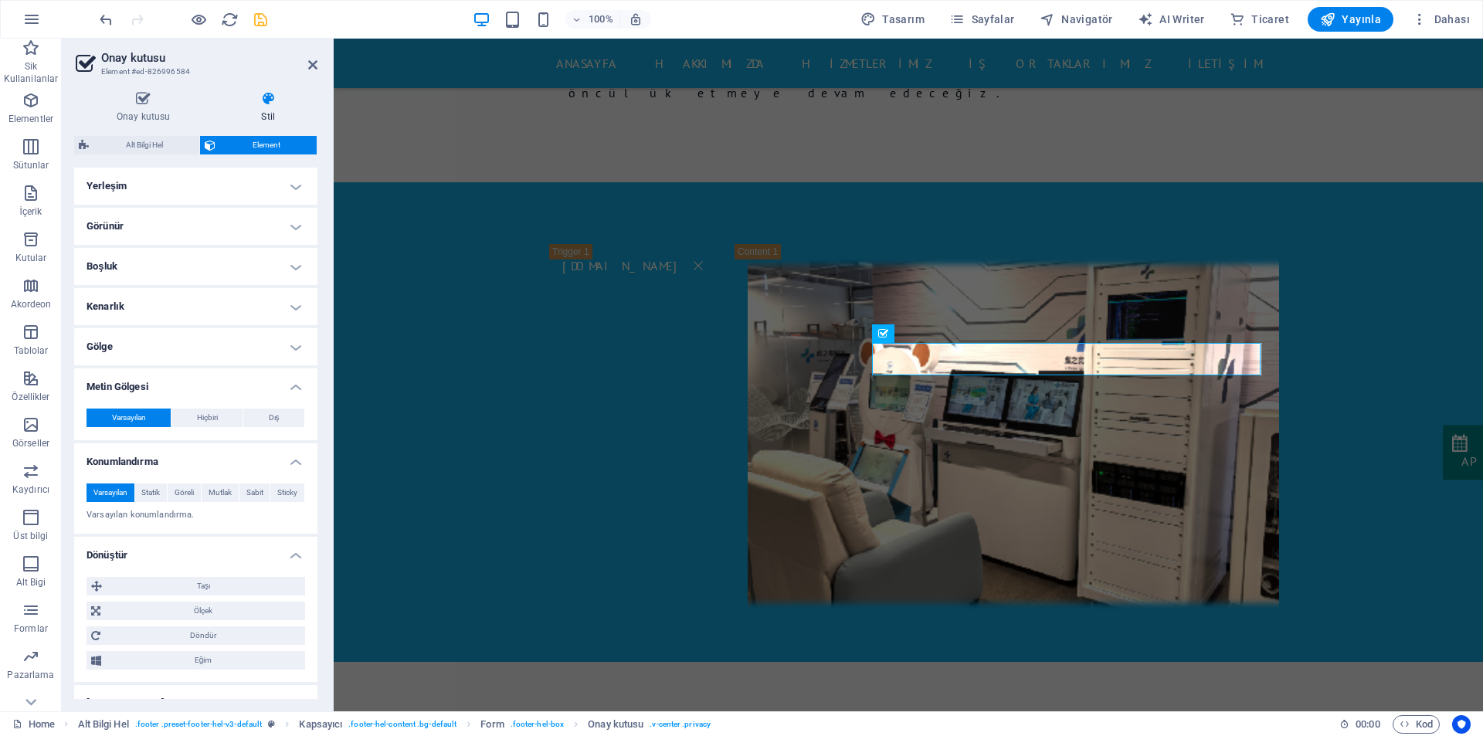
click at [154, 555] on h4 "Dönüştür" at bounding box center [195, 551] width 243 height 28
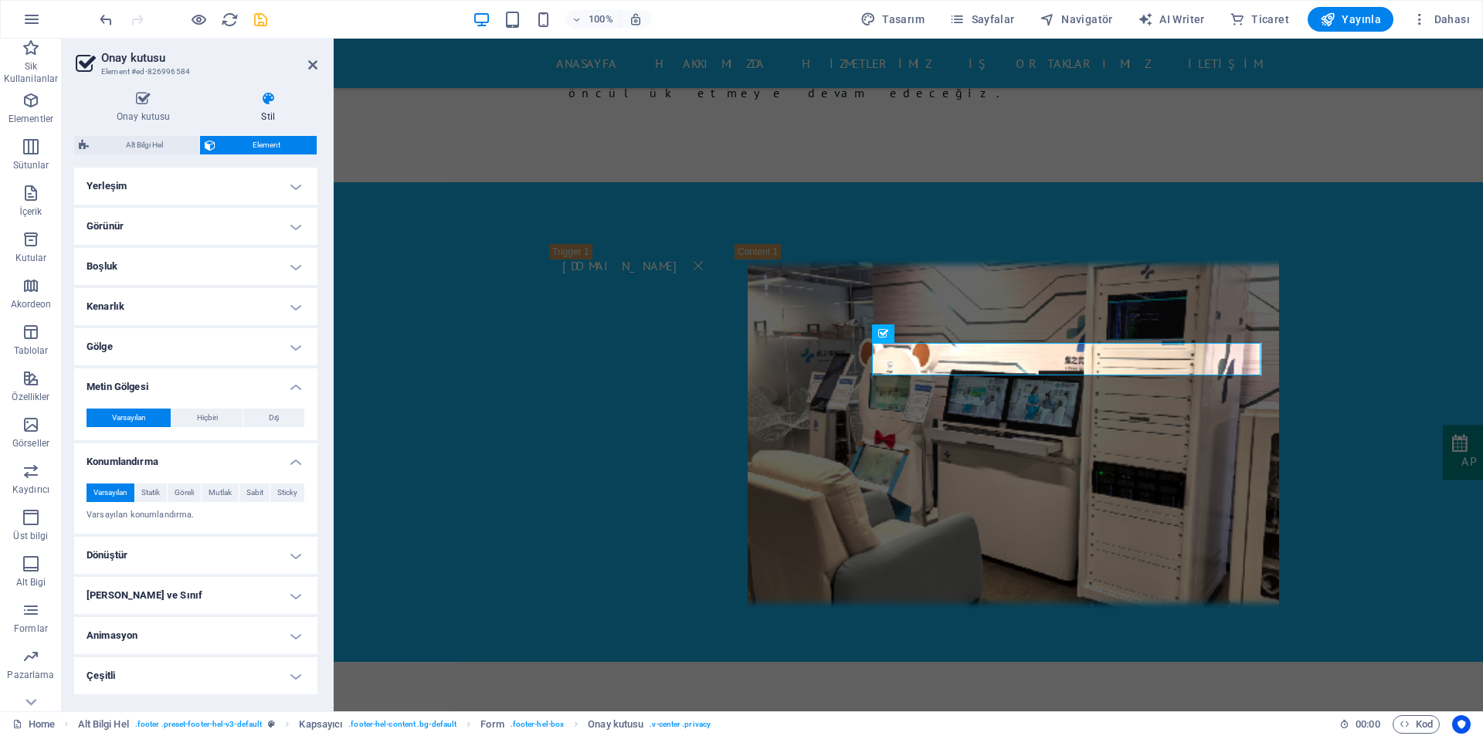
click at [160, 590] on h4 "[PERSON_NAME] ve Sınıf" at bounding box center [195, 595] width 243 height 37
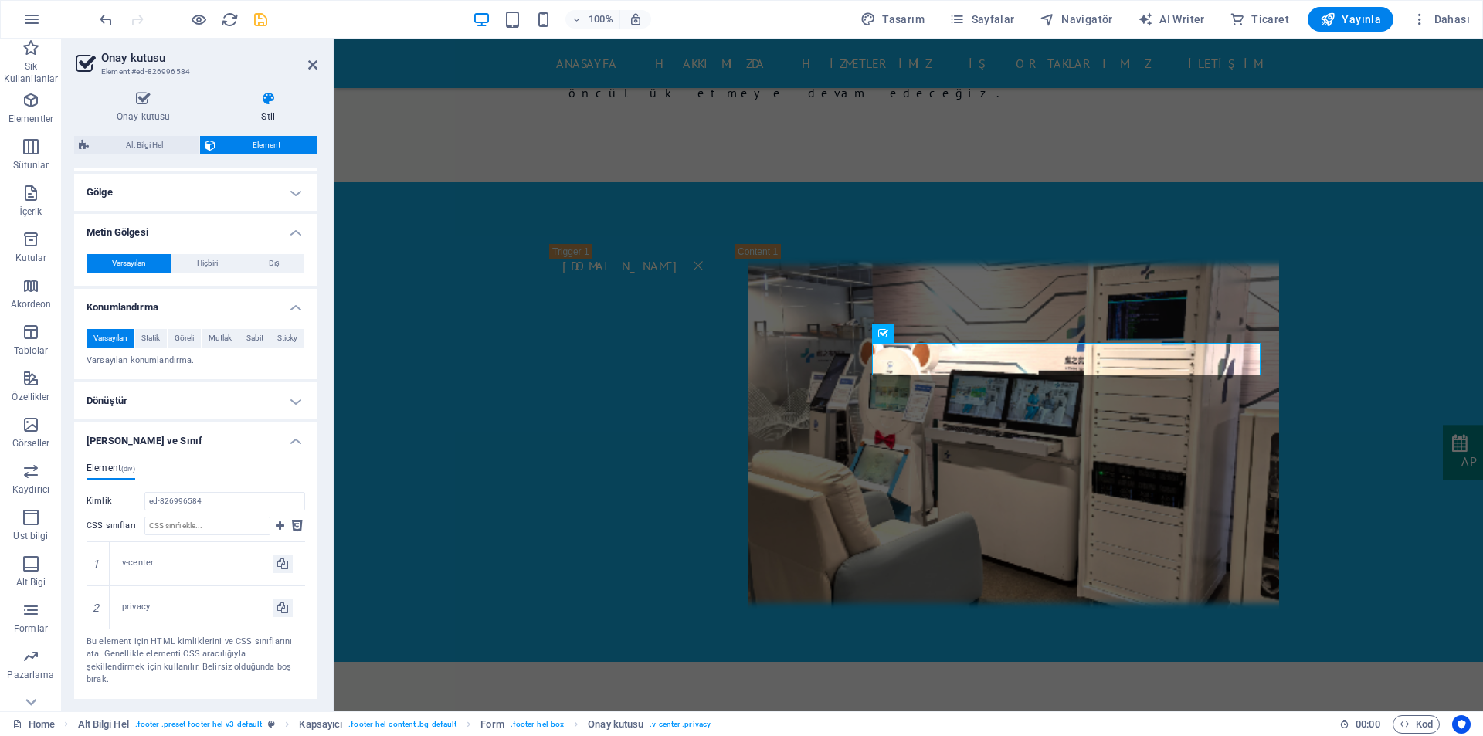
scroll to position [222, 0]
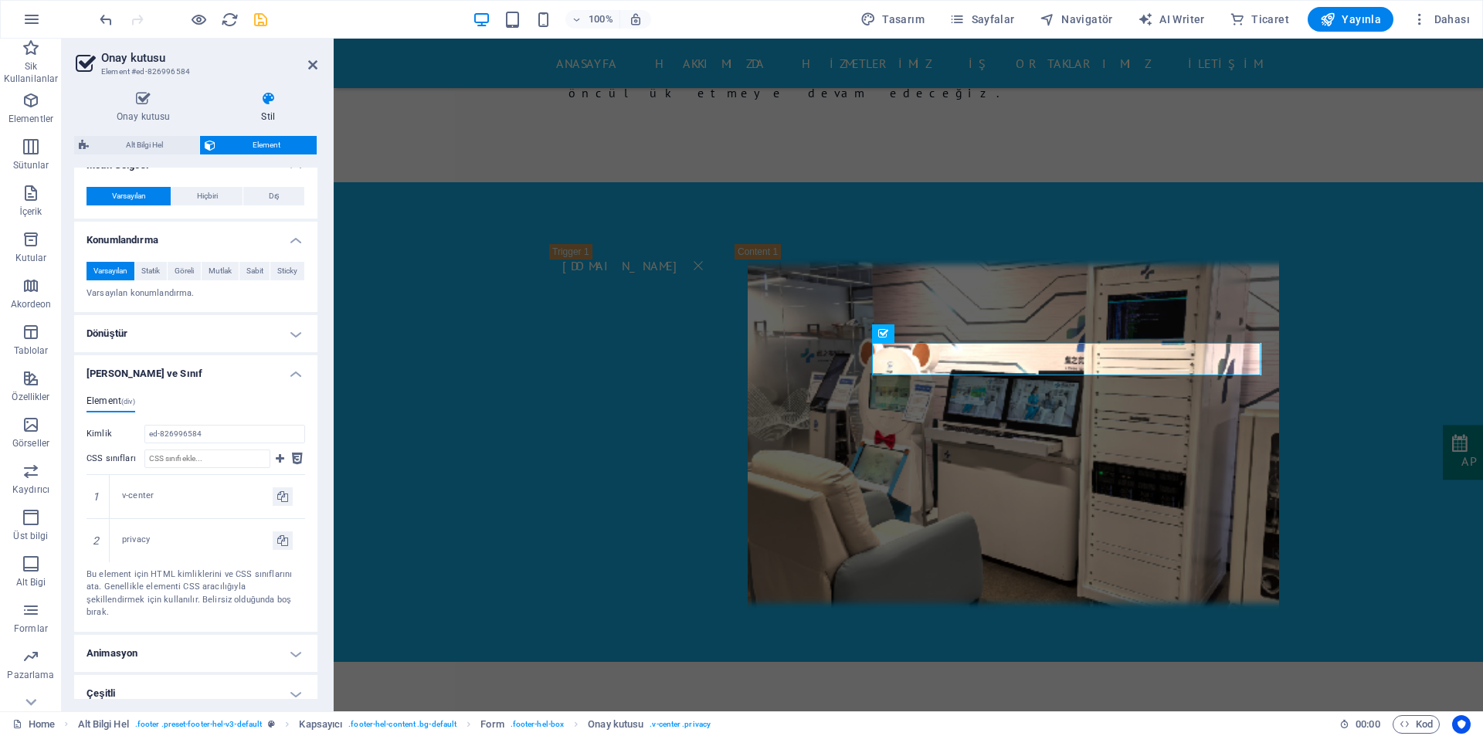
click at [185, 638] on h4 "Animasyon" at bounding box center [195, 653] width 243 height 37
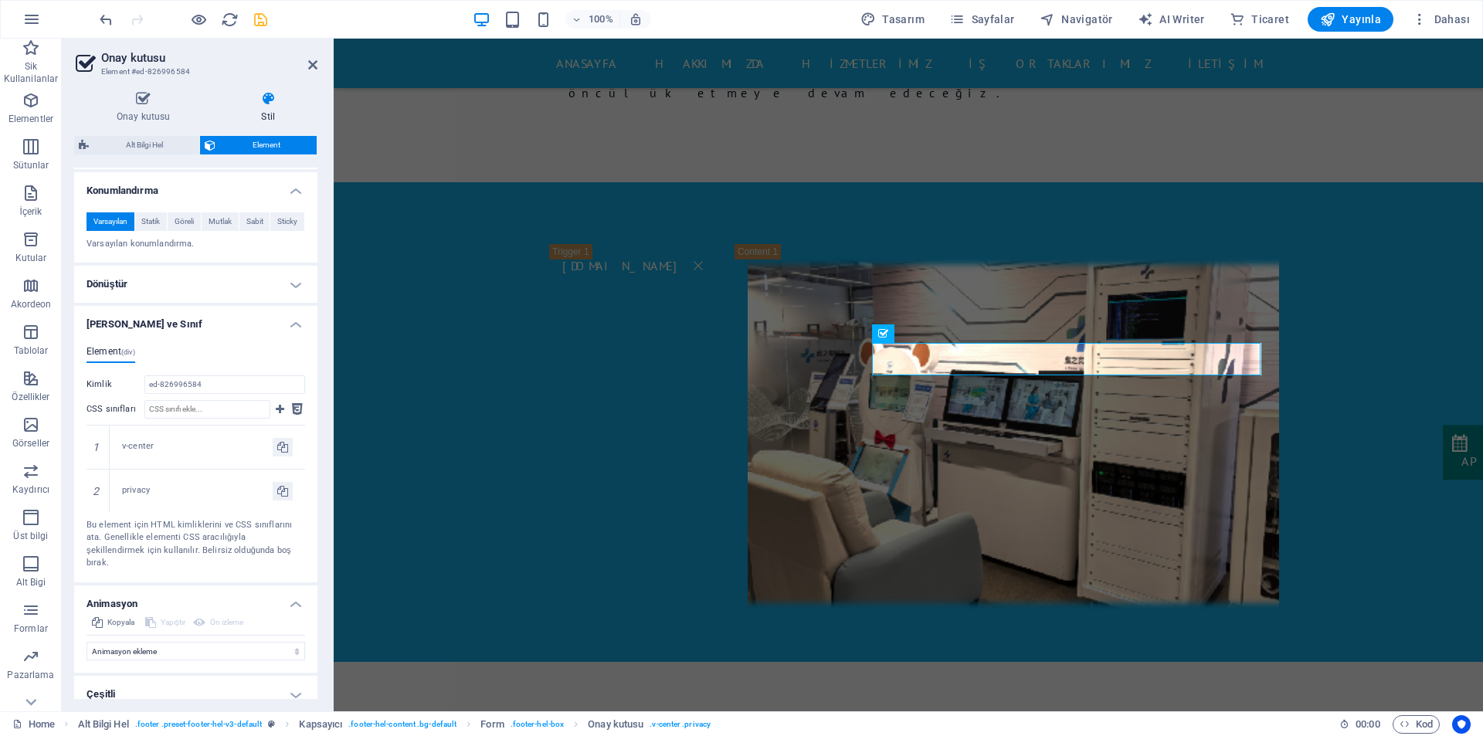
scroll to position [272, 0]
click at [188, 675] on h4 "Çeşitli" at bounding box center [195, 693] width 243 height 37
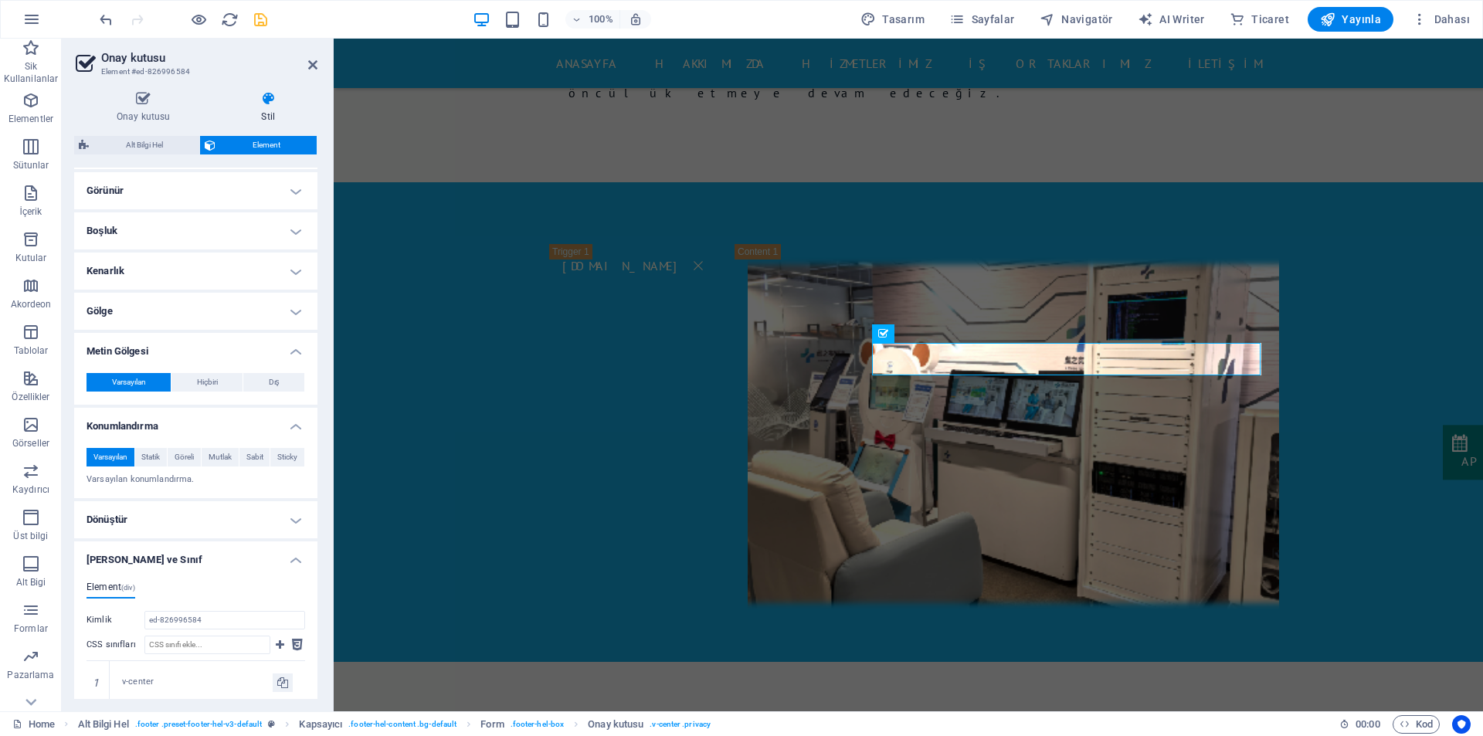
scroll to position [0, 0]
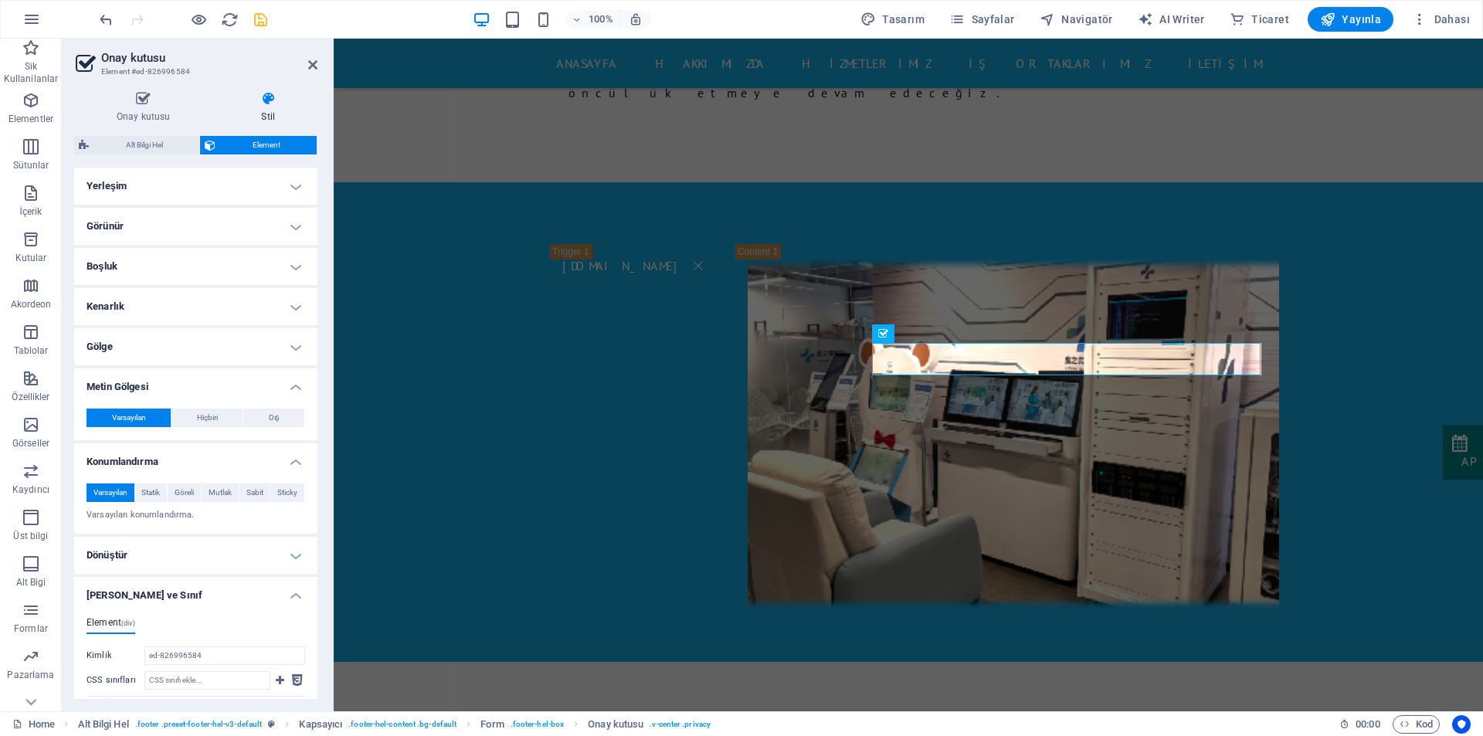
click at [196, 381] on h4 "Metin Gölgesi" at bounding box center [195, 382] width 243 height 28
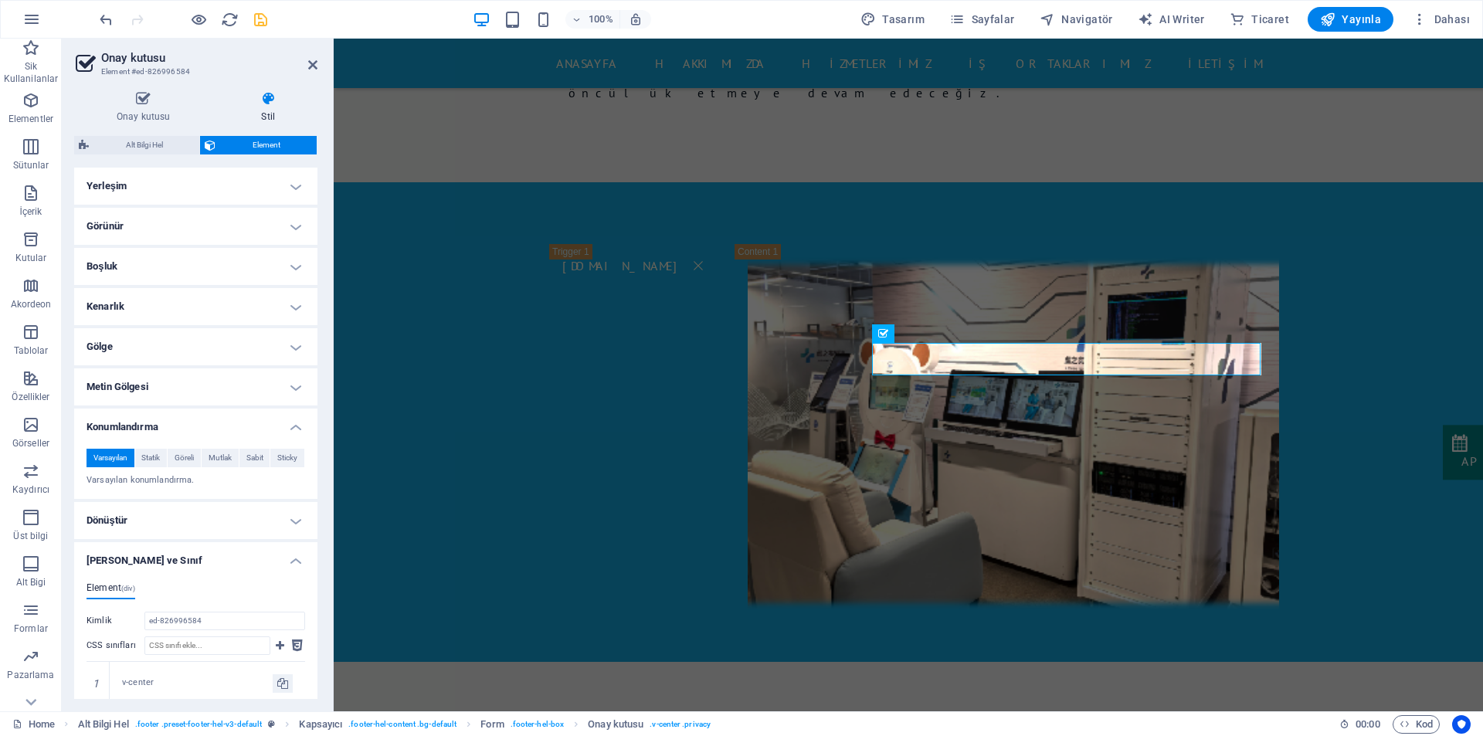
click at [180, 341] on h4 "Gölge" at bounding box center [195, 346] width 243 height 37
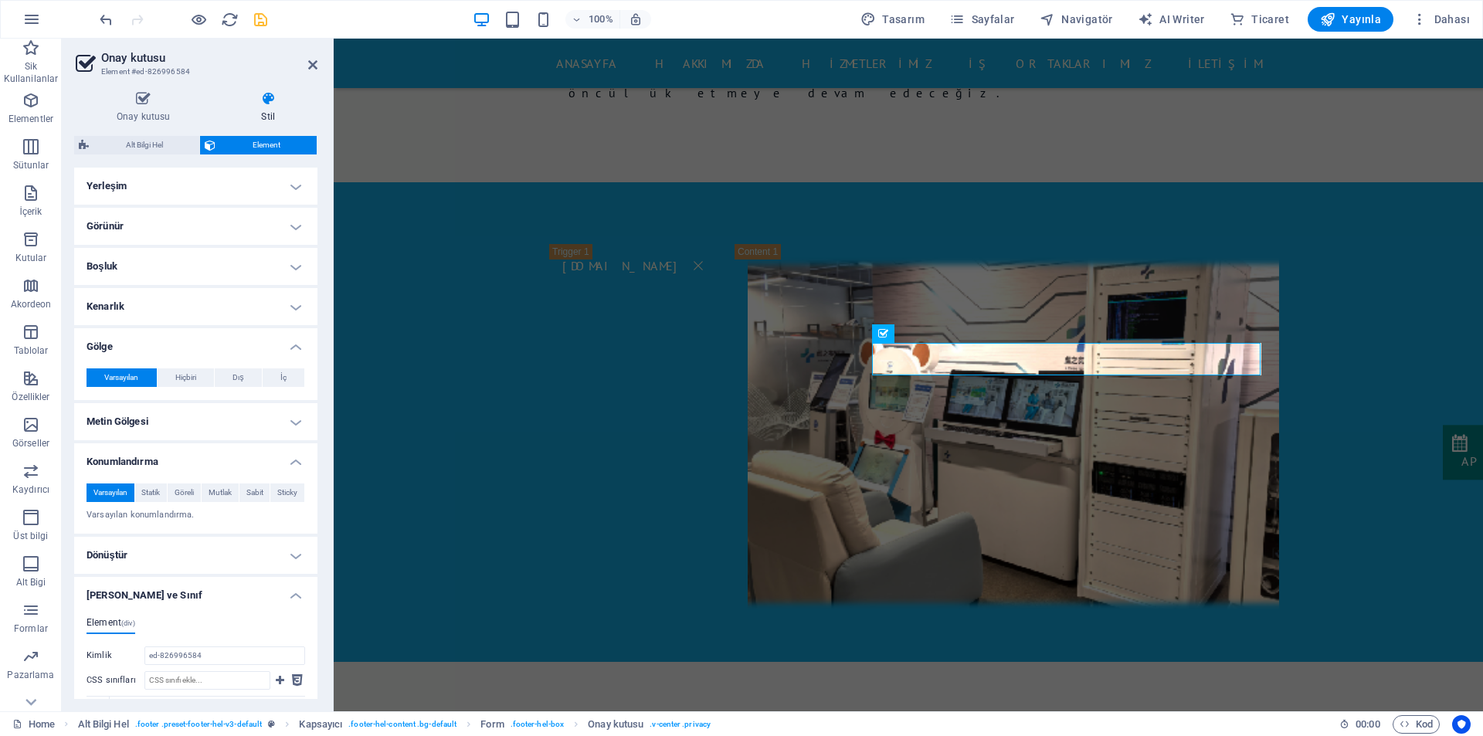
click at [165, 310] on h4 "Kenarlık" at bounding box center [195, 306] width 243 height 37
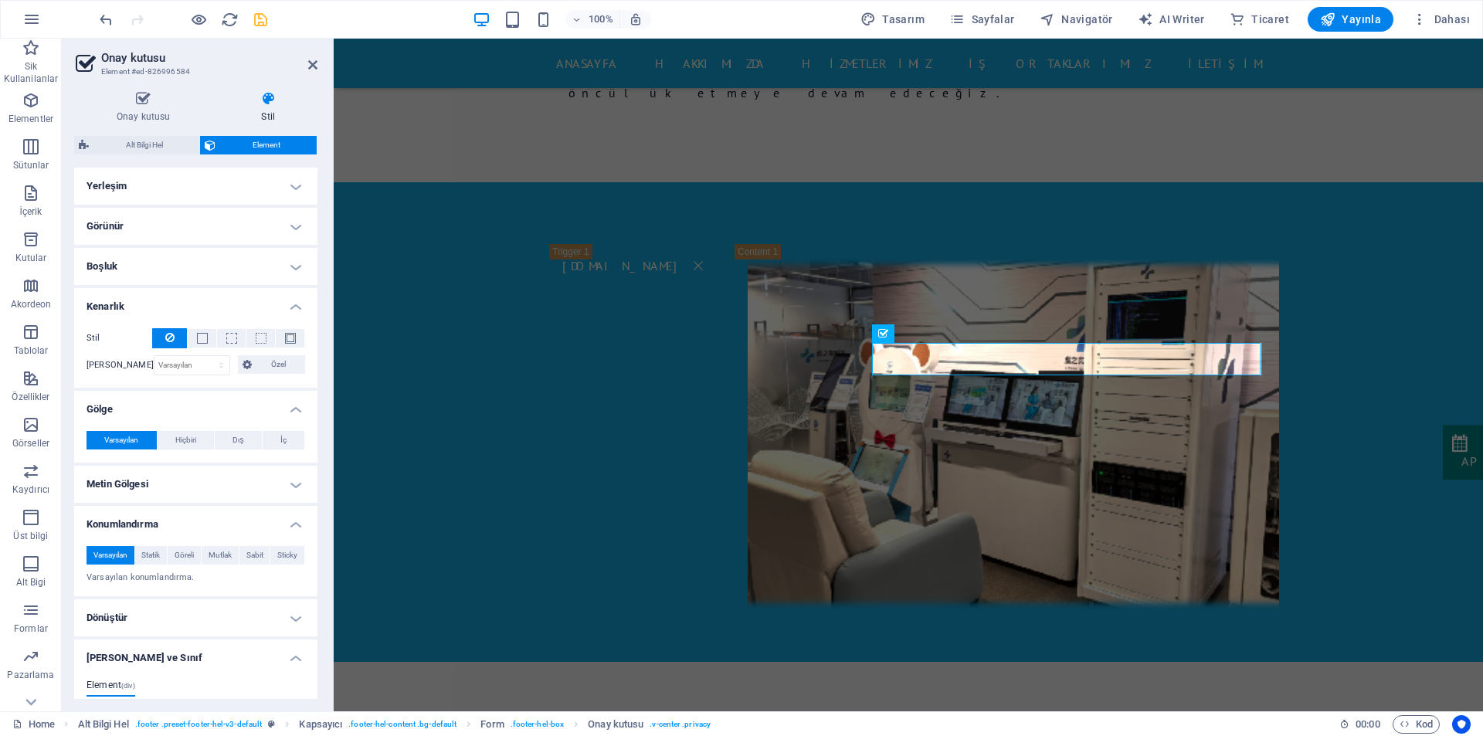
click at [156, 264] on h4 "Boşluk" at bounding box center [195, 266] width 243 height 37
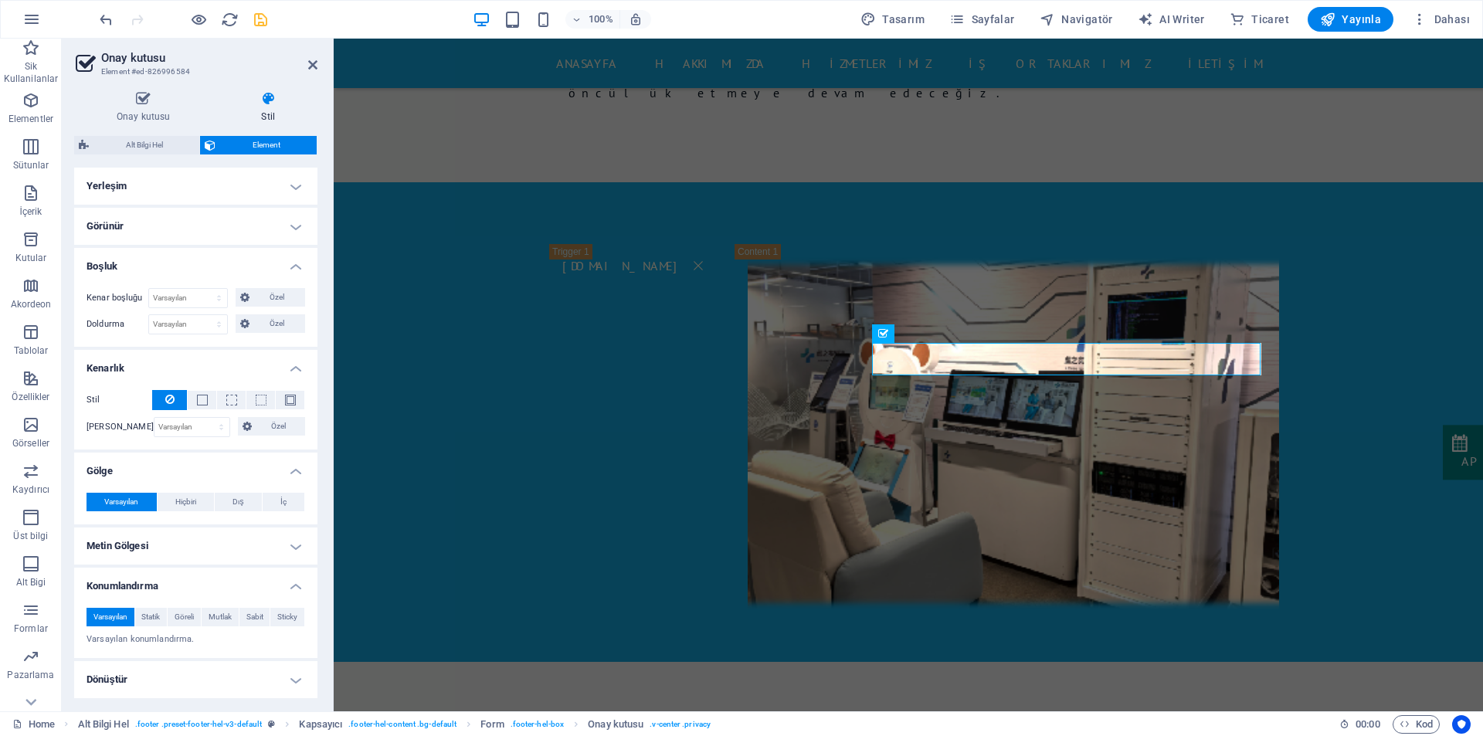
click at [147, 225] on h4 "Görünür" at bounding box center [195, 226] width 243 height 37
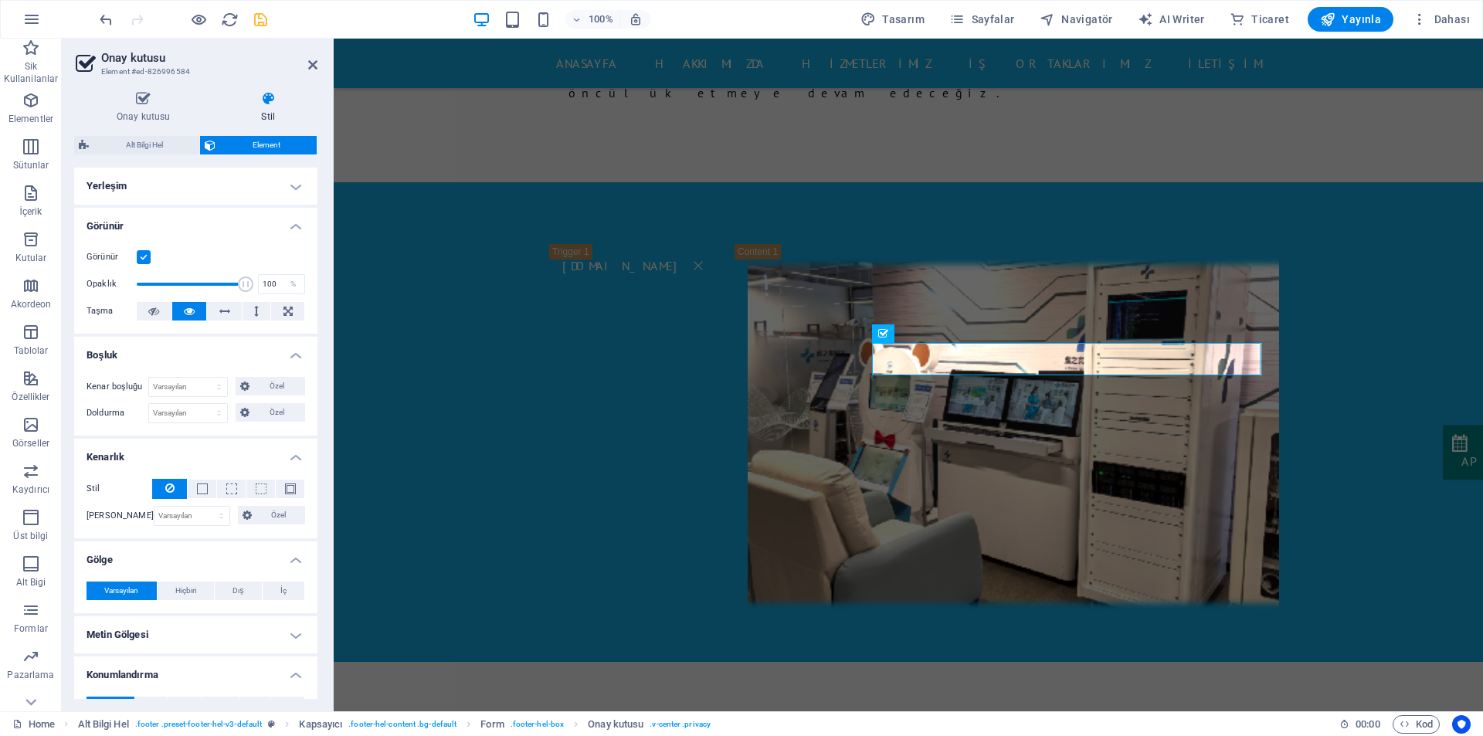
click at [141, 188] on h4 "Yerleşim" at bounding box center [195, 186] width 243 height 37
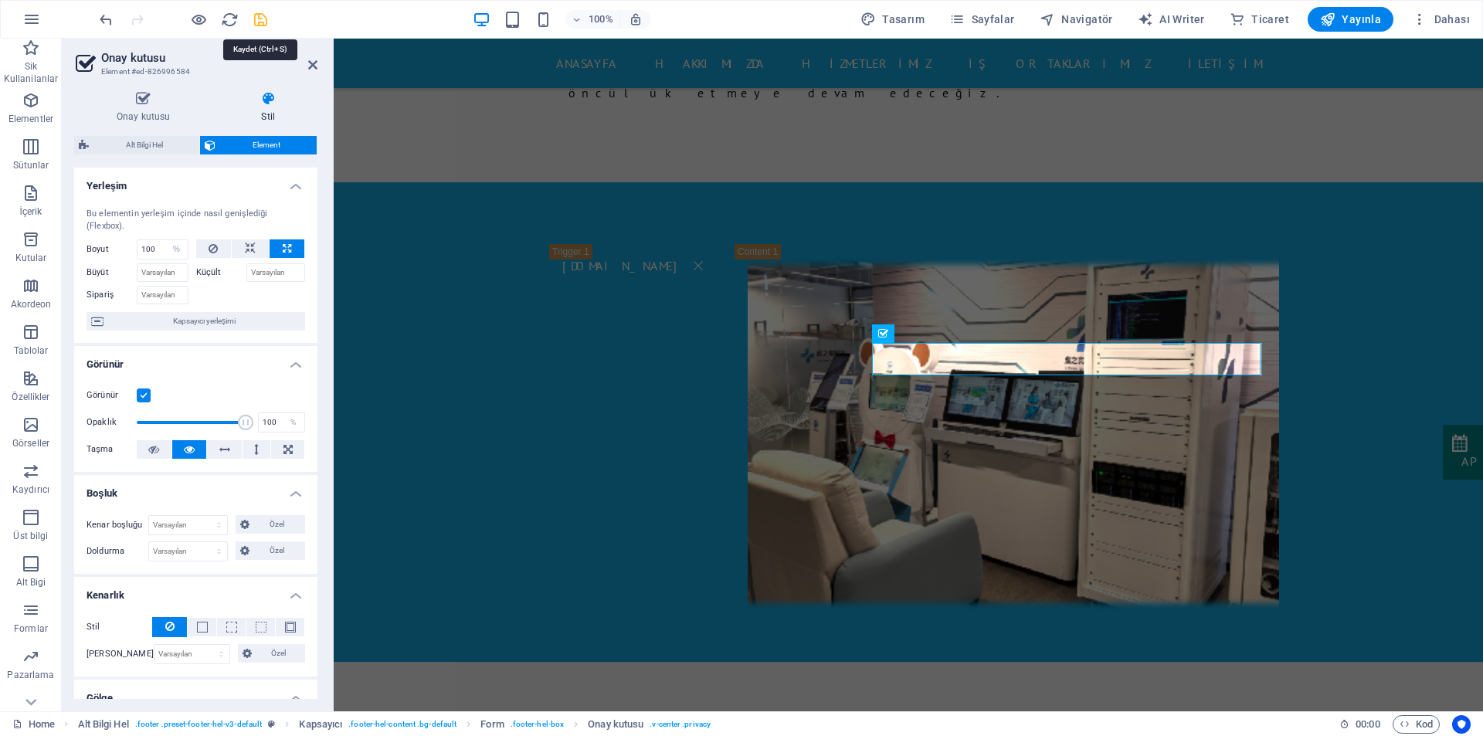
click at [255, 18] on icon "save" at bounding box center [261, 20] width 18 height 18
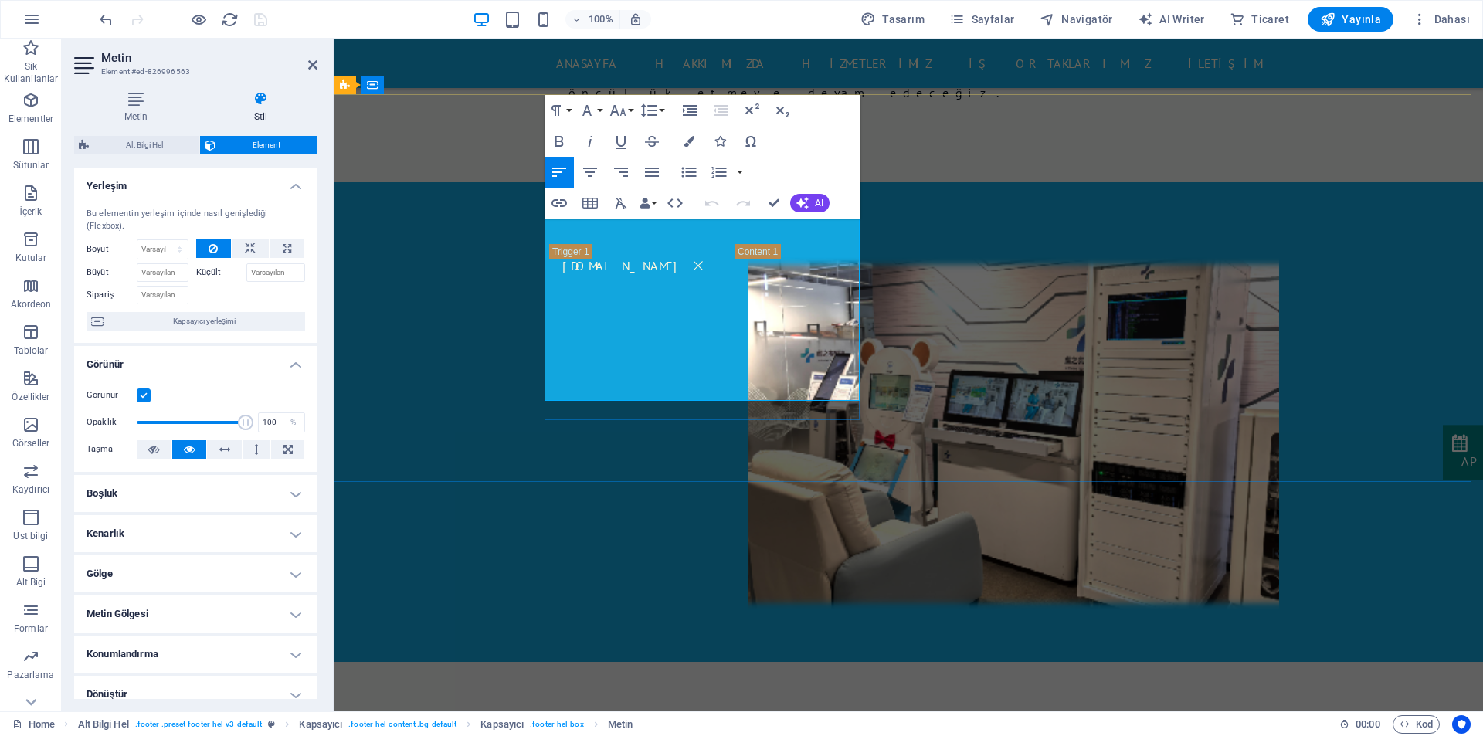
drag, startPoint x: 761, startPoint y: 358, endPoint x: 555, endPoint y: 341, distance: 206.2
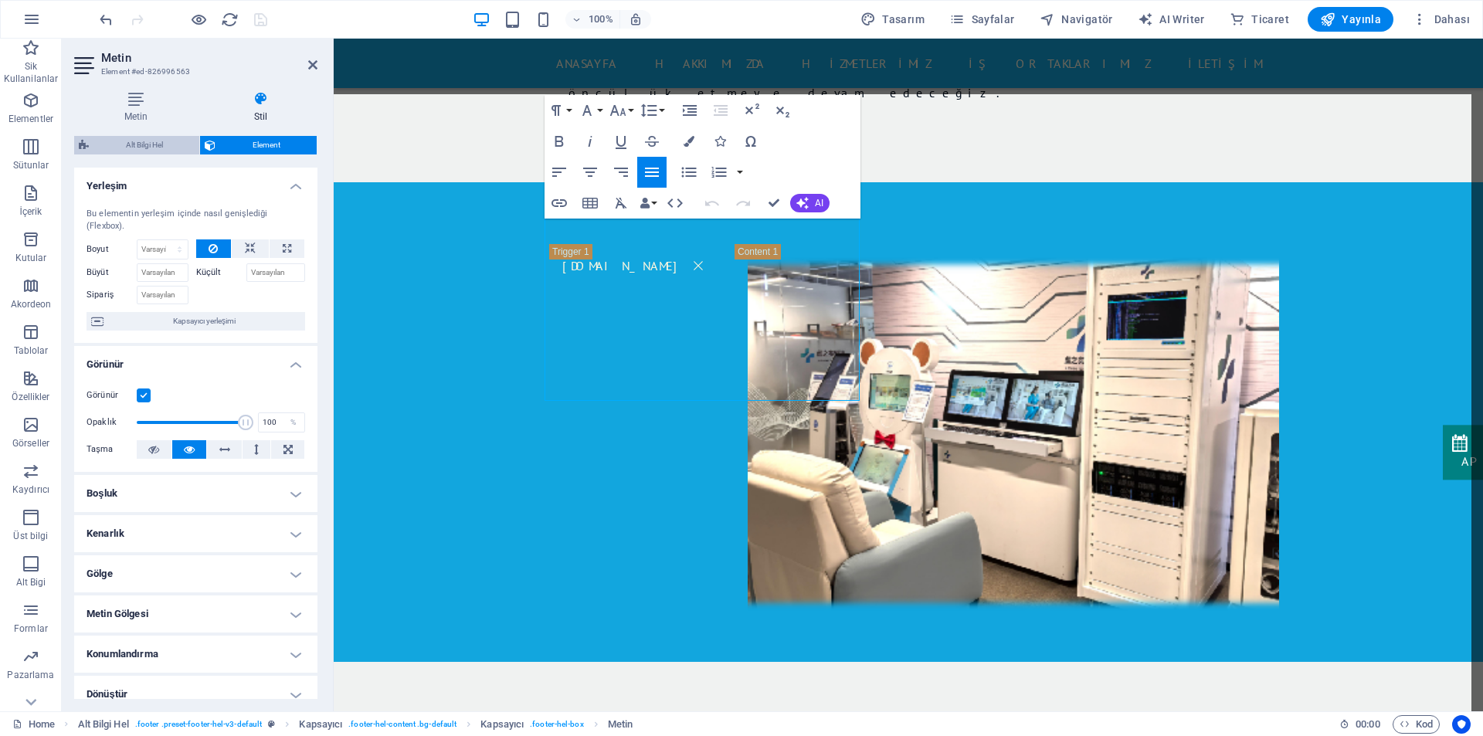
click at [169, 151] on span "Alt Bilgi Hel" at bounding box center [143, 145] width 101 height 19
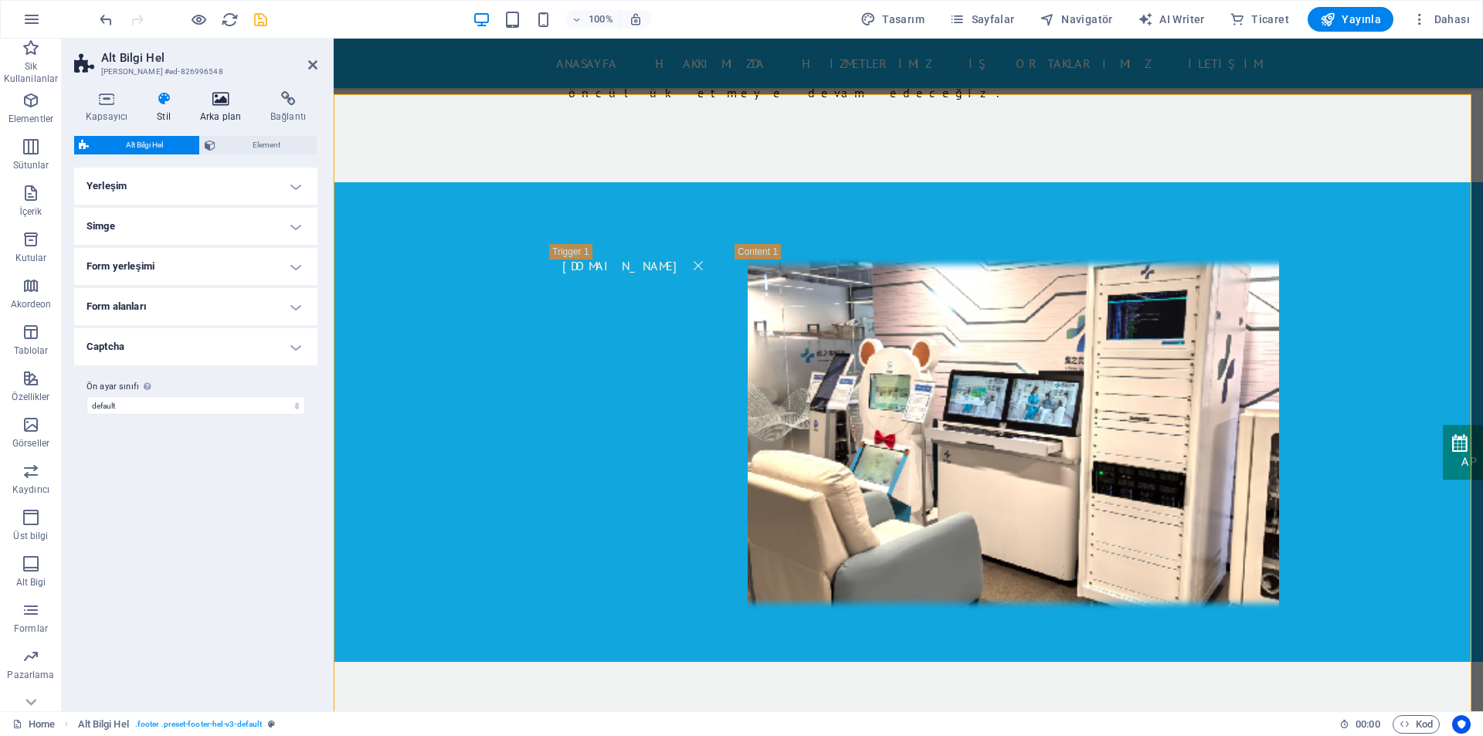
click at [223, 100] on icon at bounding box center [220, 98] width 64 height 15
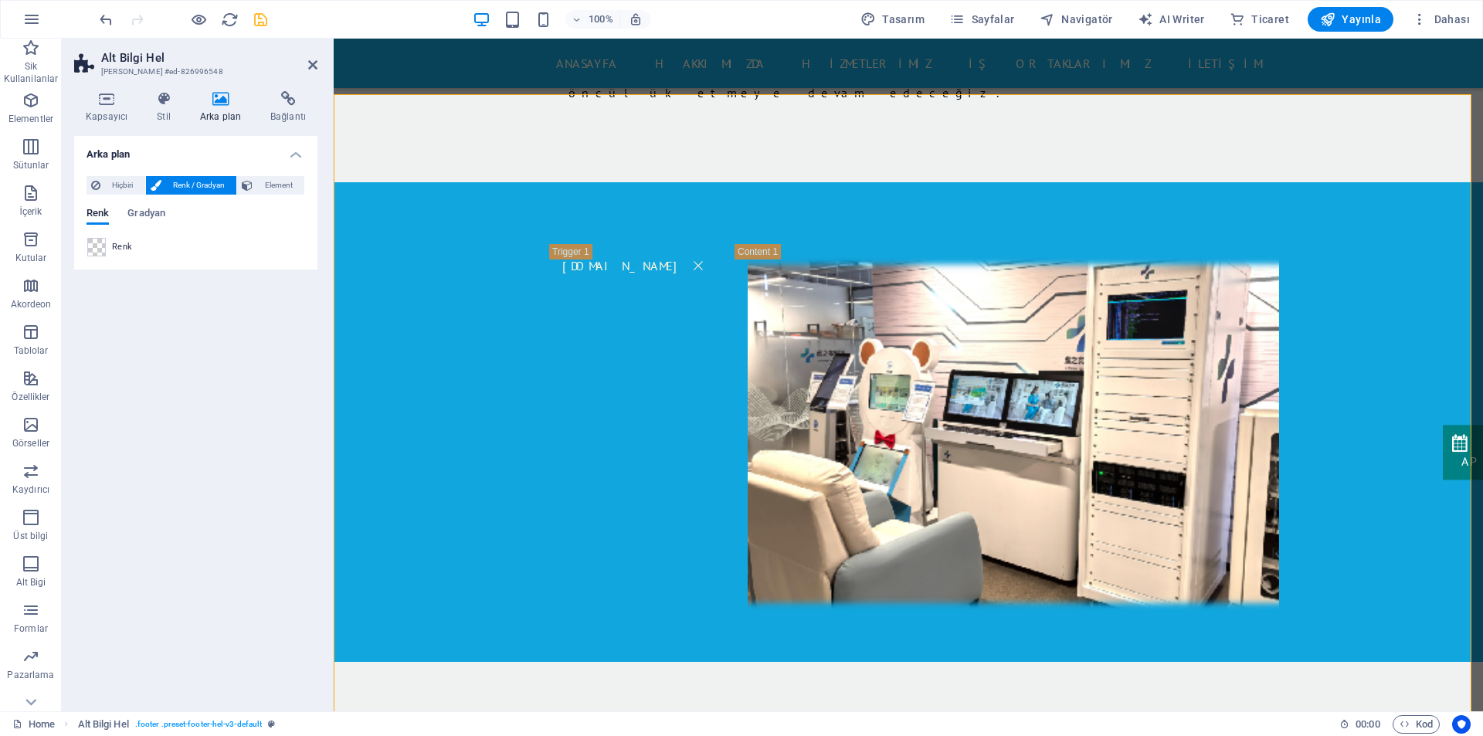
click at [202, 189] on span "Renk / Gradyan" at bounding box center [199, 185] width 66 height 19
click at [100, 251] on span at bounding box center [96, 247] width 17 height 17
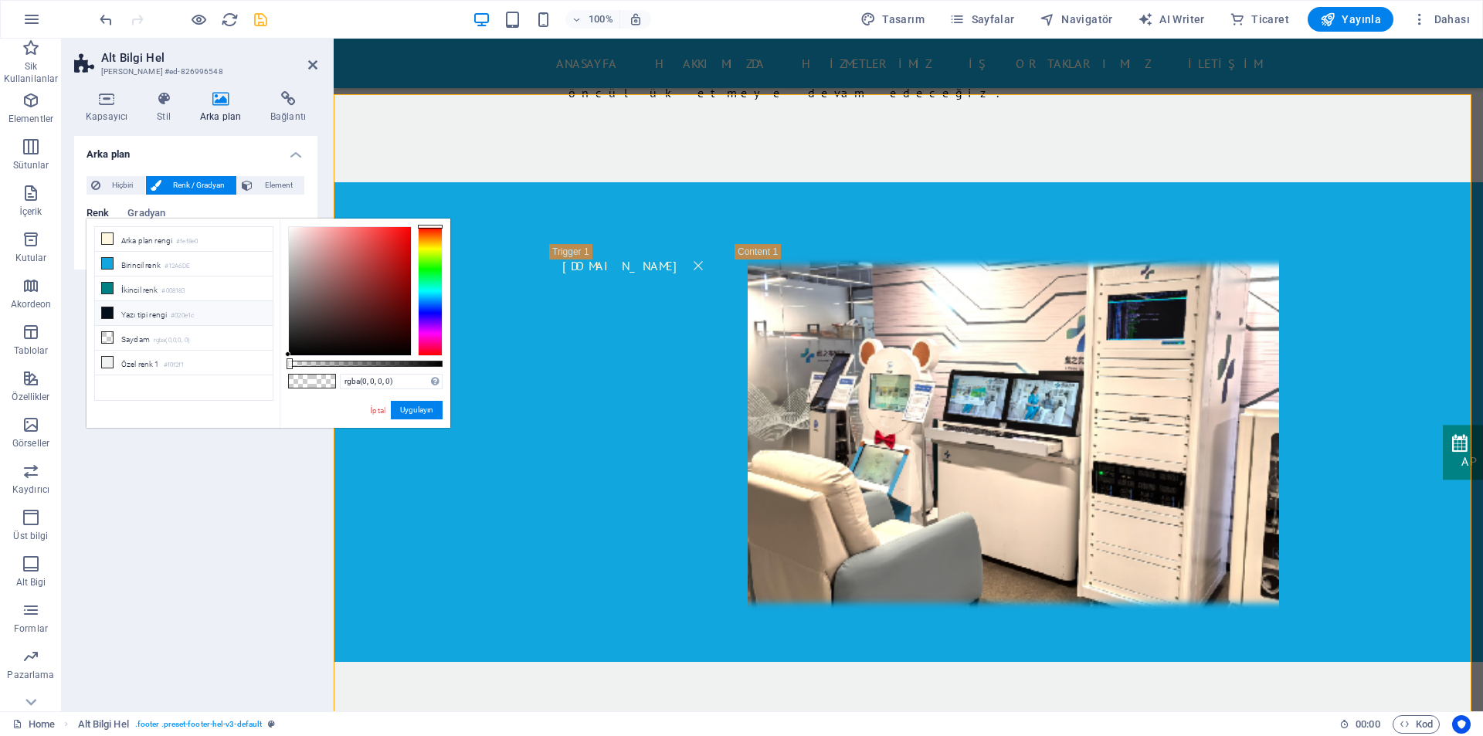
click at [141, 315] on li "Yazı tipi rengi #020e1c" at bounding box center [184, 313] width 178 height 25
type input "#020e1c"
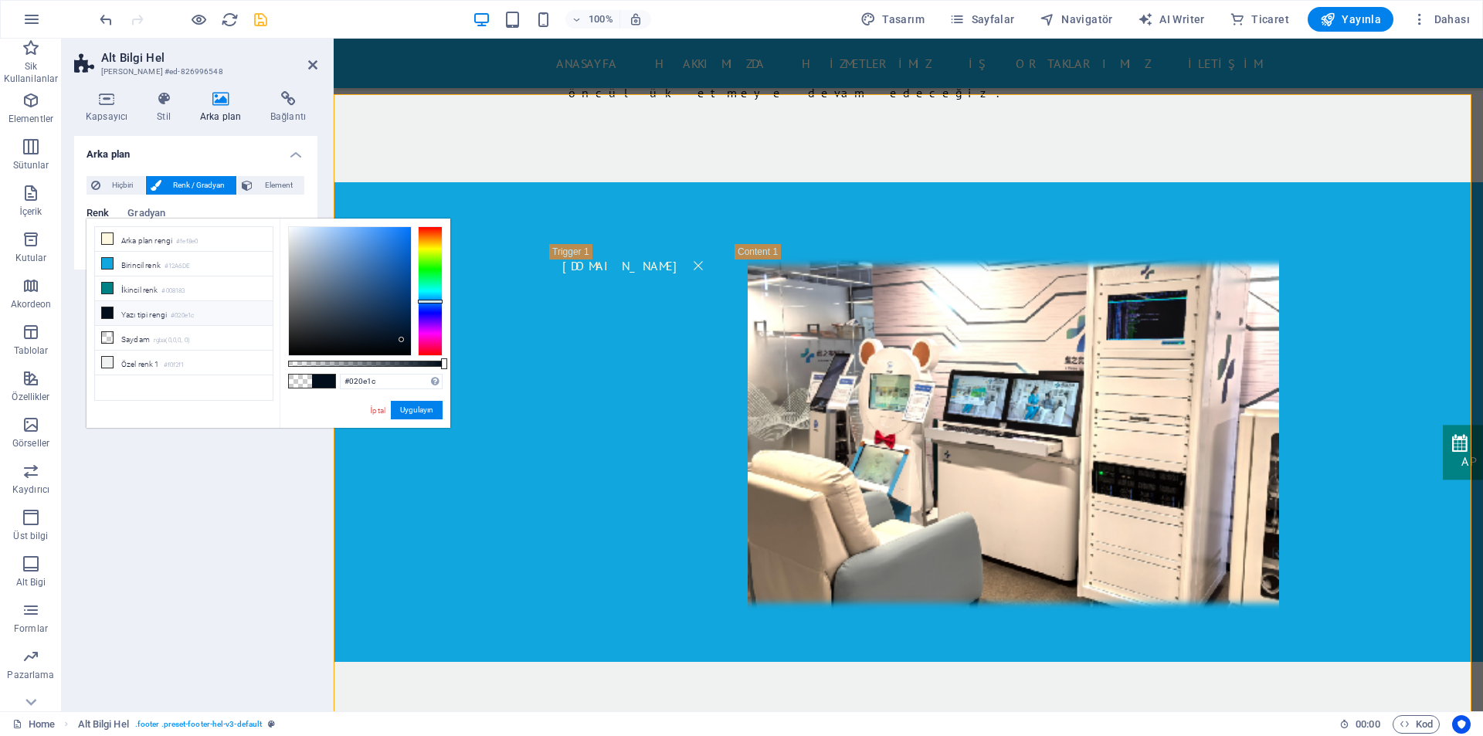
click at [141, 315] on li "Yazı tipi rengi #020e1c" at bounding box center [184, 313] width 178 height 25
click at [437, 405] on button "Uygulayın" at bounding box center [417, 410] width 52 height 19
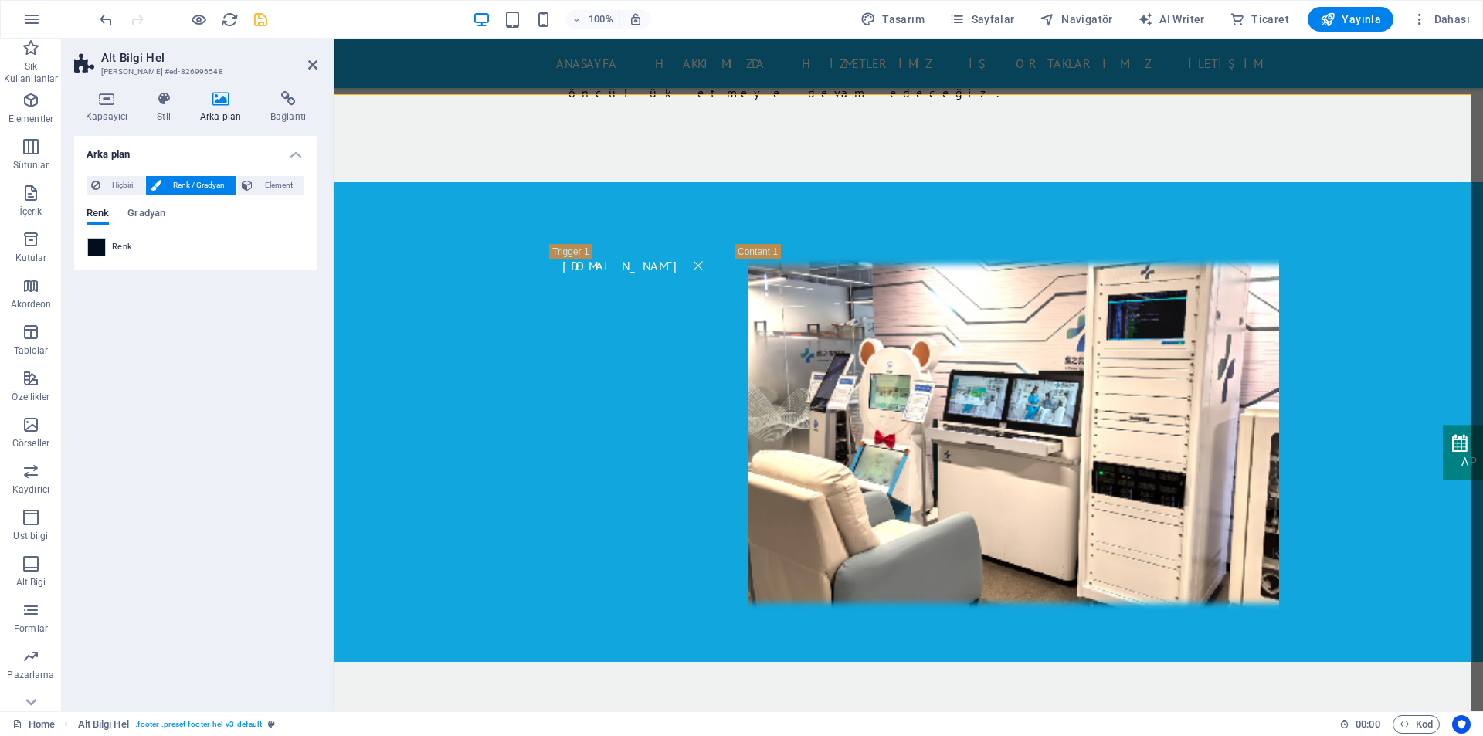
click at [110, 245] on div "Renk" at bounding box center [195, 247] width 217 height 19
click at [91, 246] on span at bounding box center [96, 247] width 17 height 17
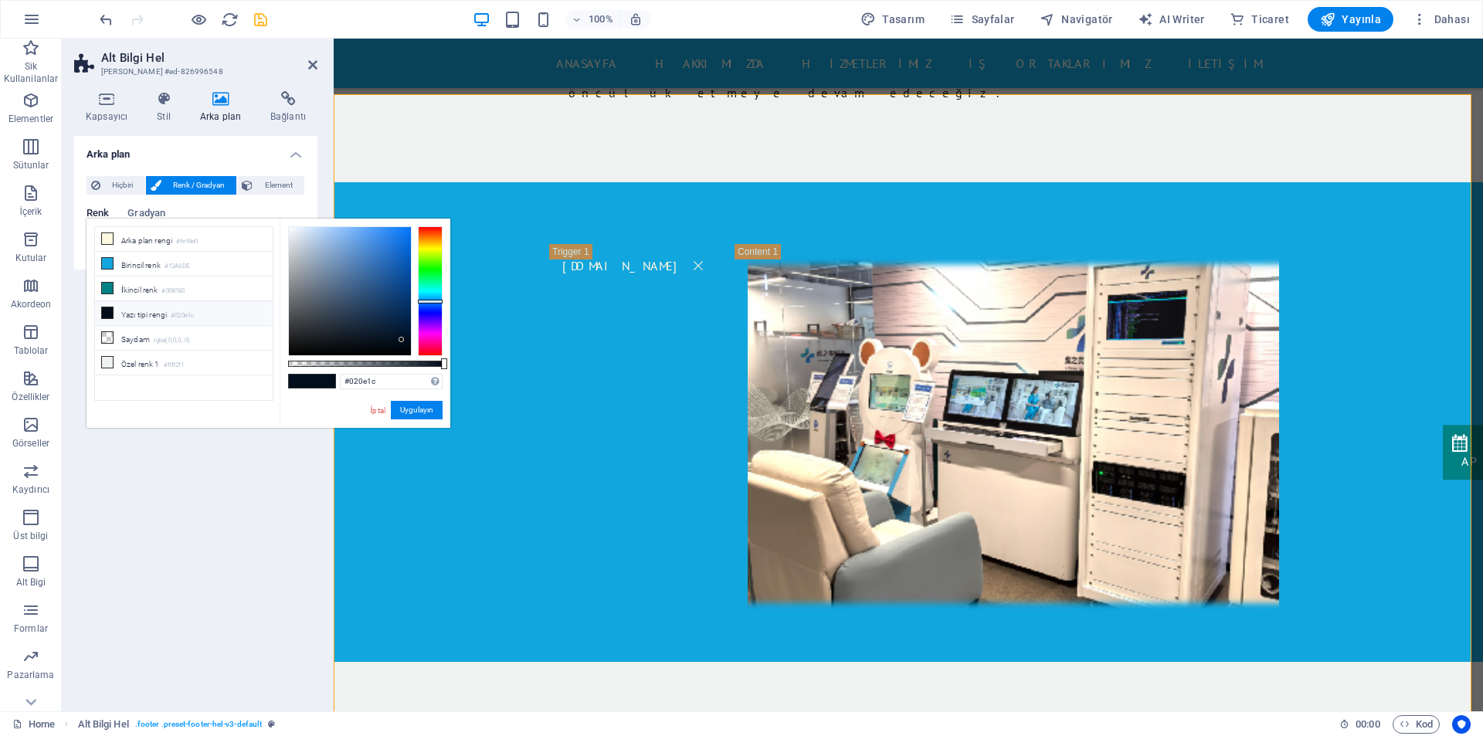
click at [91, 246] on div "less Arka plan rengi #fef8e0 Birincil renk #12A6DE İkincil renk #008183 Yazı ti…" at bounding box center [268, 323] width 364 height 209
click at [317, 381] on span at bounding box center [323, 380] width 23 height 13
click at [415, 412] on button "Uygulayın" at bounding box center [417, 410] width 52 height 19
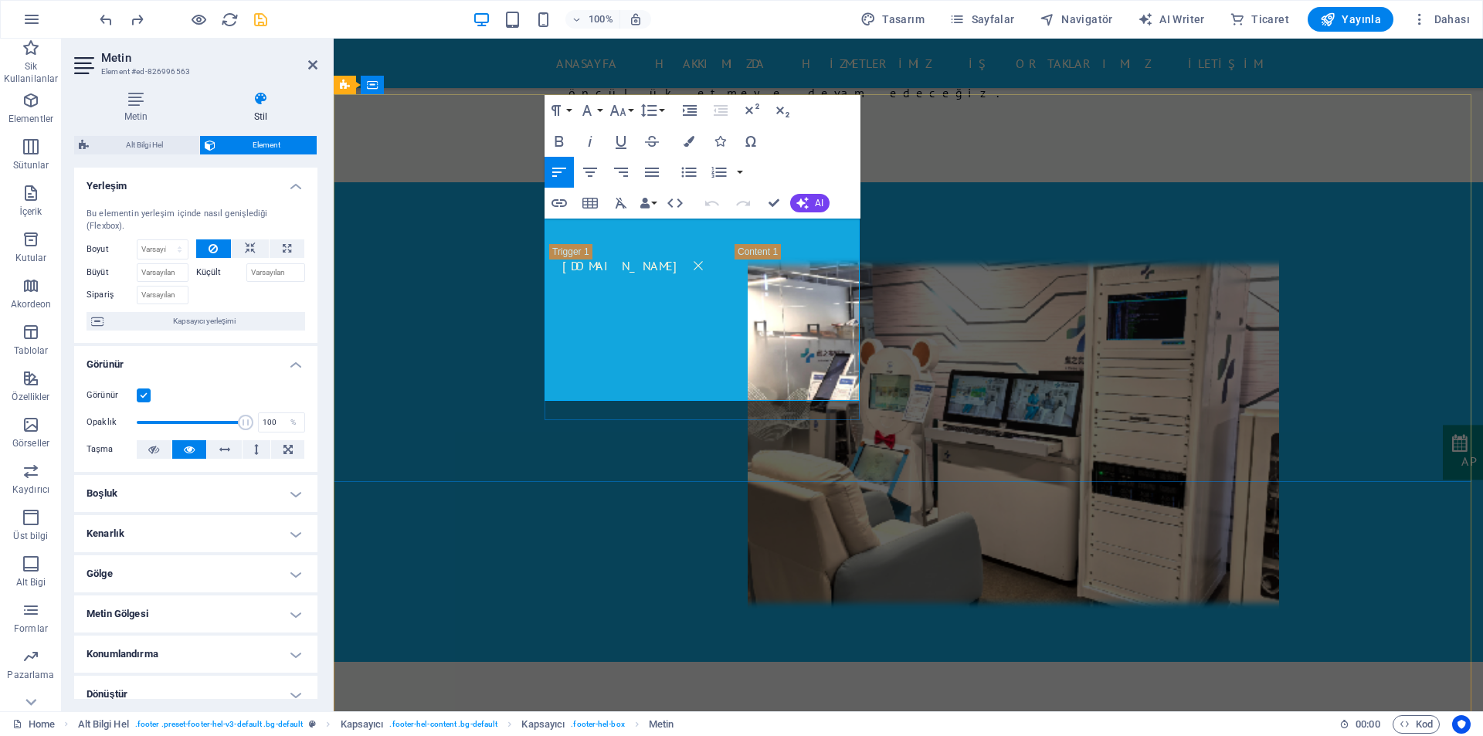
drag, startPoint x: 812, startPoint y: 391, endPoint x: 526, endPoint y: 388, distance: 286.5
click at [620, 110] on icon "button" at bounding box center [617, 110] width 19 height 19
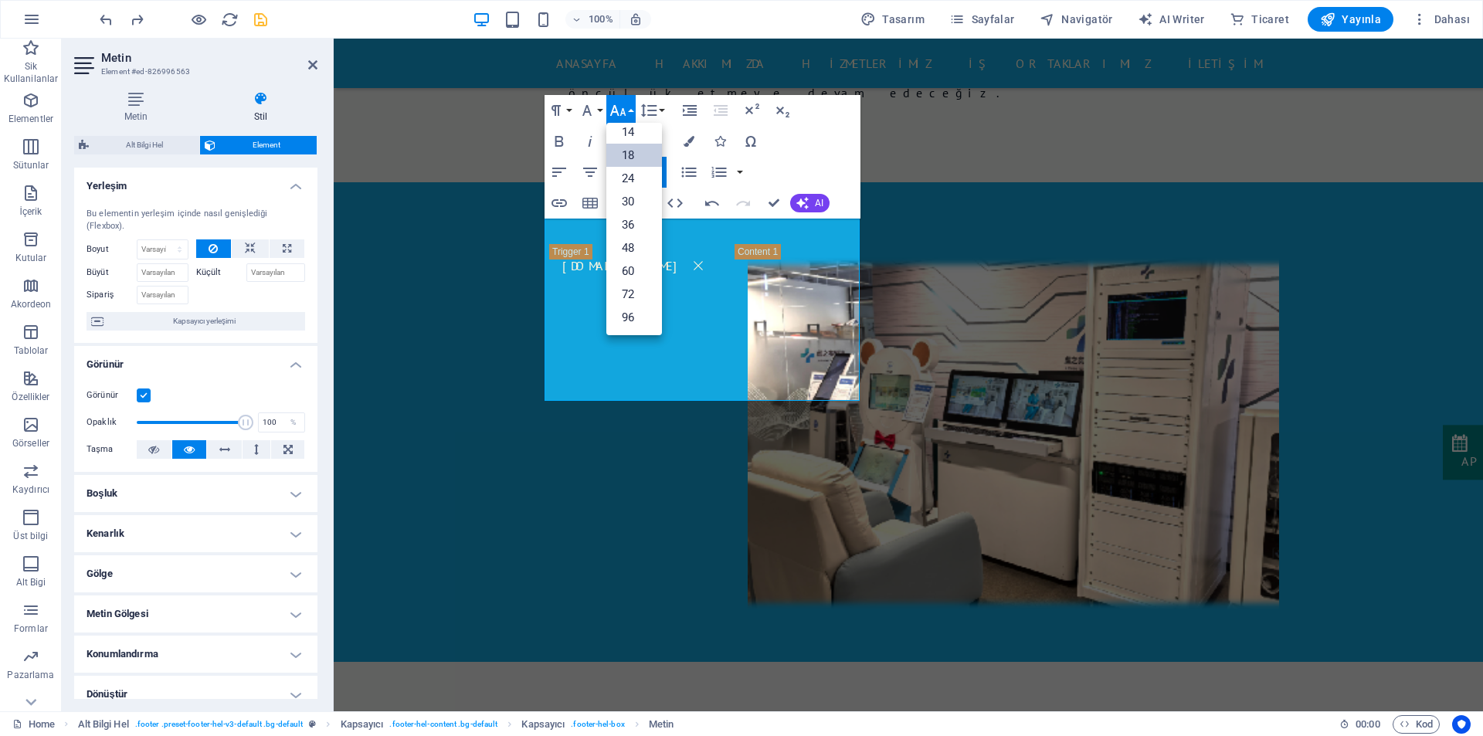
scroll to position [124, 0]
click at [627, 137] on link "14" at bounding box center [634, 131] width 56 height 23
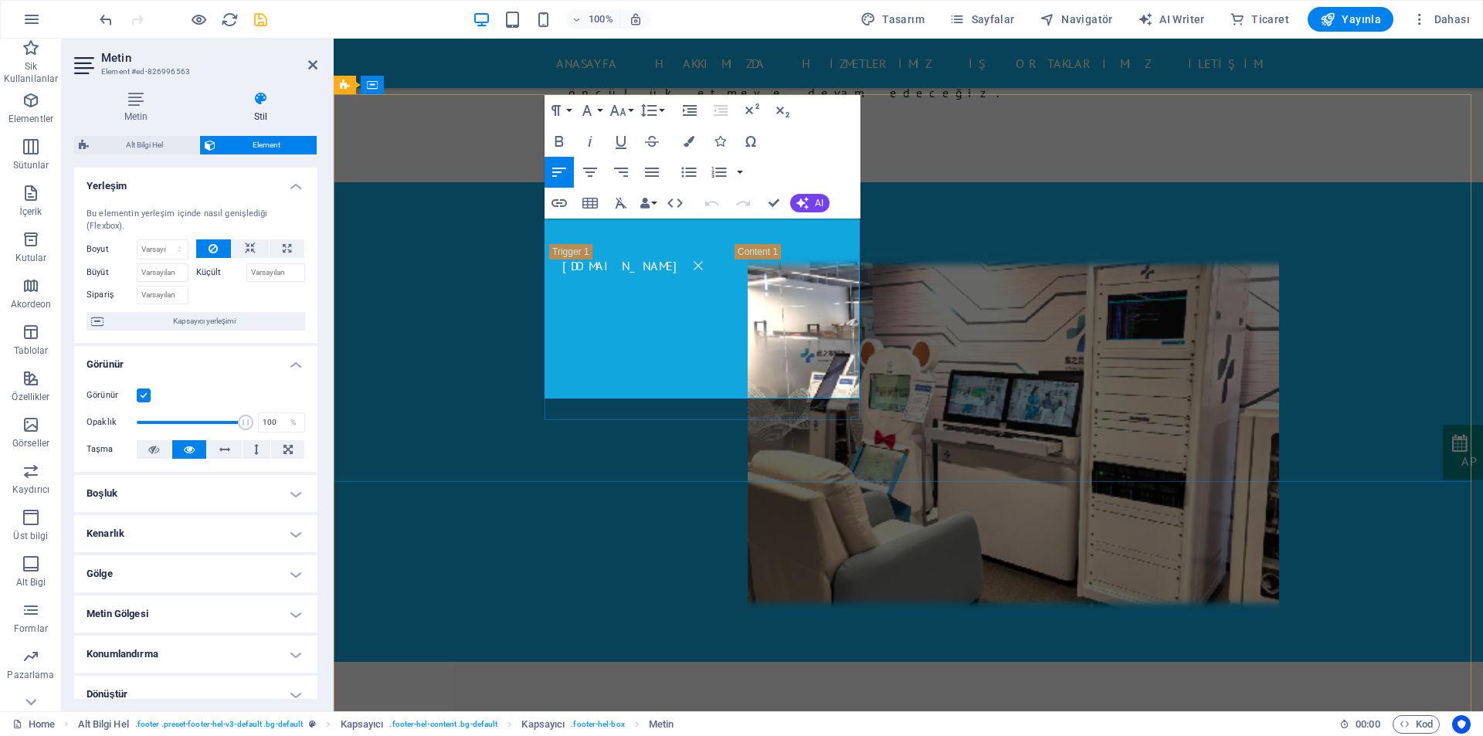
click at [649, 202] on icon "button" at bounding box center [644, 203] width 11 height 11
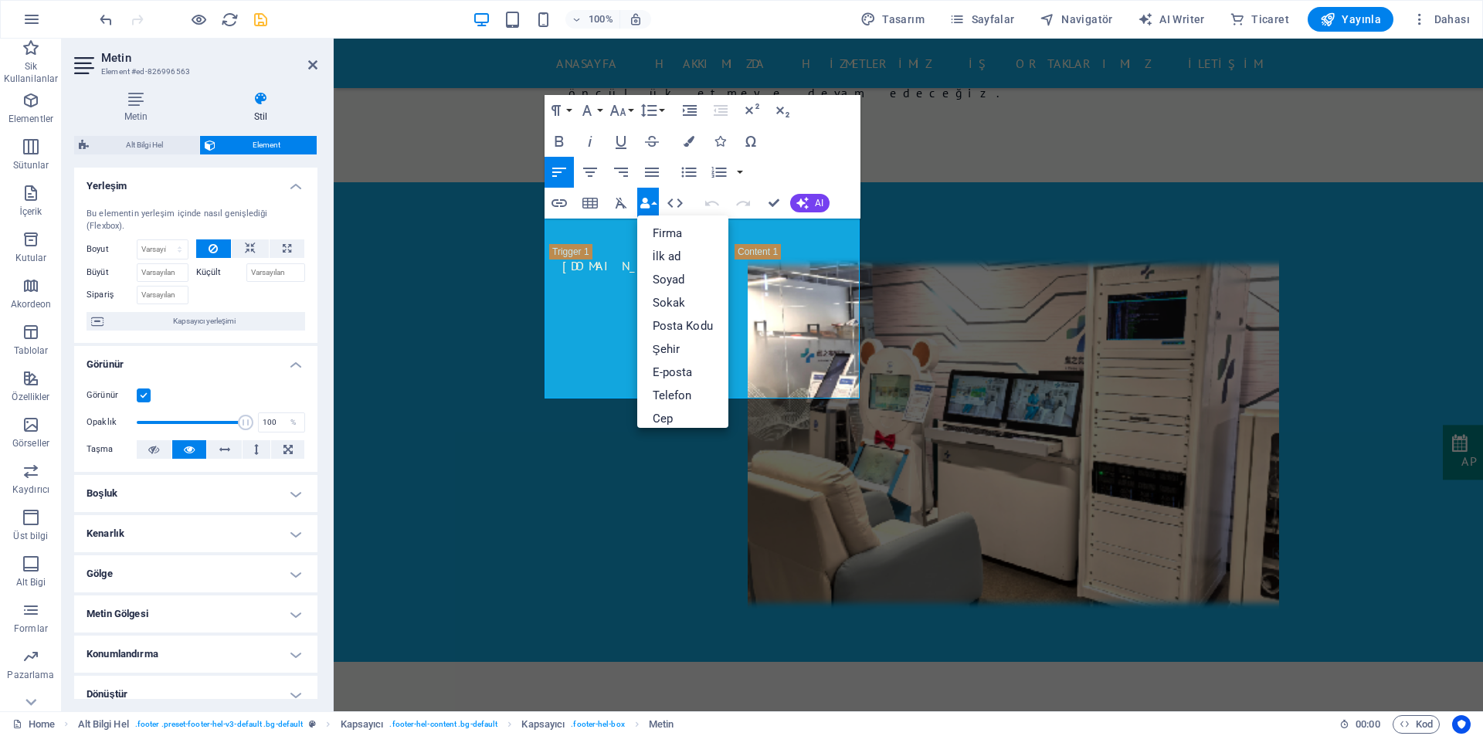
click at [649, 202] on icon "button" at bounding box center [644, 203] width 11 height 11
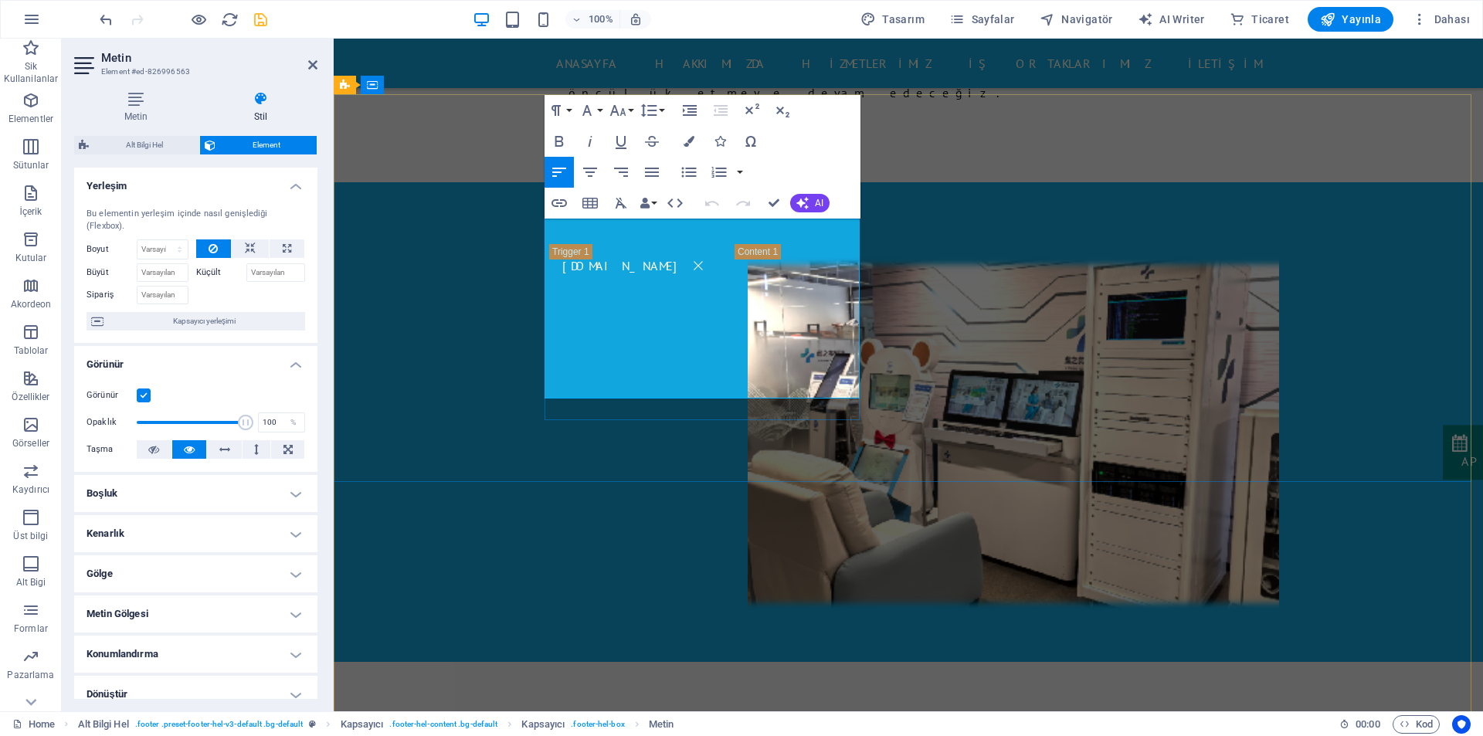
drag, startPoint x: 710, startPoint y: 368, endPoint x: 544, endPoint y: 358, distance: 166.4
drag, startPoint x: 749, startPoint y: 391, endPoint x: 543, endPoint y: 353, distance: 209.8
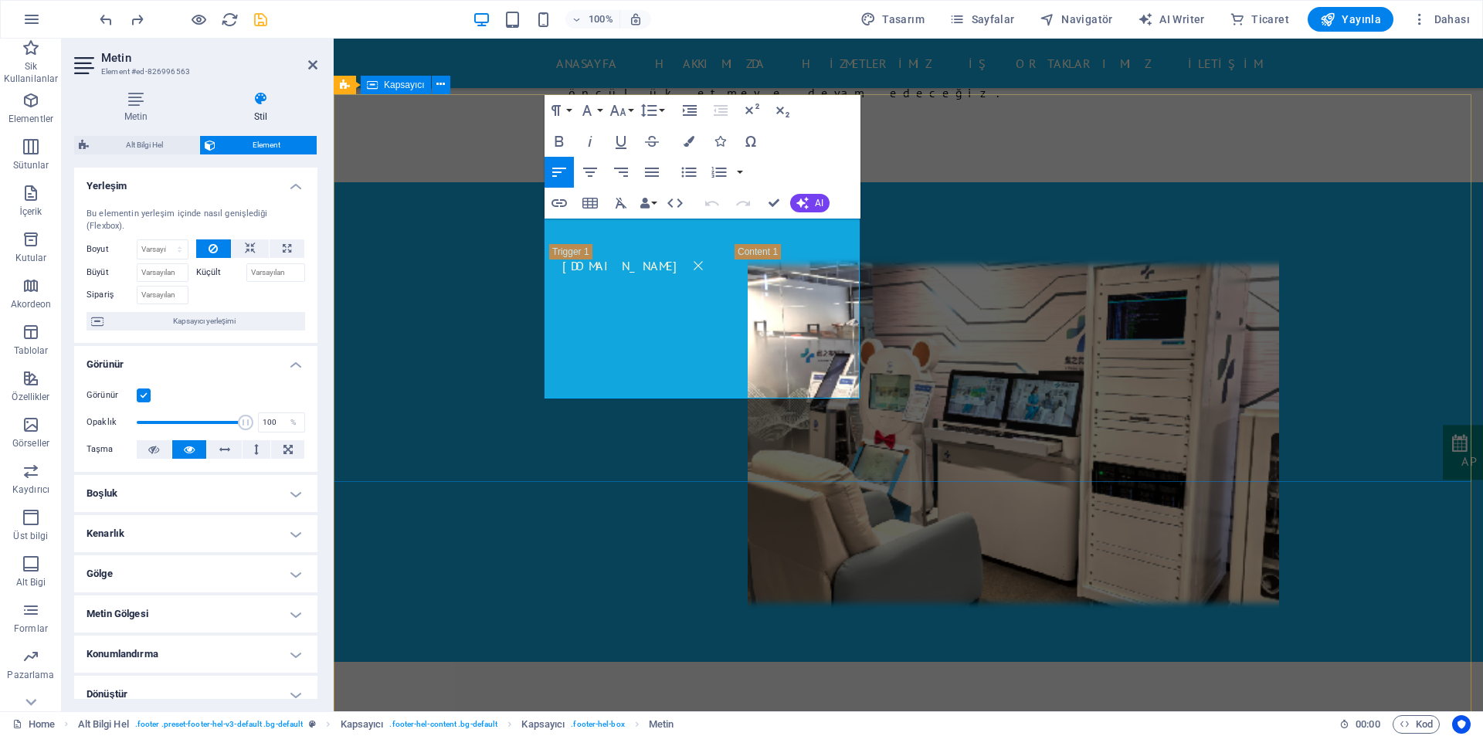
drag, startPoint x: 747, startPoint y: 369, endPoint x: 526, endPoint y: 358, distance: 221.9
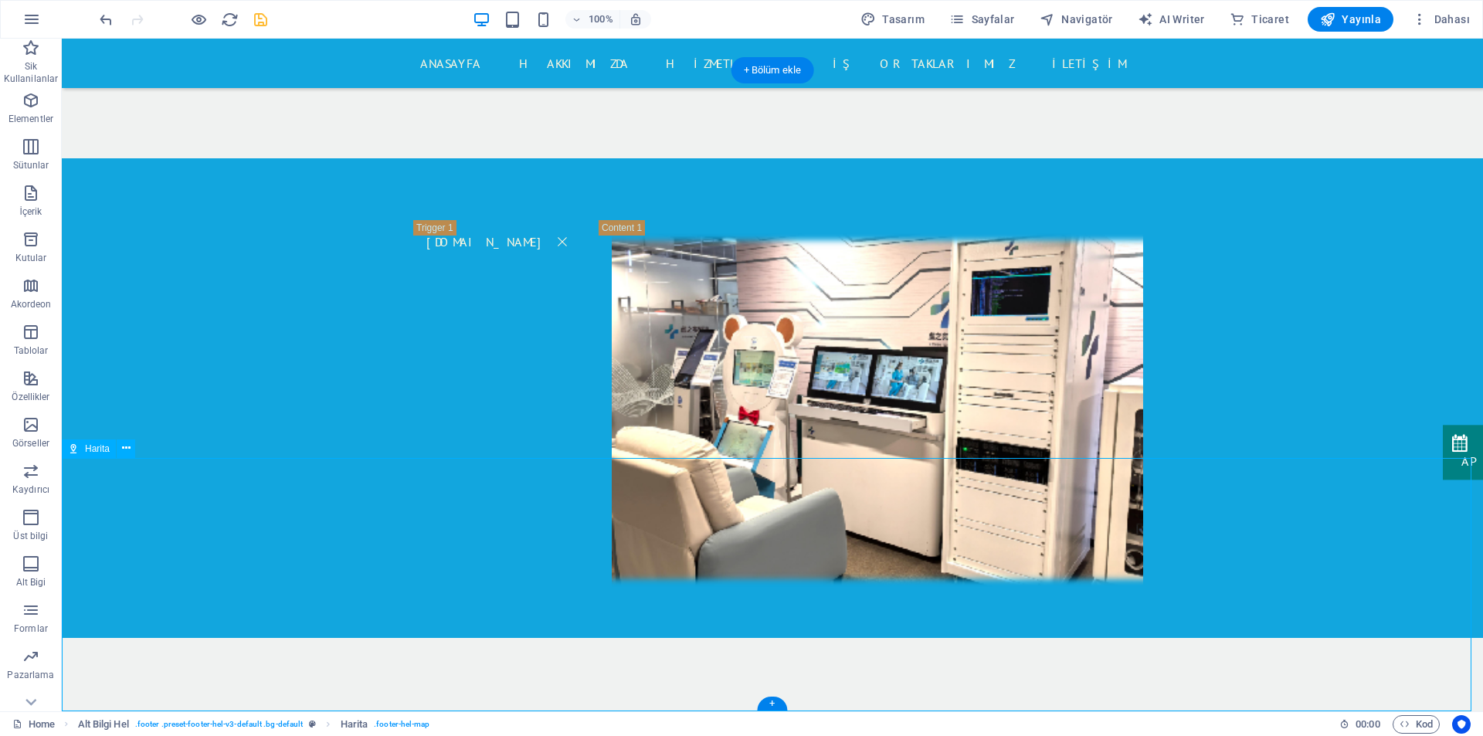
drag, startPoint x: 835, startPoint y: 657, endPoint x: 599, endPoint y: 582, distance: 247.9
drag, startPoint x: 720, startPoint y: 611, endPoint x: 751, endPoint y: 558, distance: 61.6
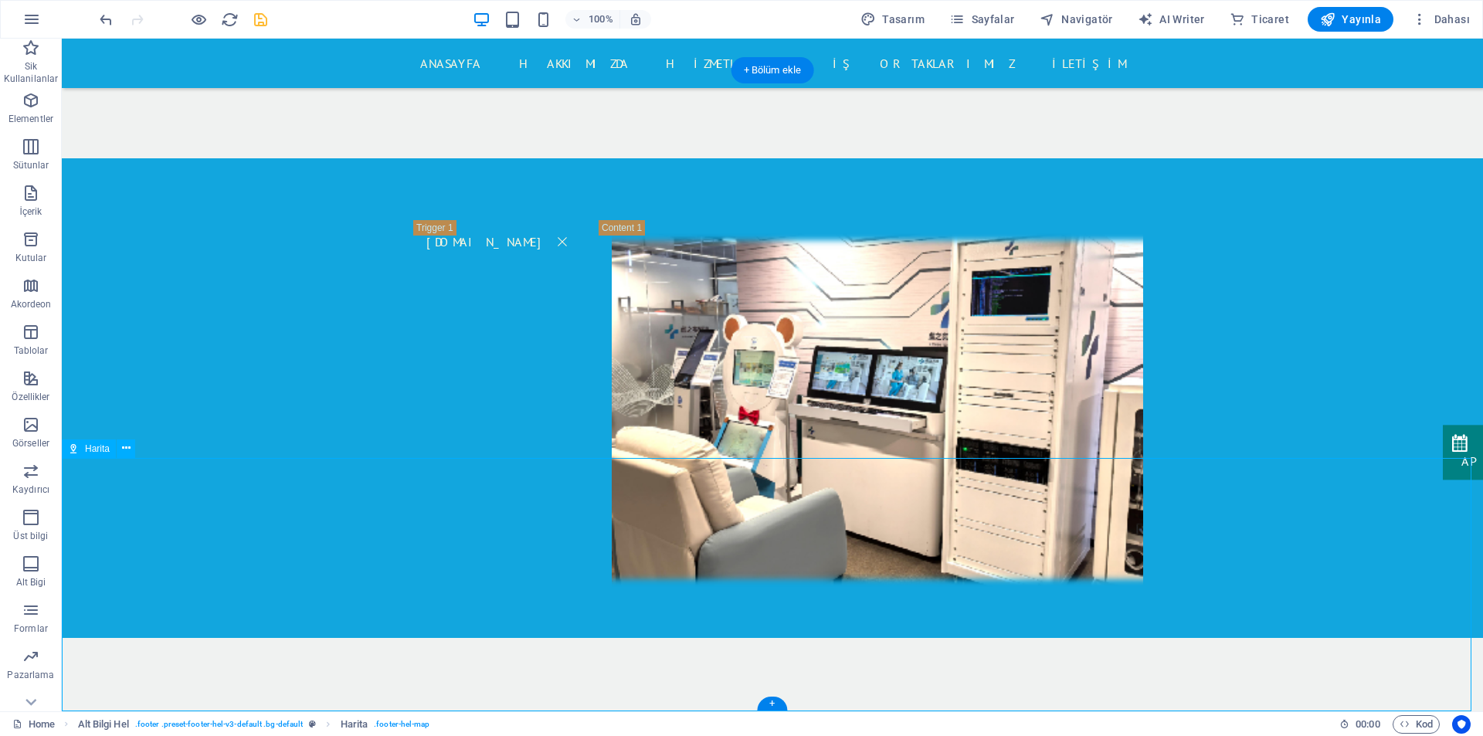
select select "1"
select select "px"
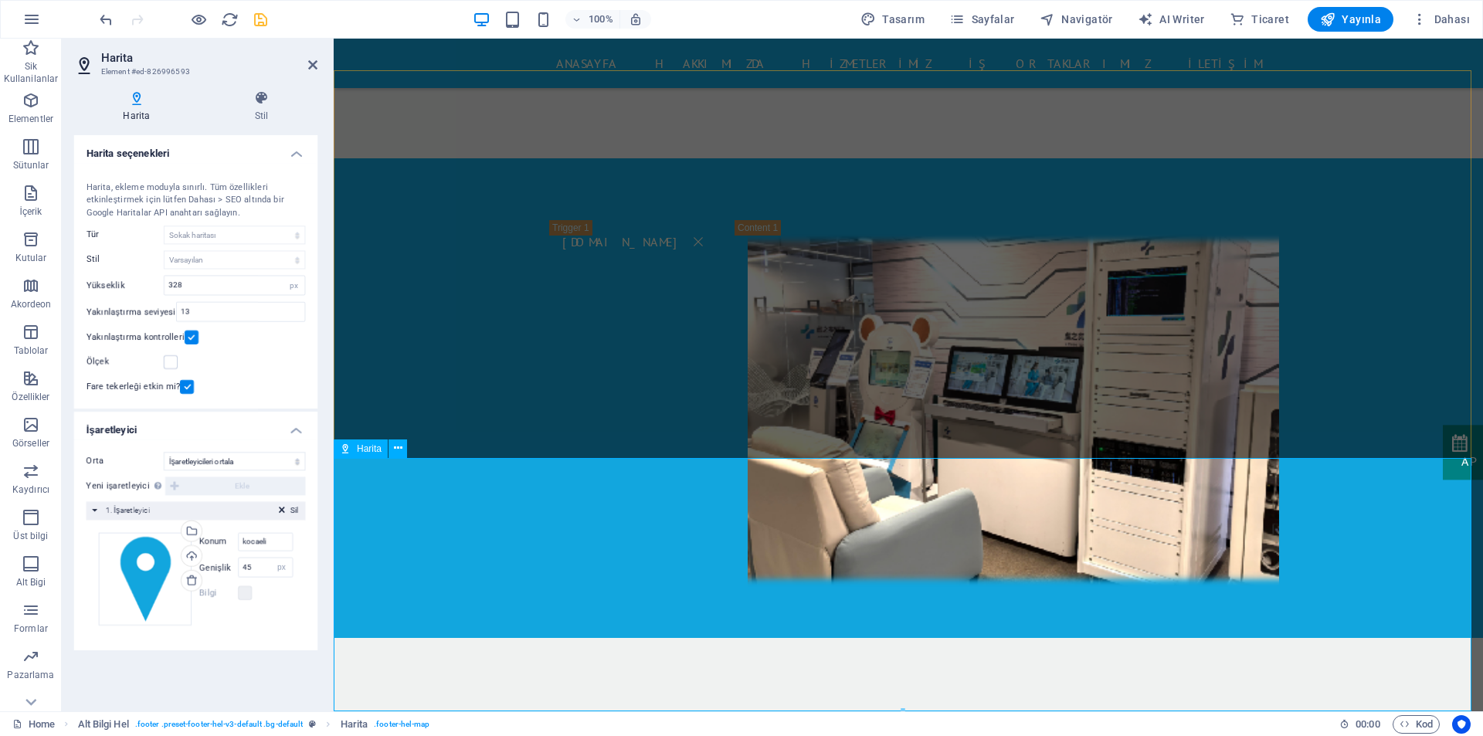
click at [313, 69] on icon at bounding box center [312, 65] width 9 height 12
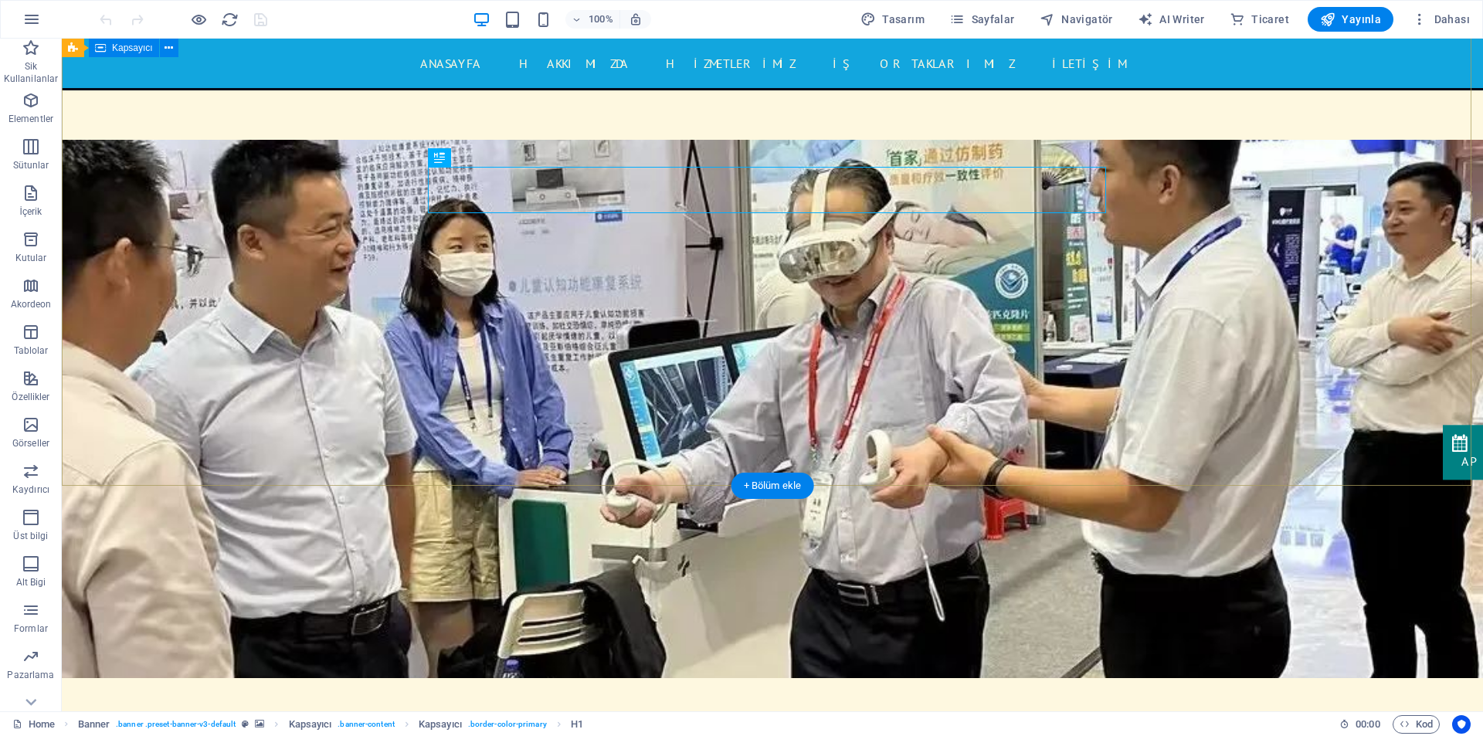
scroll to position [232, 0]
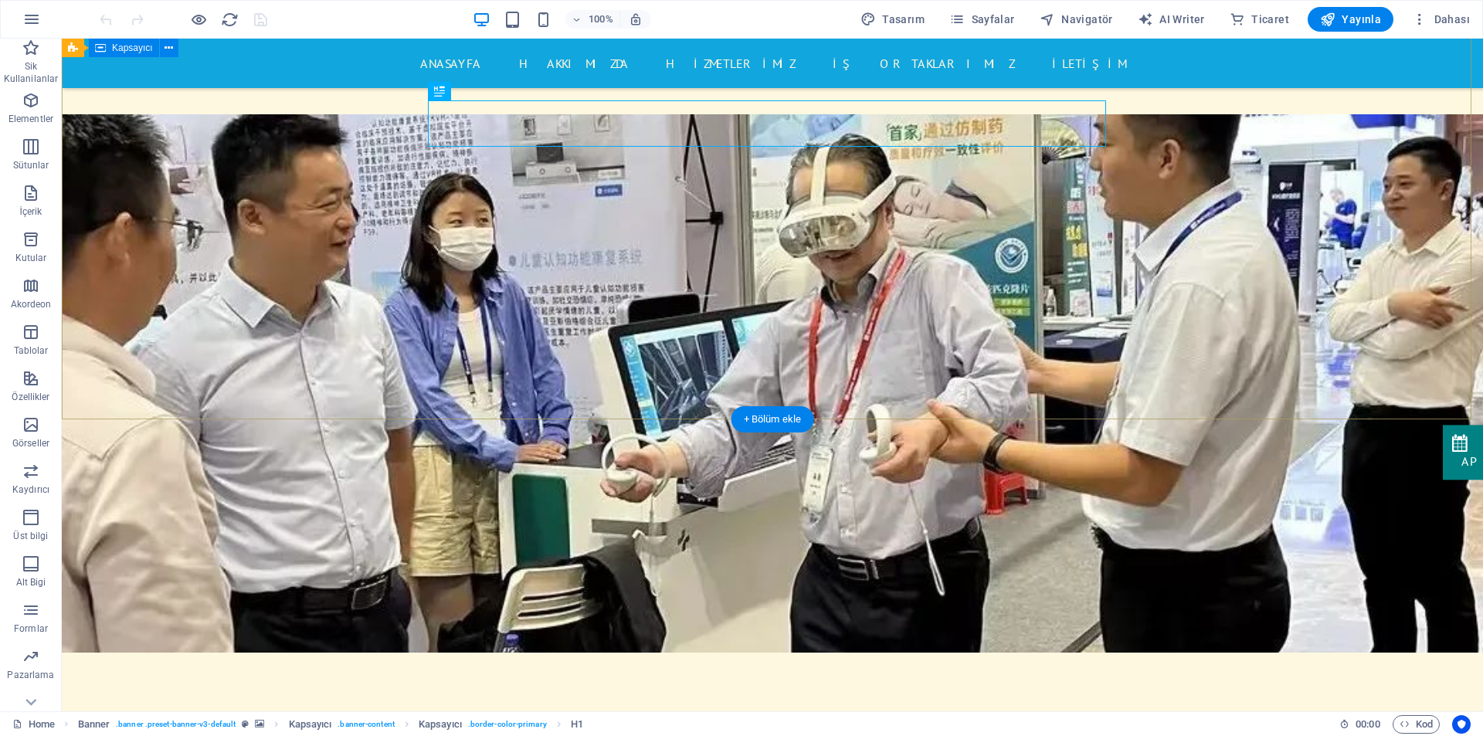
click at [1148, 354] on div "Tıpta Sanal Gerçeklik - vr Sizin için en iyi hizmetlerimiz bilgi edin" at bounding box center [834, 413] width 1421 height 673
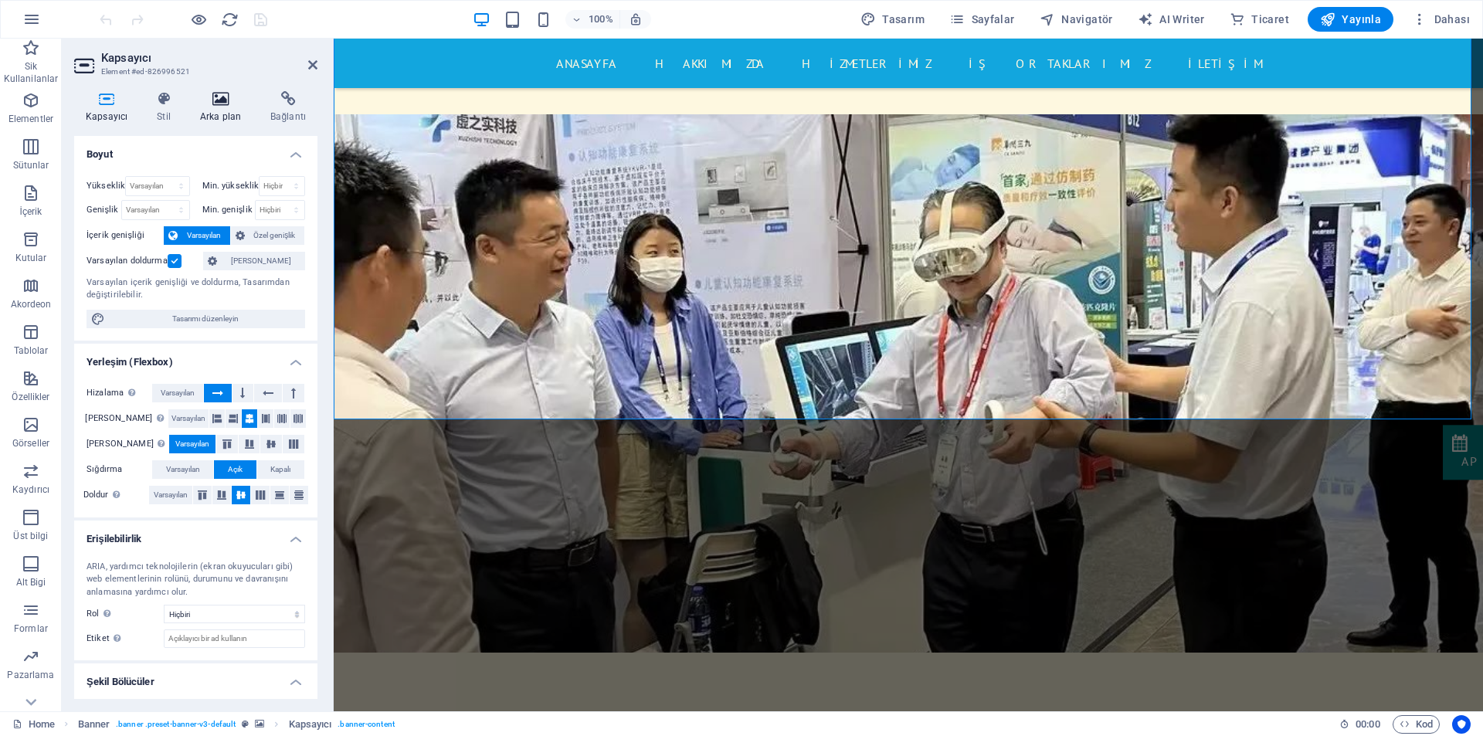
click at [206, 110] on h4 "Arka plan" at bounding box center [223, 107] width 70 height 32
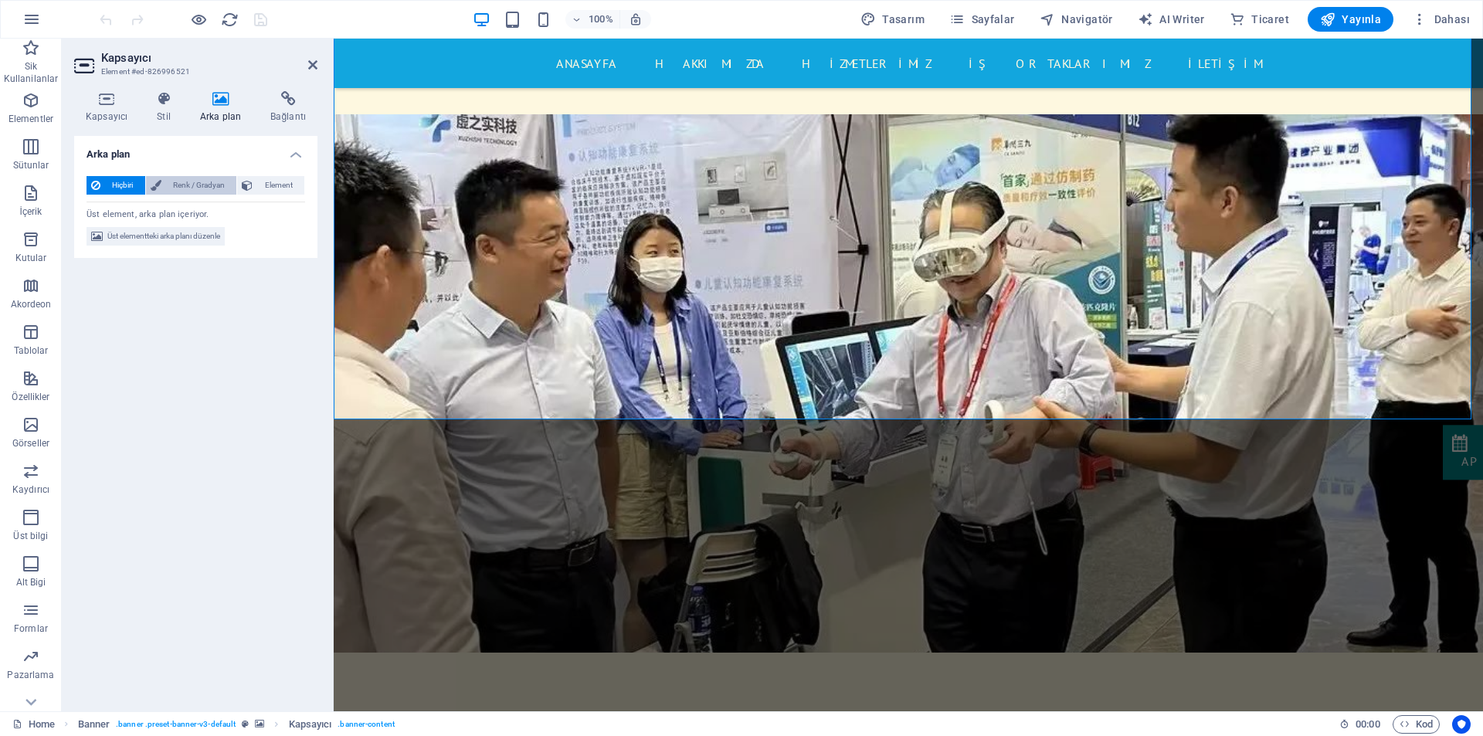
click at [181, 186] on span "Renk / Gradyan" at bounding box center [199, 185] width 66 height 19
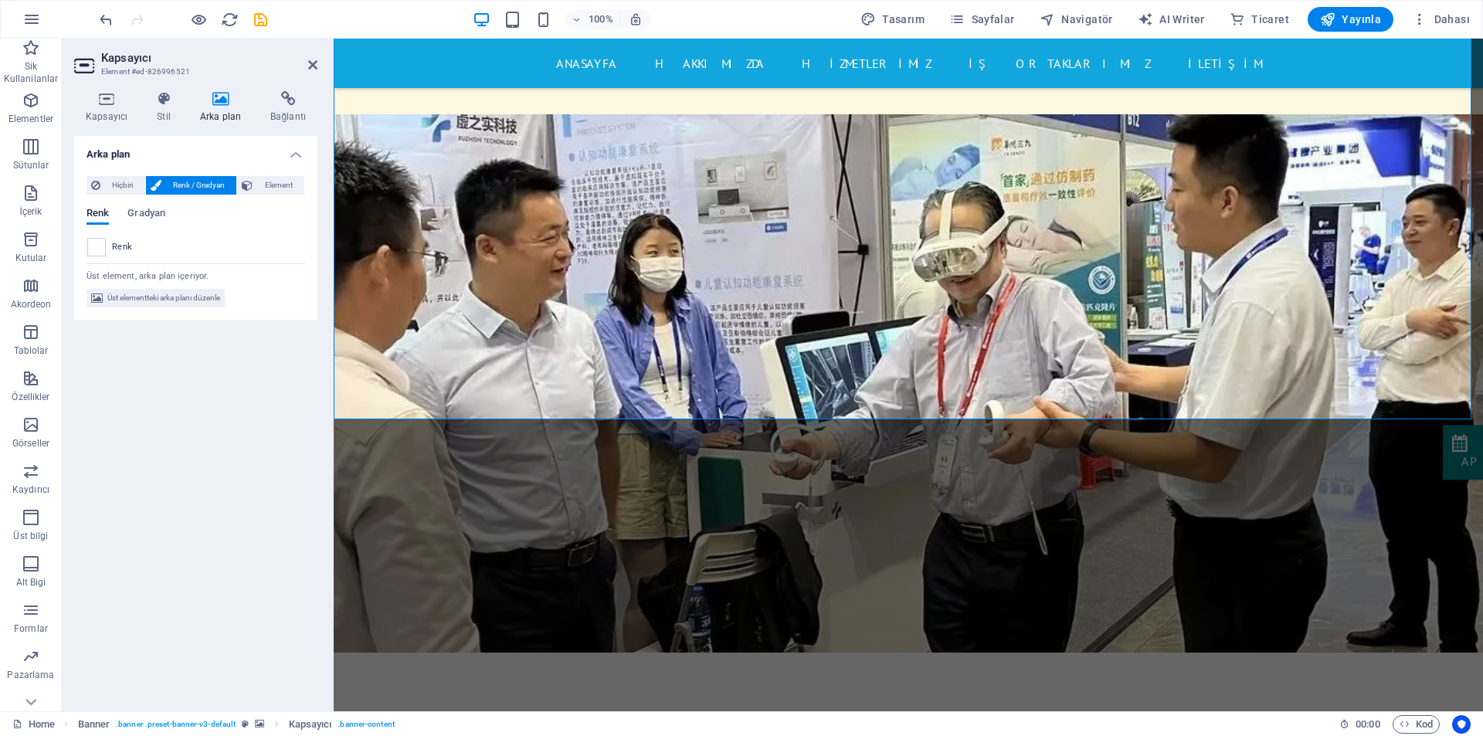
drag, startPoint x: 277, startPoint y: 185, endPoint x: 170, endPoint y: 185, distance: 107.3
click at [277, 185] on span "Element" at bounding box center [278, 185] width 42 height 19
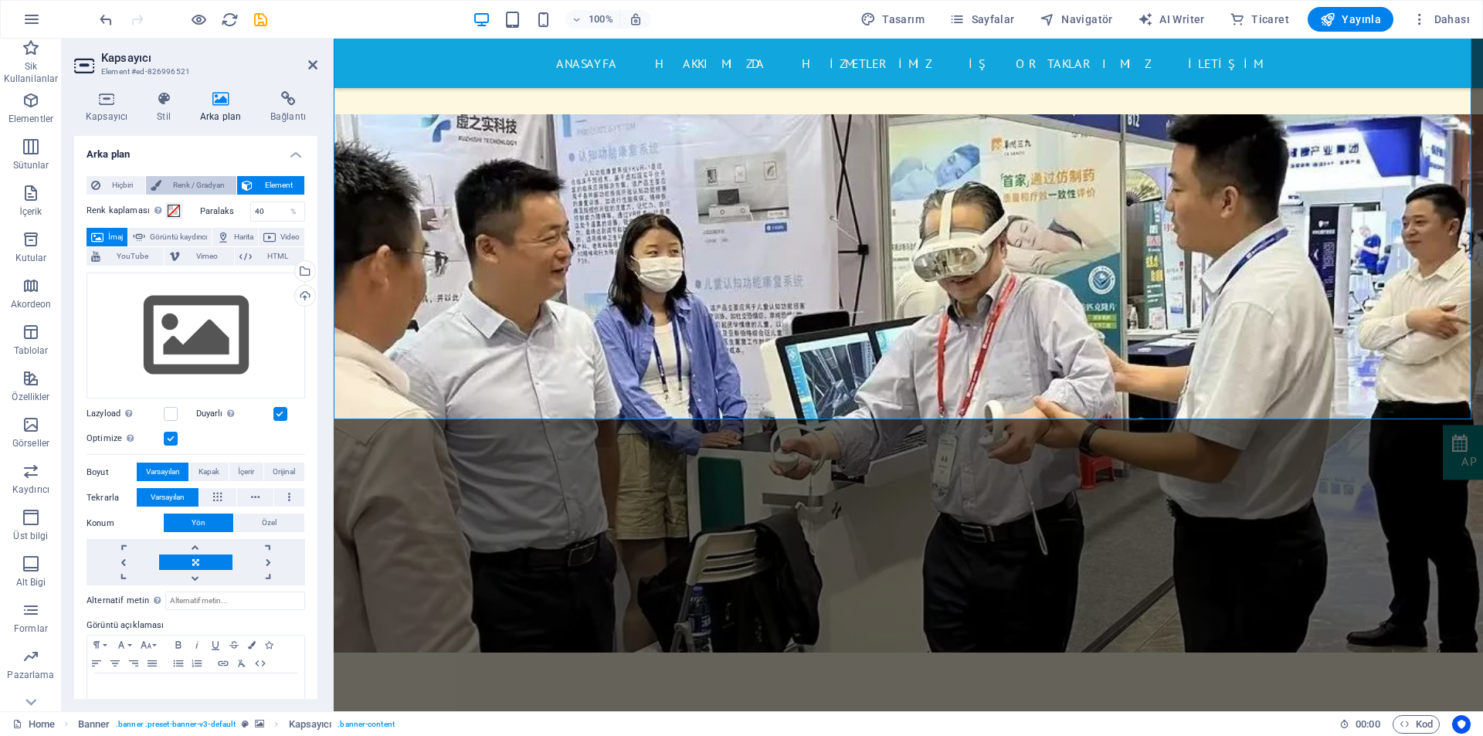
click at [170, 185] on span "Renk / Gradyan" at bounding box center [199, 185] width 66 height 19
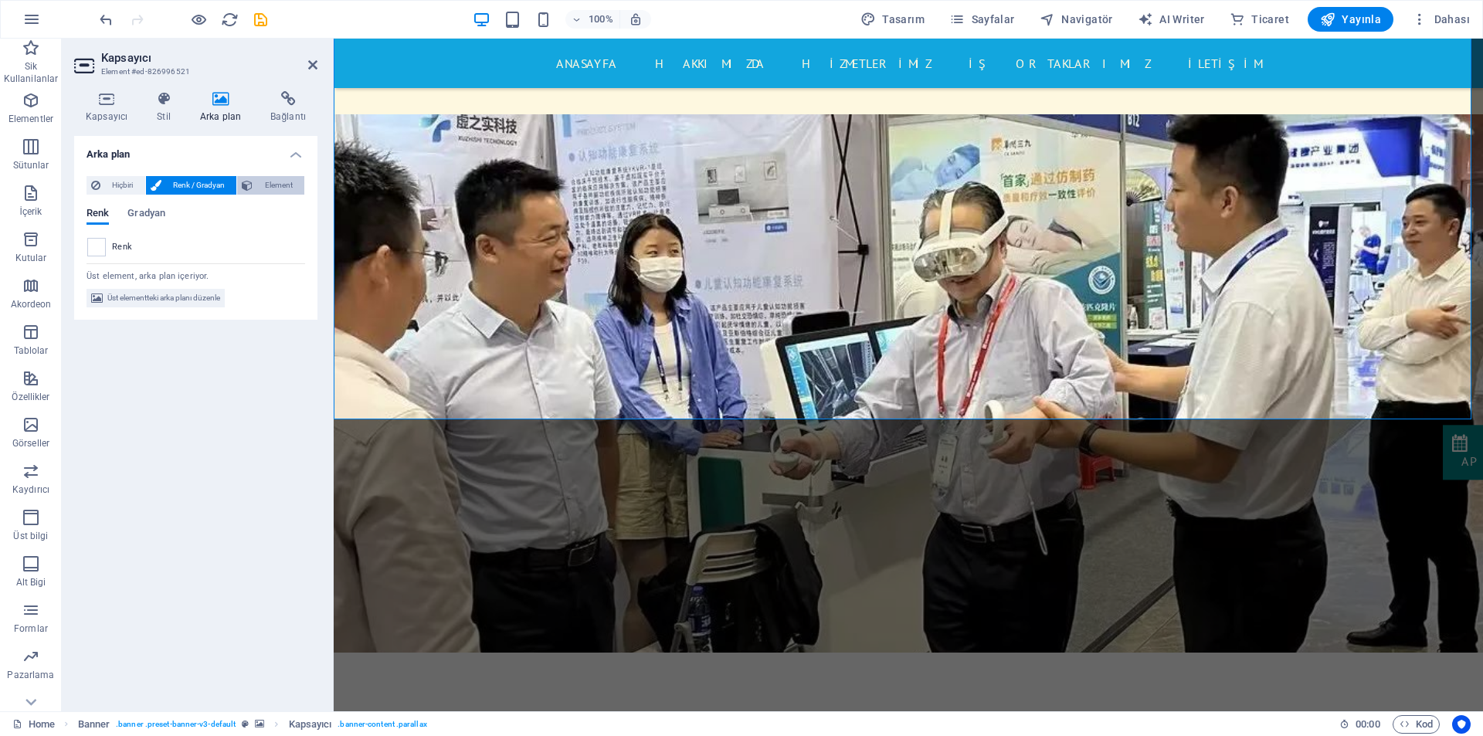
click at [260, 180] on span "Element" at bounding box center [278, 185] width 42 height 19
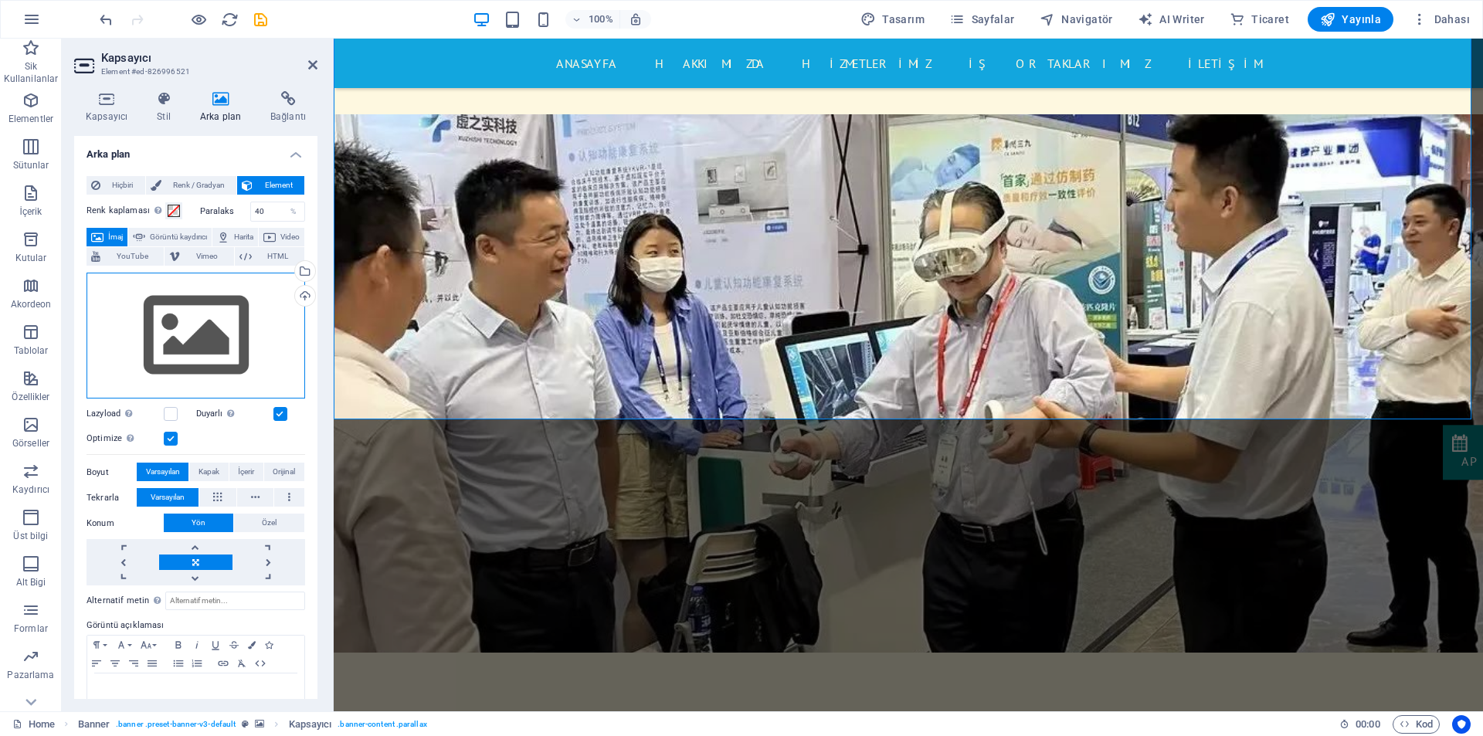
click at [212, 352] on div "Dosyaları buraya sürükleyin, dosyaları seçmek için tıklayın veya Dosyalardan ya…" at bounding box center [195, 336] width 219 height 127
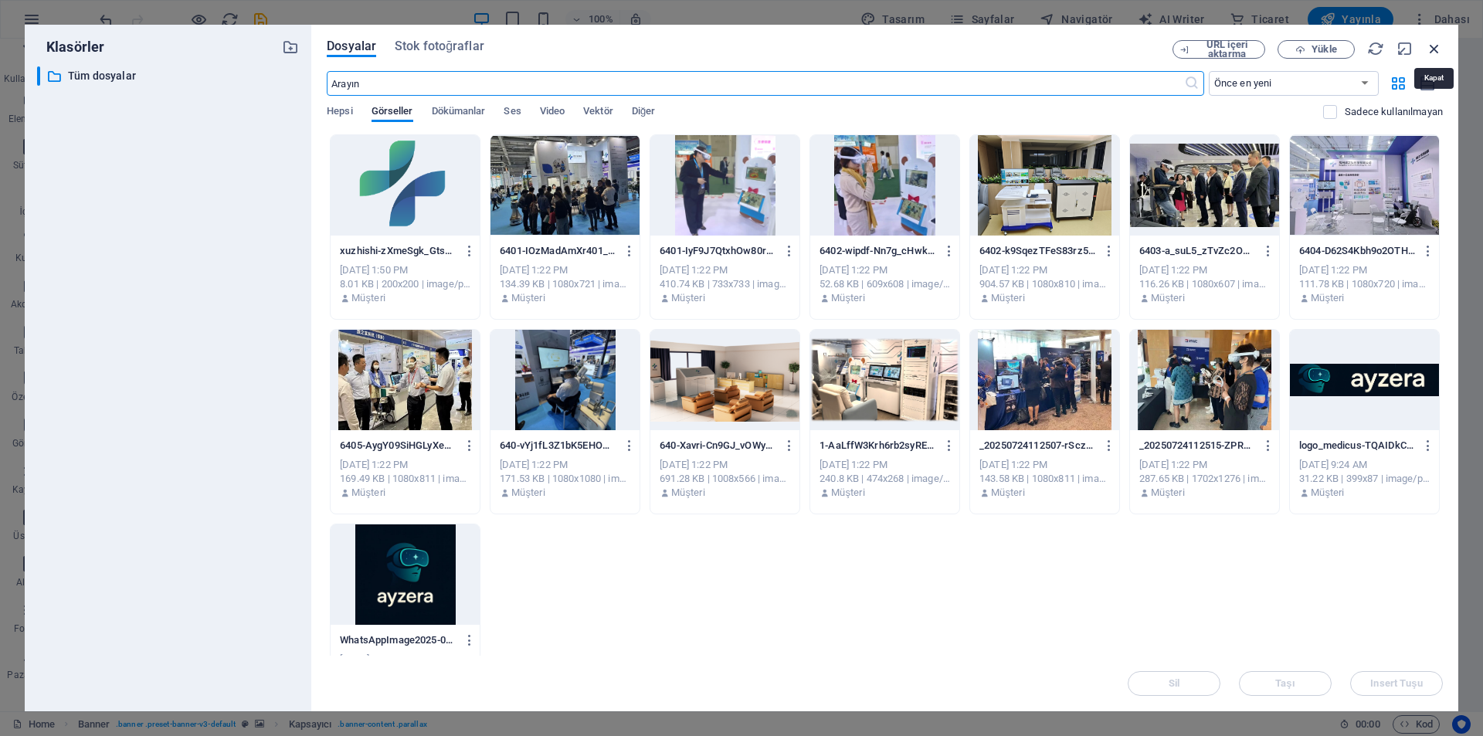
click at [1439, 46] on icon "button" at bounding box center [1433, 48] width 17 height 17
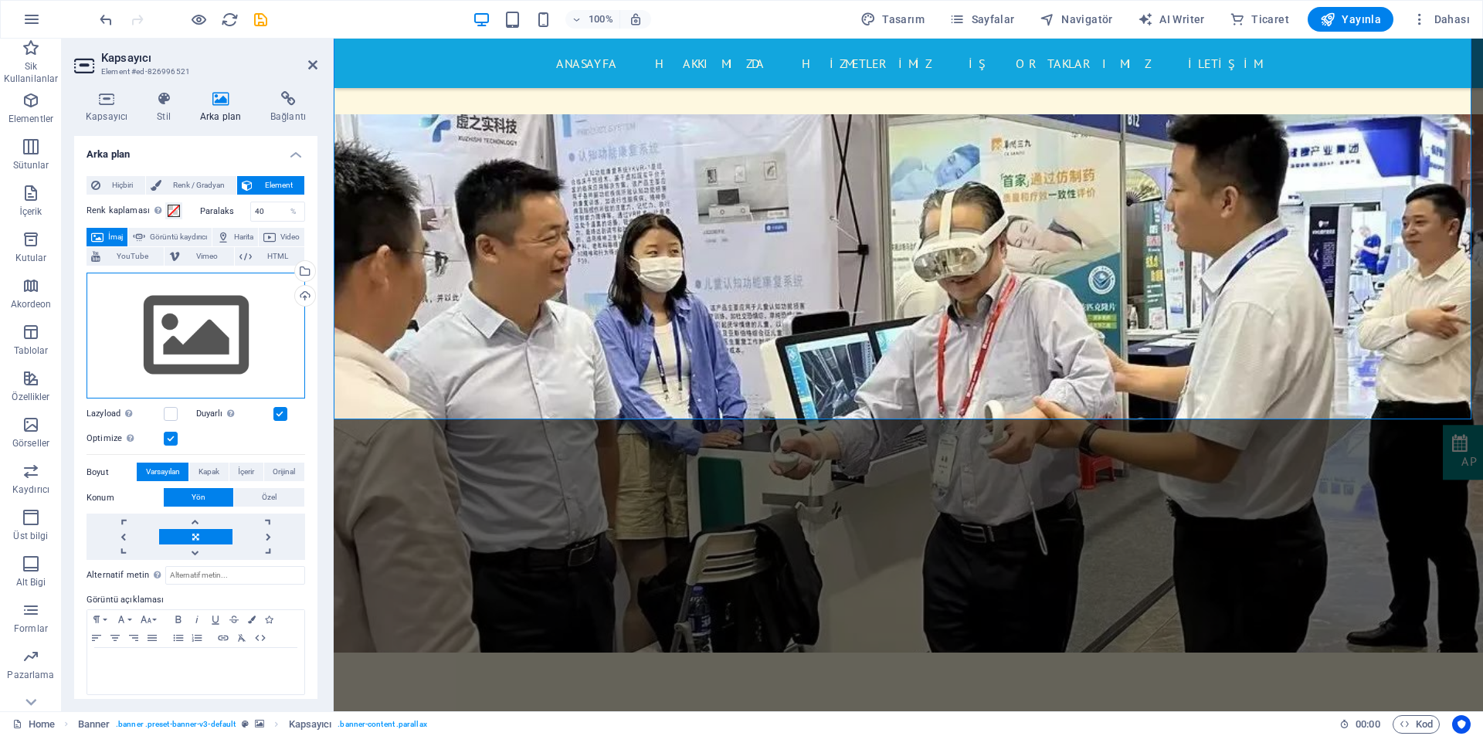
click at [227, 344] on div "Dosyaları buraya sürükleyin, dosyaları seçmek için tıklayın veya Dosyalardan ya…" at bounding box center [195, 336] width 219 height 127
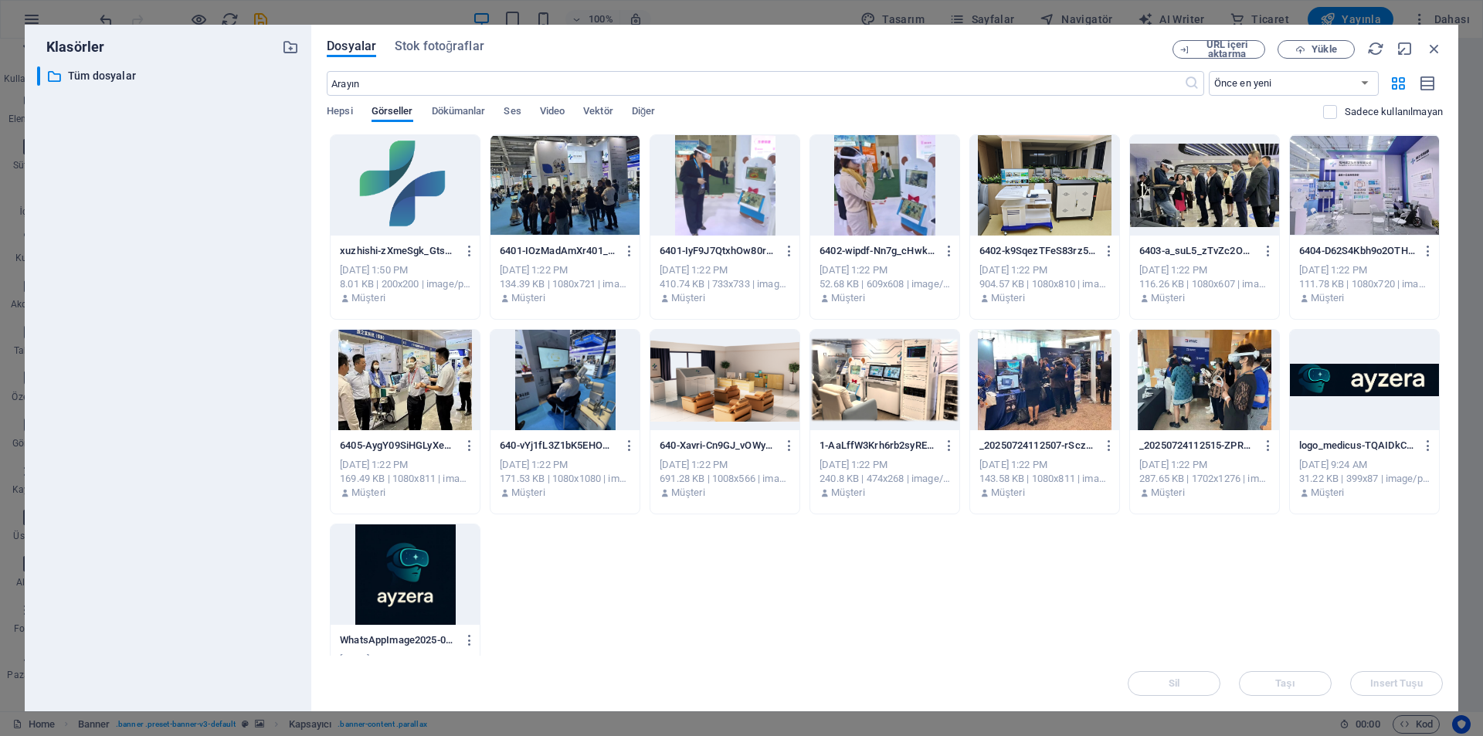
click at [1208, 185] on div at bounding box center [1204, 185] width 149 height 100
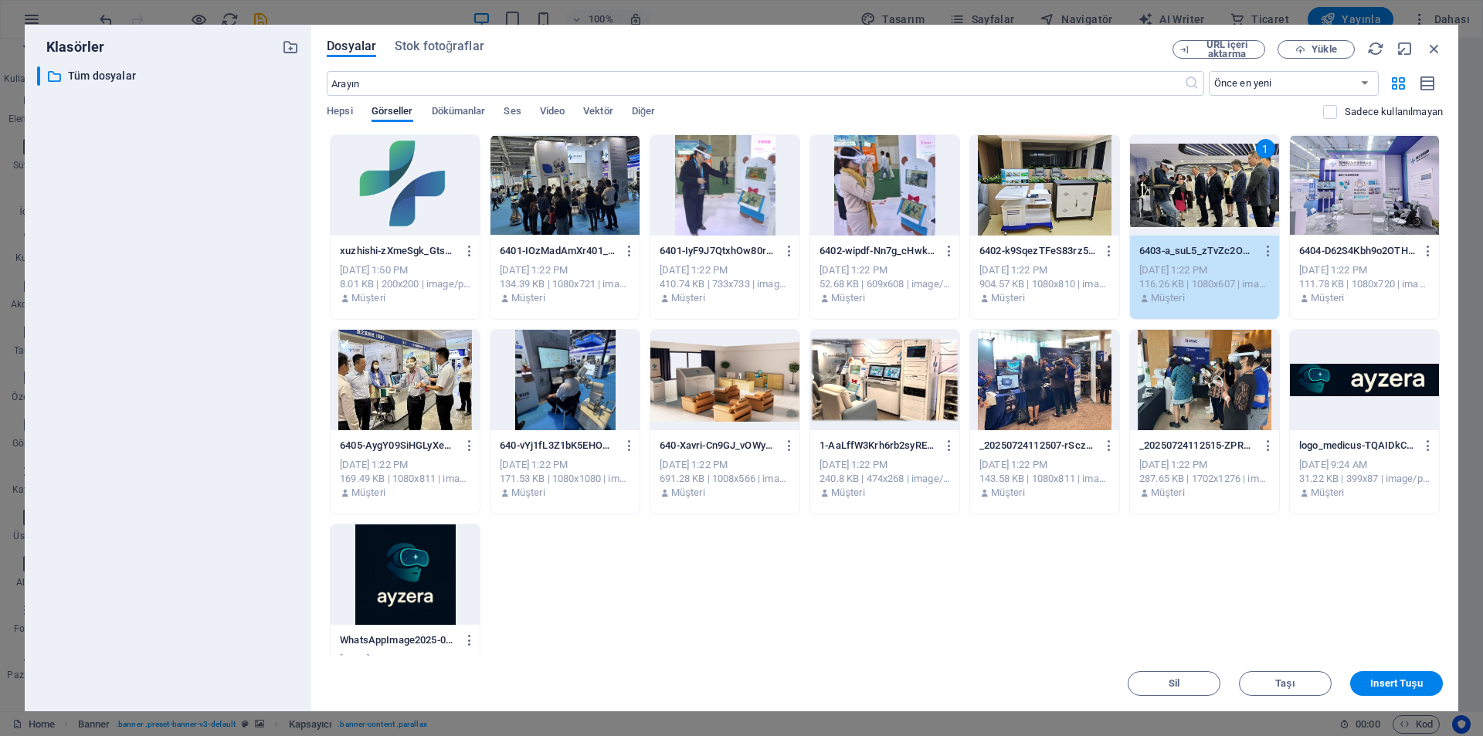
click at [1208, 185] on div "1" at bounding box center [1204, 185] width 149 height 100
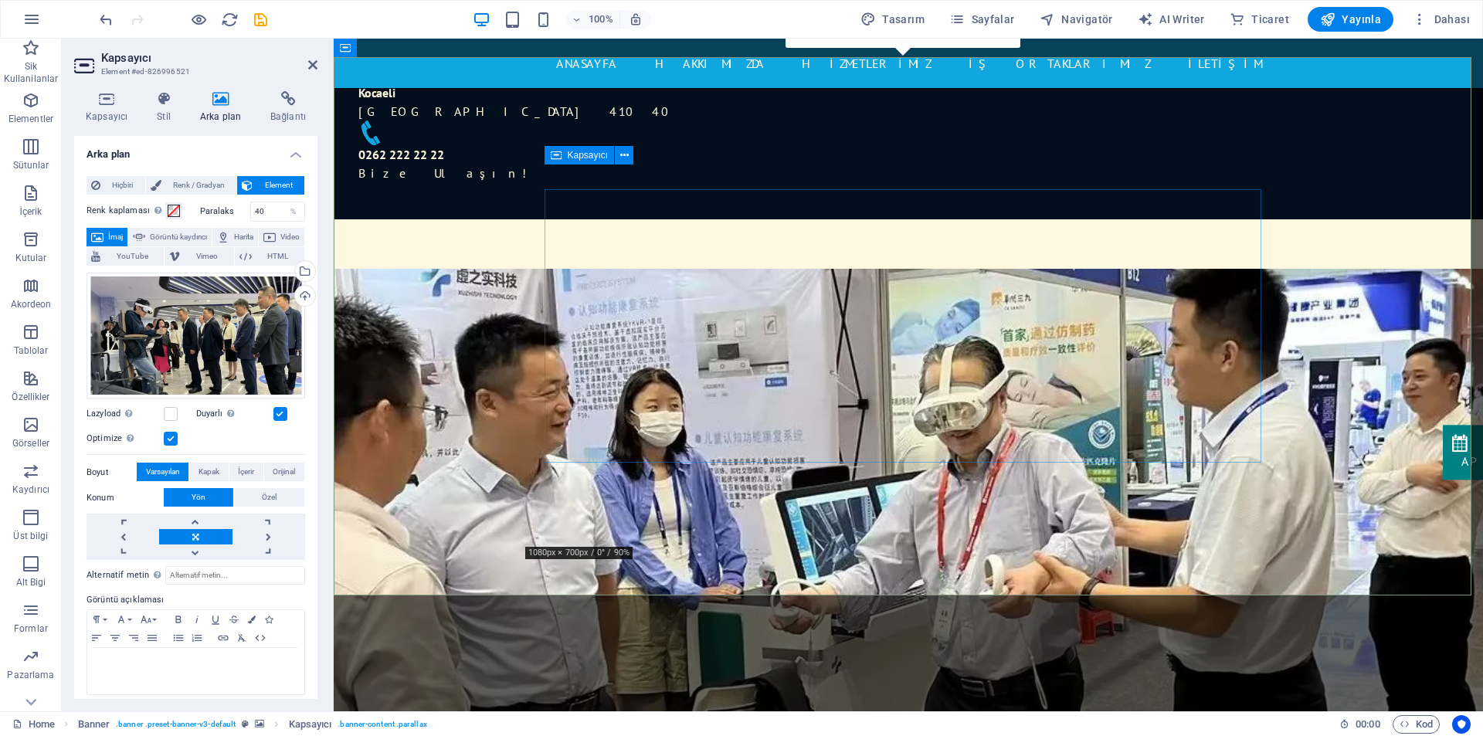
scroll to position [154, 0]
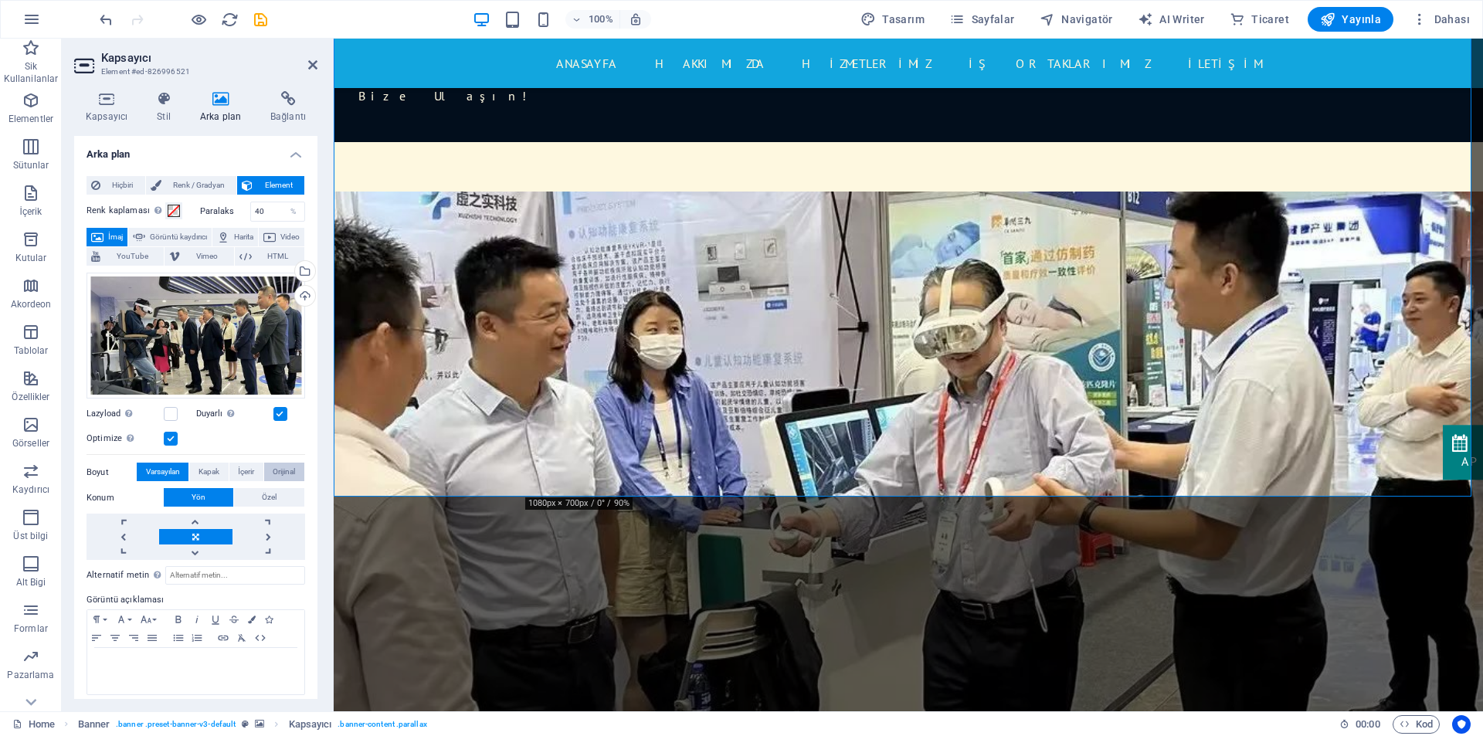
click at [275, 473] on span "Orijinal" at bounding box center [284, 472] width 22 height 19
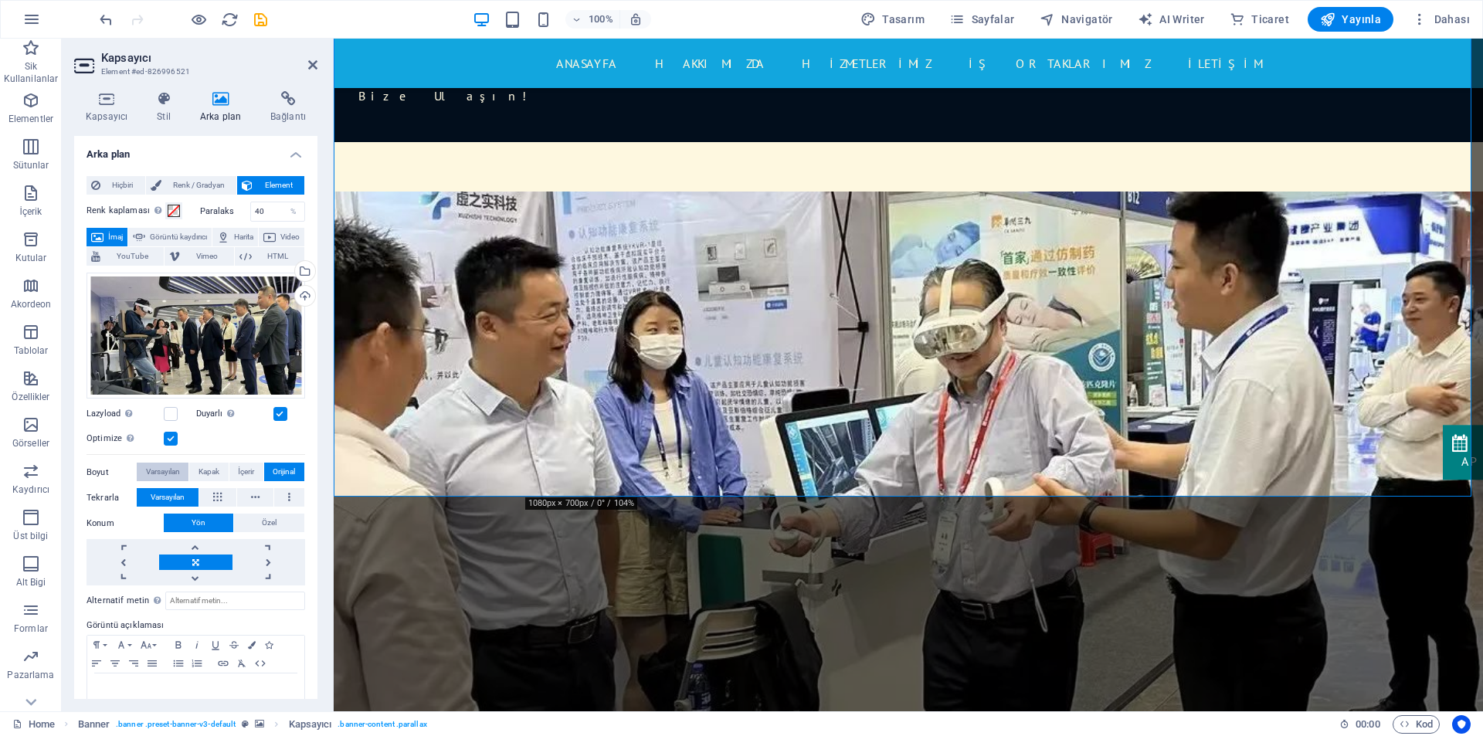
click at [165, 469] on span "Varsayılan" at bounding box center [163, 472] width 34 height 19
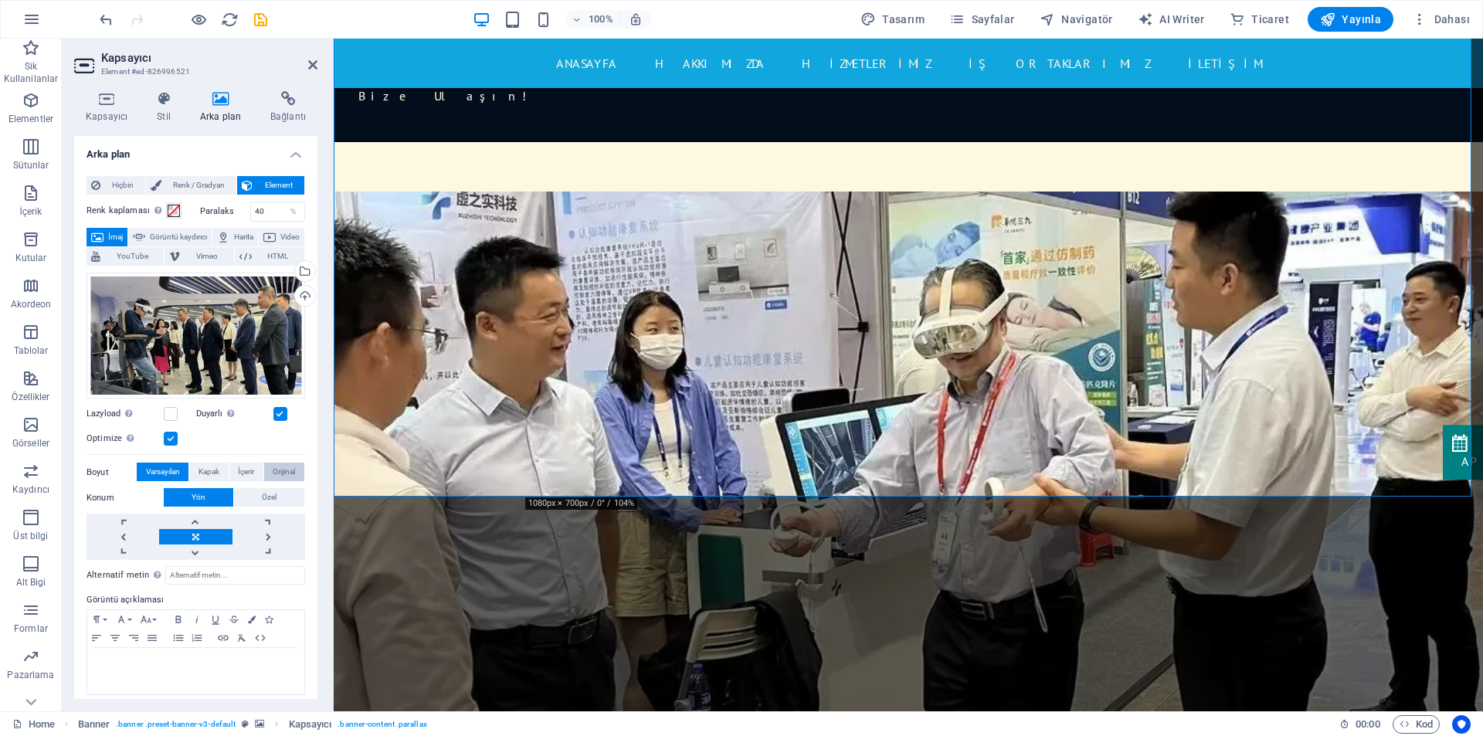
click at [273, 469] on span "Orijinal" at bounding box center [284, 472] width 22 height 19
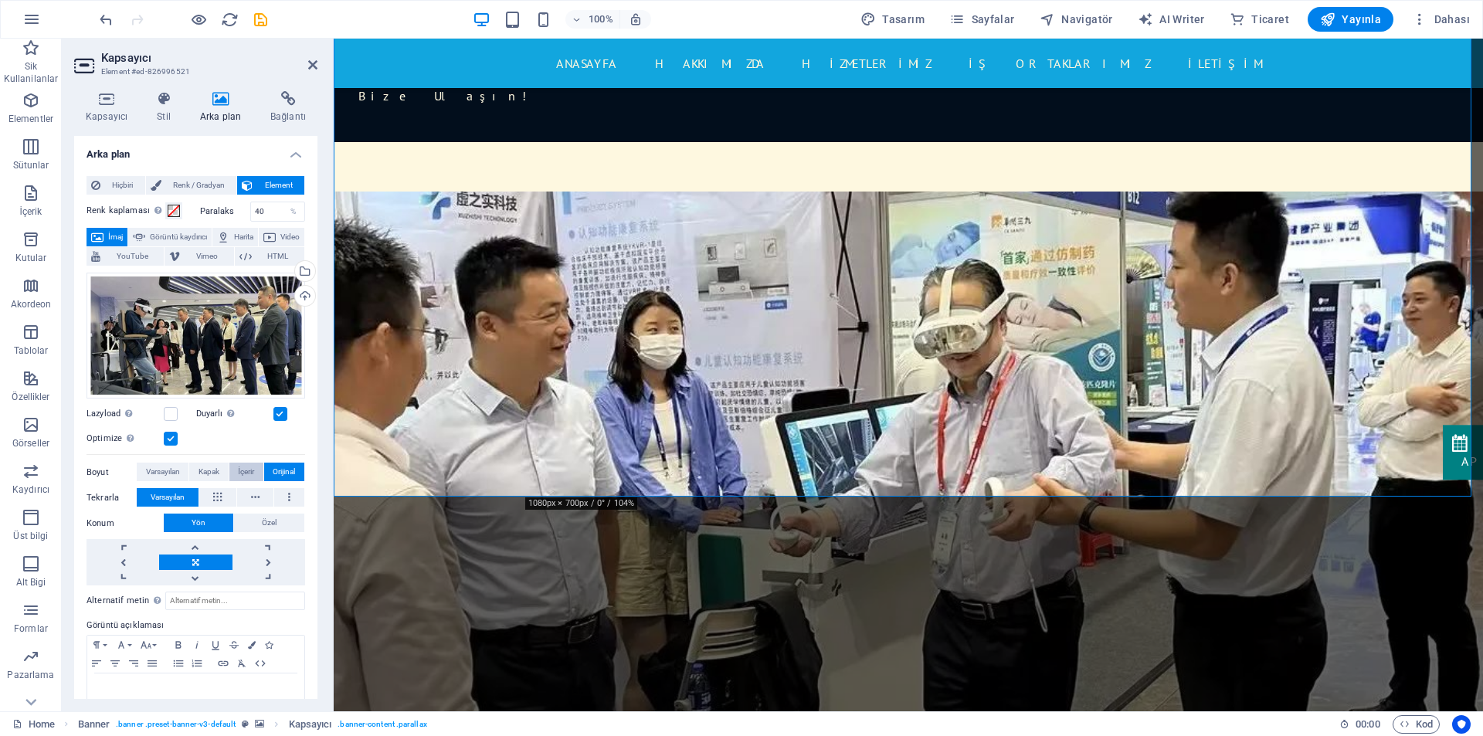
click at [242, 469] on span "İçerir" at bounding box center [246, 472] width 16 height 19
click at [199, 469] on span "Kapak" at bounding box center [208, 472] width 21 height 19
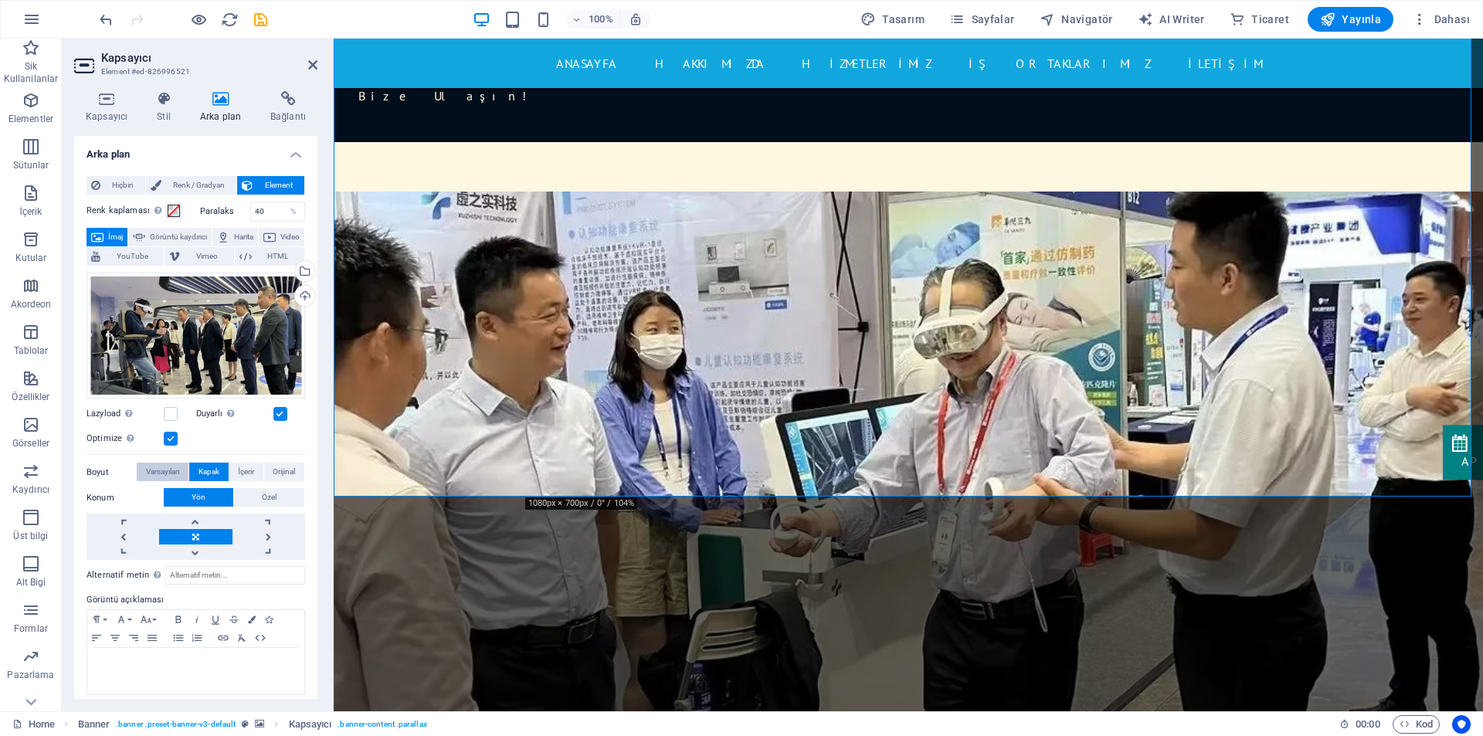
click at [172, 469] on span "Varsayılan" at bounding box center [163, 472] width 34 height 19
click at [224, 469] on button "Kapak" at bounding box center [208, 472] width 39 height 19
click at [175, 469] on span "Varsayılan" at bounding box center [163, 472] width 34 height 19
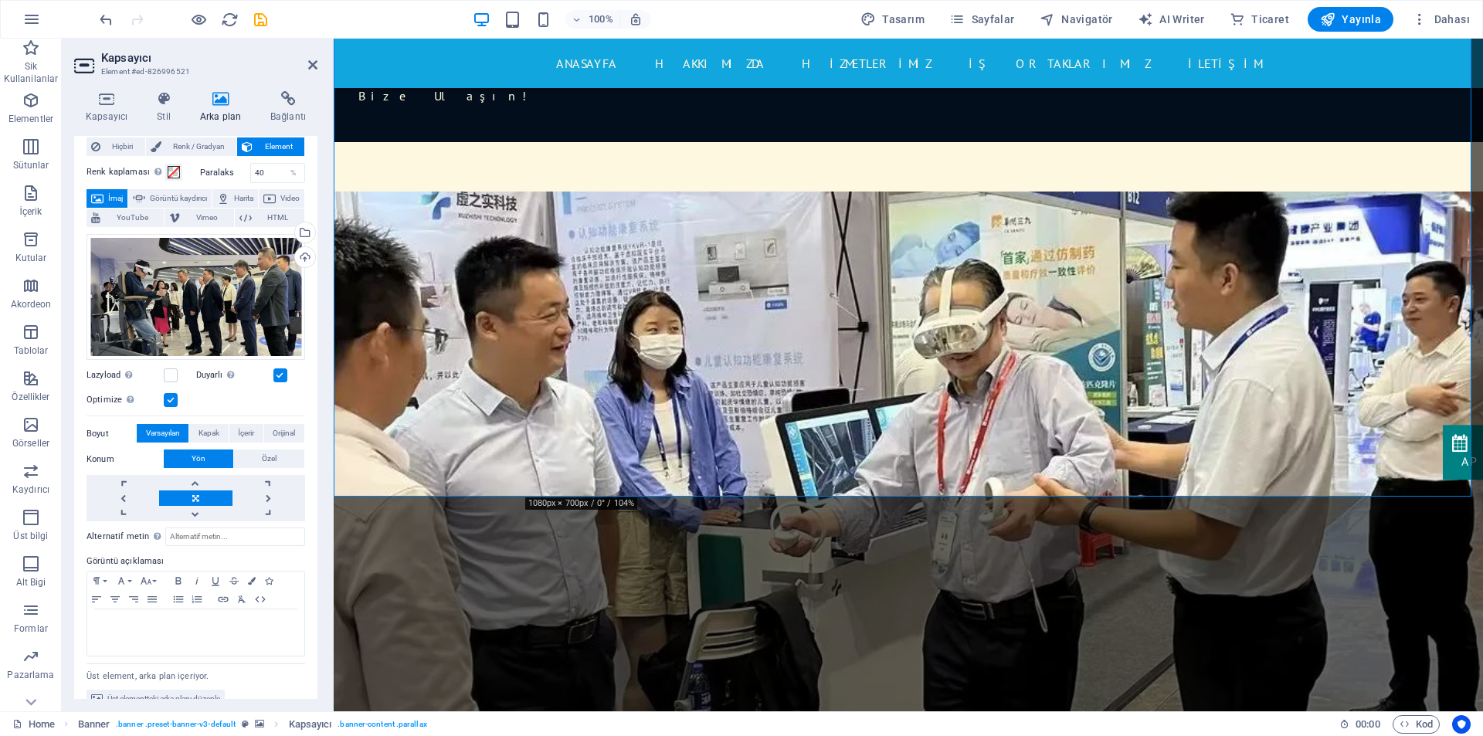
scroll to position [58, 0]
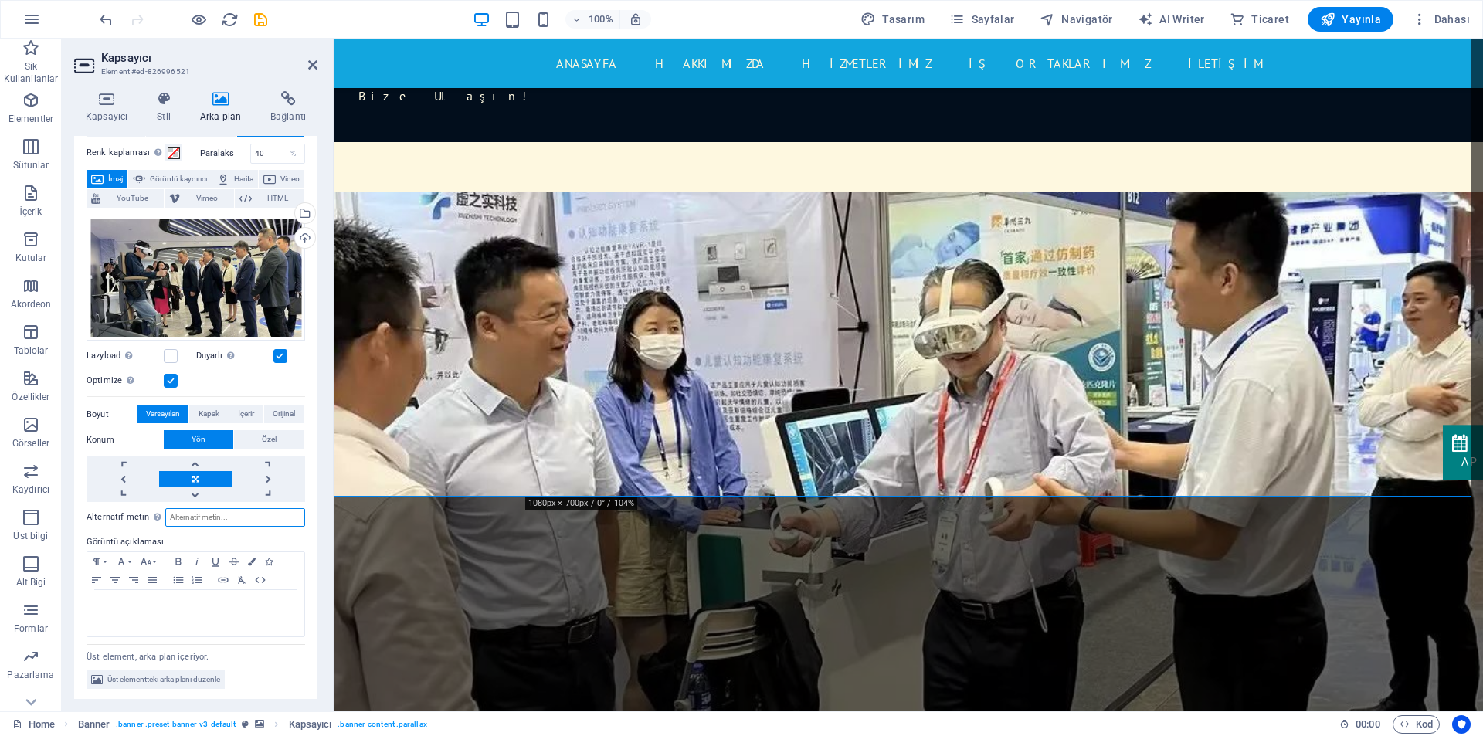
click at [202, 516] on input "Alternatif metin Alternatif metin, görselleri görüntüleyemeyen cihazlar tarafın…" at bounding box center [235, 517] width 140 height 19
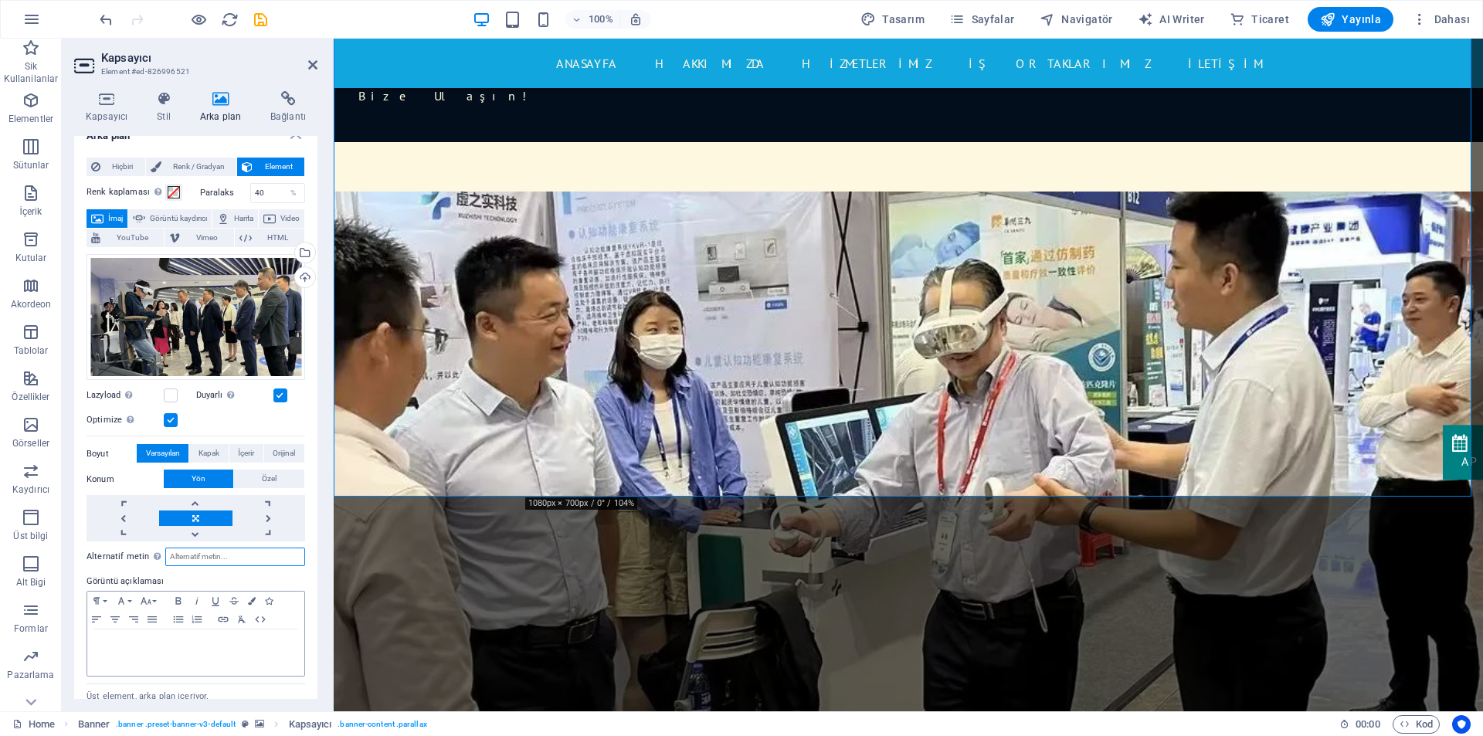
scroll to position [0, 0]
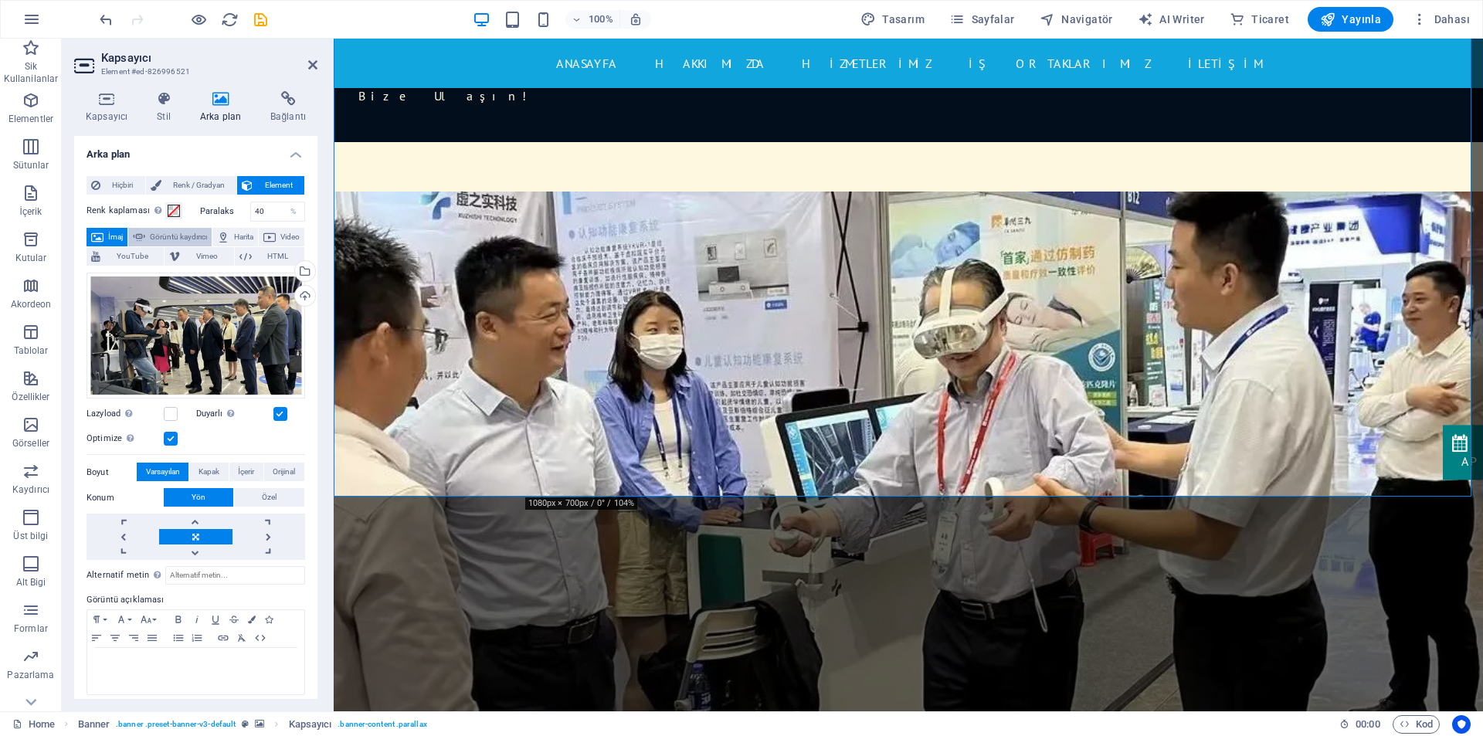
click at [206, 232] on span "Görüntü kaydırıcı" at bounding box center [178, 237] width 57 height 19
select select "ms"
select select "s"
select select "progressive"
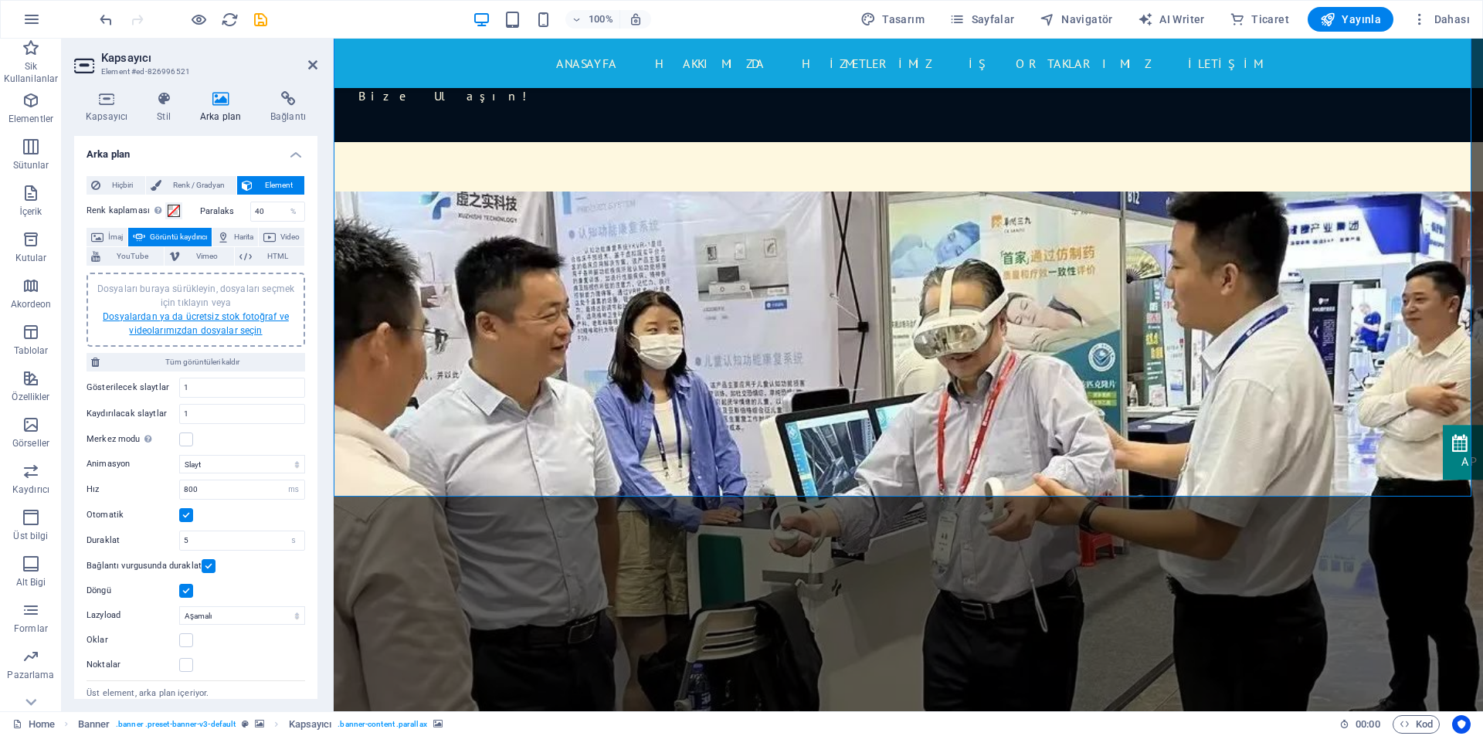
click at [148, 313] on link "Dosyalardan ya da ücretsiz stok fotoğraf ve videolarımızdan dosyalar seçin" at bounding box center [196, 323] width 186 height 25
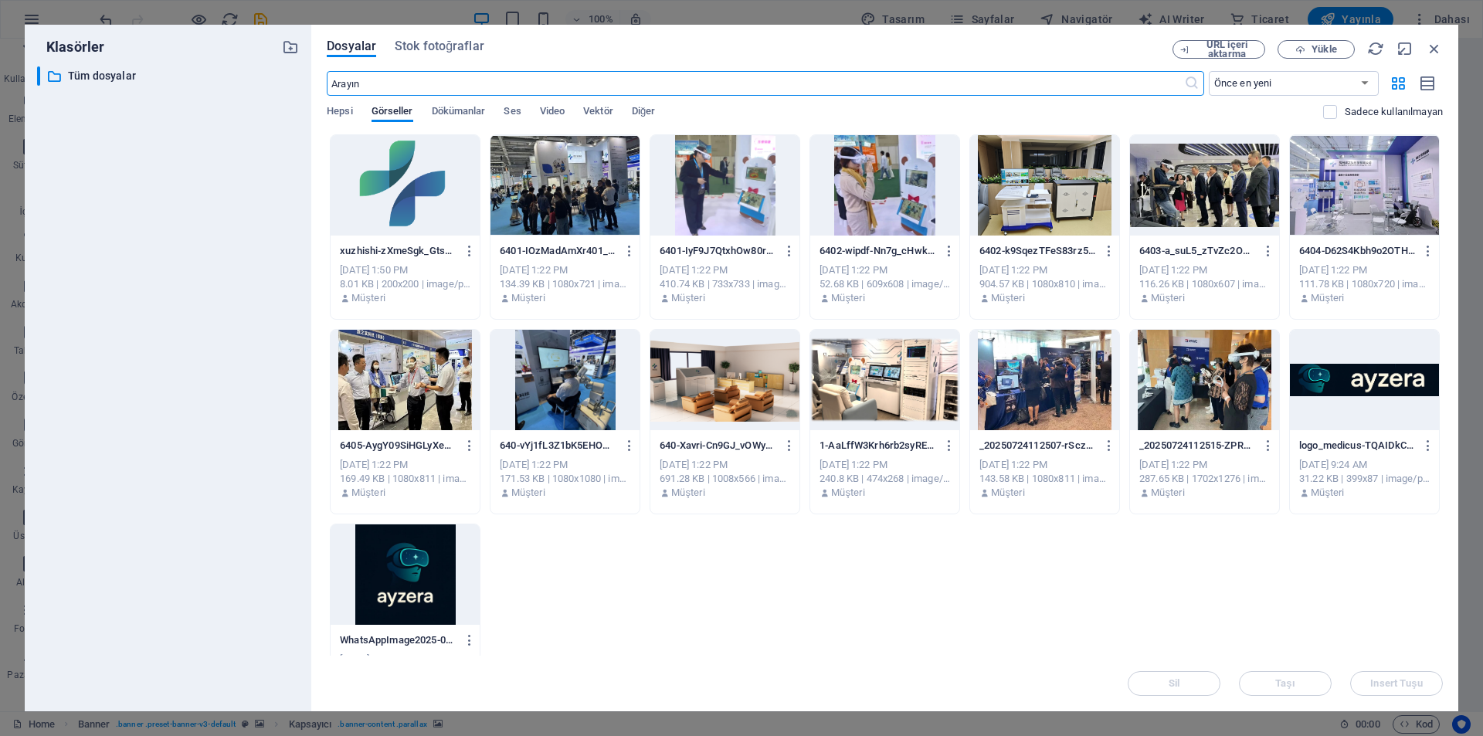
click at [544, 181] on div at bounding box center [564, 185] width 149 height 100
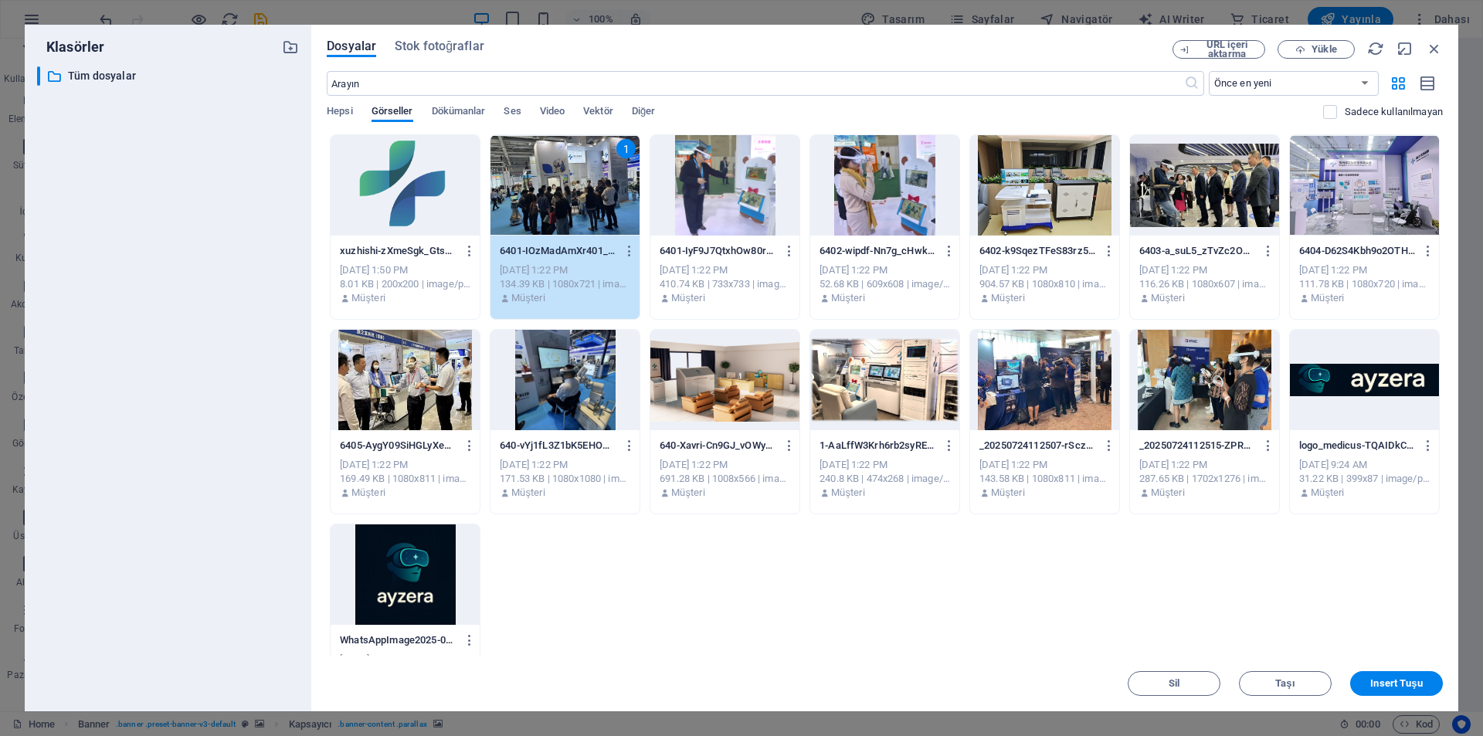
click at [1195, 179] on div at bounding box center [1204, 185] width 149 height 100
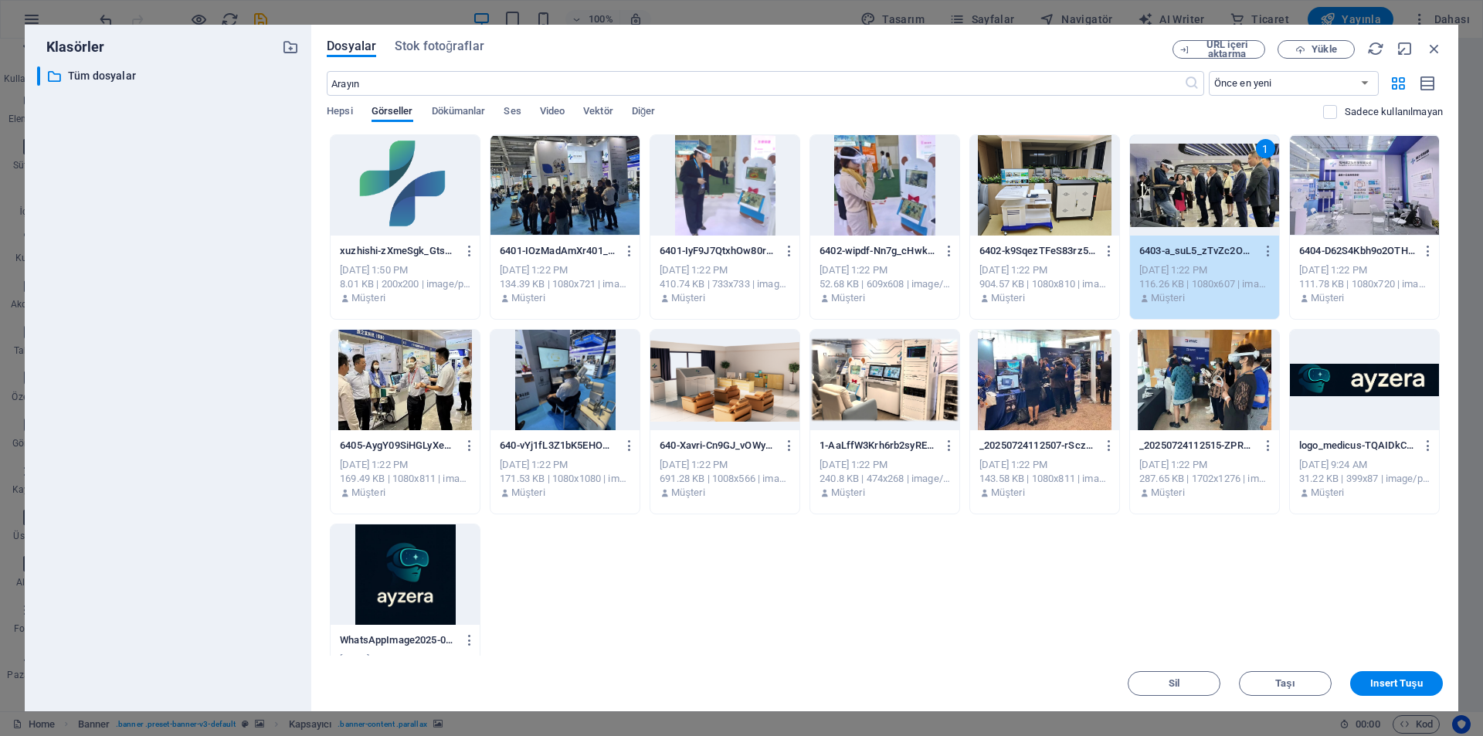
click at [405, 400] on div at bounding box center [404, 380] width 149 height 100
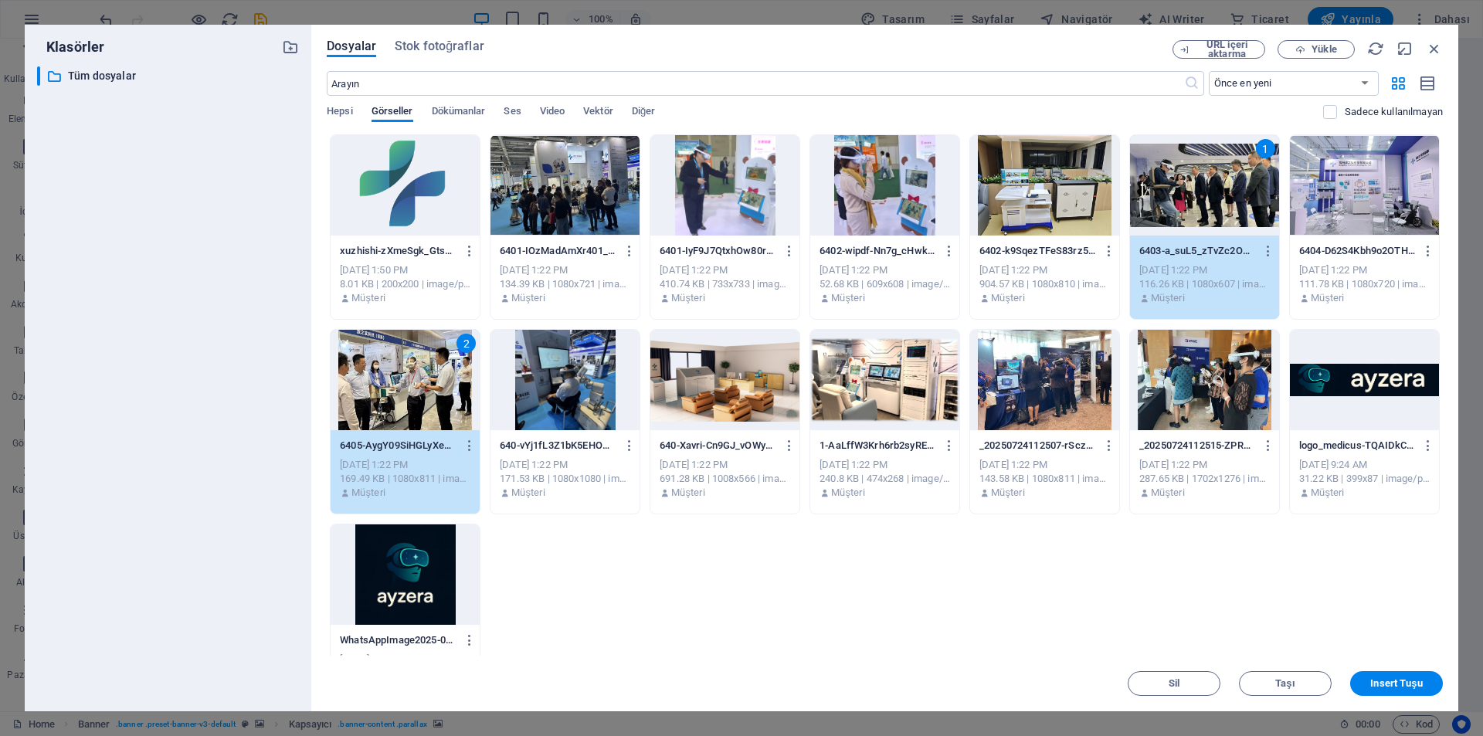
click at [1171, 402] on div at bounding box center [1204, 380] width 149 height 100
click at [595, 205] on div at bounding box center [564, 185] width 149 height 100
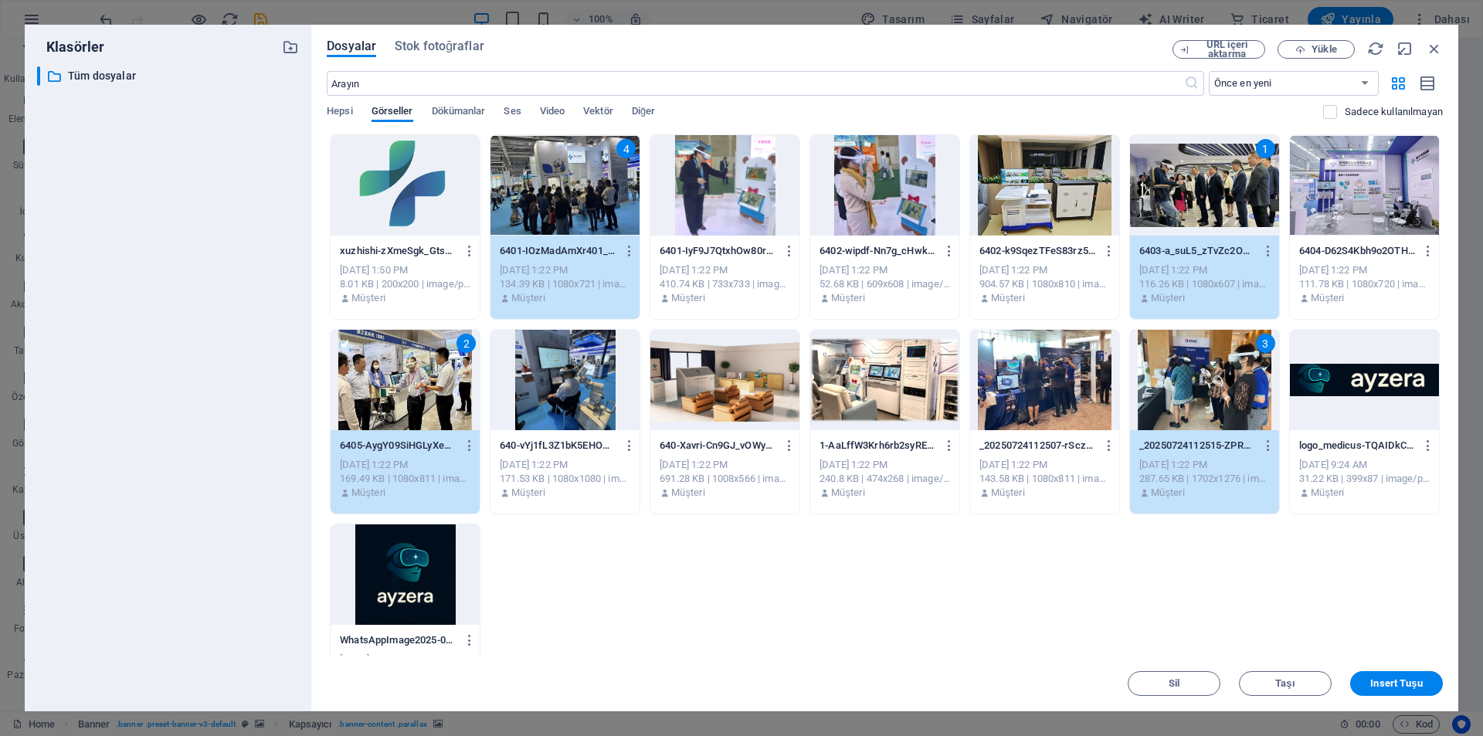
click at [730, 398] on div at bounding box center [724, 380] width 149 height 100
click at [862, 394] on div at bounding box center [884, 380] width 149 height 100
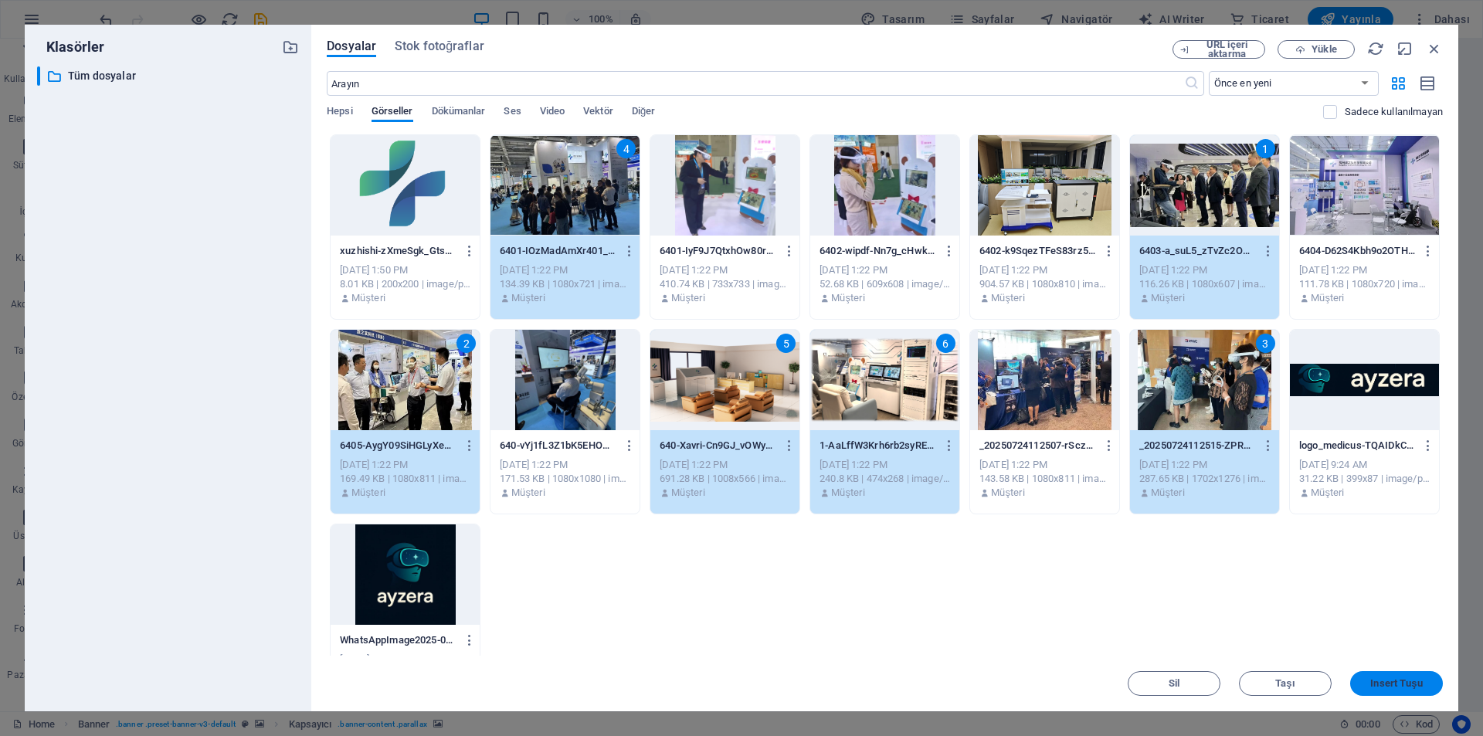
click at [1372, 682] on span "Insert Tuşu" at bounding box center [1396, 683] width 52 height 9
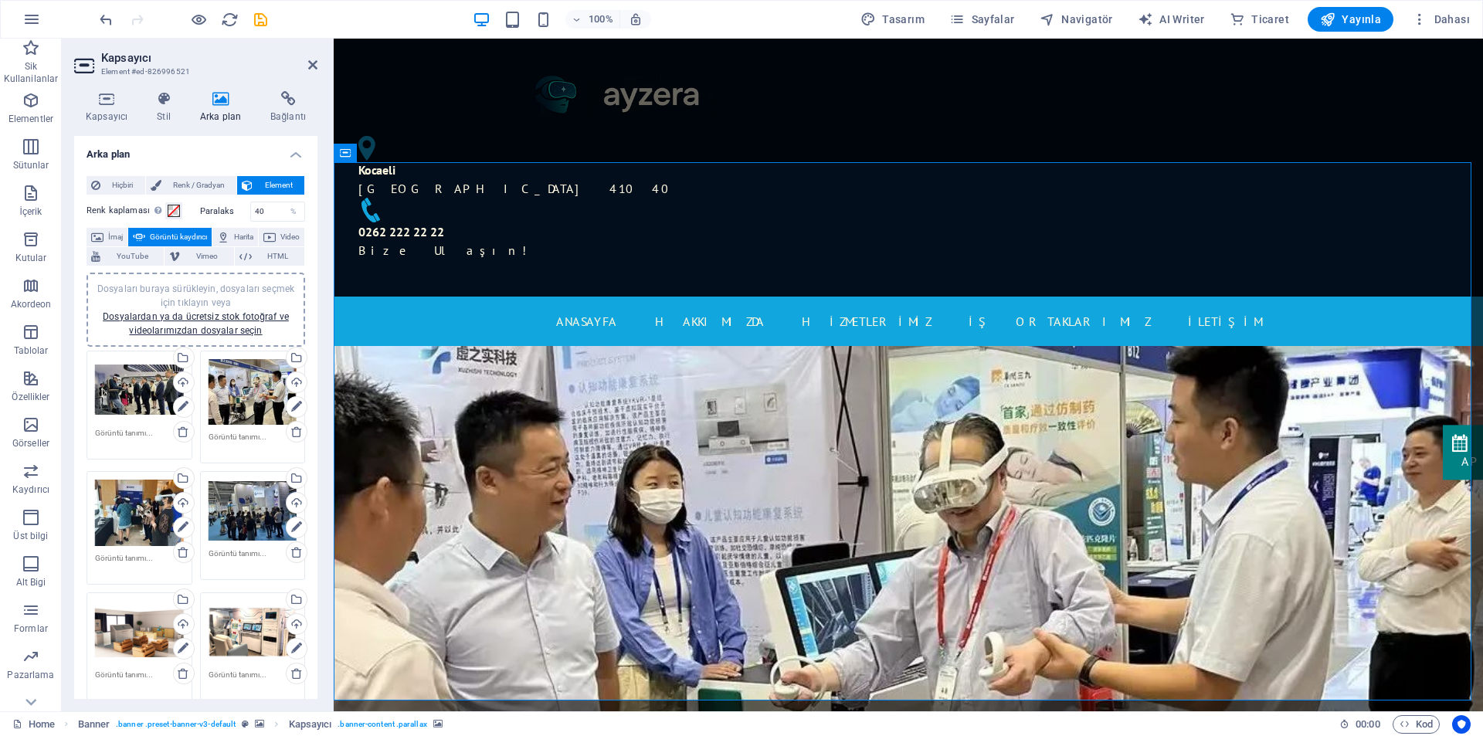
click at [162, 239] on button "Görüntü kaydırıcı" at bounding box center [169, 237] width 83 height 19
click at [0, 0] on icon "save" at bounding box center [0, 0] width 0 height 0
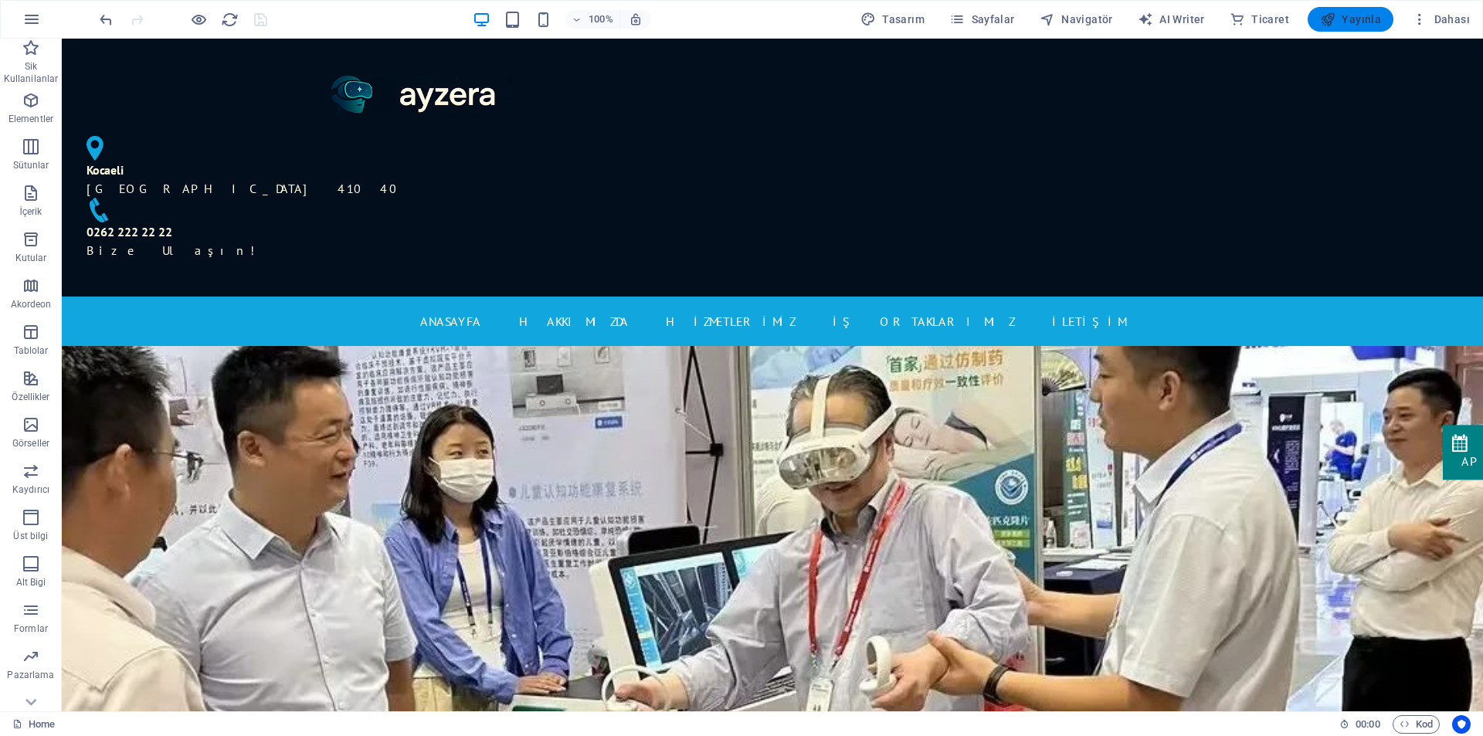
click at [1346, 21] on span "Yayınla" at bounding box center [1350, 19] width 61 height 15
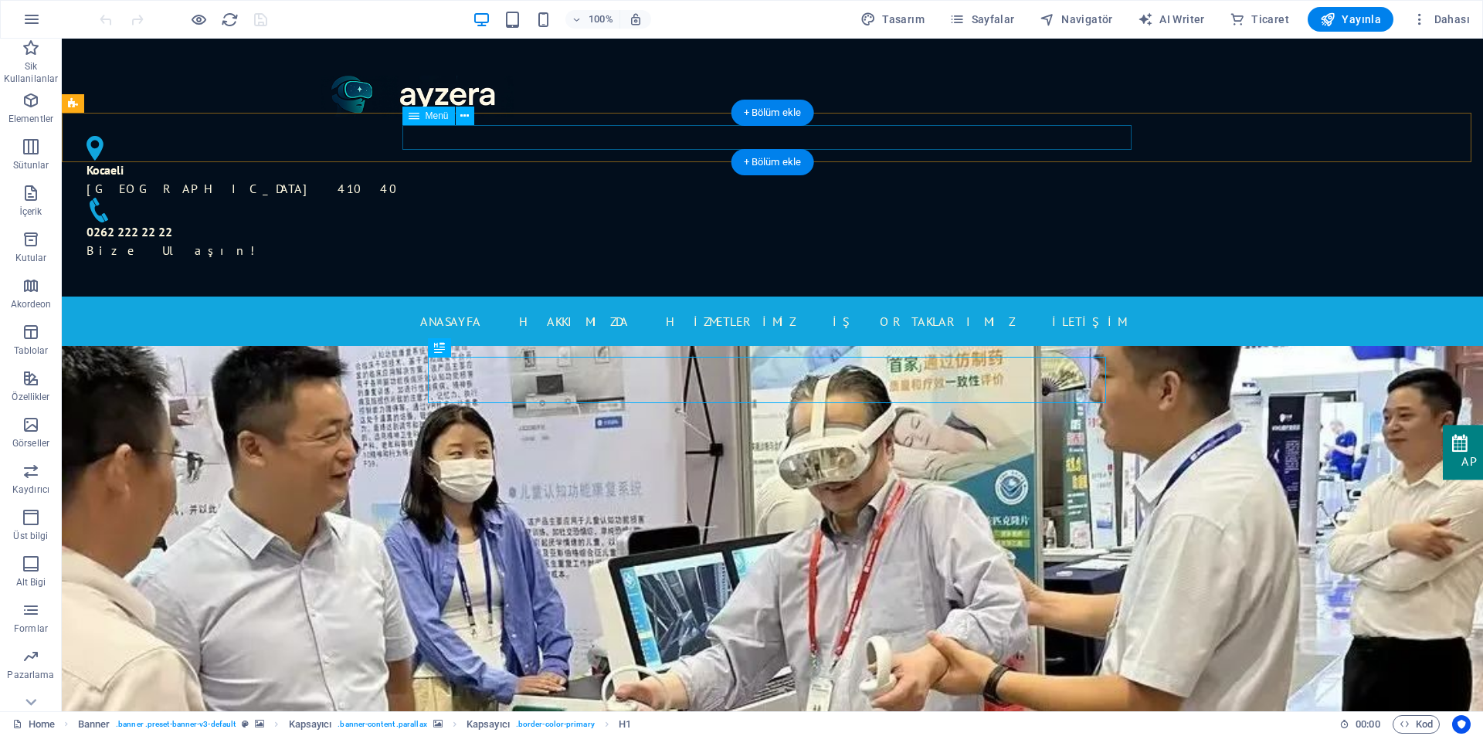
click at [908, 309] on nav "ANASAYFA Hakkımızda HİZMETLERİMİZ İŞ ORTAKLARIMIZ İLETİŞİM" at bounding box center [772, 321] width 729 height 25
click at [636, 309] on nav "ANASAYFA Hakkımızda HİZMETLERİMİZ İŞ ORTAKLARIMIZ İLETİŞİM" at bounding box center [772, 321] width 729 height 25
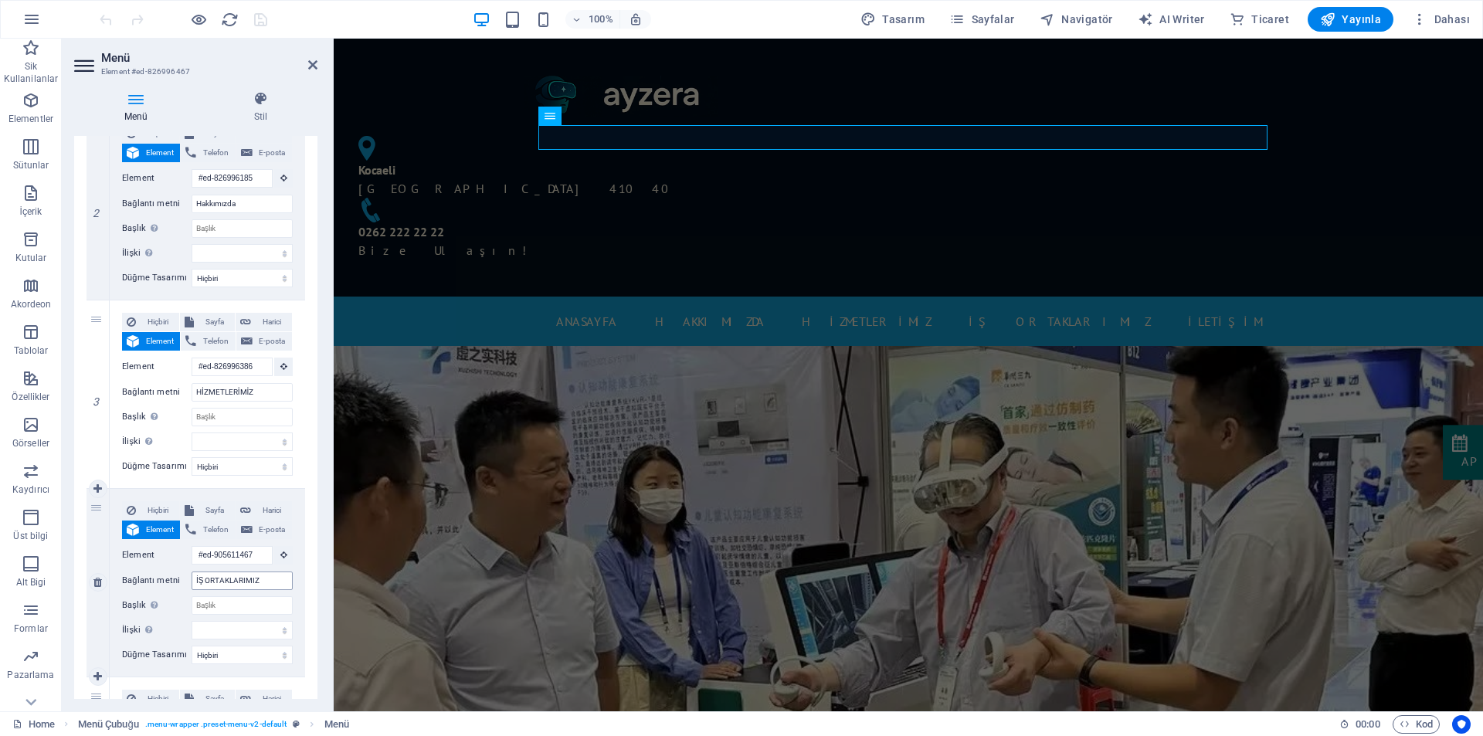
scroll to position [386, 0]
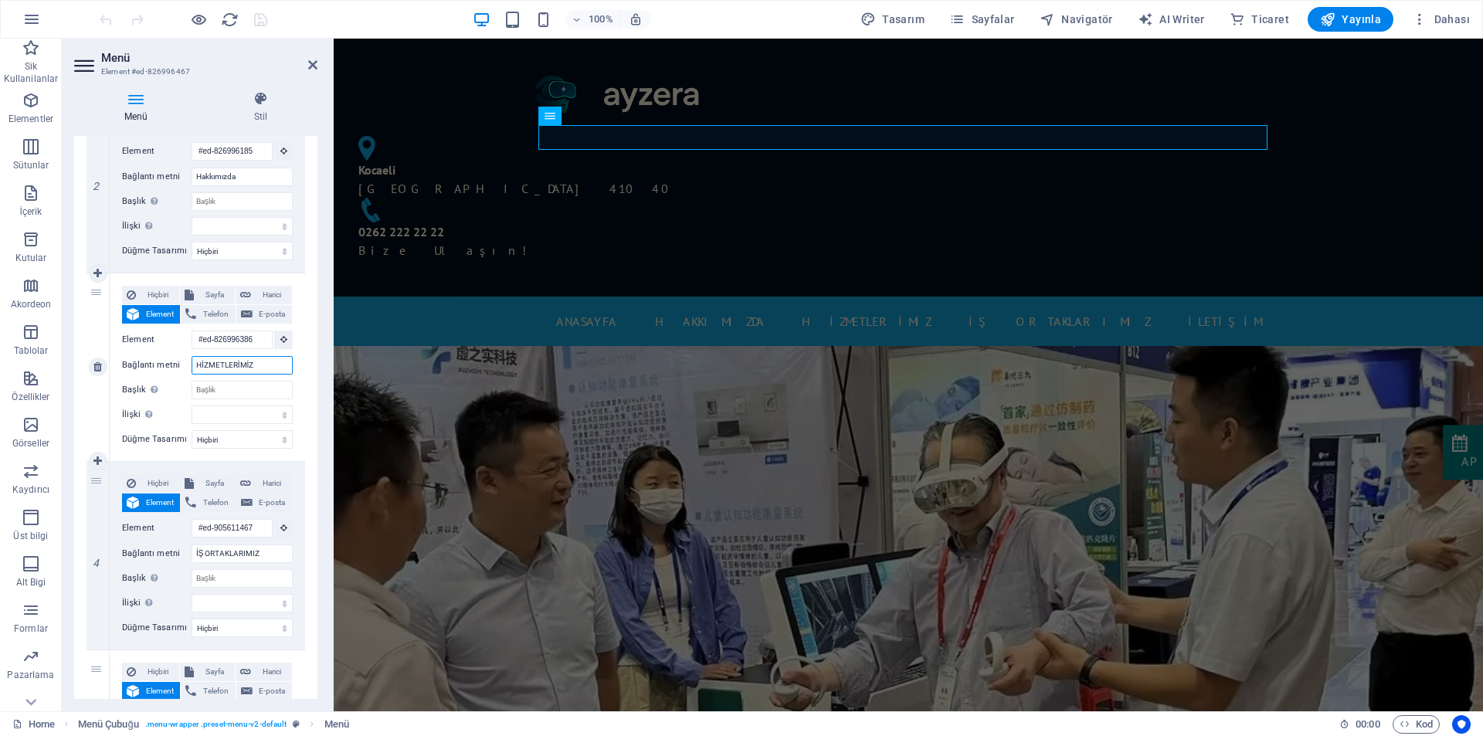
click at [234, 366] on input "HİZMETLERİMİZ" at bounding box center [241, 365] width 101 height 19
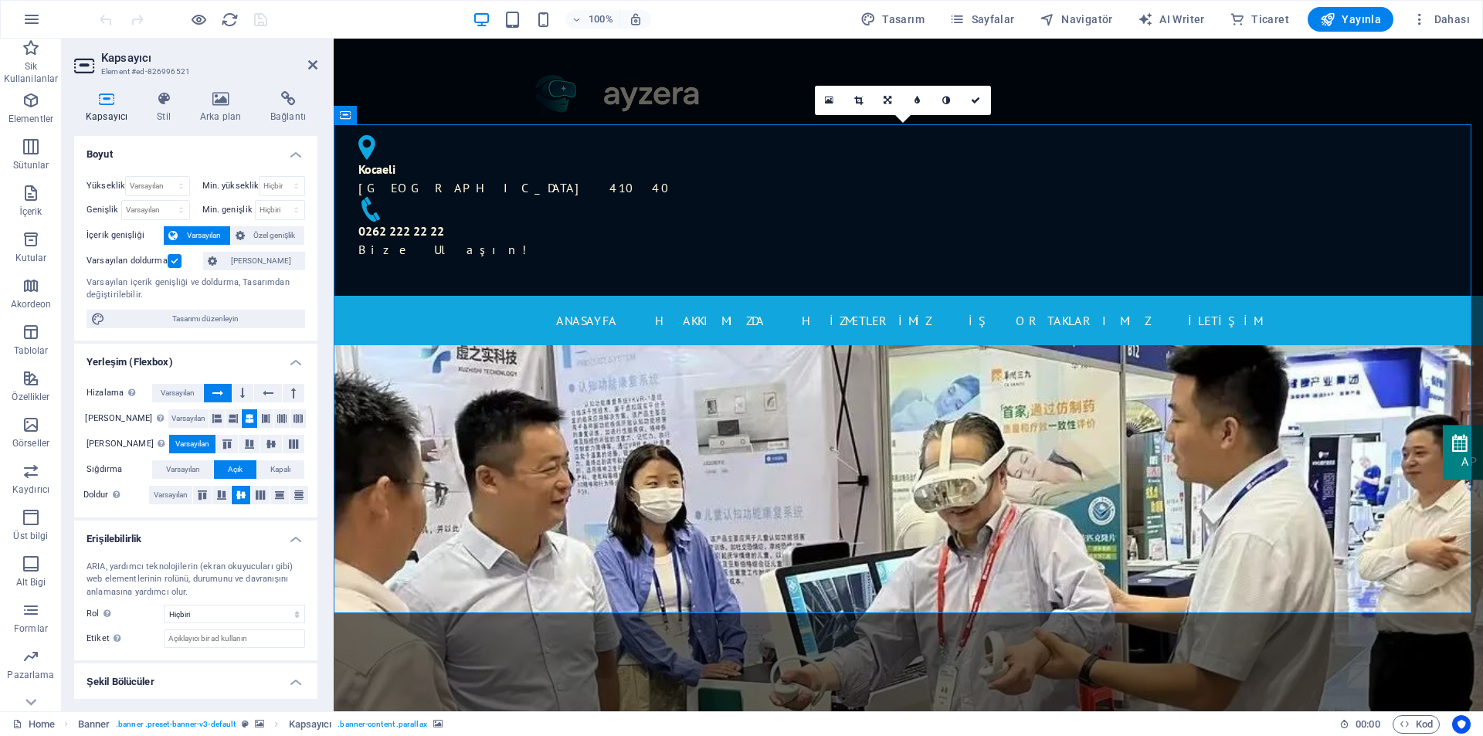
scroll to position [0, 0]
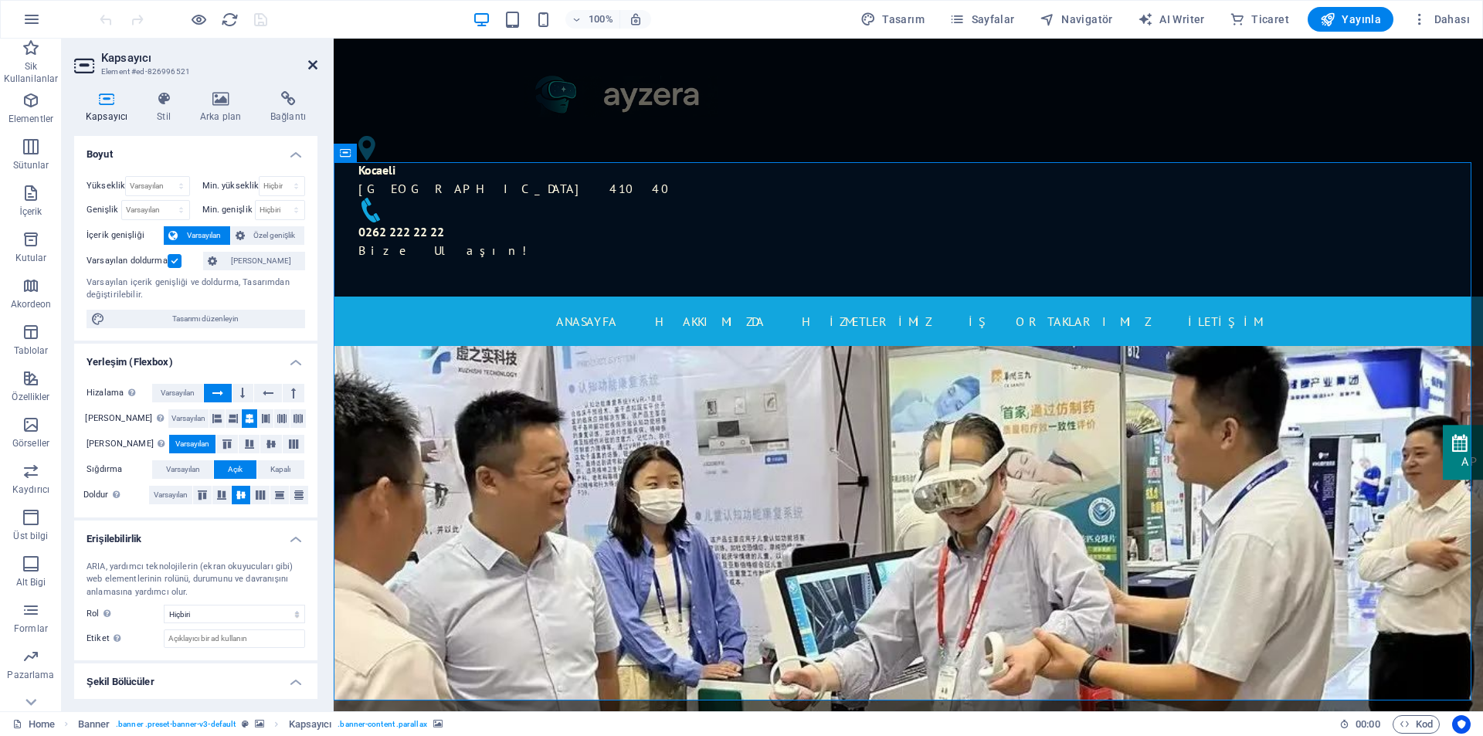
click at [308, 63] on icon at bounding box center [312, 65] width 9 height 12
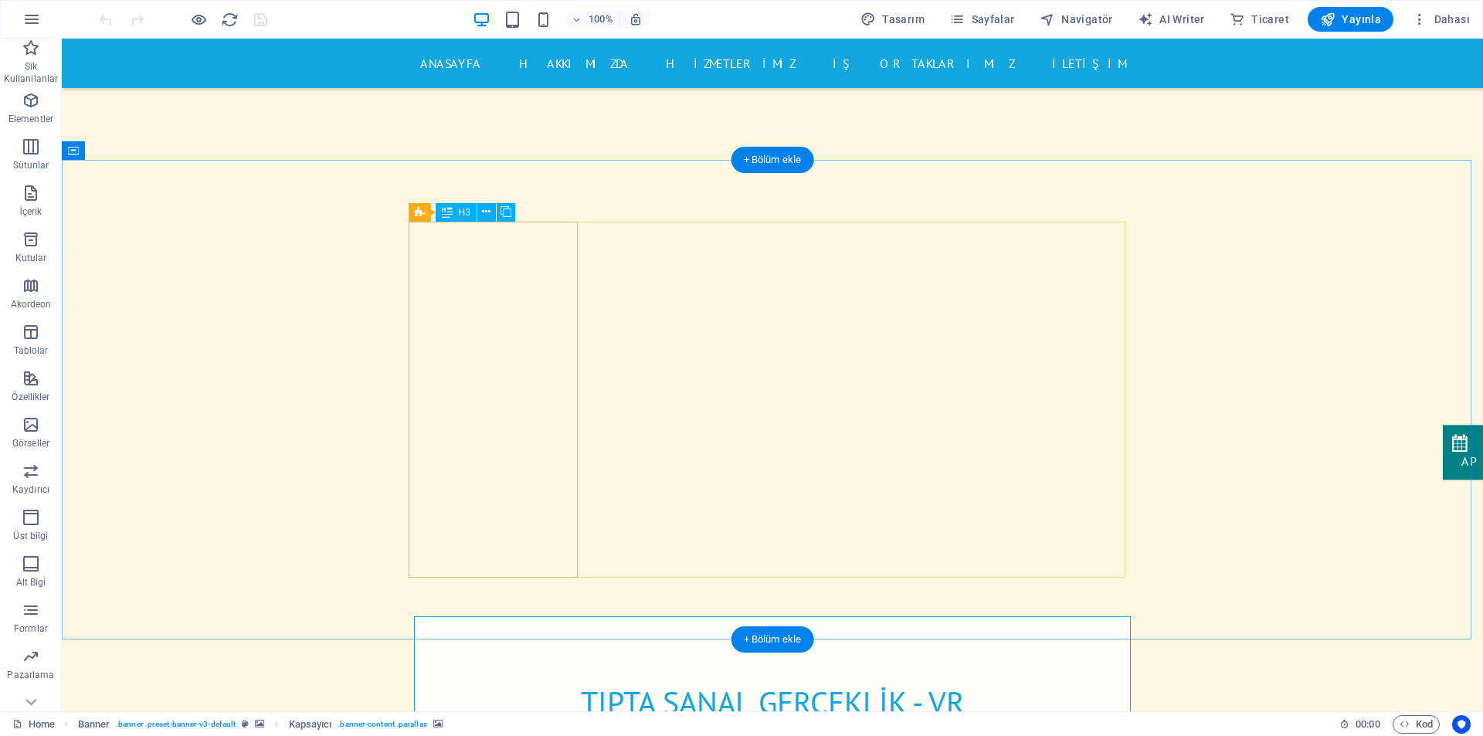
scroll to position [927, 0]
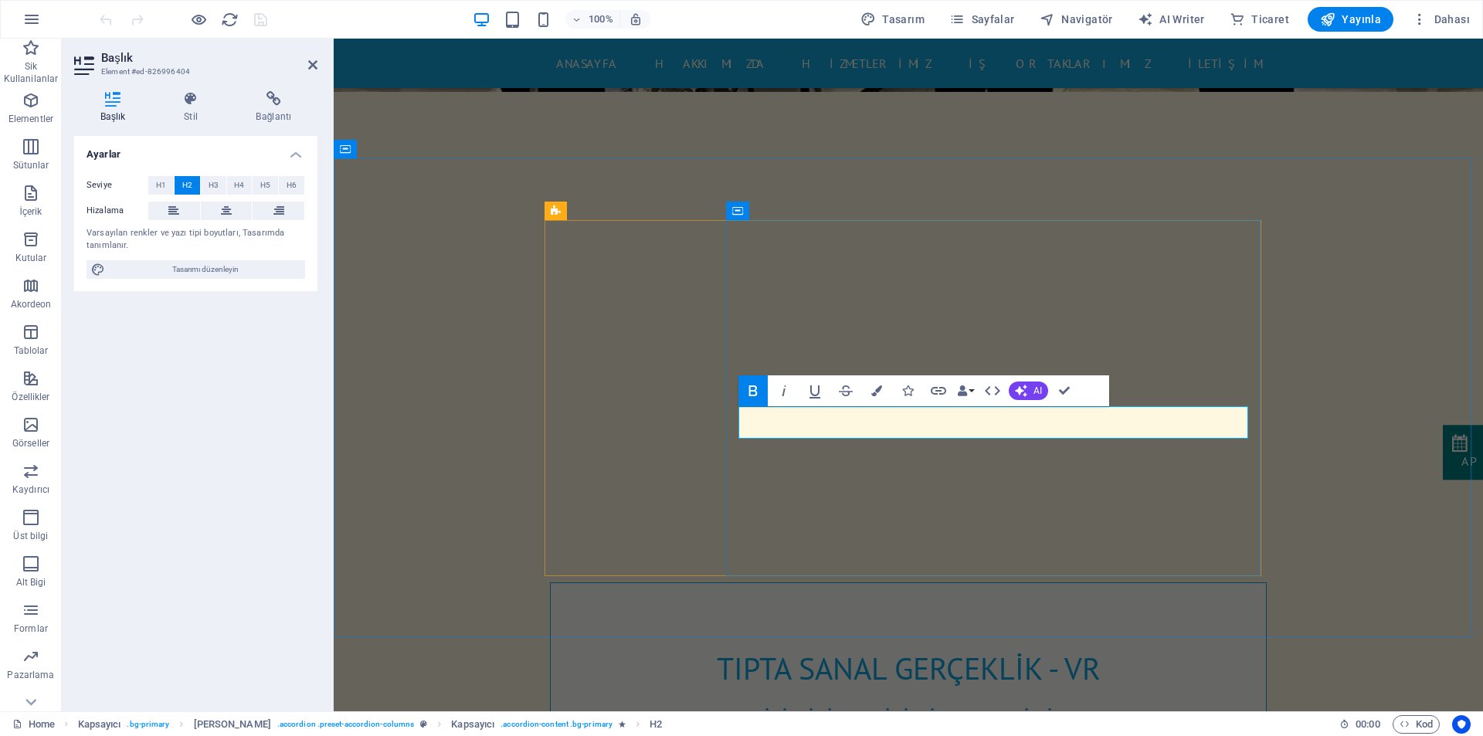
scroll to position [0, 5]
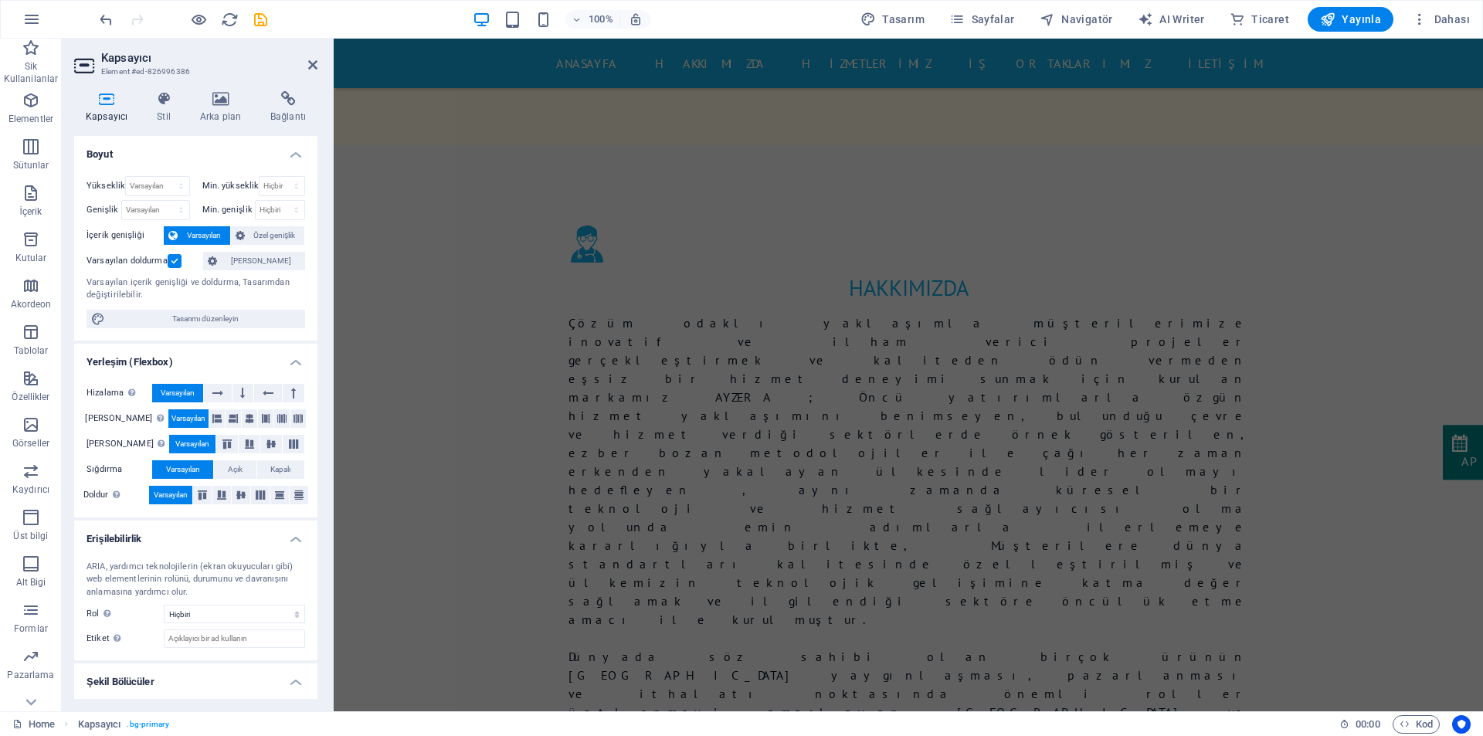
scroll to position [1853, 0]
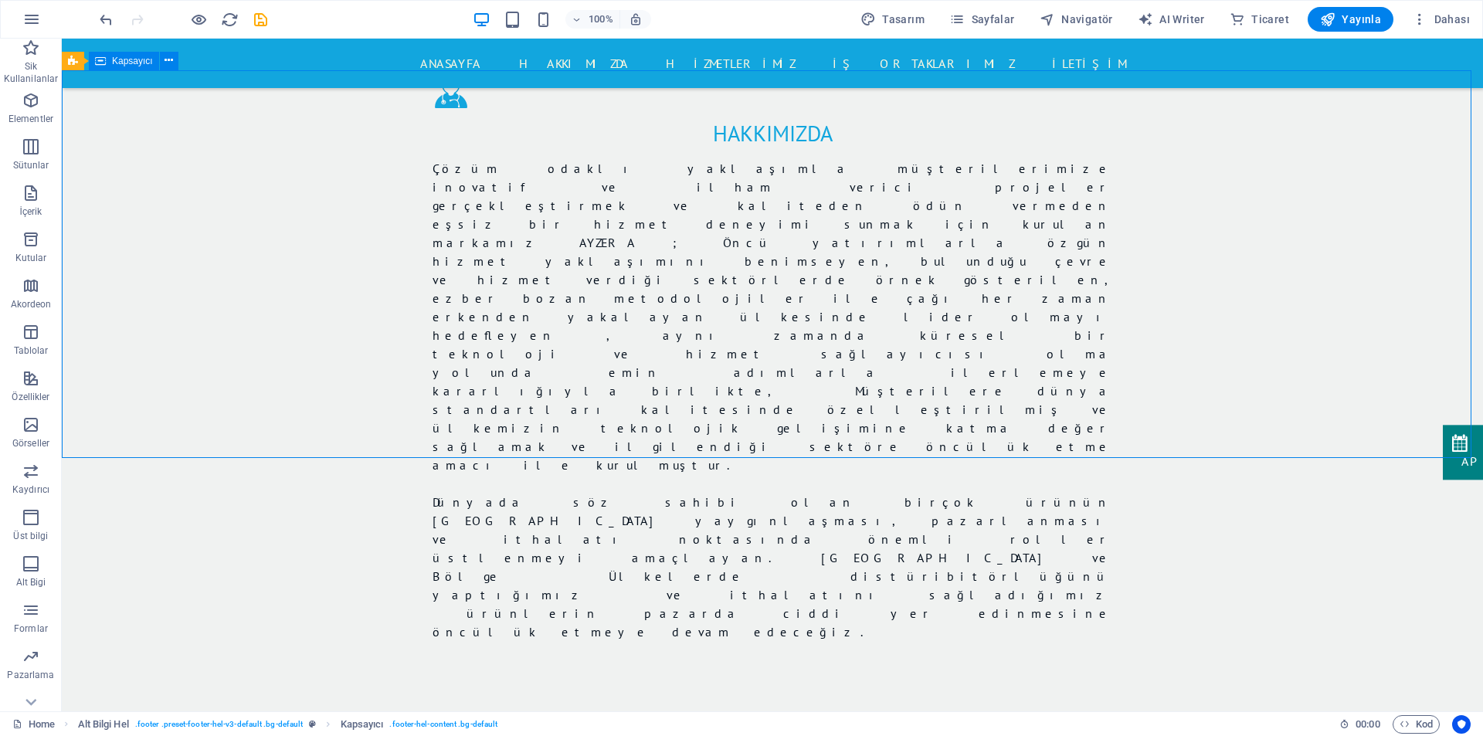
click at [1345, 22] on span "Yayınla" at bounding box center [1350, 19] width 61 height 15
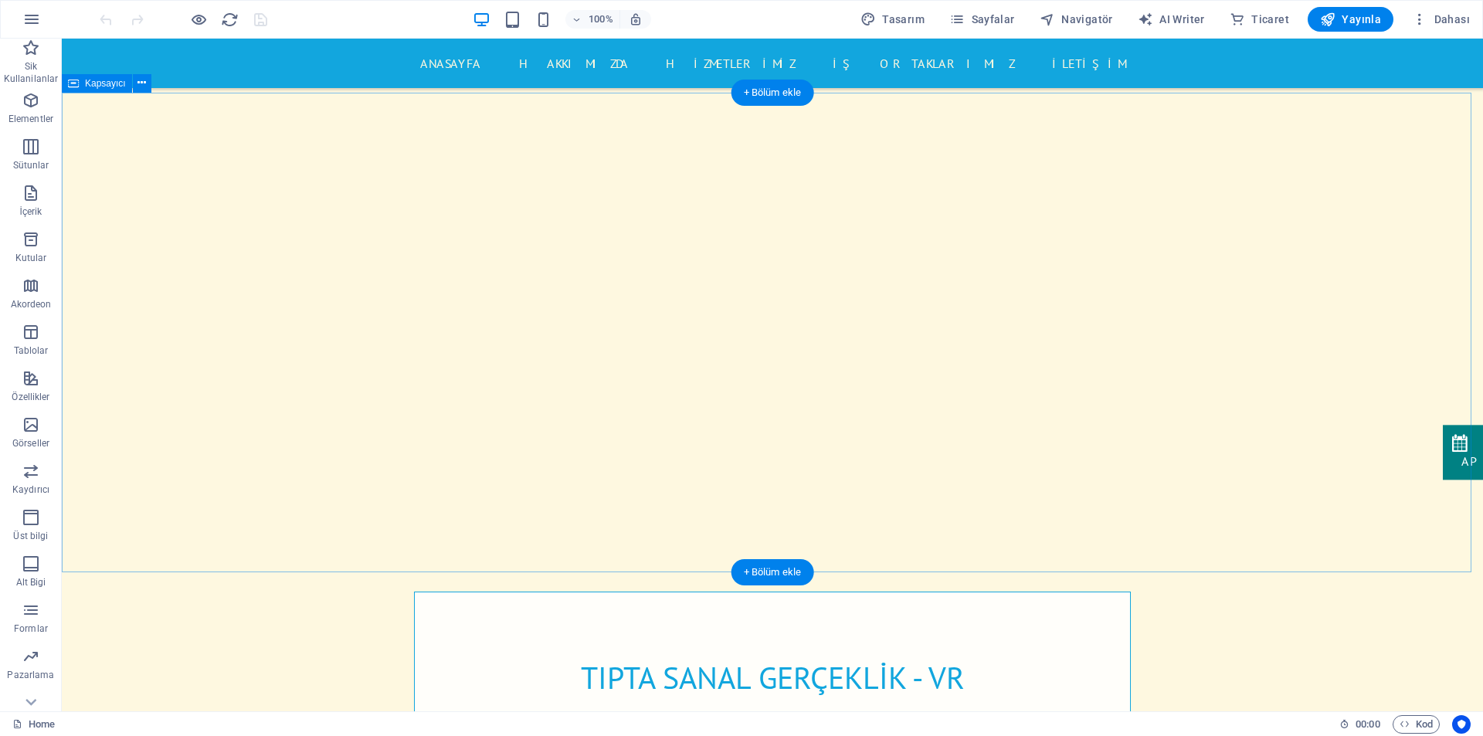
scroll to position [849, 0]
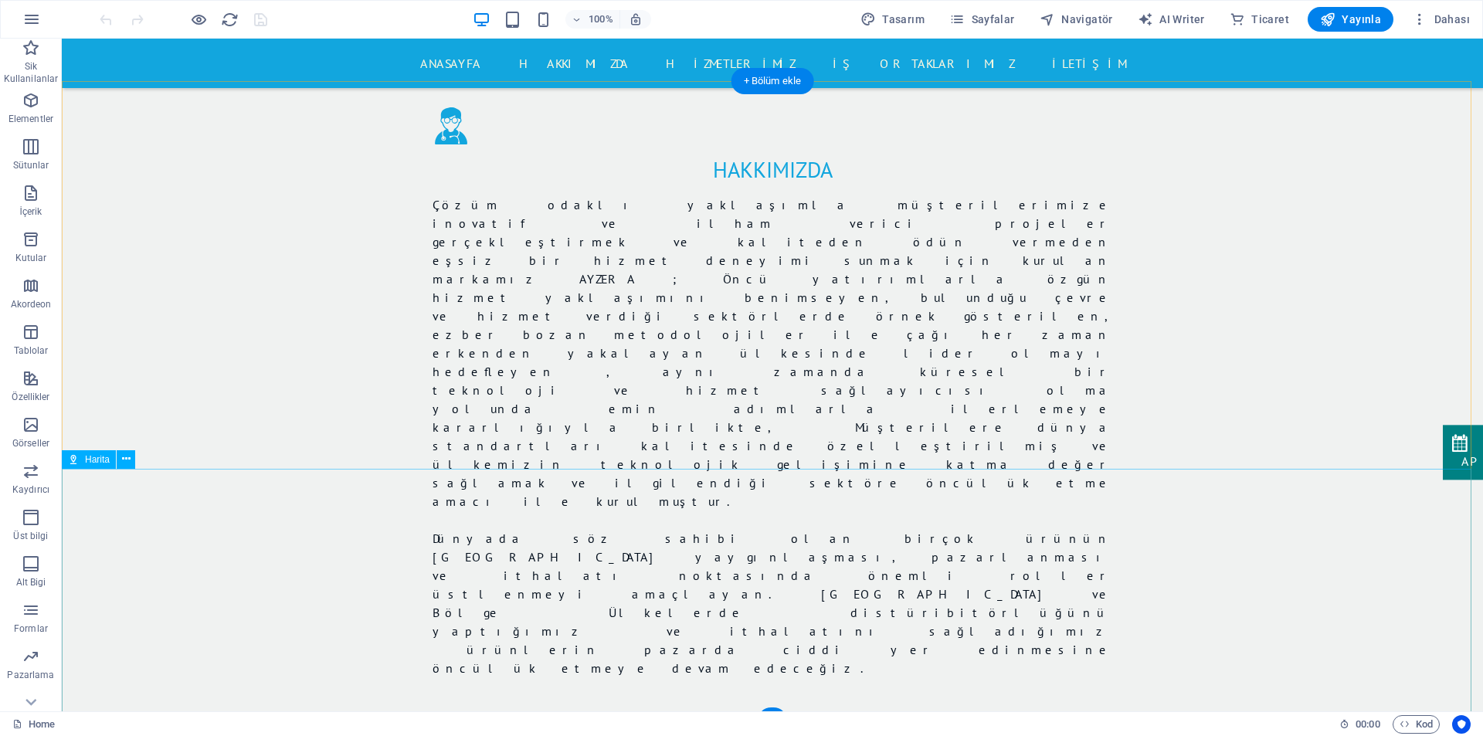
scroll to position [1853, 0]
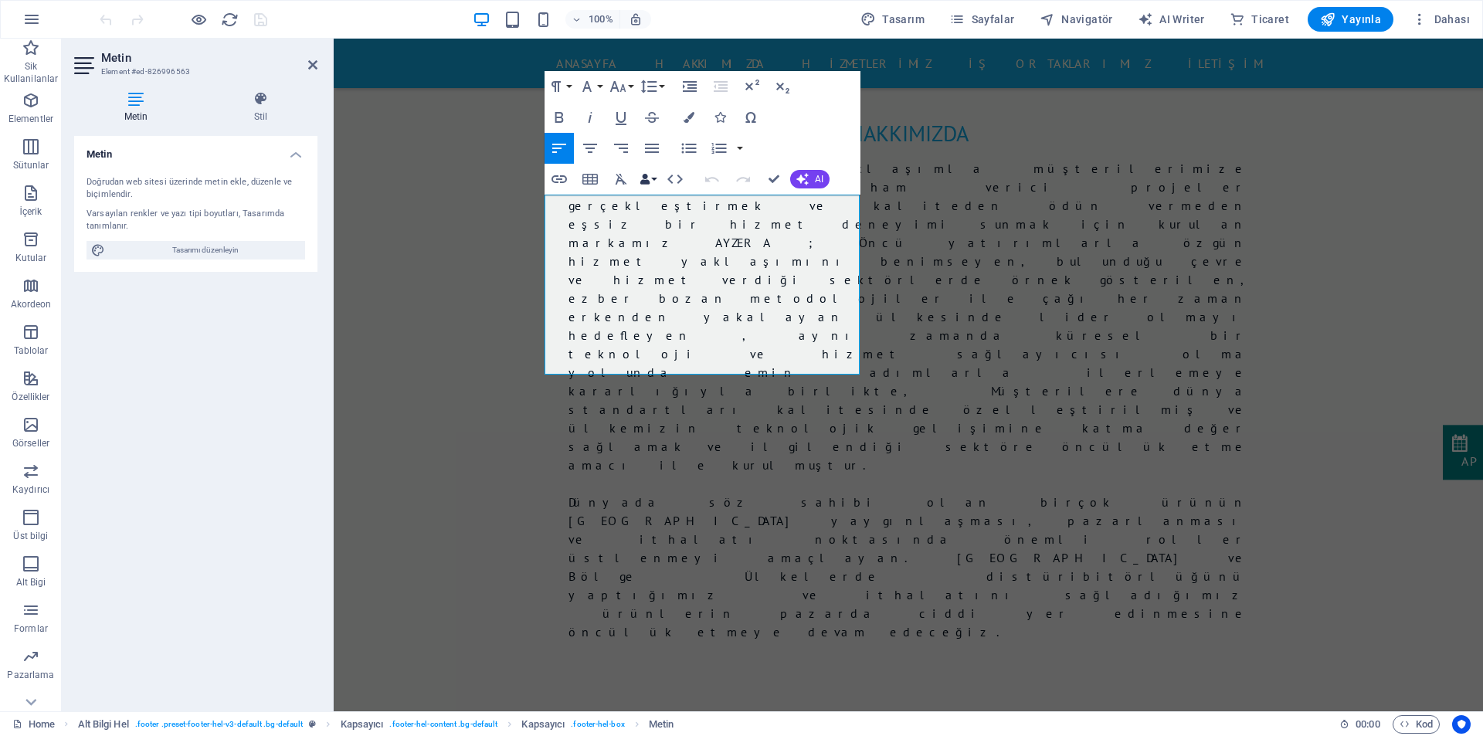
click at [646, 178] on icon "button" at bounding box center [644, 179] width 11 height 11
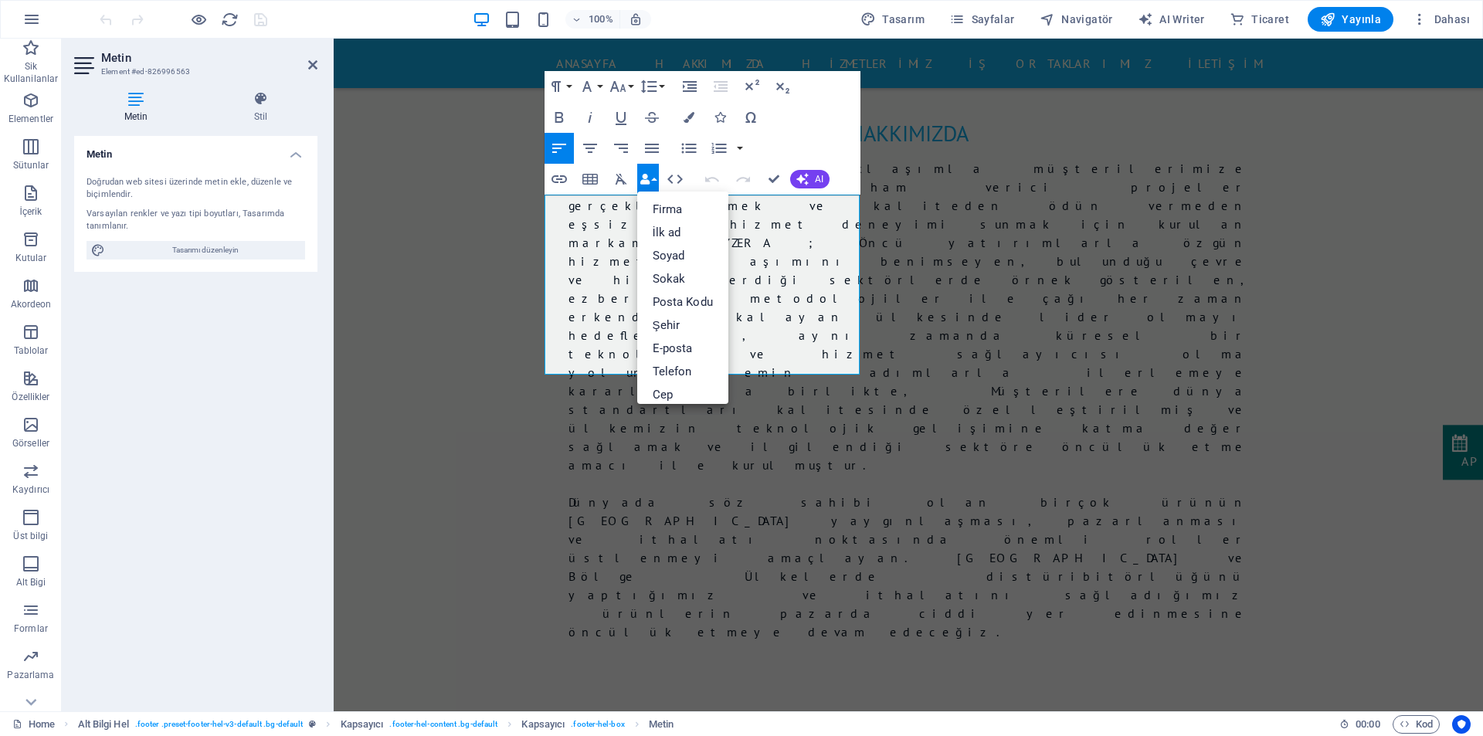
click at [646, 178] on icon "button" at bounding box center [644, 179] width 11 height 11
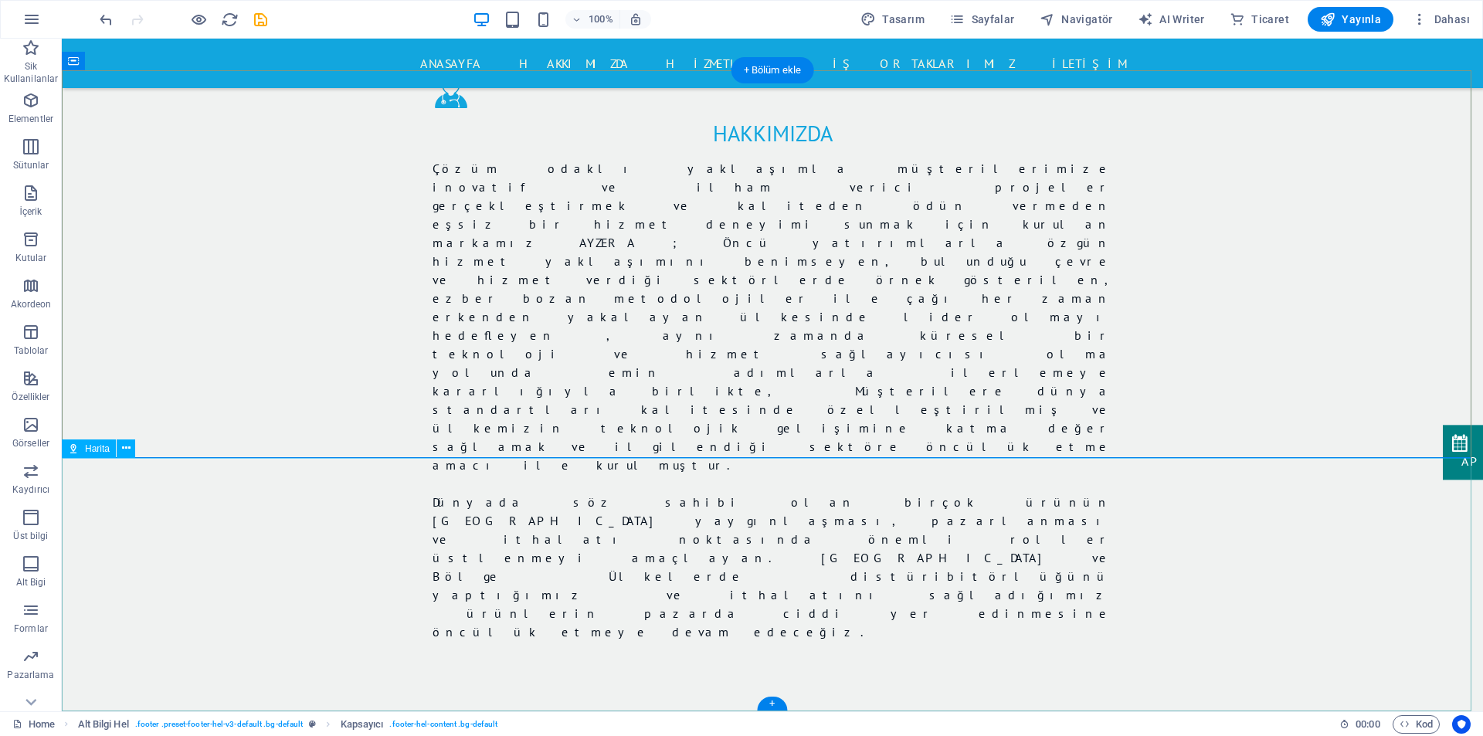
select select "1"
select select "px"
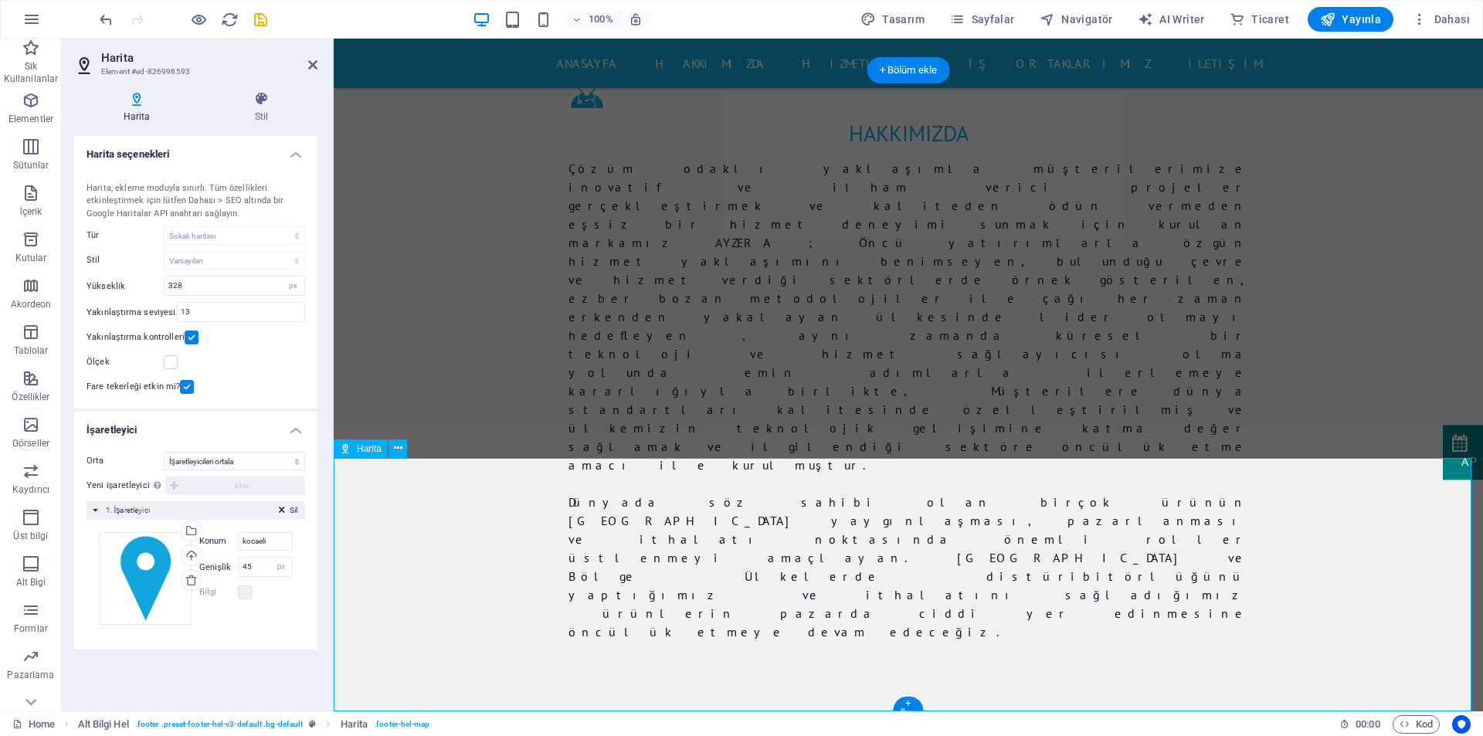
click at [244, 462] on select "Ortalama İşaretleyicileri ortala İşaretleyicileri ortala ve yakınlaştır" at bounding box center [234, 461] width 141 height 19
select select "0"
click at [164, 470] on select "Ortalama İşaretleyicileri ortala İşaretleyicileri ortala ve yakınlaştır" at bounding box center [234, 461] width 141 height 19
type input "Kocaeli, 41040 [GEOGRAPHIC_DATA]"
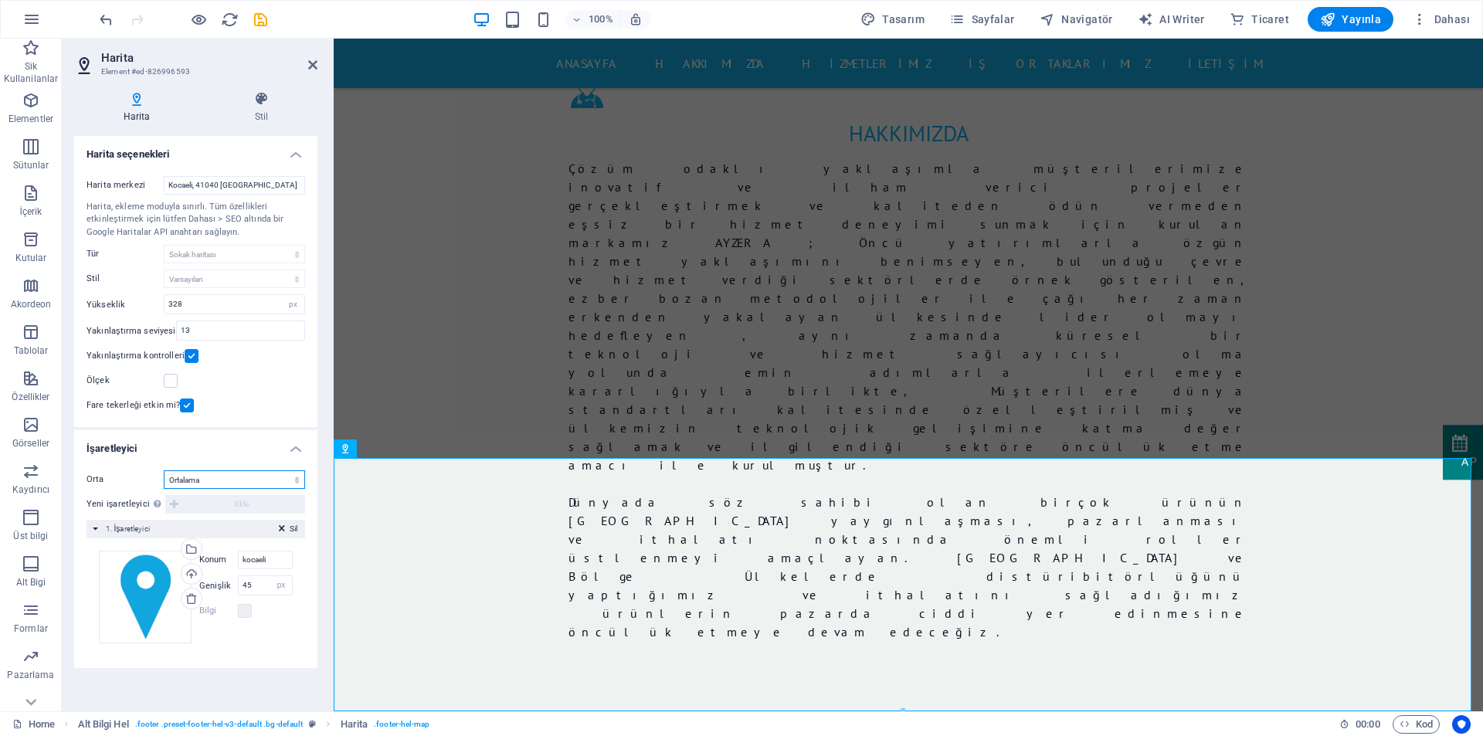
click at [265, 473] on select "Ortalama İşaretleyicileri ortala İşaretleyicileri ortala ve yakınlaştır" at bounding box center [234, 479] width 141 height 19
click at [164, 470] on select "Ortalama İşaretleyicileri ortala İşaretleyicileri ortala ve yakınlaştır" at bounding box center [234, 479] width 141 height 19
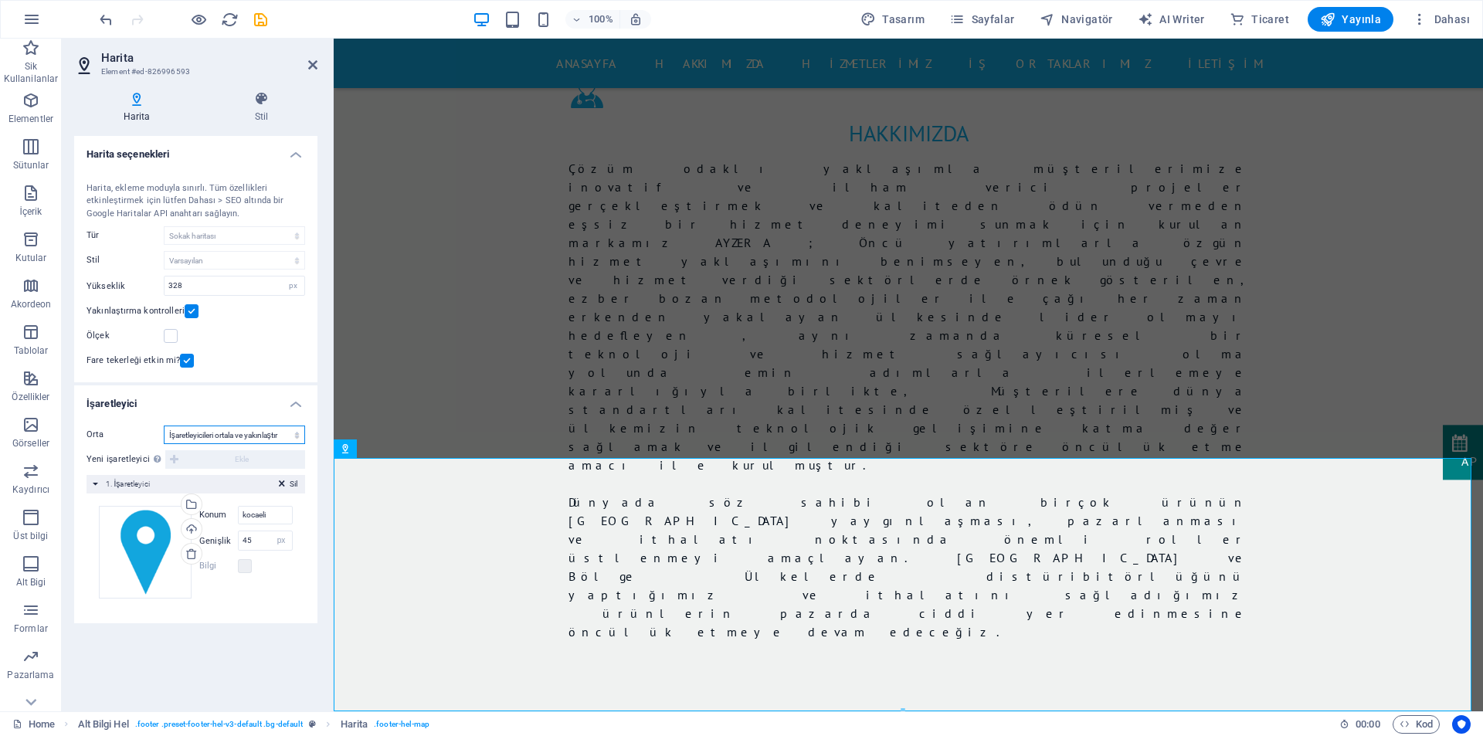
click at [256, 435] on select "Ortalama İşaretleyicileri ortala İşaretleyicileri ortala ve yakınlaştır" at bounding box center [234, 434] width 141 height 19
select select "1"
click at [164, 444] on select "Ortalama İşaretleyicileri ortala İşaretleyicileri ortala ve yakınlaştır" at bounding box center [234, 434] width 141 height 19
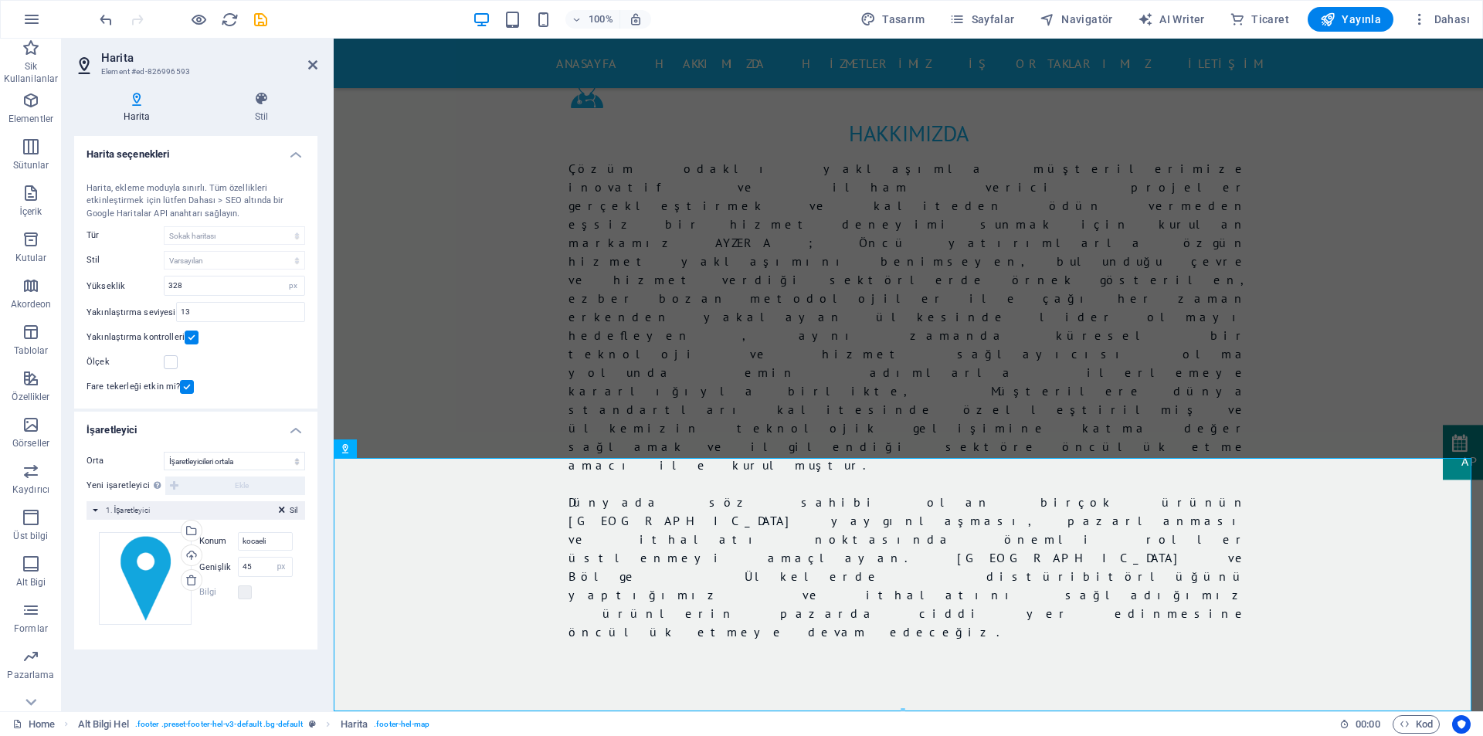
click at [274, 486] on div "Yeni işaretleyici Bu özelliği etkinleştirmek için lütfen web sitesi ayarlarında…" at bounding box center [195, 485] width 219 height 19
click at [93, 509] on div "Sil 1. İşaretleyici" at bounding box center [195, 510] width 219 height 19
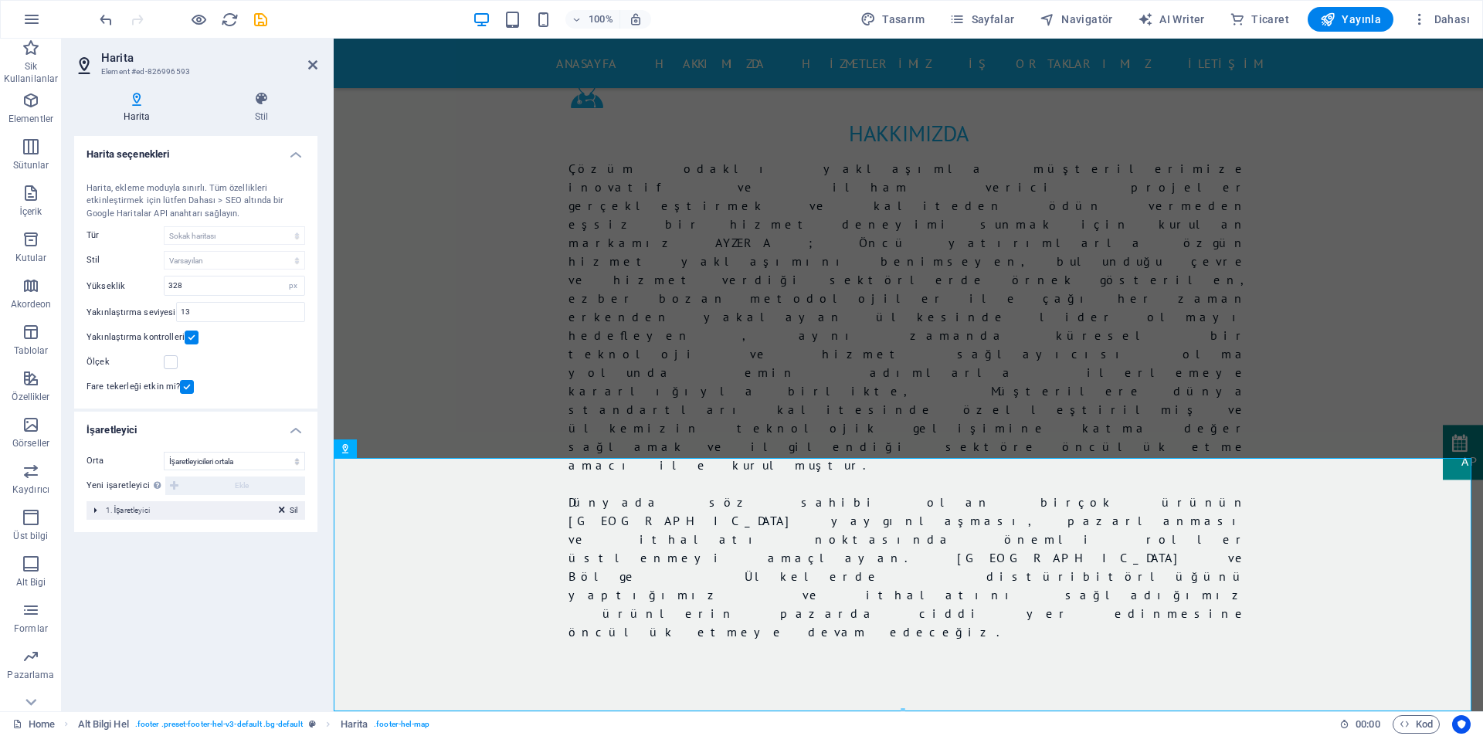
click at [93, 509] on div "Sil 1. İşaretleyici" at bounding box center [195, 510] width 219 height 19
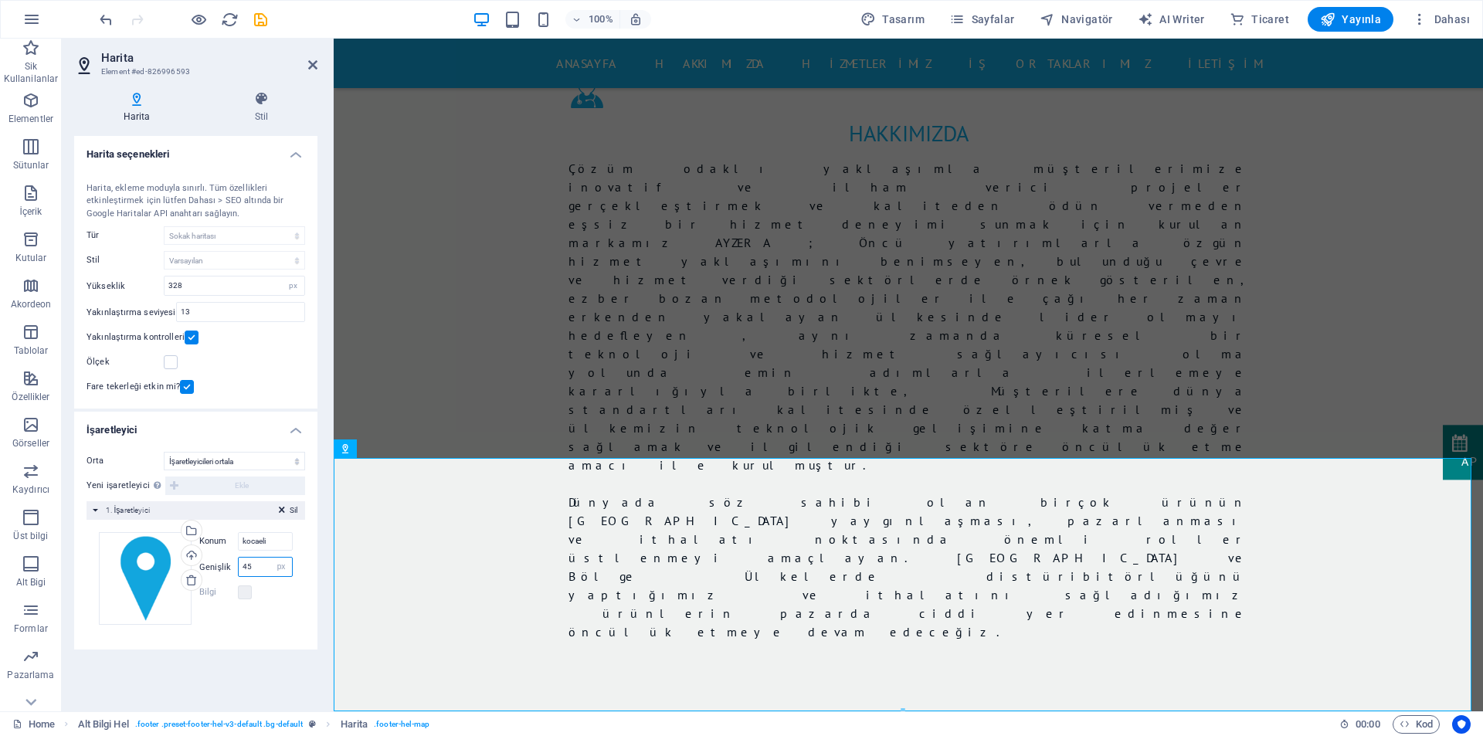
click at [253, 569] on input "45" at bounding box center [265, 567] width 53 height 19
drag, startPoint x: 253, startPoint y: 569, endPoint x: 234, endPoint y: 569, distance: 19.3
click at [234, 569] on div "Genişlik 45 otomatik px" at bounding box center [245, 567] width 93 height 20
drag, startPoint x: 250, startPoint y: 565, endPoint x: 237, endPoint y: 567, distance: 13.2
click at [239, 567] on input "50" at bounding box center [265, 567] width 53 height 19
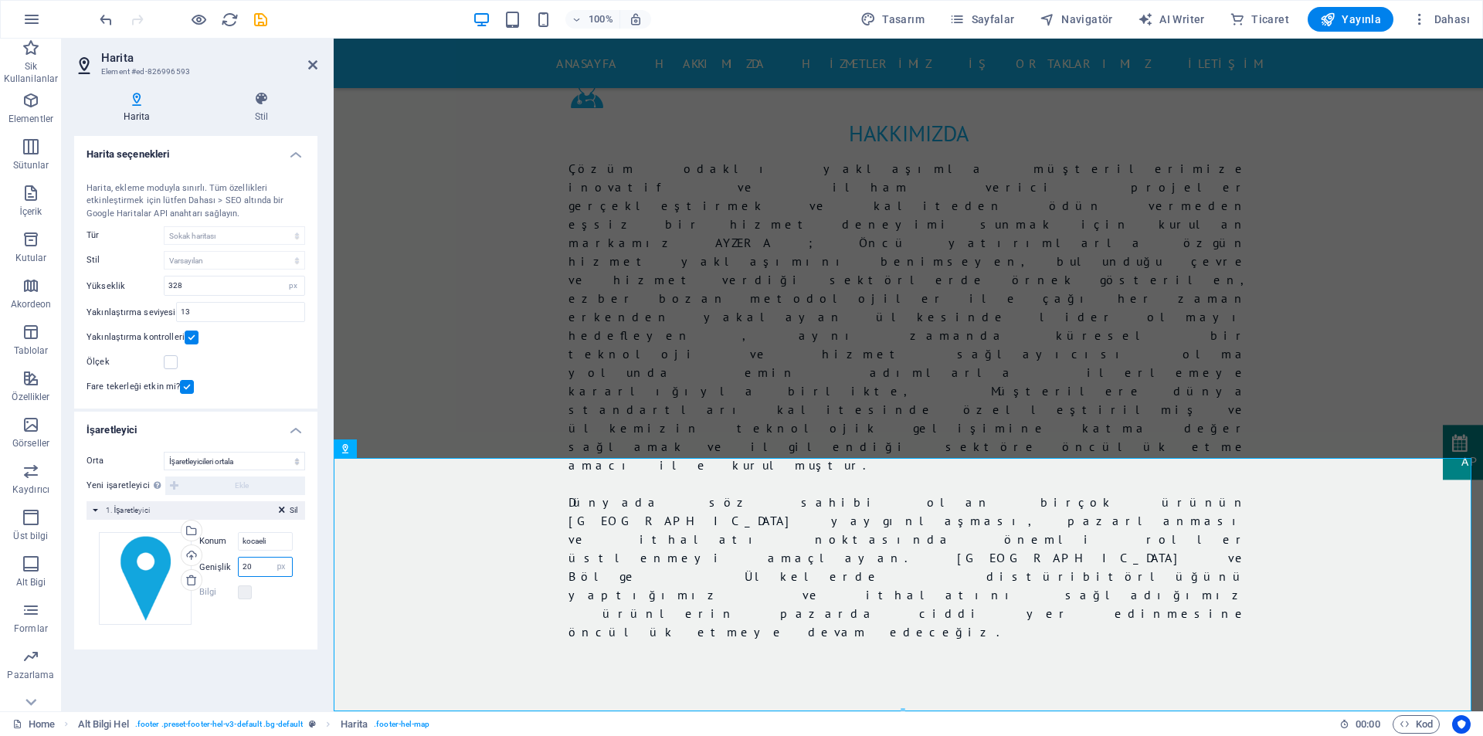
drag, startPoint x: 253, startPoint y: 566, endPoint x: 234, endPoint y: 571, distance: 19.9
click at [234, 571] on div "Genişlik 20 otomatik px" at bounding box center [245, 567] width 93 height 20
drag, startPoint x: 256, startPoint y: 568, endPoint x: 239, endPoint y: 568, distance: 17.0
click at [239, 568] on input "30" at bounding box center [265, 567] width 53 height 19
type input "35"
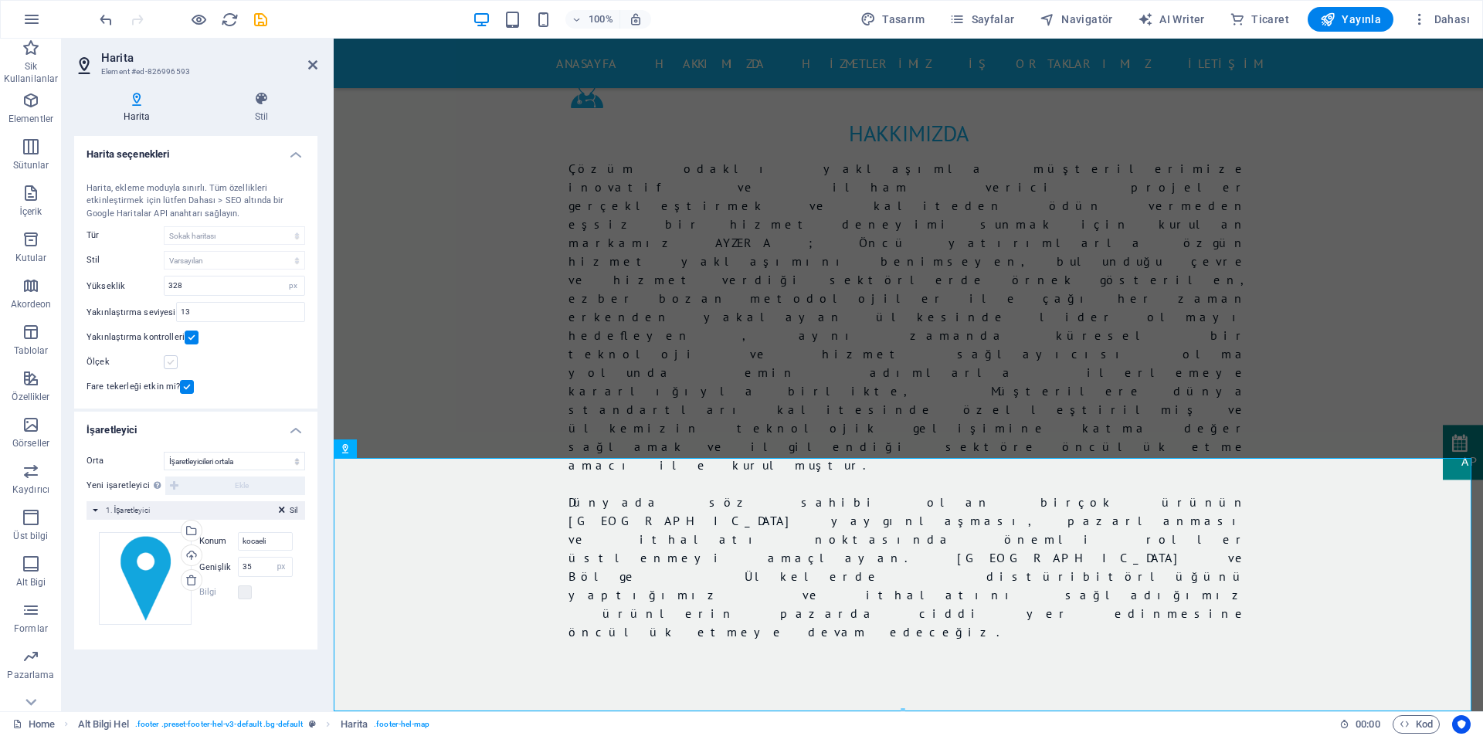
click at [171, 360] on label at bounding box center [171, 362] width 14 height 14
click at [0, 0] on input "Ölçek" at bounding box center [0, 0] width 0 height 0
click at [171, 360] on label at bounding box center [171, 362] width 14 height 14
click at [0, 0] on input "Ölçek" at bounding box center [0, 0] width 0 height 0
click at [171, 360] on label at bounding box center [171, 362] width 14 height 14
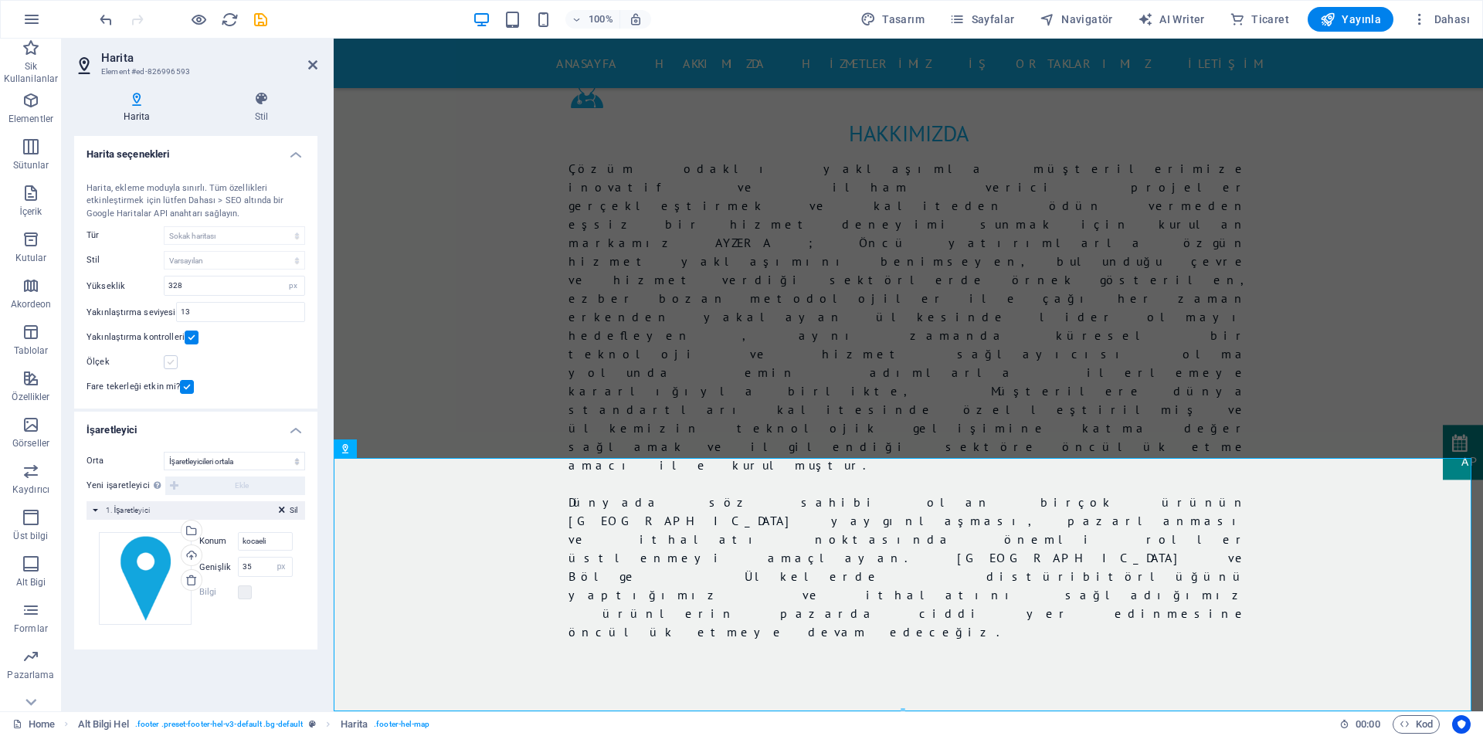
click at [0, 0] on input "Ölçek" at bounding box center [0, 0] width 0 height 0
click at [171, 360] on label at bounding box center [171, 362] width 14 height 14
click at [0, 0] on input "Ölçek" at bounding box center [0, 0] width 0 height 0
click at [171, 360] on label at bounding box center [171, 362] width 14 height 14
click at [0, 0] on input "Ölçek" at bounding box center [0, 0] width 0 height 0
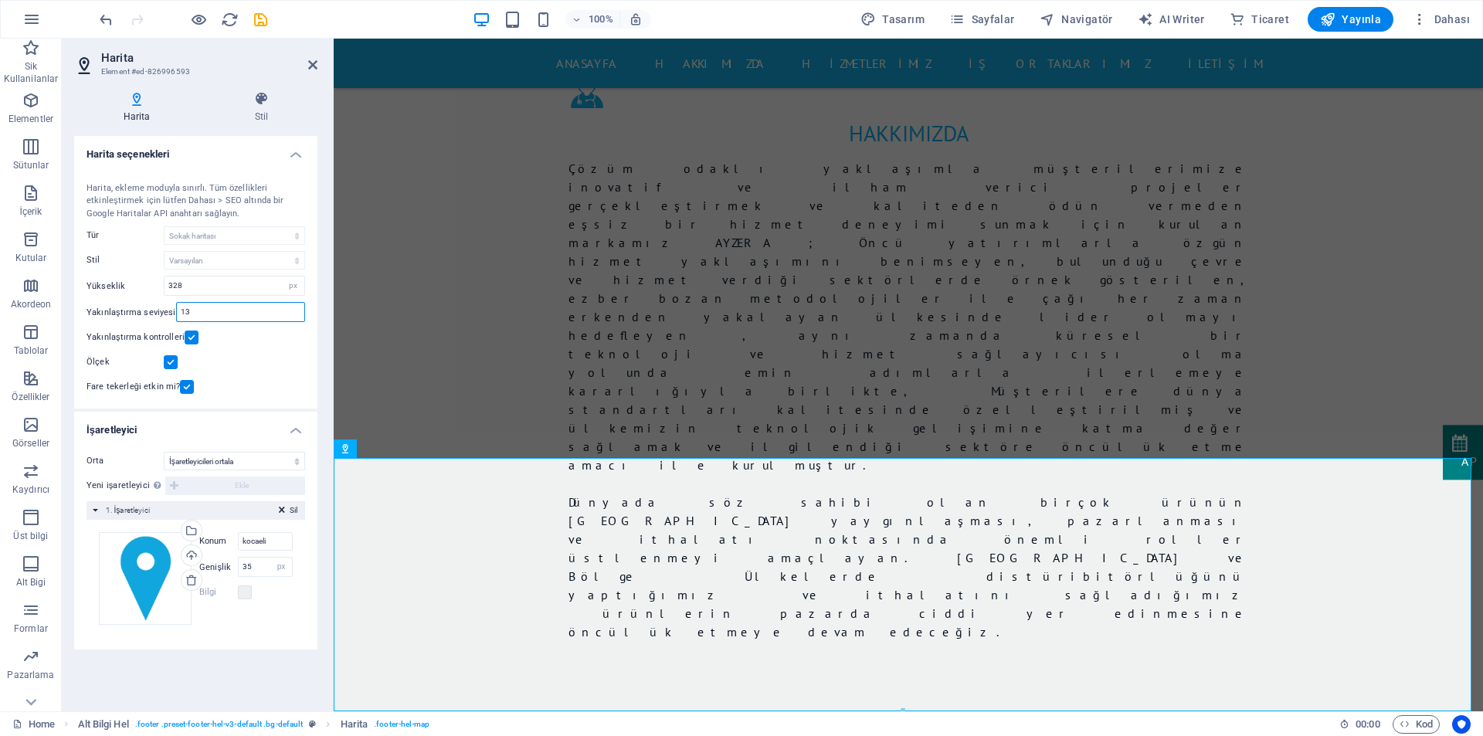
click at [192, 310] on input "13" at bounding box center [240, 312] width 127 height 19
drag, startPoint x: 192, startPoint y: 313, endPoint x: 174, endPoint y: 313, distance: 18.5
click at [177, 313] on input "13" at bounding box center [240, 312] width 127 height 19
drag, startPoint x: 191, startPoint y: 307, endPoint x: 172, endPoint y: 310, distance: 18.8
click at [176, 310] on div "10" at bounding box center [240, 312] width 129 height 20
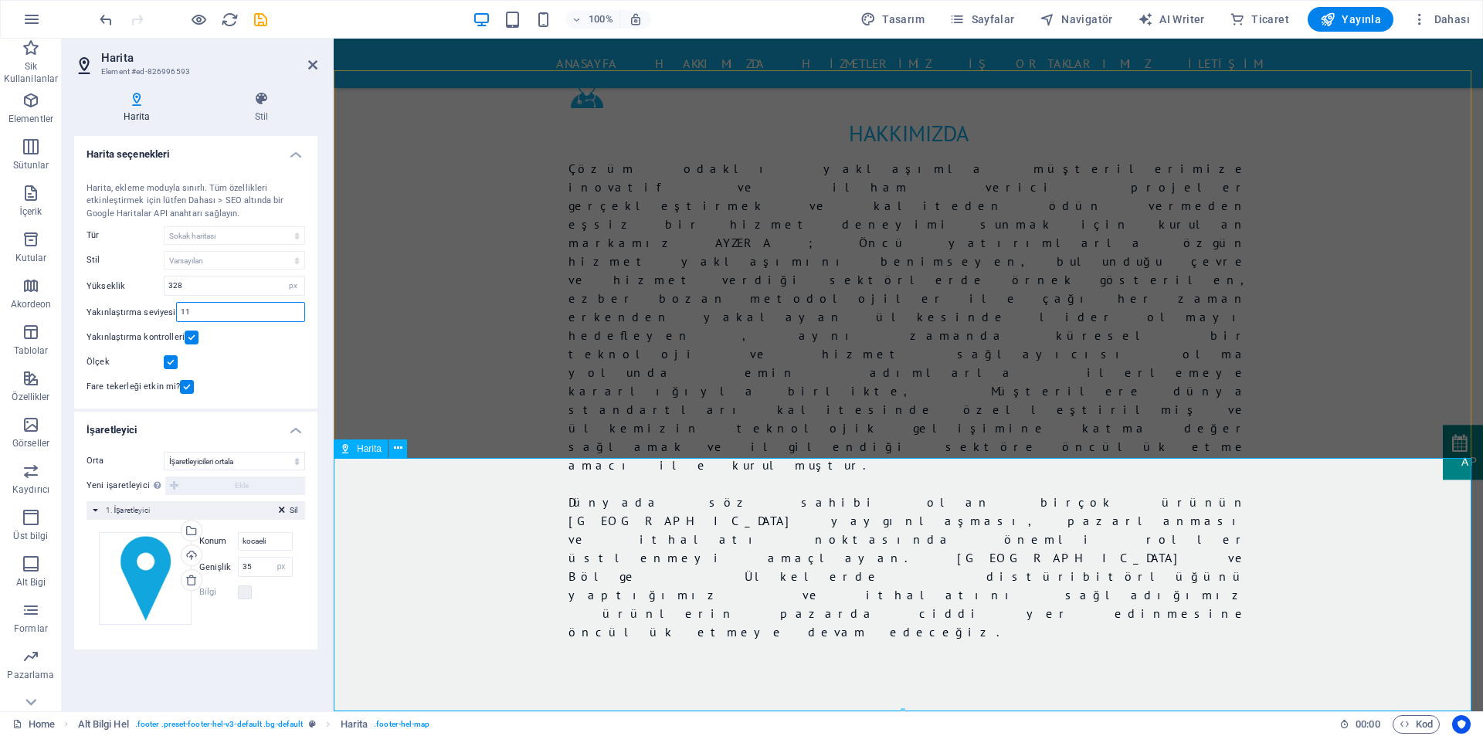
type input "11"
drag, startPoint x: 268, startPoint y: 544, endPoint x: 211, endPoint y: 542, distance: 57.2
click at [211, 542] on div "Konum kocaeli" at bounding box center [245, 541] width 93 height 19
type input "Kocaeli"
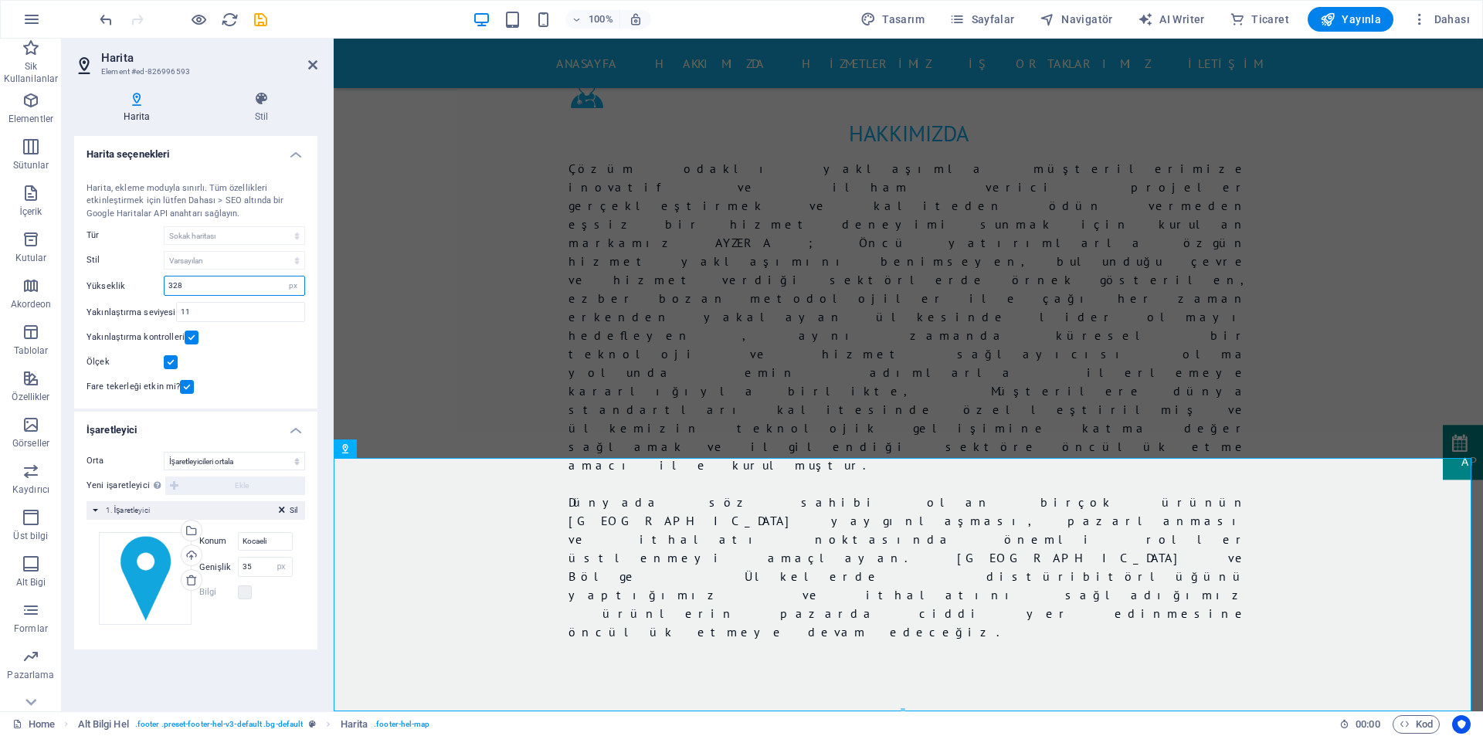
drag, startPoint x: 189, startPoint y: 280, endPoint x: 162, endPoint y: 286, distance: 27.6
click at [162, 286] on div "Yükseklik 328 px" at bounding box center [195, 286] width 219 height 20
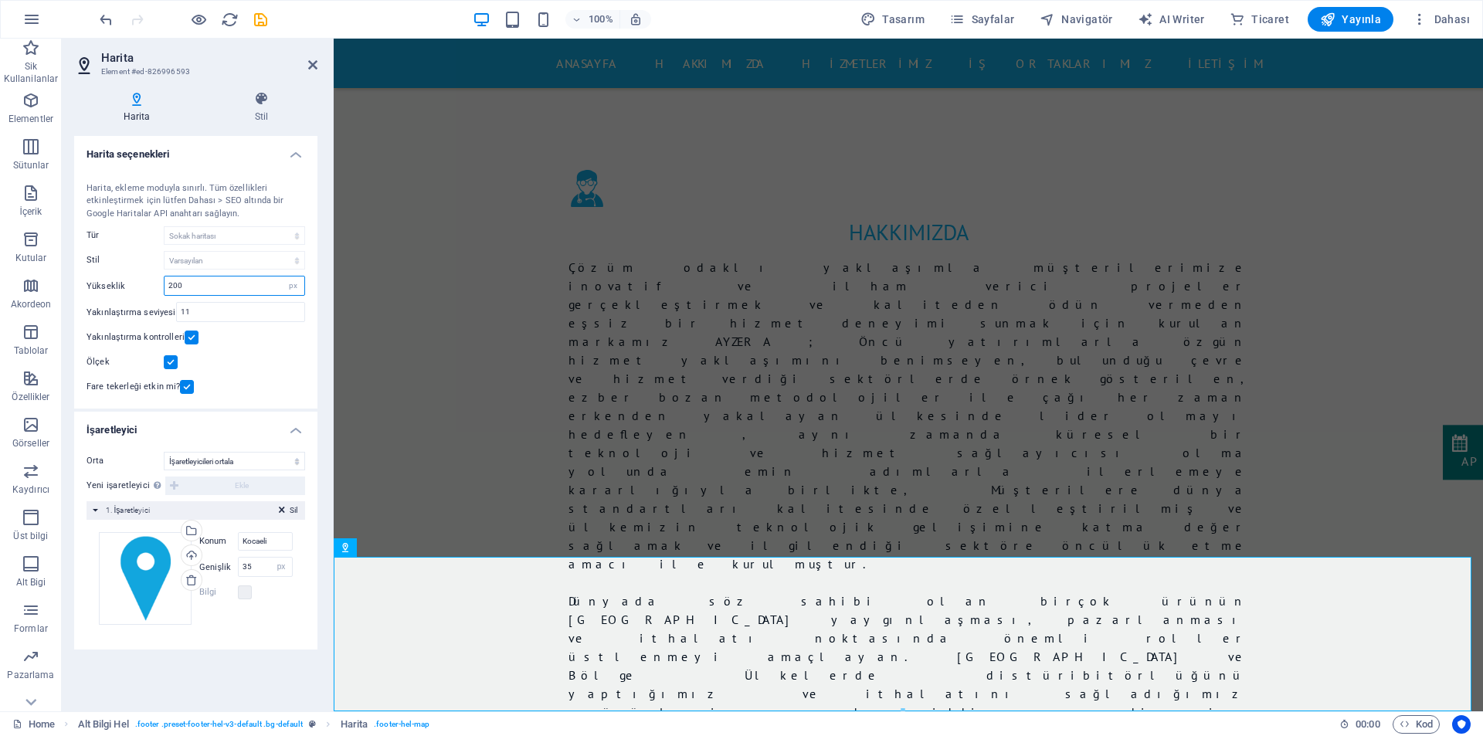
drag, startPoint x: 201, startPoint y: 287, endPoint x: 169, endPoint y: 286, distance: 31.7
click at [169, 286] on input "200" at bounding box center [234, 285] width 140 height 19
type input "350"
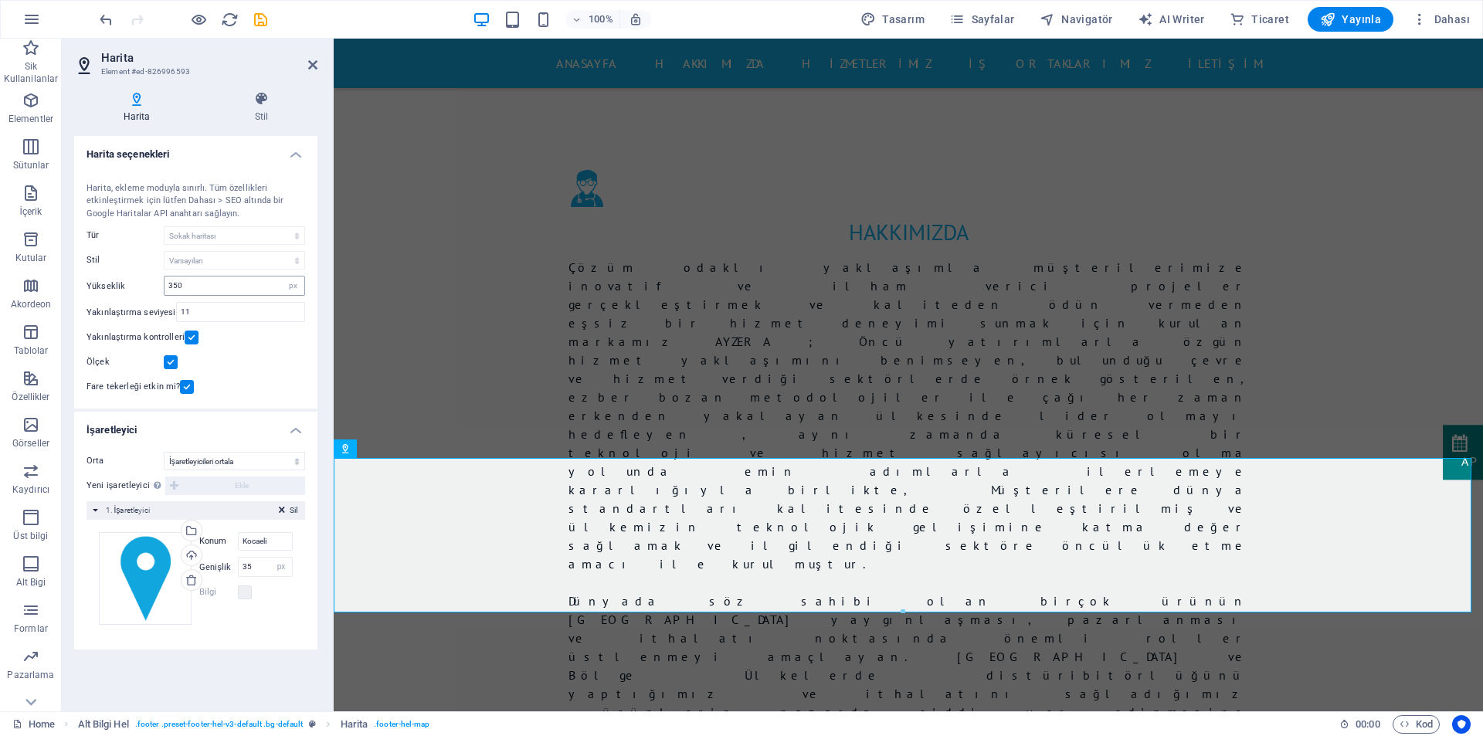
scroll to position [1853, 0]
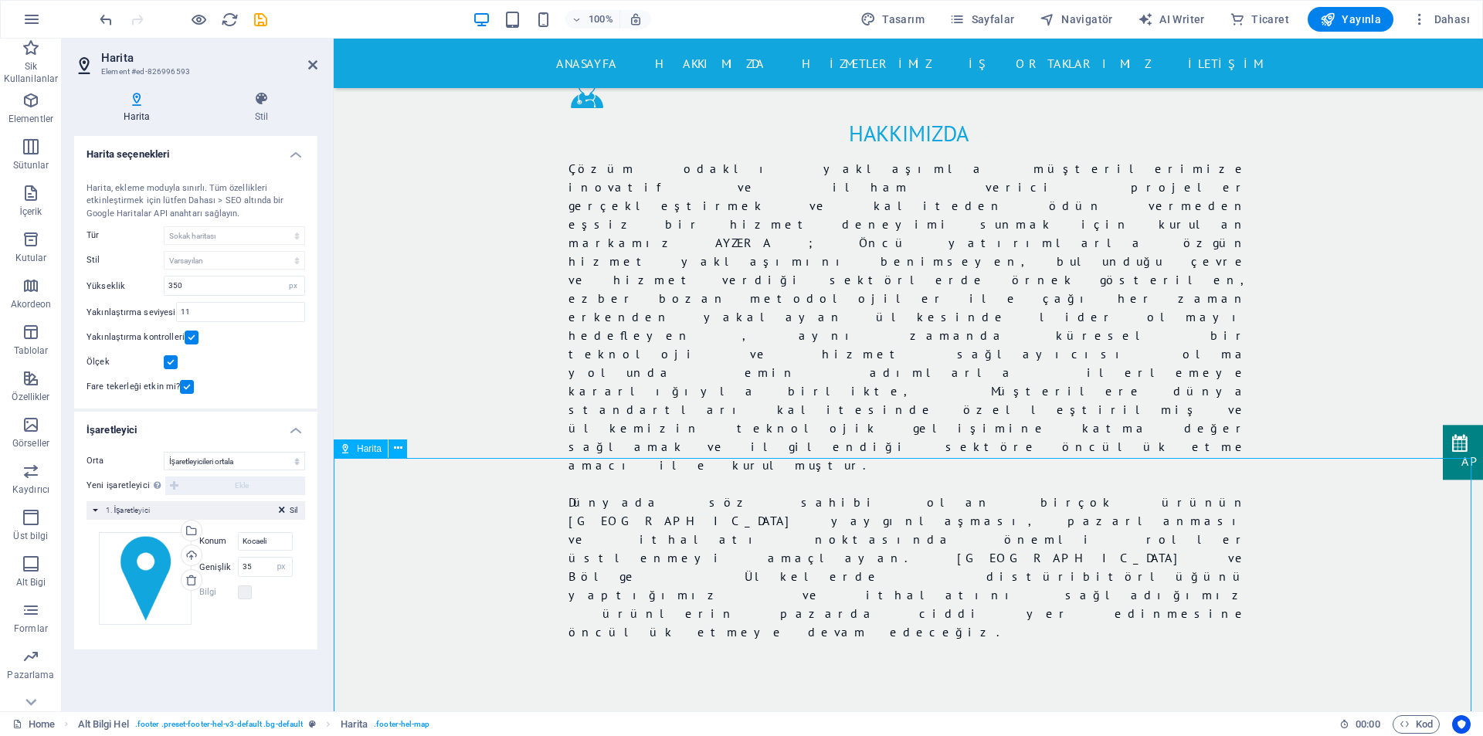
drag, startPoint x: 825, startPoint y: 589, endPoint x: 799, endPoint y: 582, distance: 26.4
drag, startPoint x: 190, startPoint y: 313, endPoint x: 175, endPoint y: 312, distance: 14.7
click at [177, 312] on input "11" at bounding box center [240, 312] width 127 height 19
type input "12"
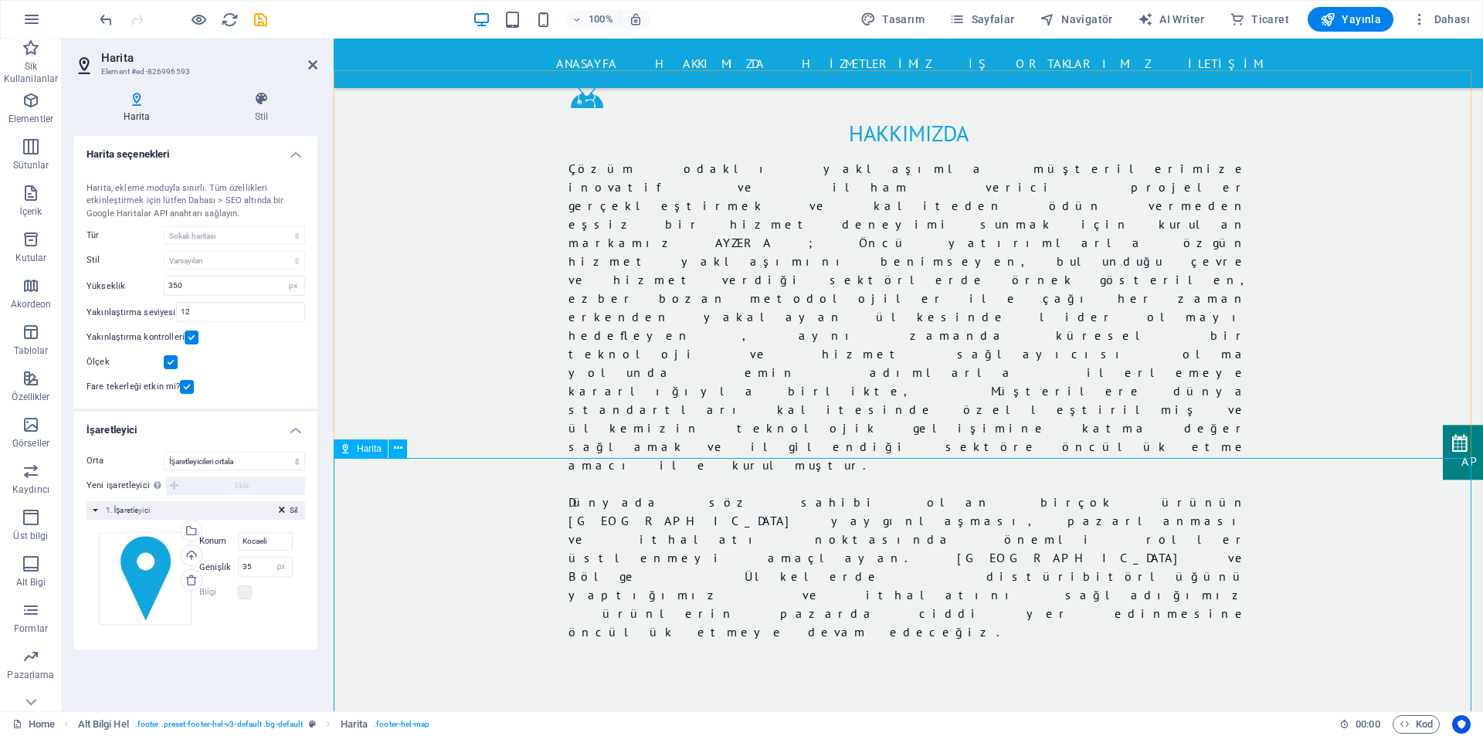
scroll to position [1870, 0]
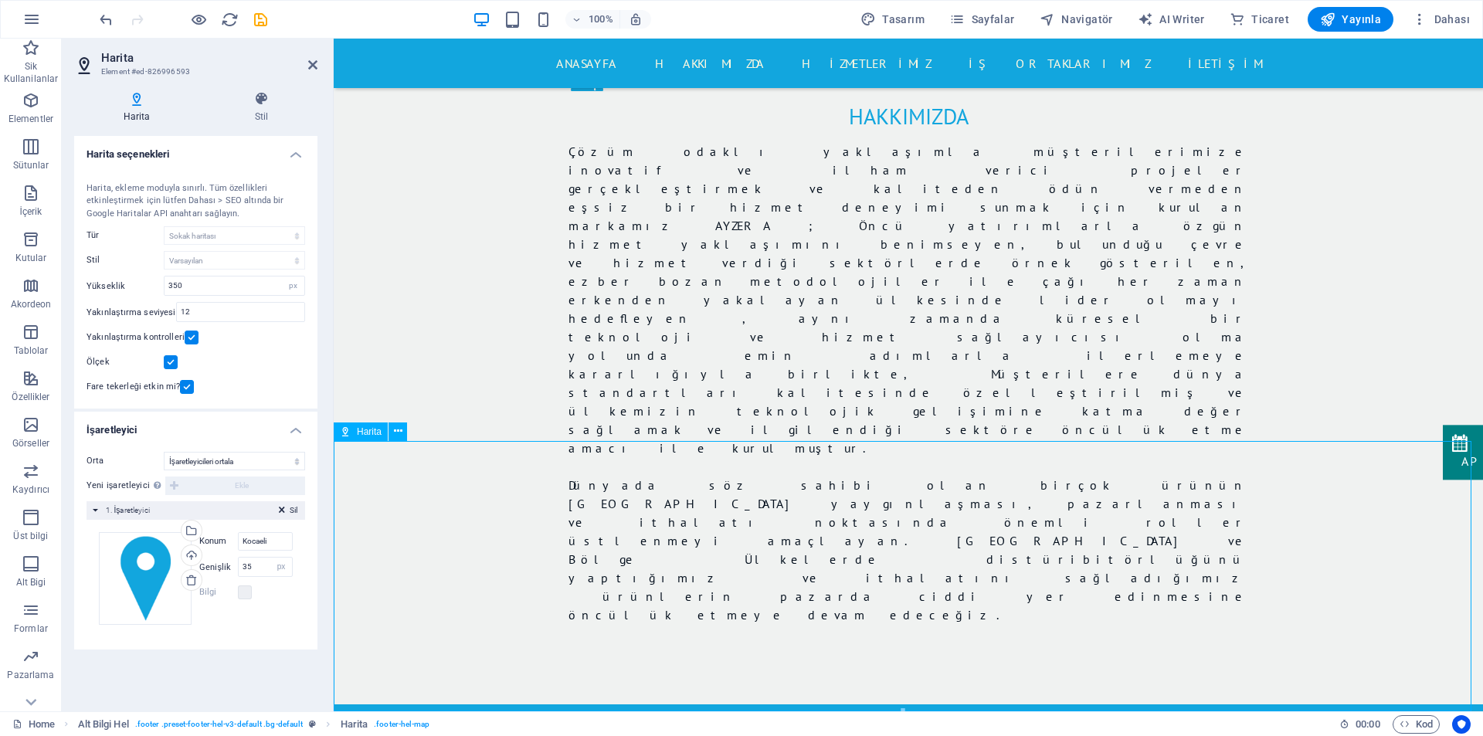
drag, startPoint x: 1107, startPoint y: 656, endPoint x: 1015, endPoint y: 603, distance: 106.9
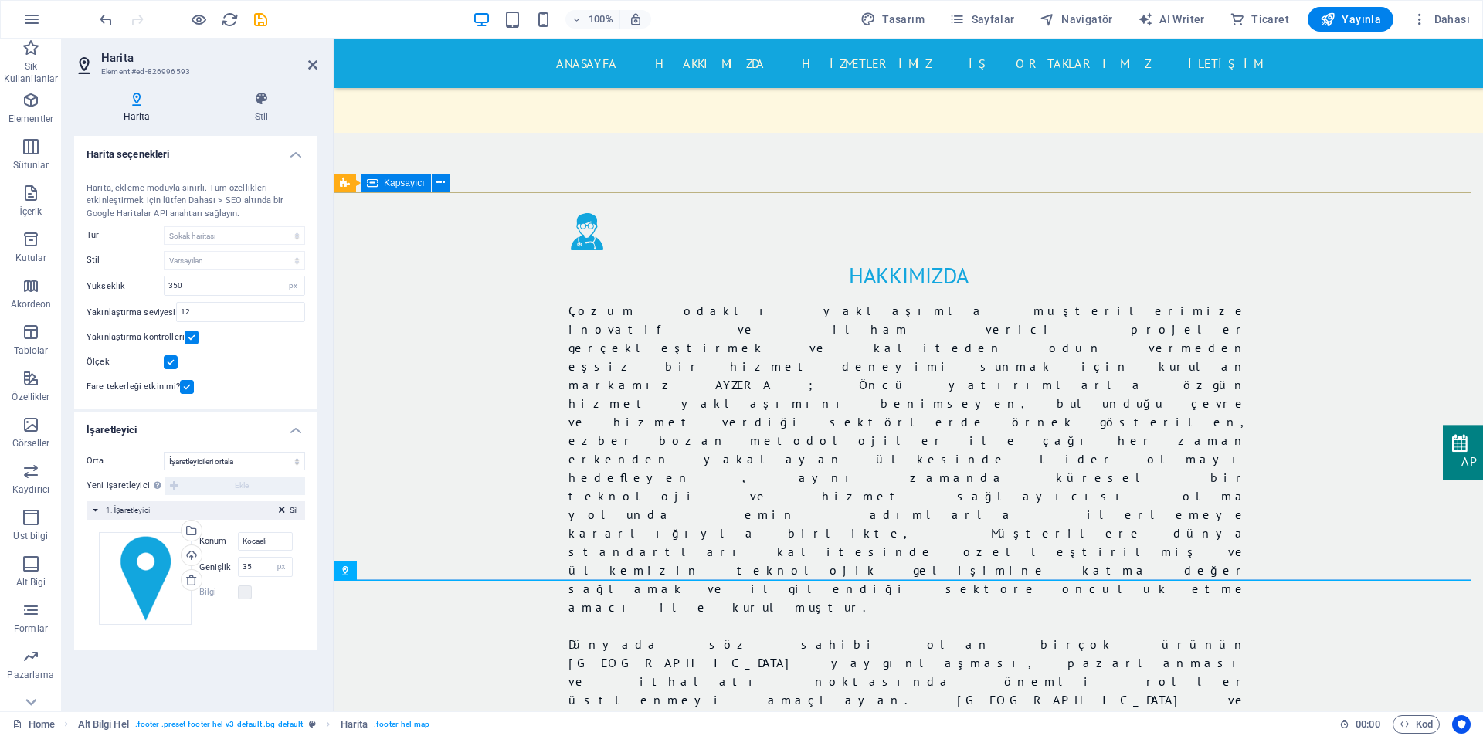
scroll to position [1639, 0]
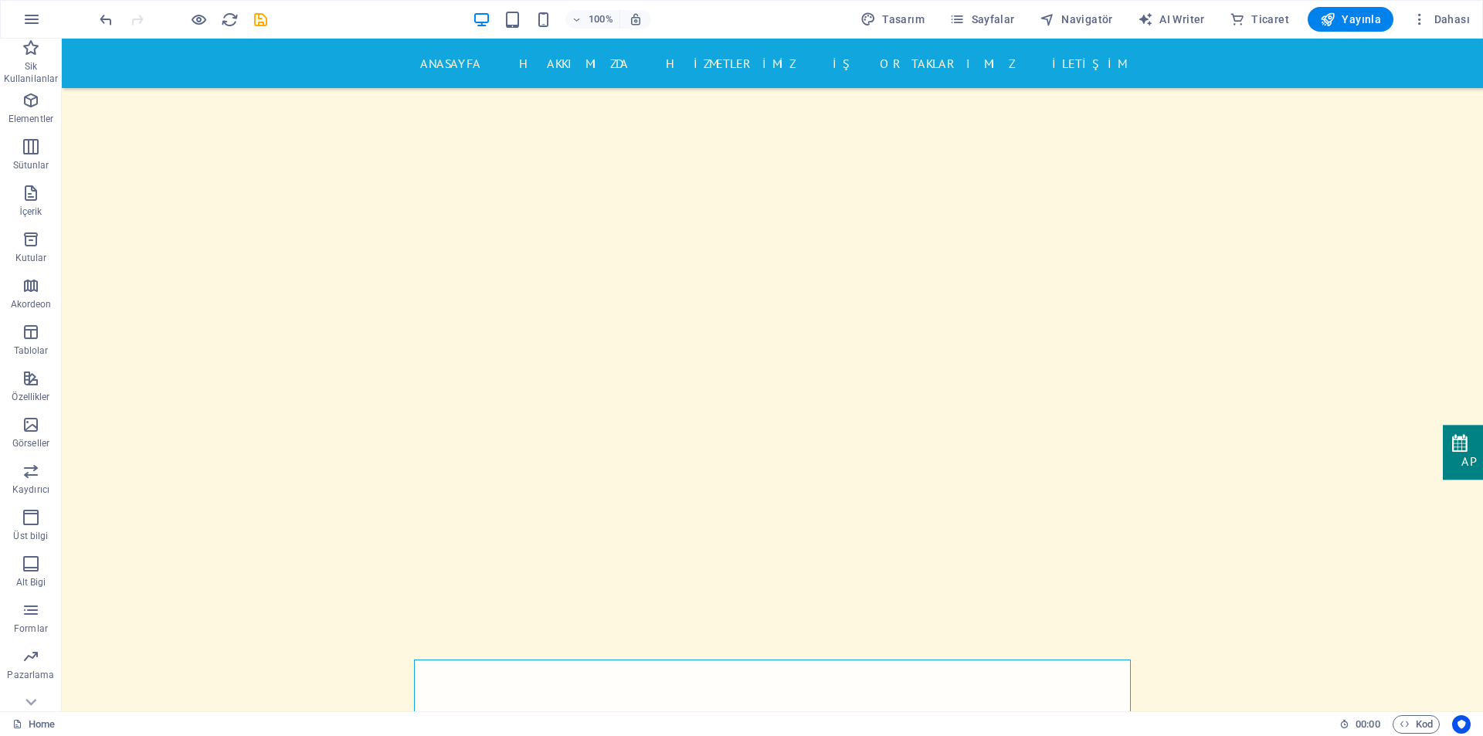
scroll to position [853, 0]
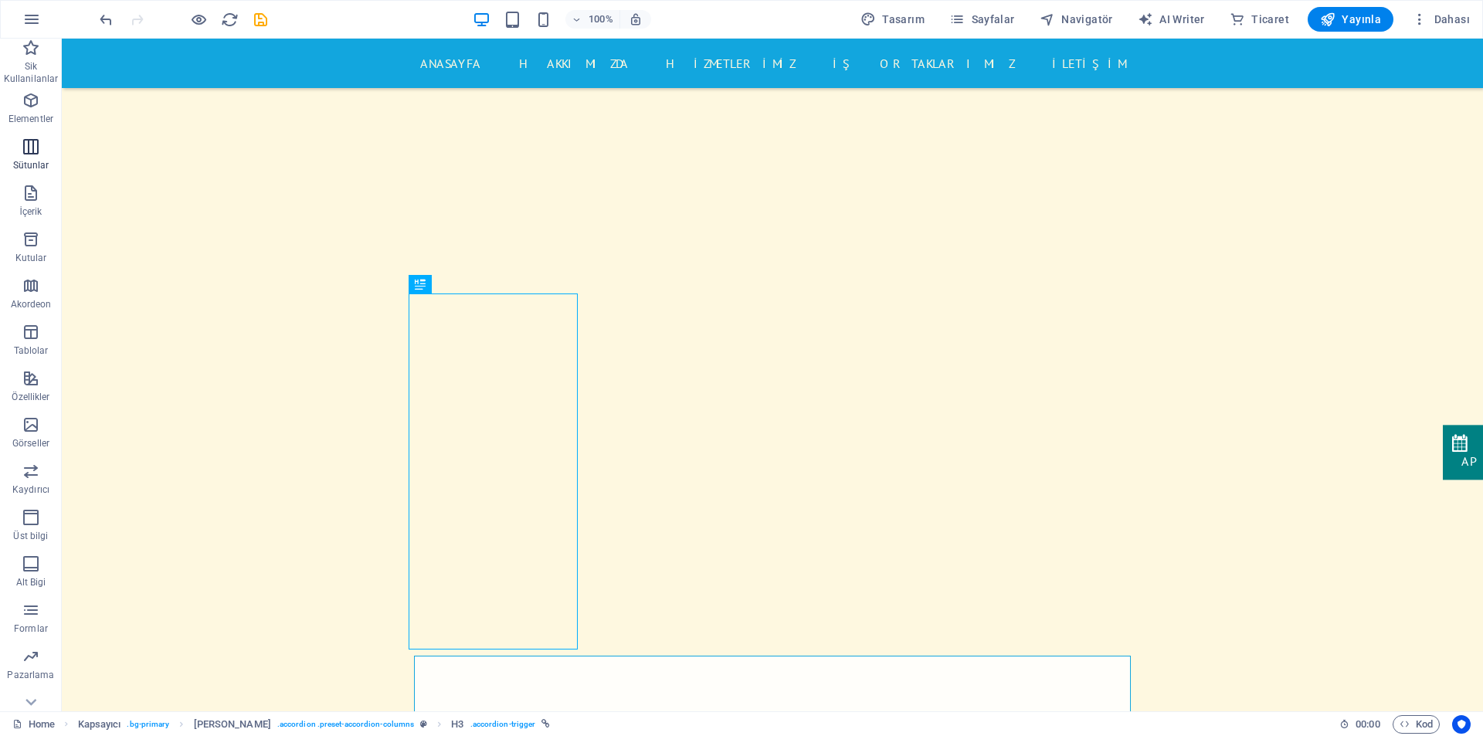
click at [22, 148] on icon "button" at bounding box center [31, 146] width 19 height 19
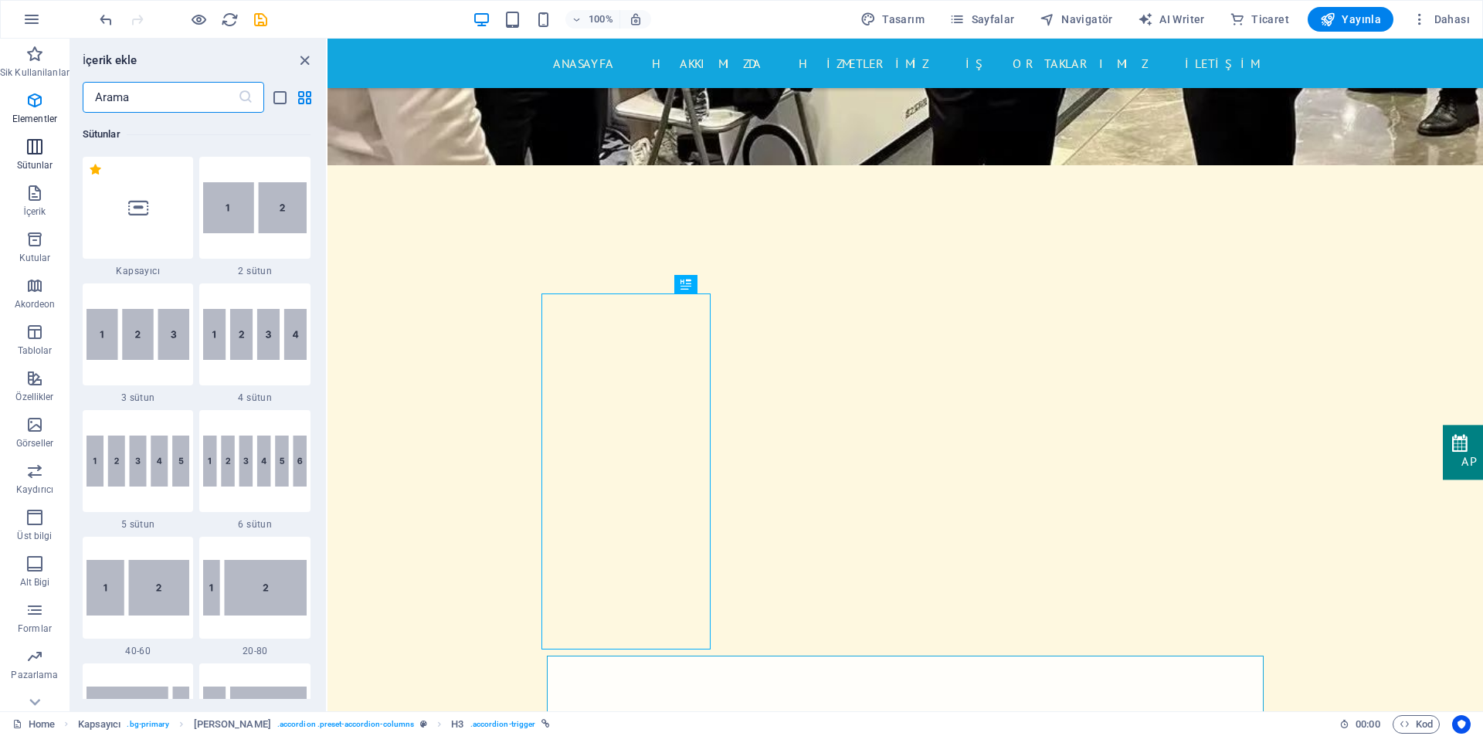
scroll to position [764, 0]
click at [32, 249] on span "Kutular" at bounding box center [34, 248] width 69 height 37
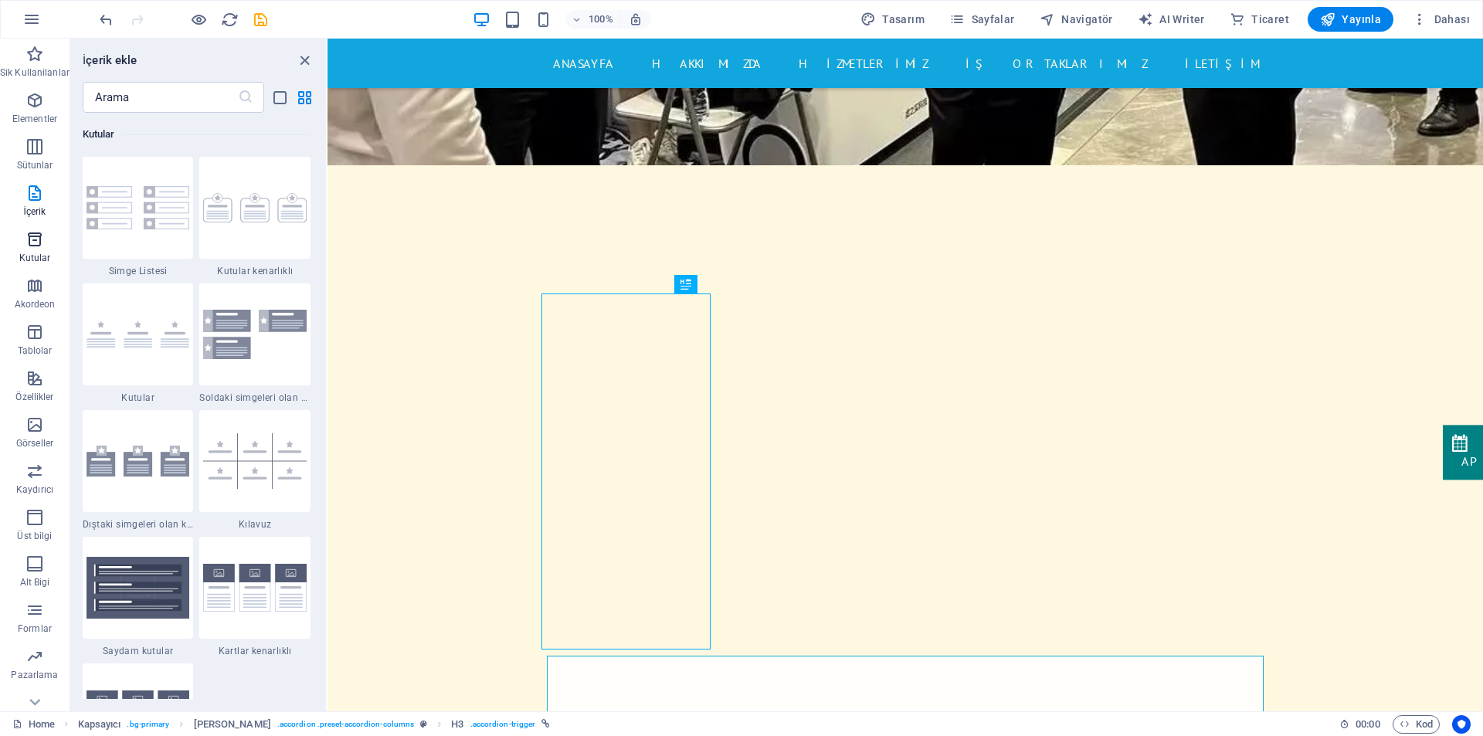
scroll to position [4259, 0]
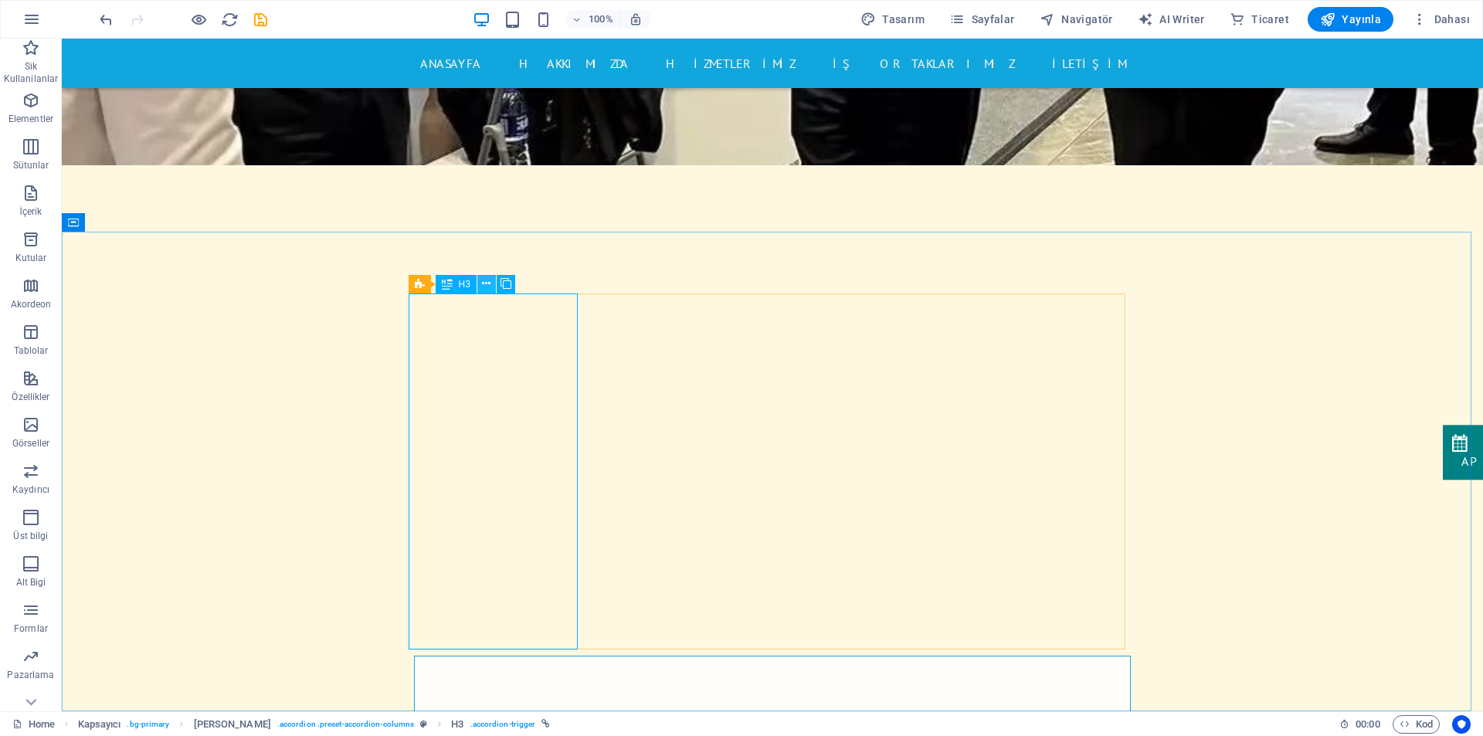
click at [485, 286] on icon at bounding box center [486, 284] width 8 height 16
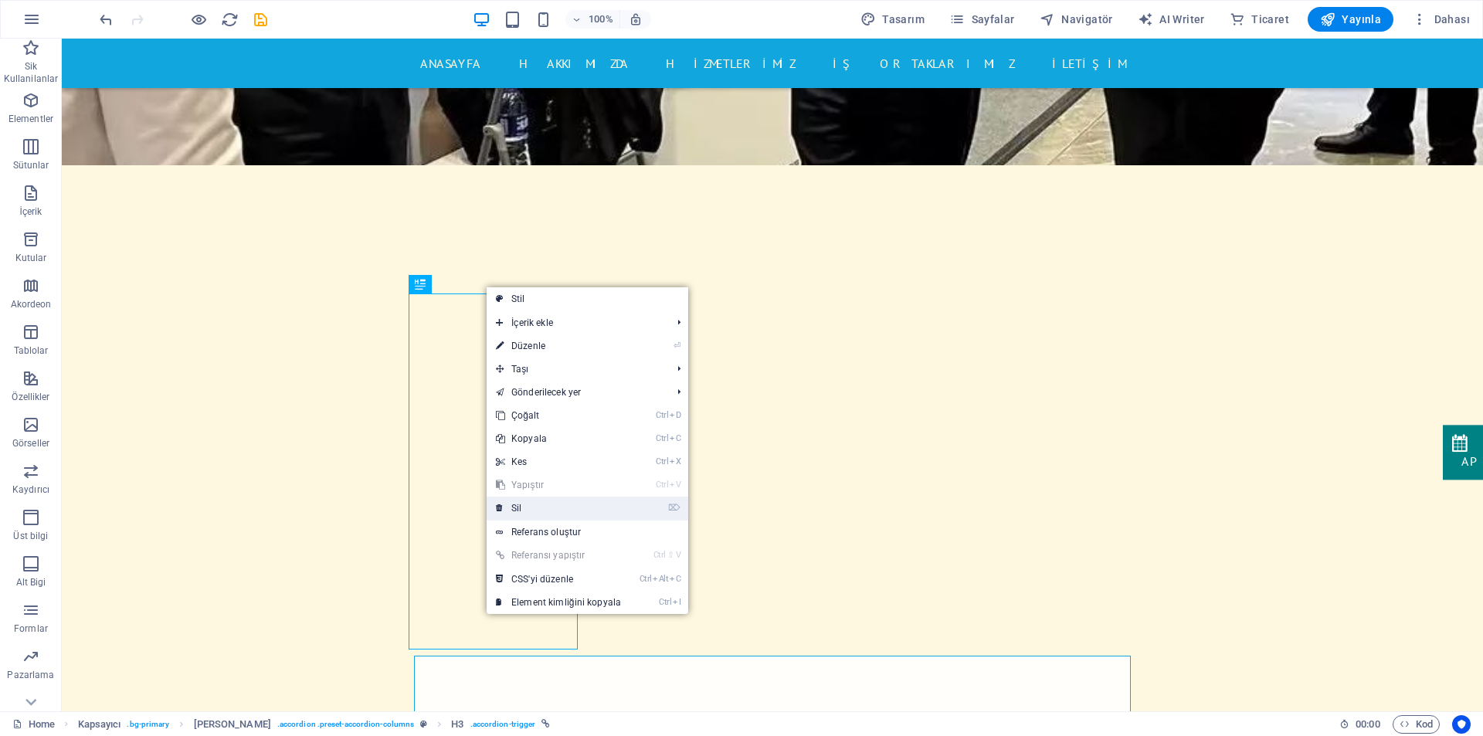
click at [535, 513] on link "⌦ Sil" at bounding box center [558, 508] width 144 height 23
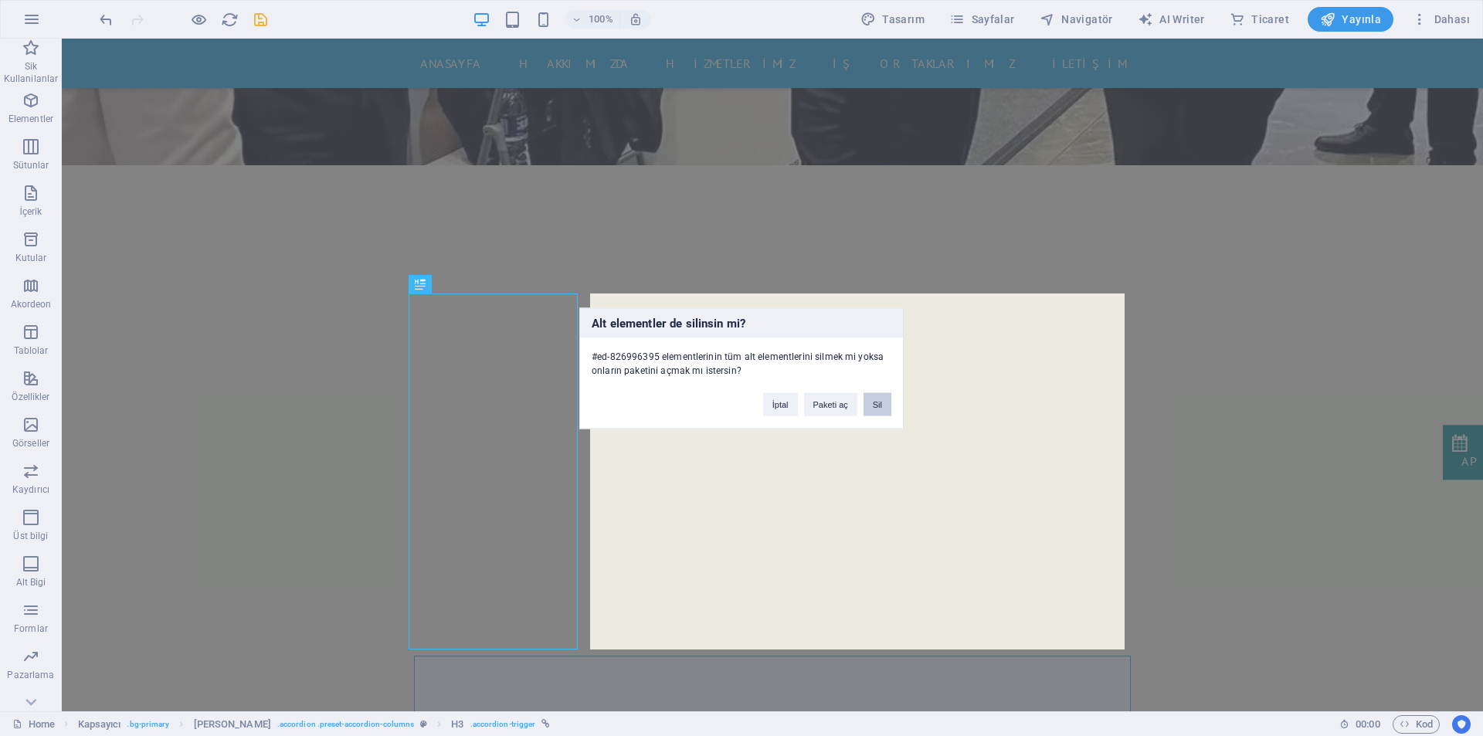
click at [879, 412] on button "Sil" at bounding box center [877, 403] width 28 height 23
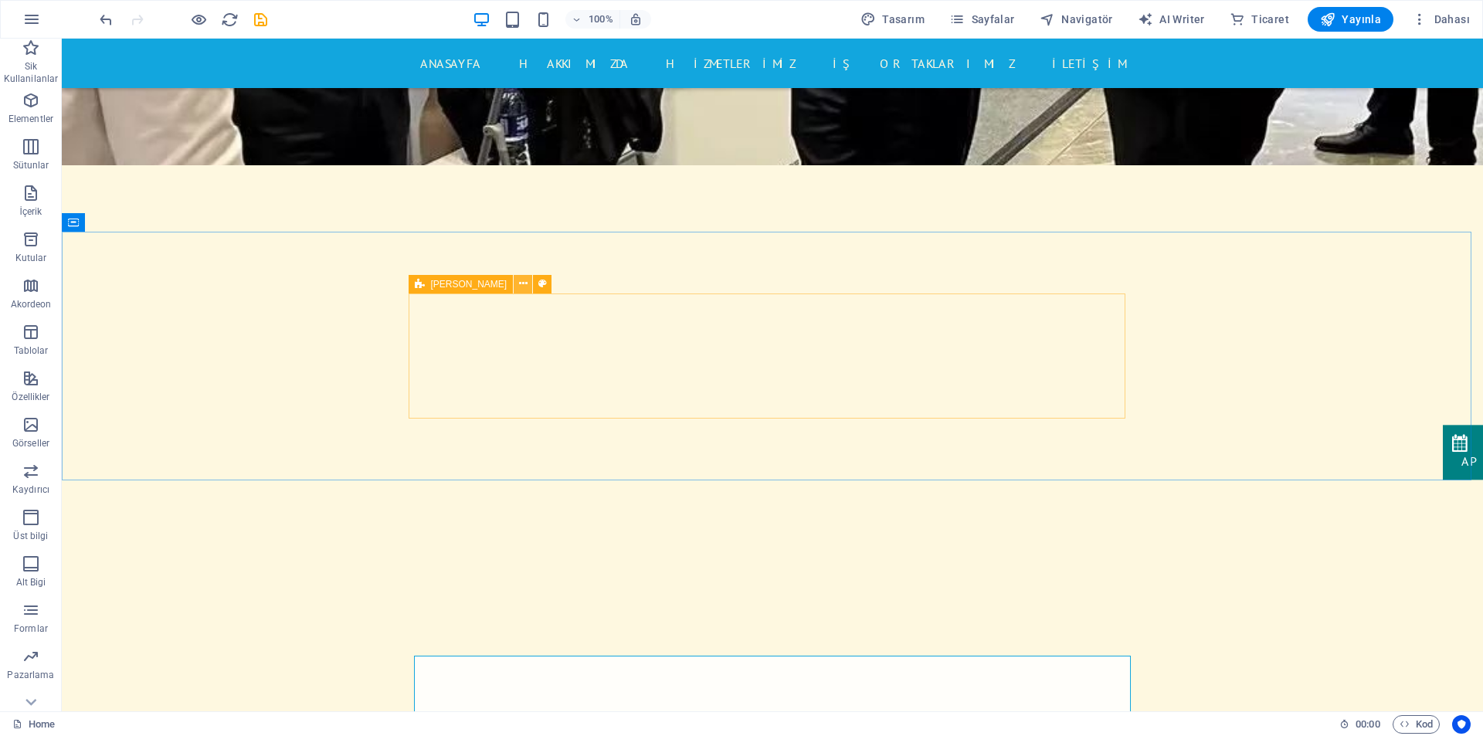
click at [519, 279] on icon at bounding box center [523, 284] width 8 height 16
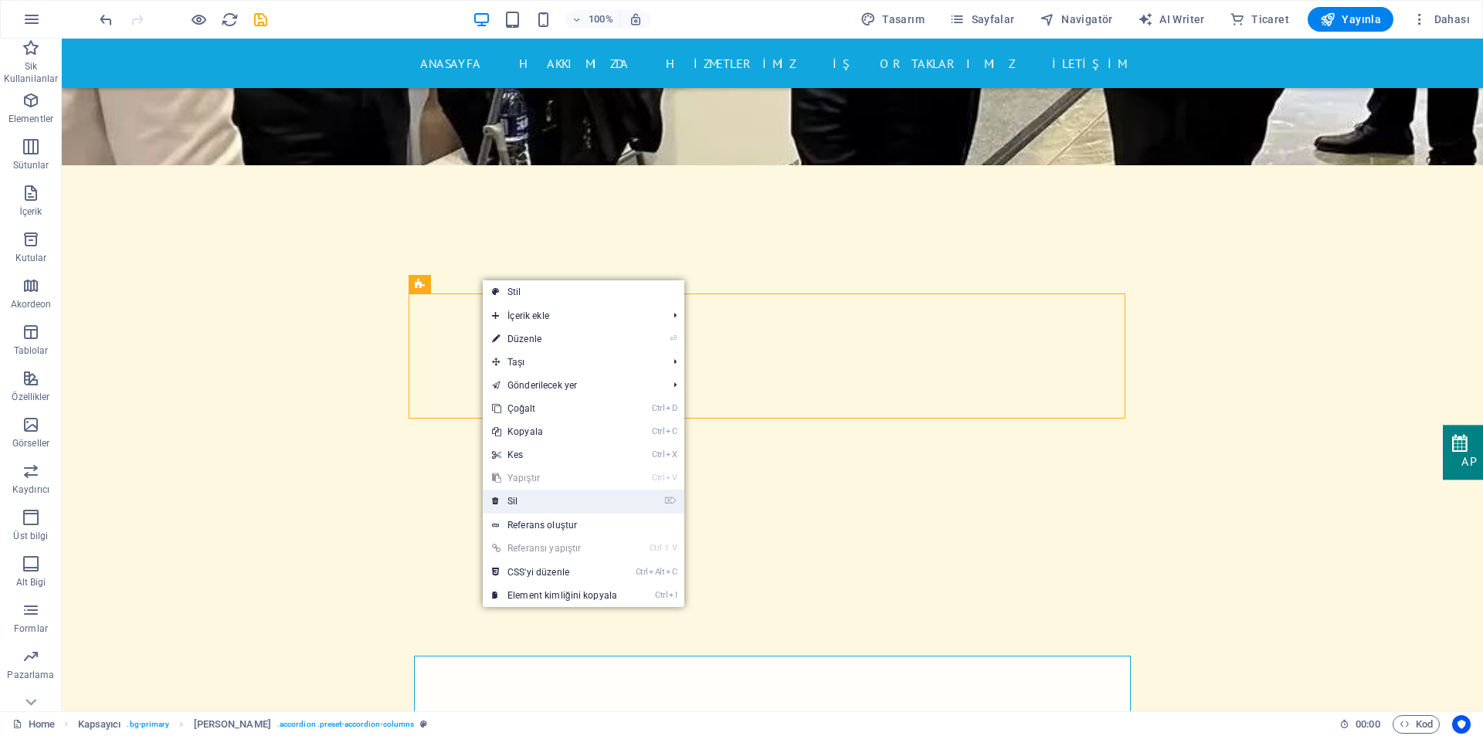
click at [544, 493] on link "⌦ Sil" at bounding box center [555, 501] width 144 height 23
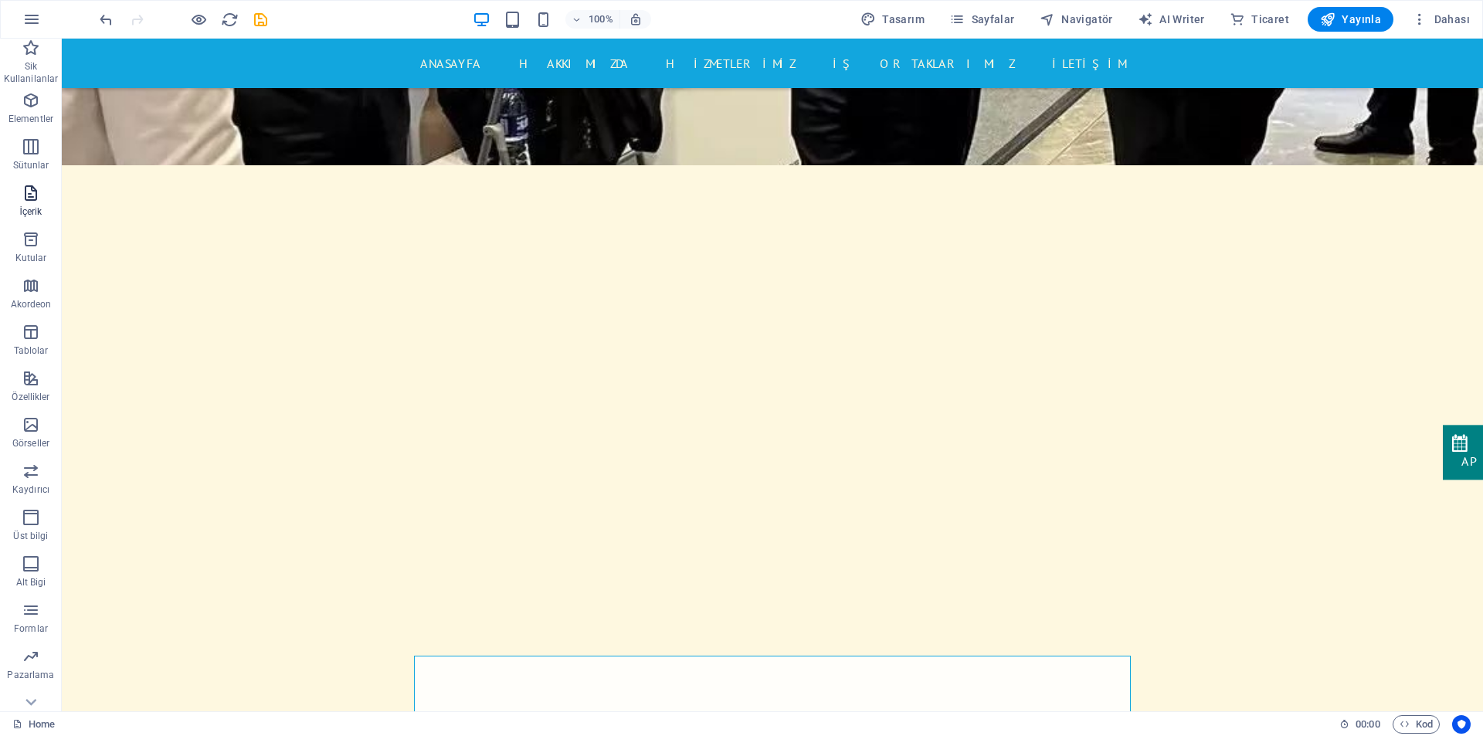
click at [25, 202] on span "İçerik" at bounding box center [31, 202] width 62 height 37
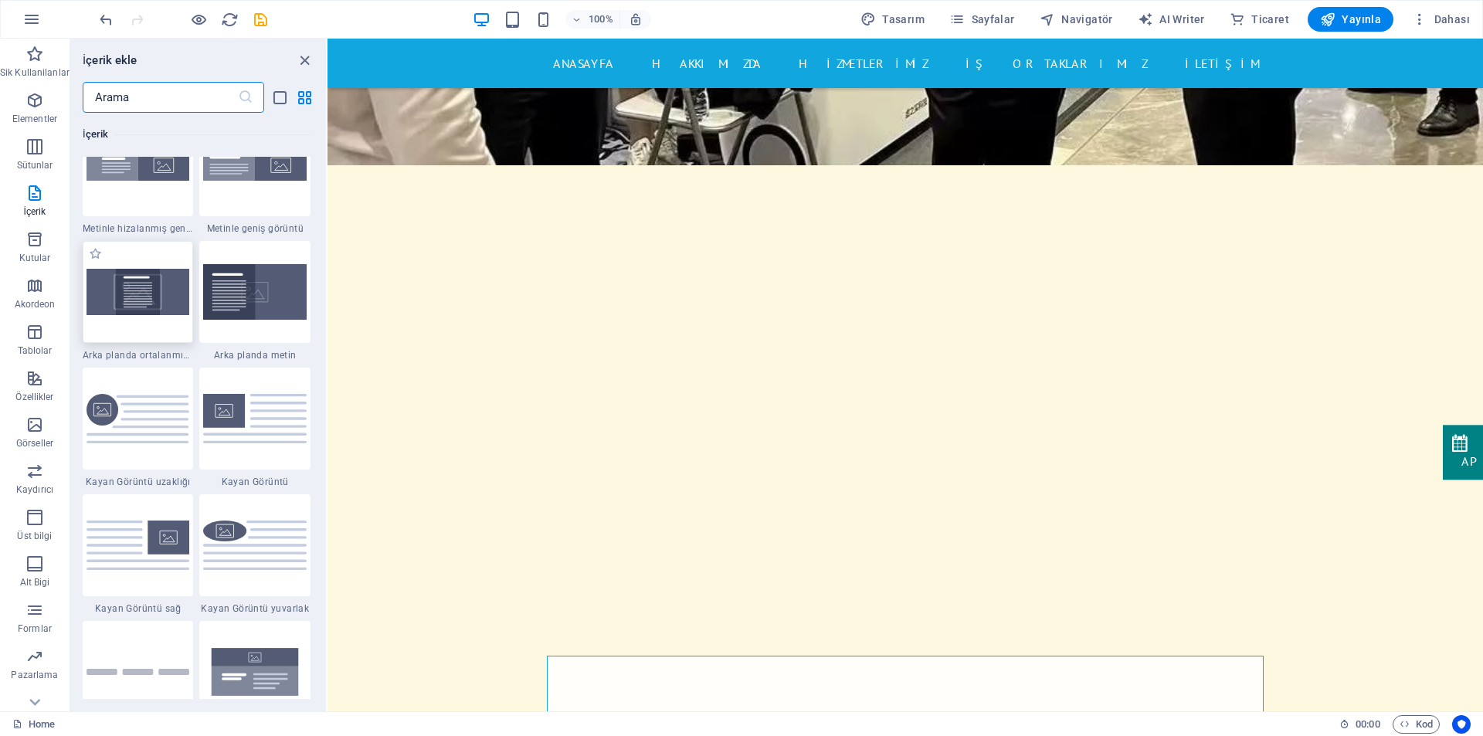
scroll to position [3165, 0]
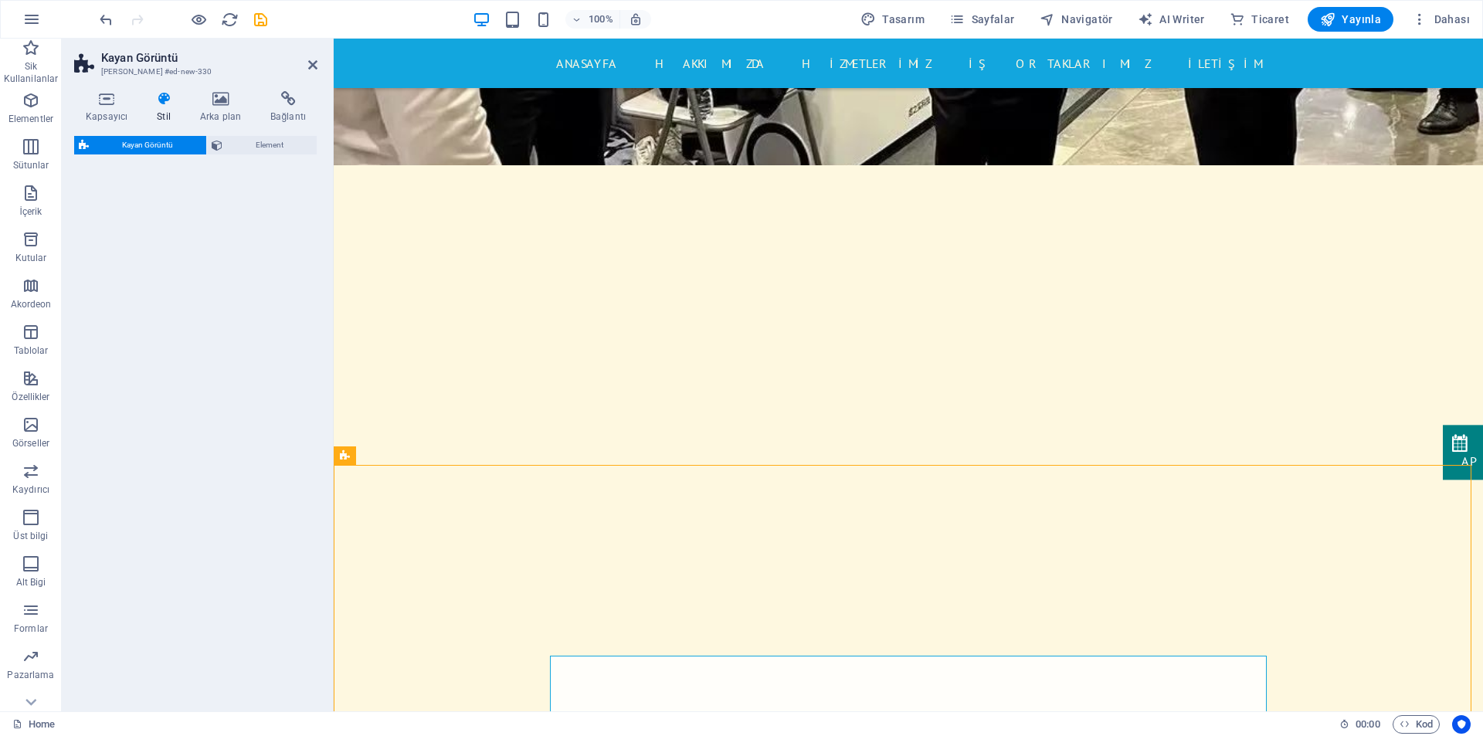
select select "%"
select select "rem"
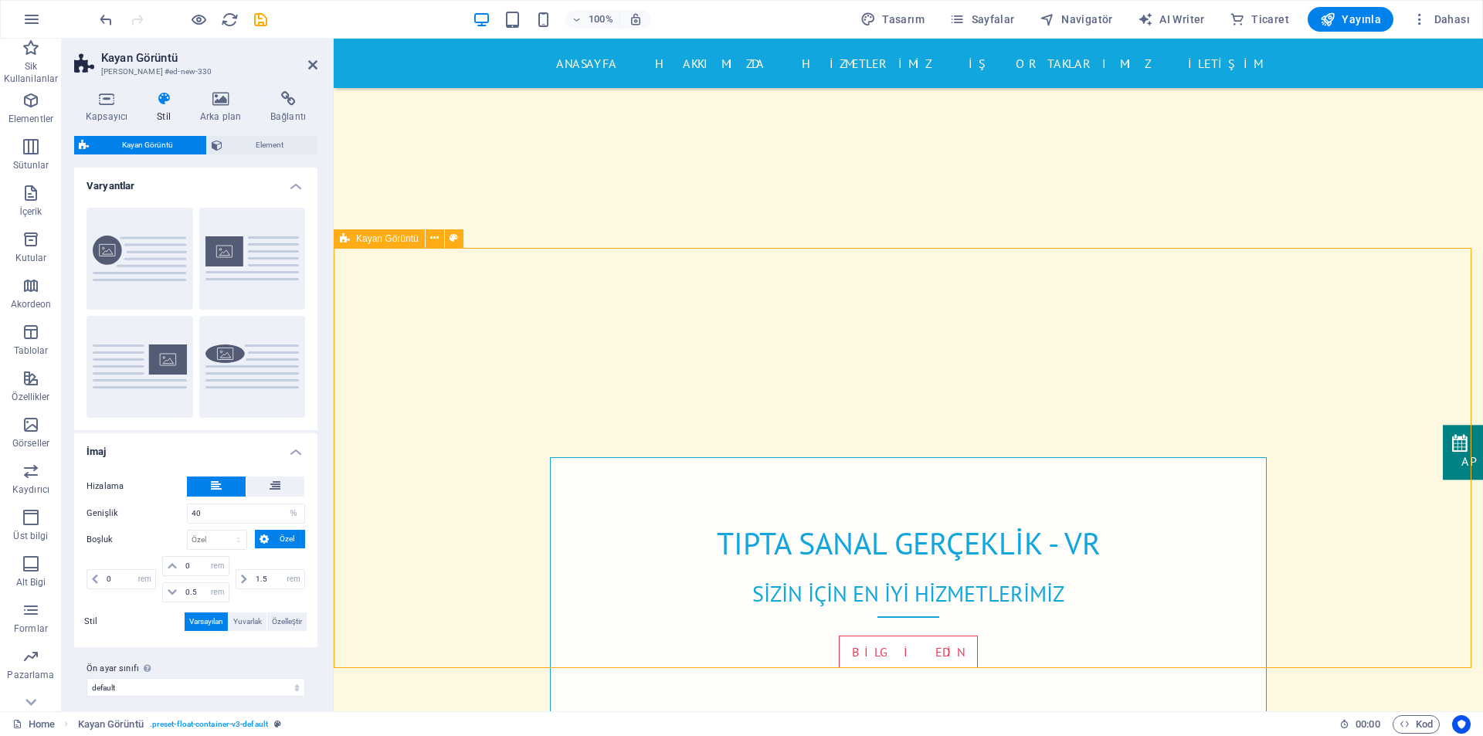
scroll to position [1085, 0]
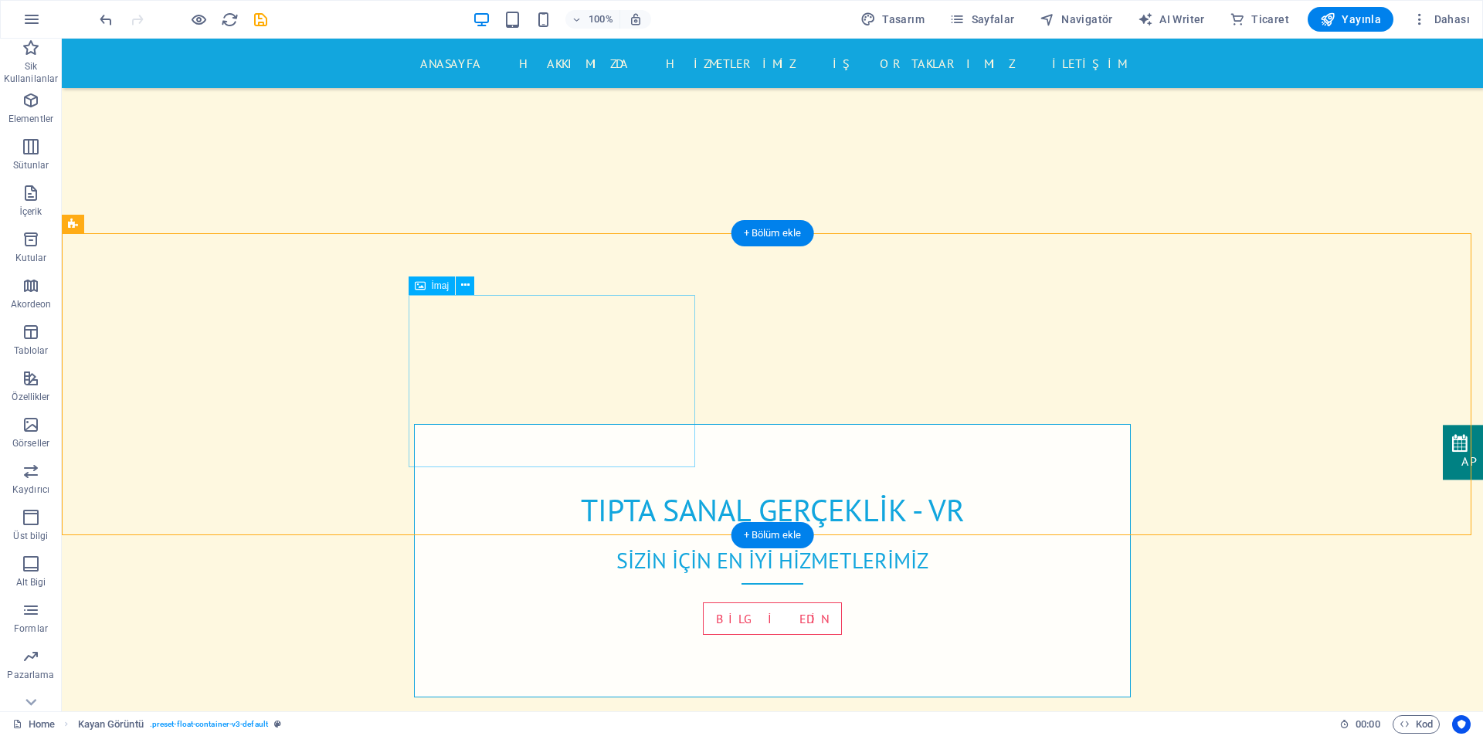
select select "%"
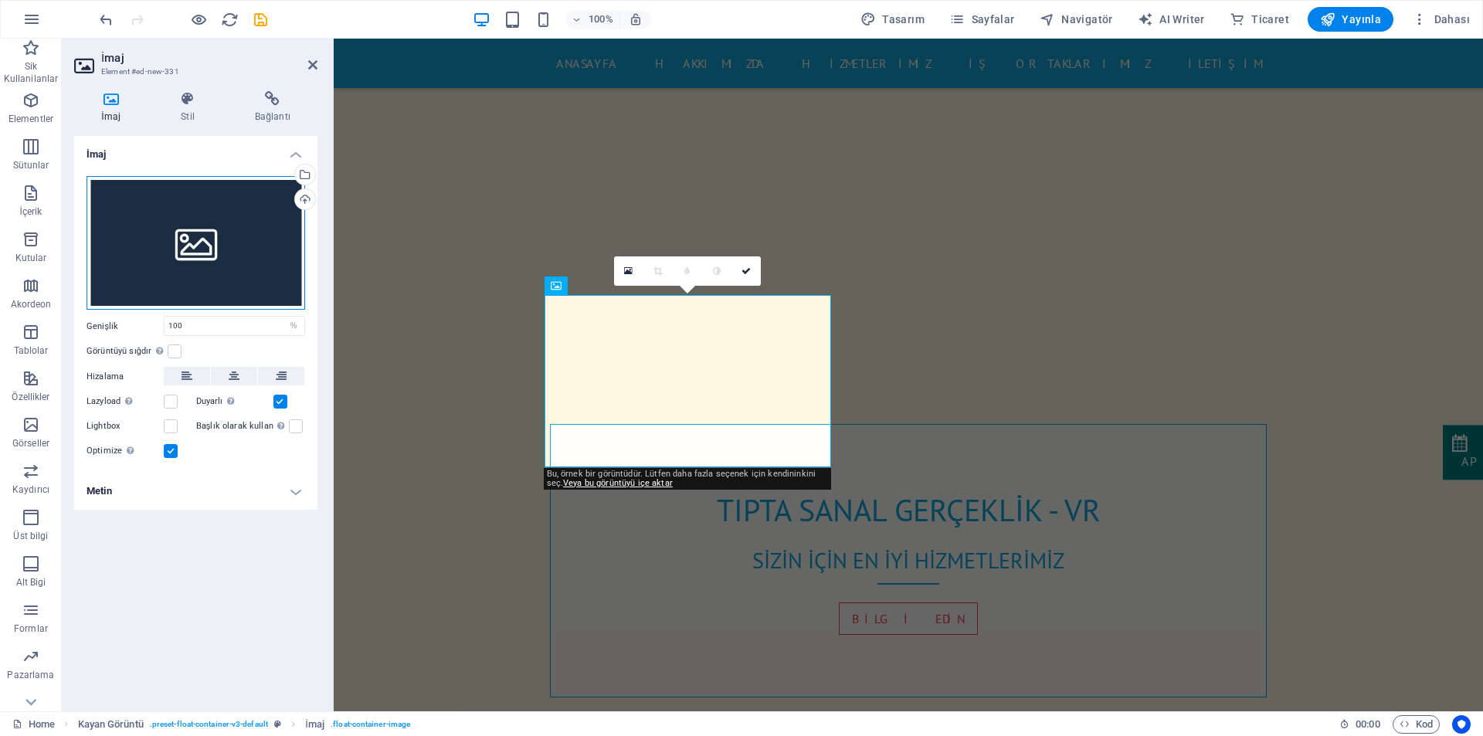
click at [204, 251] on div "Dosyaları buraya sürükleyin, dosyaları seçmek için tıklayın veya Dosyalardan ya…" at bounding box center [195, 243] width 219 height 134
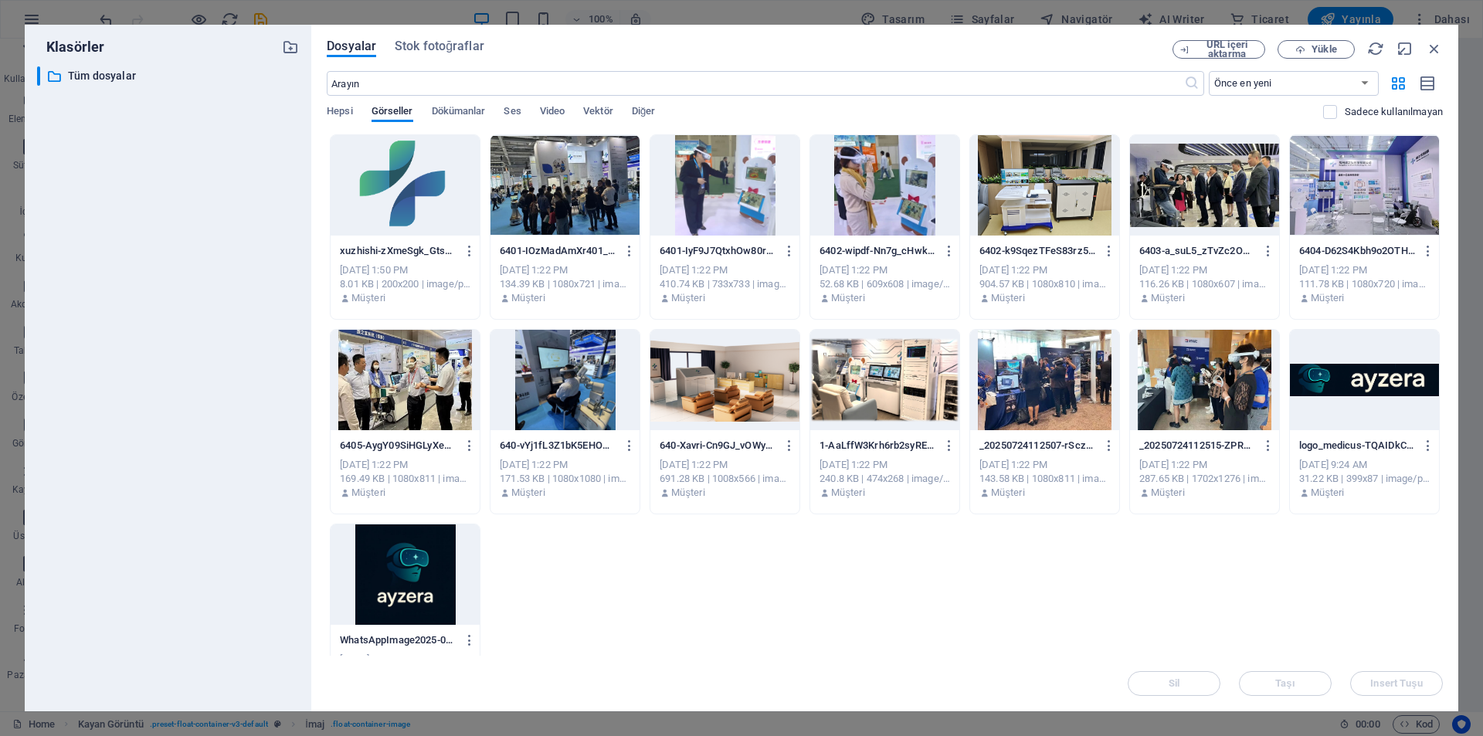
click at [204, 251] on div "​ Tüm dosyalar Tüm dosyalar" at bounding box center [168, 382] width 262 height 632
click at [1345, 204] on div at bounding box center [1364, 185] width 149 height 100
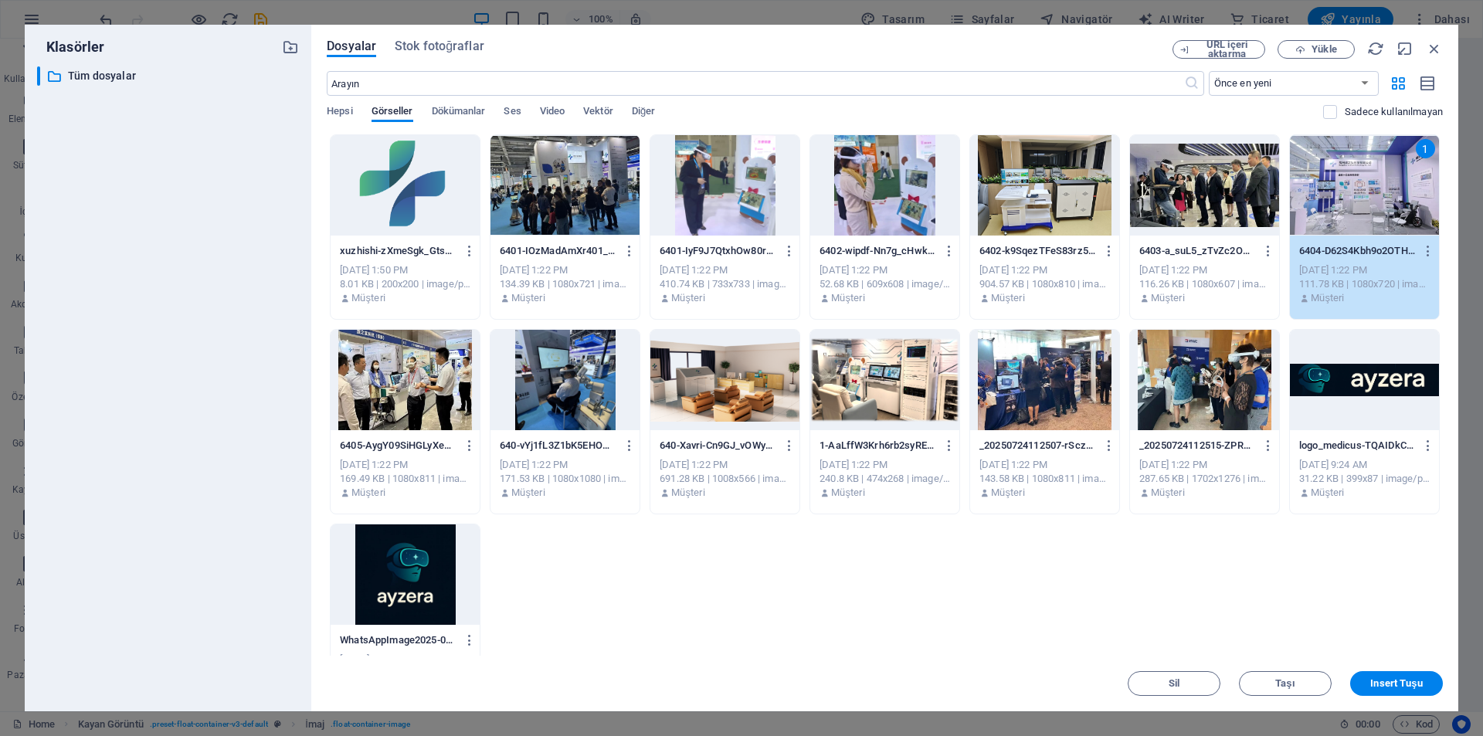
click at [1345, 204] on div "1" at bounding box center [1364, 185] width 149 height 100
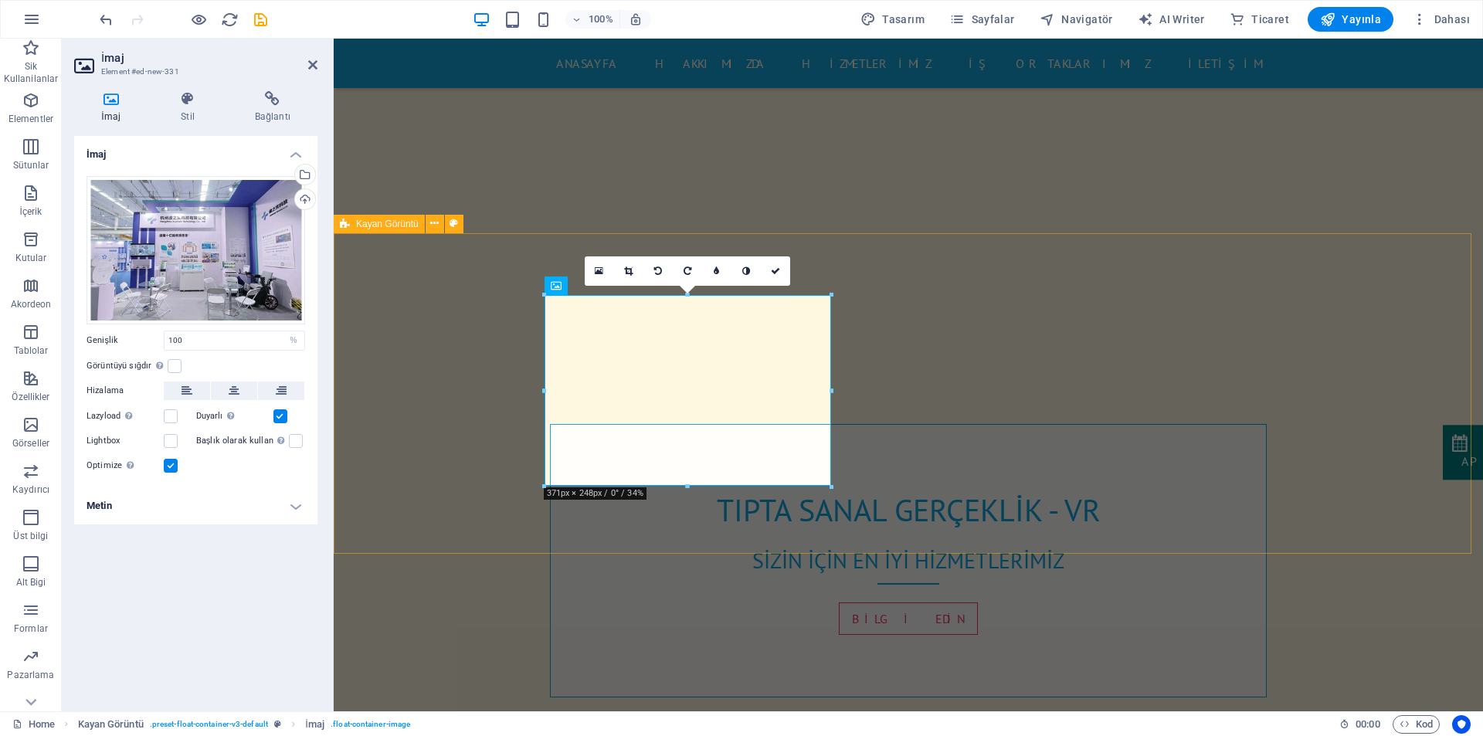
select select "%"
select select "rem"
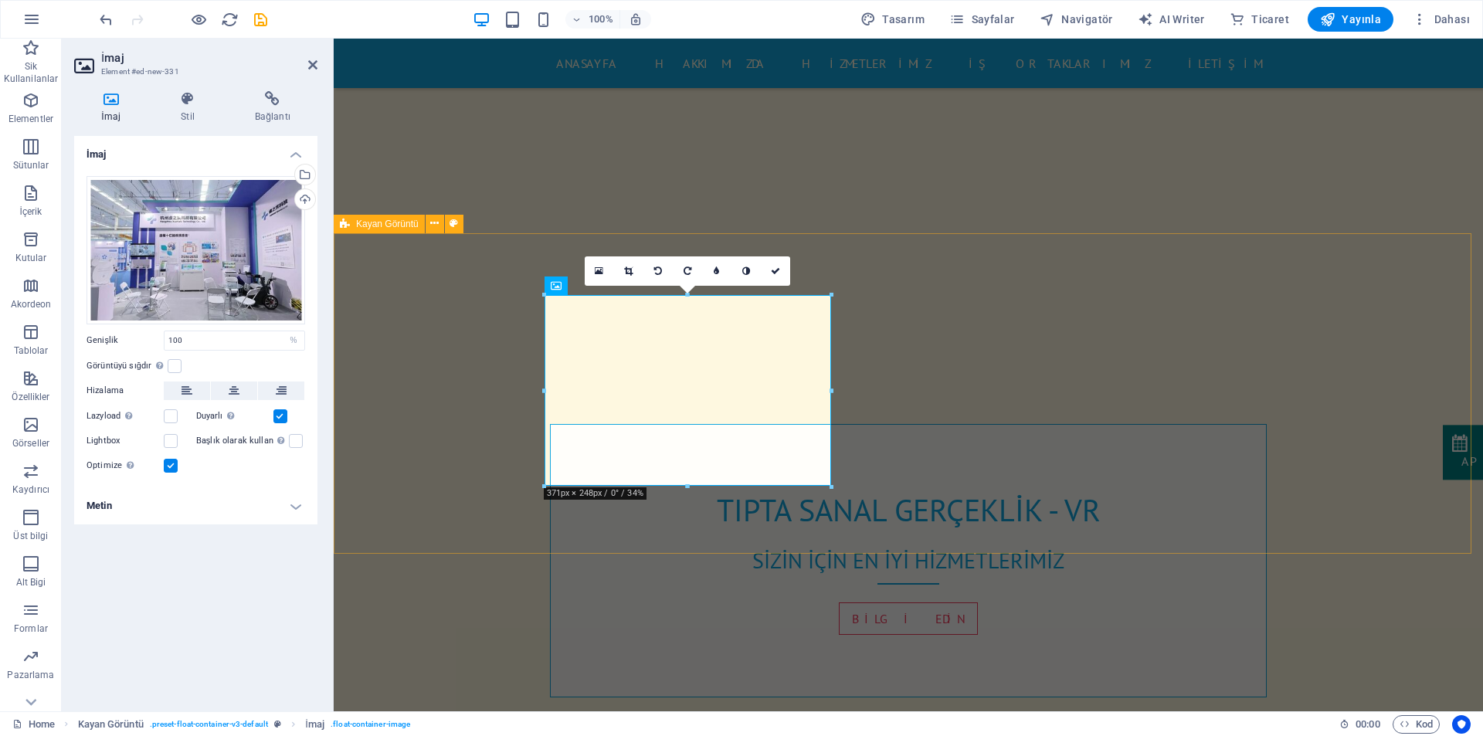
select select "rem"
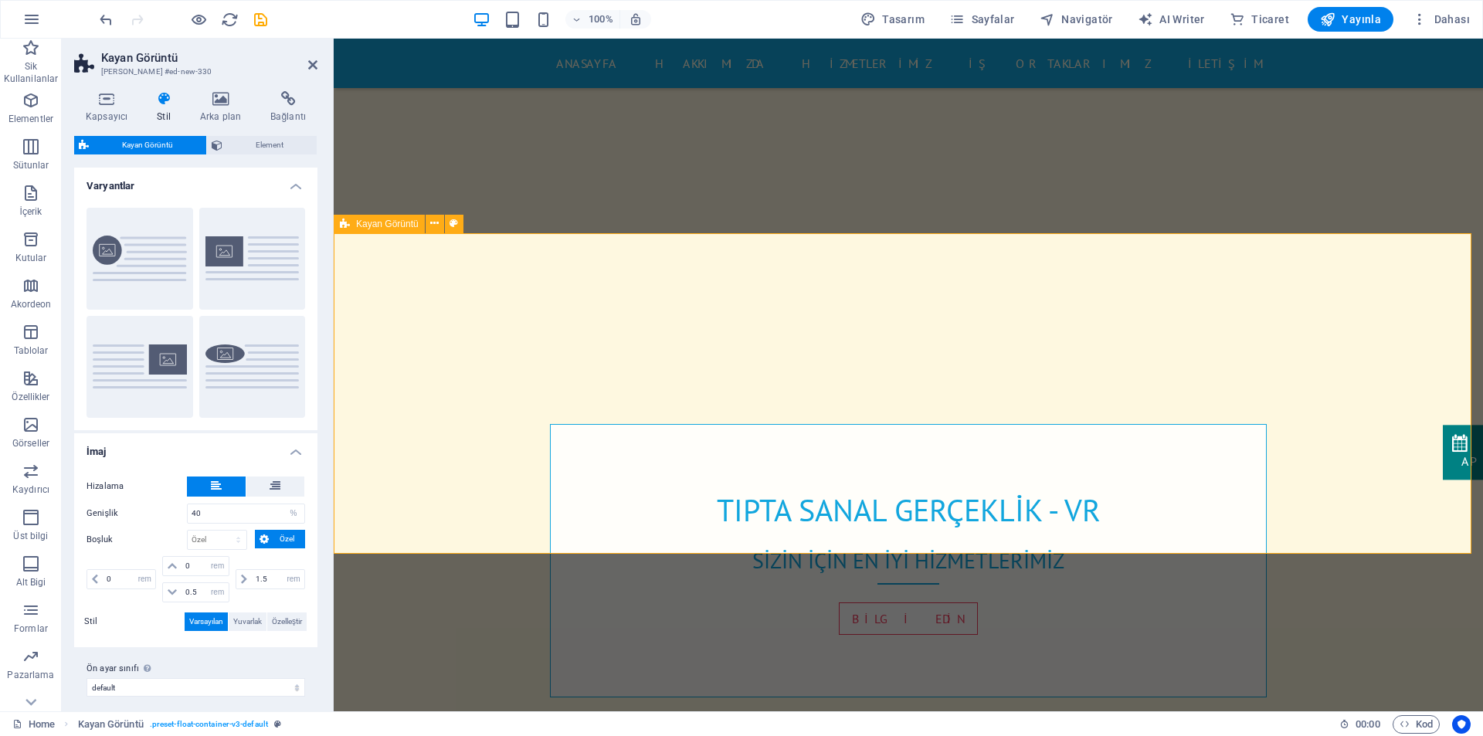
click at [222, 116] on h4 "Arka plan" at bounding box center [223, 107] width 70 height 32
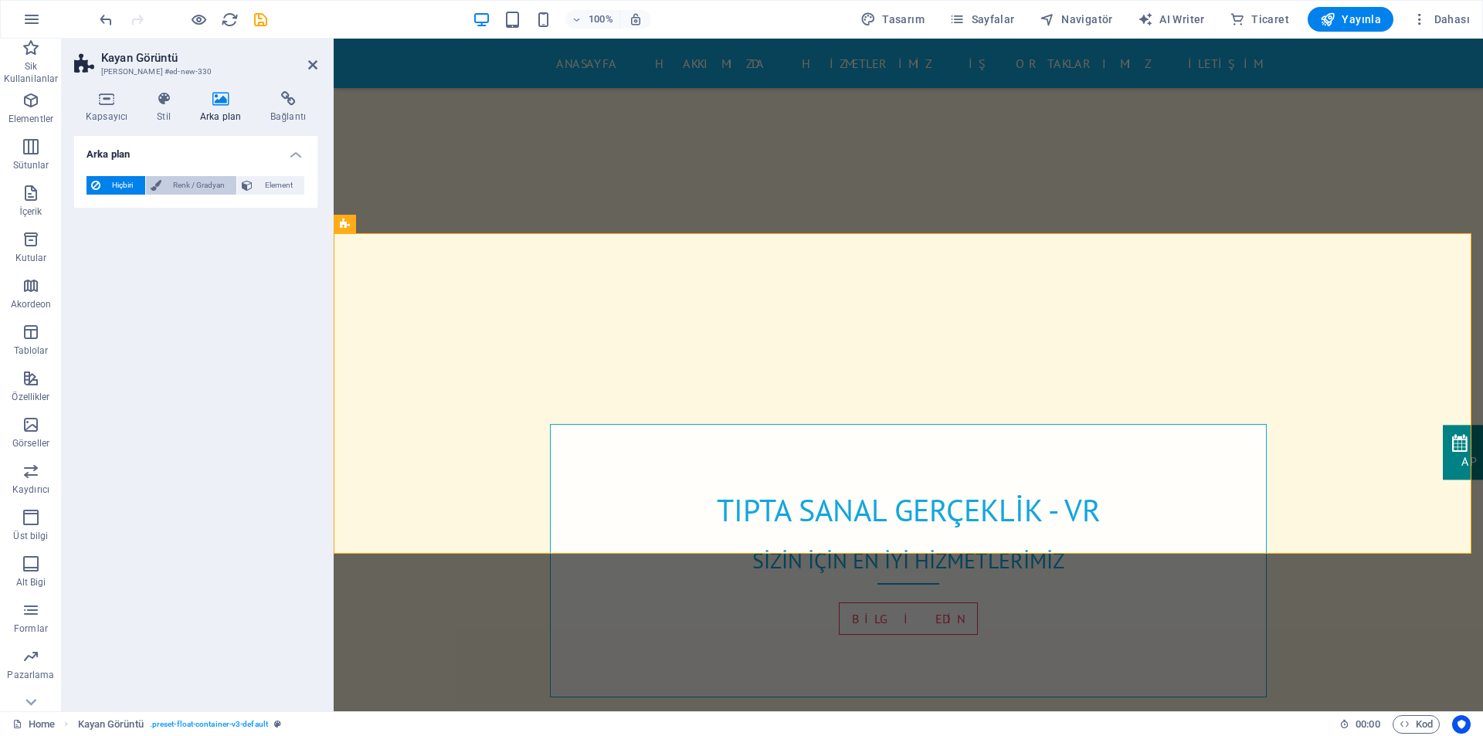
click at [161, 185] on icon at bounding box center [156, 185] width 11 height 19
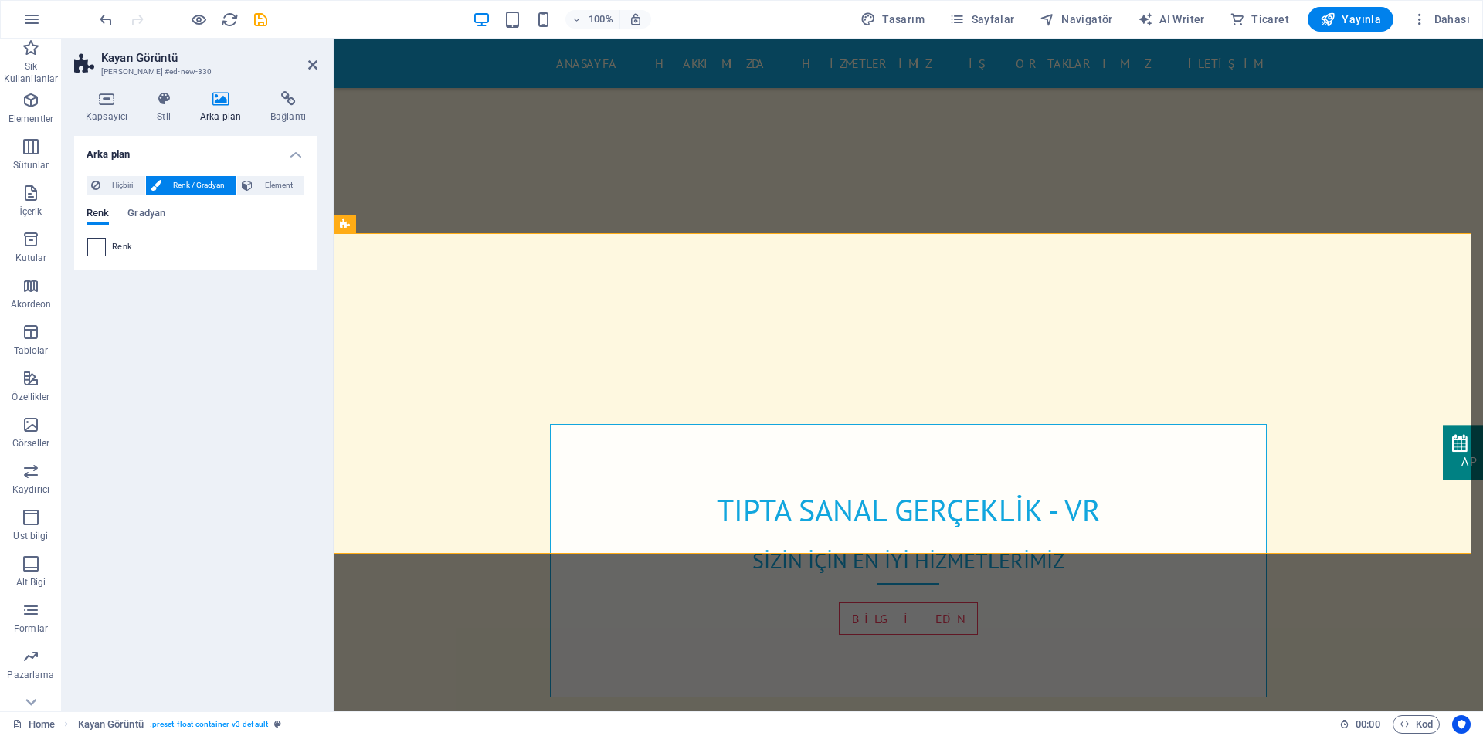
click at [94, 246] on span at bounding box center [96, 247] width 17 height 17
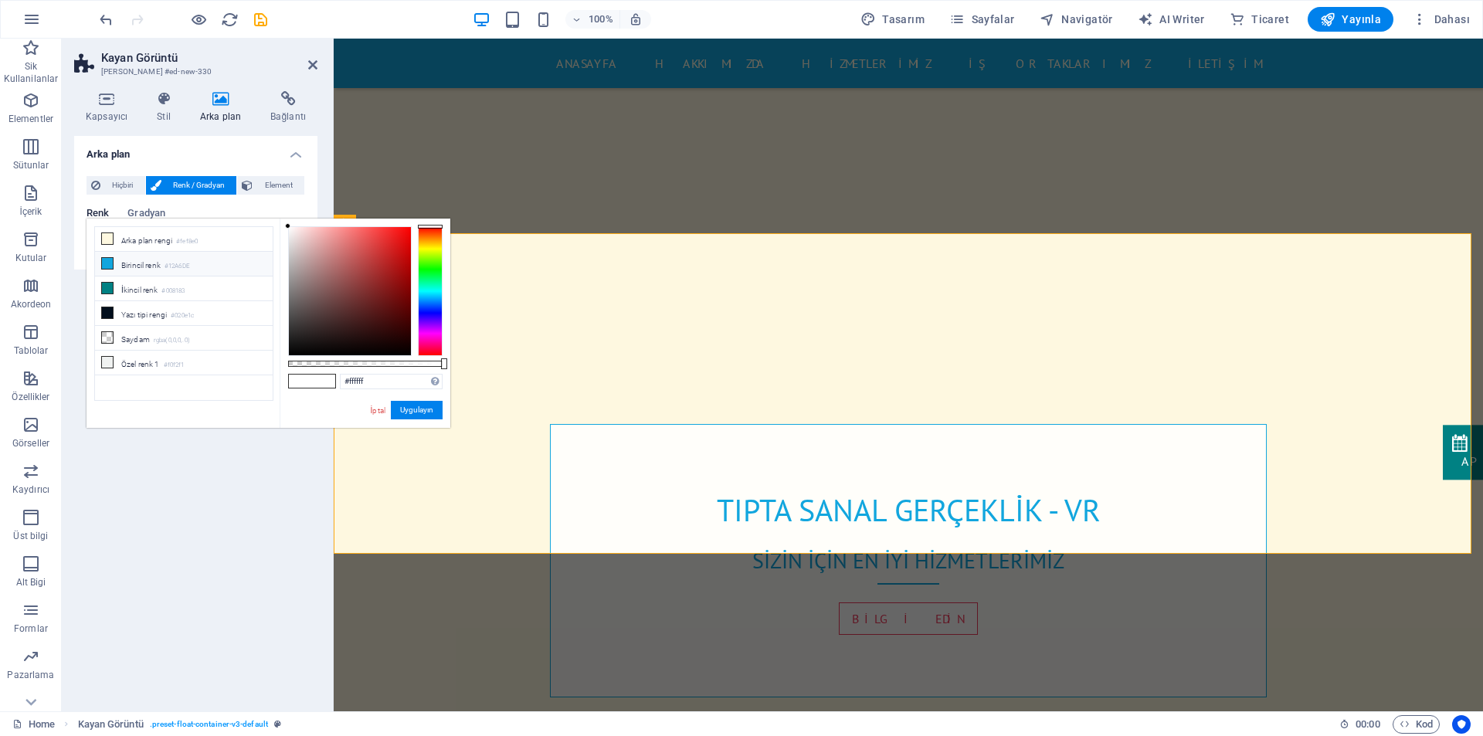
click at [130, 266] on li "Birincil renk #12A6DE" at bounding box center [184, 264] width 178 height 25
type input "#12a6de"
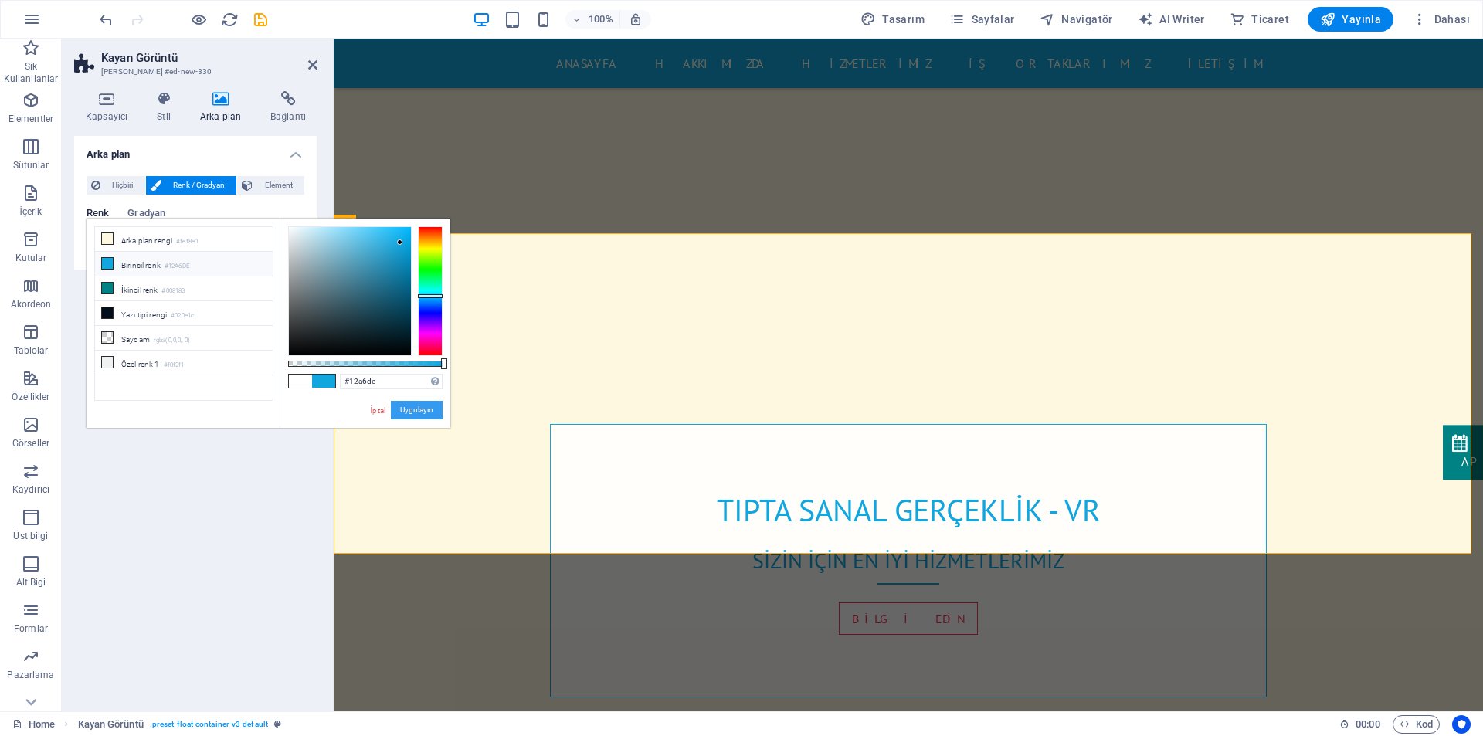
click at [411, 412] on button "Uygulayın" at bounding box center [417, 410] width 52 height 19
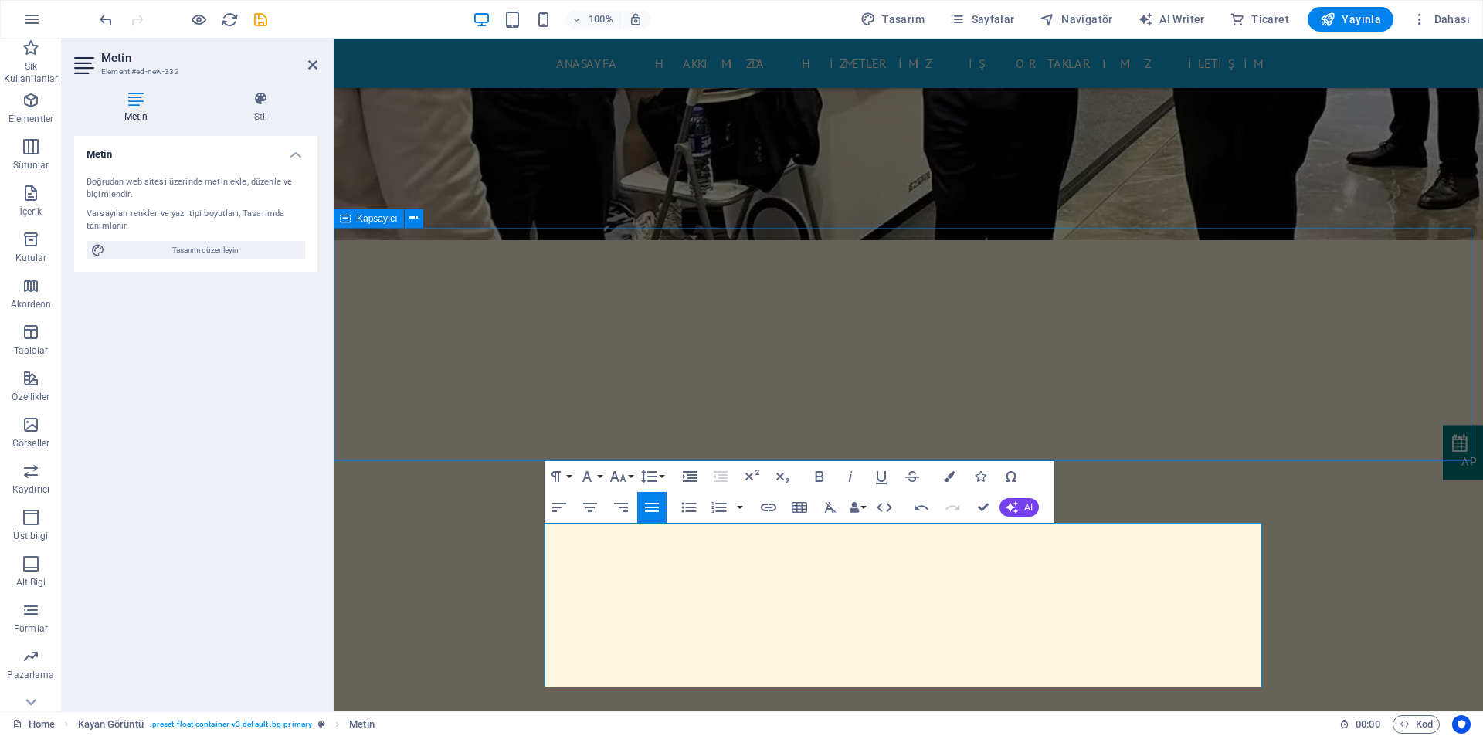
scroll to position [776, 0]
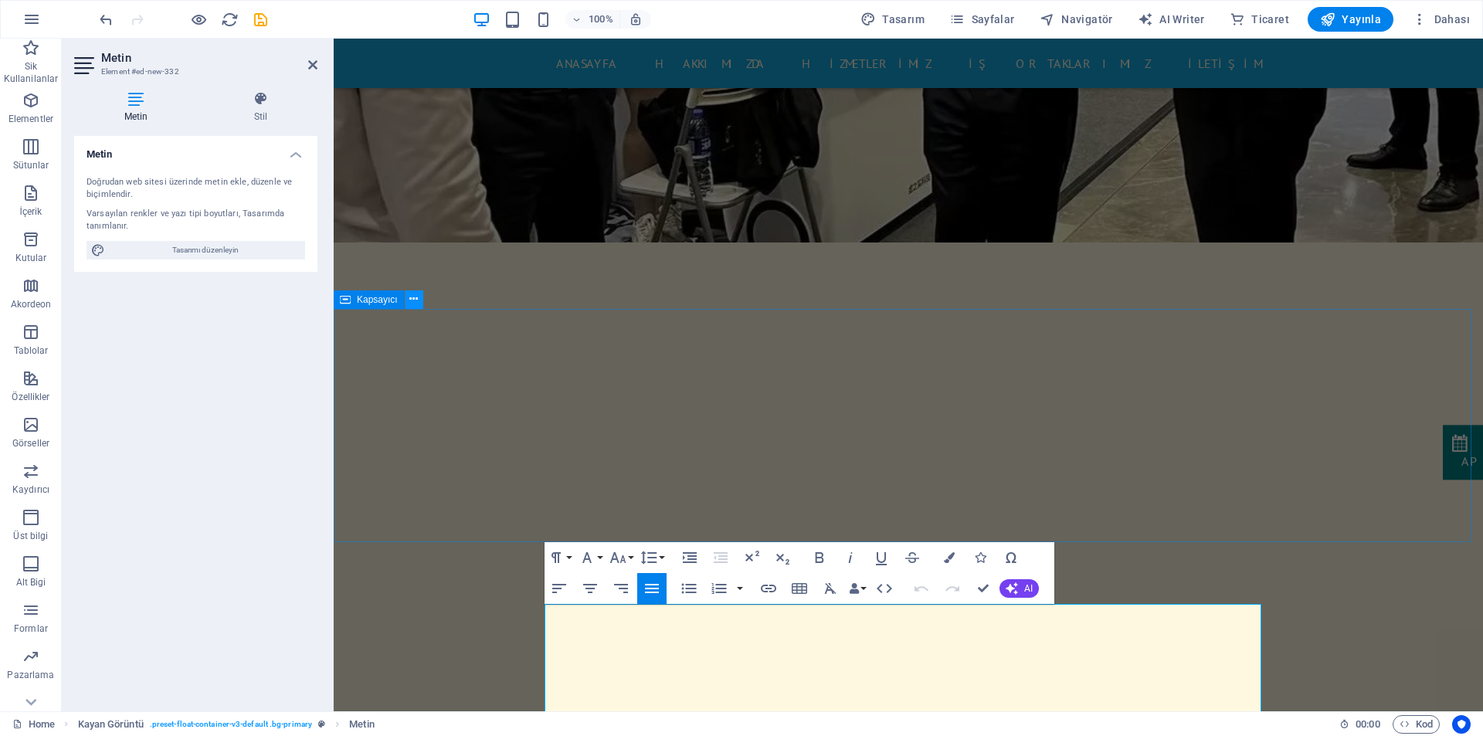
click at [412, 295] on icon at bounding box center [413, 299] width 8 height 16
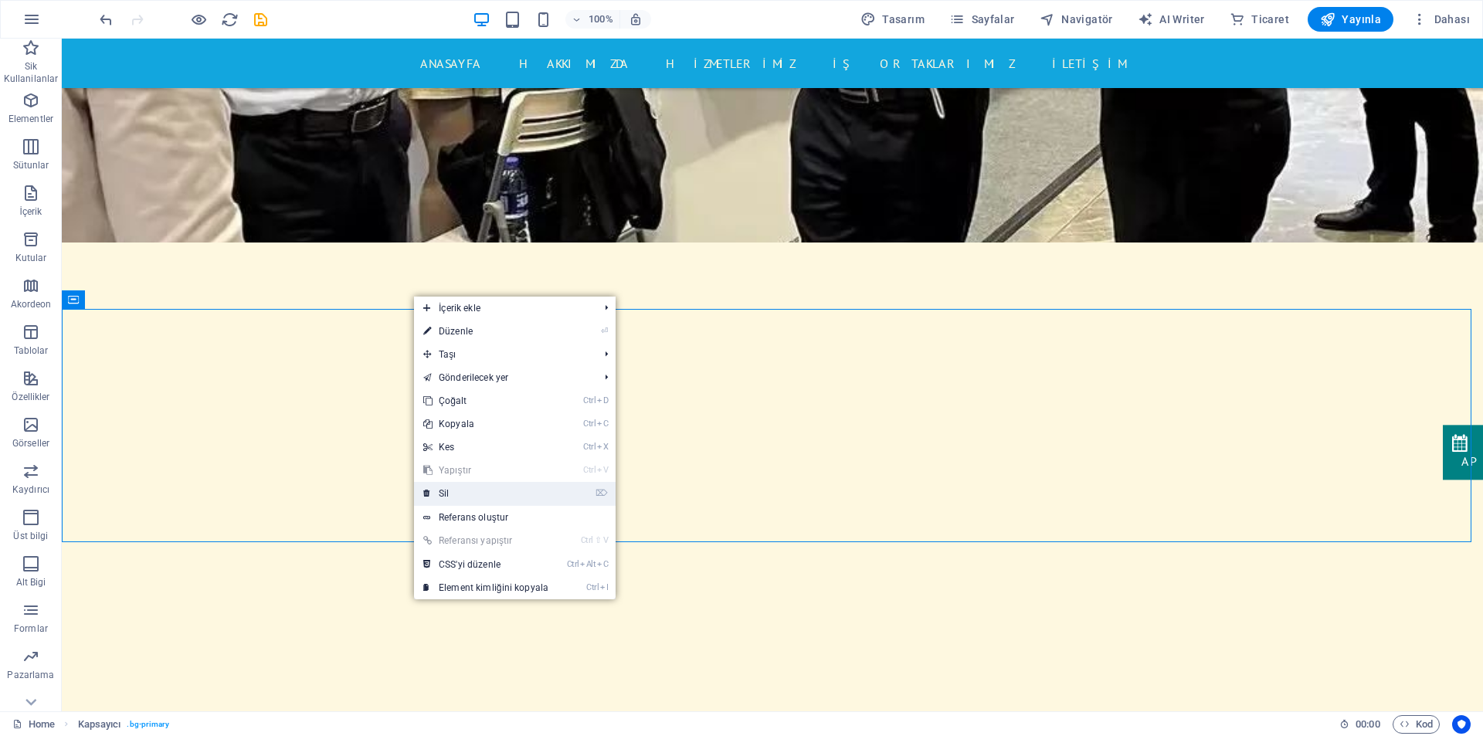
click at [453, 497] on link "⌦ Sil" at bounding box center [486, 493] width 144 height 23
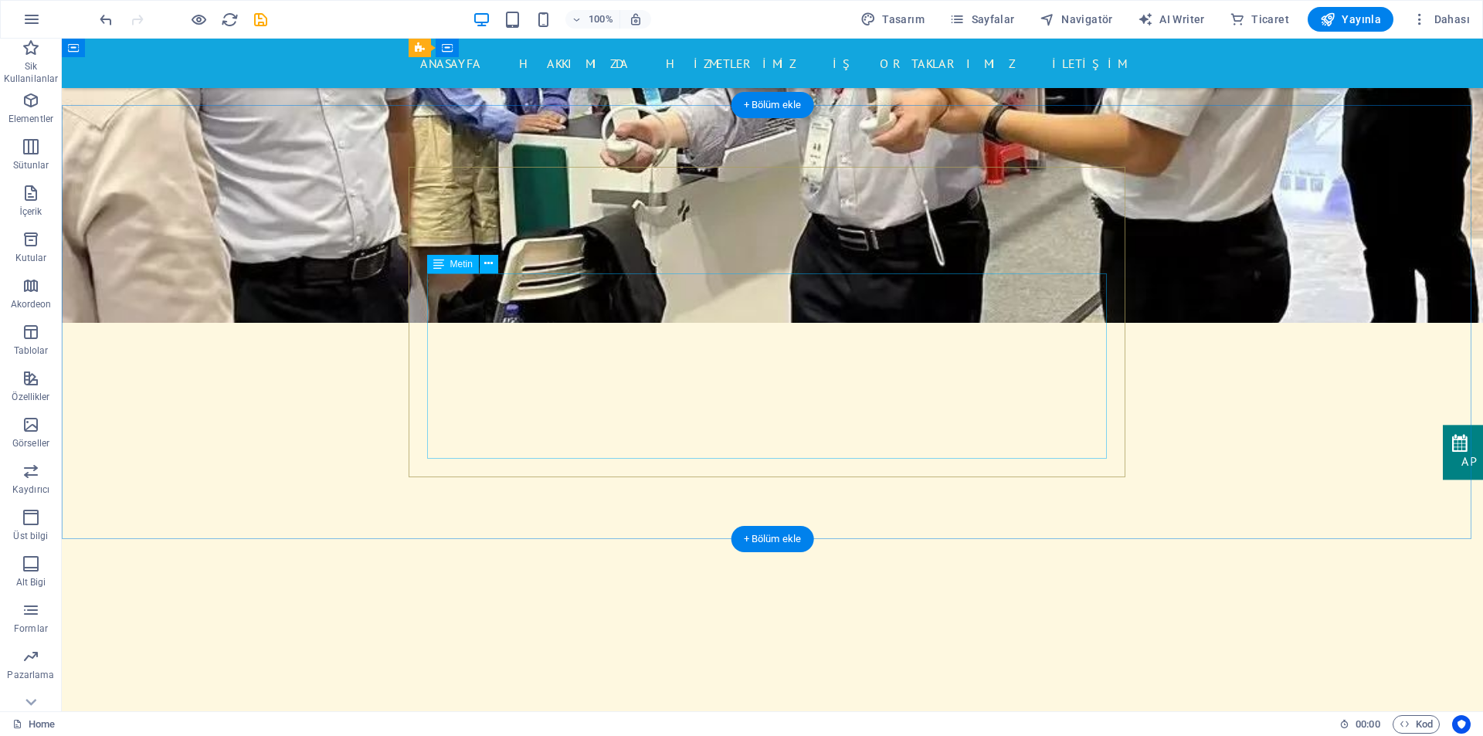
scroll to position [544, 0]
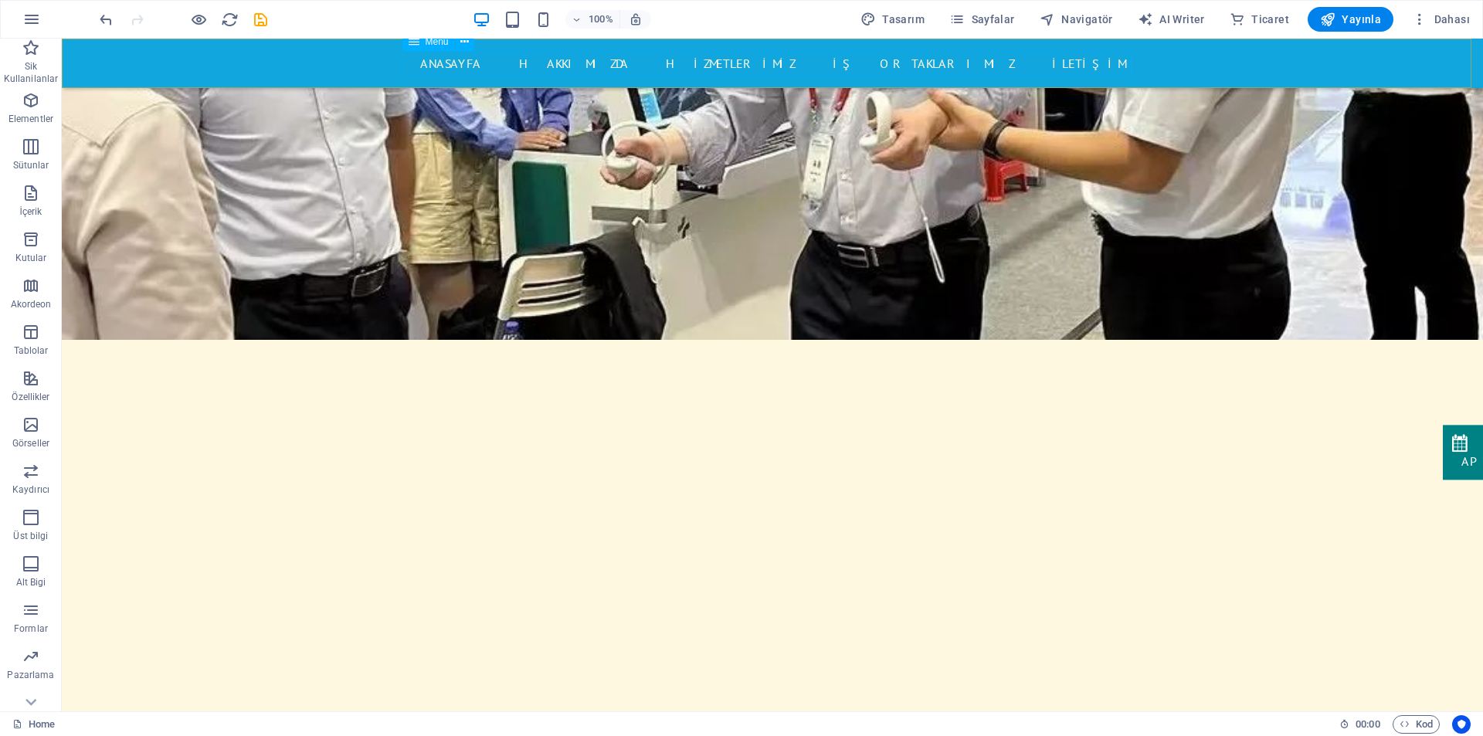
click at [771, 66] on nav "ANASAYFA Hakkımızda HİZMETLERİMİZ İŞ ORTAKLARIMIZ İLETİŞİM" at bounding box center [772, 63] width 729 height 25
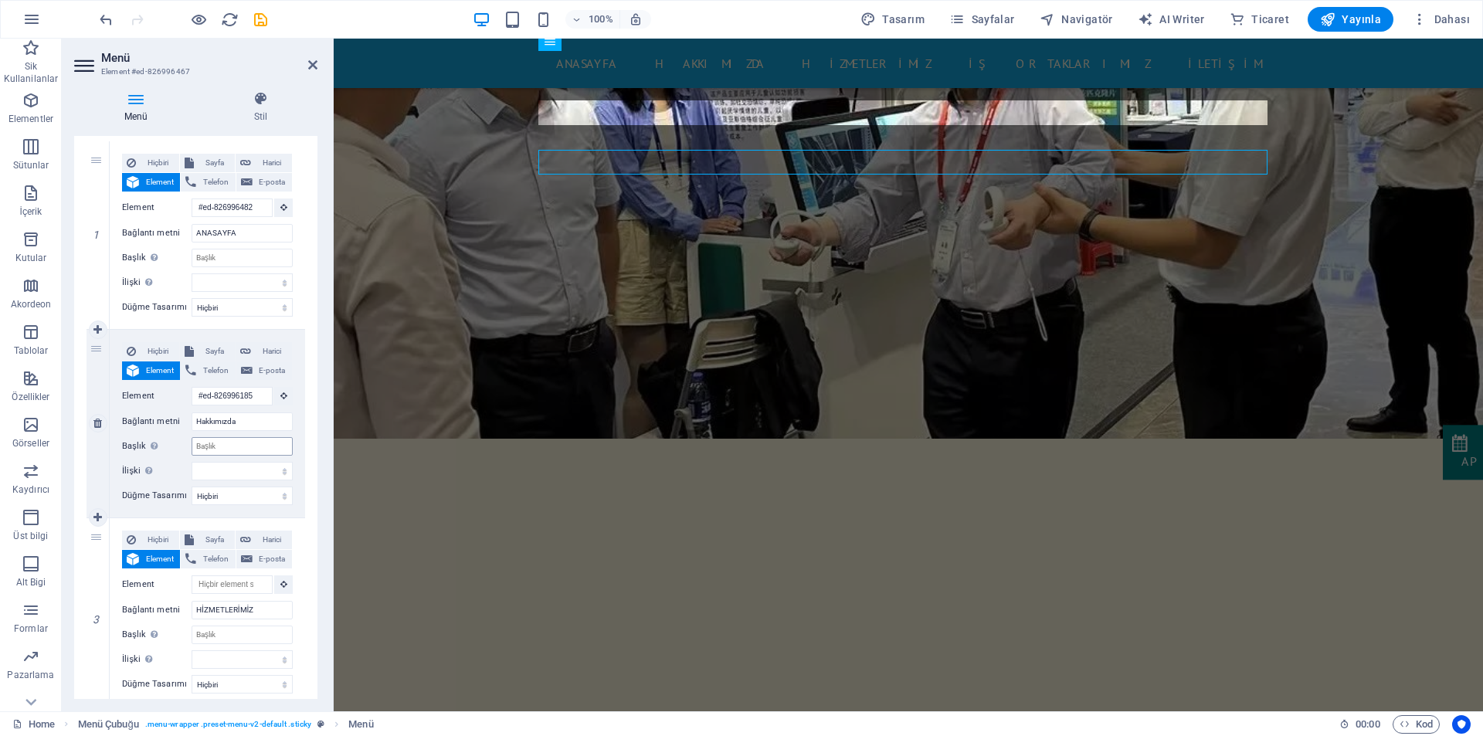
scroll to position [154, 0]
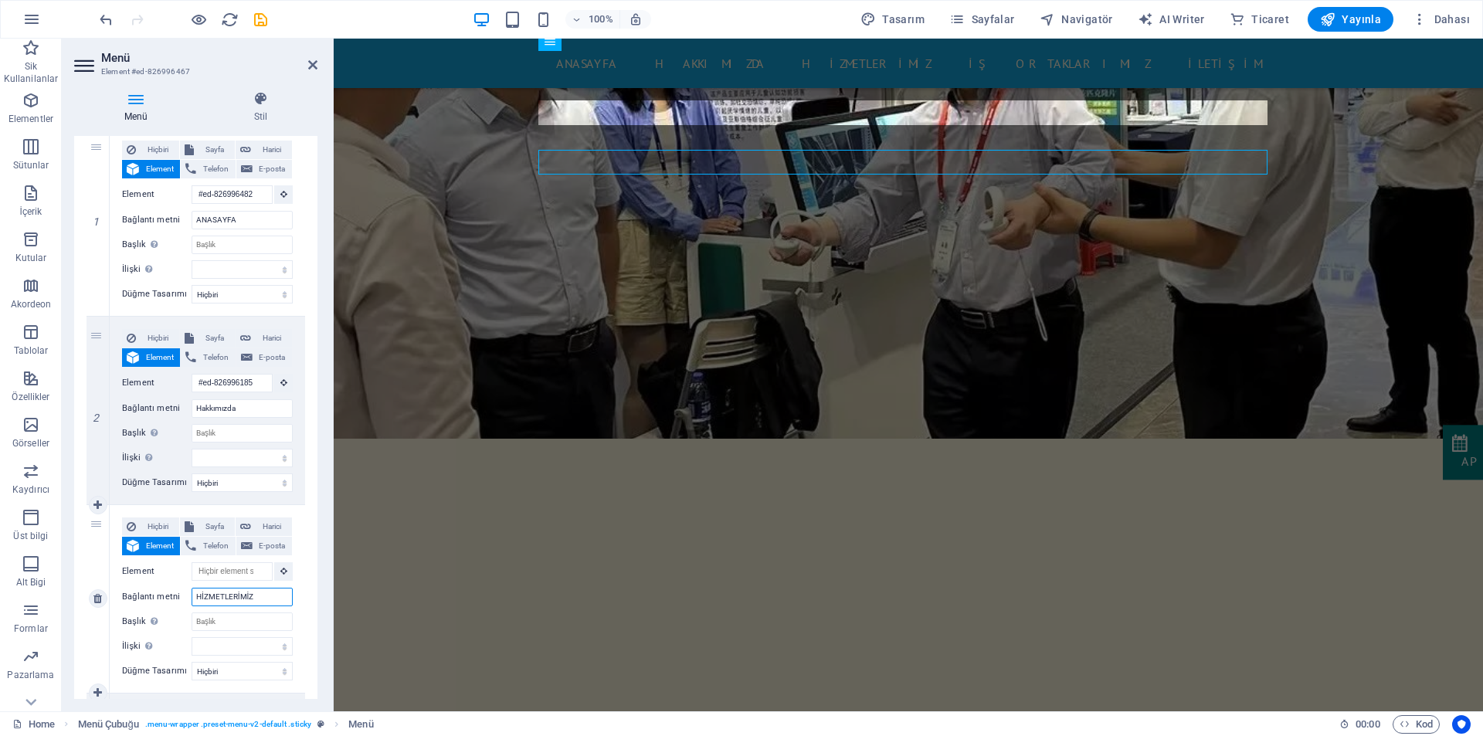
click at [256, 595] on input "HİZMETLERİMİZ" at bounding box center [241, 597] width 101 height 19
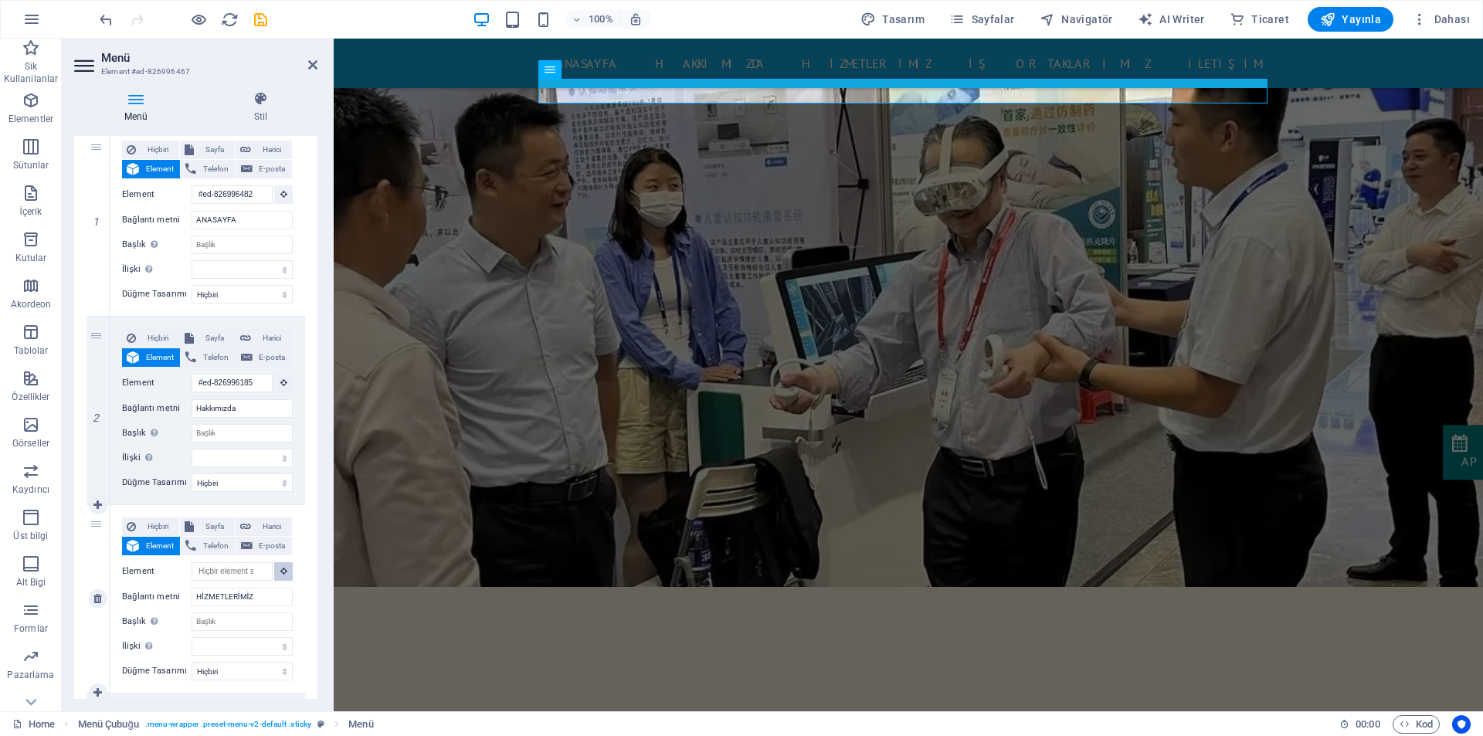
click at [281, 571] on icon at bounding box center [283, 571] width 7 height 8
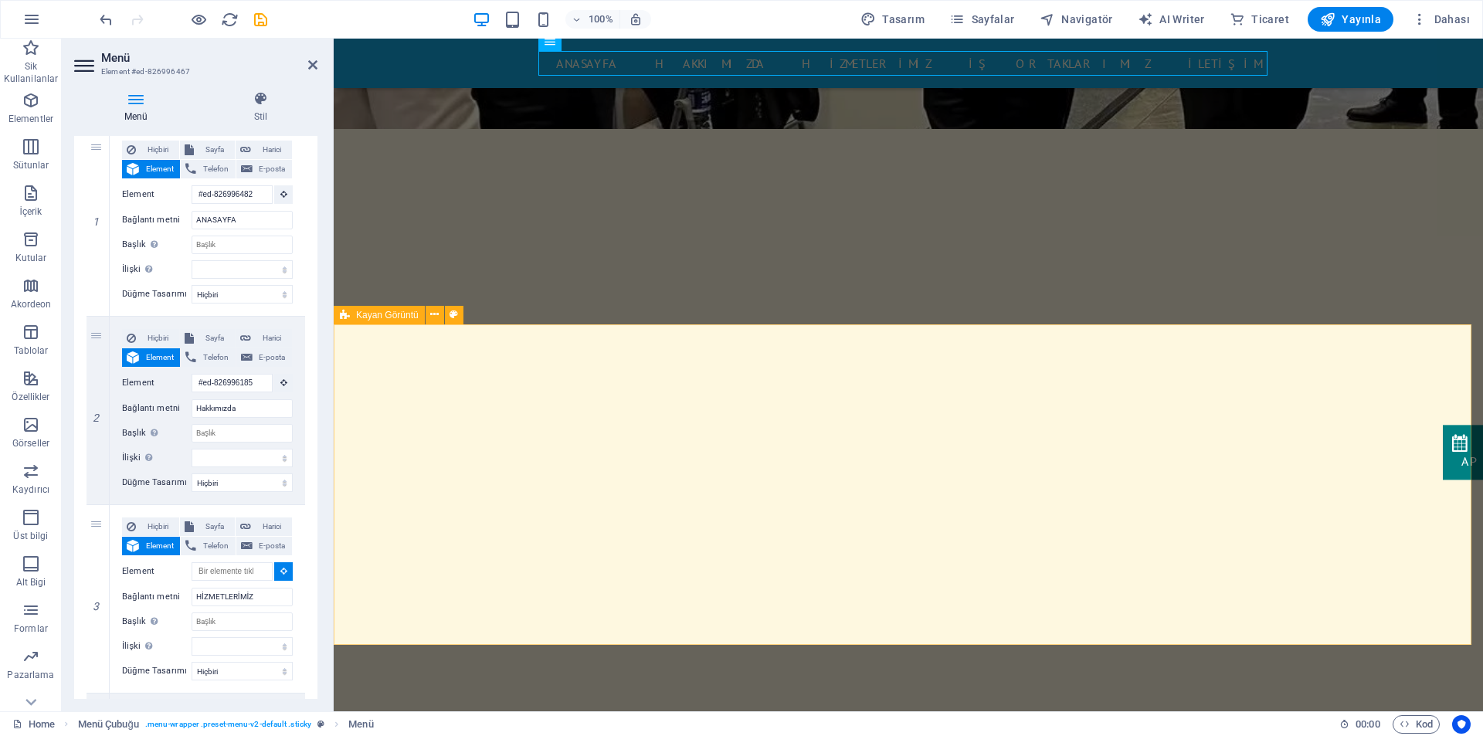
scroll to position [761, 0]
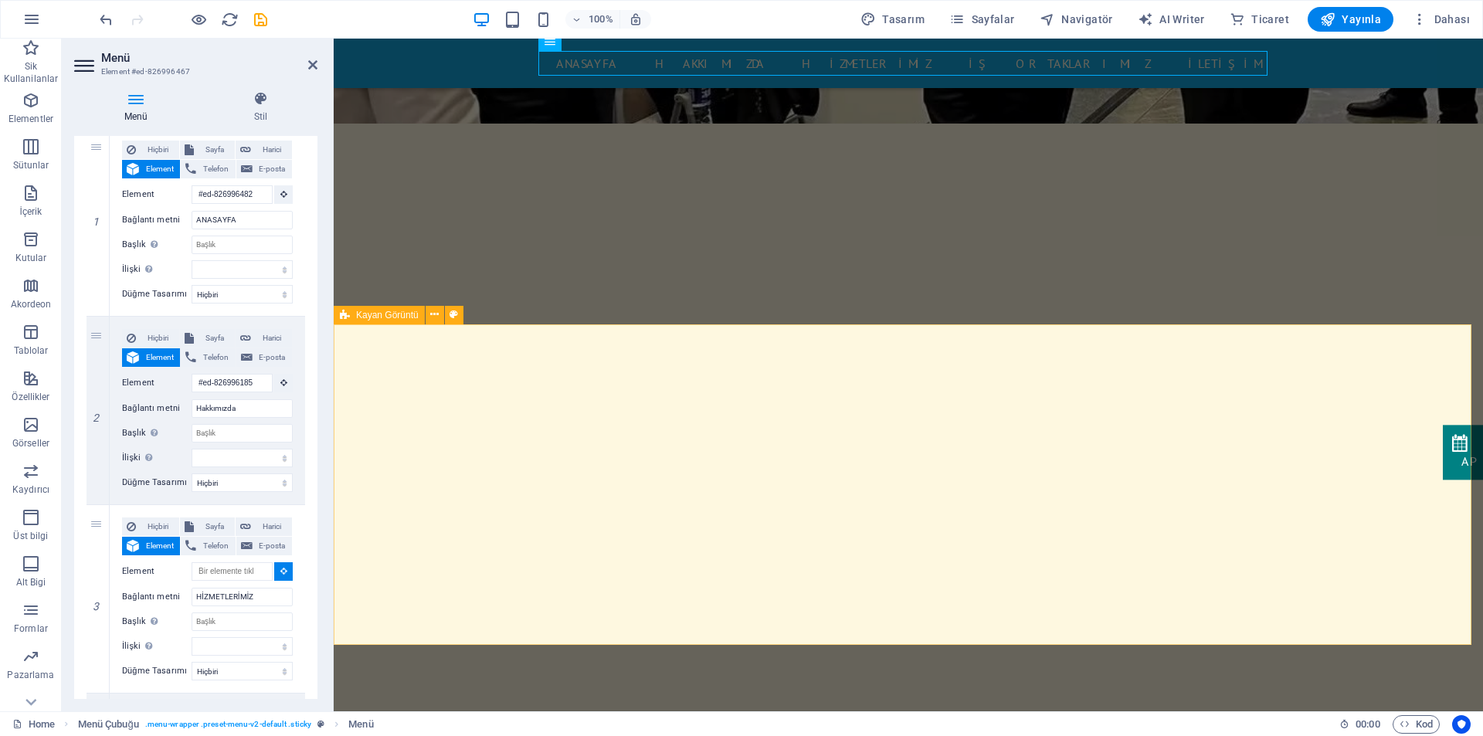
select select
type input "#ed-new-330"
select select
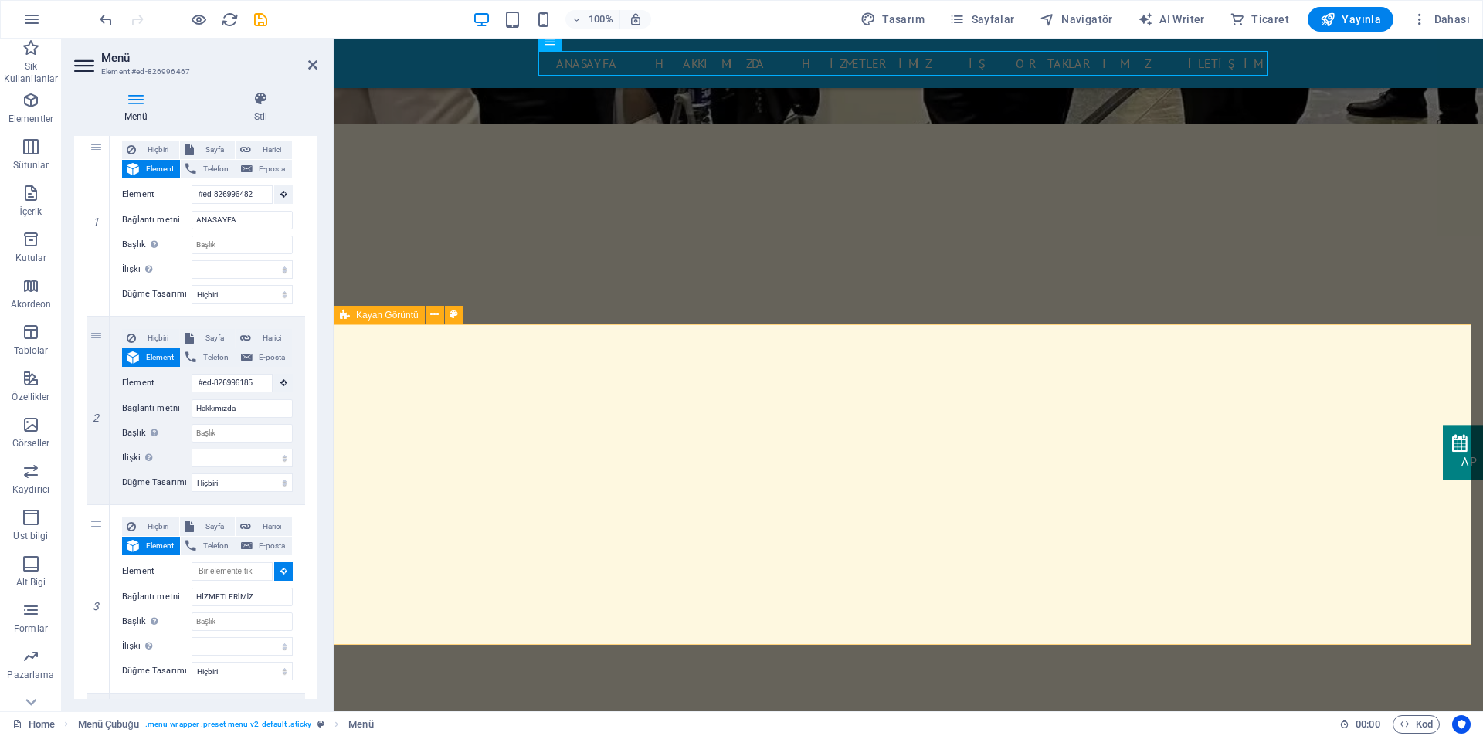
select select
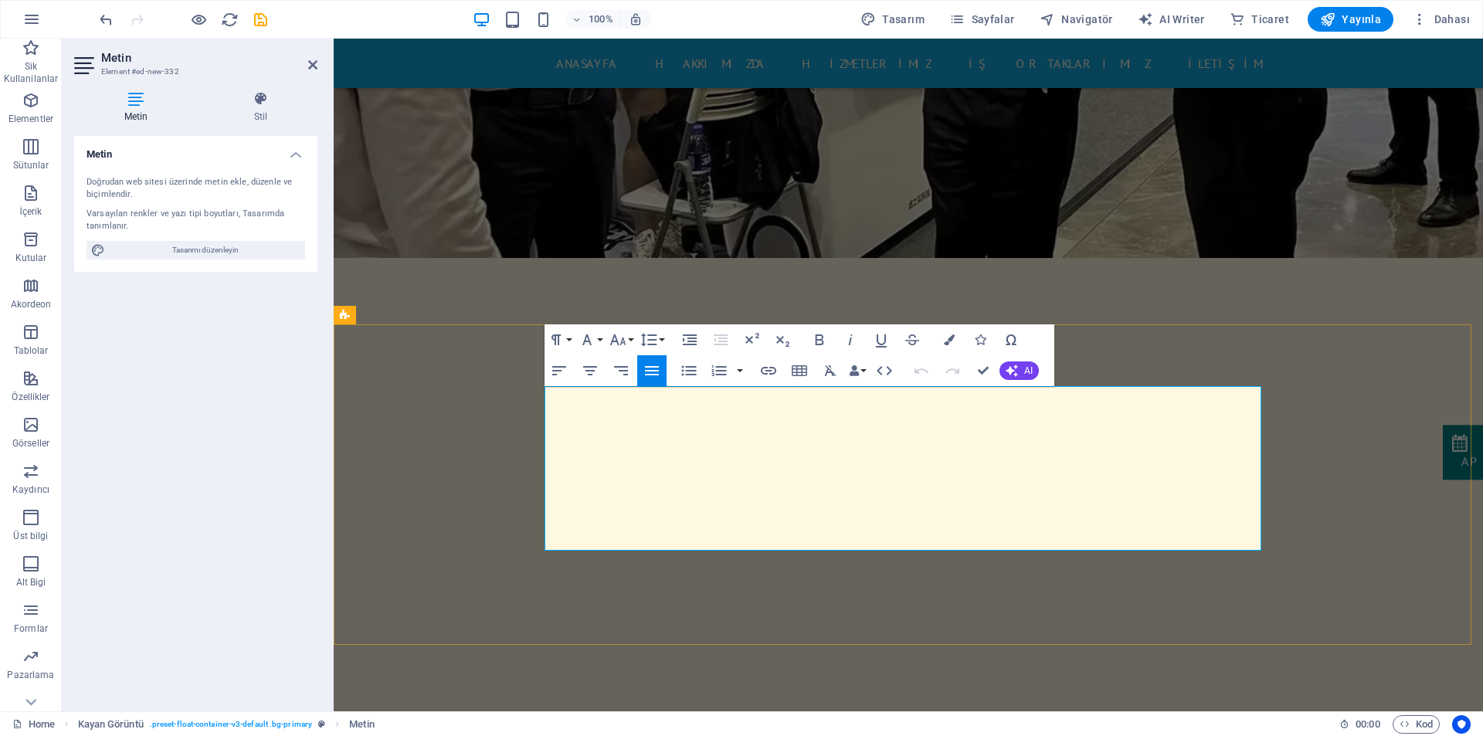
drag, startPoint x: 945, startPoint y: 395, endPoint x: 842, endPoint y: 394, distance: 103.5
click at [629, 339] on button "Font Size" at bounding box center [620, 339] width 29 height 31
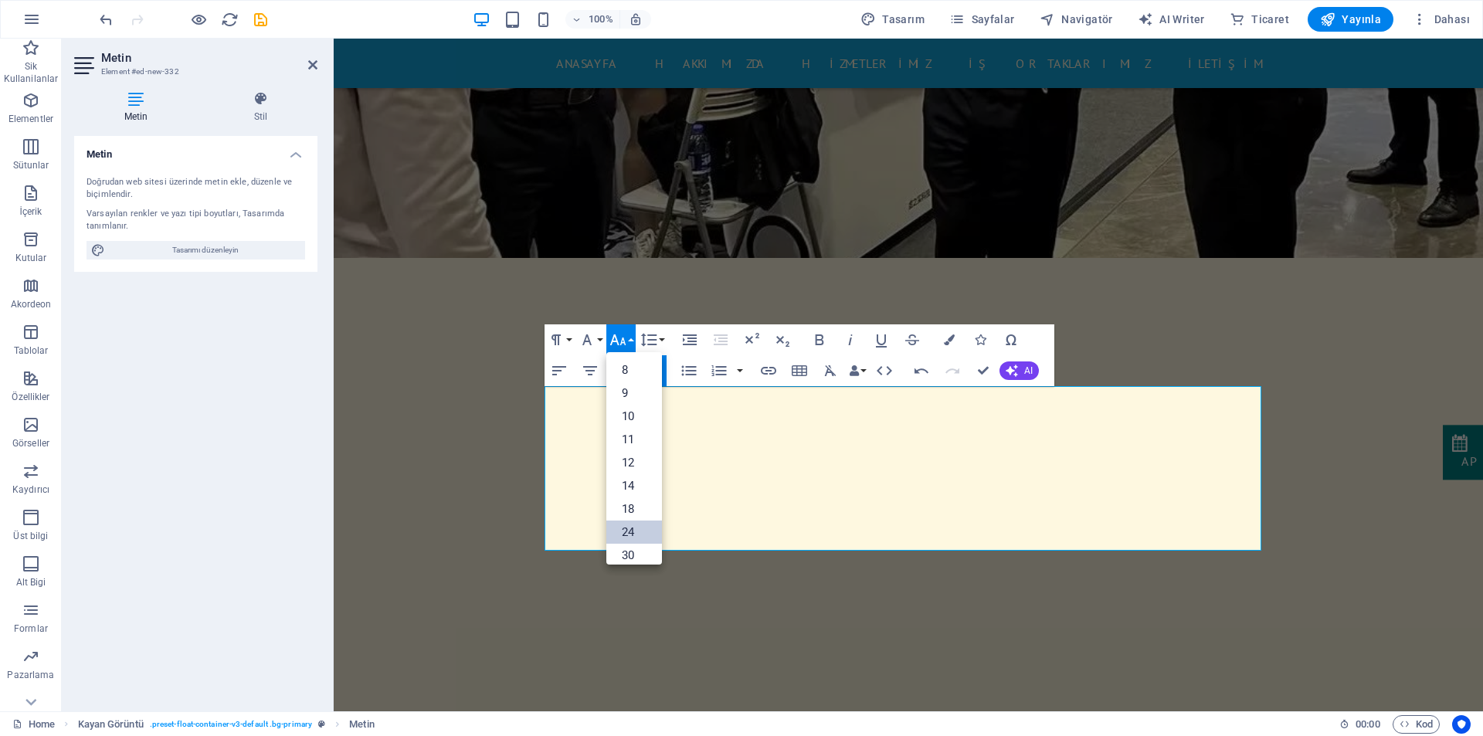
click at [620, 524] on link "24" at bounding box center [634, 531] width 56 height 23
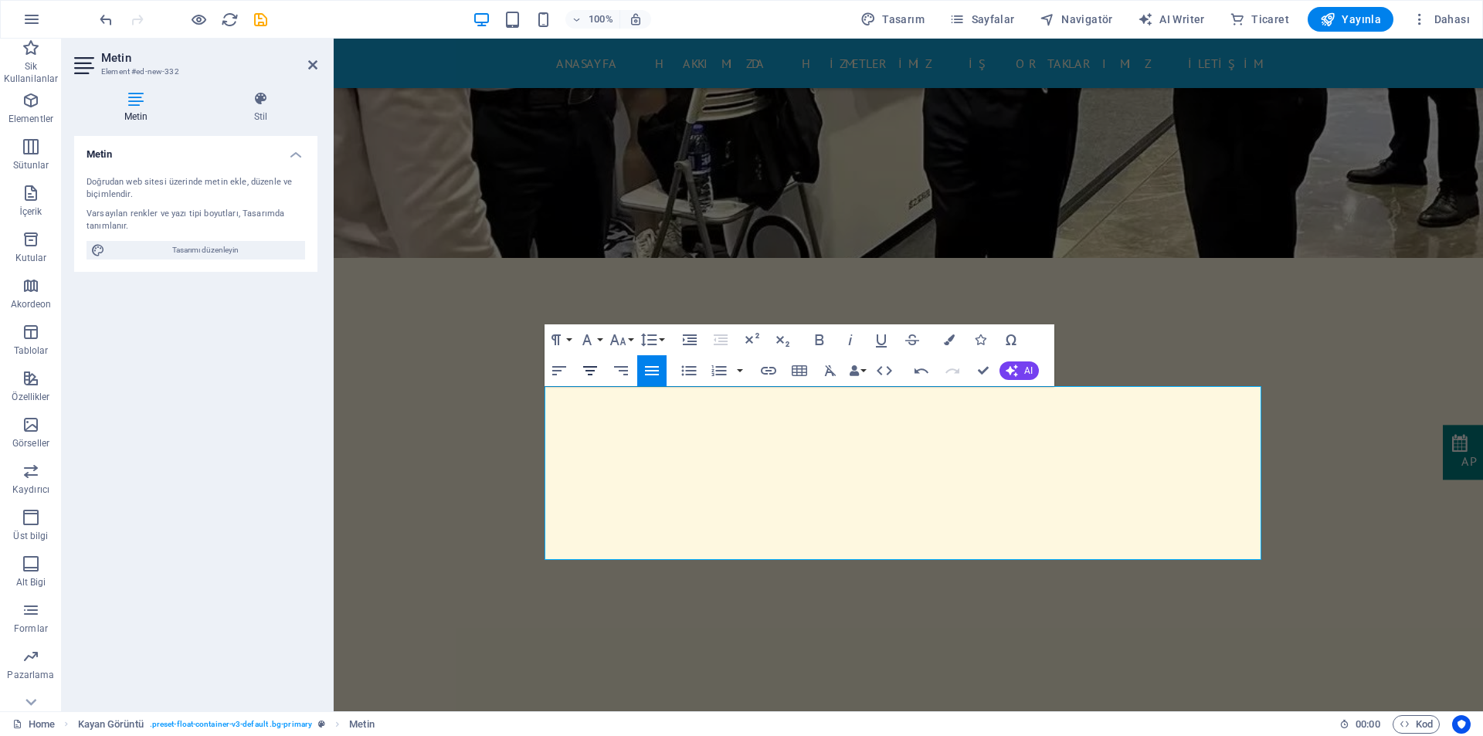
click at [591, 372] on icon "button" at bounding box center [590, 370] width 19 height 19
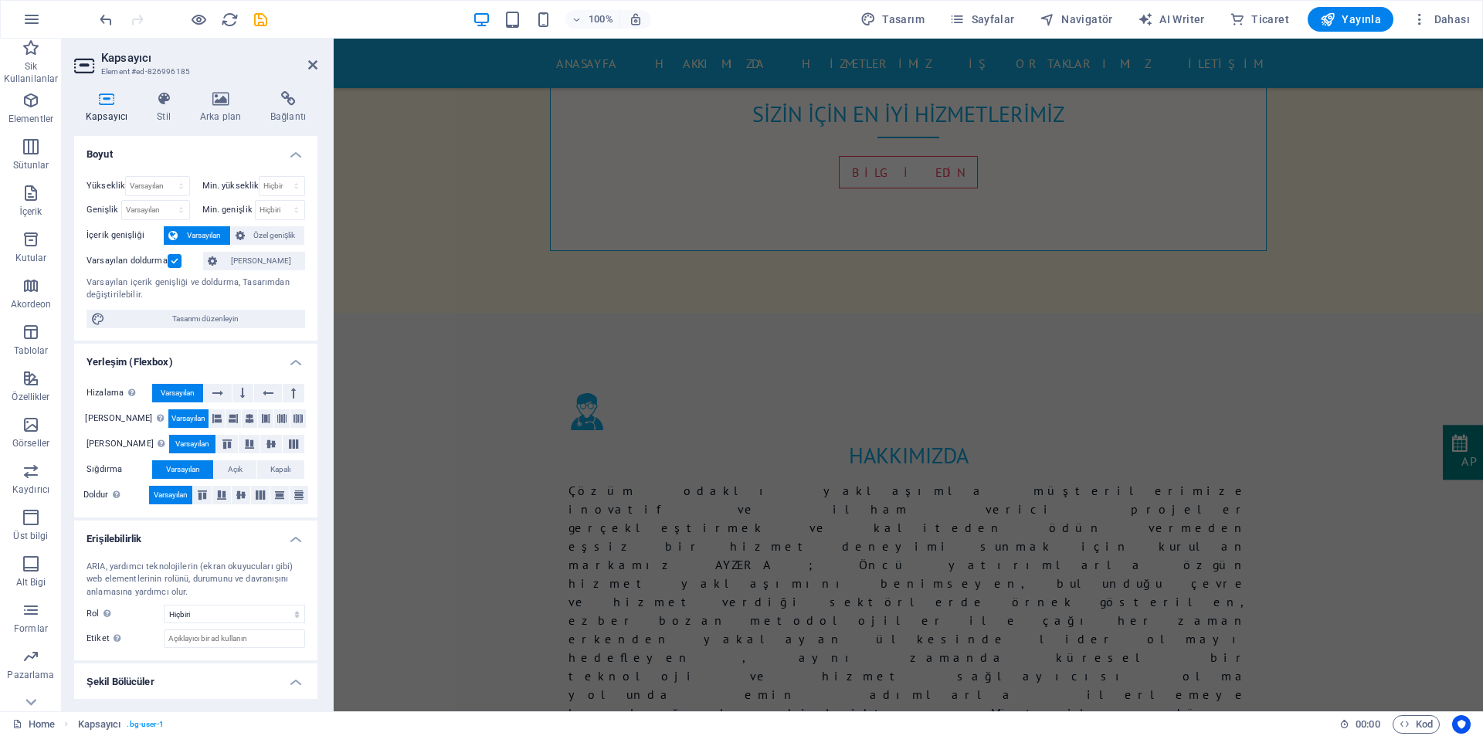
scroll to position [1711, 0]
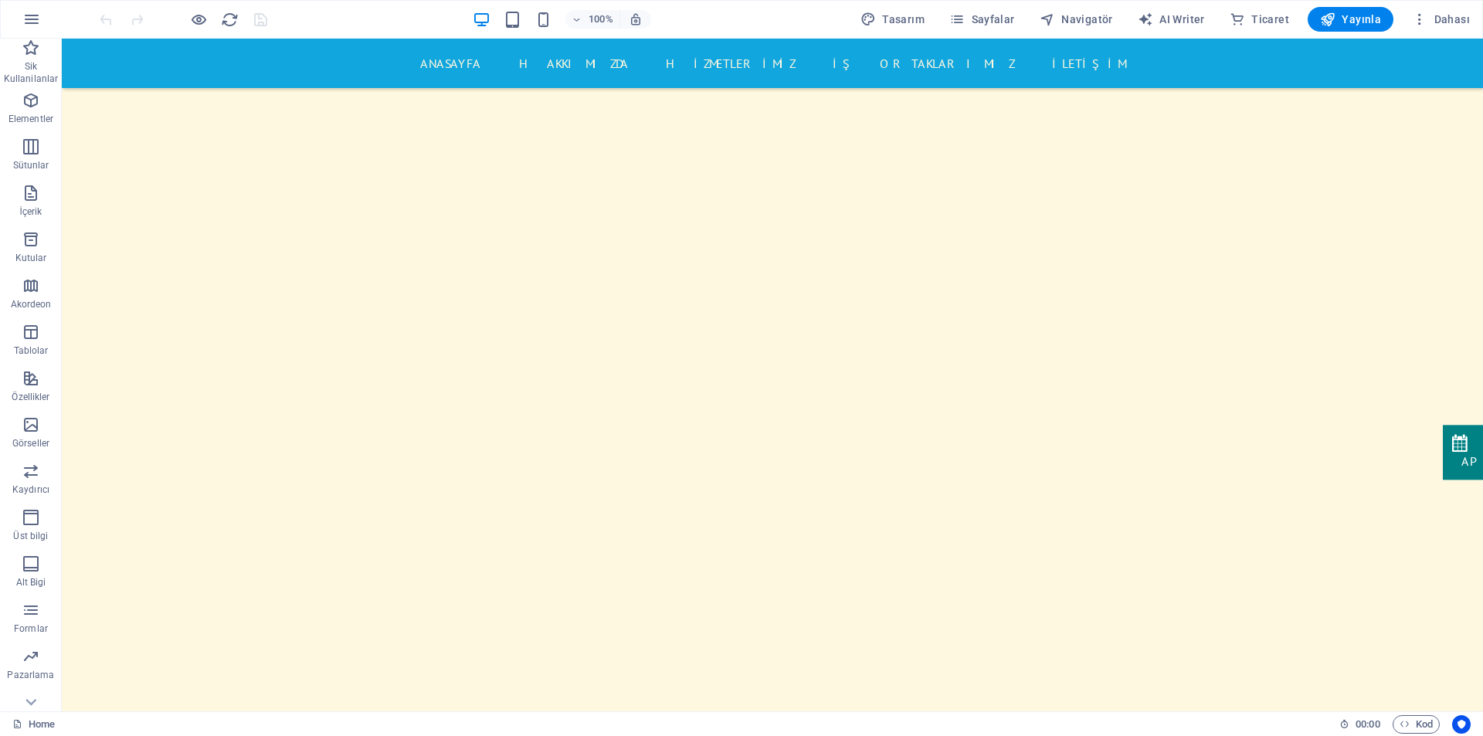
scroll to position [880, 0]
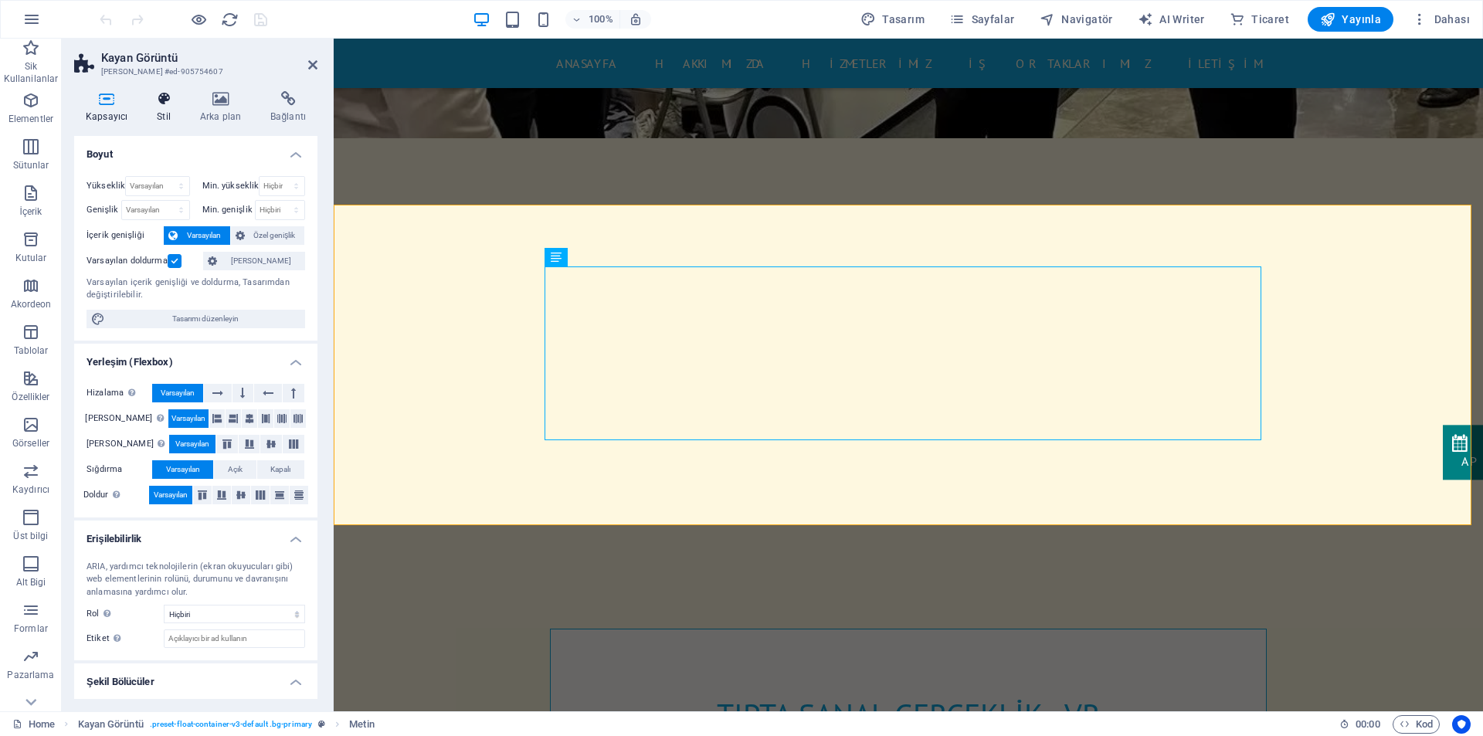
click at [167, 100] on icon at bounding box center [163, 98] width 37 height 15
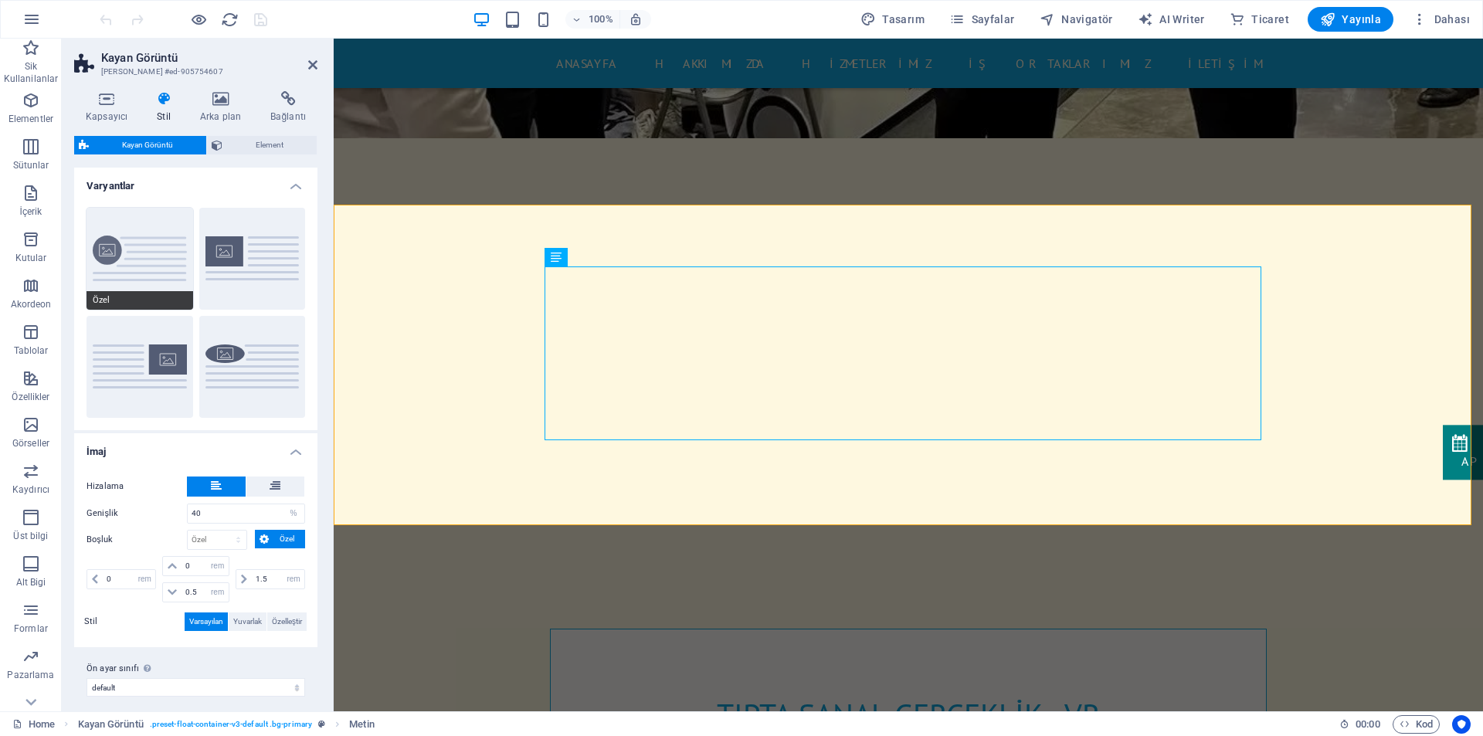
click at [159, 267] on button "Özel" at bounding box center [139, 259] width 107 height 102
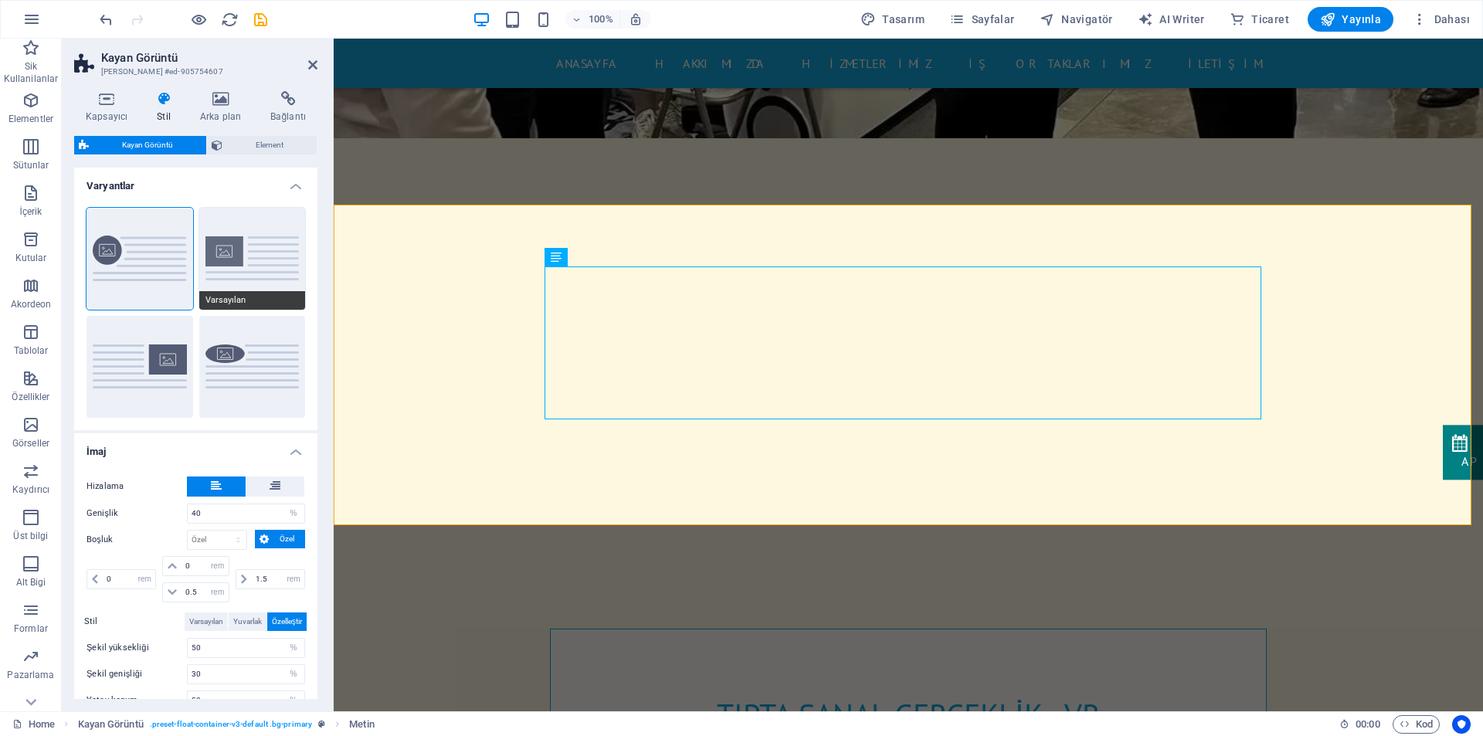
click at [270, 276] on button "Varsayılan" at bounding box center [252, 259] width 107 height 102
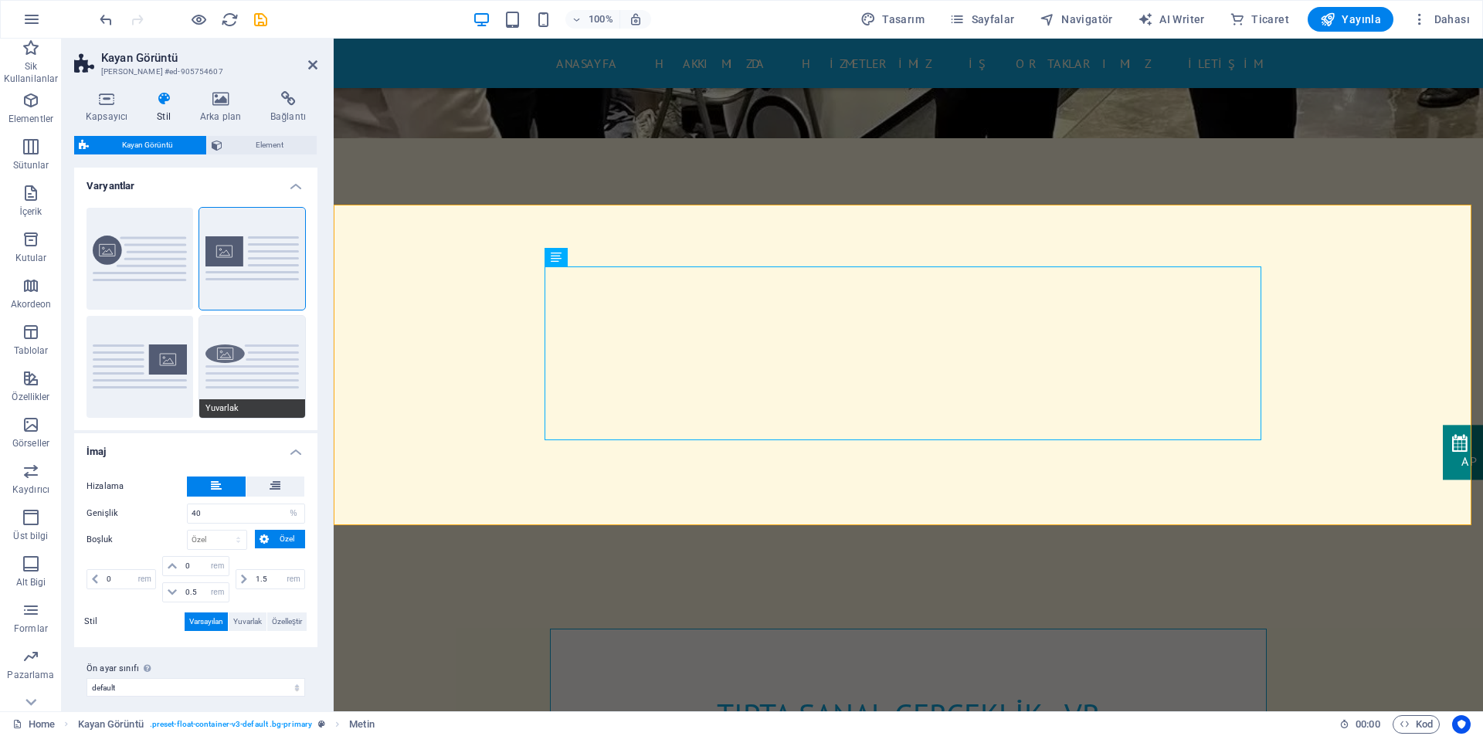
click at [250, 342] on button "Yuvarlak" at bounding box center [252, 367] width 107 height 102
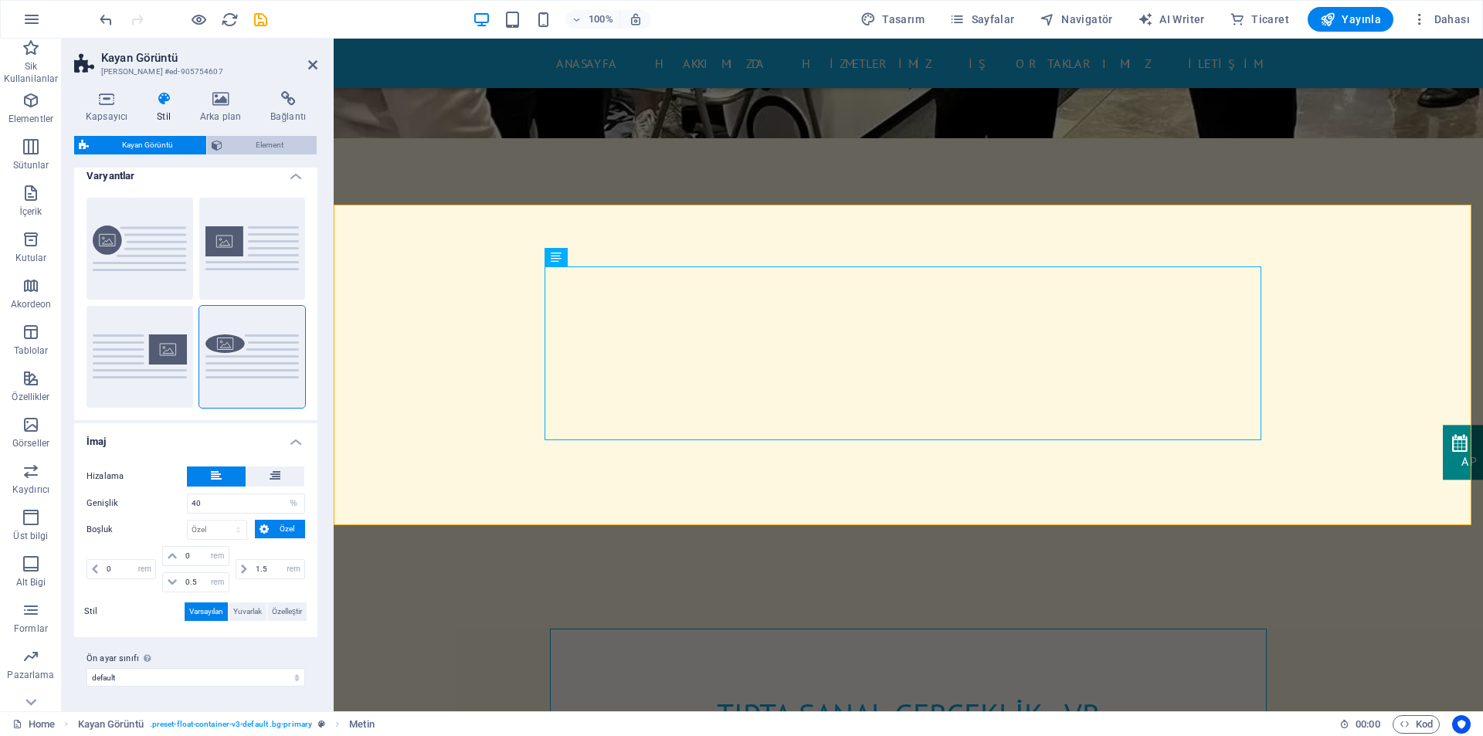
click at [274, 148] on span "Element" at bounding box center [269, 145] width 85 height 19
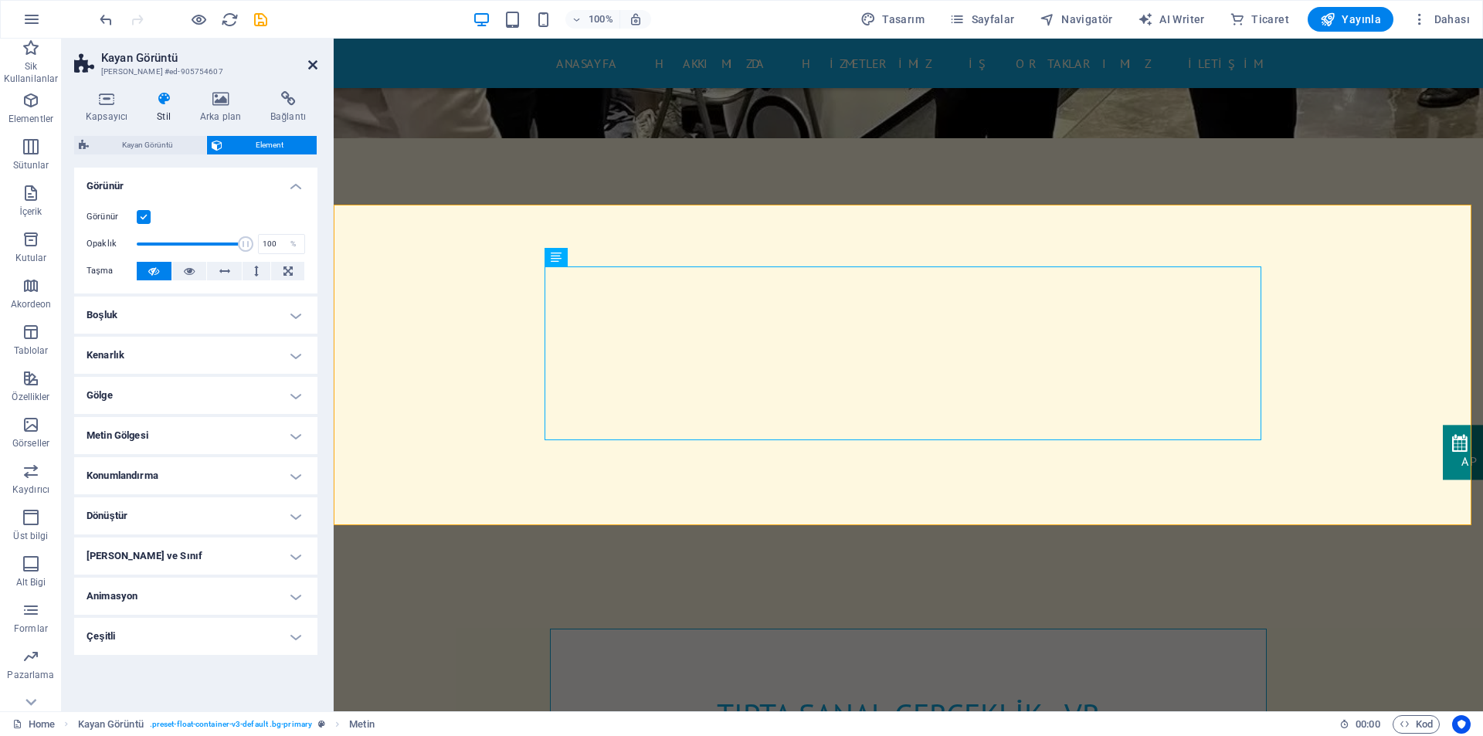
click at [312, 65] on icon at bounding box center [312, 65] width 9 height 12
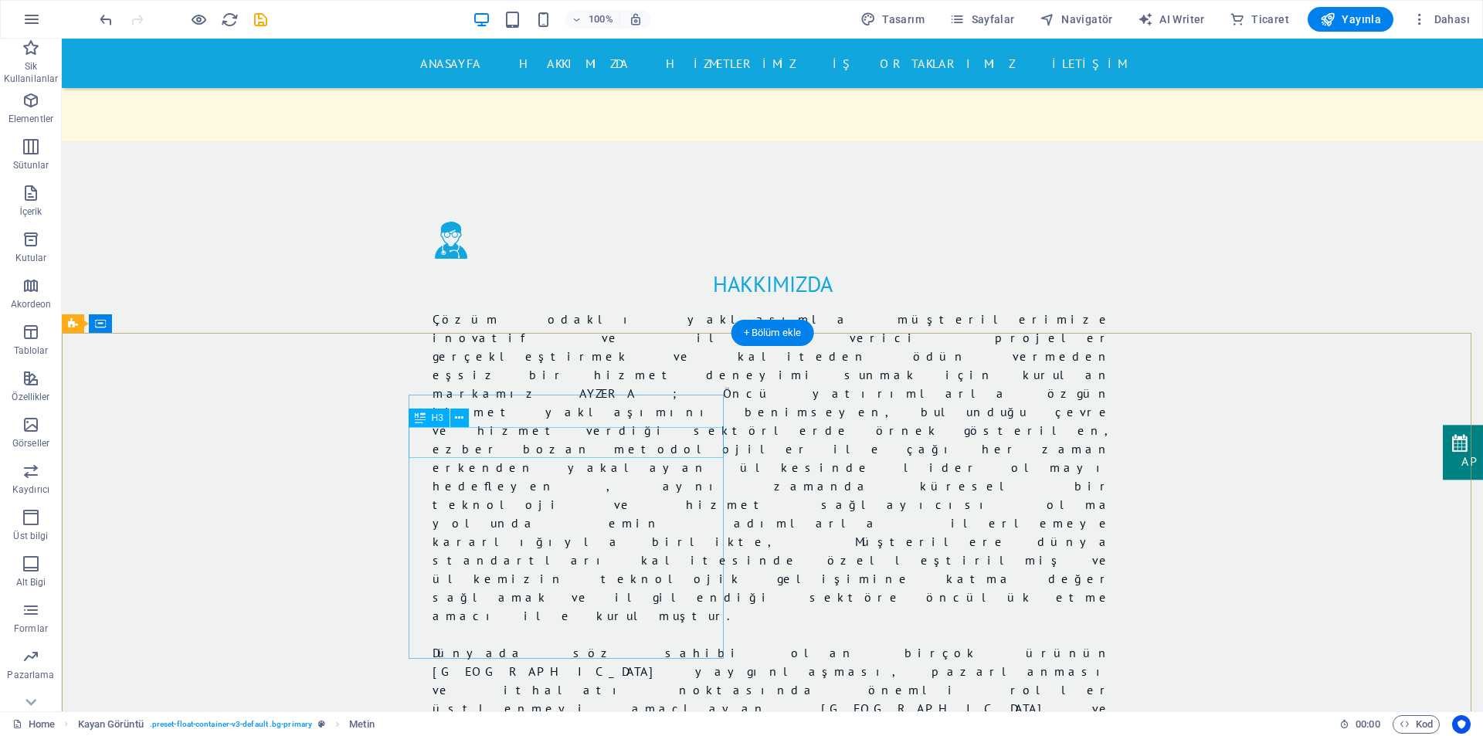
scroll to position [1711, 0]
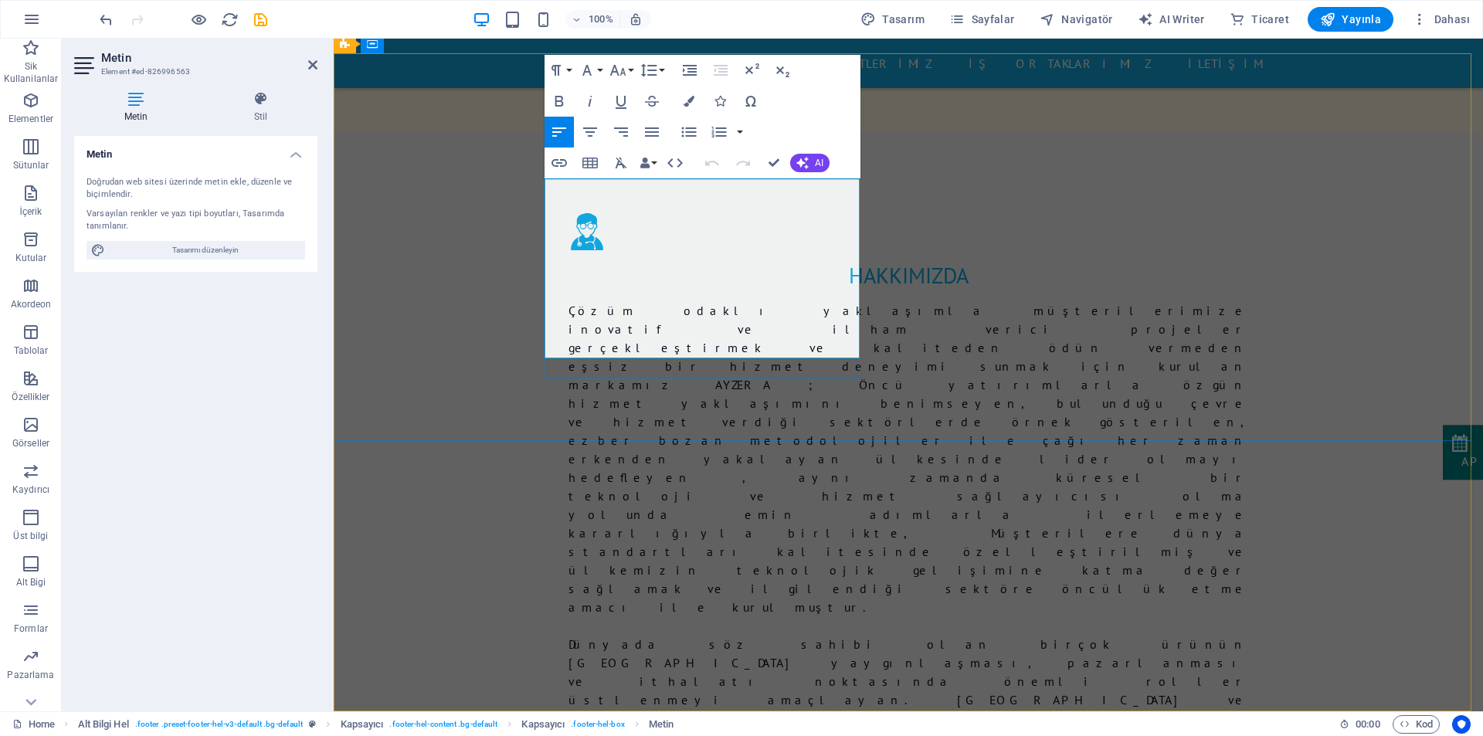
click at [589, 161] on icon "button" at bounding box center [589, 163] width 15 height 11
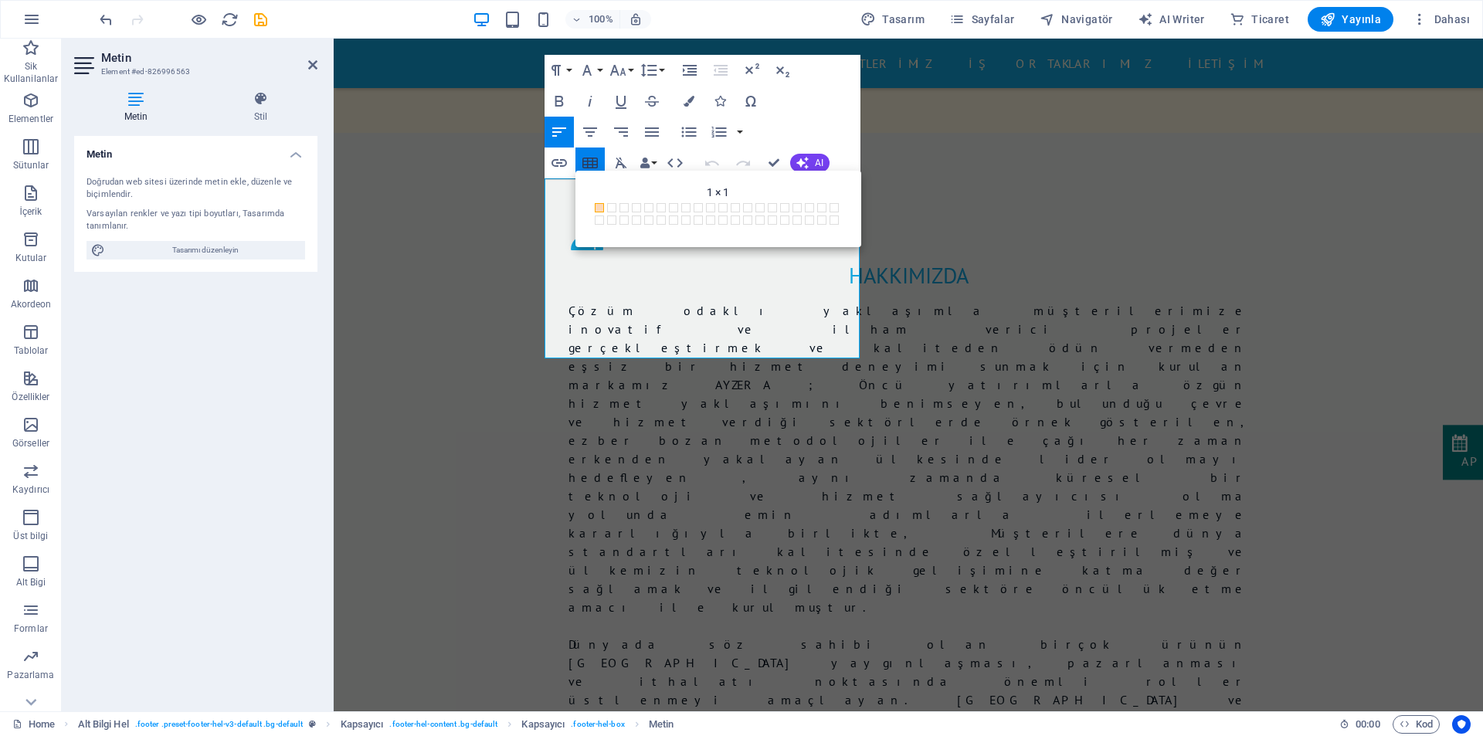
click at [589, 161] on icon "button" at bounding box center [589, 163] width 15 height 11
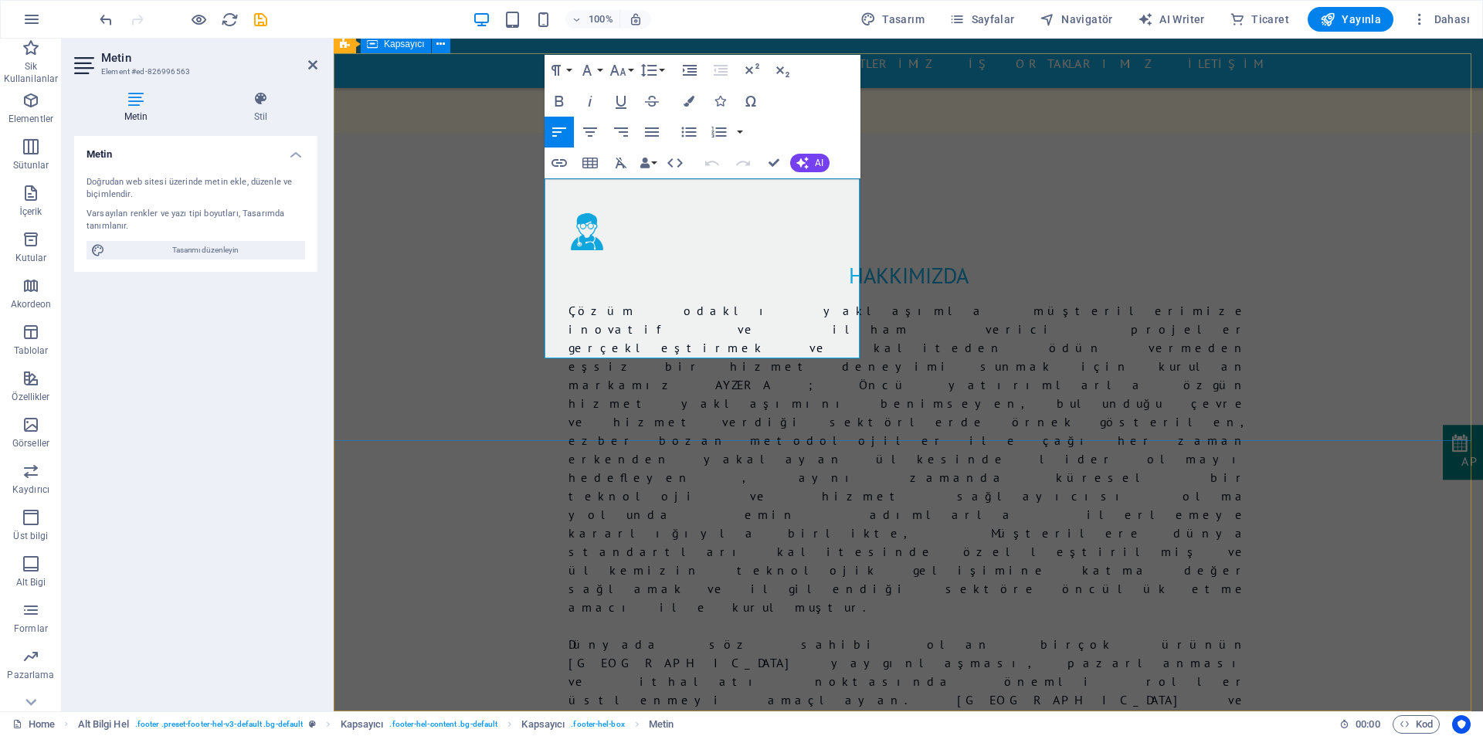
drag, startPoint x: 591, startPoint y: 319, endPoint x: 543, endPoint y: 317, distance: 48.7
click at [692, 102] on icon "button" at bounding box center [688, 101] width 11 height 11
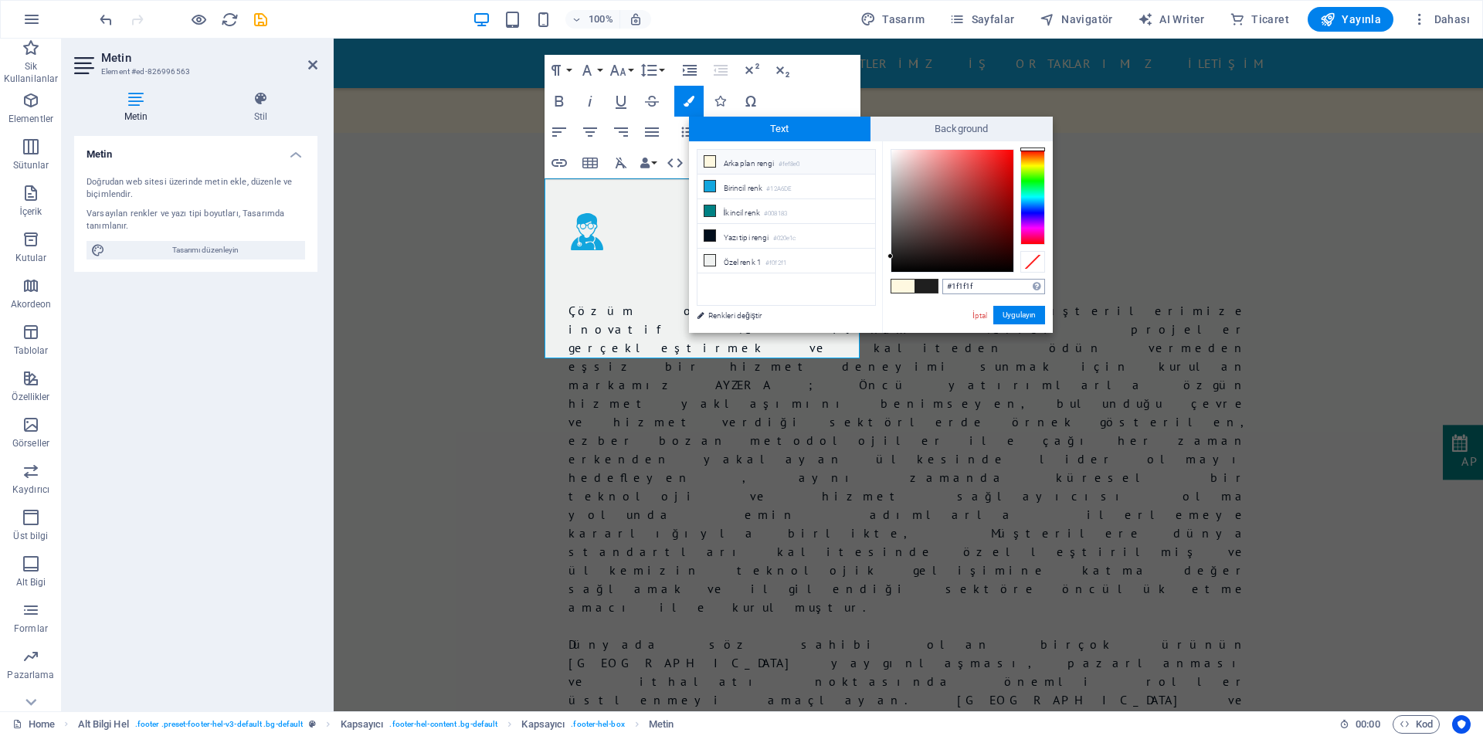
drag, startPoint x: 978, startPoint y: 288, endPoint x: 951, endPoint y: 286, distance: 27.1
click at [951, 286] on input "#1f1f1f" at bounding box center [993, 286] width 103 height 15
click at [1005, 313] on button "Uygulayın" at bounding box center [1019, 315] width 52 height 19
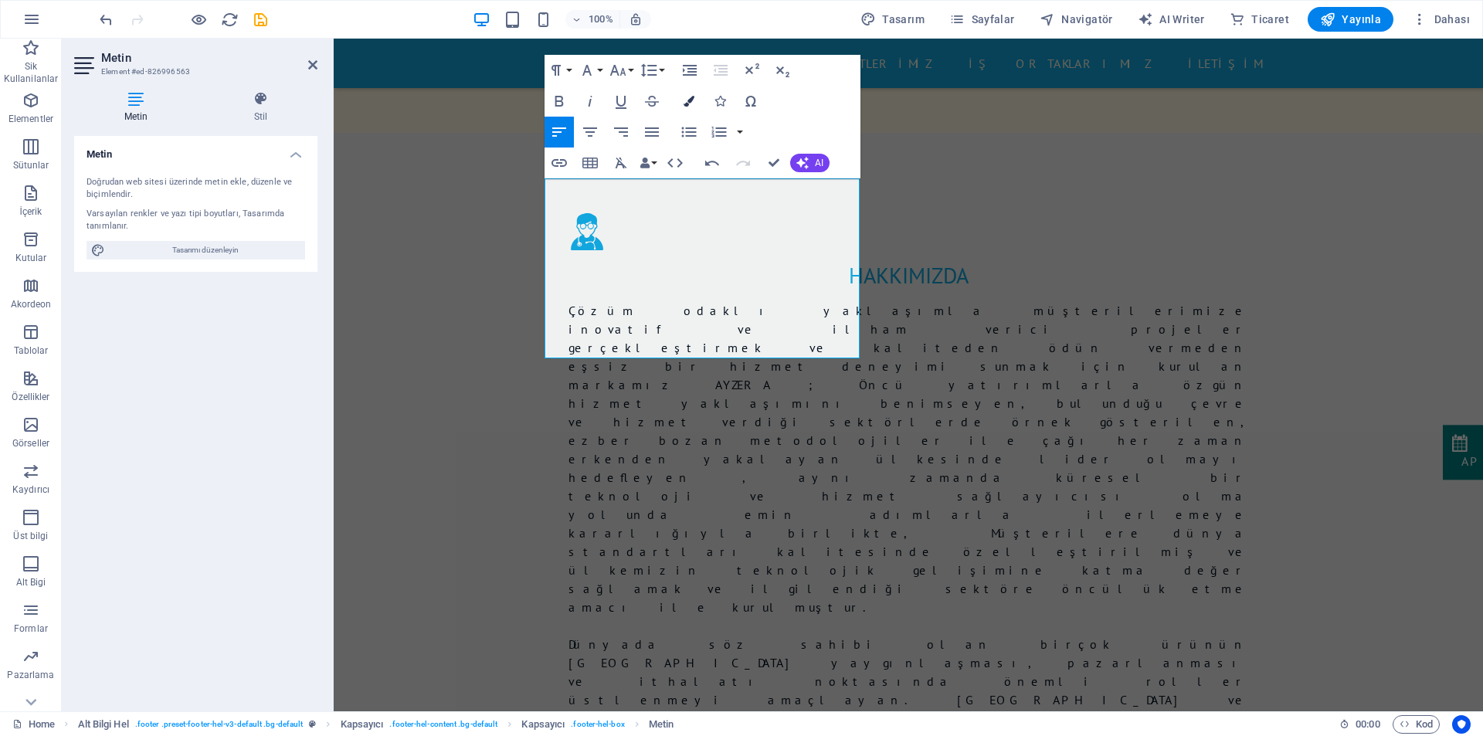
click at [680, 104] on button "Colors" at bounding box center [688, 101] width 29 height 31
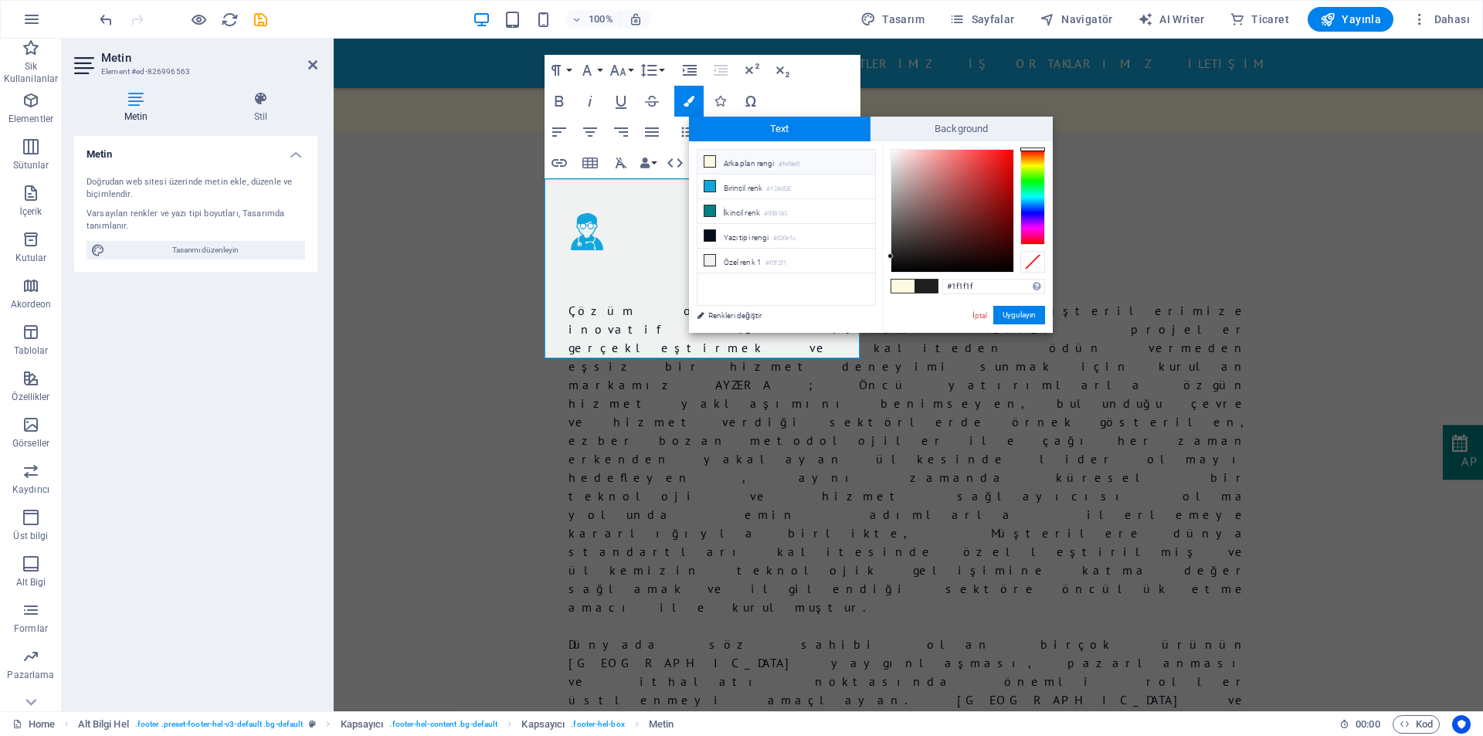
click at [903, 288] on span at bounding box center [902, 286] width 23 height 13
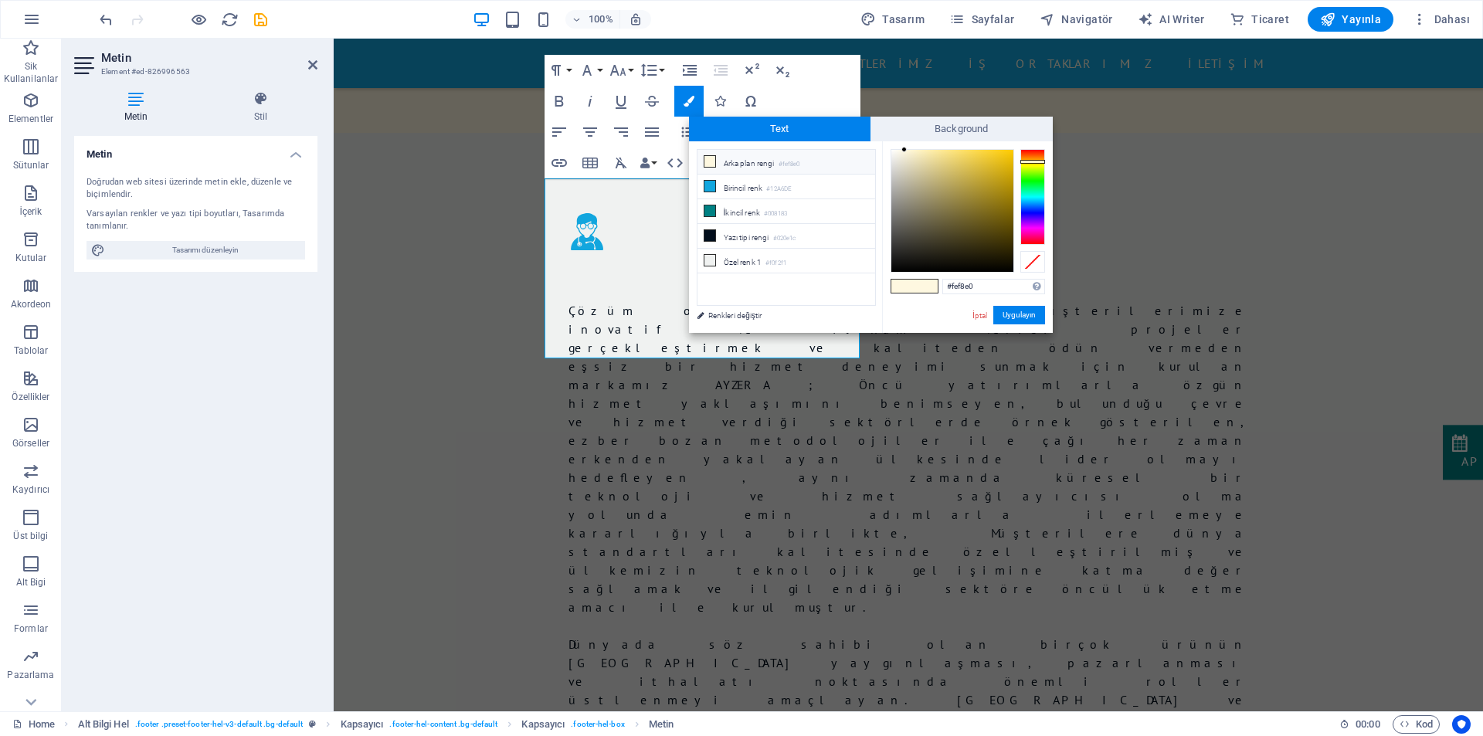
click at [934, 290] on span at bounding box center [925, 286] width 23 height 13
click at [745, 188] on li "Birincil renk #12A6DE" at bounding box center [786, 187] width 178 height 25
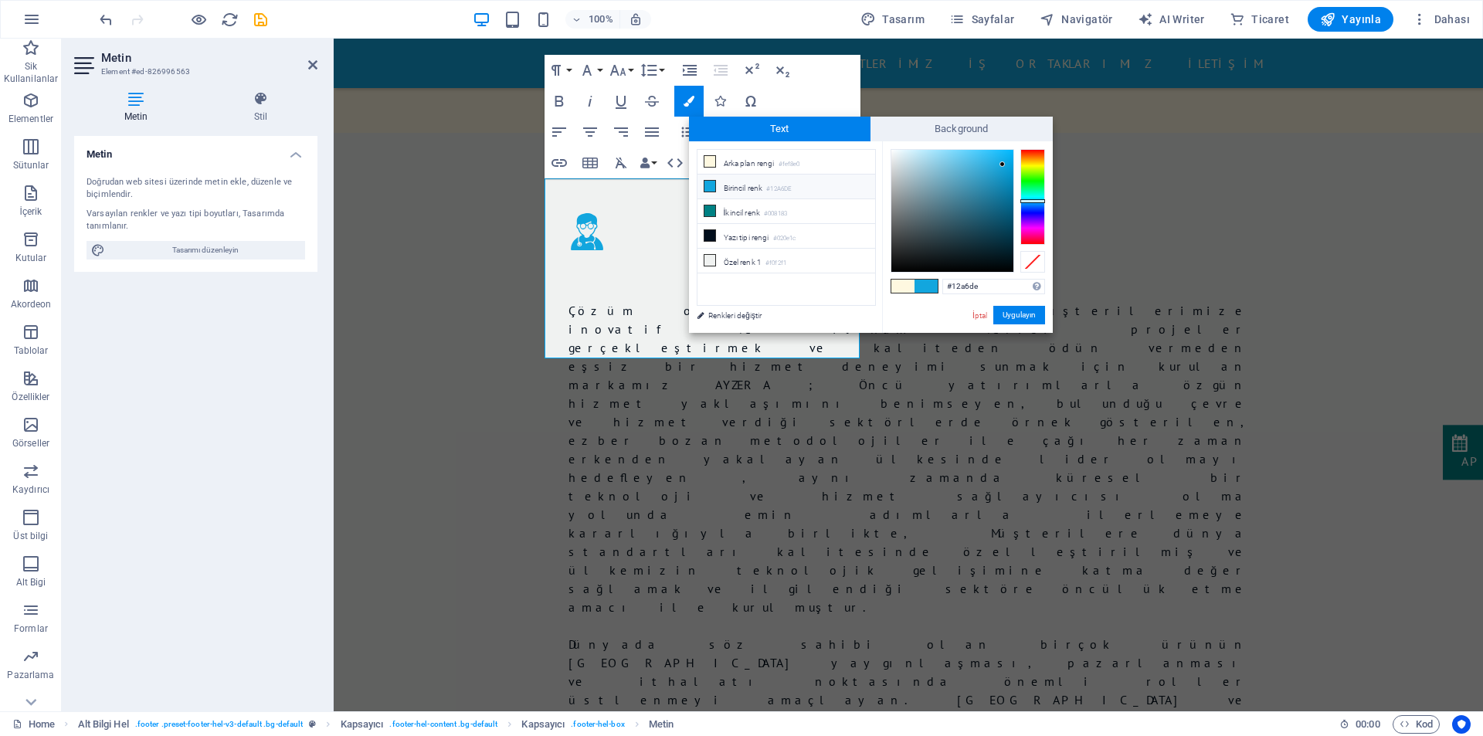
click at [745, 188] on li "Birincil renk #12A6DE" at bounding box center [786, 187] width 178 height 25
click at [1007, 316] on button "Uygulayın" at bounding box center [1019, 315] width 52 height 19
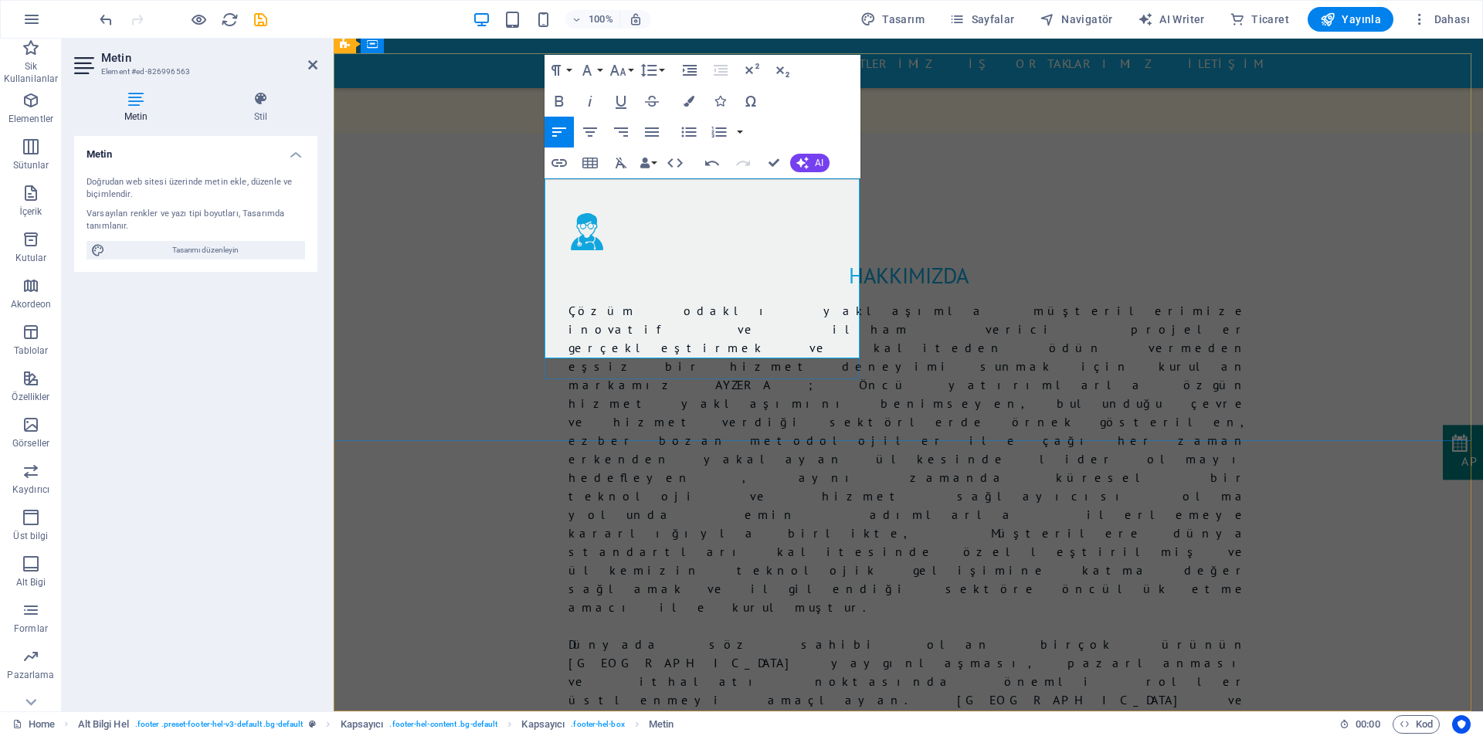
drag, startPoint x: 716, startPoint y: 322, endPoint x: 529, endPoint y: 325, distance: 186.9
click at [686, 108] on button "Colors" at bounding box center [688, 101] width 29 height 31
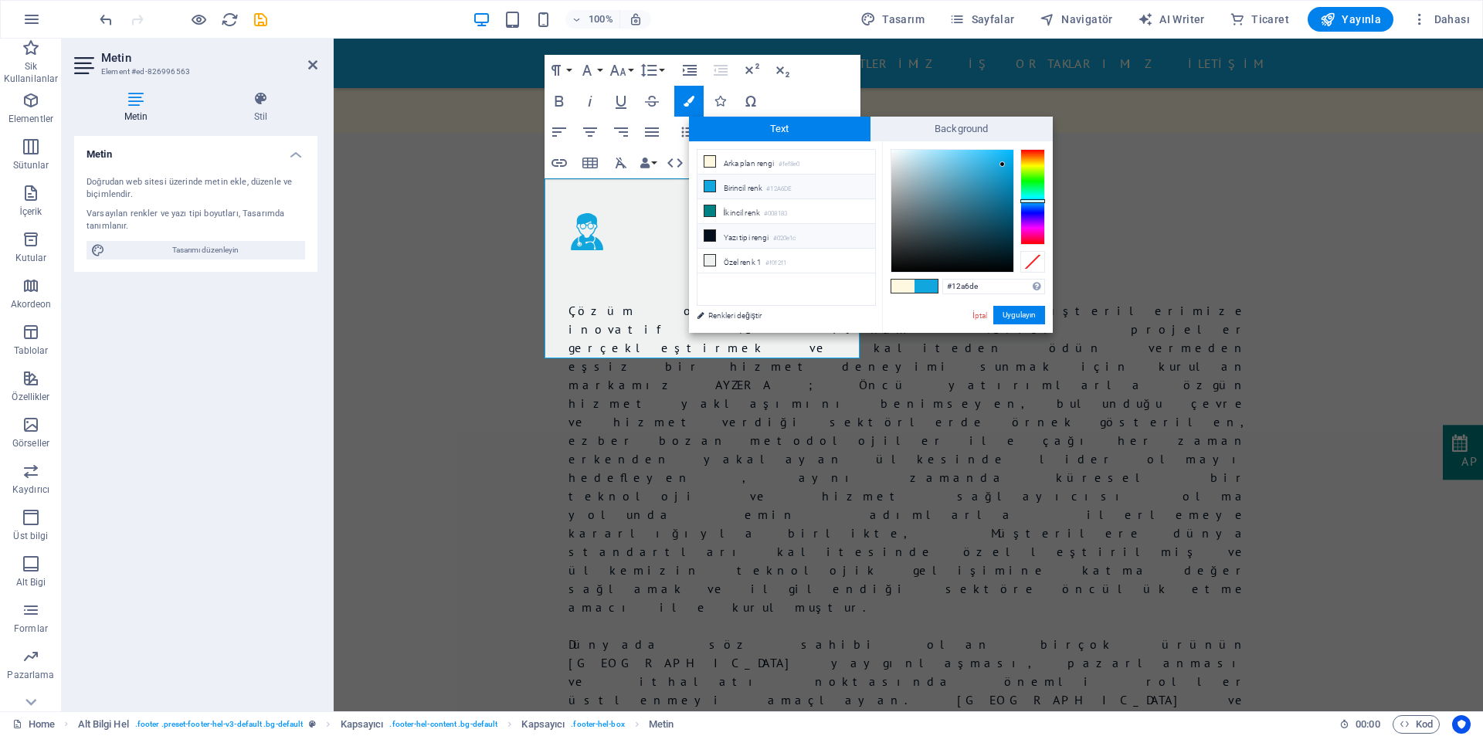
click at [743, 239] on li "Yazı tipi rengi #020e1c" at bounding box center [786, 236] width 178 height 25
drag, startPoint x: 970, startPoint y: 286, endPoint x: 951, endPoint y: 285, distance: 19.4
click at [951, 285] on input "#020e1c" at bounding box center [993, 286] width 103 height 15
click at [1008, 317] on button "Uygulayın" at bounding box center [1019, 315] width 52 height 19
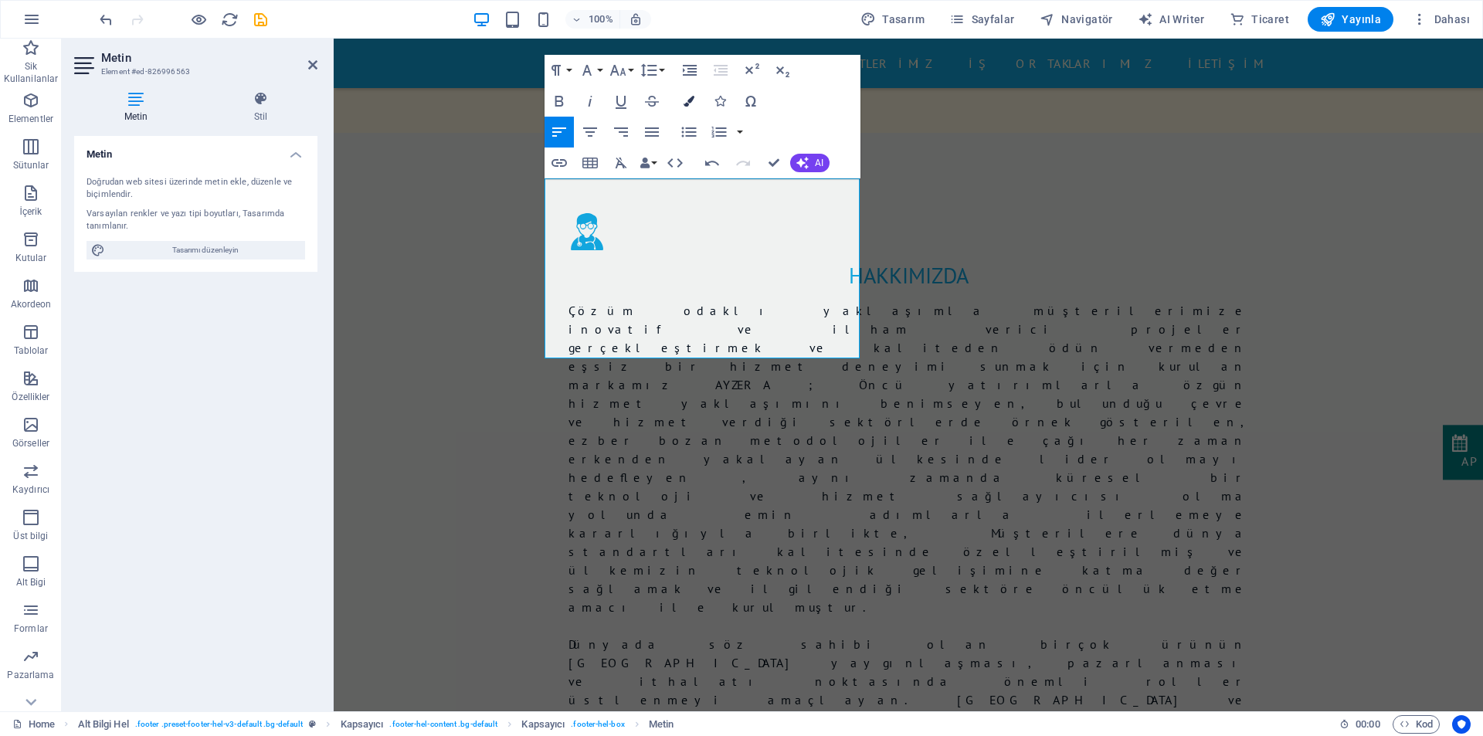
click at [680, 103] on button "Colors" at bounding box center [688, 101] width 29 height 31
type input "#1f1f1f"
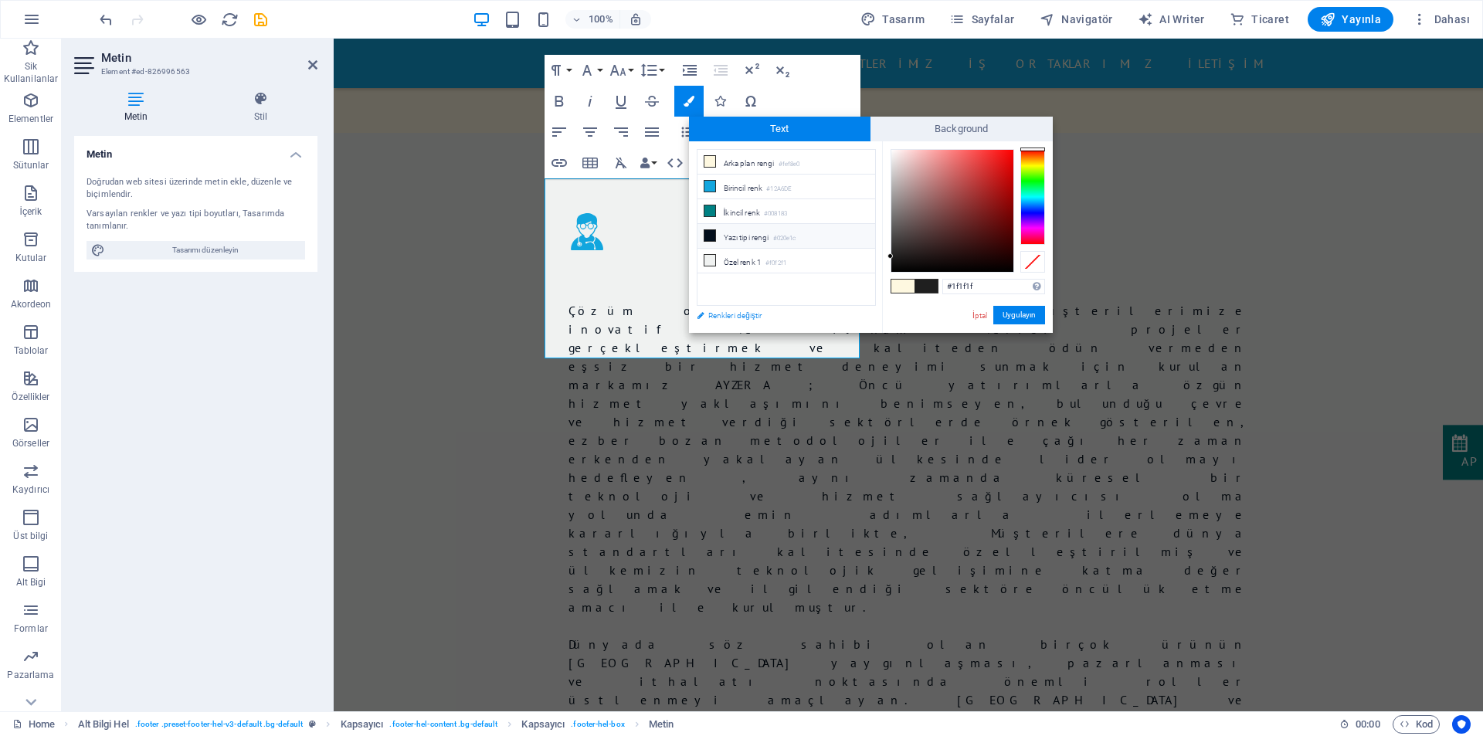
click at [728, 312] on link "Renkleri değiştir" at bounding box center [778, 315] width 179 height 19
select select "px"
select select "400"
select select "px"
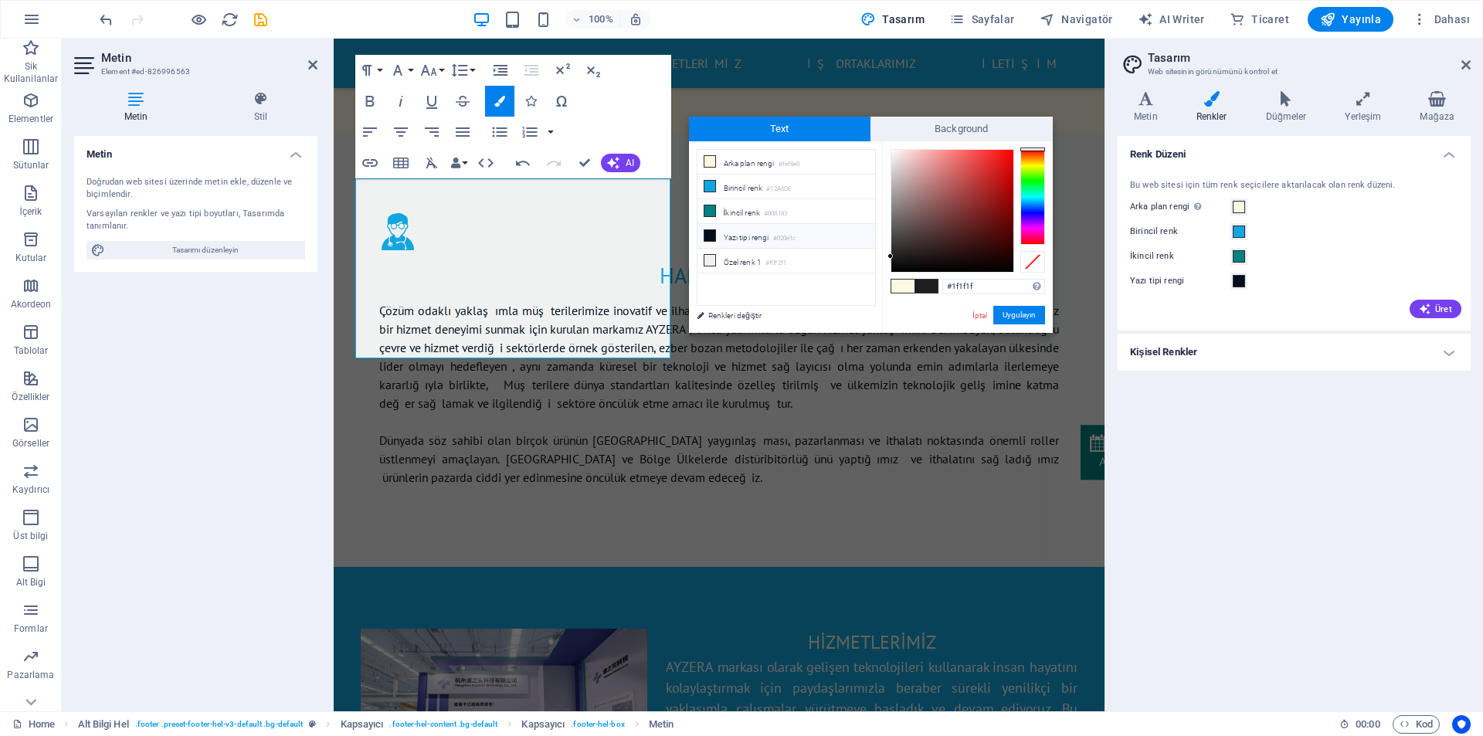
click at [1219, 358] on h4 "Kişisel Renkler" at bounding box center [1293, 352] width 353 height 37
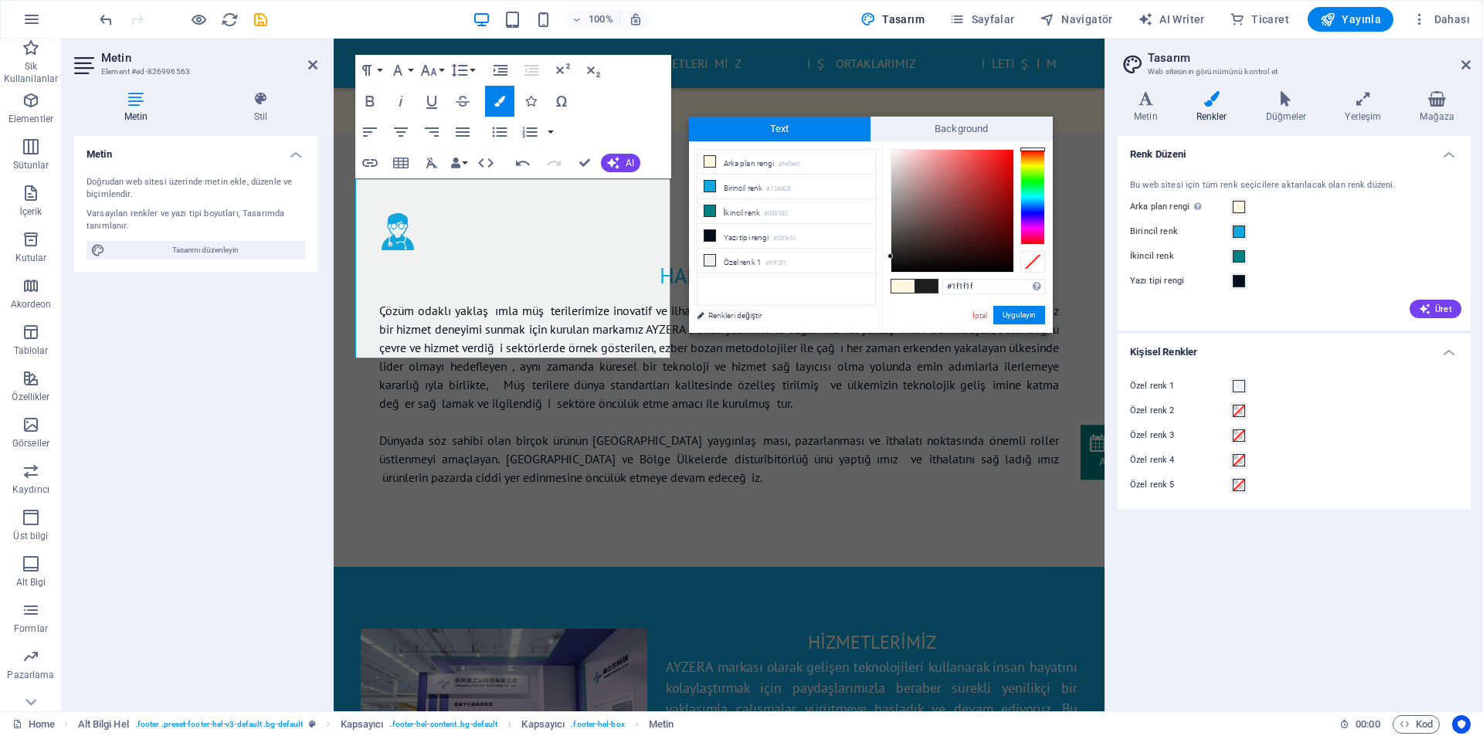
click at [1238, 347] on h4 "Kişisel Renkler" at bounding box center [1293, 348] width 353 height 28
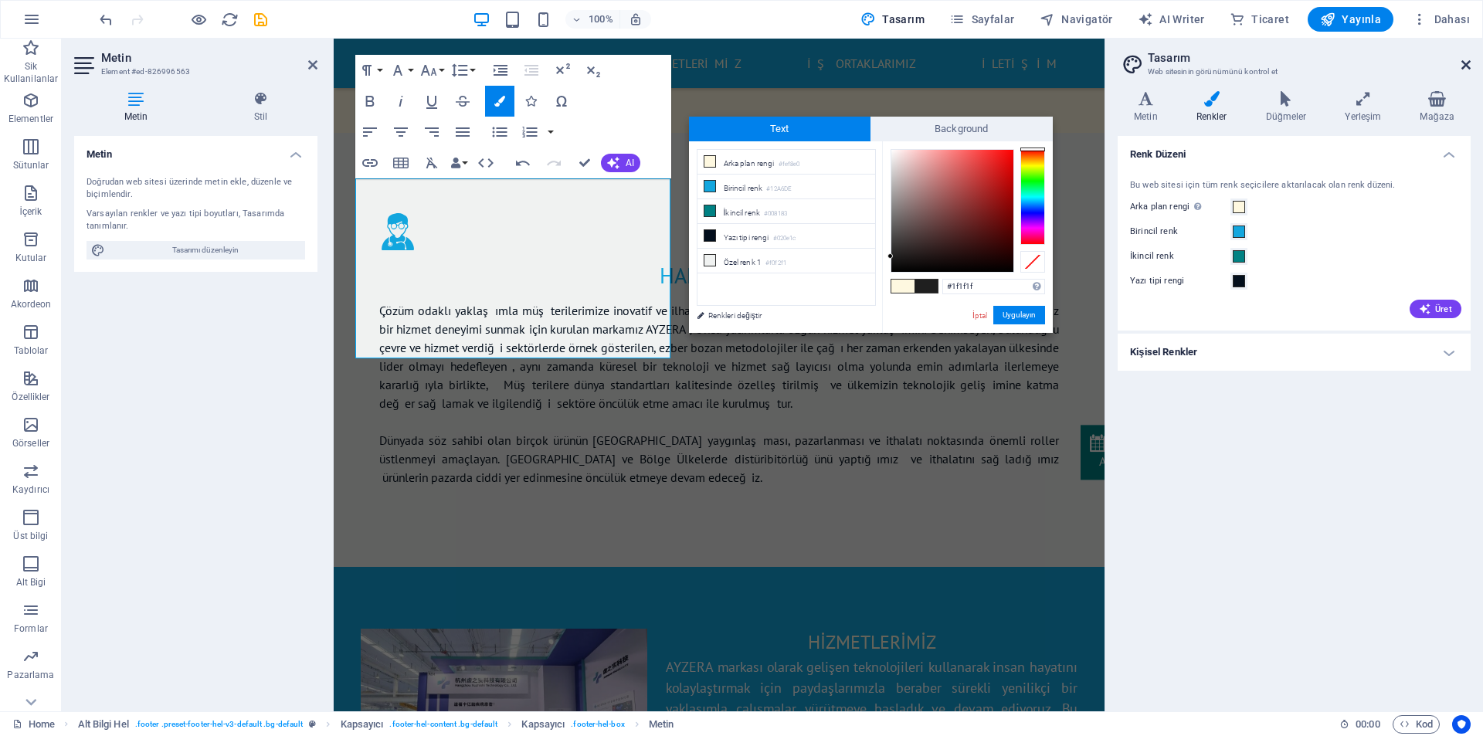
click at [1466, 63] on icon at bounding box center [1465, 65] width 9 height 12
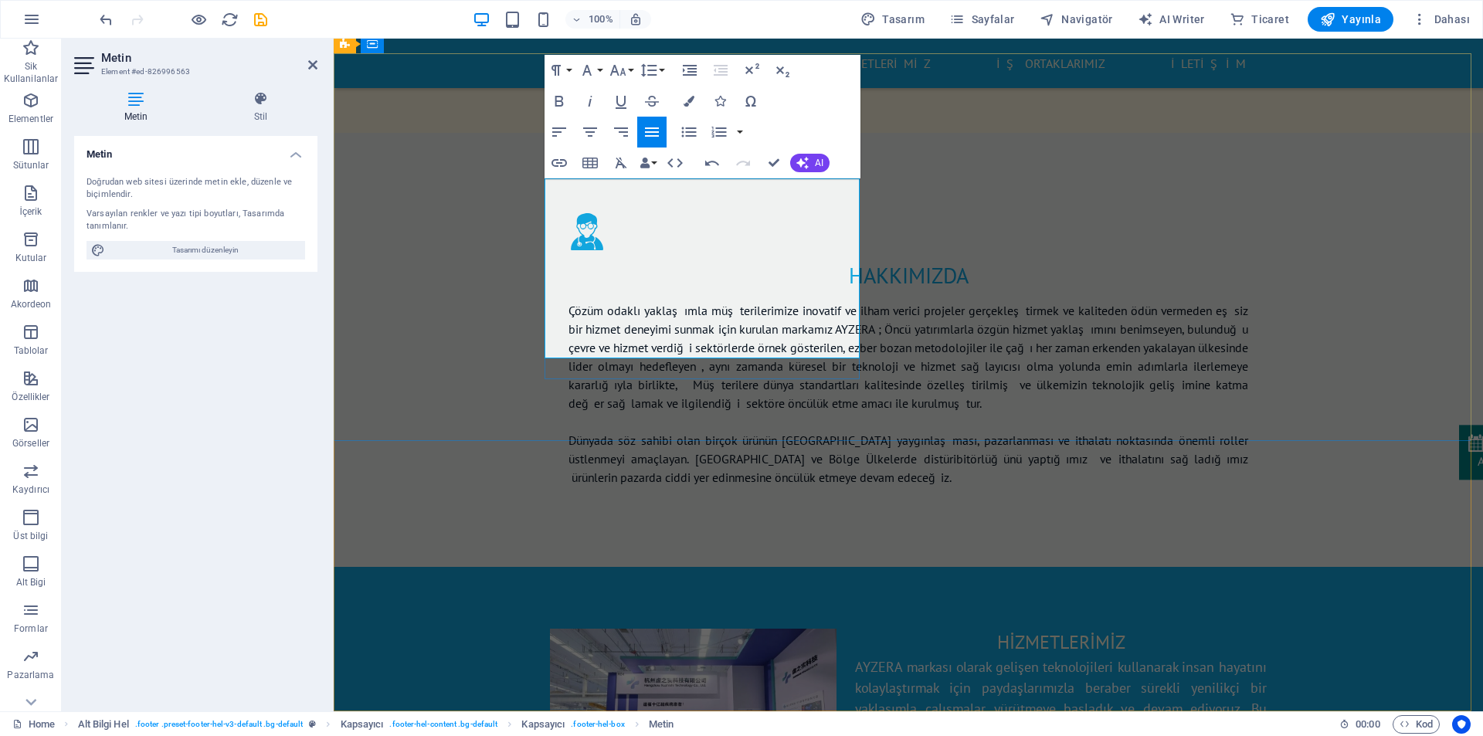
click at [252, 99] on icon at bounding box center [261, 98] width 114 height 15
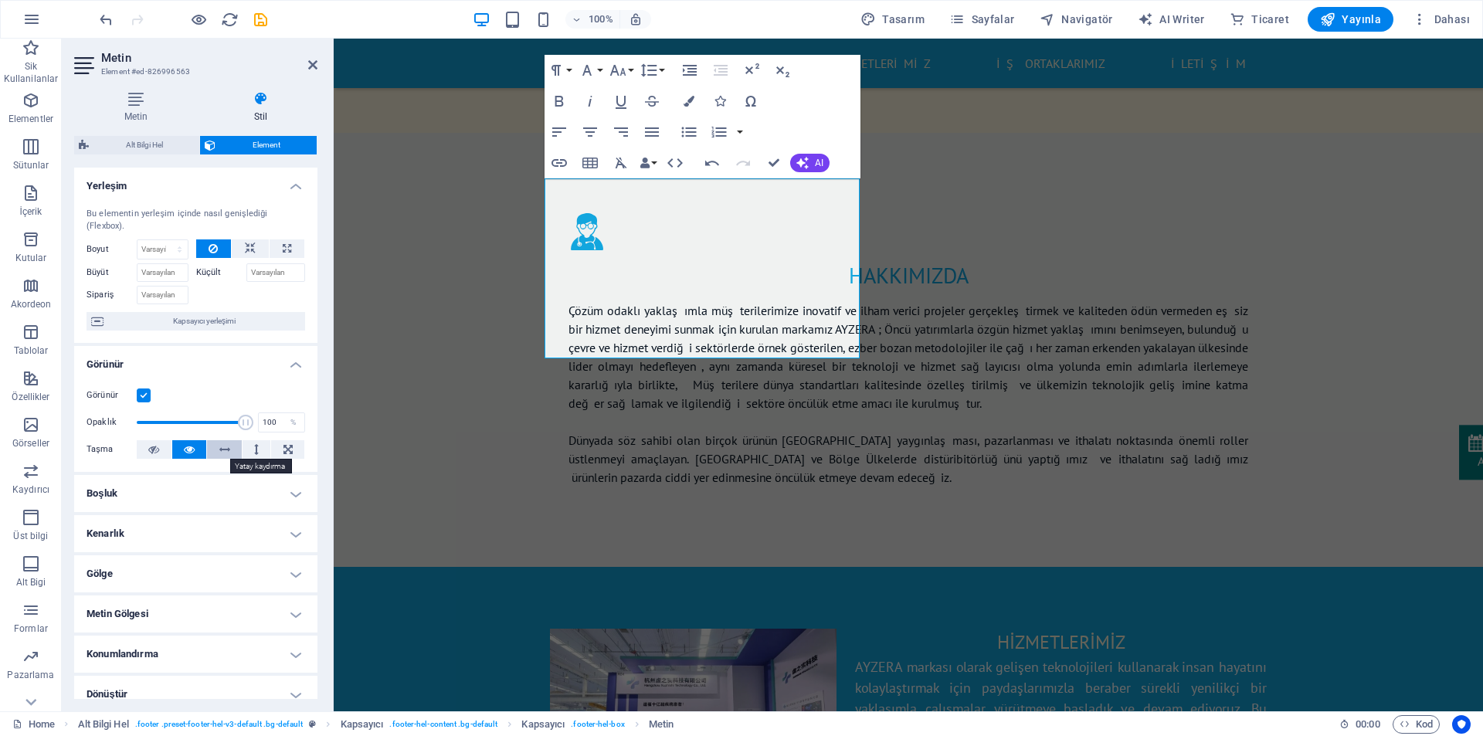
click at [230, 447] on button at bounding box center [224, 449] width 35 height 19
click at [199, 449] on button at bounding box center [189, 449] width 35 height 19
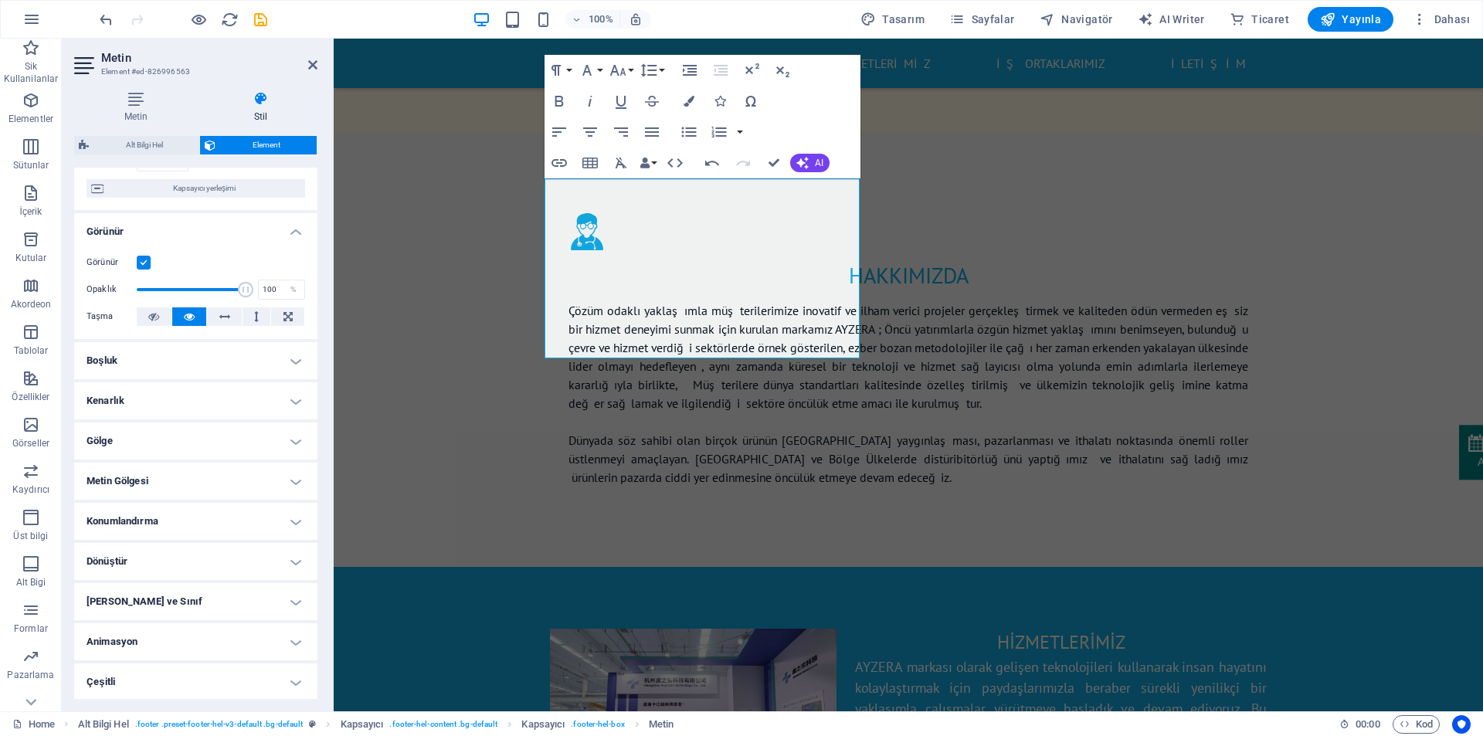
scroll to position [134, 0]
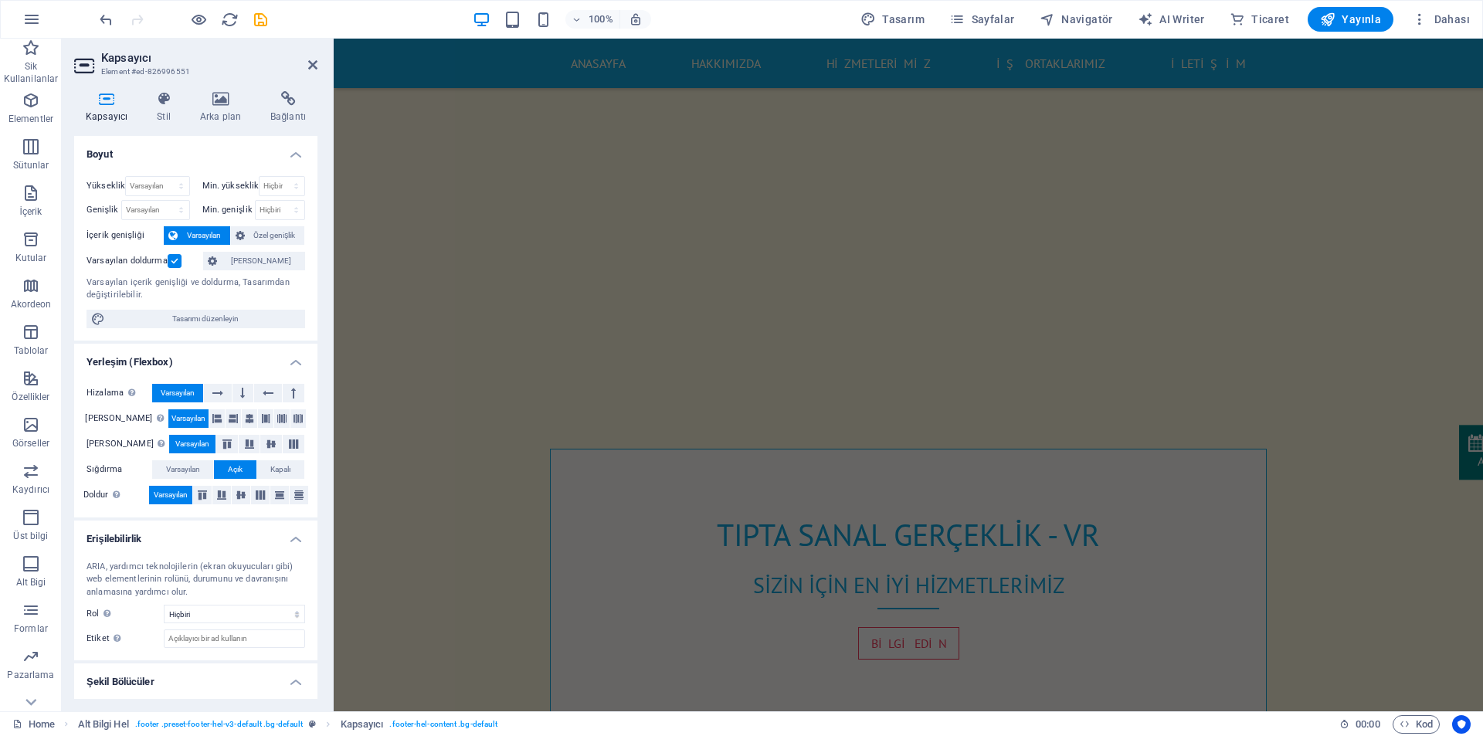
scroll to position [1131, 0]
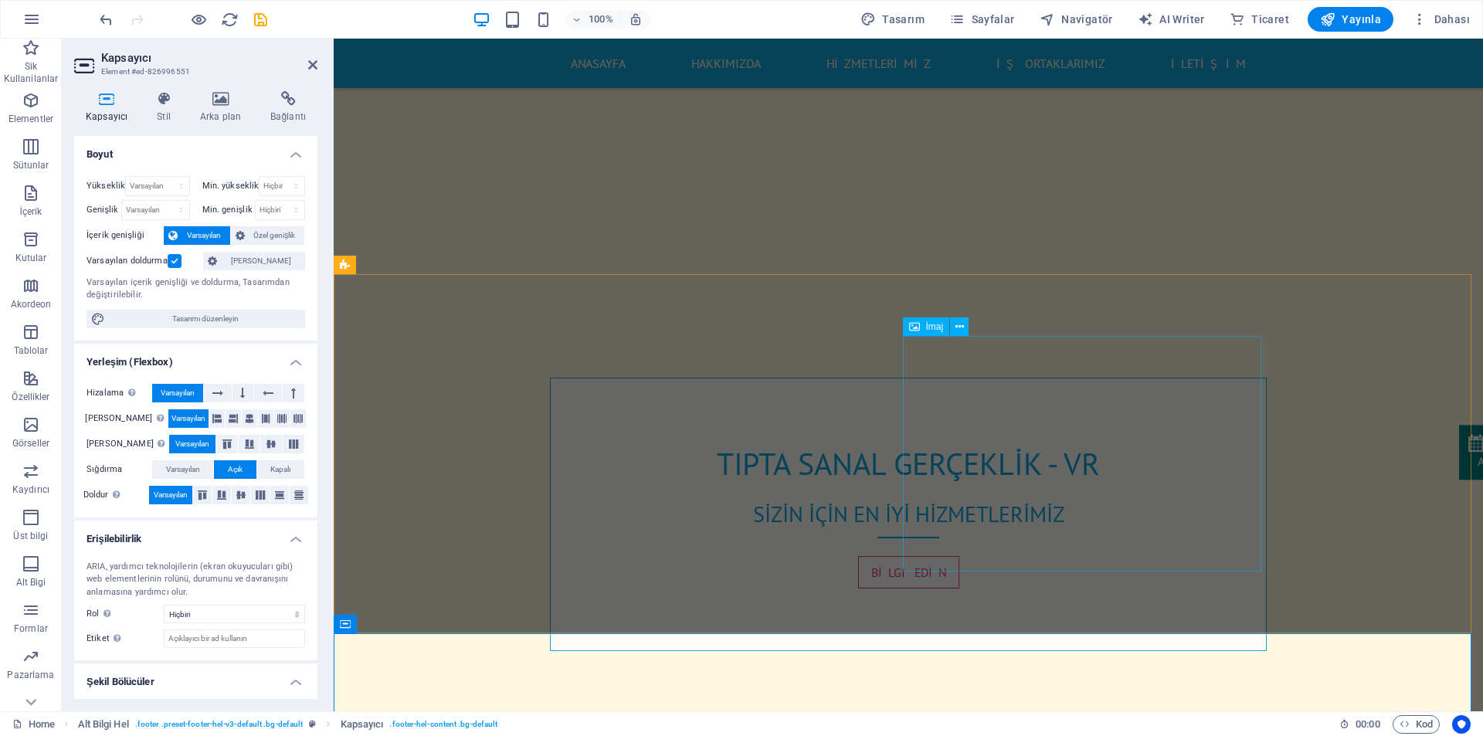
select select "px"
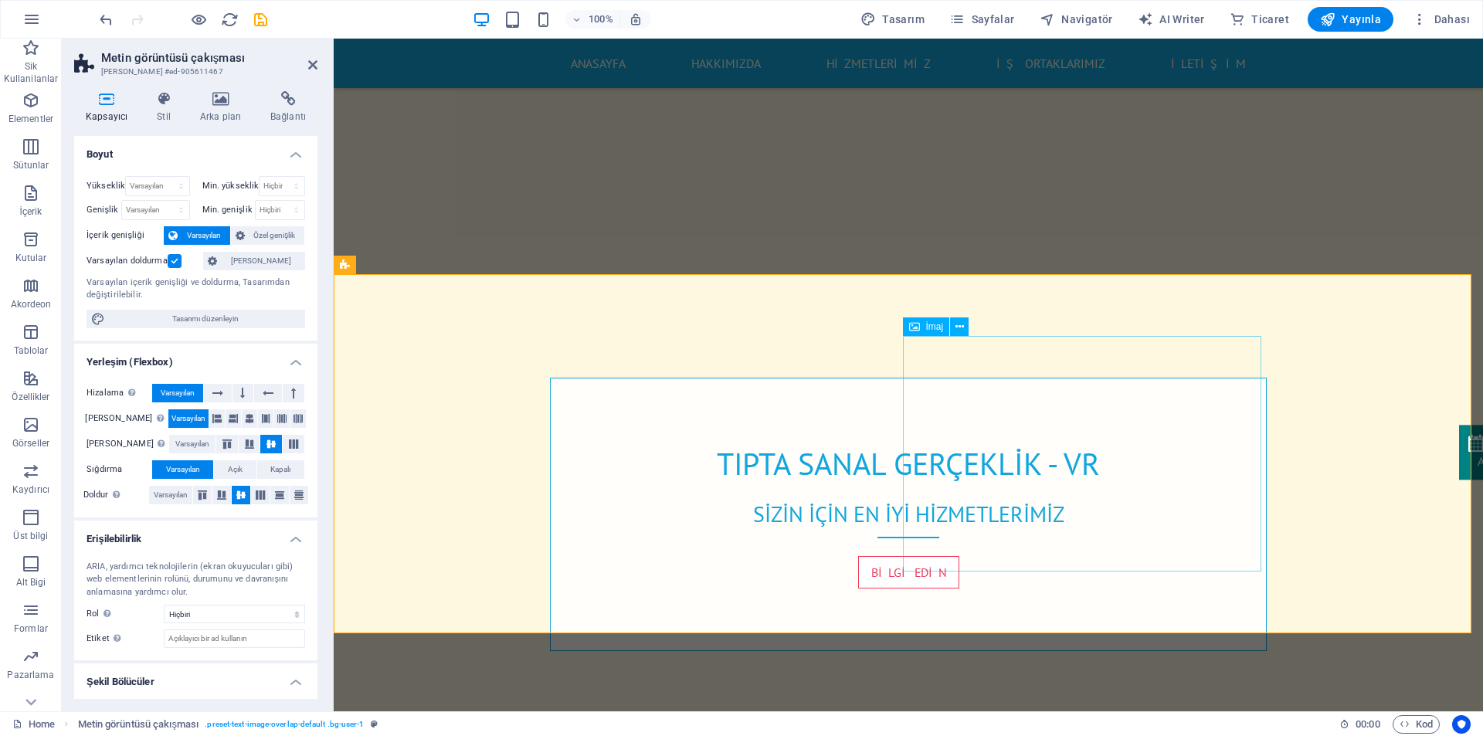
select select "px"
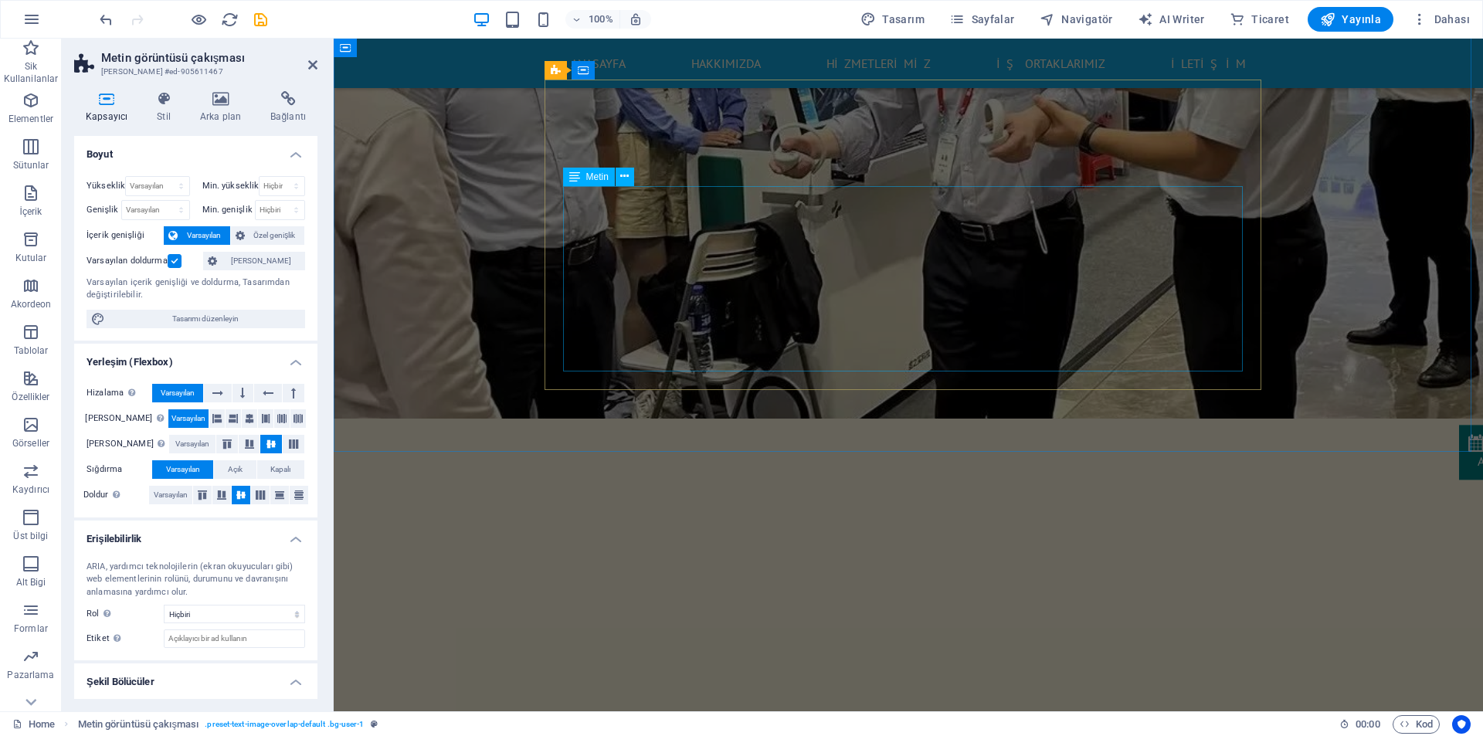
scroll to position [591, 0]
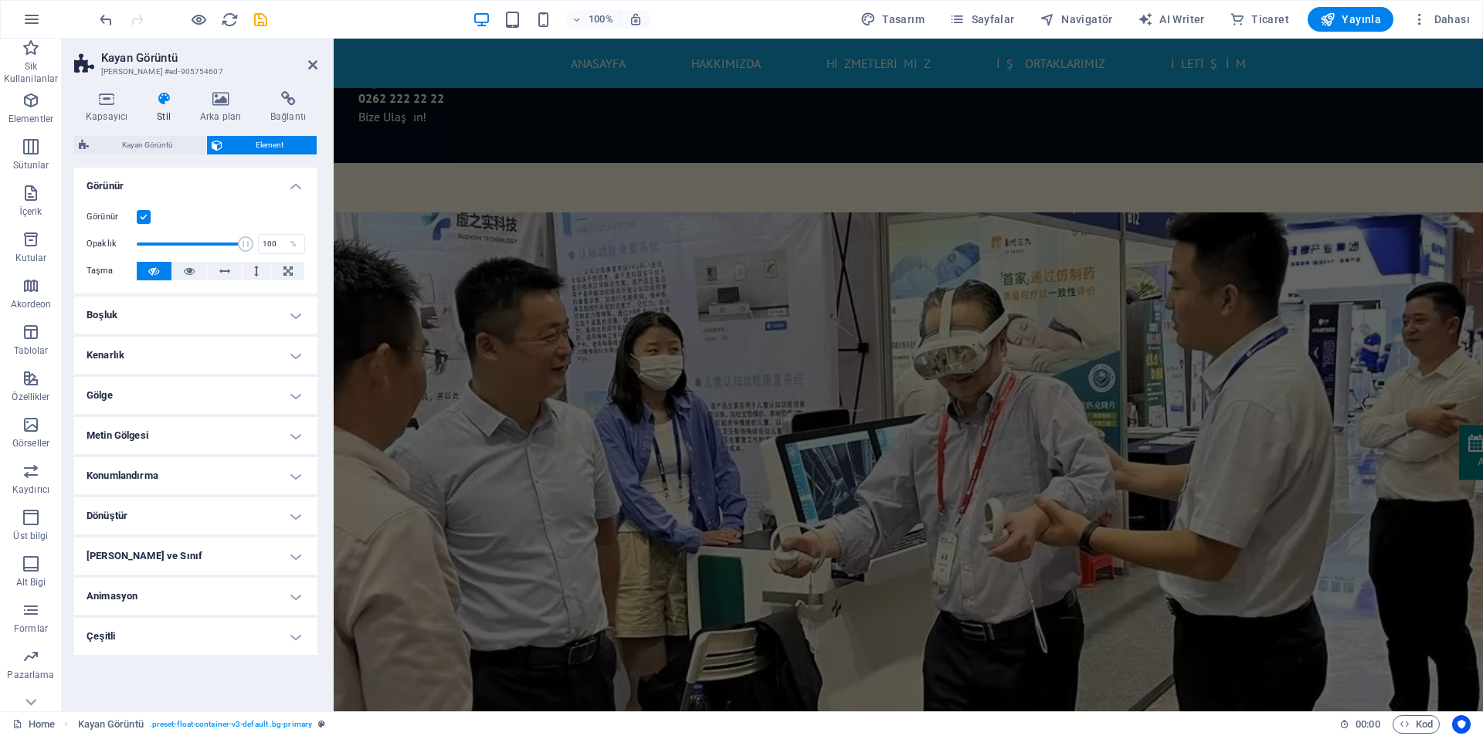
scroll to position [127, 0]
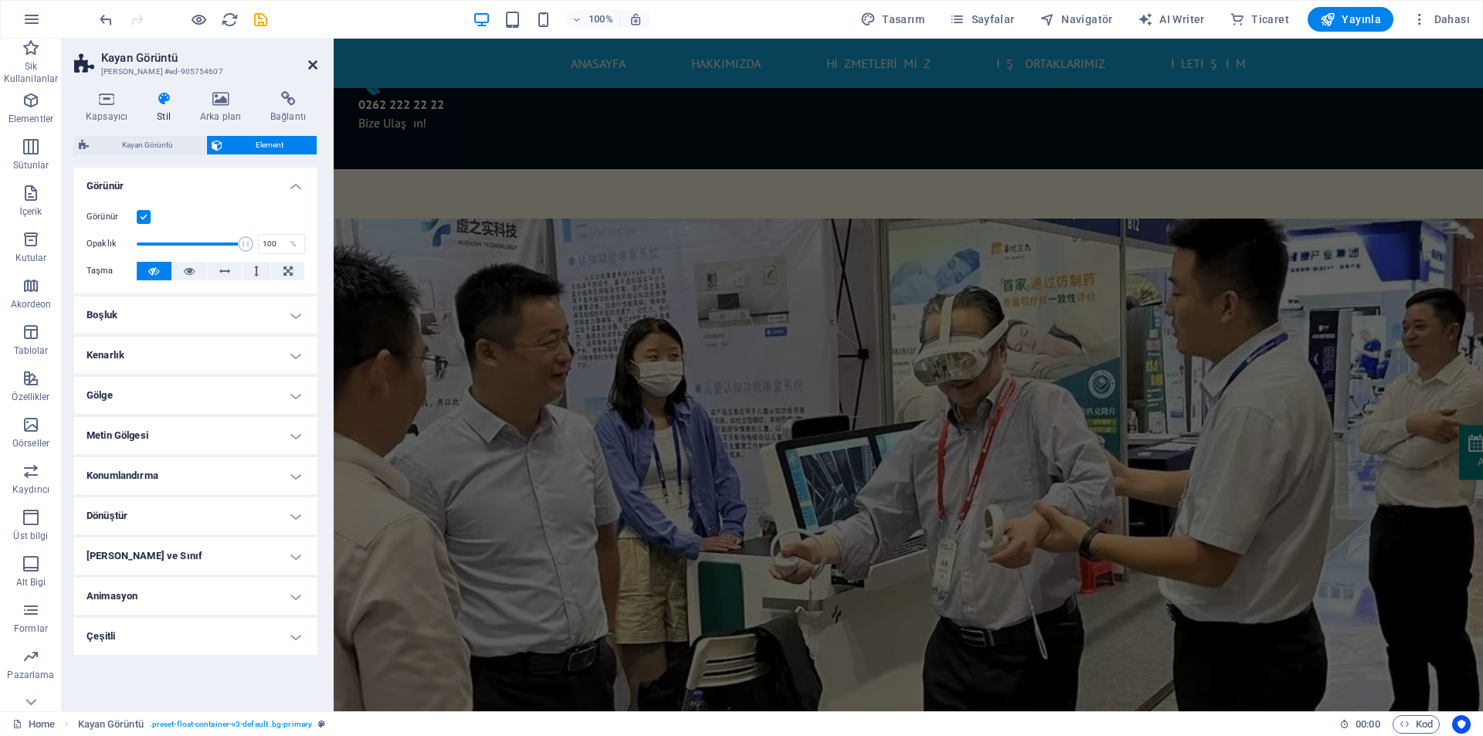
click at [310, 60] on icon at bounding box center [312, 65] width 9 height 12
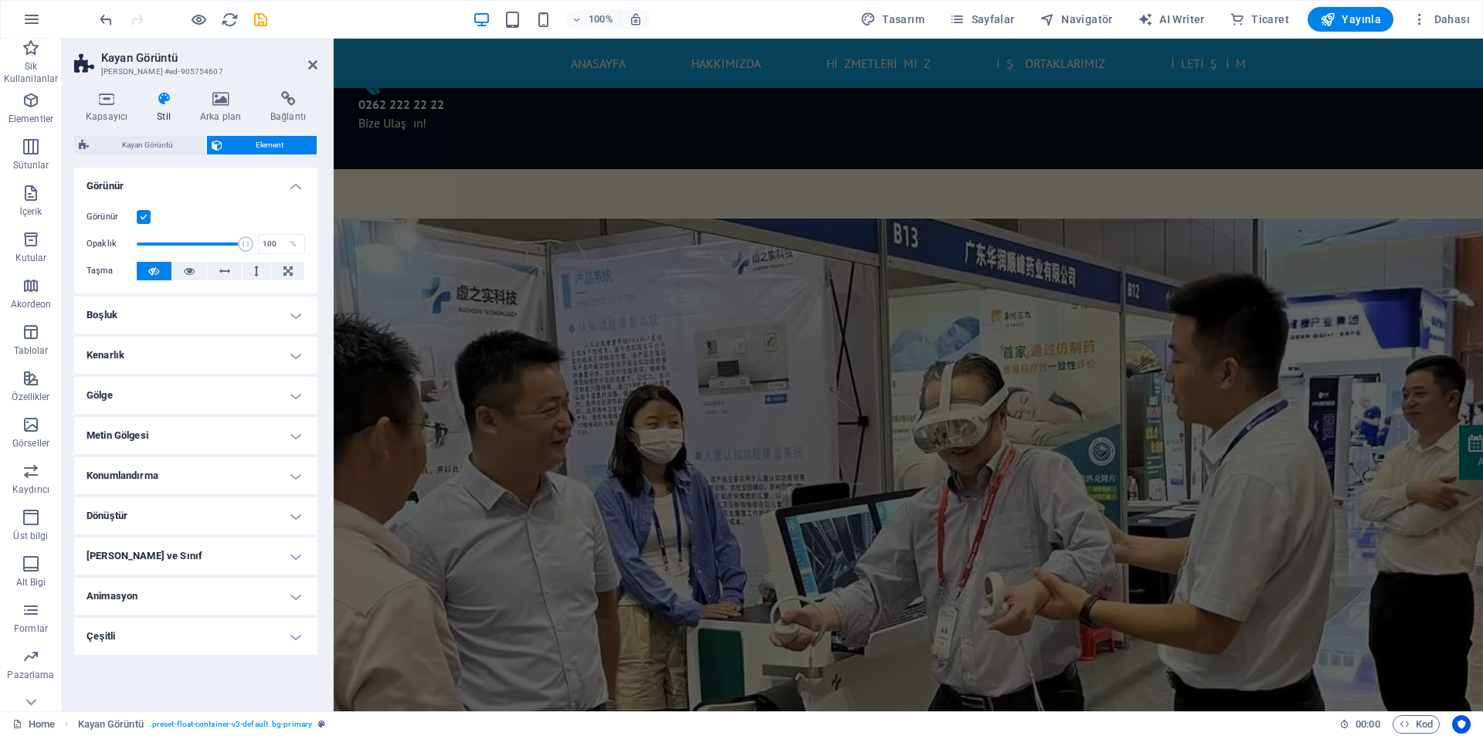
scroll to position [870, 0]
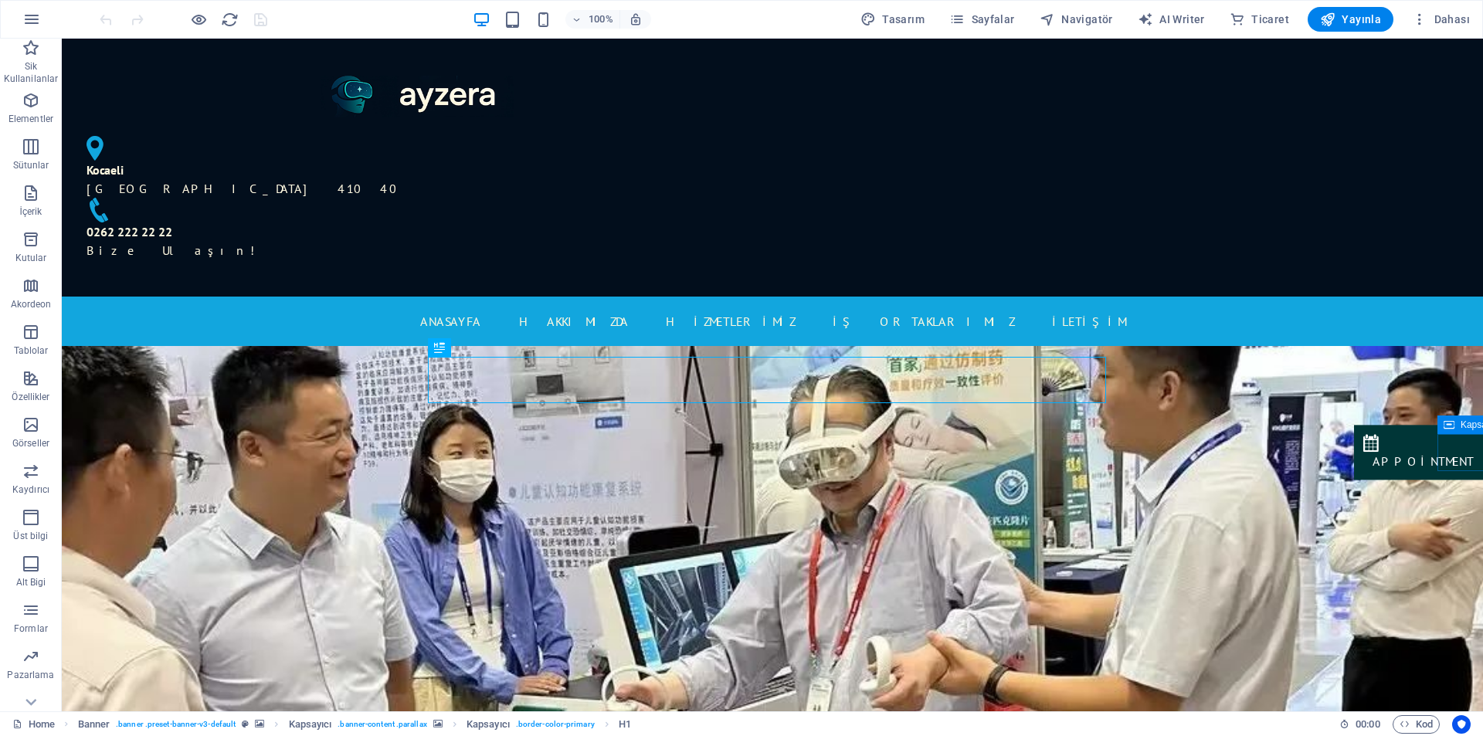
click at [1455, 459] on div "Appointment" at bounding box center [1422, 461] width 101 height 19
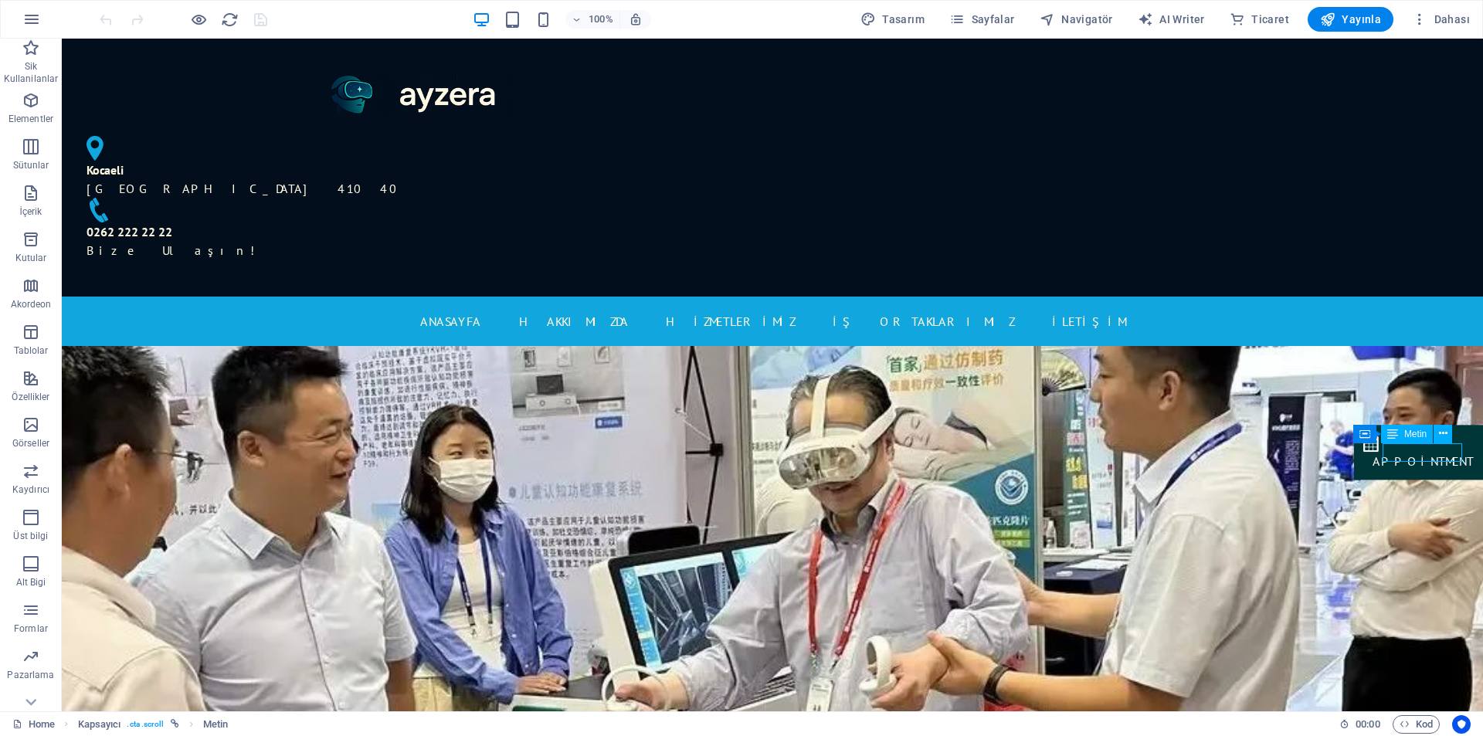
click at [1411, 456] on div "Appointment" at bounding box center [1422, 461] width 101 height 19
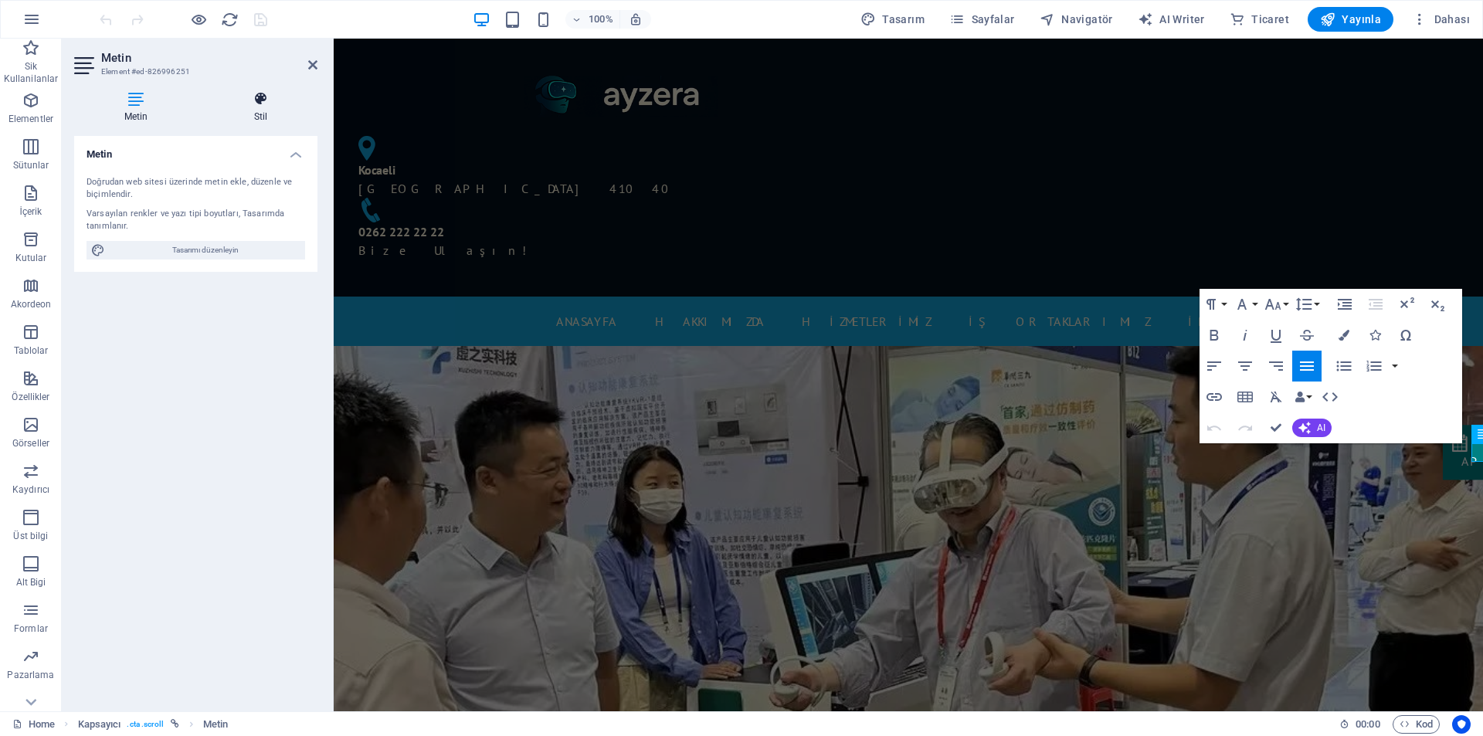
click at [257, 117] on h4 "Stil" at bounding box center [261, 107] width 114 height 32
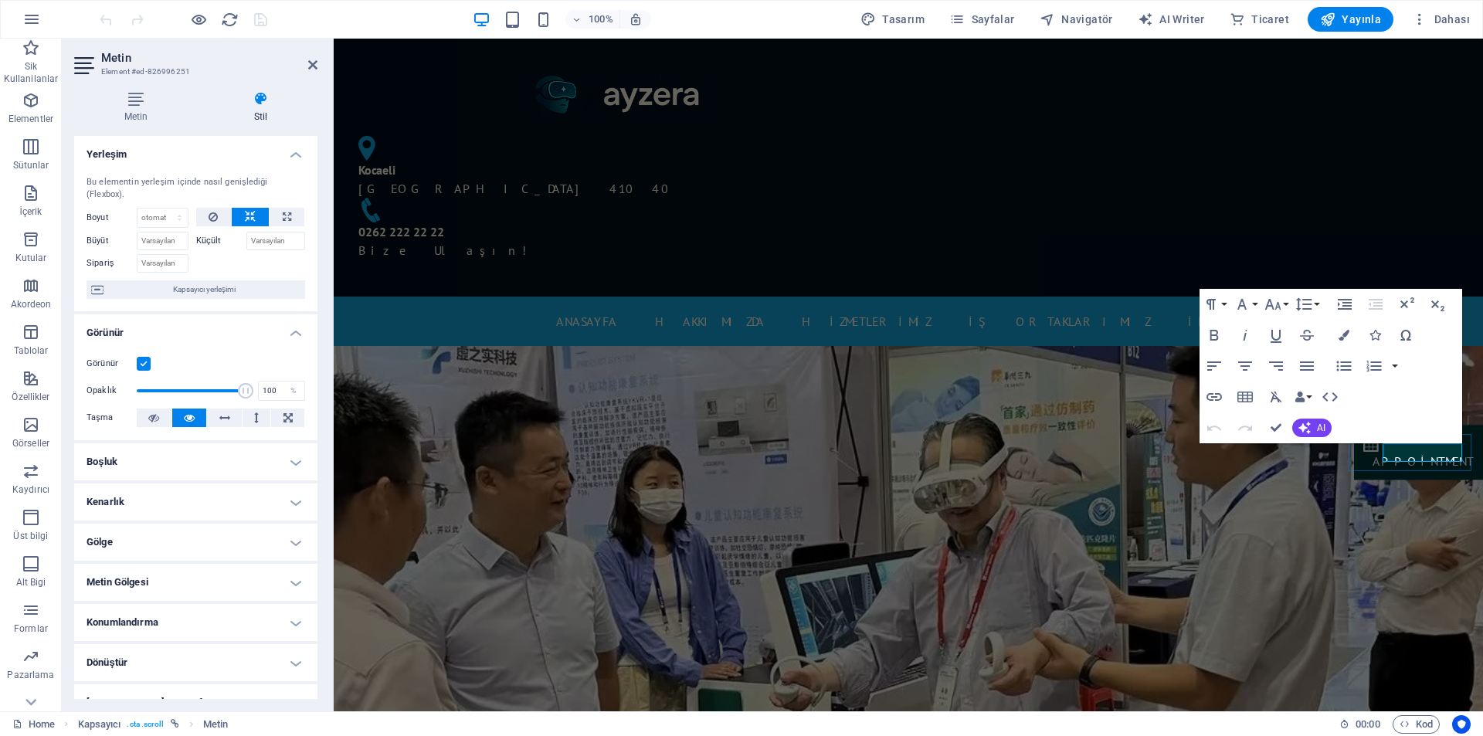
click at [1436, 455] on p "Appointment" at bounding box center [1422, 461] width 101 height 19
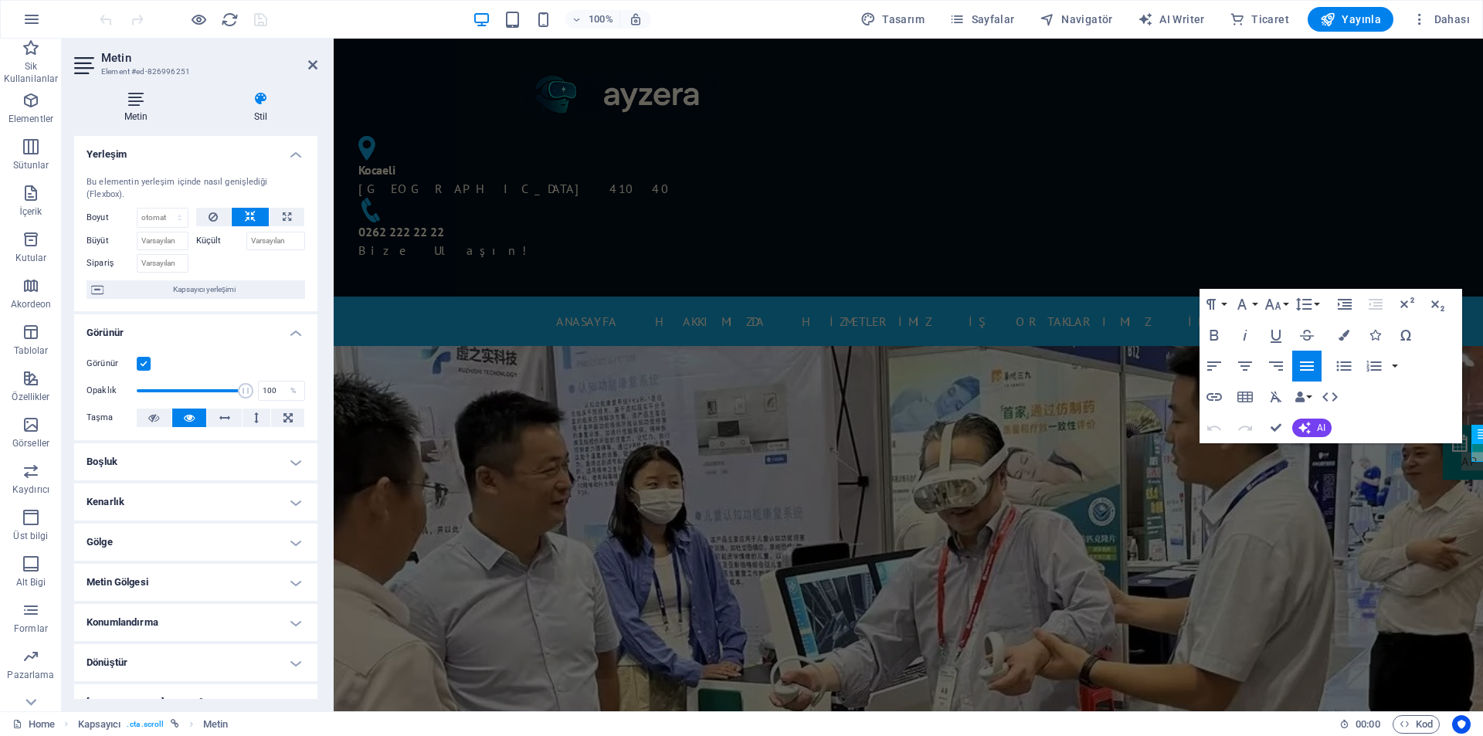
click at [137, 108] on h4 "Metin" at bounding box center [139, 107] width 130 height 32
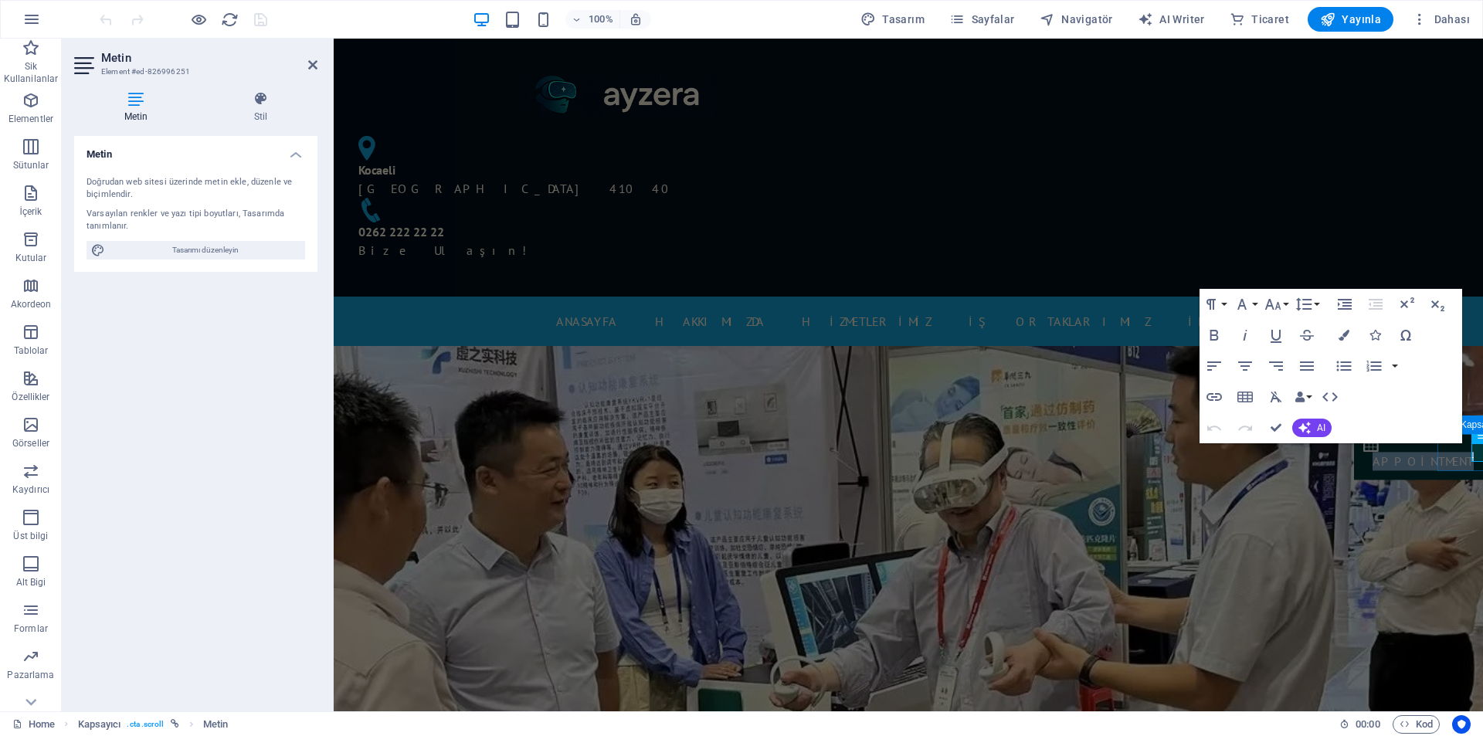
click at [1452, 458] on p "Appointment" at bounding box center [1422, 461] width 101 height 19
click at [1473, 452] on figure at bounding box center [1418, 443] width 110 height 18
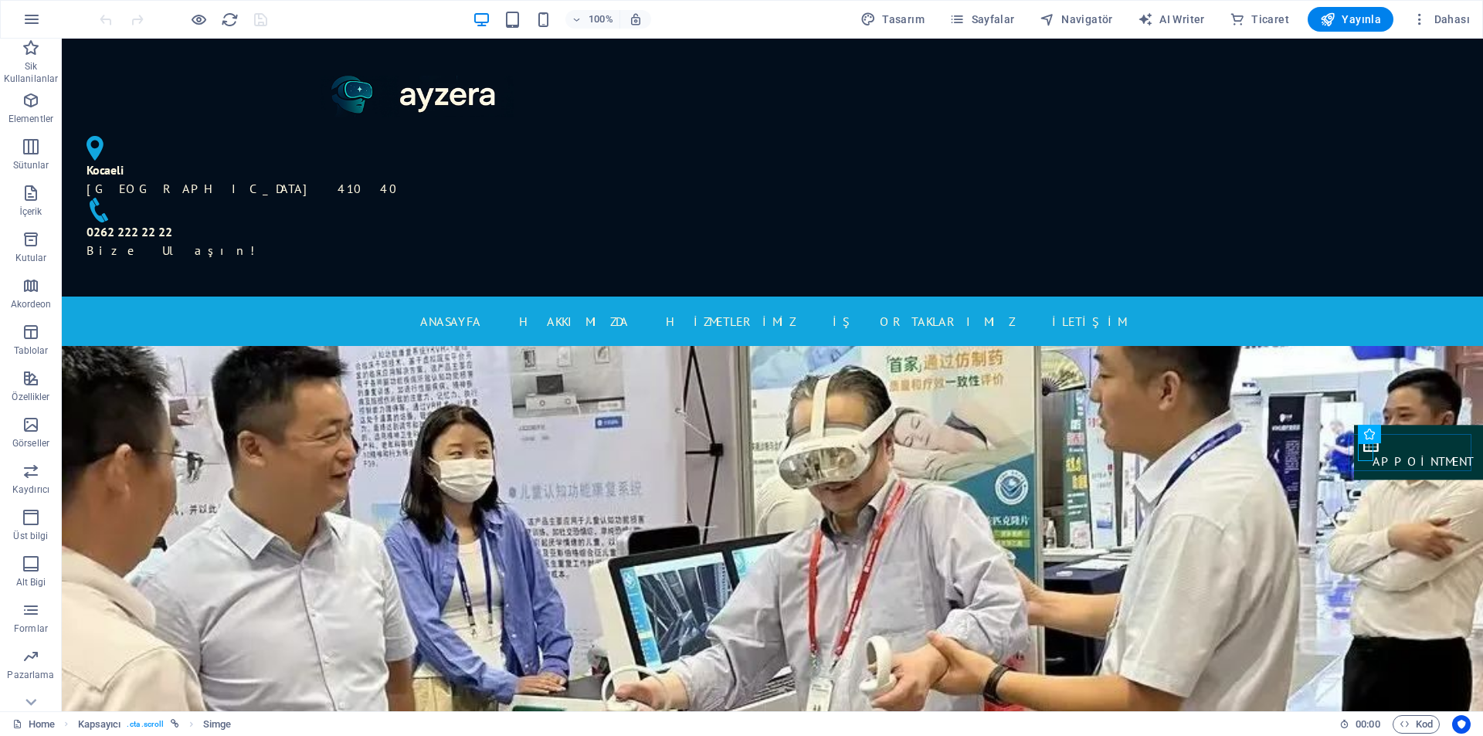
click at [1365, 466] on div "Appointment" at bounding box center [1418, 452] width 129 height 55
click at [1391, 467] on div "Appointment" at bounding box center [1418, 452] width 129 height 55
click at [1391, 465] on div "Appointment" at bounding box center [1418, 452] width 129 height 55
click at [1391, 463] on div "Appointment" at bounding box center [1418, 452] width 129 height 55
click at [1452, 458] on div "Appointment" at bounding box center [1422, 461] width 101 height 19
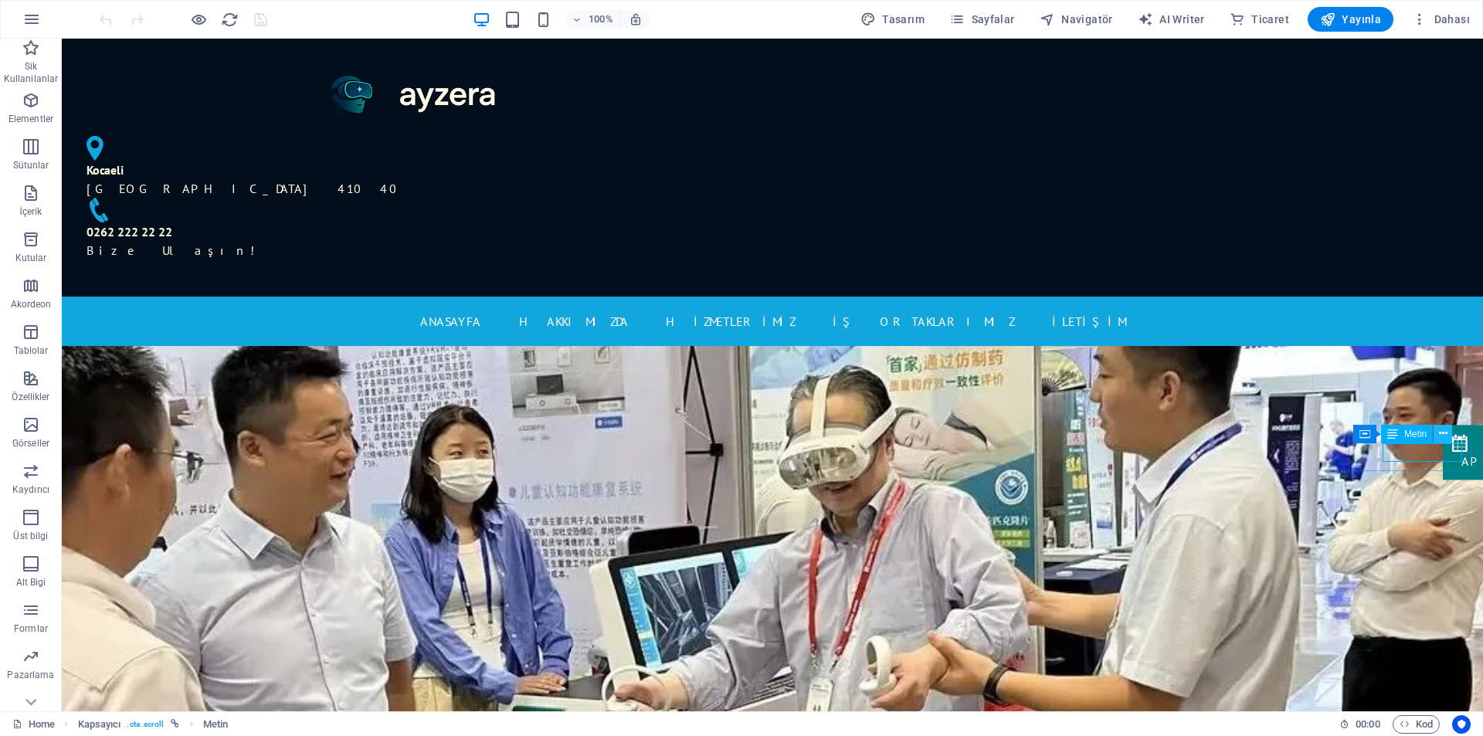
click at [1447, 433] on button at bounding box center [1442, 434] width 19 height 19
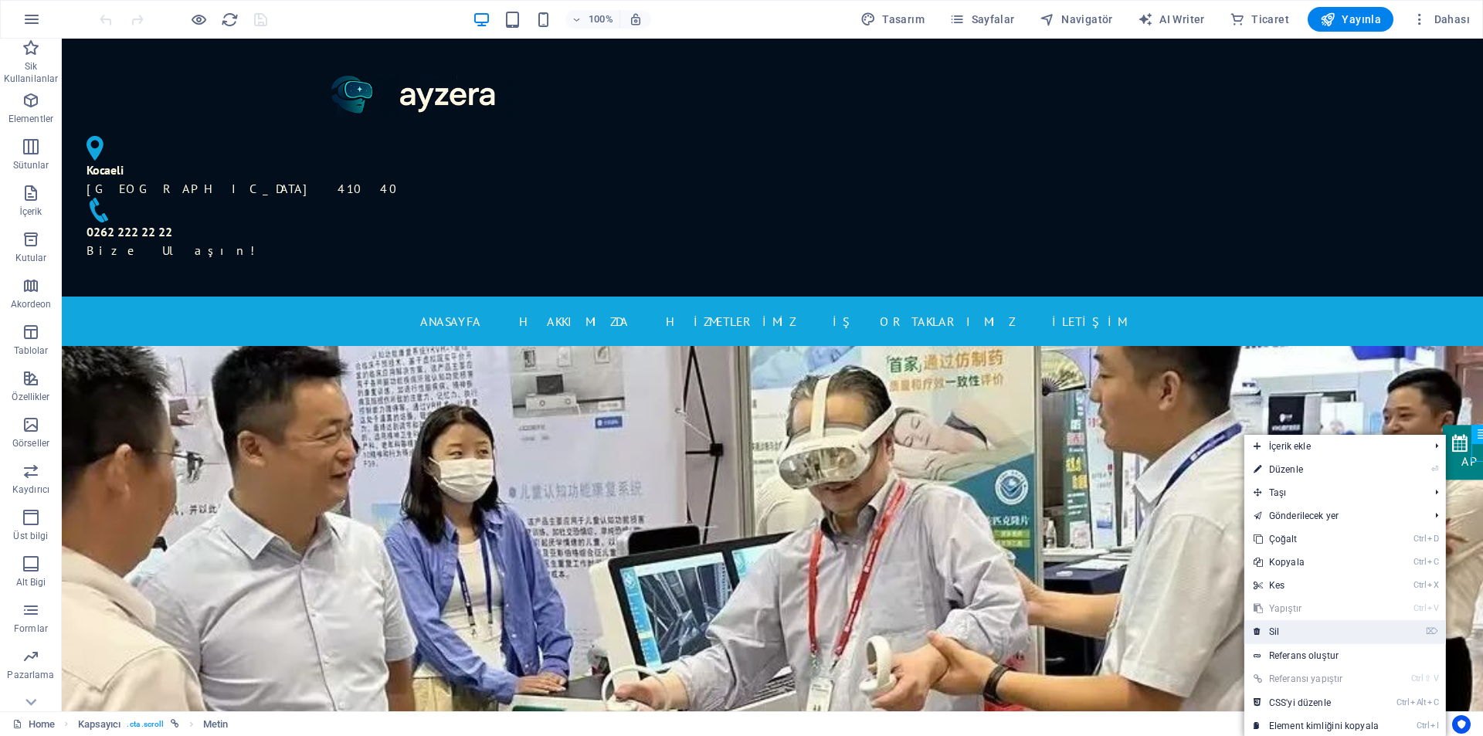
click at [1290, 635] on link "⌦ Sil" at bounding box center [1316, 631] width 144 height 23
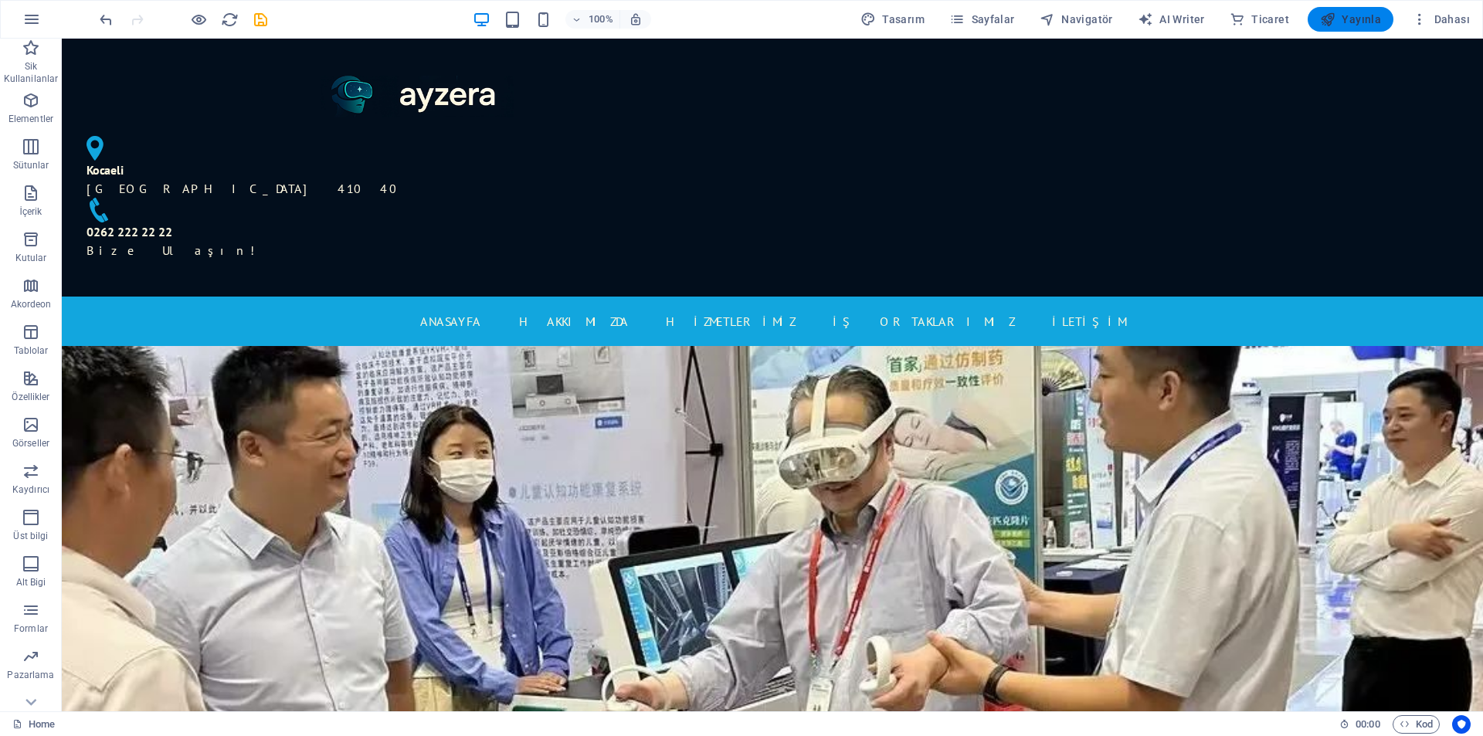
click at [1344, 16] on span "Yayınla" at bounding box center [1350, 19] width 61 height 15
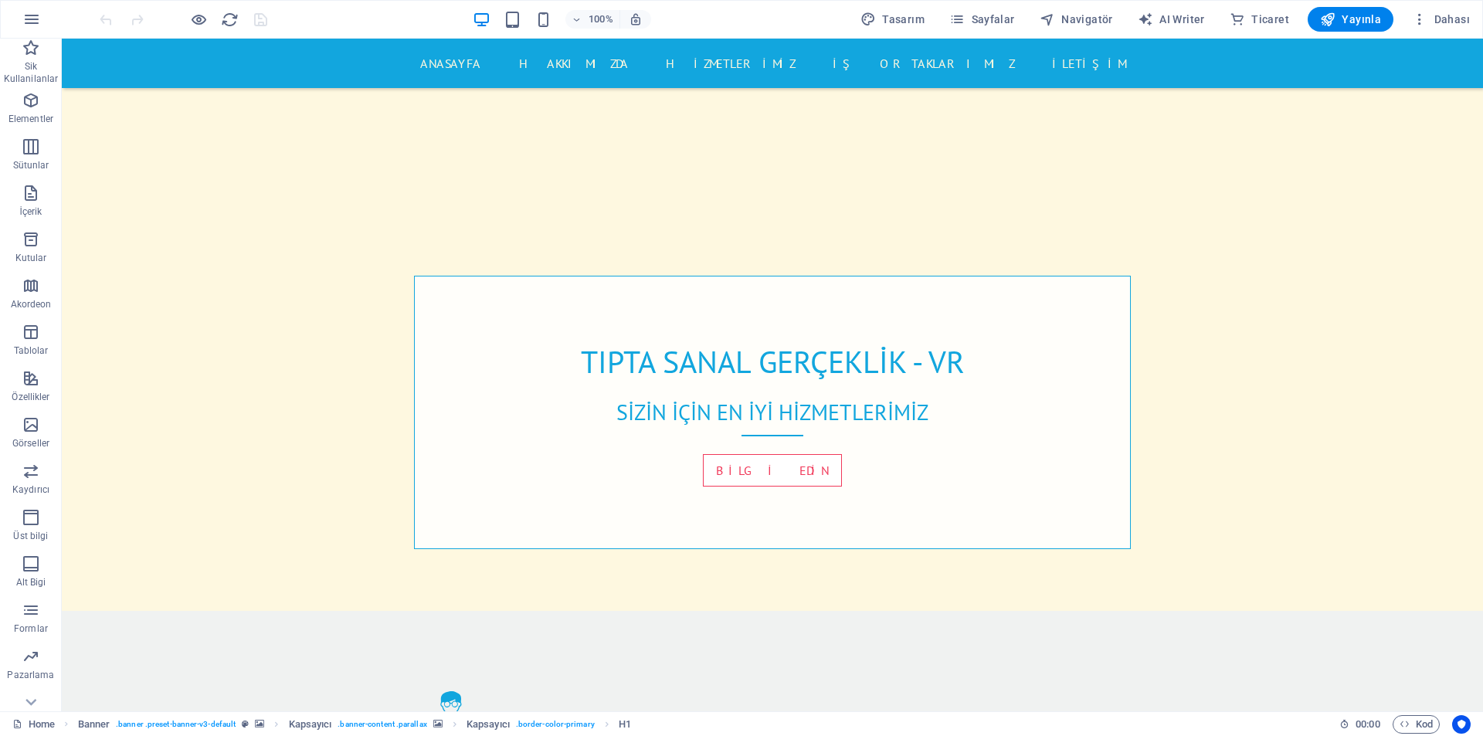
scroll to position [1257, 0]
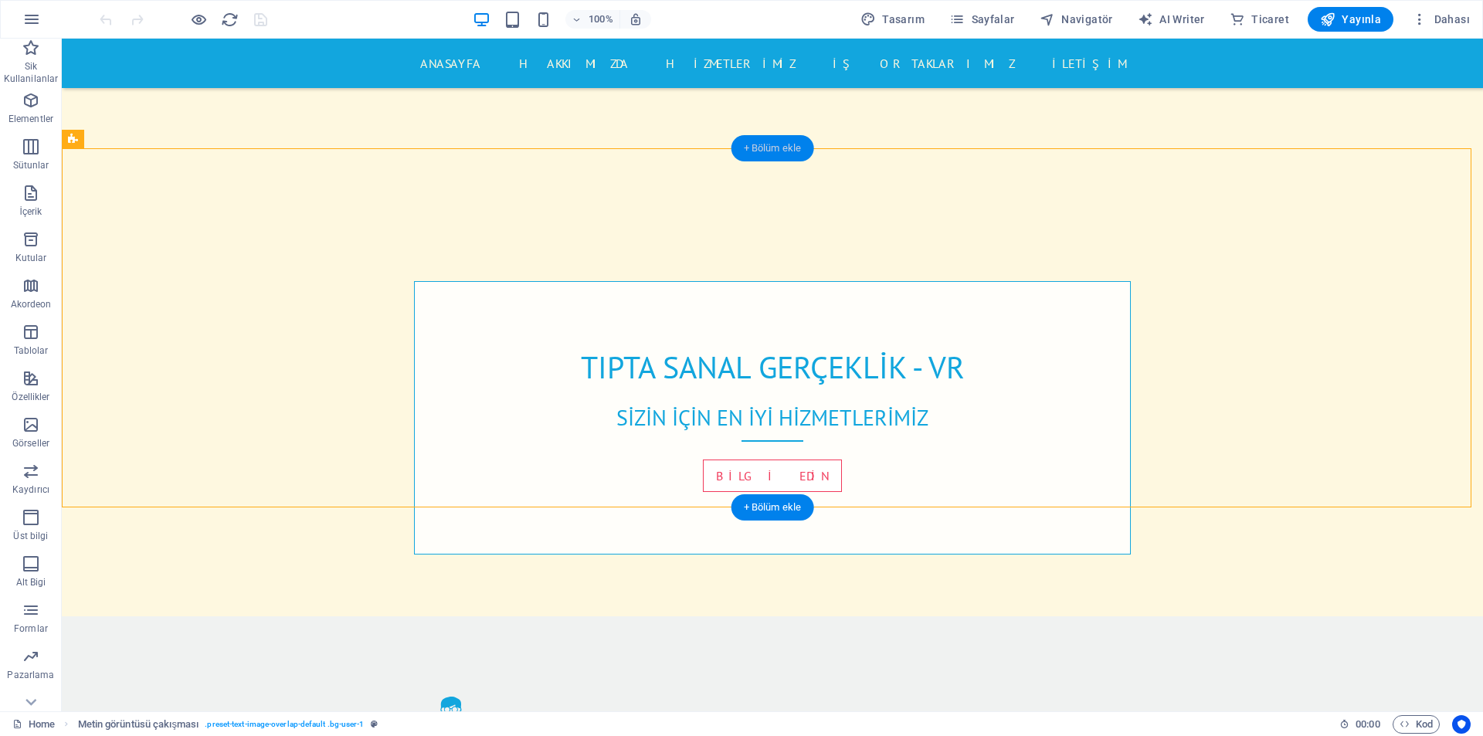
click at [0, 0] on div "+ Bölüm ekle" at bounding box center [0, 0] width 0 height 0
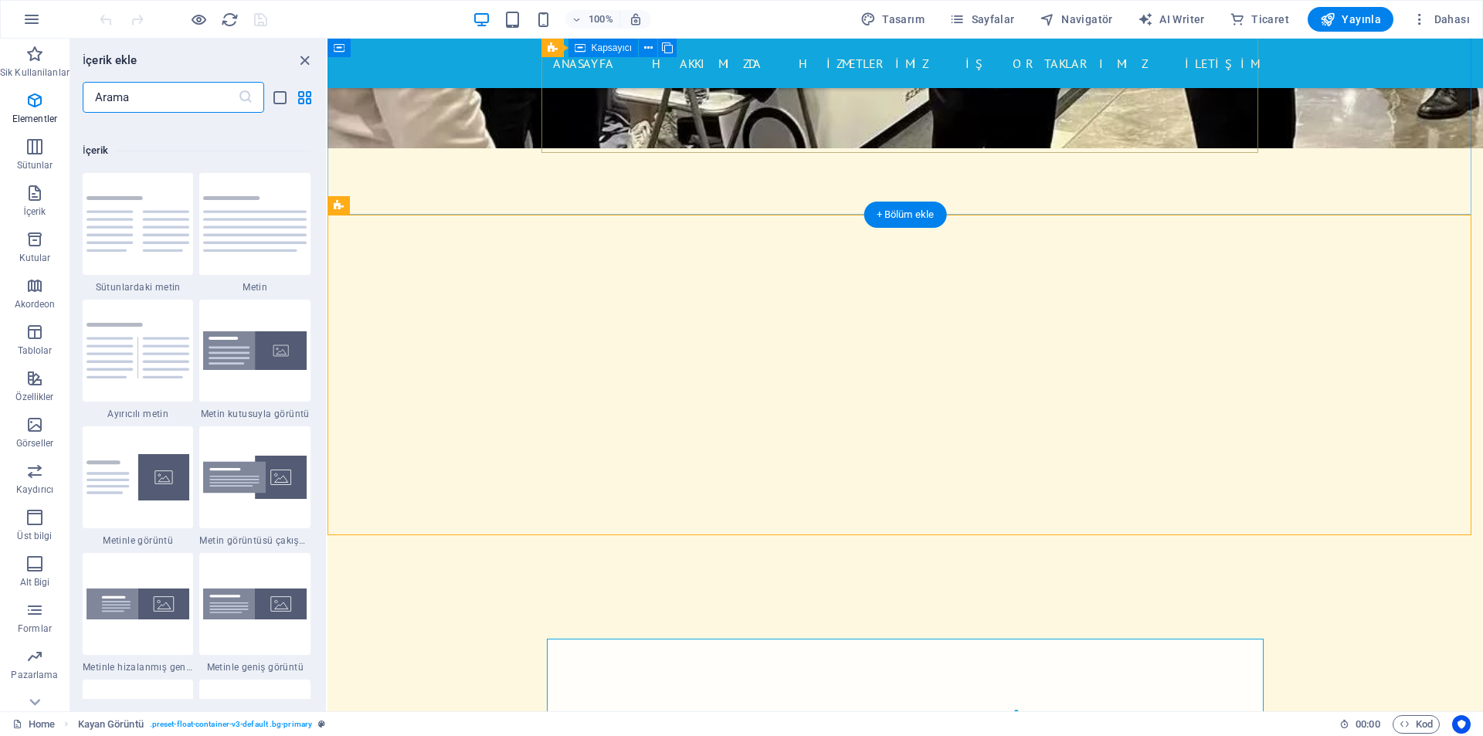
scroll to position [2702, 0]
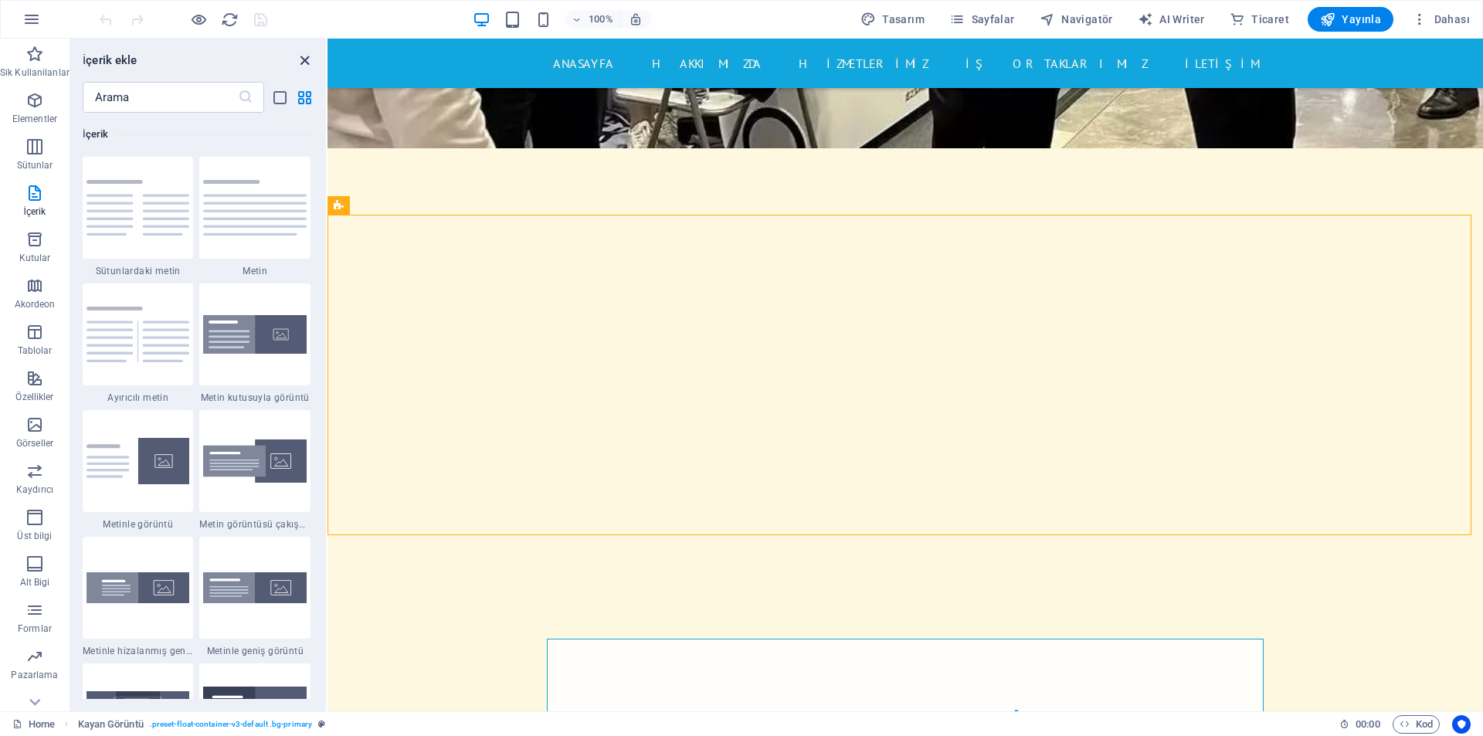
drag, startPoint x: 311, startPoint y: 55, endPoint x: 470, endPoint y: 164, distance: 192.8
click at [311, 55] on icon "close panel" at bounding box center [305, 61] width 18 height 18
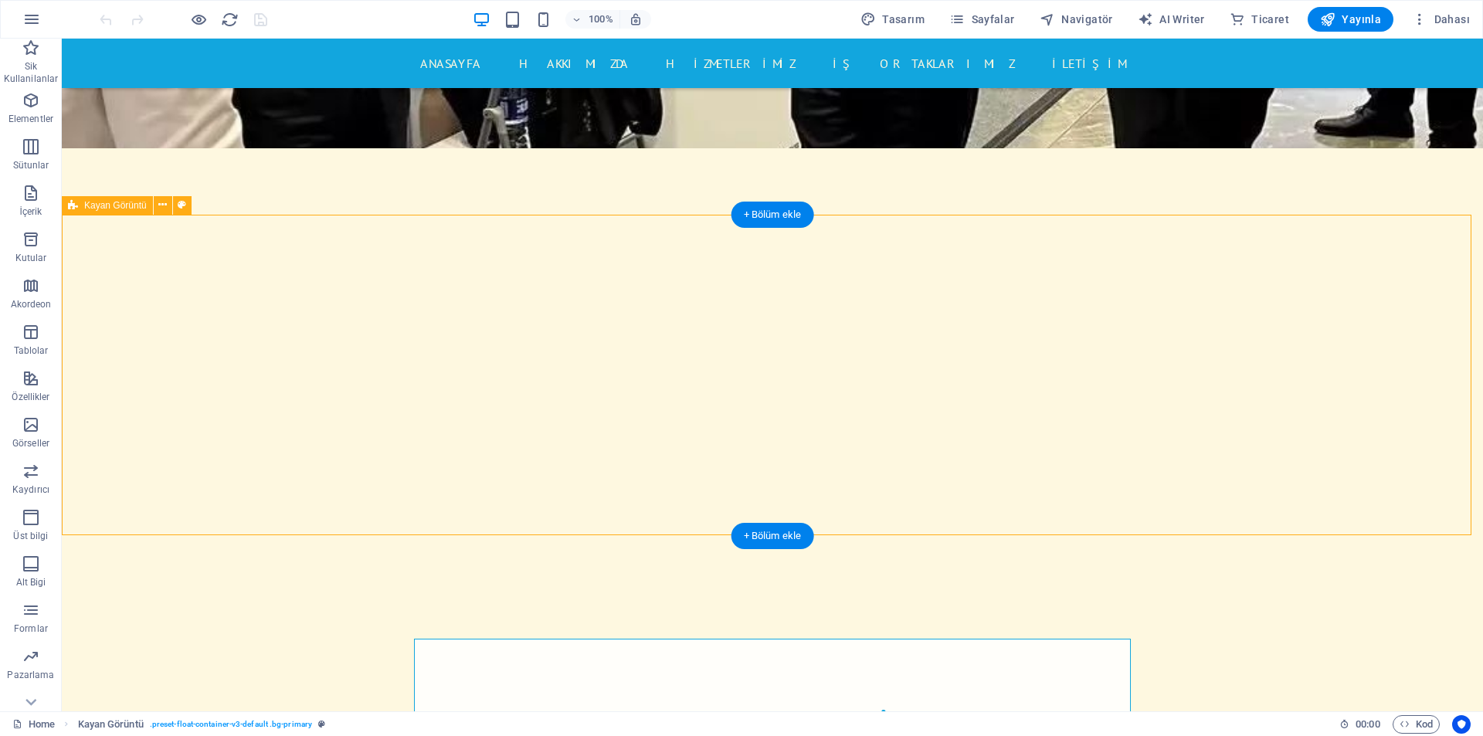
click at [158, 202] on icon at bounding box center [162, 205] width 8 height 16
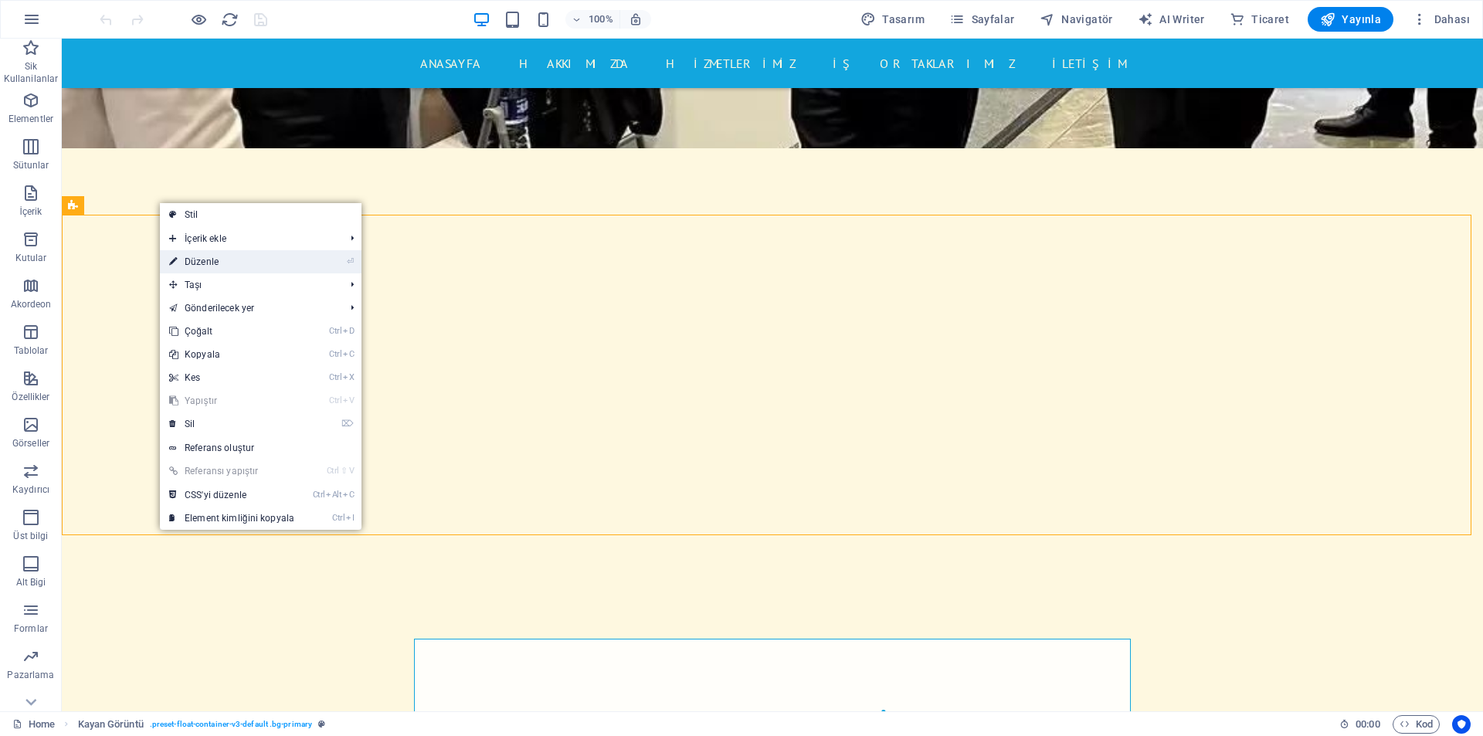
click at [239, 263] on link "⏎ Düzenle" at bounding box center [232, 261] width 144 height 23
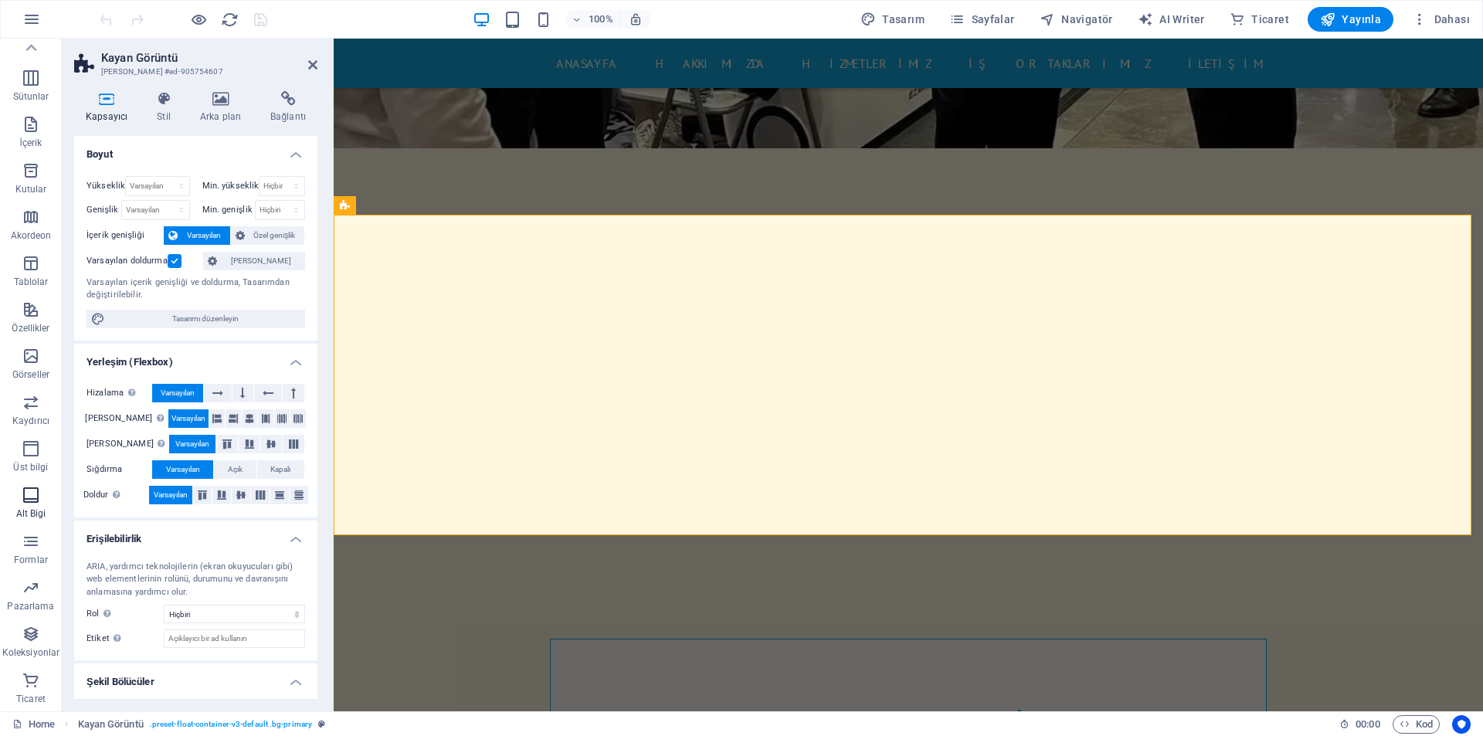
scroll to position [0, 0]
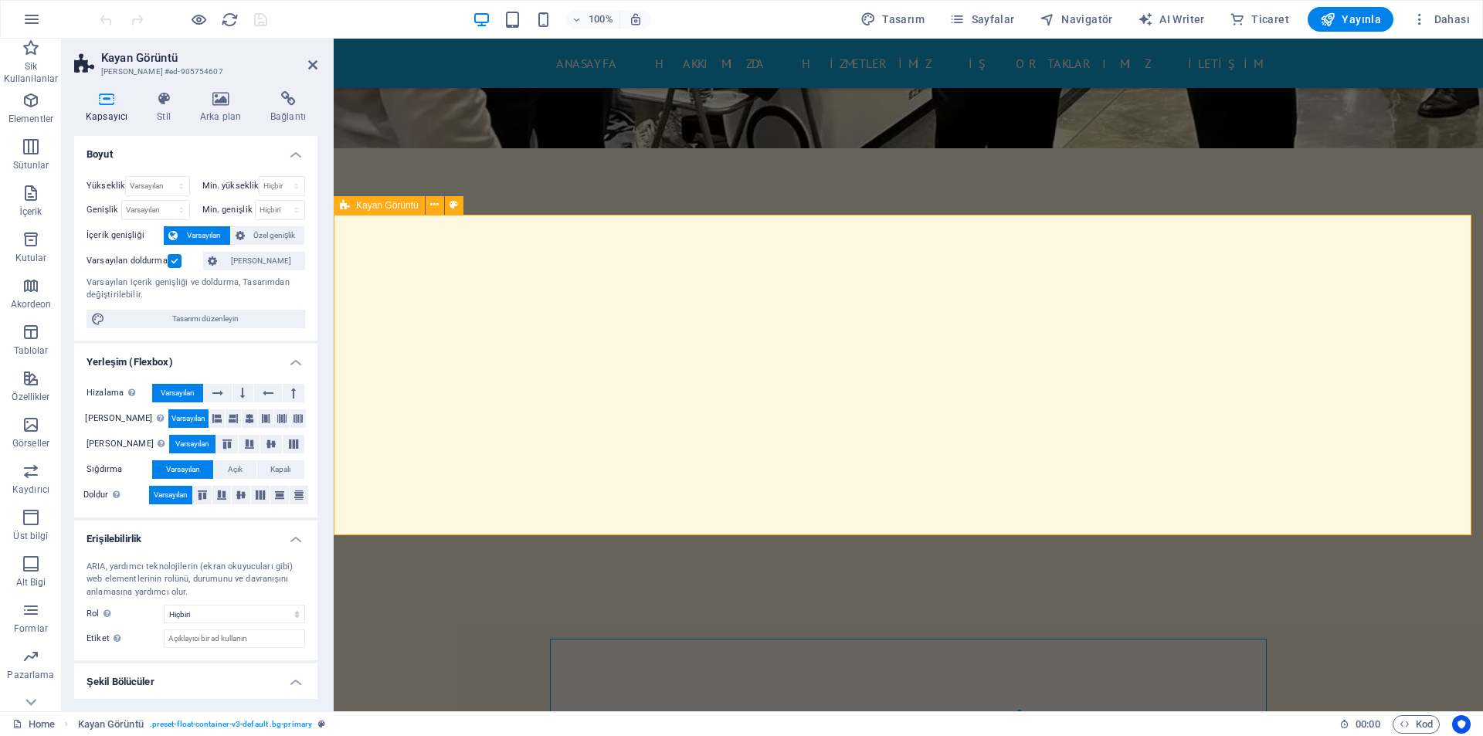
click at [168, 114] on h4 "Stil" at bounding box center [166, 107] width 43 height 32
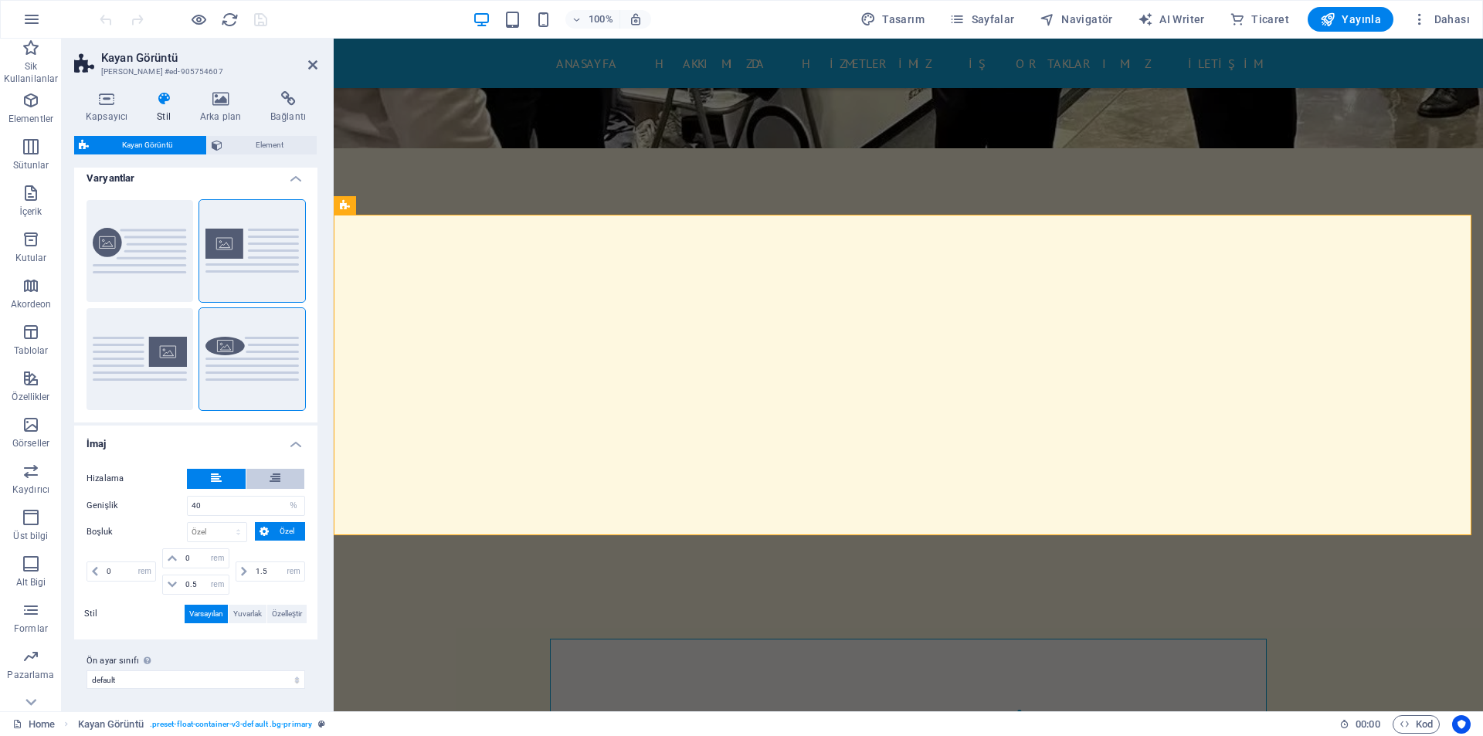
scroll to position [10, 0]
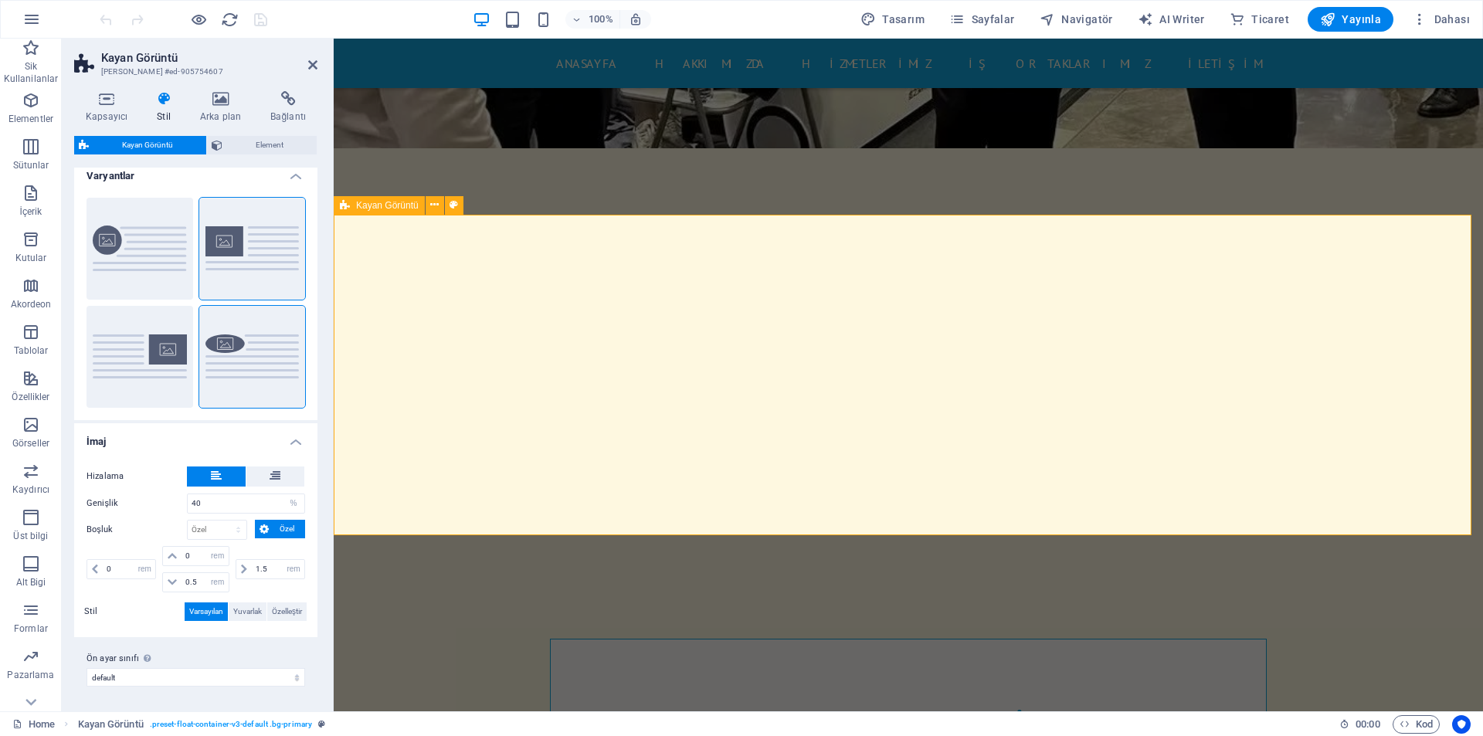
click at [317, 57] on aside "Kayan Görüntü Ön ayar #ed-905754607 Kapsayıcı Stil Arka plan Bağlantı Boyut Yük…" at bounding box center [198, 375] width 272 height 673
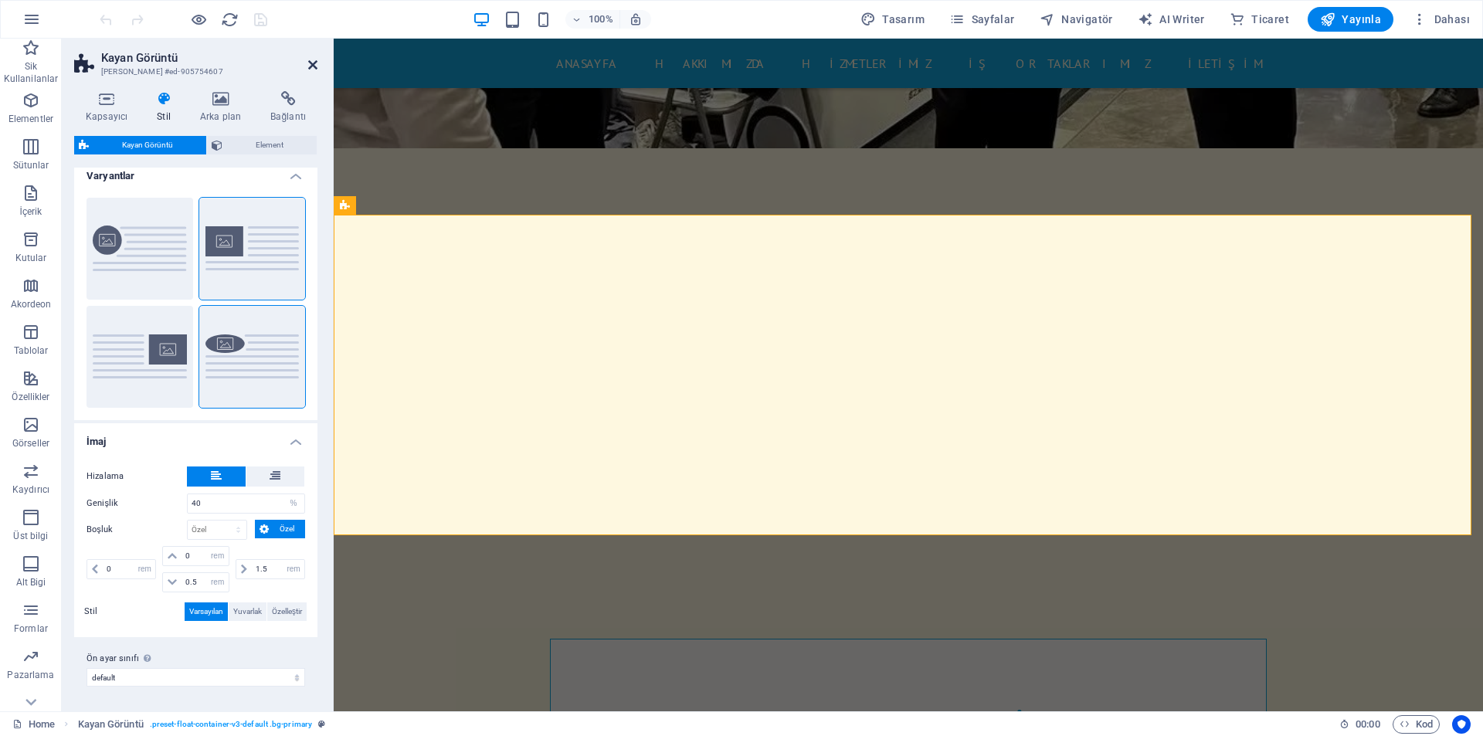
drag, startPoint x: 315, startPoint y: 69, endPoint x: 262, endPoint y: 46, distance: 58.4
click at [315, 69] on icon at bounding box center [312, 65] width 9 height 12
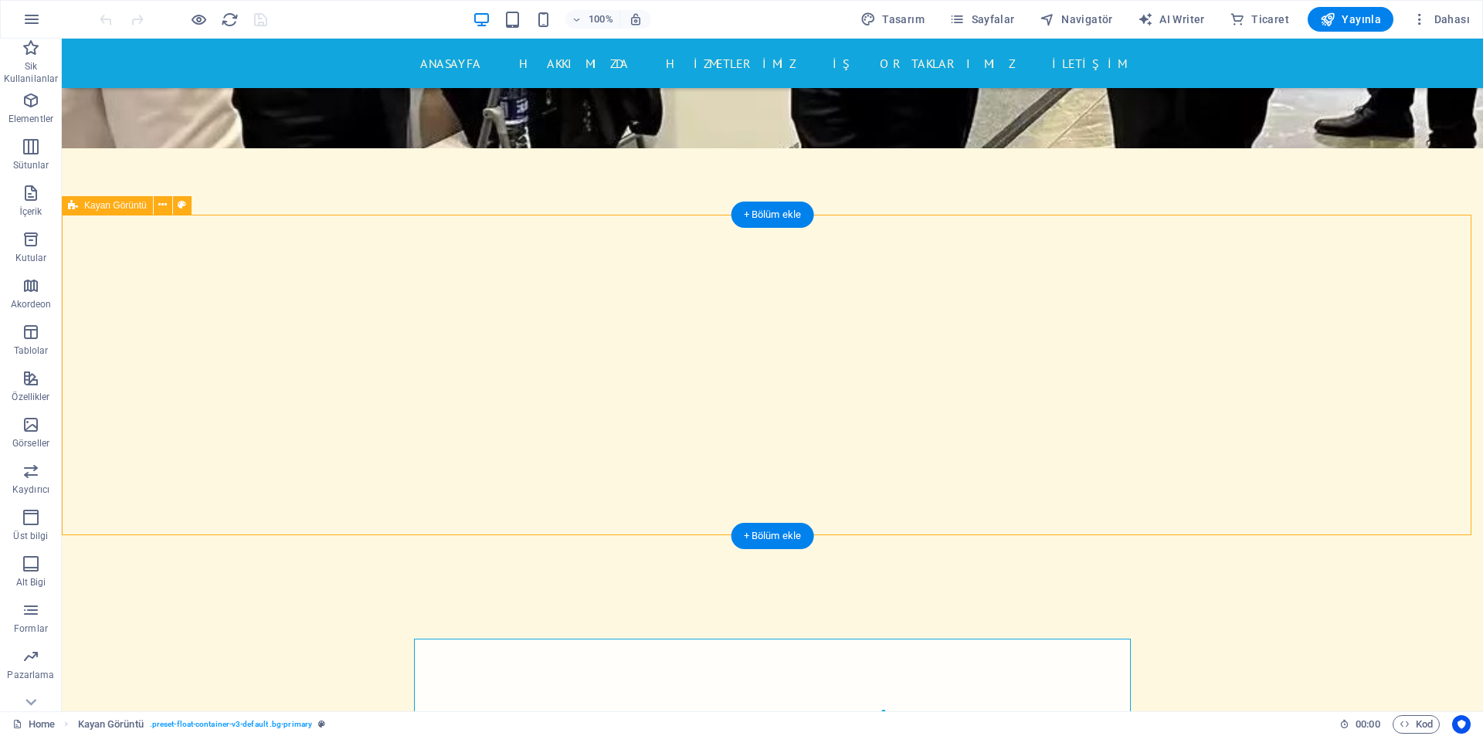
select select "%"
select select "rem"
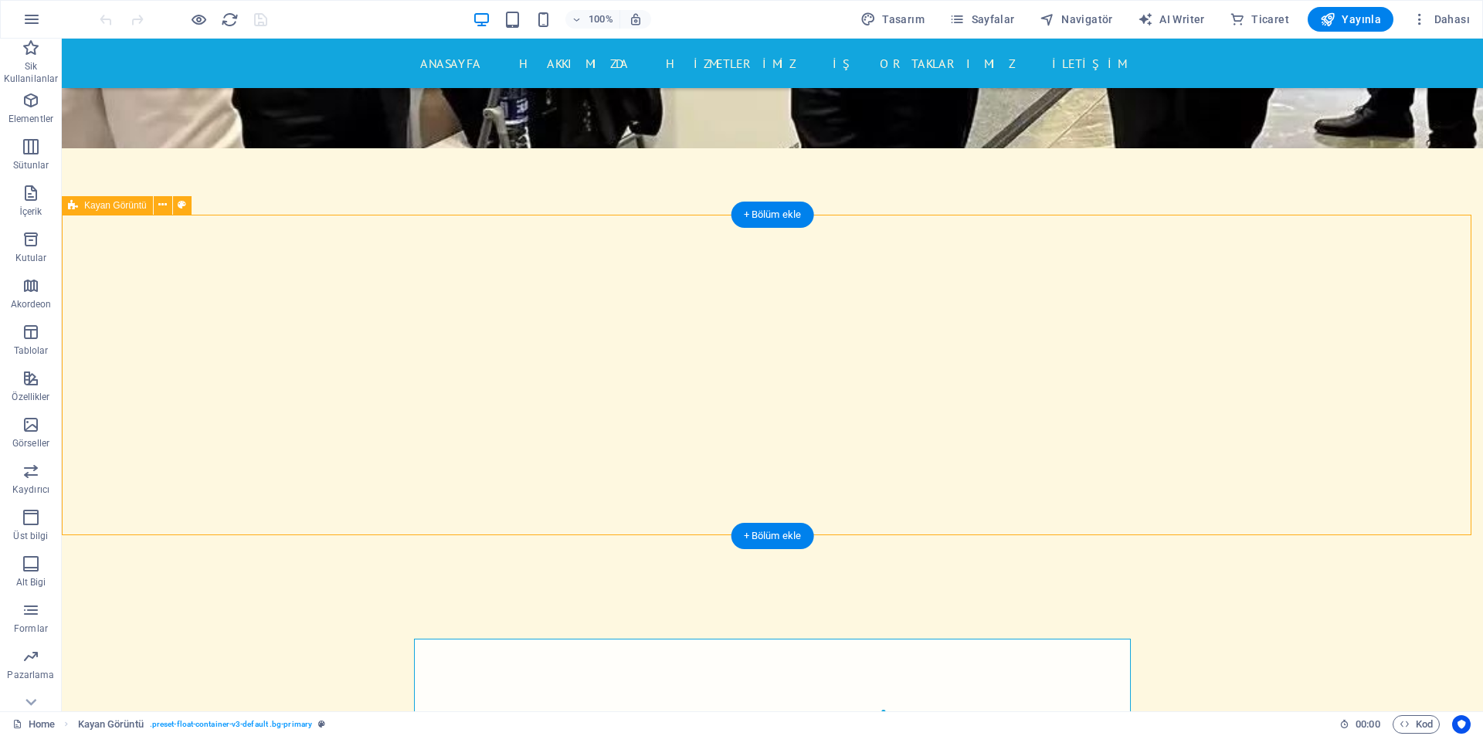
select select "rem"
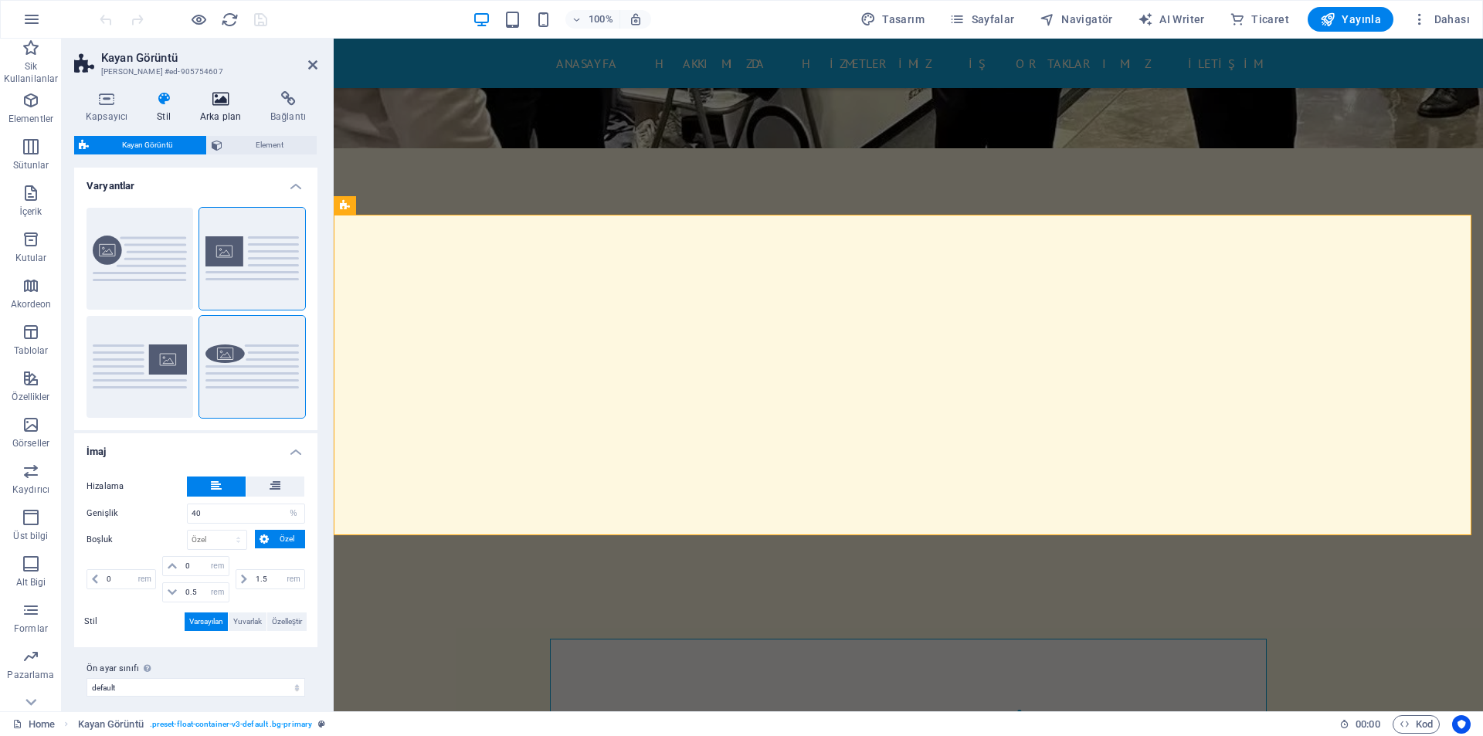
click at [230, 110] on h4 "Arka plan" at bounding box center [223, 107] width 70 height 32
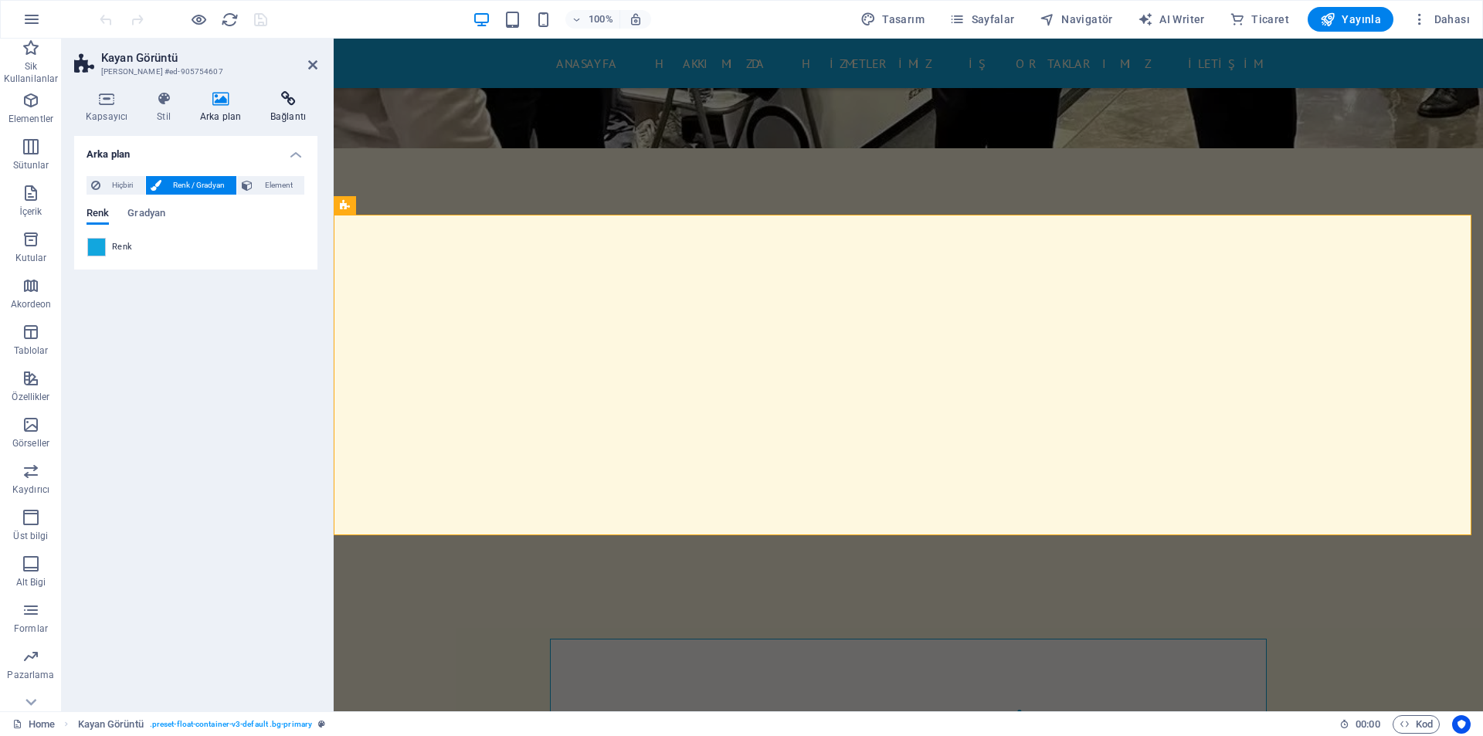
click at [278, 102] on icon at bounding box center [288, 98] width 59 height 15
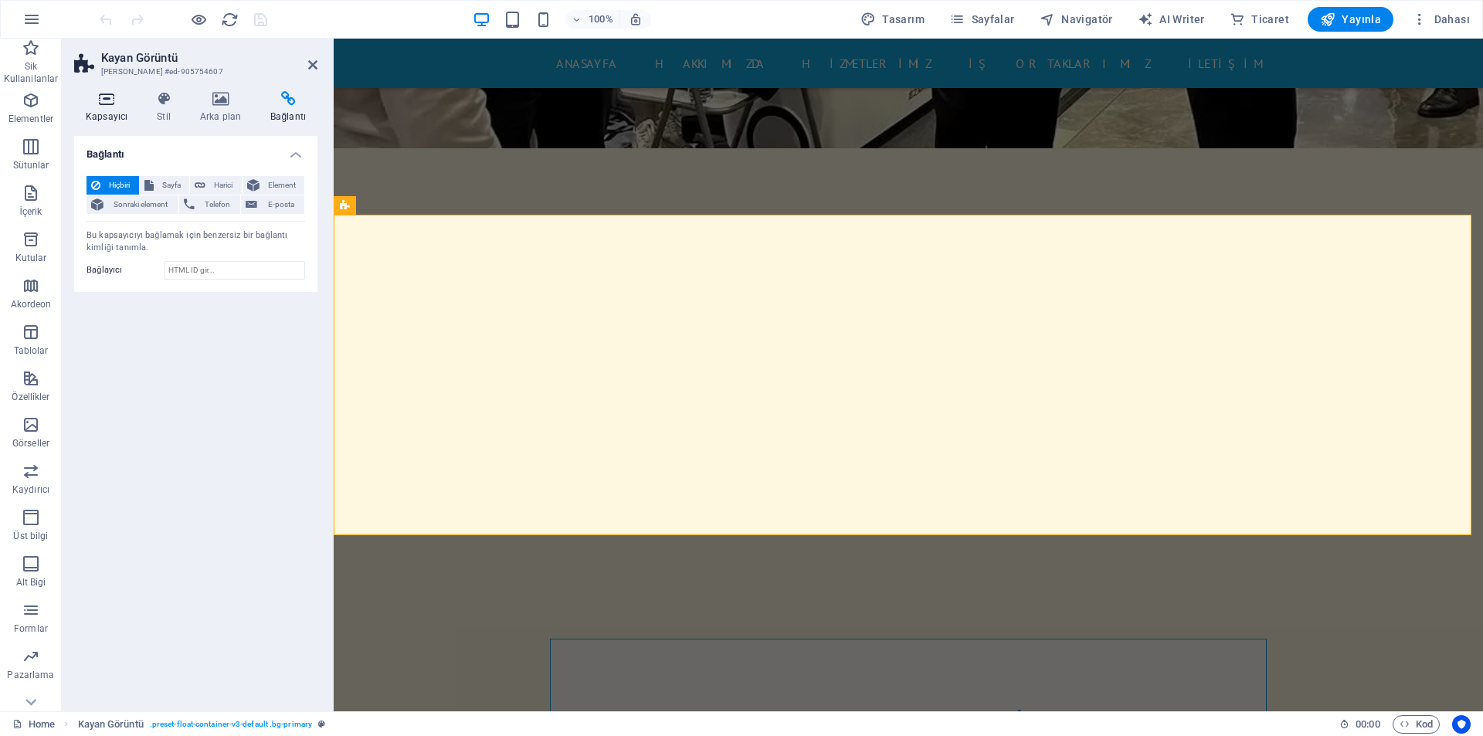
click at [99, 118] on h4 "Kapsayıcı" at bounding box center [109, 107] width 71 height 32
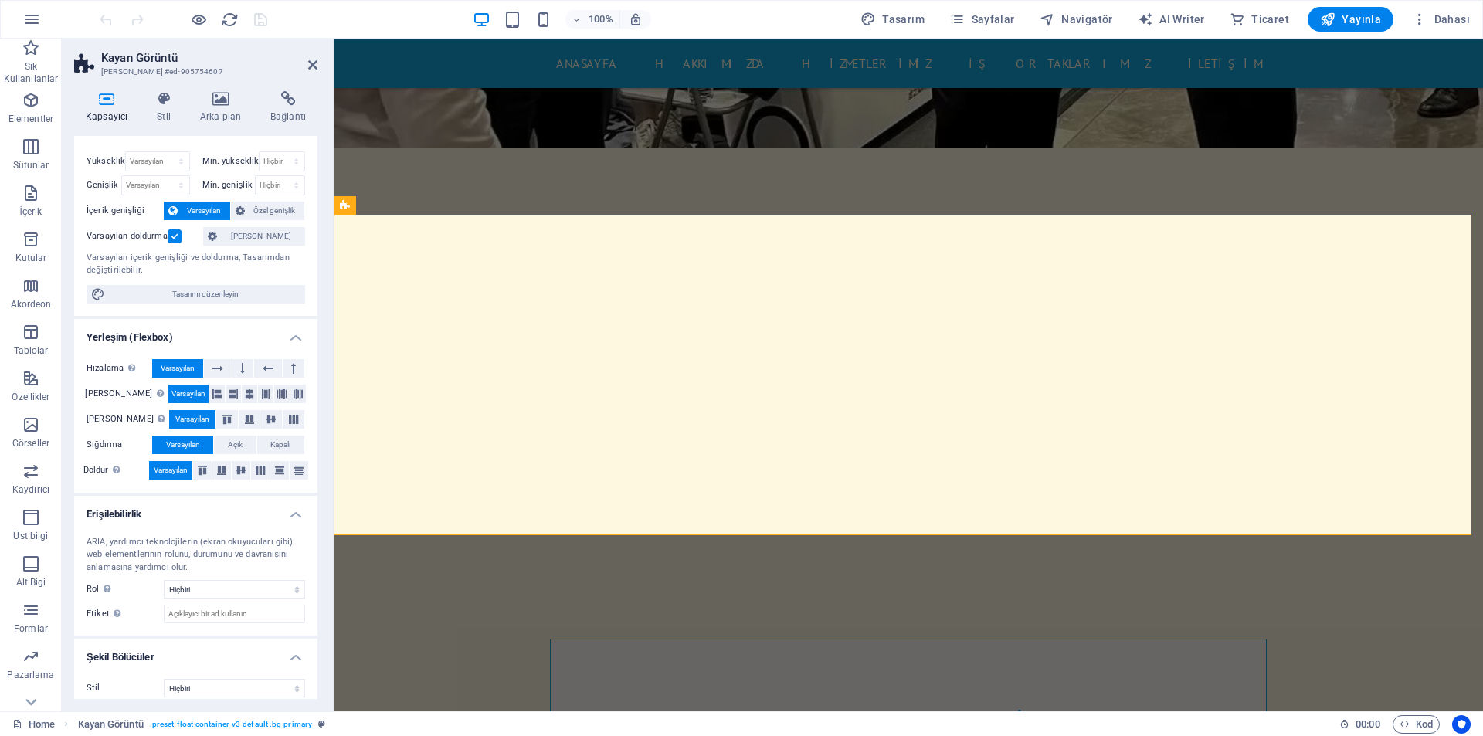
scroll to position [36, 0]
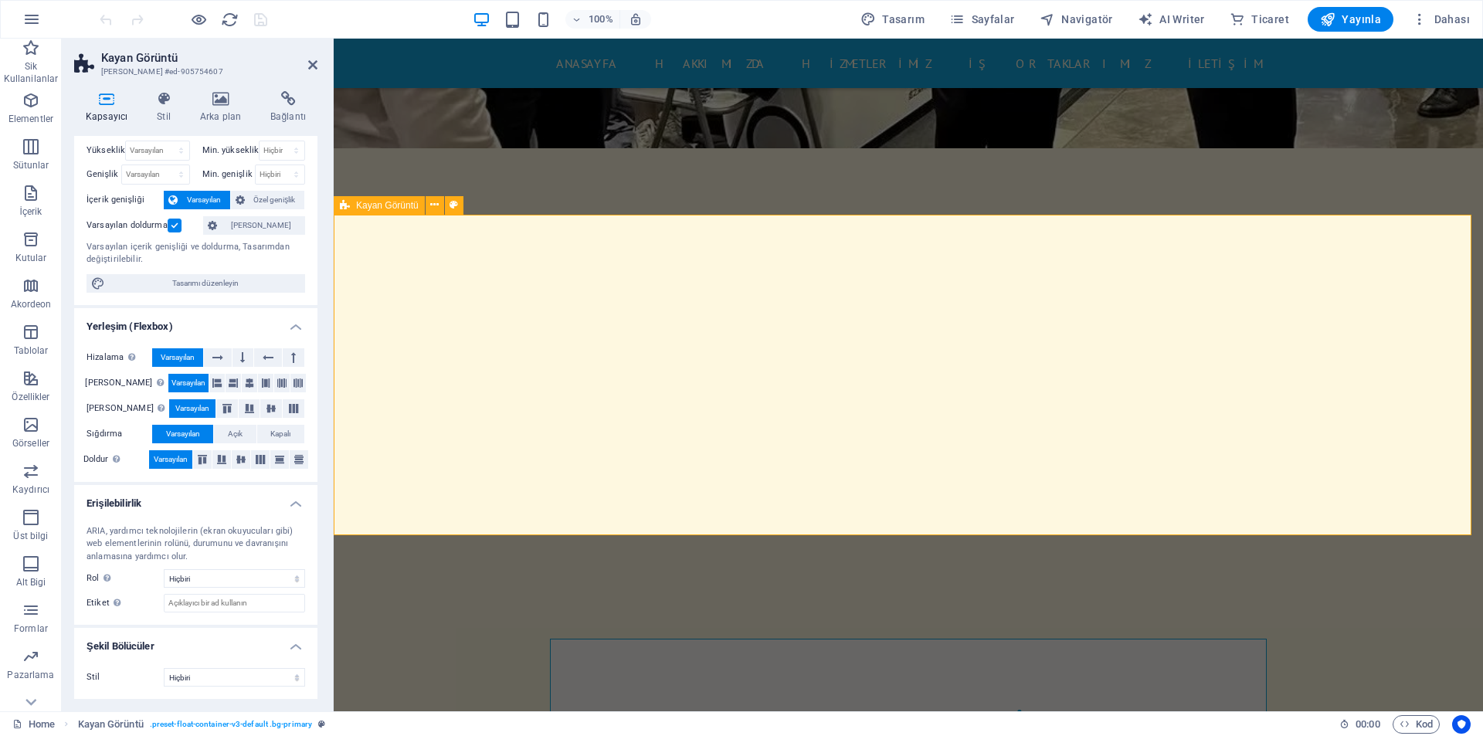
click at [308, 63] on icon at bounding box center [312, 65] width 9 height 12
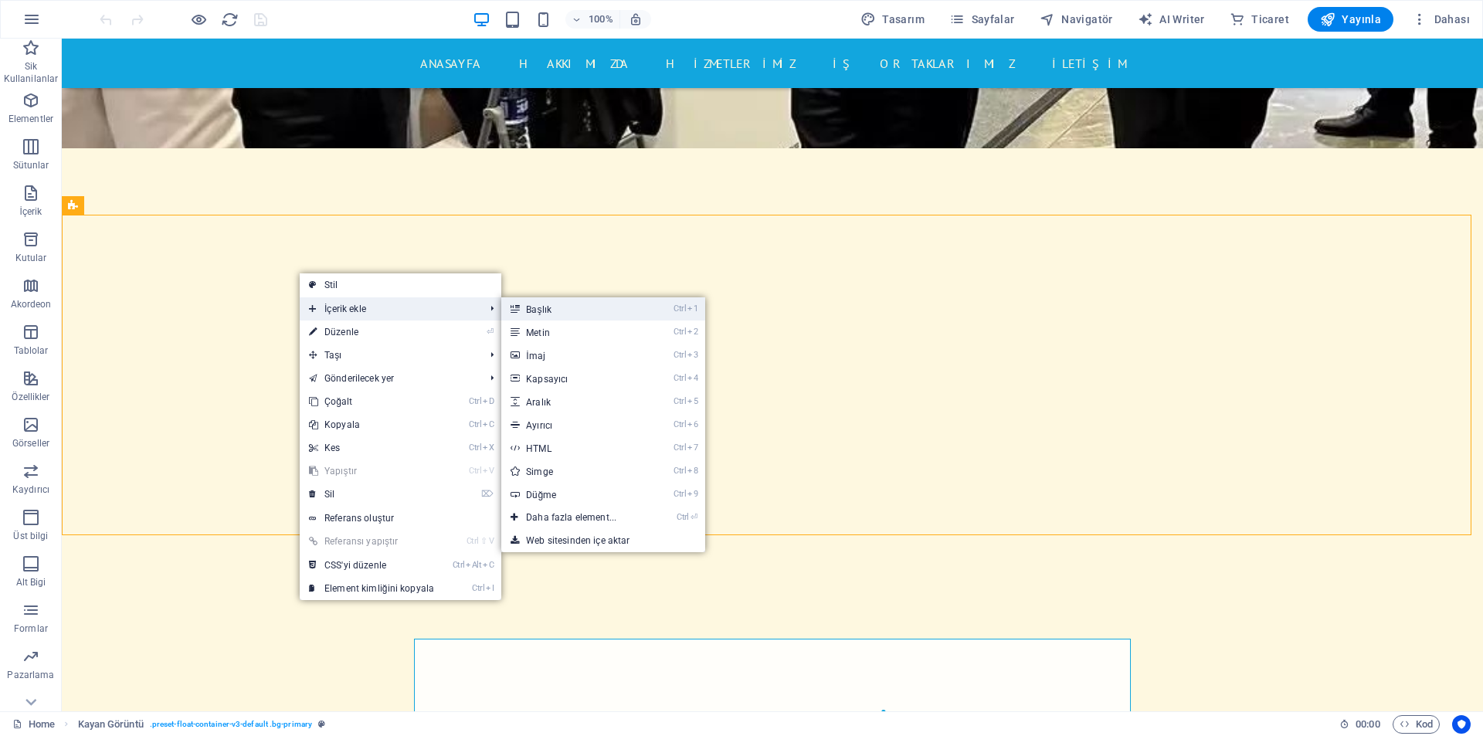
click at [558, 319] on link "Ctrl 1 Başlık" at bounding box center [574, 308] width 146 height 23
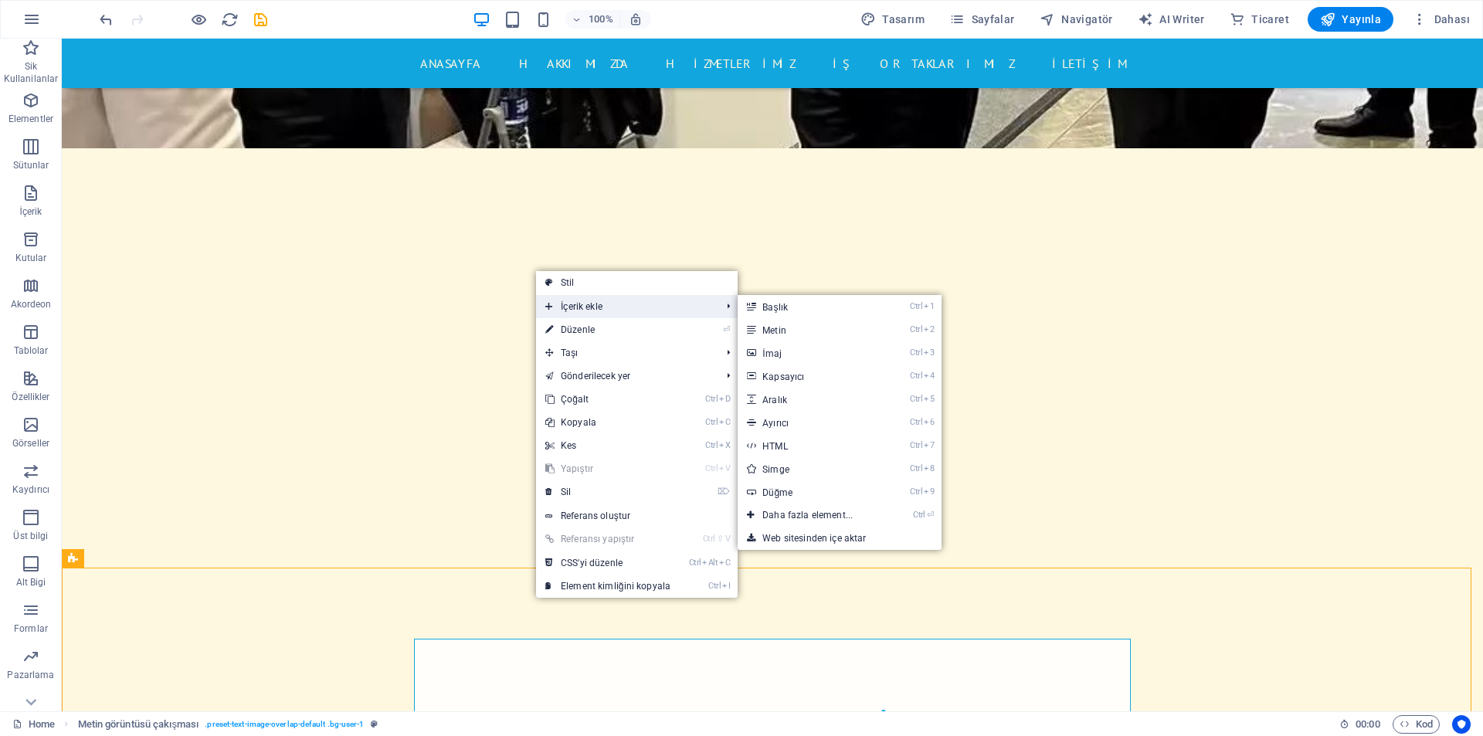
click at [615, 311] on span "İçerik ekle" at bounding box center [625, 306] width 178 height 23
click at [792, 309] on link "Ctrl 1 Başlık" at bounding box center [810, 306] width 146 height 23
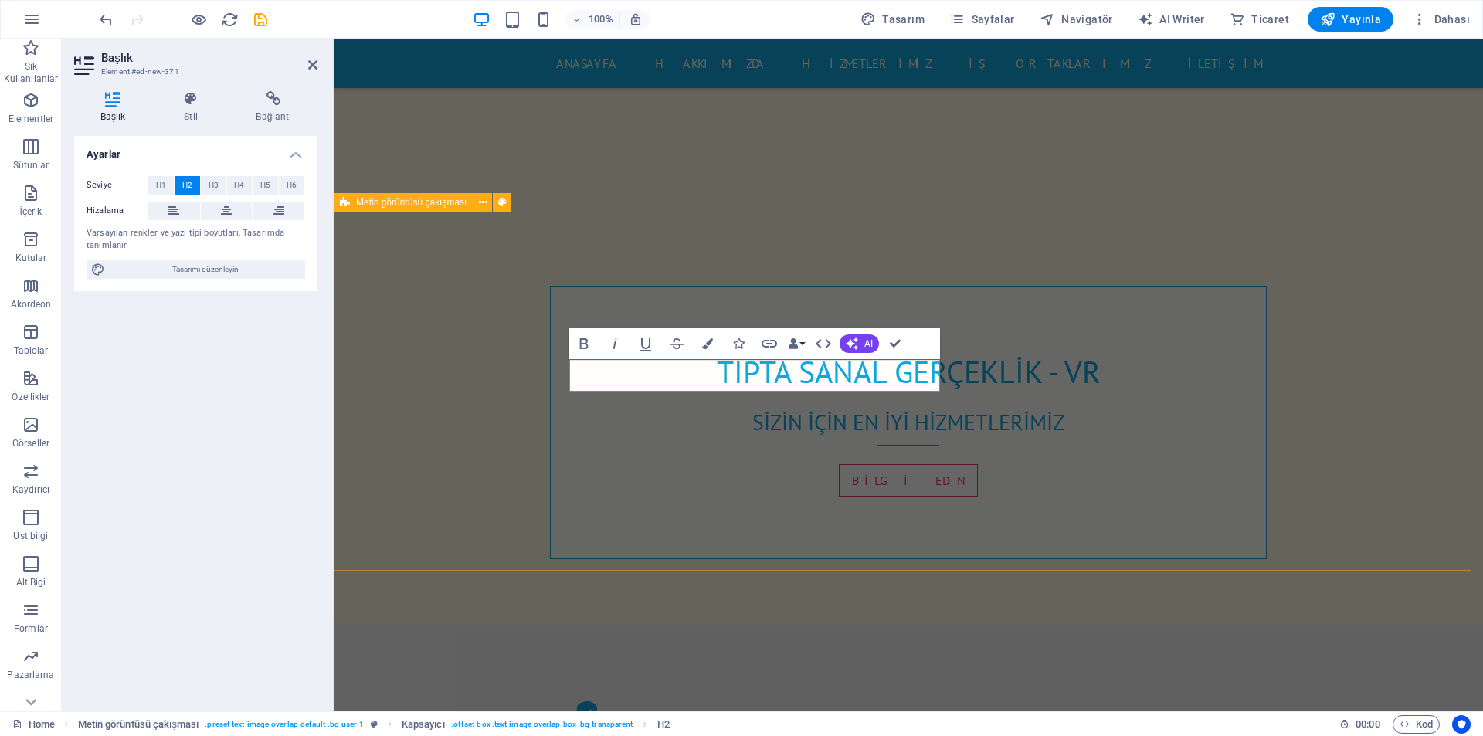
scroll to position [1226, 0]
drag, startPoint x: 828, startPoint y: 372, endPoint x: 675, endPoint y: 365, distance: 153.0
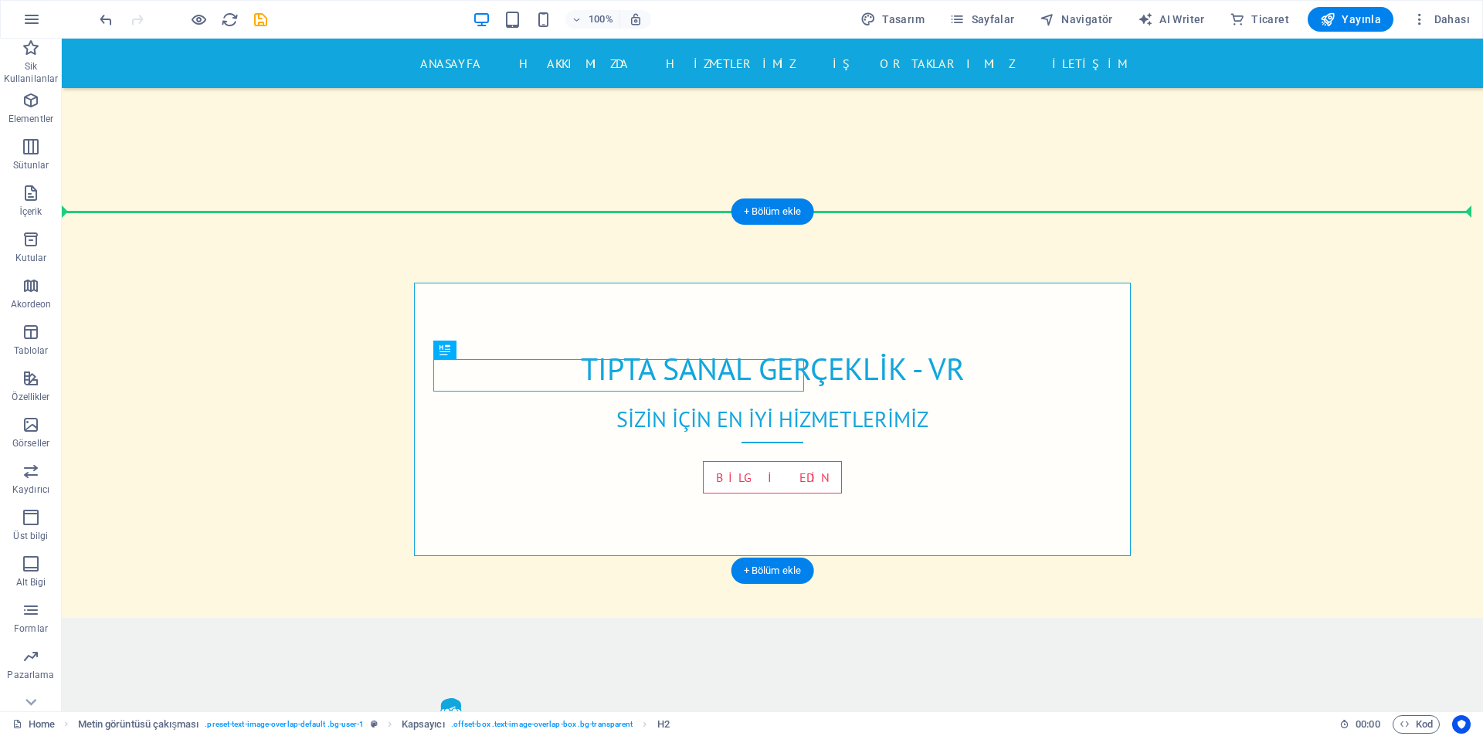
drag, startPoint x: 432, startPoint y: 363, endPoint x: 707, endPoint y: 320, distance: 277.5
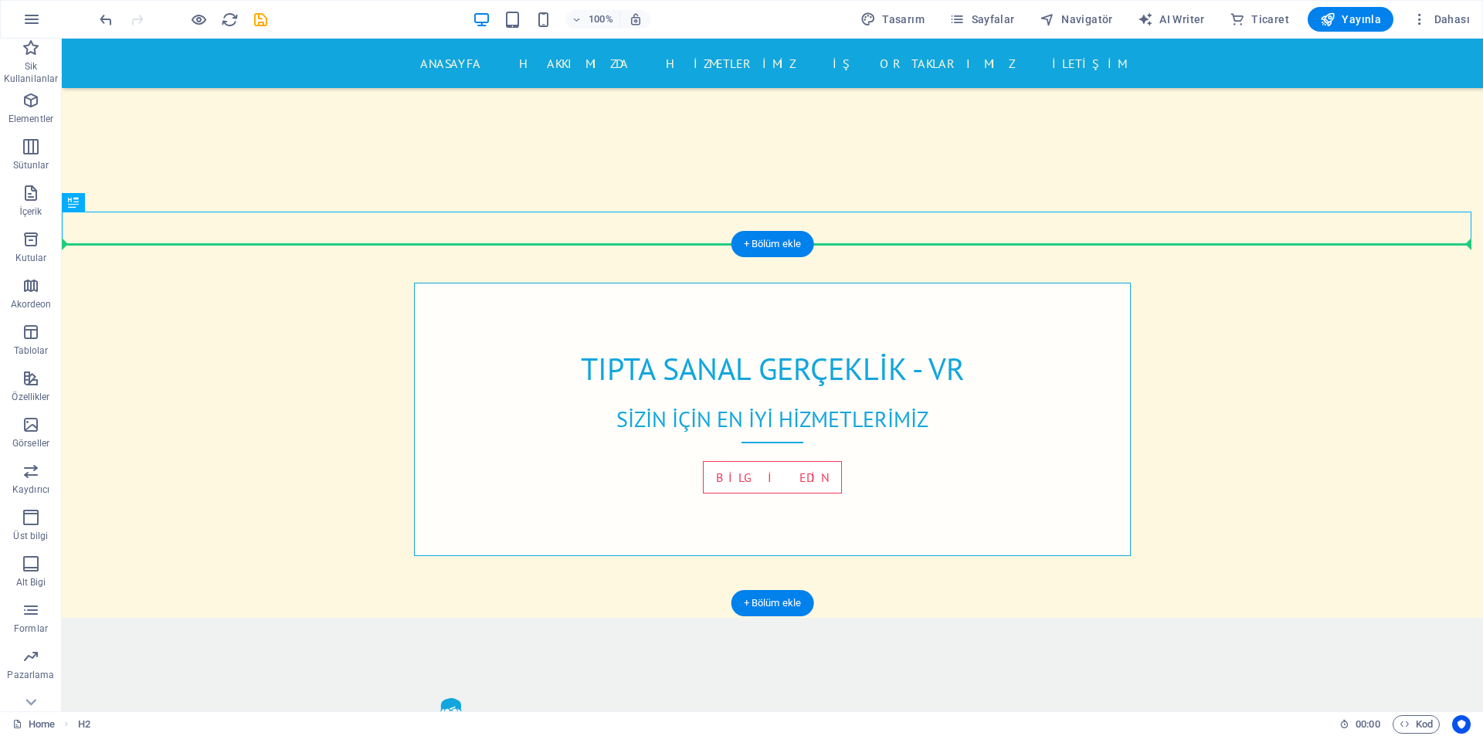
drag, startPoint x: 700, startPoint y: 229, endPoint x: 699, endPoint y: 301, distance: 71.8
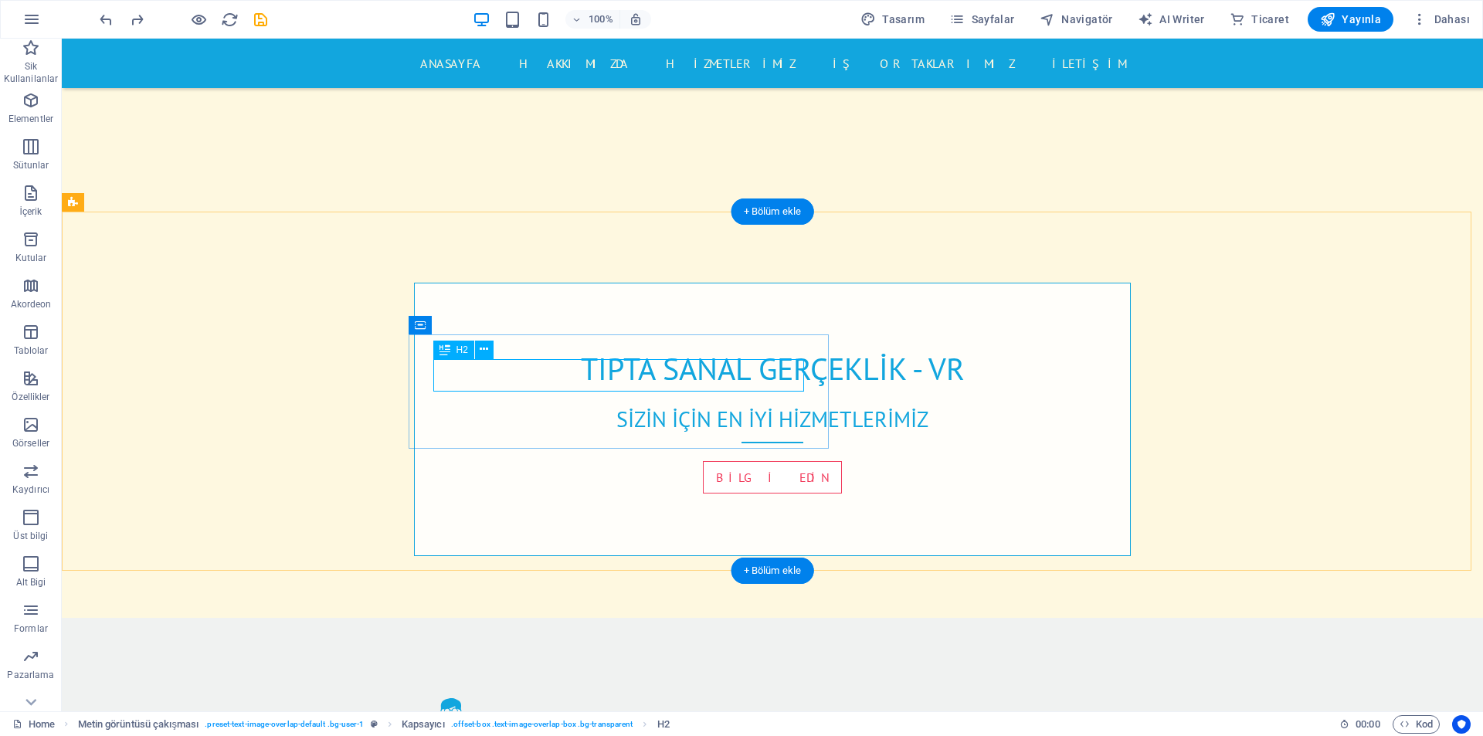
click at [483, 347] on icon at bounding box center [484, 349] width 8 height 16
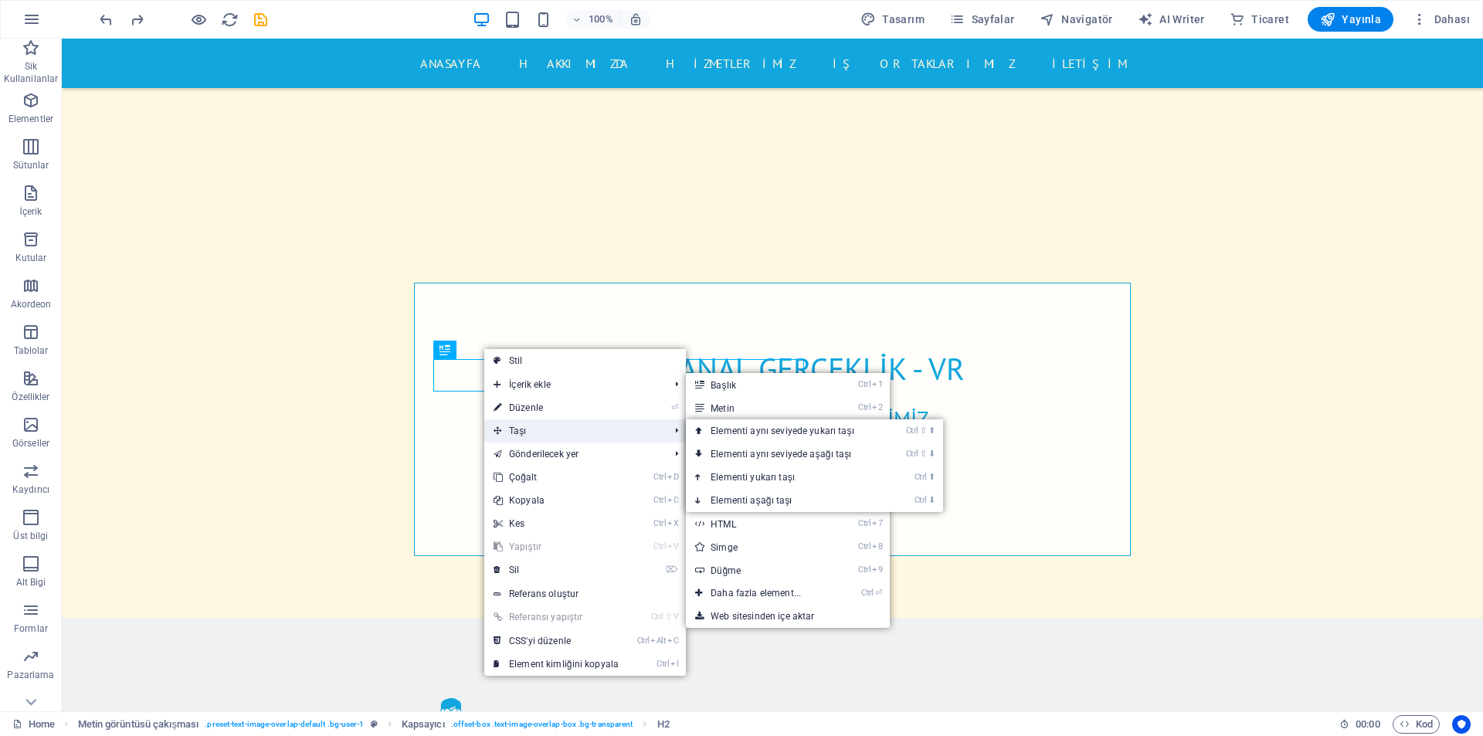
click at [524, 426] on span "Taşı" at bounding box center [573, 430] width 178 height 23
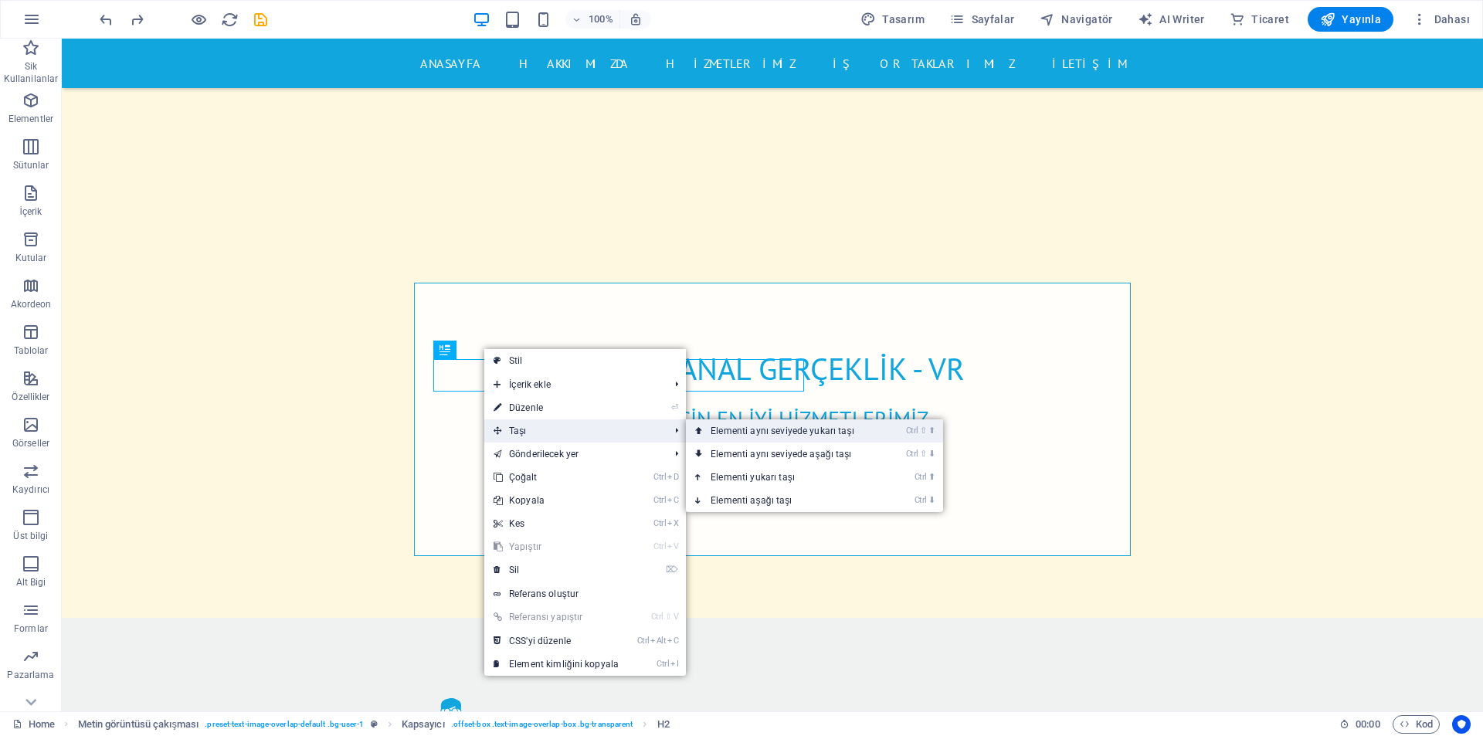
click at [736, 436] on link "Ctrl ⇧ ⬆ Elementi aynı seviyede yukarı taşı" at bounding box center [785, 430] width 199 height 23
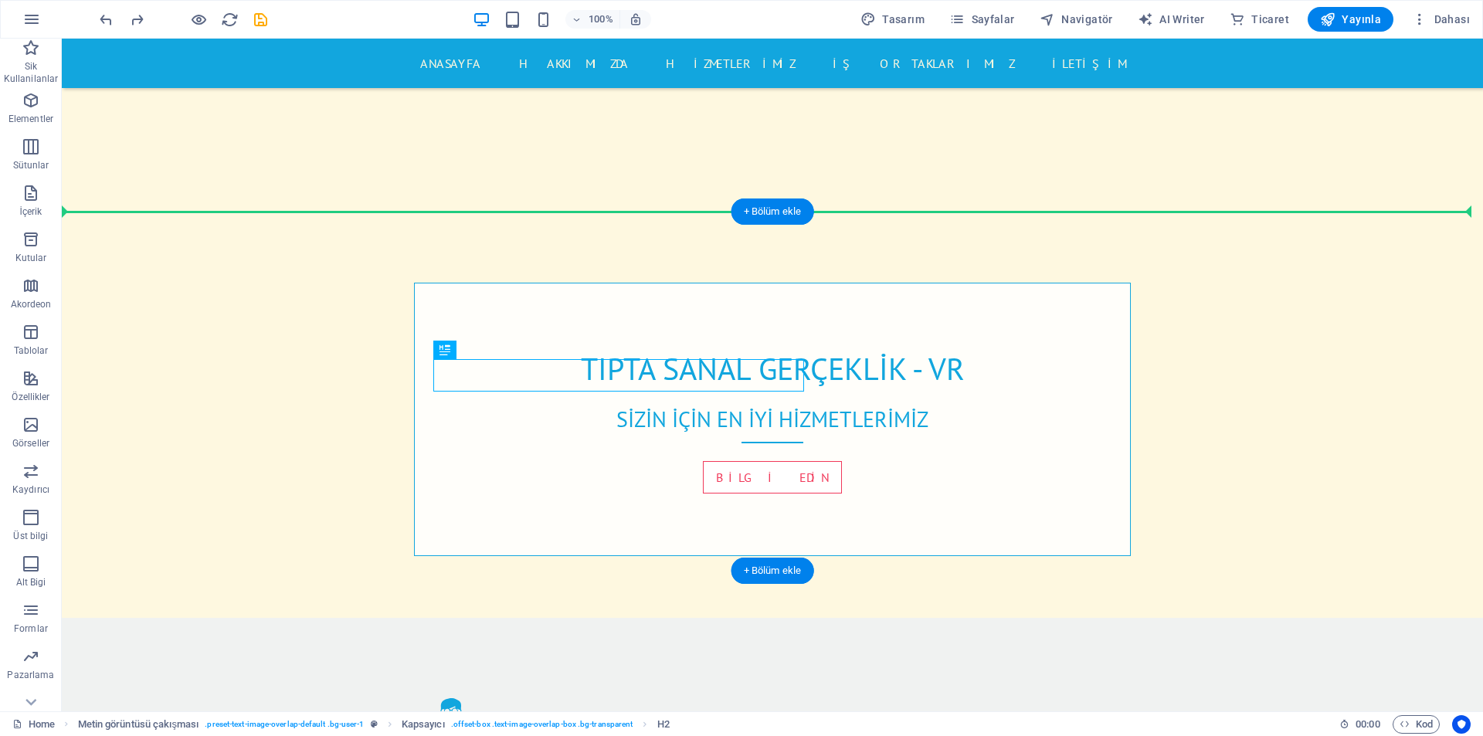
drag, startPoint x: 453, startPoint y: 330, endPoint x: 722, endPoint y: 277, distance: 273.9
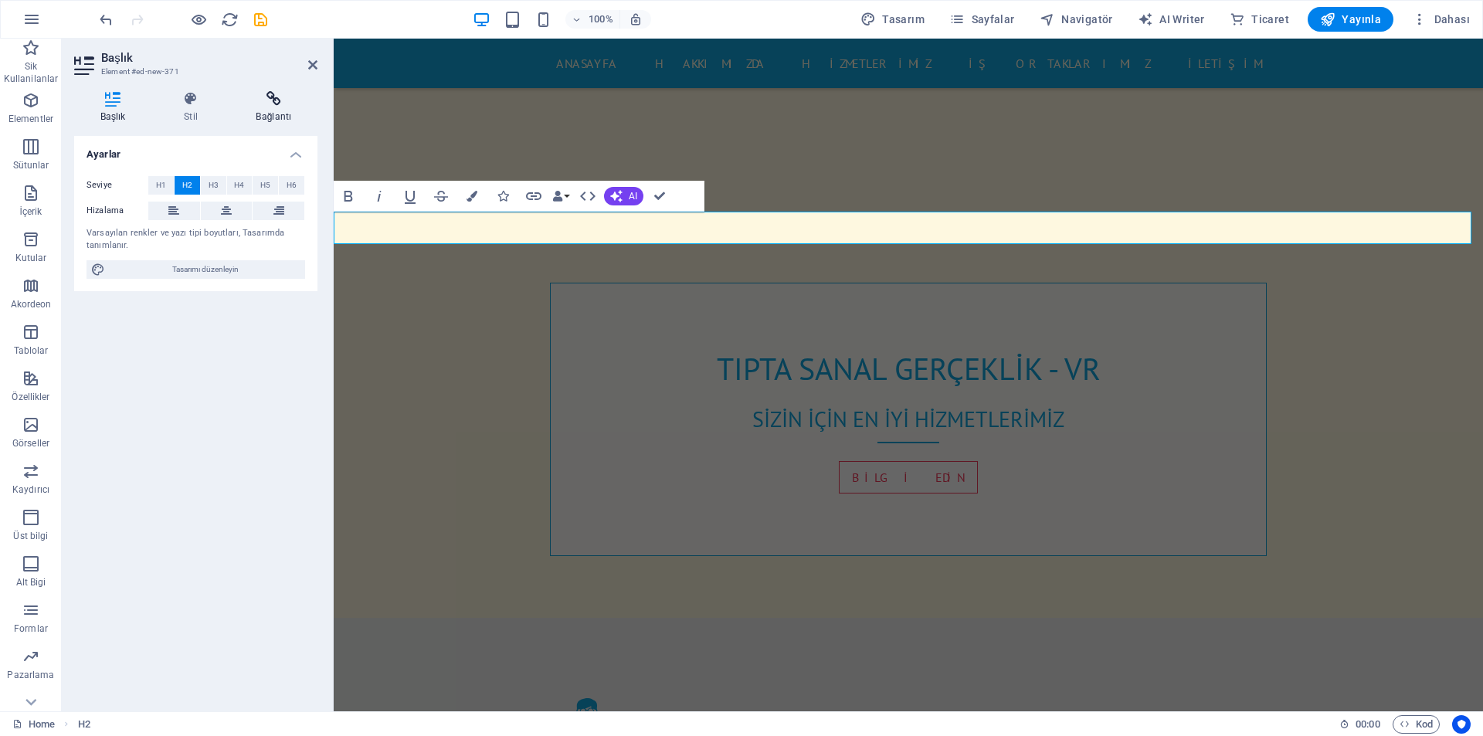
click at [269, 107] on h4 "Bağlantı" at bounding box center [273, 107] width 87 height 32
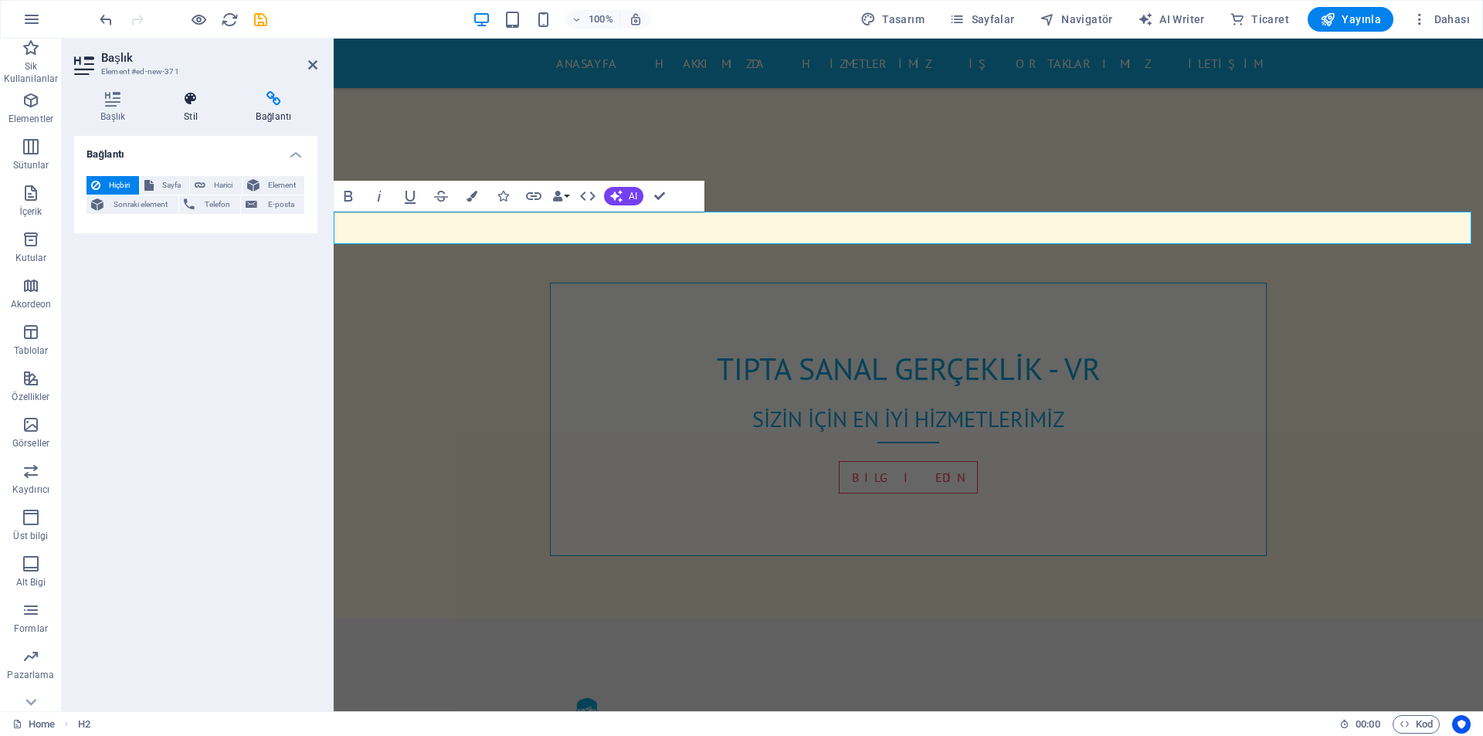
click at [178, 105] on icon at bounding box center [191, 98] width 66 height 15
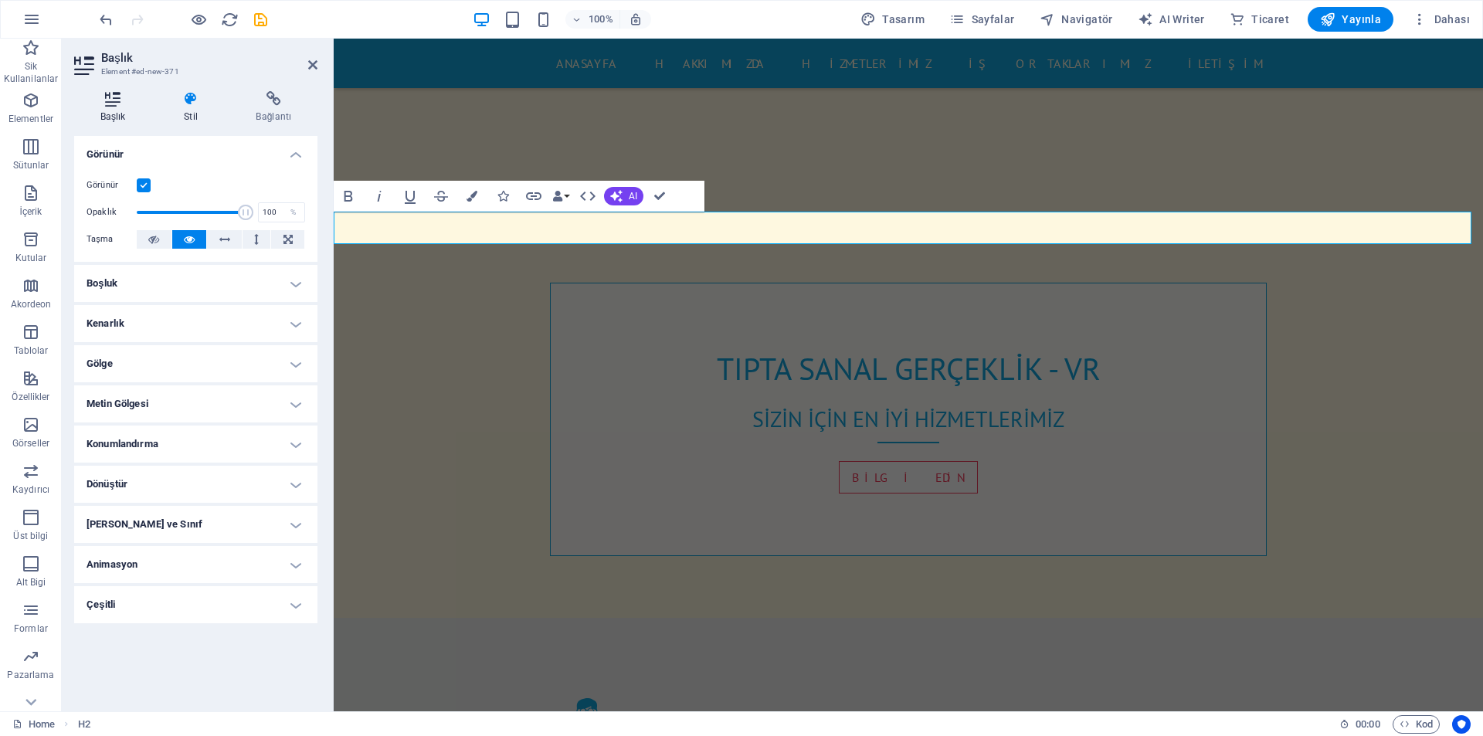
click at [117, 113] on h4 "Başlık" at bounding box center [115, 107] width 83 height 32
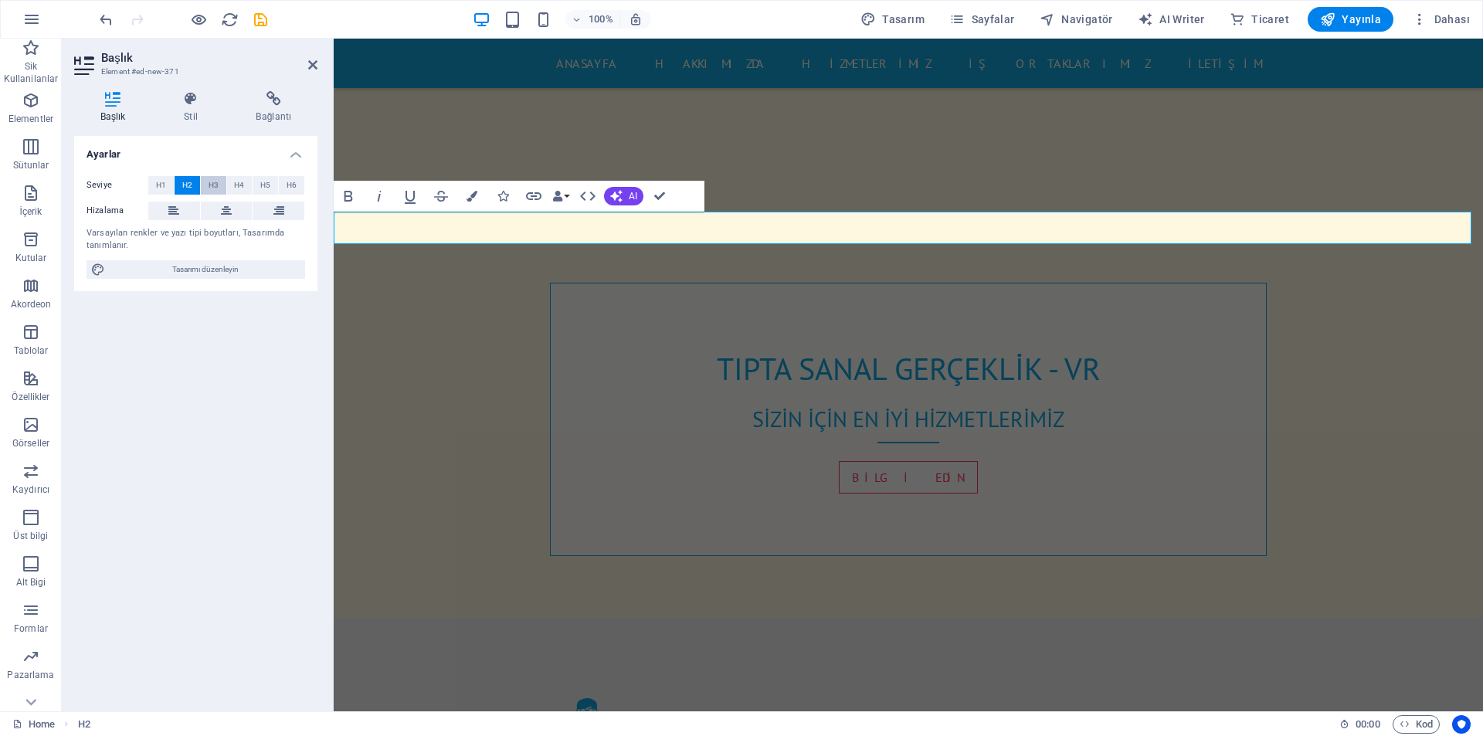
click at [210, 186] on span "H3" at bounding box center [213, 185] width 10 height 19
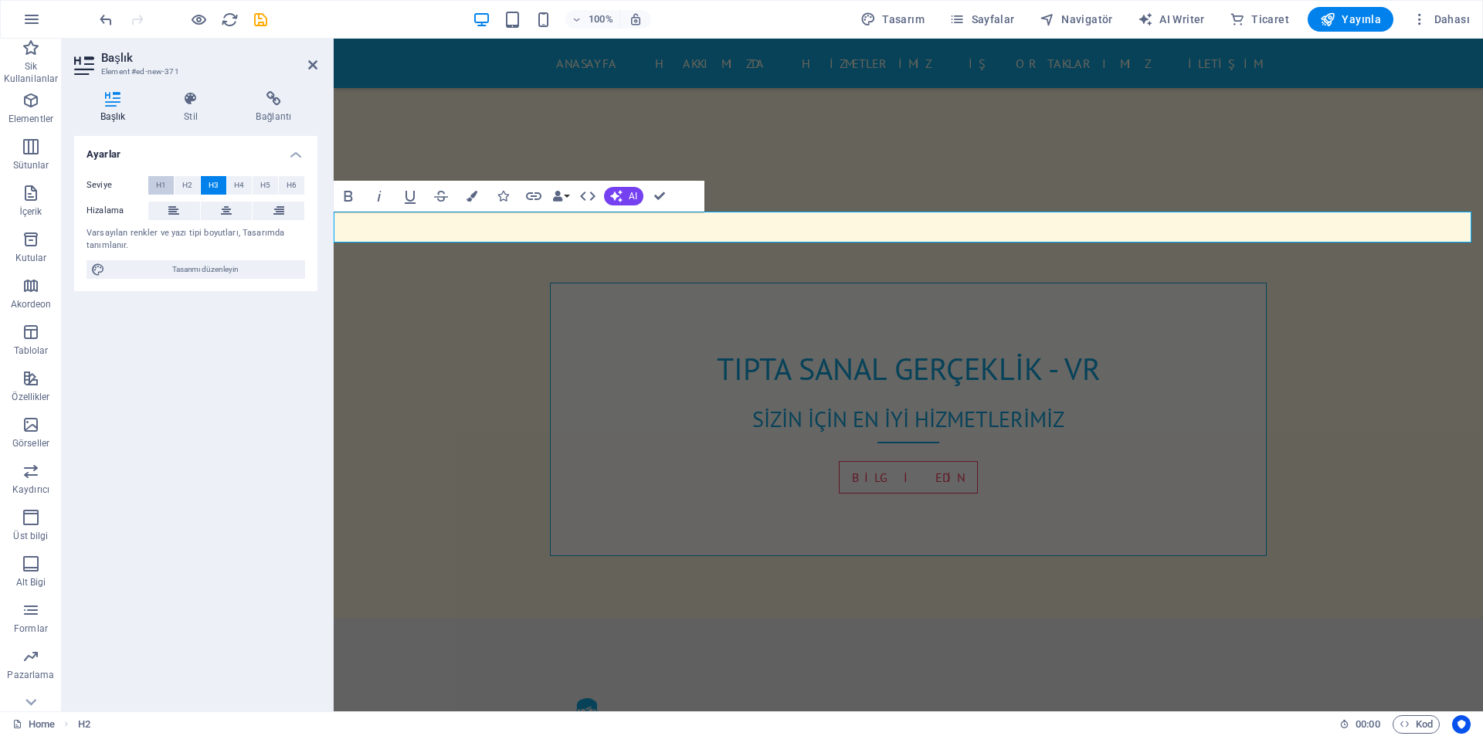
click at [172, 185] on button "H1" at bounding box center [160, 185] width 25 height 19
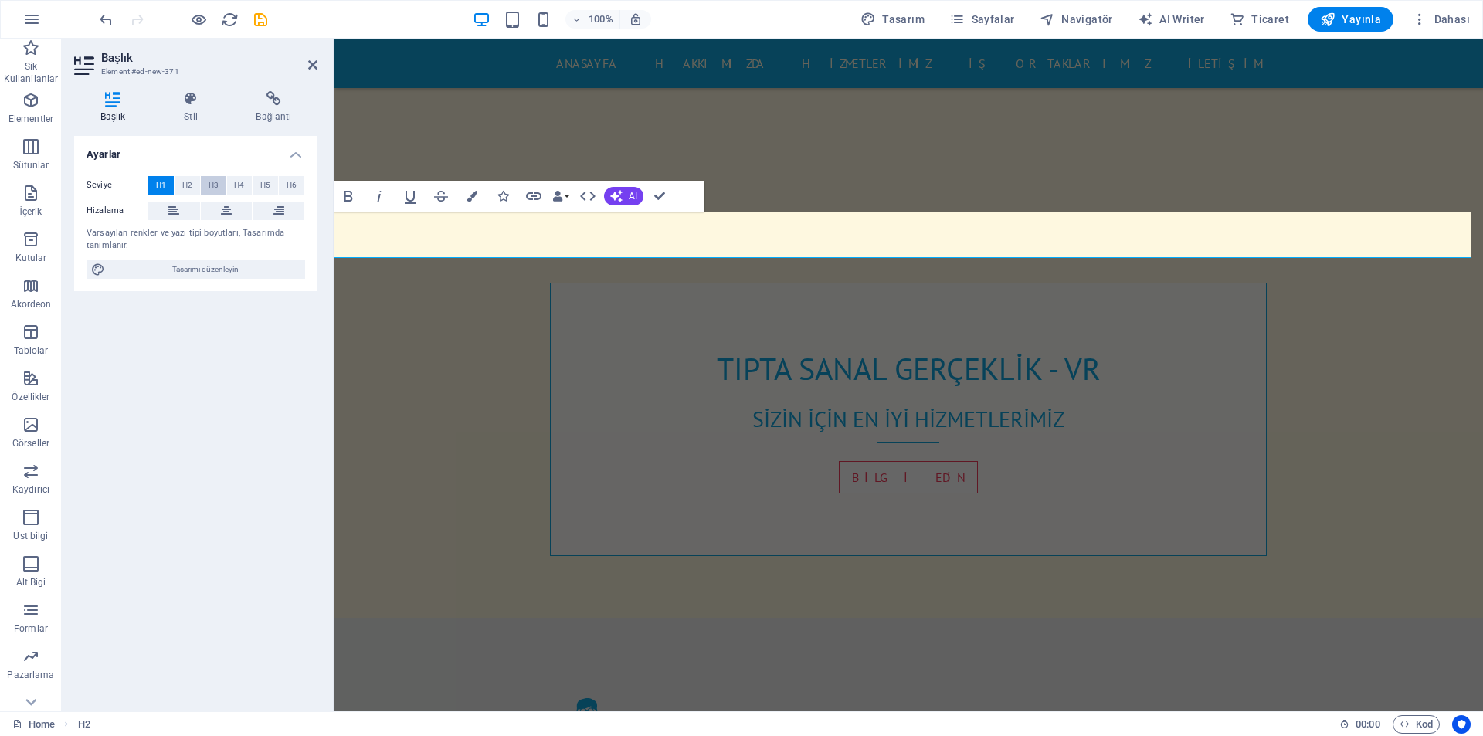
click at [218, 180] on span "H3" at bounding box center [213, 185] width 10 height 19
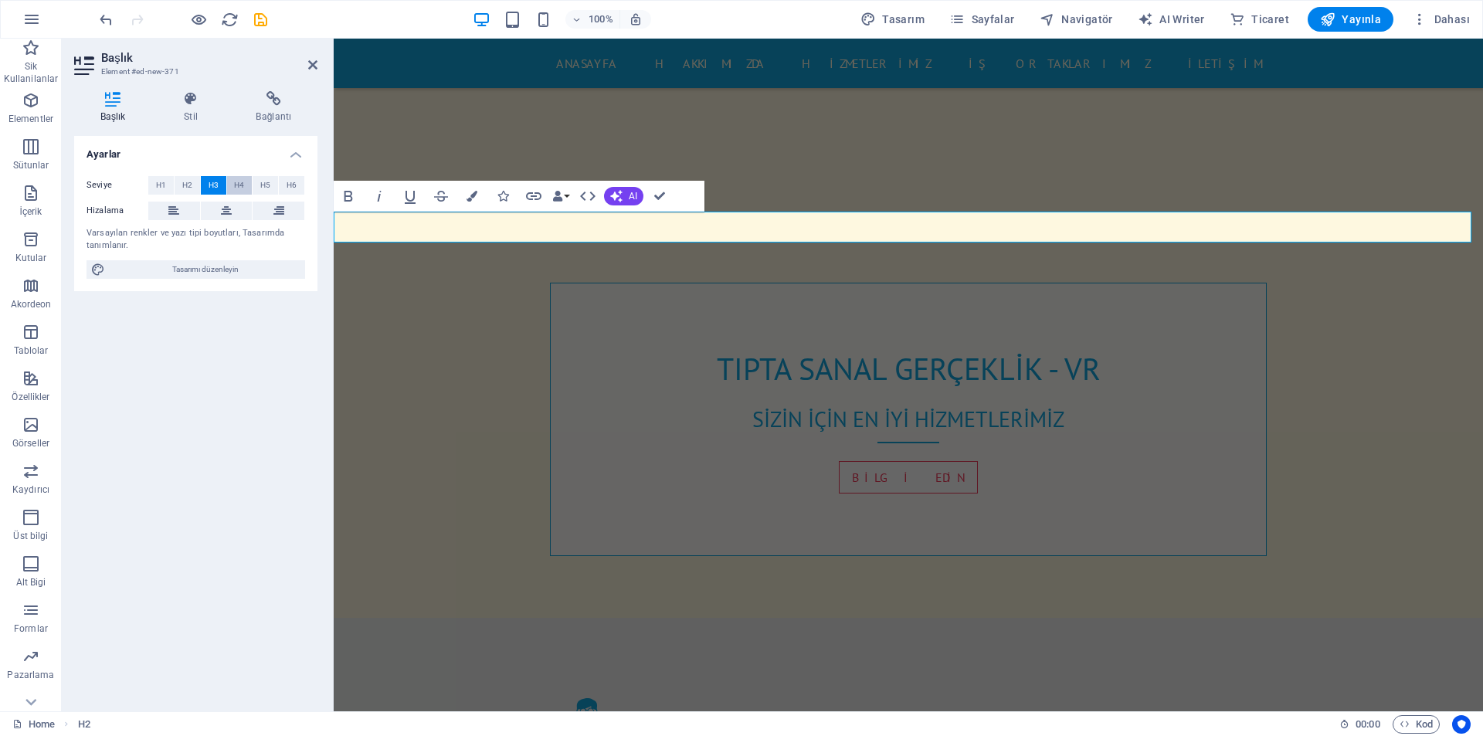
click at [243, 180] on span "H4" at bounding box center [239, 185] width 10 height 19
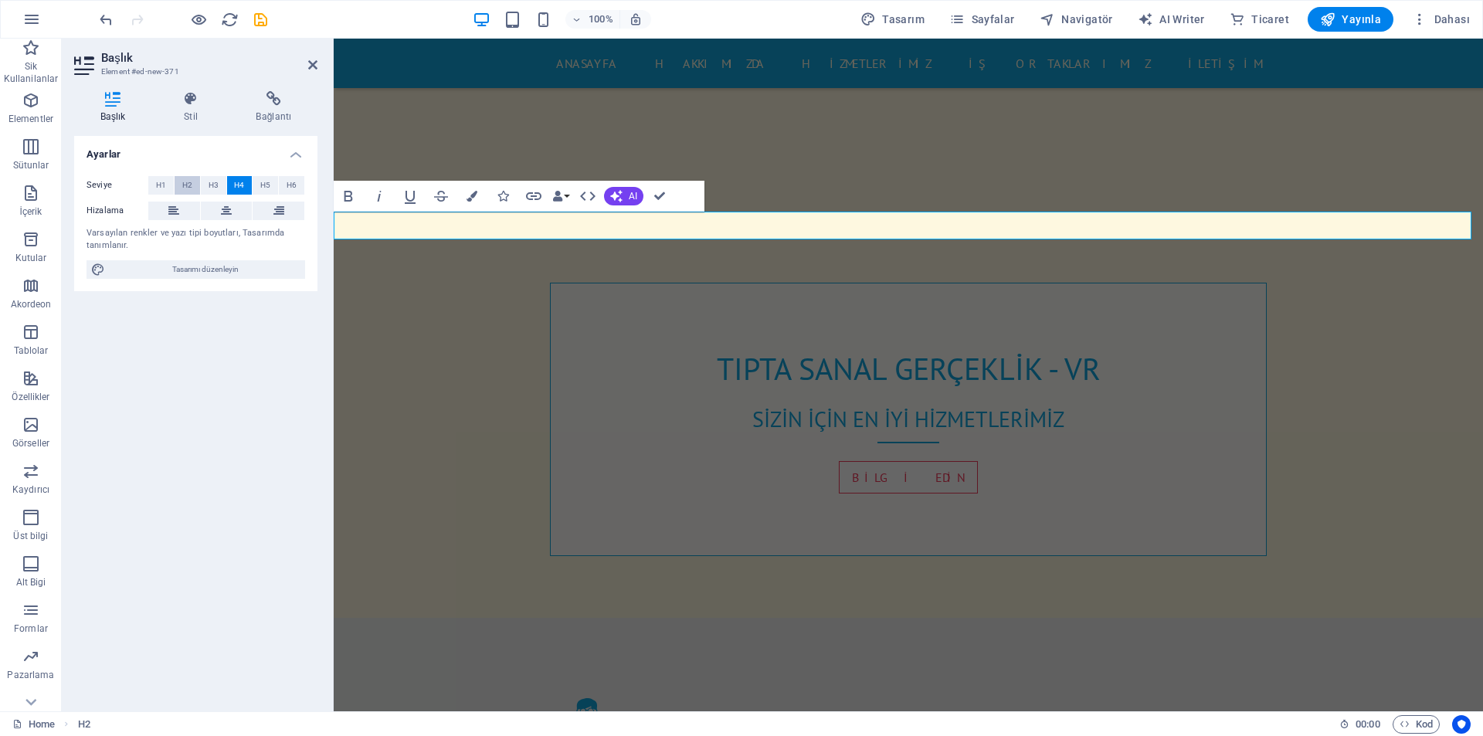
click at [194, 183] on button "H2" at bounding box center [187, 185] width 25 height 19
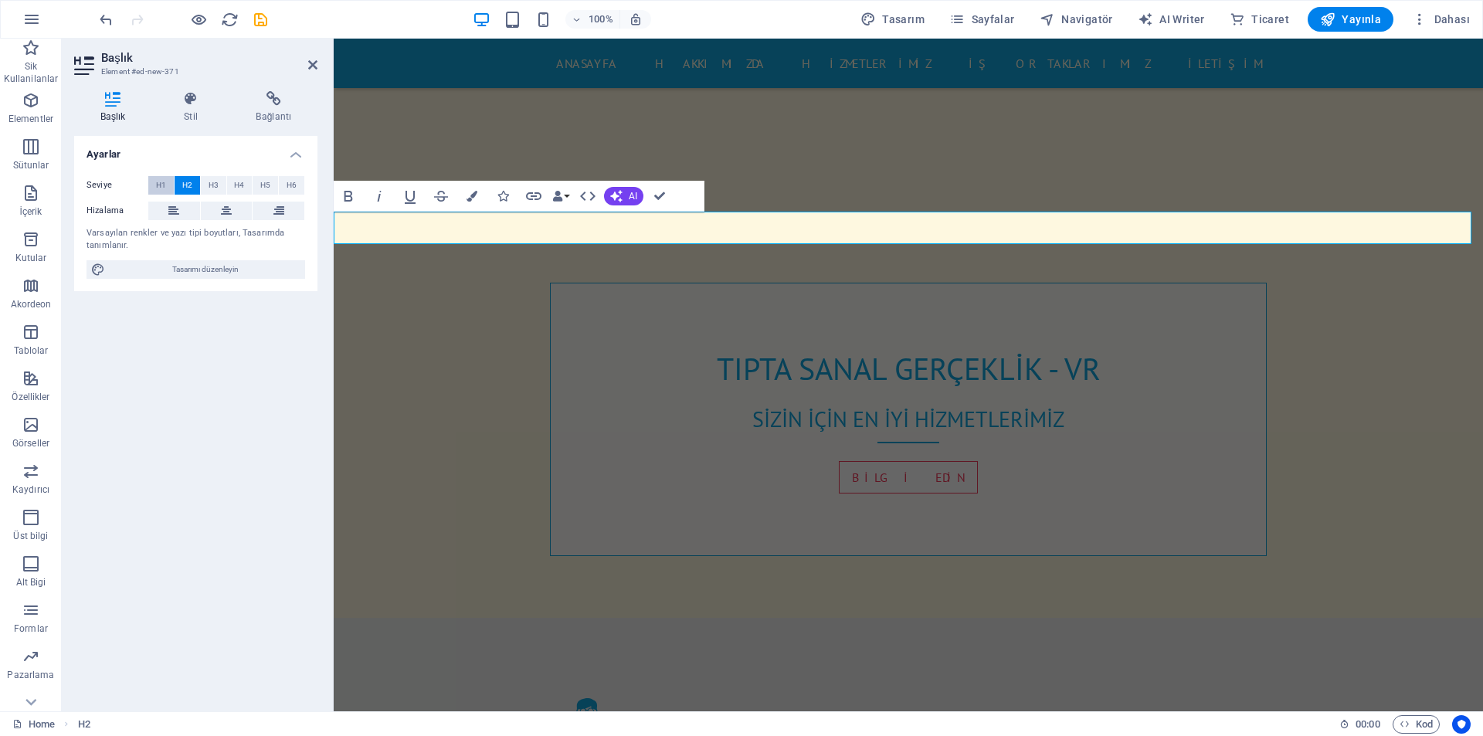
click at [168, 183] on button "H1" at bounding box center [160, 185] width 25 height 19
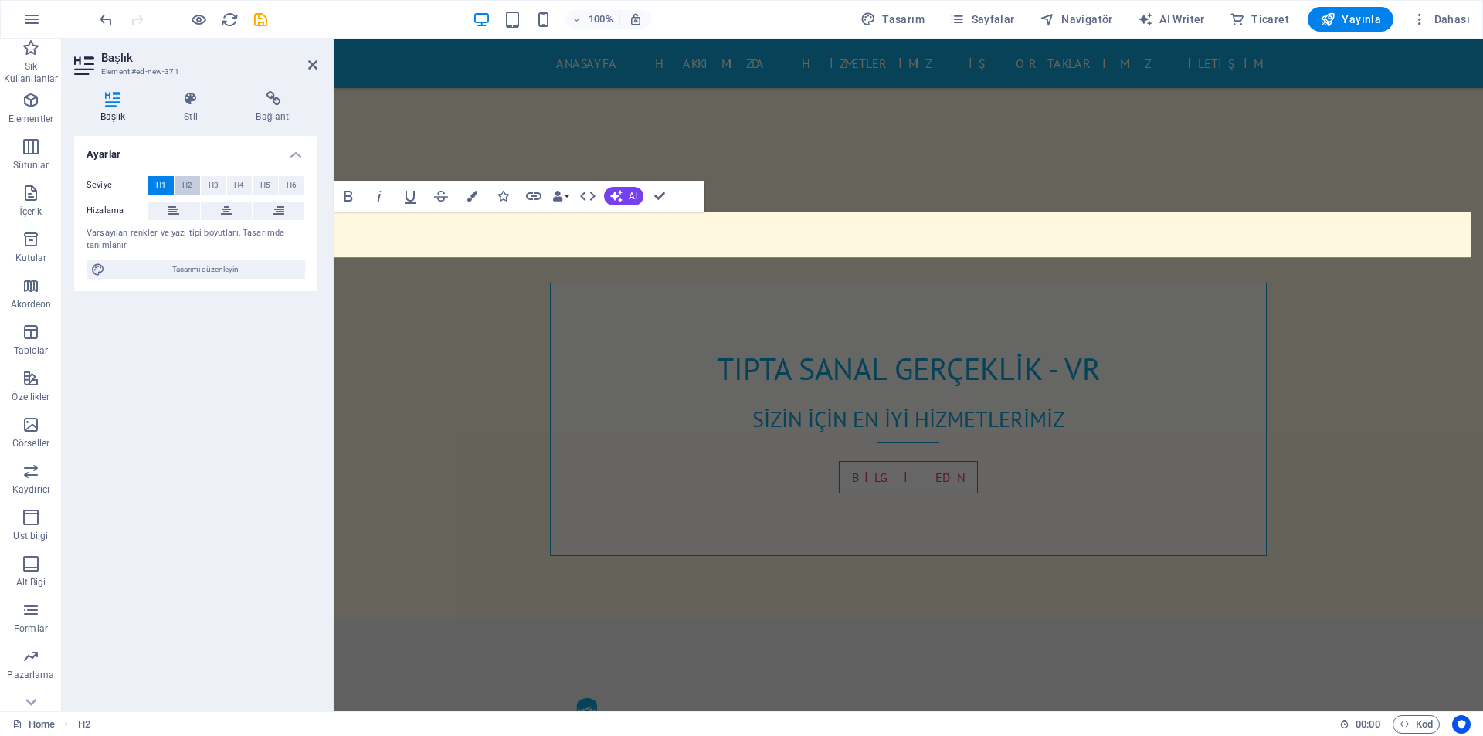
click at [179, 182] on button "H2" at bounding box center [187, 185] width 25 height 19
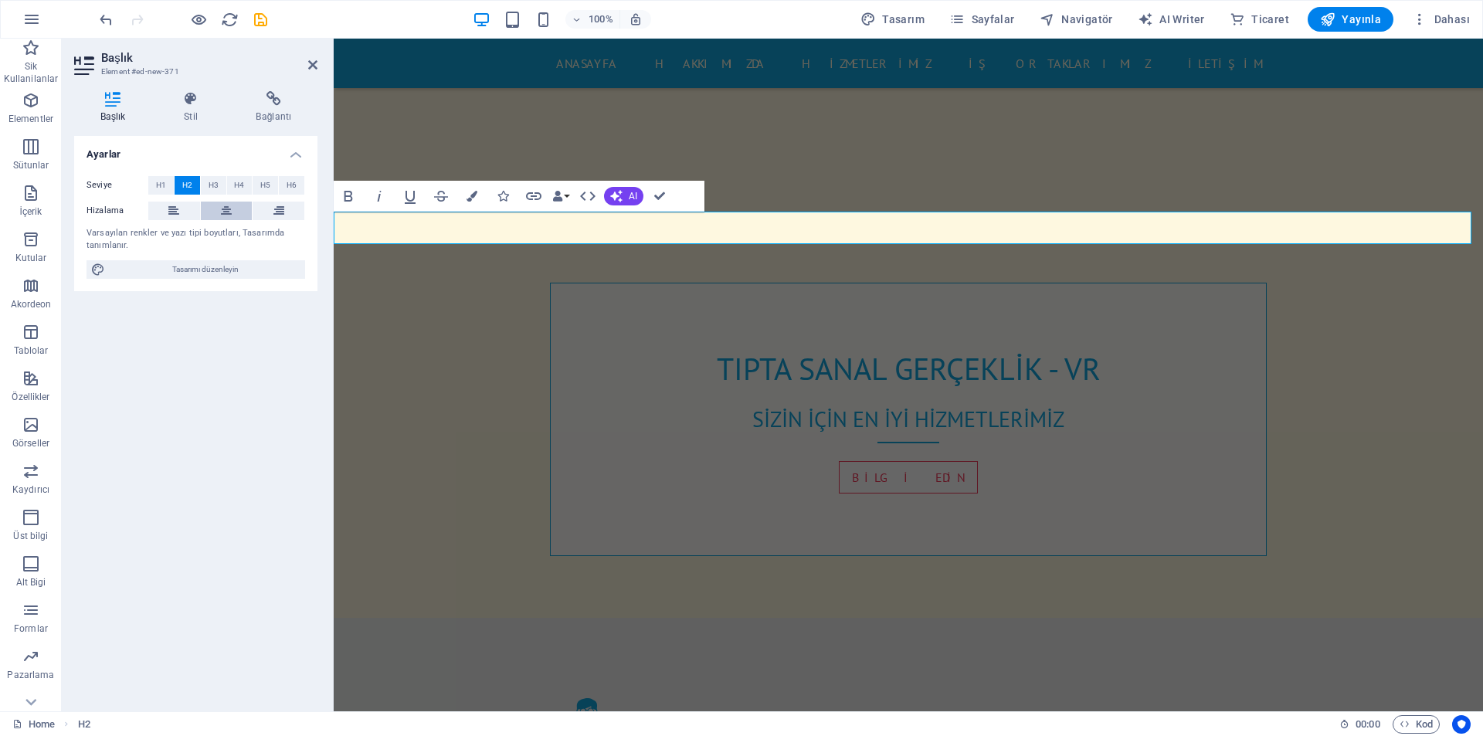
click at [218, 212] on button at bounding box center [227, 211] width 52 height 19
click at [210, 273] on span "Tasarımı düzenleyin" at bounding box center [205, 269] width 191 height 19
select select "px"
select select "400"
select select "px"
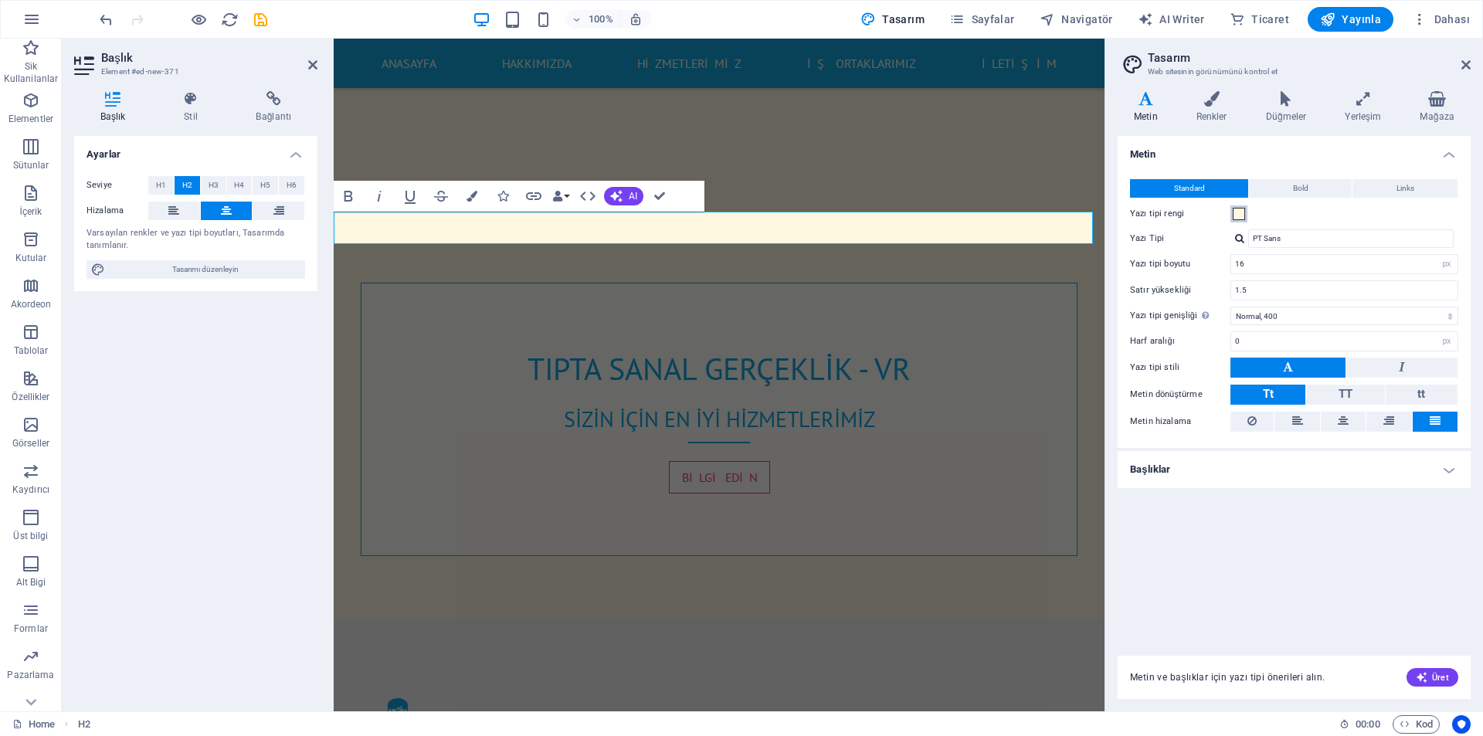
click at [1236, 215] on span at bounding box center [1238, 214] width 12 height 12
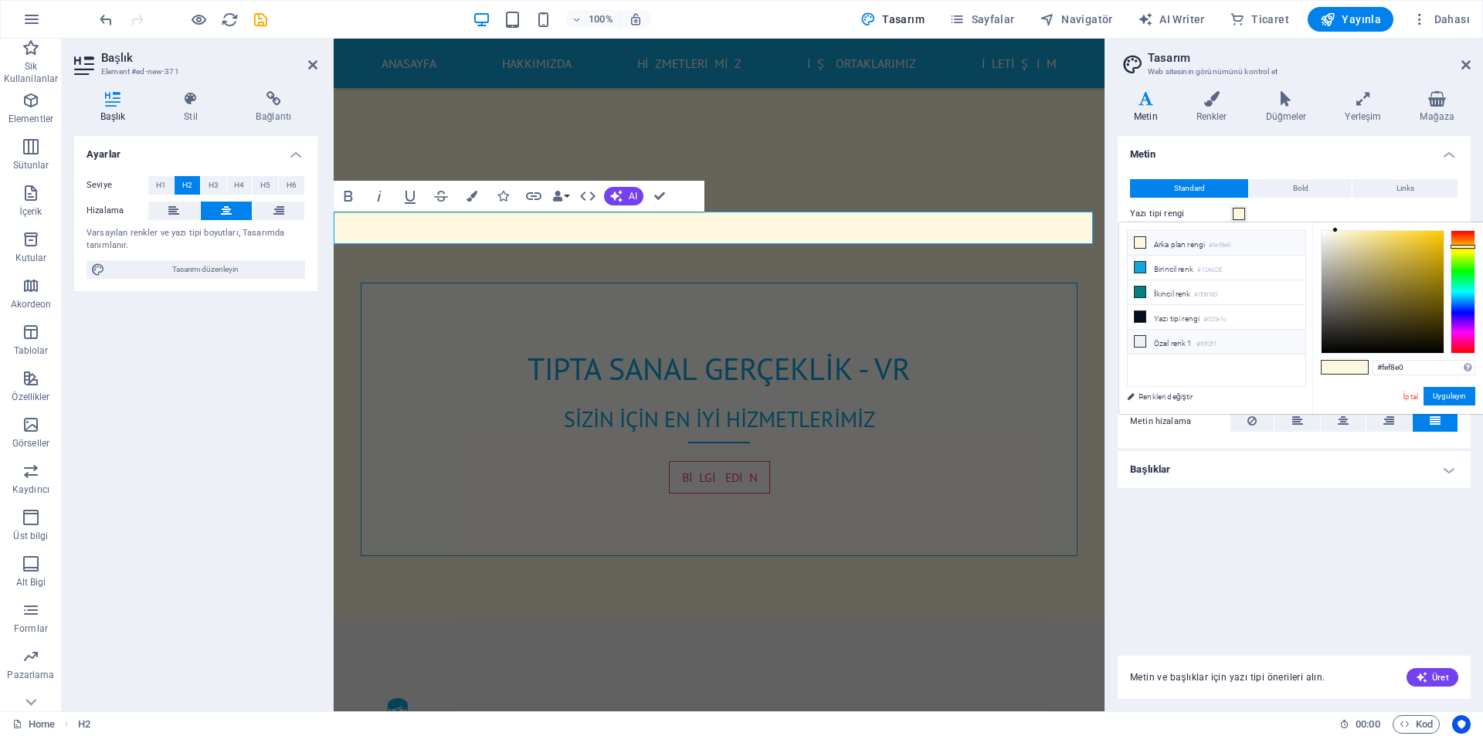
click at [1181, 345] on li "Özel renk 1 #f0f2f1" at bounding box center [1216, 342] width 178 height 25
type input "#f0f2f1"
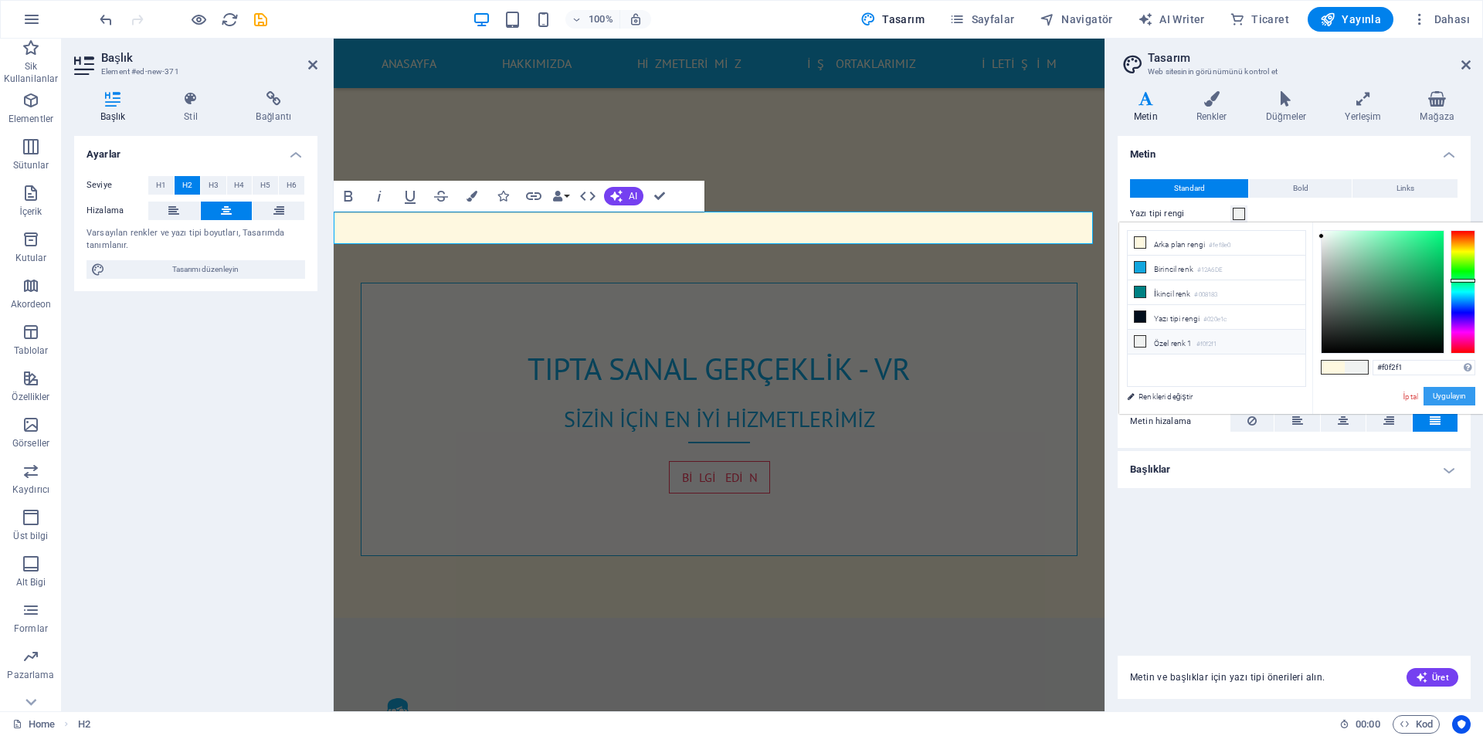
click at [1461, 402] on button "Uygulayın" at bounding box center [1449, 396] width 52 height 19
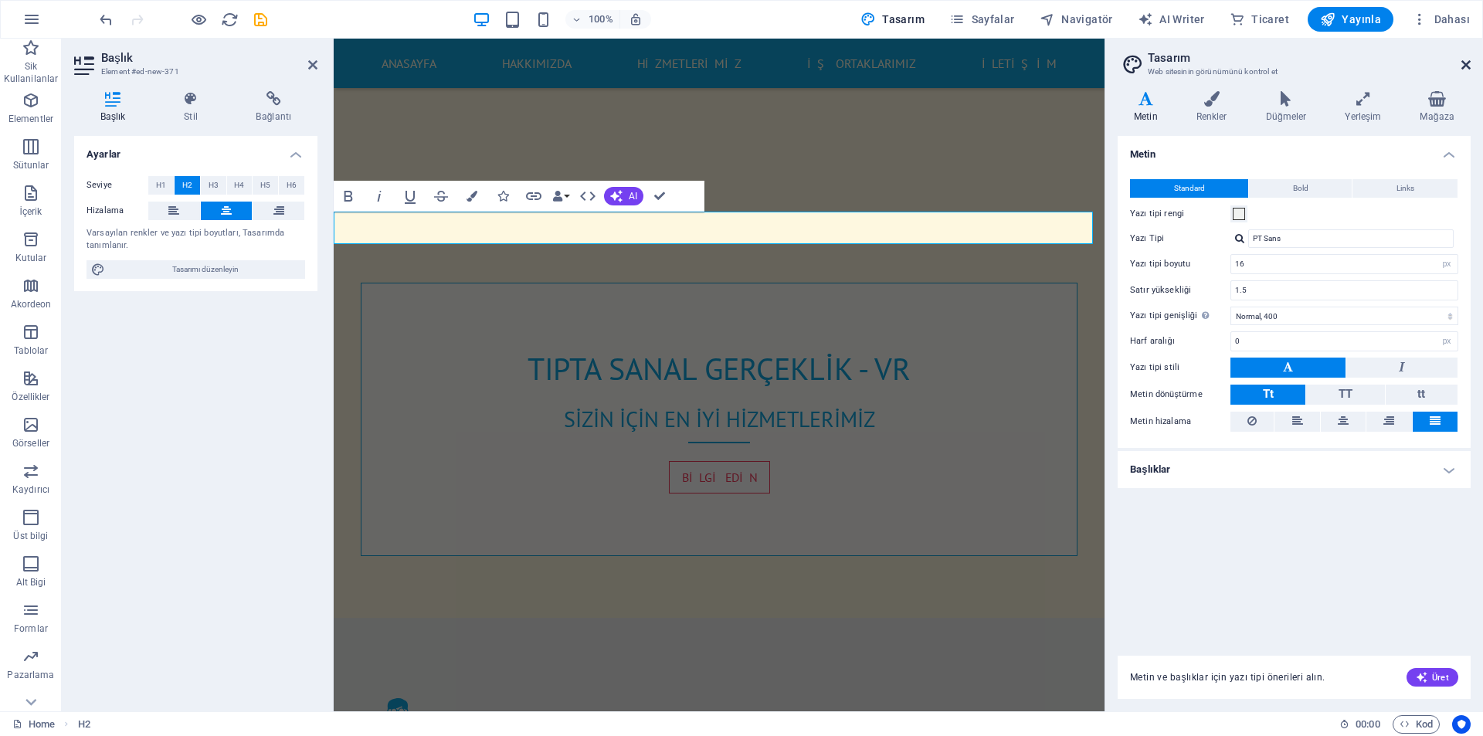
click at [1465, 60] on icon at bounding box center [1465, 65] width 9 height 12
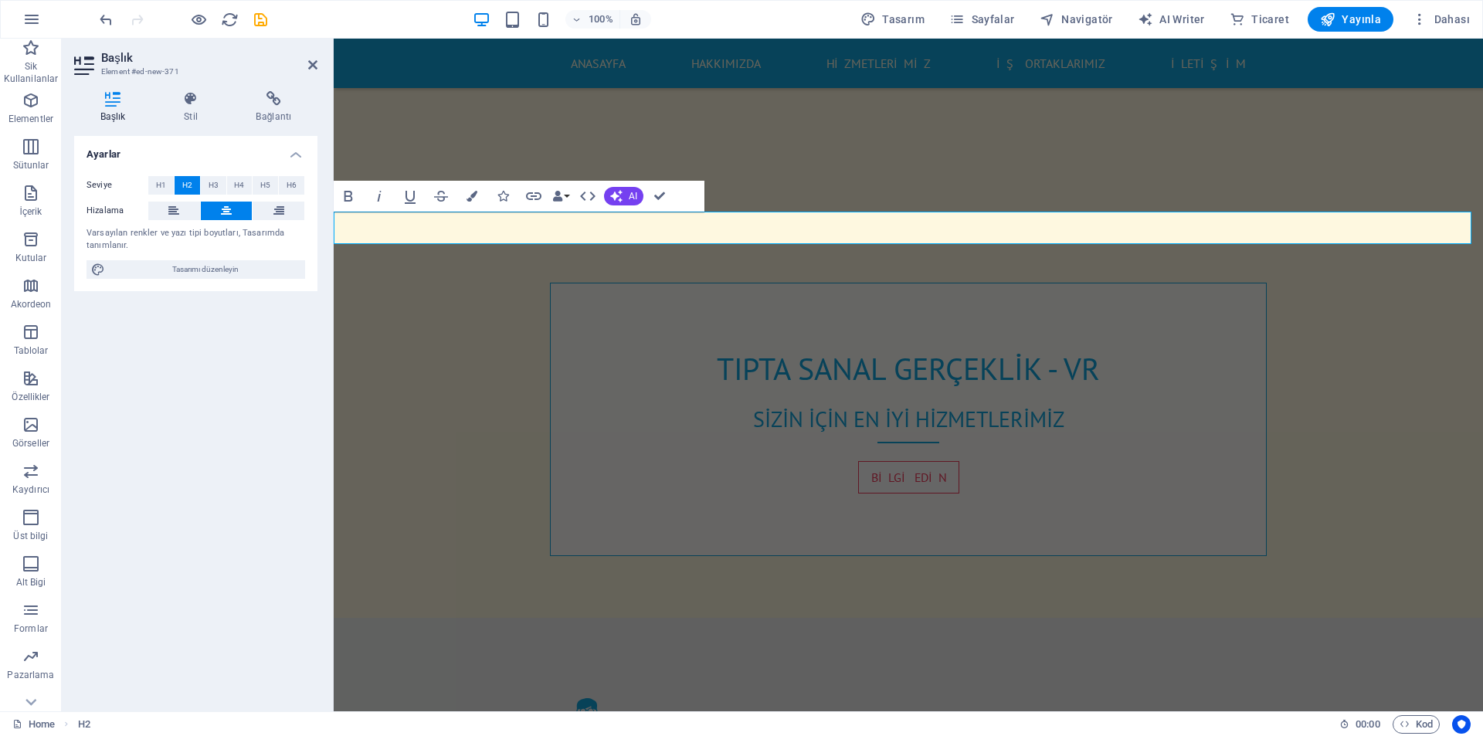
click at [195, 108] on h4 "Stil" at bounding box center [194, 107] width 72 height 32
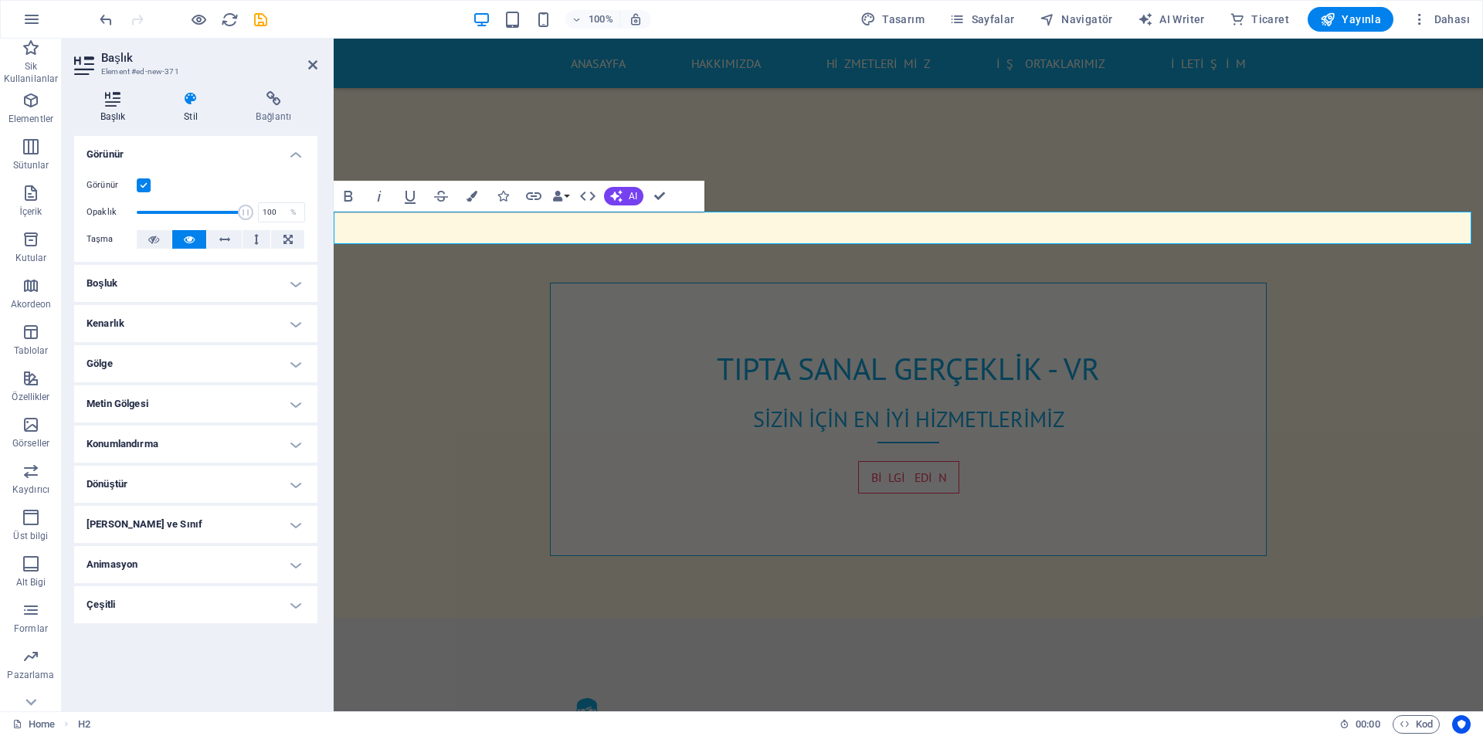
click at [97, 110] on h4 "Başlık" at bounding box center [115, 107] width 83 height 32
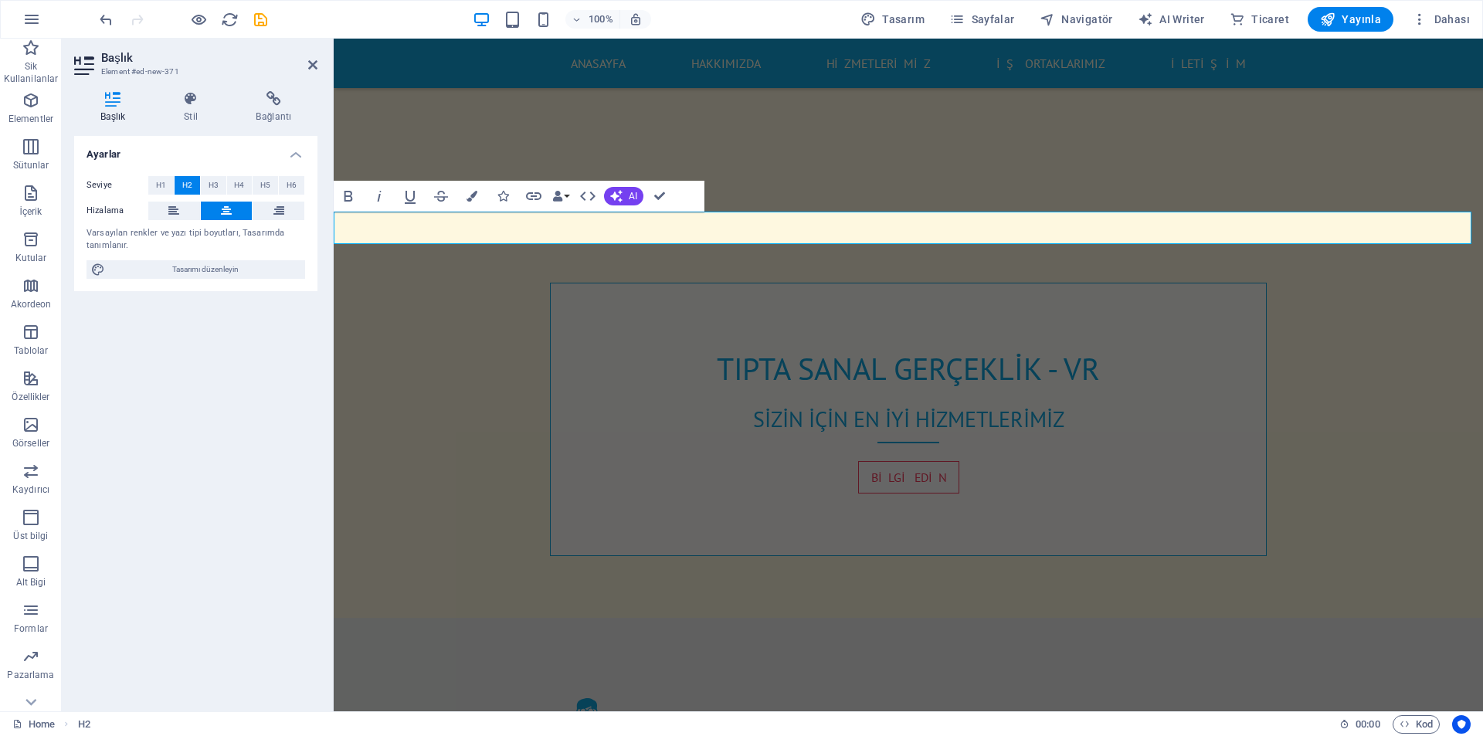
click at [478, 193] on button "Colors" at bounding box center [471, 196] width 29 height 31
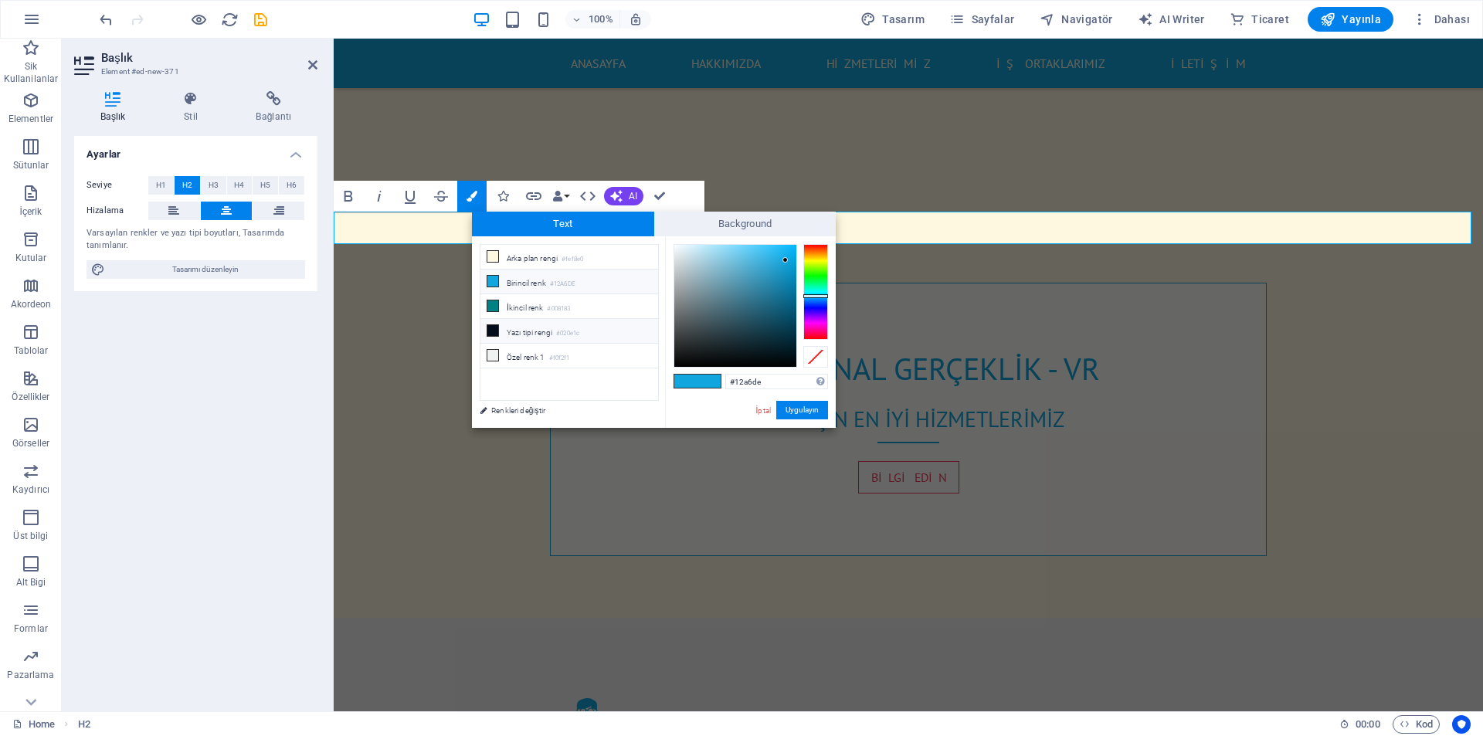
click at [530, 331] on li "Yazı tipi rengi #020e1c" at bounding box center [569, 331] width 178 height 25
type input "#020e1c"
click at [805, 412] on button "Uygulayın" at bounding box center [802, 410] width 52 height 19
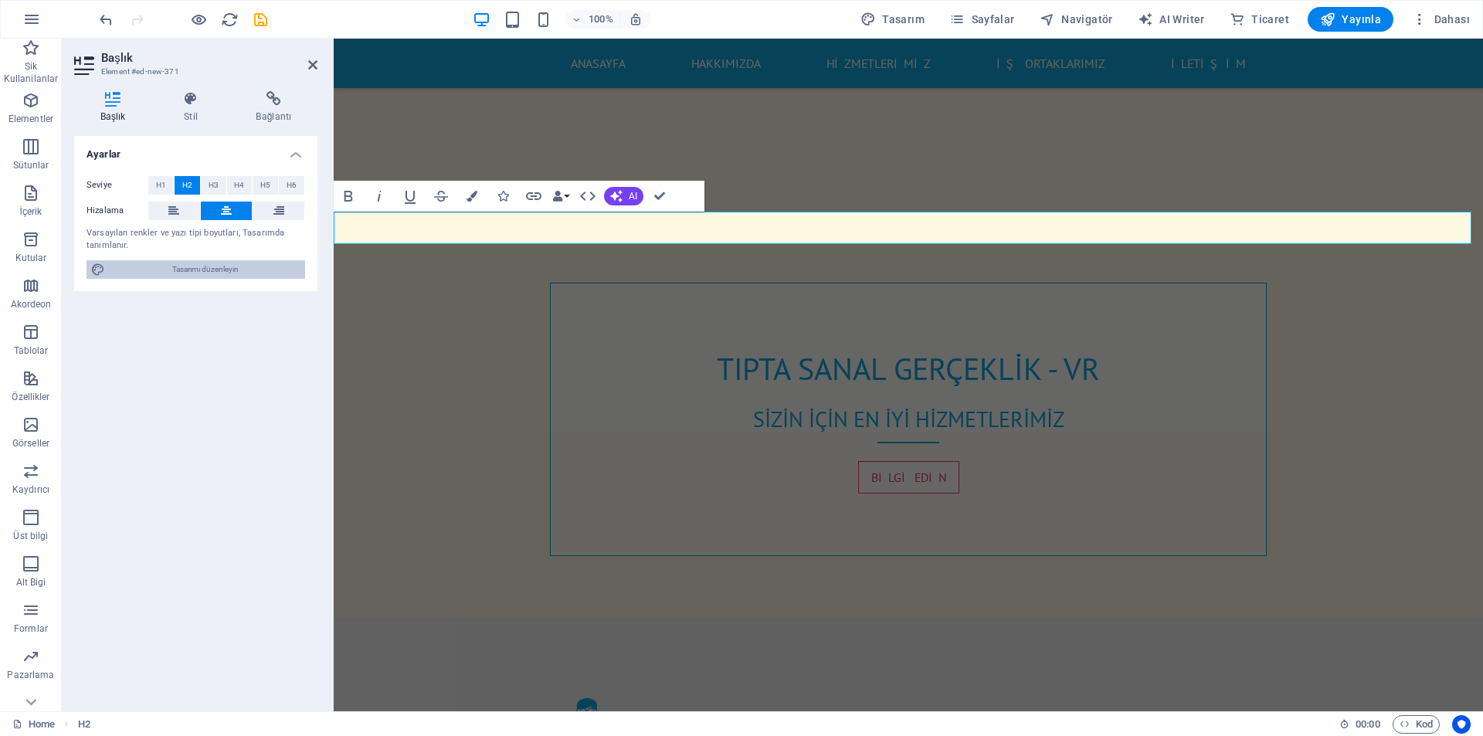
click at [205, 264] on span "Tasarımı düzenleyin" at bounding box center [205, 269] width 191 height 19
select select "px"
select select "400"
select select "px"
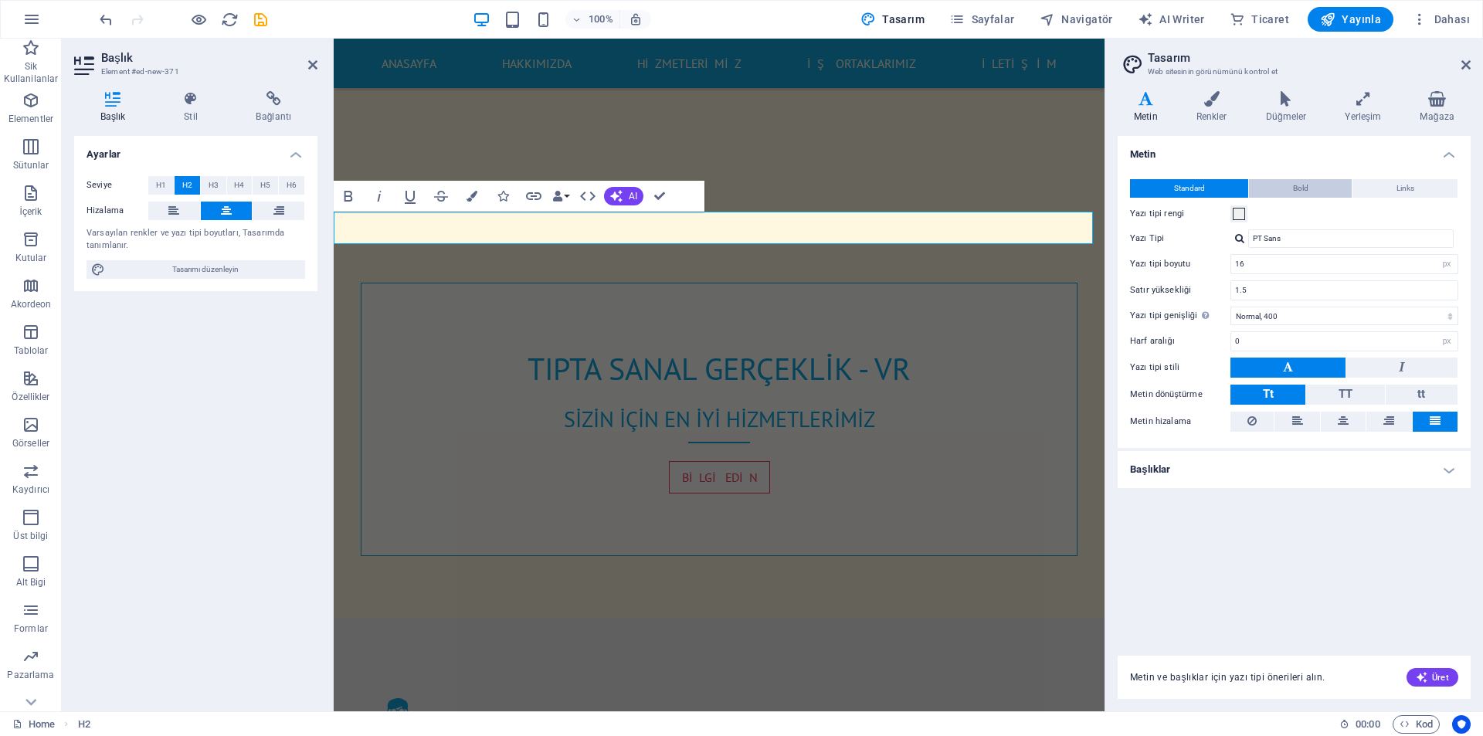
click at [1301, 188] on span "Bold" at bounding box center [1300, 188] width 15 height 19
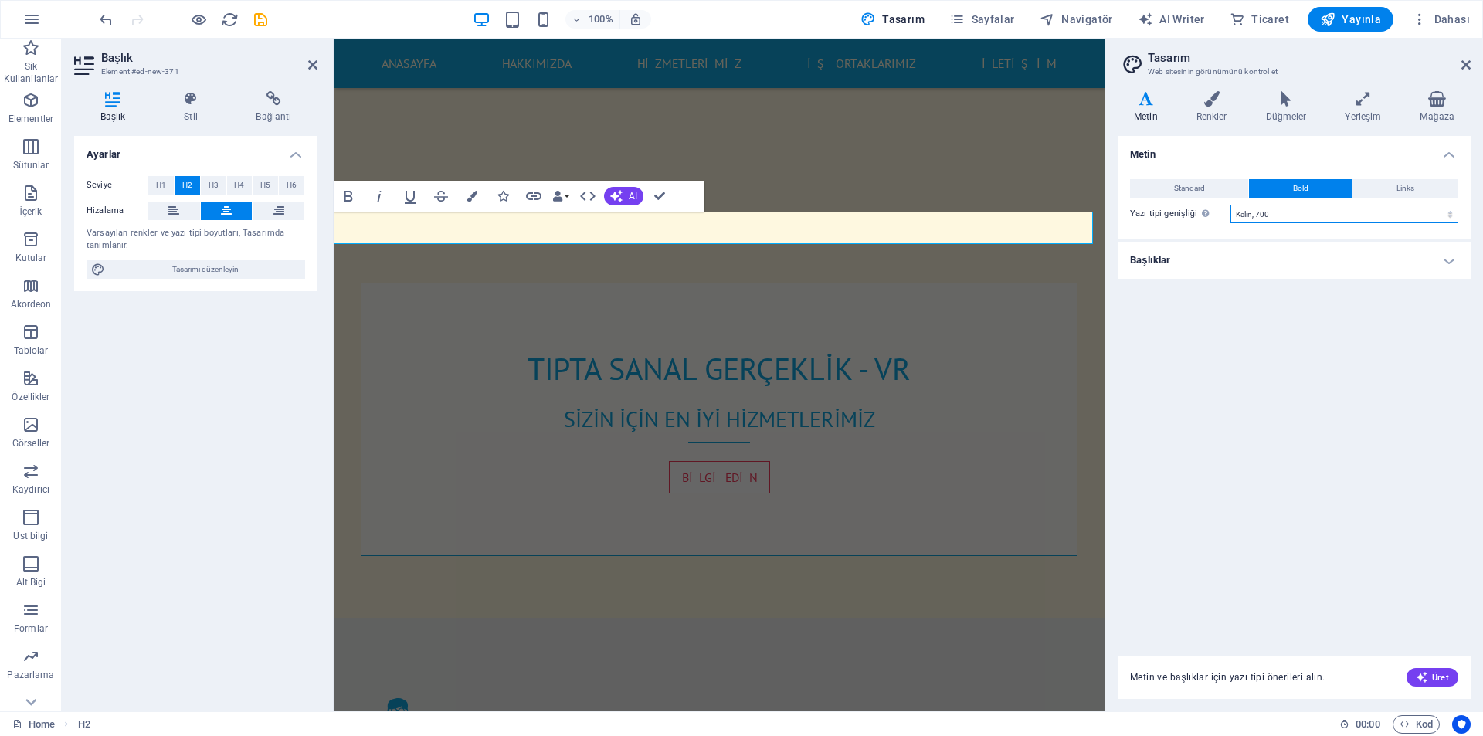
click at [1270, 215] on select "İncecik, 100 Çok ince, 200 İnce, 300 Normal, 400 Orta, 500 Yarı kalın, 600 Kalı…" at bounding box center [1344, 214] width 228 height 19
click at [1230, 205] on select "İncecik, 100 Çok ince, 200 İnce, 300 Normal, 400 Orta, 500 Yarı kalın, 600 Kalı…" at bounding box center [1344, 214] width 228 height 19
click at [1270, 213] on select "İncecik, 100 Çok ince, 200 İnce, 300 Normal, 400 Orta, 500 Yarı kalın, 600 Kalı…" at bounding box center [1344, 214] width 228 height 19
select select "700"
click at [1230, 205] on select "İncecik, 100 Çok ince, 200 İnce, 300 Normal, 400 Orta, 500 Yarı kalın, 600 Kalı…" at bounding box center [1344, 214] width 228 height 19
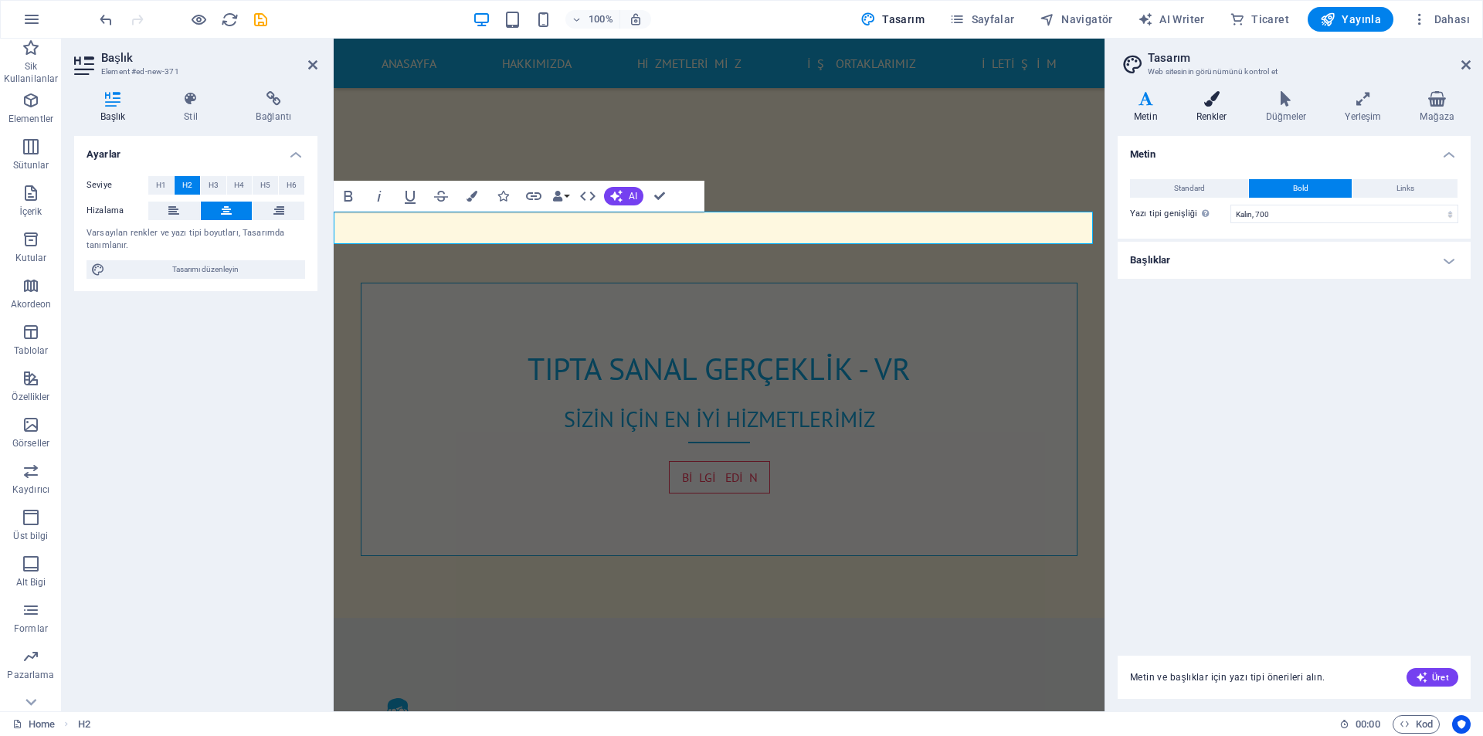
click at [1214, 109] on h4 "Renkler" at bounding box center [1214, 107] width 69 height 32
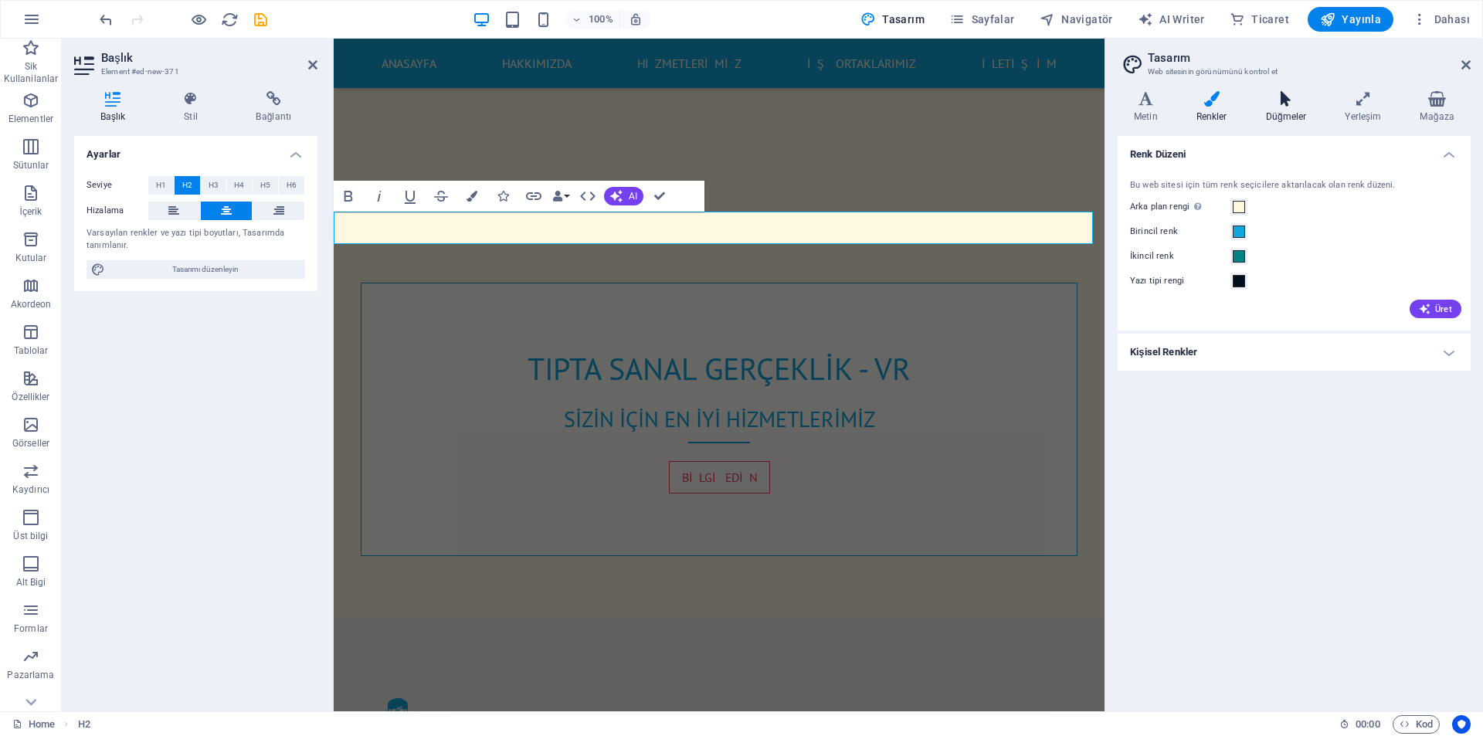
click at [1281, 112] on h4 "Düğmeler" at bounding box center [1289, 107] width 80 height 32
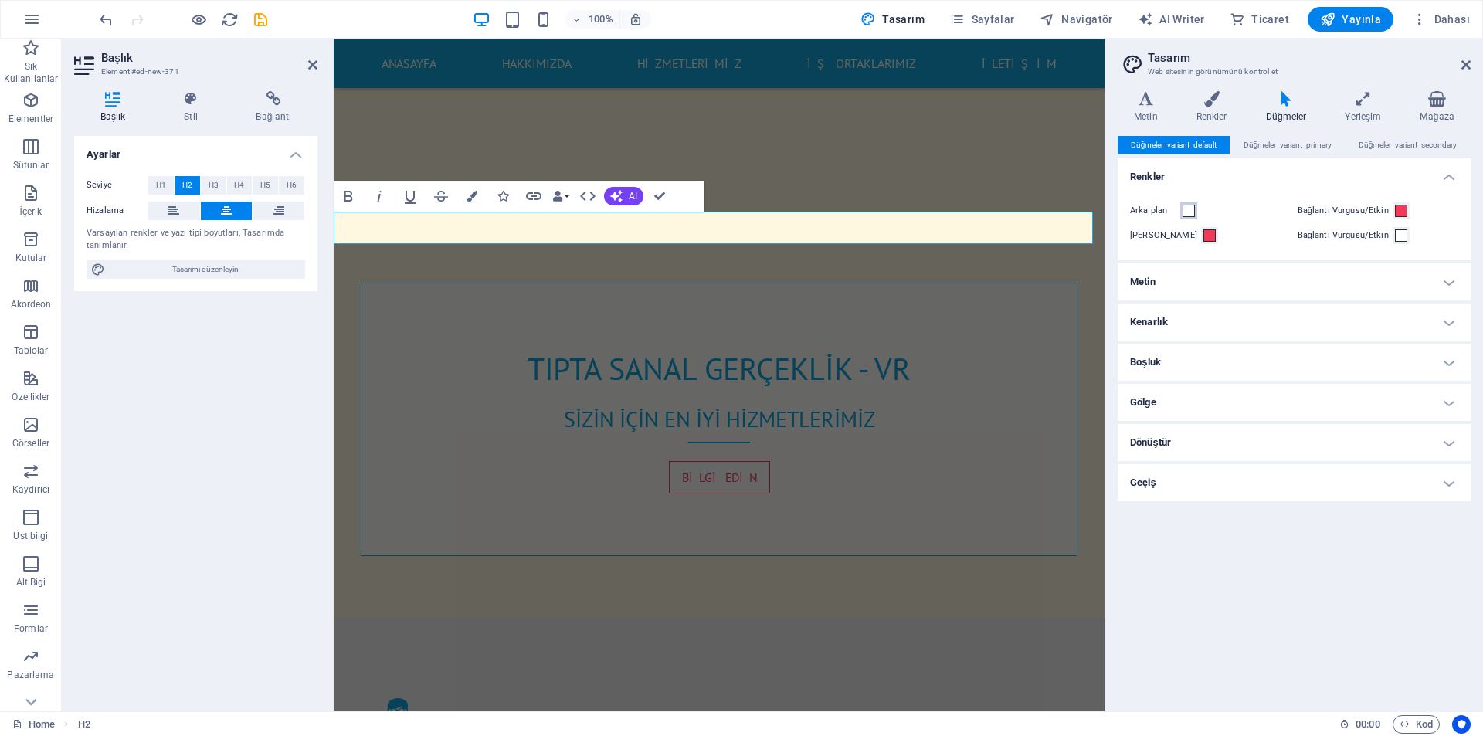
click at [1191, 212] on span at bounding box center [1188, 211] width 12 height 12
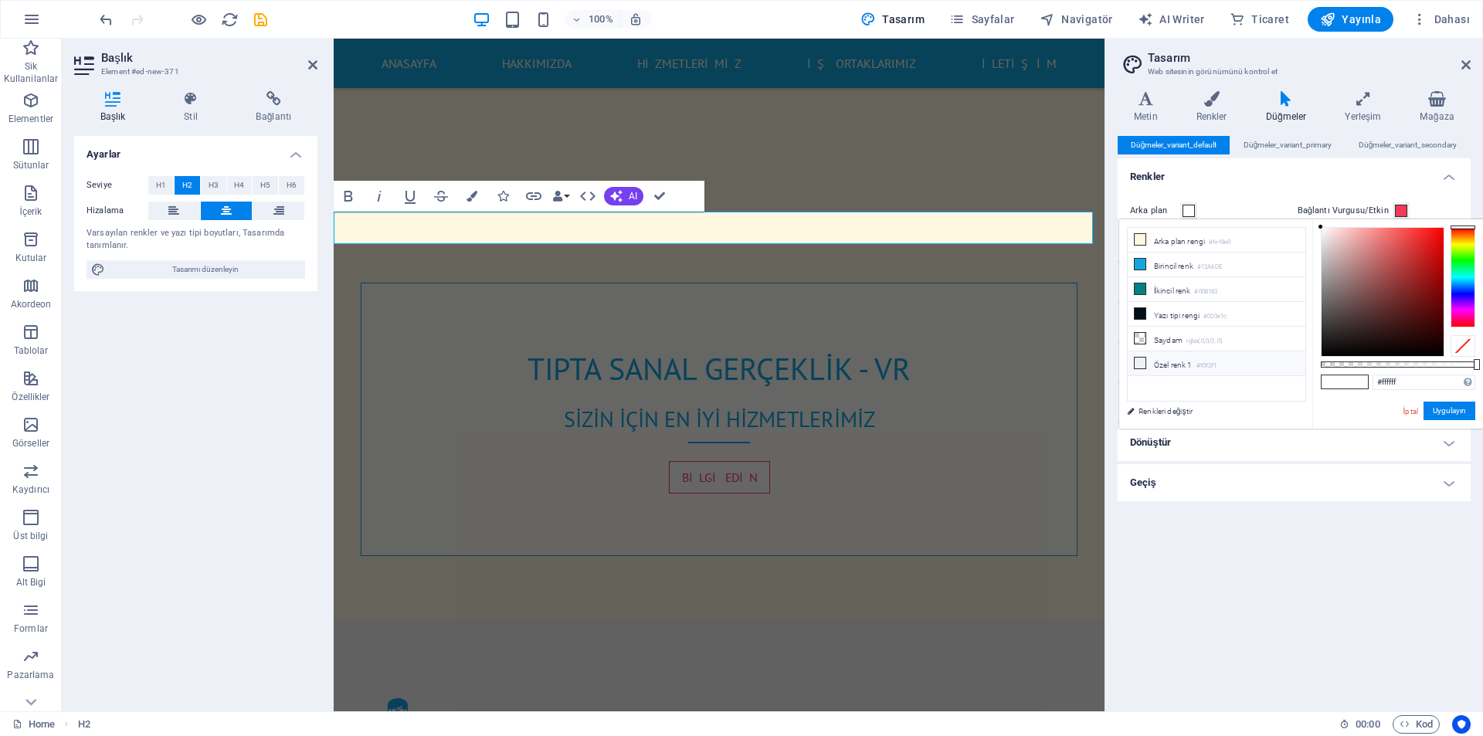
click at [1178, 361] on li "Özel renk 1 #f0f2f1" at bounding box center [1216, 363] width 178 height 25
type input "#f0f2f1"
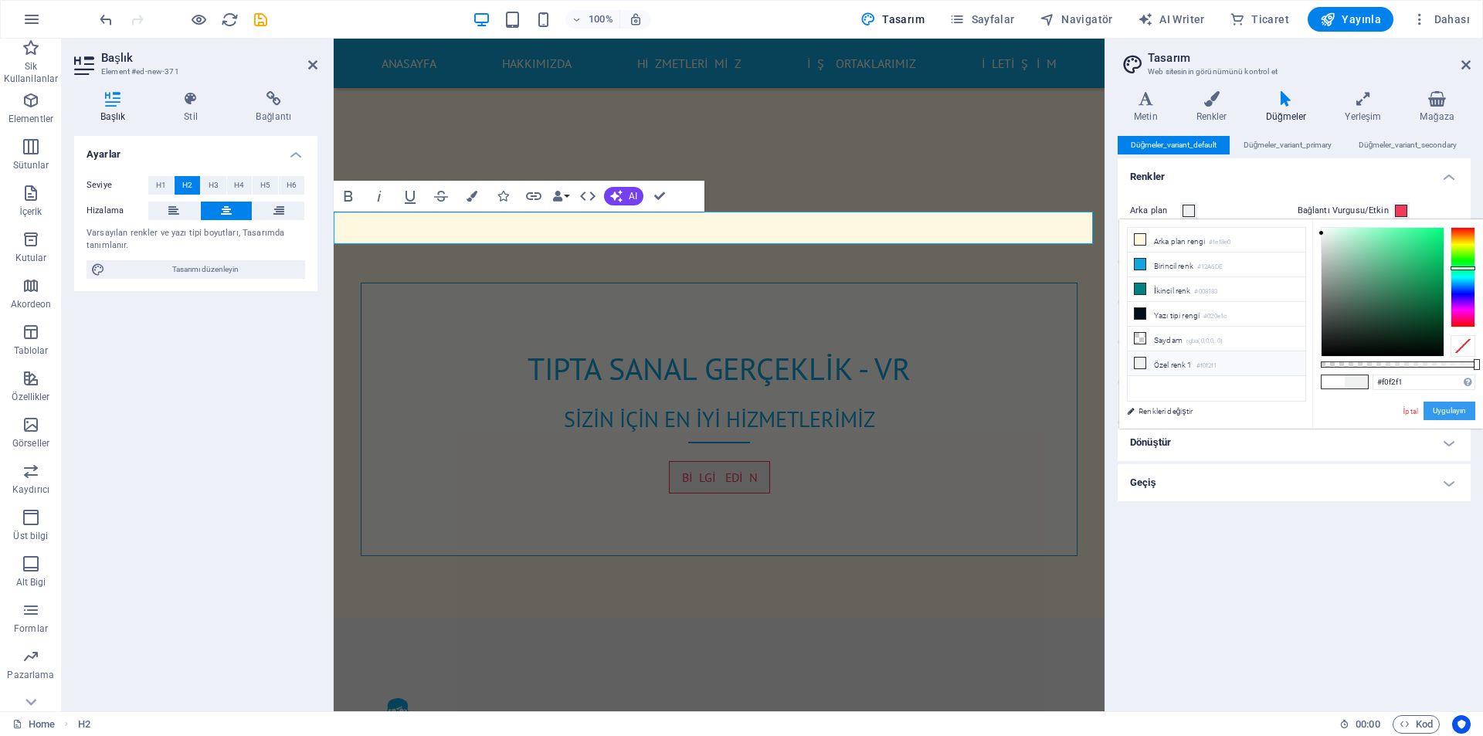
click at [1436, 407] on button "Uygulayın" at bounding box center [1449, 411] width 52 height 19
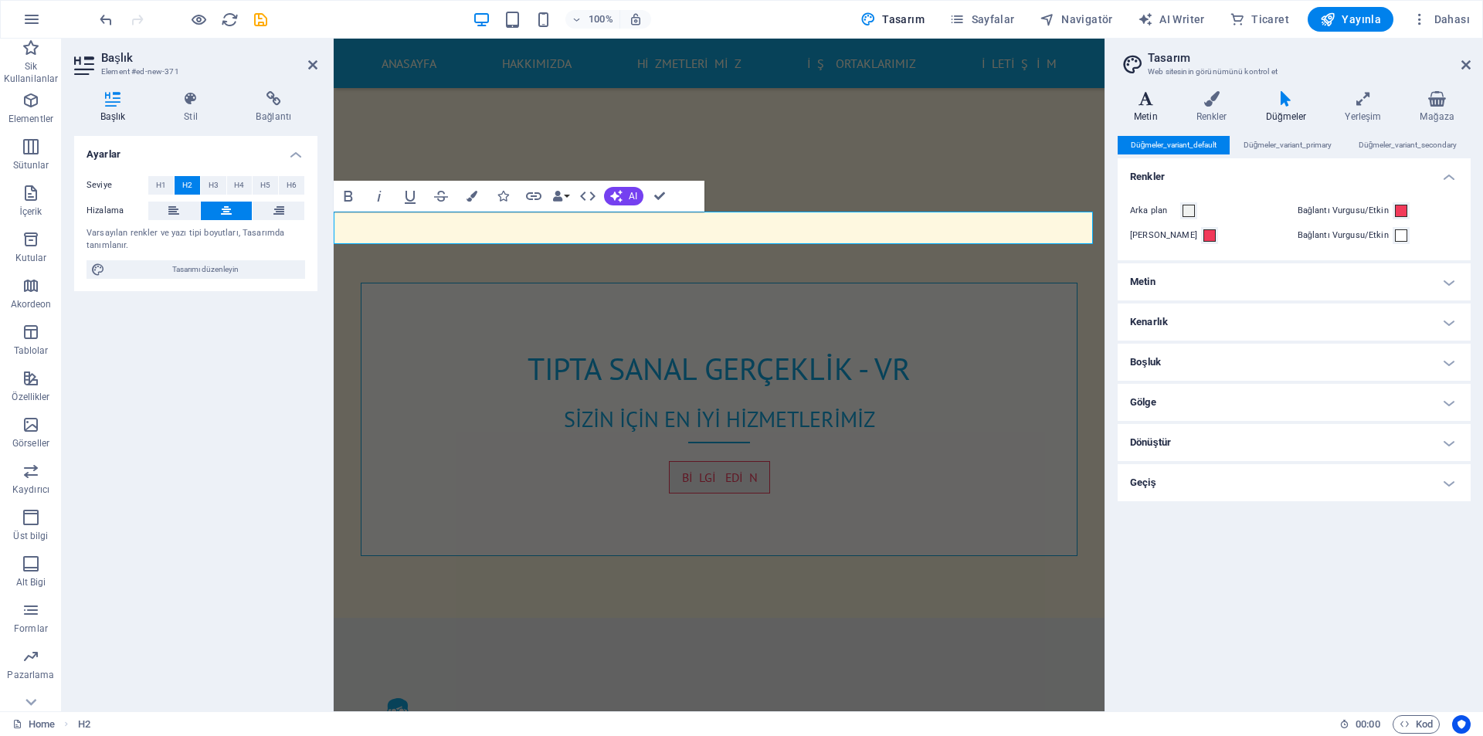
click at [1151, 107] on h4 "Metin" at bounding box center [1148, 107] width 63 height 32
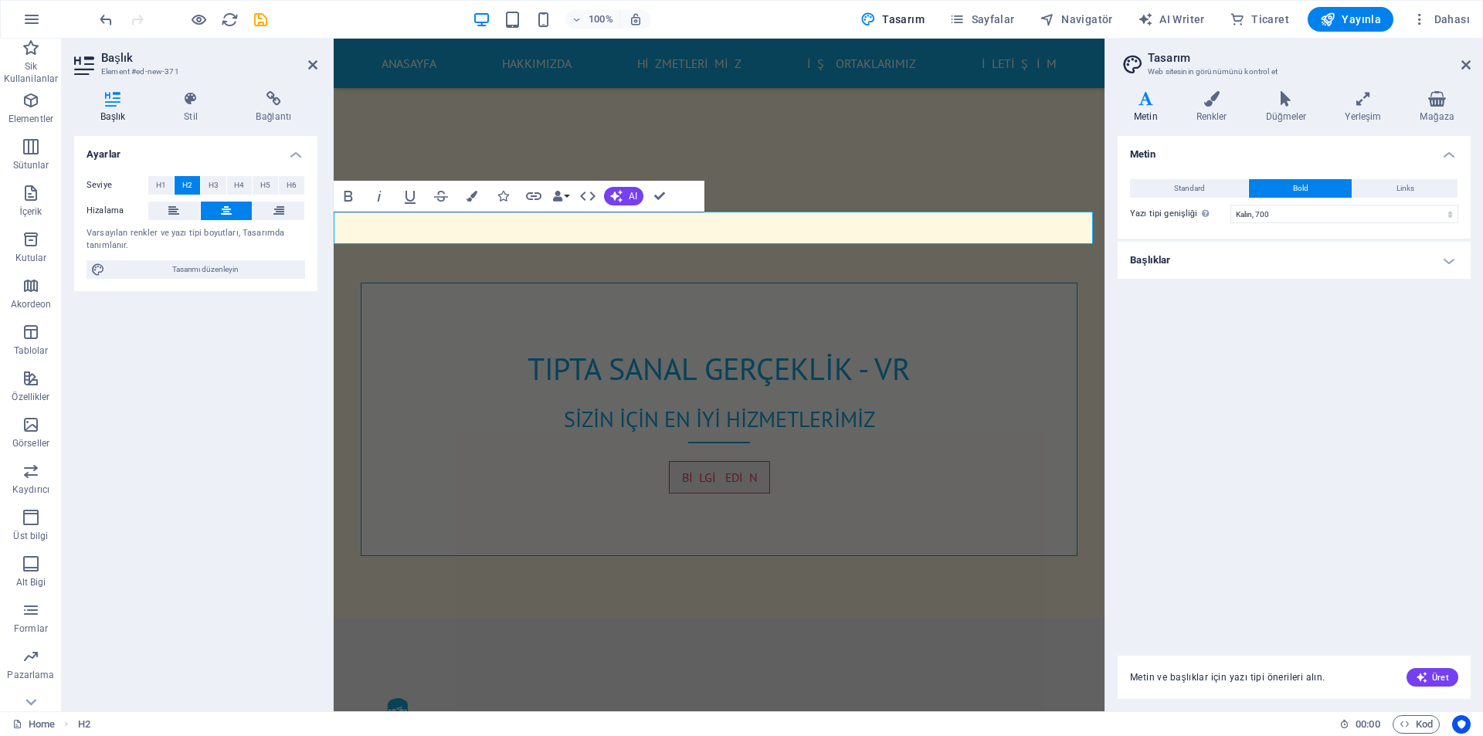
click at [1206, 177] on div "Standard Bold Links Yazı tipi rengi Yazı Tipi PT Sans Yazı tipi boyutu 16 rem p…" at bounding box center [1293, 201] width 359 height 75
click at [1206, 183] on button "Standard" at bounding box center [1189, 188] width 118 height 19
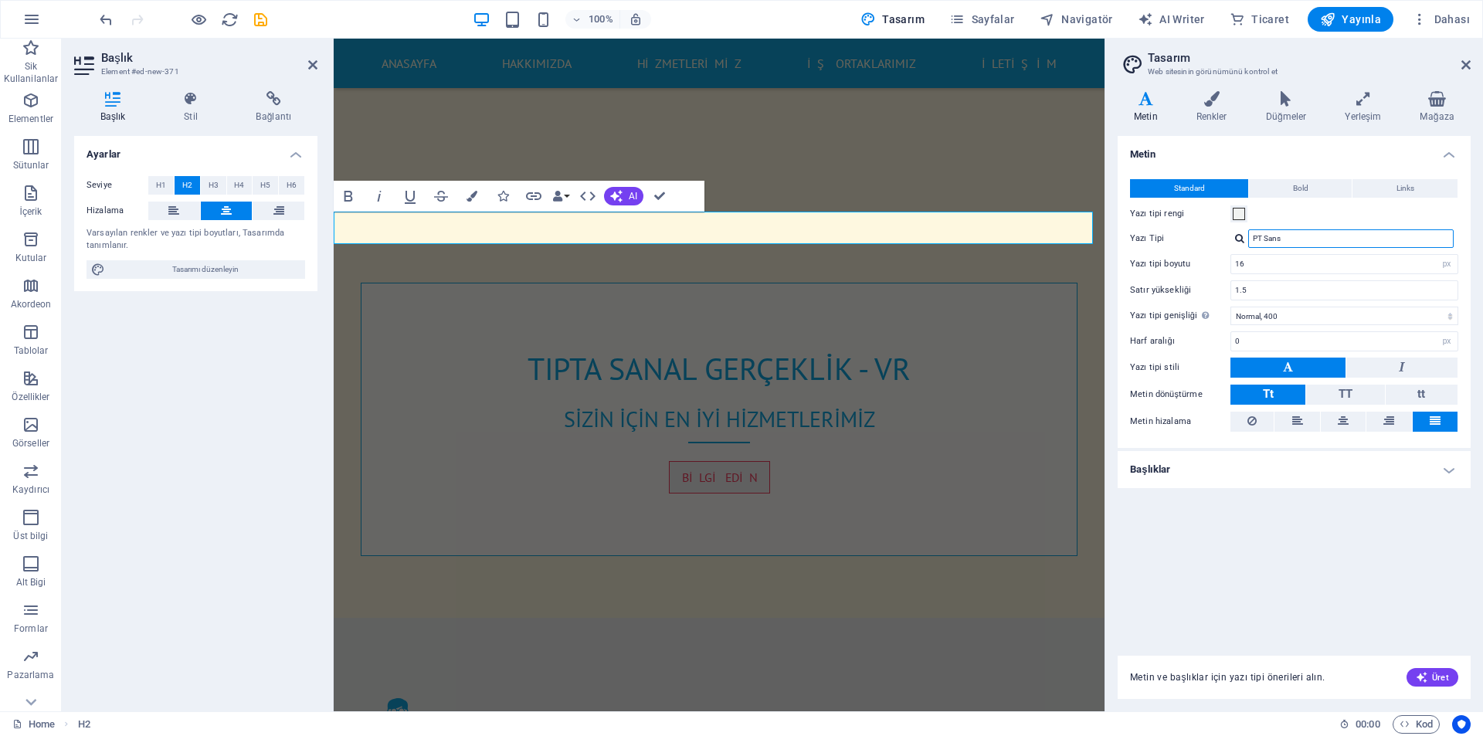
click at [1293, 243] on input "PT Sans" at bounding box center [1350, 238] width 205 height 19
click at [1285, 219] on div "Yazı tipi rengi" at bounding box center [1294, 214] width 328 height 19
click at [1323, 261] on input "16" at bounding box center [1344, 264] width 226 height 19
click at [1468, 63] on icon at bounding box center [1465, 65] width 9 height 12
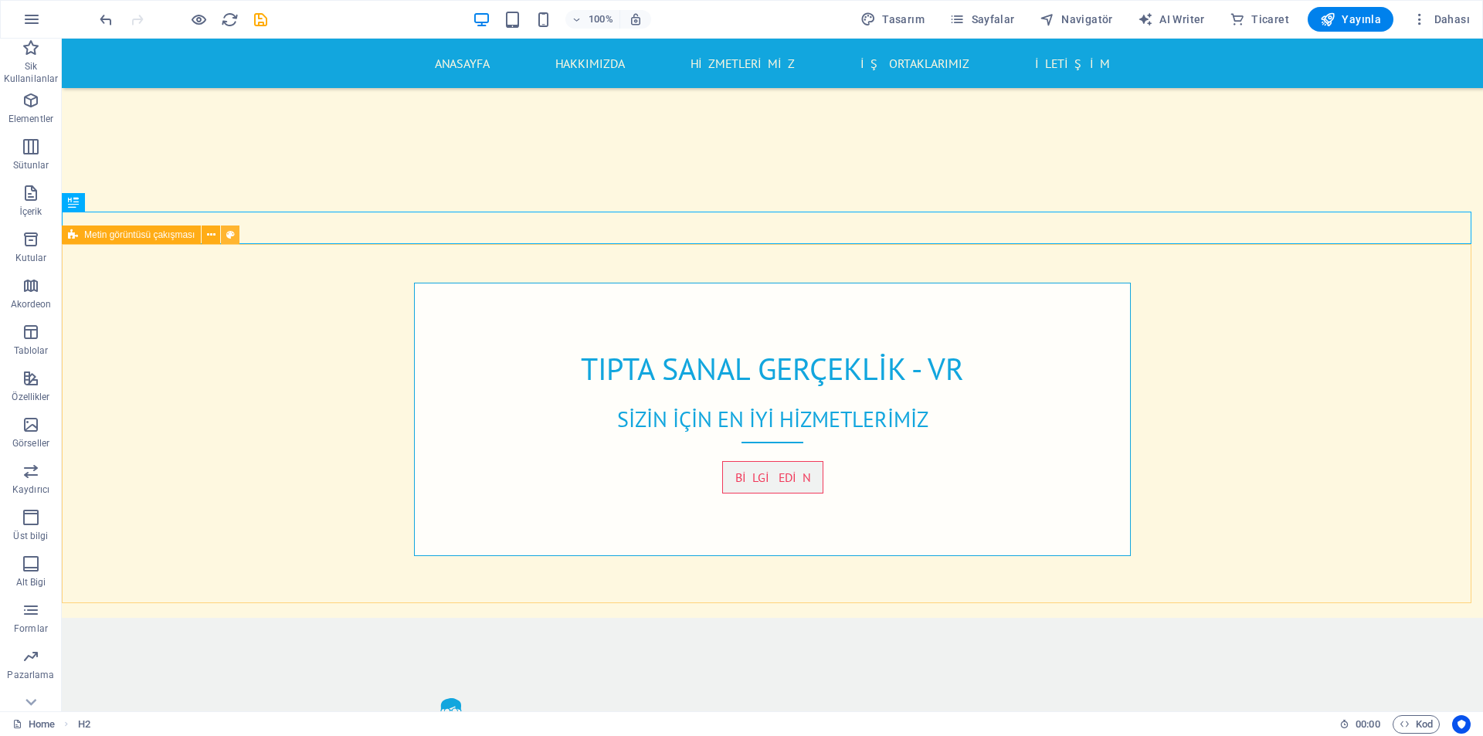
click at [232, 235] on icon at bounding box center [230, 235] width 8 height 16
select select "rem"
select select "px"
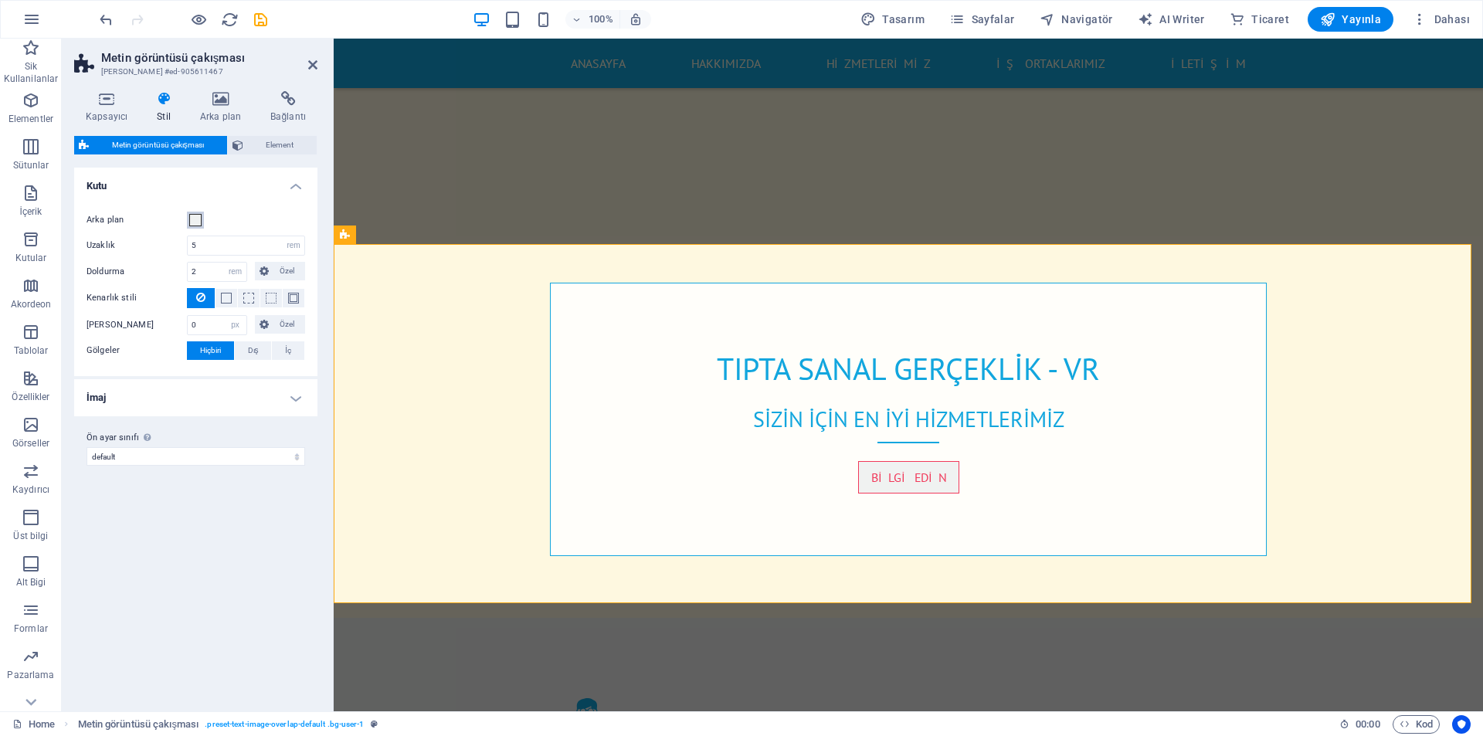
click at [195, 220] on span at bounding box center [195, 220] width 12 height 12
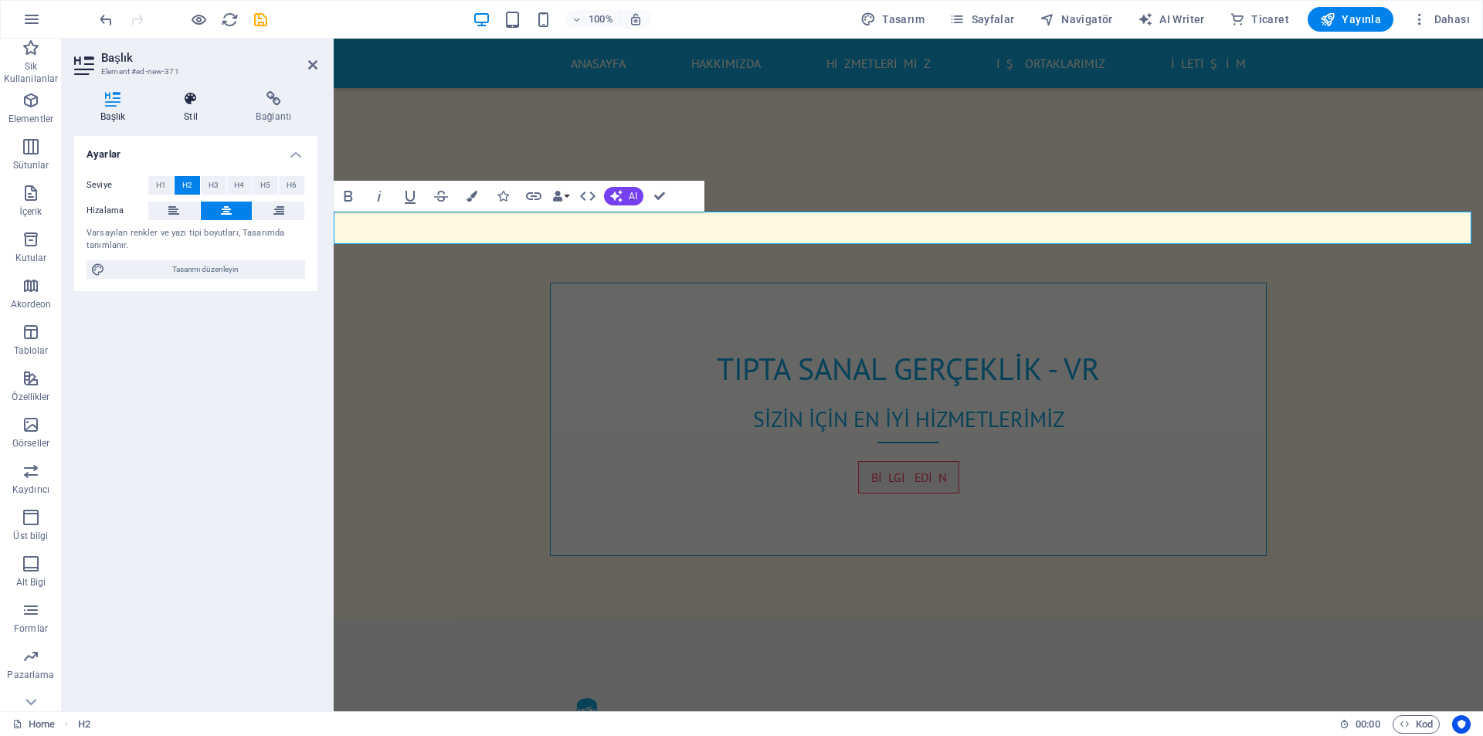
click at [196, 110] on h4 "Stil" at bounding box center [194, 107] width 72 height 32
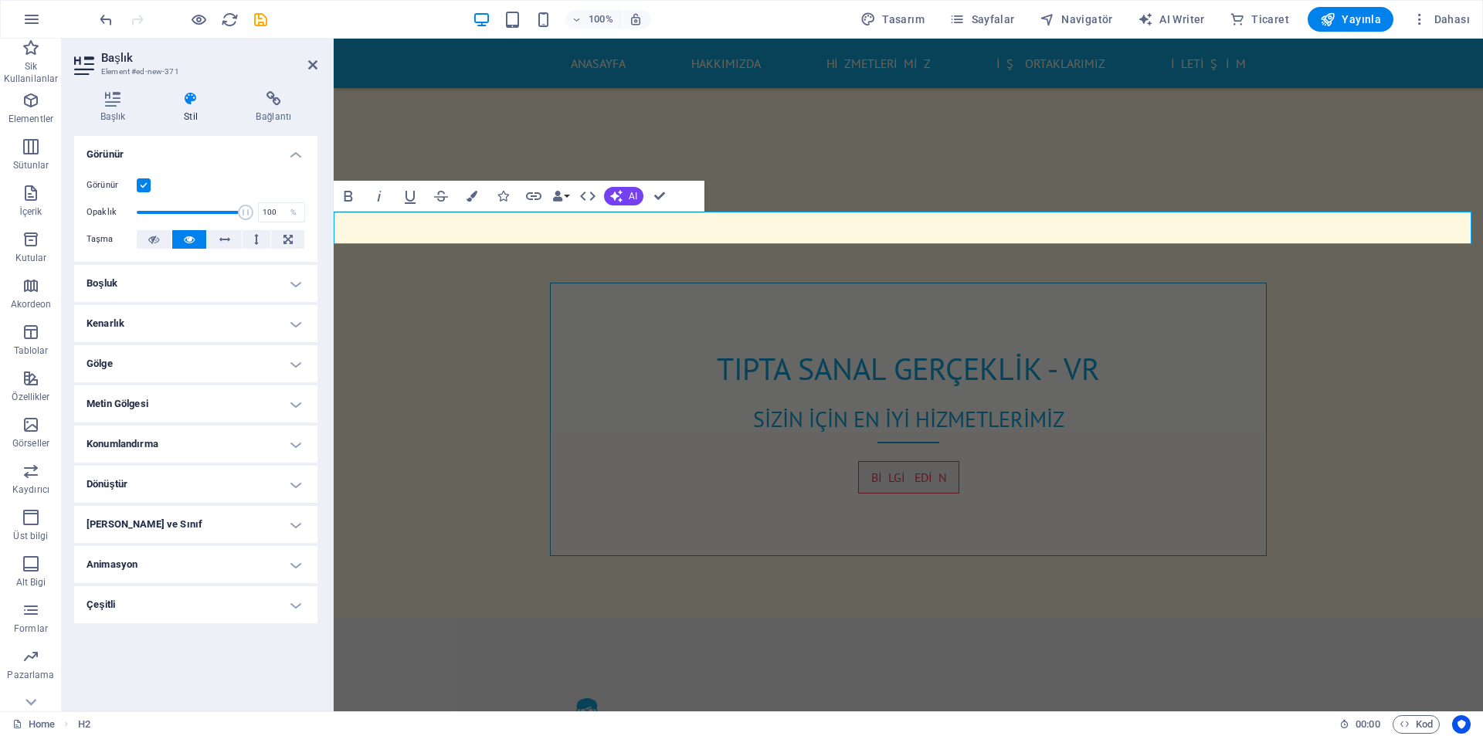
click at [158, 67] on h3 "Element #ed-new-371" at bounding box center [193, 72] width 185 height 14
click at [221, 273] on h4 "Boşluk" at bounding box center [195, 283] width 243 height 37
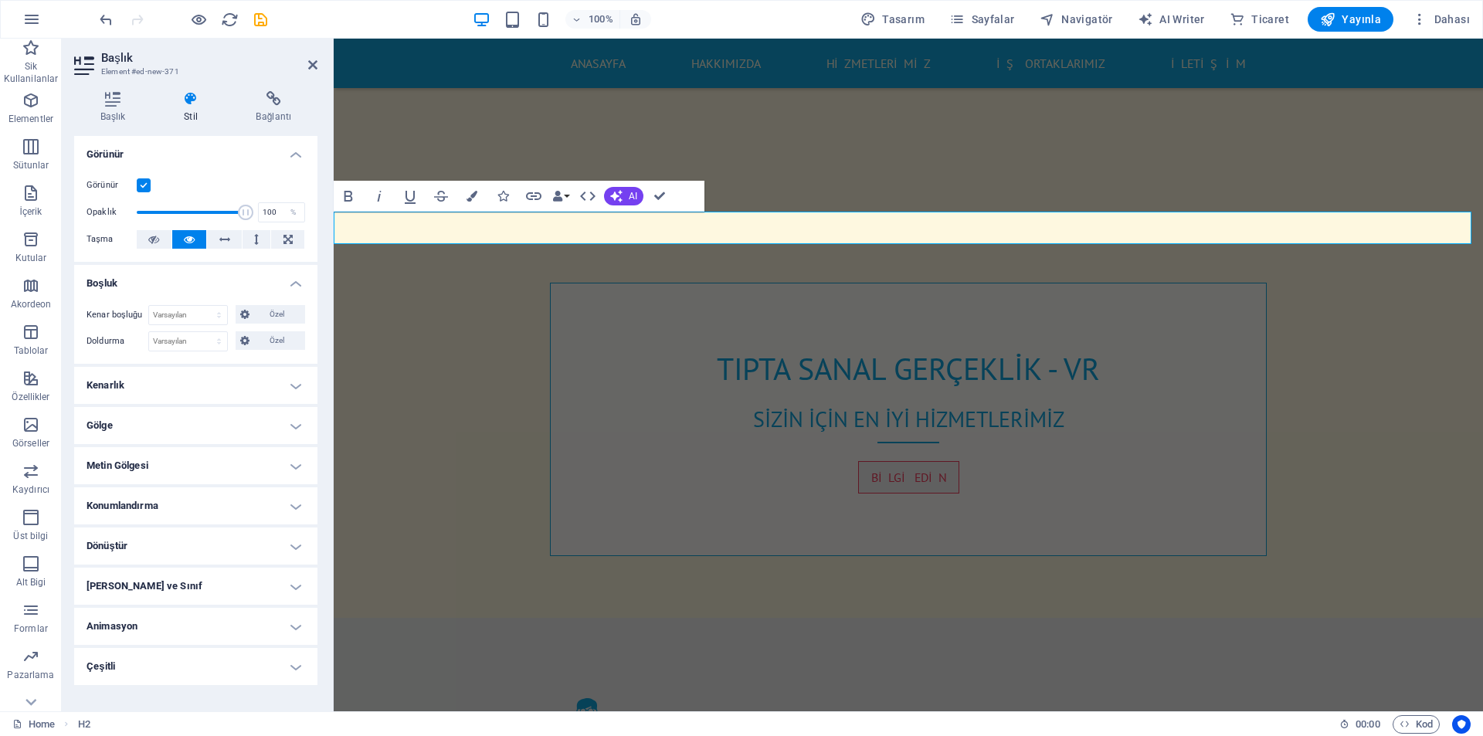
click at [221, 273] on h4 "Boşluk" at bounding box center [195, 279] width 243 height 28
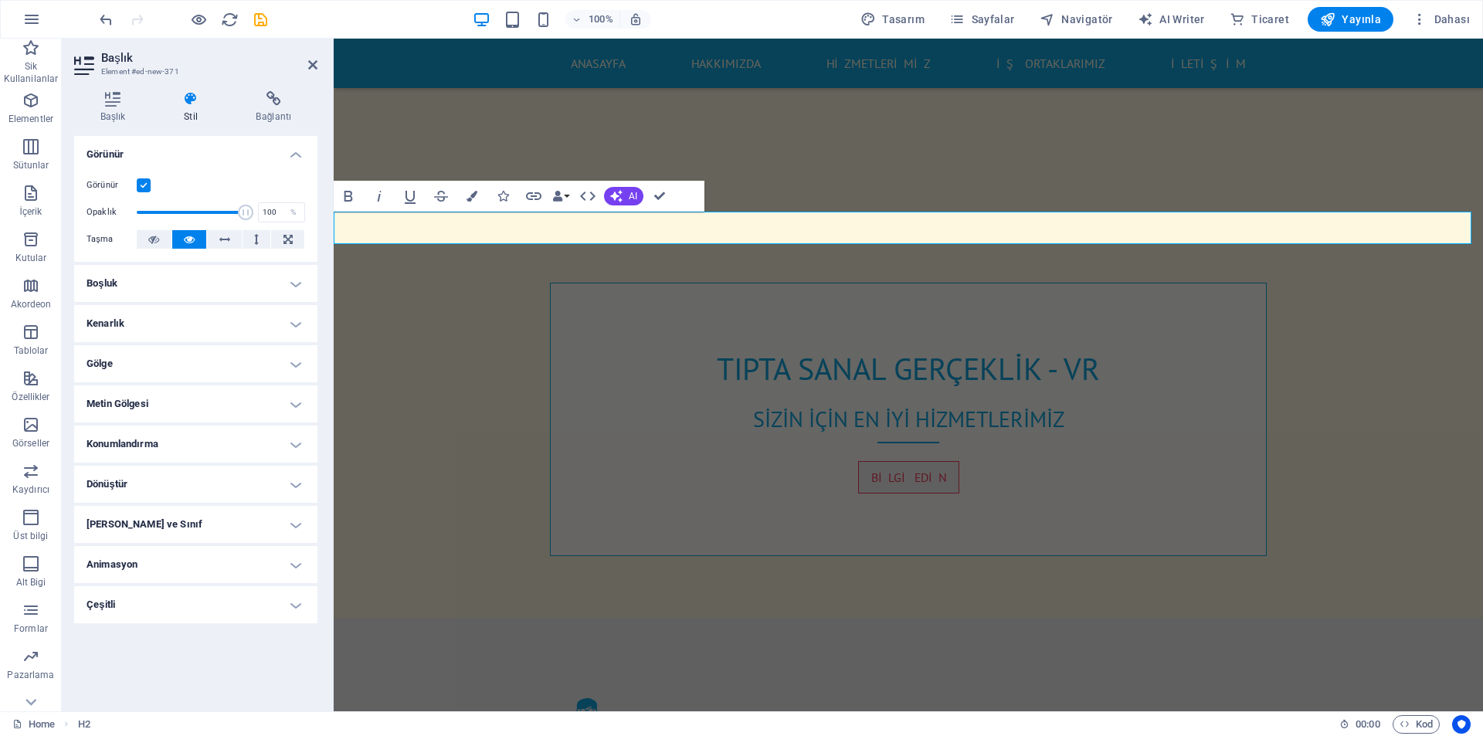
click at [219, 320] on h4 "Kenarlık" at bounding box center [195, 323] width 243 height 37
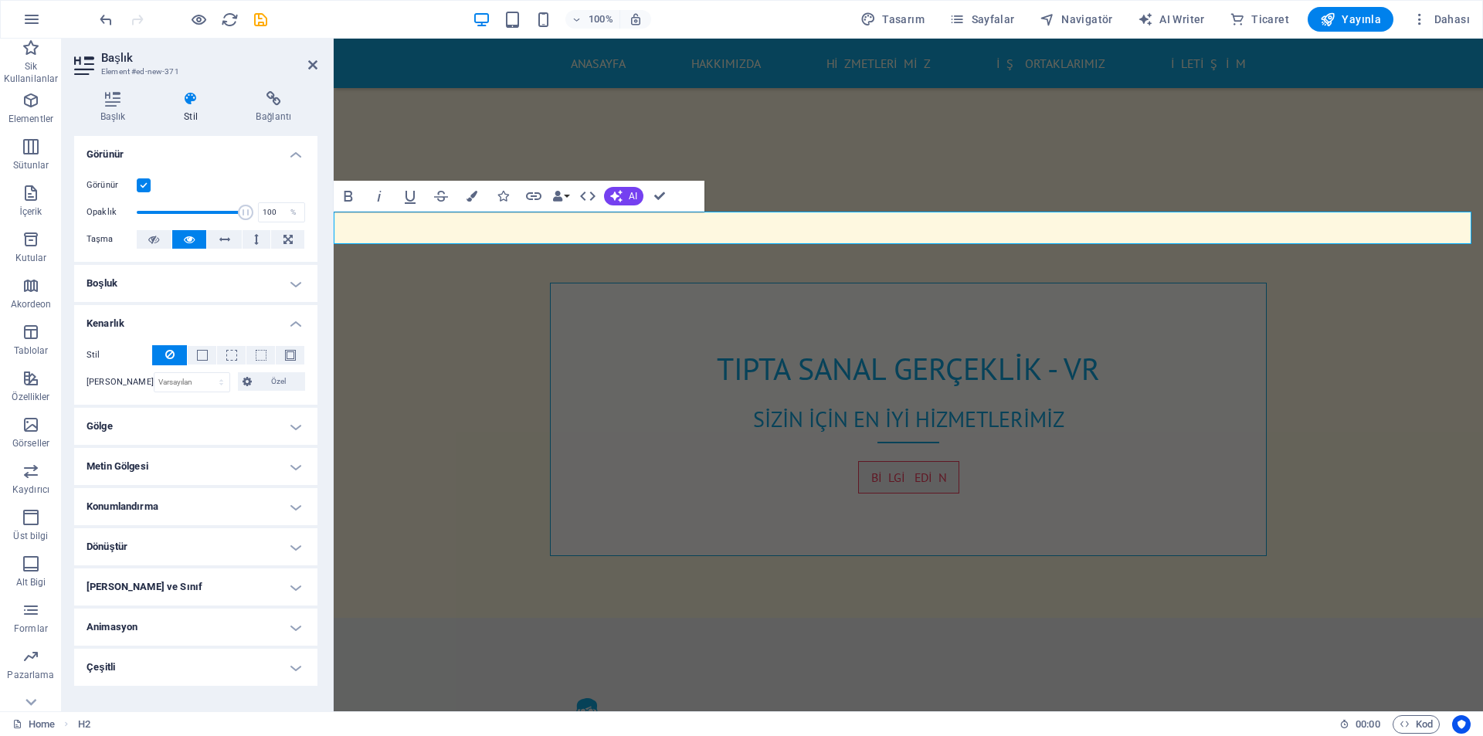
click at [219, 320] on h4 "Kenarlık" at bounding box center [195, 319] width 243 height 28
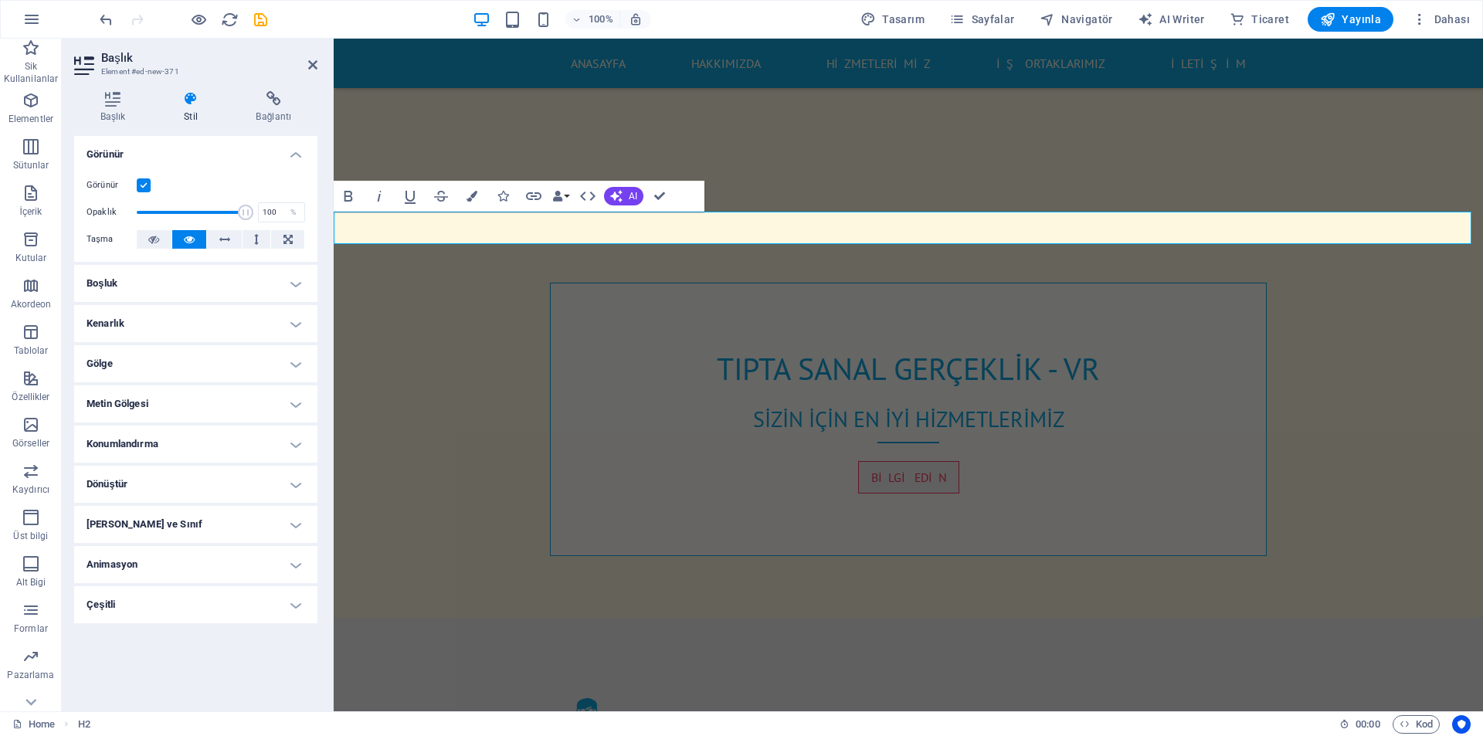
click at [208, 411] on h4 "Metin Gölgesi" at bounding box center [195, 403] width 243 height 37
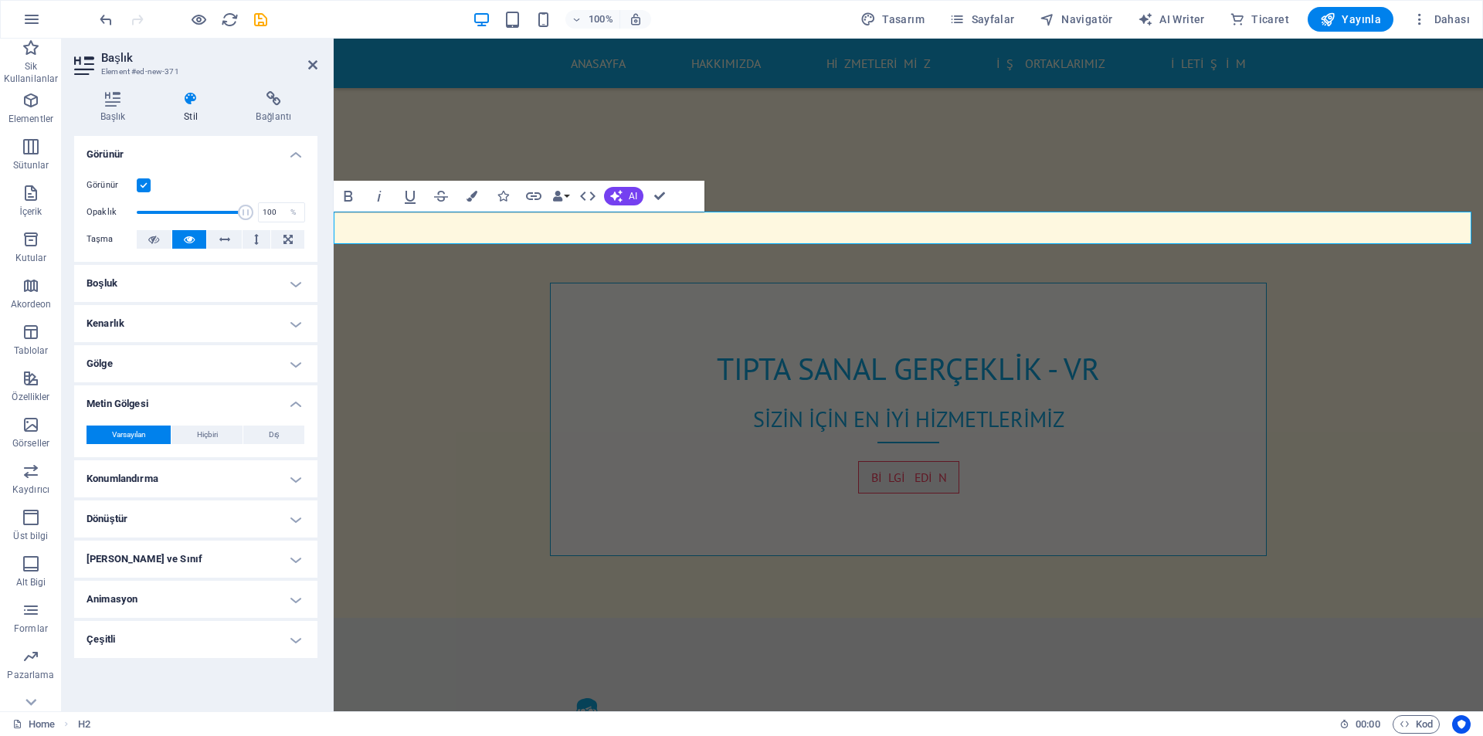
click at [208, 411] on h4 "Metin Gölgesi" at bounding box center [195, 399] width 243 height 28
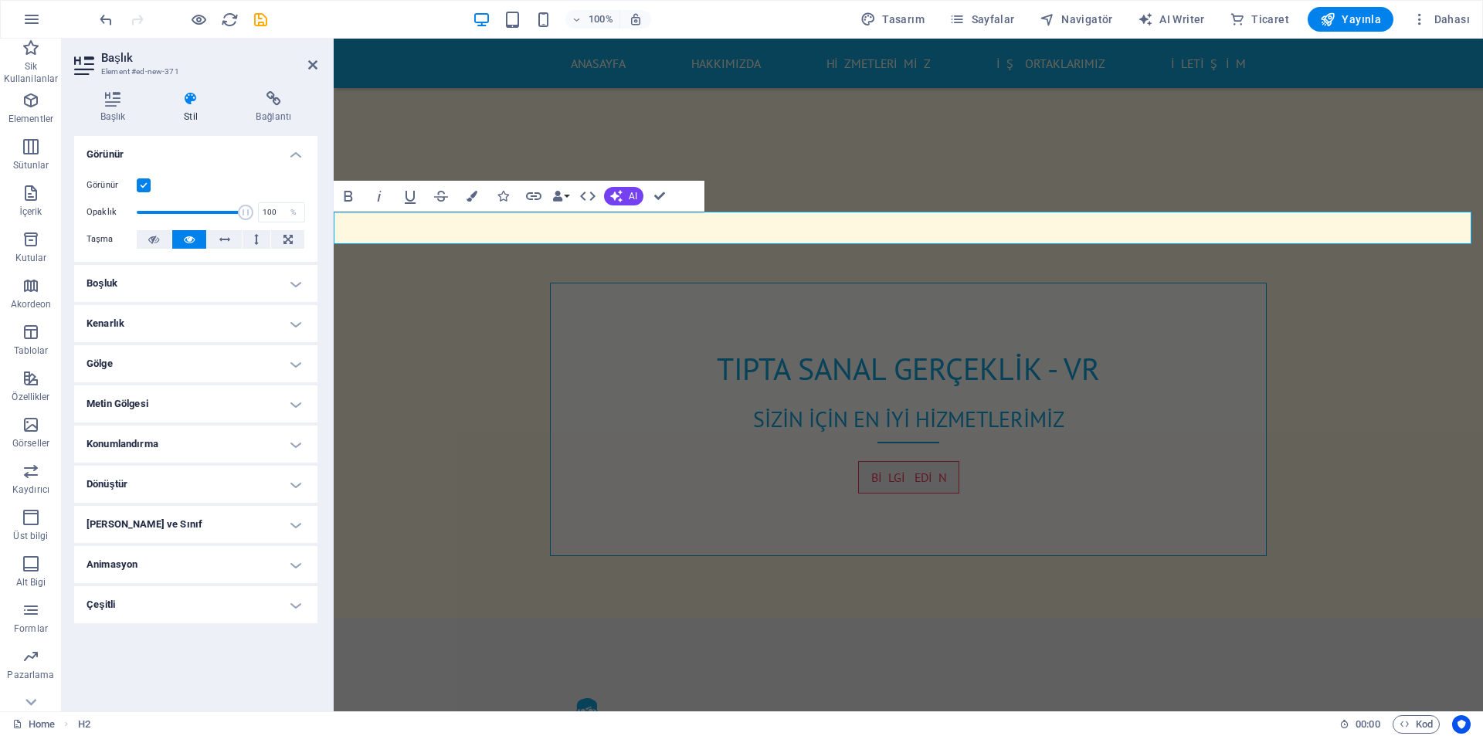
click at [183, 359] on h4 "Gölge" at bounding box center [195, 363] width 243 height 37
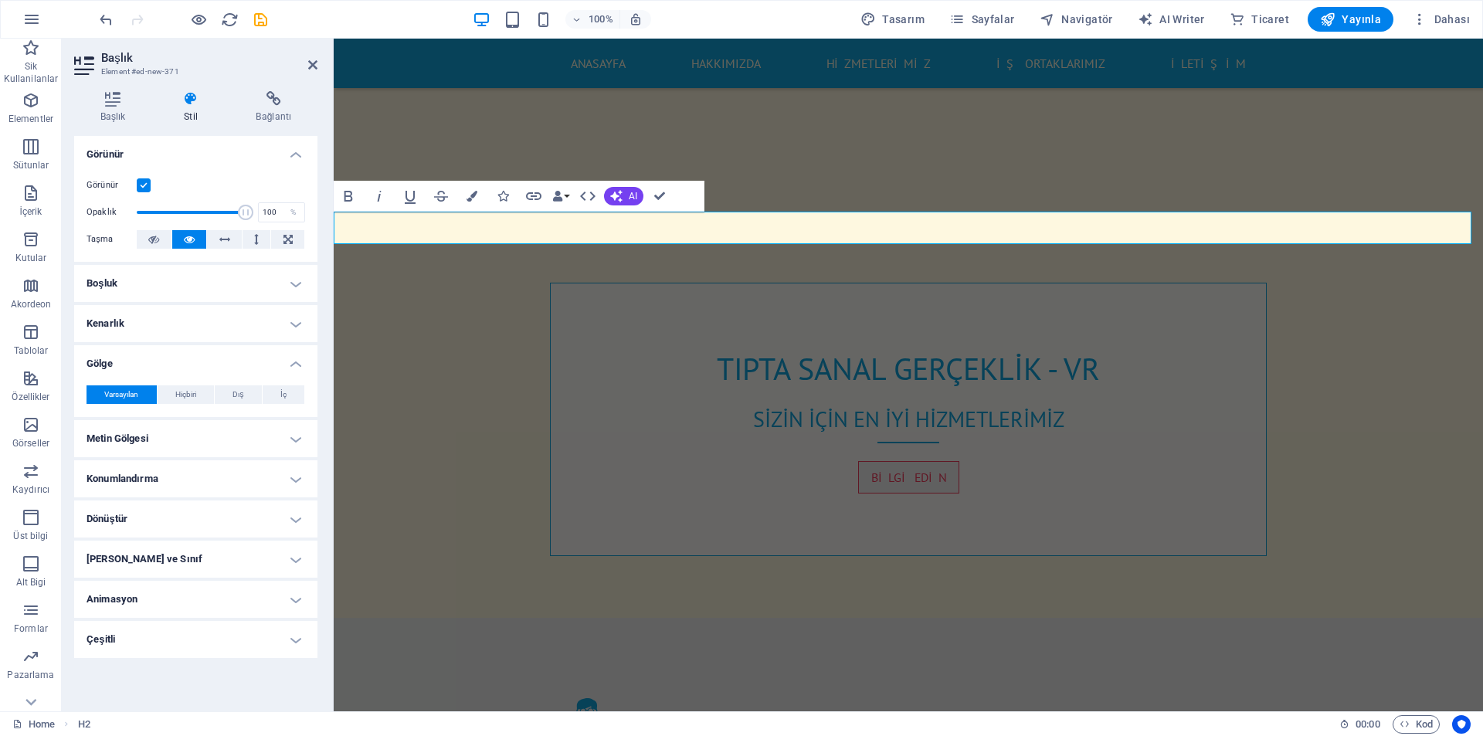
click at [183, 359] on h4 "Gölge" at bounding box center [195, 359] width 243 height 28
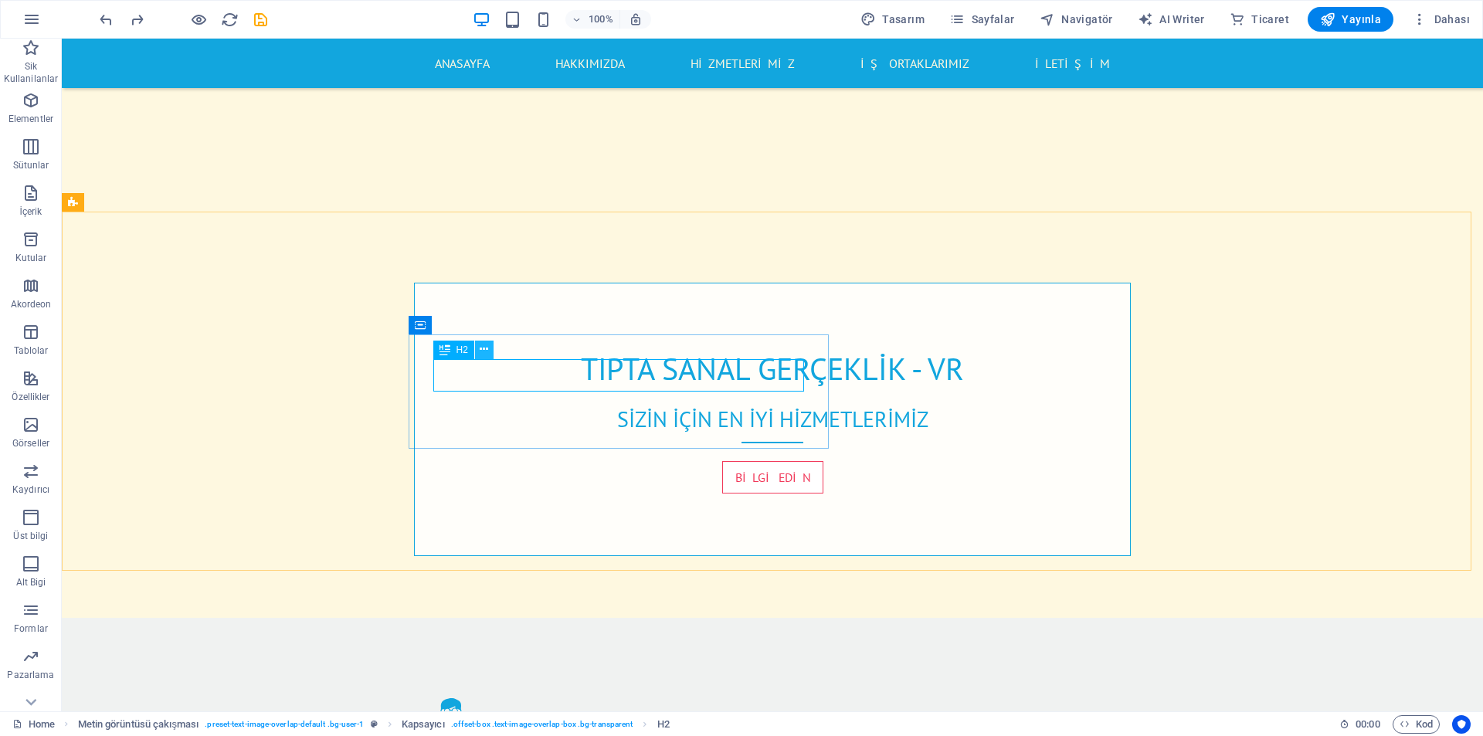
click at [481, 351] on icon at bounding box center [484, 349] width 8 height 16
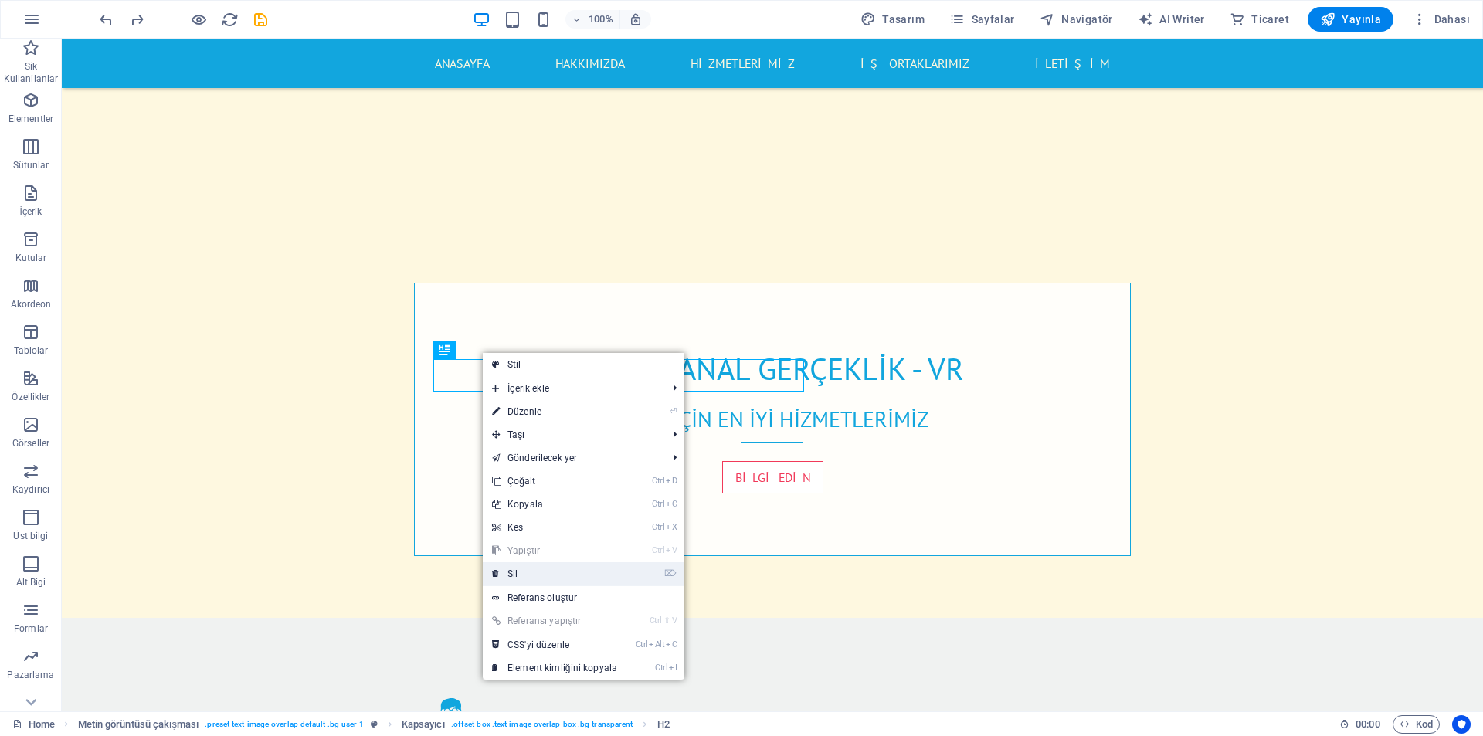
click at [506, 575] on link "⌦ Sil" at bounding box center [555, 573] width 144 height 23
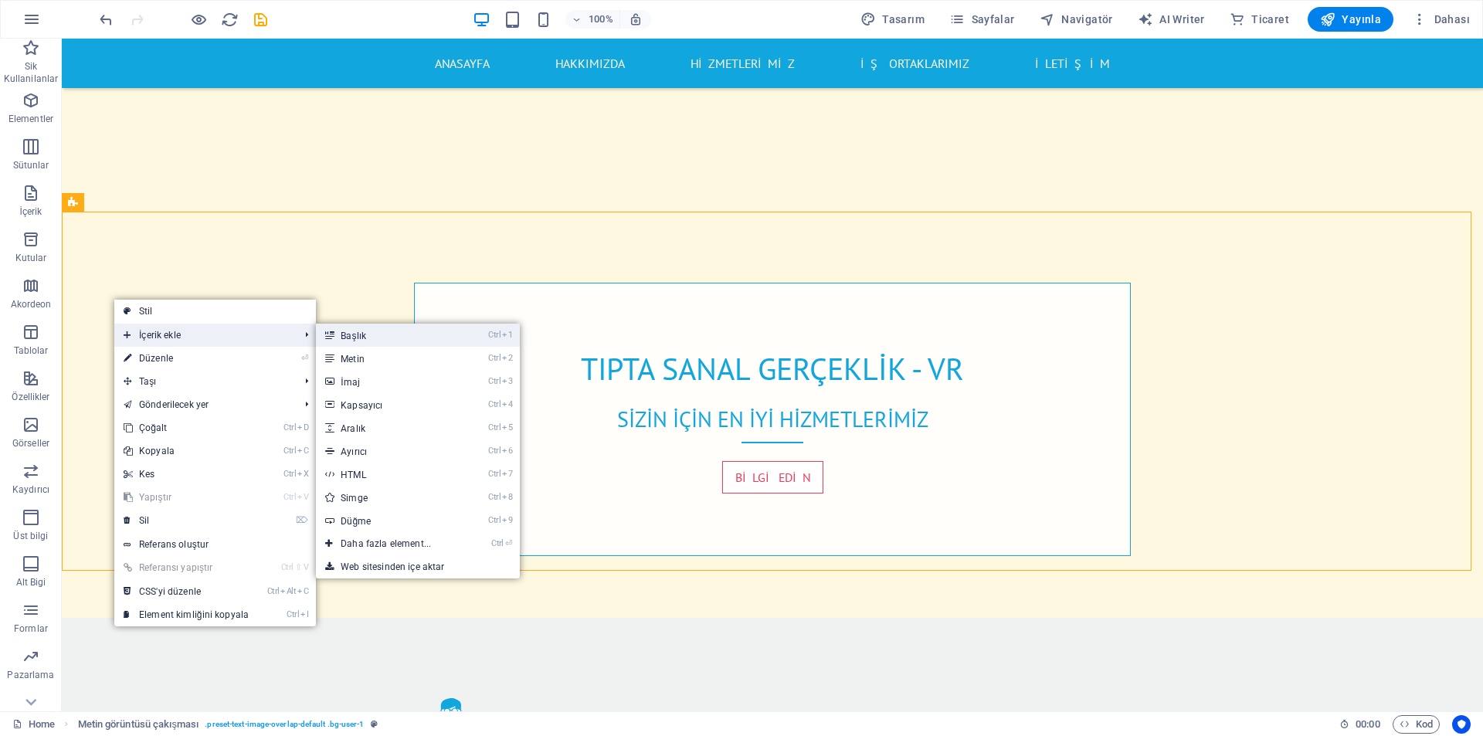
click at [366, 338] on link "Ctrl 1 Başlık" at bounding box center [389, 335] width 146 height 23
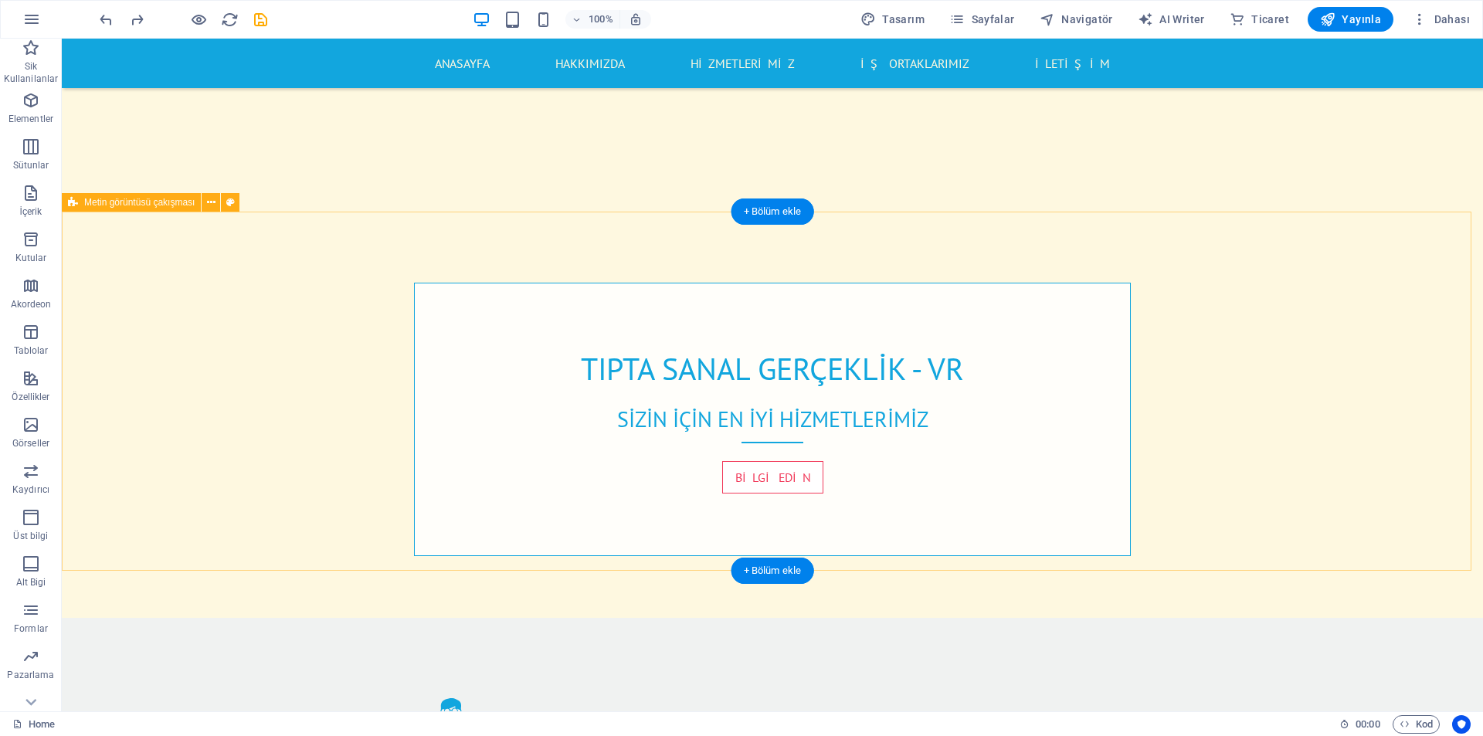
select select "rem"
select select "px"
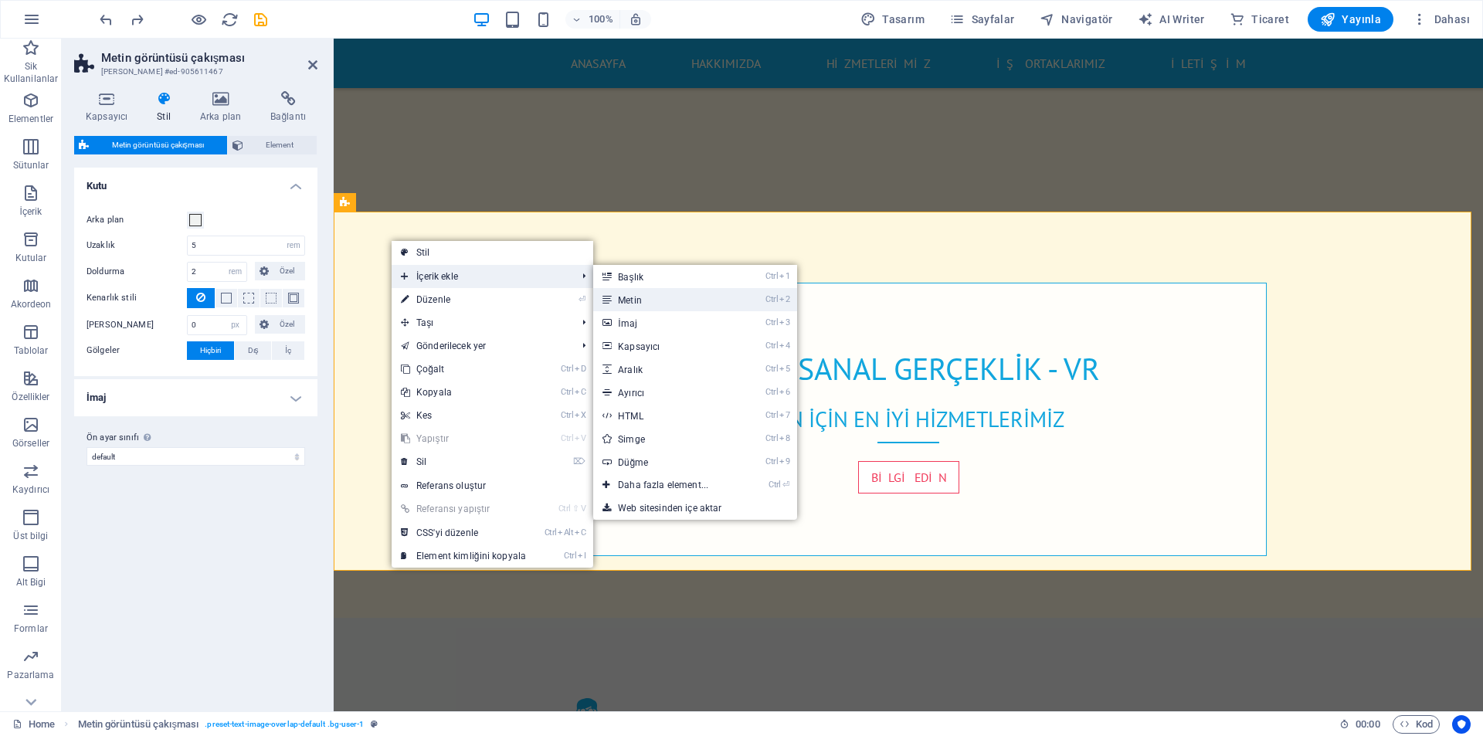
click at [690, 303] on link "Ctrl 2 Metin" at bounding box center [666, 299] width 146 height 23
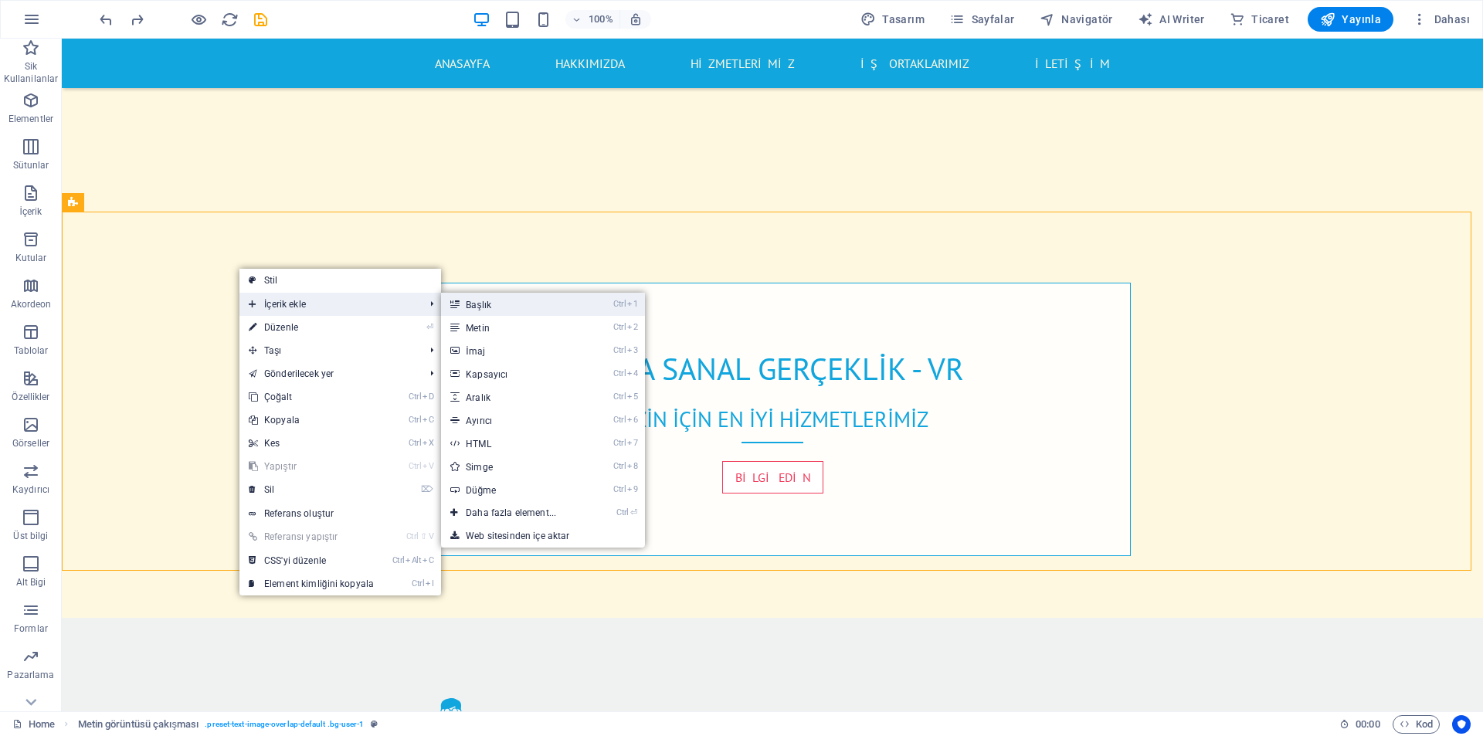
click at [497, 307] on link "Ctrl 1 Başlık" at bounding box center [514, 304] width 146 height 23
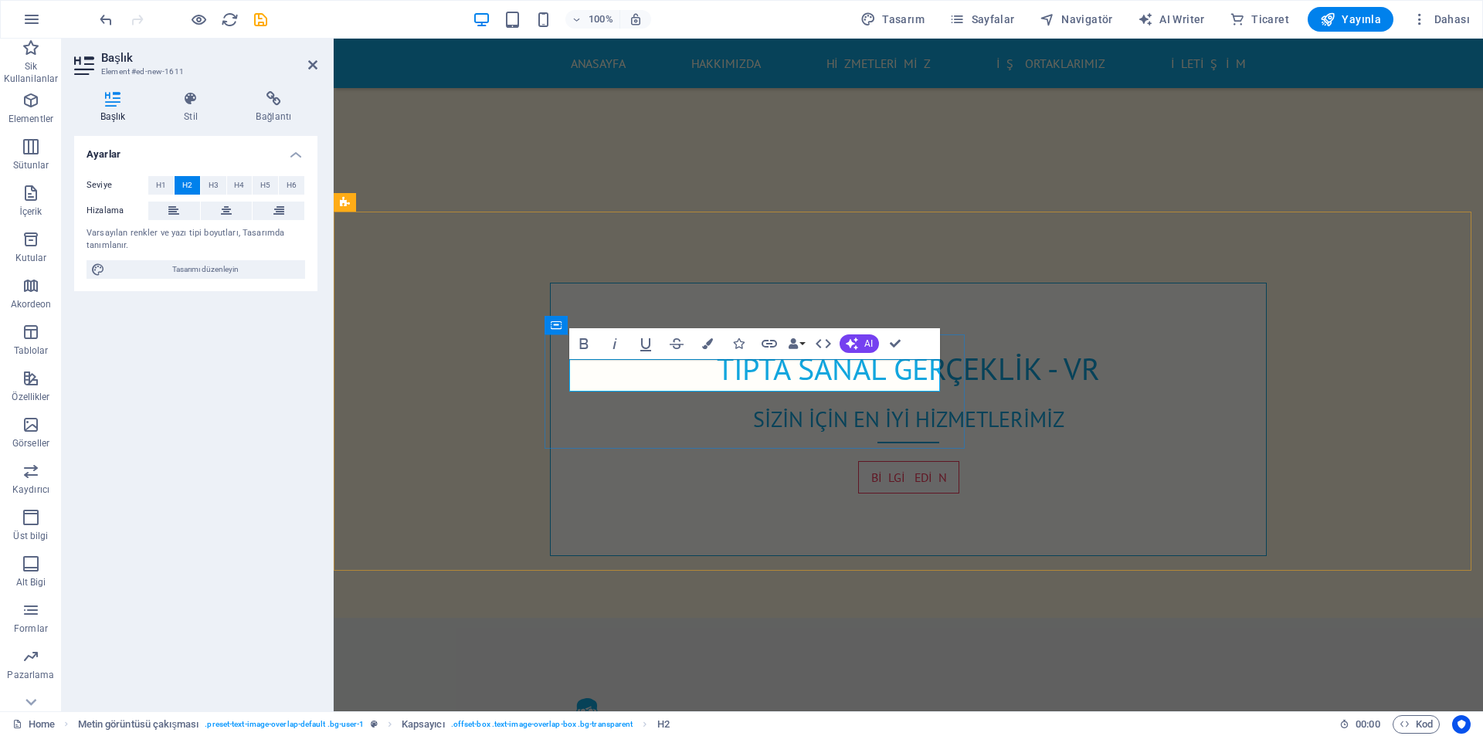
drag, startPoint x: 759, startPoint y: 374, endPoint x: 680, endPoint y: 373, distance: 79.5
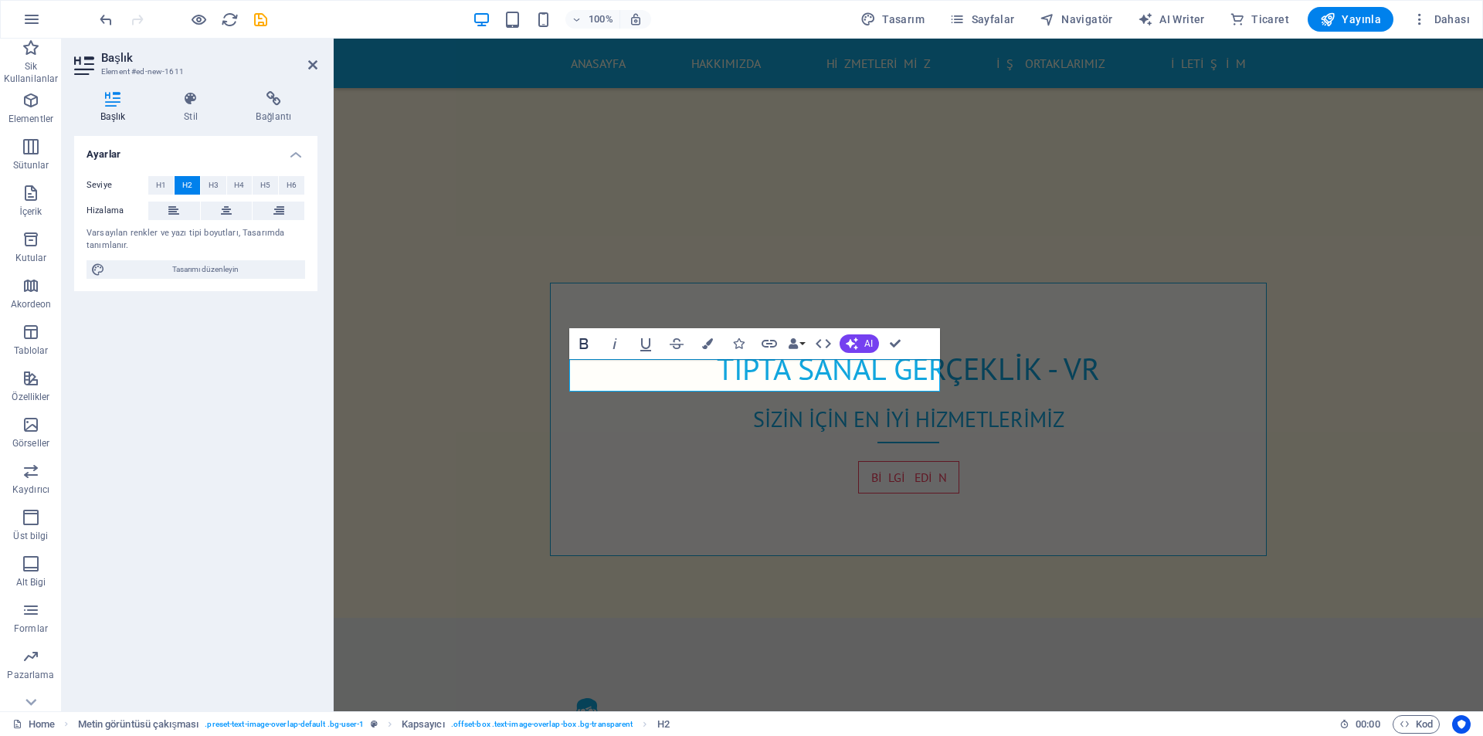
click at [581, 345] on icon "button" at bounding box center [583, 343] width 19 height 19
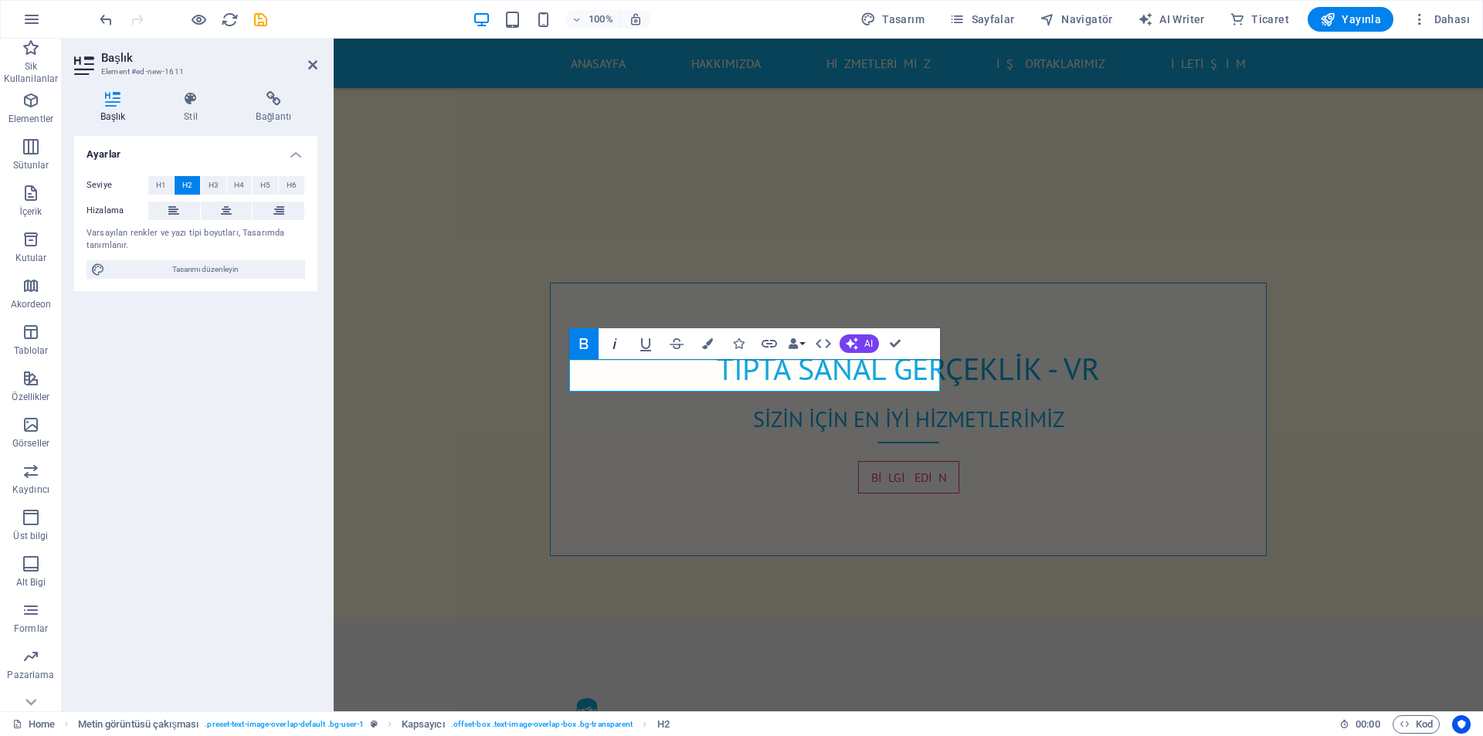
click at [618, 350] on icon "button" at bounding box center [614, 343] width 19 height 19
click at [710, 351] on button "Colors" at bounding box center [707, 343] width 29 height 31
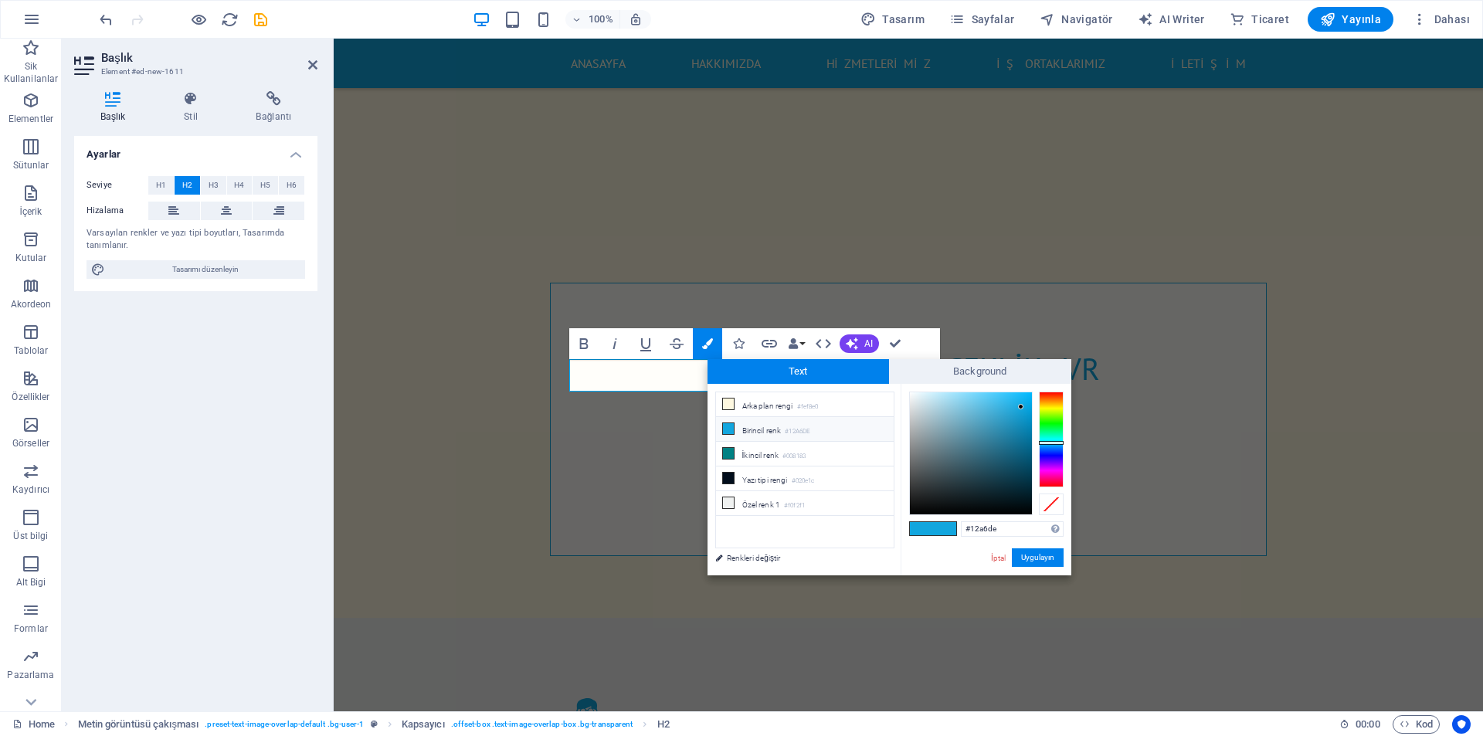
click at [781, 430] on li "Birincil renk #12A6DE" at bounding box center [805, 429] width 178 height 25
drag, startPoint x: 1019, startPoint y: 559, endPoint x: 678, endPoint y: 517, distance: 343.9
click at [1019, 559] on button "Uygulayın" at bounding box center [1038, 557] width 52 height 19
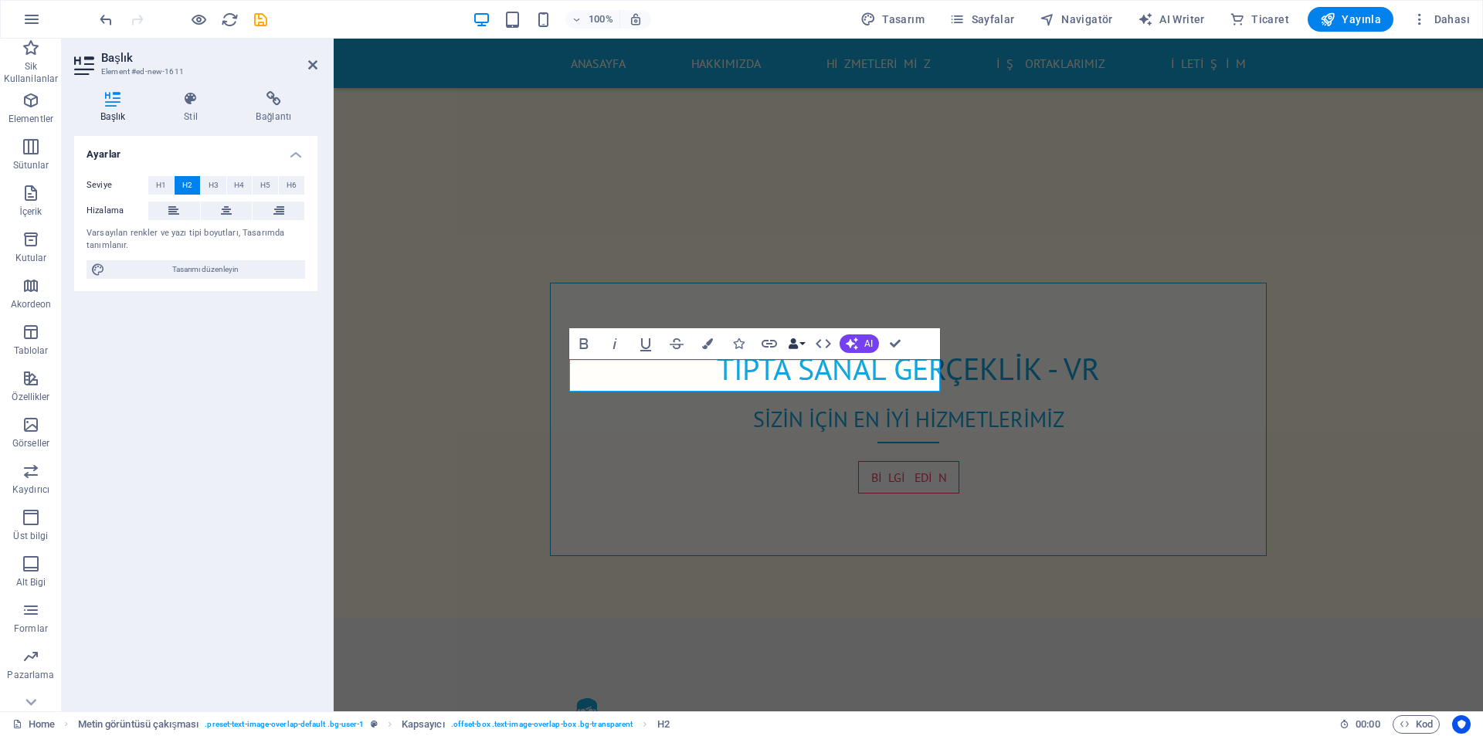
click at [798, 344] on button "Data Bindings" at bounding box center [796, 343] width 22 height 31
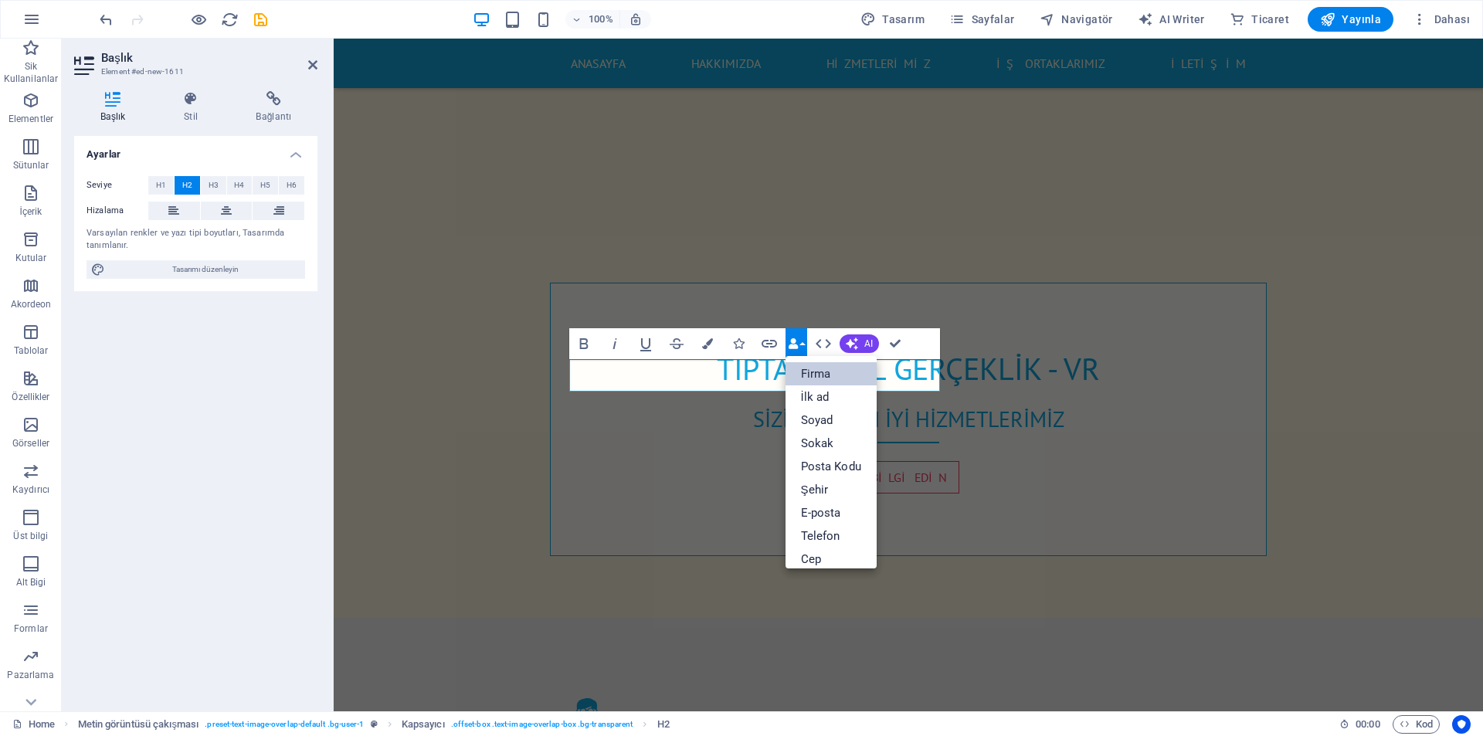
click at [816, 383] on link "Firma" at bounding box center [830, 373] width 91 height 23
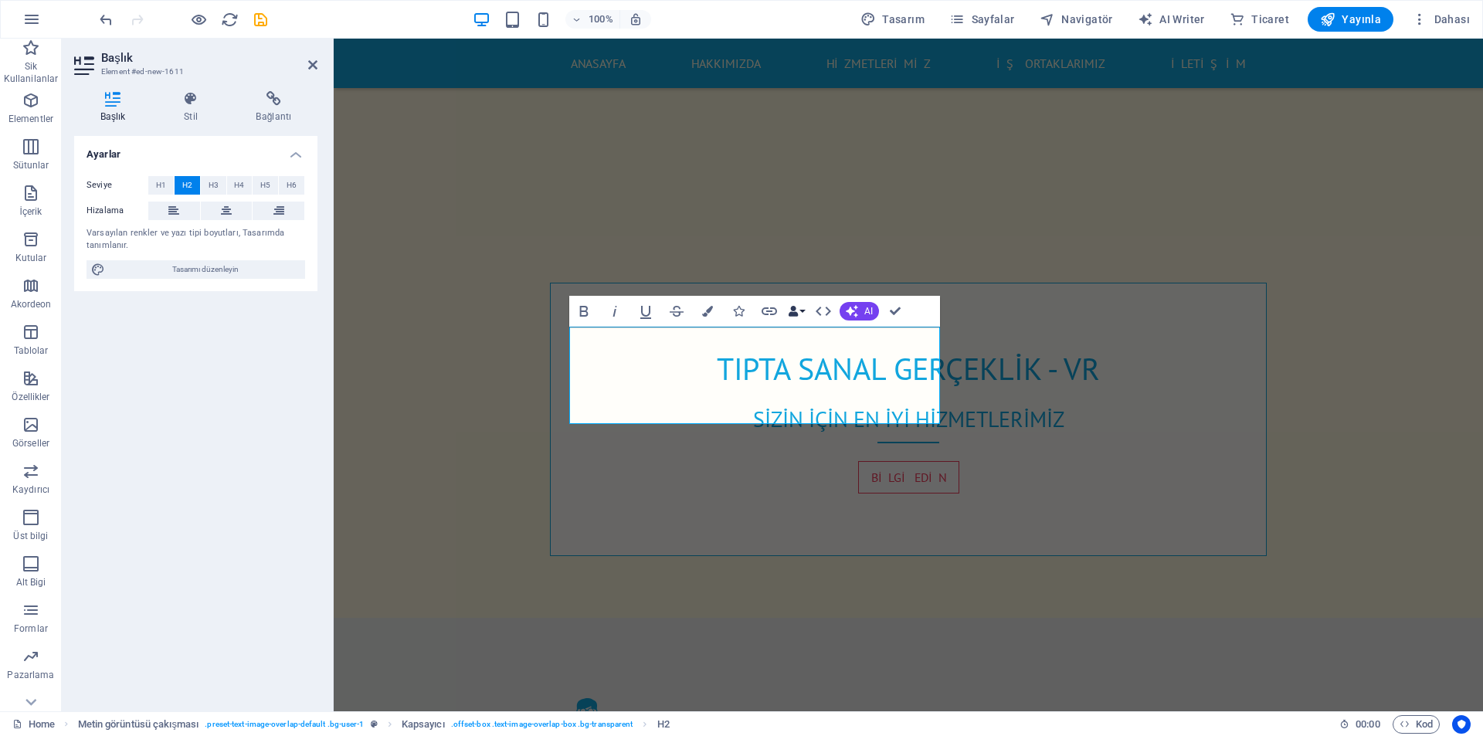
click at [805, 315] on button "Data Bindings" at bounding box center [796, 311] width 22 height 31
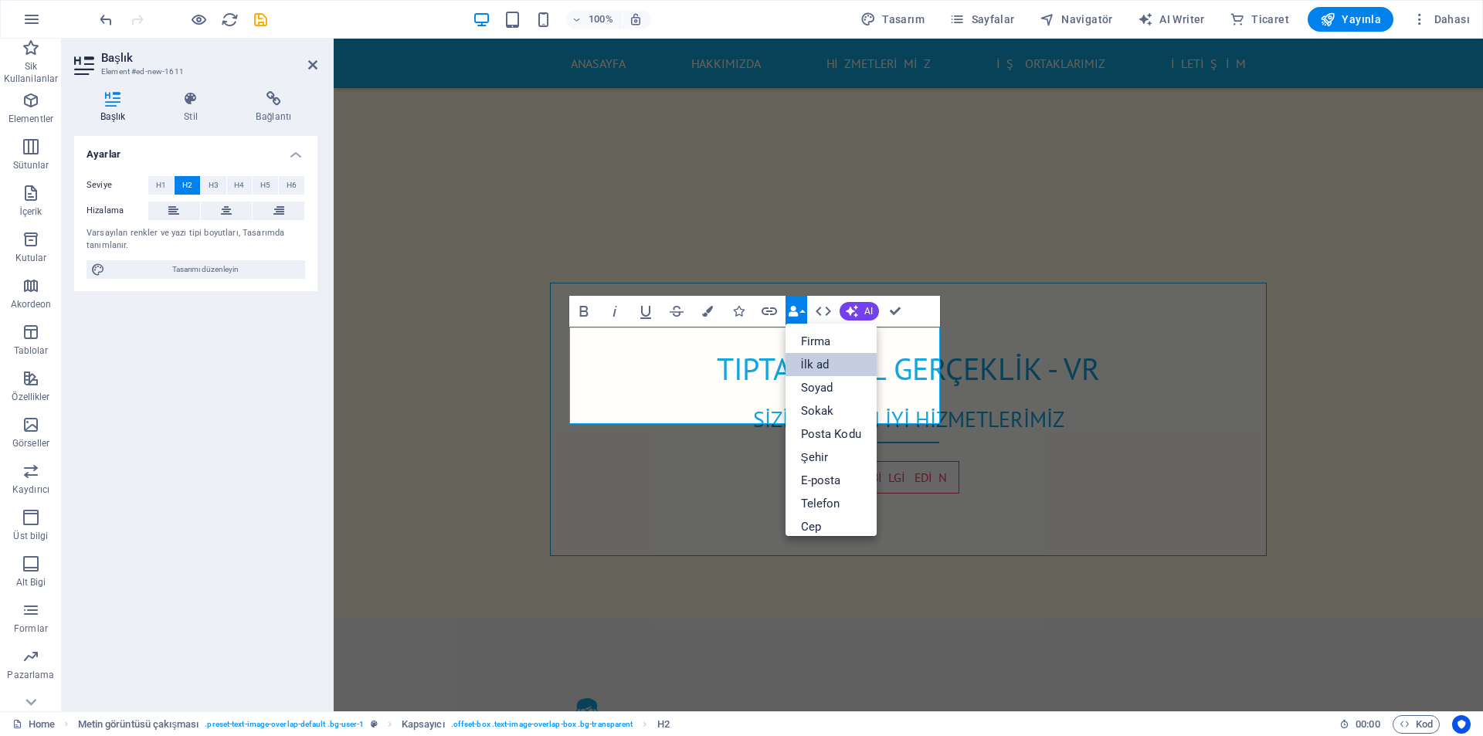
click at [814, 370] on link "İlk ad" at bounding box center [830, 364] width 91 height 23
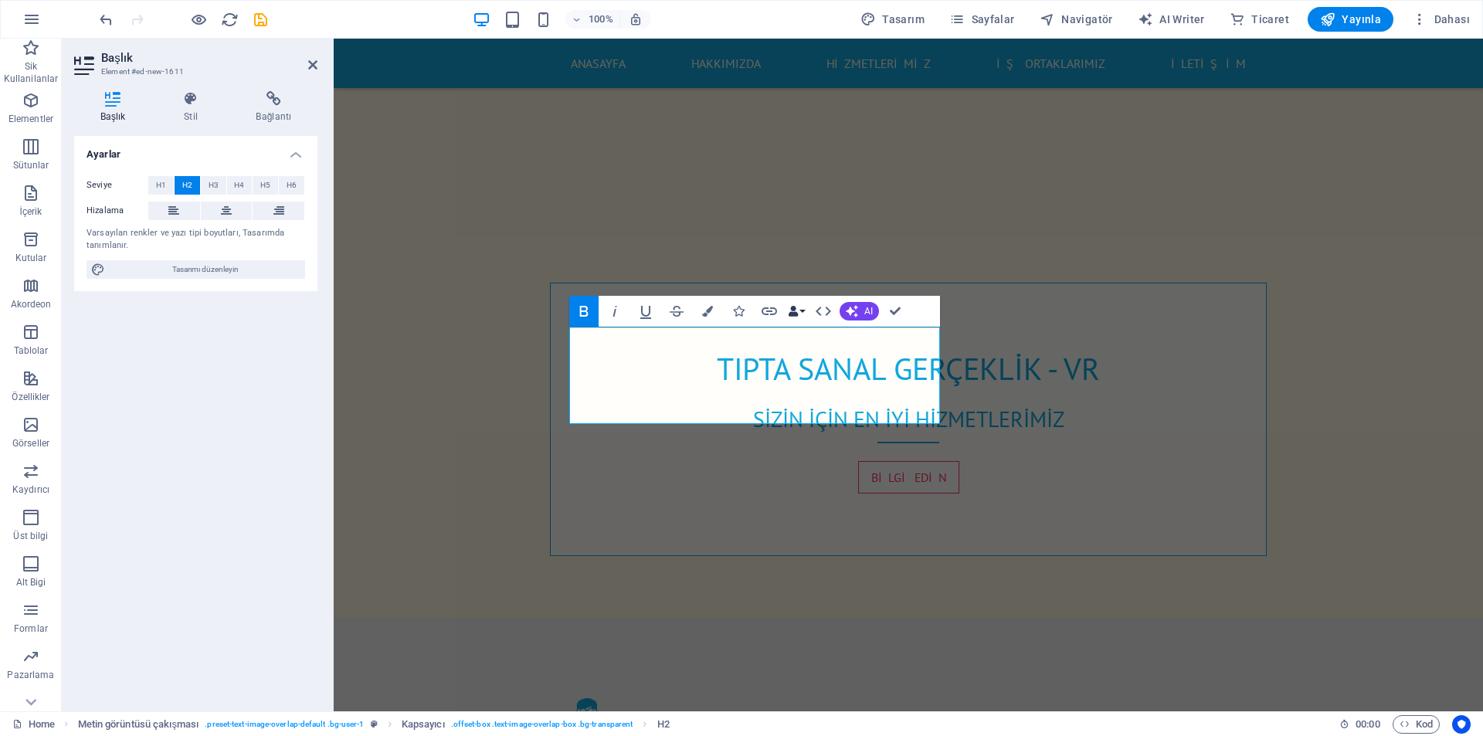
scroll to position [1259, 0]
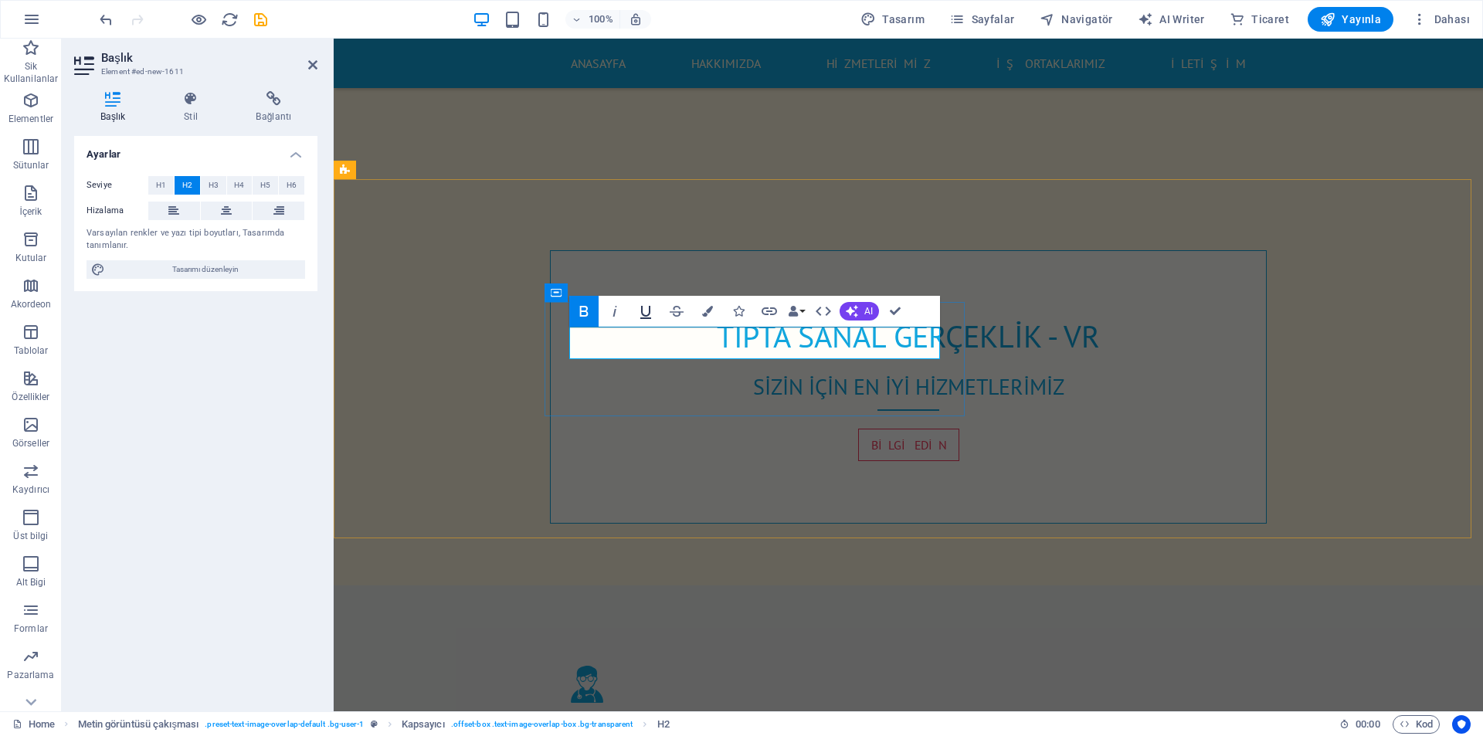
click at [643, 311] on icon "button" at bounding box center [645, 311] width 19 height 19
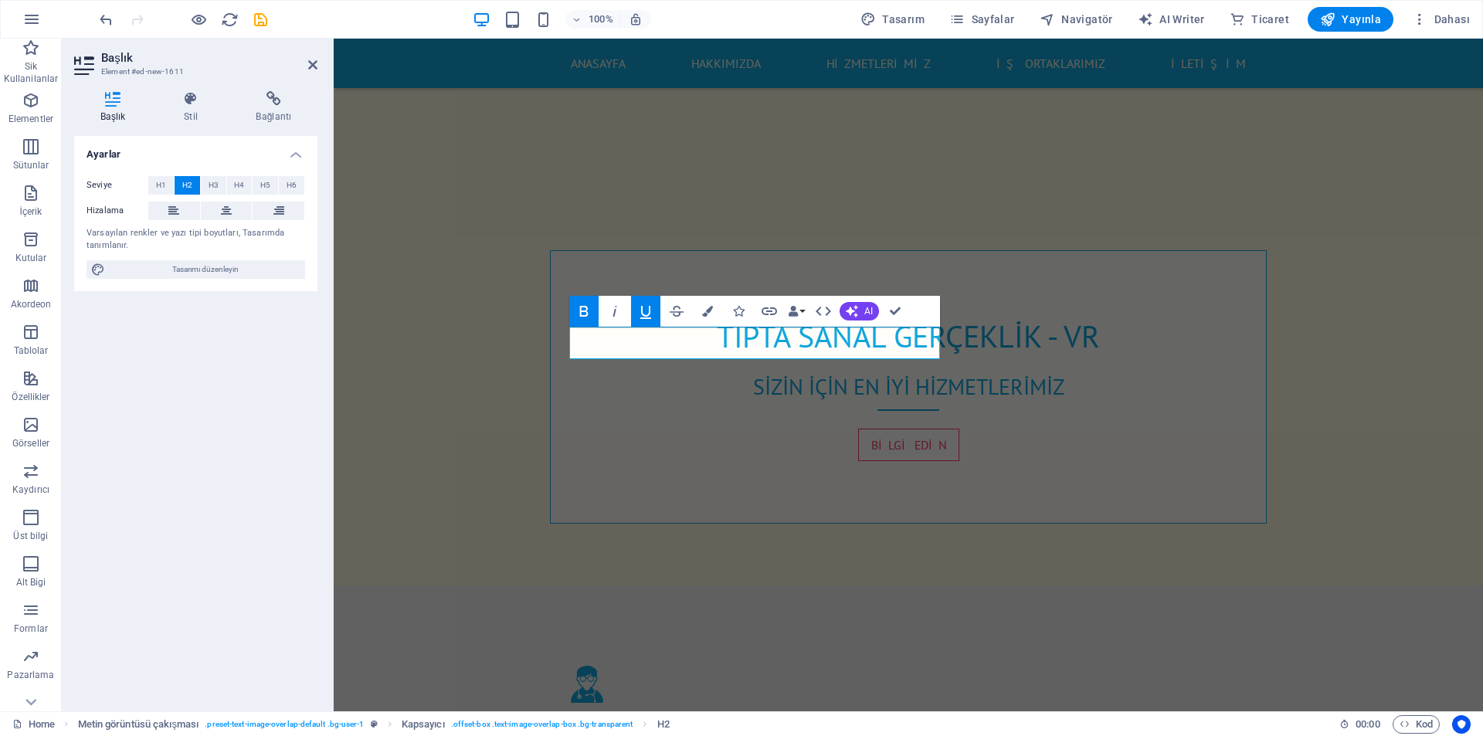
click at [637, 311] on icon "button" at bounding box center [645, 311] width 19 height 19
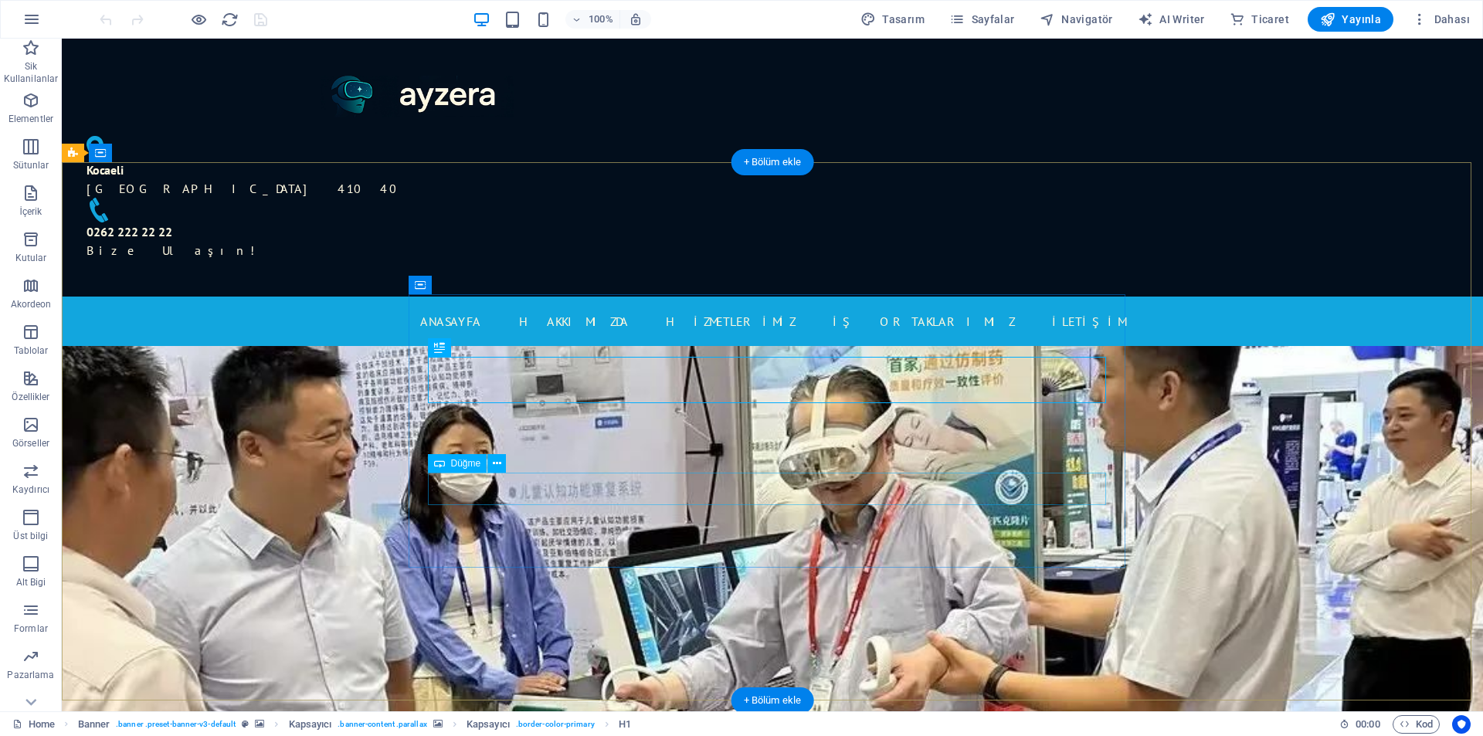
click at [493, 463] on icon at bounding box center [497, 464] width 8 height 16
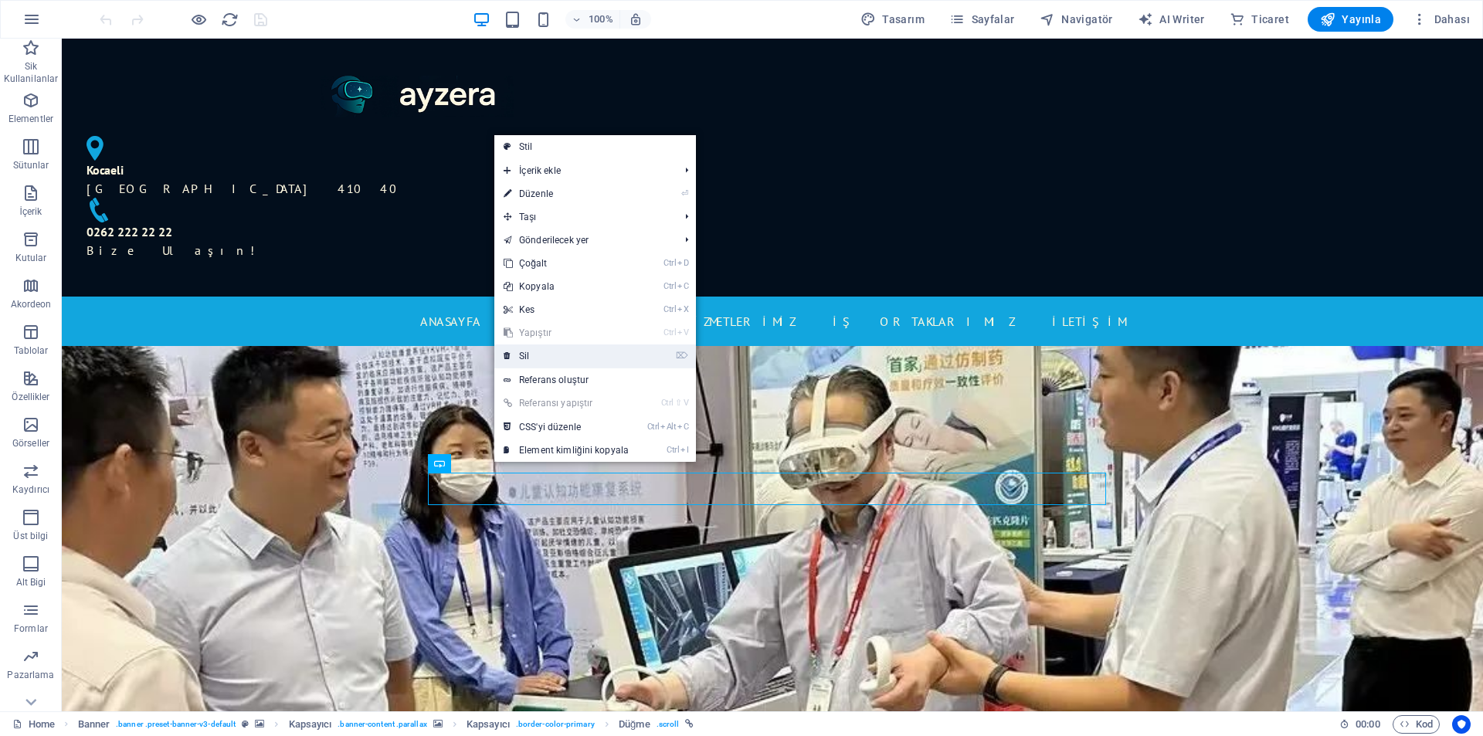
click at [525, 368] on li "⌦ Sil" at bounding box center [595, 356] width 202 height 24
click at [528, 359] on link "⌦ Sil" at bounding box center [566, 355] width 144 height 23
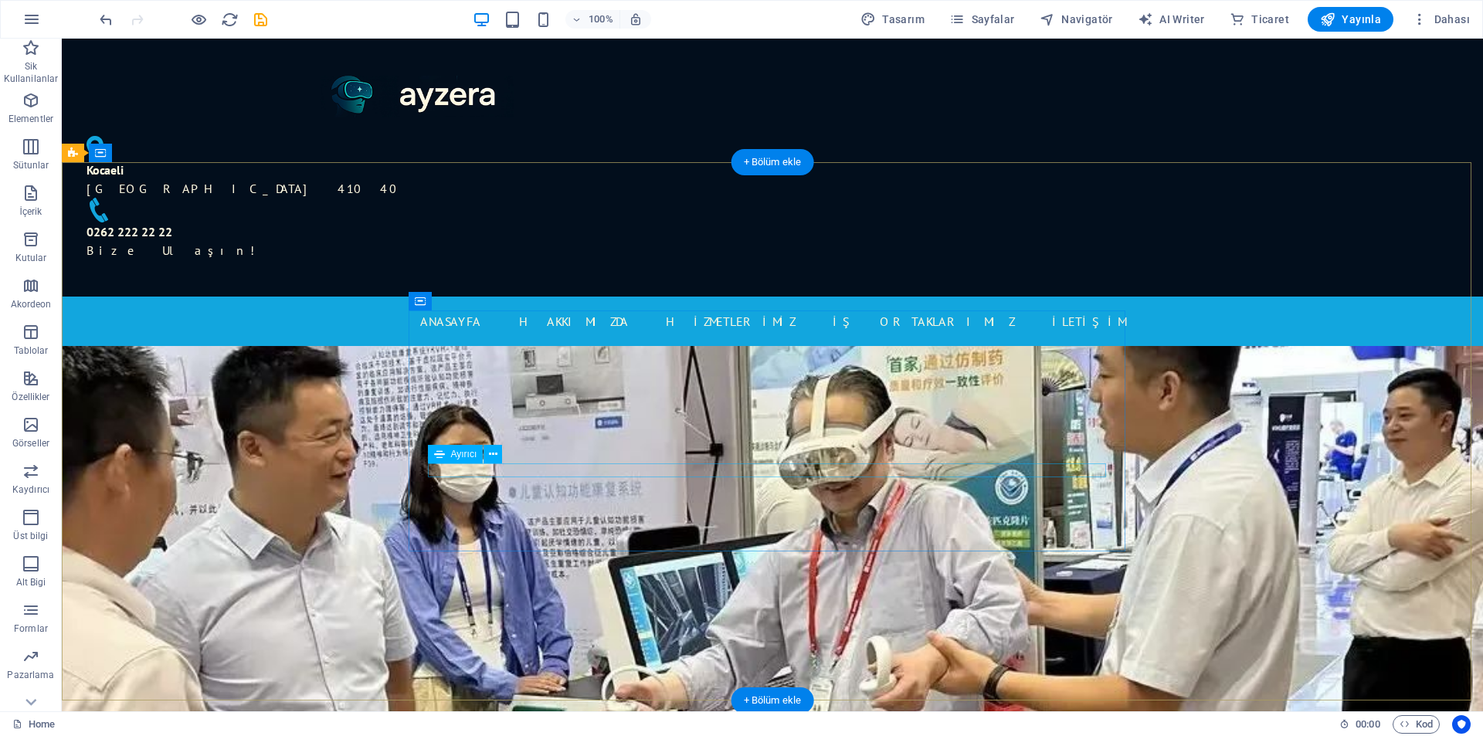
drag, startPoint x: 771, startPoint y: 463, endPoint x: 768, endPoint y: 424, distance: 39.5
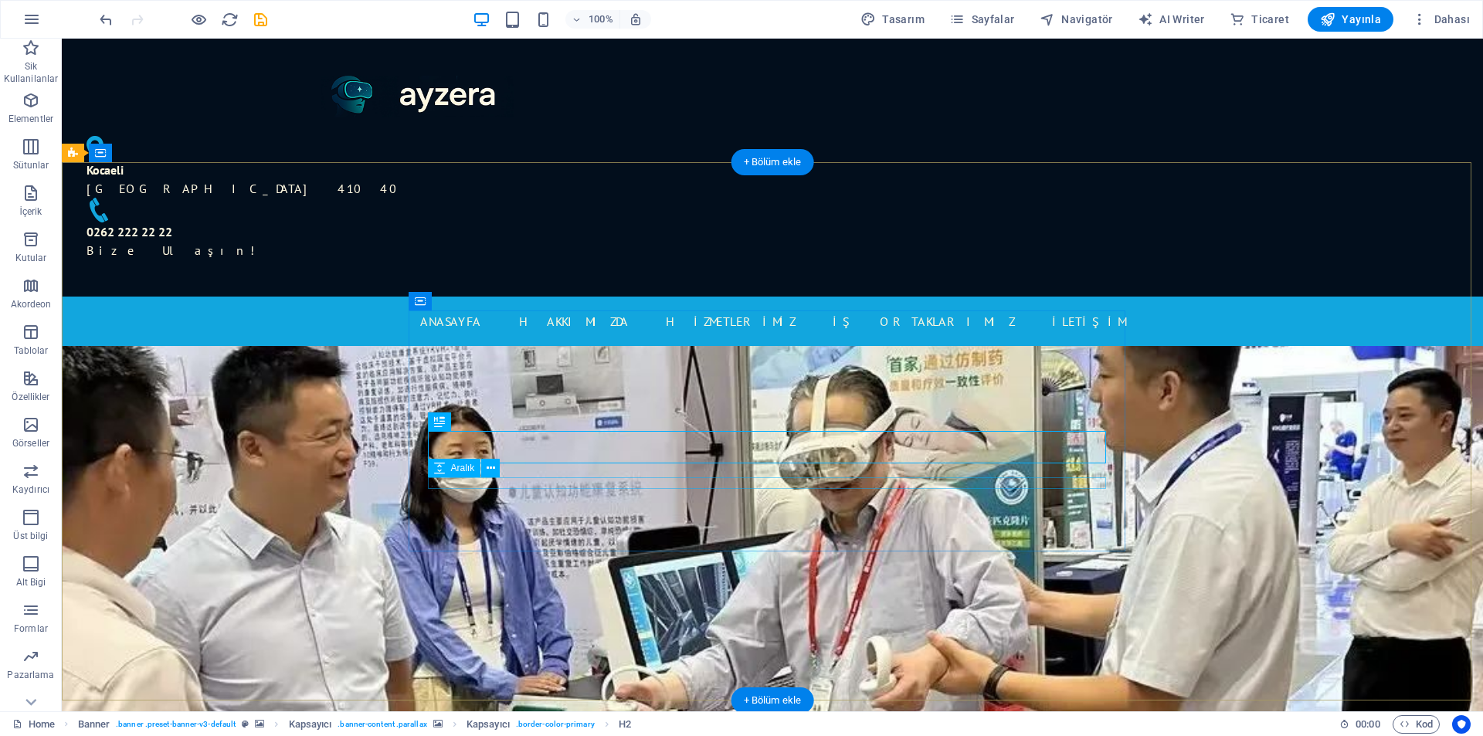
drag, startPoint x: 520, startPoint y: 469, endPoint x: 459, endPoint y: 483, distance: 62.6
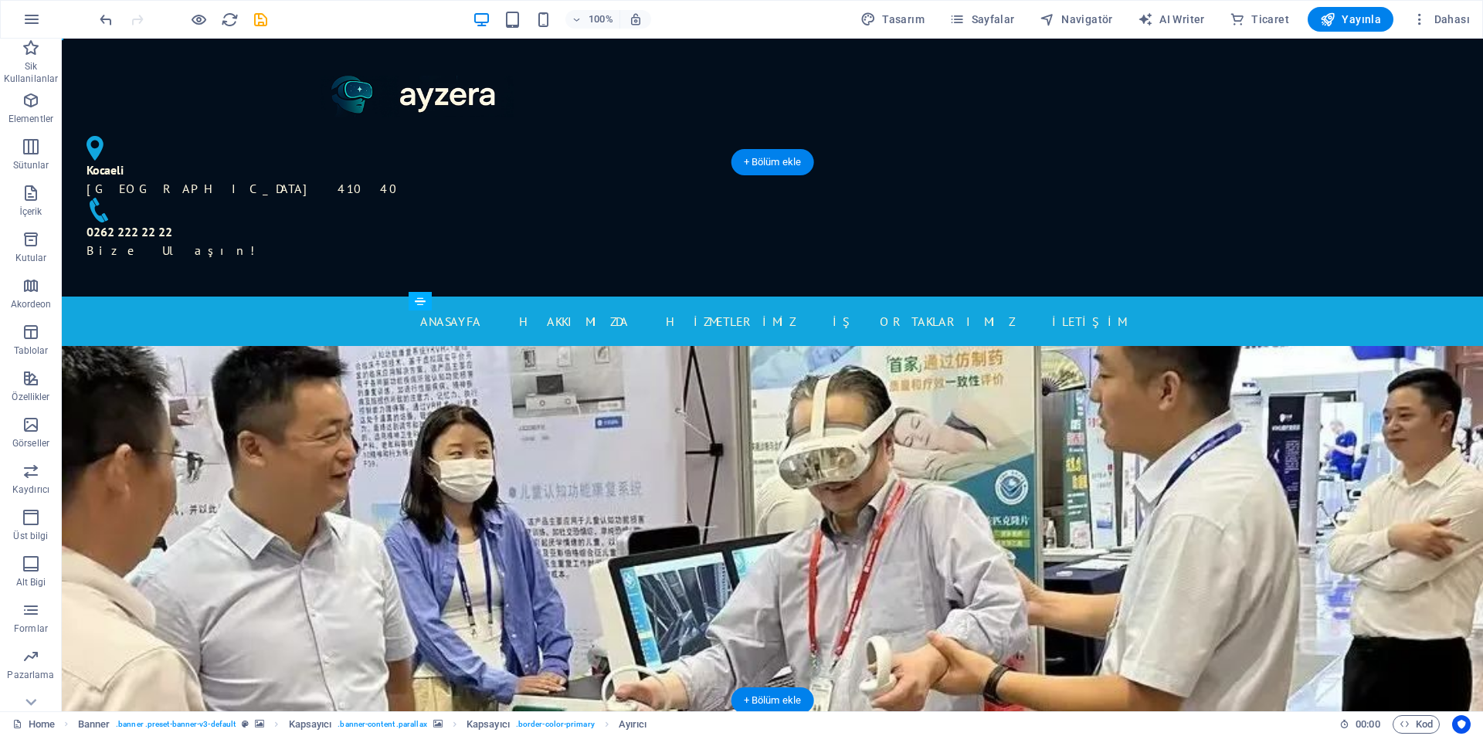
drag, startPoint x: 524, startPoint y: 497, endPoint x: 462, endPoint y: 432, distance: 89.6
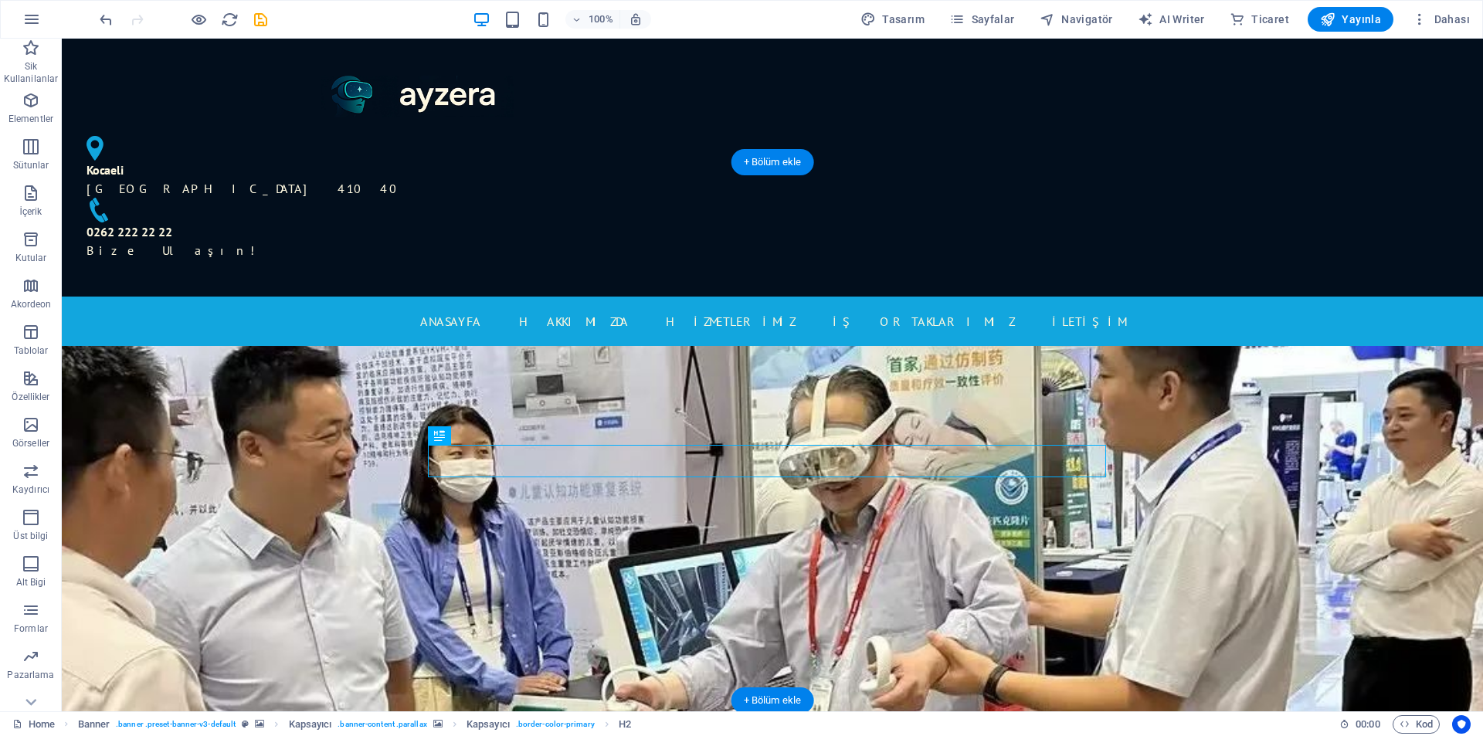
drag, startPoint x: 510, startPoint y: 475, endPoint x: 453, endPoint y: 456, distance: 60.3
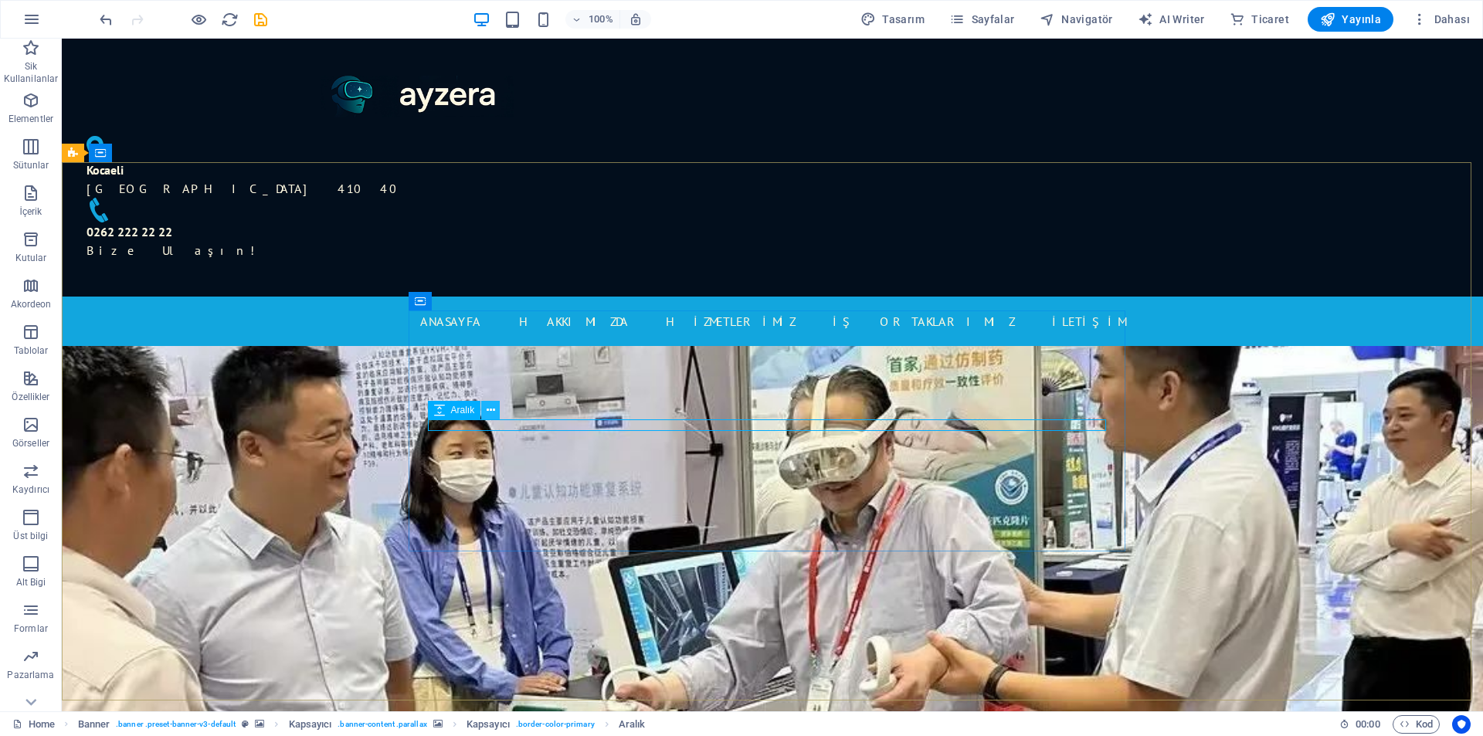
click at [491, 407] on icon at bounding box center [490, 410] width 8 height 16
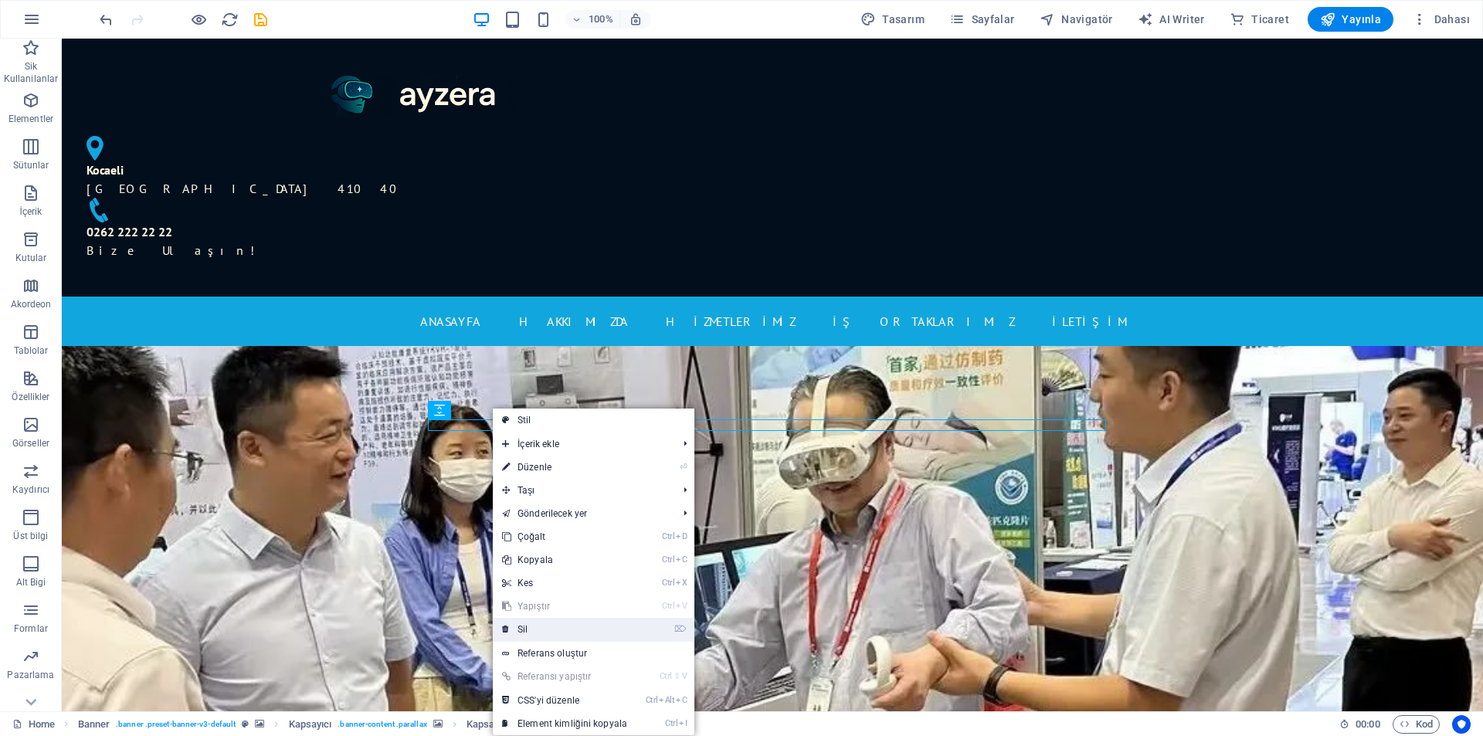
click at [532, 627] on link "⌦ Sil" at bounding box center [565, 629] width 144 height 23
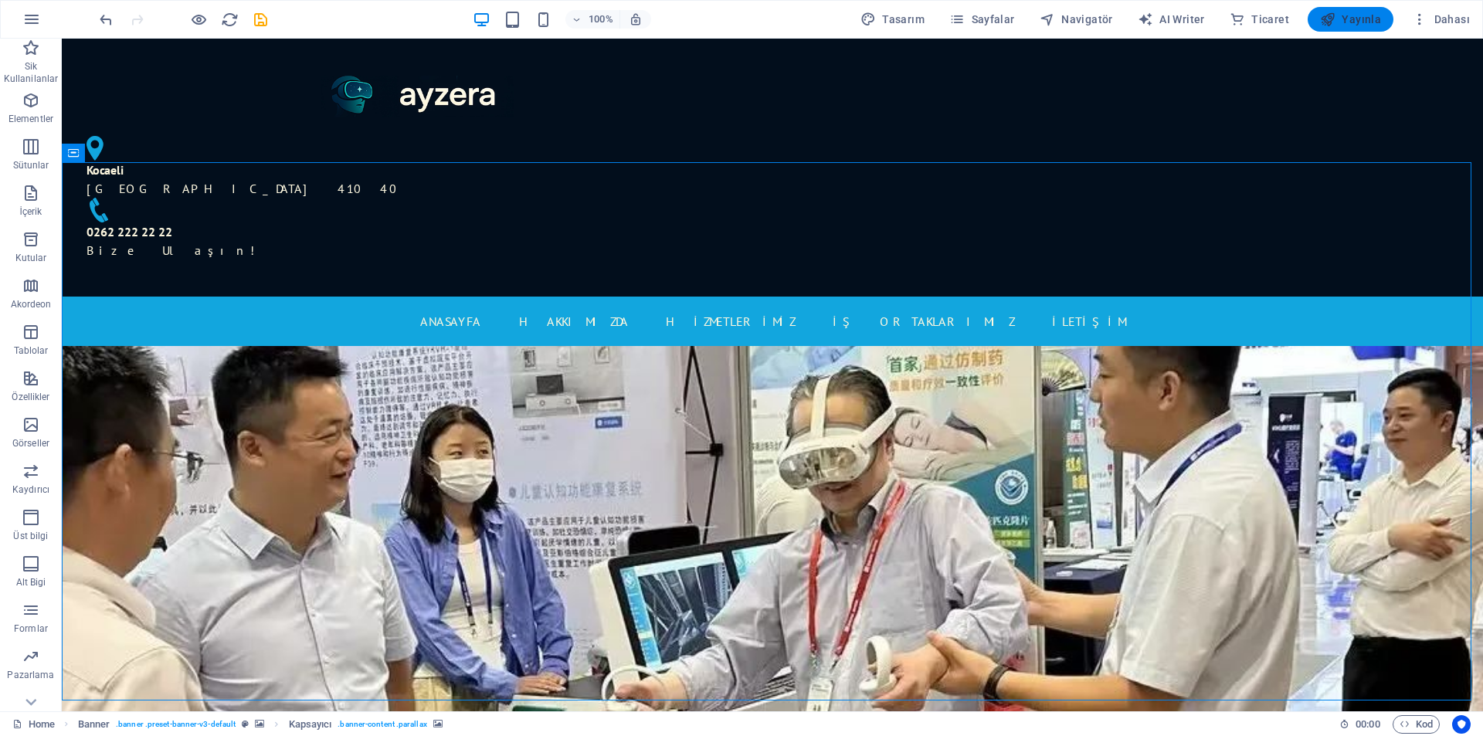
click at [1335, 25] on icon "button" at bounding box center [1327, 19] width 15 height 15
